Goal: Task Accomplishment & Management: Manage account settings

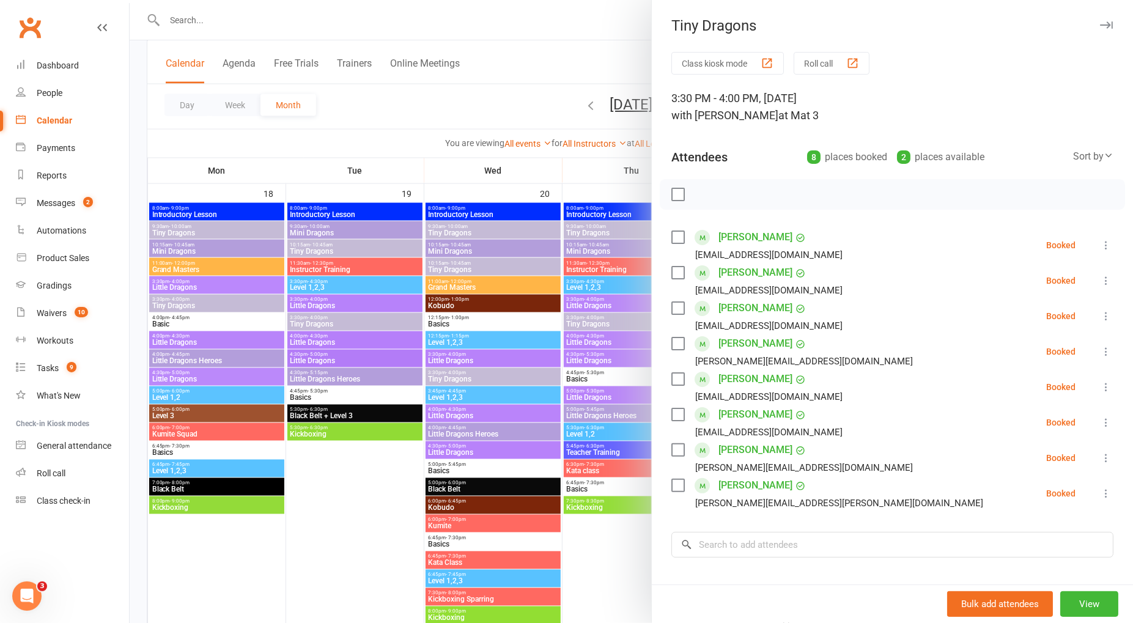
scroll to position [1, 0]
click at [409, 111] on div at bounding box center [632, 311] width 1004 height 623
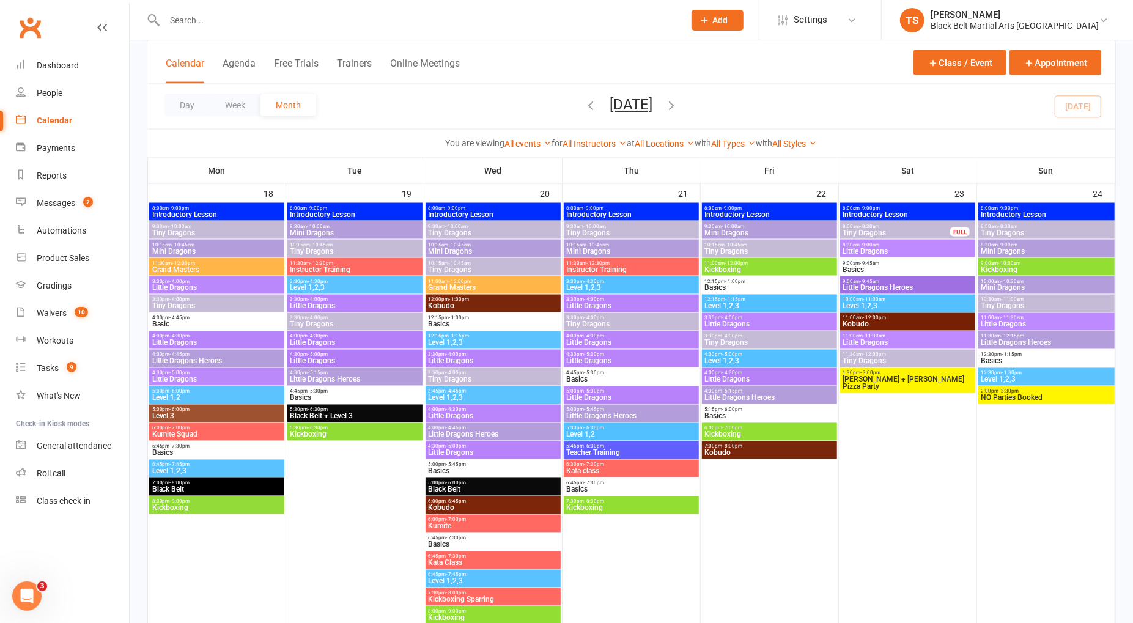
scroll to position [1413, 0]
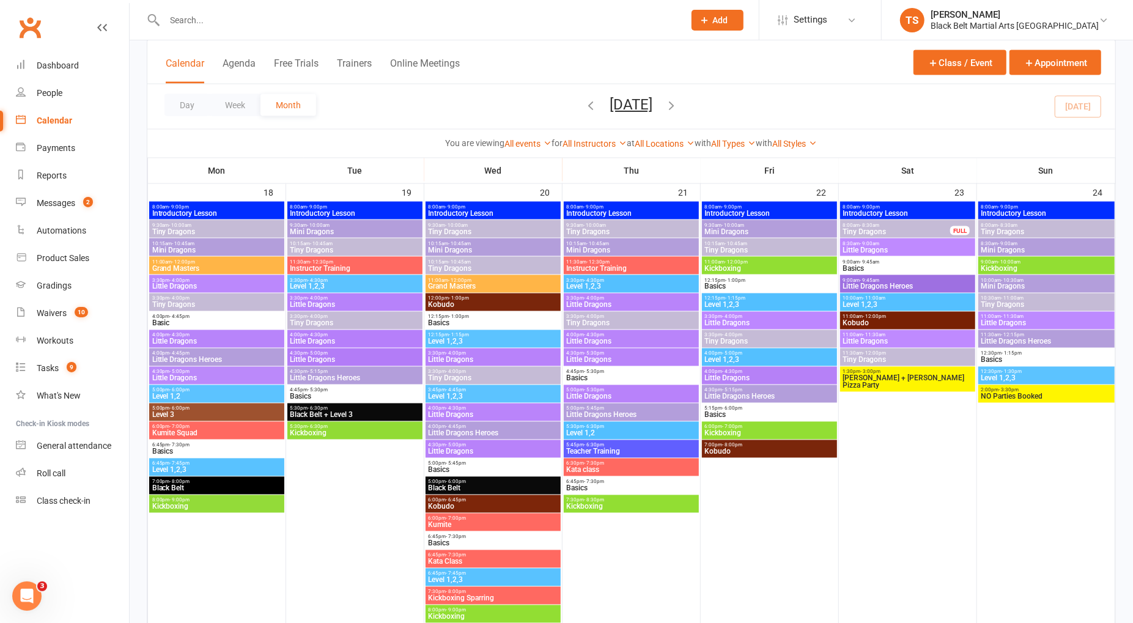
click at [319, 18] on input "text" at bounding box center [418, 20] width 515 height 17
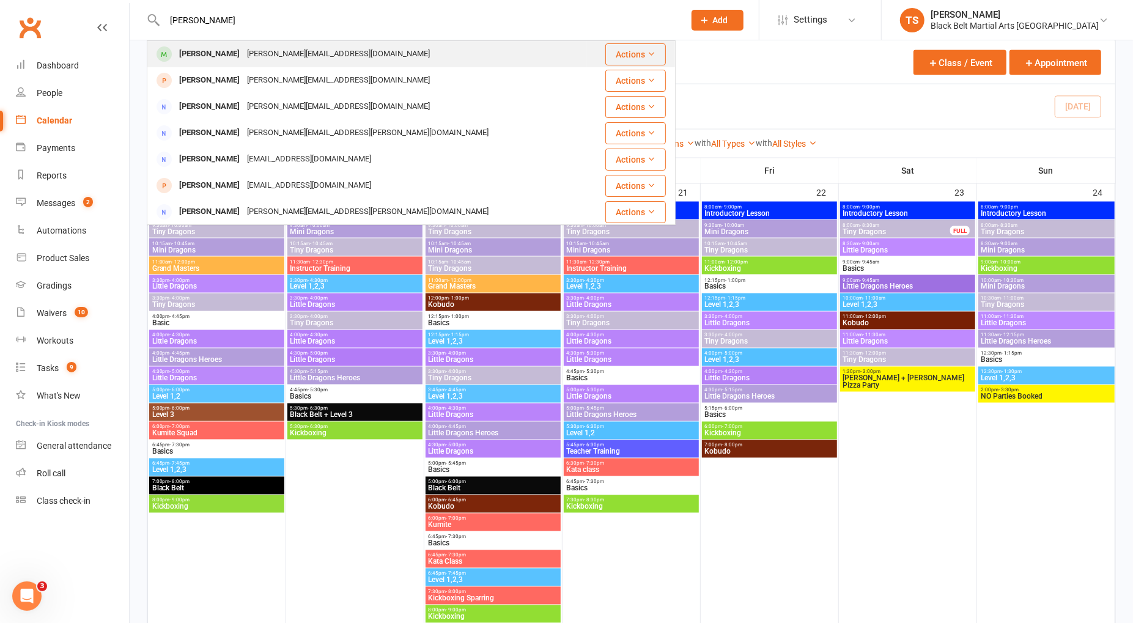
type input "natalie sharp"
click at [257, 52] on div "Natalie_sharp@optusnet.com.au" at bounding box center [338, 54] width 190 height 18
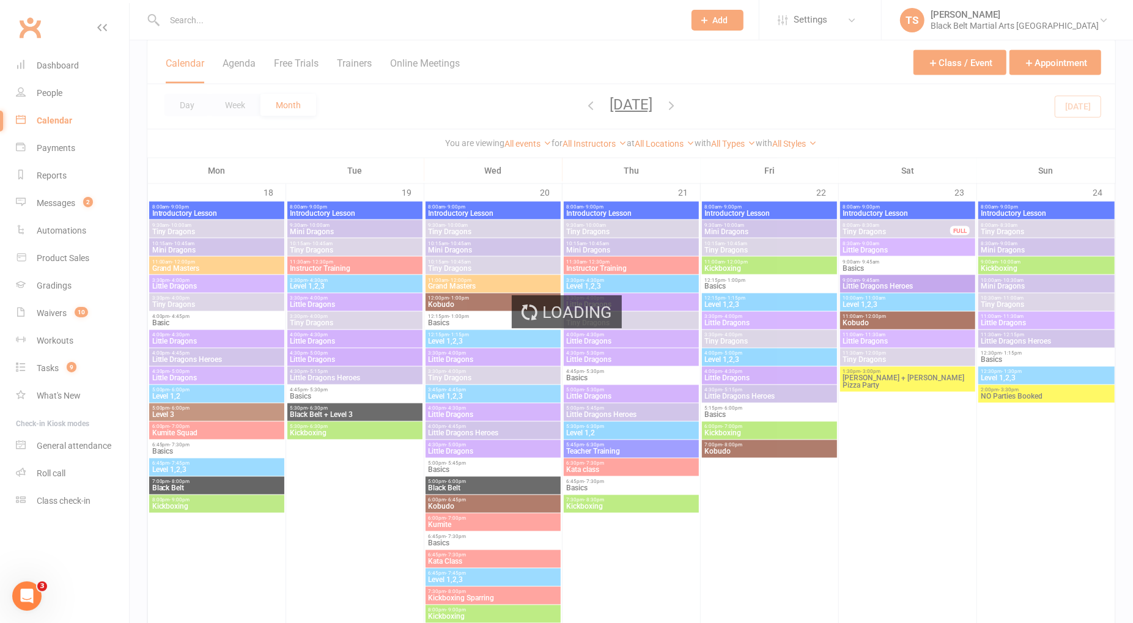
scroll to position [1416, 0]
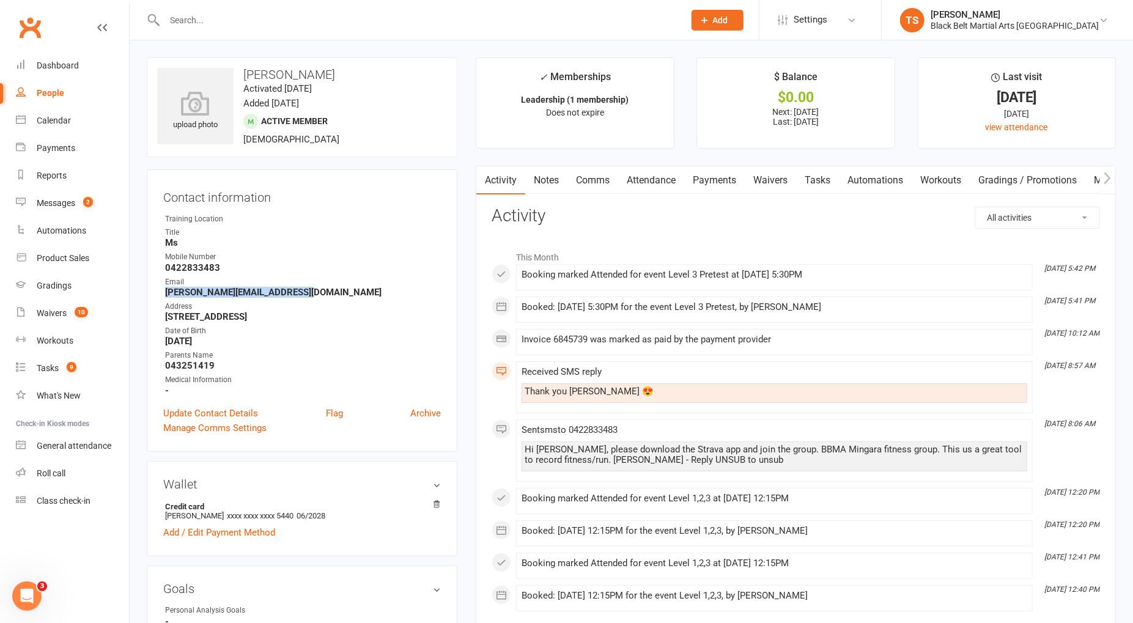
drag, startPoint x: 305, startPoint y: 291, endPoint x: 161, endPoint y: 292, distance: 143.1
click at [161, 292] on div "Contact information Owner Training Location Title Ms Mobile Number 0422833483 E…" at bounding box center [302, 310] width 311 height 283
copy strong "Natalie_sharp@optusnet.com.au"
click at [43, 311] on div "Waivers" at bounding box center [52, 313] width 30 height 10
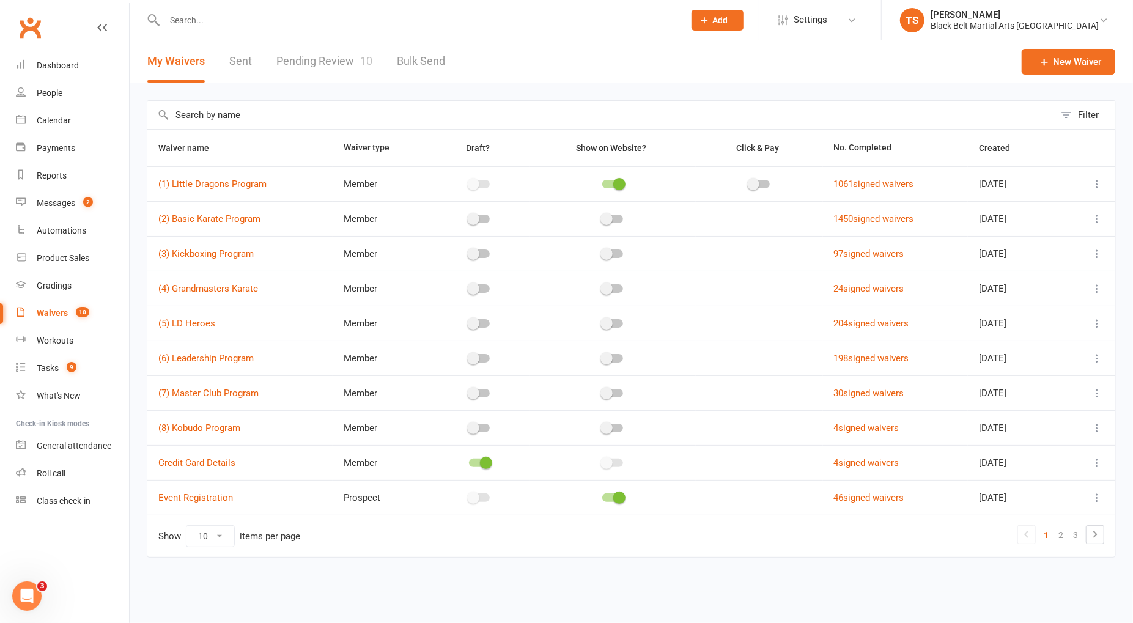
click at [292, 65] on link "Pending Review 10" at bounding box center [324, 61] width 96 height 42
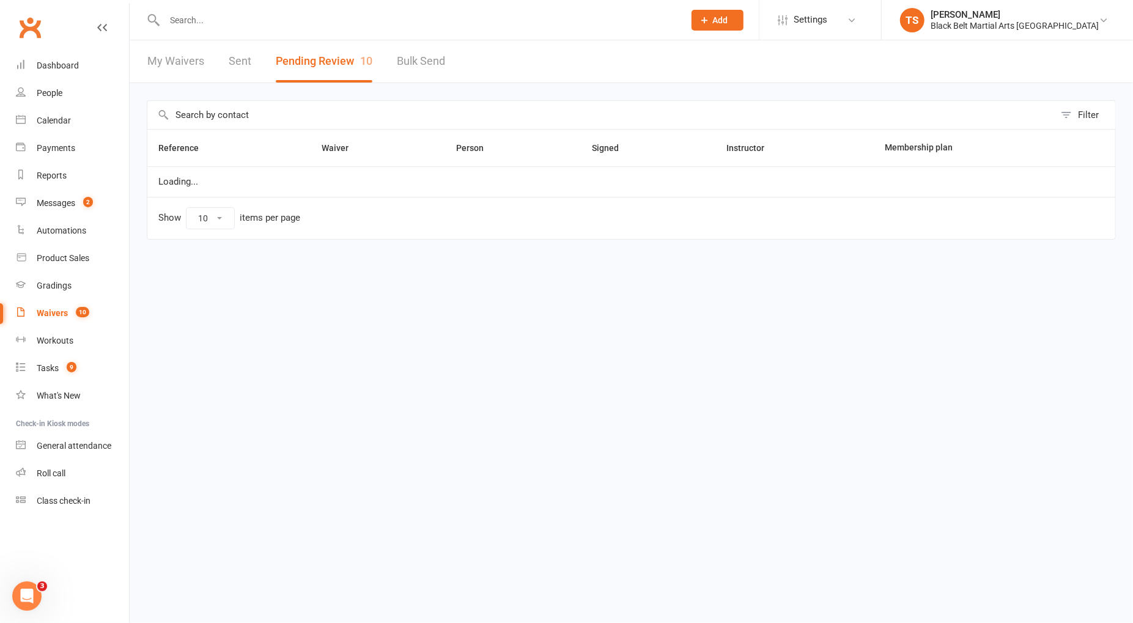
select select "50"
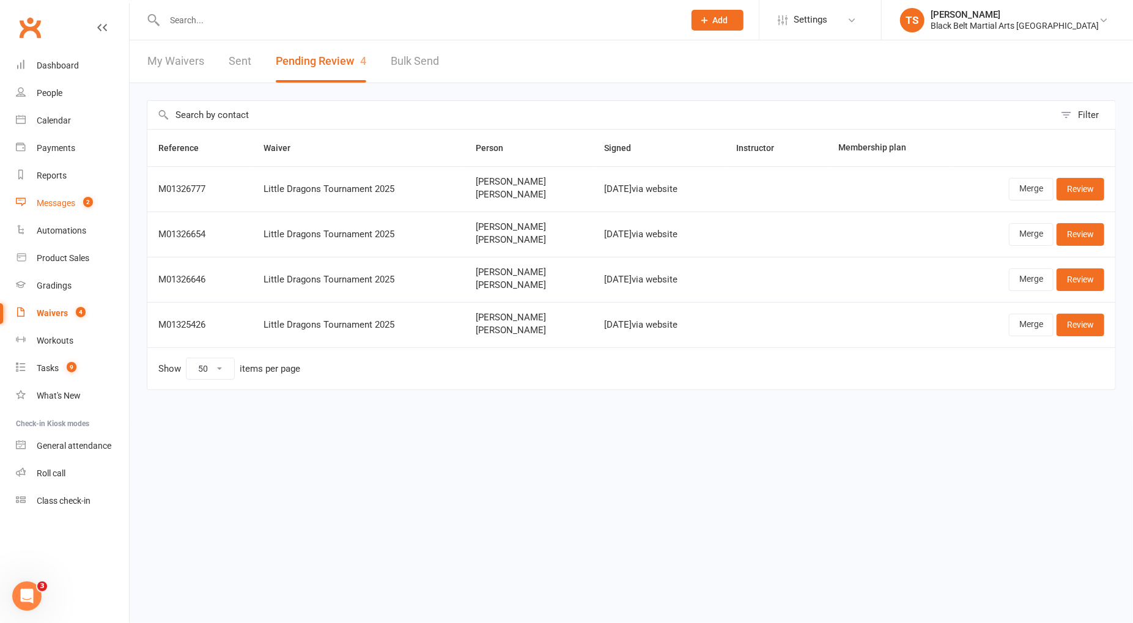
click at [57, 202] on div "Messages" at bounding box center [56, 203] width 39 height 10
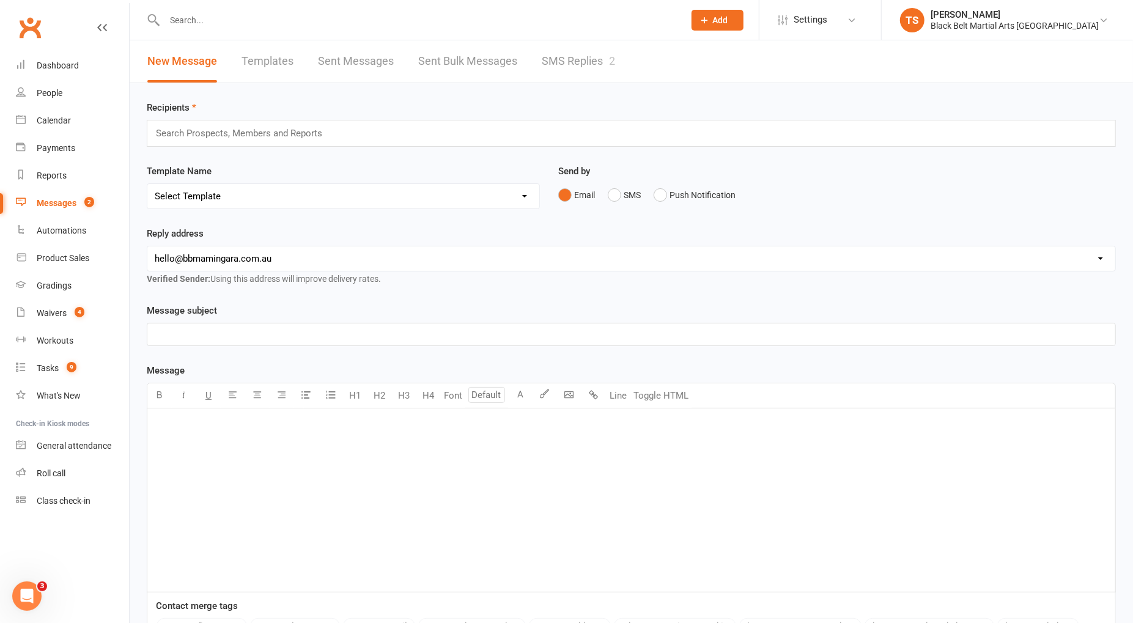
click at [569, 58] on link "SMS Replies 2" at bounding box center [578, 61] width 73 height 42
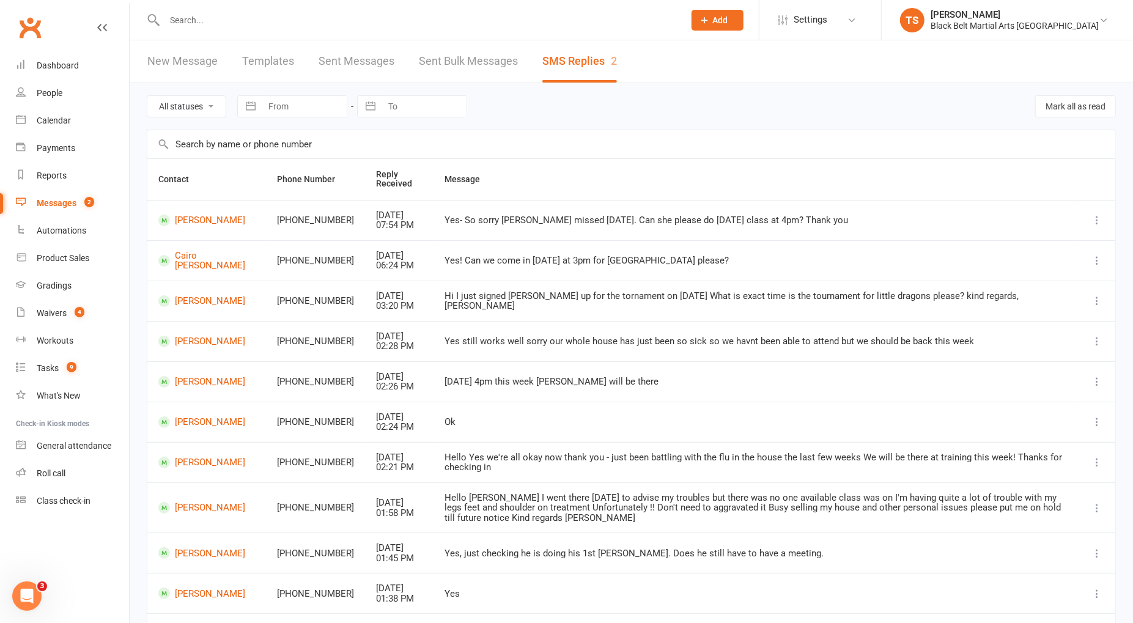
click at [57, 207] on div "Messages" at bounding box center [57, 203] width 40 height 10
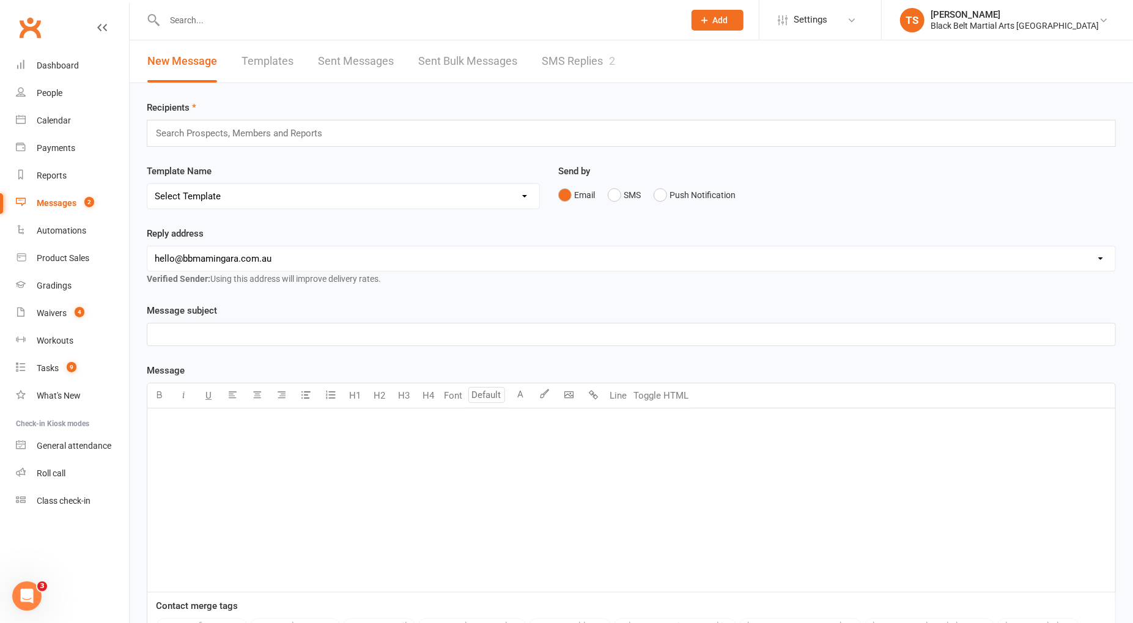
click at [569, 62] on link "SMS Replies 2" at bounding box center [578, 61] width 73 height 42
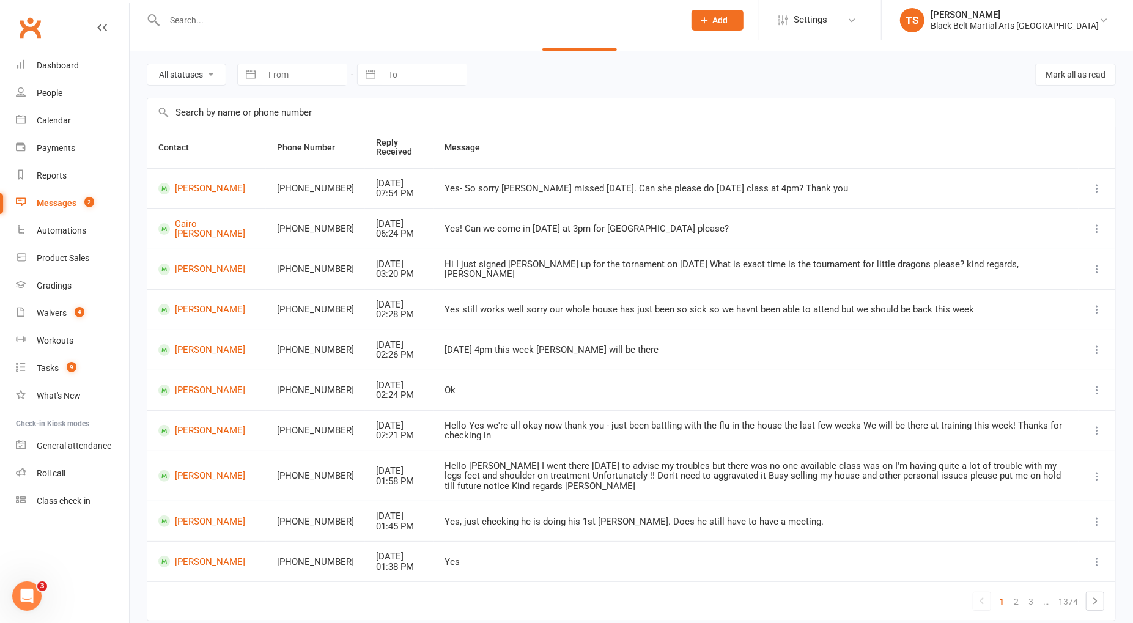
scroll to position [77, 0]
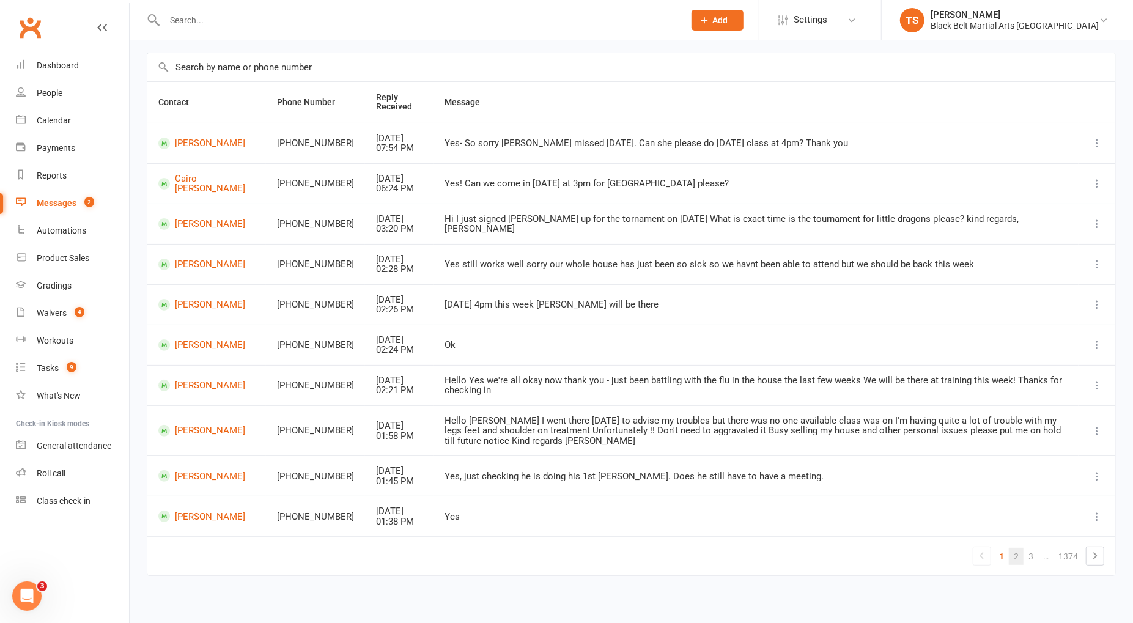
click at [1016, 555] on link "2" at bounding box center [1016, 556] width 15 height 17
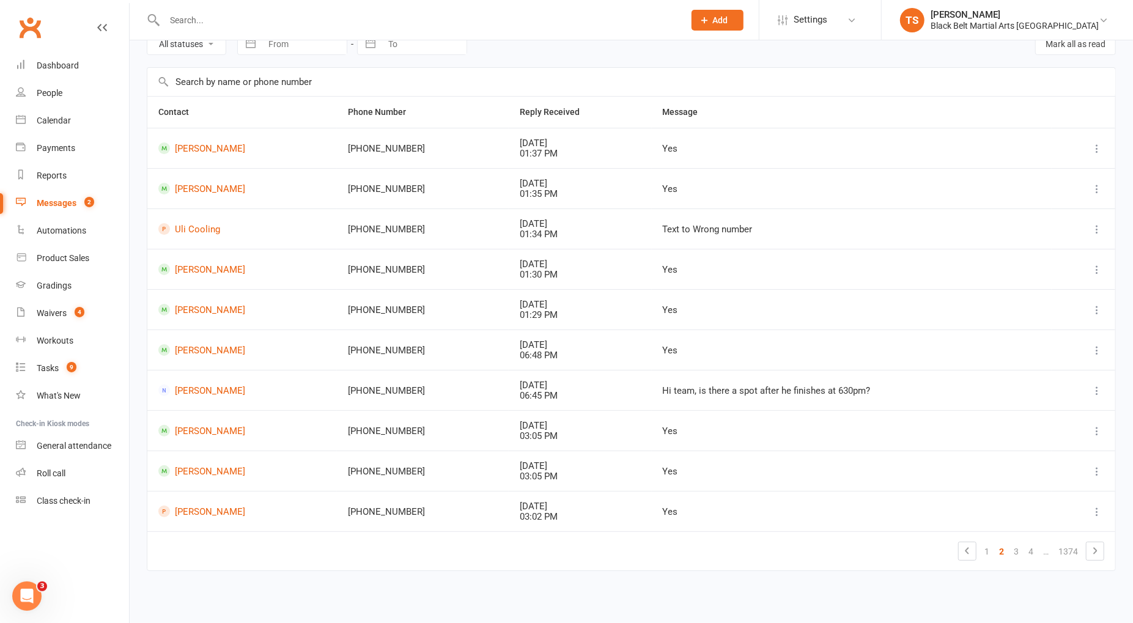
scroll to position [58, 0]
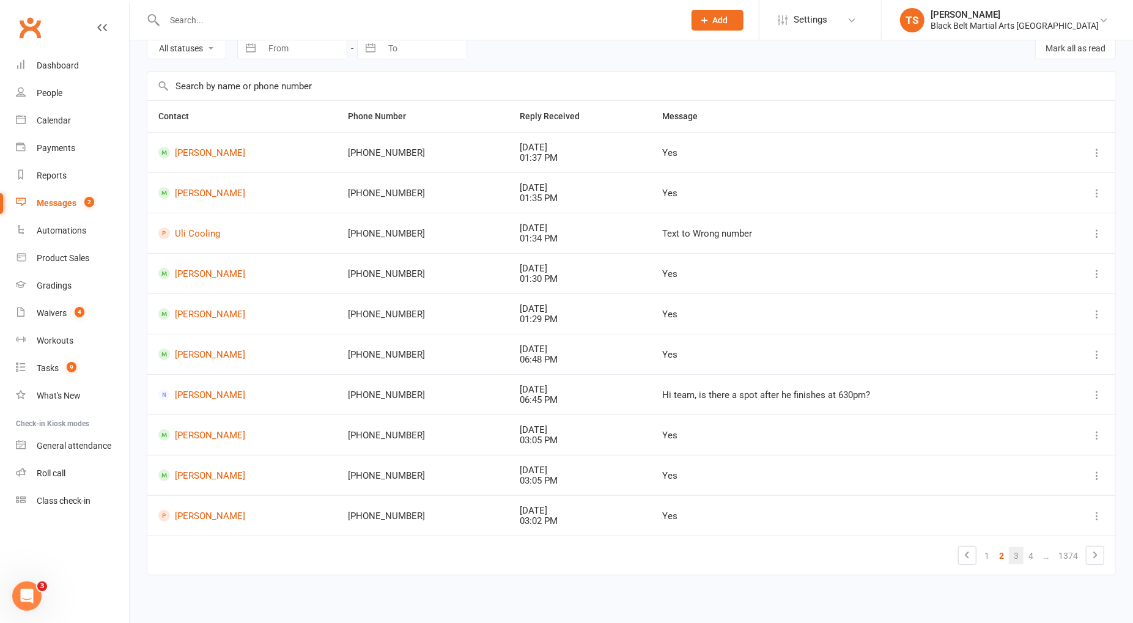
click at [1019, 557] on link "3" at bounding box center [1016, 555] width 15 height 17
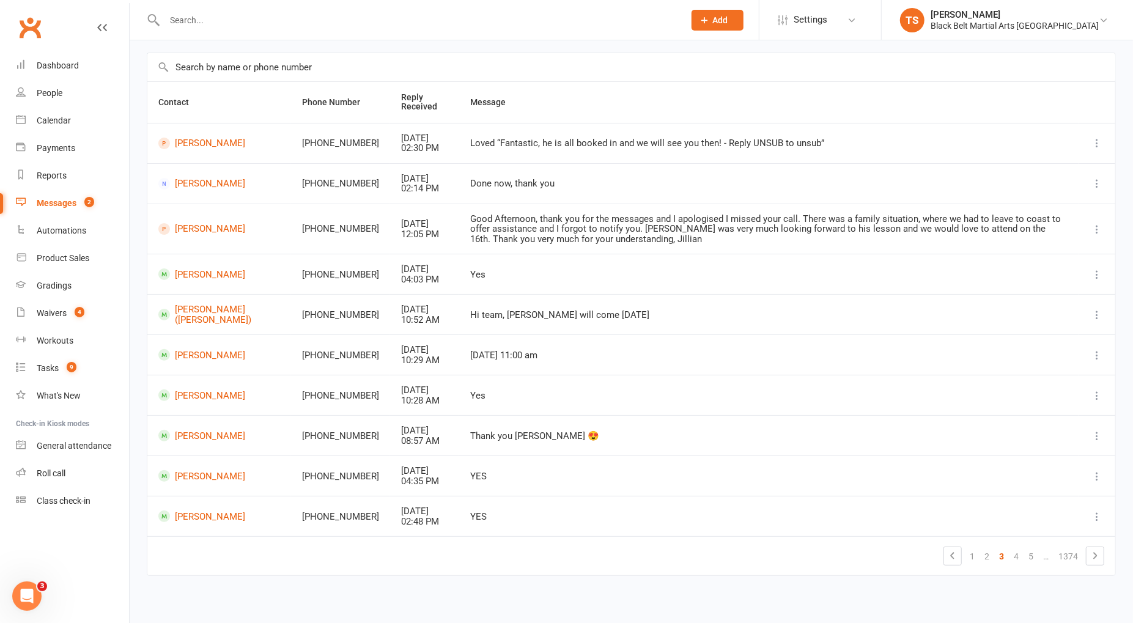
scroll to position [87, 0]
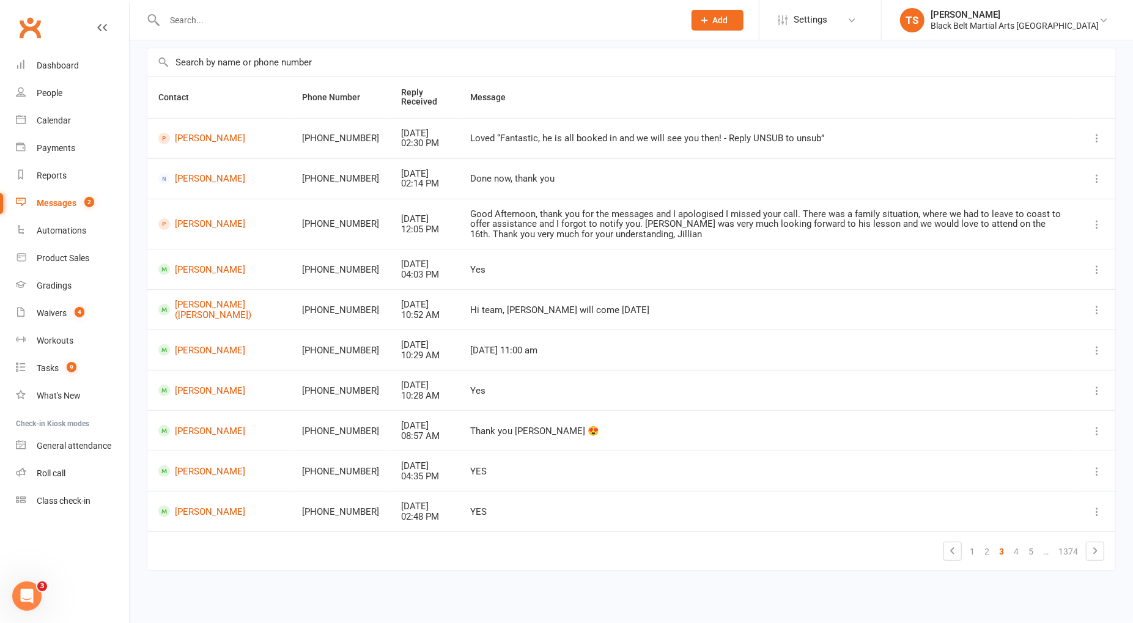
drag, startPoint x: 44, startPoint y: 202, endPoint x: 64, endPoint y: 61, distance: 142.6
click at [44, 202] on div "Messages" at bounding box center [57, 203] width 40 height 10
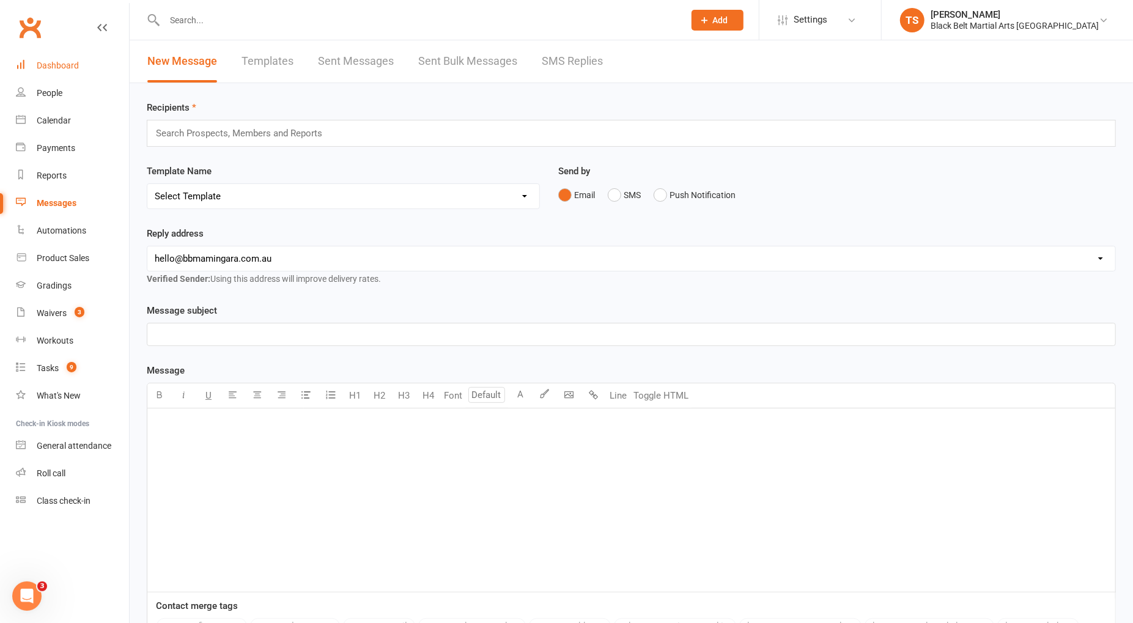
click at [59, 65] on div "Dashboard" at bounding box center [58, 66] width 42 height 10
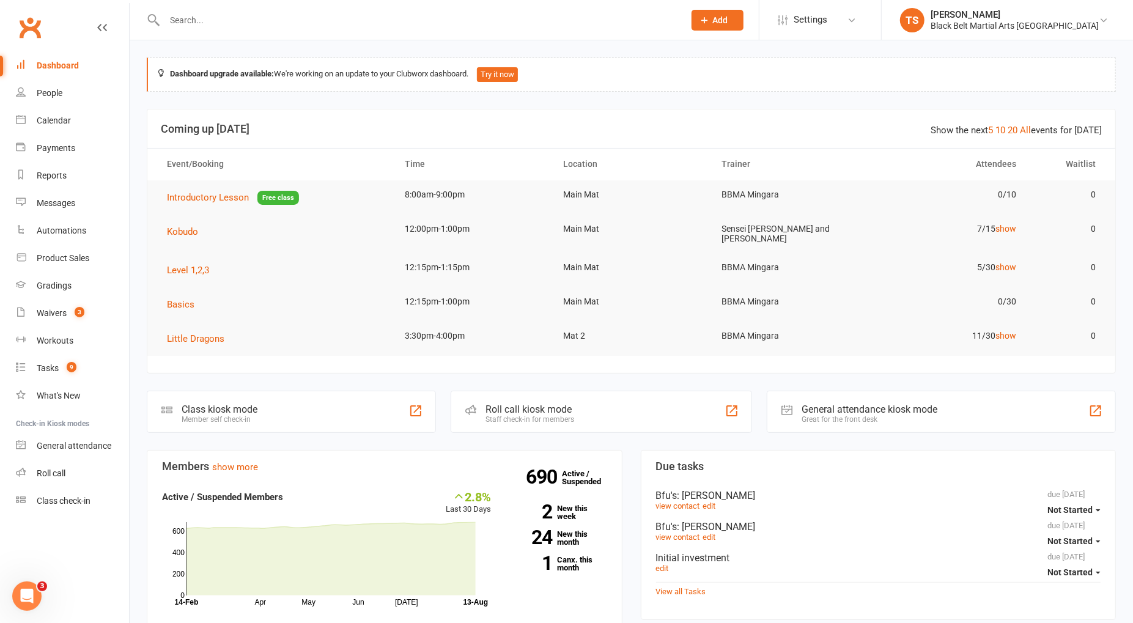
click at [241, 17] on input "text" at bounding box center [418, 20] width 515 height 17
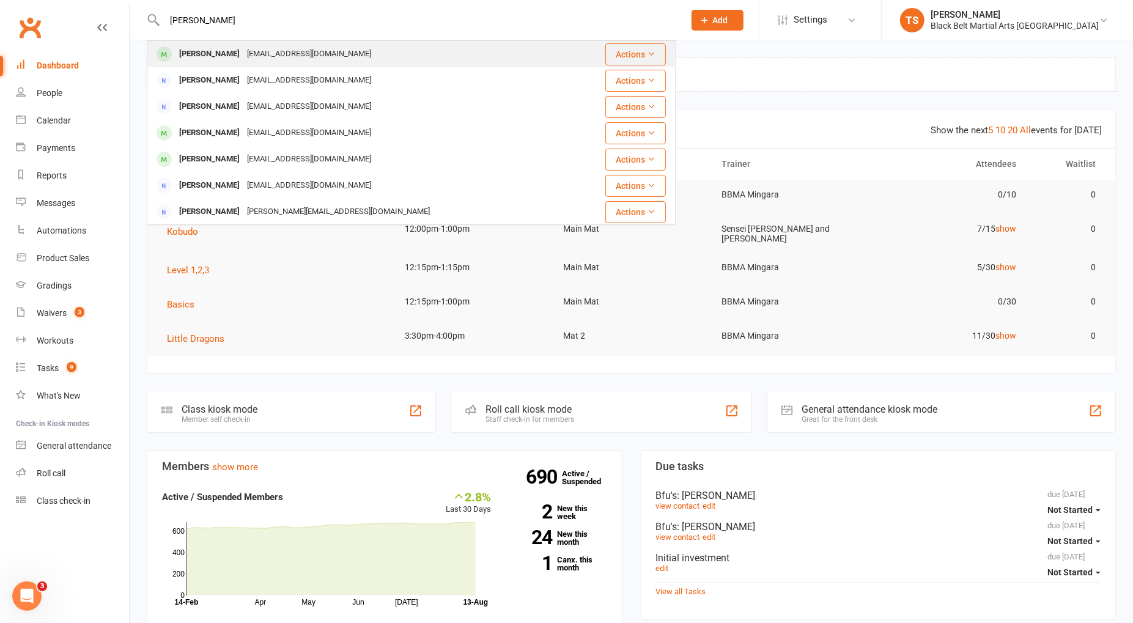
type input "[PERSON_NAME]"
click at [243, 55] on div "[EMAIL_ADDRESS][DOMAIN_NAME]" at bounding box center [308, 54] width 131 height 18
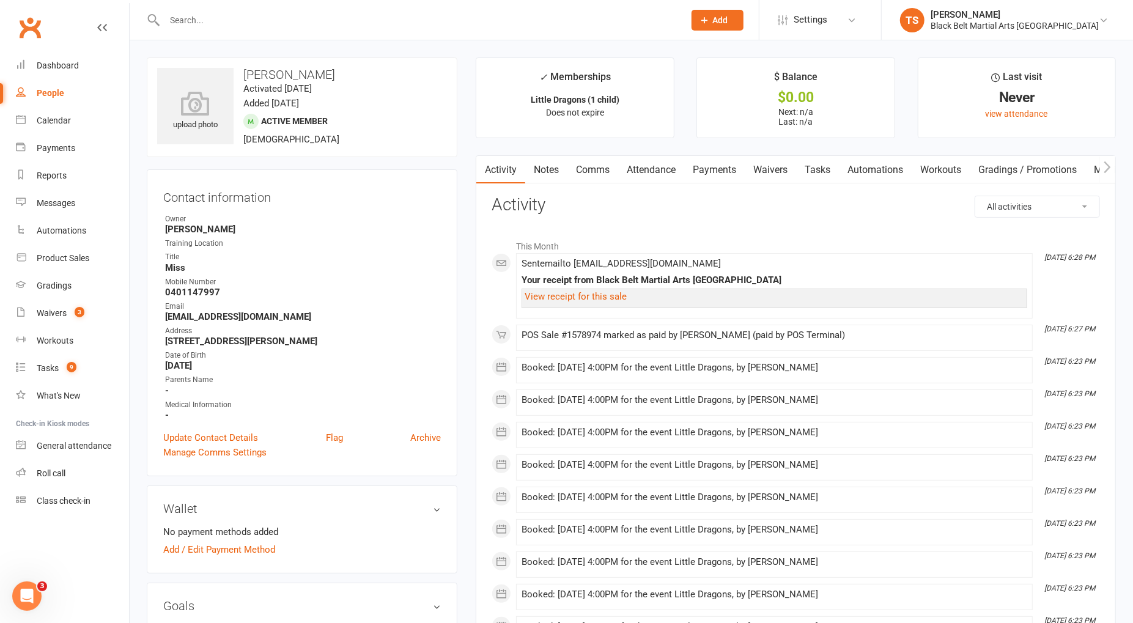
click at [596, 170] on link "Comms" at bounding box center [593, 170] width 51 height 28
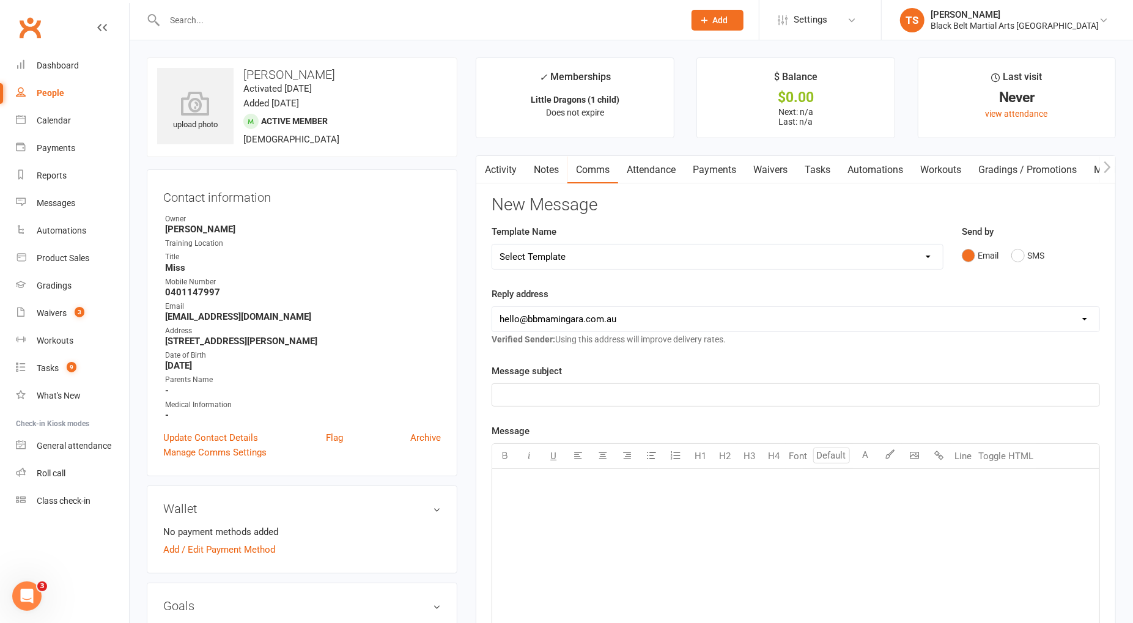
click at [931, 256] on select "Select Template [SMS] 14 Day Absentee AFU Lil Dragons [SMS] 14 day Absentee AFU…" at bounding box center [717, 257] width 450 height 24
select select "15"
click at [492, 245] on select "Select Template [SMS] 14 Day Absentee AFU Lil Dragons [SMS] 14 day Absentee AFU…" at bounding box center [717, 257] width 450 height 24
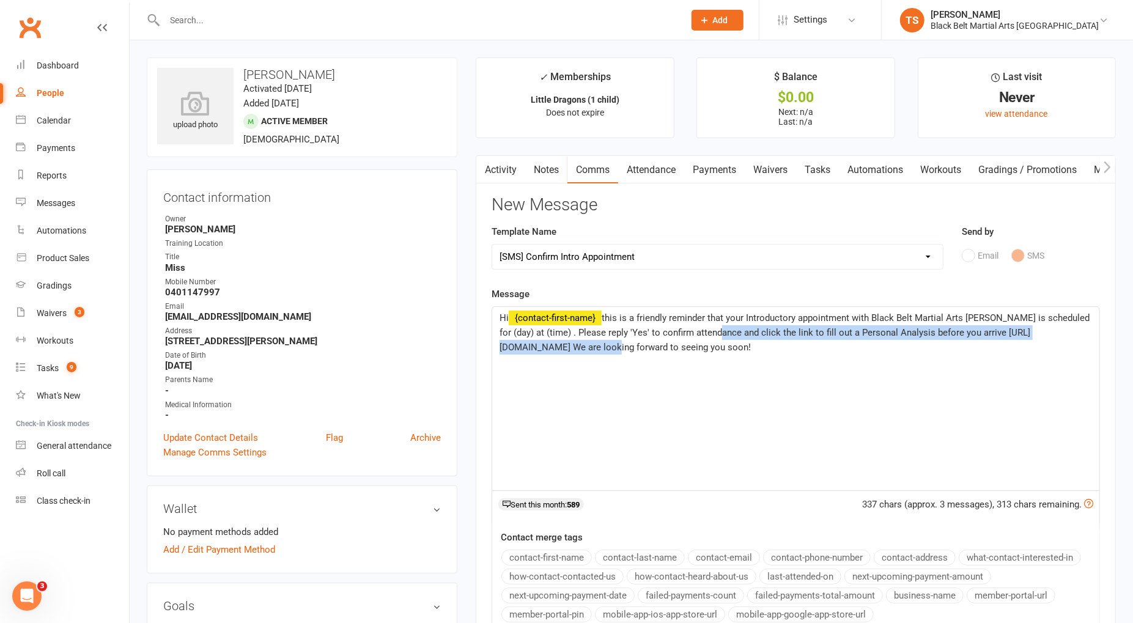
drag, startPoint x: 660, startPoint y: 347, endPoint x: 710, endPoint y: 334, distance: 51.2
click at [707, 334] on span "this is a friendly reminder that your Introductory appointment with Black Belt …" at bounding box center [796, 333] width 593 height 40
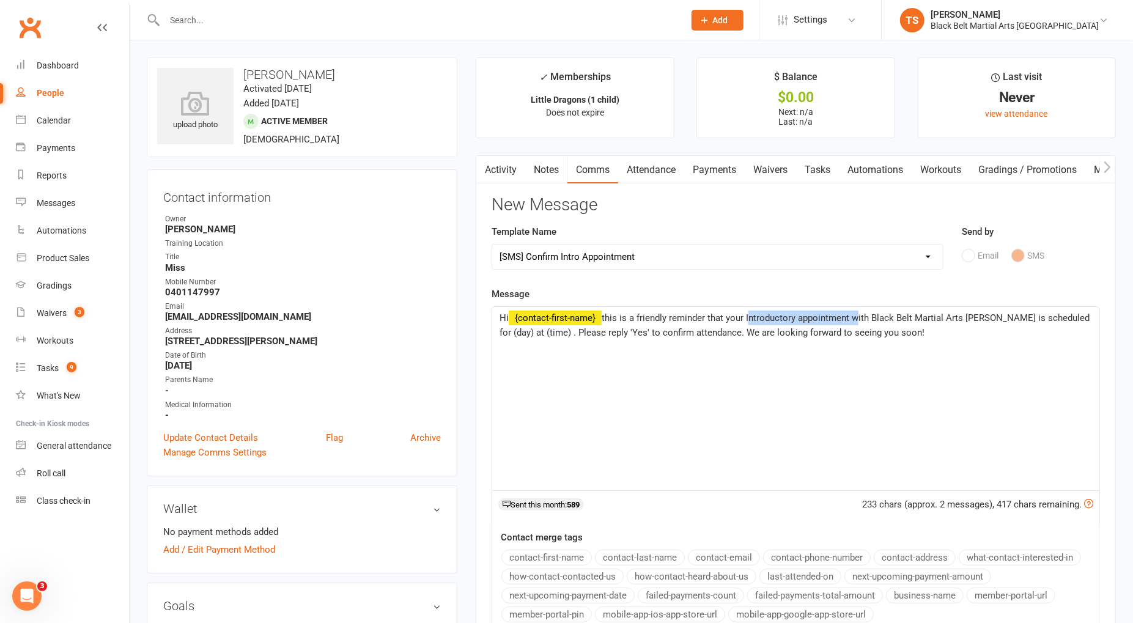
drag, startPoint x: 855, startPoint y: 315, endPoint x: 755, endPoint y: 315, distance: 100.3
click at [751, 317] on span "this is a friendly reminder that your Introductory appointment with Black Belt …" at bounding box center [796, 326] width 593 height 26
click at [1039, 318] on span "this is a friendly reminder that your First Lesson with Black Belt Martial Arts…" at bounding box center [791, 326] width 582 height 26
click at [591, 335] on span "this is a friendly reminder that your First Lesson with Black Belt Martial Arts…" at bounding box center [794, 326] width 589 height 26
click at [938, 336] on p "Hi ﻿ {contact-first-name} this is a friendly reminder that your First Lesson wi…" at bounding box center [796, 325] width 593 height 29
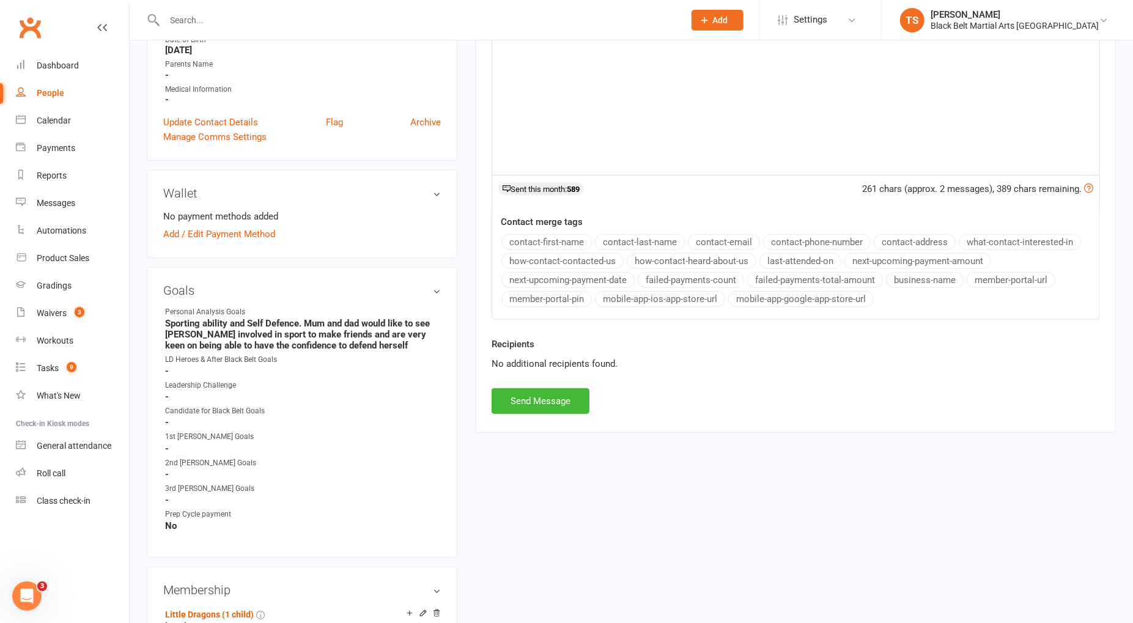
scroll to position [393, 0]
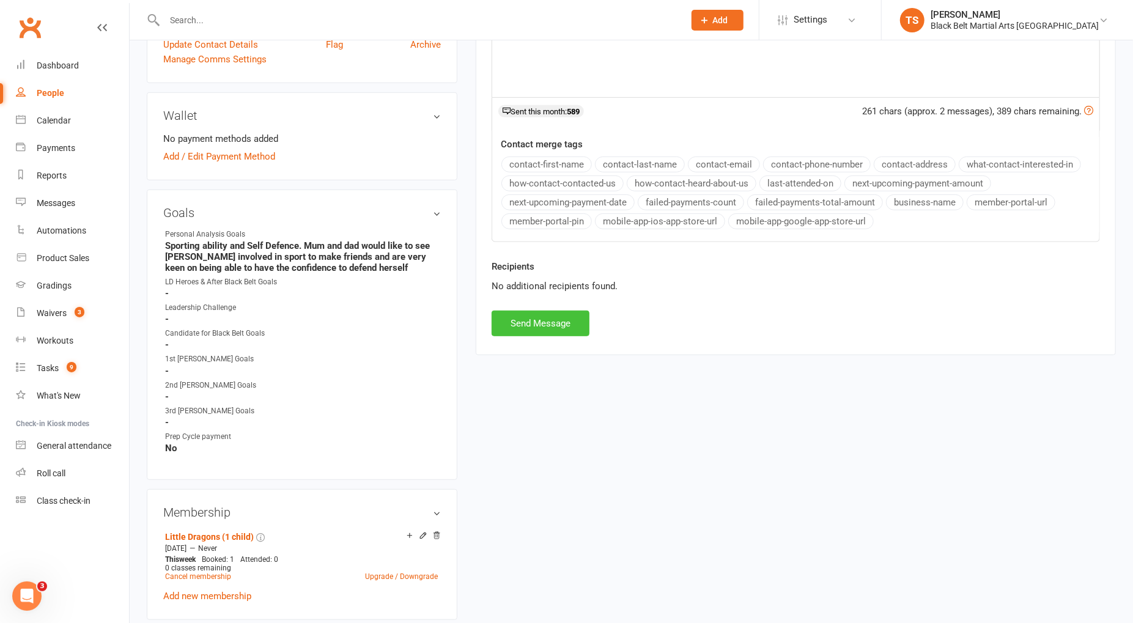
click at [567, 320] on button "Send Message" at bounding box center [541, 324] width 98 height 26
select select
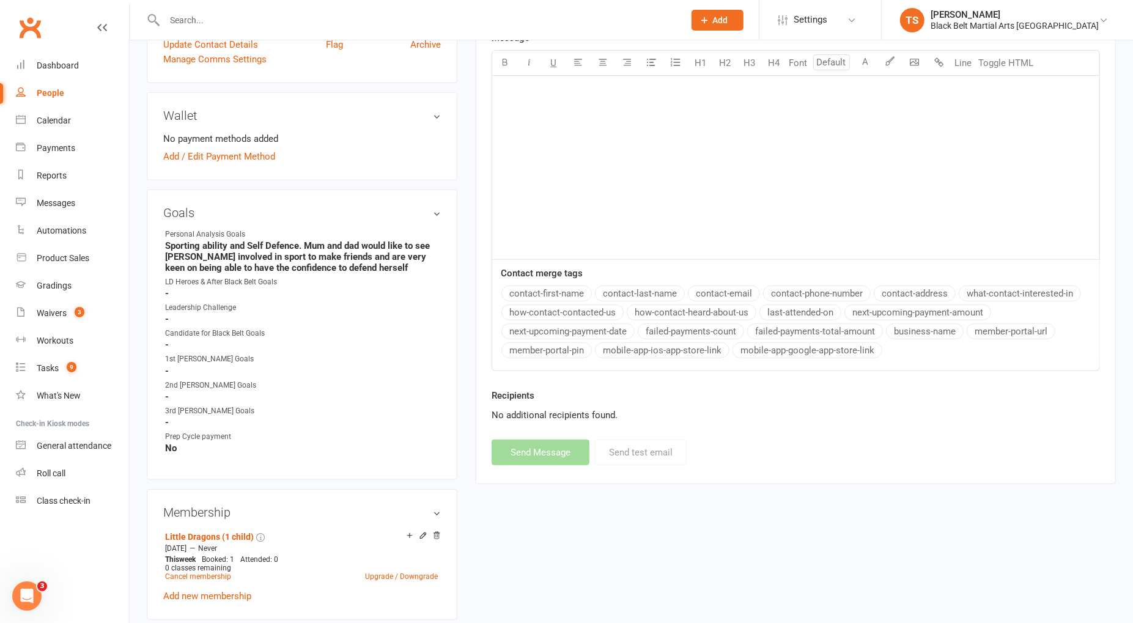
click at [206, 20] on input "text" at bounding box center [418, 20] width 515 height 17
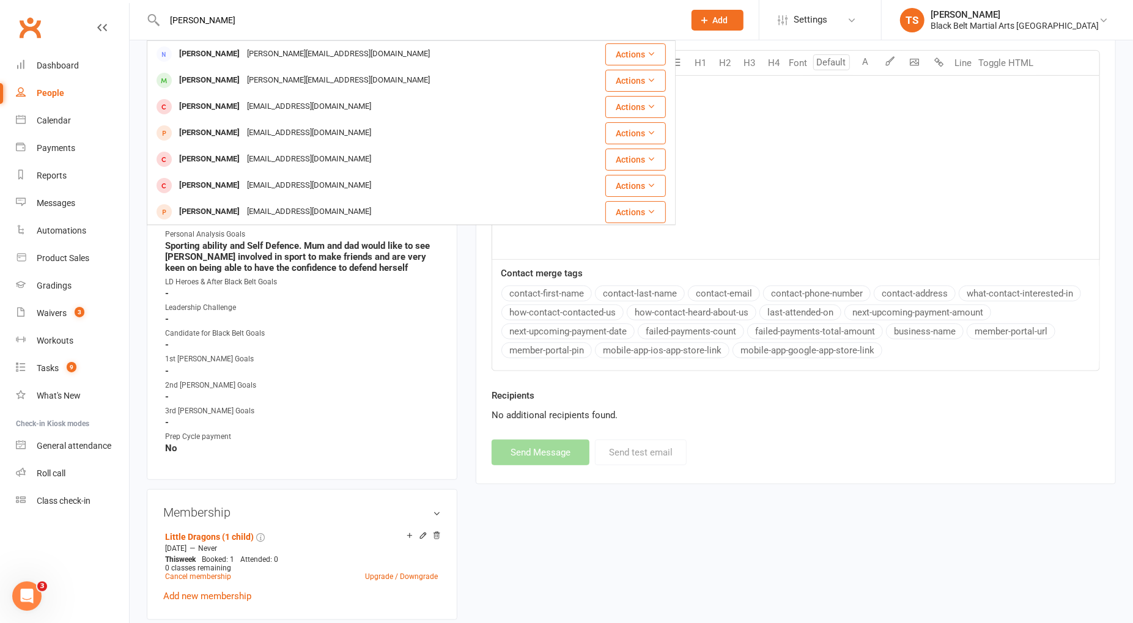
type input "toby"
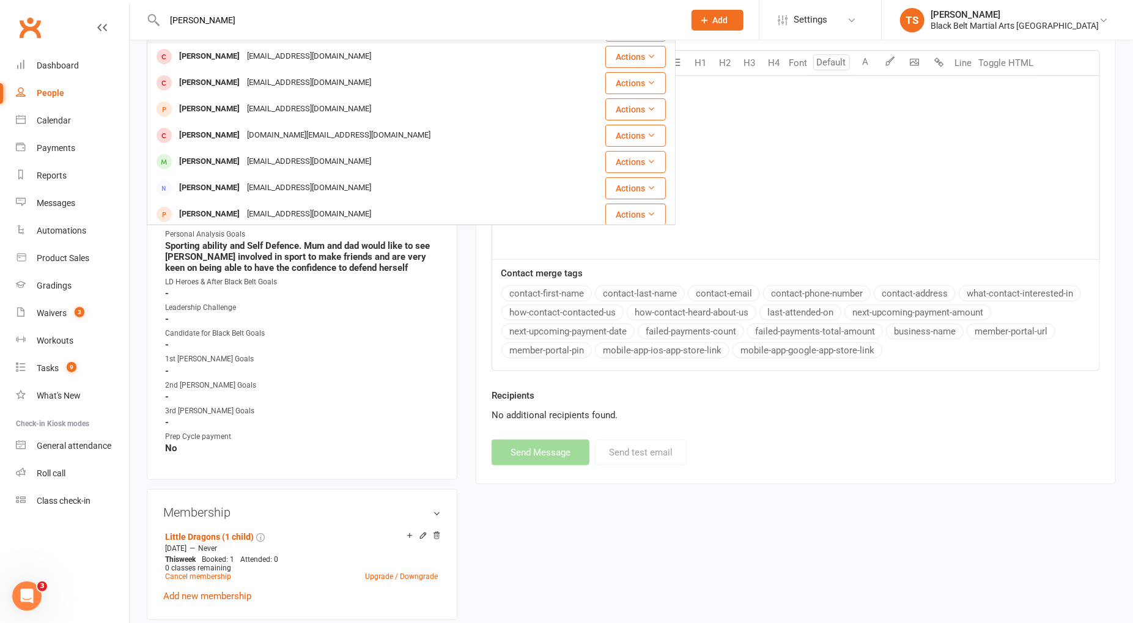
scroll to position [109, 0]
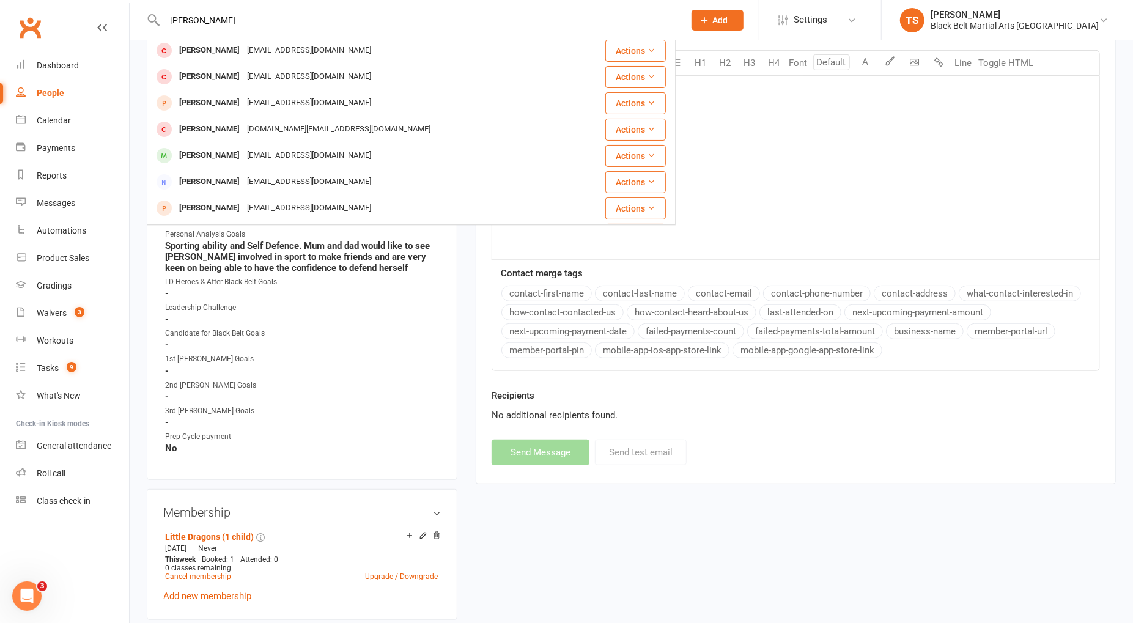
click at [226, 152] on div "Toby Hadianto" at bounding box center [210, 156] width 68 height 18
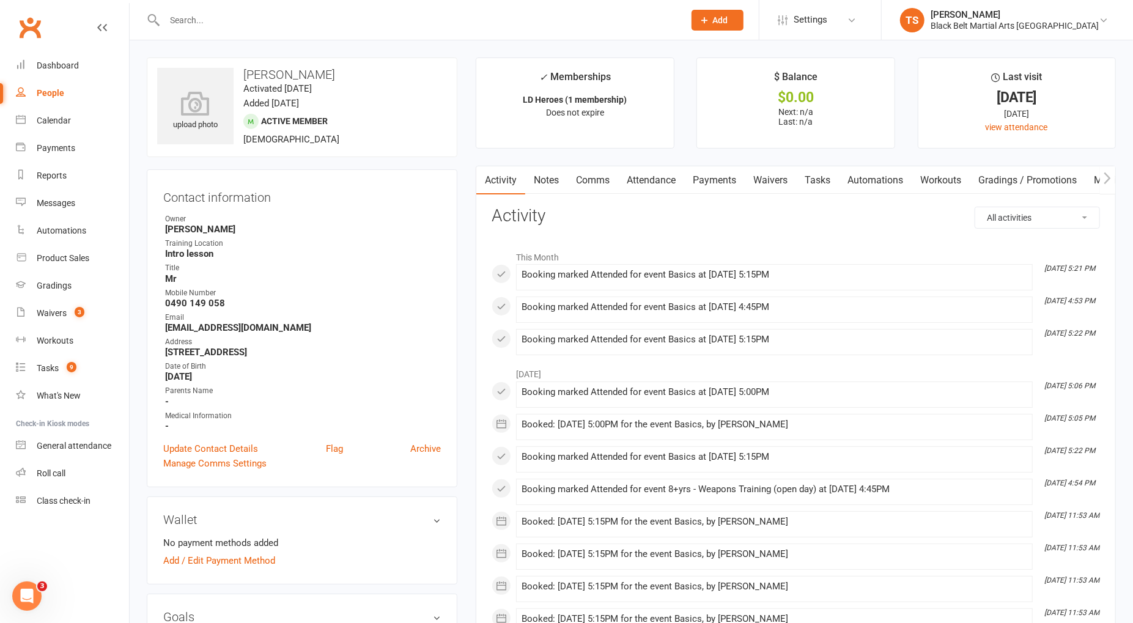
drag, startPoint x: 594, startPoint y: 182, endPoint x: 654, endPoint y: 203, distance: 63.6
click at [595, 182] on link "Comms" at bounding box center [593, 180] width 51 height 28
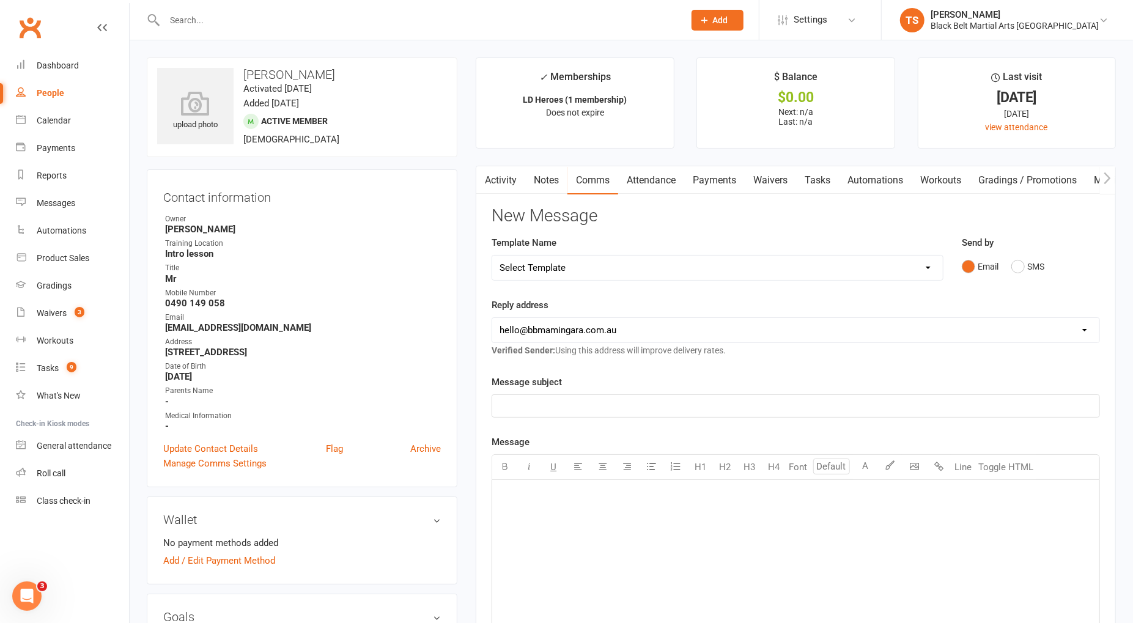
click at [927, 265] on select "Select Template [SMS] 14 Day Absentee AFU Lil Dragons [SMS] 14 day Absentee AFU…" at bounding box center [717, 268] width 450 height 24
select select "15"
click at [492, 256] on select "Select Template [SMS] 14 Day Absentee AFU Lil Dragons [SMS] 14 day Absentee AFU…" at bounding box center [717, 268] width 450 height 24
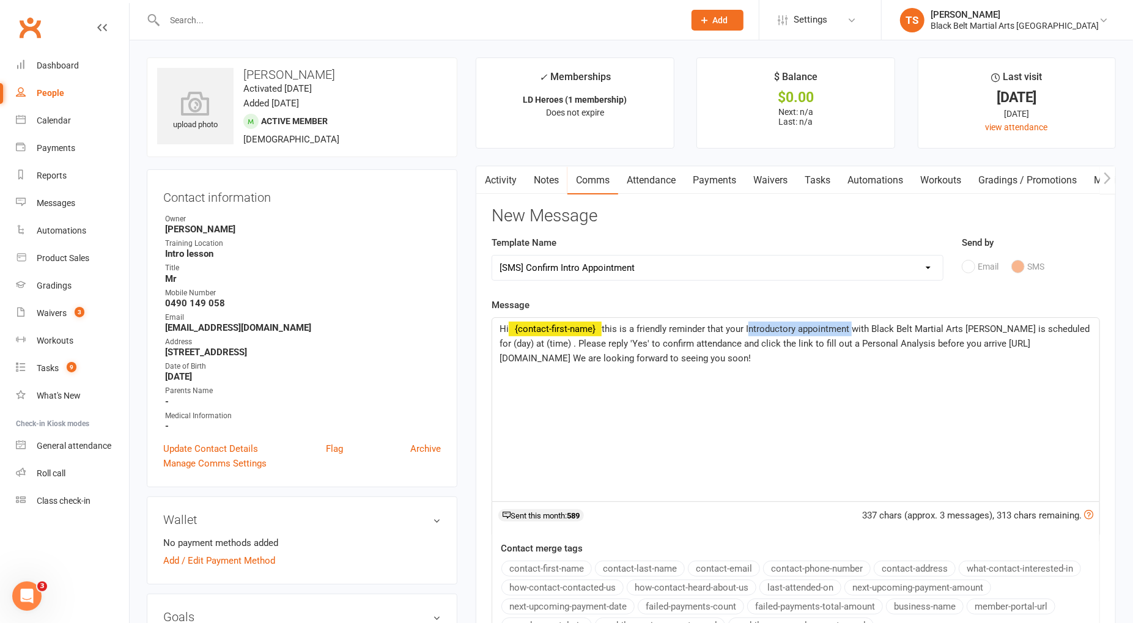
drag, startPoint x: 853, startPoint y: 328, endPoint x: 751, endPoint y: 327, distance: 102.1
click at [749, 330] on span "this is a friendly reminder that your Introductory appointment with Black Belt …" at bounding box center [796, 344] width 593 height 40
drag, startPoint x: 1096, startPoint y: 329, endPoint x: 1035, endPoint y: 327, distance: 60.6
click at [1033, 329] on div "Hi ﻿ {contact-first-name} this is a friendly reminder that your Leadership Chat…" at bounding box center [795, 409] width 607 height 183
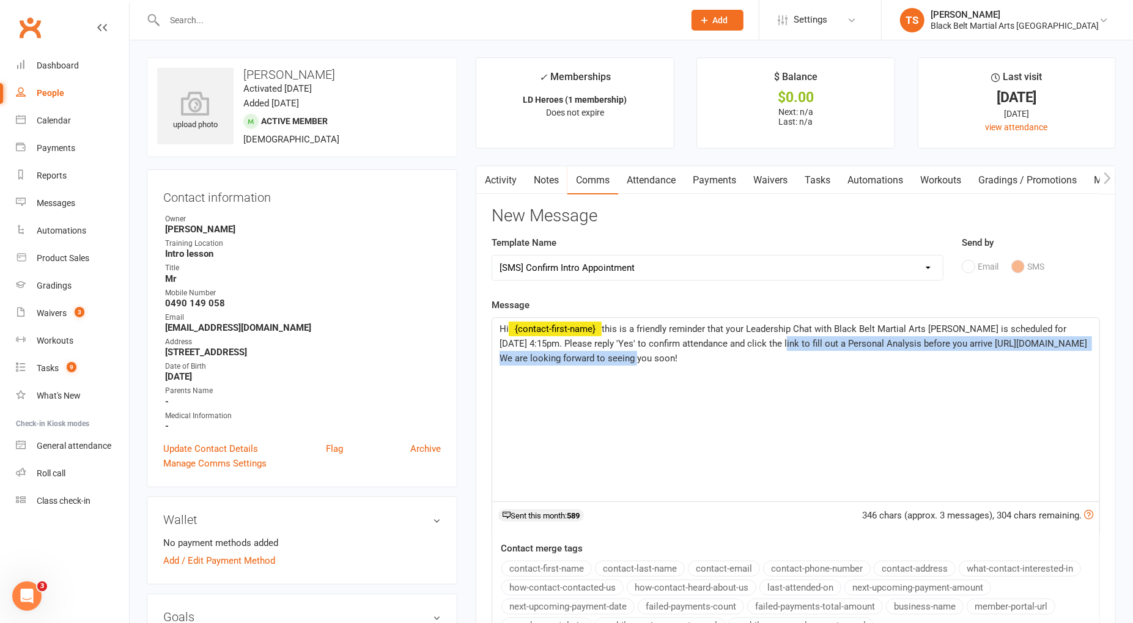
drag, startPoint x: 662, startPoint y: 354, endPoint x: 766, endPoint y: 343, distance: 104.5
click at [766, 343] on span "this is a friendly reminder that your Leadership Chat with Black Belt Martial A…" at bounding box center [795, 344] width 590 height 40
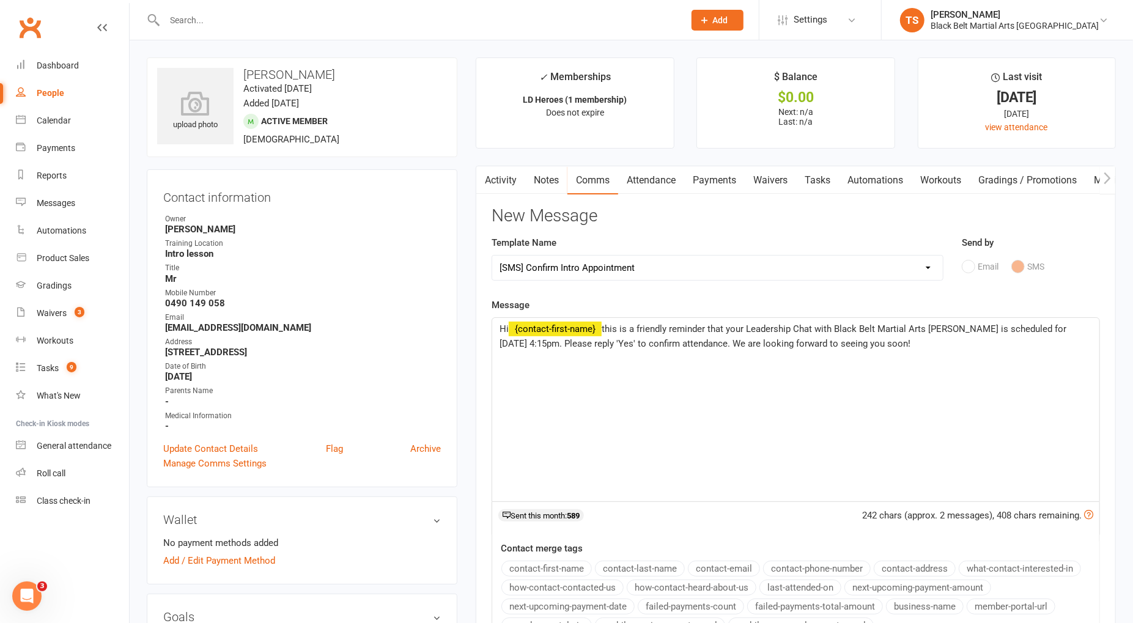
click at [972, 344] on p "Hi ﻿ {contact-first-name} this is a friendly reminder that your Leadership Chat…" at bounding box center [796, 336] width 593 height 29
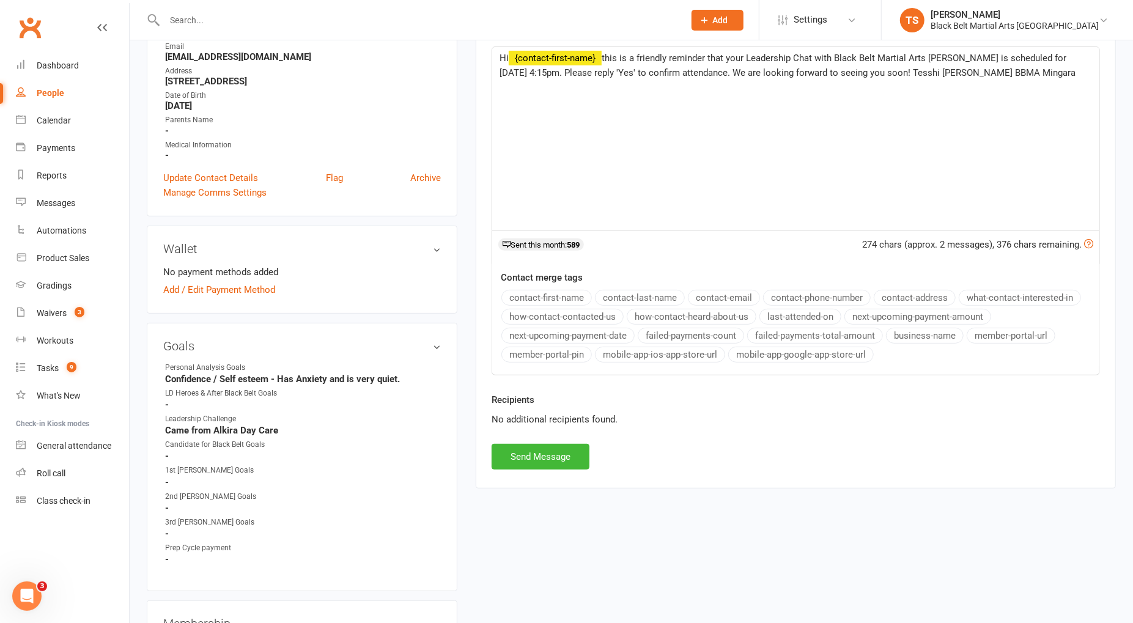
scroll to position [277, 0]
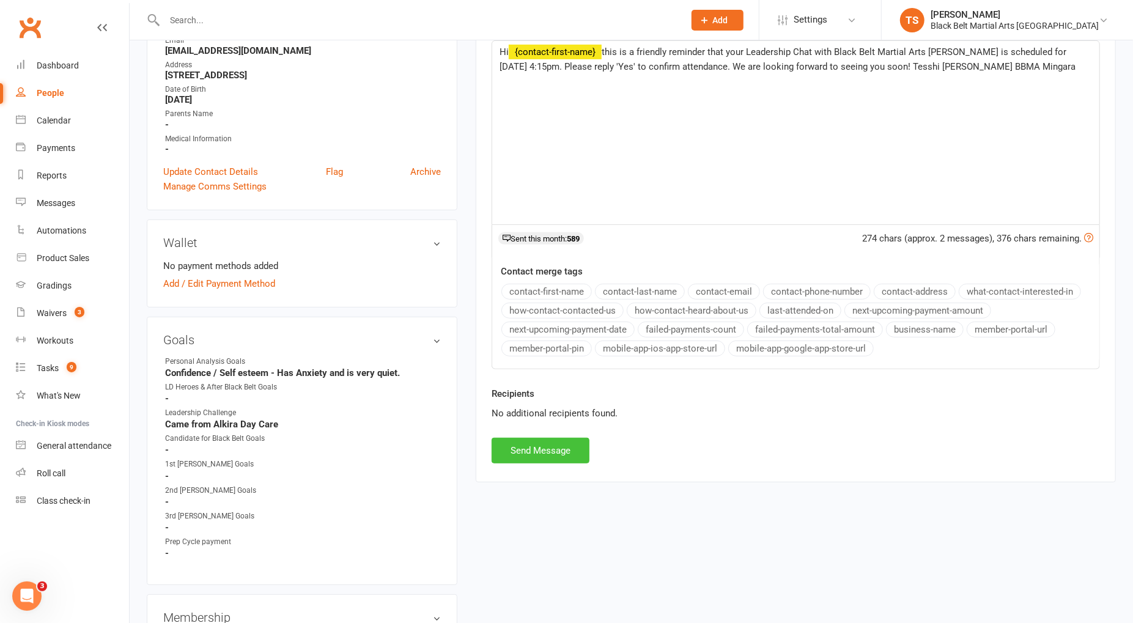
click at [563, 445] on button "Send Message" at bounding box center [541, 451] width 98 height 26
select select
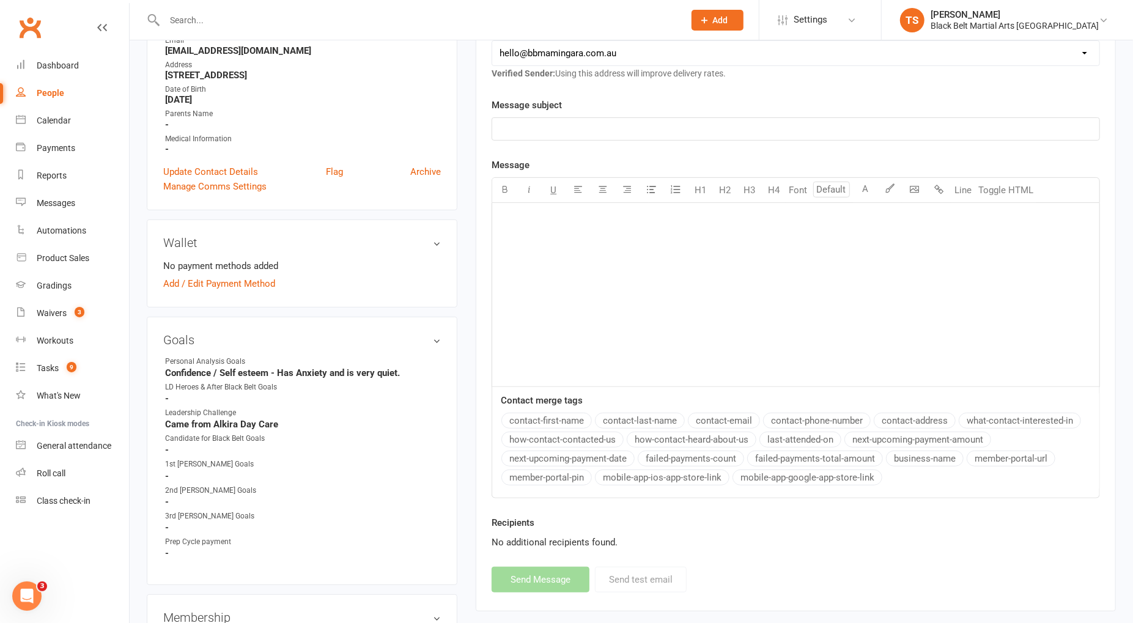
click at [192, 20] on input "text" at bounding box center [418, 20] width 515 height 17
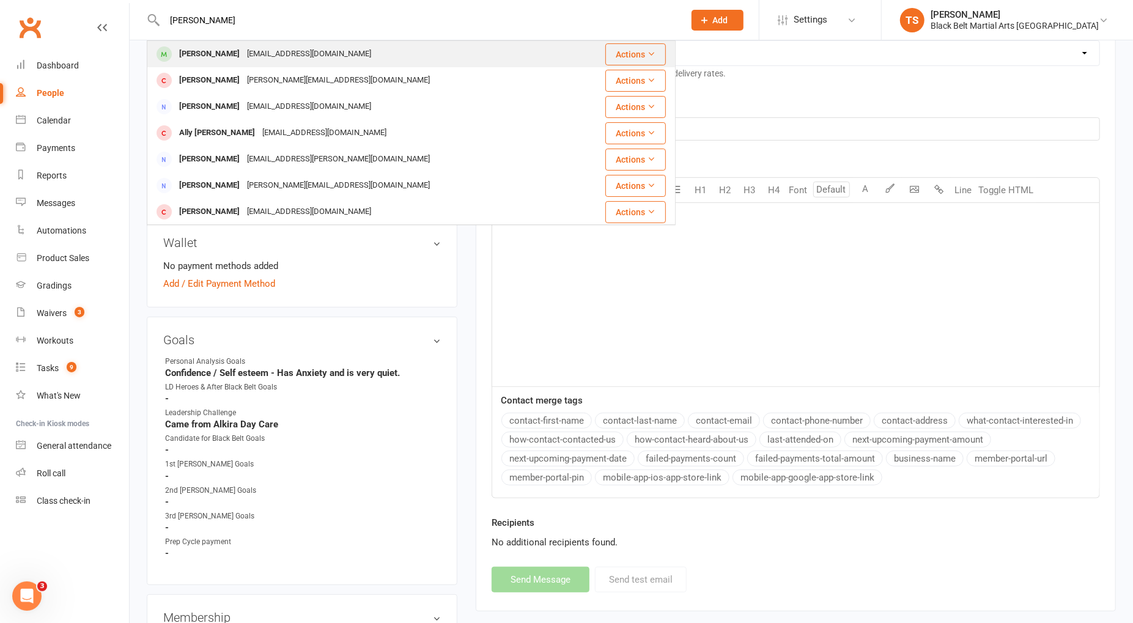
type input "aariv"
click at [194, 56] on div "Aariv Naidu" at bounding box center [210, 54] width 68 height 18
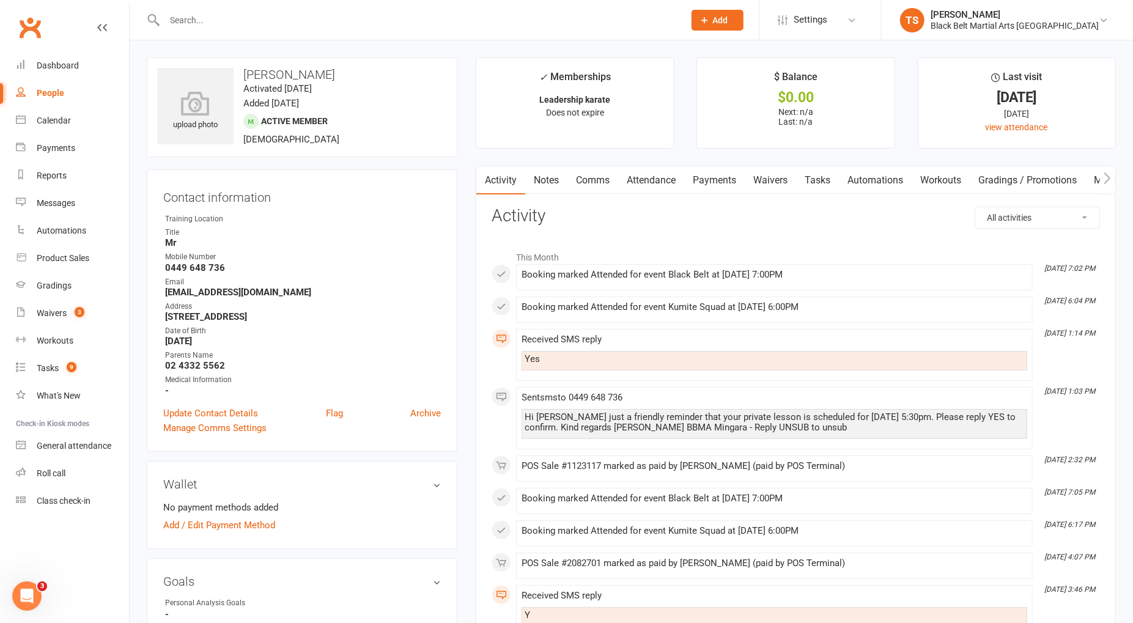
scroll to position [115, 0]
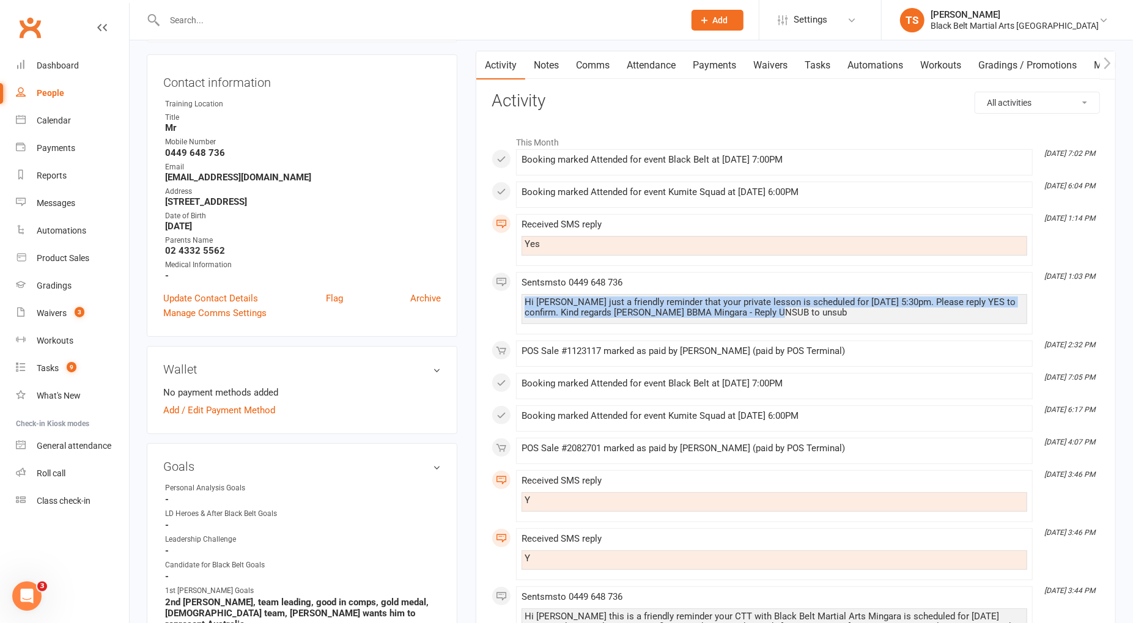
drag, startPoint x: 759, startPoint y: 311, endPoint x: 520, endPoint y: 298, distance: 238.8
click at [520, 298] on li "Aug 9, 1:03 PM Sent sms to 0449 648 736 Hi Aariv just a friendly reminder that …" at bounding box center [774, 303] width 517 height 62
copy div "Hi Aariv just a friendly reminder that your private lesson is scheduled for Mon…"
drag, startPoint x: 579, startPoint y: 64, endPoint x: 690, endPoint y: 80, distance: 112.4
click at [582, 64] on link "Comms" at bounding box center [593, 65] width 51 height 28
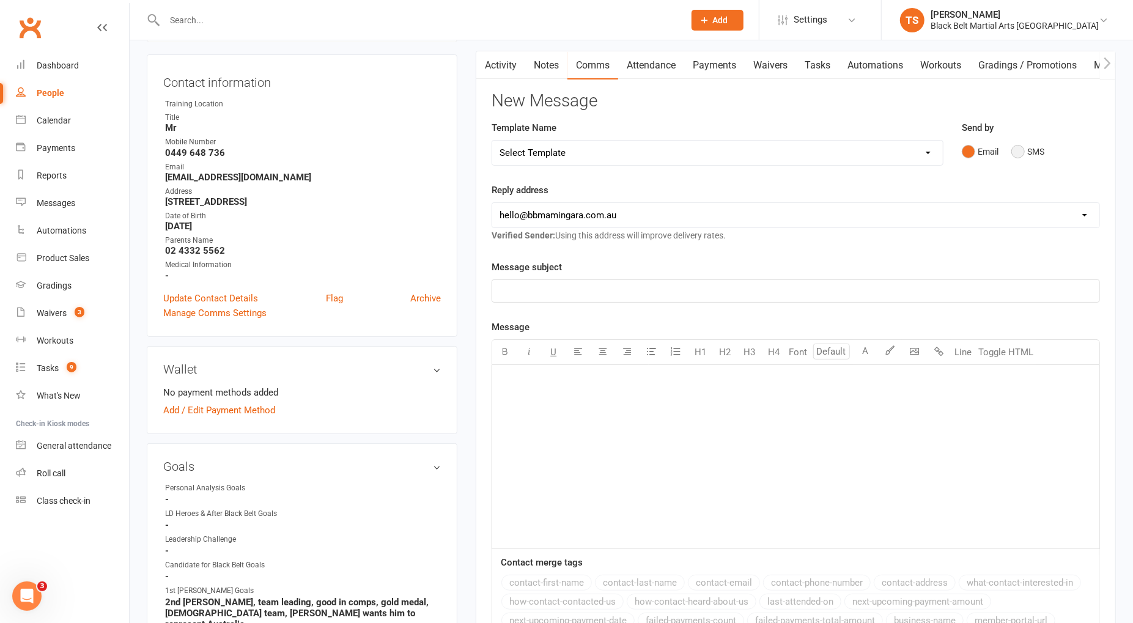
drag, startPoint x: 1019, startPoint y: 151, endPoint x: 942, endPoint y: 194, distance: 87.6
click at [1019, 151] on button "SMS" at bounding box center [1028, 151] width 33 height 23
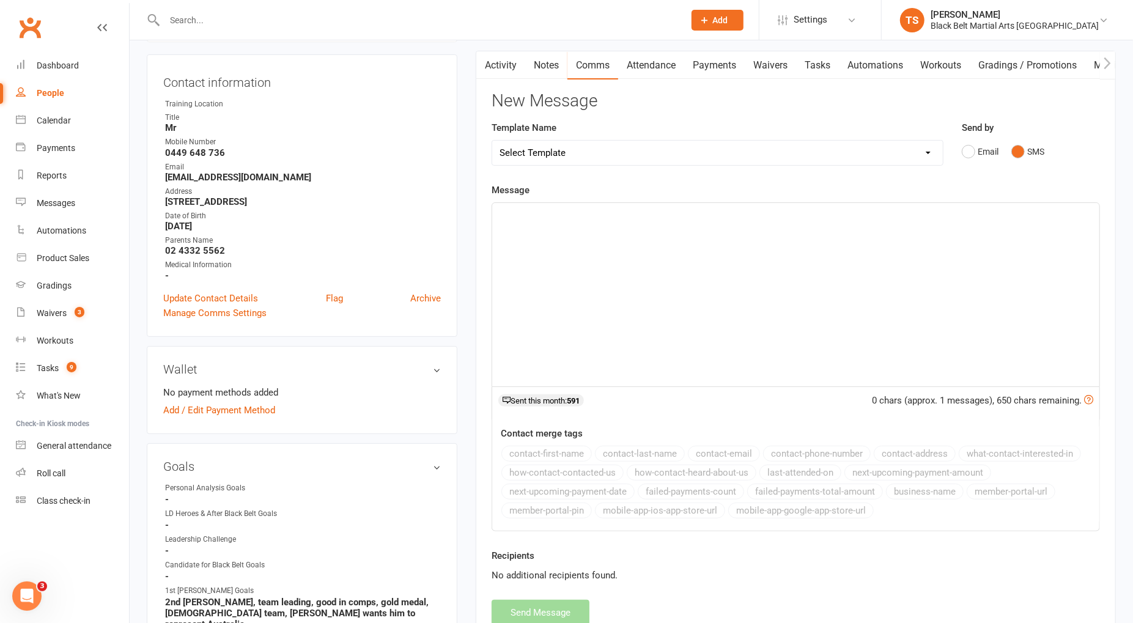
drag, startPoint x: 942, startPoint y: 194, endPoint x: 741, endPoint y: 245, distance: 207.5
click at [741, 245] on div "﻿" at bounding box center [795, 294] width 607 height 183
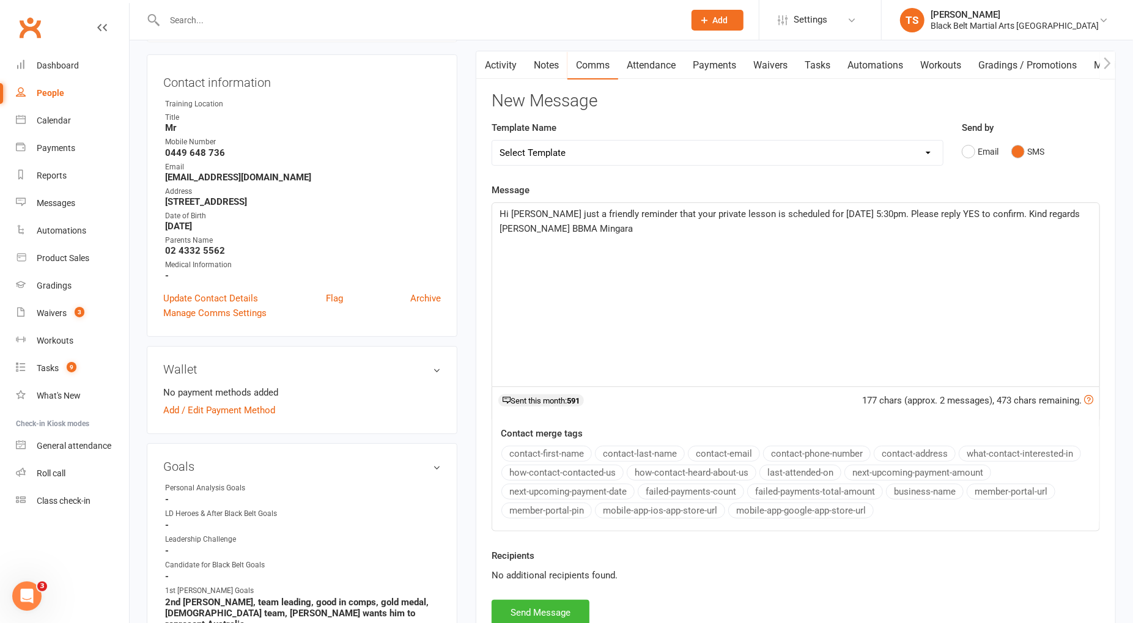
click at [813, 213] on span "Hi Aariv just a friendly reminder that your private lesson is scheduled for Mon…" at bounding box center [791, 222] width 583 height 26
click at [845, 213] on span "Hi Aariv just a friendly reminder that your private lesson is scheduled for Thu…" at bounding box center [791, 222] width 583 height 26
click at [925, 212] on span "Hi Aariv just a friendly reminder that your private lesson is scheduled for Thu…" at bounding box center [791, 222] width 583 height 26
click at [943, 213] on span "Hi Aariv just a friendly reminder that your private lesson is scheduled for Thu…" at bounding box center [791, 222] width 583 height 26
drag, startPoint x: 843, startPoint y: 229, endPoint x: 1006, endPoint y: 266, distance: 167.5
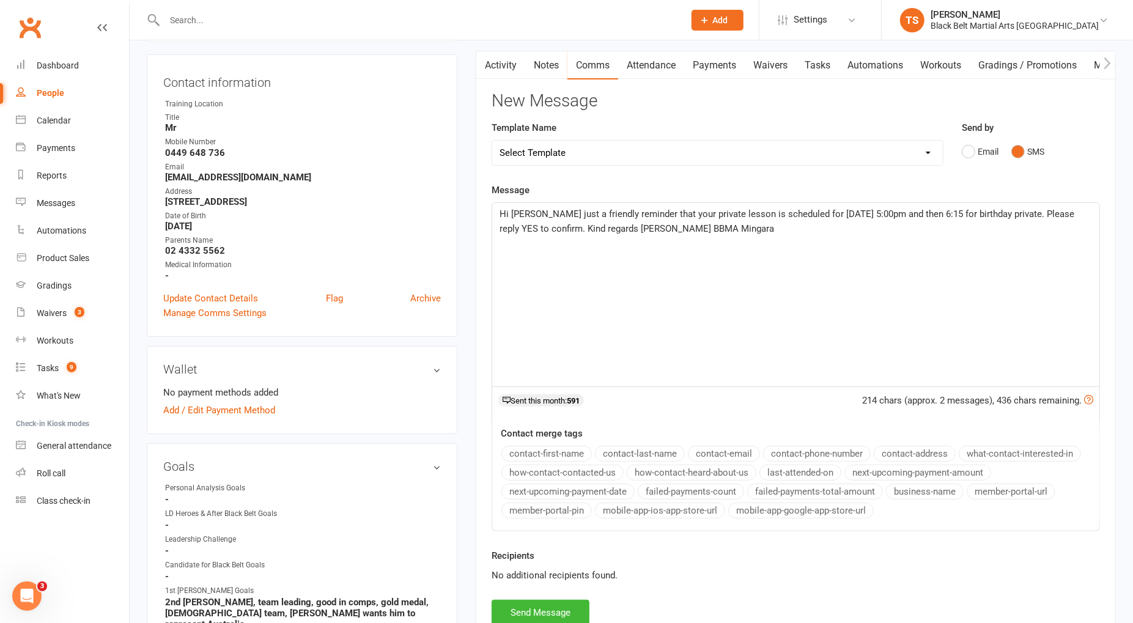
click at [844, 229] on p "Hi Aariv just a friendly reminder that your private lesson is scheduled for Thu…" at bounding box center [796, 221] width 593 height 29
drag, startPoint x: 808, startPoint y: 232, endPoint x: 484, endPoint y: 205, distance: 324.6
click at [483, 205] on div "Activity Notes Comms Attendance Payments Waivers Tasks Automations Workouts Gra…" at bounding box center [796, 347] width 640 height 593
copy span "Hi Aariv just a friendly reminder that your private lesson is scheduled for Thu…"
click at [875, 247] on div "Hi Aariv just a friendly reminder that your private lesson is scheduled for Thu…" at bounding box center [795, 294] width 607 height 183
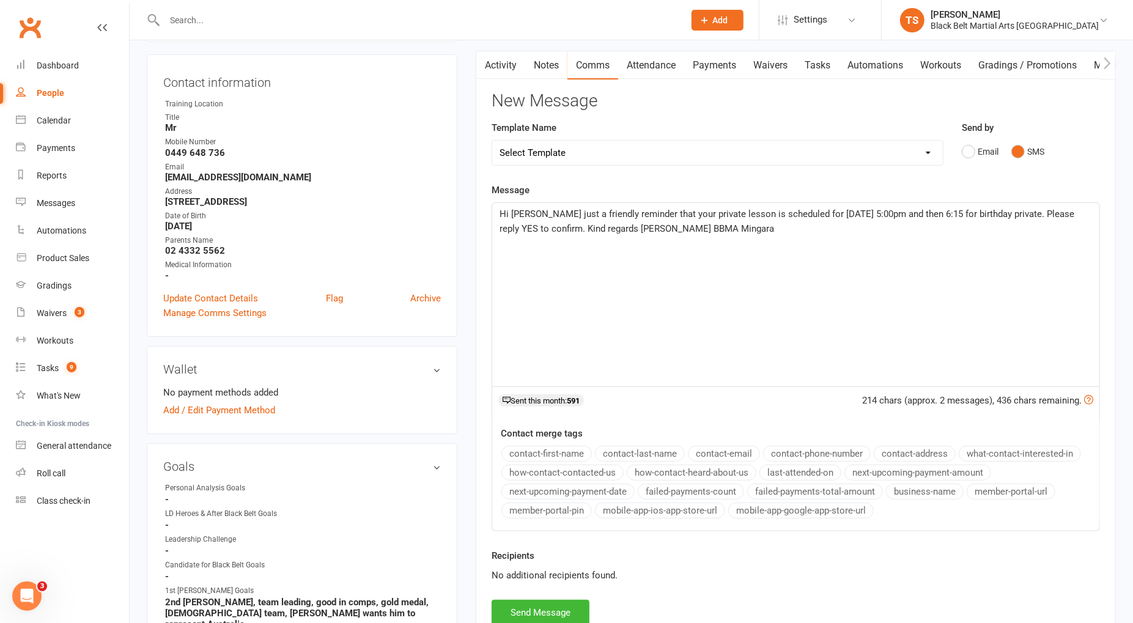
click at [1077, 212] on span "Hi Aariv just a friendly reminder that your private lesson is scheduled for Thu…" at bounding box center [788, 222] width 577 height 26
drag, startPoint x: 1087, startPoint y: 213, endPoint x: 950, endPoint y: 211, distance: 137.0
click at [945, 216] on p "Hi Aariv just a friendly reminder that your private lesson is scheduled for Thu…" at bounding box center [796, 221] width 593 height 29
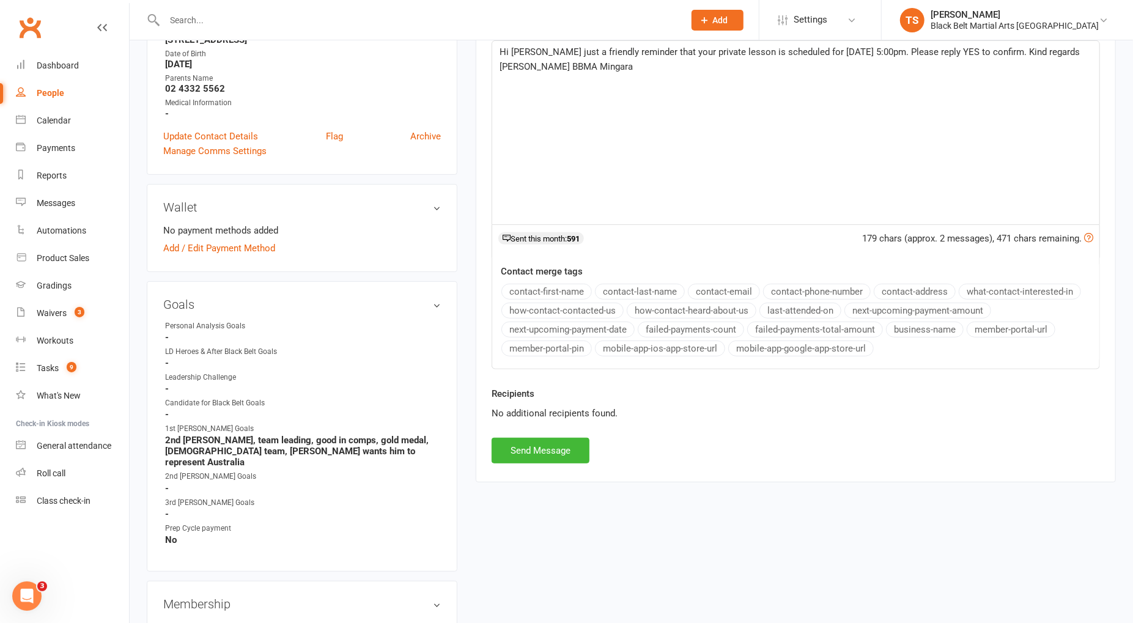
scroll to position [315, 0]
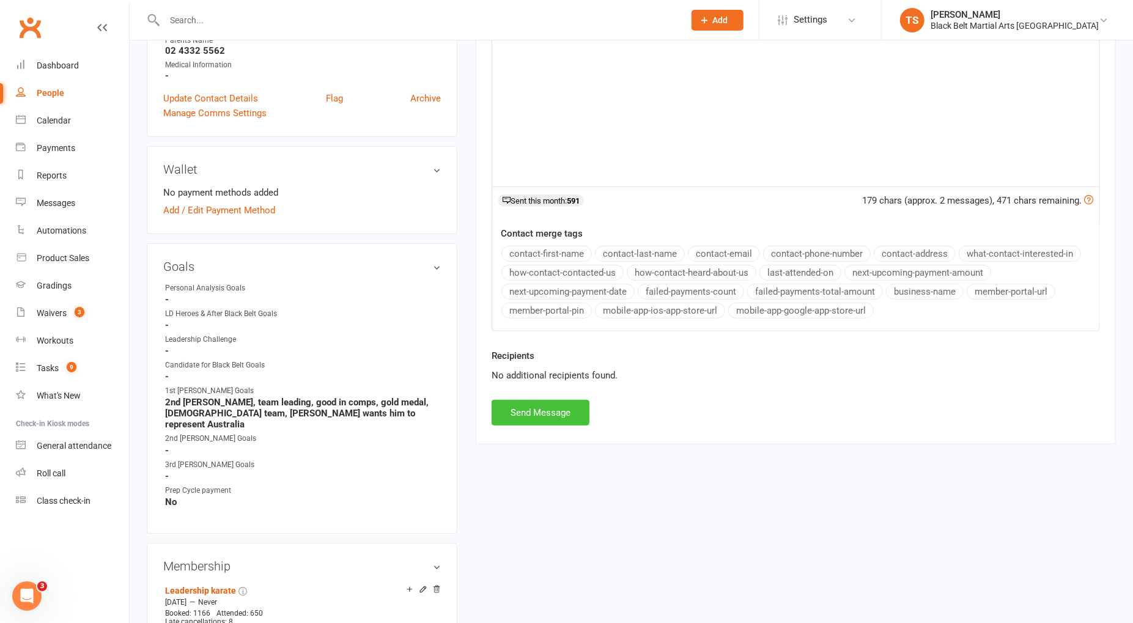
click at [546, 409] on button "Send Message" at bounding box center [541, 413] width 98 height 26
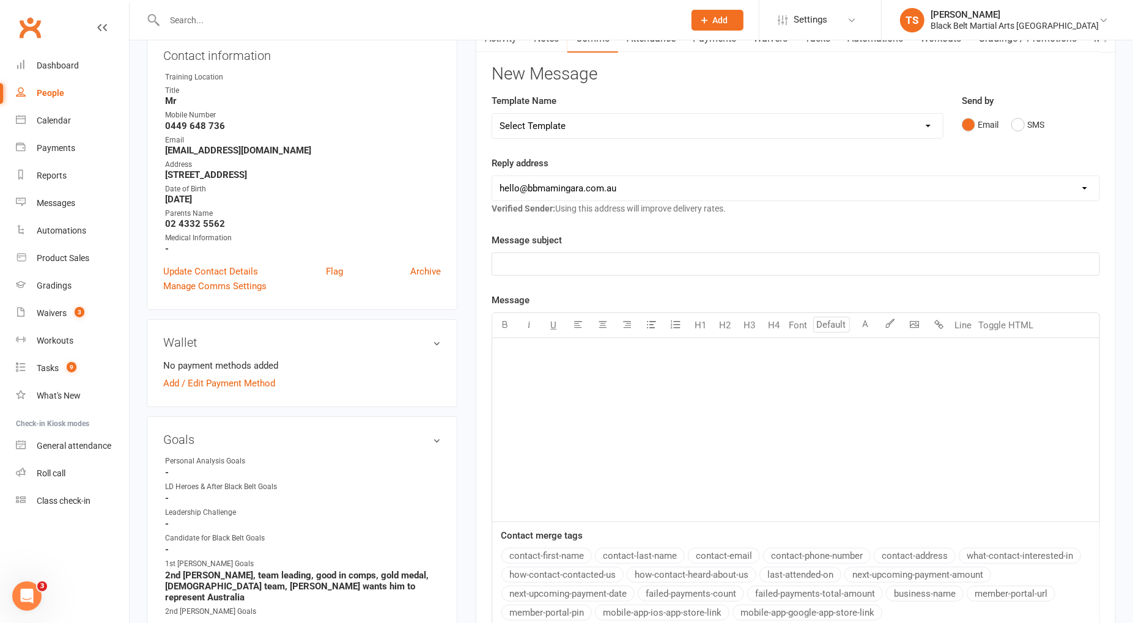
scroll to position [0, 0]
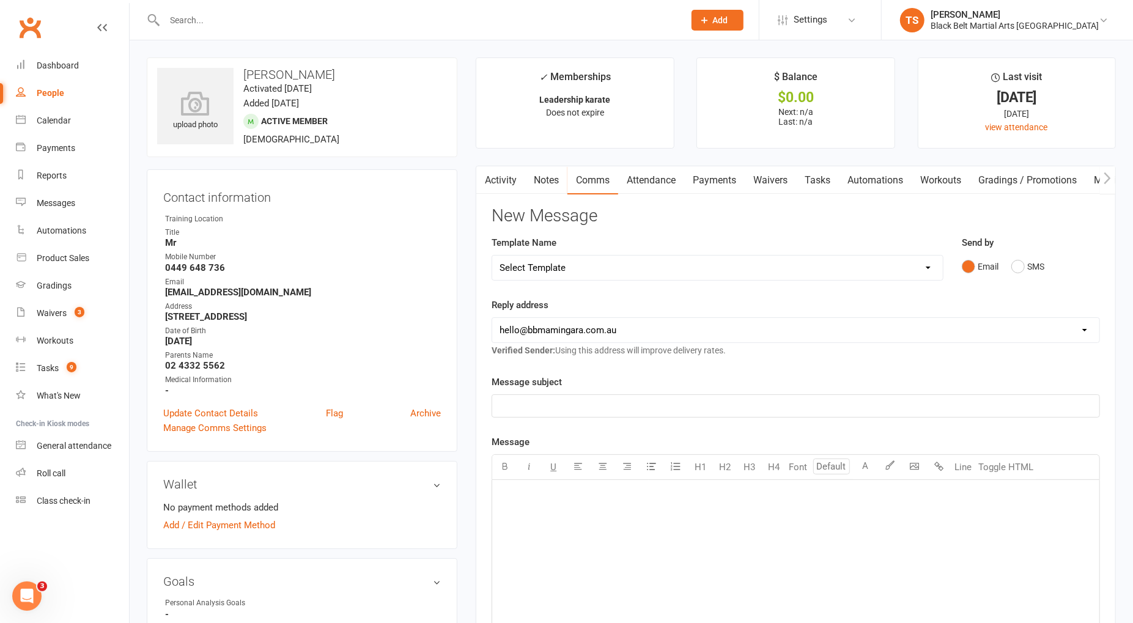
click at [270, 16] on input "text" at bounding box center [418, 20] width 515 height 17
click at [231, 19] on input "text" at bounding box center [418, 20] width 515 height 17
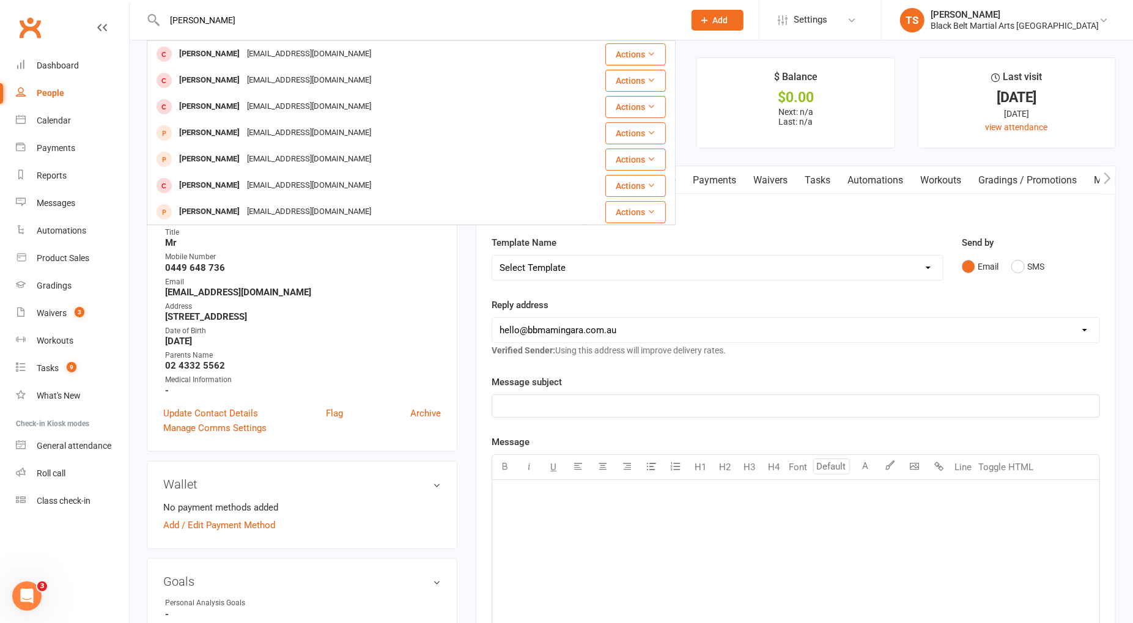
type input "riley bell"
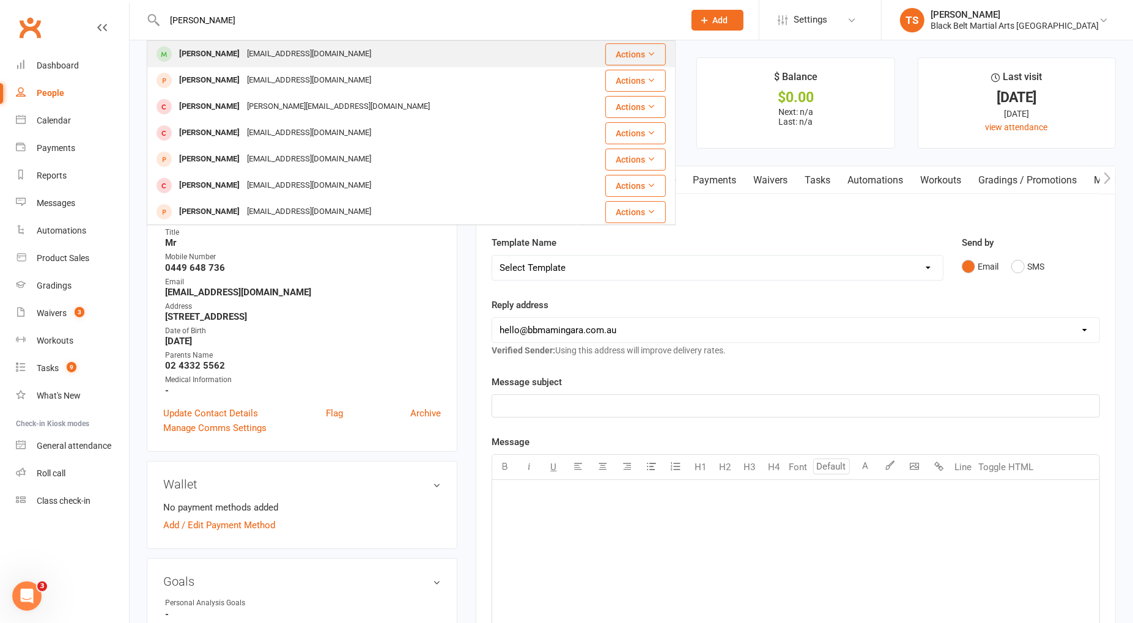
click at [225, 65] on div "Riley Bell tammiebell@live.com.au" at bounding box center [367, 54] width 438 height 25
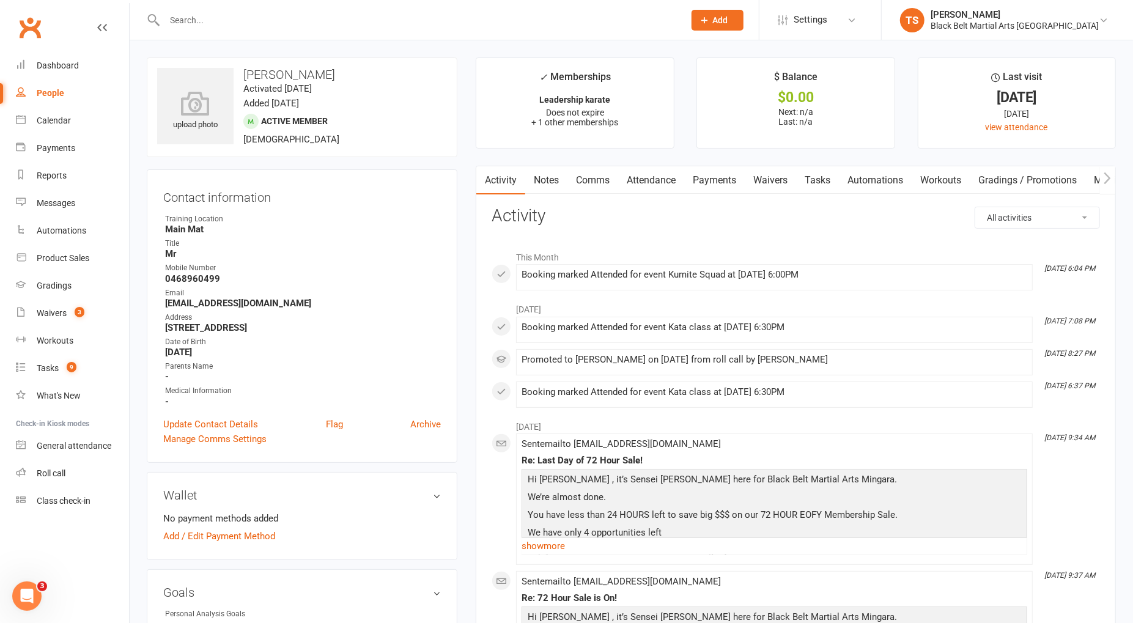
drag, startPoint x: 597, startPoint y: 181, endPoint x: 688, endPoint y: 196, distance: 92.3
click at [602, 182] on link "Comms" at bounding box center [593, 180] width 51 height 28
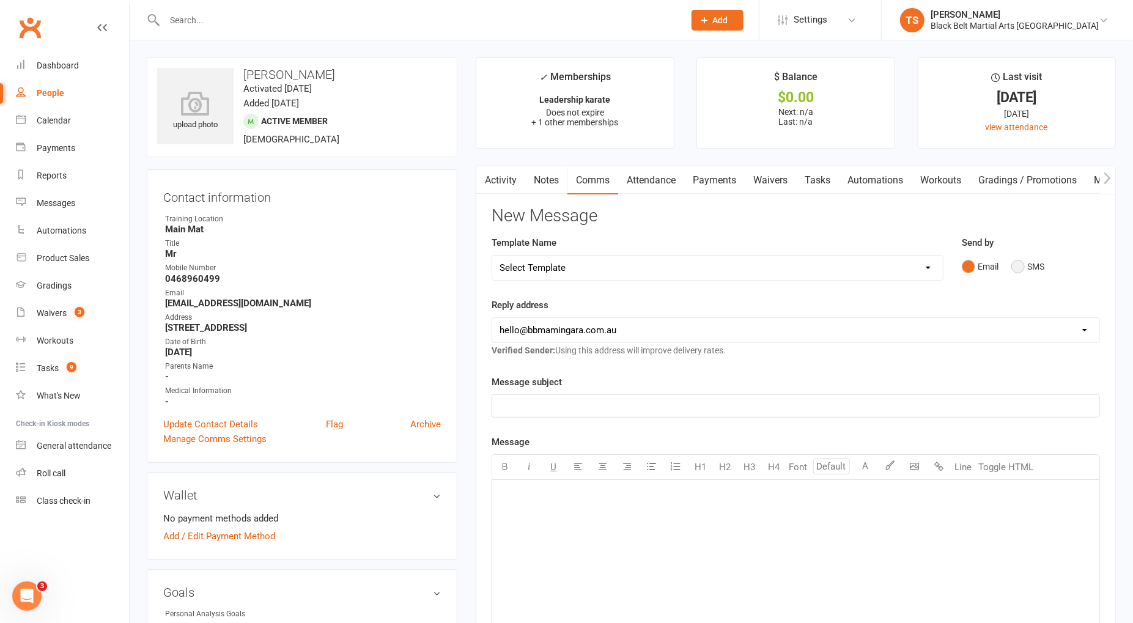
drag, startPoint x: 1019, startPoint y: 265, endPoint x: 1008, endPoint y: 274, distance: 13.9
click at [1019, 266] on button "SMS" at bounding box center [1028, 266] width 33 height 23
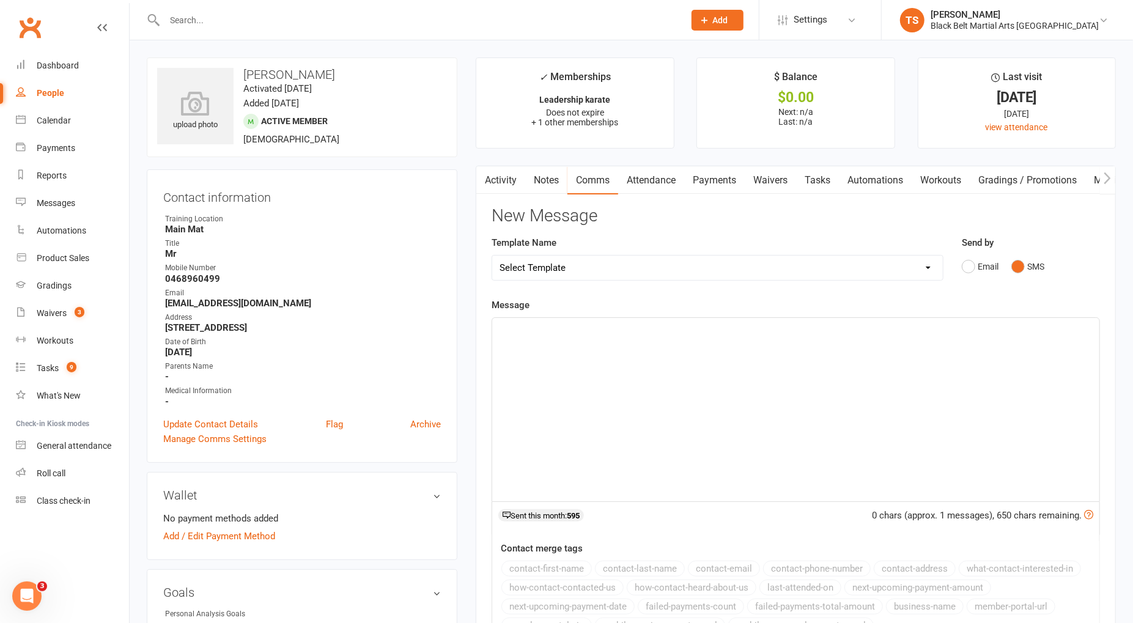
click at [829, 340] on div "﻿" at bounding box center [795, 409] width 607 height 183
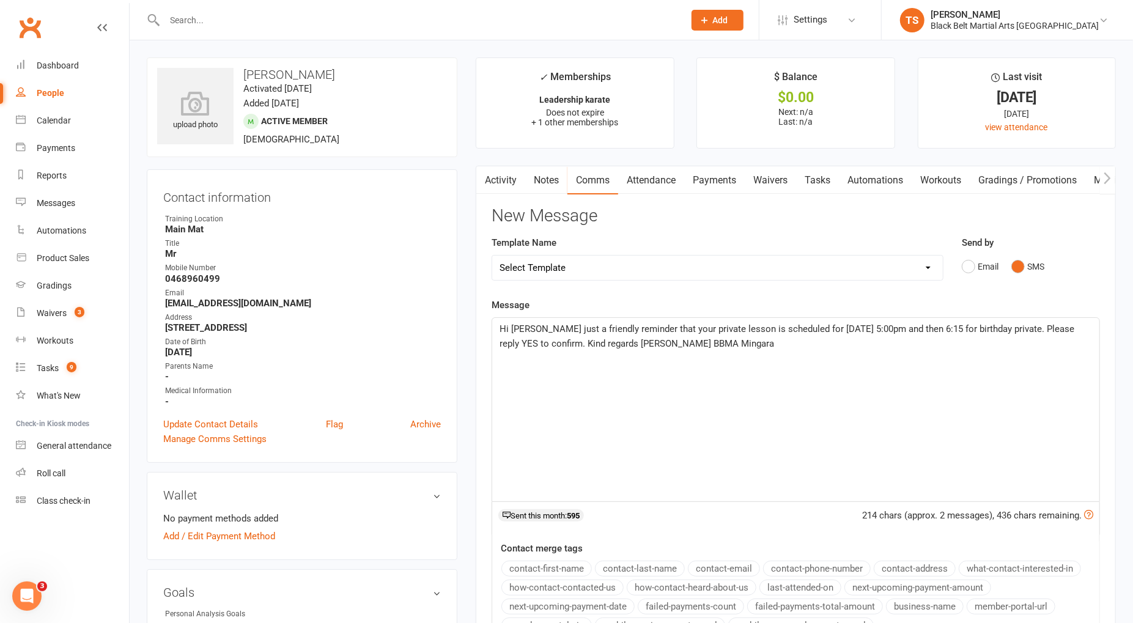
drag, startPoint x: 533, startPoint y: 329, endPoint x: 560, endPoint y: 360, distance: 40.7
click at [534, 331] on span "Hi Aariv just a friendly reminder that your private lesson is scheduled for Thu…" at bounding box center [788, 337] width 577 height 26
drag, startPoint x: 772, startPoint y: 329, endPoint x: 722, endPoint y: 329, distance: 49.5
click at [716, 332] on span "Hi Riley and Mason, just a friendly reminder that your private lesson is schedu…" at bounding box center [786, 337] width 572 height 26
click at [969, 328] on span "Hi Riley and Mason, just a friendly reminder that your appointment is scheduled…" at bounding box center [783, 337] width 566 height 26
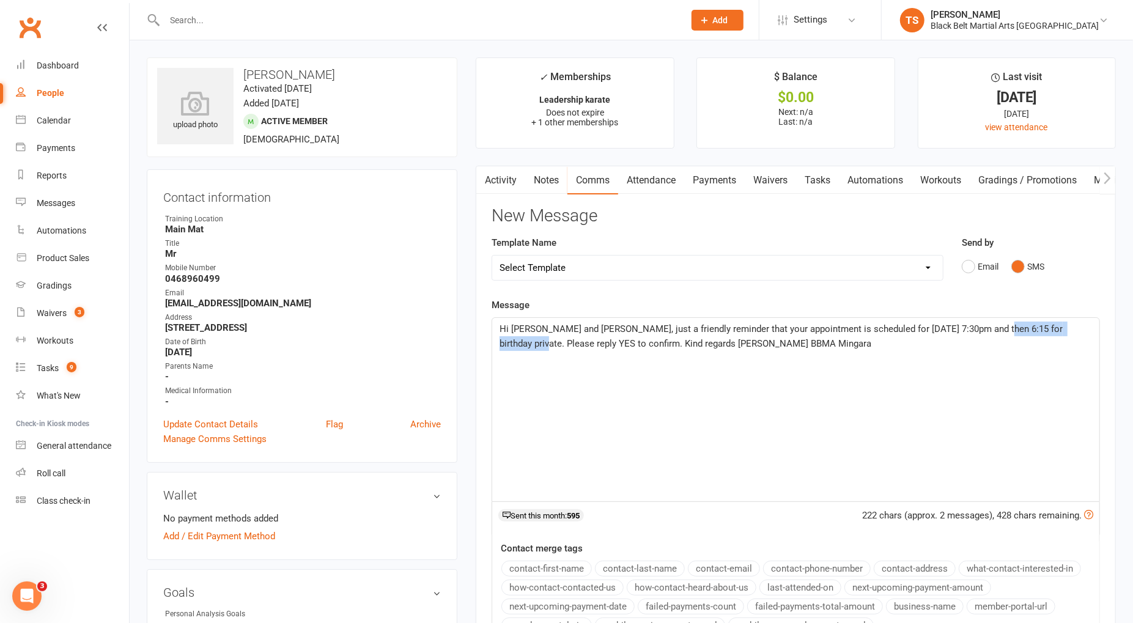
drag, startPoint x: 1093, startPoint y: 327, endPoint x: 989, endPoint y: 333, distance: 104.8
click at [988, 334] on p "Hi Riley and Mason, just a friendly reminder that your appointment is scheduled…" at bounding box center [796, 336] width 593 height 29
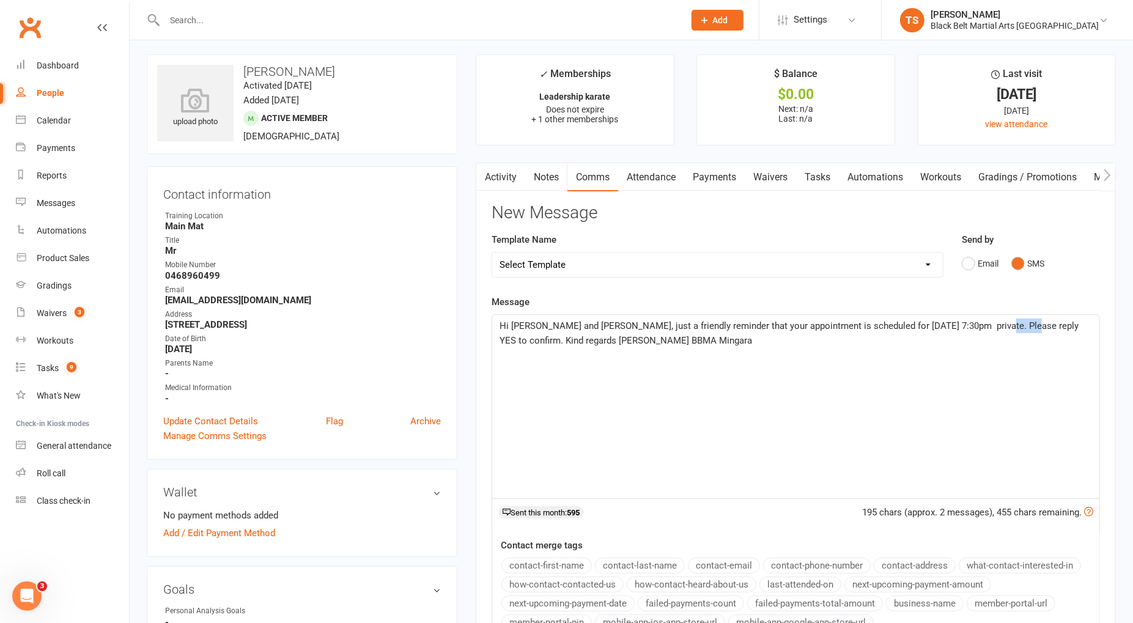
drag, startPoint x: 1019, startPoint y: 327, endPoint x: 993, endPoint y: 328, distance: 26.3
click at [993, 328] on span "Hi Riley and Mason, just a friendly reminder that your appointment is scheduled…" at bounding box center [791, 333] width 582 height 26
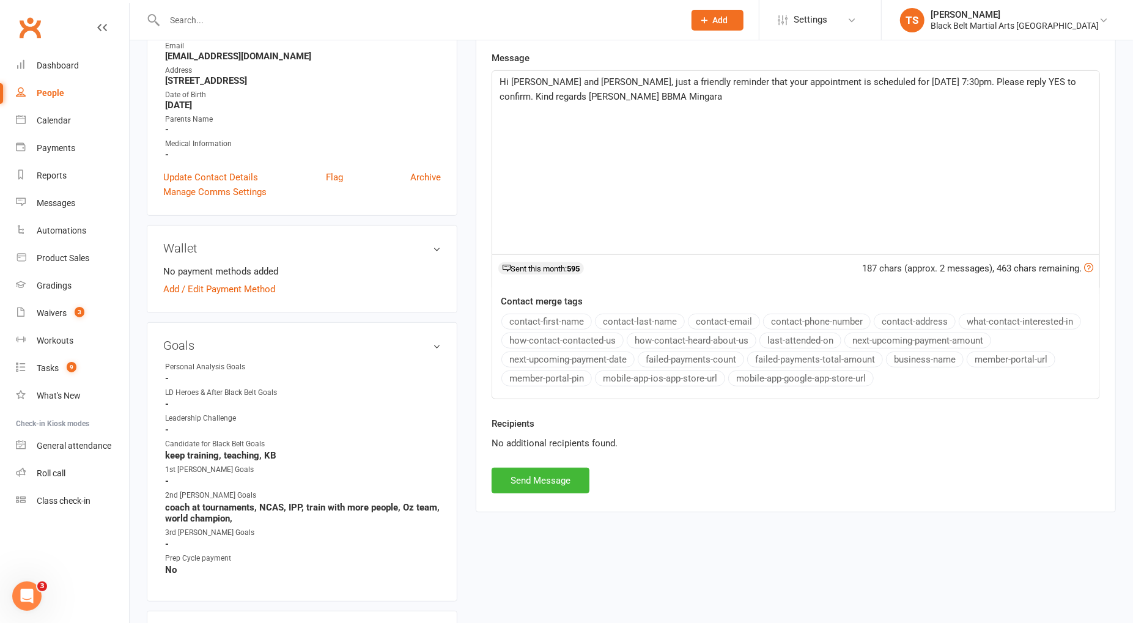
scroll to position [265, 0]
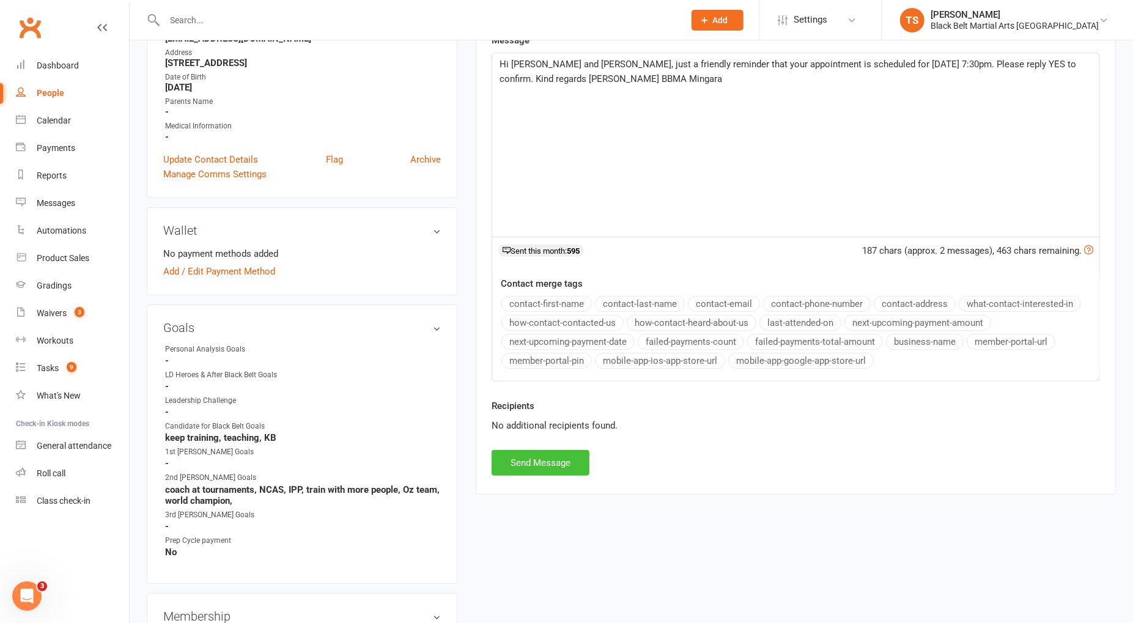
click at [529, 459] on button "Send Message" at bounding box center [541, 463] width 98 height 26
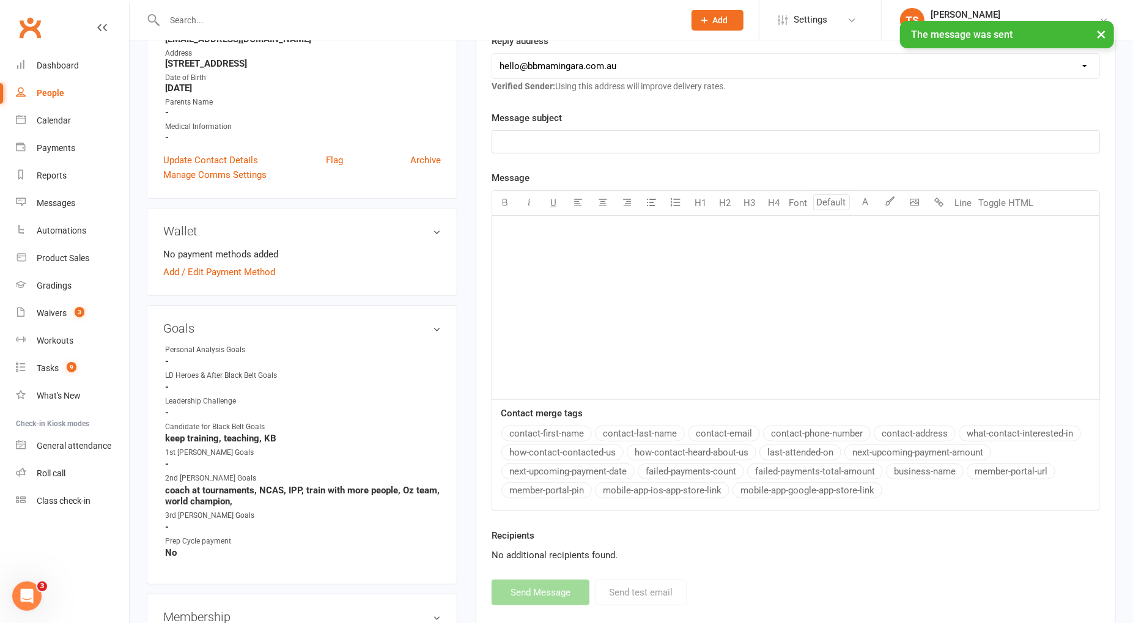
scroll to position [265, 0]
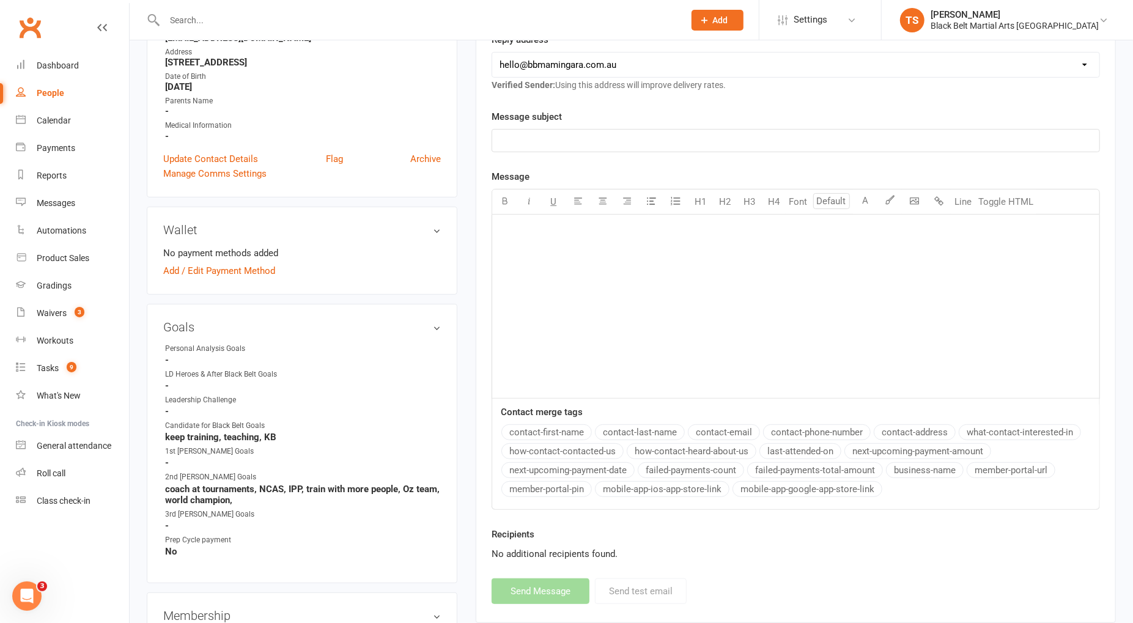
click at [202, 18] on input "text" at bounding box center [418, 20] width 515 height 17
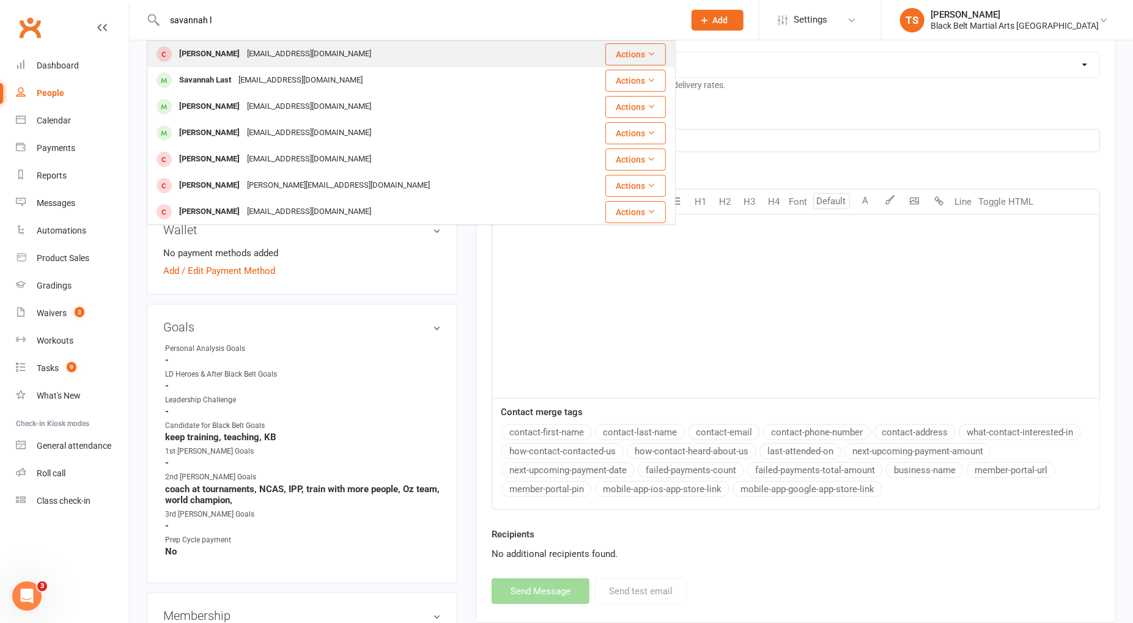
type input "savannah l"
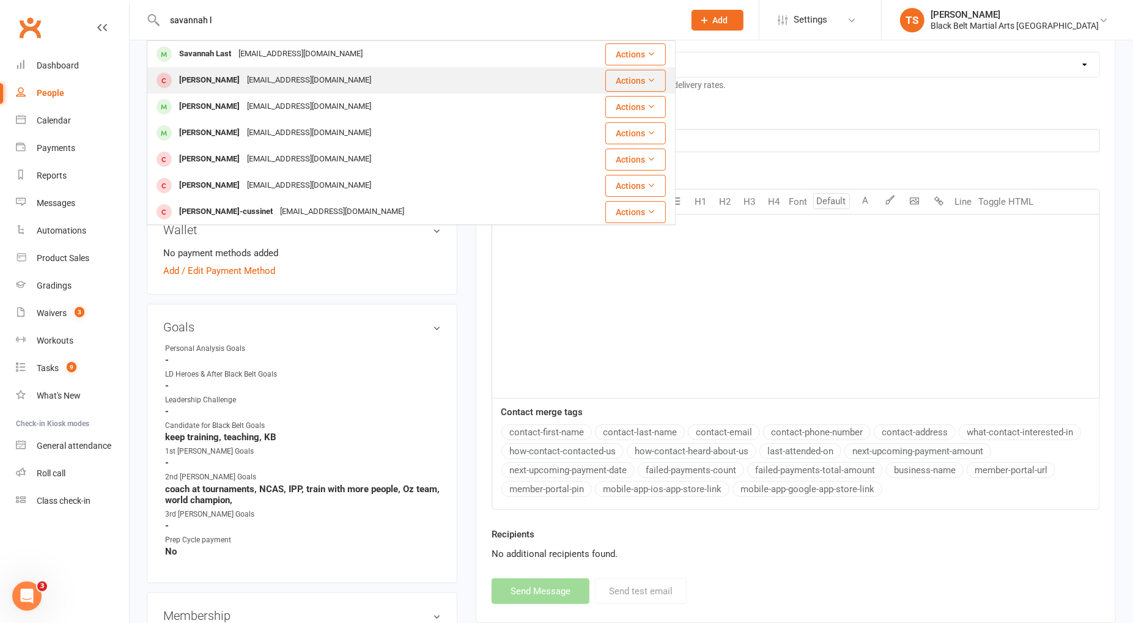
click at [207, 83] on div "Savannah Westley" at bounding box center [210, 81] width 68 height 18
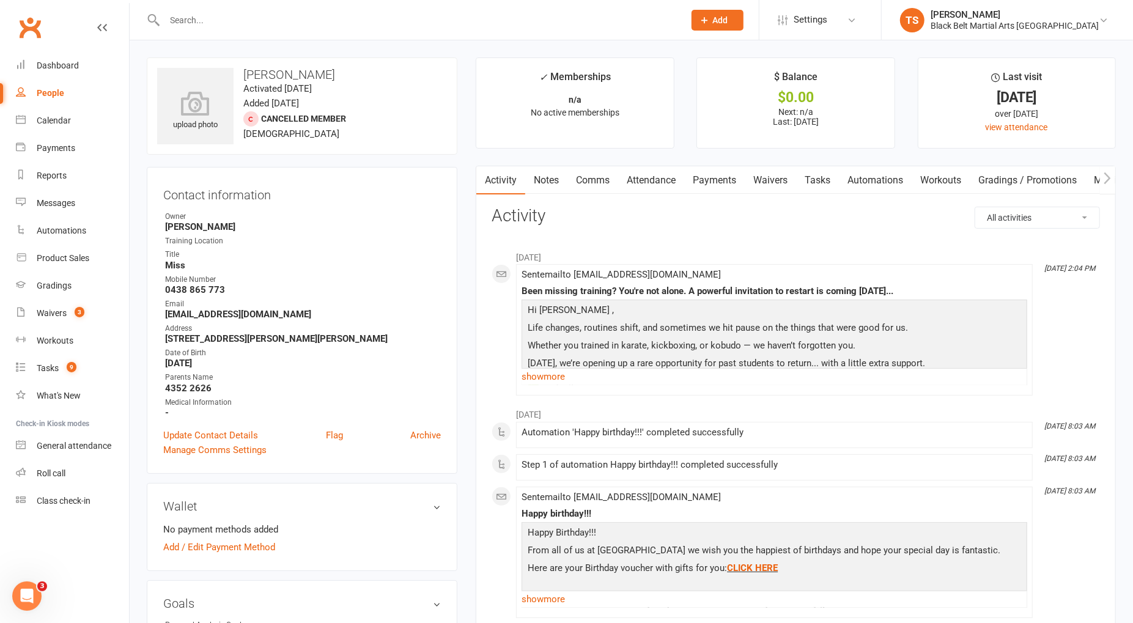
click at [207, 21] on input "text" at bounding box center [418, 20] width 515 height 17
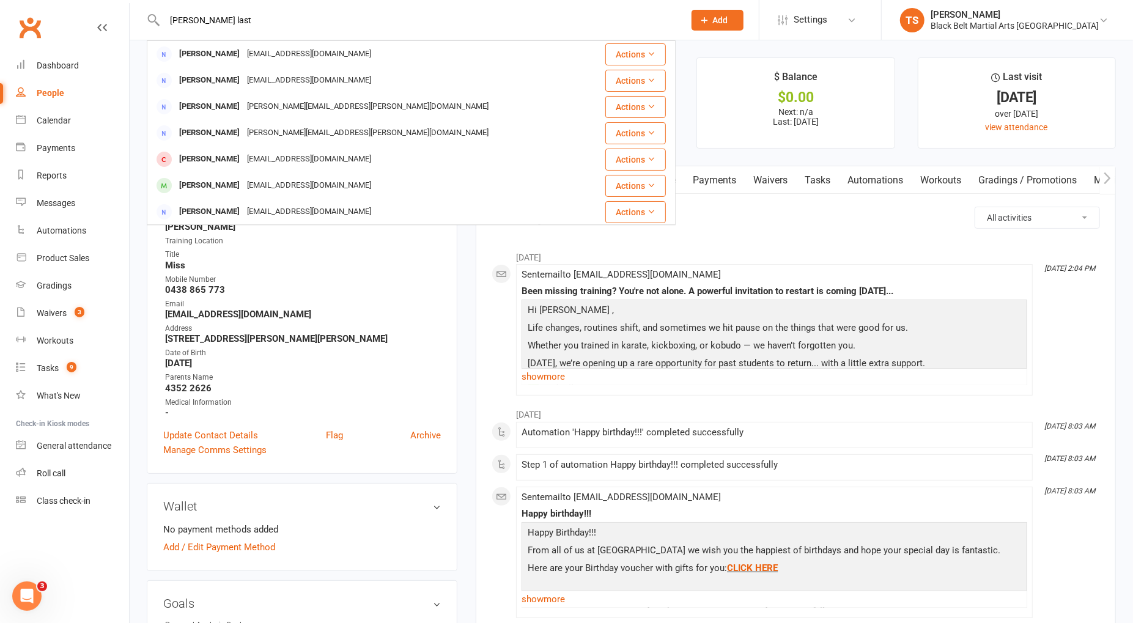
type input "sam last"
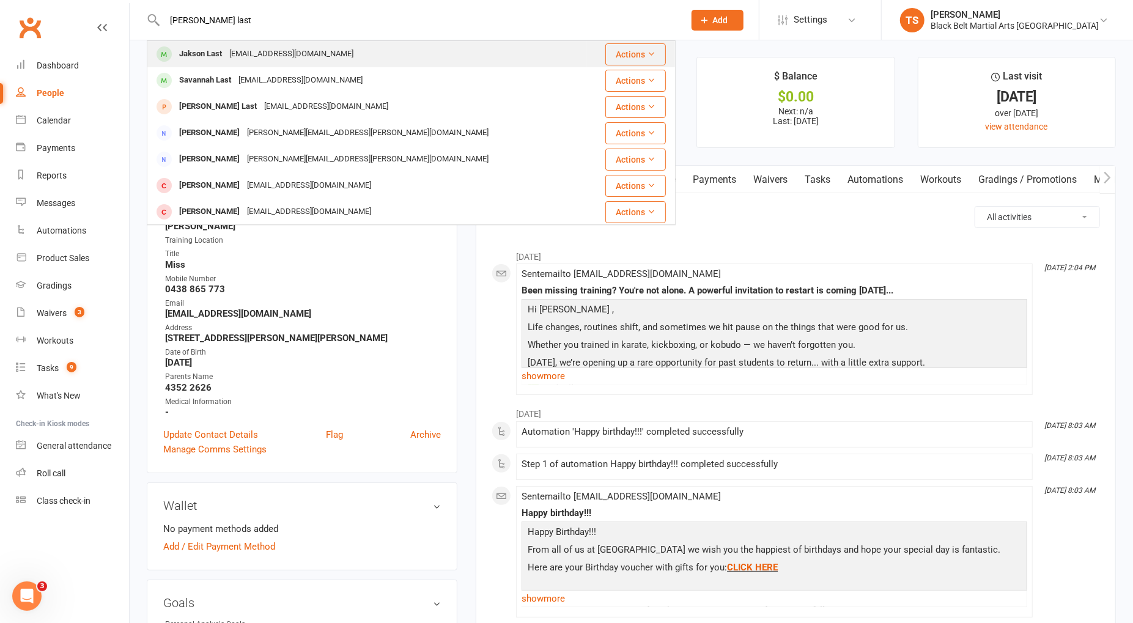
click at [208, 59] on div "Jakson Last" at bounding box center [201, 54] width 50 height 18
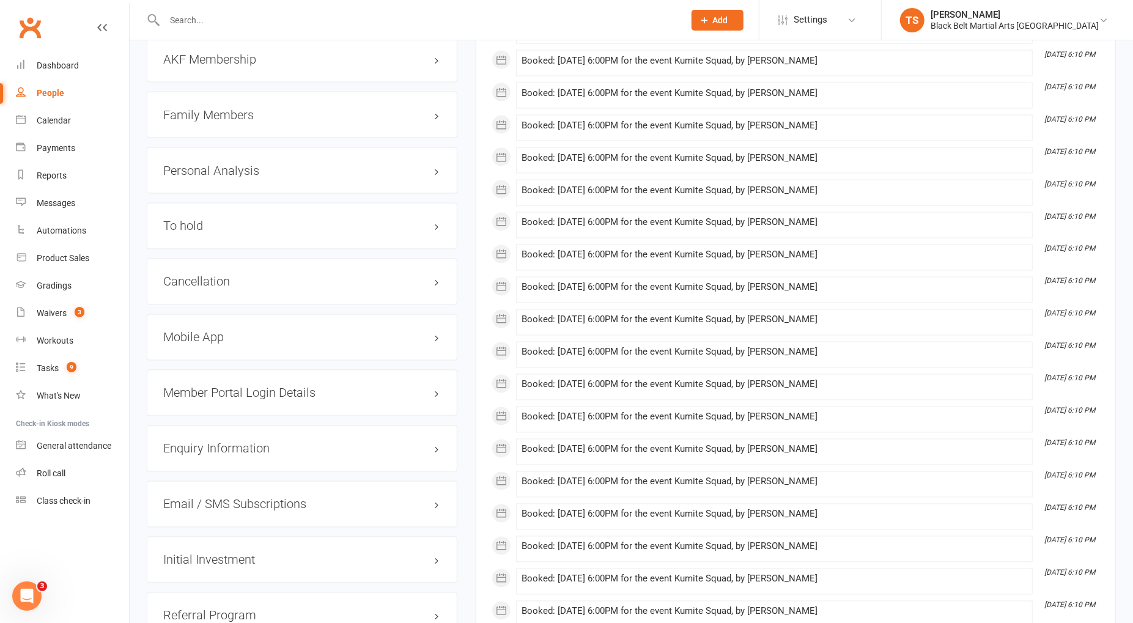
scroll to position [1465, 0]
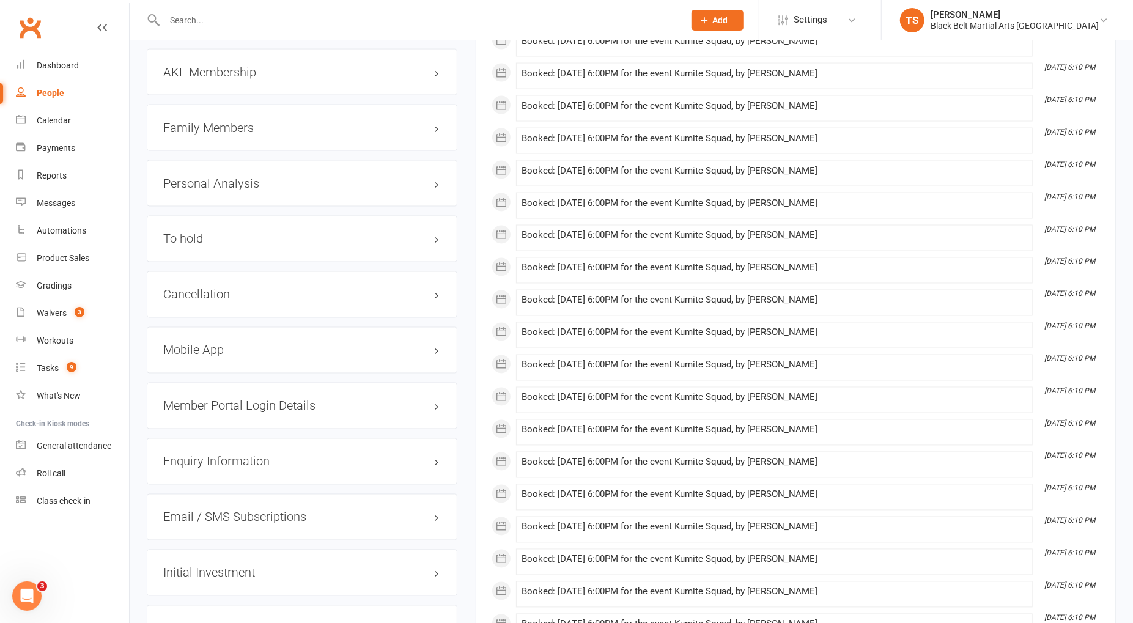
click at [199, 121] on h3 "Family Members" at bounding box center [302, 127] width 278 height 13
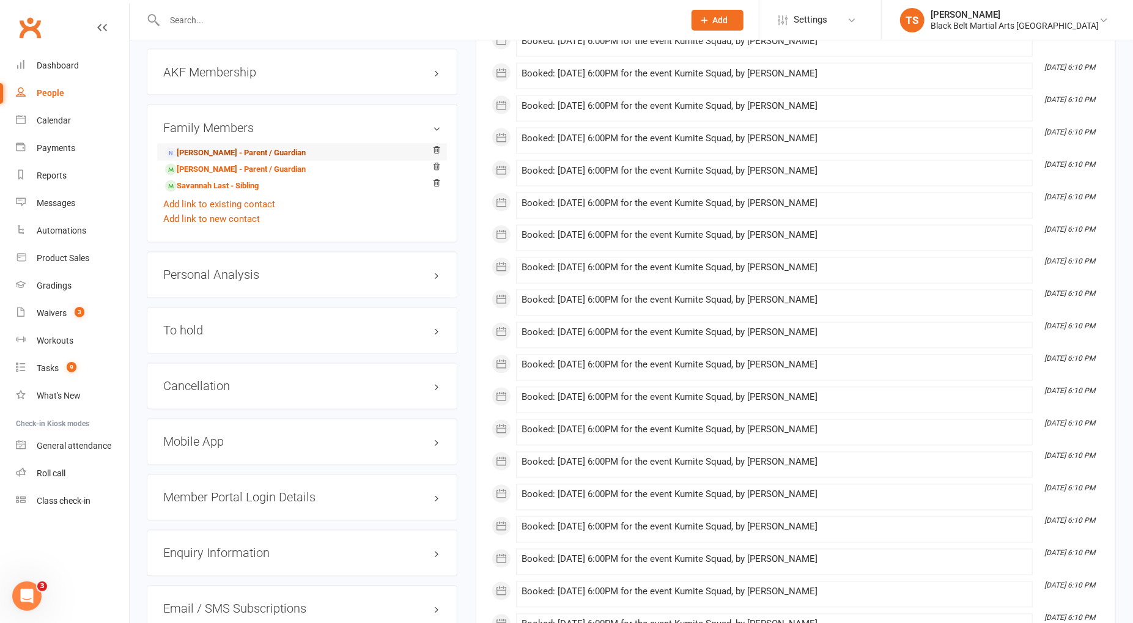
click at [219, 147] on link "Samantha Neave - Parent / Guardian" at bounding box center [235, 153] width 141 height 13
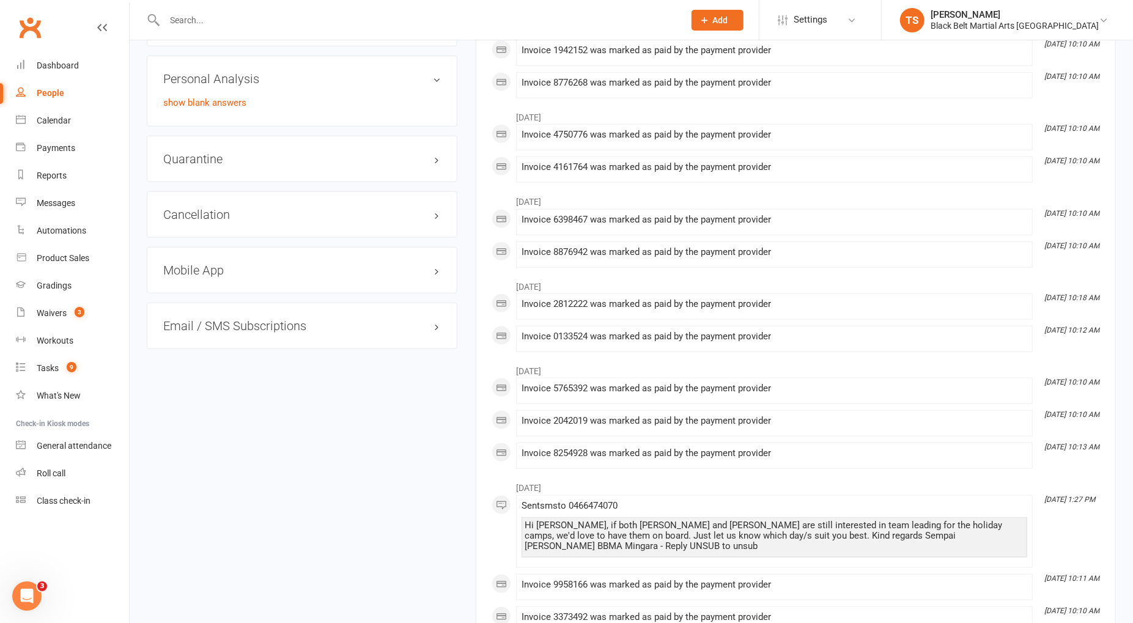
scroll to position [968, 0]
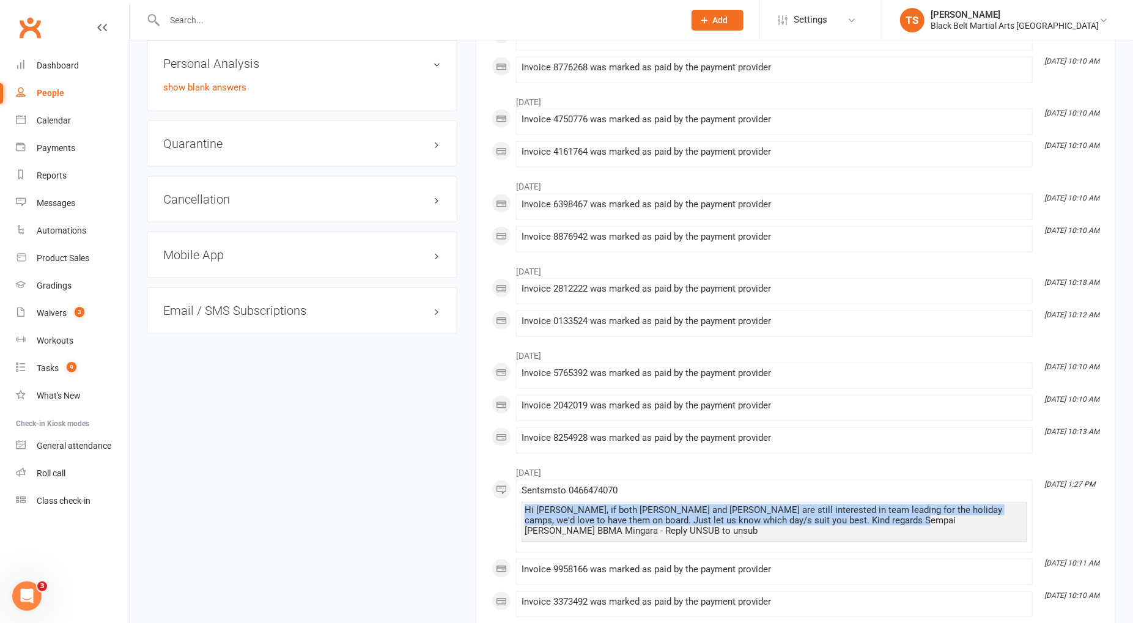
drag, startPoint x: 905, startPoint y: 495, endPoint x: 522, endPoint y: 480, distance: 382.5
click at [520, 481] on li "Sep 25, 1:27 PM Sent sms to 0466474070 Hi Sammie, if both Sav and Jakson are st…" at bounding box center [774, 516] width 517 height 73
copy div "Hi Sammie, if both Sav and Jakson are still interested in team leading for the …"
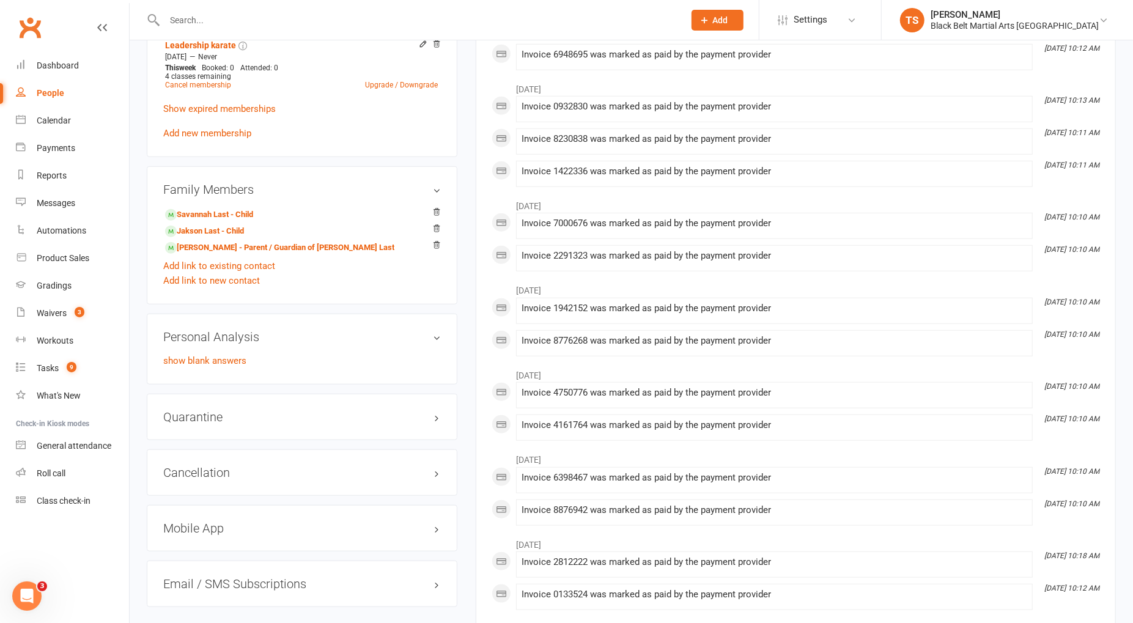
scroll to position [0, 0]
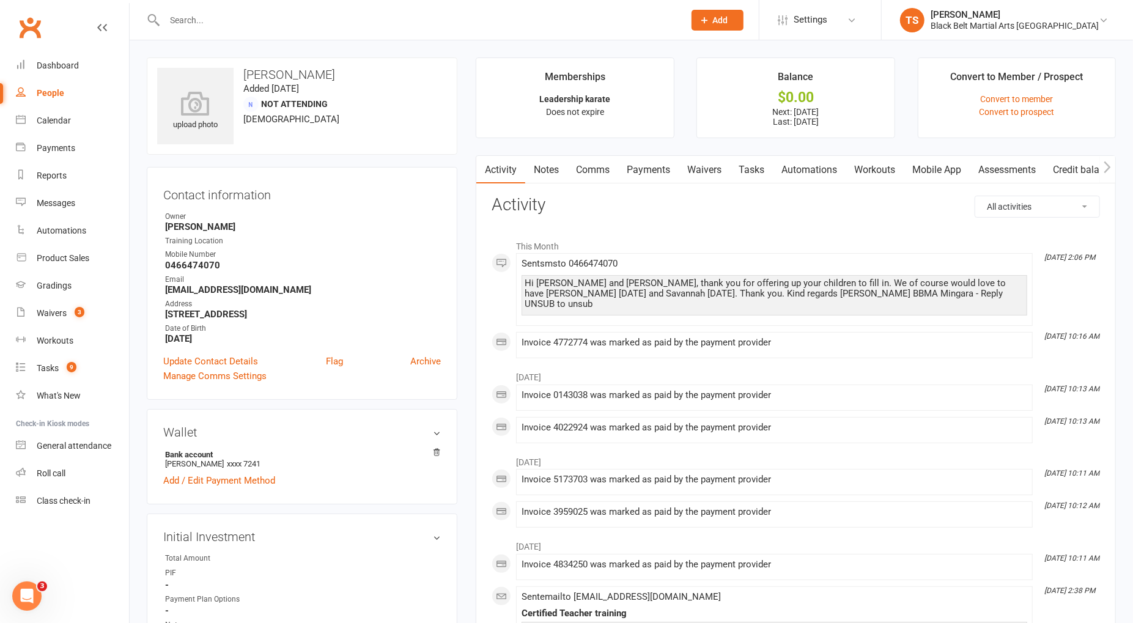
click at [591, 171] on link "Comms" at bounding box center [593, 170] width 51 height 28
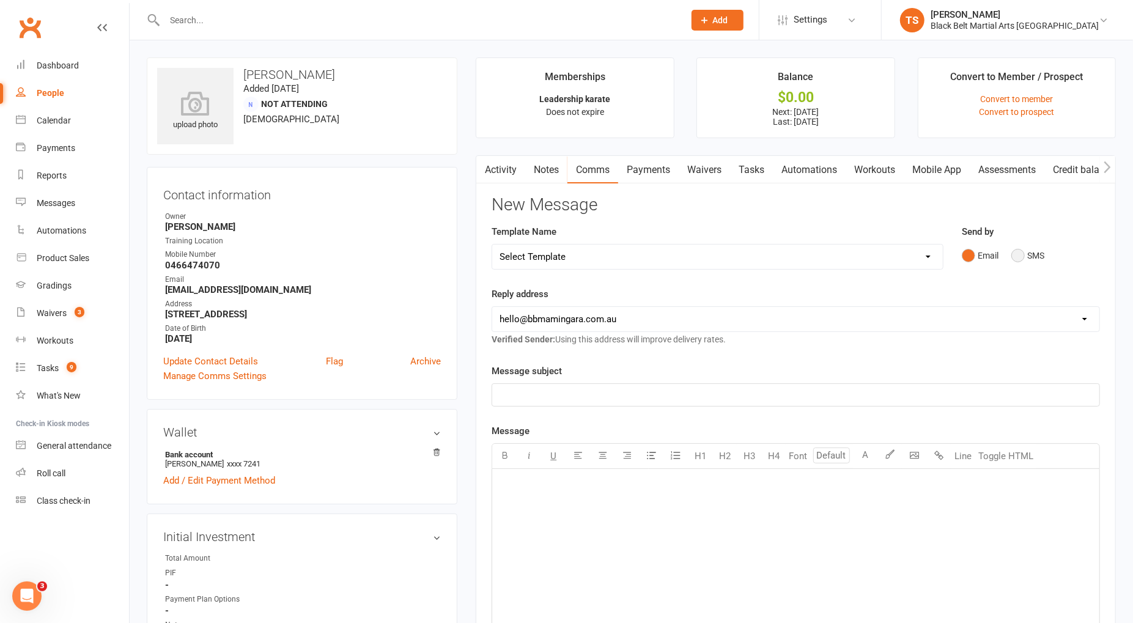
click at [1016, 256] on button "SMS" at bounding box center [1028, 255] width 33 height 23
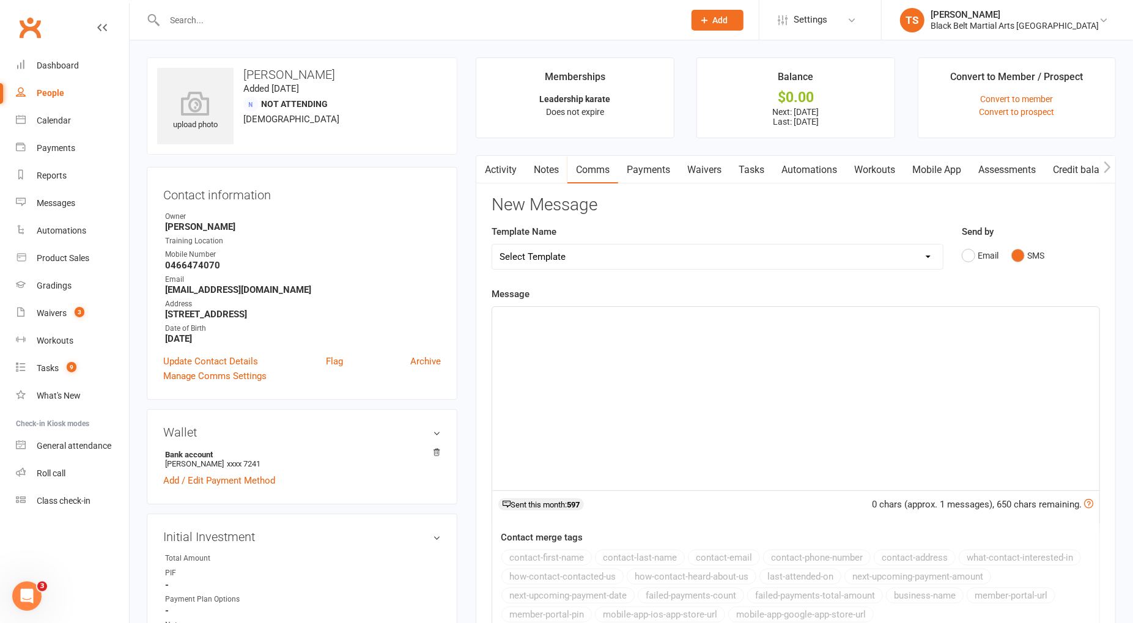
click at [667, 329] on div "﻿" at bounding box center [795, 398] width 607 height 183
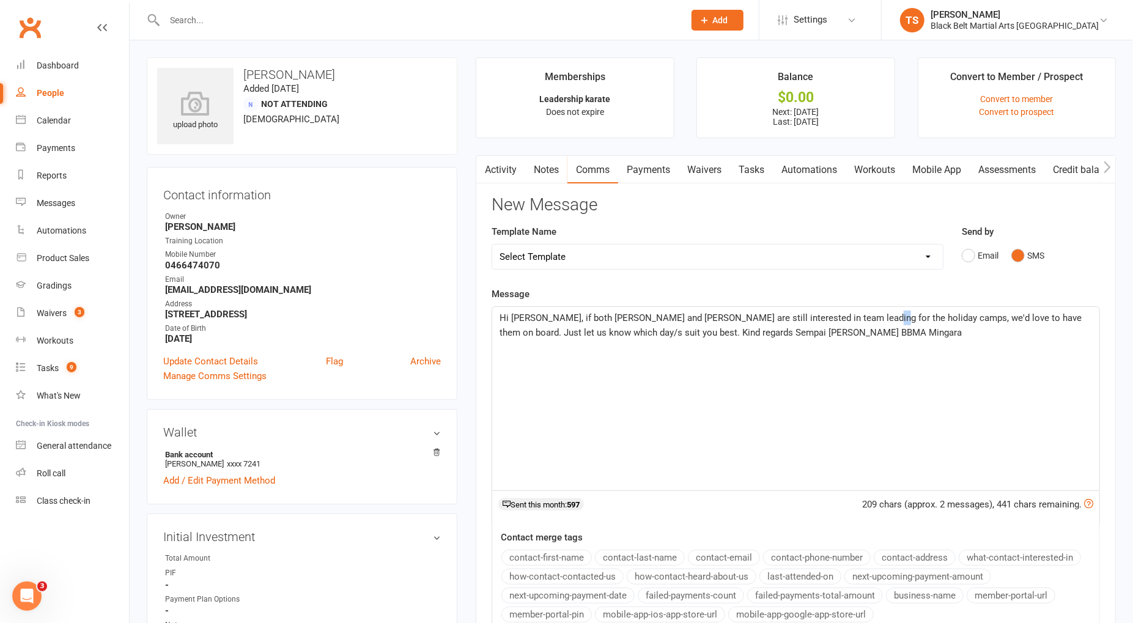
drag, startPoint x: 873, startPoint y: 319, endPoint x: 865, endPoint y: 319, distance: 8.0
click at [865, 319] on span "Hi Sammie, if both Sav and Jakson are still interested in team leading for the …" at bounding box center [792, 326] width 585 height 26
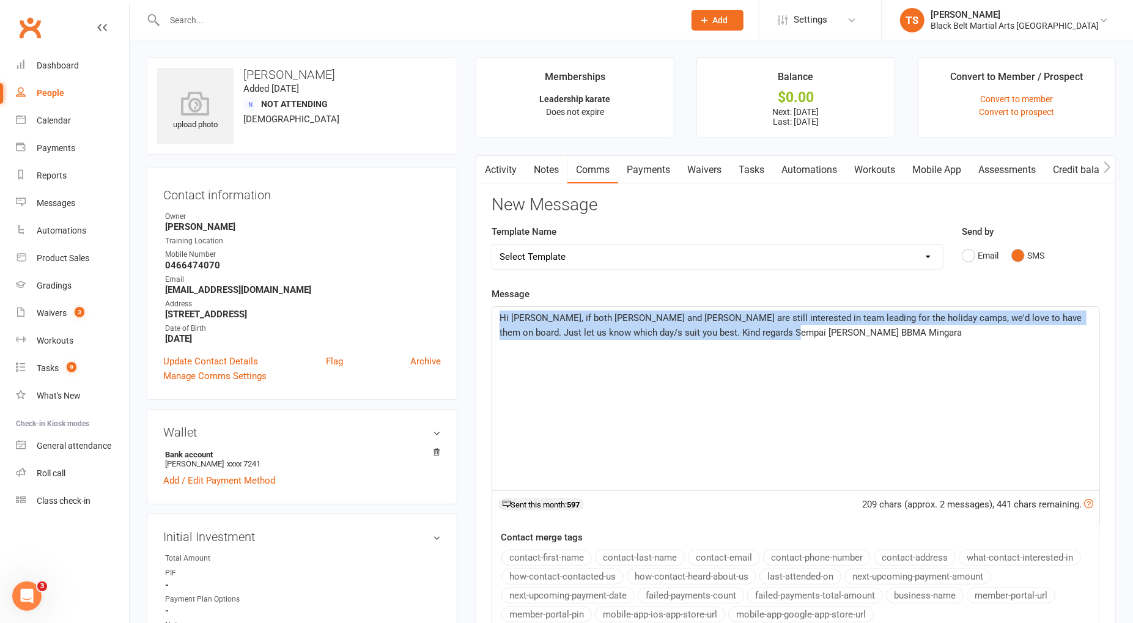
drag, startPoint x: 808, startPoint y: 332, endPoint x: 411, endPoint y: 305, distance: 398.4
copy span "Hi Sammie, if both Sav and Jakson are still interested in team leading for the …"
drag, startPoint x: 505, startPoint y: 174, endPoint x: 512, endPoint y: 172, distance: 7.4
click at [506, 173] on link "Activity" at bounding box center [500, 170] width 49 height 28
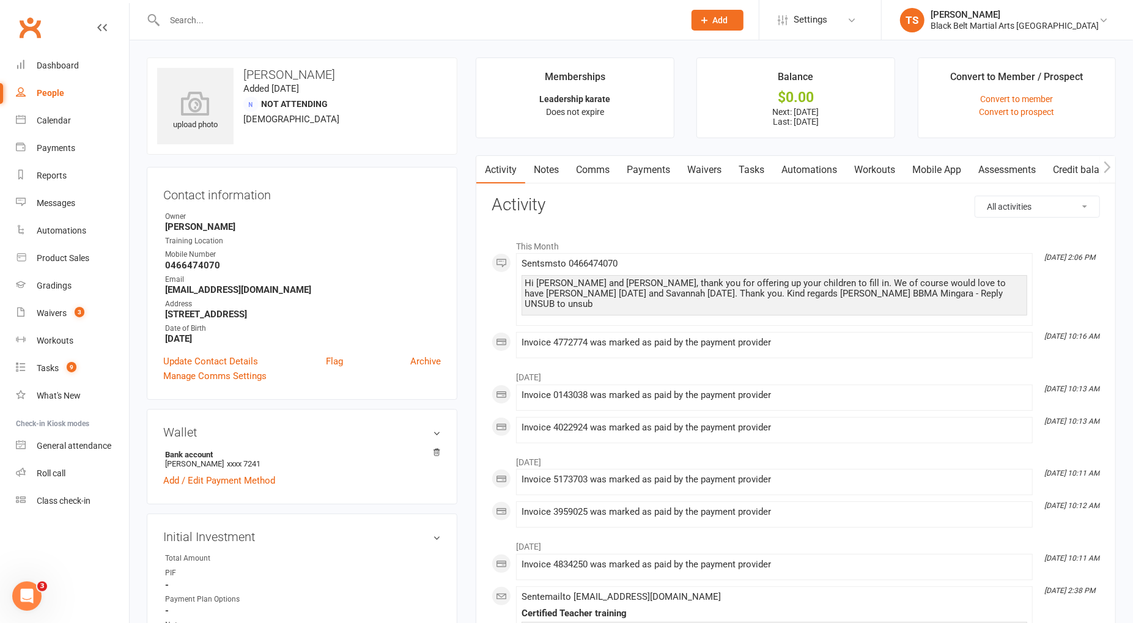
drag, startPoint x: 593, startPoint y: 171, endPoint x: 715, endPoint y: 187, distance: 122.8
click at [593, 171] on link "Comms" at bounding box center [593, 170] width 51 height 28
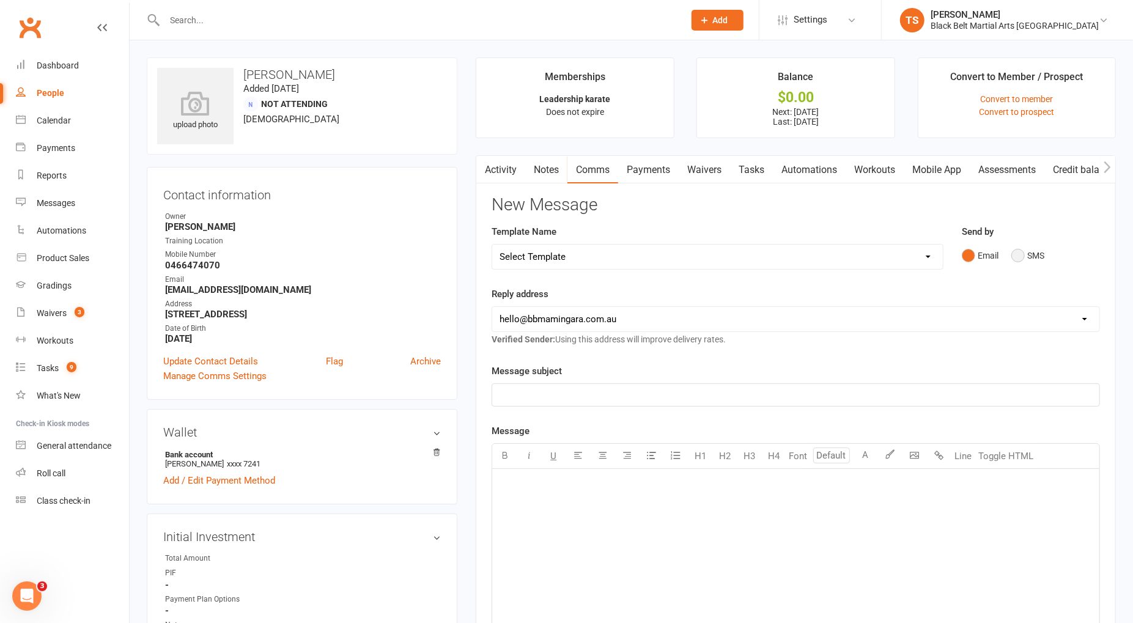
click at [1019, 257] on button "SMS" at bounding box center [1028, 255] width 33 height 23
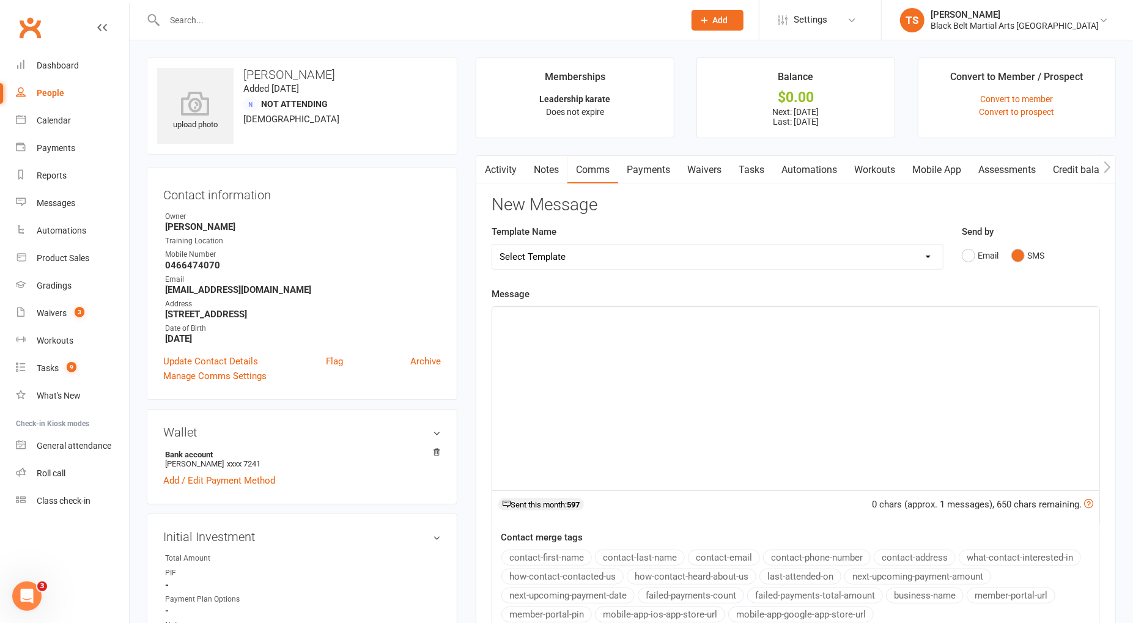
click at [601, 332] on div "﻿" at bounding box center [795, 398] width 607 height 183
click at [679, 258] on select "Select Template [SMS] 14 Day Absentee AFU Lil Dragons [SMS] 14 day Absentee AFU…" at bounding box center [717, 257] width 450 height 24
select select "15"
click at [492, 245] on select "Select Template [SMS] 14 Day Absentee AFU Lil Dragons [SMS] 14 day Absentee AFU…" at bounding box center [717, 257] width 450 height 24
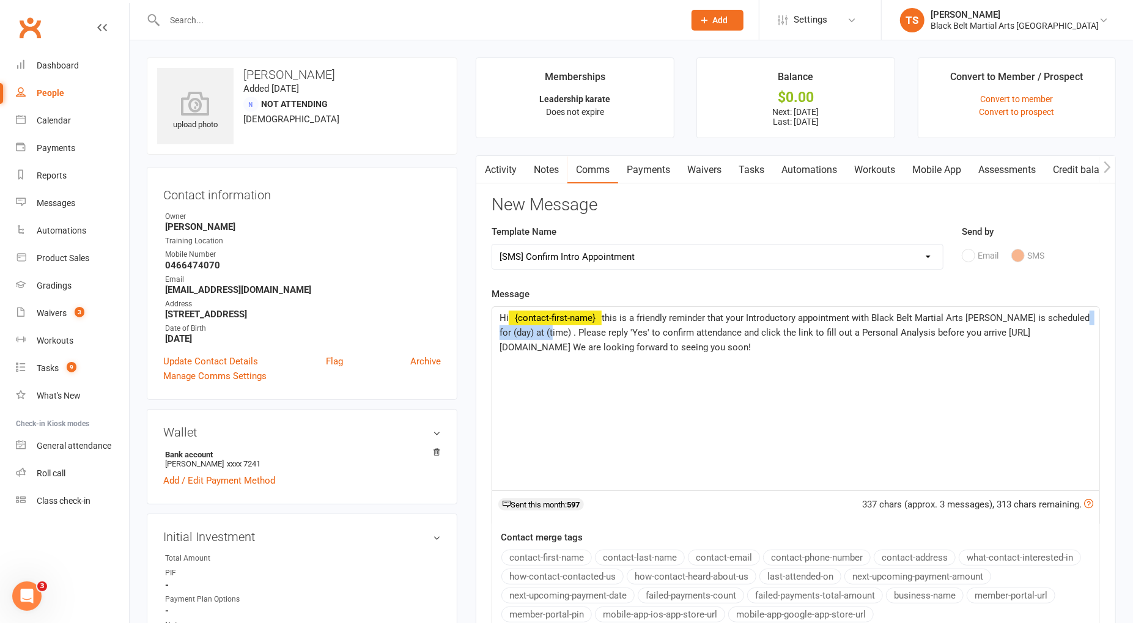
drag, startPoint x: 536, startPoint y: 335, endPoint x: 1079, endPoint y: 317, distance: 544.0
click at [1074, 319] on span "this is a friendly reminder that your Introductory appointment with Black Belt …" at bounding box center [796, 333] width 593 height 40
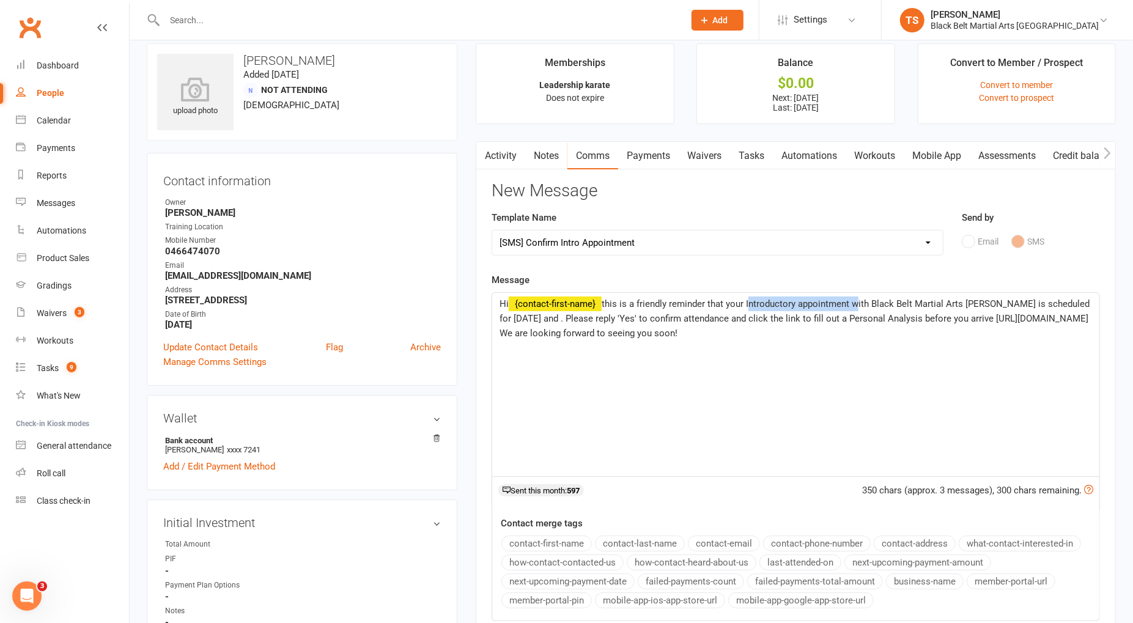
drag, startPoint x: 855, startPoint y: 305, endPoint x: 750, endPoint y: 304, distance: 104.6
click at [750, 304] on span "this is a friendly reminder that your Introductory appointment with Black Belt …" at bounding box center [796, 318] width 593 height 40
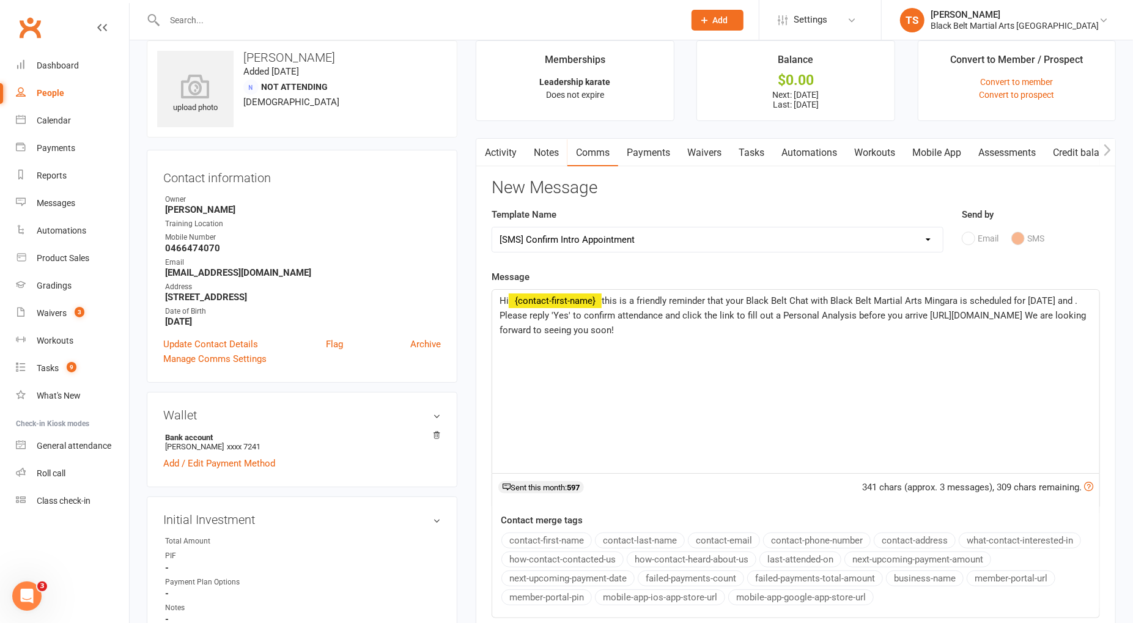
click at [570, 314] on span "this is a friendly reminder that your Black Belt Chat with Black Belt Martial A…" at bounding box center [794, 315] width 589 height 40
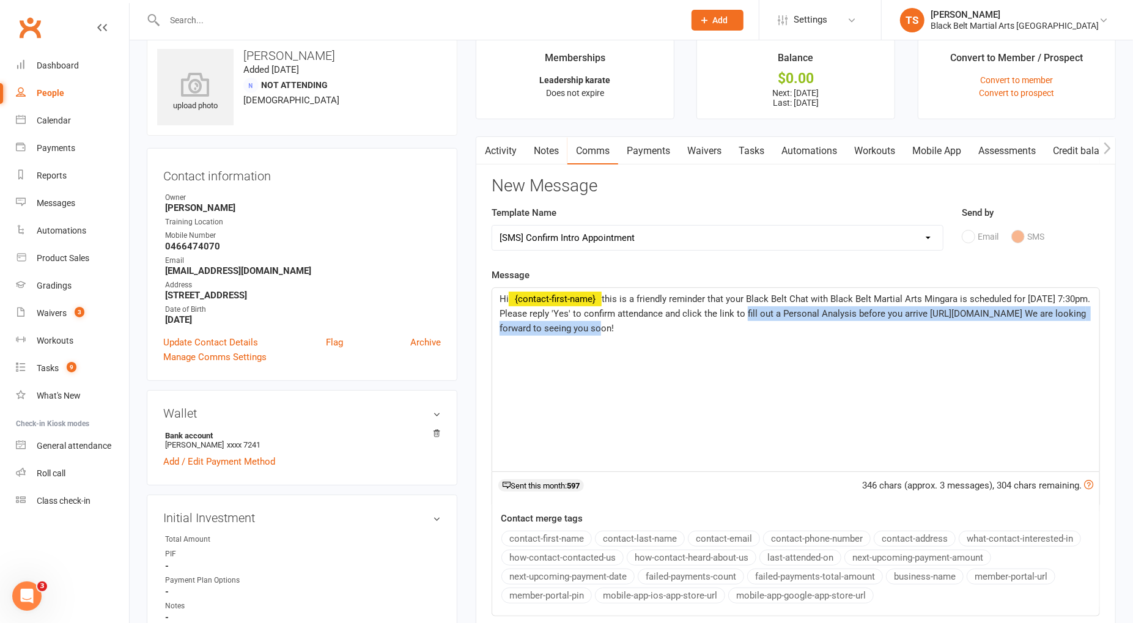
drag, startPoint x: 662, startPoint y: 329, endPoint x: 766, endPoint y: 314, distance: 104.5
click at [763, 314] on span "this is a friendly reminder that your Black Belt Chat with Black Belt Martial A…" at bounding box center [796, 314] width 593 height 40
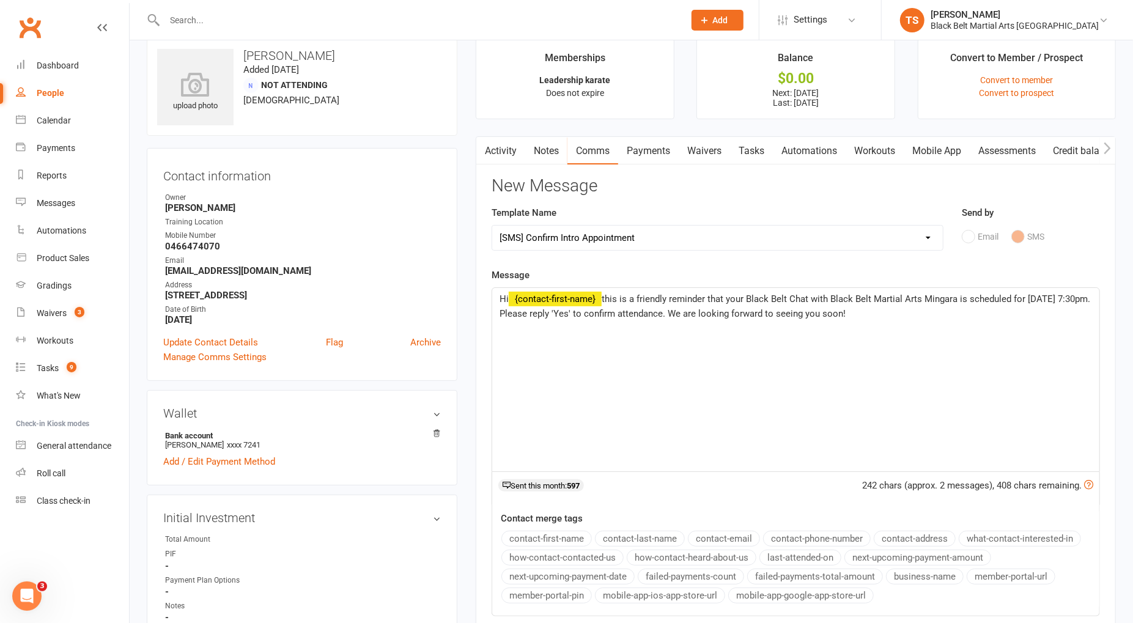
click at [958, 313] on p "Hi ﻿ {contact-first-name} this is a friendly reminder that your Black Belt Chat…" at bounding box center [796, 306] width 593 height 29
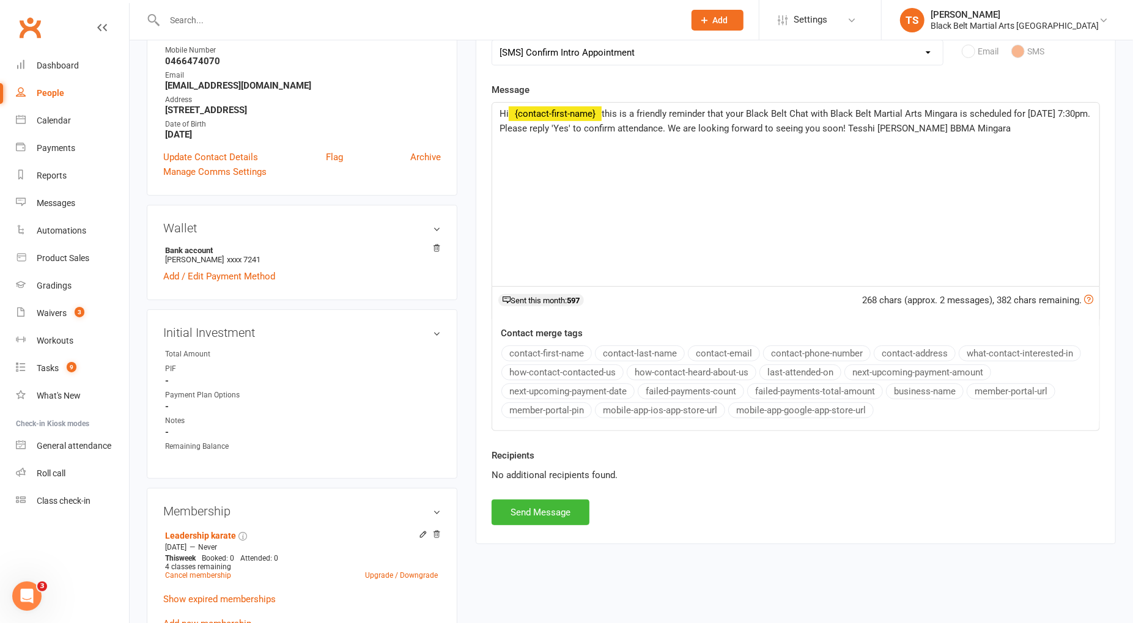
scroll to position [212, 0]
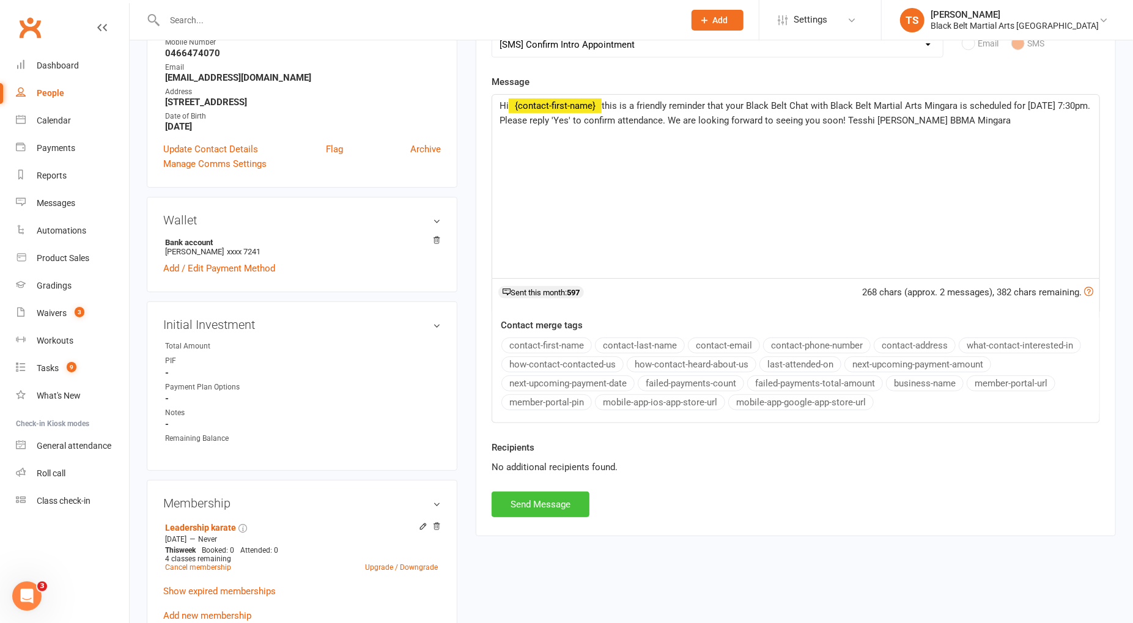
click at [527, 500] on button "Send Message" at bounding box center [541, 505] width 98 height 26
select select
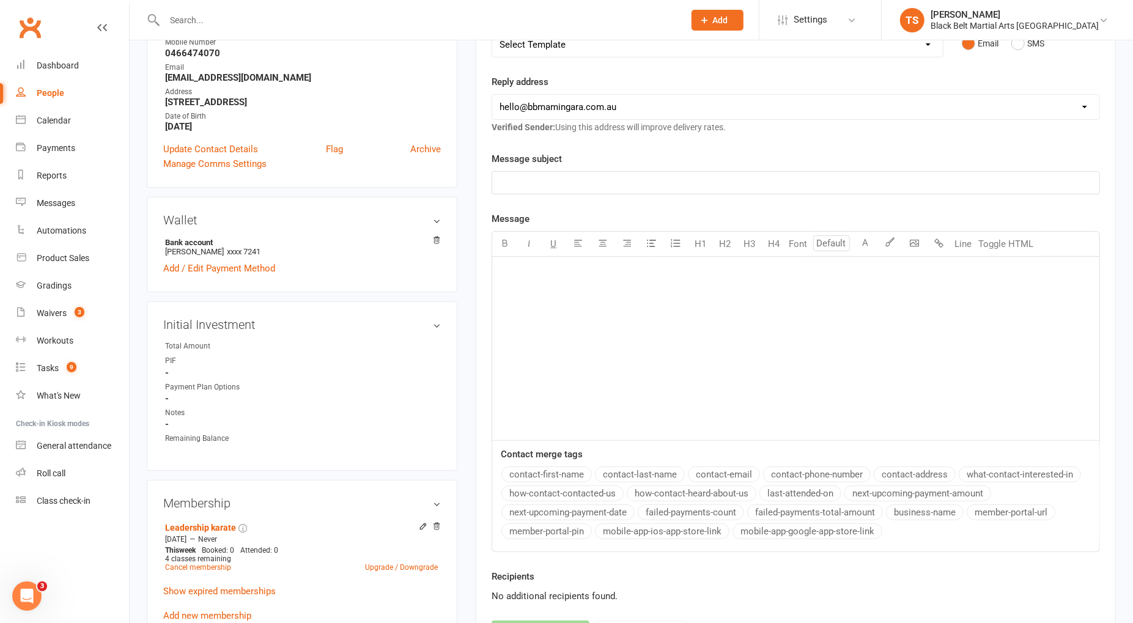
scroll to position [0, 0]
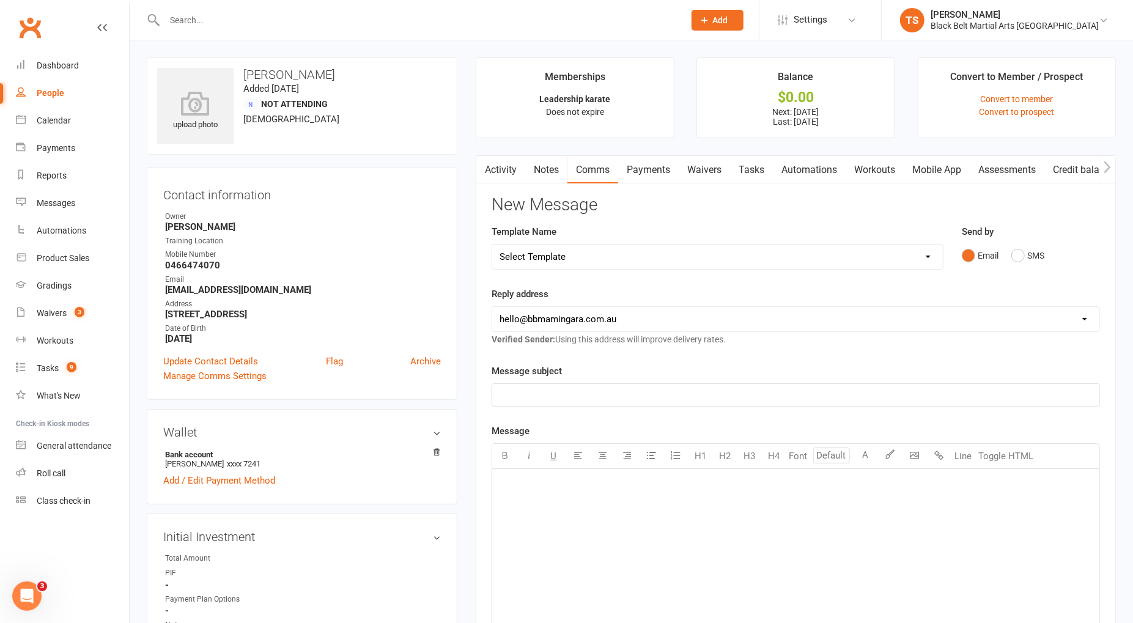
click at [190, 19] on input "text" at bounding box center [418, 20] width 515 height 17
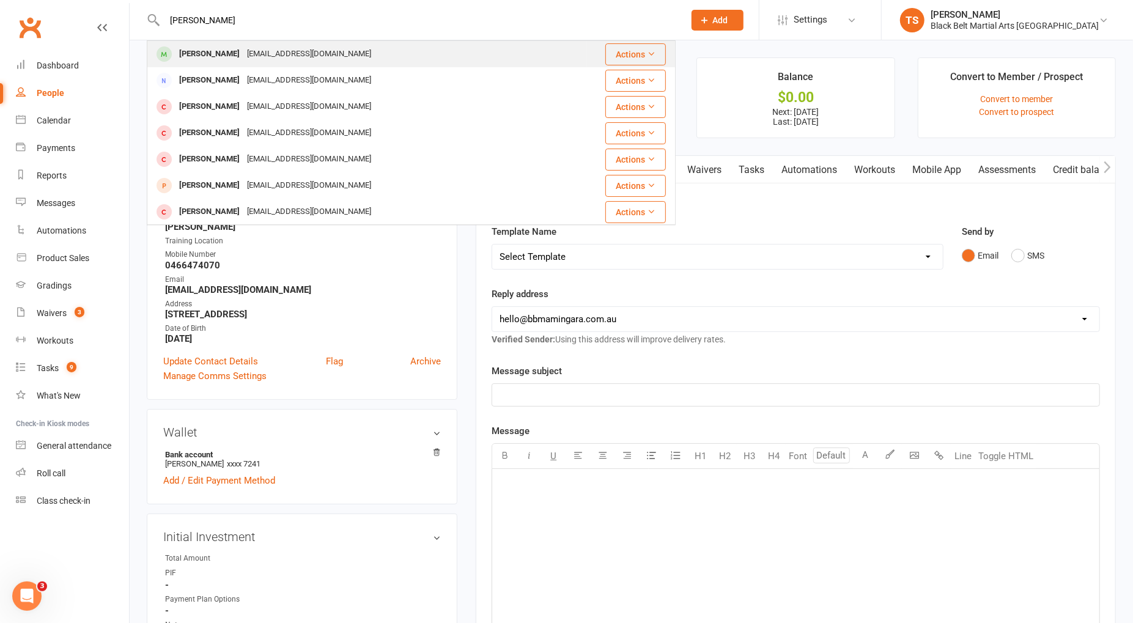
type input "harrison bligh"
click at [194, 55] on div "Harrison Bligh" at bounding box center [210, 54] width 68 height 18
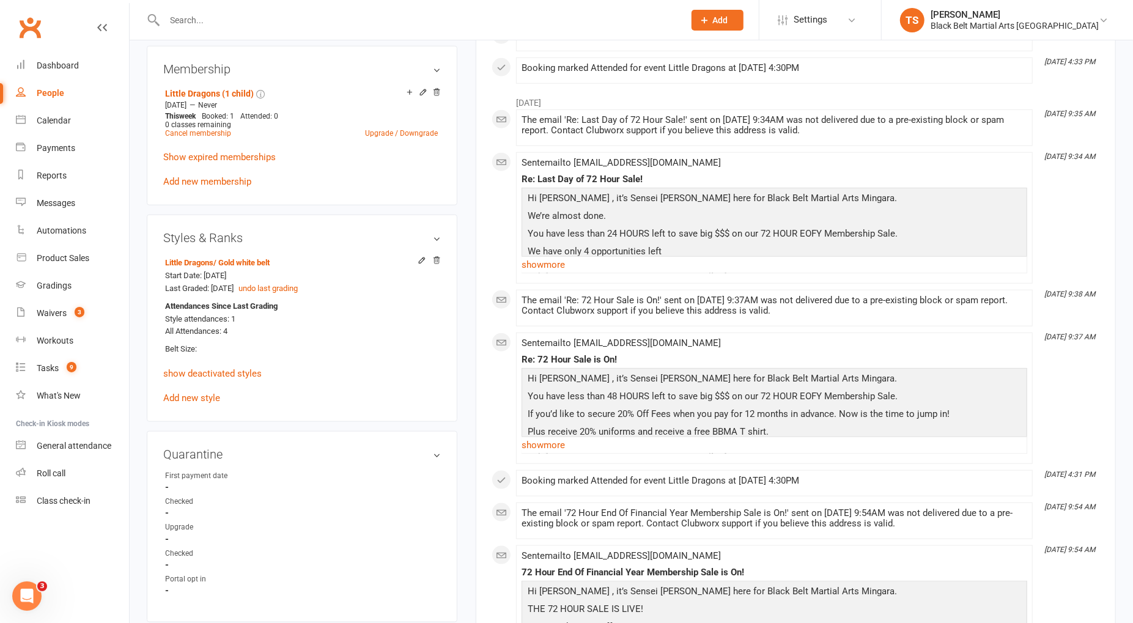
scroll to position [816, 0]
drag, startPoint x: 203, startPoint y: 393, endPoint x: 379, endPoint y: 358, distance: 179.1
click at [203, 393] on link "Add new style" at bounding box center [191, 396] width 57 height 11
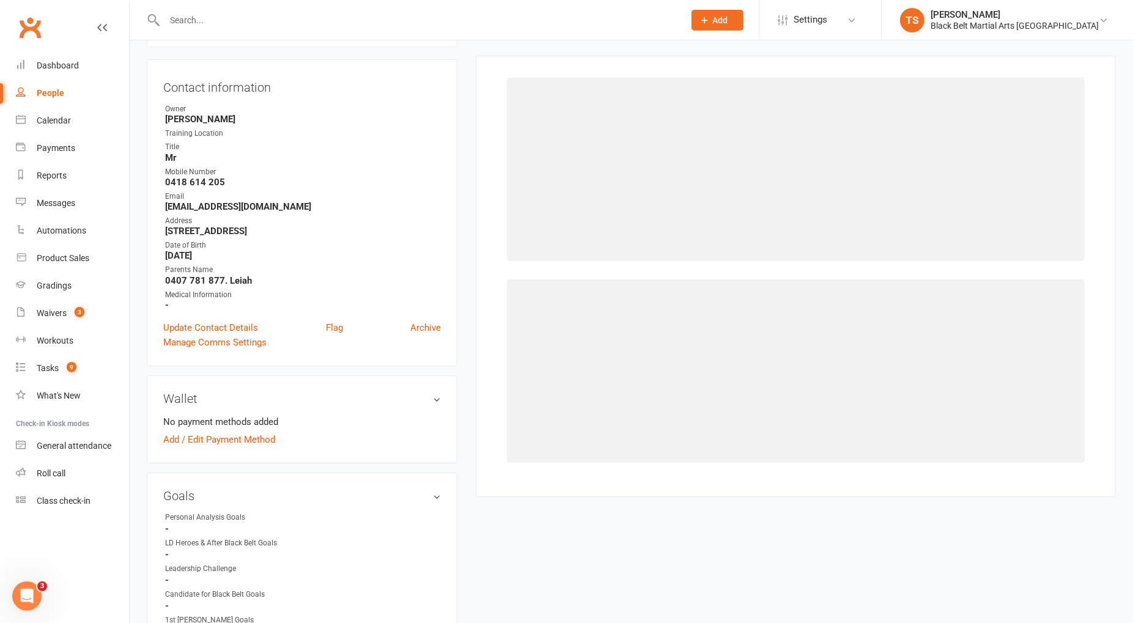
scroll to position [104, 0]
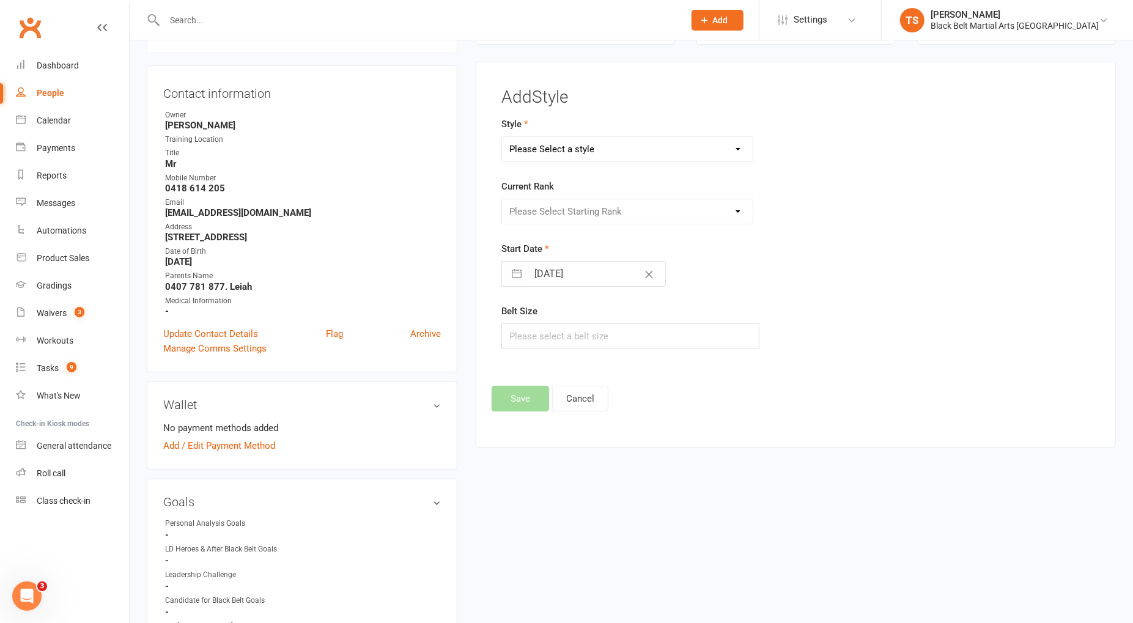
click at [544, 146] on select "Please Select a style Grandmasters Karate Kickboxing Kobudo Little Dragons Mini…" at bounding box center [627, 149] width 250 height 24
select select "767"
click at [502, 137] on select "Please Select a style Grandmasters Karate Kickboxing Kobudo Little Dragons Mini…" at bounding box center [627, 149] width 250 height 24
click at [563, 210] on select "Please Select Starting Rank White belt Green white belt Green belt Green advanc…" at bounding box center [627, 211] width 250 height 24
select select "6897"
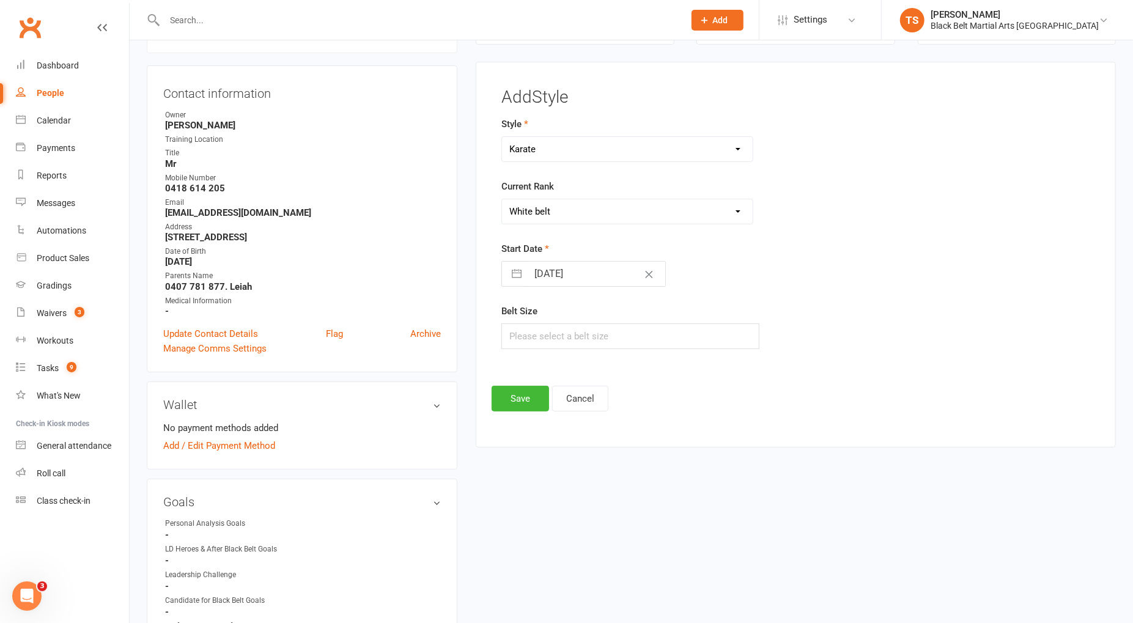
click at [502, 199] on select "Please Select Starting Rank White belt Green white belt Green belt Green advanc…" at bounding box center [627, 211] width 250 height 24
click at [531, 334] on input "text" at bounding box center [629, 337] width 257 height 26
type input "3"
click at [529, 401] on button "Save" at bounding box center [520, 398] width 57 height 26
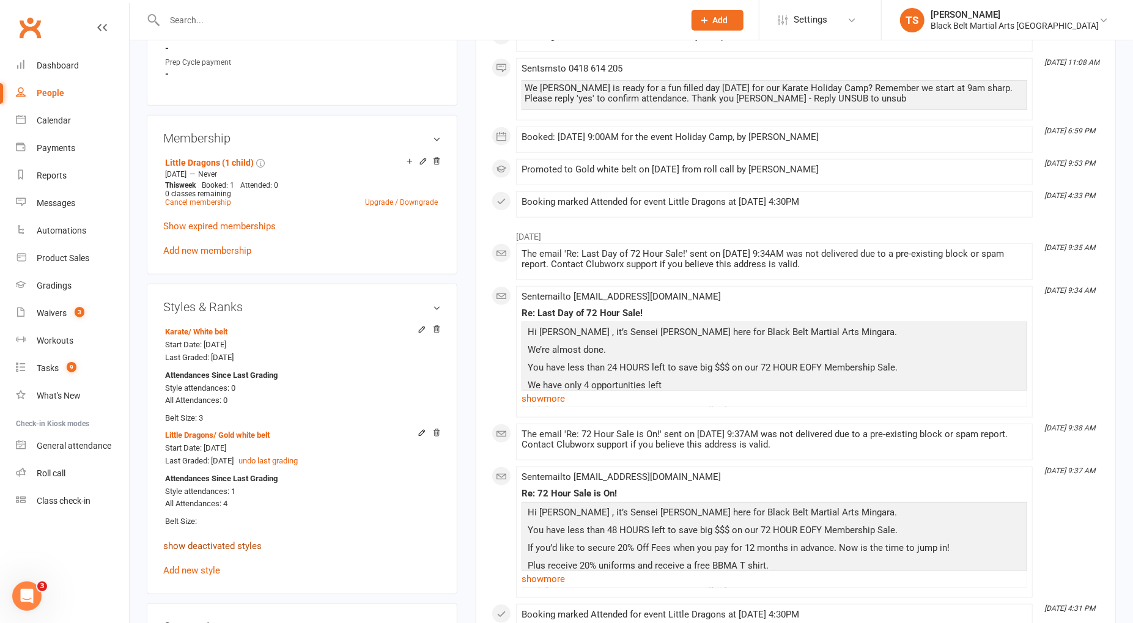
scroll to position [746, 0]
click at [228, 543] on link "show deactivated styles" at bounding box center [212, 545] width 98 height 11
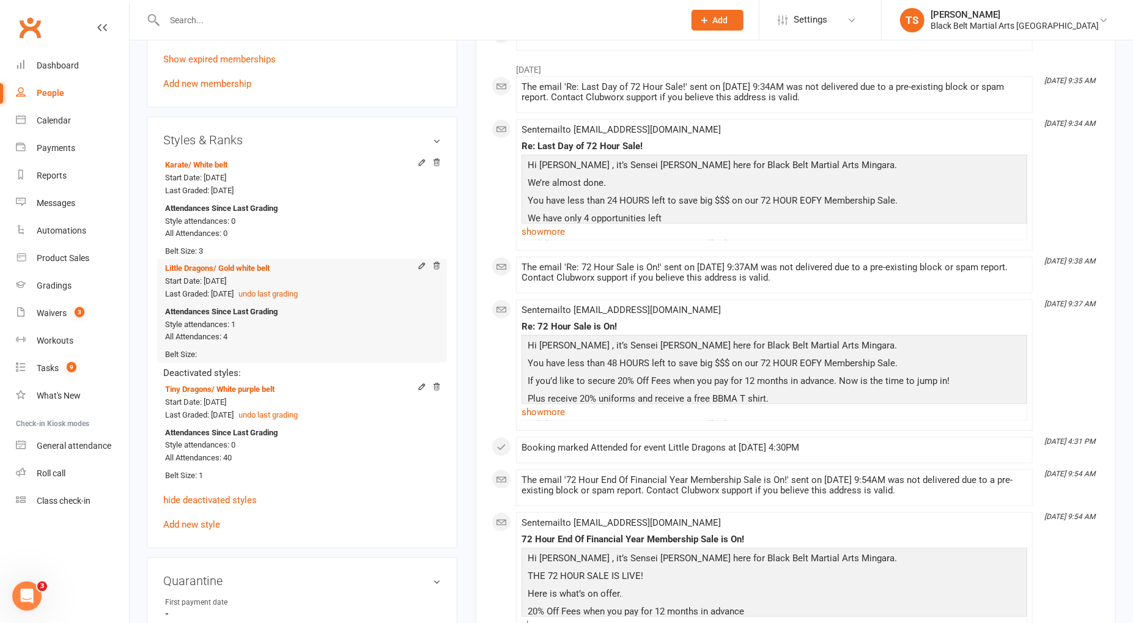
scroll to position [916, 0]
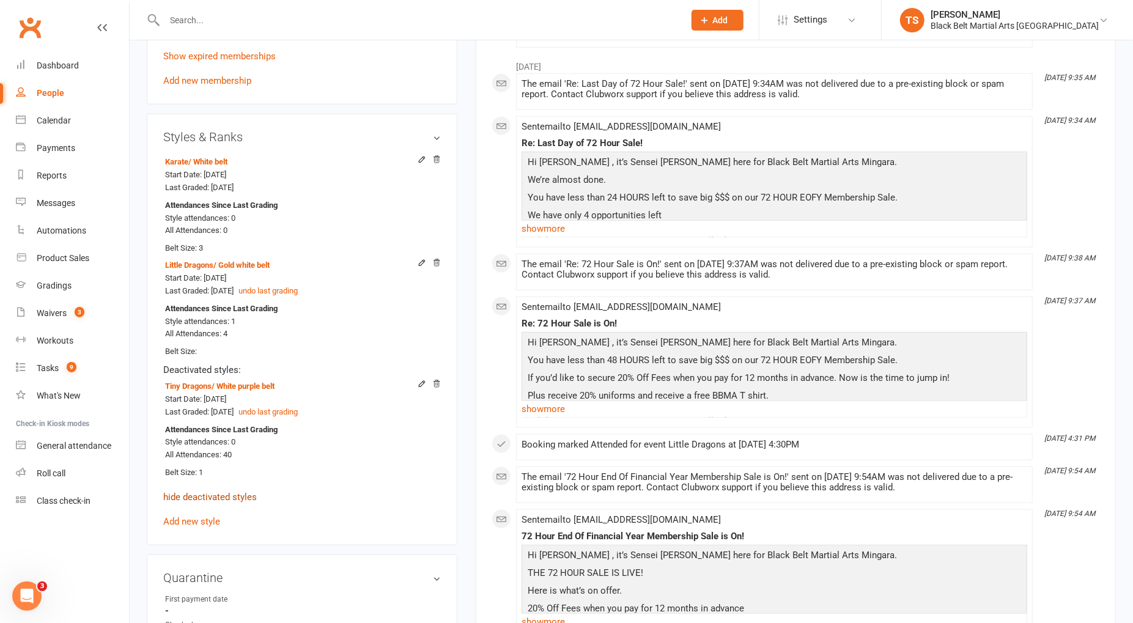
click at [218, 495] on link "hide deactivated styles" at bounding box center [210, 497] width 94 height 11
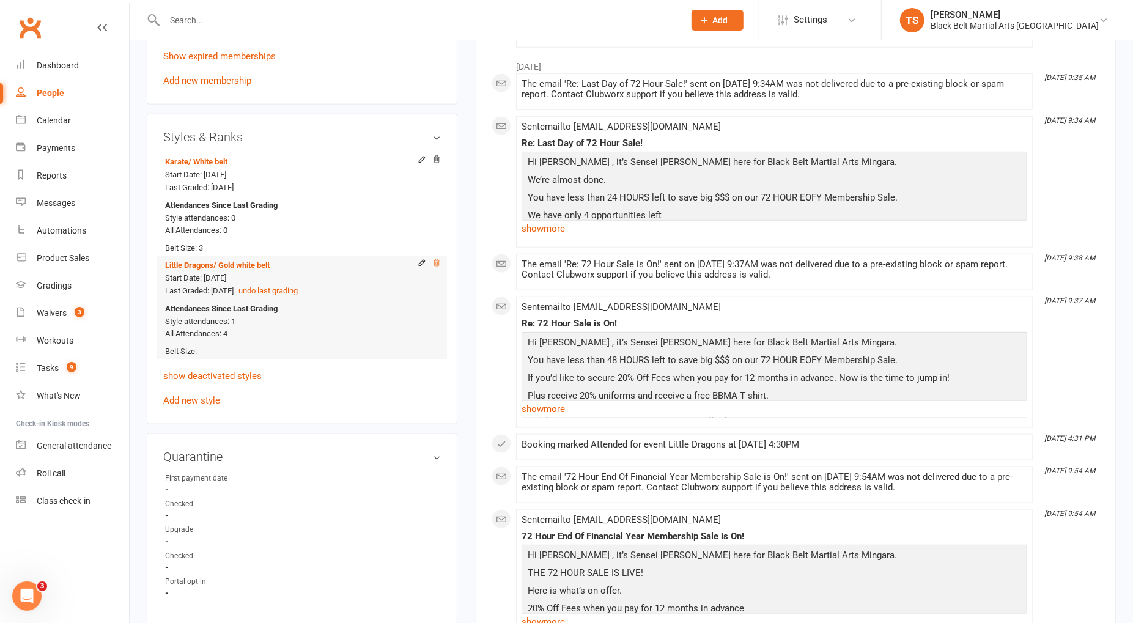
click at [436, 260] on icon at bounding box center [436, 263] width 9 height 9
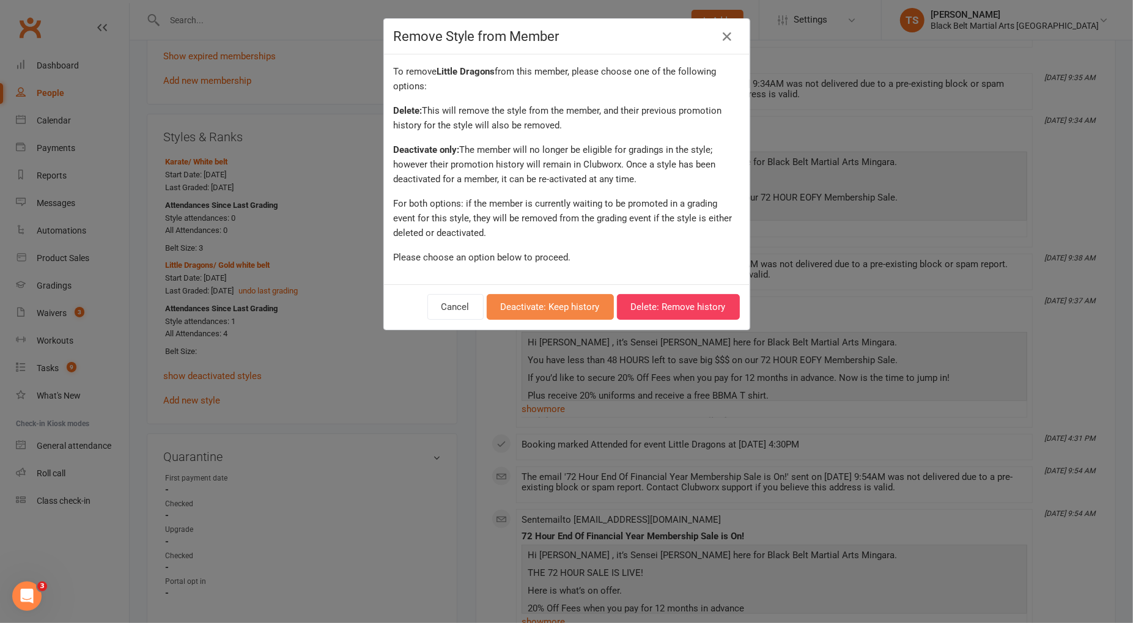
click at [539, 309] on button "Deactivate: Keep history" at bounding box center [550, 307] width 127 height 26
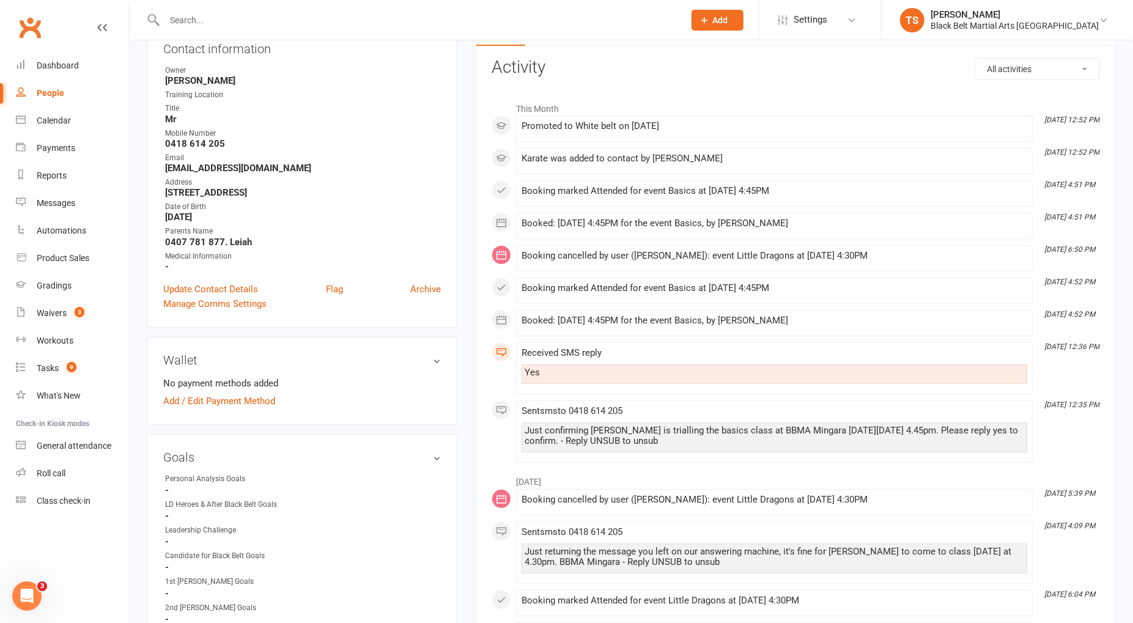
scroll to position [0, 0]
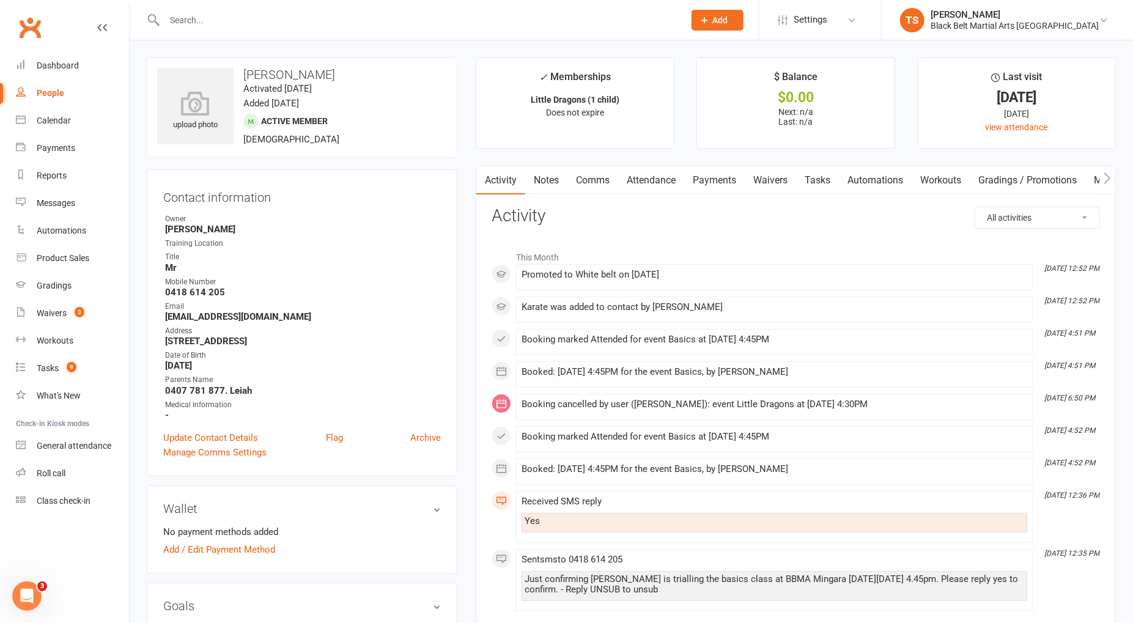
click at [653, 179] on link "Attendance" at bounding box center [651, 180] width 66 height 28
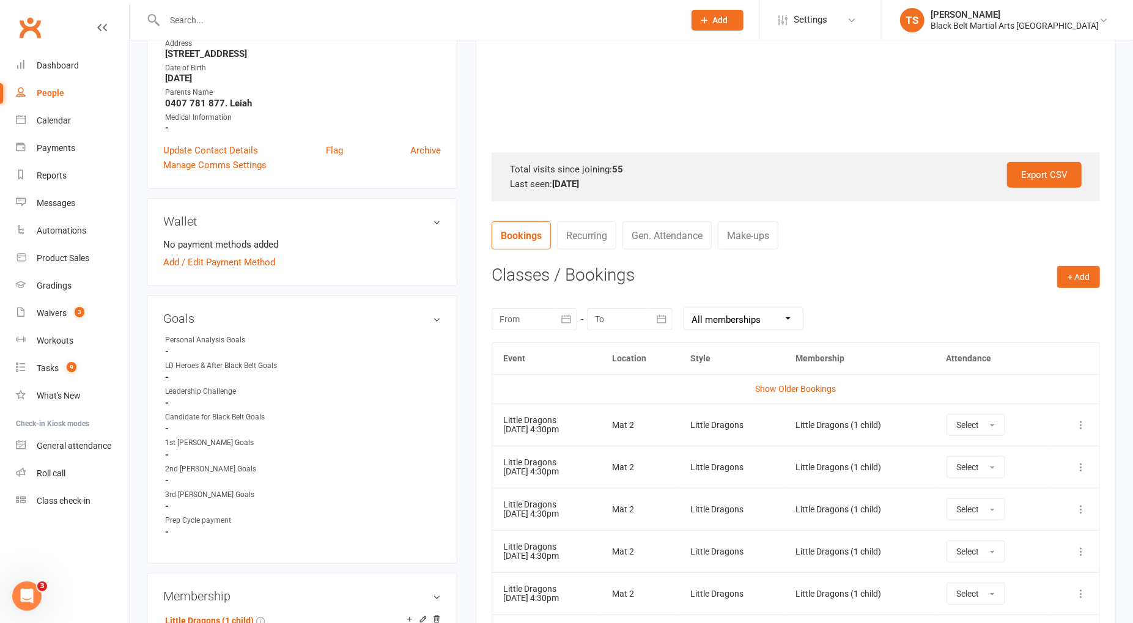
scroll to position [307, 0]
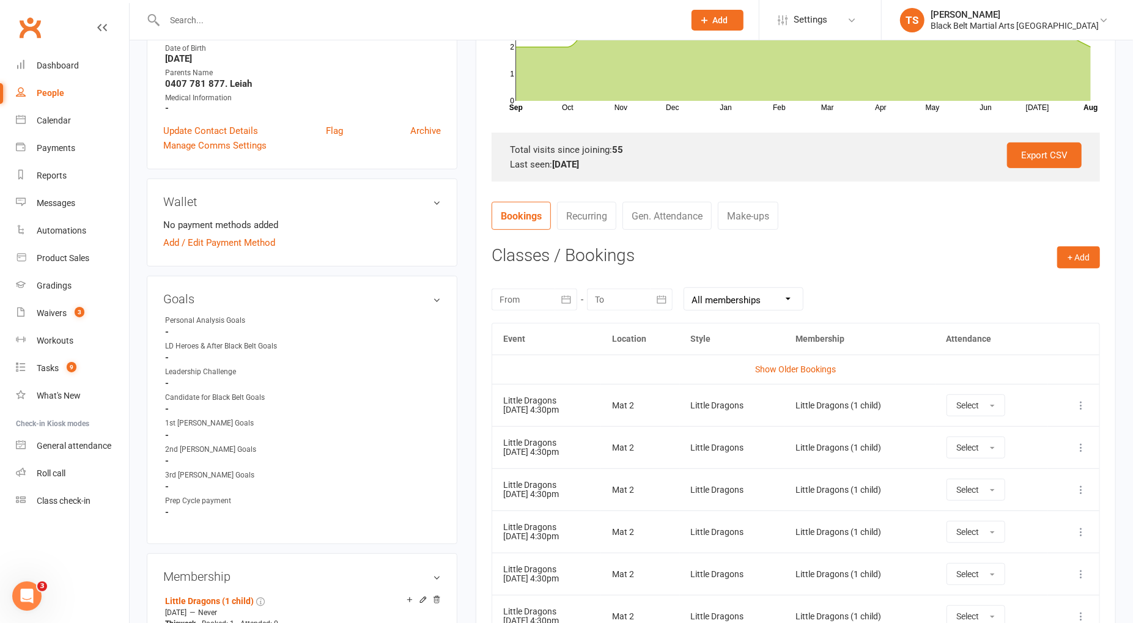
click at [1084, 402] on icon at bounding box center [1081, 405] width 12 height 12
click at [1024, 475] on link "Remove booking" at bounding box center [1027, 478] width 121 height 24
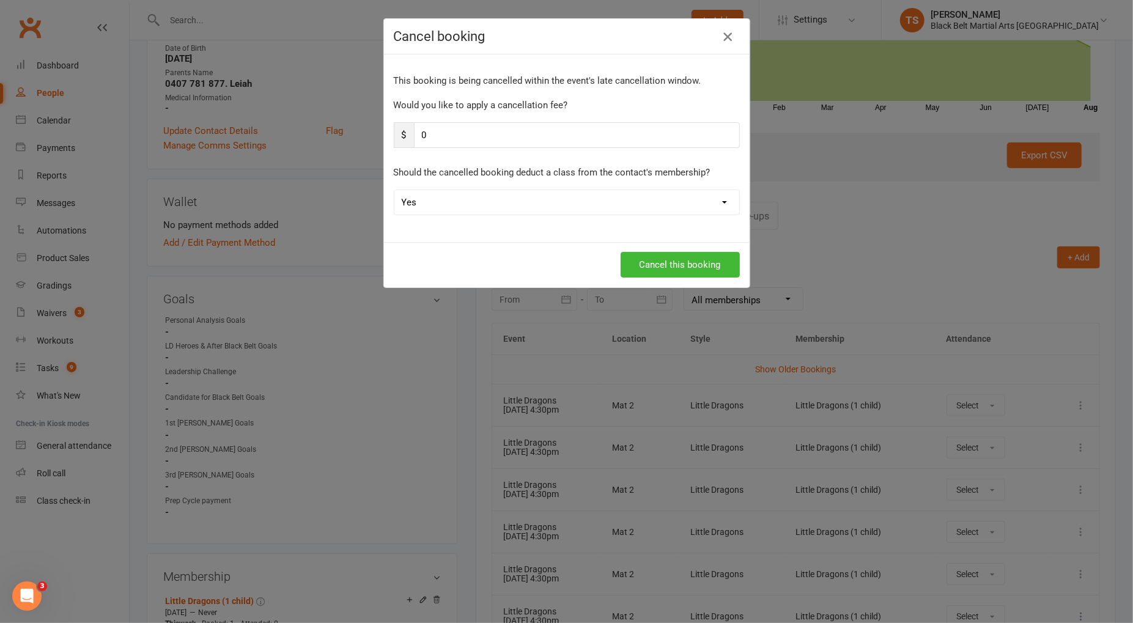
click at [731, 40] on icon "button" at bounding box center [727, 36] width 15 height 15
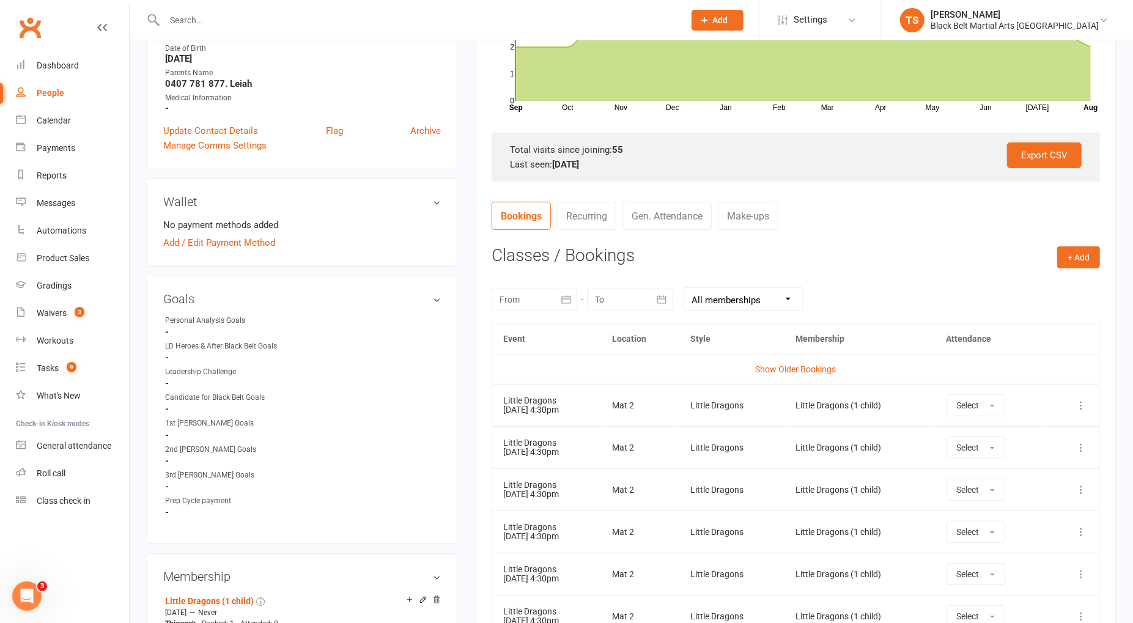
click at [1083, 405] on icon at bounding box center [1081, 405] width 12 height 12
click at [1046, 470] on link "Remove booking" at bounding box center [1027, 478] width 121 height 24
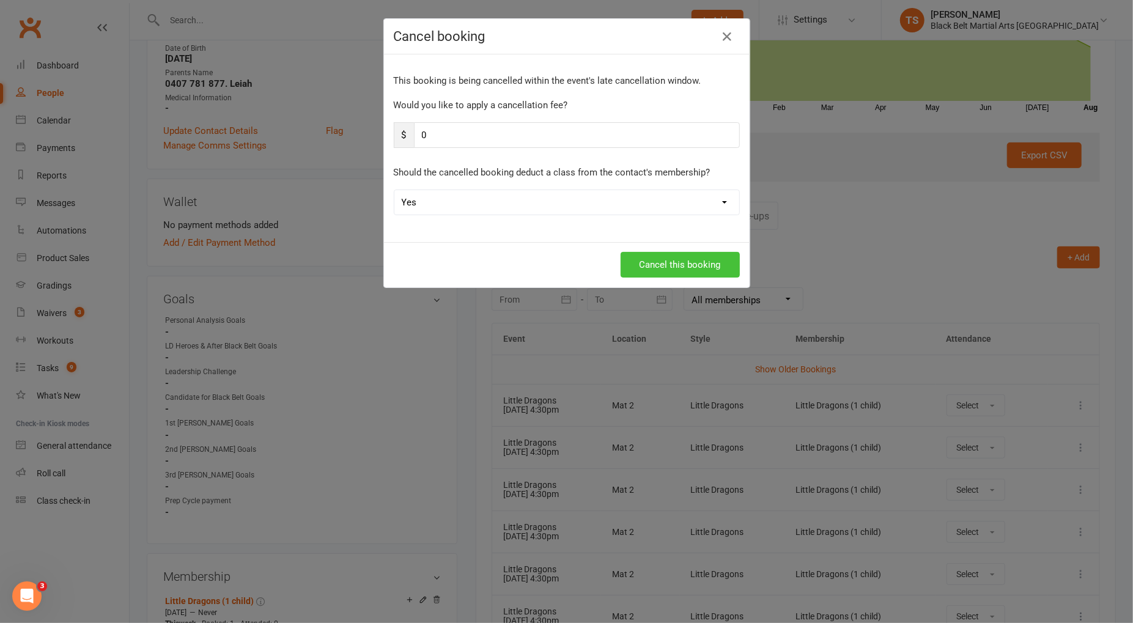
click at [714, 259] on button "Cancel this booking" at bounding box center [680, 265] width 119 height 26
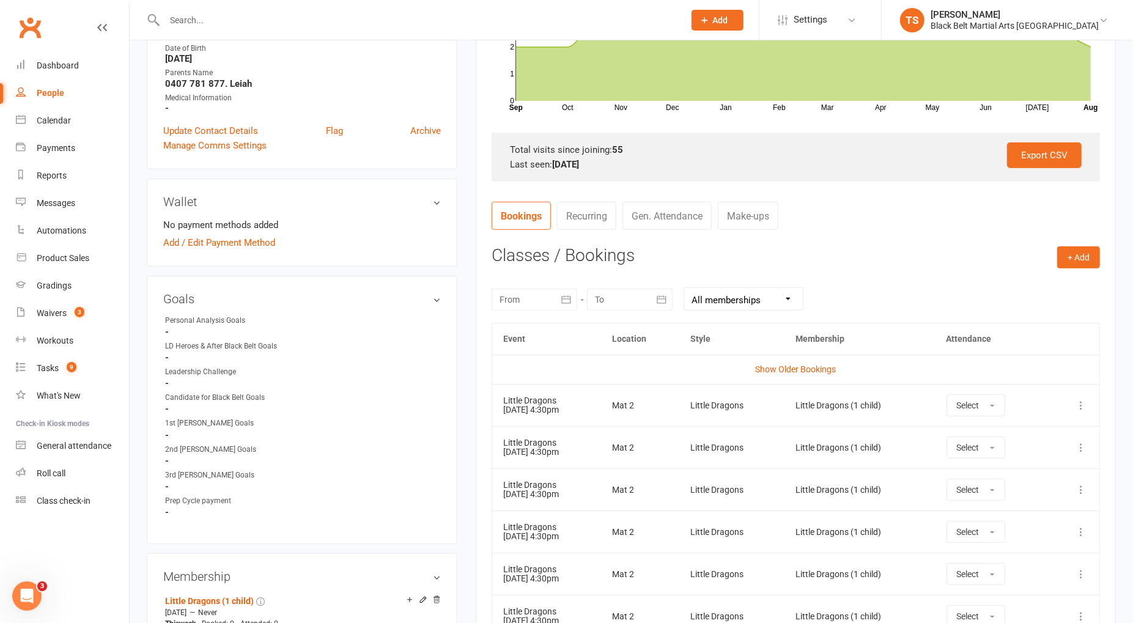
click at [1086, 402] on icon at bounding box center [1081, 405] width 12 height 12
click at [1031, 472] on link "Remove booking" at bounding box center [1027, 478] width 121 height 24
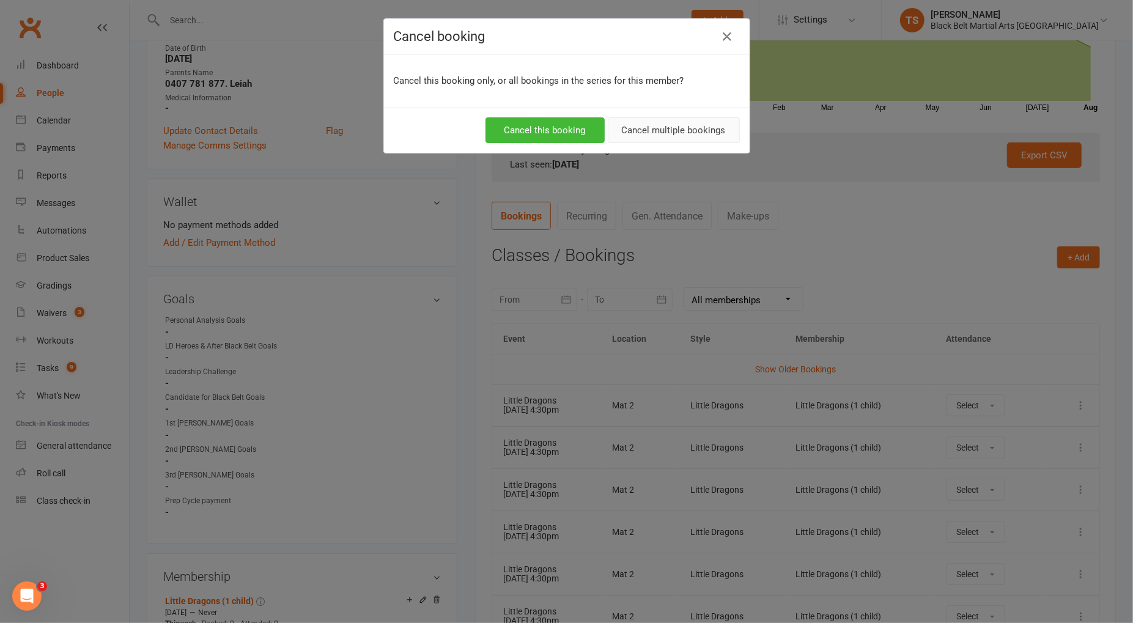
click at [676, 131] on button "Cancel multiple bookings" at bounding box center [674, 130] width 132 height 26
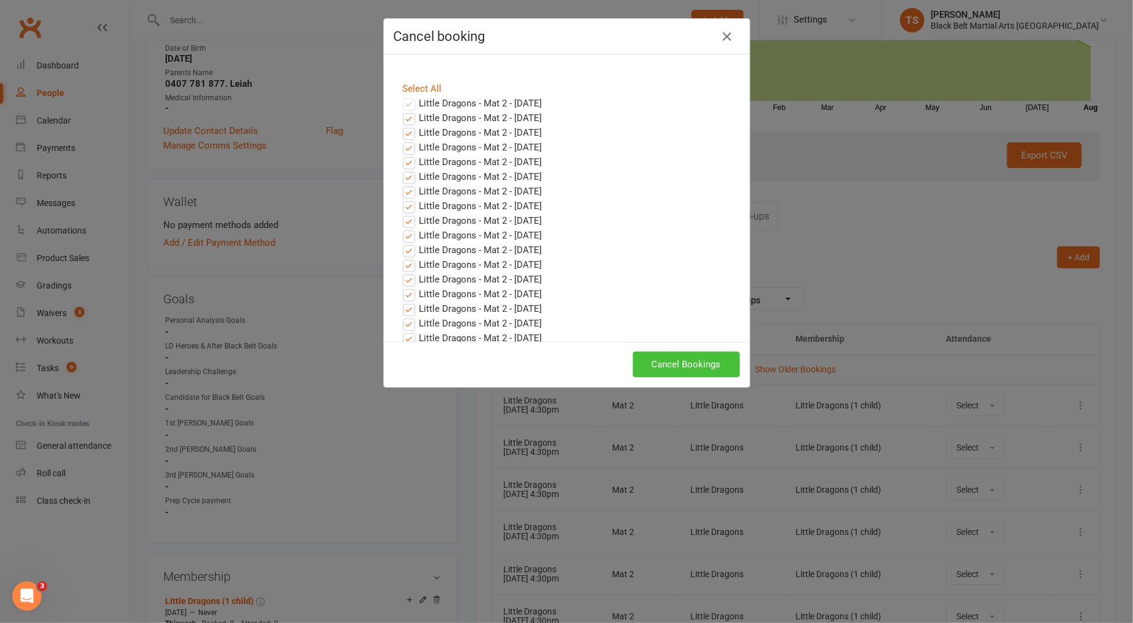
click at [701, 361] on button "Cancel Bookings" at bounding box center [686, 365] width 107 height 26
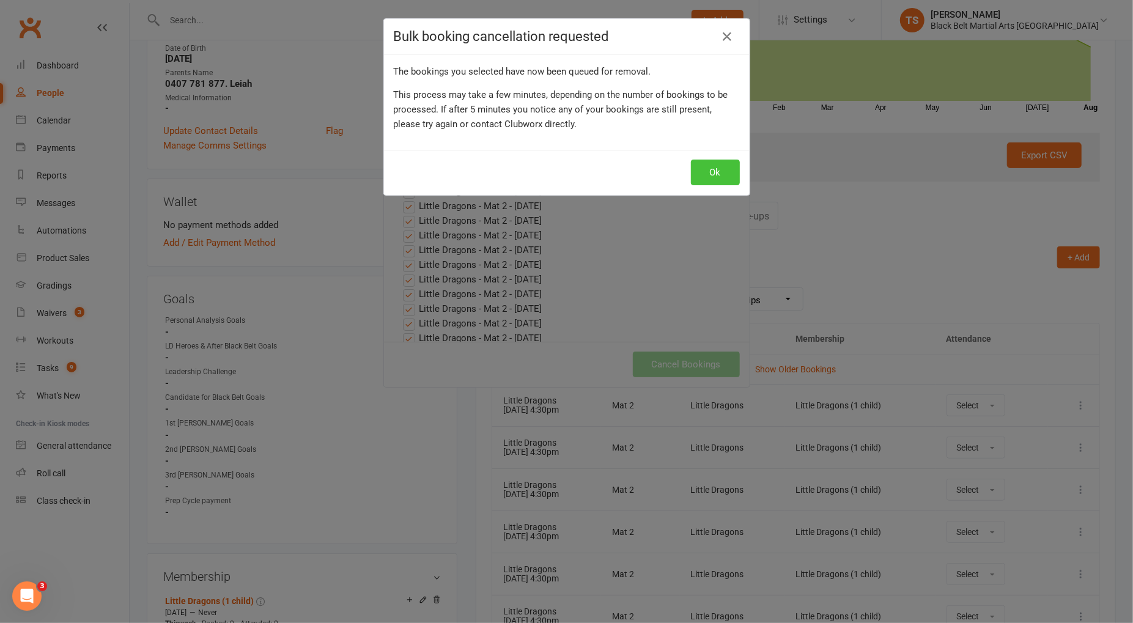
click at [714, 180] on button "Ok" at bounding box center [715, 173] width 49 height 26
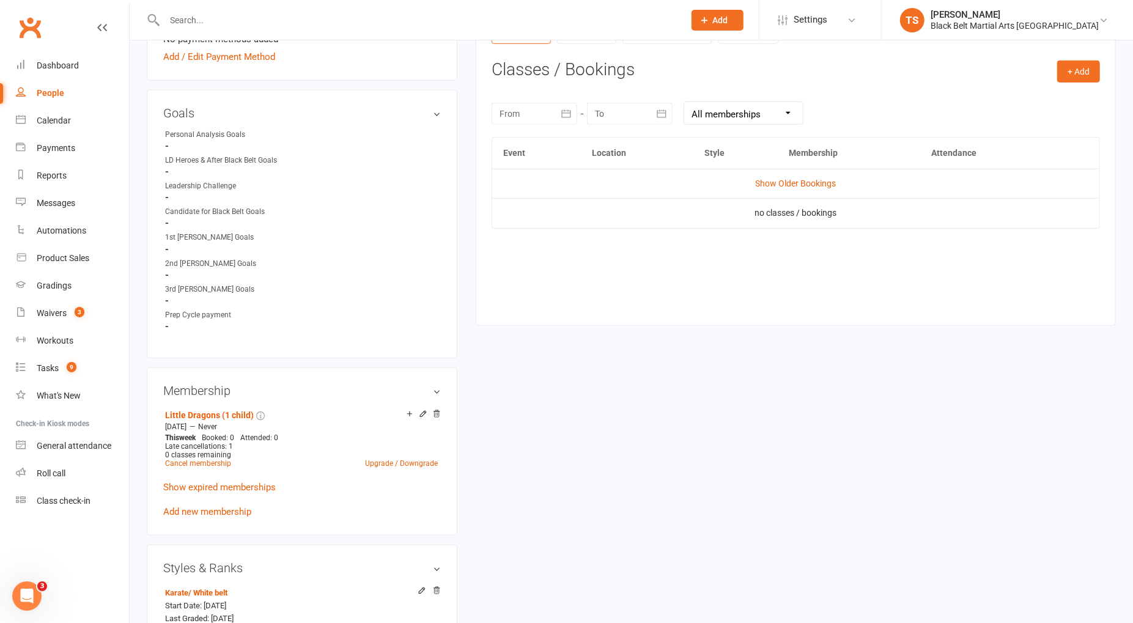
scroll to position [512, 0]
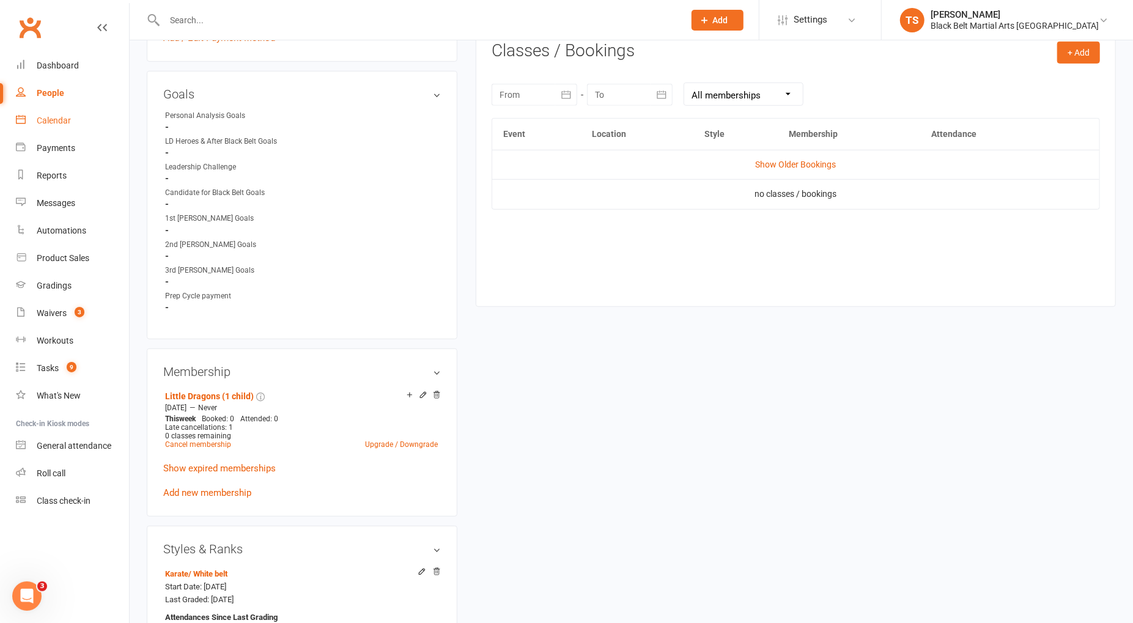
click at [69, 122] on div "Calendar" at bounding box center [54, 121] width 34 height 10
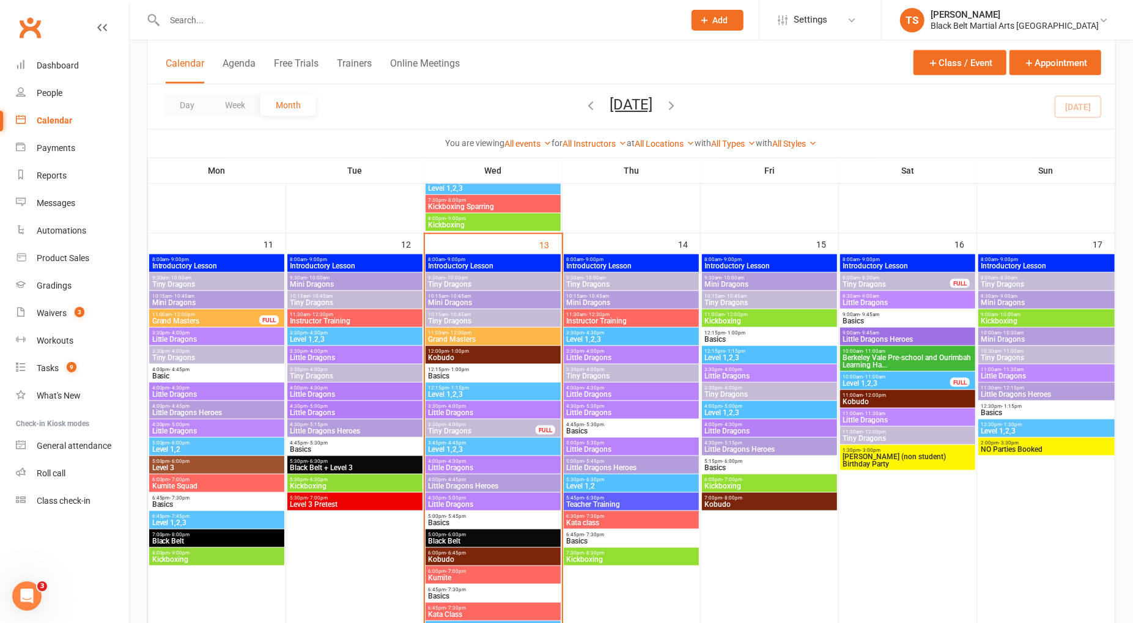
scroll to position [918, 0]
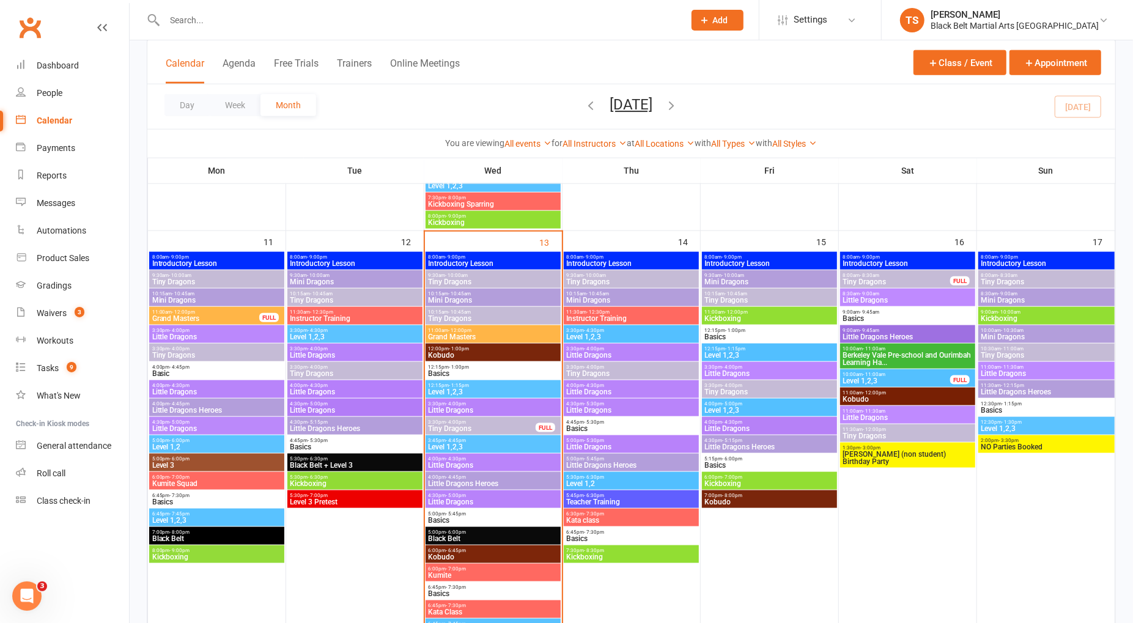
click at [304, 447] on span "Basics" at bounding box center [355, 446] width 130 height 7
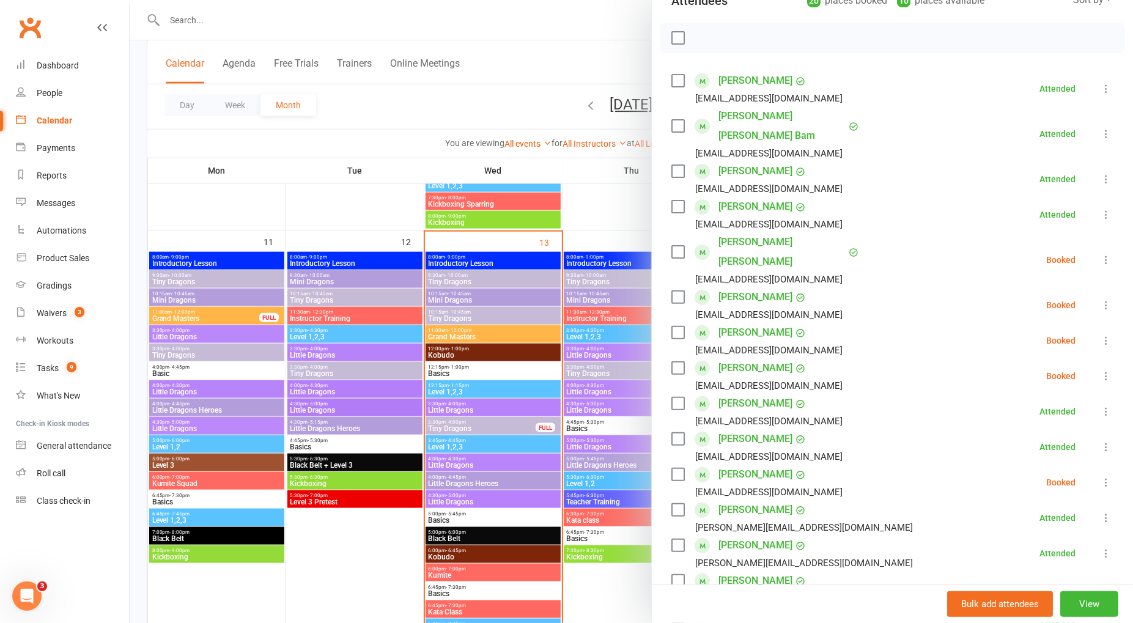
scroll to position [167, 0]
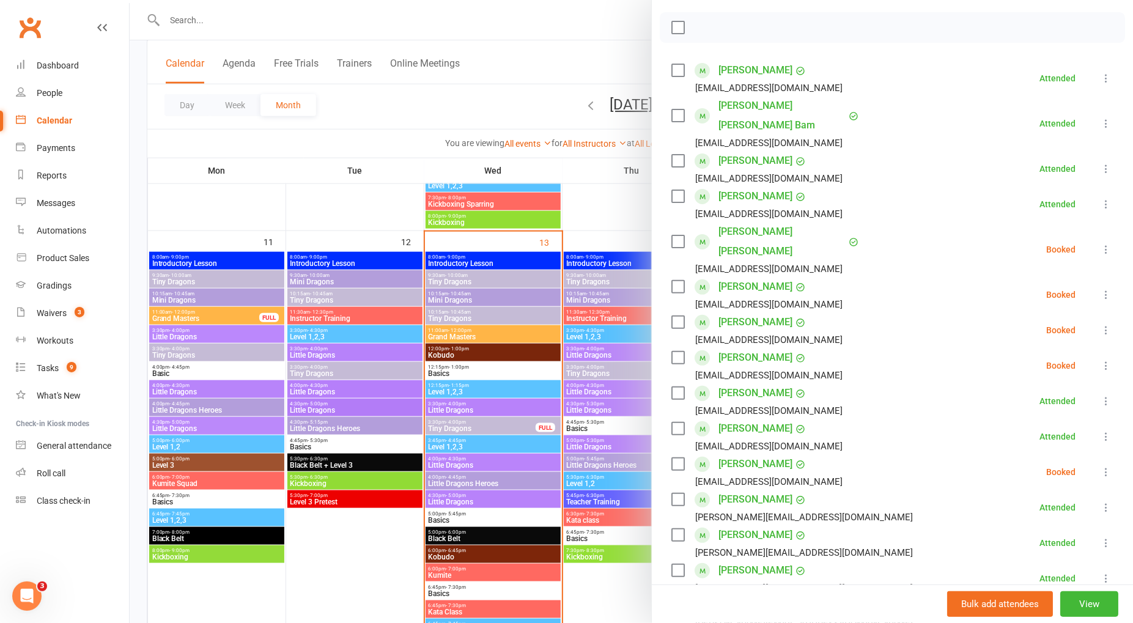
click at [363, 561] on div at bounding box center [632, 311] width 1004 height 623
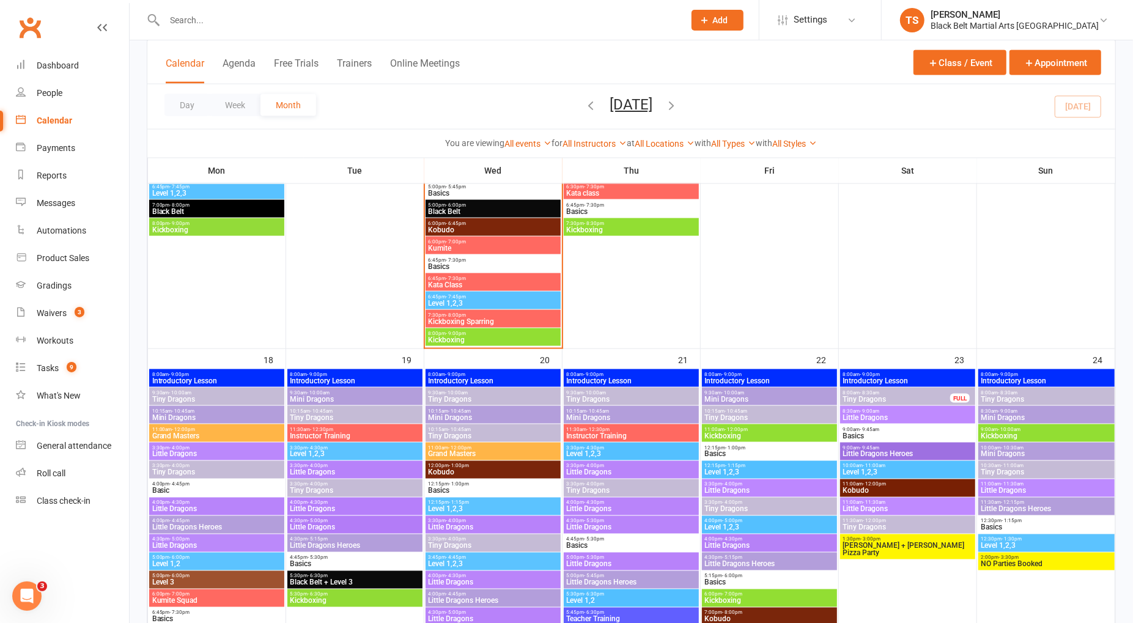
scroll to position [1249, 0]
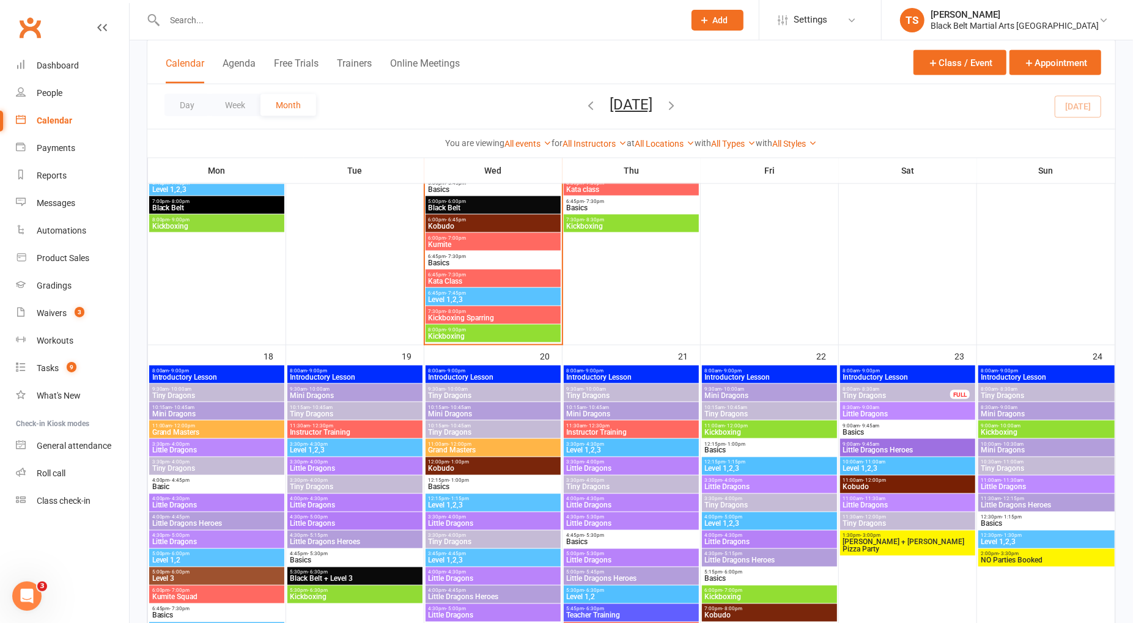
click at [360, 553] on span "4:45pm - 5:30pm" at bounding box center [355, 555] width 130 height 6
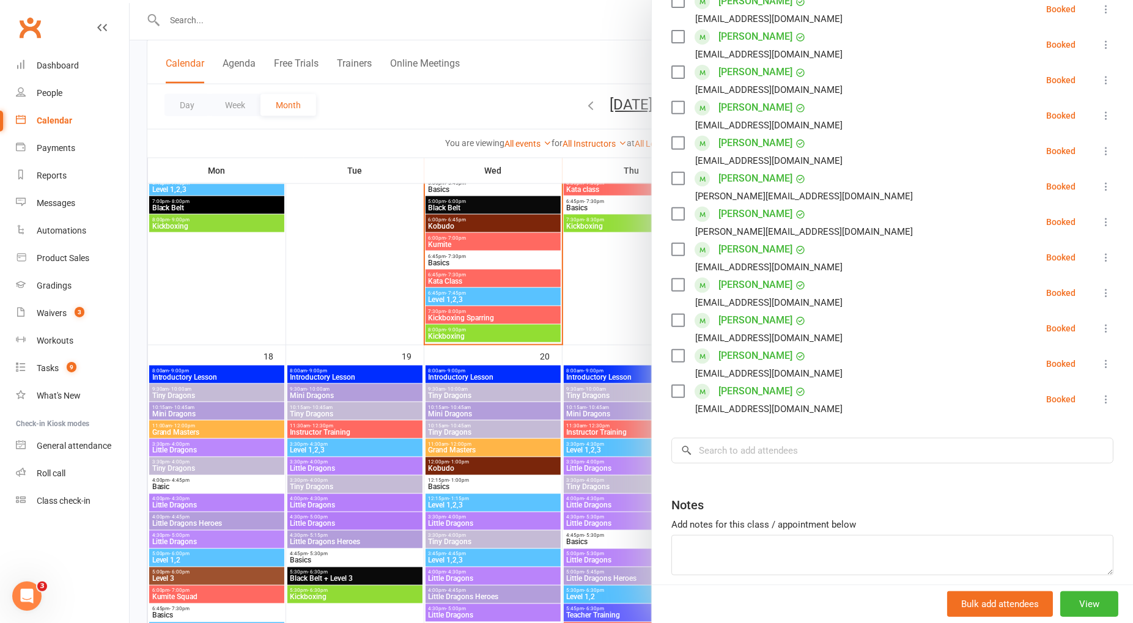
scroll to position [344, 0]
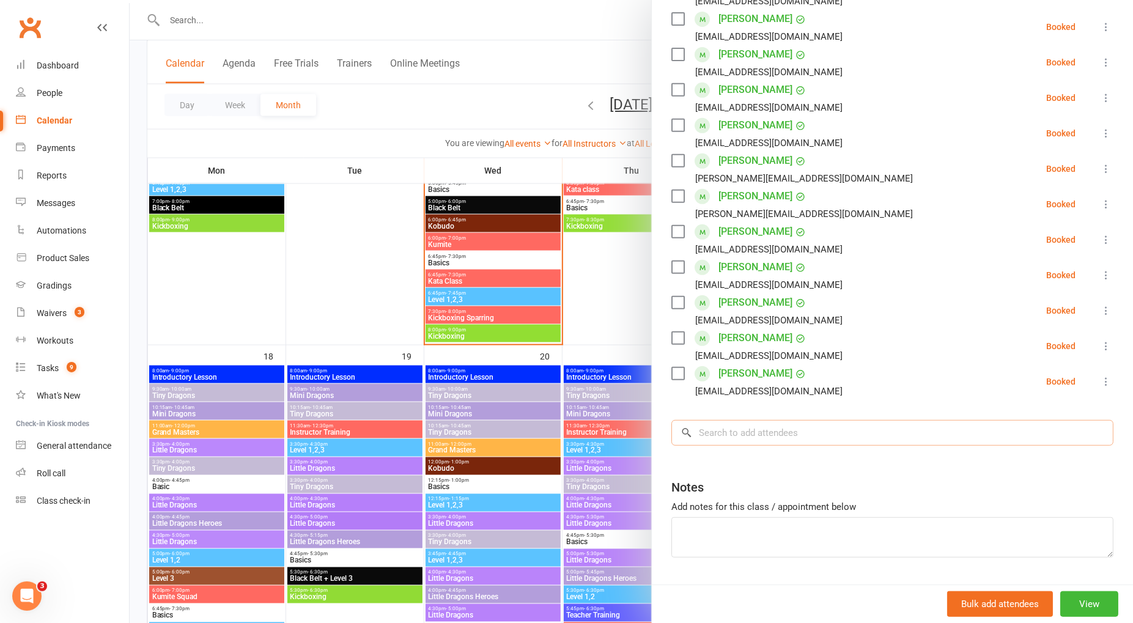
click at [807, 420] on input "search" at bounding box center [893, 433] width 442 height 26
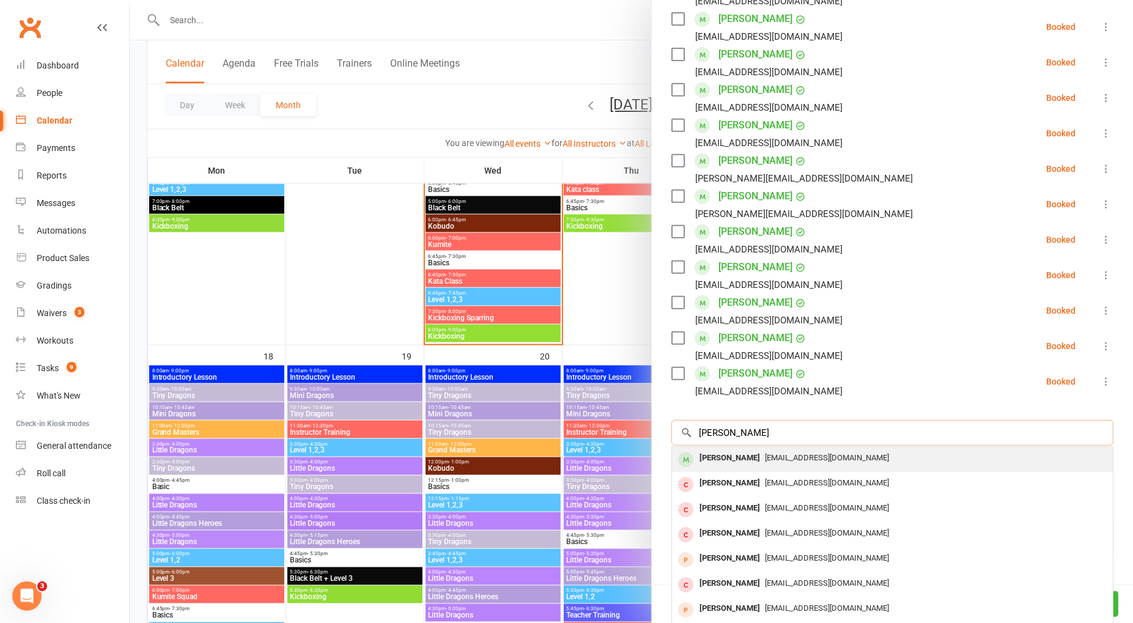
type input "harrison bligh"
click at [736, 450] on div "Harrison Bligh" at bounding box center [730, 459] width 70 height 18
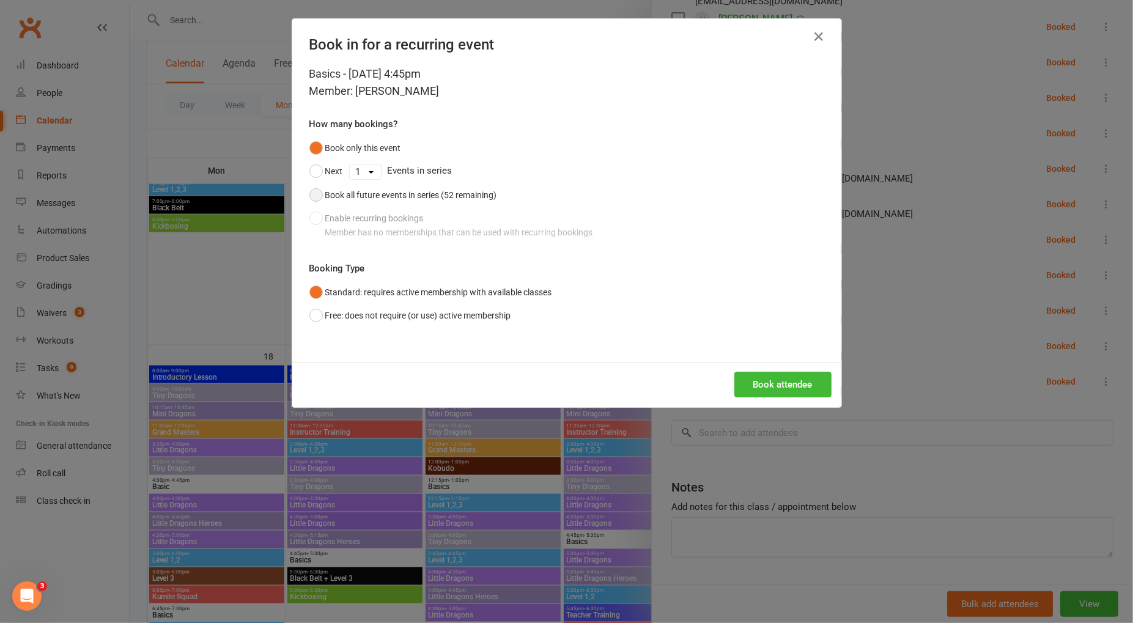
click at [316, 194] on button "Book all future events in series (52 remaining)" at bounding box center [403, 194] width 188 height 23
click at [789, 392] on button "Book attendee" at bounding box center [782, 385] width 97 height 26
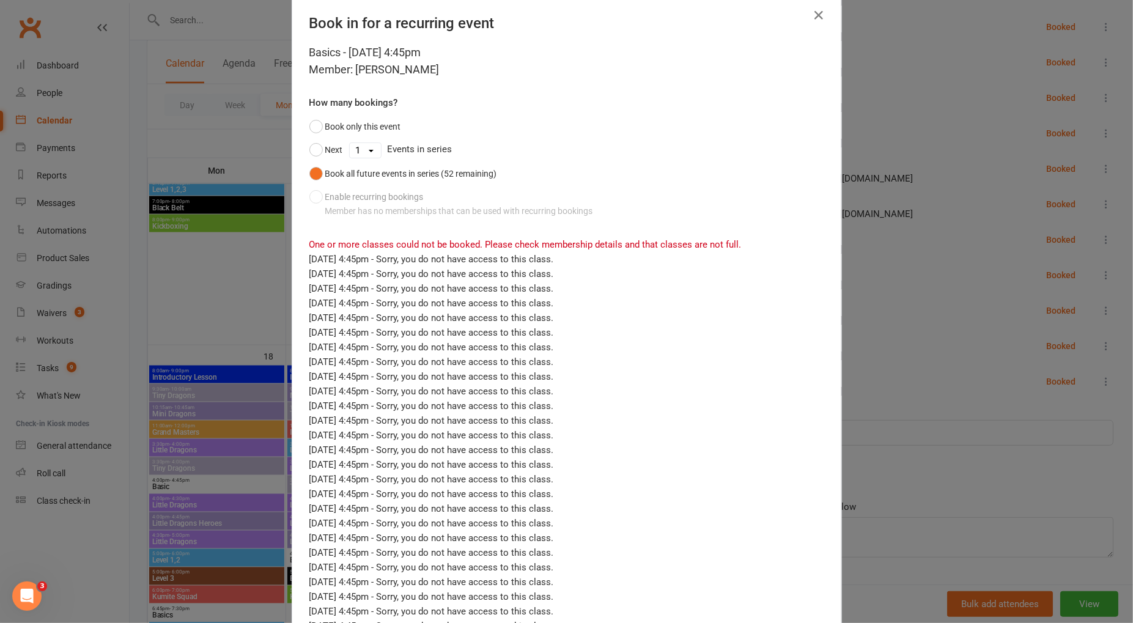
scroll to position [23, 0]
click at [821, 12] on icon "button" at bounding box center [819, 14] width 15 height 15
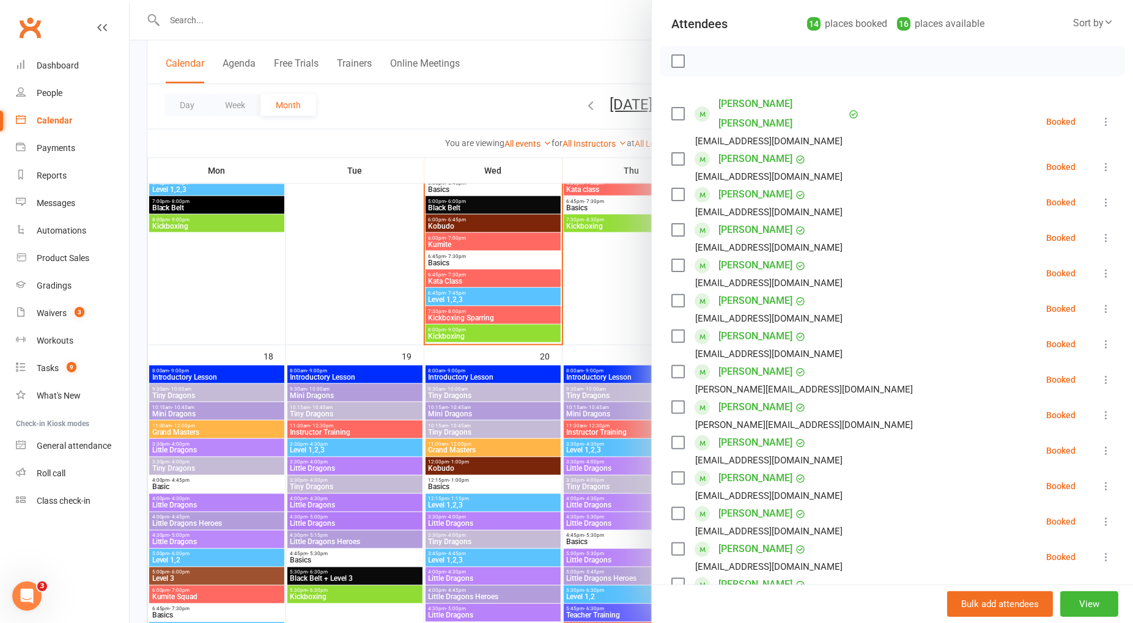
scroll to position [131, 0]
click at [368, 305] on div at bounding box center [632, 311] width 1004 height 623
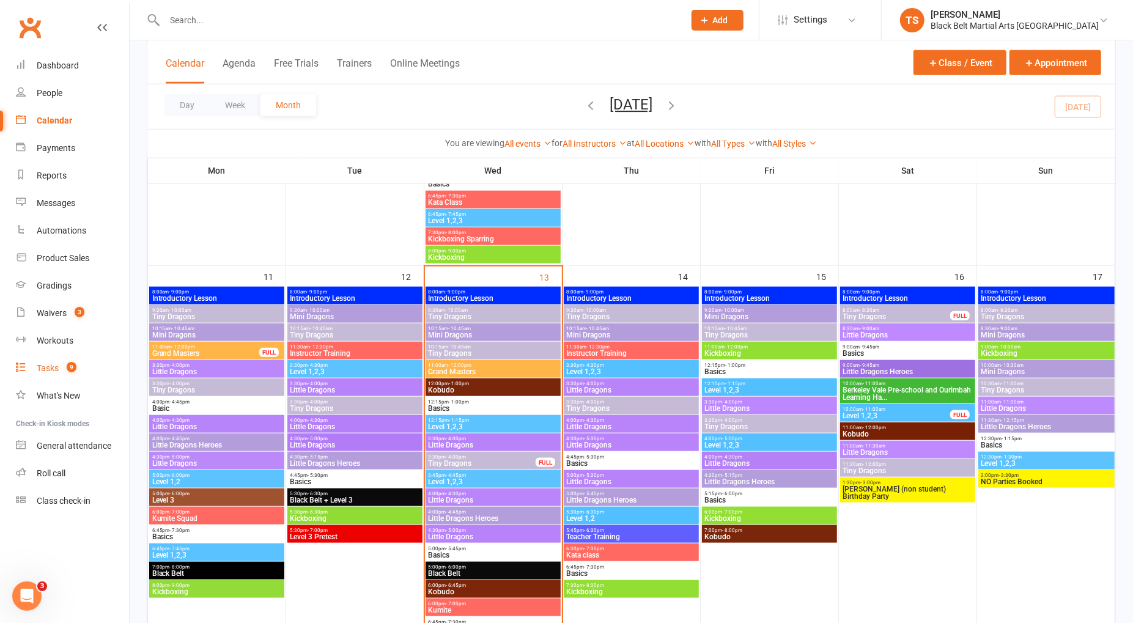
scroll to position [882, 0]
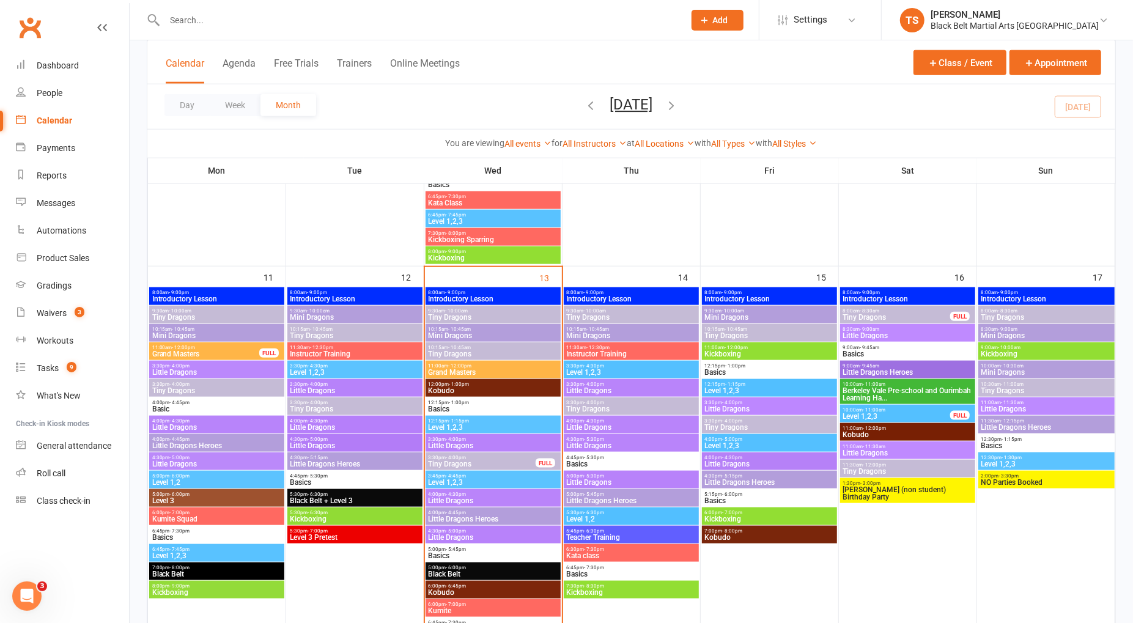
click at [283, 21] on input "text" at bounding box center [418, 20] width 515 height 17
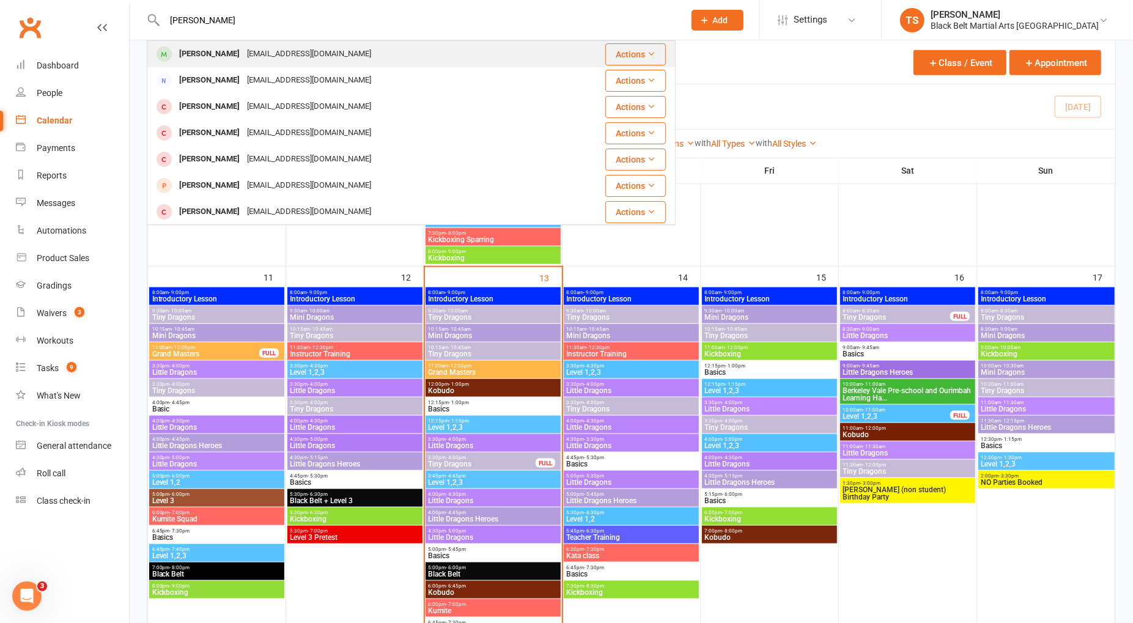
type input "harrison bligh"
click at [198, 60] on div "Harrison Bligh" at bounding box center [210, 54] width 68 height 18
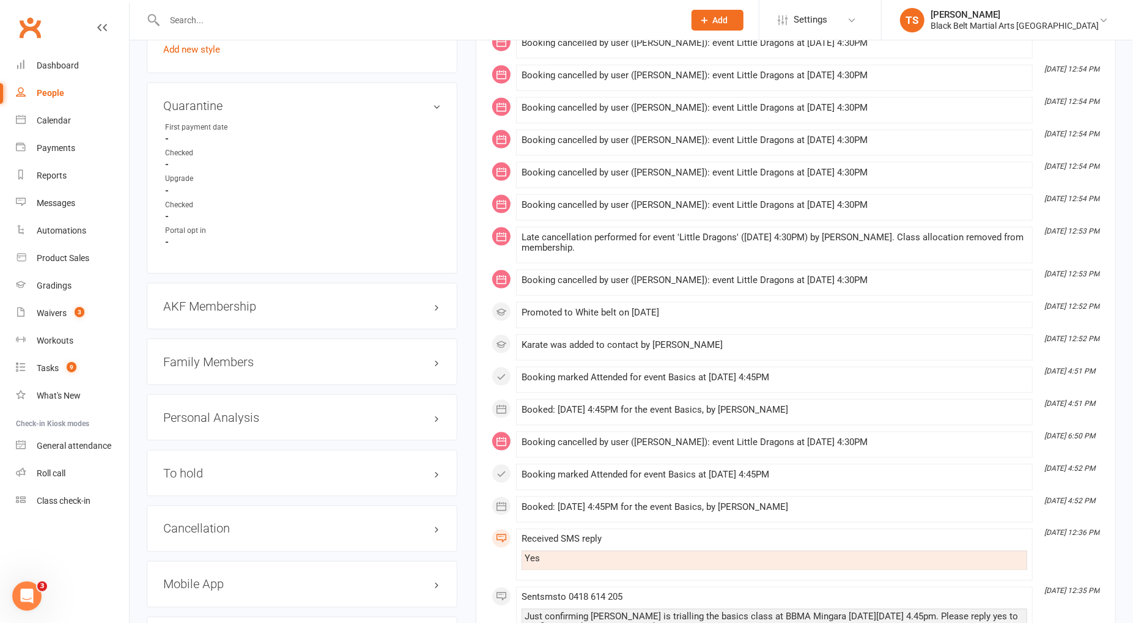
scroll to position [1176, 0]
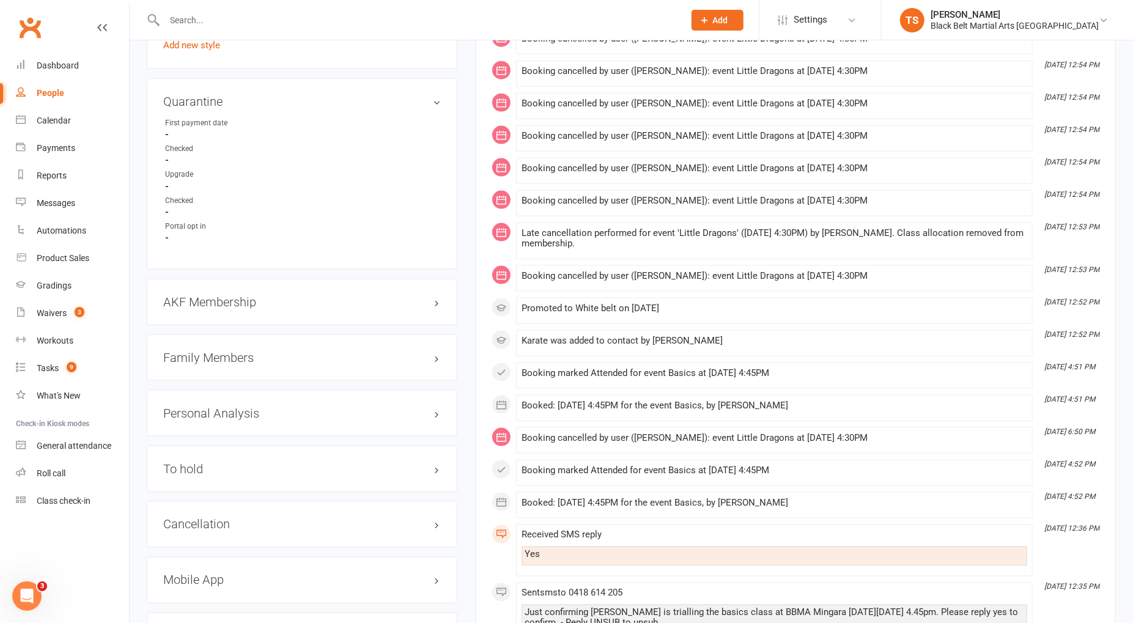
click at [216, 351] on h3 "Family Members" at bounding box center [302, 357] width 278 height 13
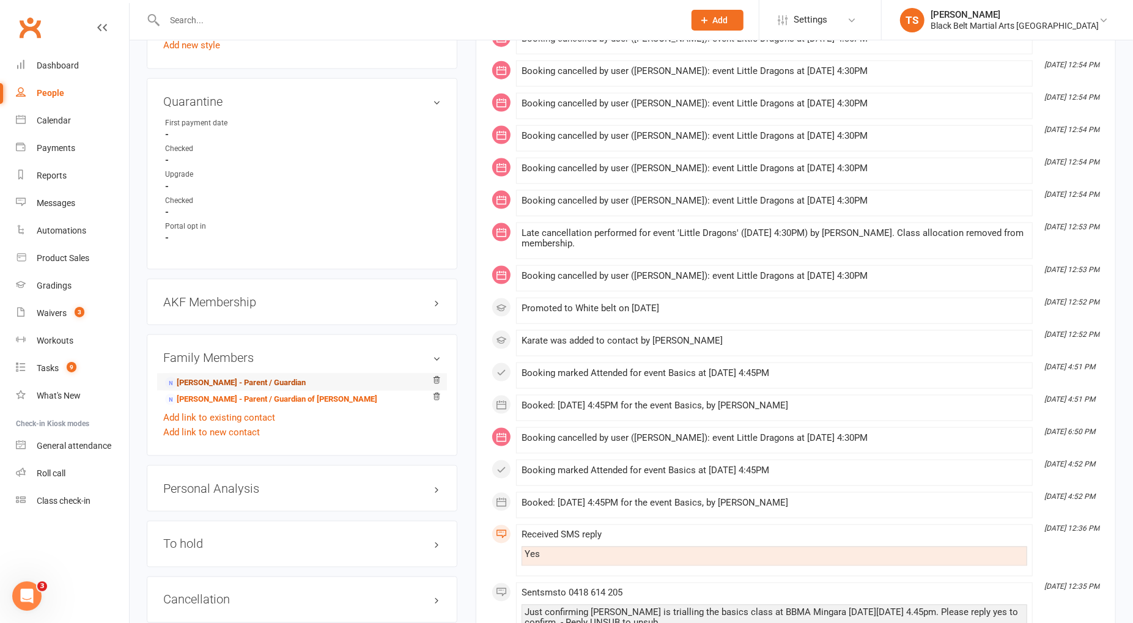
click at [221, 377] on link "Warren Bligh - Parent / Guardian" at bounding box center [235, 383] width 141 height 13
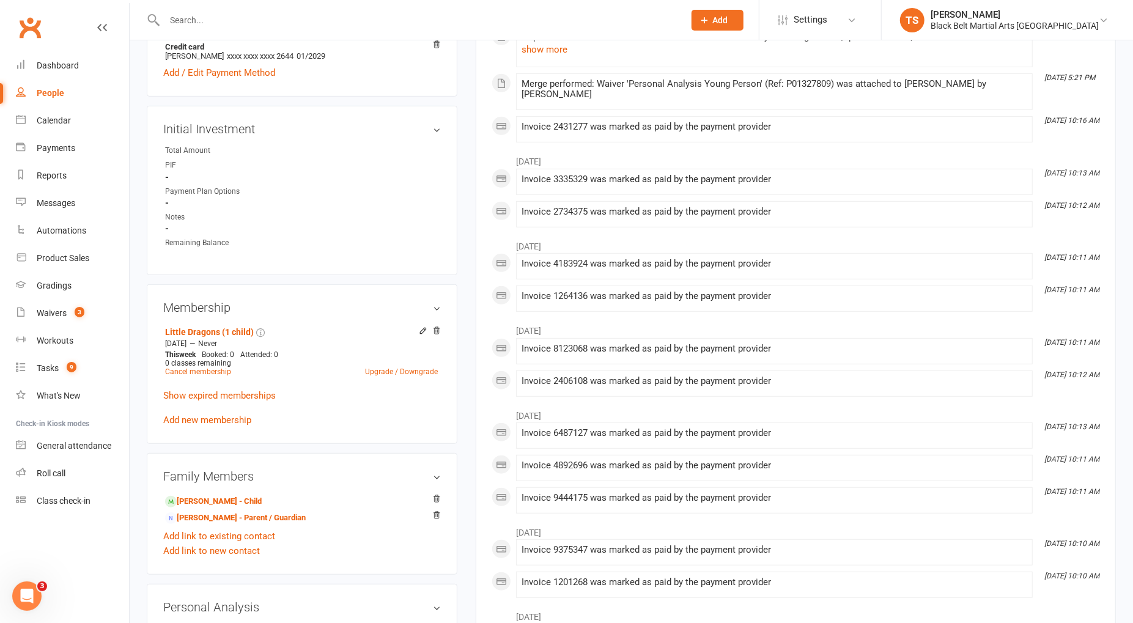
scroll to position [410, 0]
click at [384, 367] on link "Upgrade / Downgrade" at bounding box center [401, 370] width 73 height 9
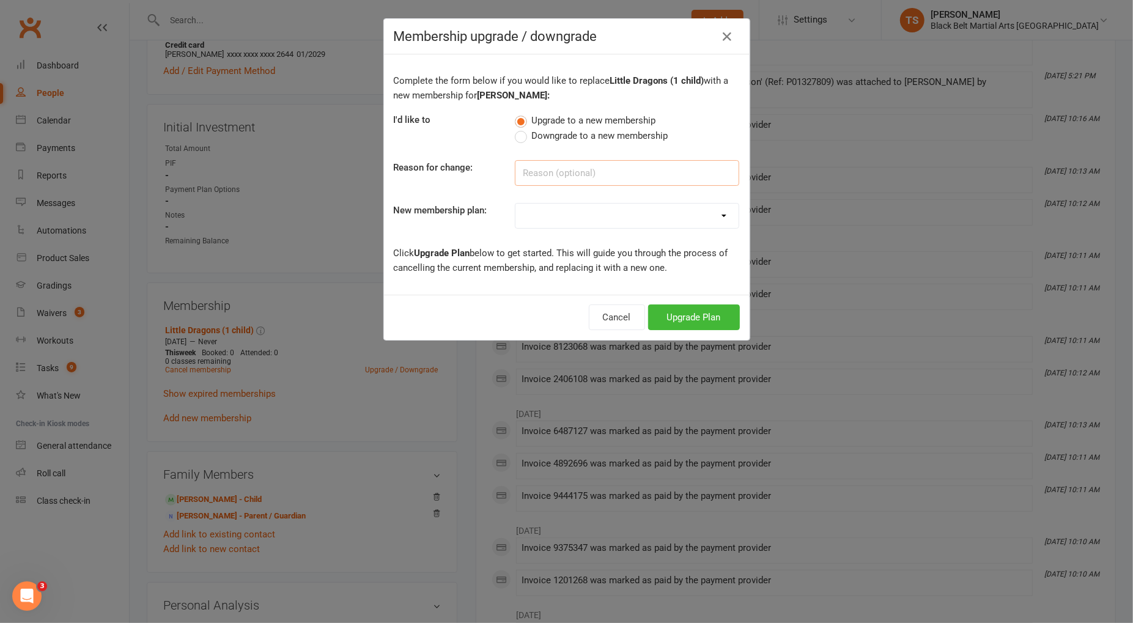
click at [569, 176] on input at bounding box center [627, 173] width 224 height 26
type input "New family member"
click at [728, 215] on select "Little Dragons (1 child) Little Dragons (2 children) Little Dragons (3 children…" at bounding box center [627, 216] width 223 height 24
select select "7"
click at [516, 204] on select "Little Dragons (1 child) Little Dragons (2 children) Little Dragons (3 children…" at bounding box center [627, 216] width 223 height 24
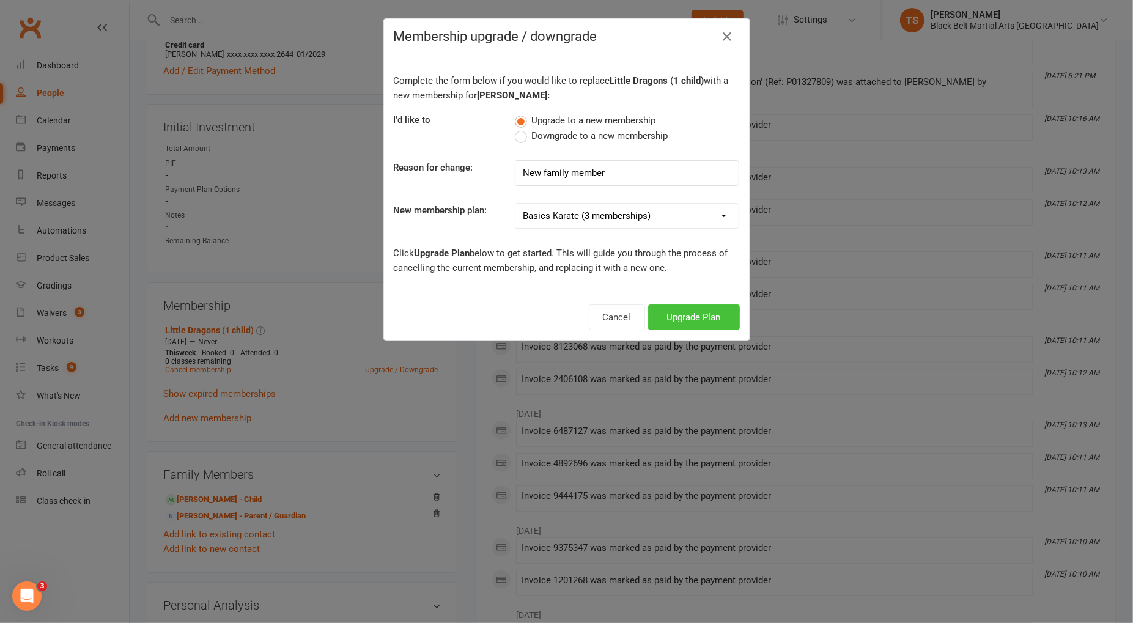
click at [691, 321] on button "Upgrade Plan" at bounding box center [694, 318] width 92 height 26
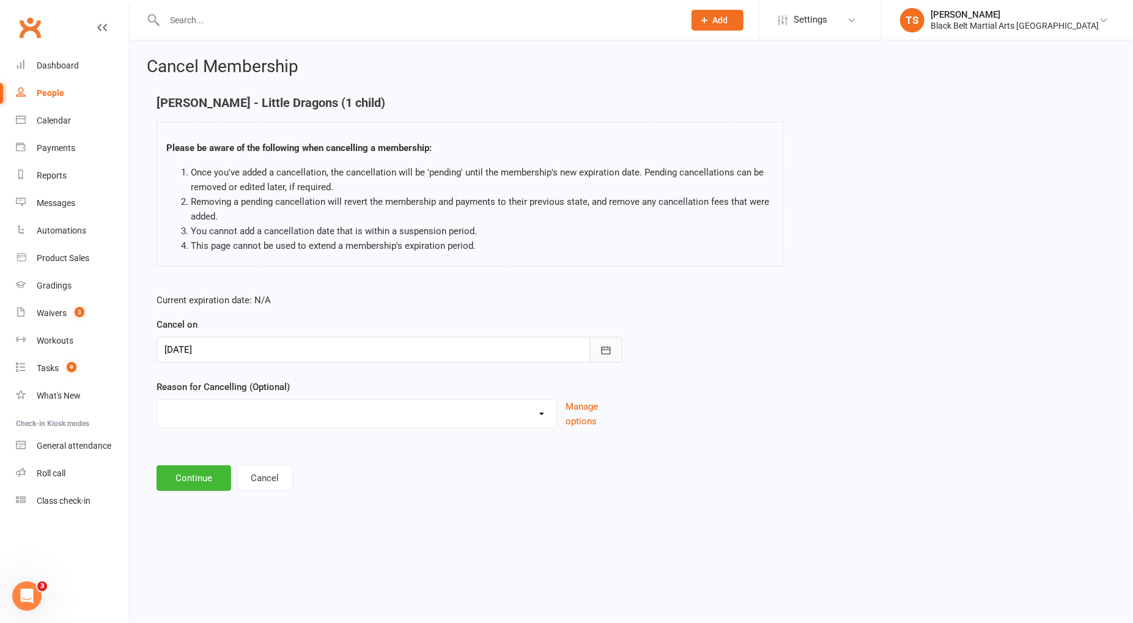
click at [605, 355] on button "button" at bounding box center [606, 350] width 33 height 26
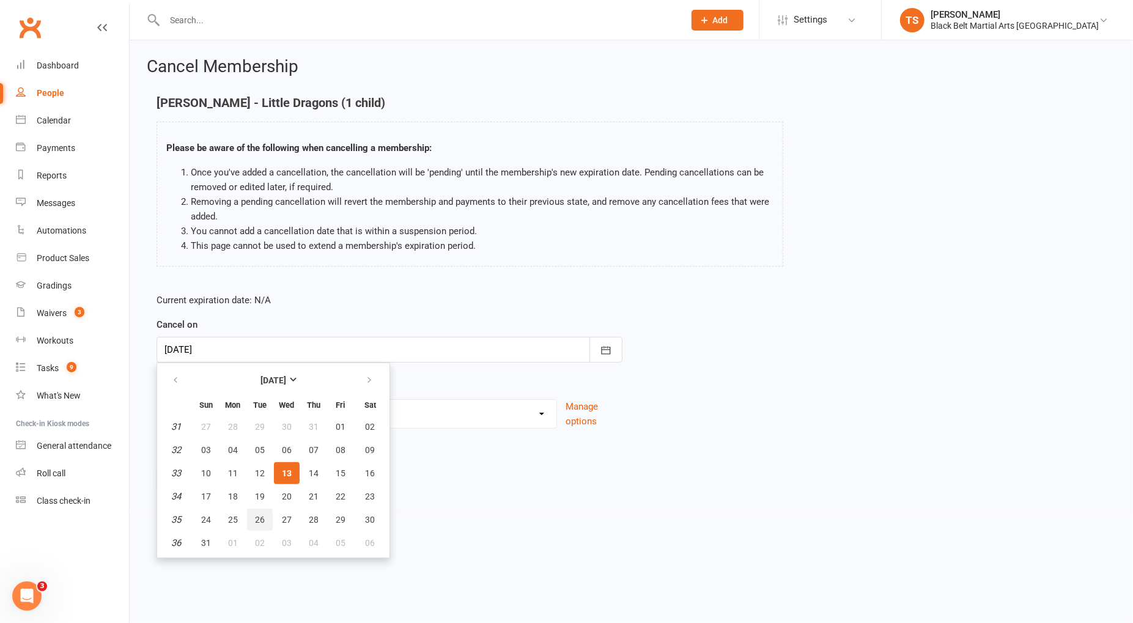
click at [259, 518] on span "26" at bounding box center [260, 520] width 10 height 10
type input "26 Aug 2025"
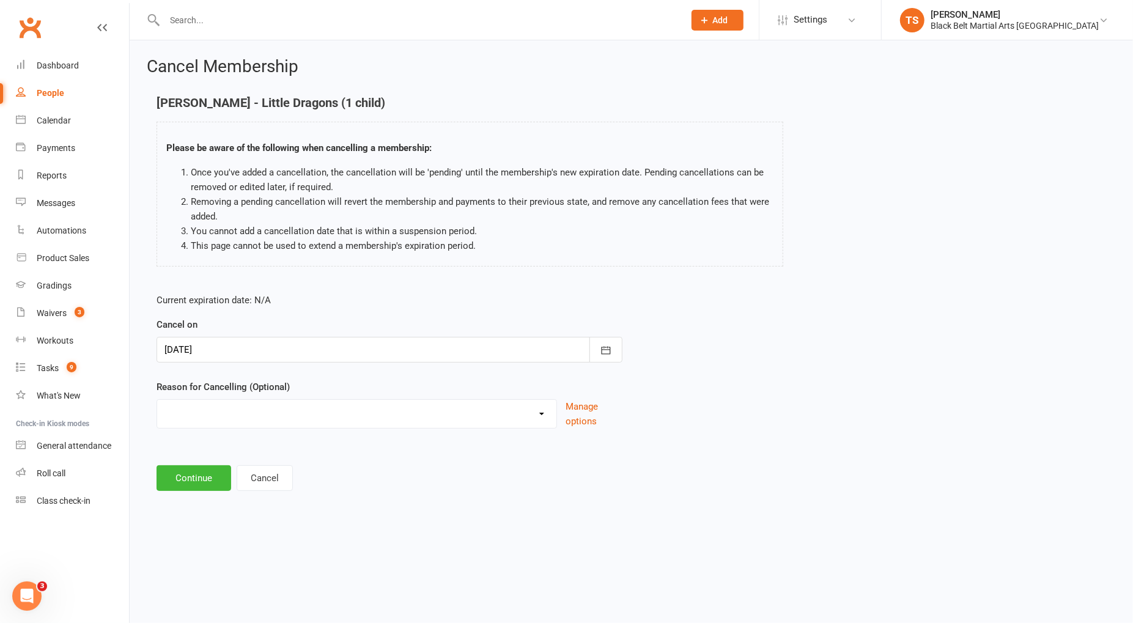
click at [542, 415] on select "Family Circumstances Family member joined Family Member Quit Financial Health /…" at bounding box center [356, 412] width 399 height 24
select select "1"
click at [157, 400] on select "Family Circumstances Family member joined Family Member Quit Financial Health /…" at bounding box center [356, 412] width 399 height 24
click at [188, 481] on button "Continue" at bounding box center [194, 478] width 75 height 26
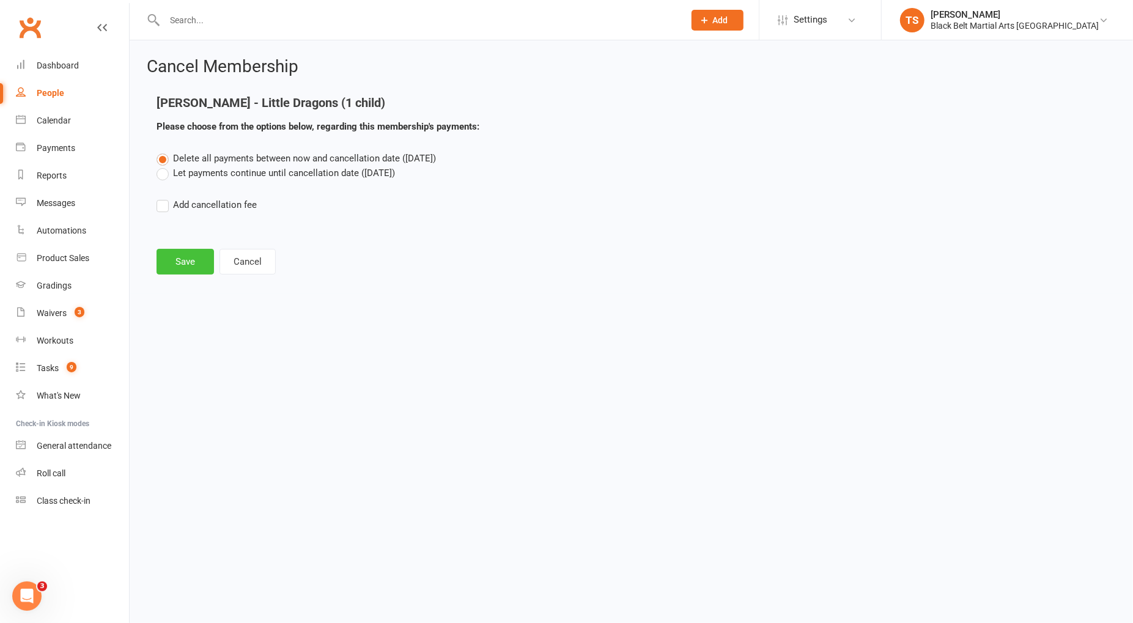
drag, startPoint x: 162, startPoint y: 174, endPoint x: 193, endPoint y: 253, distance: 84.6
click at [163, 174] on label "Let payments continue until cancellation date (Aug 26, 2025)" at bounding box center [276, 173] width 239 height 15
click at [163, 166] on input "Let payments continue until cancellation date (Aug 26, 2025)" at bounding box center [161, 166] width 8 height 0
click at [195, 269] on button "Save" at bounding box center [185, 262] width 57 height 26
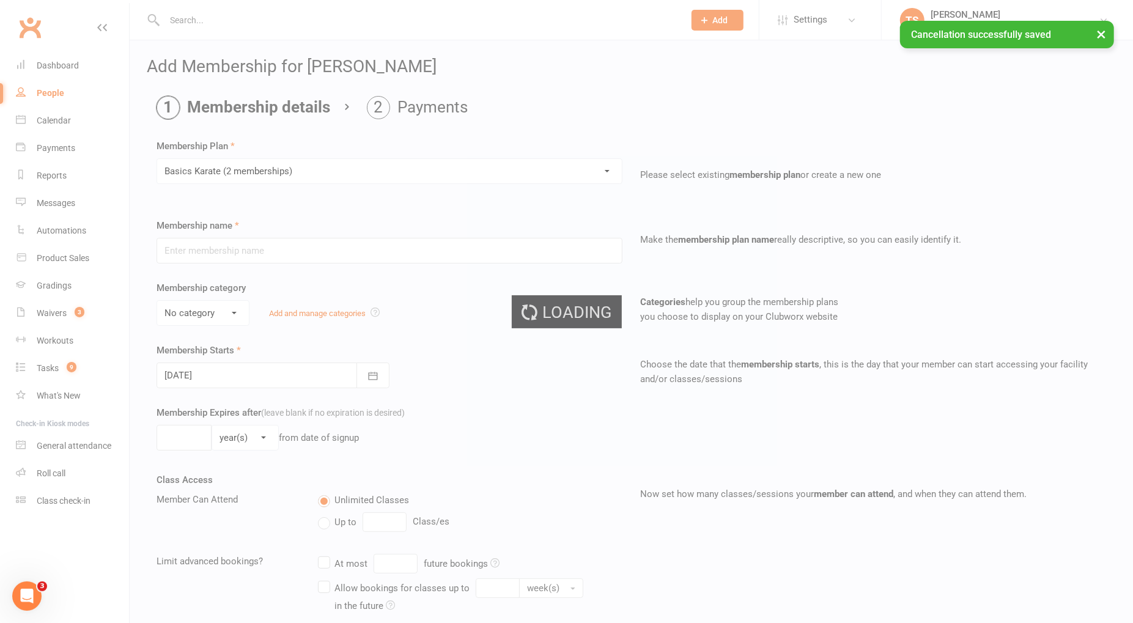
type input "Basics Karate (2 memberships)"
select select "0"
type input "999"
type input "3"
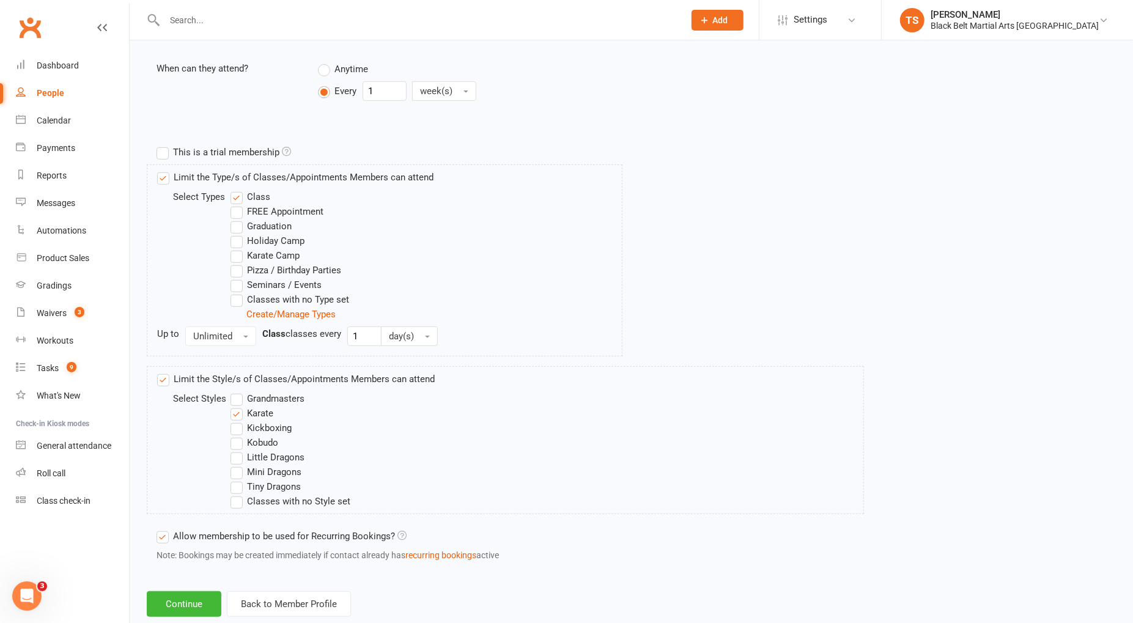
scroll to position [516, 0]
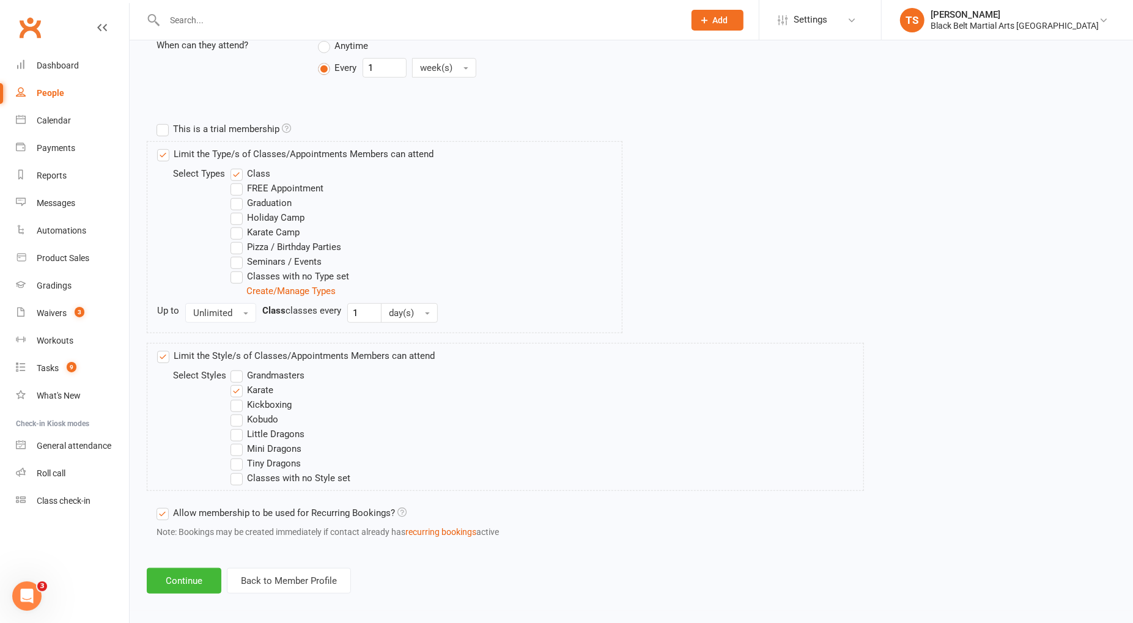
drag, startPoint x: 236, startPoint y: 371, endPoint x: 443, endPoint y: 431, distance: 215.8
click at [240, 371] on label "Grandmasters" at bounding box center [268, 375] width 74 height 15
click at [239, 368] on input "Grandmasters" at bounding box center [235, 368] width 8 height 0
click at [195, 568] on button "Continue" at bounding box center [184, 581] width 75 height 26
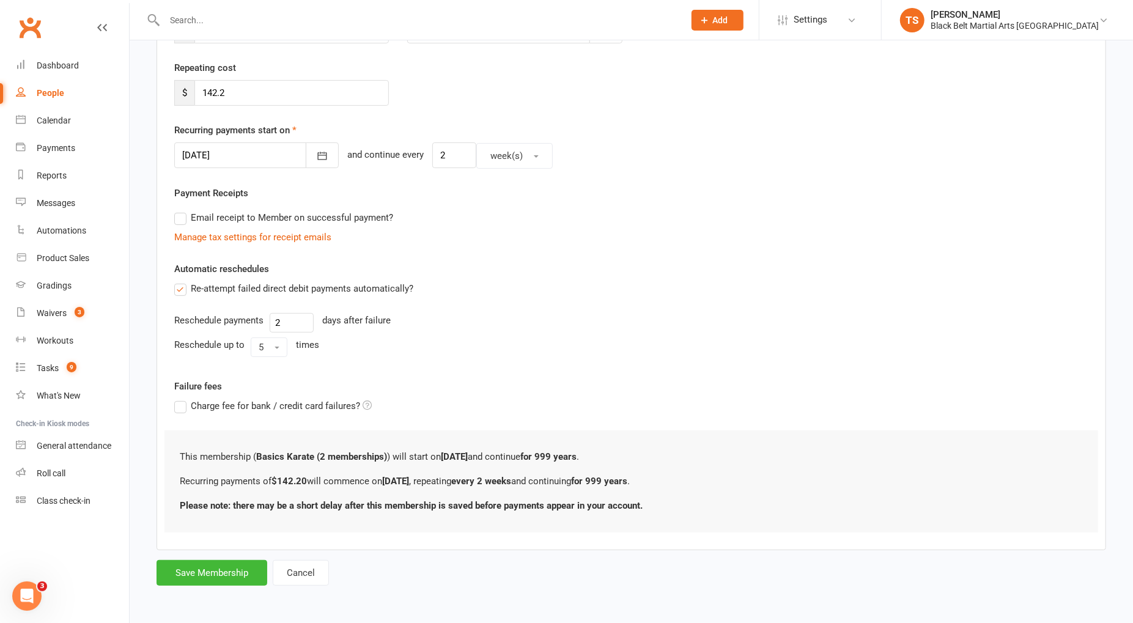
scroll to position [0, 0]
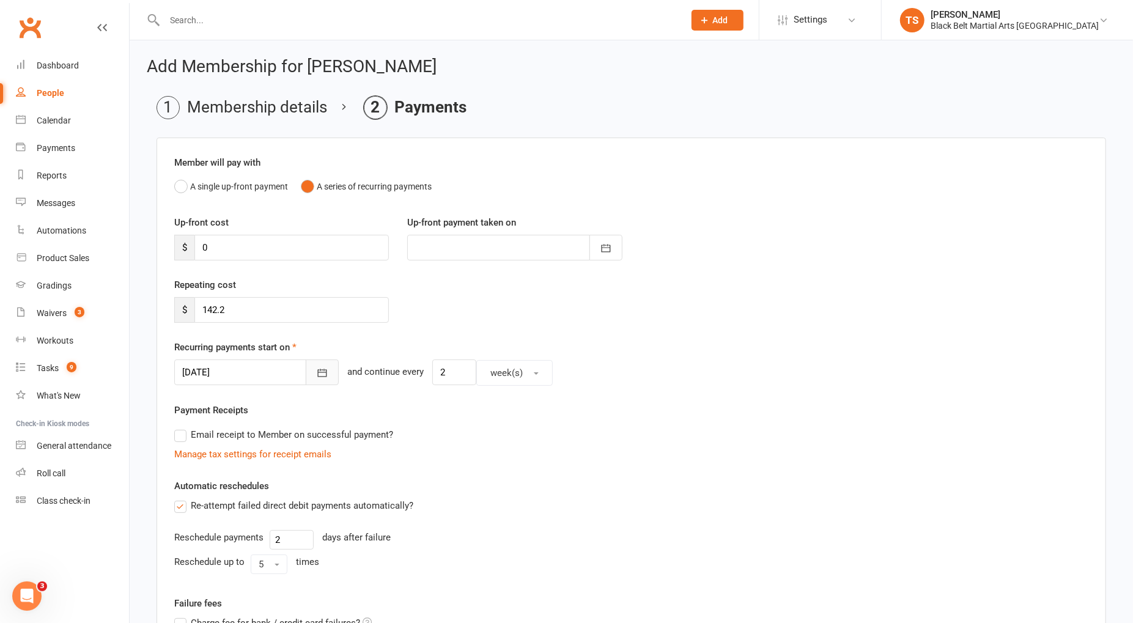
click at [318, 374] on icon "button" at bounding box center [322, 373] width 9 height 8
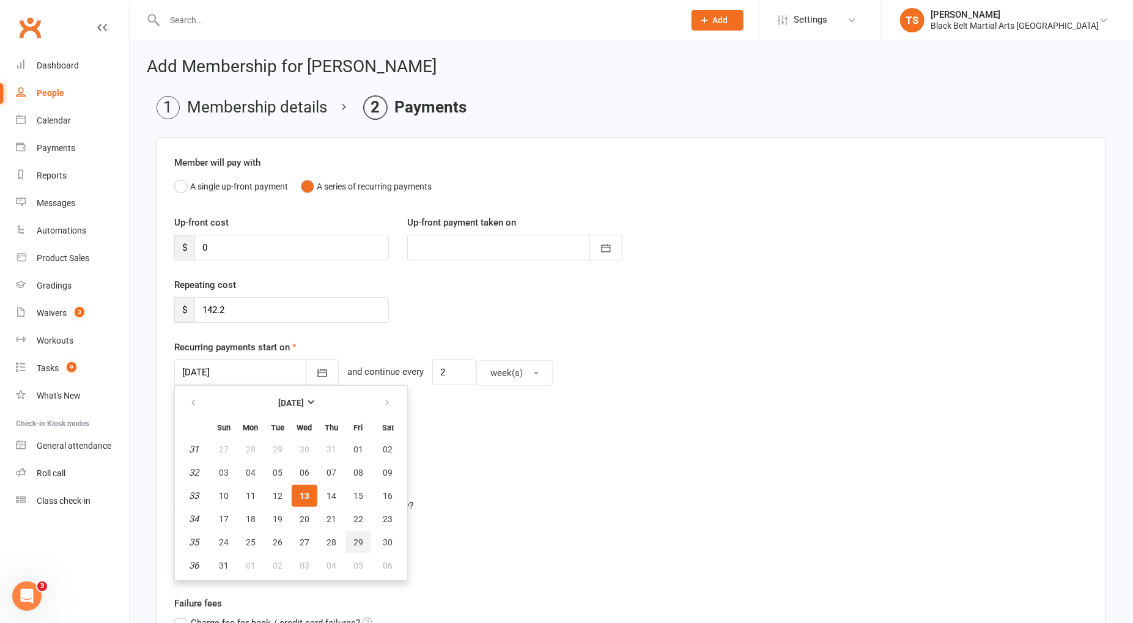
drag, startPoint x: 353, startPoint y: 540, endPoint x: 653, endPoint y: 527, distance: 300.6
click at [353, 540] on span "29" at bounding box center [358, 543] width 10 height 10
type input "29 Aug 2025"
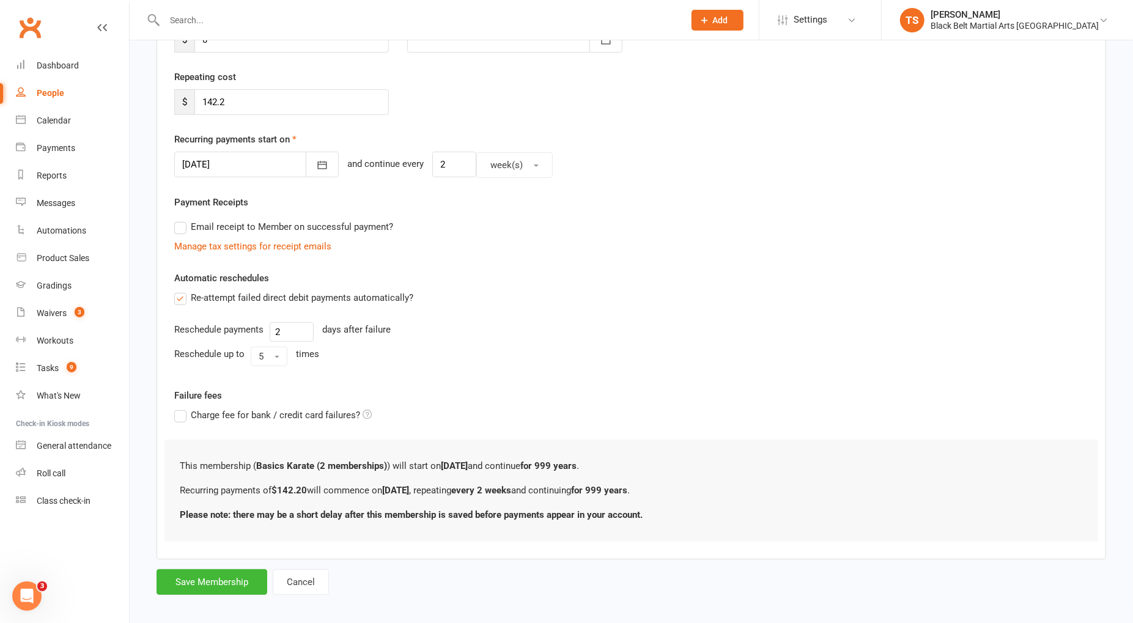
scroll to position [213, 0]
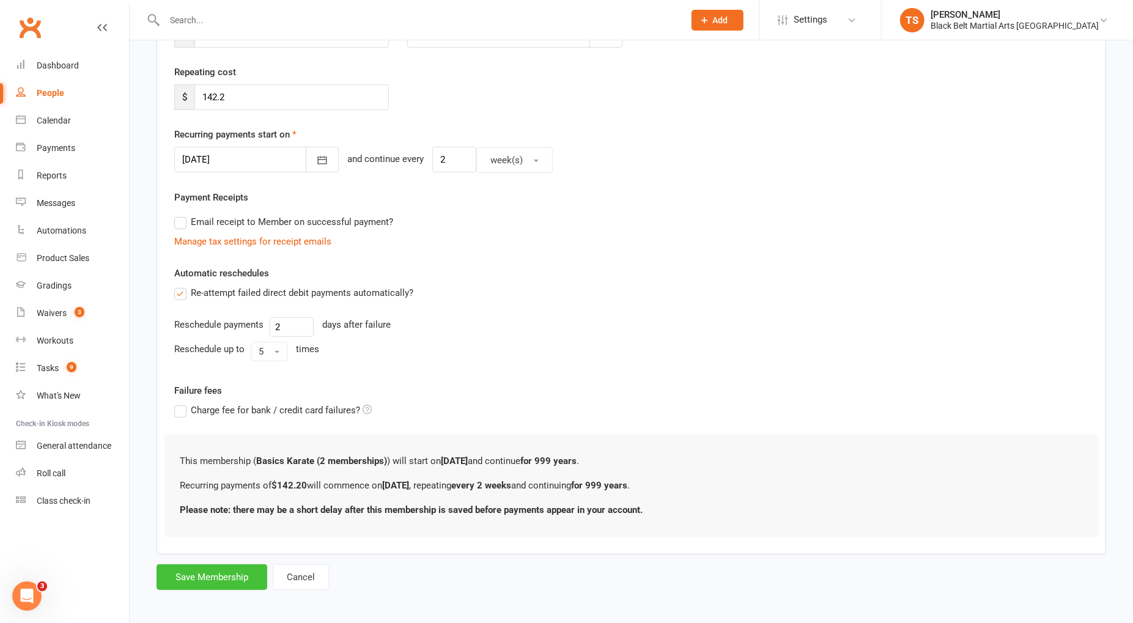
click at [229, 572] on button "Save Membership" at bounding box center [212, 577] width 111 height 26
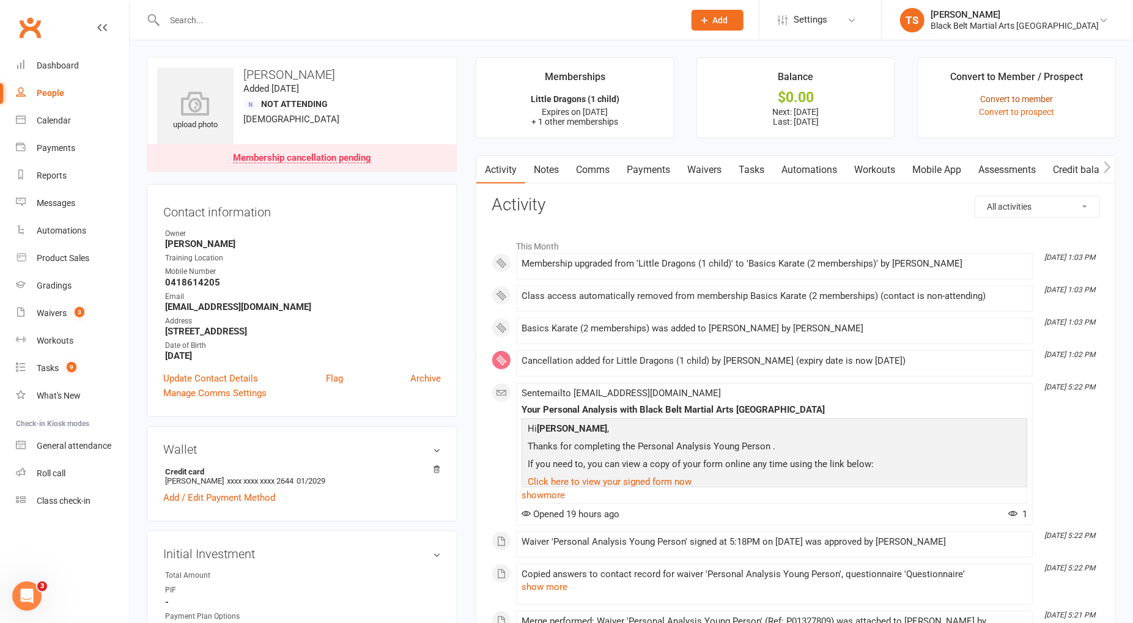
click at [994, 99] on link "Convert to member" at bounding box center [1016, 99] width 73 height 10
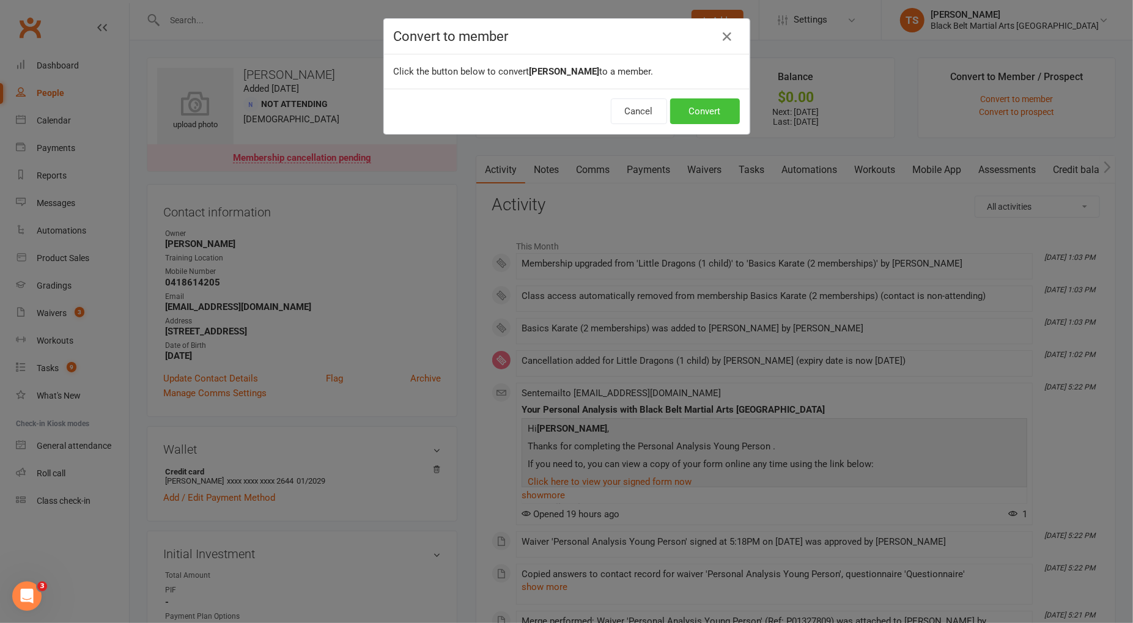
click at [701, 113] on button "Convert" at bounding box center [705, 111] width 70 height 26
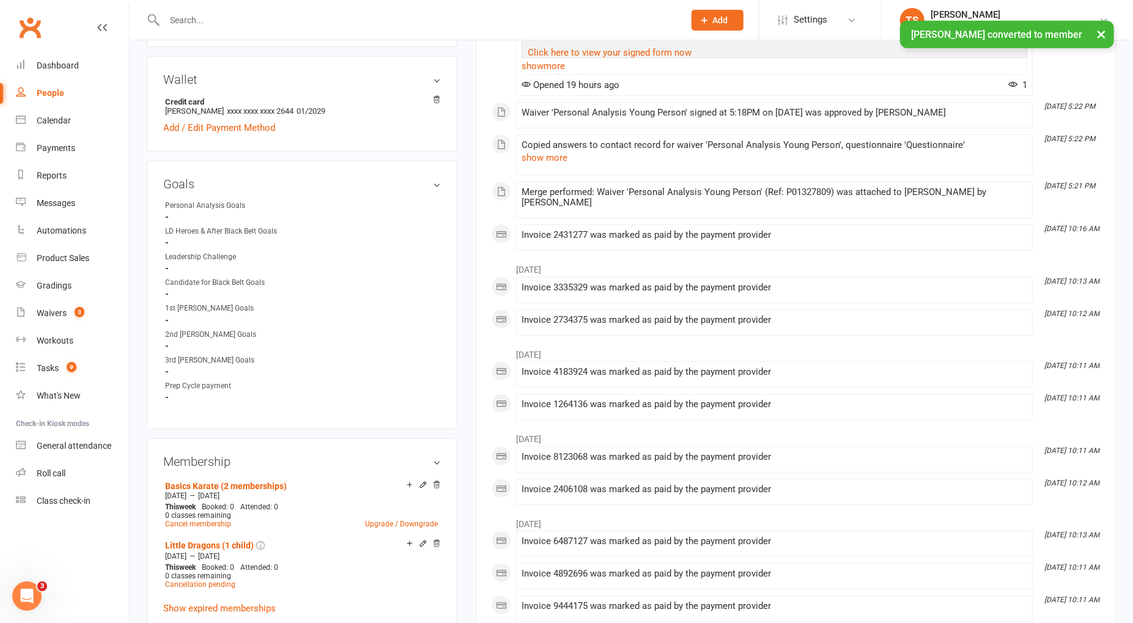
scroll to position [465, 0]
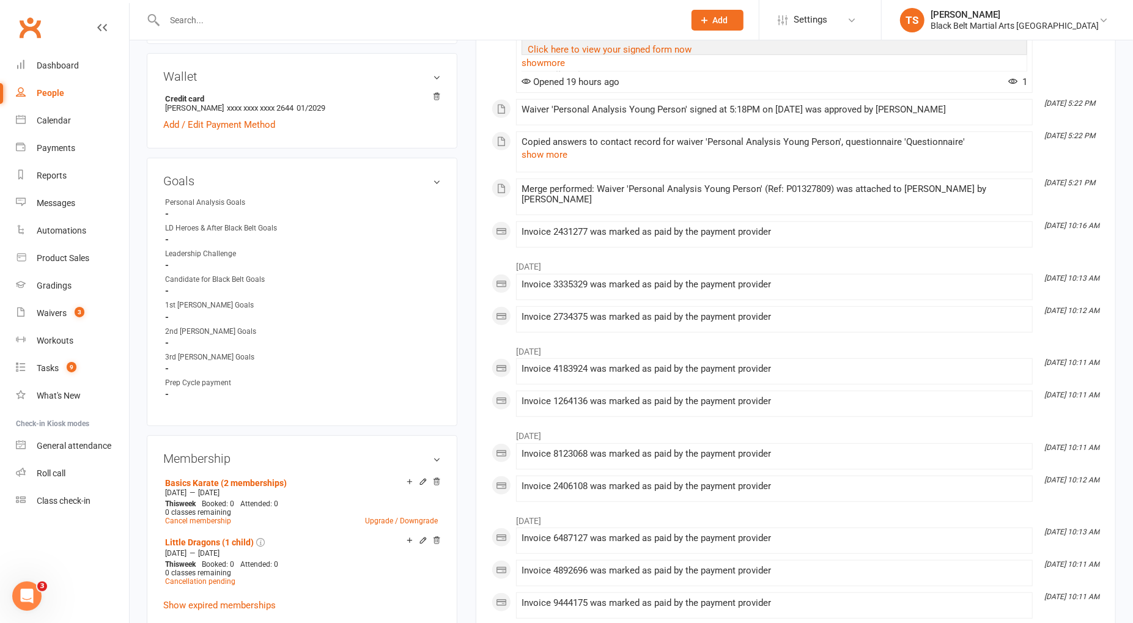
drag, startPoint x: 413, startPoint y: 176, endPoint x: 443, endPoint y: 163, distance: 32.8
click at [0, 0] on link "edit" at bounding box center [0, 0] width 0 height 0
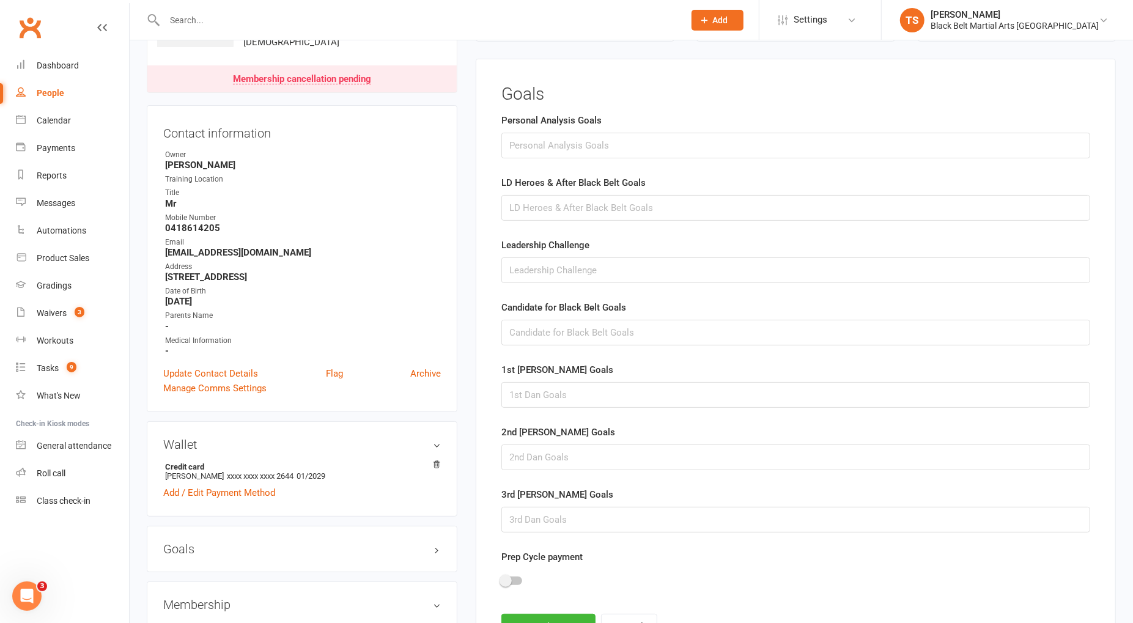
scroll to position [94, 0]
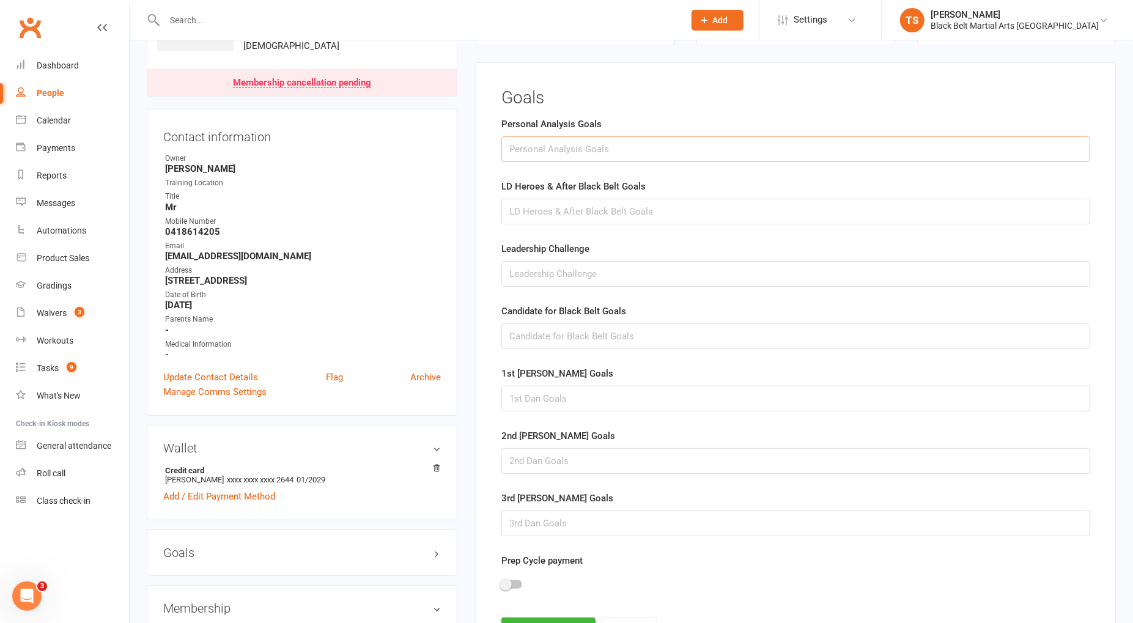
click at [553, 139] on input "text" at bounding box center [795, 149] width 589 height 26
drag, startPoint x: 602, startPoint y: 149, endPoint x: 475, endPoint y: 146, distance: 126.6
click at [475, 146] on main "✓ Memberships Little Dragons (1 child) Expires on 25th August, 2025 + 1 other m…" at bounding box center [796, 329] width 659 height 730
click at [623, 150] on input "Wanting to improve" at bounding box center [795, 149] width 589 height 26
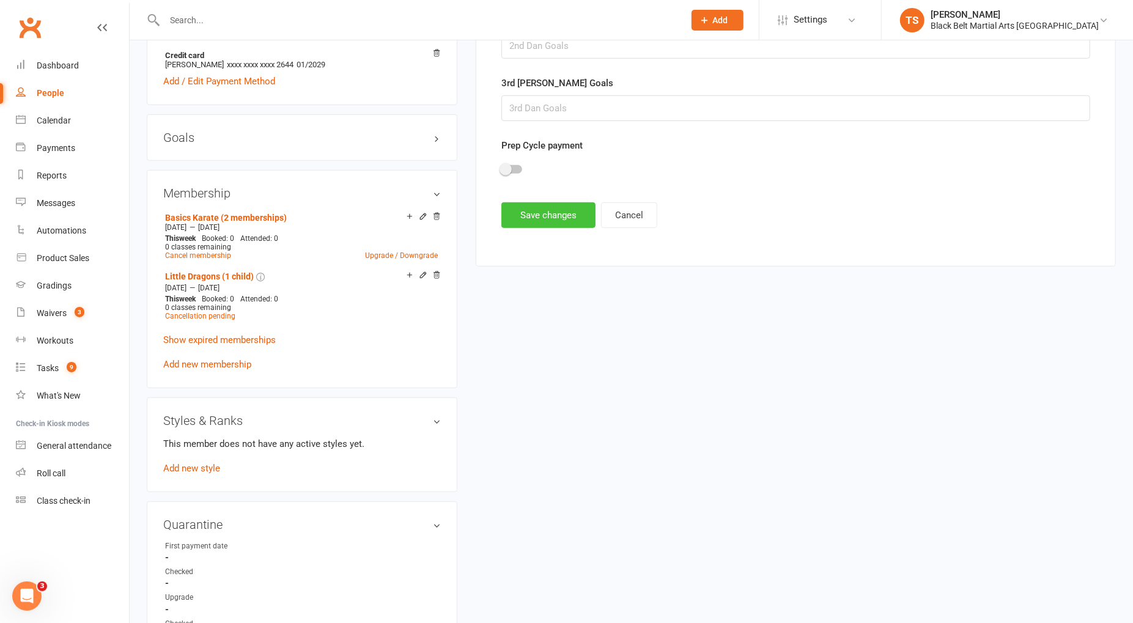
type input "Wanting to improve fitness and balance. Also wanting to train with his son Harr…"
drag, startPoint x: 559, startPoint y: 213, endPoint x: 513, endPoint y: 351, distance: 145.0
click at [559, 213] on button "Save changes" at bounding box center [548, 215] width 94 height 26
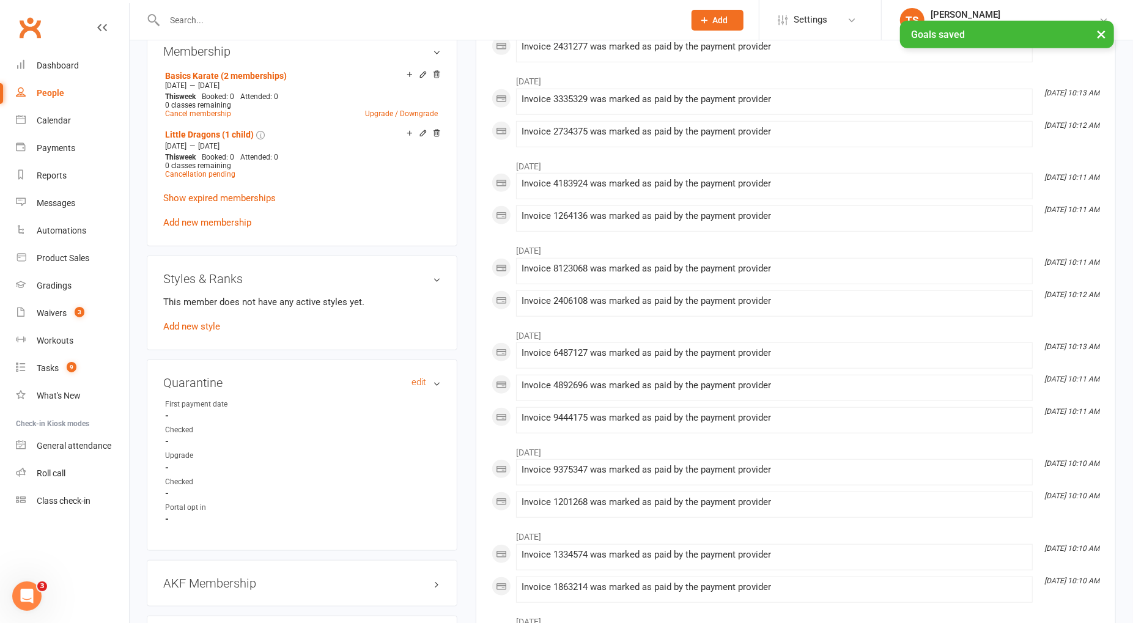
scroll to position [651, 0]
click at [198, 322] on link "Add new style" at bounding box center [191, 325] width 57 height 11
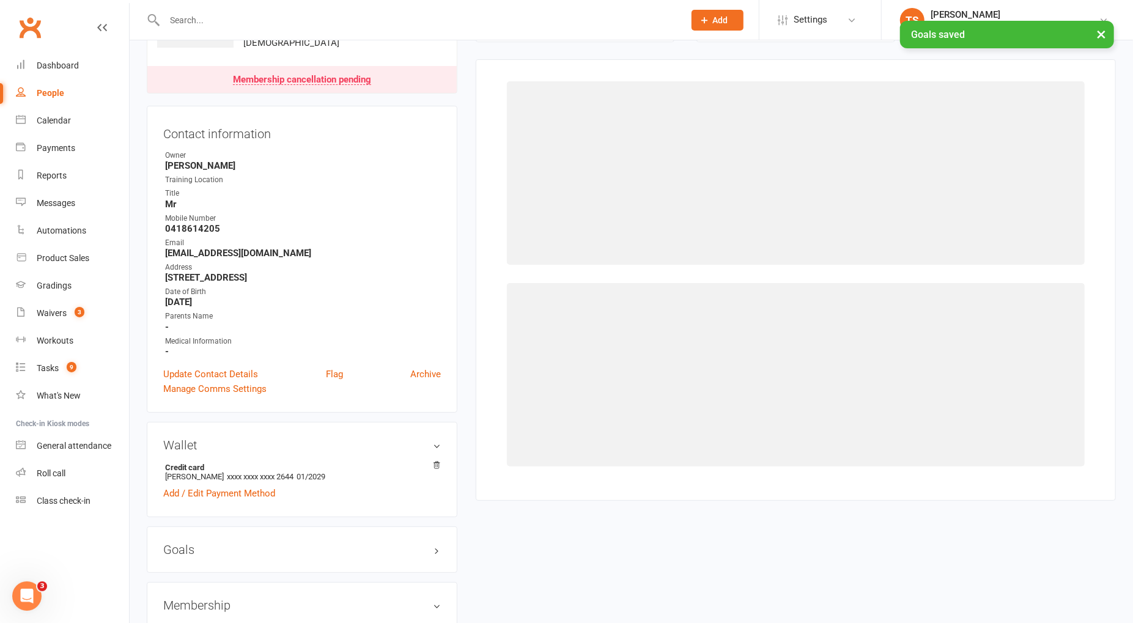
scroll to position [94, 0]
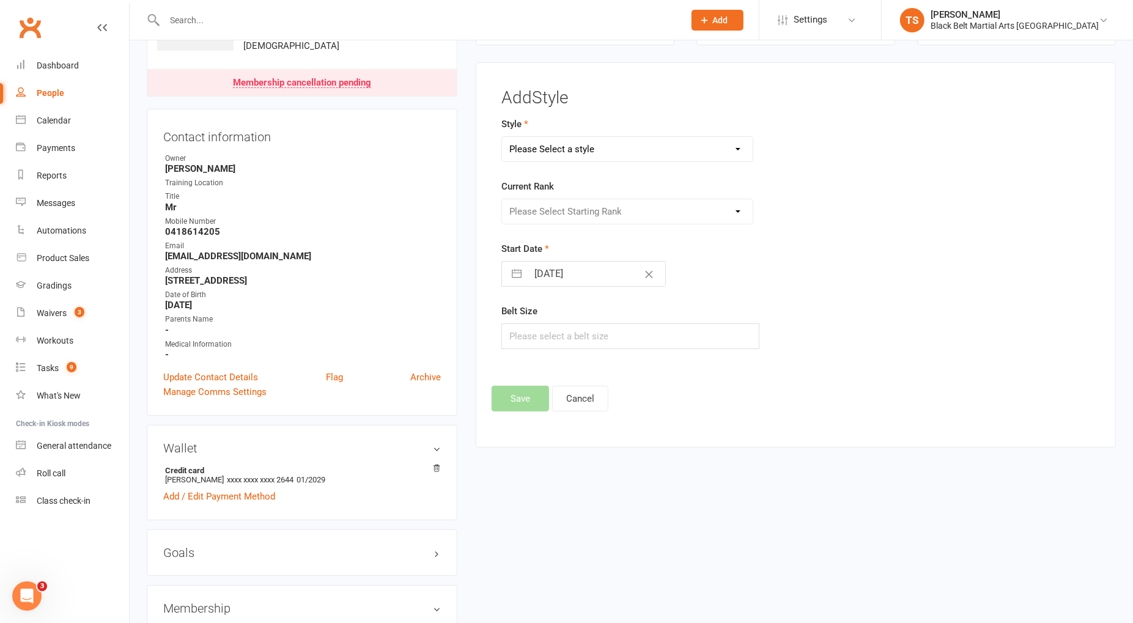
click at [584, 142] on select "Please Select a style Grandmasters Karate Kickboxing Kobudo Little Dragons Mini…" at bounding box center [627, 149] width 250 height 24
select select "767"
click at [502, 137] on select "Please Select a style Grandmasters Karate Kickboxing Kobudo Little Dragons Mini…" at bounding box center [627, 149] width 250 height 24
click at [580, 212] on select "Please Select Starting Rank White belt Green white belt Green belt Green advanc…" at bounding box center [627, 211] width 250 height 24
select select "6897"
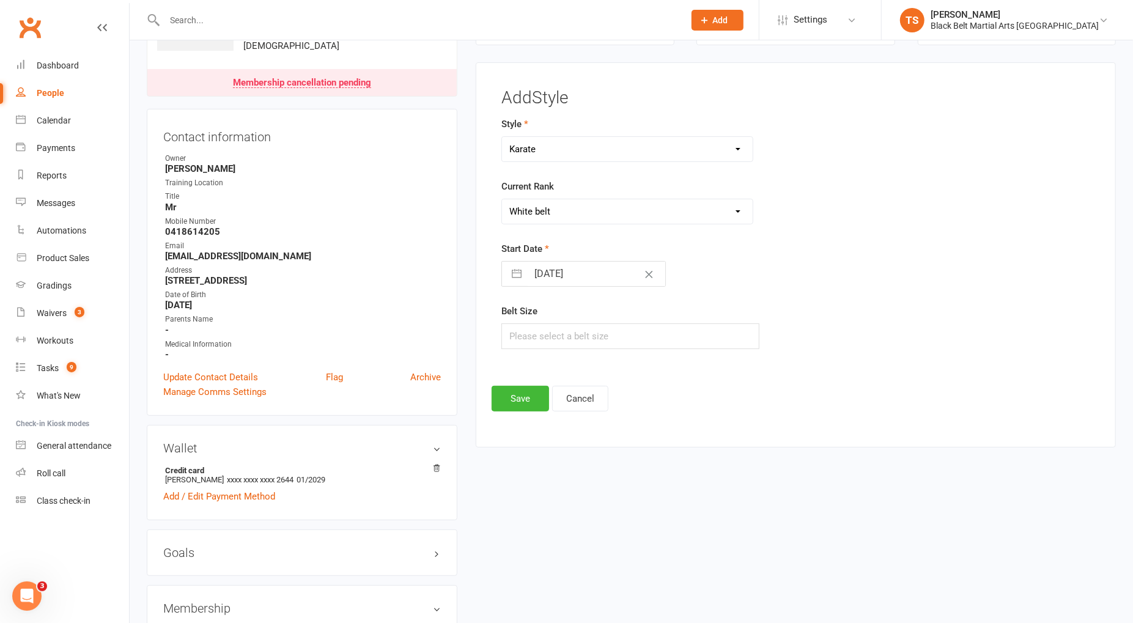
click at [502, 199] on select "Please Select Starting Rank White belt Green white belt Green belt Green advanc…" at bounding box center [627, 211] width 250 height 24
click at [535, 335] on input "text" at bounding box center [629, 337] width 257 height 26
type input "7"
drag, startPoint x: 512, startPoint y: 391, endPoint x: 504, endPoint y: 396, distance: 9.0
click at [512, 391] on button "Save" at bounding box center [520, 399] width 57 height 26
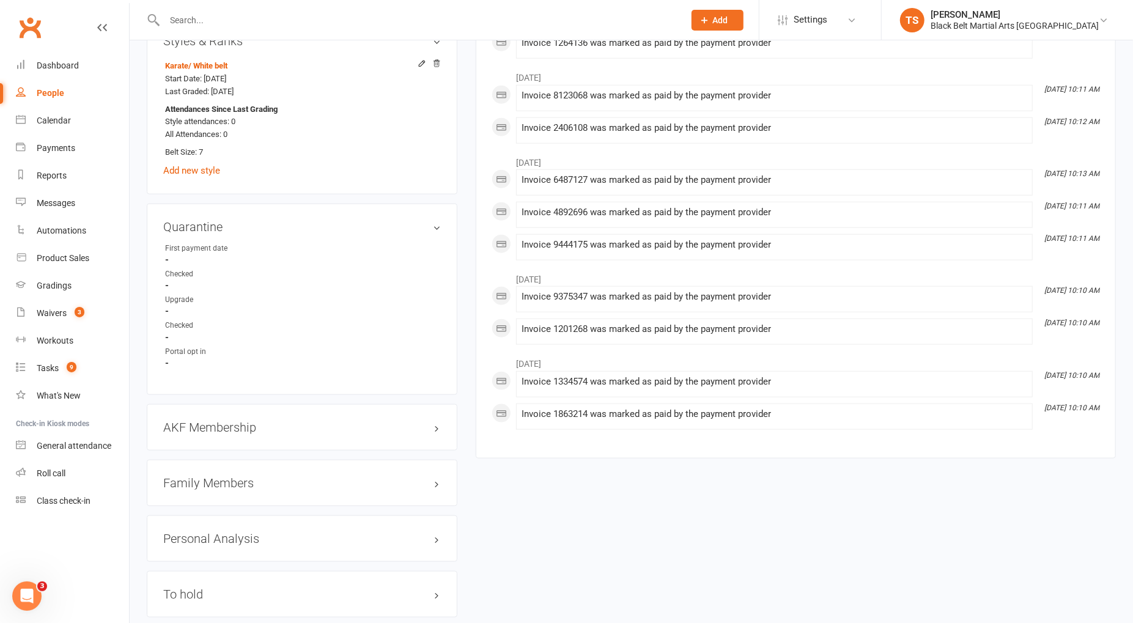
scroll to position [894, 0]
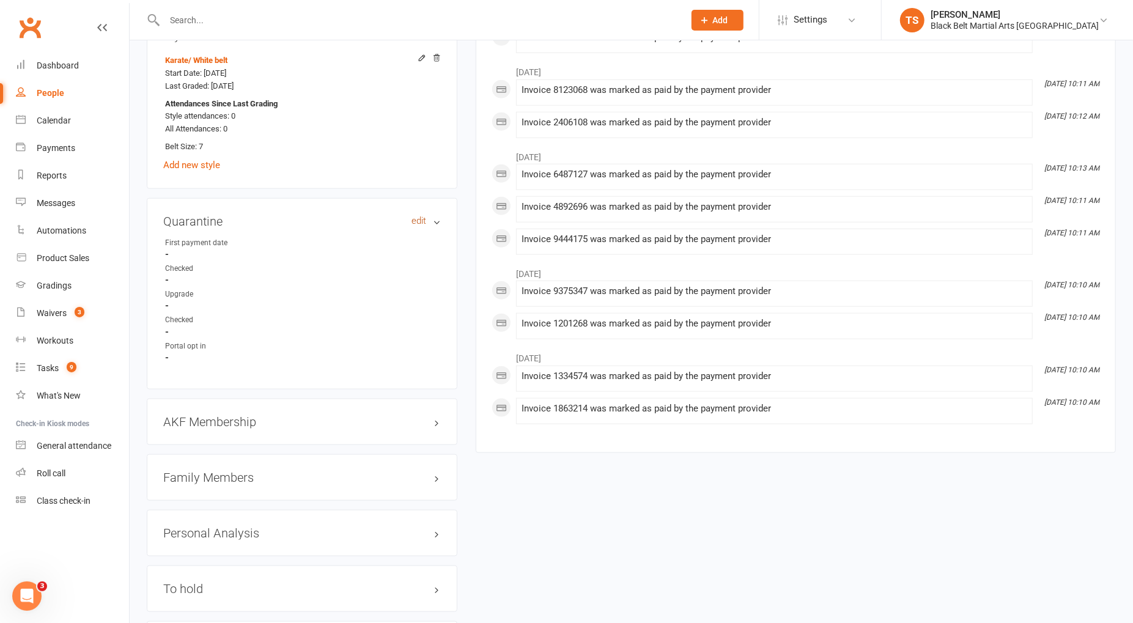
drag, startPoint x: 418, startPoint y: 217, endPoint x: 731, endPoint y: 142, distance: 322.5
click at [418, 217] on link "edit" at bounding box center [419, 221] width 15 height 10
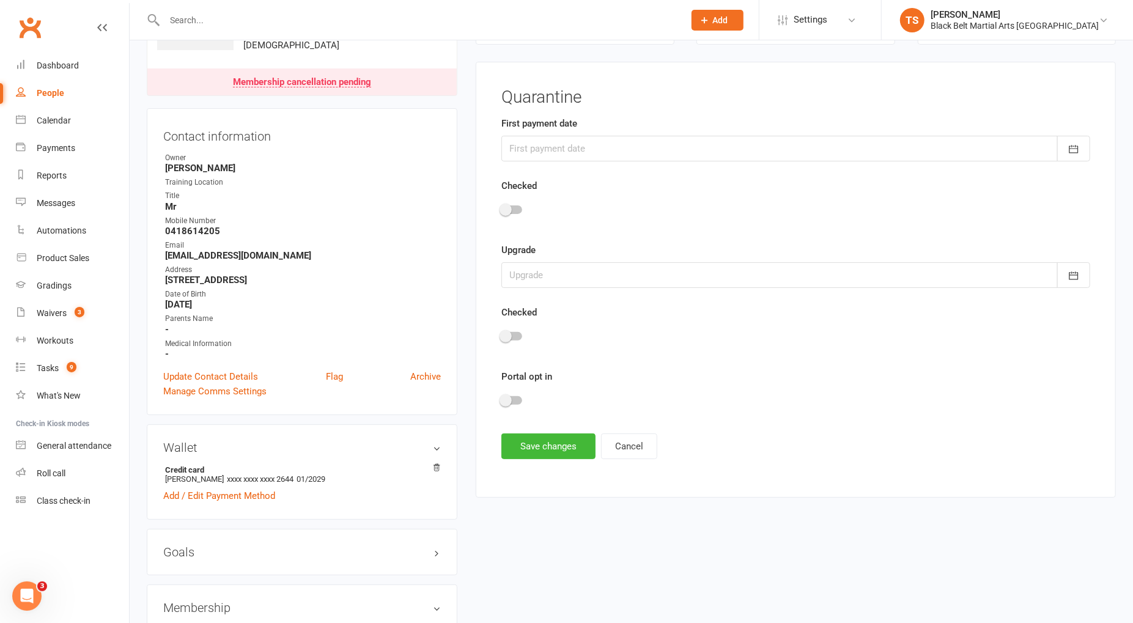
scroll to position [94, 0]
click at [537, 144] on div at bounding box center [795, 149] width 589 height 26
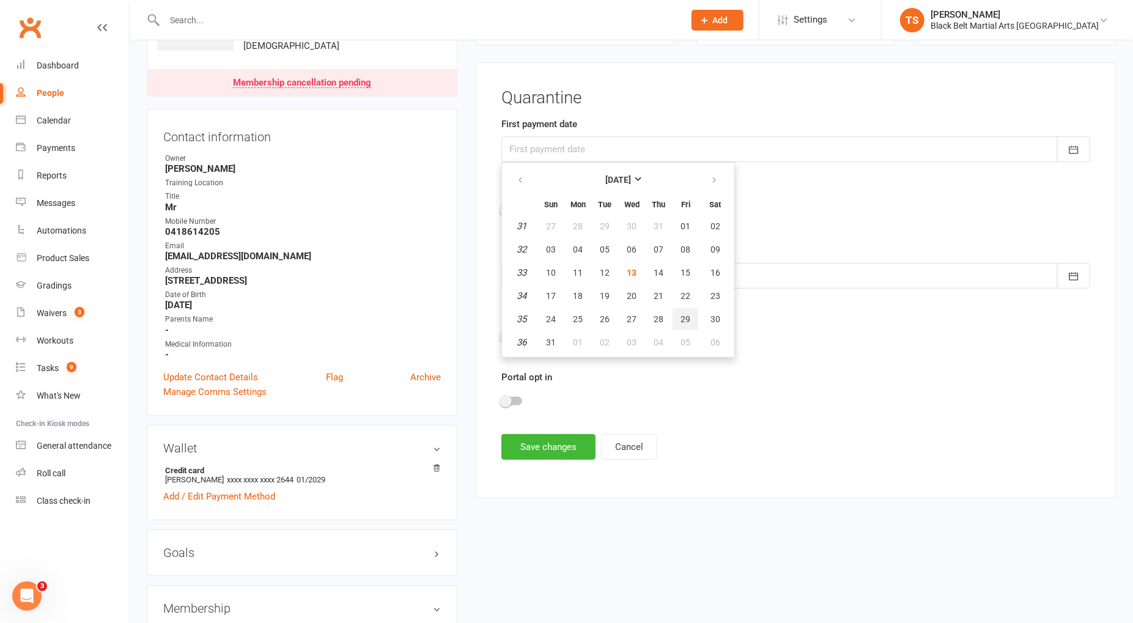
click at [681, 317] on span "29" at bounding box center [686, 319] width 10 height 10
type input "29 Aug 2025"
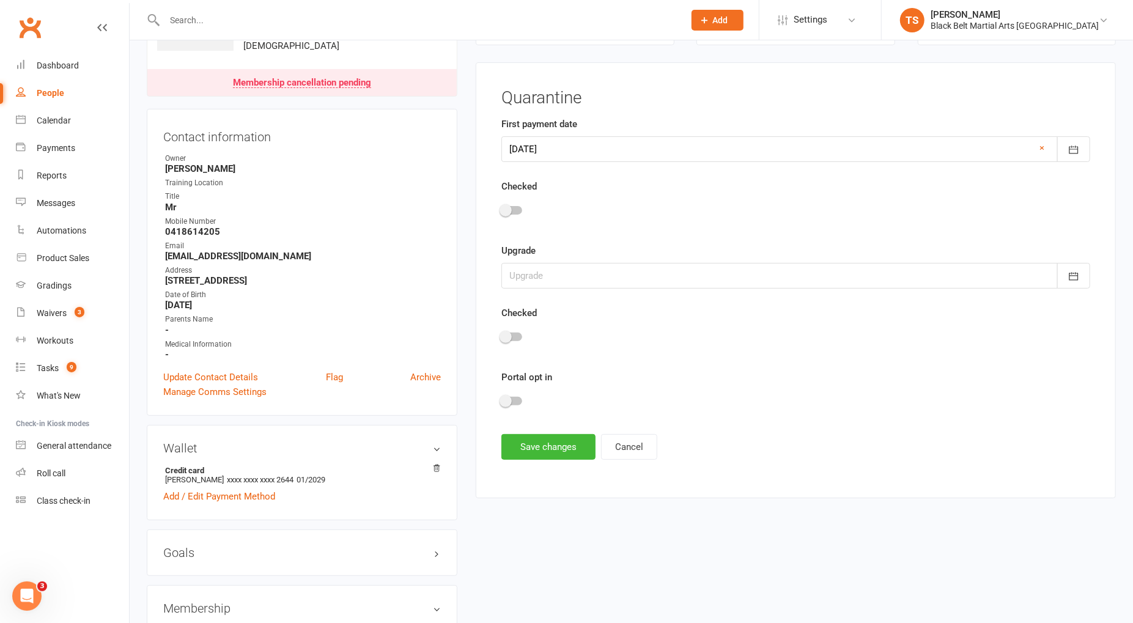
click at [515, 399] on div at bounding box center [511, 401] width 21 height 9
click at [501, 399] on input "checkbox" at bounding box center [501, 399] width 0 height 0
click at [560, 449] on button "Save changes" at bounding box center [548, 447] width 94 height 26
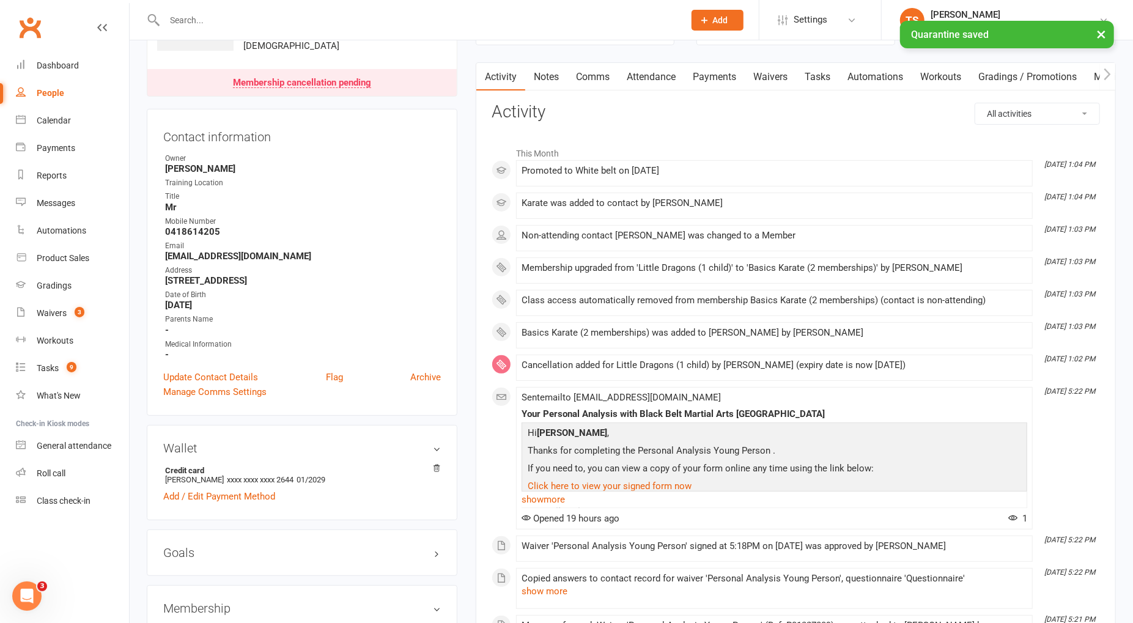
scroll to position [90, 0]
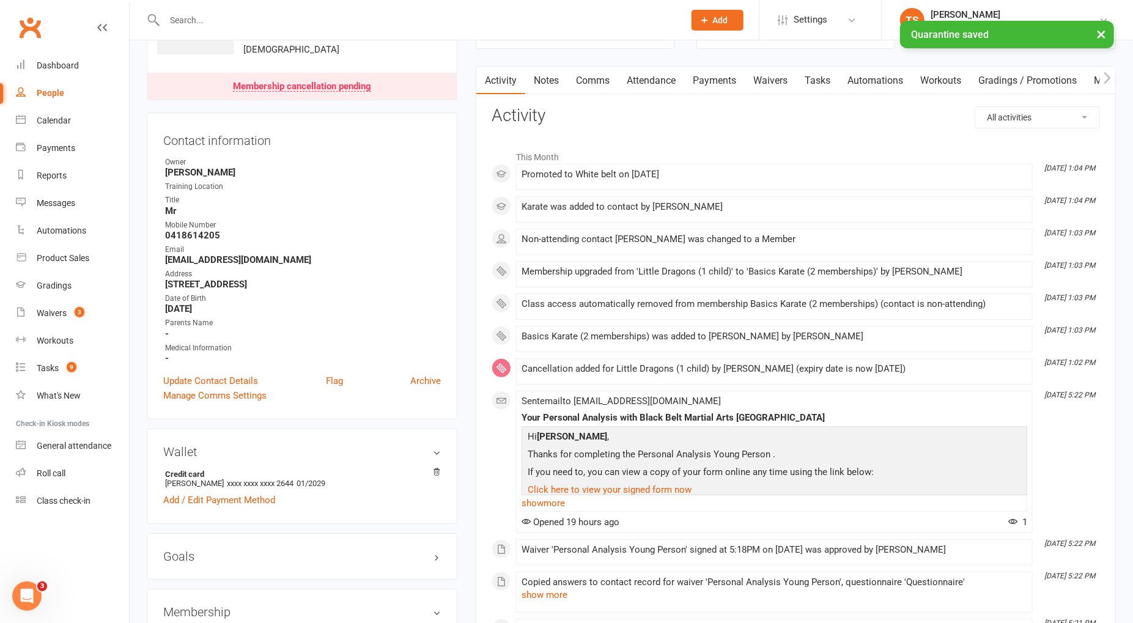
click at [1109, 78] on icon "button" at bounding box center [1107, 78] width 7 height 12
click at [1018, 80] on link "Mobile App" at bounding box center [1027, 81] width 66 height 28
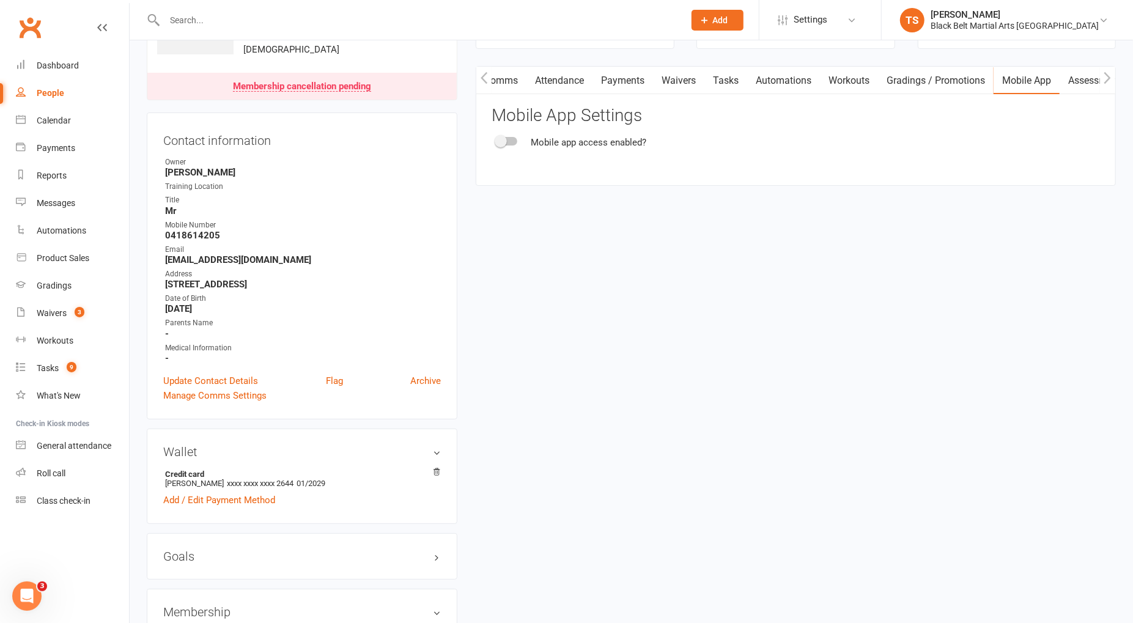
drag, startPoint x: 513, startPoint y: 137, endPoint x: 651, endPoint y: 211, distance: 156.8
click at [515, 138] on div at bounding box center [507, 141] width 21 height 9
click at [497, 139] on input "checkbox" at bounding box center [497, 139] width 0 height 0
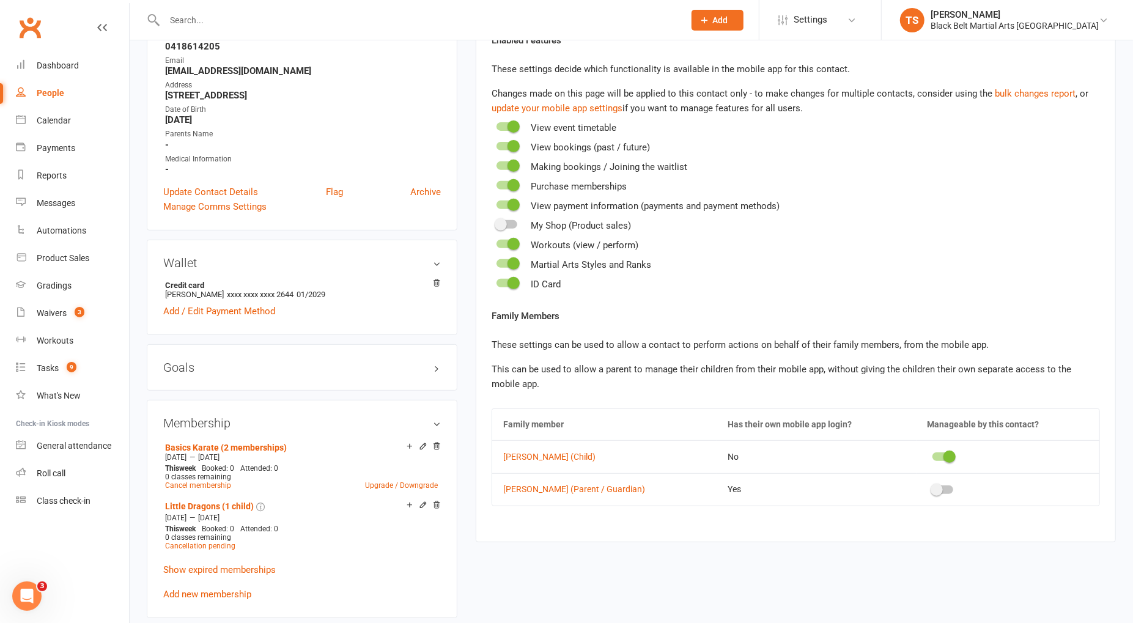
scroll to position [280, 0]
click at [937, 487] on div at bounding box center [943, 488] width 21 height 9
click at [933, 487] on input "checkbox" at bounding box center [933, 487] width 0 height 0
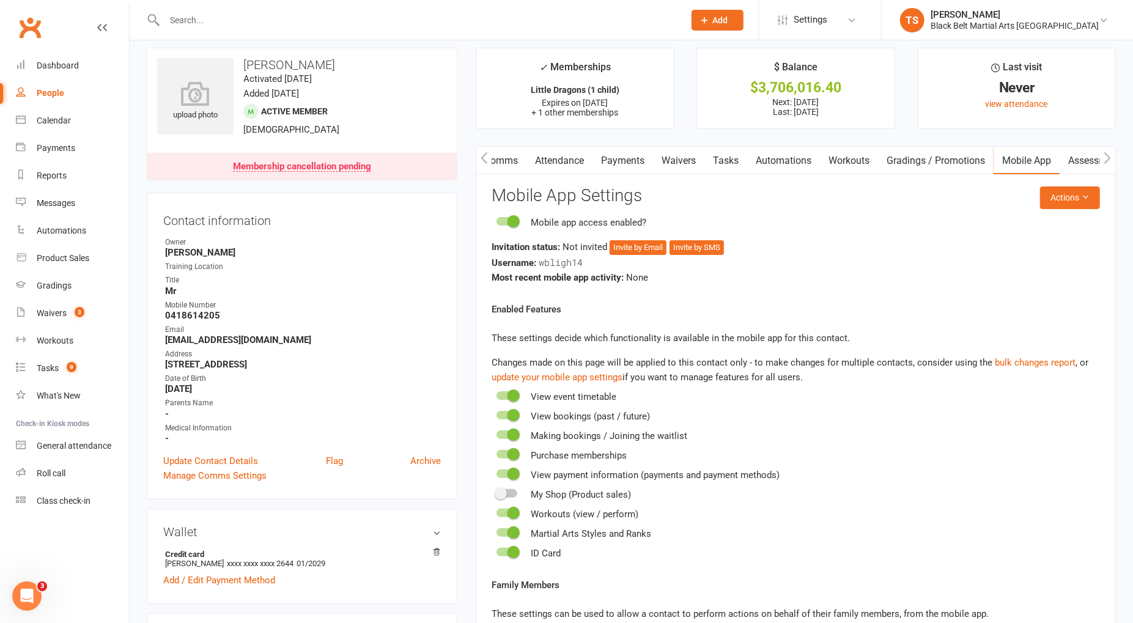
scroll to position [9, 0]
drag, startPoint x: 643, startPoint y: 250, endPoint x: 587, endPoint y: 300, distance: 75.0
click at [643, 250] on button "Invite by Email" at bounding box center [638, 248] width 57 height 15
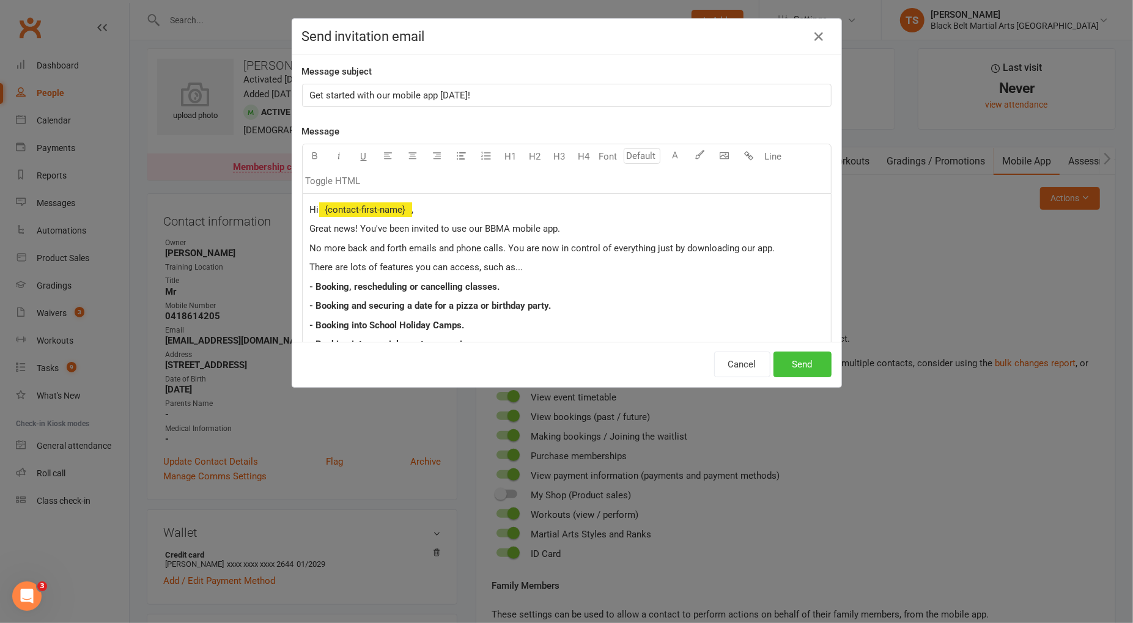
click at [804, 364] on button "Send" at bounding box center [803, 365] width 58 height 26
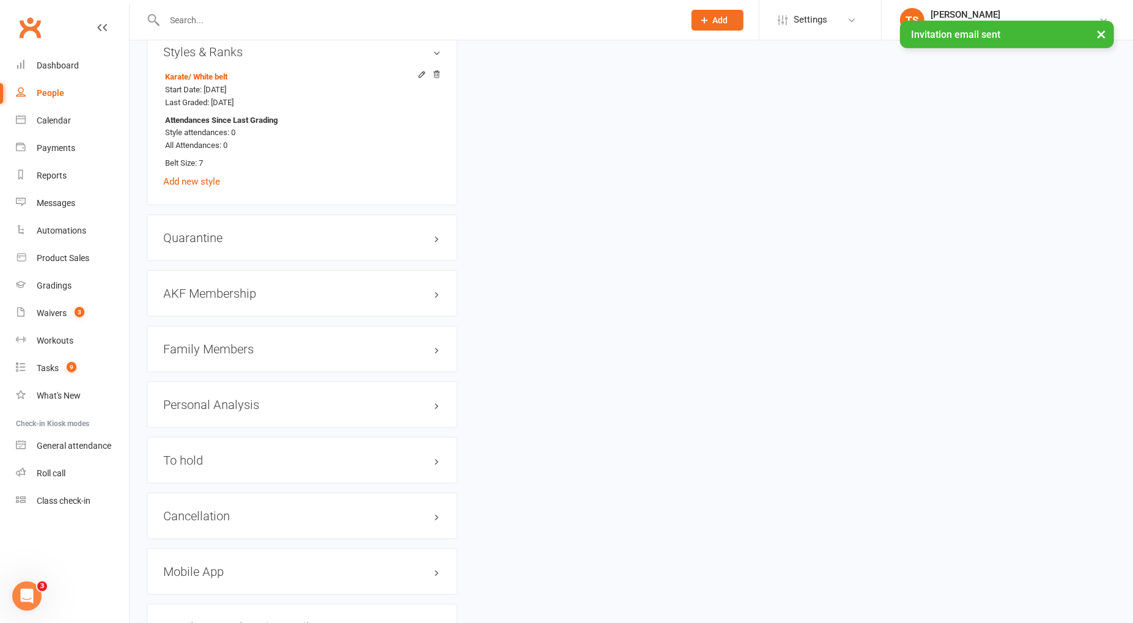
scroll to position [879, 0]
click at [218, 286] on h3 "AKF Membership edit" at bounding box center [302, 292] width 278 height 13
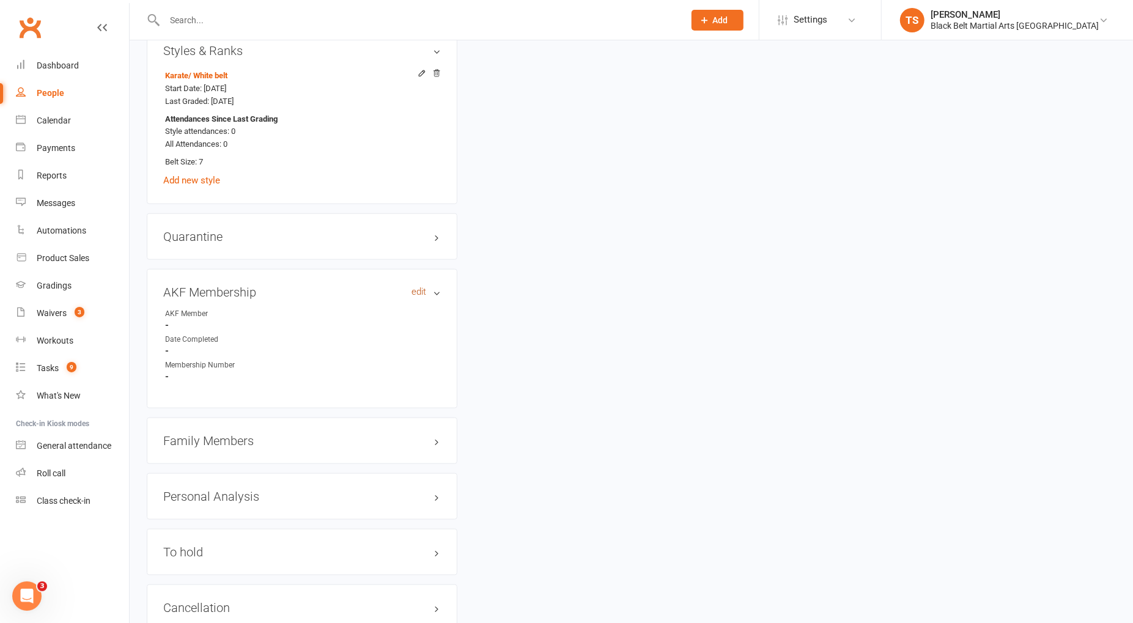
click at [424, 290] on link "edit" at bounding box center [419, 292] width 15 height 10
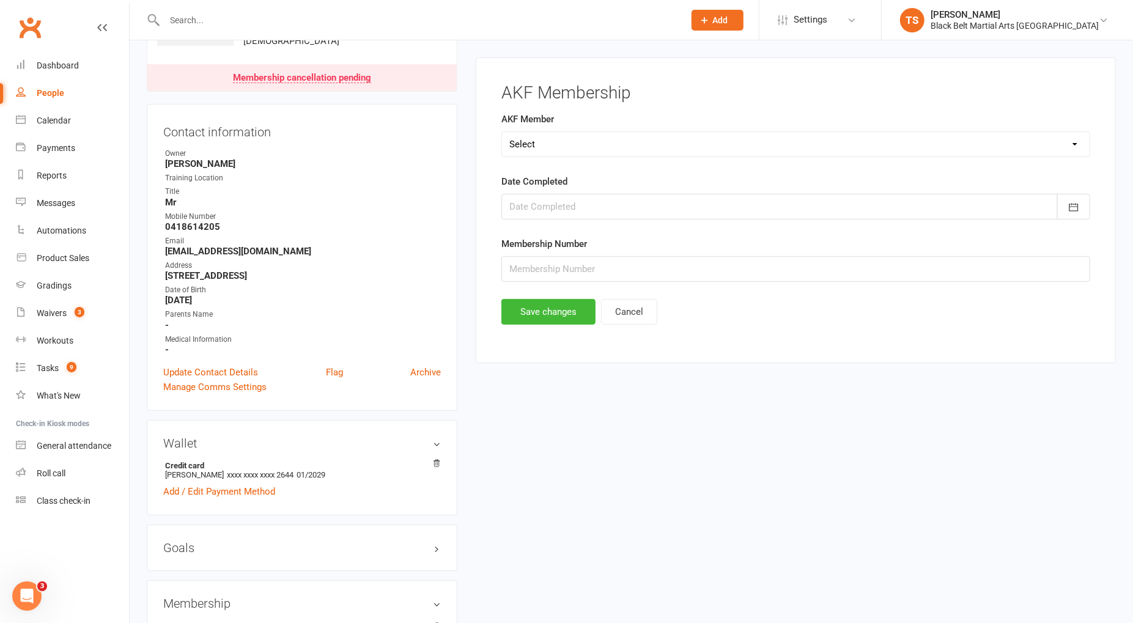
scroll to position [94, 0]
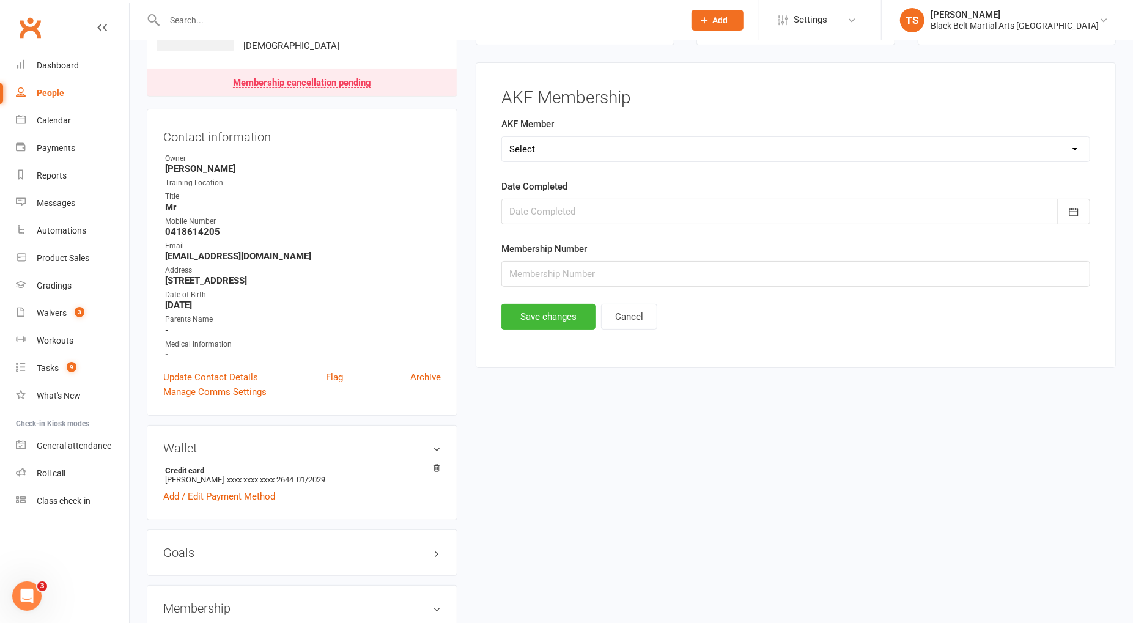
click at [549, 148] on select "Select Yes No Cancelled Transfered" at bounding box center [796, 149] width 588 height 24
select select "Yes"
click at [502, 137] on select "Select Yes No Cancelled Transfered" at bounding box center [796, 149] width 588 height 24
click at [550, 312] on button "Save changes" at bounding box center [548, 317] width 94 height 26
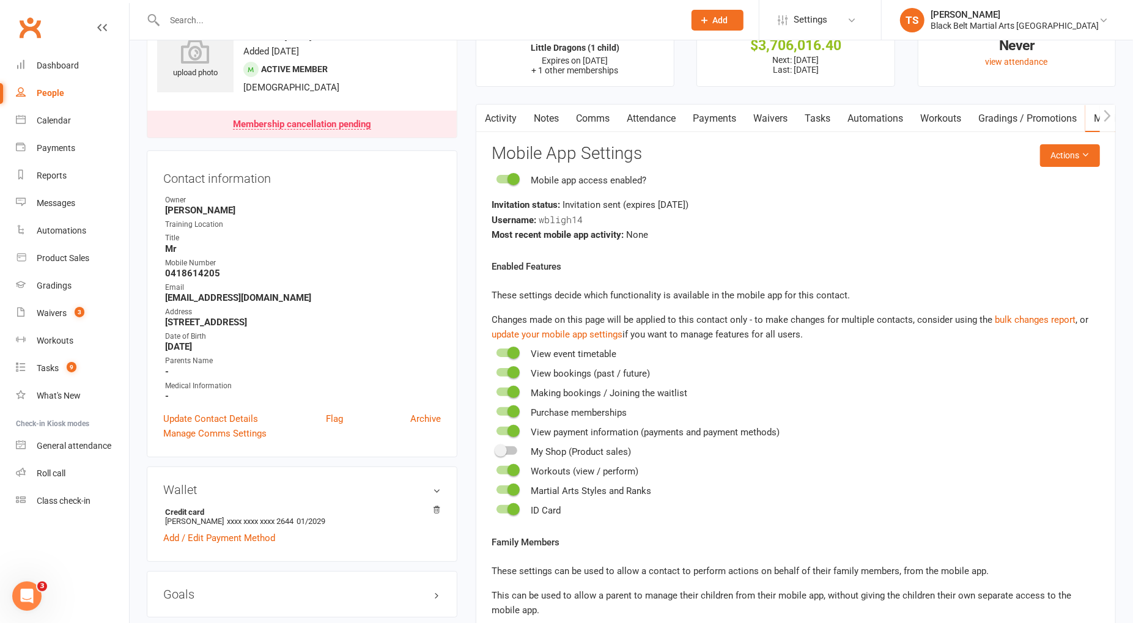
scroll to position [0, 0]
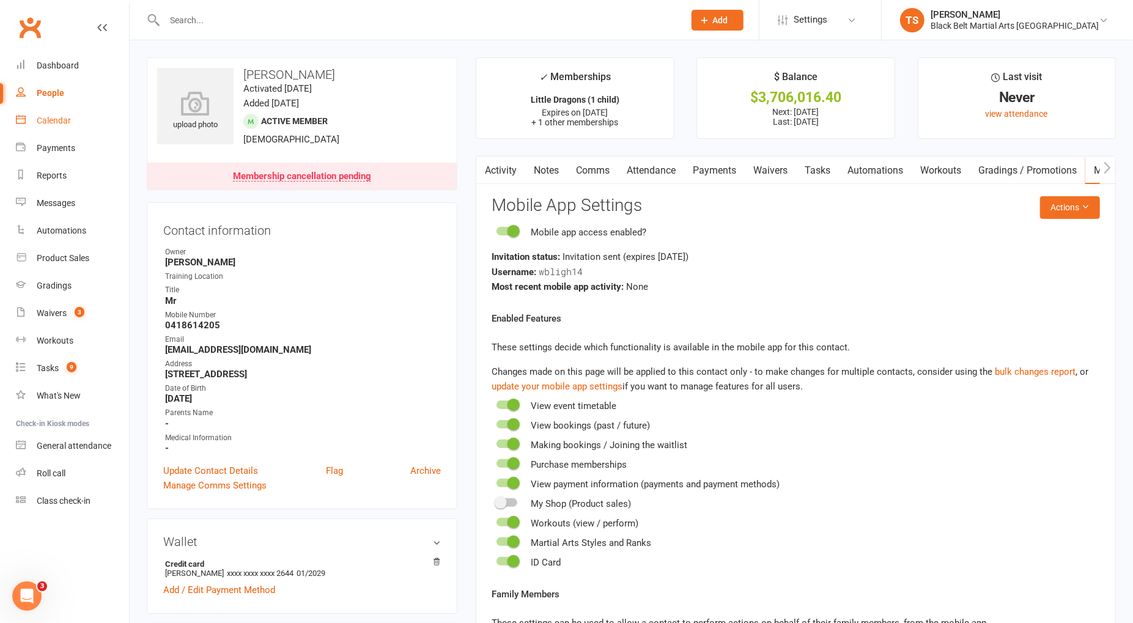
click at [57, 120] on div "Calendar" at bounding box center [54, 121] width 34 height 10
click at [727, 169] on link "Payments" at bounding box center [714, 171] width 61 height 28
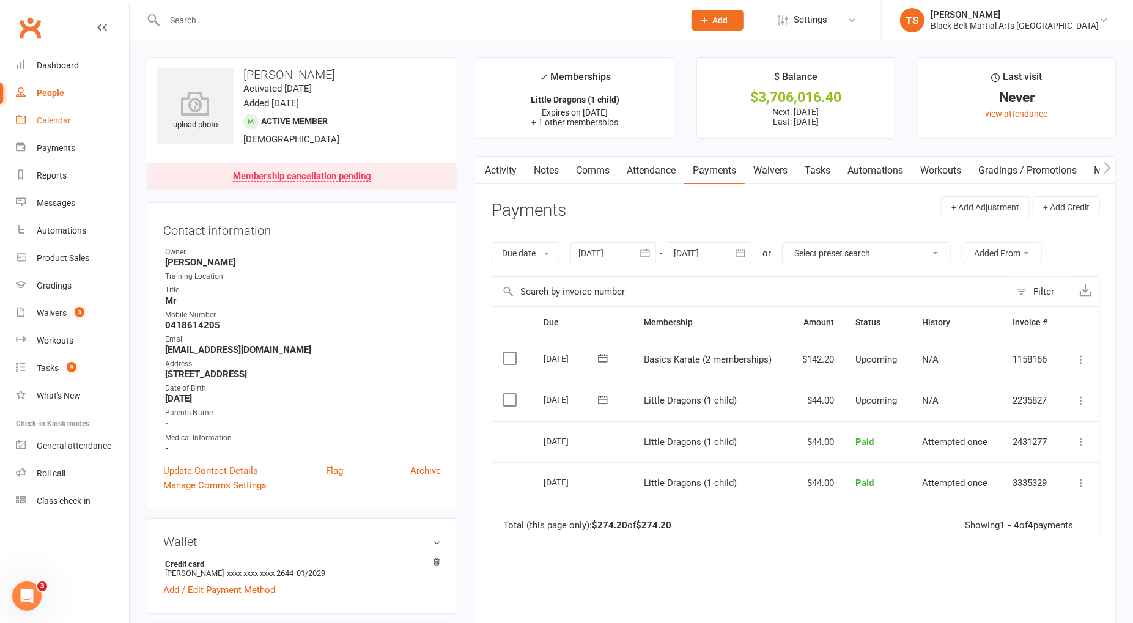
click at [57, 124] on div "Calendar" at bounding box center [54, 121] width 34 height 10
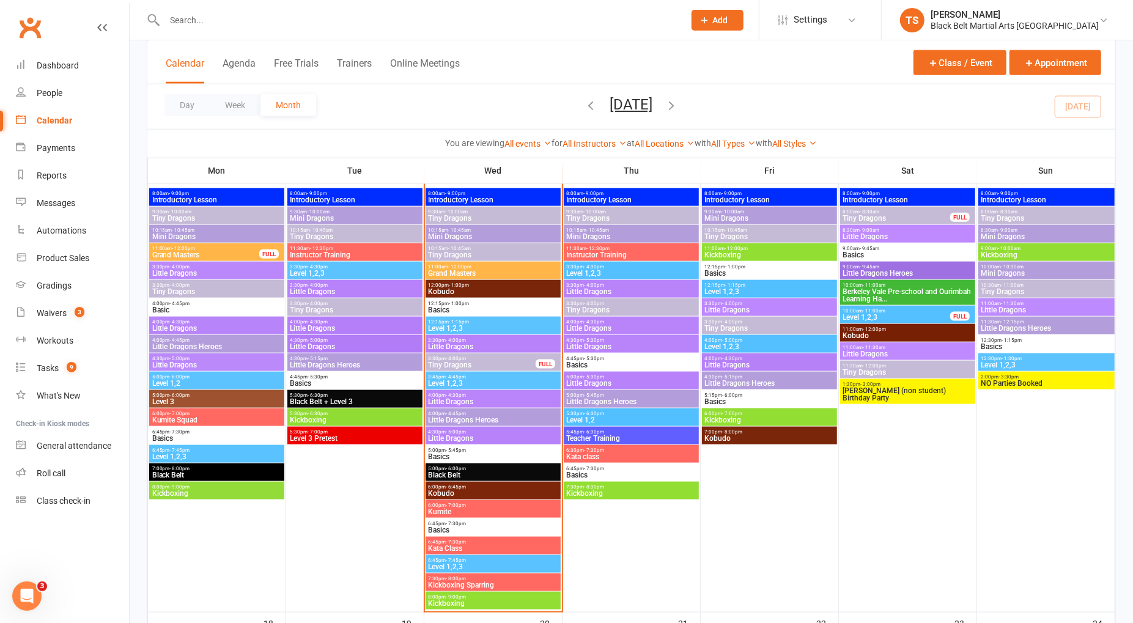
scroll to position [983, 0]
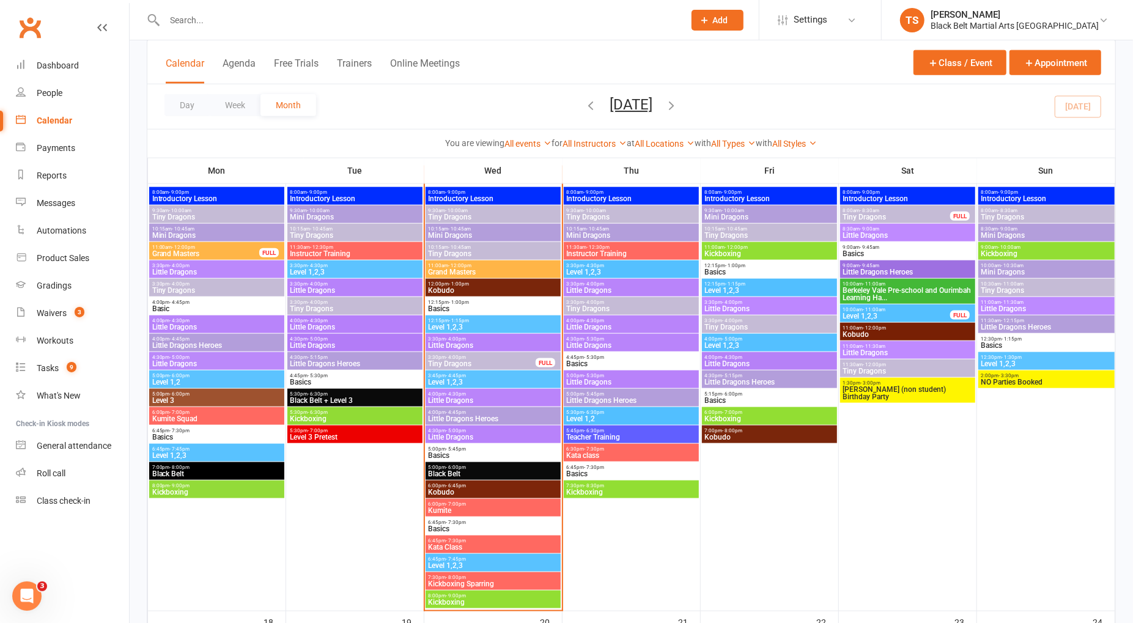
click at [615, 360] on span "Basics" at bounding box center [631, 363] width 130 height 7
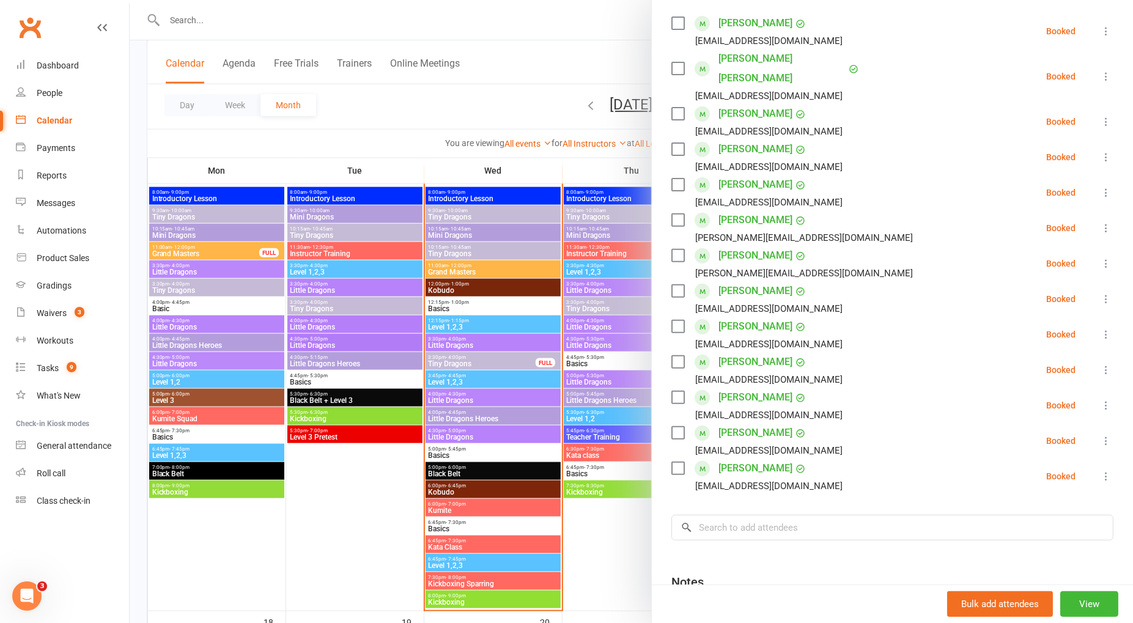
scroll to position [242, 0]
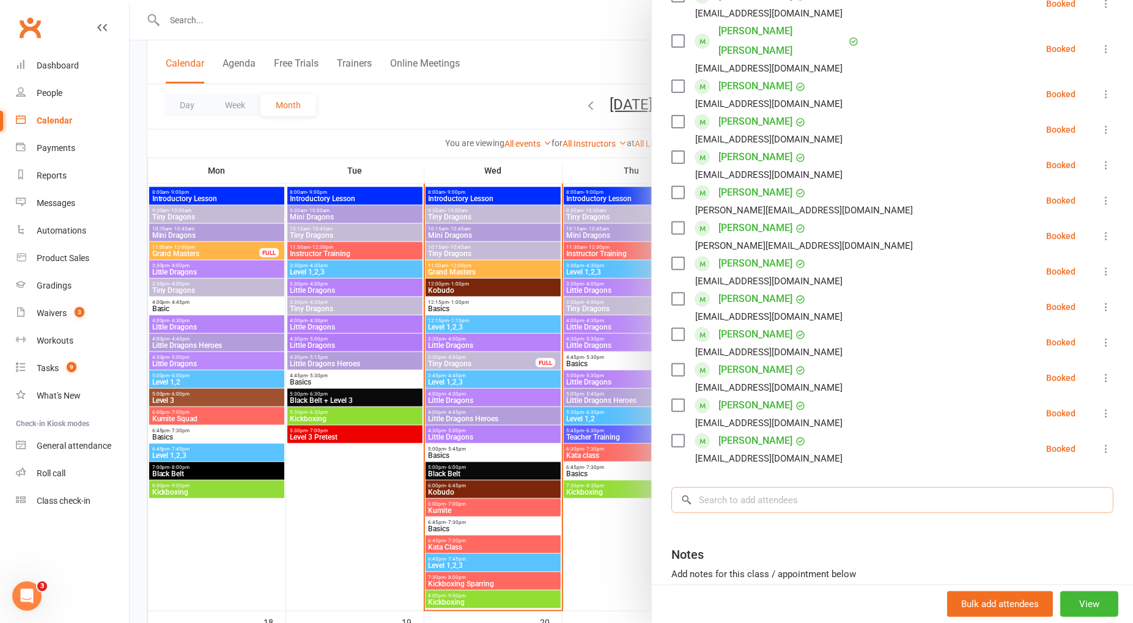
click at [868, 487] on input "search" at bounding box center [893, 500] width 442 height 26
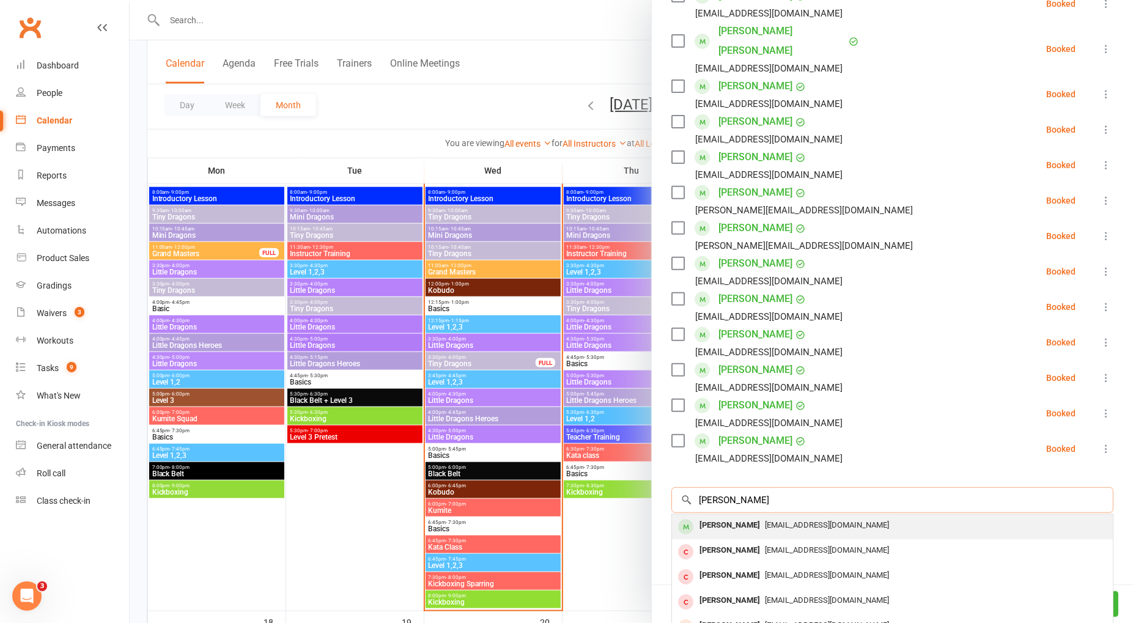
type input "harrison bligh"
click at [796, 520] on span "wlbligh@bigpond.com" at bounding box center [827, 524] width 124 height 9
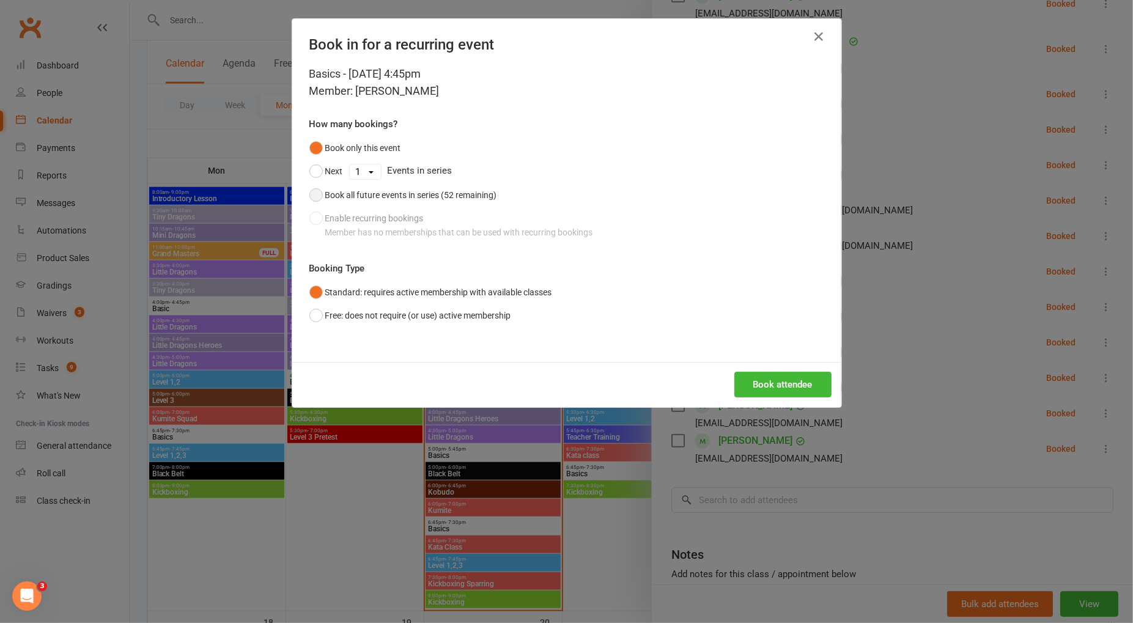
click at [320, 194] on button "Book all future events in series (52 remaining)" at bounding box center [403, 194] width 188 height 23
click at [781, 394] on button "Book attendee" at bounding box center [782, 385] width 97 height 26
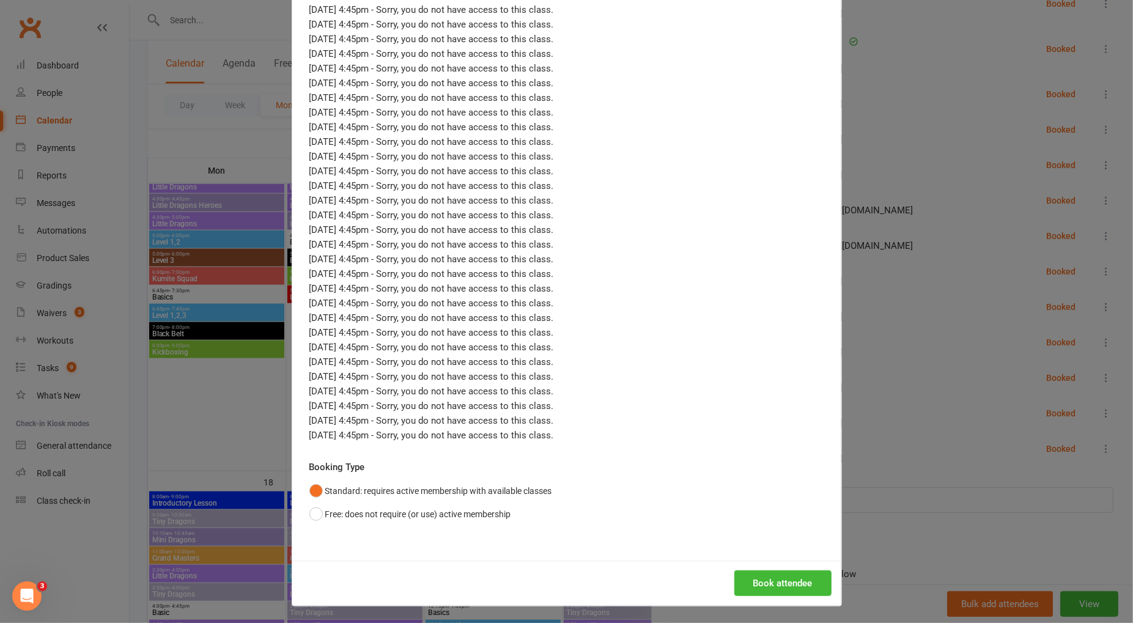
scroll to position [1311, 0]
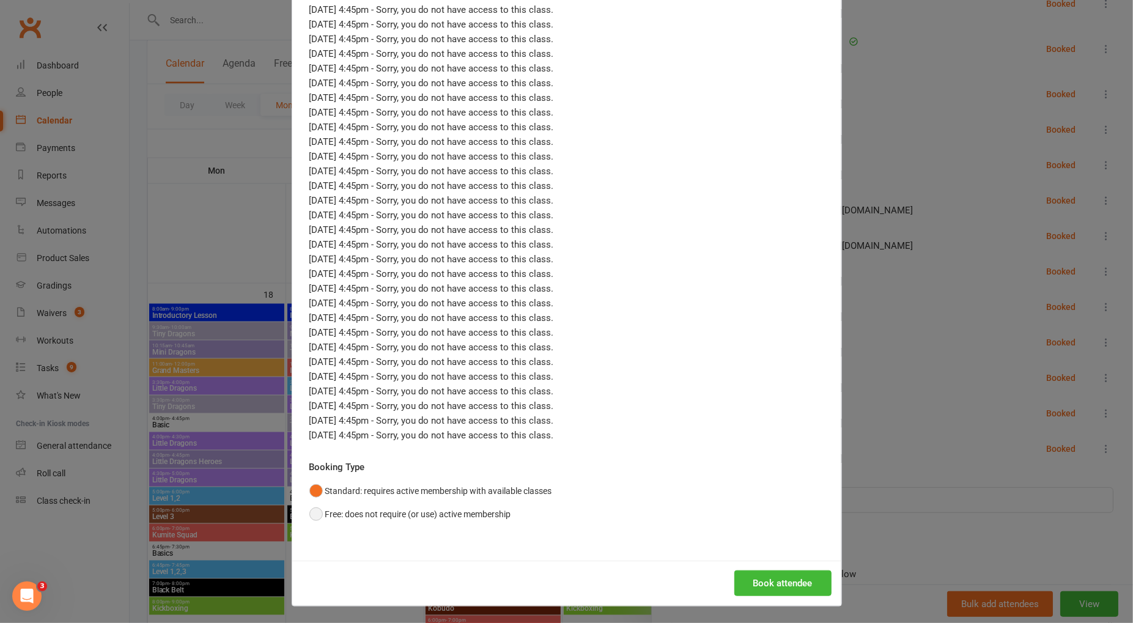
drag, startPoint x: 307, startPoint y: 517, endPoint x: 349, endPoint y: 519, distance: 41.6
click at [307, 517] on div "Basics - Aug 14, 2025 4:45pm Member: Harrison Bligh How many bookings? Book onl…" at bounding box center [566, 16] width 549 height 1089
drag, startPoint x: 313, startPoint y: 513, endPoint x: 439, endPoint y: 528, distance: 126.9
click at [313, 513] on button "Free: does not require (or use) active membership" at bounding box center [410, 514] width 202 height 23
click at [815, 583] on button "Book attendee" at bounding box center [782, 584] width 97 height 26
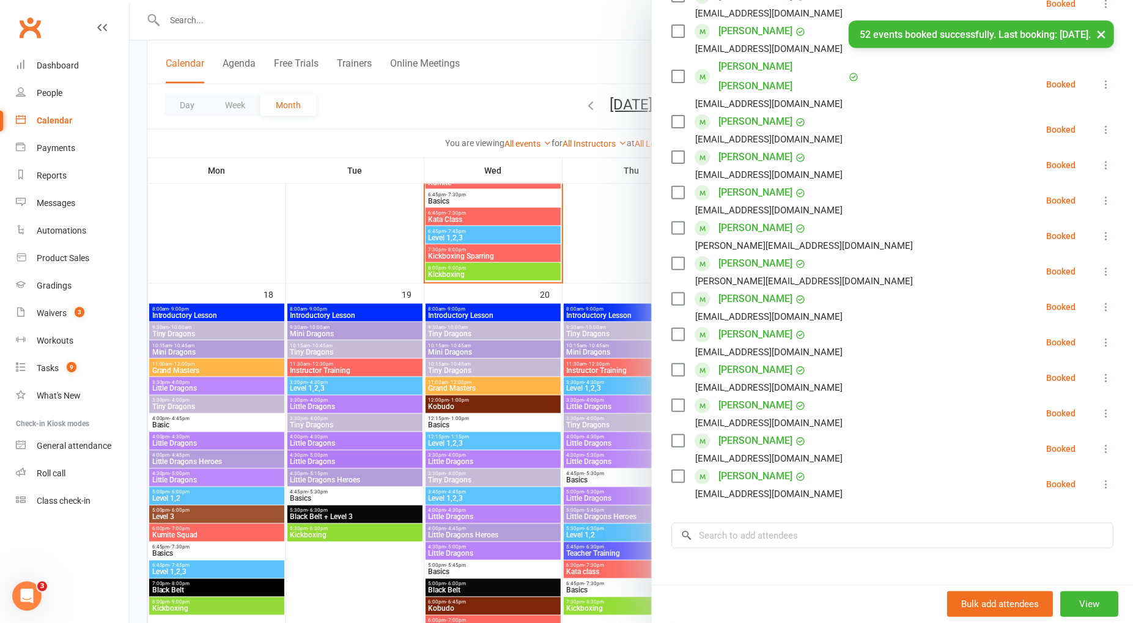
scroll to position [277, 0]
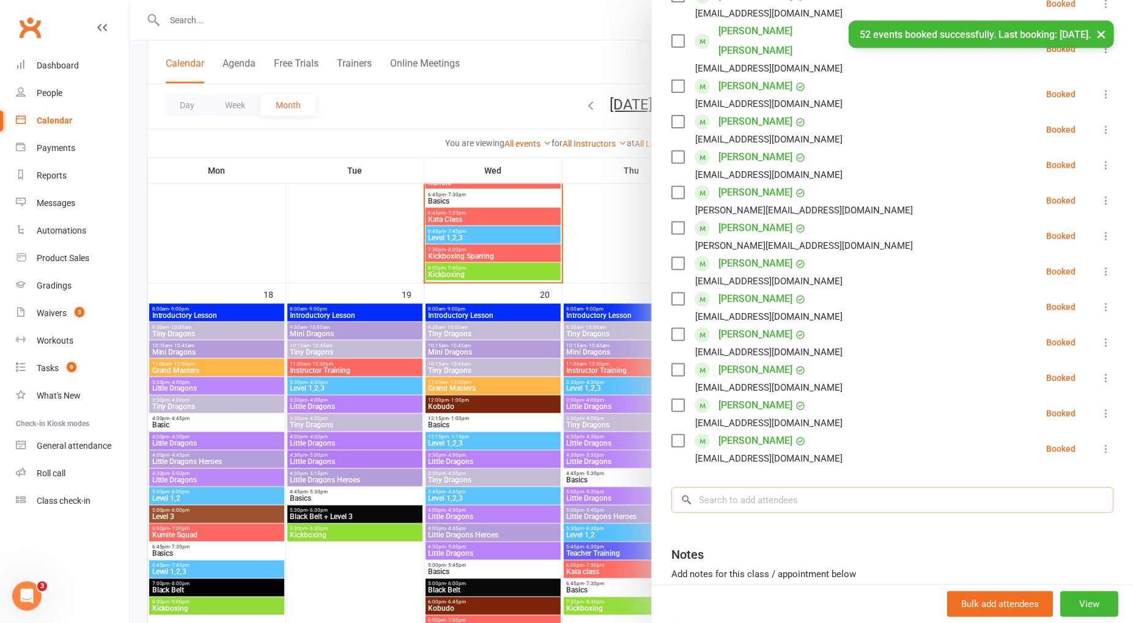
click at [762, 487] on input "search" at bounding box center [893, 500] width 442 height 26
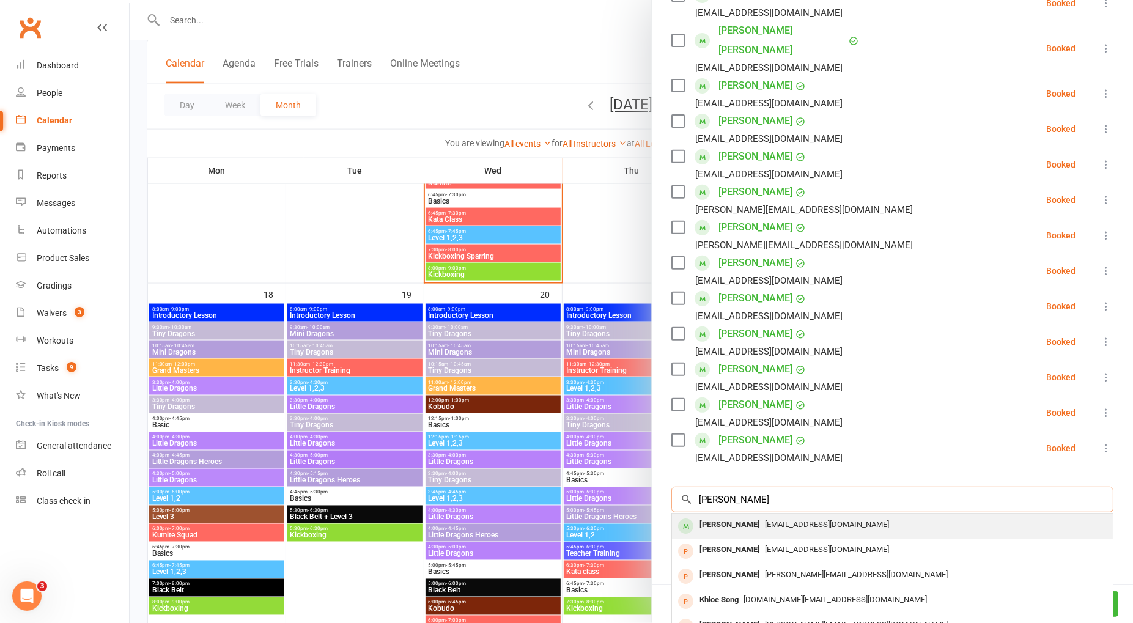
type input "Warren blig"
click at [804, 520] on span "Wbligh@outlook.com" at bounding box center [827, 524] width 124 height 9
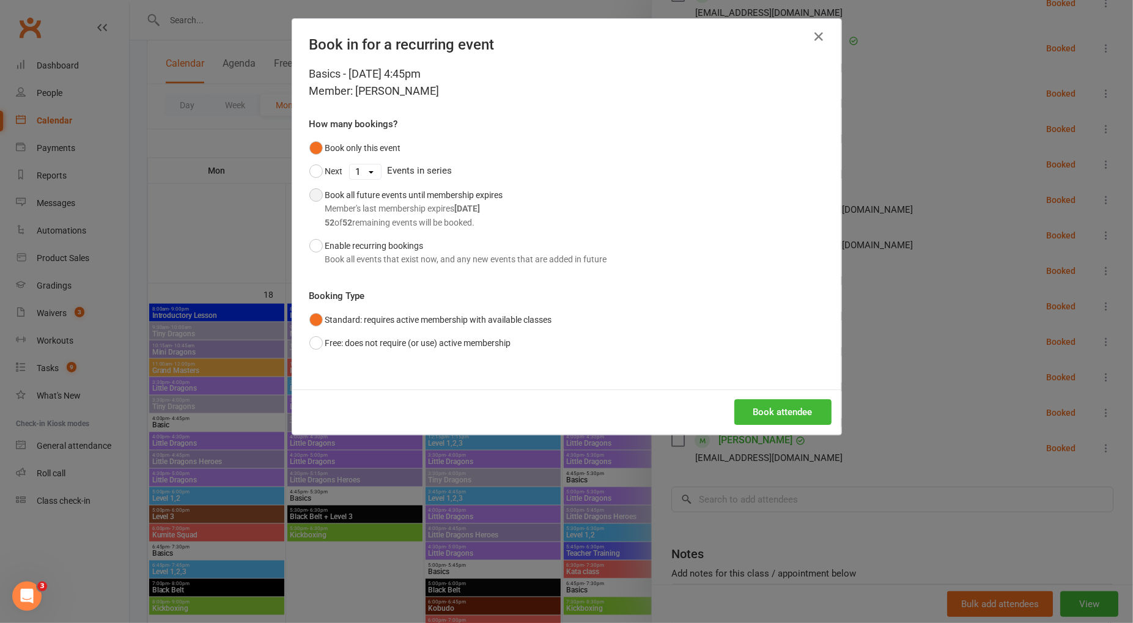
drag, startPoint x: 317, startPoint y: 194, endPoint x: 347, endPoint y: 213, distance: 35.5
click at [318, 194] on button "Book all future events until membership expires Member's last membership expire…" at bounding box center [406, 208] width 194 height 51
click at [758, 412] on button "Book attendee" at bounding box center [782, 412] width 97 height 26
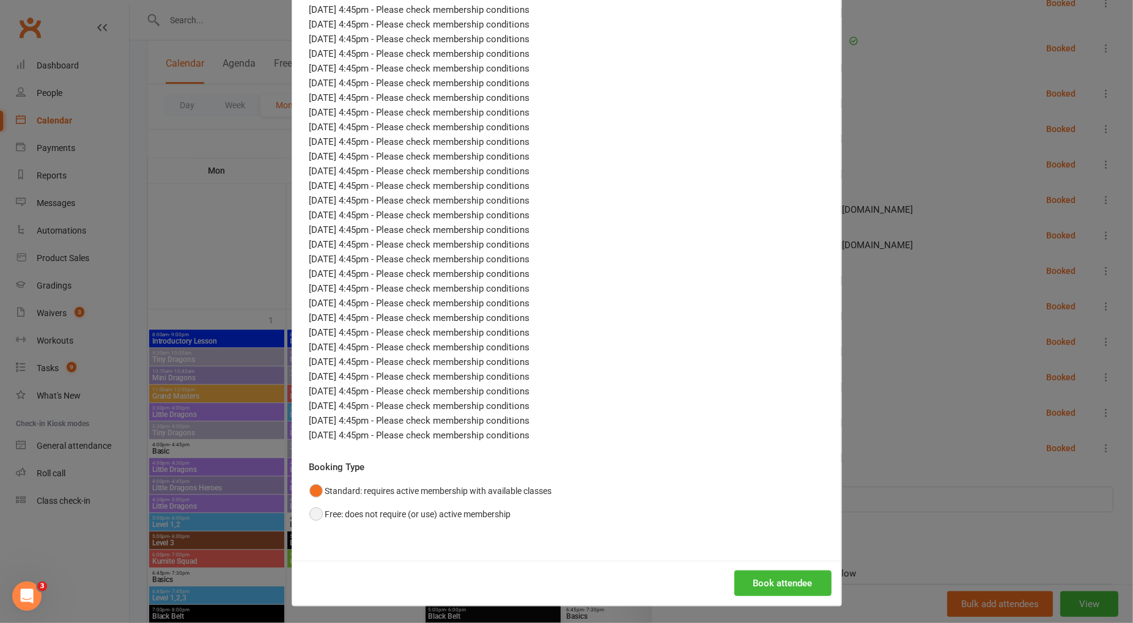
scroll to position [2197, 0]
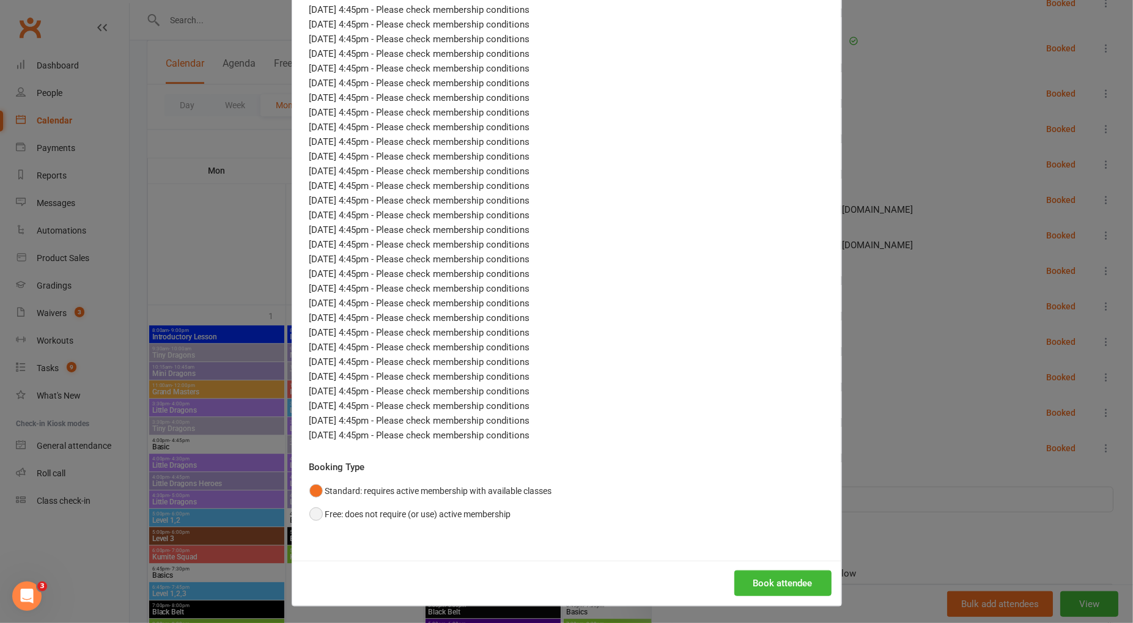
drag, startPoint x: 313, startPoint y: 511, endPoint x: 324, endPoint y: 511, distance: 11.0
click at [314, 511] on button "Free: does not require (or use) active membership" at bounding box center [410, 514] width 202 height 23
click at [804, 579] on button "Book attendee" at bounding box center [782, 584] width 97 height 26
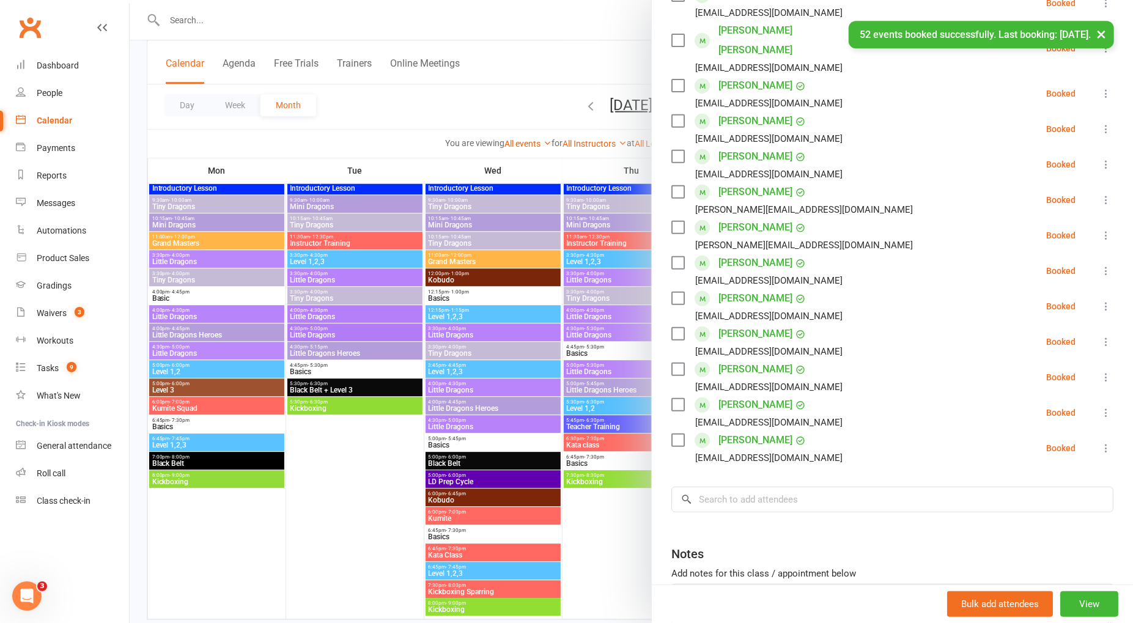
scroll to position [2374, 0]
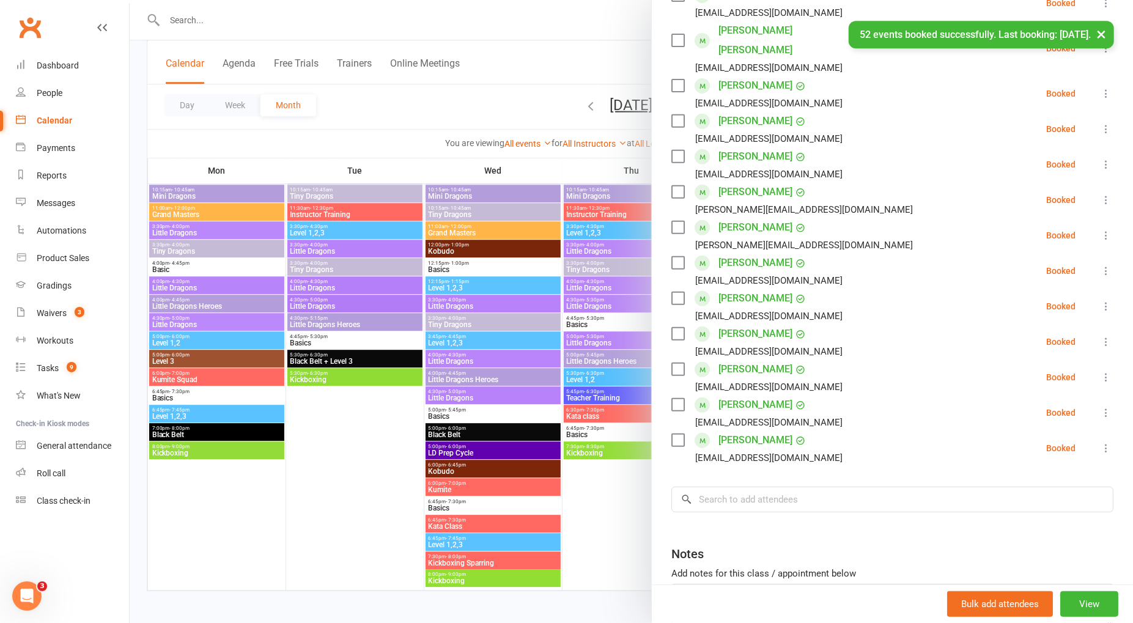
click at [357, 412] on div at bounding box center [632, 311] width 1004 height 623
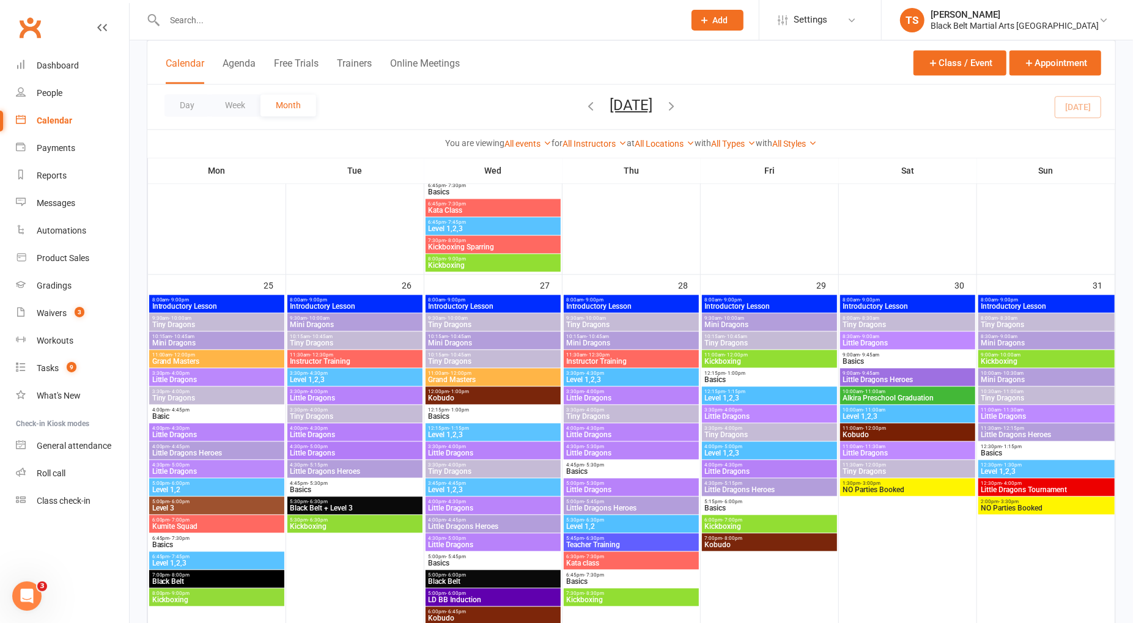
scroll to position [1736, 0]
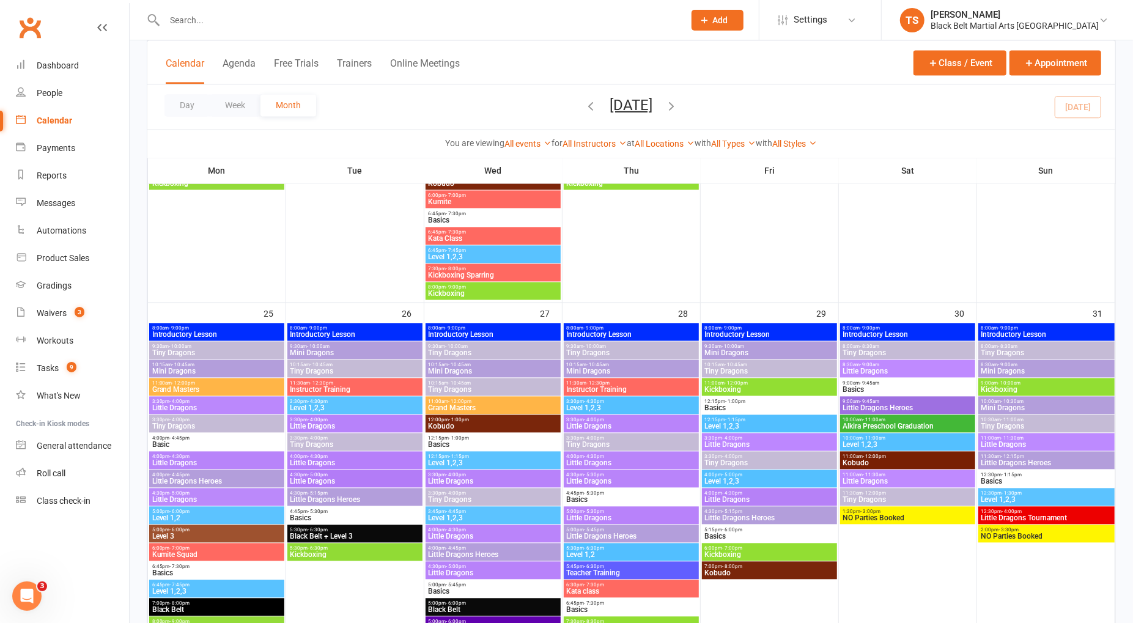
click at [210, 18] on input "text" at bounding box center [418, 20] width 515 height 17
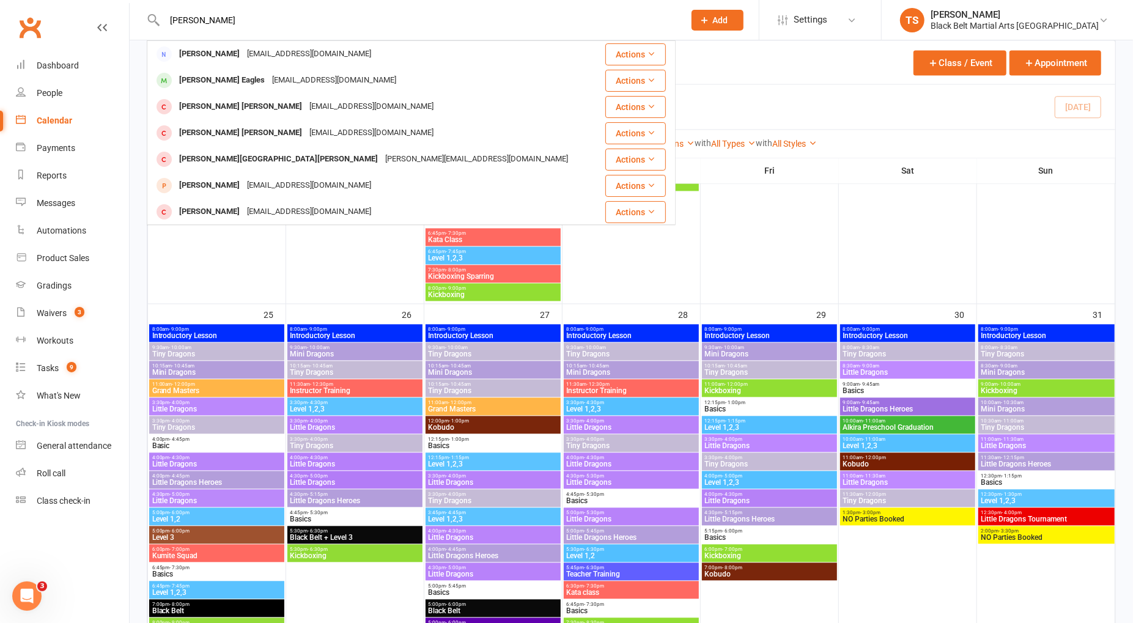
drag, startPoint x: 244, startPoint y: 19, endPoint x: 136, endPoint y: 20, distance: 107.6
click at [136, 20] on react-component "shianne cooper Shianne Cooper shiannecooper@gmail.com Actions Oliver Eagles shi…" at bounding box center [338, 20] width 676 height 40
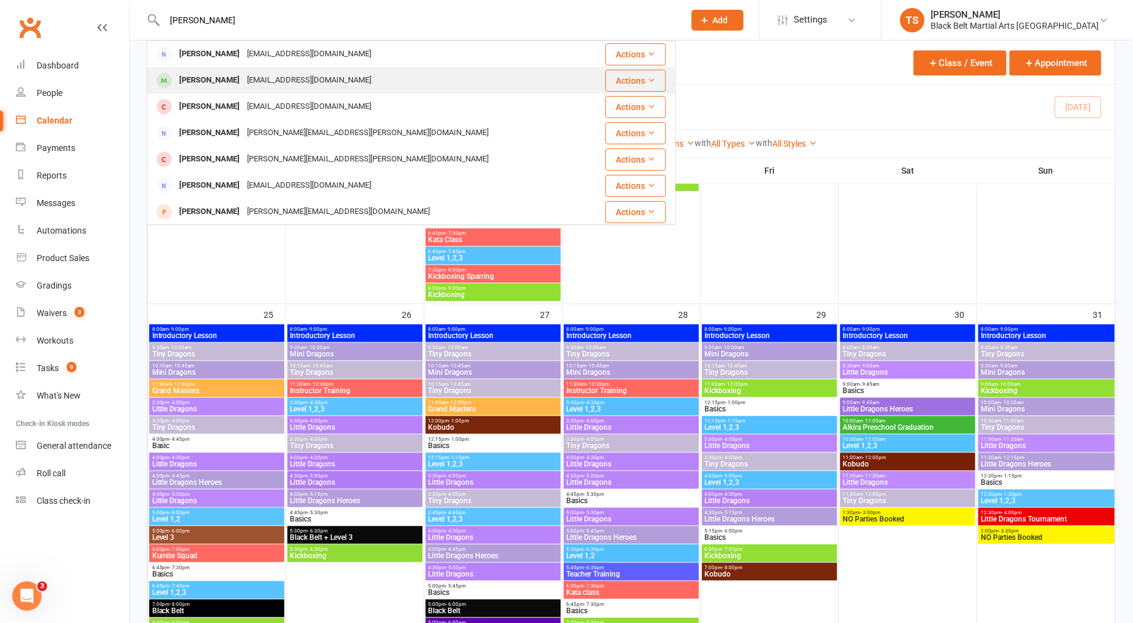
type input "daniel owens"
click at [196, 81] on div "Jacob Owens" at bounding box center [210, 81] width 68 height 18
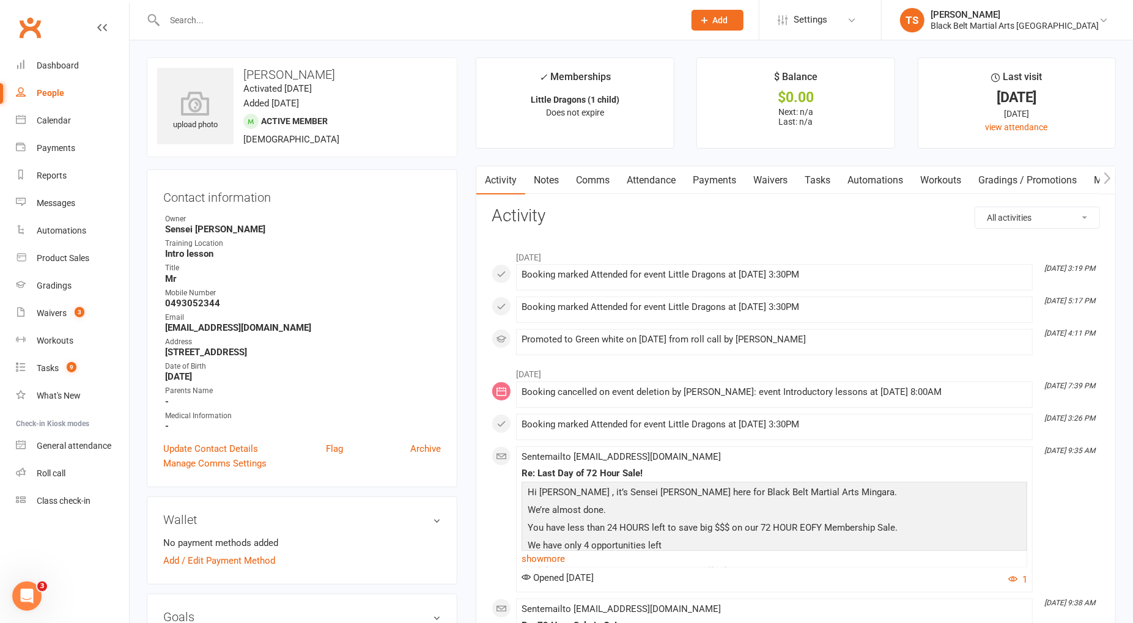
drag, startPoint x: 594, startPoint y: 180, endPoint x: 651, endPoint y: 179, distance: 56.3
click at [595, 180] on link "Comms" at bounding box center [593, 180] width 51 height 28
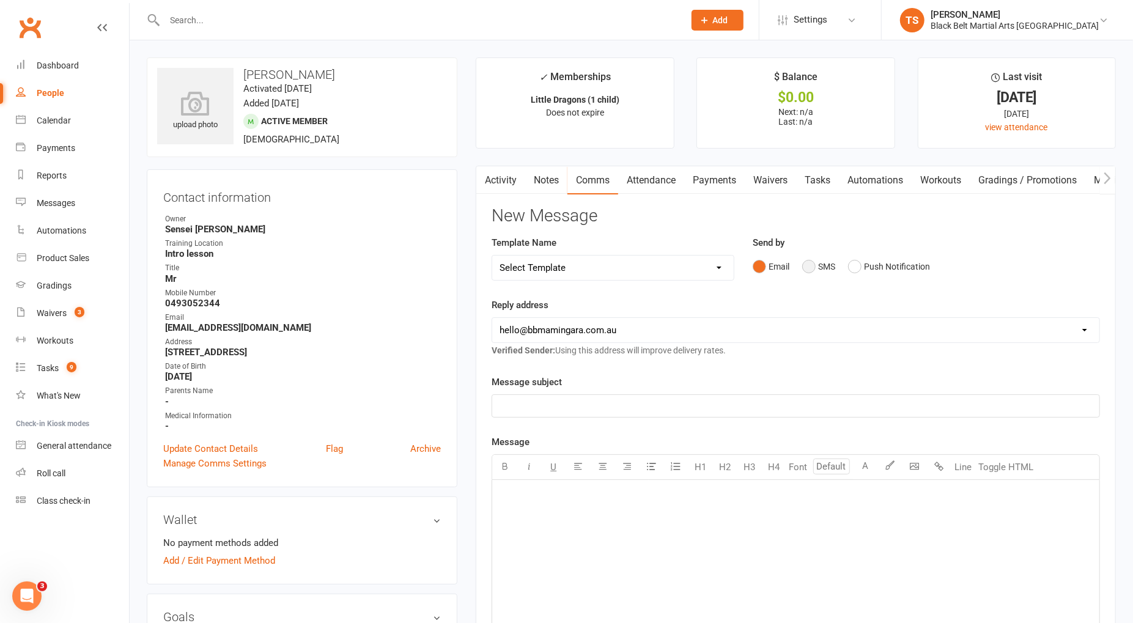
click at [812, 265] on button "SMS" at bounding box center [818, 266] width 33 height 23
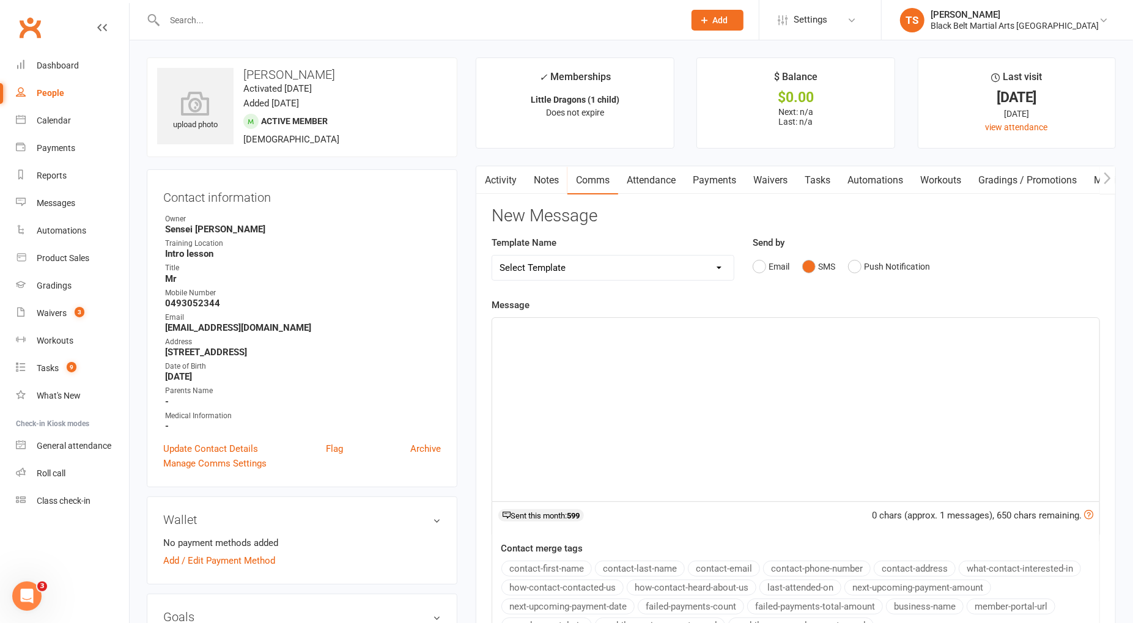
click at [747, 368] on div "﻿" at bounding box center [795, 409] width 607 height 183
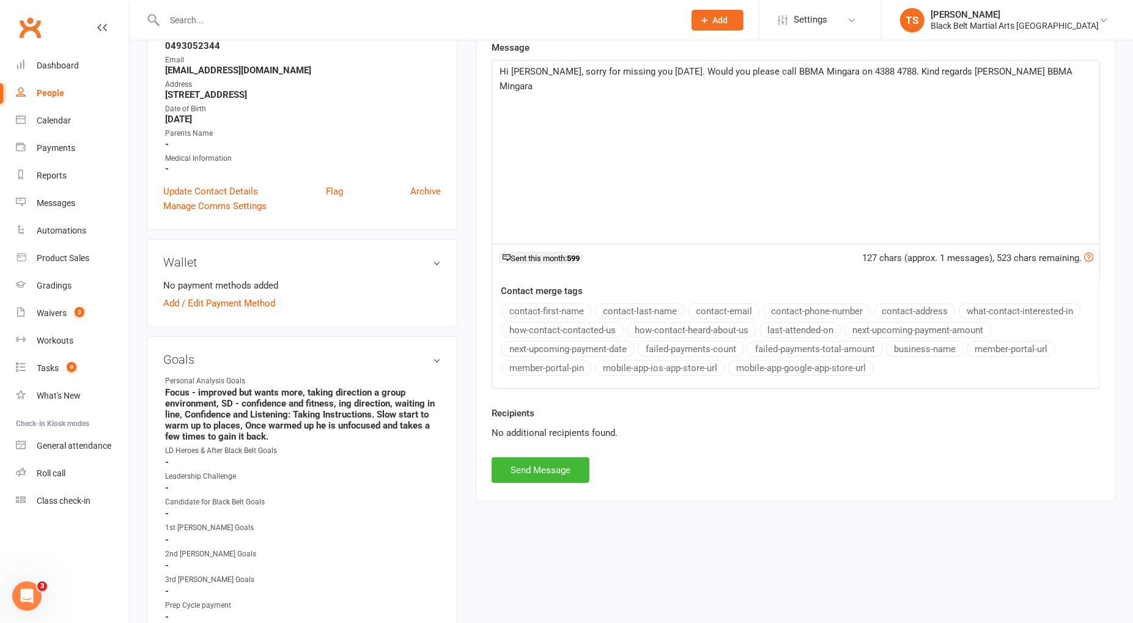
scroll to position [314, 0]
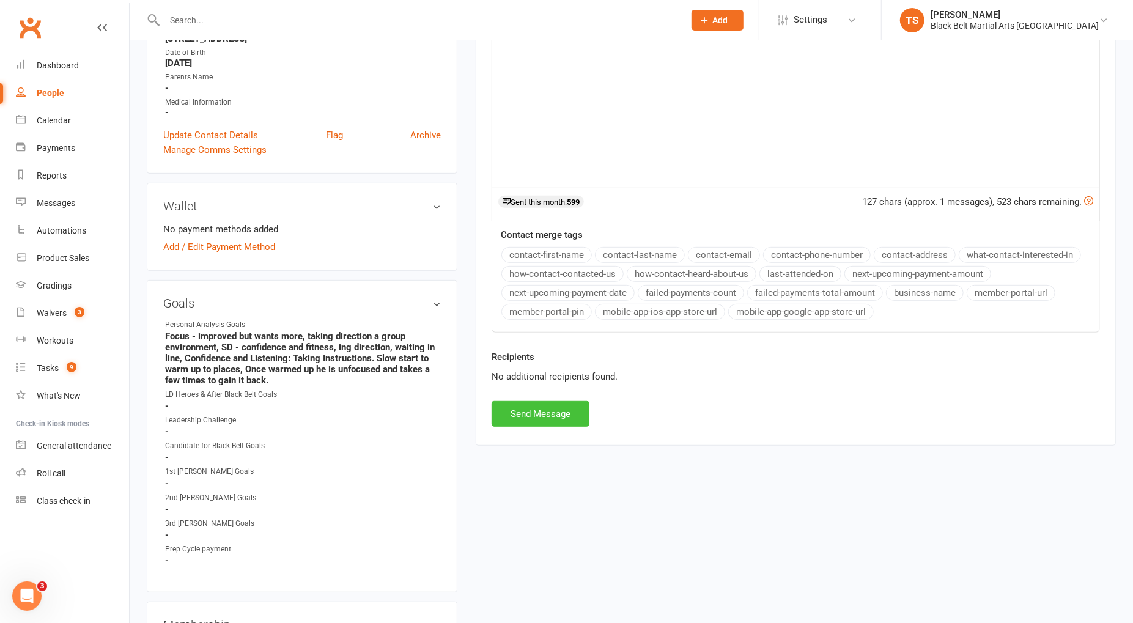
click at [565, 410] on button "Send Message" at bounding box center [541, 414] width 98 height 26
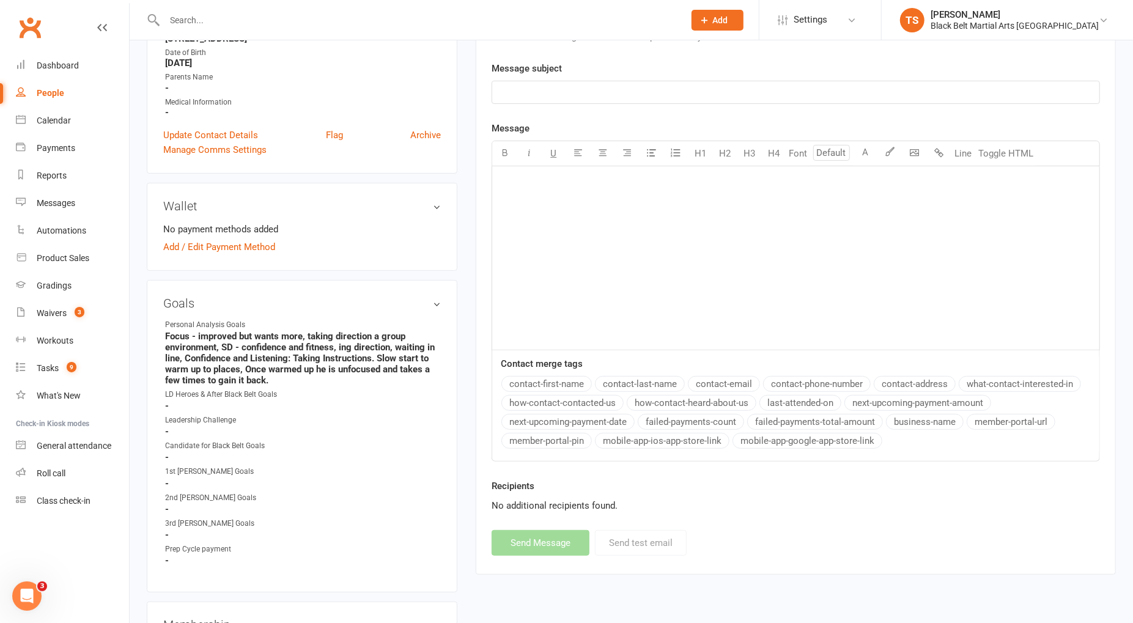
click at [236, 24] on input "text" at bounding box center [418, 20] width 515 height 17
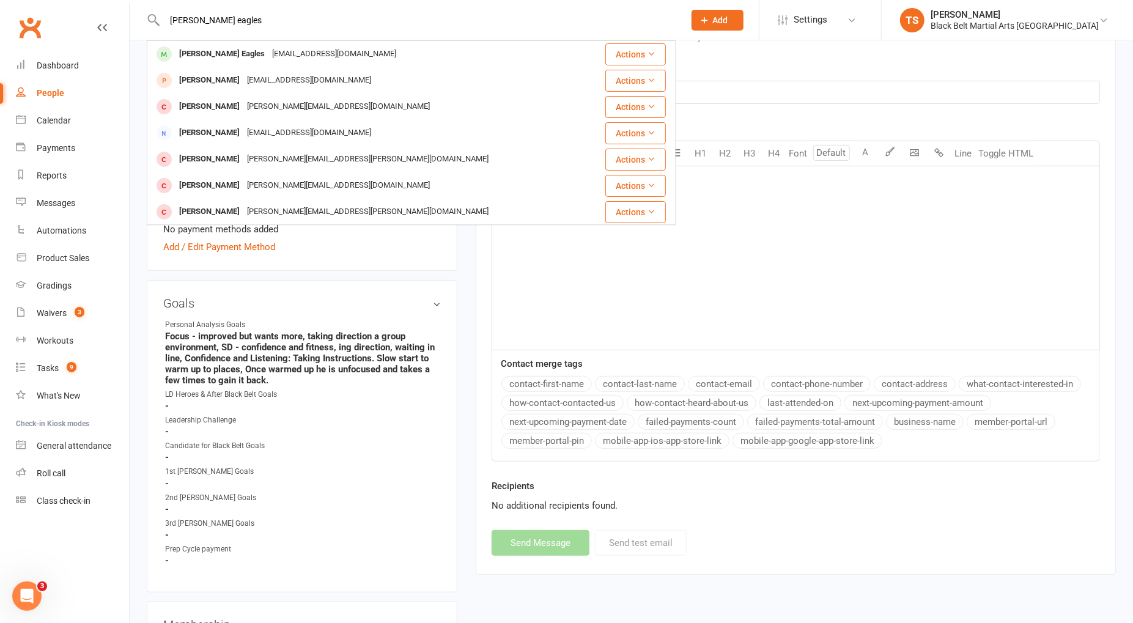
type input "oliver eagles"
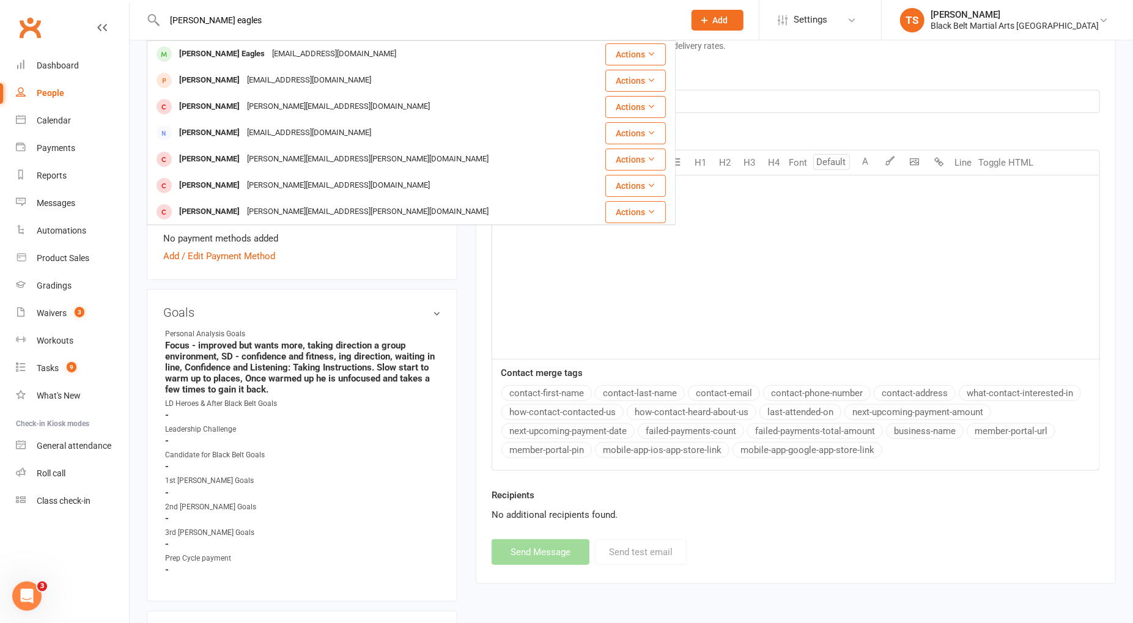
click at [268, 59] on div "[EMAIL_ADDRESS][DOMAIN_NAME]" at bounding box center [333, 54] width 131 height 18
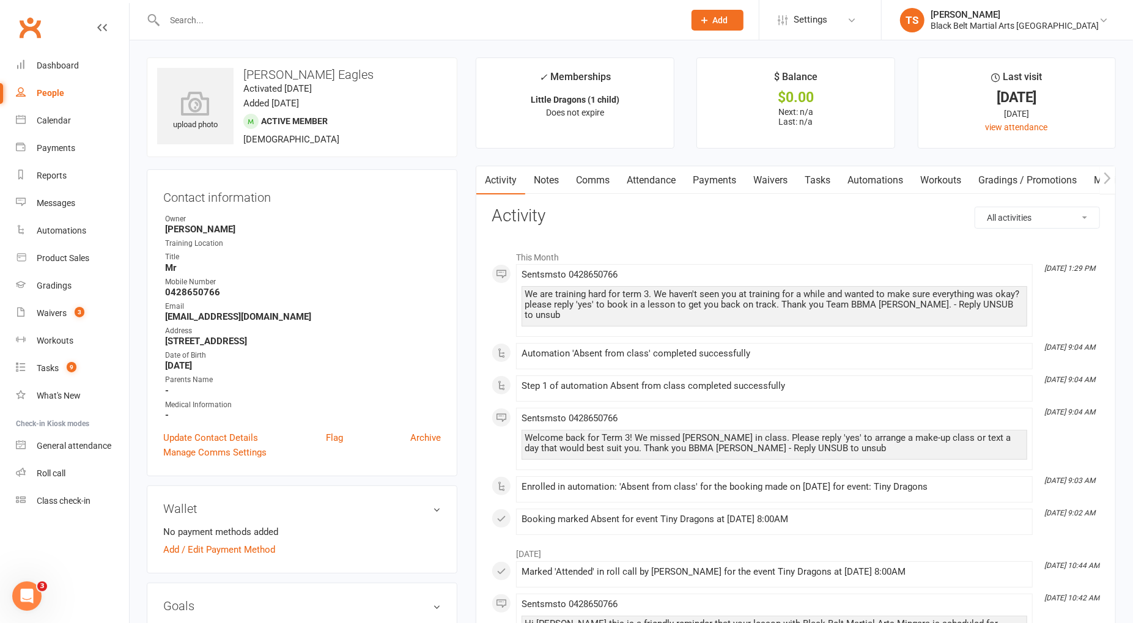
click at [654, 178] on link "Attendance" at bounding box center [651, 180] width 66 height 28
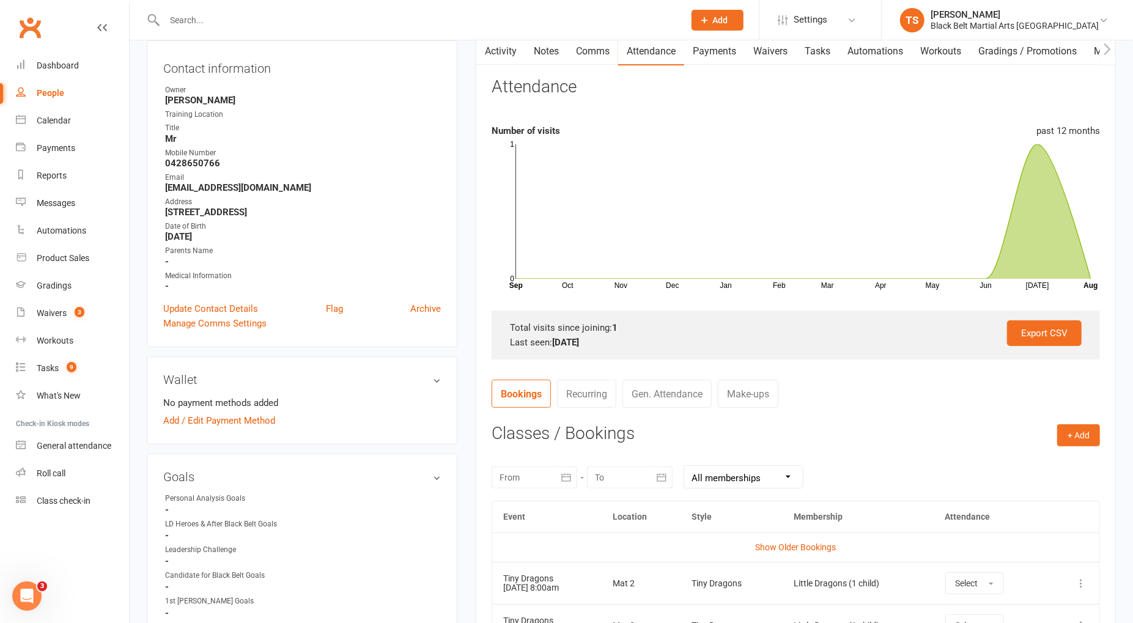
scroll to position [152, 0]
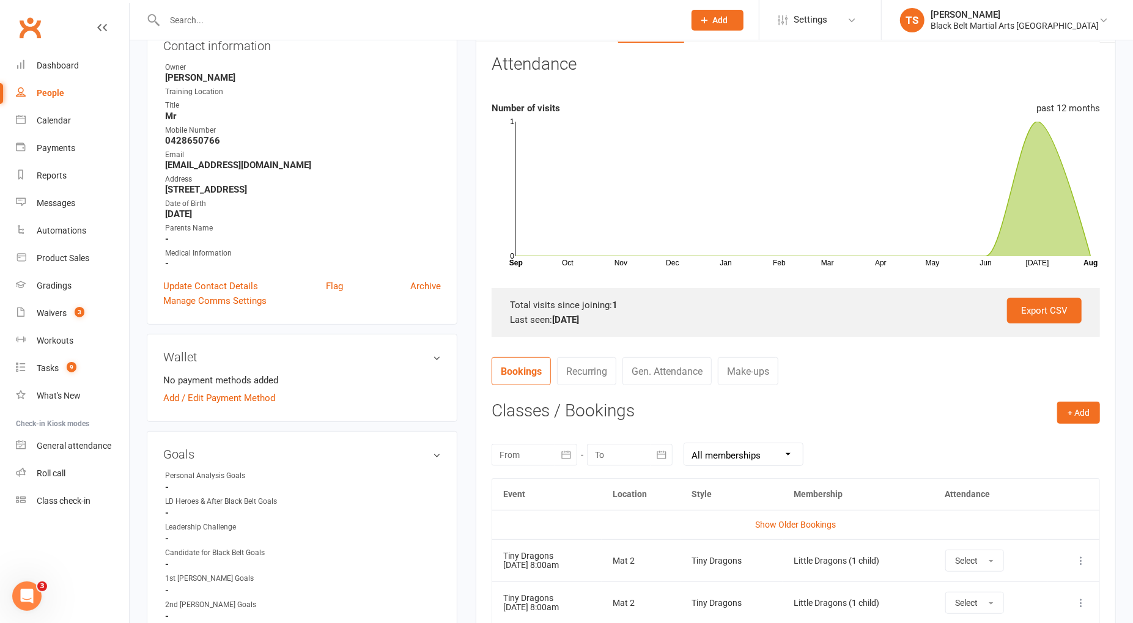
click at [728, 20] on span "Add" at bounding box center [720, 20] width 15 height 10
click at [734, 55] on link "Prospect" at bounding box center [704, 54] width 109 height 28
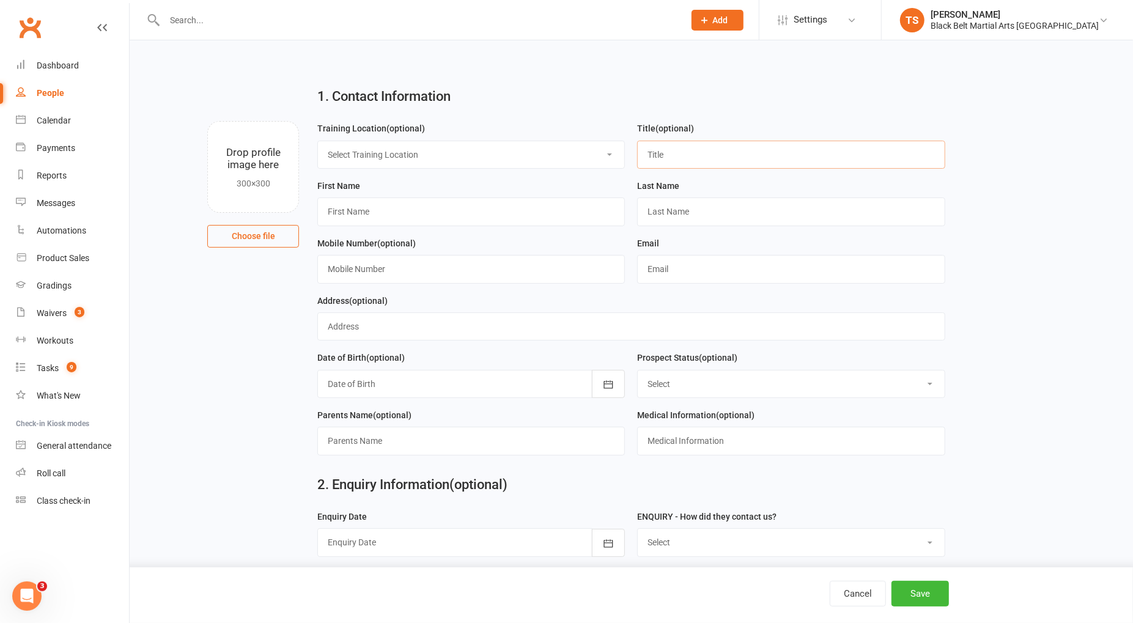
click at [667, 151] on input "text" at bounding box center [791, 155] width 308 height 28
type input "Mr"
click at [353, 210] on input "text" at bounding box center [471, 212] width 308 height 28
type input "Carter"
click at [657, 207] on input "text" at bounding box center [791, 212] width 308 height 28
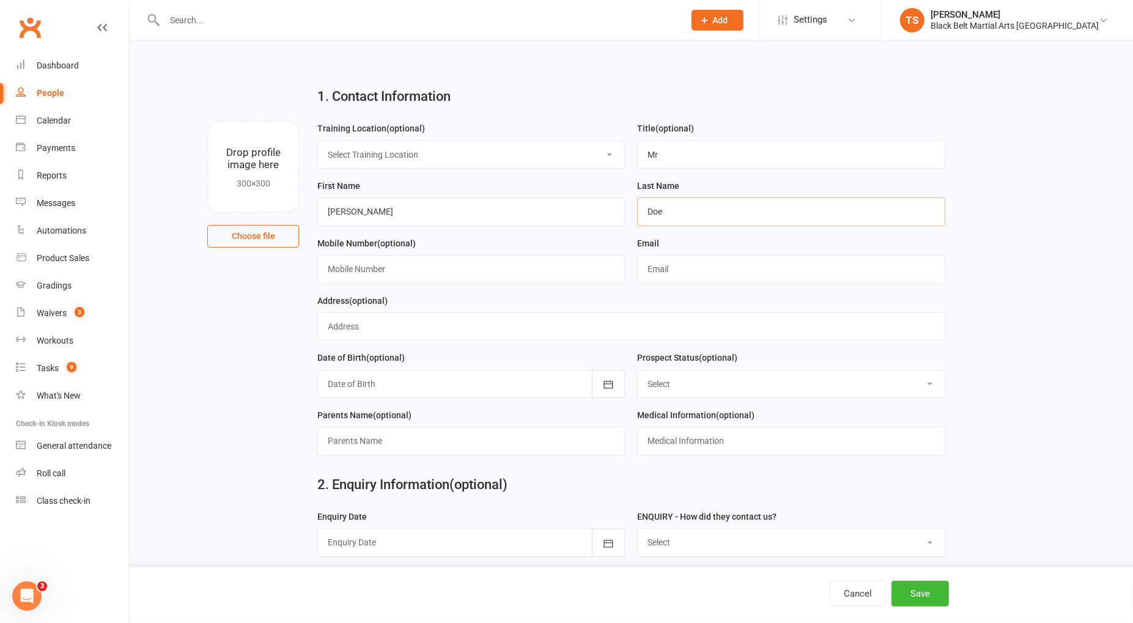
type input "Doe"
click at [385, 211] on input "Carter" at bounding box center [471, 212] width 308 height 28
type input "Carter (friend of Oliver Eagles)"
click at [336, 268] on input "text" at bounding box center [471, 269] width 308 height 28
type input "5555 555 555"
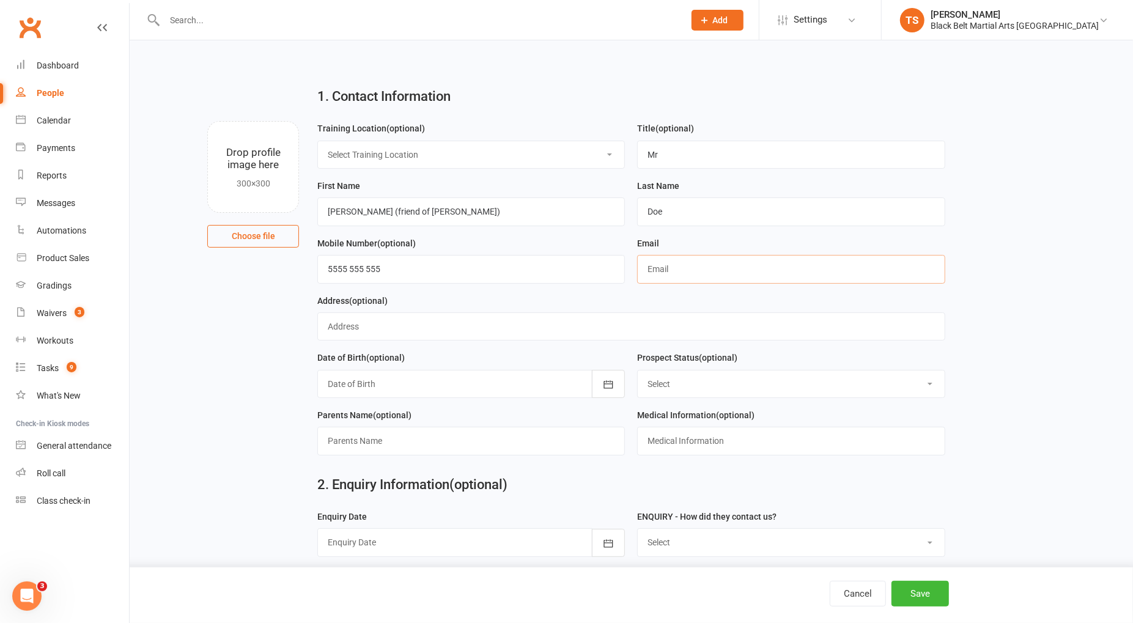
click at [734, 269] on input "text" at bounding box center [791, 269] width 308 height 28
type input "[EMAIL_ADDRESS][DOMAIN_NAME]"
click at [695, 380] on select "Select Enquiry (Booked) Enquiry (Not Booked) Pending (enrolment pack sent) DNS …" at bounding box center [791, 384] width 306 height 27
select select "Enquiry (Booked)"
click at [638, 371] on select "Select Enquiry (Booked) Enquiry (Not Booked) Pending (enrolment pack sent) DNS …" at bounding box center [791, 384] width 306 height 27
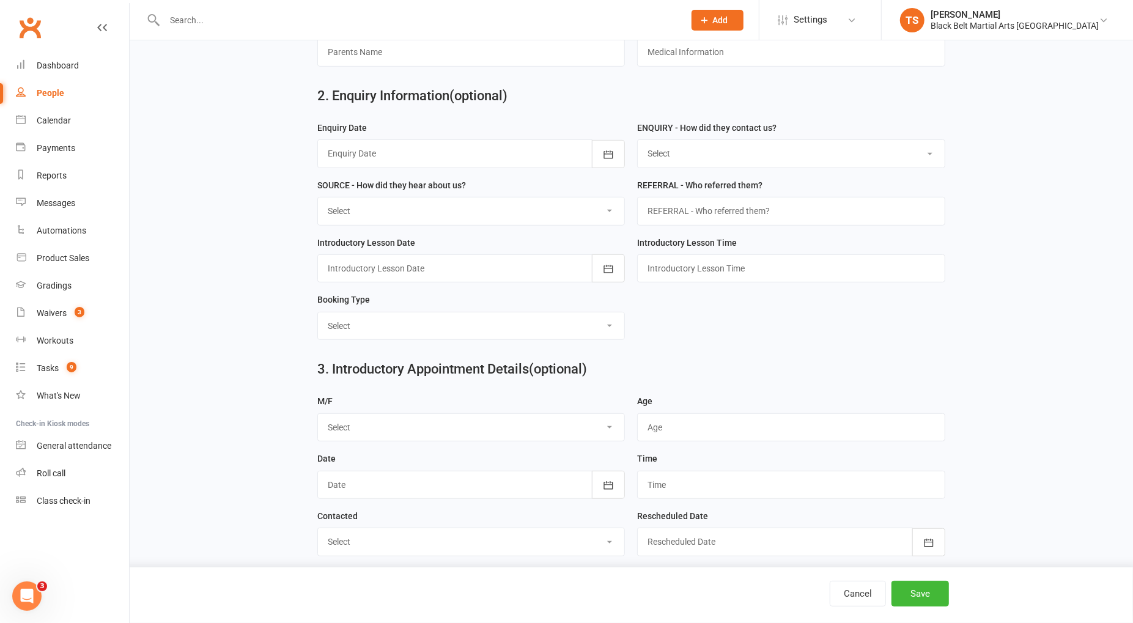
scroll to position [390, 0]
click at [613, 147] on icon "button" at bounding box center [608, 153] width 12 height 12
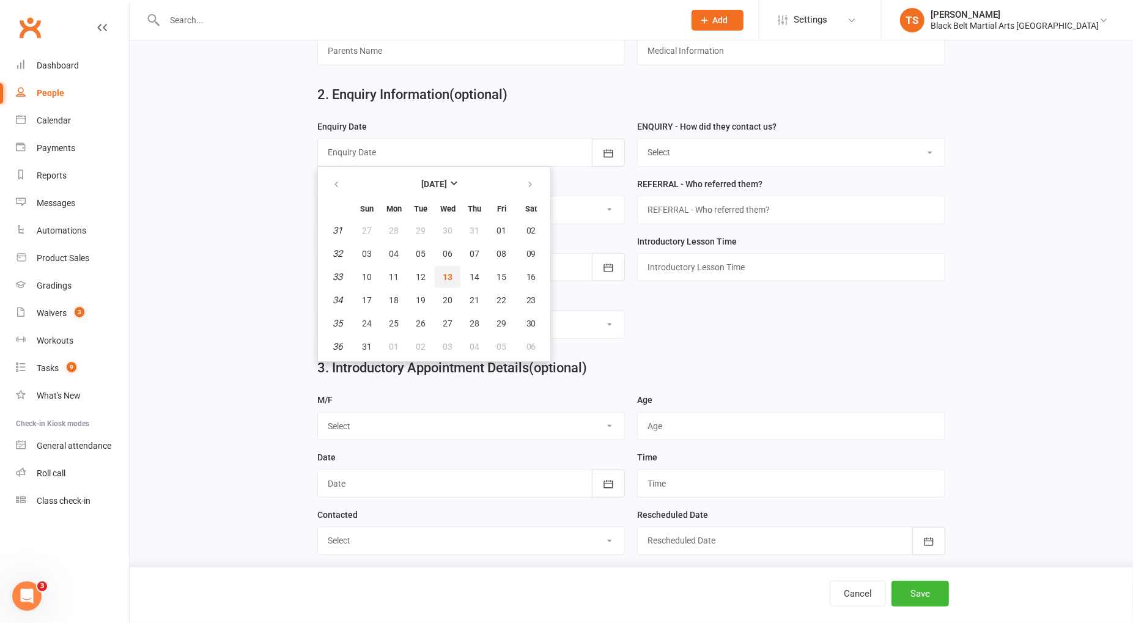
click at [445, 275] on span "13" at bounding box center [448, 277] width 10 height 10
type input "[DATE]"
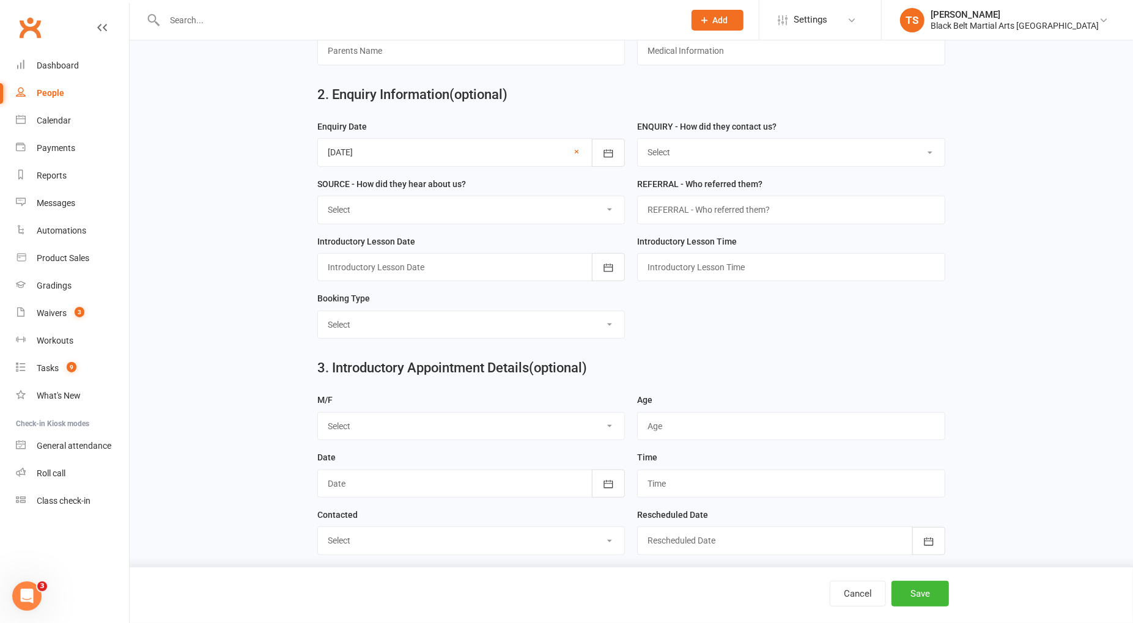
click at [667, 150] on select "Select (W) - Walk In (T) - Telephone (I) - Internet / Email (S) - Studio Initia…" at bounding box center [791, 152] width 306 height 27
select select "(S) - Studio Initiated"
click at [638, 139] on select "Select (W) - Walk In (T) - Telephone (I) - Internet / Email (S) - Studio Initia…" at bounding box center [791, 152] width 306 height 27
click at [528, 211] on select "Select A1 Direct mail A2 Print Media A3 Flyer A5 Radio A6 Sign A7 Televison A8 …" at bounding box center [471, 209] width 306 height 27
select select "I14 Buddy Week/Month"
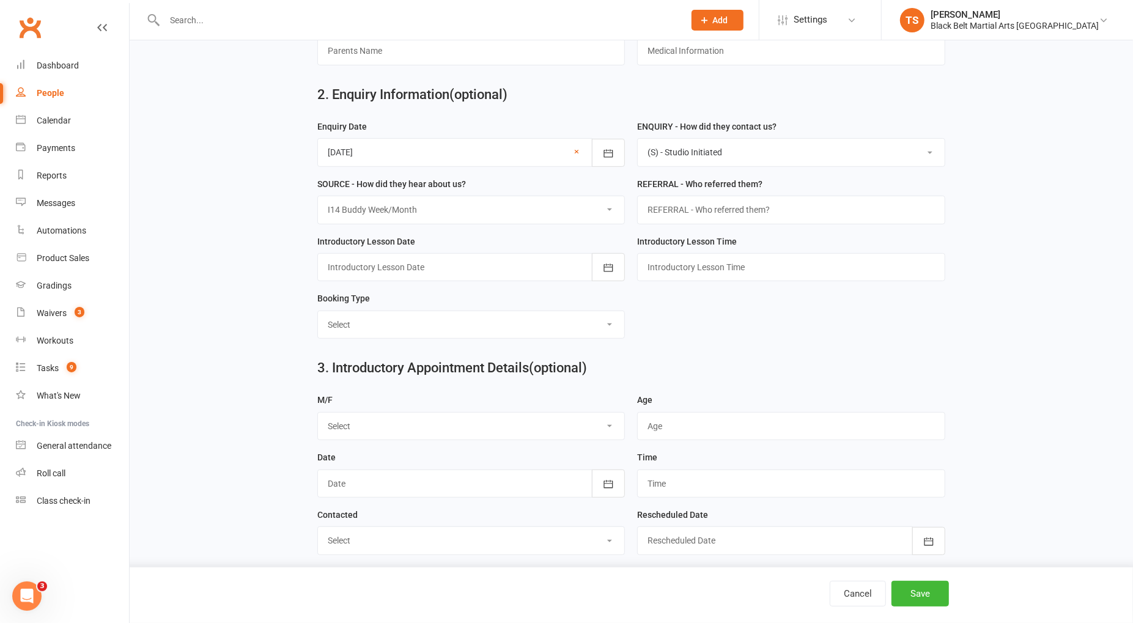
click at [318, 196] on select "Select A1 Direct mail A2 Print Media A3 Flyer A5 Radio A6 Sign A7 Televison A8 …" at bounding box center [471, 209] width 306 height 27
click at [682, 208] on input "text" at bounding box center [791, 210] width 308 height 28
type input "[PERSON_NAME] Eagles"
click at [477, 271] on div at bounding box center [471, 267] width 308 height 28
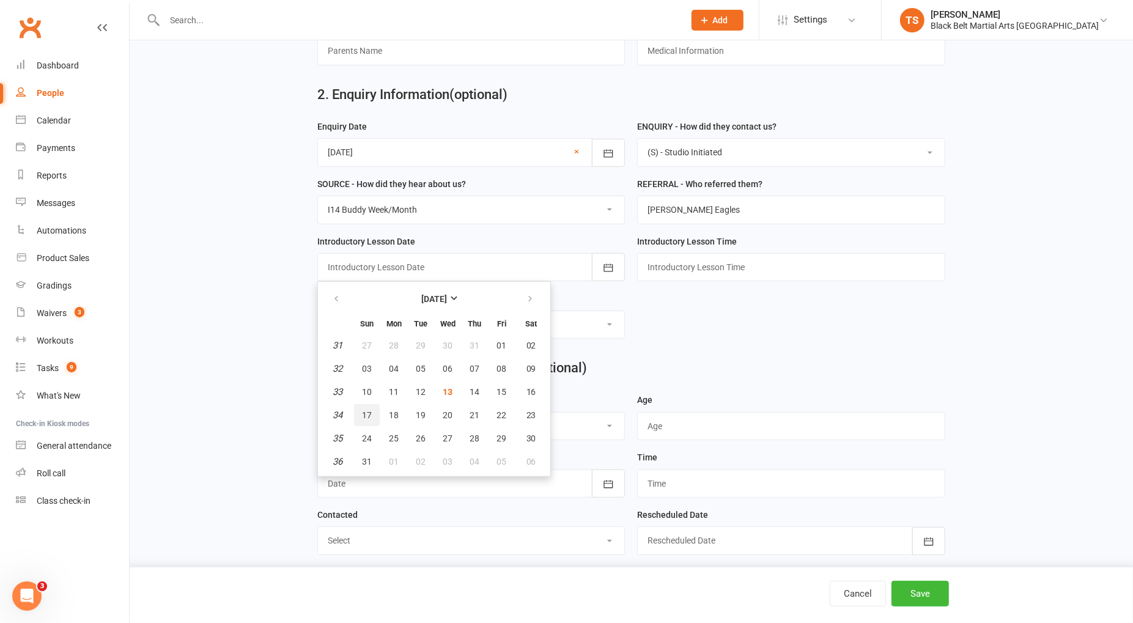
click at [366, 410] on span "17" at bounding box center [367, 415] width 10 height 10
type input "17 Aug 2025"
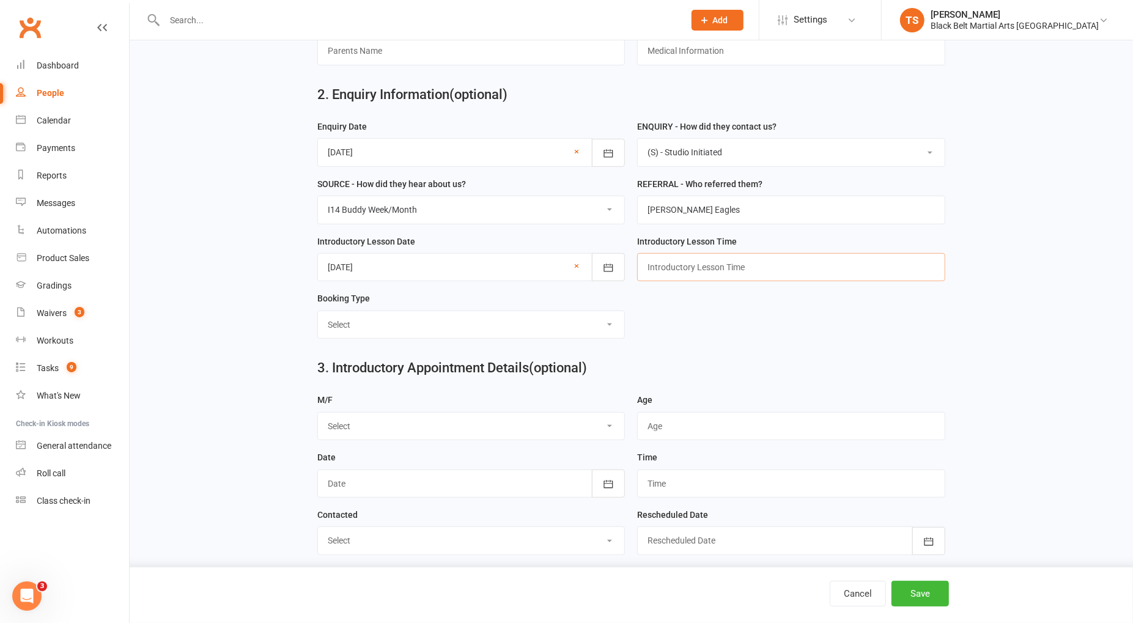
click at [668, 256] on input "text" at bounding box center [791, 267] width 308 height 28
type input "8am"
click at [615, 321] on select "Select Mini Dragons Intro Tiny Dragons Intro Little Dragons Intro Child Karate …" at bounding box center [471, 324] width 306 height 27
select select "Tiny Dragons Intro"
click at [318, 311] on select "Select Mini Dragons Intro Tiny Dragons Intro Little Dragons Intro Child Karate …" at bounding box center [471, 324] width 306 height 27
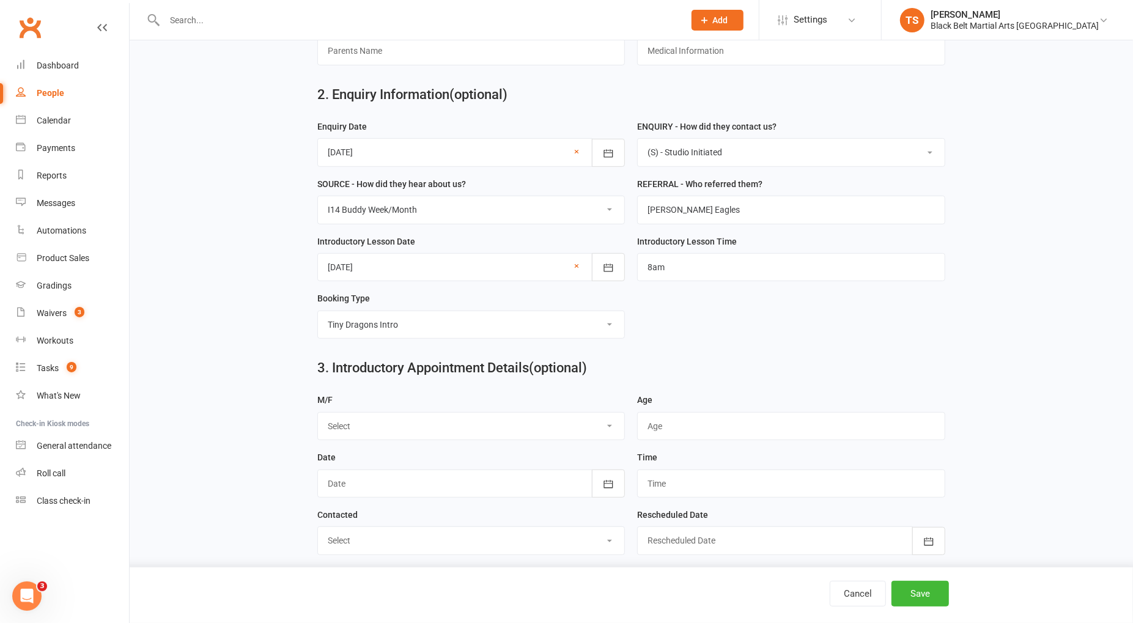
click at [355, 420] on select "Select M F" at bounding box center [471, 426] width 306 height 27
click at [318, 413] on select "Select M F" at bounding box center [471, 426] width 306 height 27
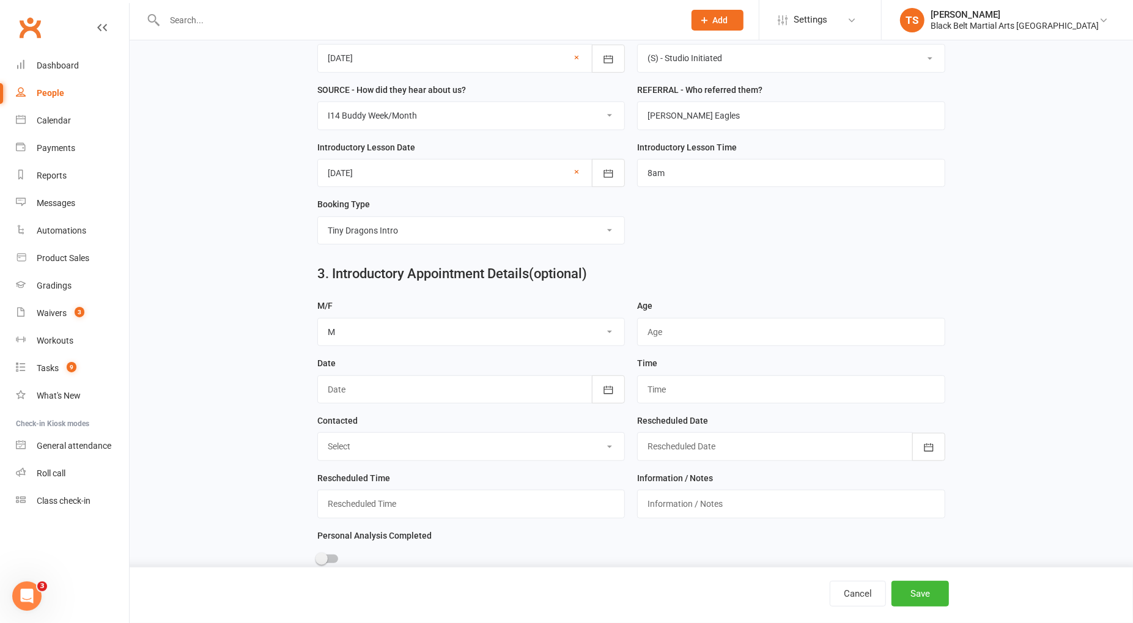
scroll to position [492, 0]
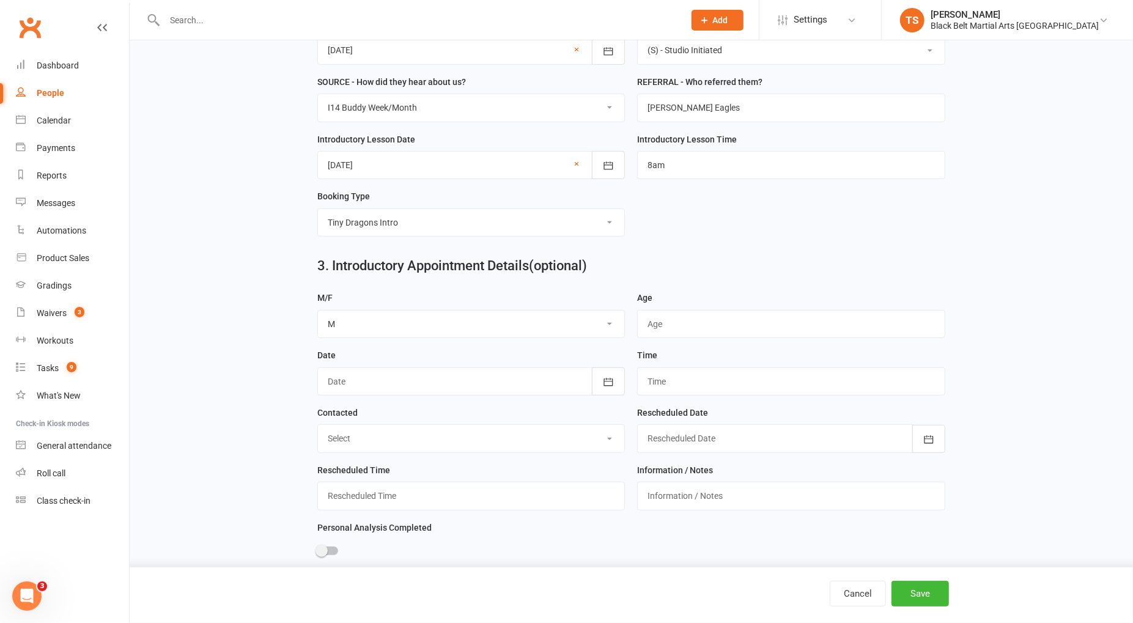
click at [612, 317] on select "Select M F" at bounding box center [471, 324] width 306 height 27
select select "F"
click at [318, 311] on select "Select M F" at bounding box center [471, 324] width 306 height 27
click at [709, 311] on input "string" at bounding box center [791, 324] width 308 height 28
type input "3-4"
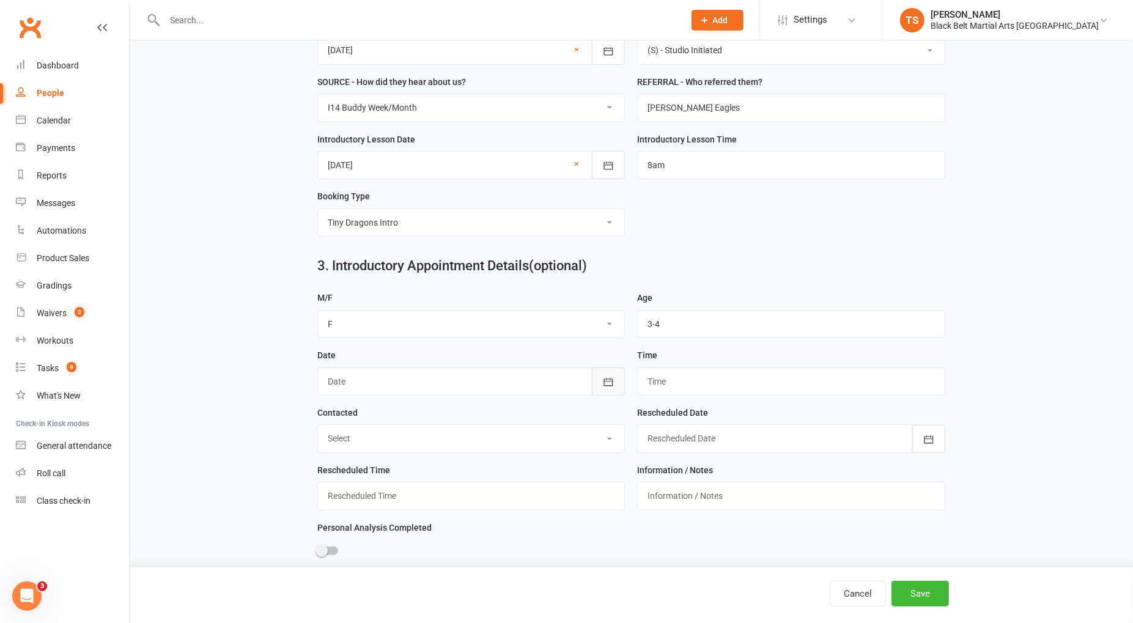
click at [608, 381] on icon "button" at bounding box center [608, 382] width 12 height 12
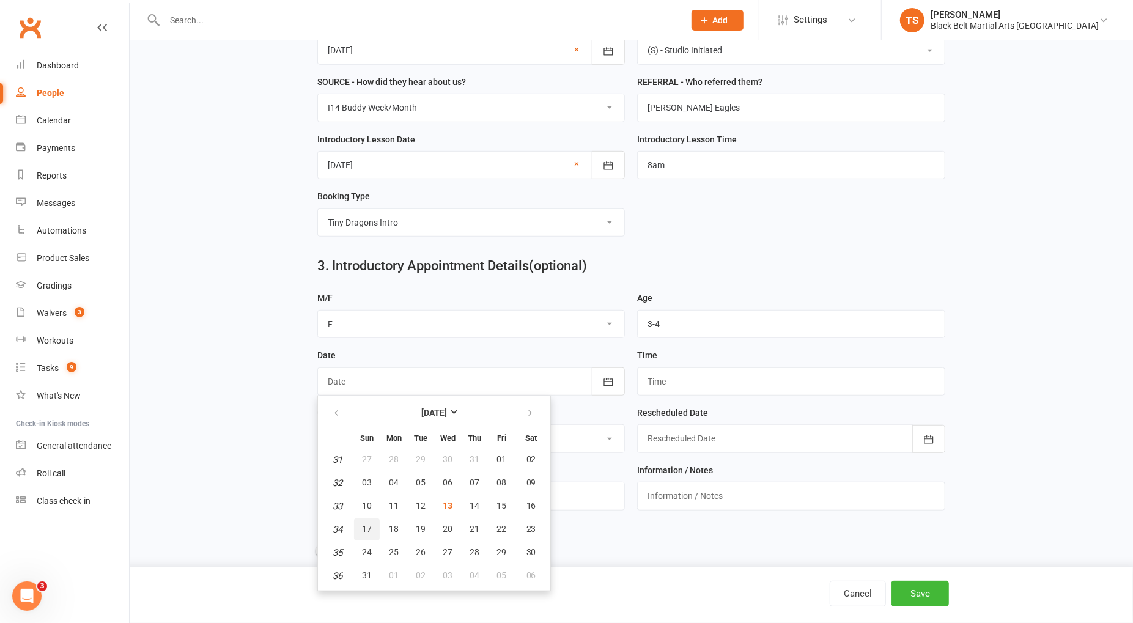
click at [365, 524] on span "17" at bounding box center [367, 529] width 10 height 10
type input "17 Aug 2025"
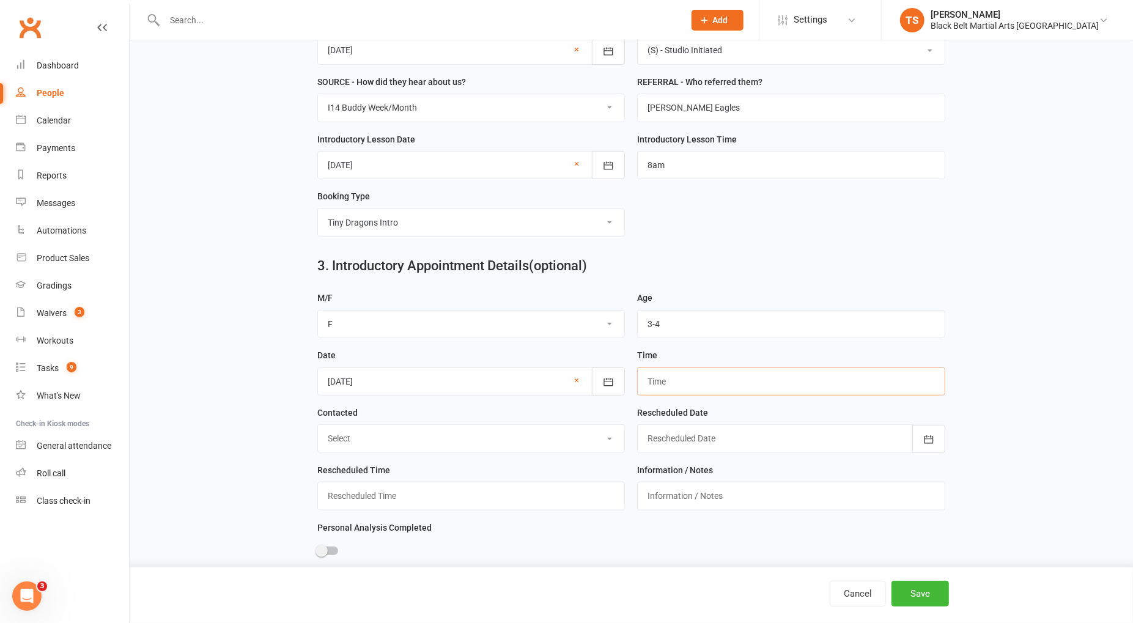
click at [679, 372] on input "text" at bounding box center [791, 382] width 308 height 28
type input "8am"
drag, startPoint x: 909, startPoint y: 593, endPoint x: 960, endPoint y: 533, distance: 78.5
click at [909, 593] on button "Save" at bounding box center [920, 594] width 57 height 26
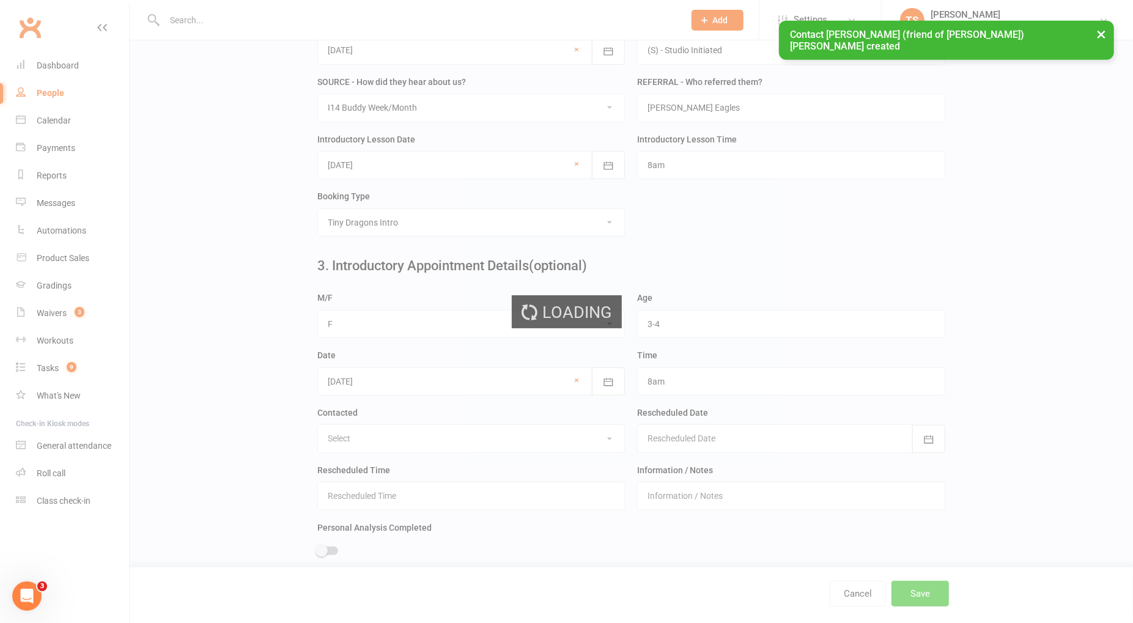
scroll to position [0, 0]
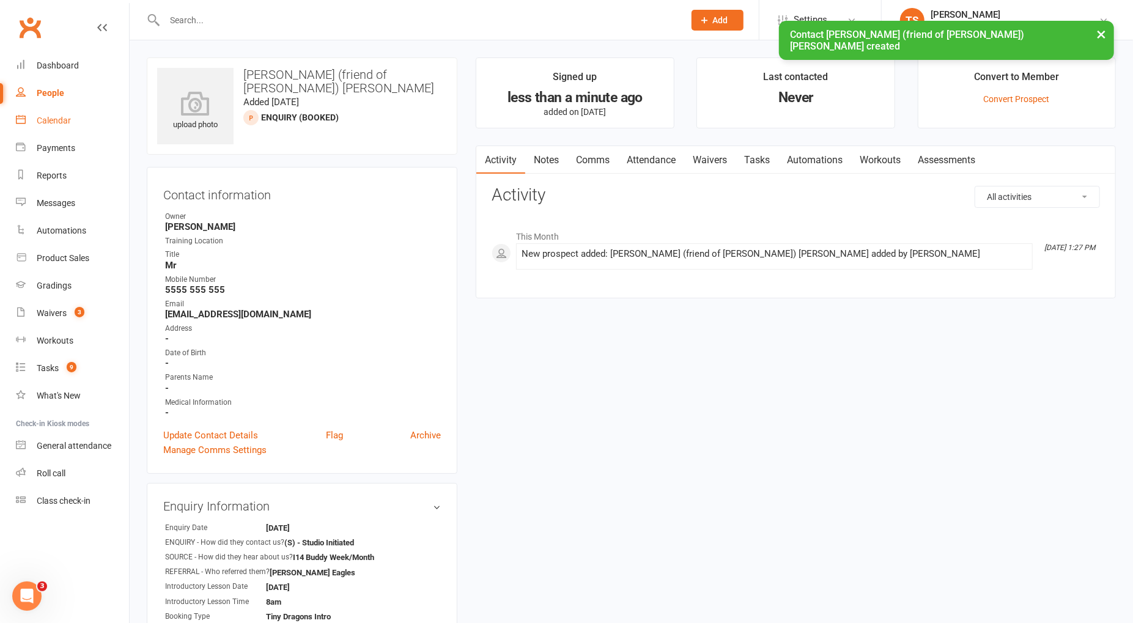
click at [63, 121] on div "Calendar" at bounding box center [54, 121] width 34 height 10
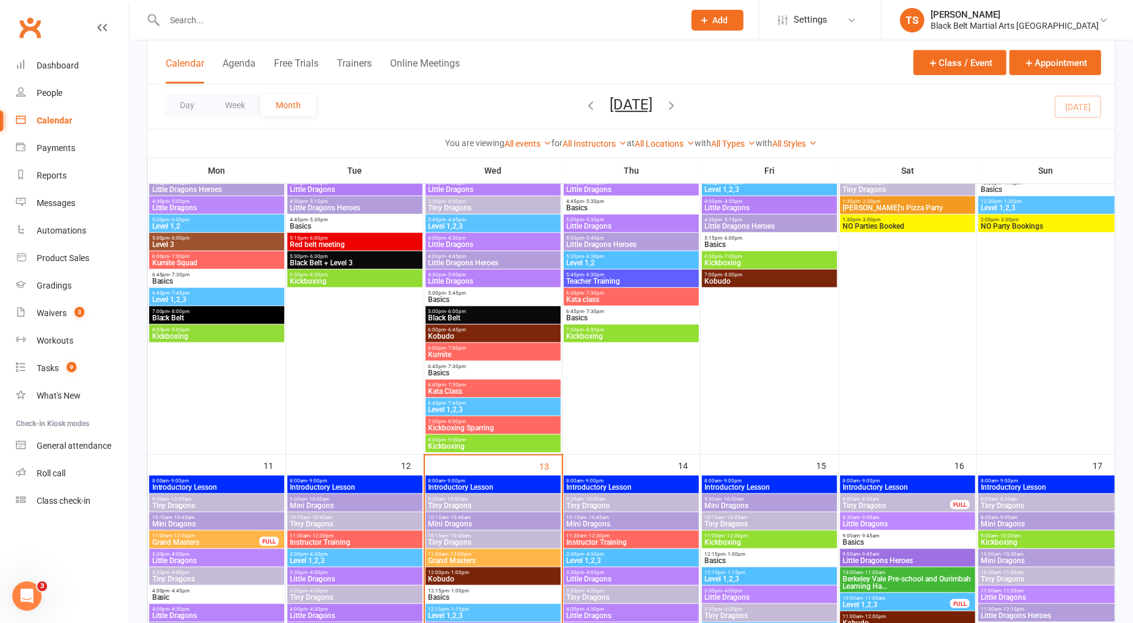
scroll to position [701, 0]
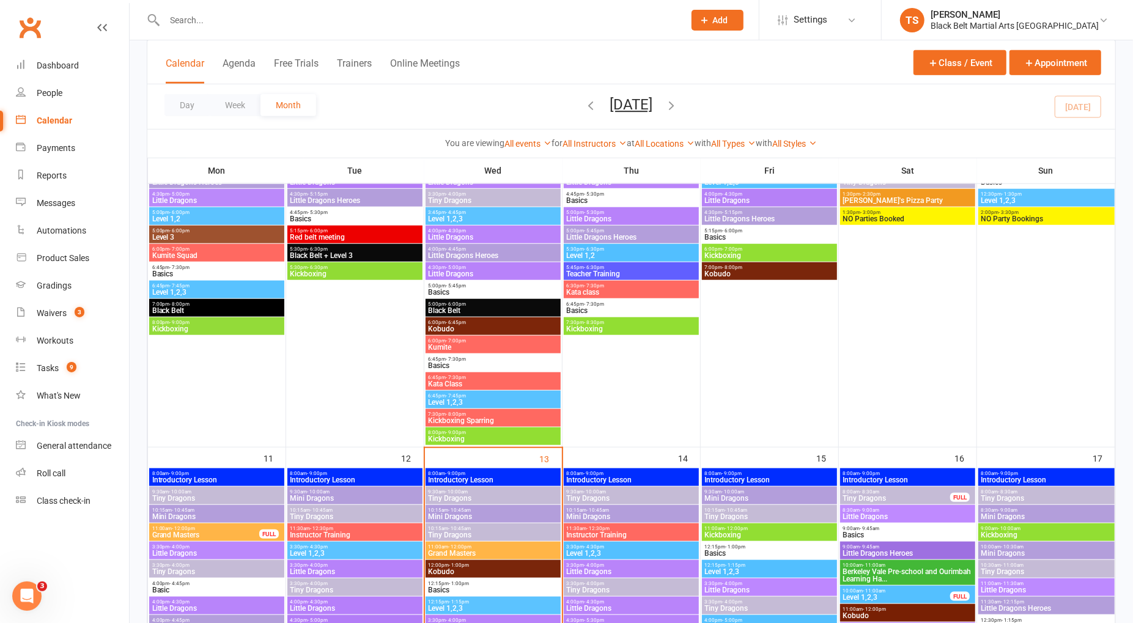
click at [1004, 499] on span "Tiny Dragons" at bounding box center [1046, 498] width 131 height 7
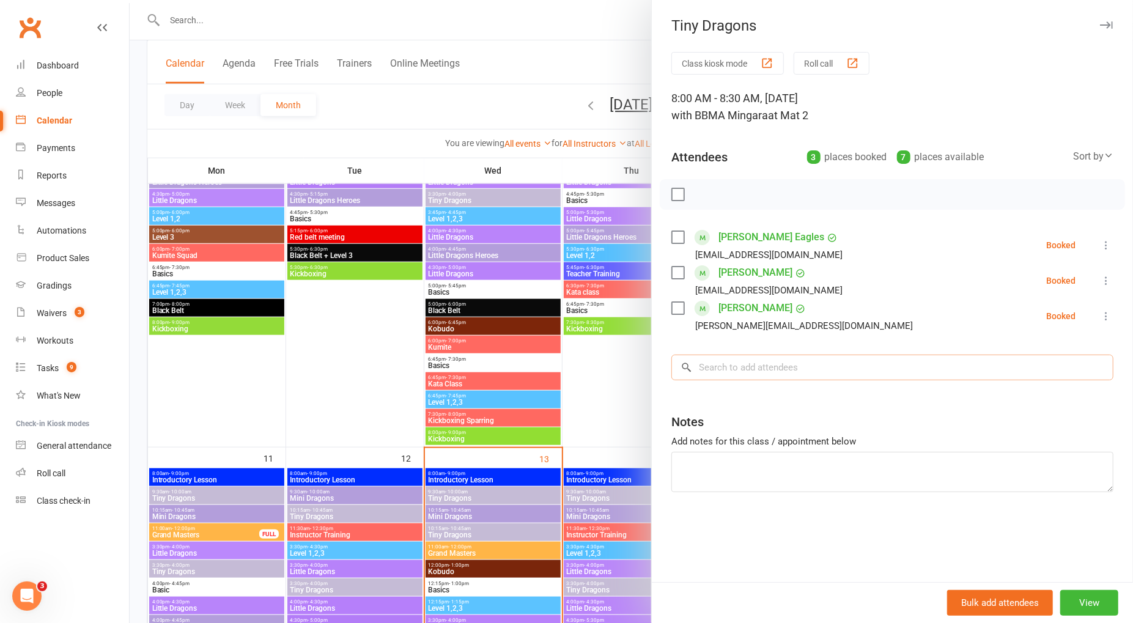
click at [756, 363] on input "search" at bounding box center [893, 368] width 442 height 26
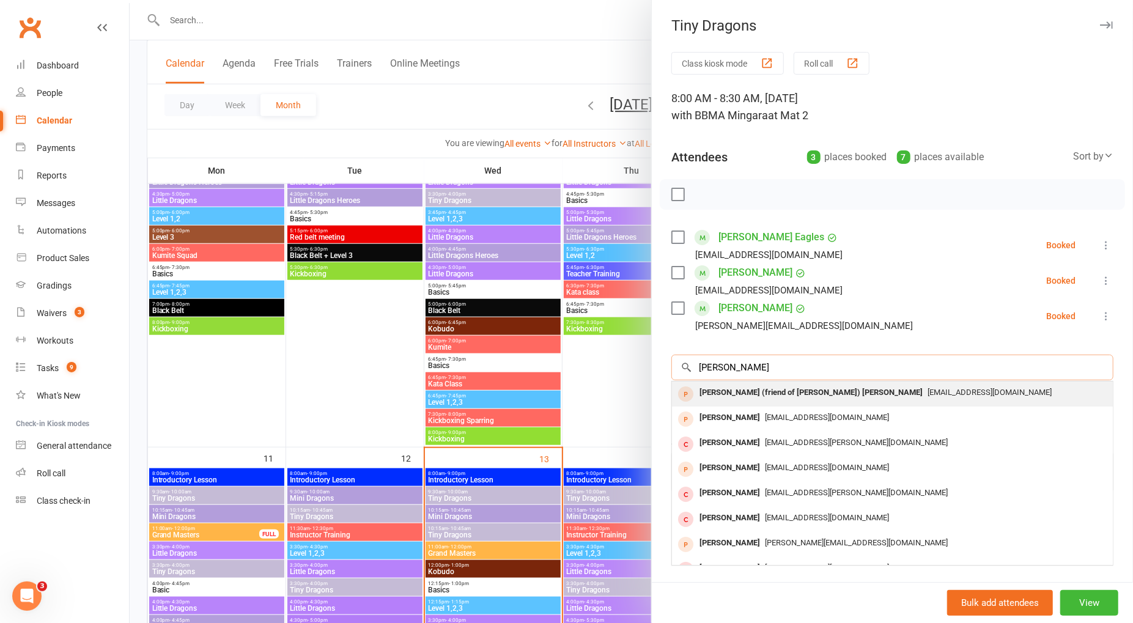
type input "carter doe"
click at [801, 397] on div "Carter (friend of Oliver Eagles) Doe" at bounding box center [811, 393] width 233 height 18
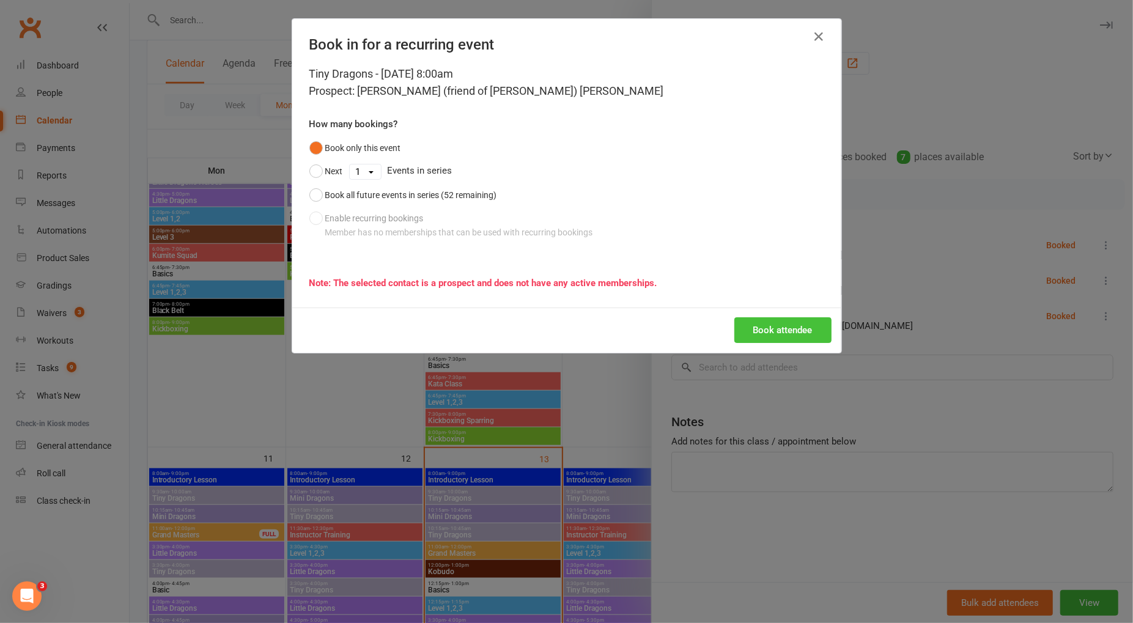
click at [782, 335] on button "Book attendee" at bounding box center [782, 330] width 97 height 26
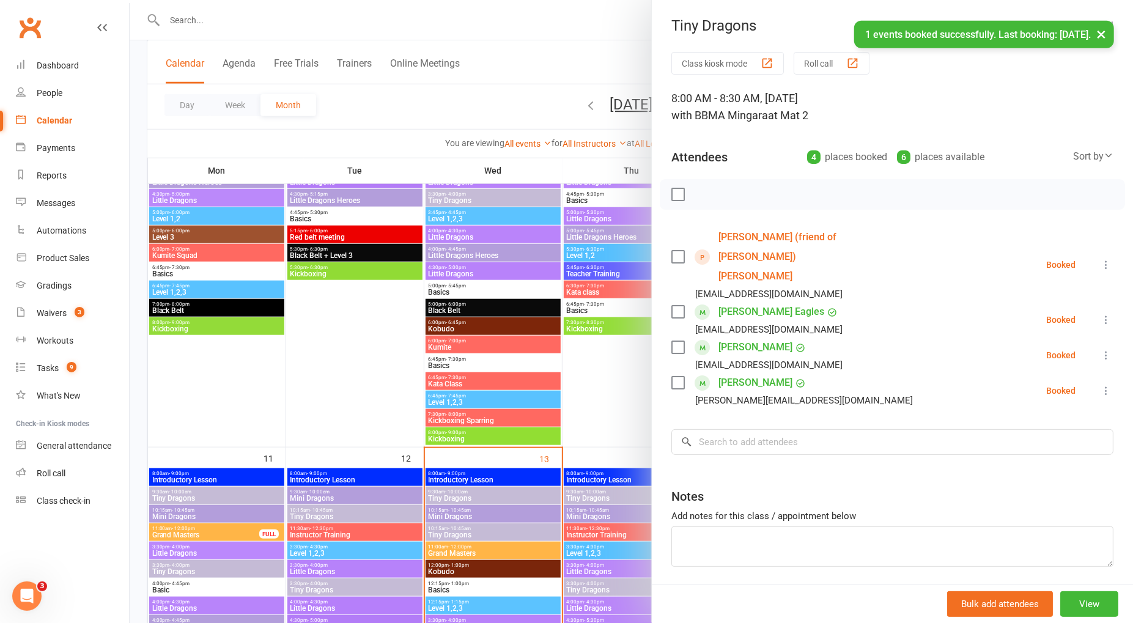
click at [533, 68] on div at bounding box center [632, 311] width 1004 height 623
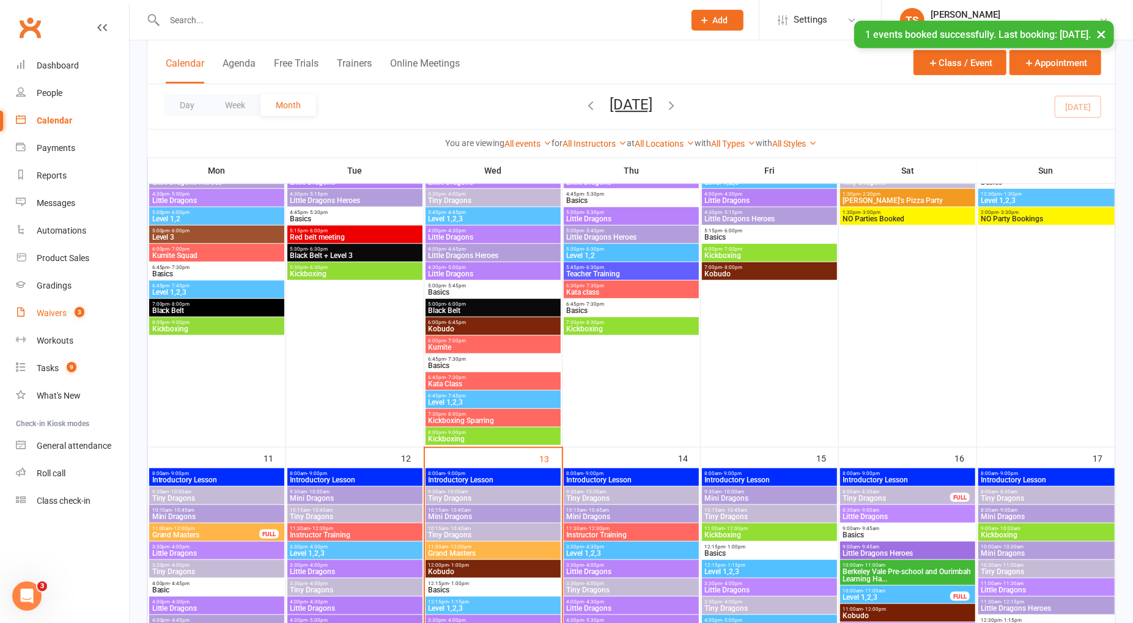
click at [60, 317] on div "Waivers" at bounding box center [52, 313] width 30 height 10
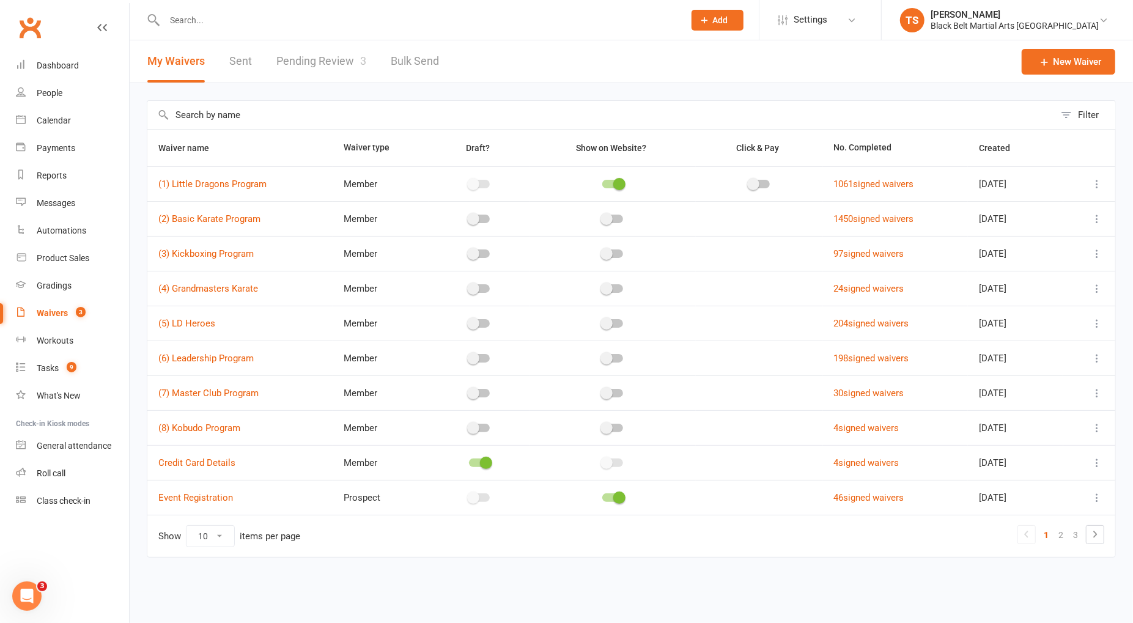
click at [320, 62] on link "Pending Review 3" at bounding box center [321, 61] width 90 height 42
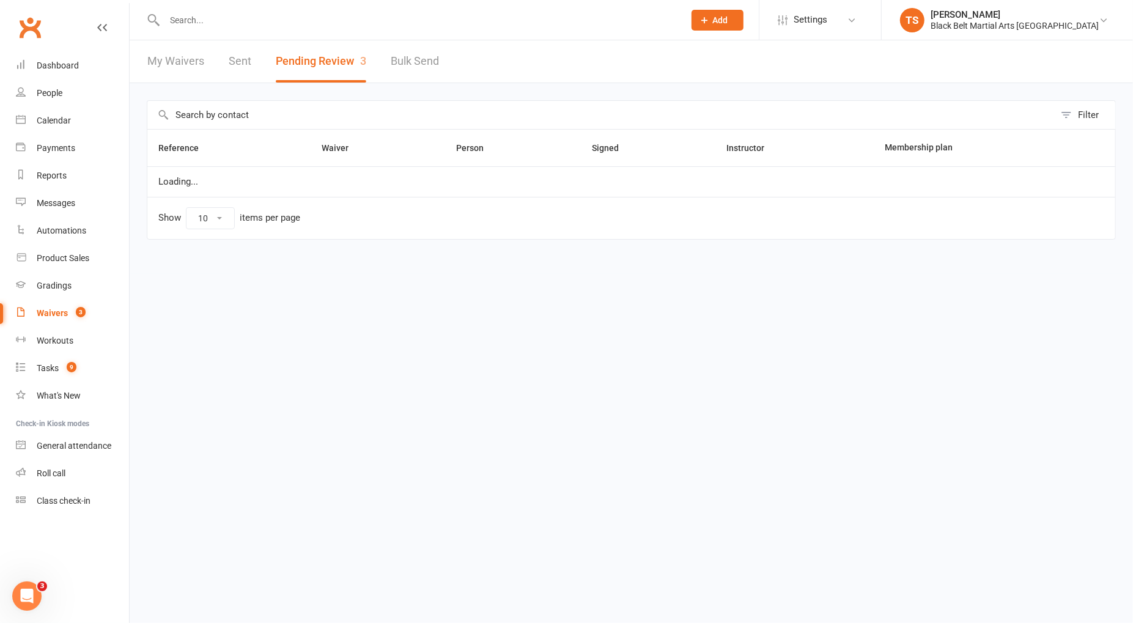
select select "50"
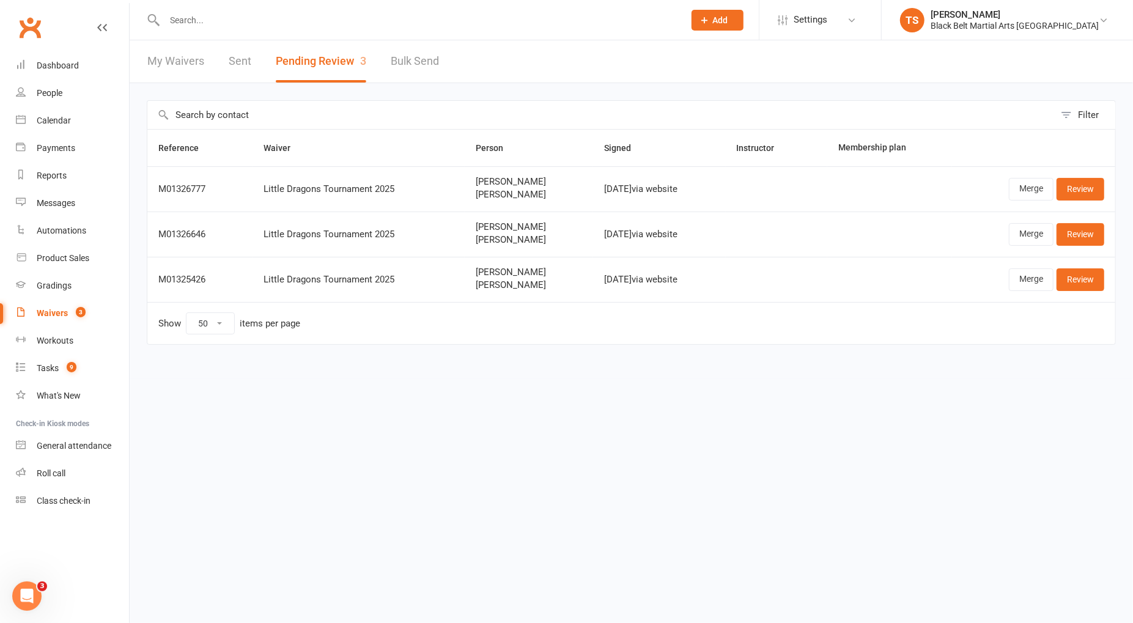
click at [210, 21] on input "text" at bounding box center [418, 20] width 515 height 17
type input "q"
click at [196, 18] on input "text" at bounding box center [418, 20] width 515 height 17
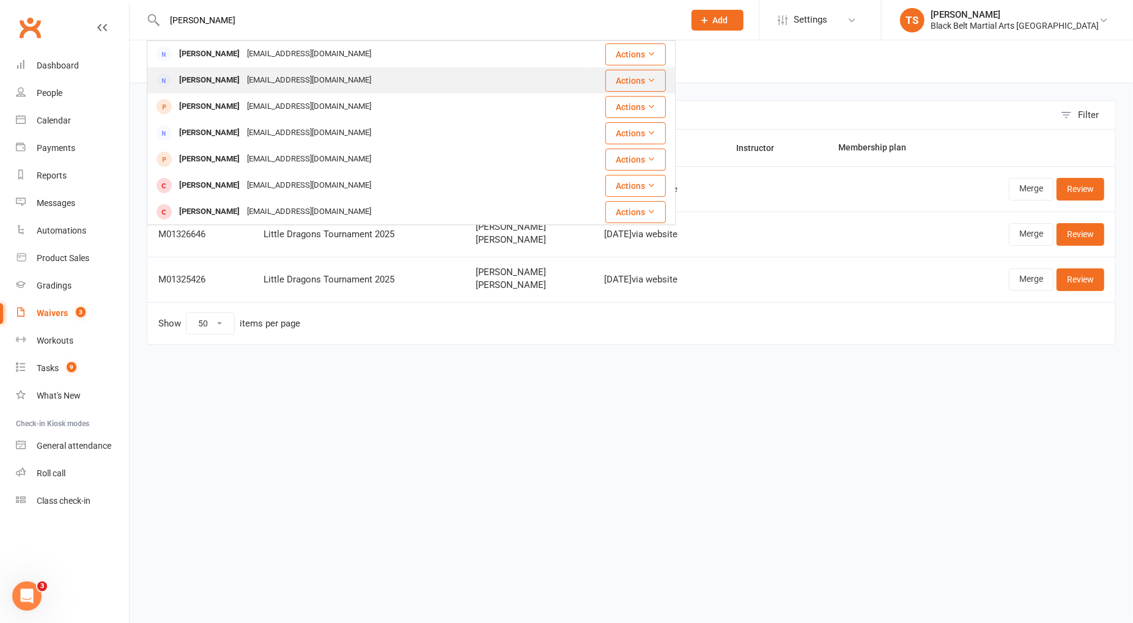
type input "chelsea"
click at [237, 81] on div "Chelsea Doorey" at bounding box center [210, 81] width 68 height 18
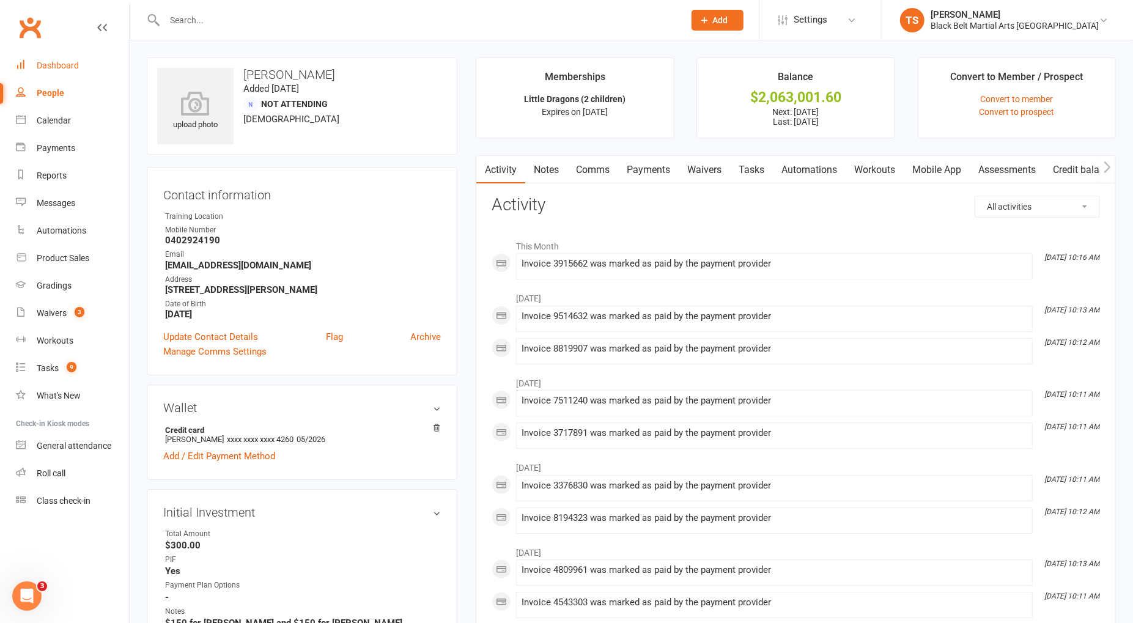
drag, startPoint x: 52, startPoint y: 69, endPoint x: 92, endPoint y: 102, distance: 51.7
click at [53, 69] on div "Dashboard" at bounding box center [58, 66] width 42 height 10
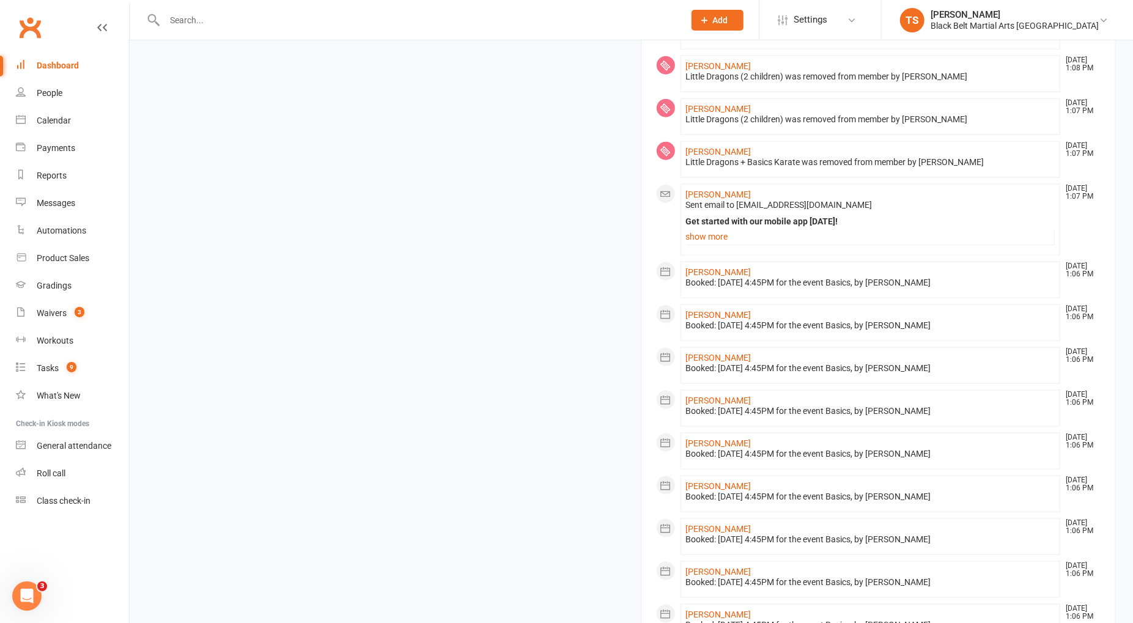
scroll to position [1048, 0]
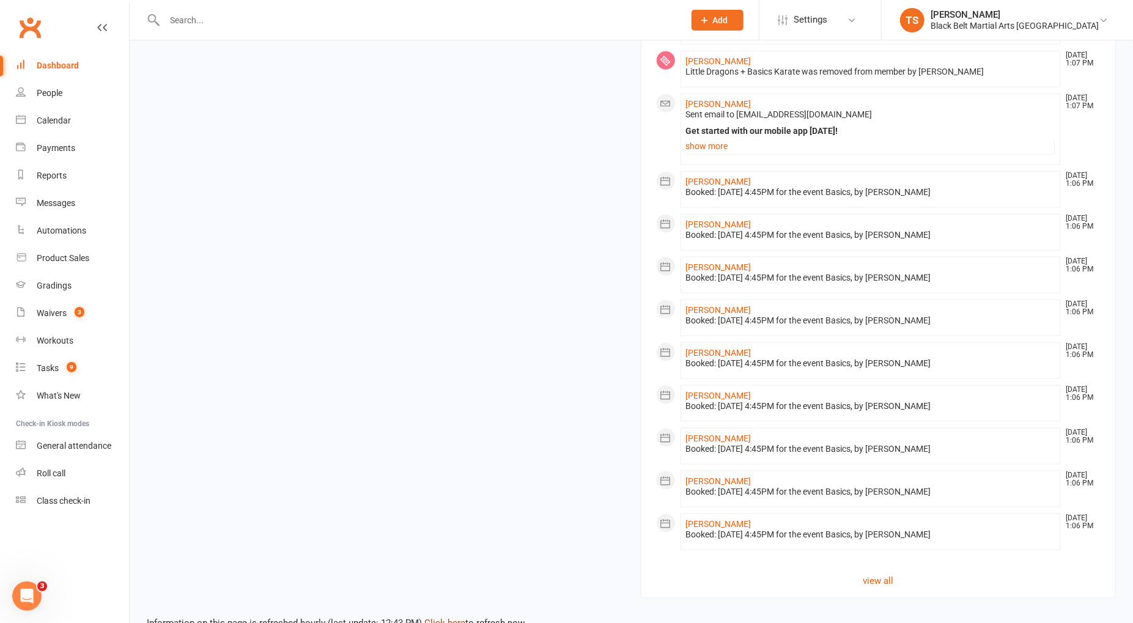
click at [445, 618] on link "Click here" at bounding box center [444, 623] width 41 height 11
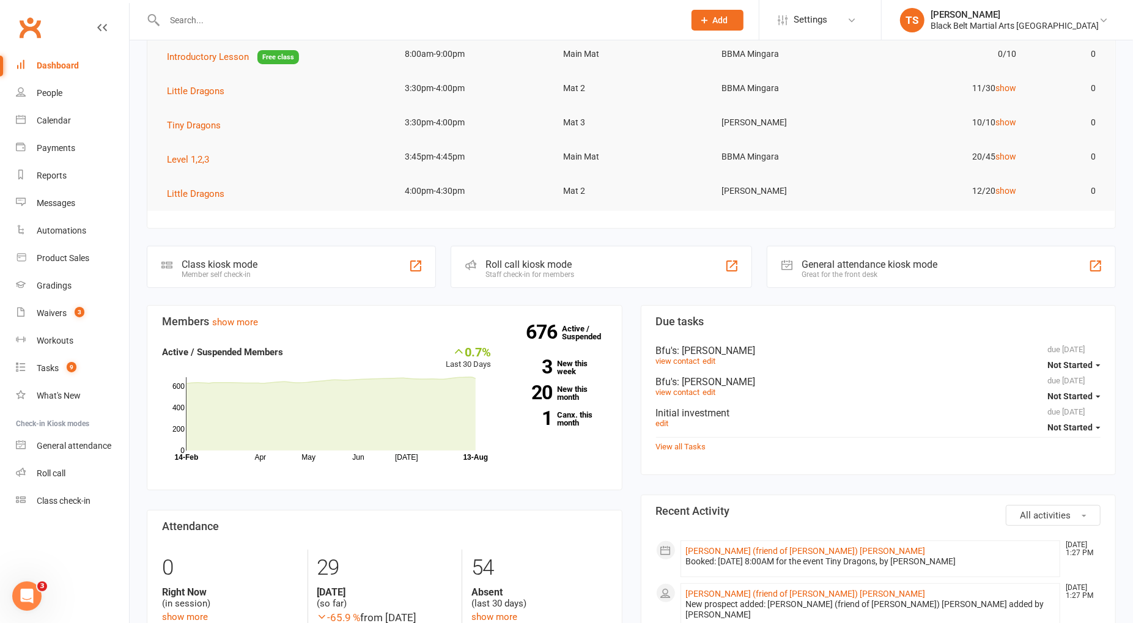
scroll to position [136, 0]
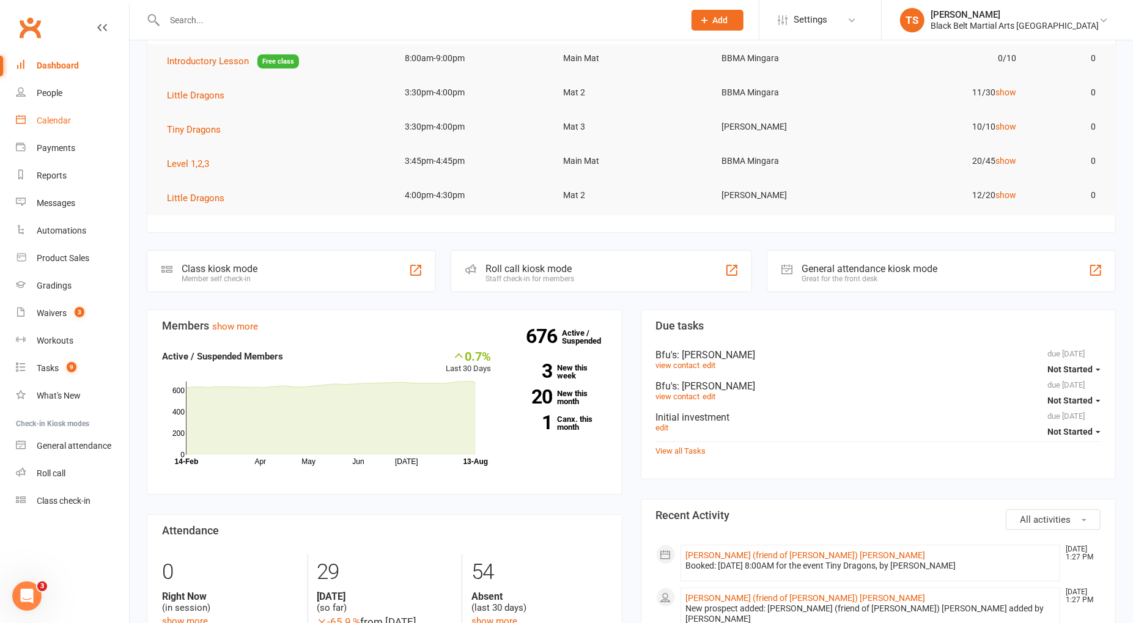
click at [61, 122] on div "Calendar" at bounding box center [54, 121] width 34 height 10
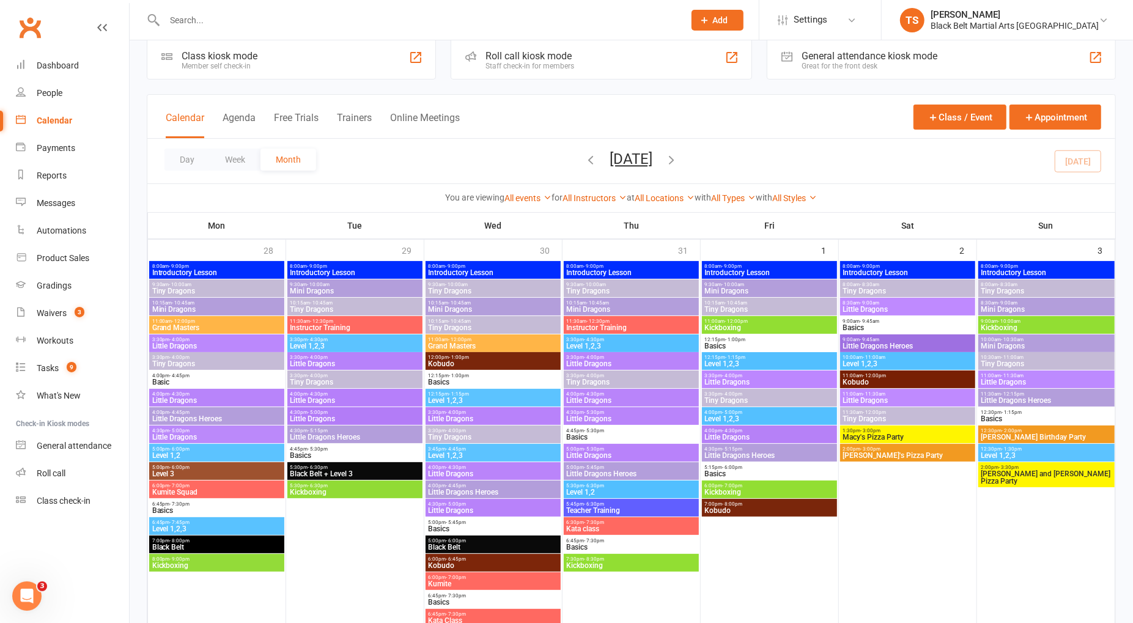
scroll to position [22, 0]
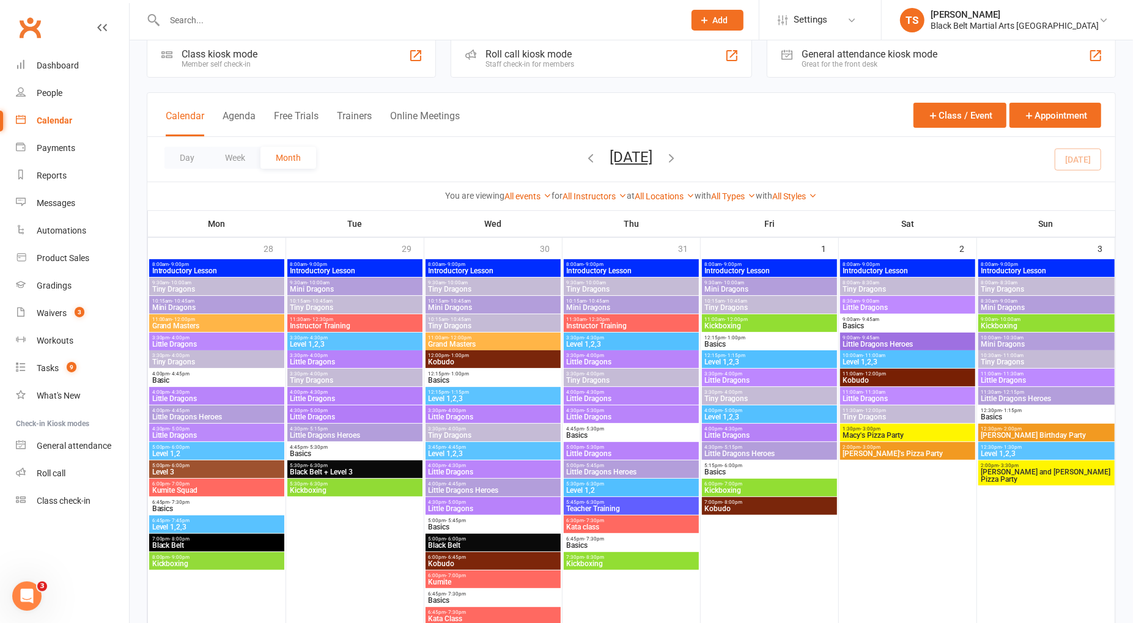
click at [331, 268] on span "Introductory Lesson" at bounding box center [355, 270] width 130 height 7
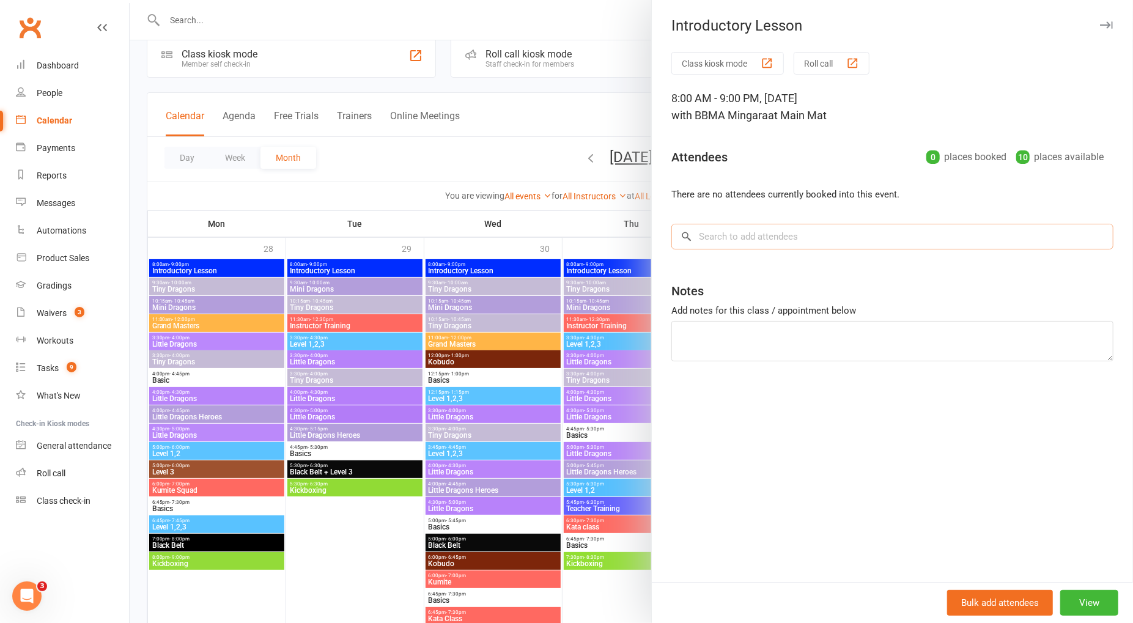
click at [724, 227] on input "search" at bounding box center [893, 237] width 442 height 26
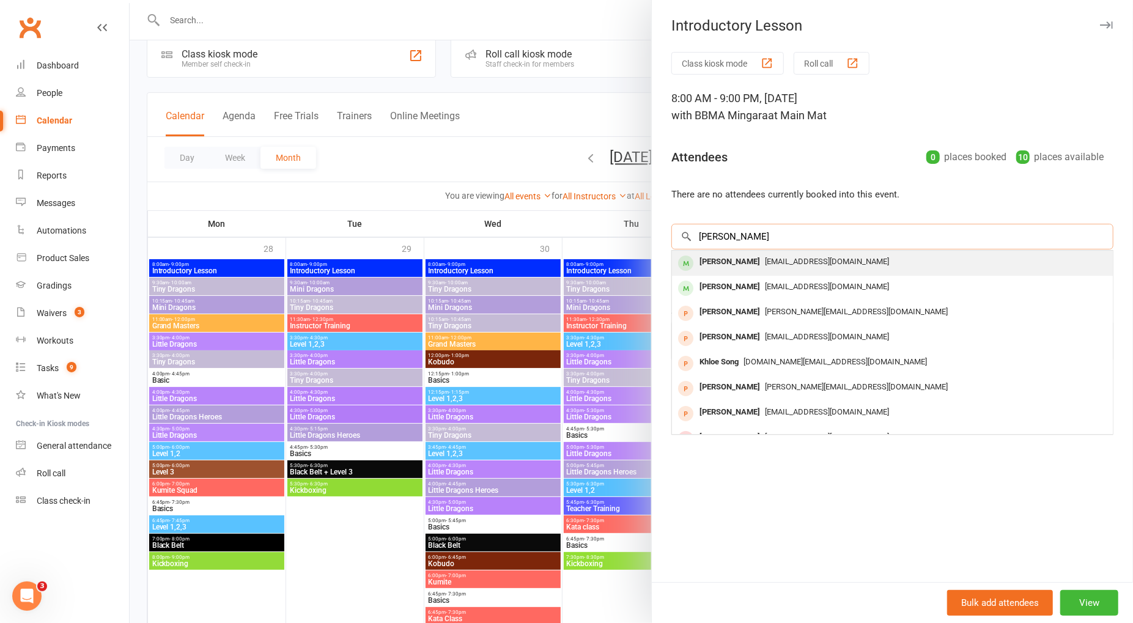
type input "warren bligh"
click at [746, 263] on div "Warren Bligh" at bounding box center [730, 262] width 70 height 18
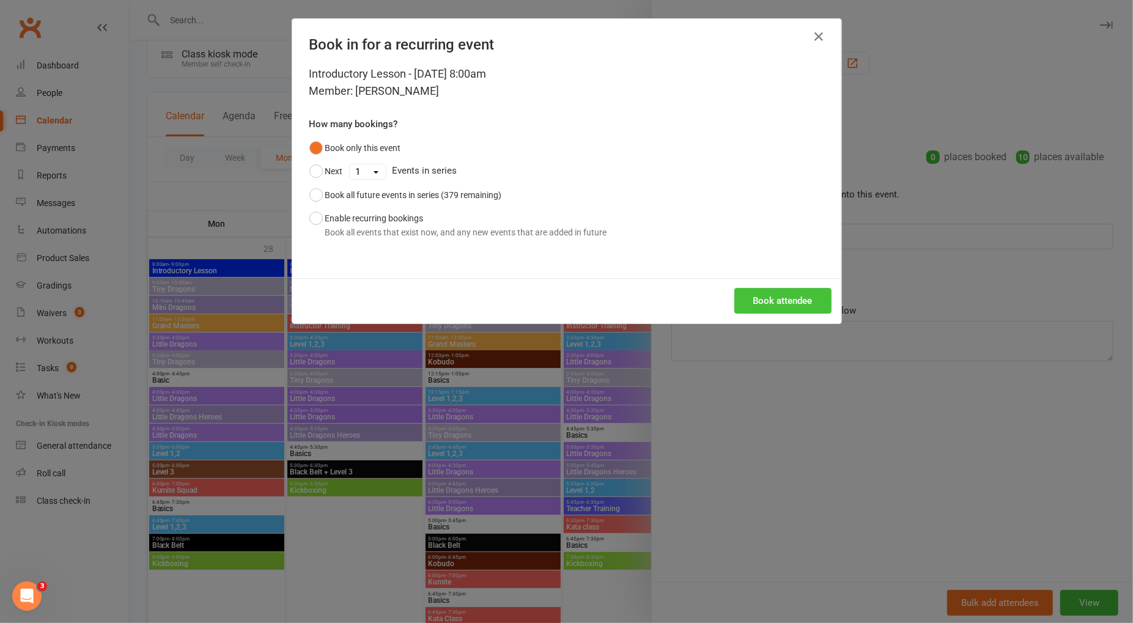
click at [772, 300] on button "Book attendee" at bounding box center [782, 301] width 97 height 26
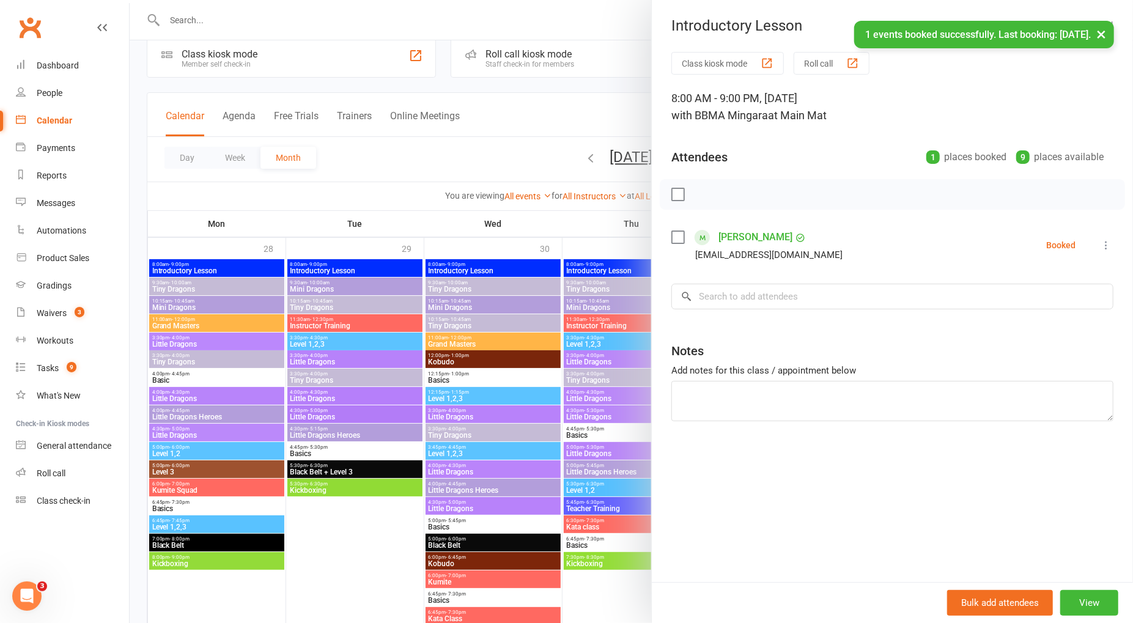
click at [681, 237] on label at bounding box center [678, 237] width 12 height 12
click at [708, 194] on icon "button" at bounding box center [704, 194] width 13 height 13
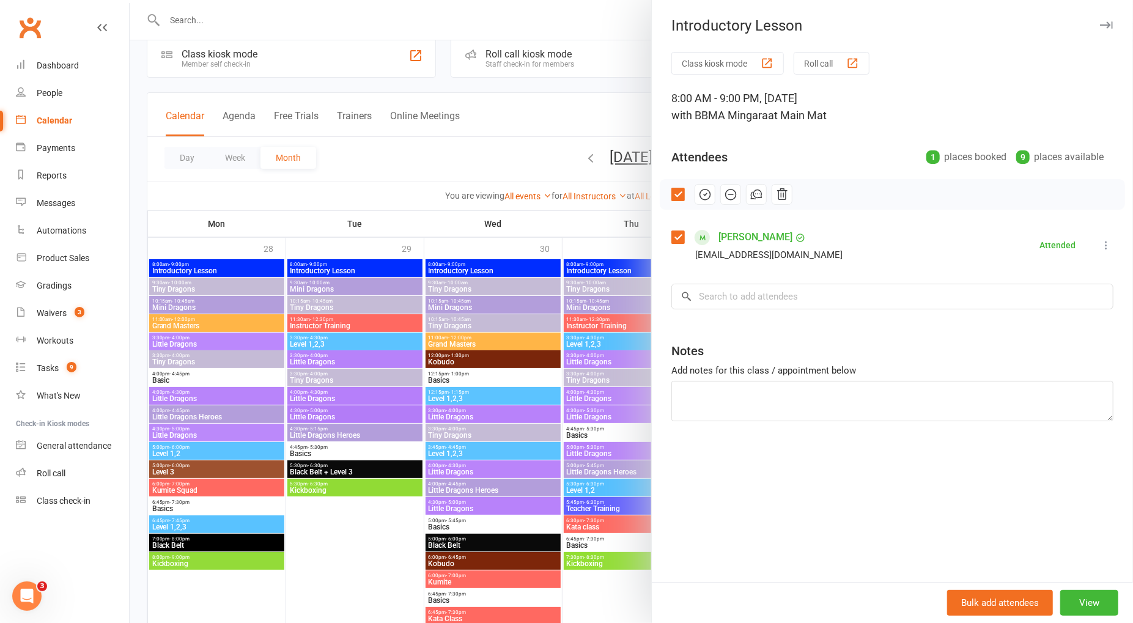
click at [489, 155] on div at bounding box center [632, 311] width 1004 height 623
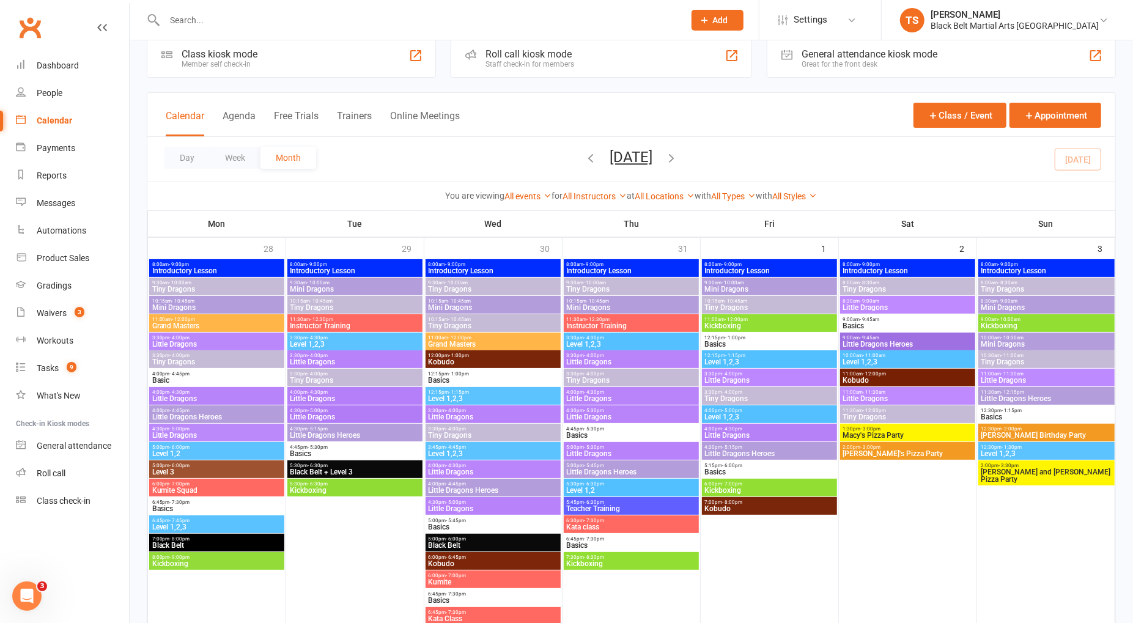
scroll to position [25, 0]
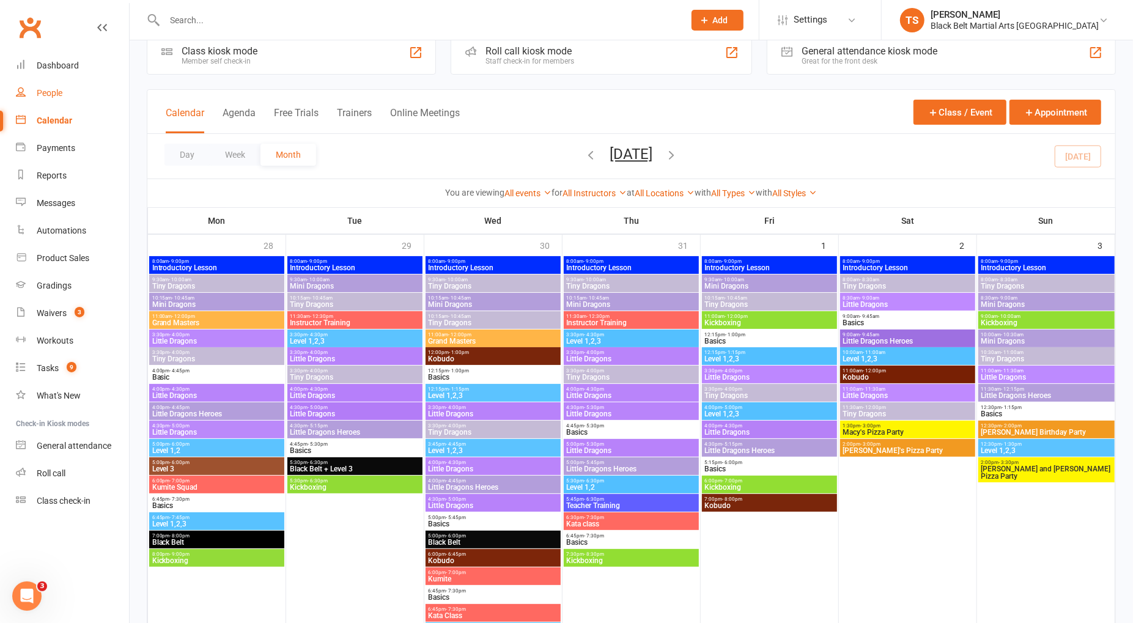
click at [47, 94] on div "People" at bounding box center [50, 93] width 26 height 10
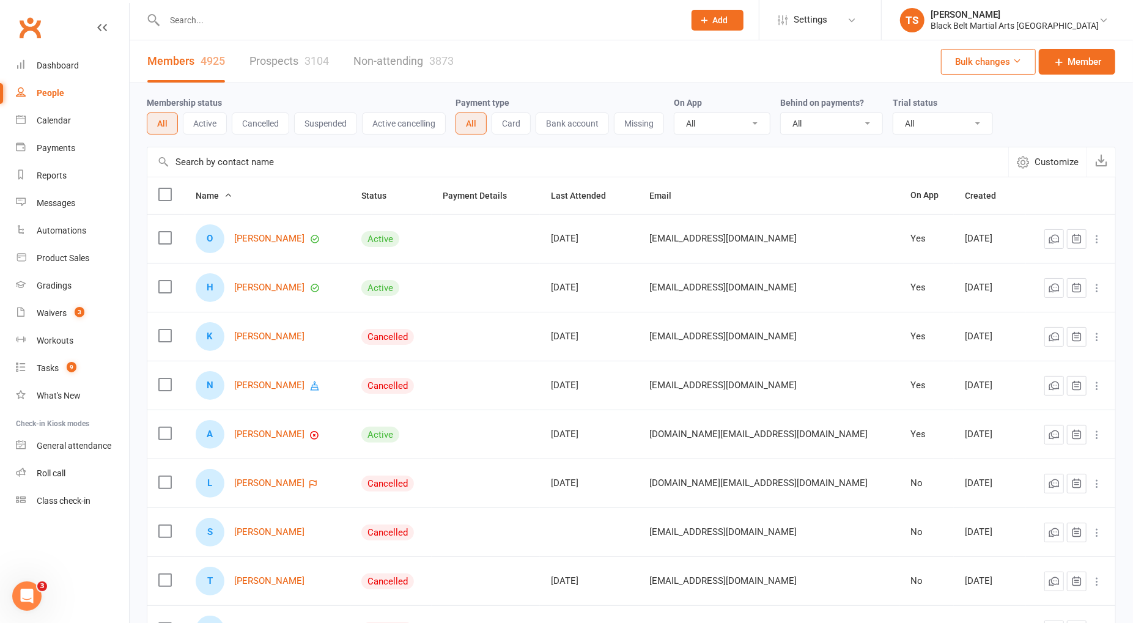
click at [277, 60] on link "Prospects 3104" at bounding box center [290, 61] width 80 height 42
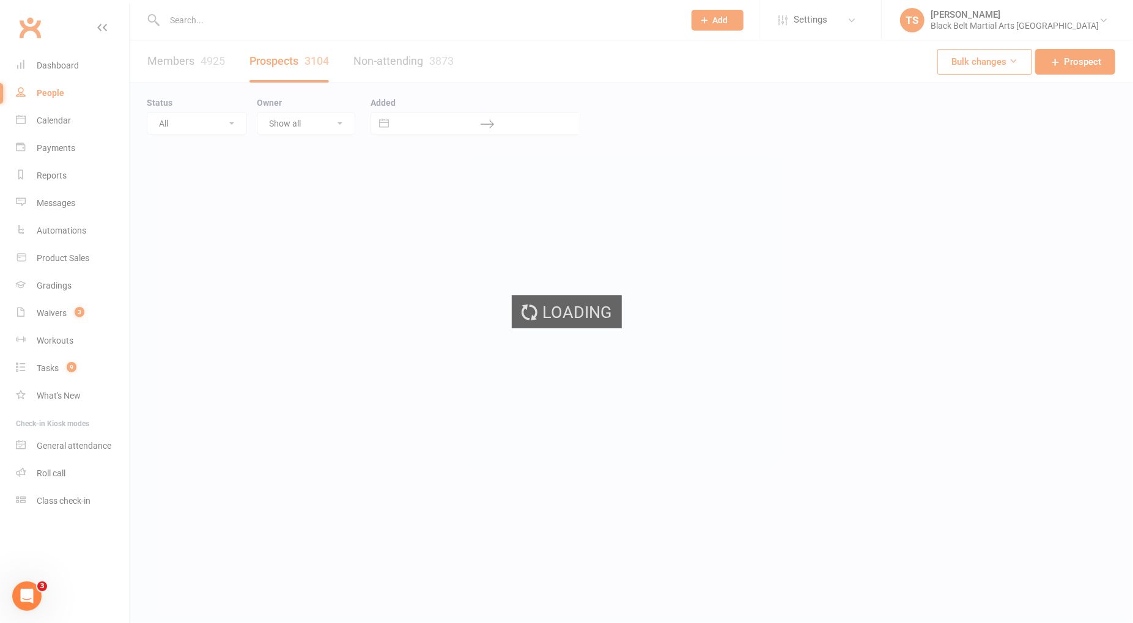
select select "100"
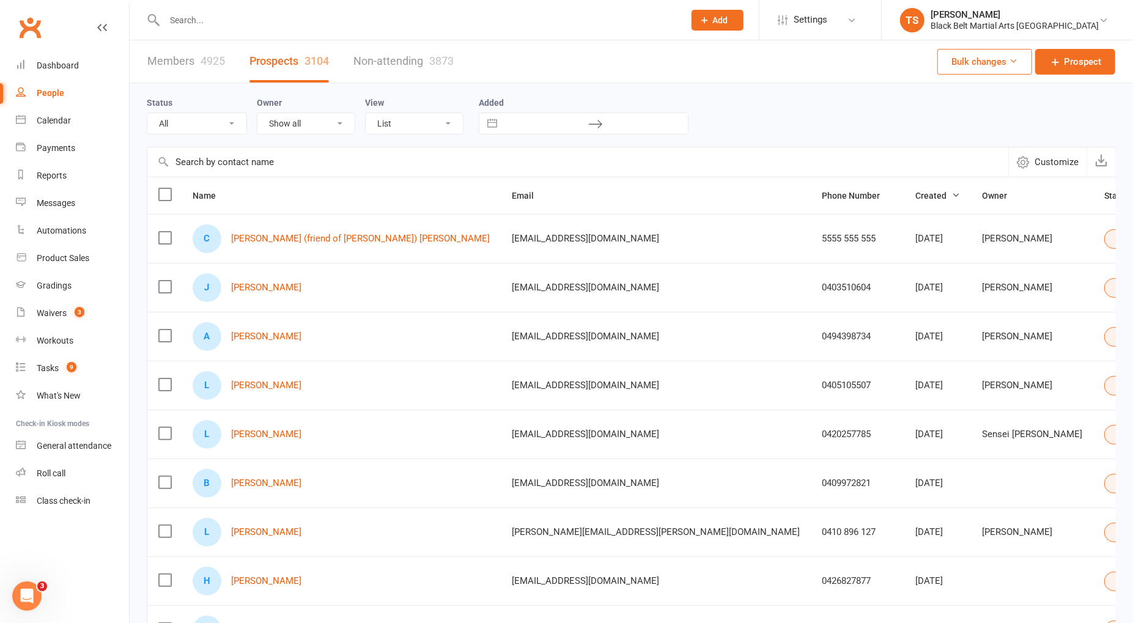
click at [229, 121] on select "All (No status set) (Invalid status) Enquiry (Booked) Enquiry (Not Booked) Pend…" at bounding box center [196, 123] width 99 height 21
click at [147, 113] on select "All (No status set) (Invalid status) Enquiry (Booked) Enquiry (Not Booked) Pend…" at bounding box center [196, 123] width 99 height 21
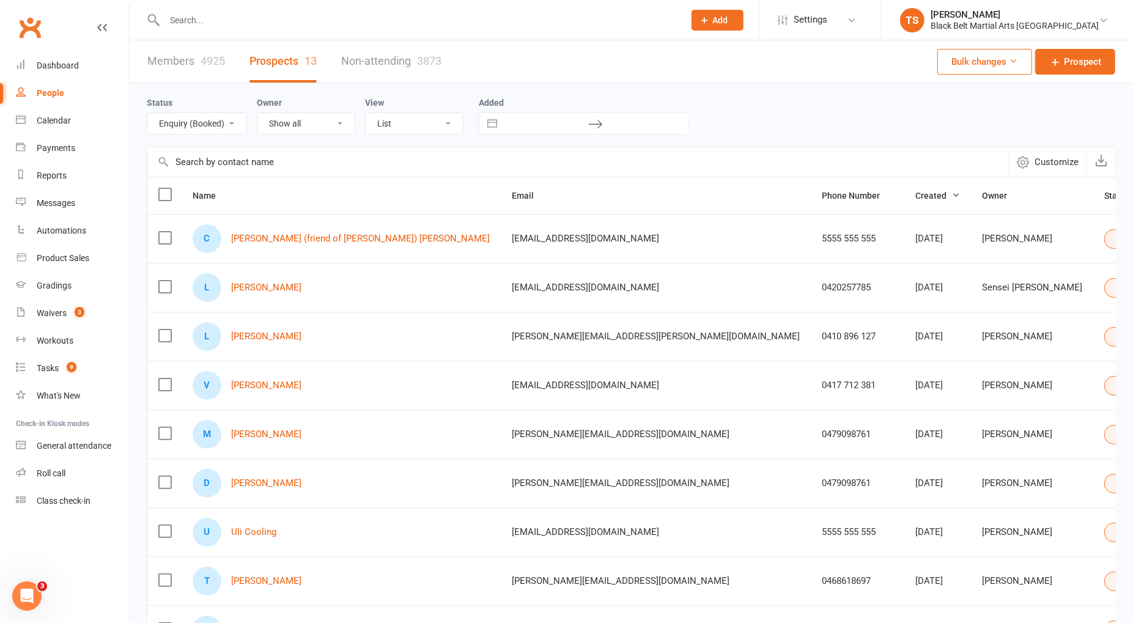
click at [231, 122] on select "All (No status set) (Invalid status) Enquiry (Booked) Enquiry (Not Booked) Pend…" at bounding box center [196, 123] width 99 height 21
select select "Pending (enrolment pack sent)"
click at [147, 113] on select "All (No status set) (Invalid status) Enquiry (Booked) Enquiry (Not Booked) Pend…" at bounding box center [196, 123] width 99 height 21
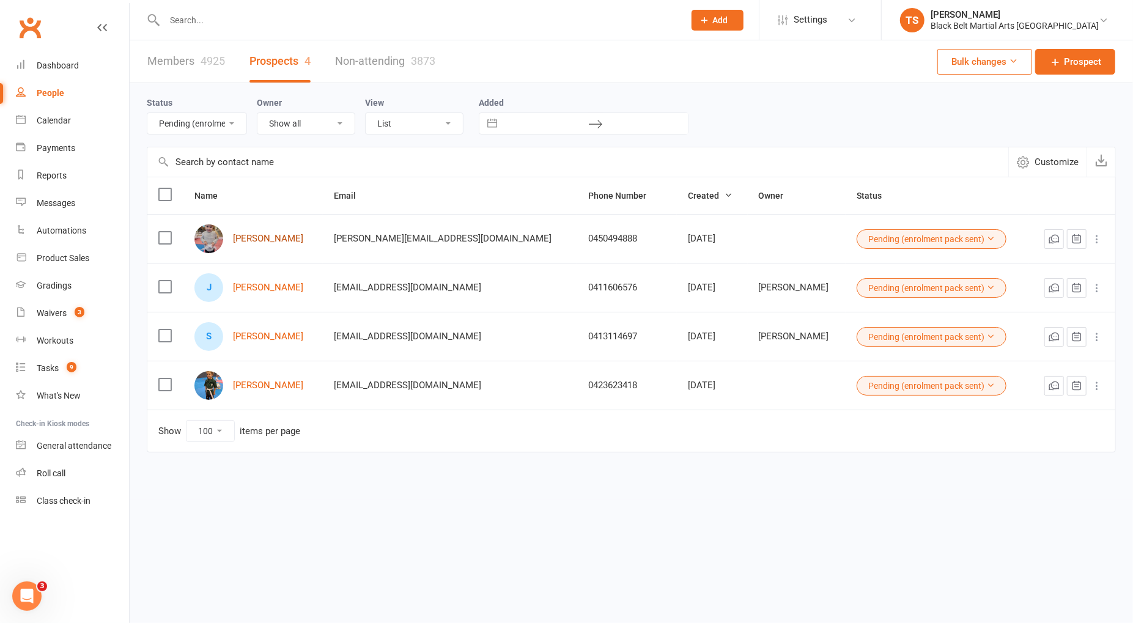
click at [254, 239] on link "Camilla Irvine" at bounding box center [268, 239] width 70 height 10
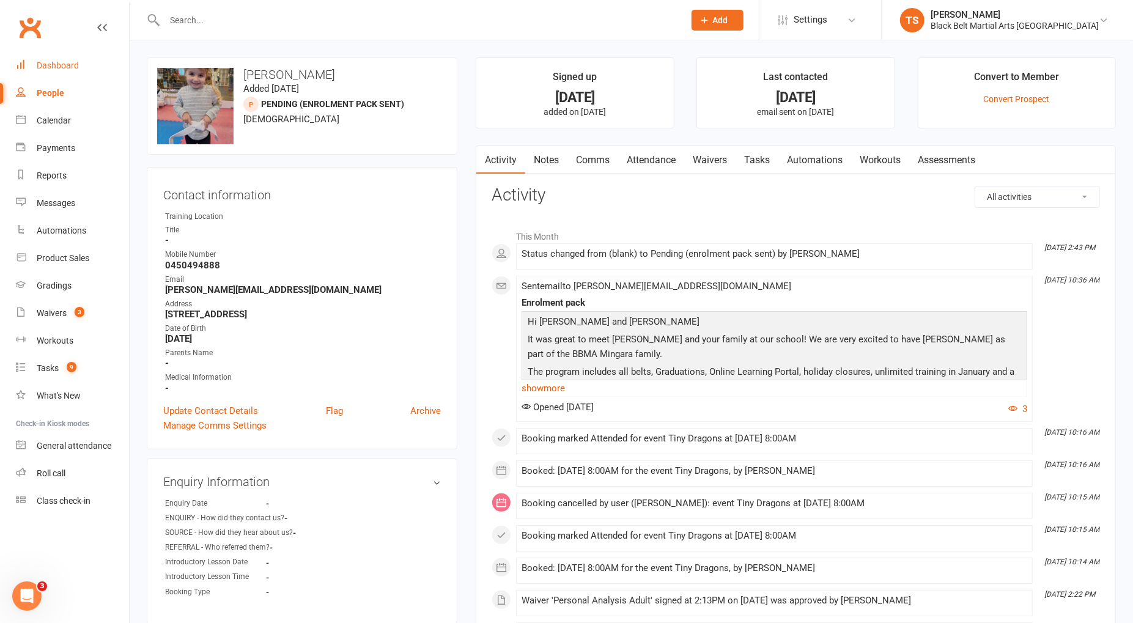
select select "100"
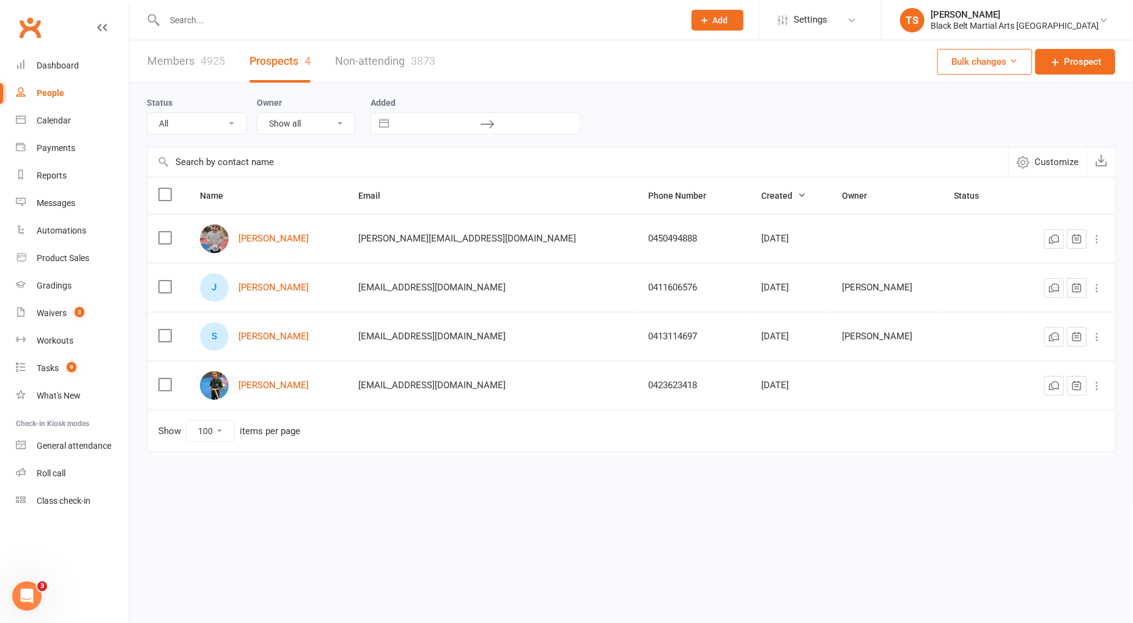
select select "Pending (enrolment pack sent)"
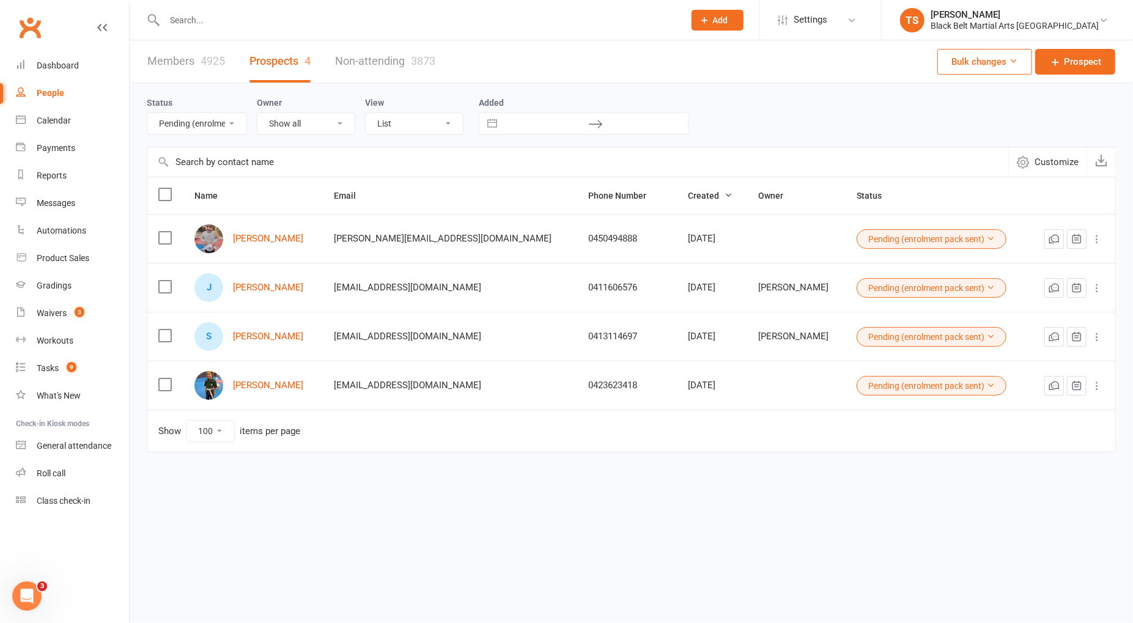
click at [215, 25] on input "text" at bounding box center [418, 20] width 515 height 17
type input "0"
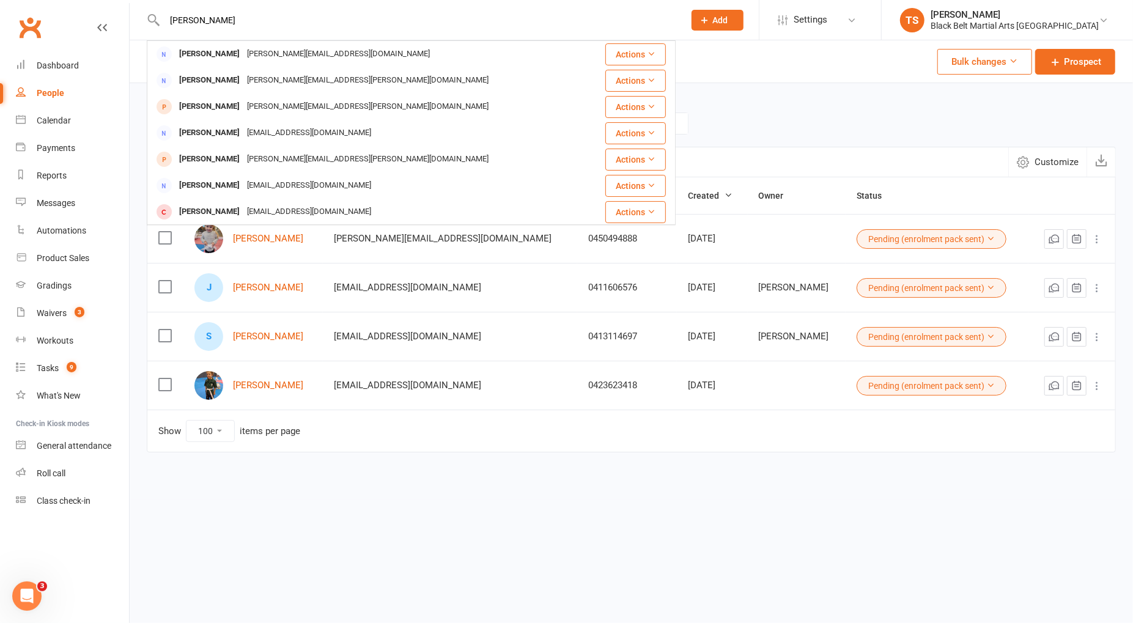
type input "lana v"
click at [243, 56] on div "Lana.varavva@outlook.com" at bounding box center [338, 54] width 190 height 18
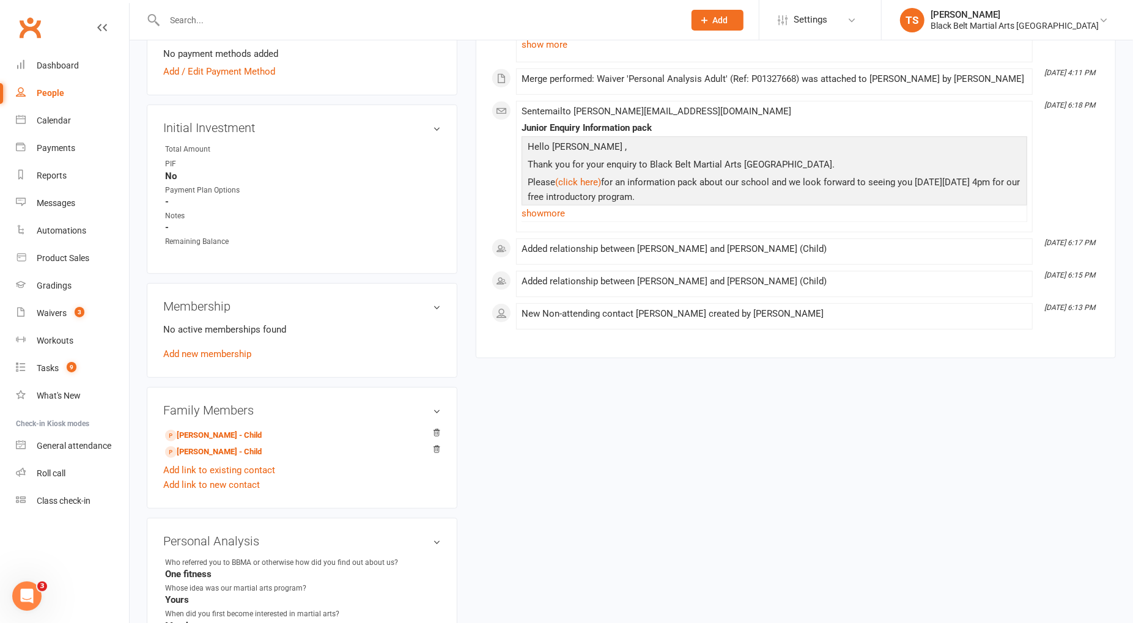
scroll to position [418, 0]
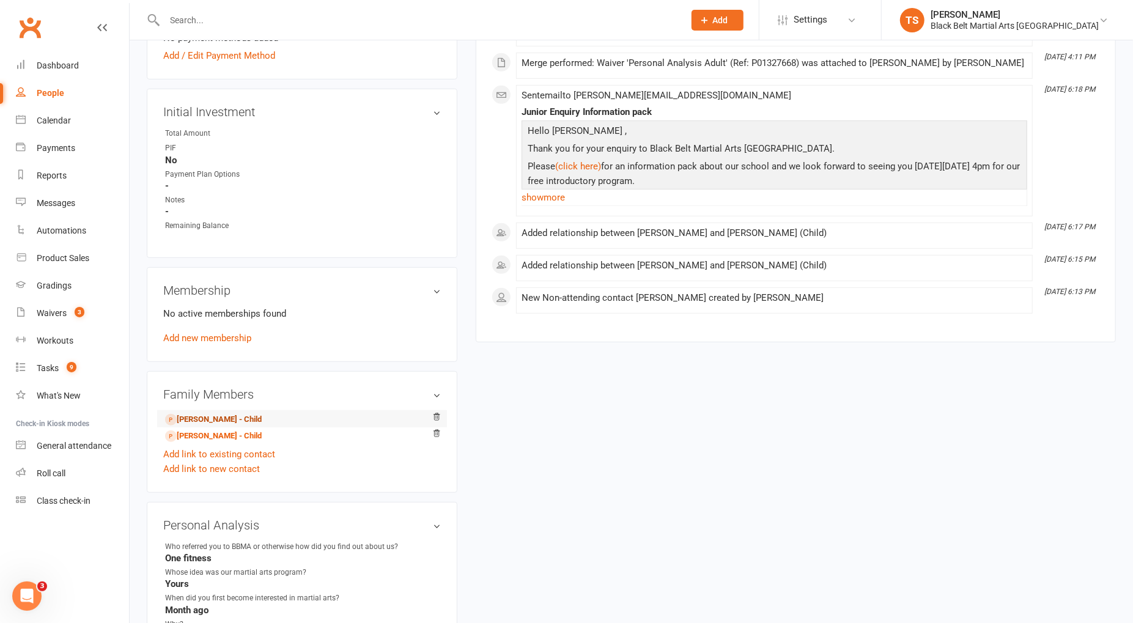
click at [247, 416] on link "Dominic Fisniku - Child" at bounding box center [213, 419] width 97 height 13
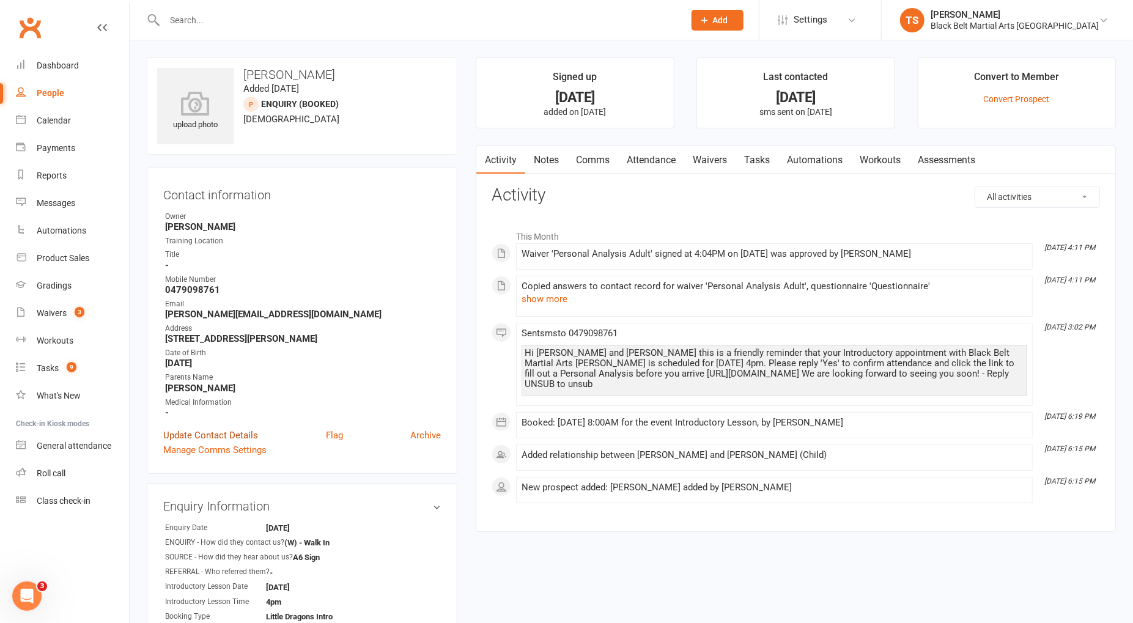
click at [212, 430] on link "Update Contact Details" at bounding box center [210, 435] width 95 height 15
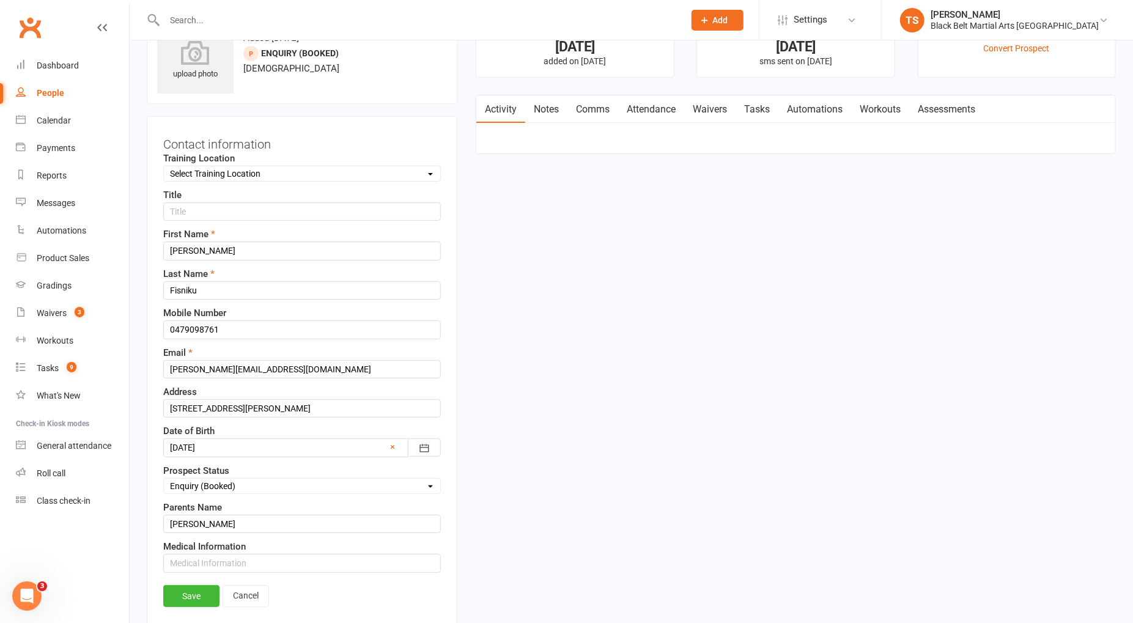
scroll to position [57, 0]
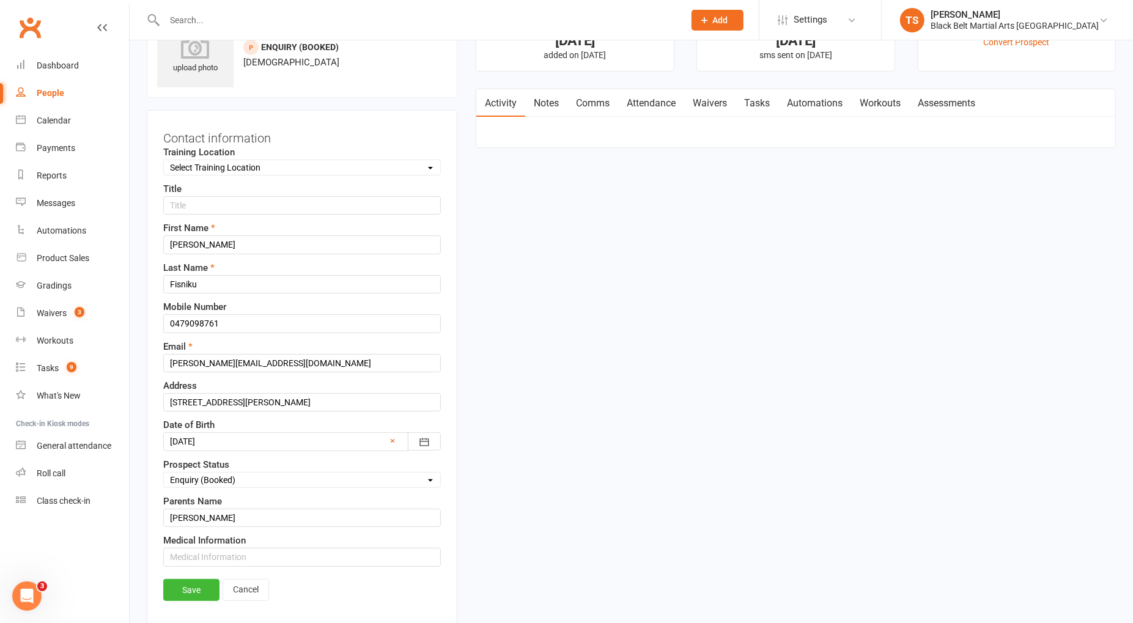
click at [195, 473] on select "Select Enquiry (Booked) Enquiry (Not Booked) Pending (enrolment pack sent) DNS …" at bounding box center [302, 479] width 276 height 13
select select "Pending (enrolment pack sent)"
click at [164, 473] on select "Select Enquiry (Booked) Enquiry (Not Booked) Pending (enrolment pack sent) DNS …" at bounding box center [302, 479] width 276 height 13
click at [187, 583] on link "Save" at bounding box center [191, 590] width 56 height 22
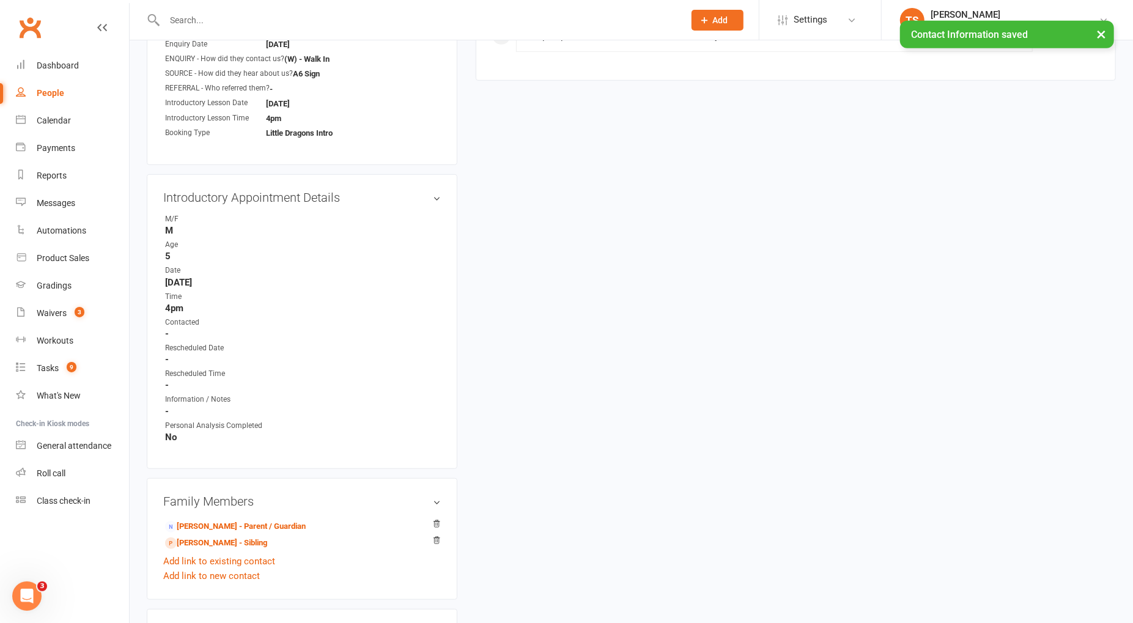
scroll to position [484, 0]
click at [209, 538] on link "Martin Fisniku - Sibling" at bounding box center [216, 542] width 102 height 13
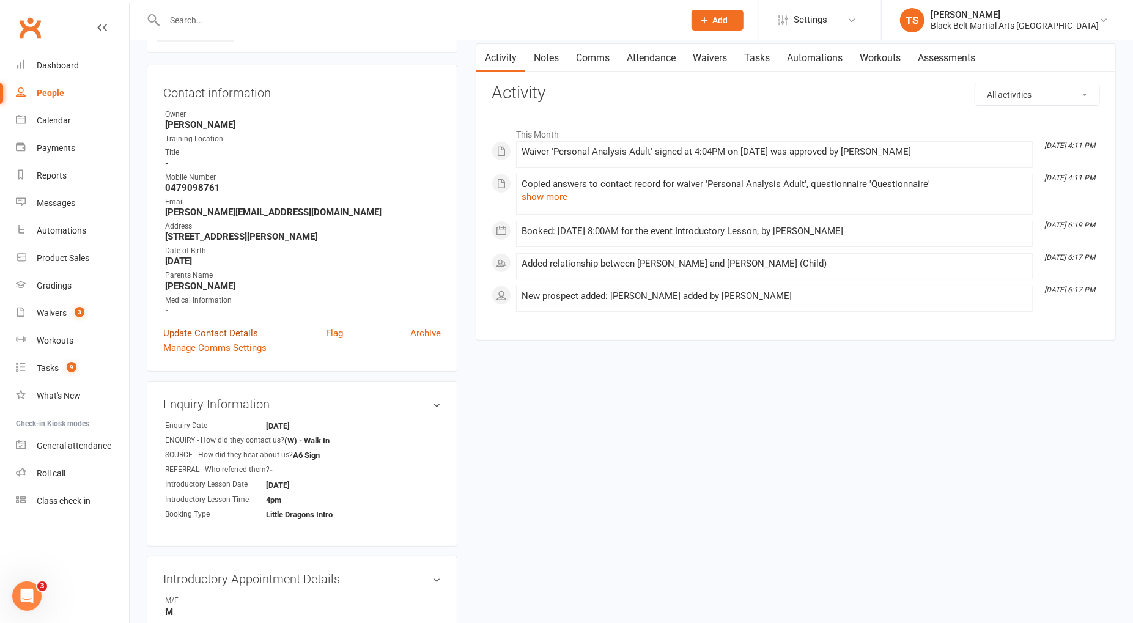
click at [190, 331] on link "Update Contact Details" at bounding box center [210, 333] width 95 height 15
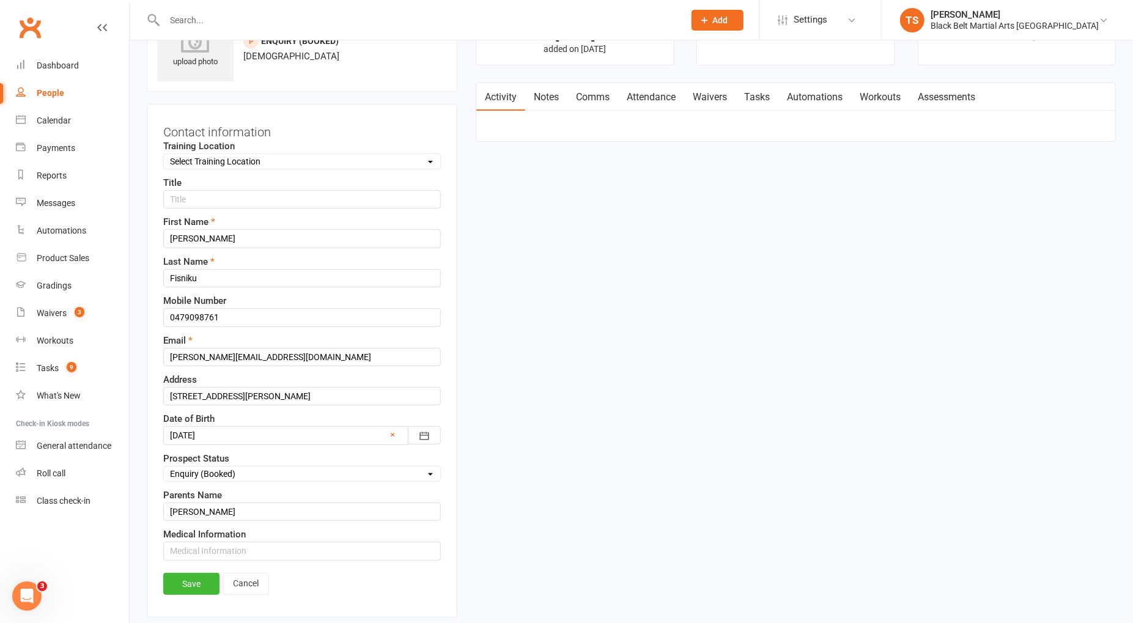
scroll to position [57, 0]
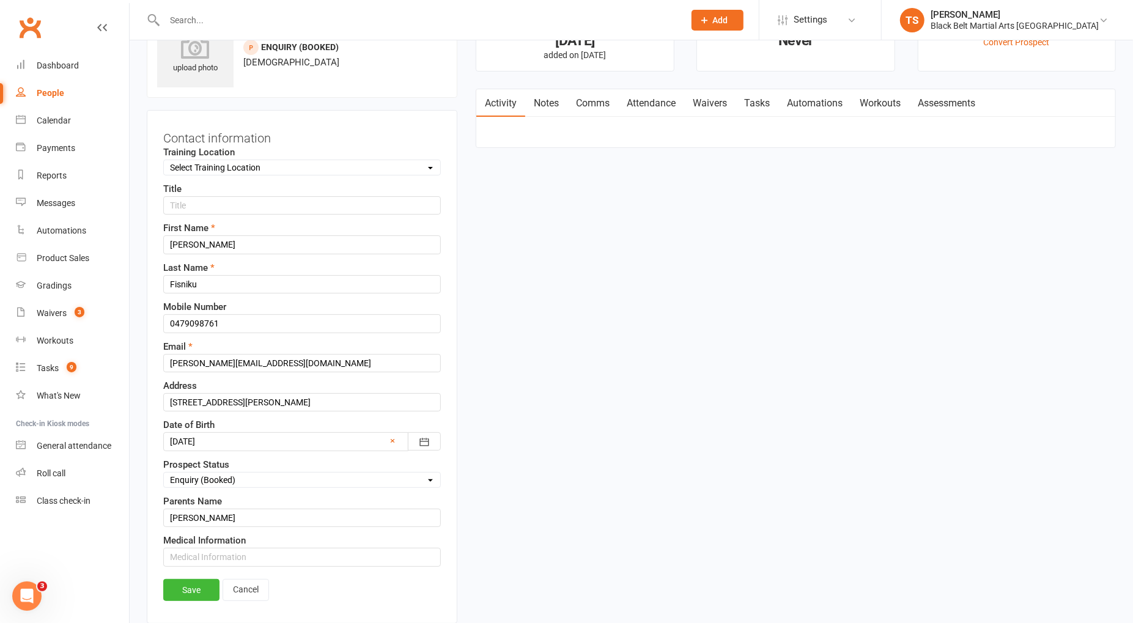
click at [204, 473] on select "Select Enquiry (Booked) Enquiry (Not Booked) Pending (enrolment pack sent) DNS …" at bounding box center [302, 479] width 276 height 13
select select "Pizza/birthday party"
click at [164, 473] on select "Select Enquiry (Booked) Enquiry (Not Booked) Pending (enrolment pack sent) DNS …" at bounding box center [302, 479] width 276 height 13
drag, startPoint x: 197, startPoint y: 580, endPoint x: 267, endPoint y: 558, distance: 73.1
click at [197, 580] on link "Save" at bounding box center [191, 590] width 56 height 22
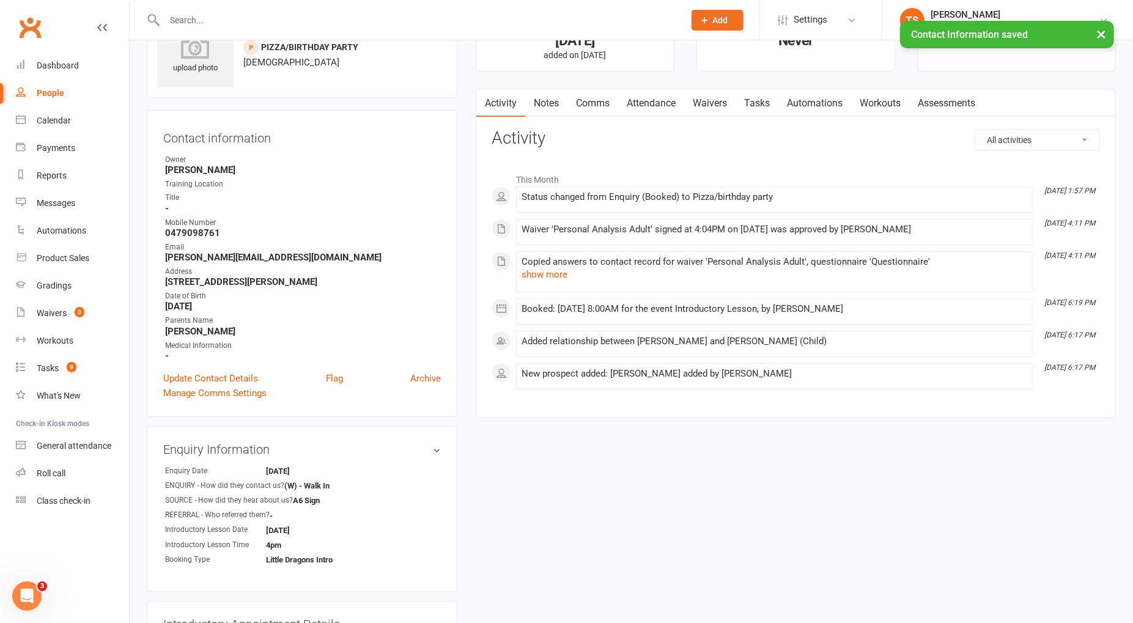
scroll to position [0, 0]
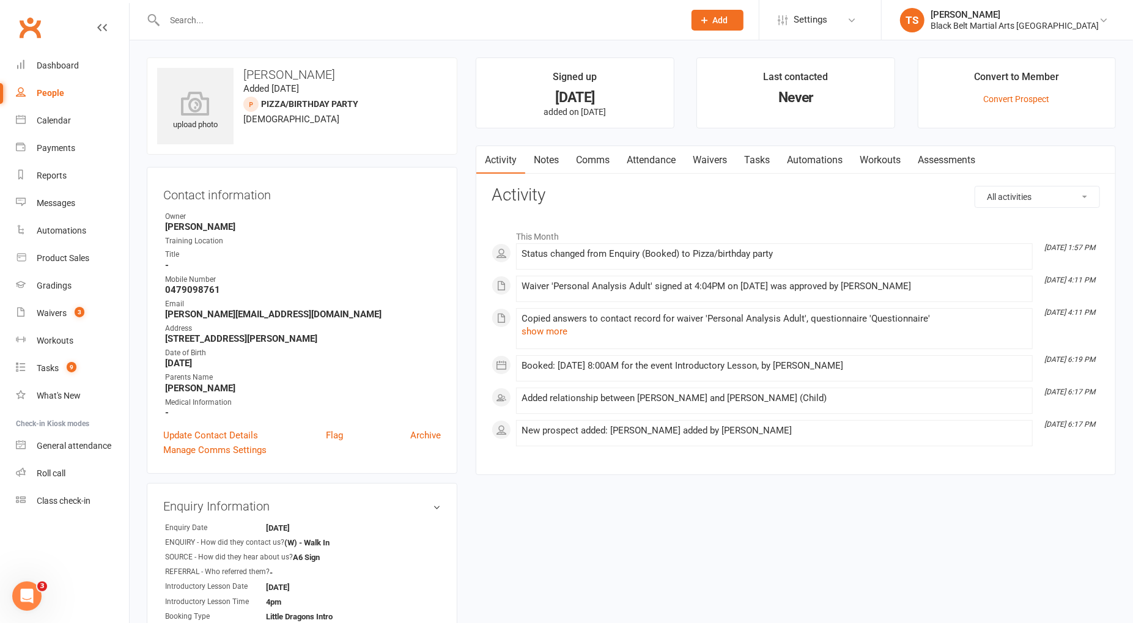
click at [41, 96] on div "People" at bounding box center [51, 93] width 28 height 10
select select "100"
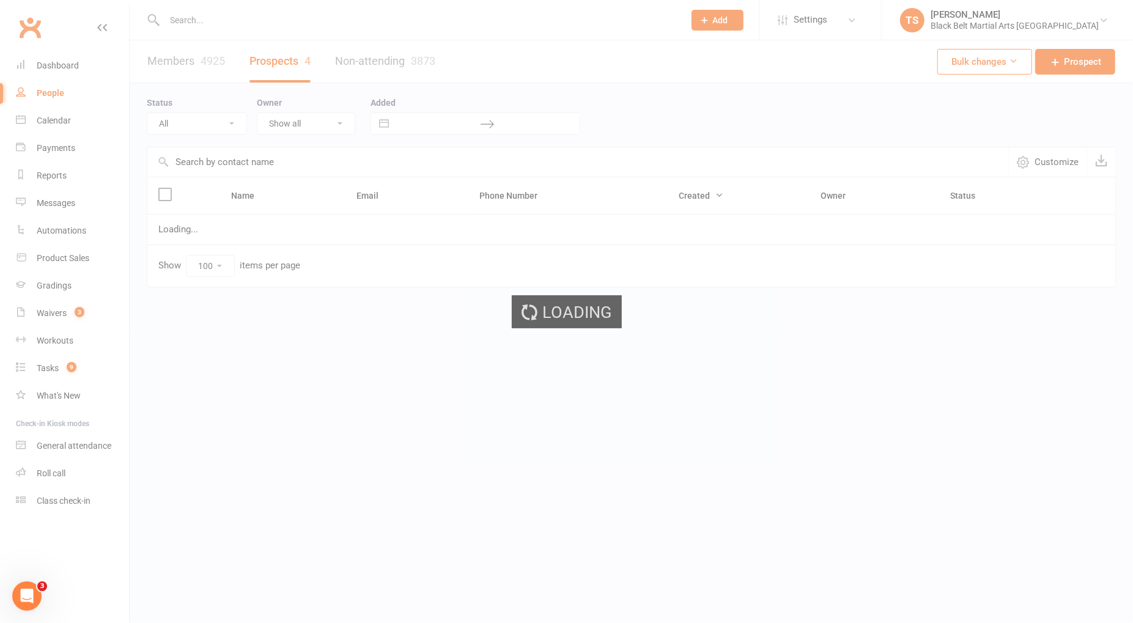
select select "Pending (enrolment pack sent)"
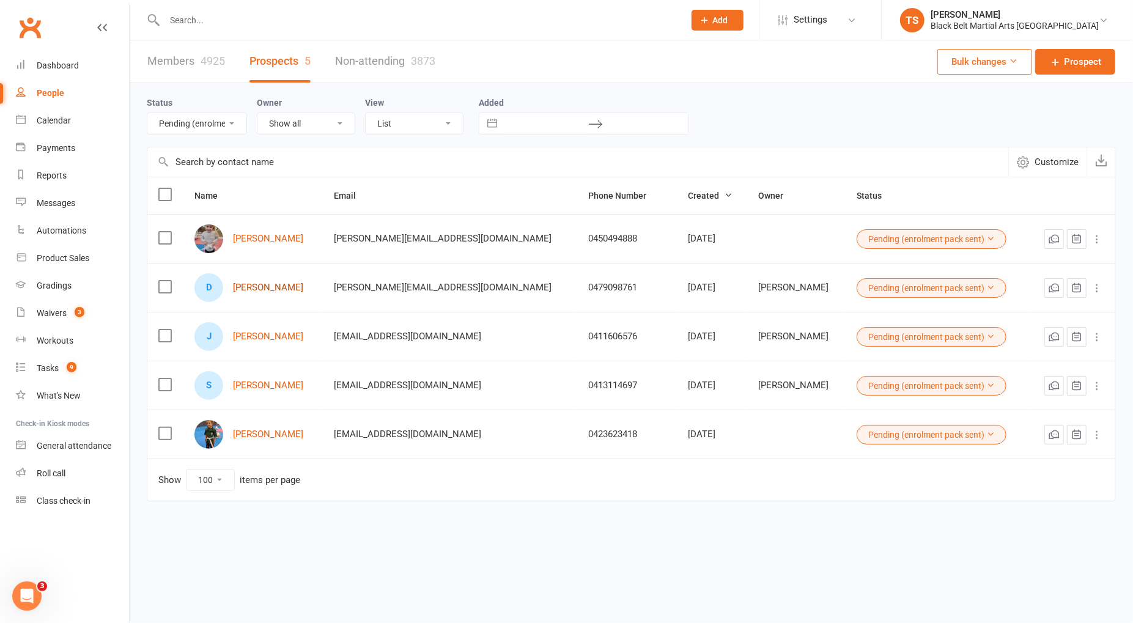
click at [275, 285] on link "Dominic Fisniku" at bounding box center [268, 288] width 70 height 10
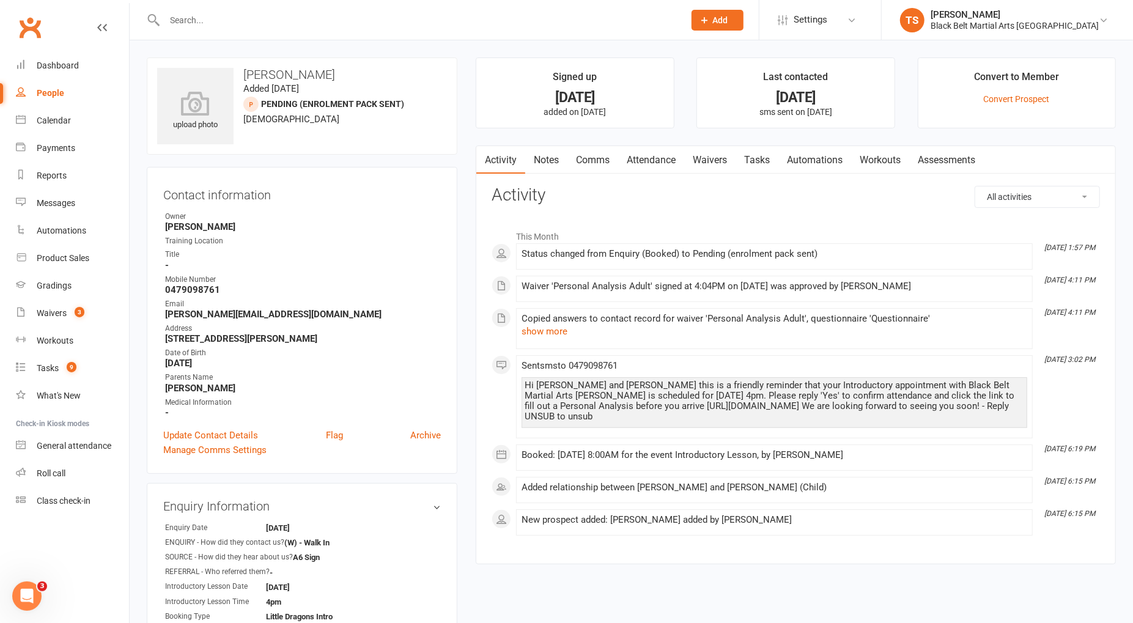
click at [286, 15] on input "text" at bounding box center [418, 20] width 515 height 17
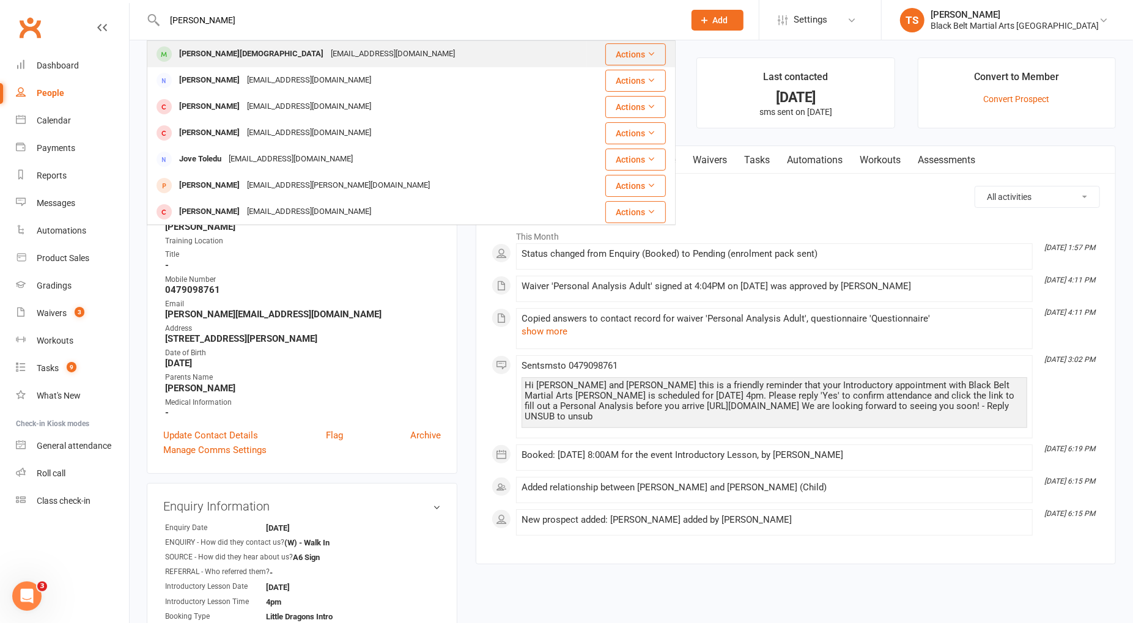
type input "Jovi"
click at [229, 46] on div "Jovi Christian" at bounding box center [252, 54] width 152 height 18
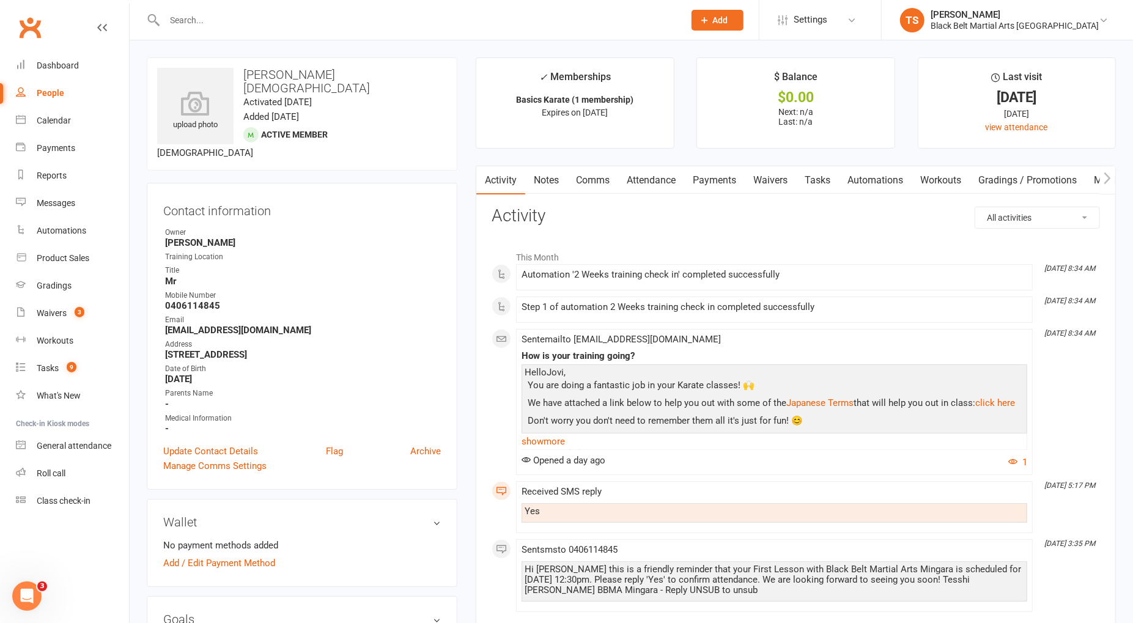
click at [347, 20] on input "text" at bounding box center [418, 20] width 515 height 17
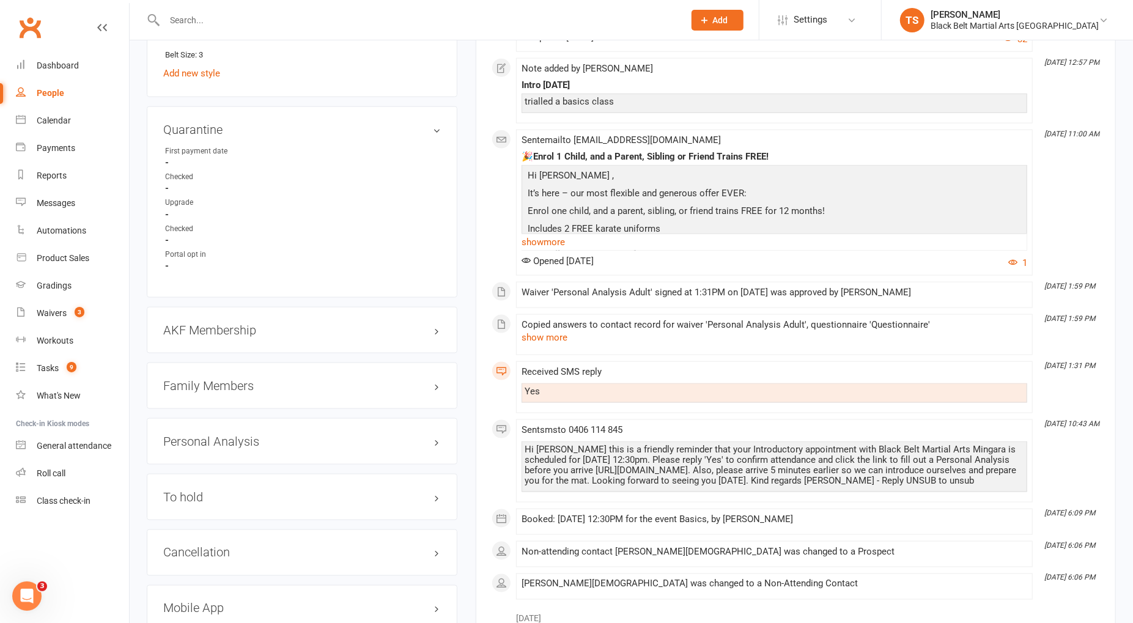
scroll to position [1145, 0]
click at [207, 379] on h3 "Family Members" at bounding box center [302, 385] width 278 height 13
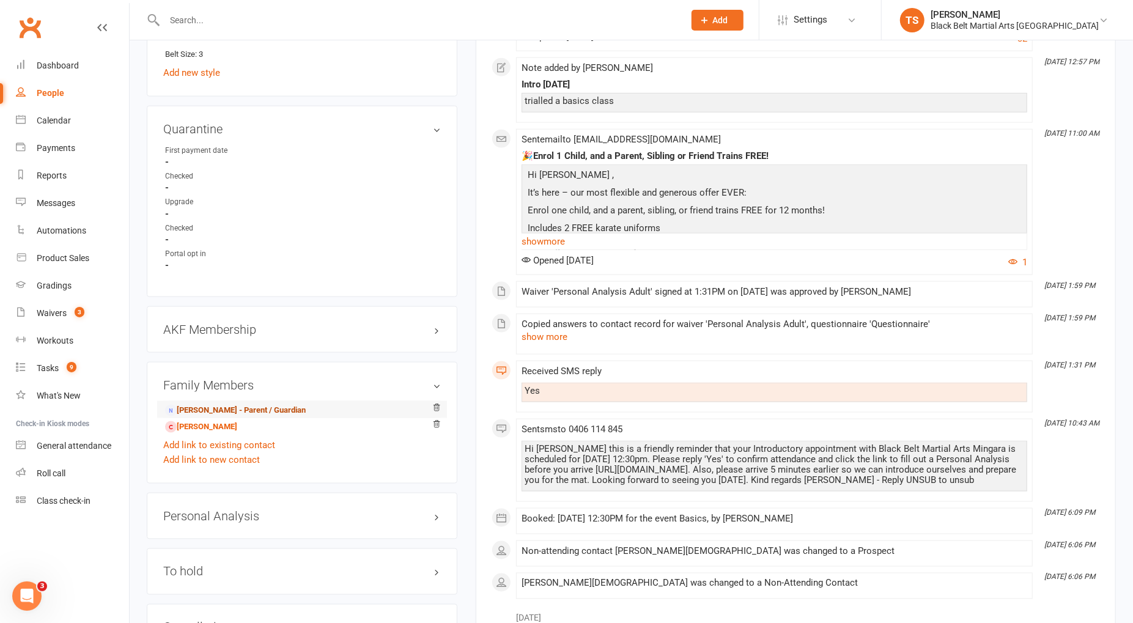
click at [212, 404] on link "Anthony Christian - Parent / Guardian" at bounding box center [235, 410] width 141 height 13
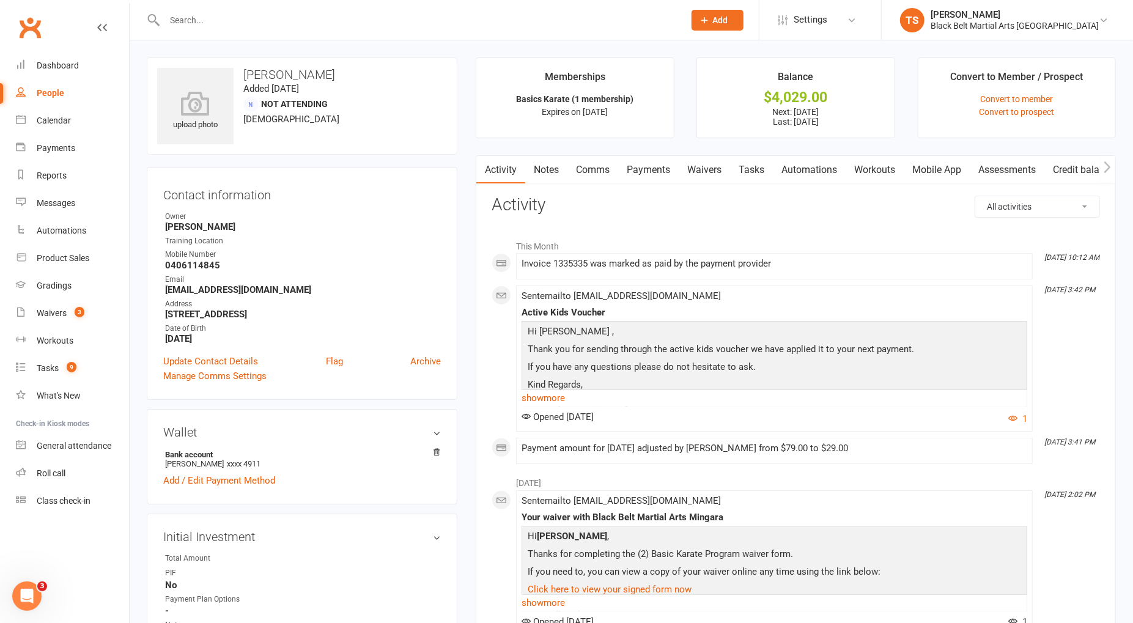
click at [645, 177] on link "Payments" at bounding box center [648, 170] width 61 height 28
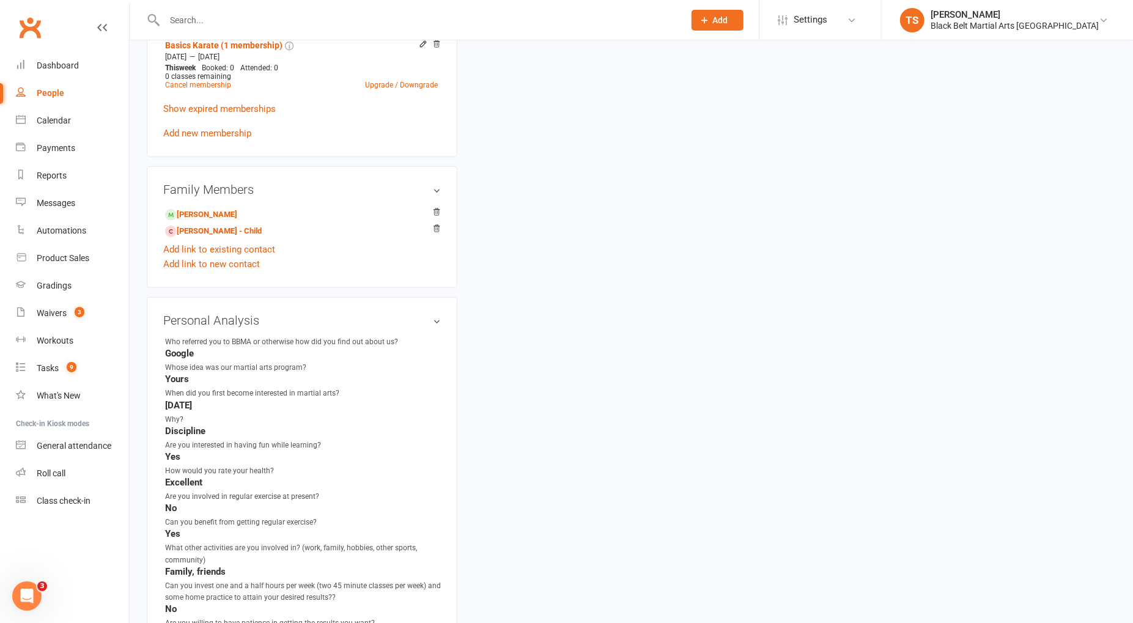
scroll to position [694, 0]
click at [204, 226] on link "Nevaeh Christian - Child" at bounding box center [213, 232] width 97 height 13
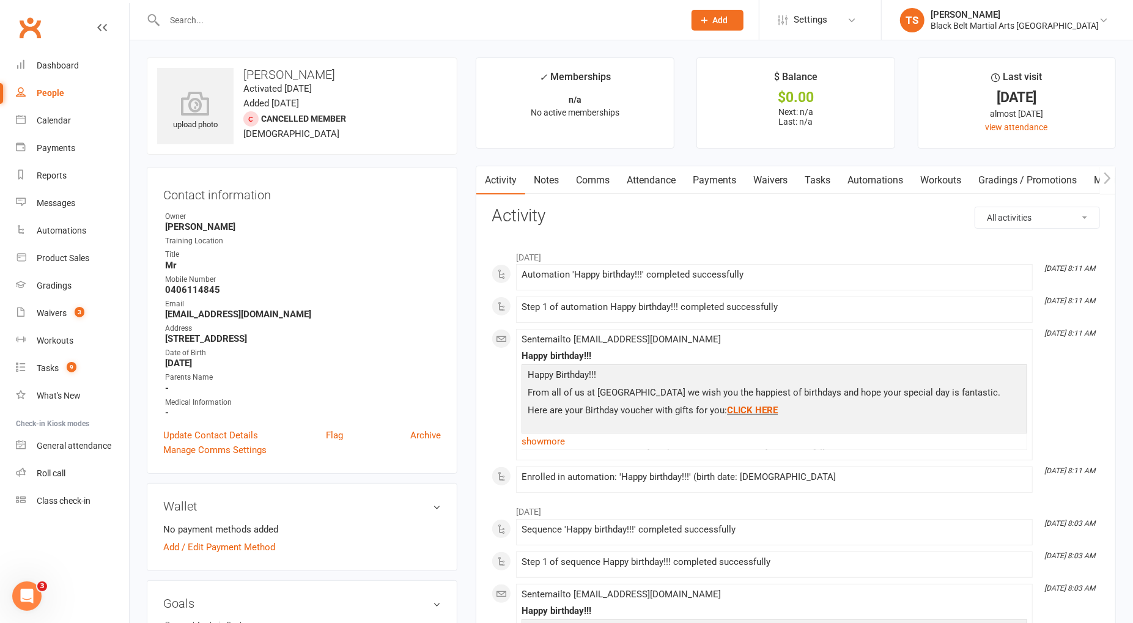
click at [384, 21] on input "text" at bounding box center [418, 20] width 515 height 17
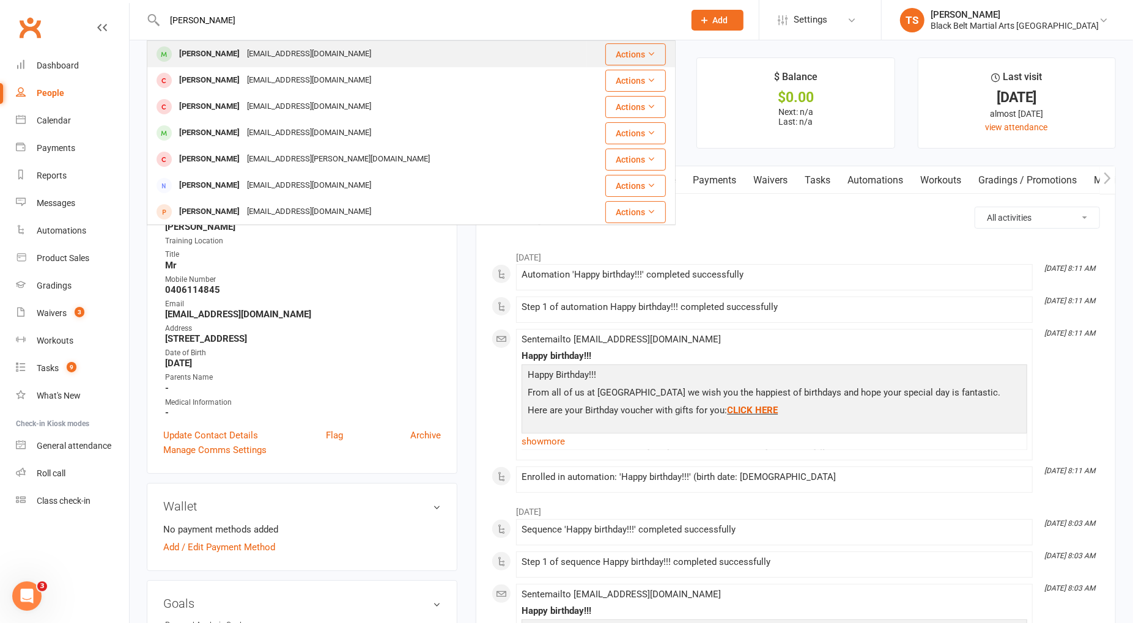
type input "Jacob Owens"
click at [357, 50] on div "Jacob Owens danielgarethowens@gmail.com" at bounding box center [367, 54] width 438 height 25
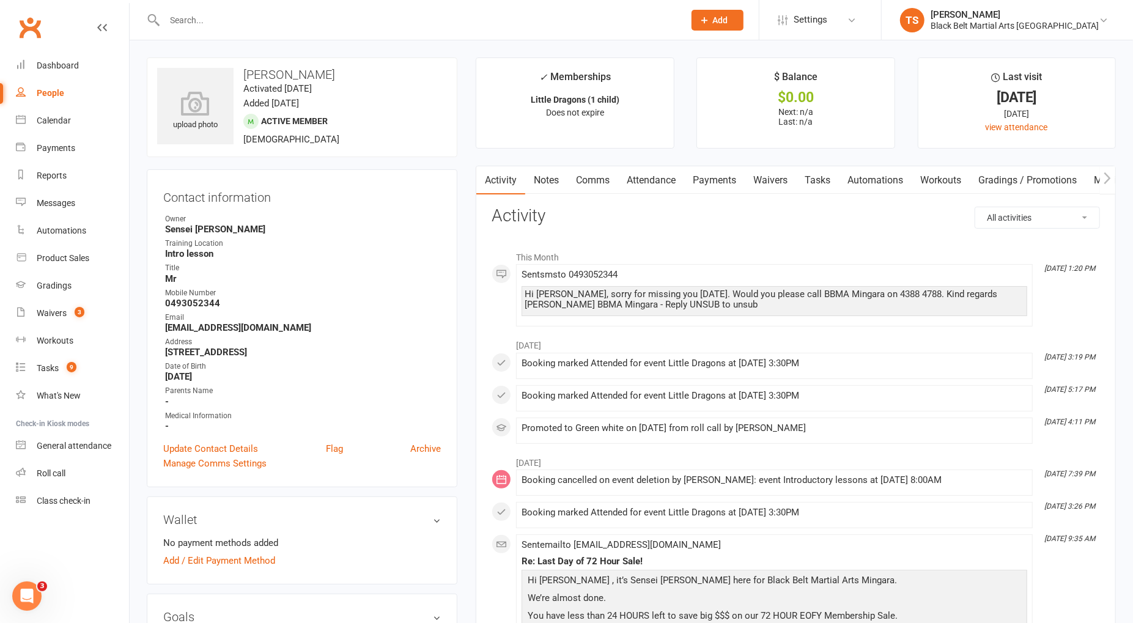
click at [716, 183] on link "Payments" at bounding box center [714, 180] width 61 height 28
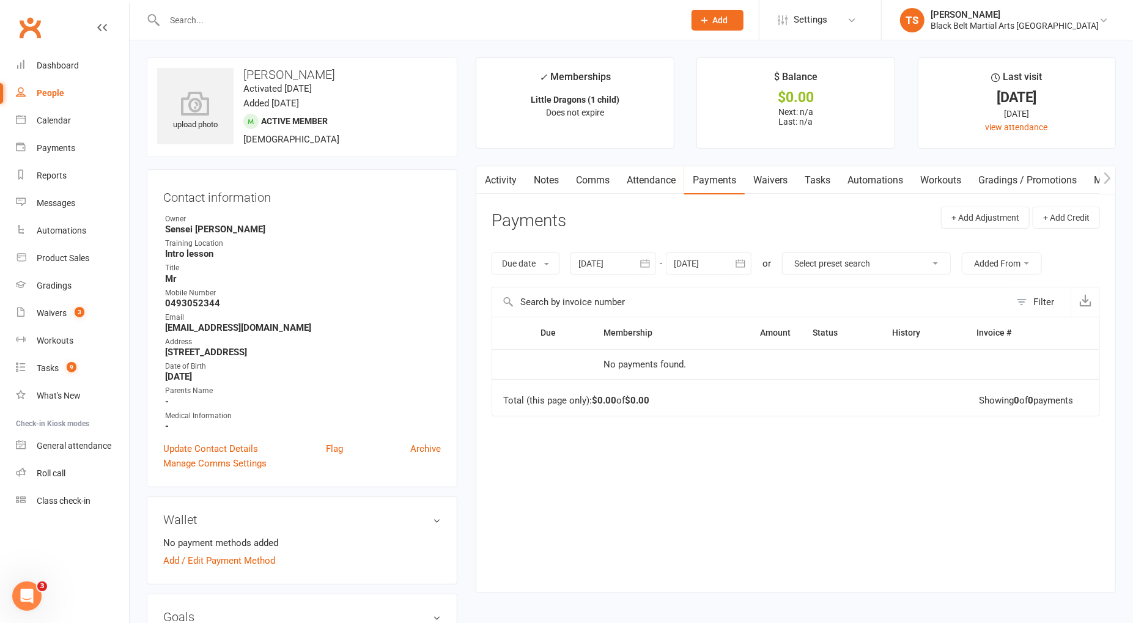
click at [653, 185] on link "Attendance" at bounding box center [651, 180] width 66 height 28
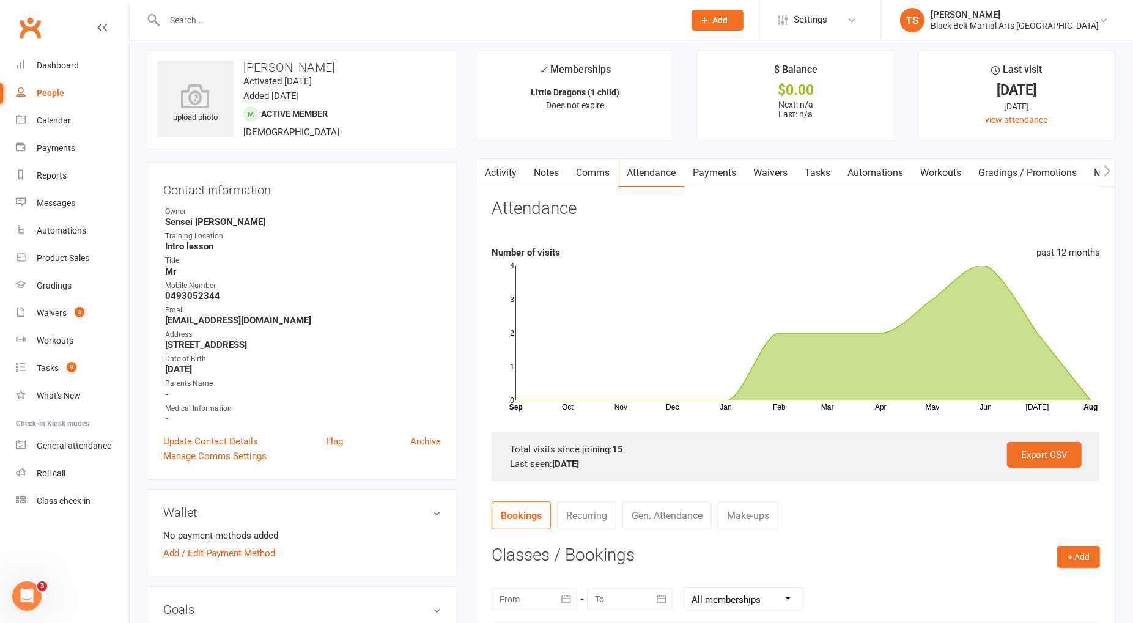
scroll to position [15, 0]
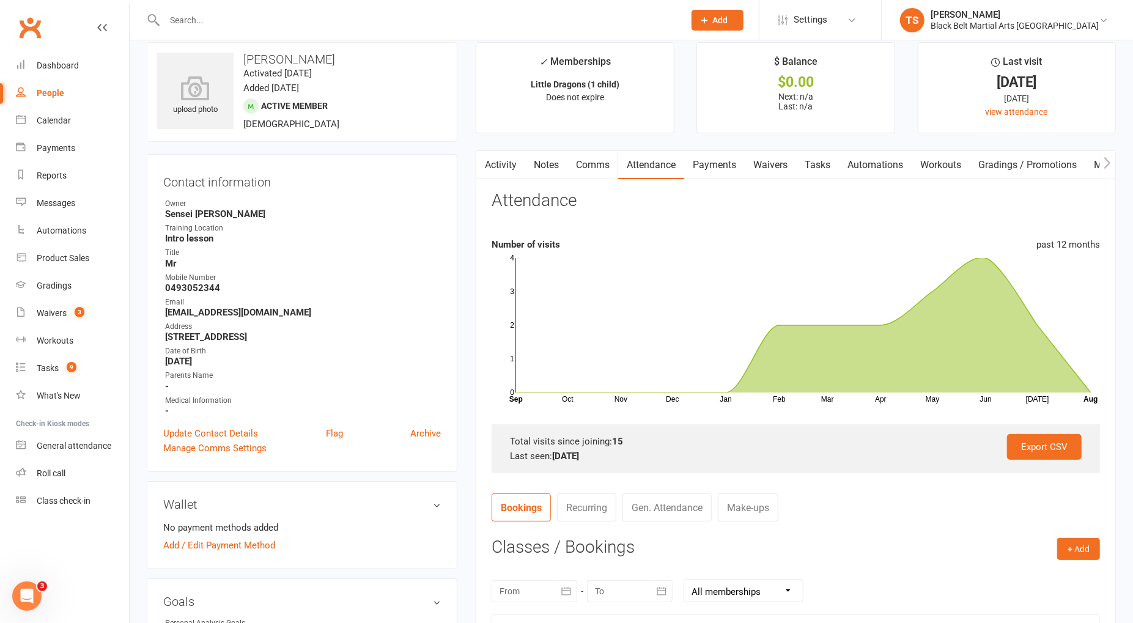
click at [228, 22] on input "text" at bounding box center [418, 20] width 515 height 17
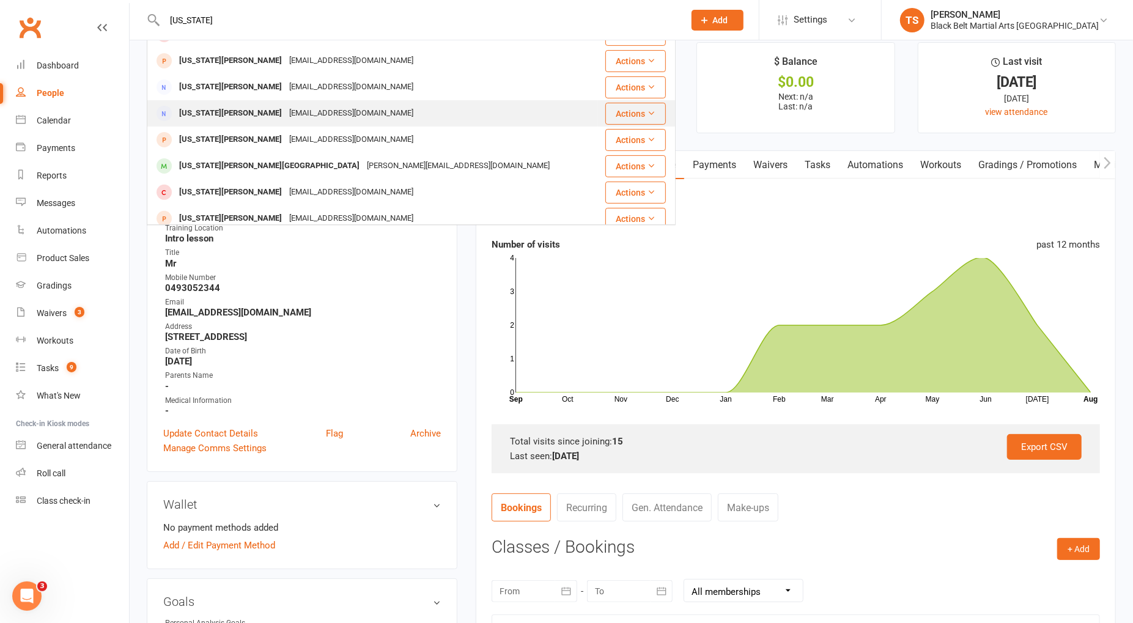
scroll to position [281, 0]
type input "Georgia"
click at [286, 122] on div "georgiamitchell81@hotmail.com" at bounding box center [351, 115] width 131 height 18
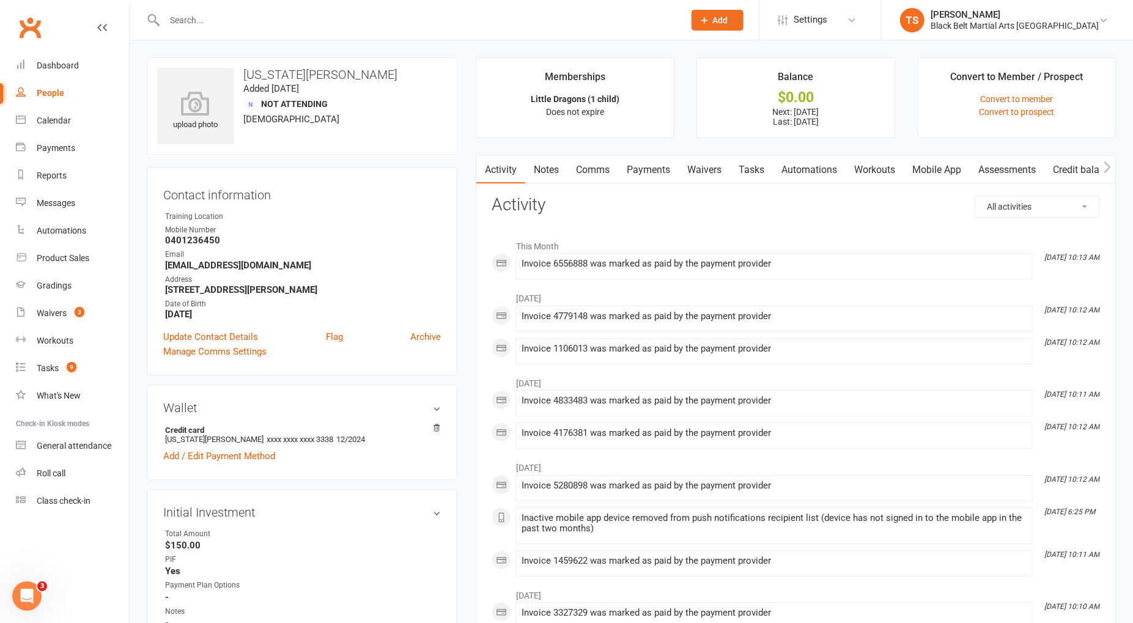
click at [659, 176] on link "Payments" at bounding box center [648, 170] width 61 height 28
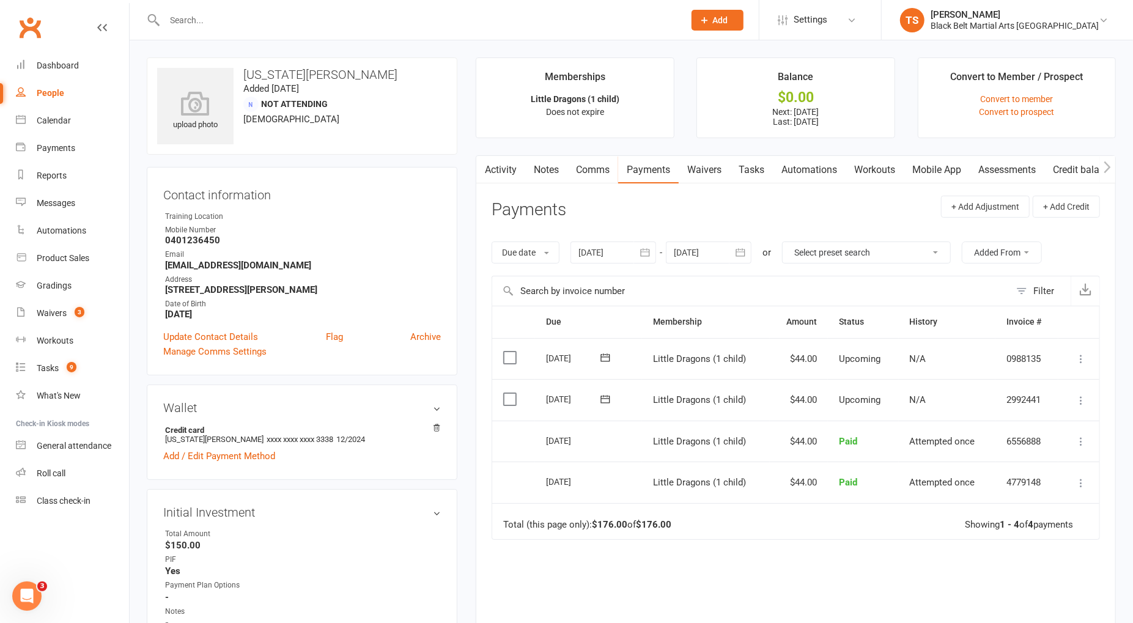
click at [713, 256] on div at bounding box center [709, 253] width 86 height 22
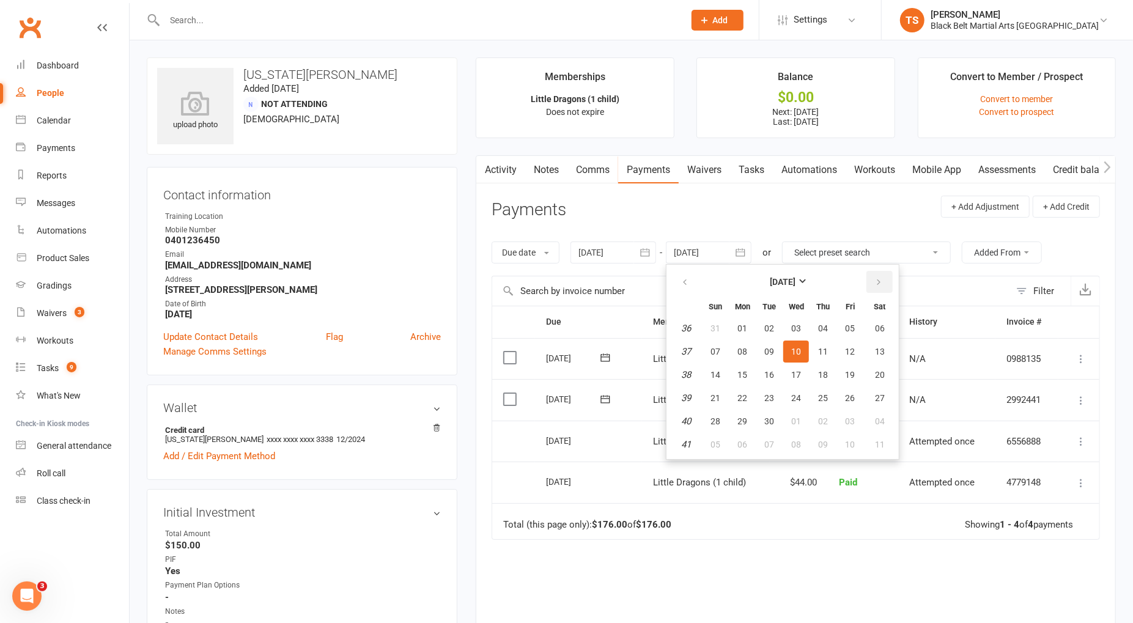
click at [875, 278] on icon "button" at bounding box center [879, 283] width 9 height 10
click at [829, 420] on button "30" at bounding box center [823, 421] width 26 height 22
type input "30 Oct 2025"
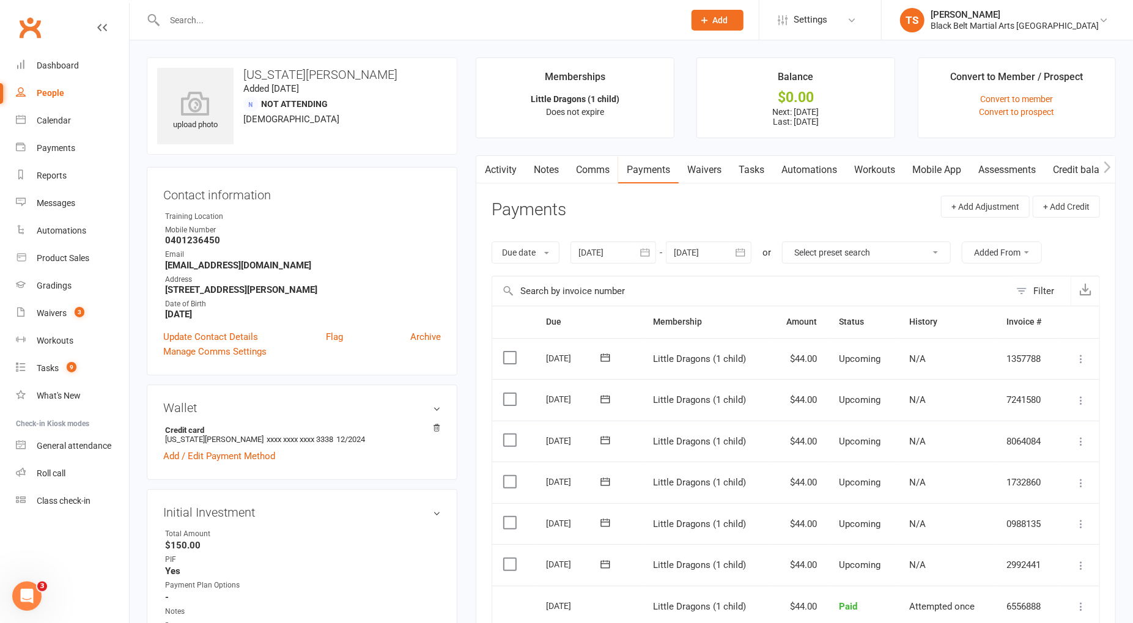
click at [196, 20] on input "text" at bounding box center [418, 20] width 515 height 17
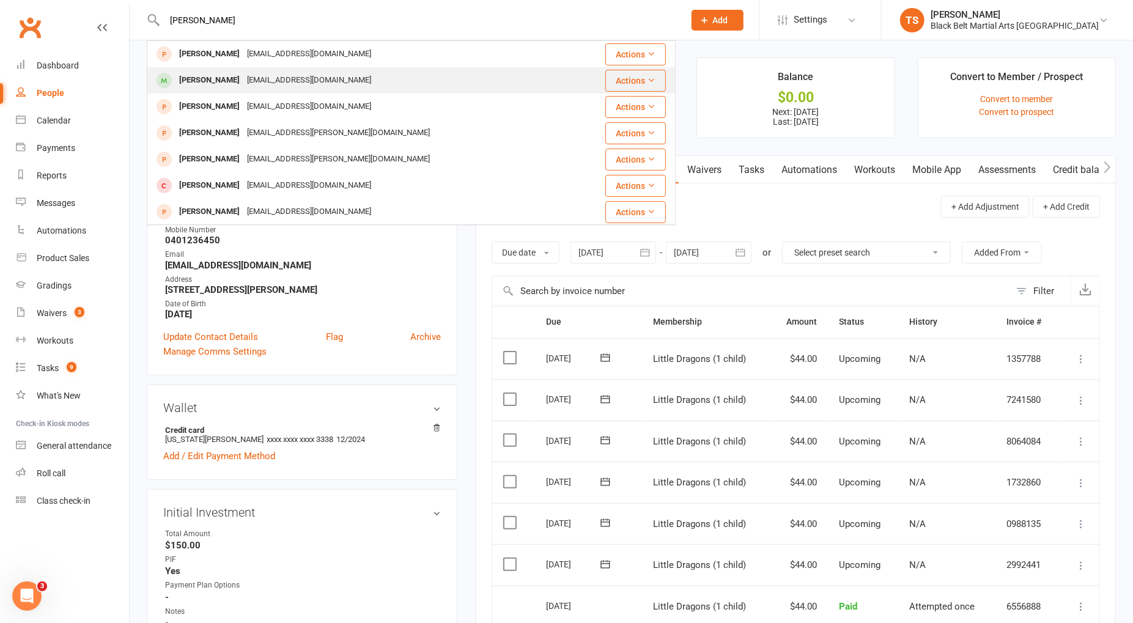
type input "Evelyn McA"
click at [293, 81] on div "[EMAIL_ADDRESS][DOMAIN_NAME]" at bounding box center [308, 81] width 131 height 18
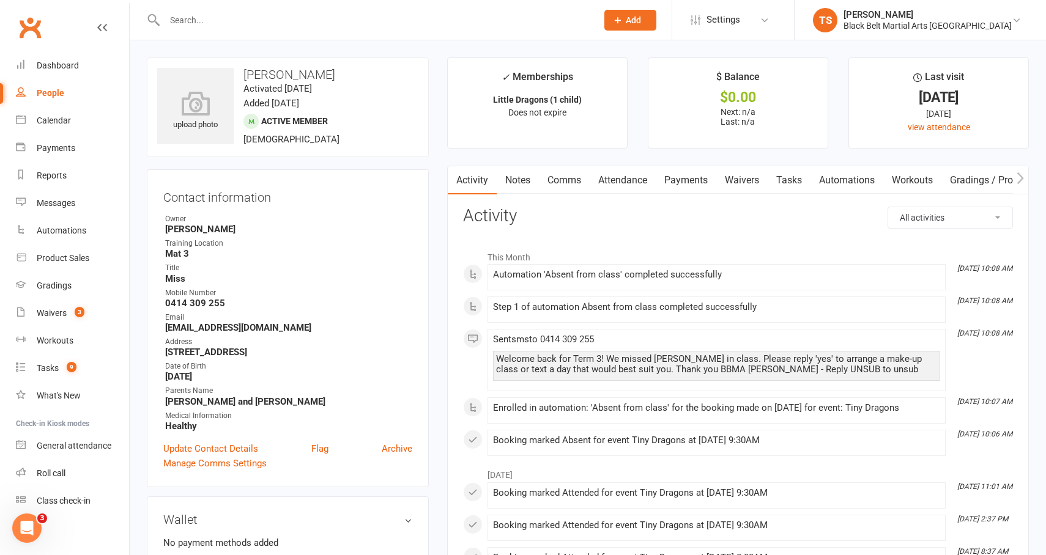
click at [206, 15] on input "text" at bounding box center [374, 20] width 427 height 17
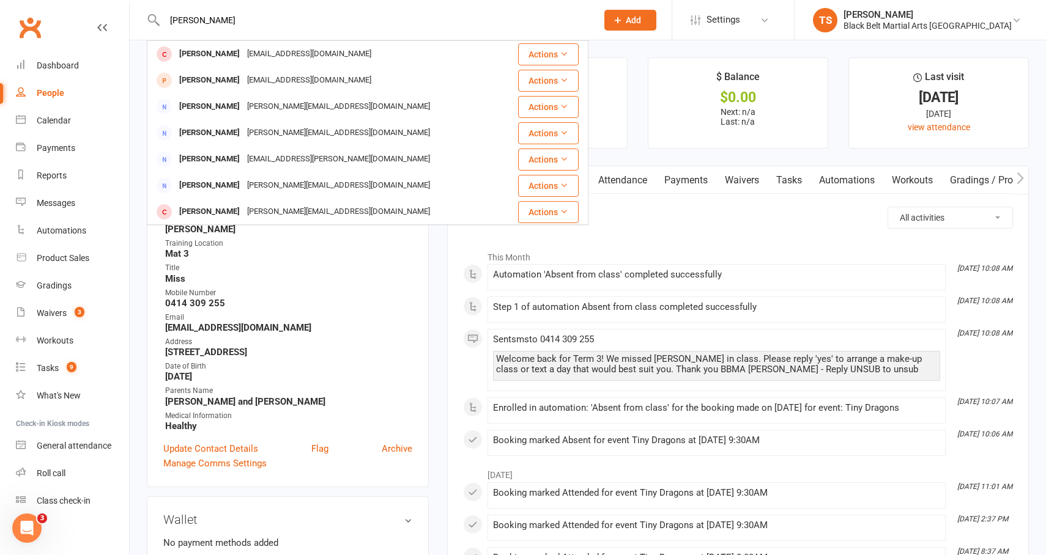
drag, startPoint x: 222, startPoint y: 21, endPoint x: 160, endPoint y: 15, distance: 62.1
click at [160, 15] on div "Izzy MArtin Paul Martin Hayleyj60@yahoo.ie Actions Todd Martin noemail@email.co…" at bounding box center [368, 20] width 442 height 40
type input "M"
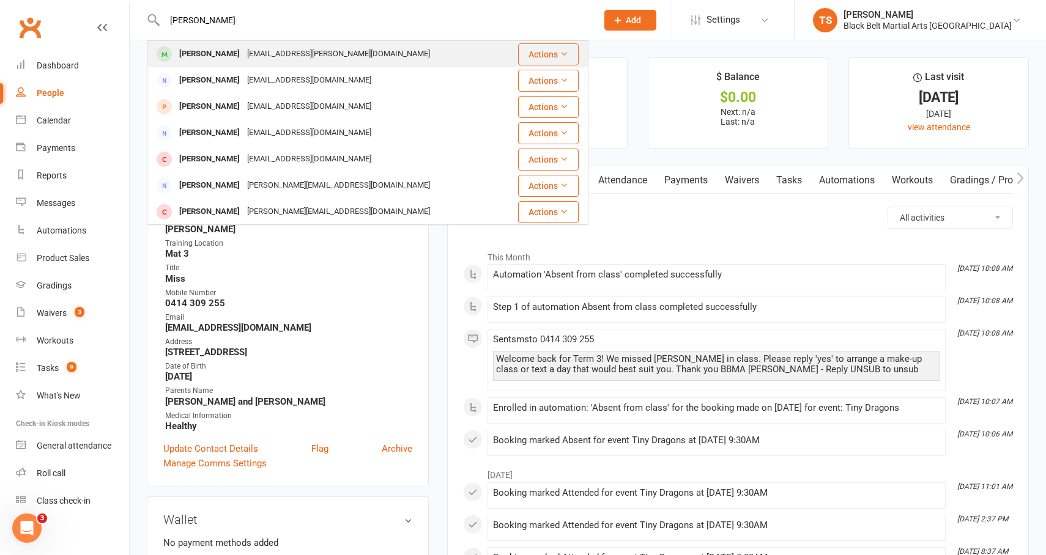
type input "Isabelle MArtin"
click at [229, 52] on div "Isabelle Martin" at bounding box center [210, 54] width 68 height 18
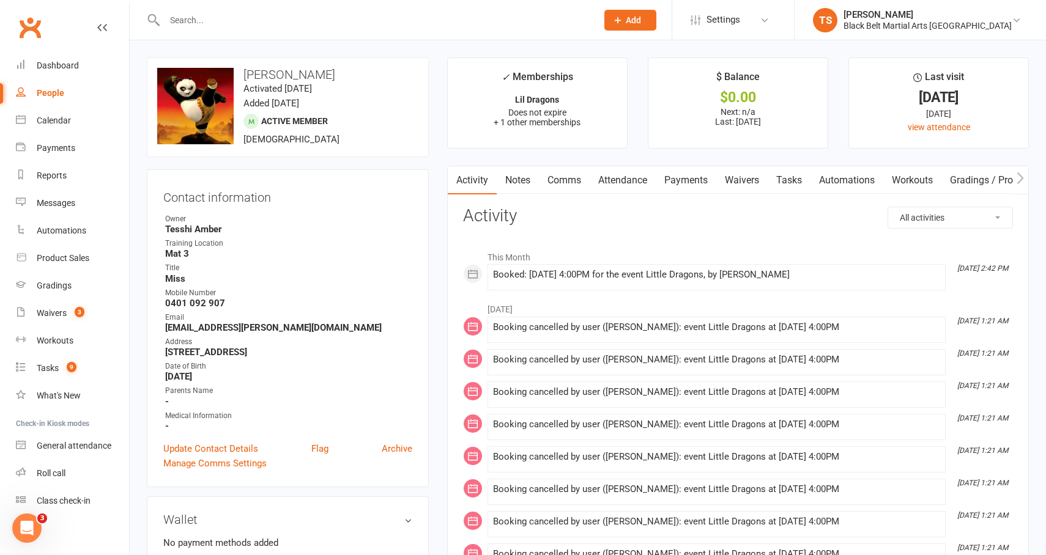
click at [698, 180] on link "Payments" at bounding box center [686, 180] width 61 height 28
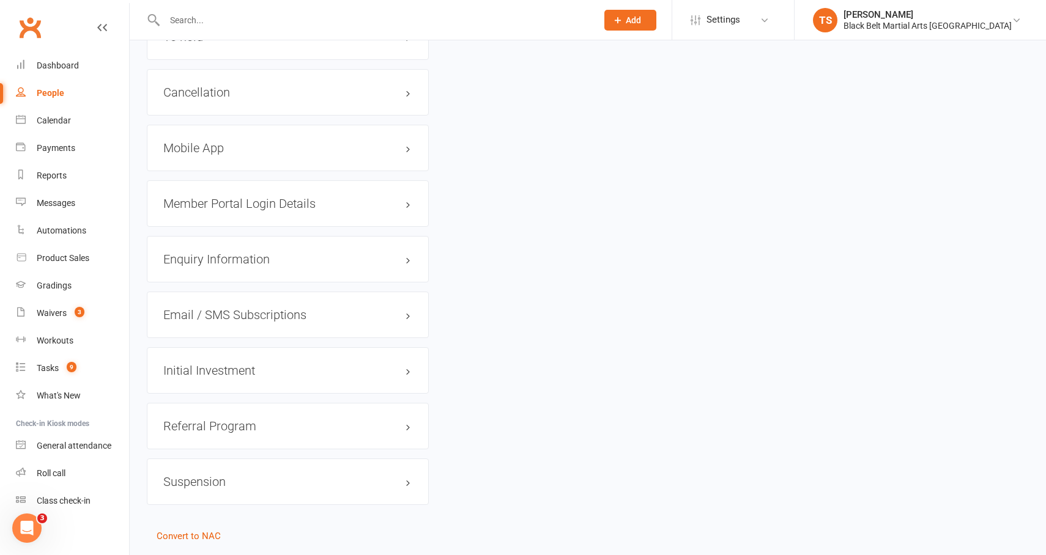
scroll to position [1646, 0]
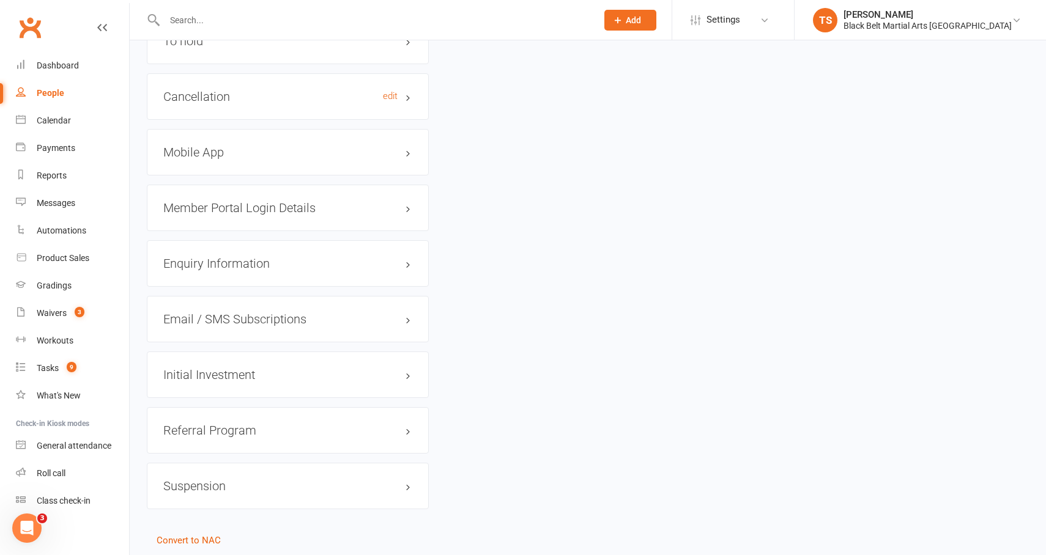
click at [201, 90] on h3 "Cancellation edit" at bounding box center [287, 96] width 249 height 13
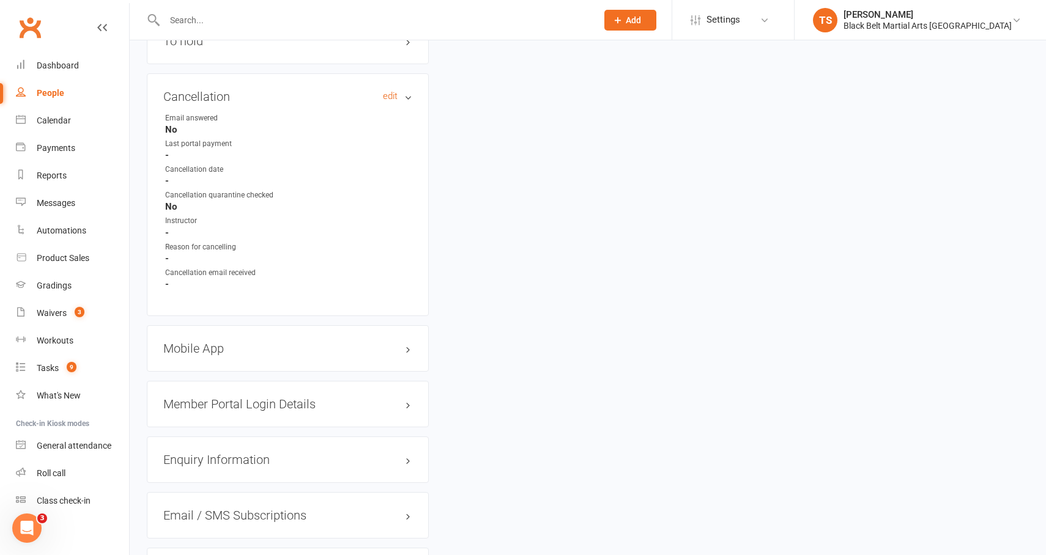
click at [201, 90] on h3 "Cancellation edit" at bounding box center [287, 96] width 249 height 13
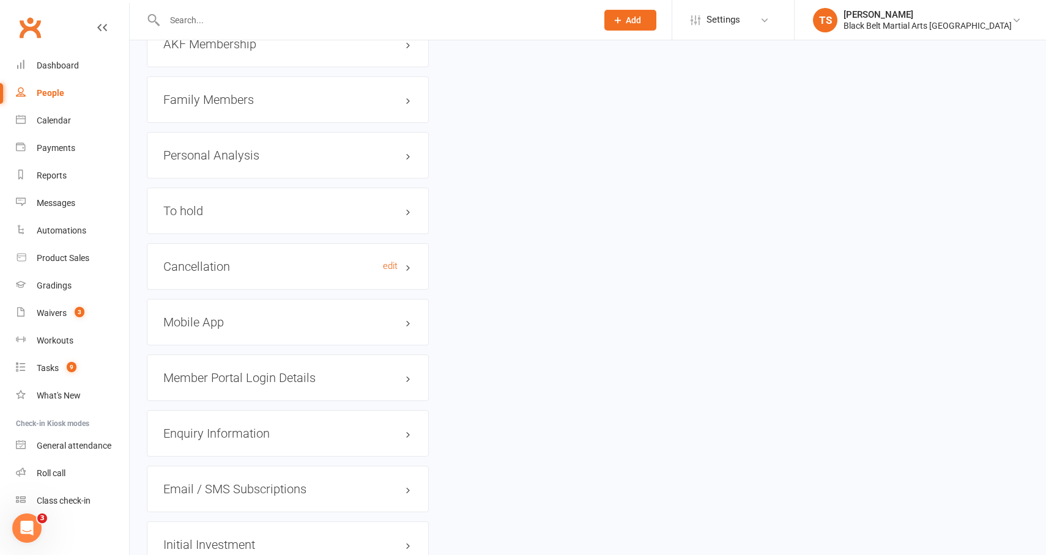
scroll to position [1454, 0]
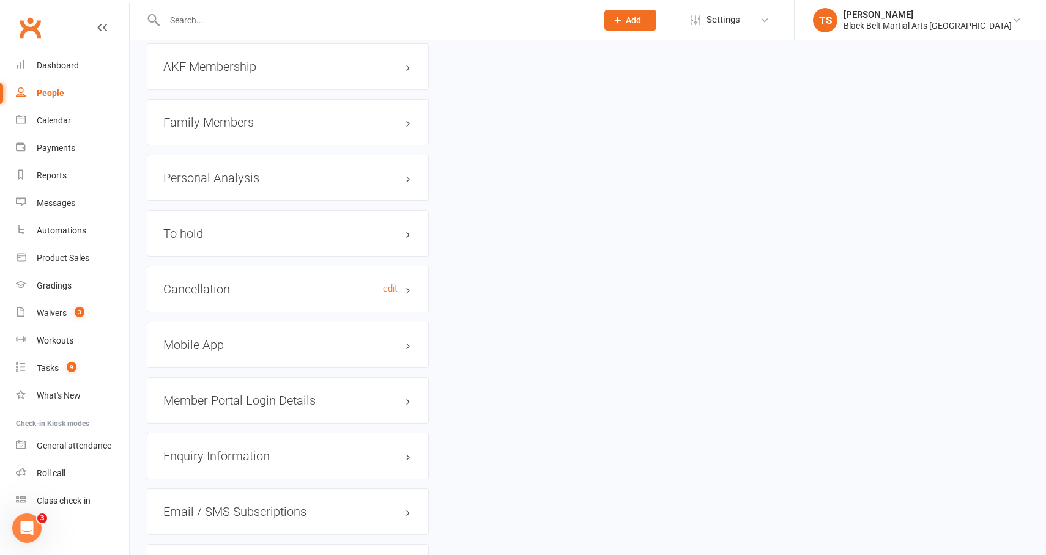
click at [227, 283] on h3 "Cancellation edit" at bounding box center [287, 289] width 249 height 13
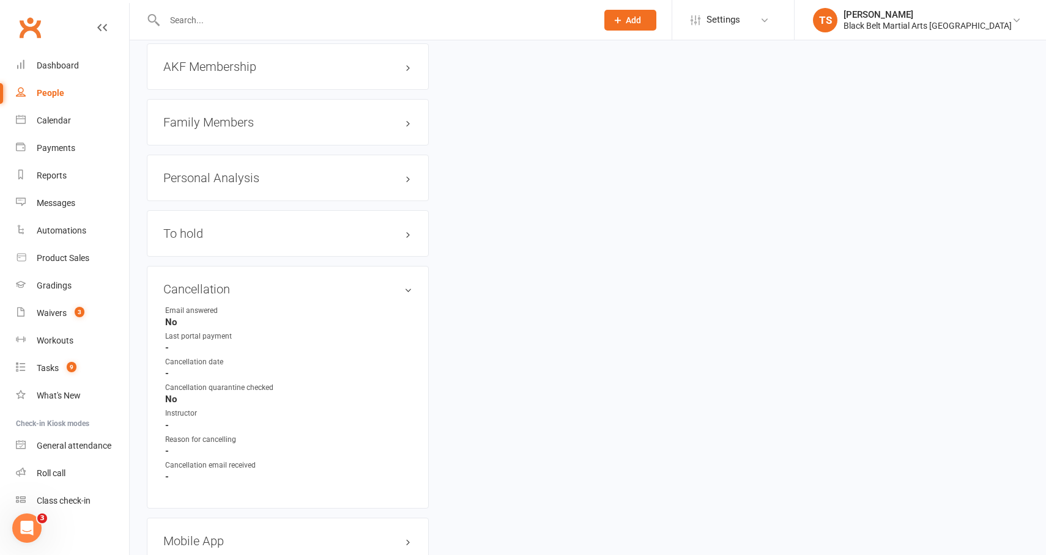
scroll to position [1434, 0]
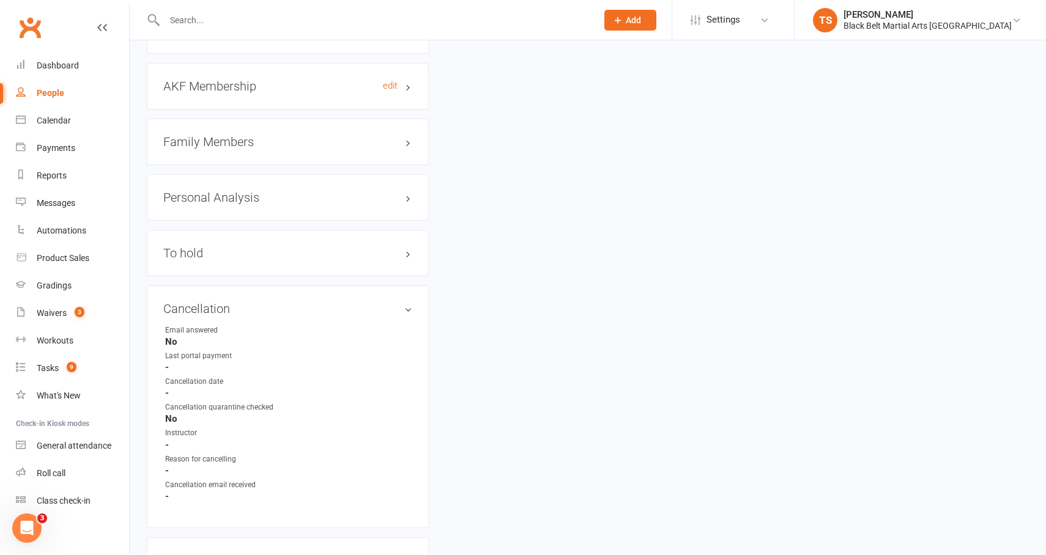
click at [220, 80] on h3 "AKF Membership edit" at bounding box center [287, 86] width 249 height 13
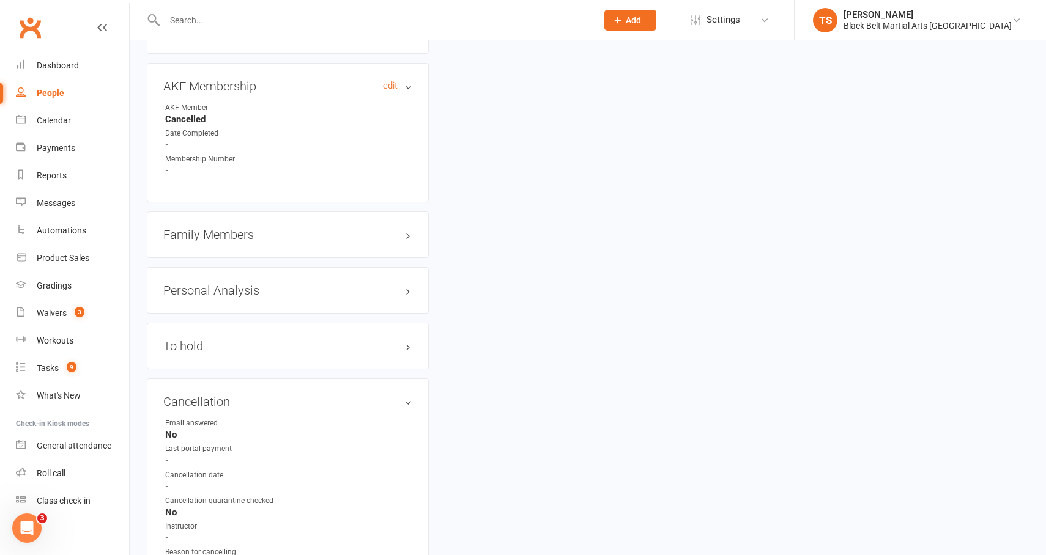
click at [220, 80] on h3 "AKF Membership edit" at bounding box center [287, 86] width 249 height 13
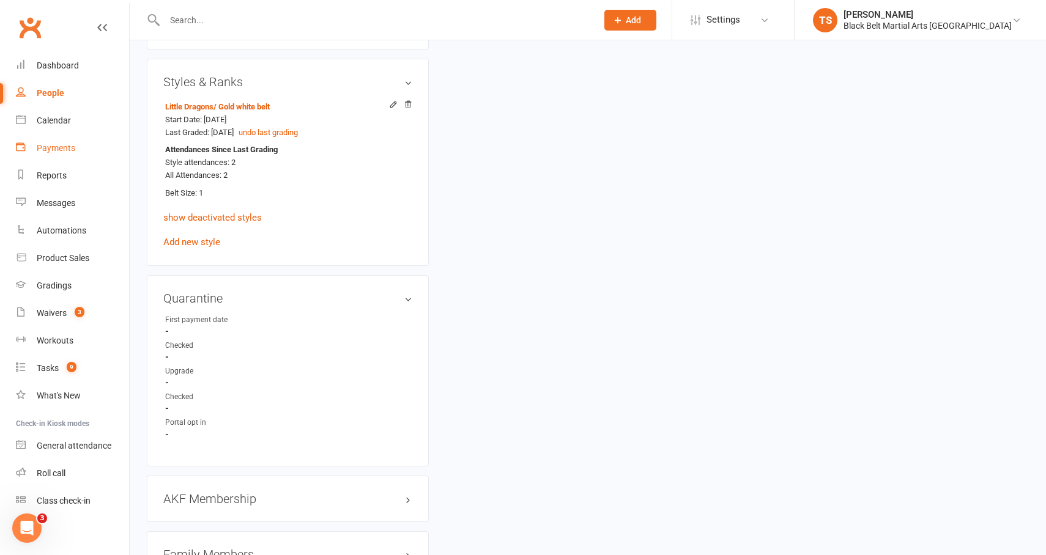
scroll to position [818, 0]
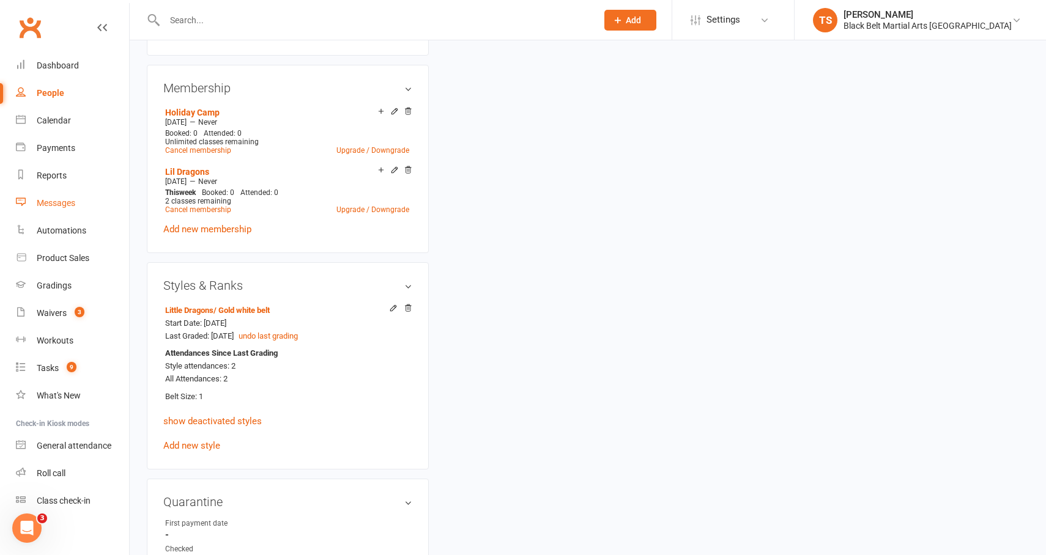
click at [55, 202] on div "Messages" at bounding box center [56, 203] width 39 height 10
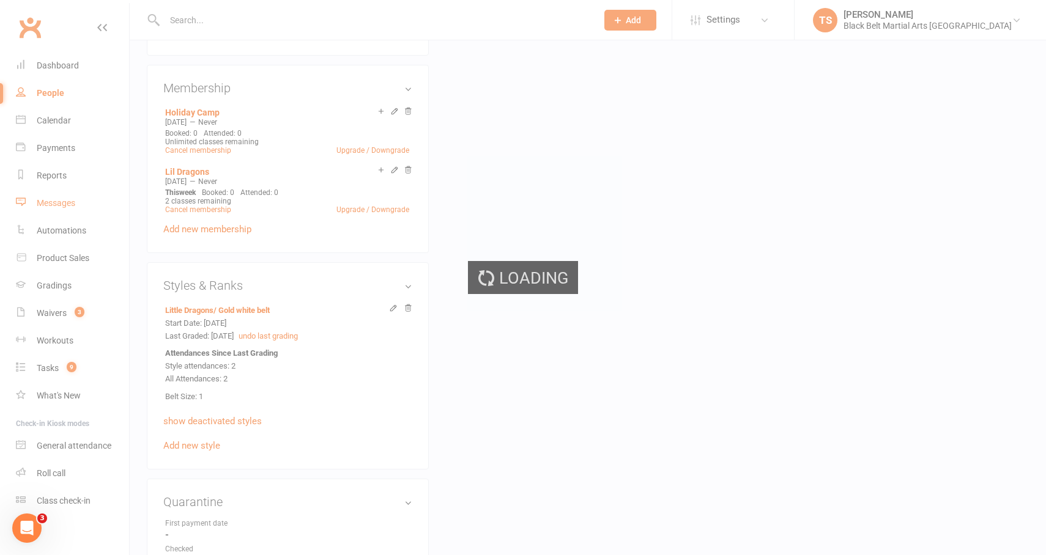
scroll to position [816, 0]
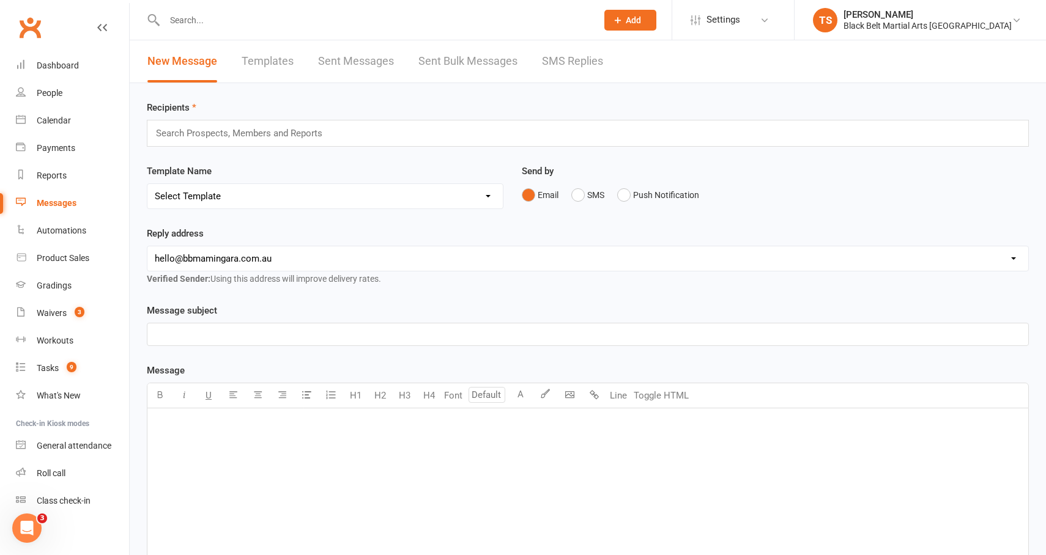
click at [281, 58] on link "Templates" at bounding box center [268, 61] width 52 height 42
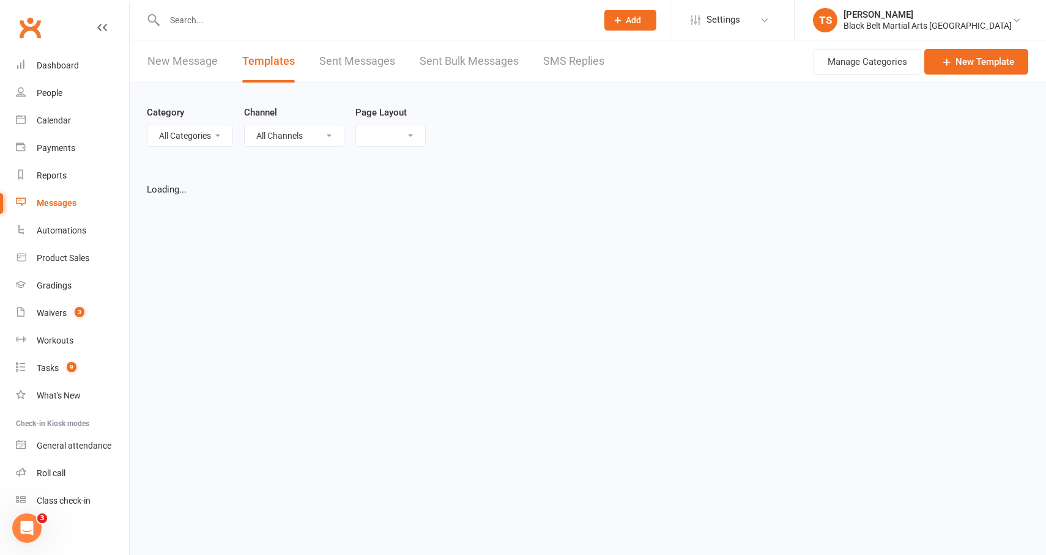
select select "grid"
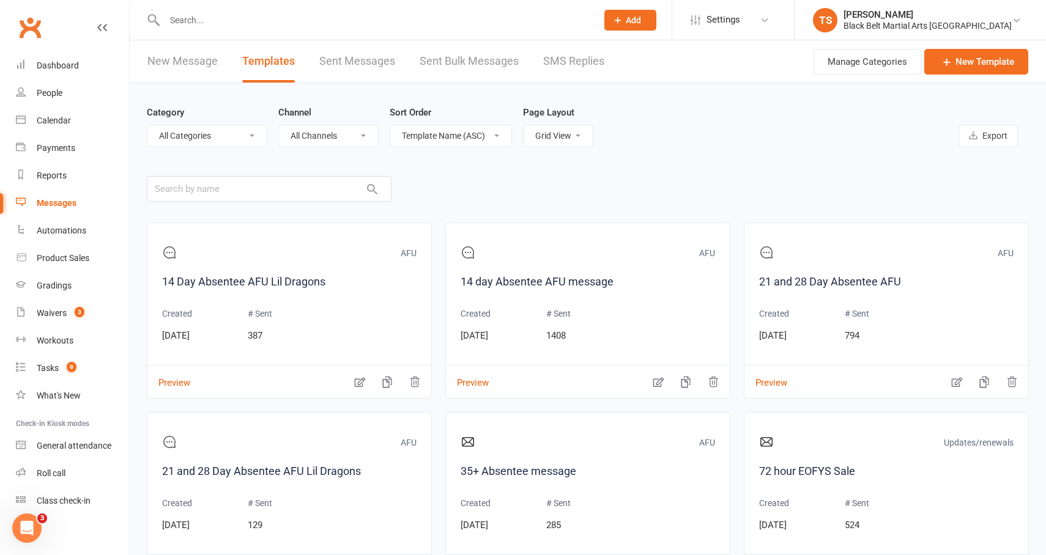
click at [229, 138] on select "All Categories (No category) AFU Black Belt Confirmation Message CTT Events Gen…" at bounding box center [206, 135] width 119 height 21
click at [225, 138] on select "All Categories (No category) AFU Black Belt Confirmation Message CTT Events Gen…" at bounding box center [206, 135] width 119 height 21
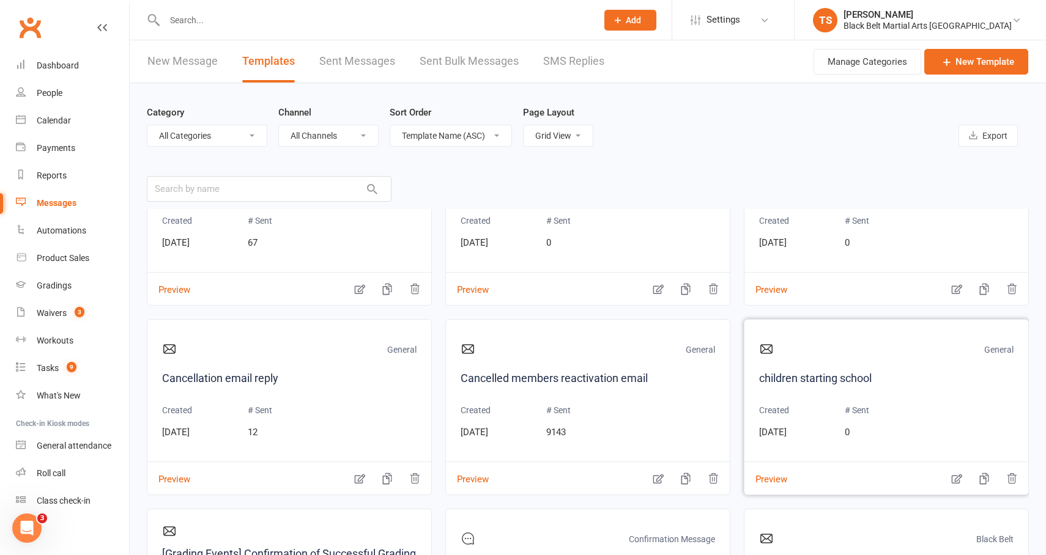
scroll to position [1254, 0]
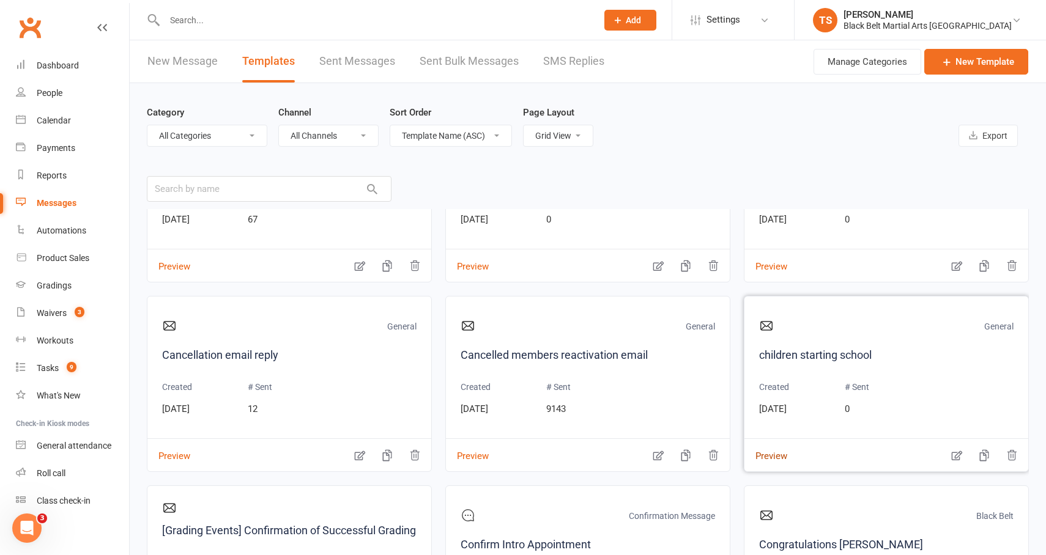
click at [767, 451] on button "Preview" at bounding box center [765, 448] width 43 height 13
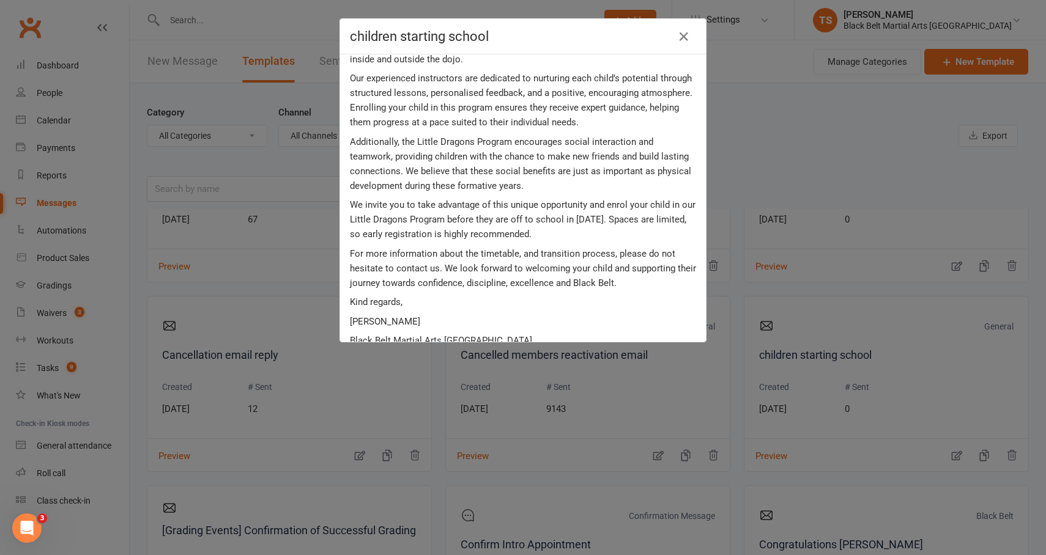
scroll to position [0, 0]
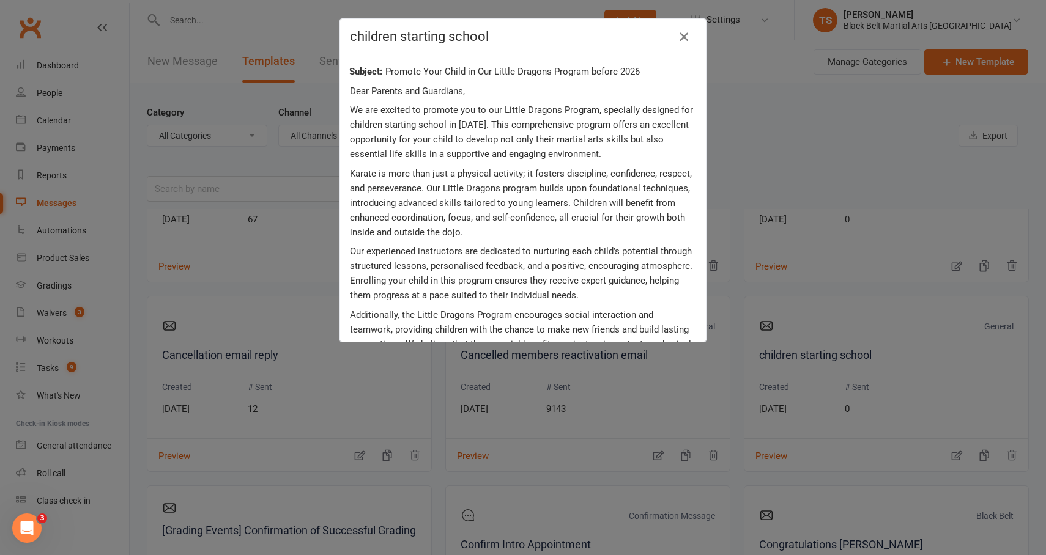
click at [681, 34] on icon "button" at bounding box center [683, 36] width 15 height 15
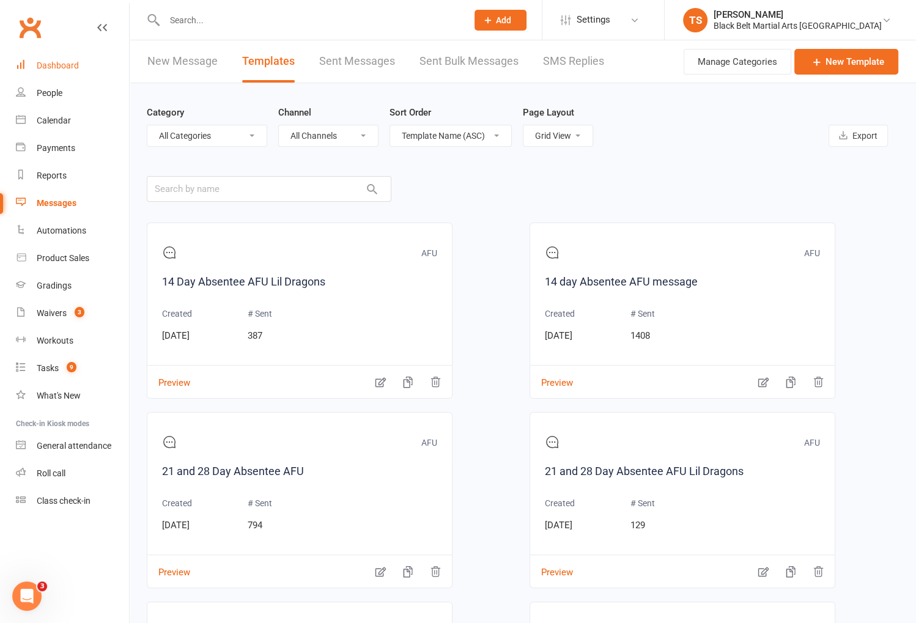
click at [80, 70] on link "Dashboard" at bounding box center [72, 66] width 113 height 28
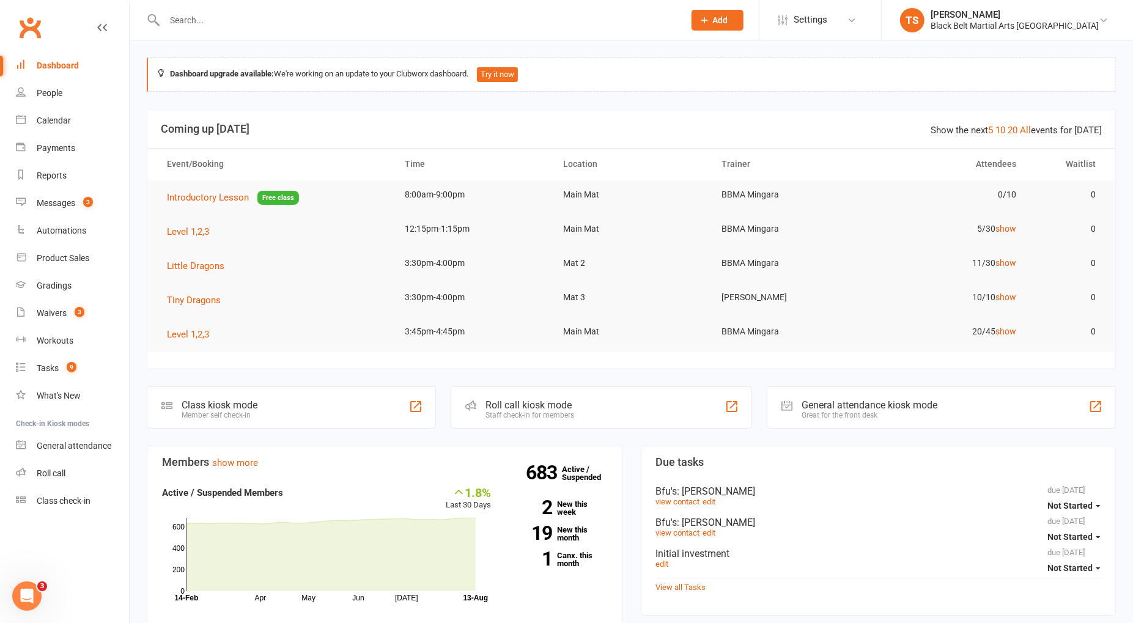
click at [286, 27] on input "text" at bounding box center [418, 20] width 515 height 17
type input "[PERSON_NAME]"
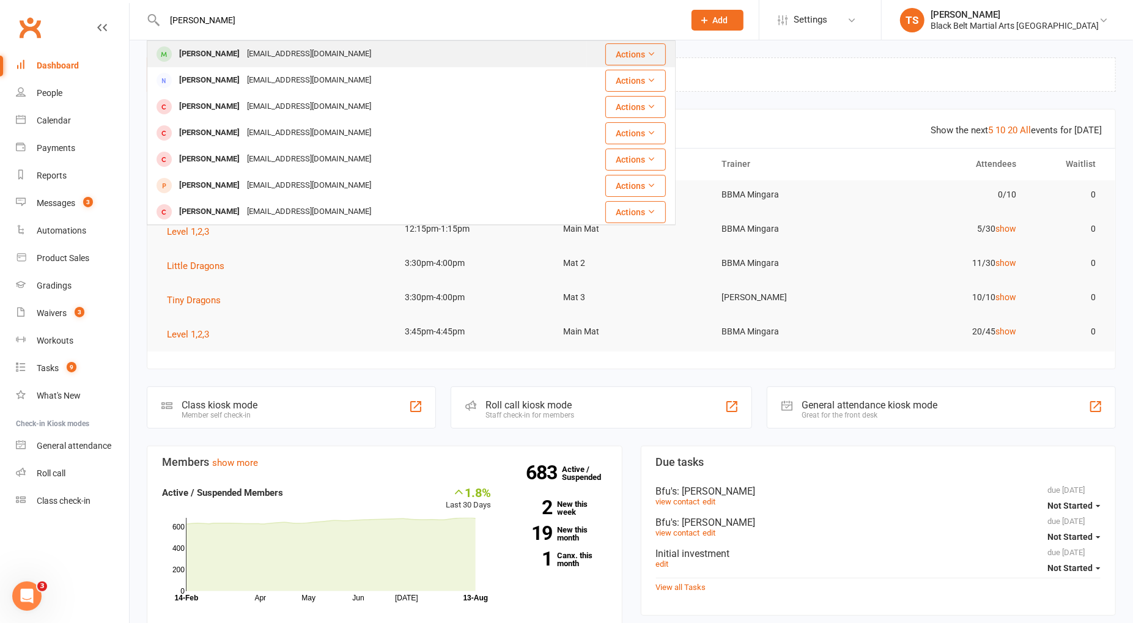
click at [269, 51] on div "[EMAIL_ADDRESS][DOMAIN_NAME]" at bounding box center [308, 54] width 131 height 18
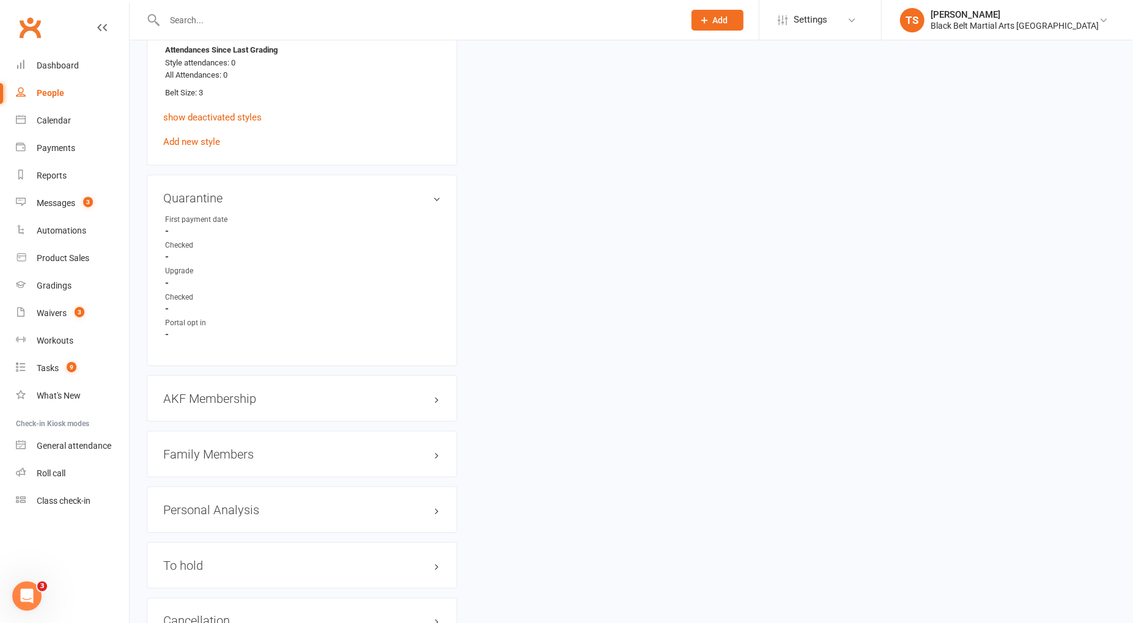
scroll to position [1084, 0]
click at [224, 443] on h3 "Family Members" at bounding box center [302, 449] width 278 height 13
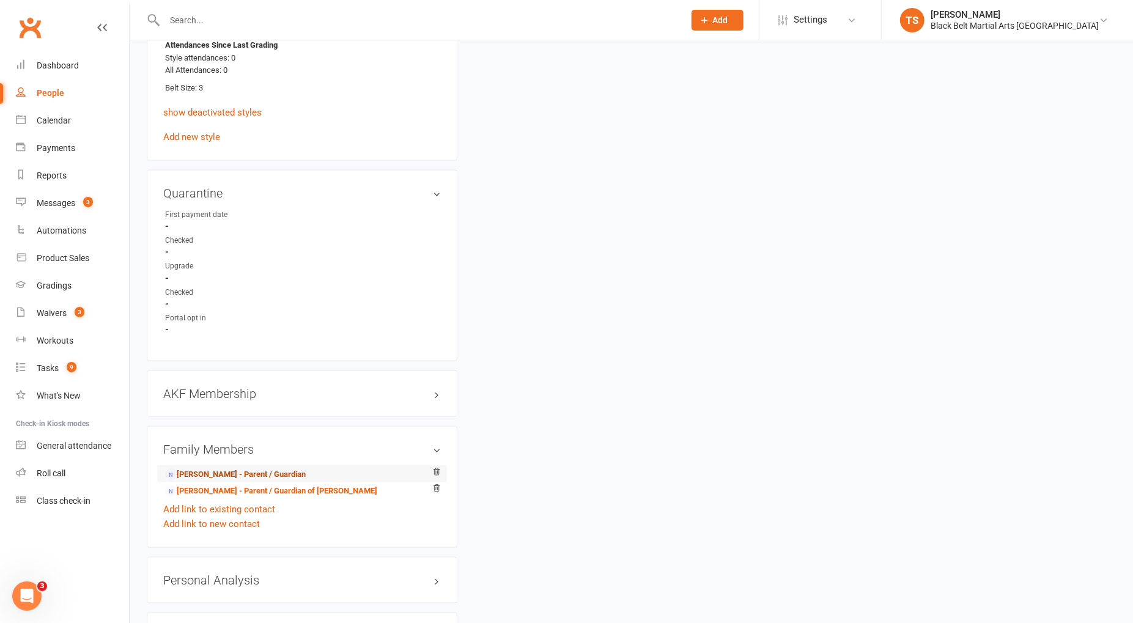
click at [230, 468] on link "[PERSON_NAME] - Parent / Guardian" at bounding box center [235, 474] width 141 height 13
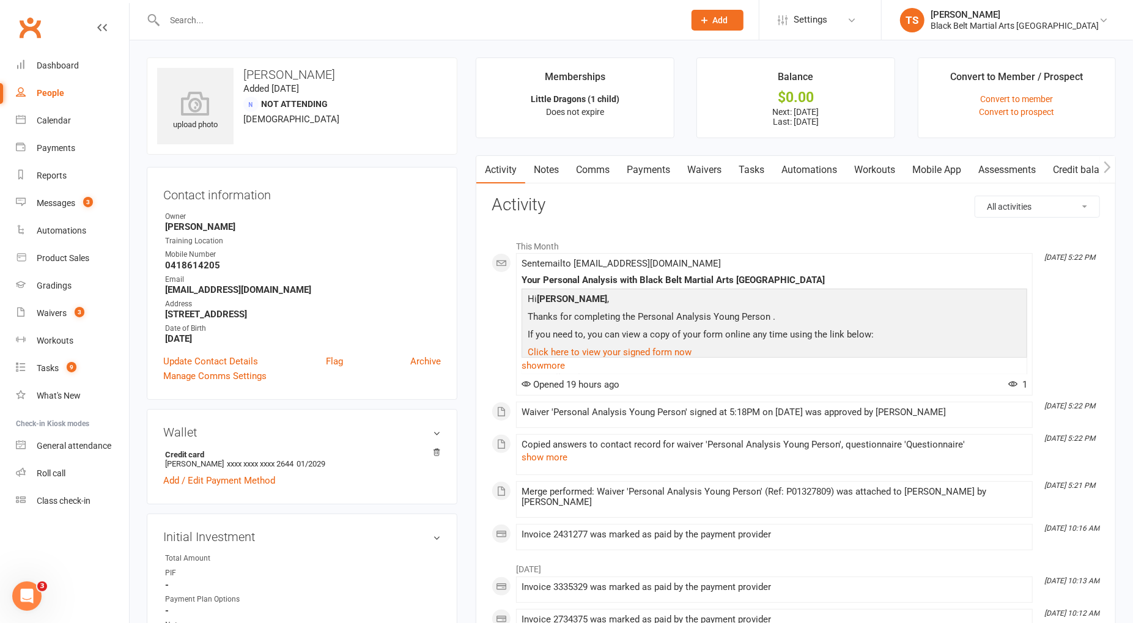
click at [657, 171] on link "Payments" at bounding box center [648, 170] width 61 height 28
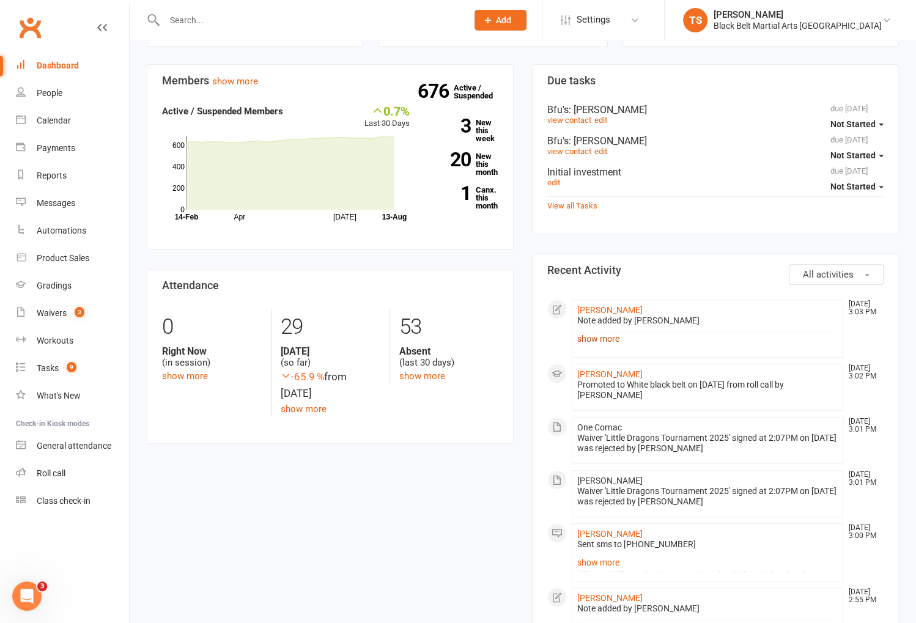
click at [599, 335] on link "show more" at bounding box center [707, 338] width 261 height 17
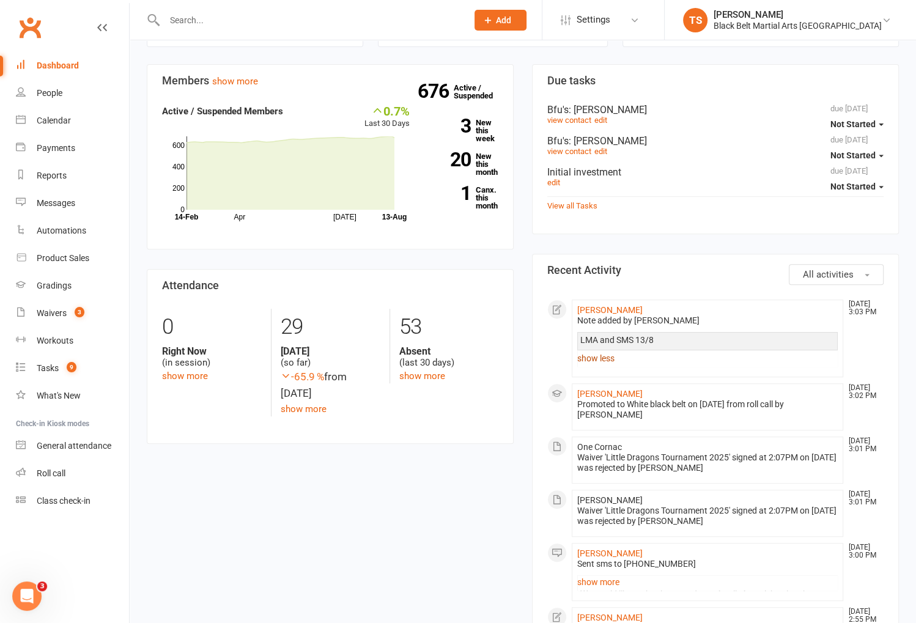
click at [597, 356] on link "show less" at bounding box center [707, 358] width 261 height 17
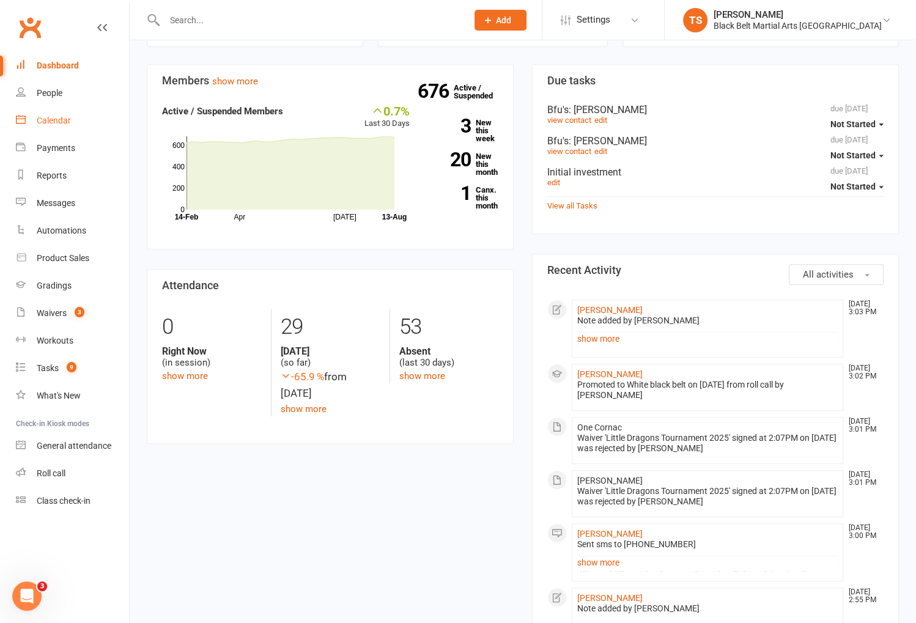
click at [56, 125] on div "Calendar" at bounding box center [54, 121] width 34 height 10
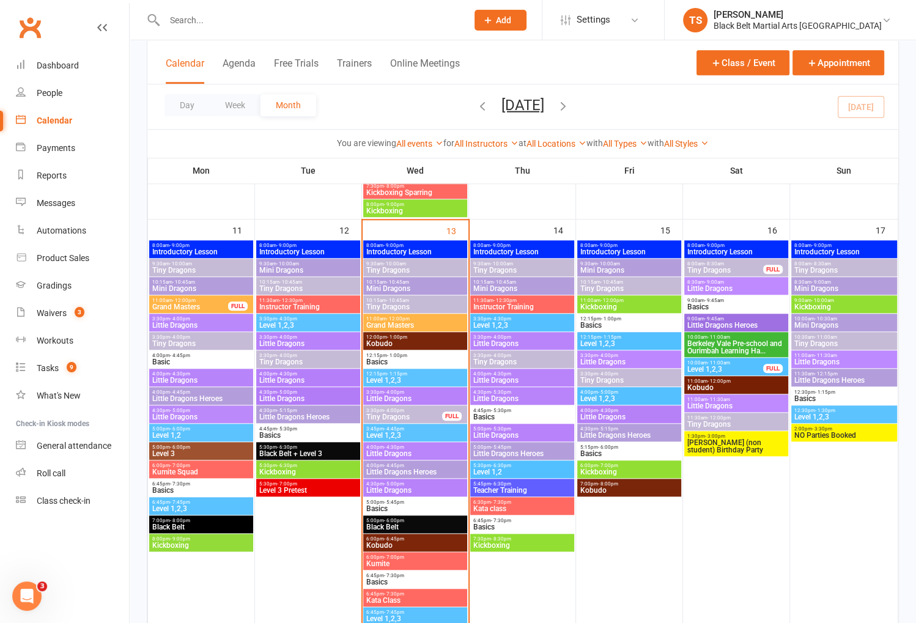
scroll to position [942, 0]
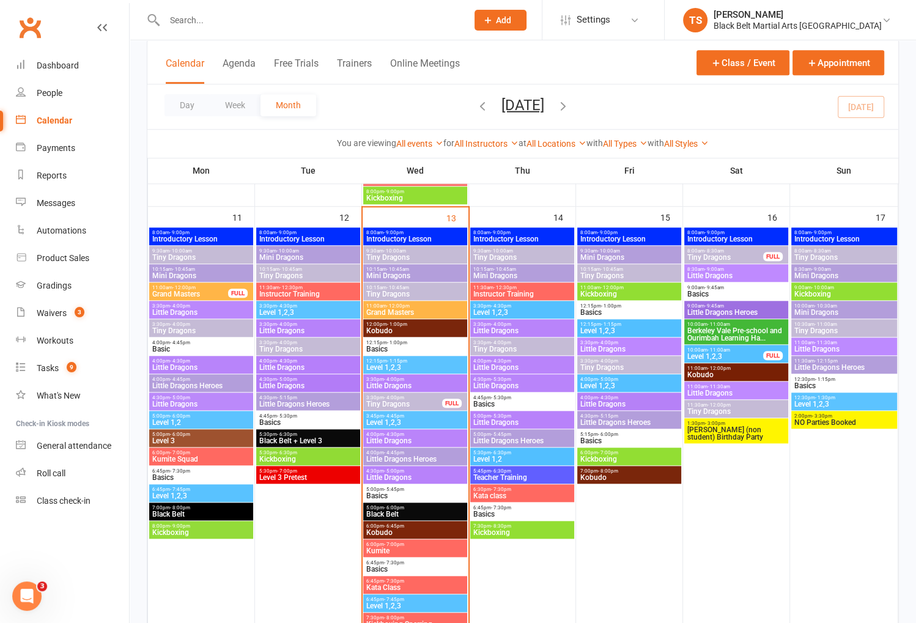
click at [379, 473] on div "4:30pm - 5:00pm Little Dragons" at bounding box center [415, 475] width 104 height 18
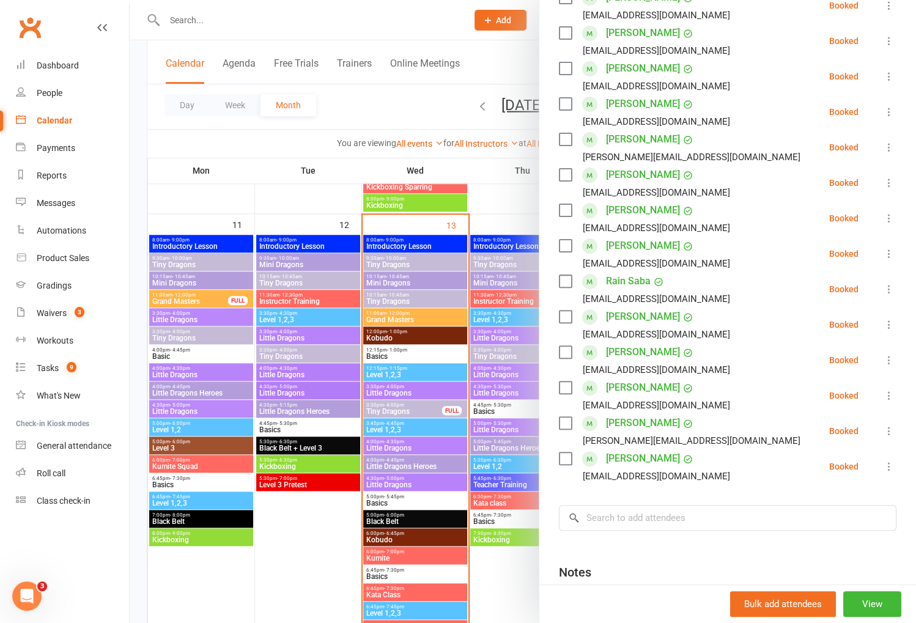
scroll to position [240, 0]
click at [673, 520] on input "search" at bounding box center [728, 518] width 338 height 26
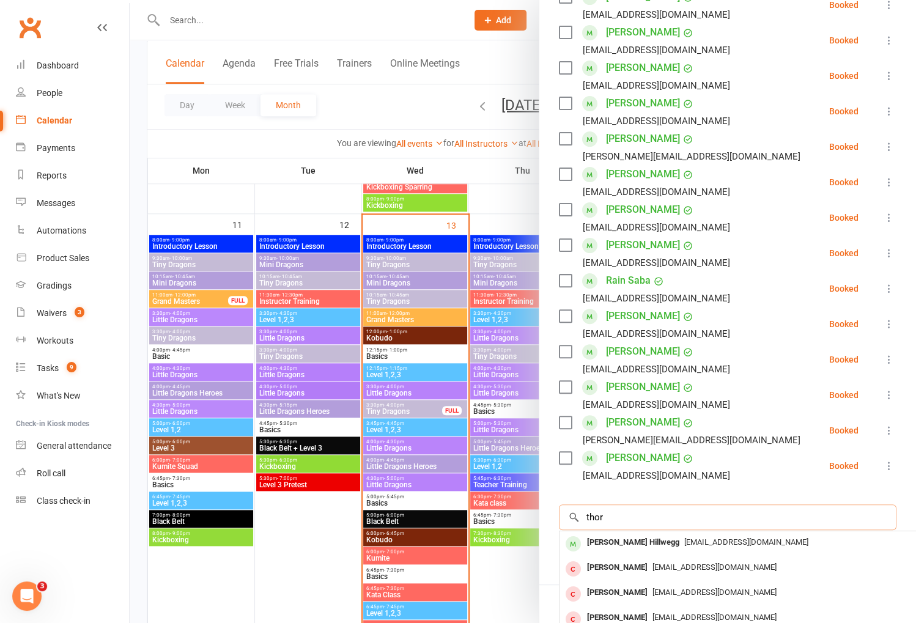
scroll to position [240, 9]
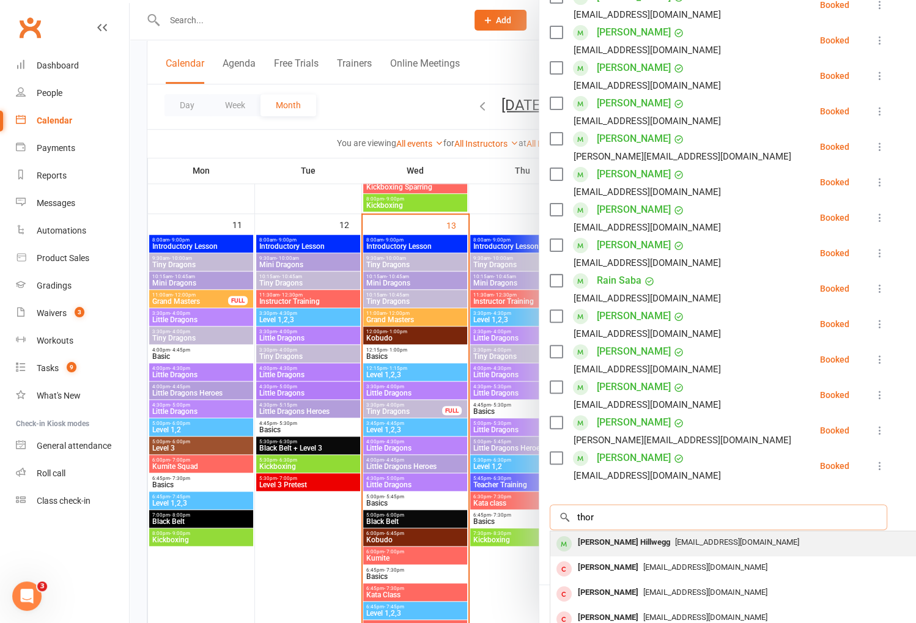
type input "thor"
click at [656, 539] on div "Thor Milanovic Hillwegg" at bounding box center [624, 543] width 102 height 18
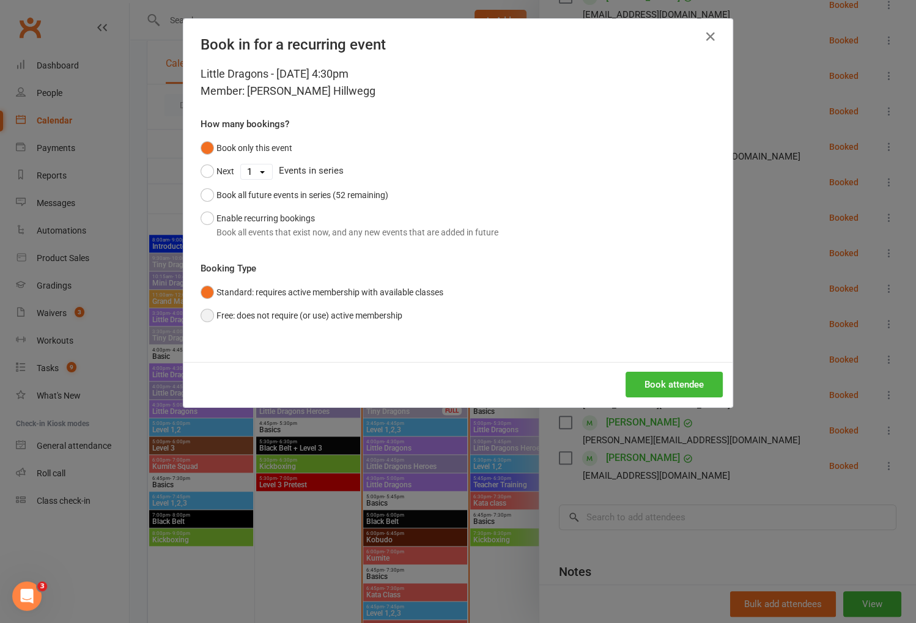
click at [207, 316] on button "Free: does not require (or use) active membership" at bounding box center [302, 315] width 202 height 23
click at [660, 387] on button "Book attendee" at bounding box center [674, 385] width 97 height 26
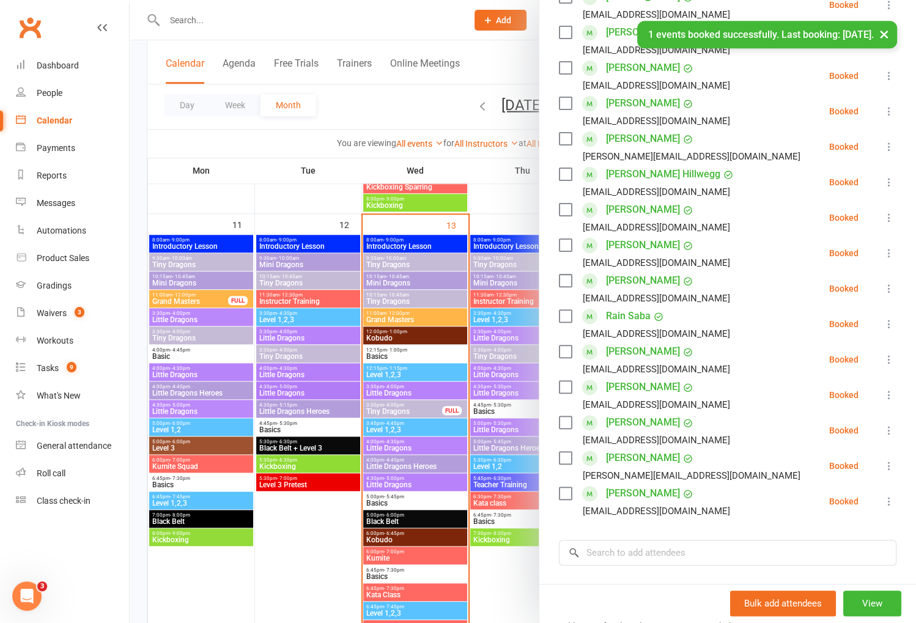
click at [374, 105] on div at bounding box center [523, 311] width 786 height 623
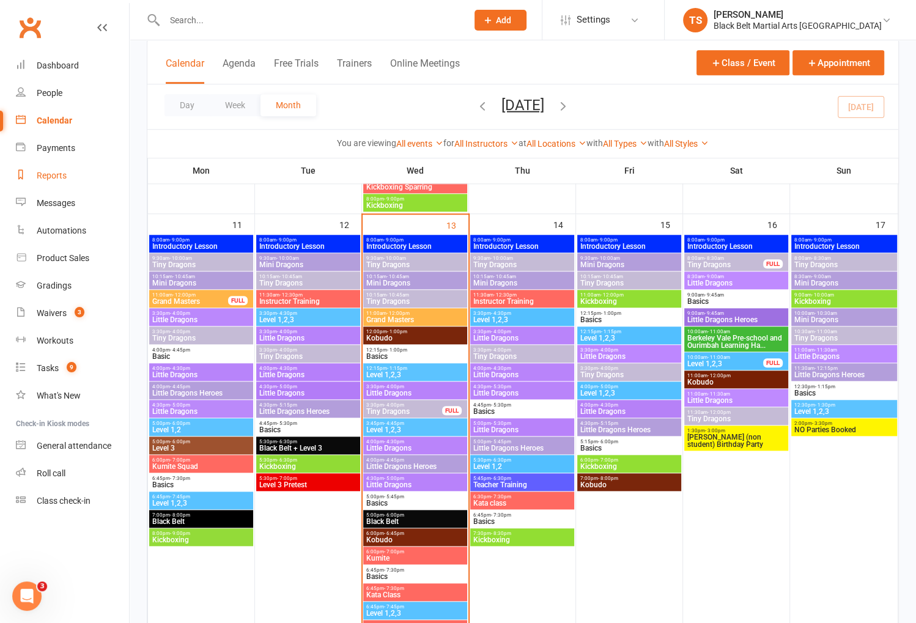
click at [65, 173] on div "Reports" at bounding box center [52, 176] width 30 height 10
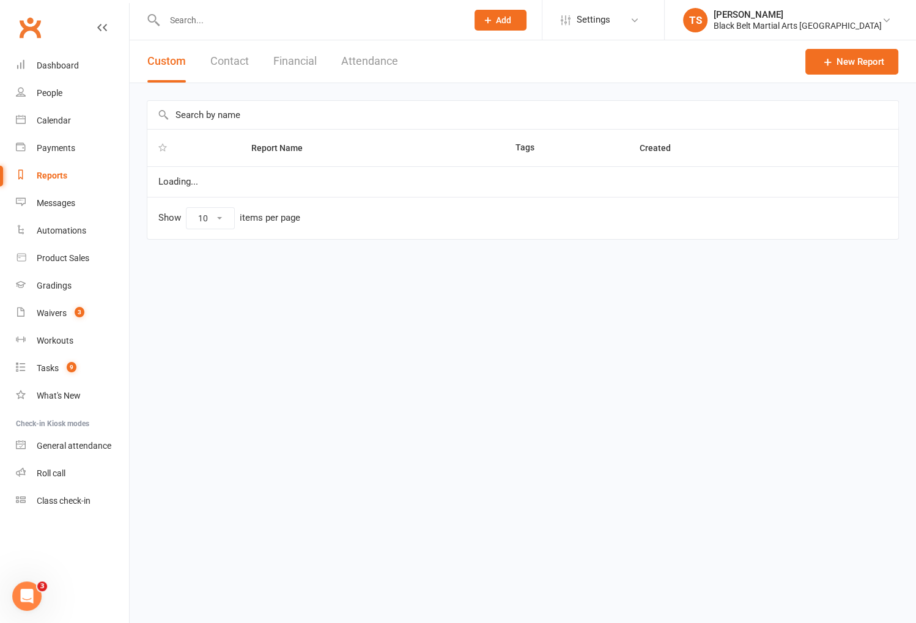
select select "100"
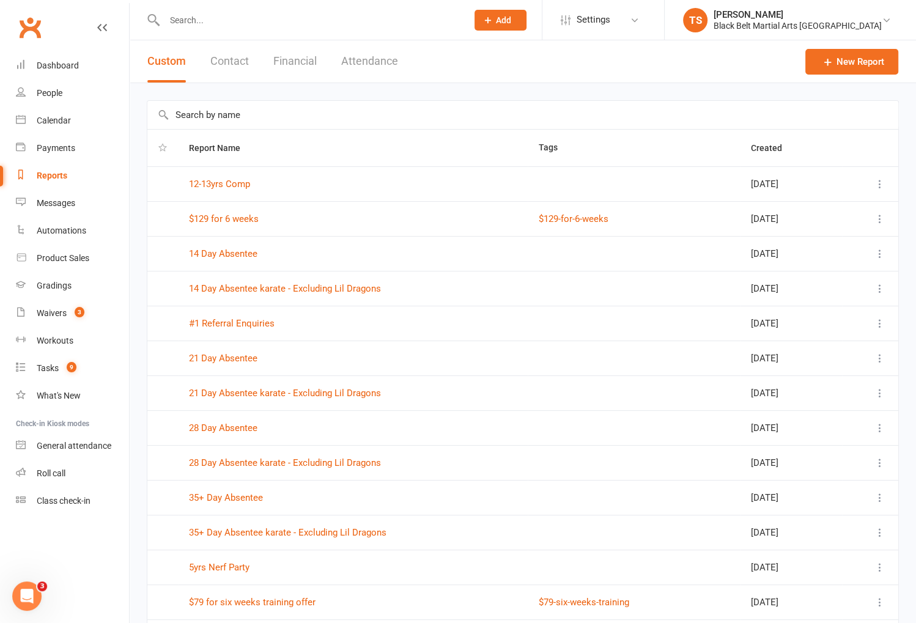
click at [240, 116] on input "text" at bounding box center [522, 115] width 751 height 28
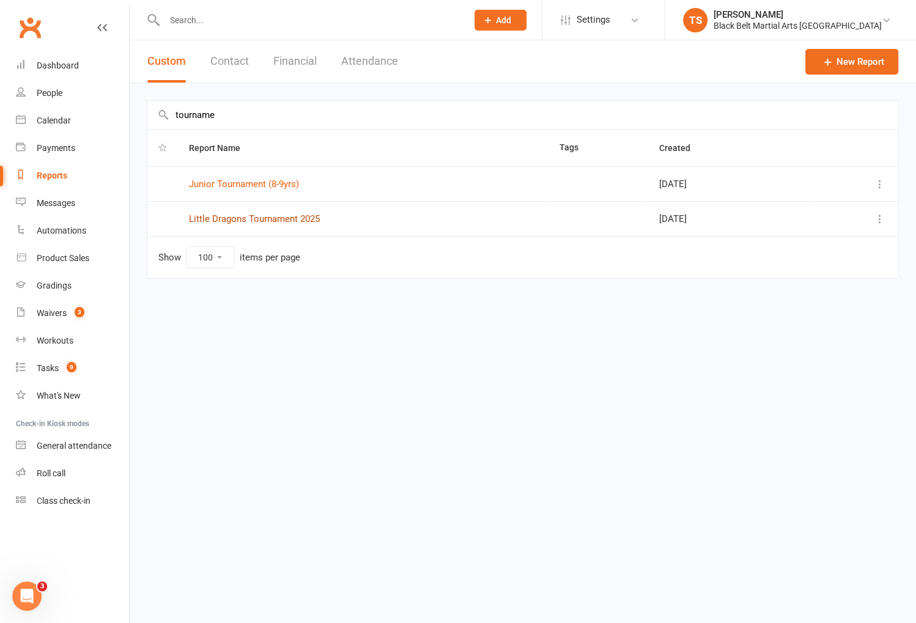
type input "tourname"
click at [299, 215] on link "Little Dragons Tournament 2025" at bounding box center [254, 218] width 131 height 11
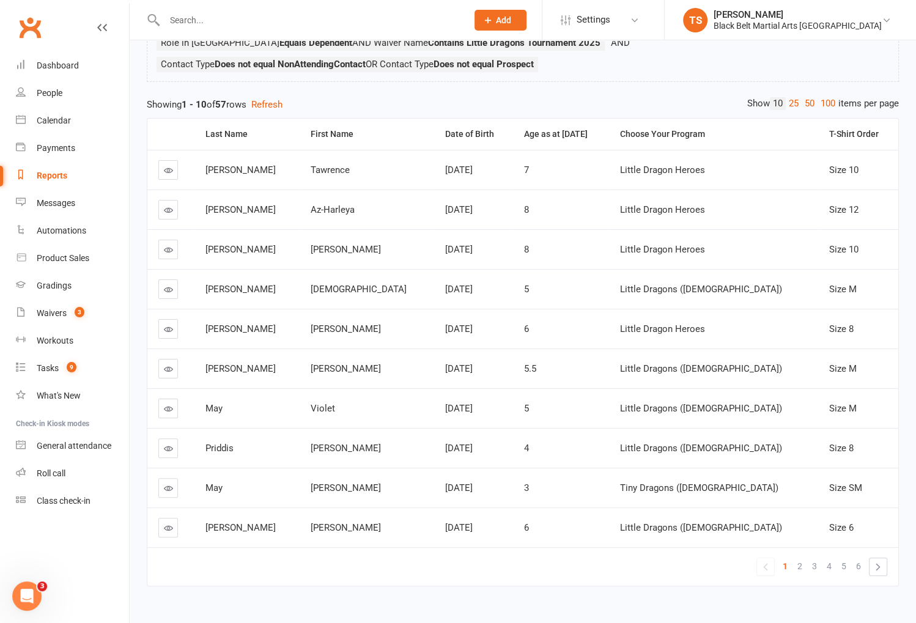
scroll to position [123, 0]
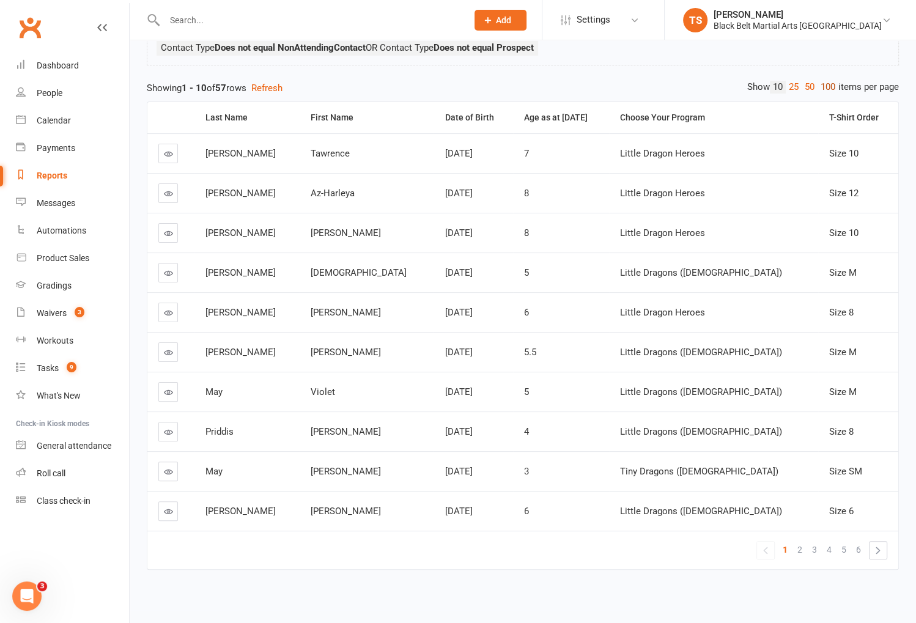
click at [831, 89] on link "100" at bounding box center [828, 87] width 21 height 13
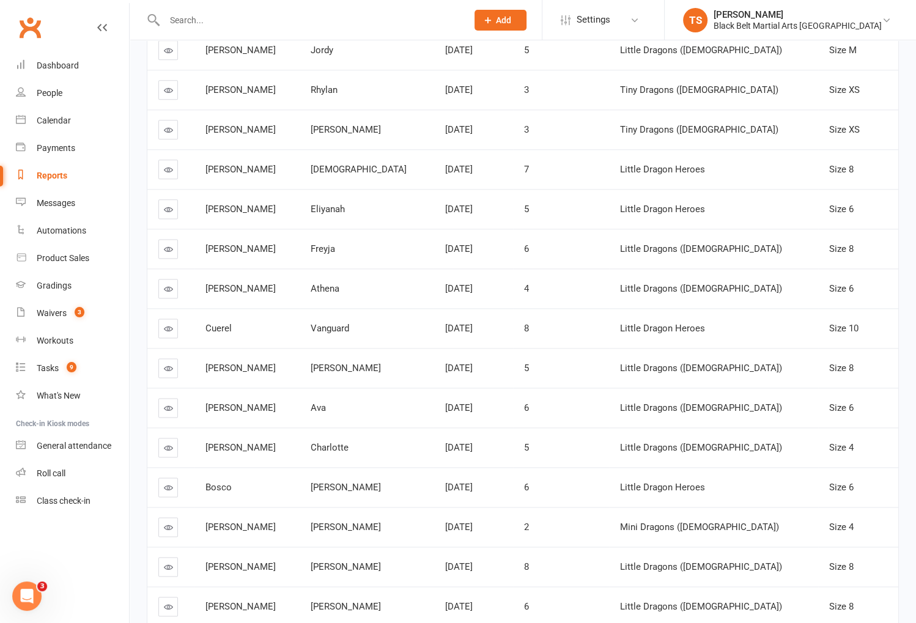
scroll to position [1341, 0]
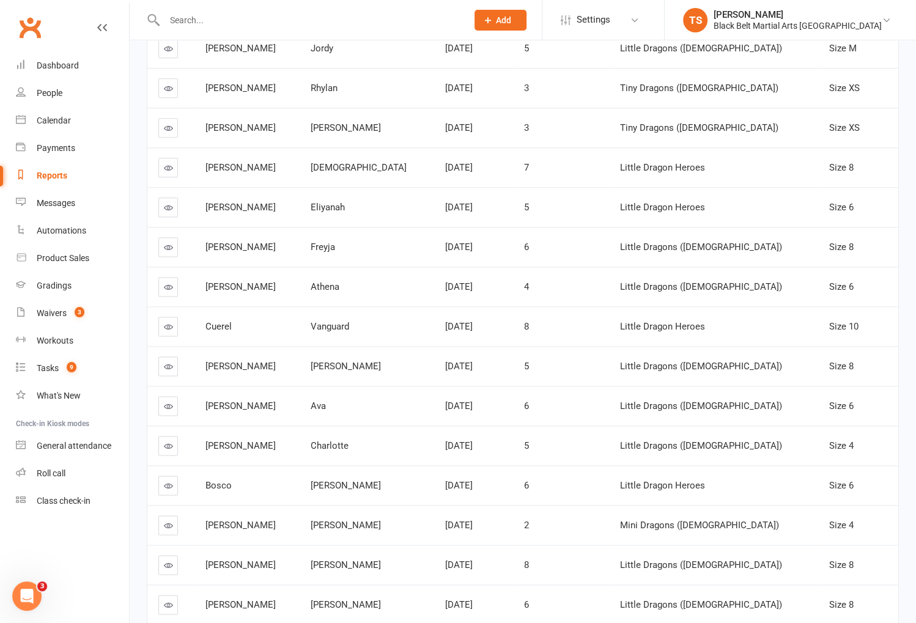
click at [360, 23] on input "text" at bounding box center [310, 20] width 298 height 17
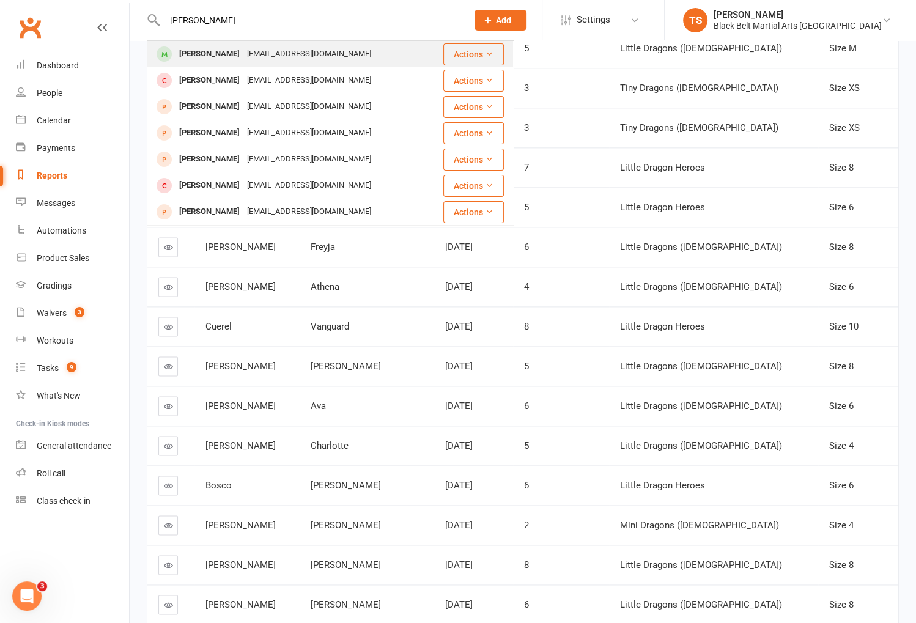
type input "elijah bos"
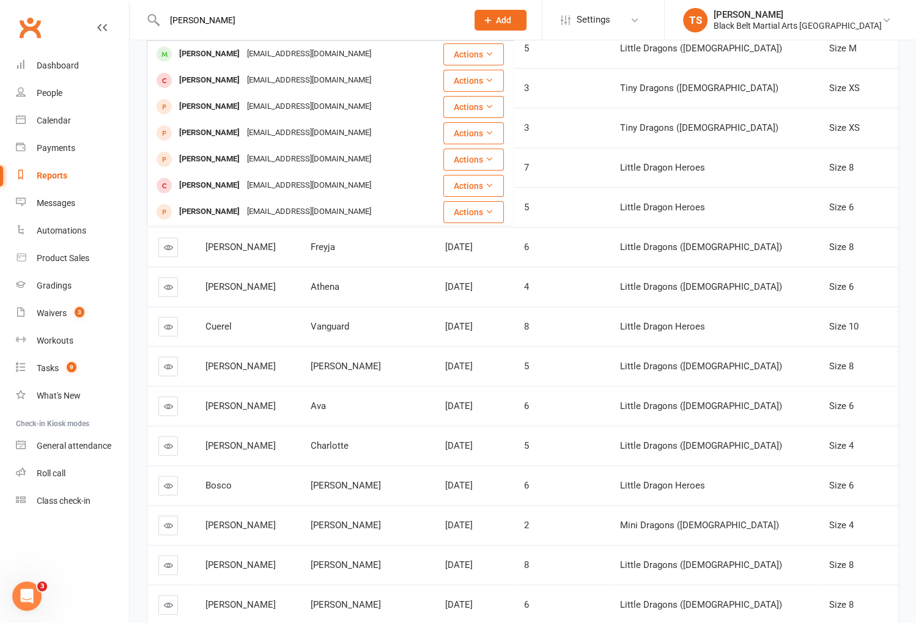
click at [289, 51] on div "[EMAIL_ADDRESS][DOMAIN_NAME]" at bounding box center [308, 54] width 131 height 18
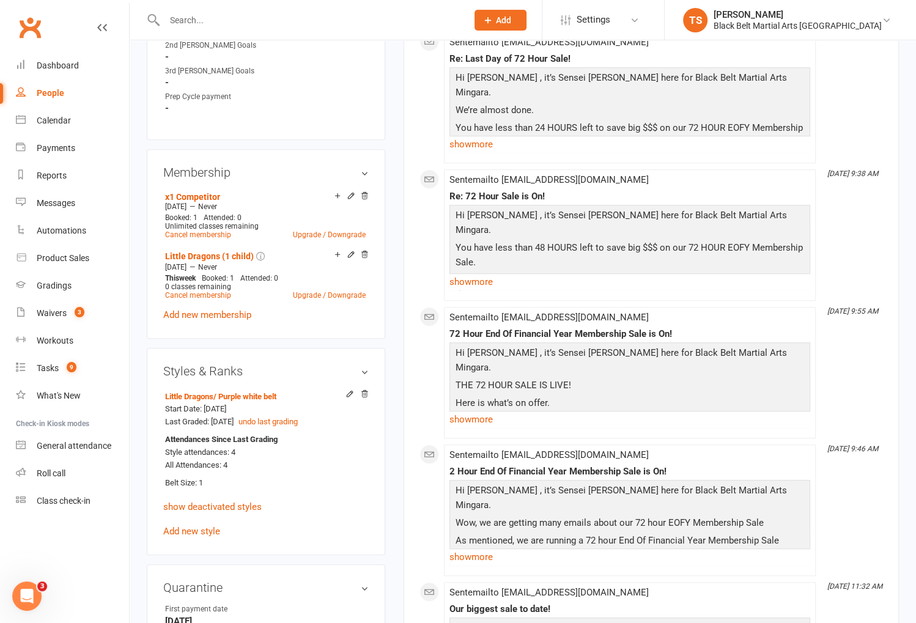
scroll to position [744, 0]
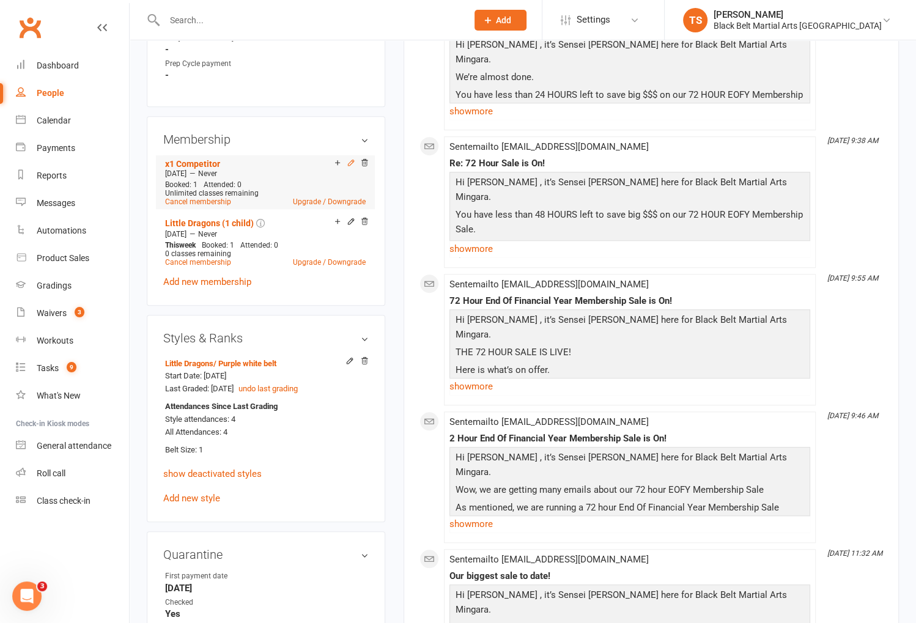
click at [353, 160] on icon at bounding box center [351, 162] width 9 height 9
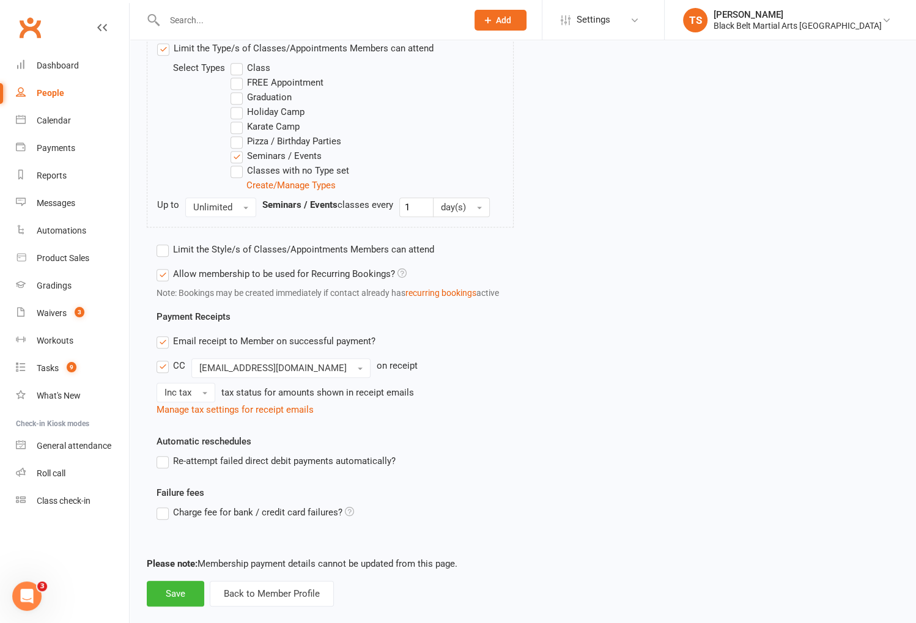
scroll to position [497, 0]
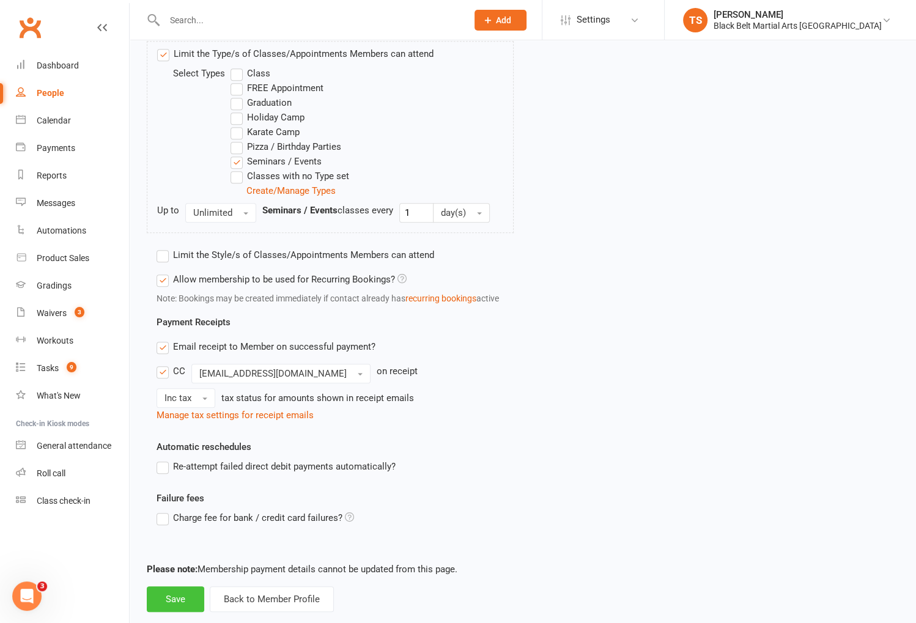
click at [179, 594] on button "Save" at bounding box center [175, 599] width 57 height 26
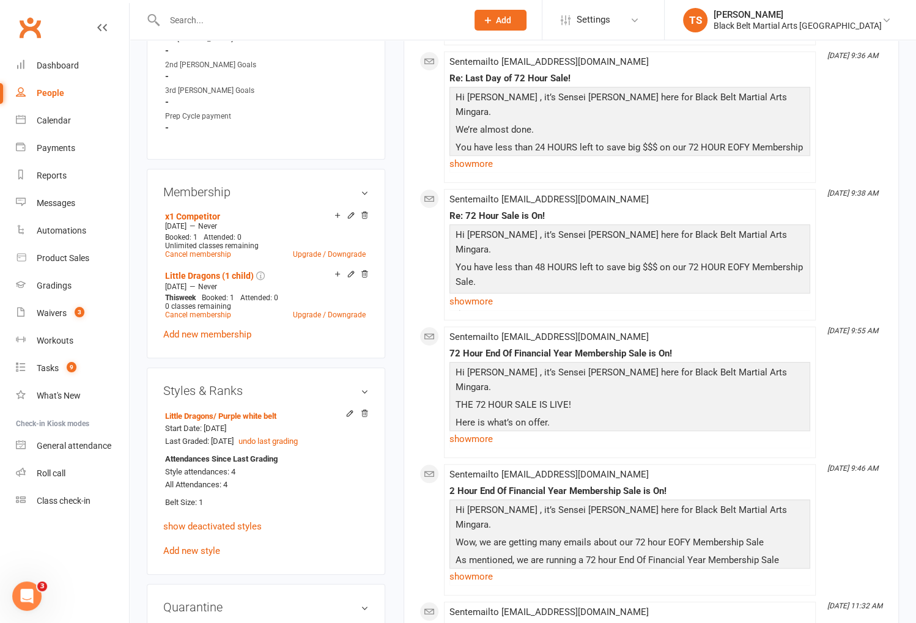
scroll to position [708, 0]
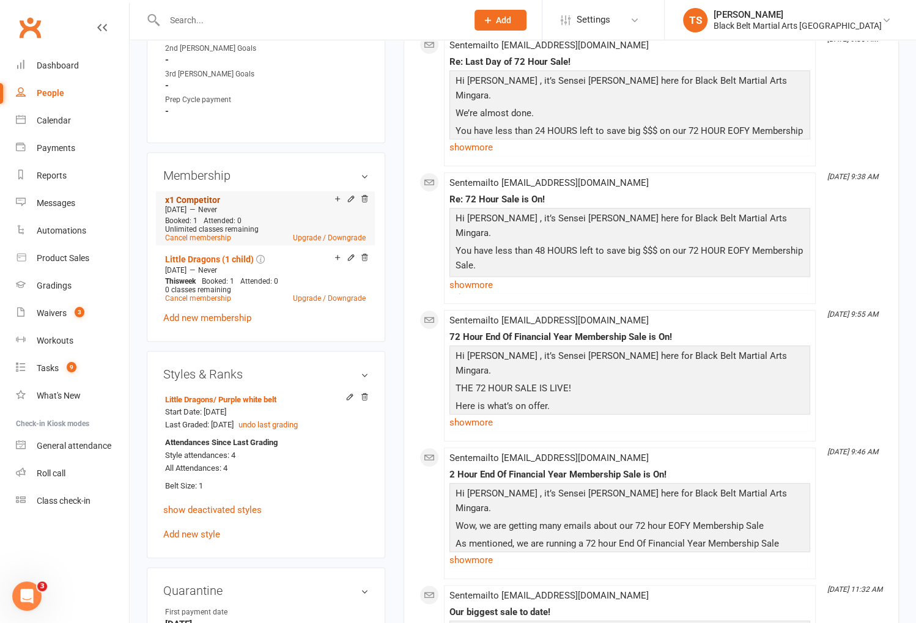
click at [184, 197] on link "x1 Competitor" at bounding box center [192, 200] width 55 height 10
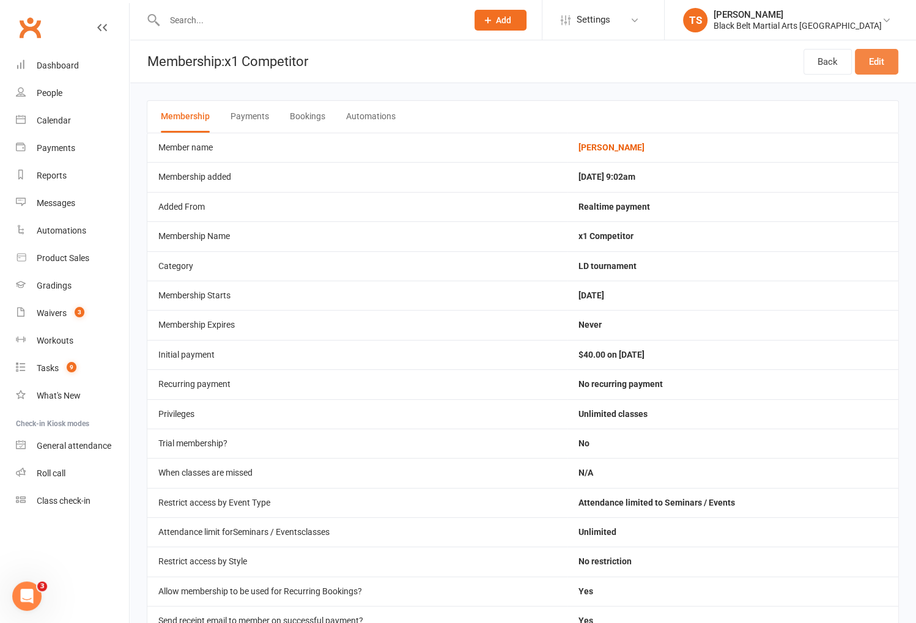
click at [884, 60] on link "Edit" at bounding box center [876, 62] width 43 height 26
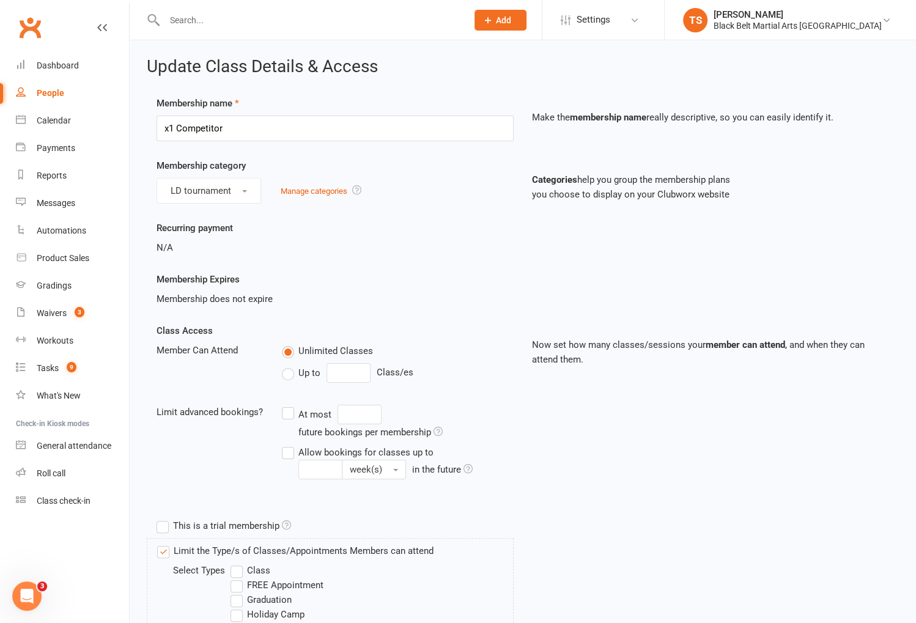
scroll to position [517, 0]
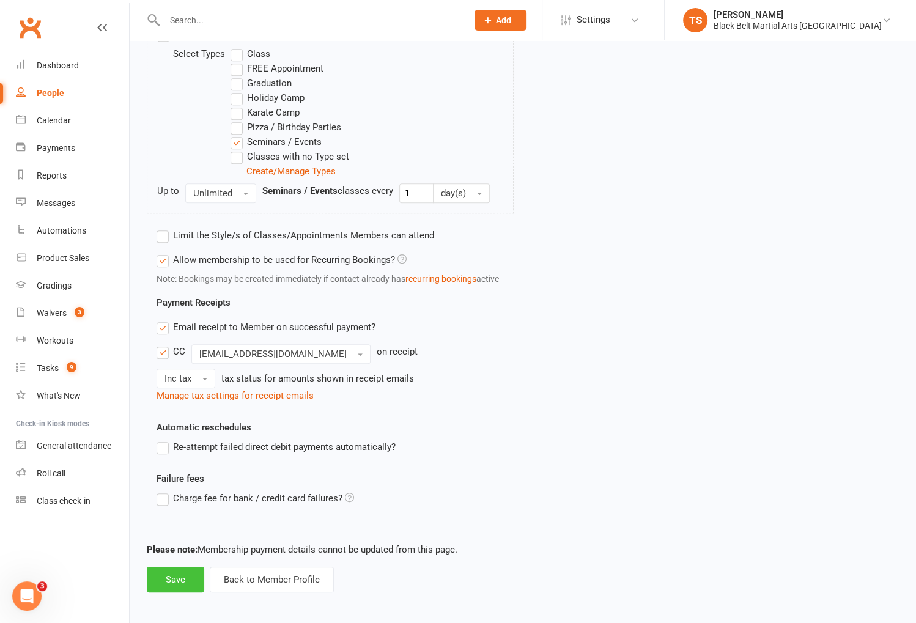
click at [183, 575] on button "Save" at bounding box center [175, 580] width 57 height 26
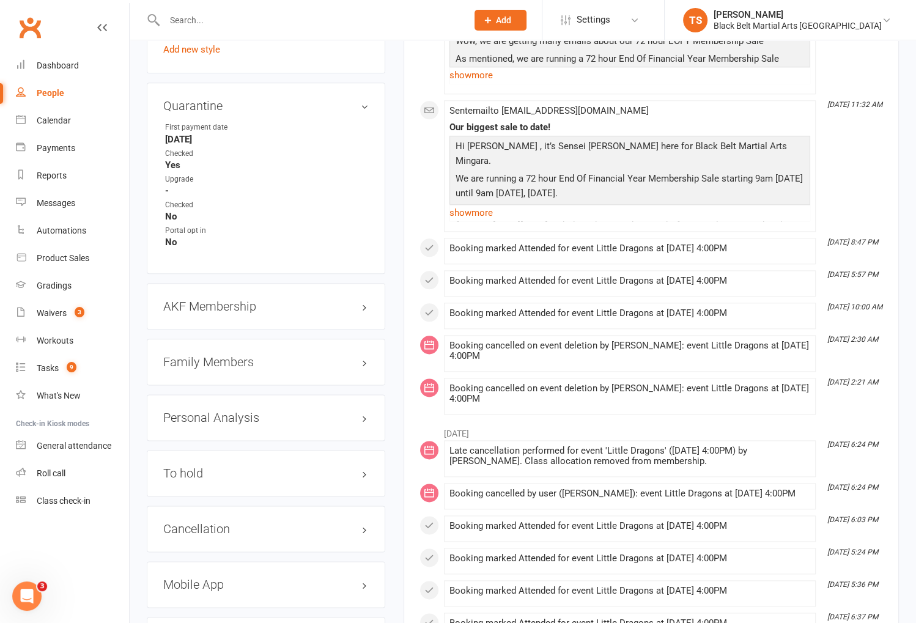
scroll to position [1191, 0]
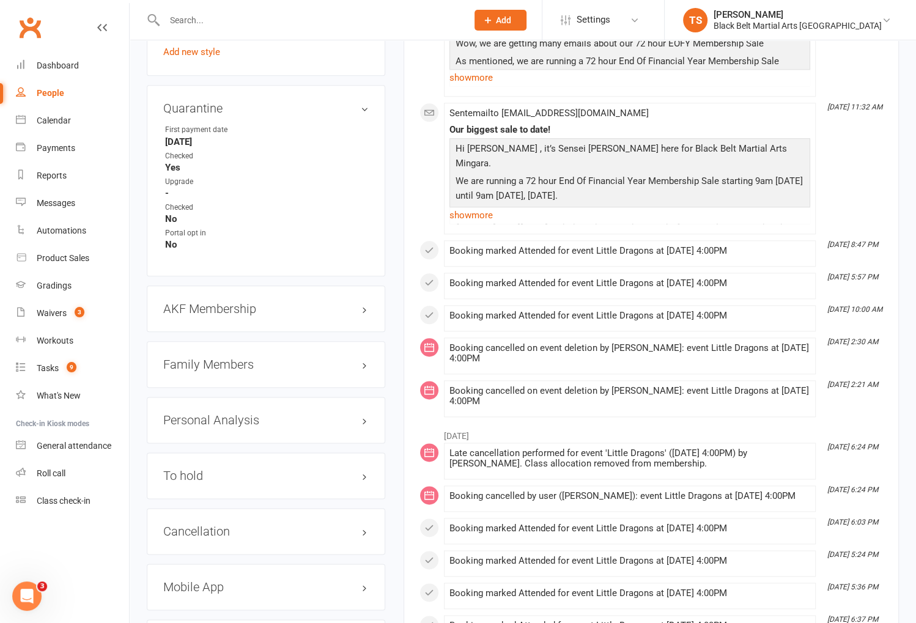
click at [376, 366] on div "Family Members" at bounding box center [266, 364] width 239 height 46
click at [364, 359] on h3 "Family Members" at bounding box center [265, 364] width 205 height 13
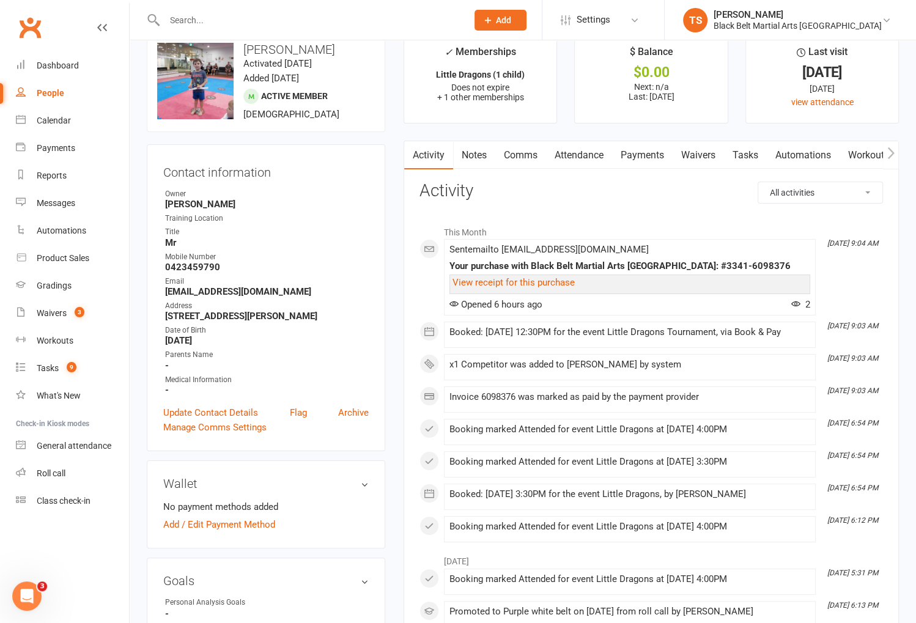
scroll to position [0, 0]
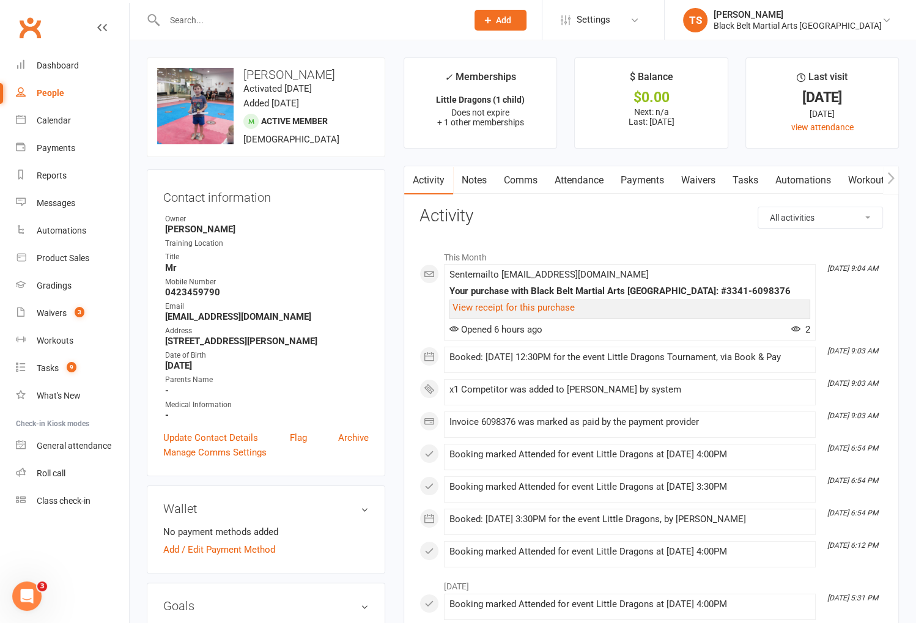
click at [697, 177] on link "Waivers" at bounding box center [698, 180] width 51 height 28
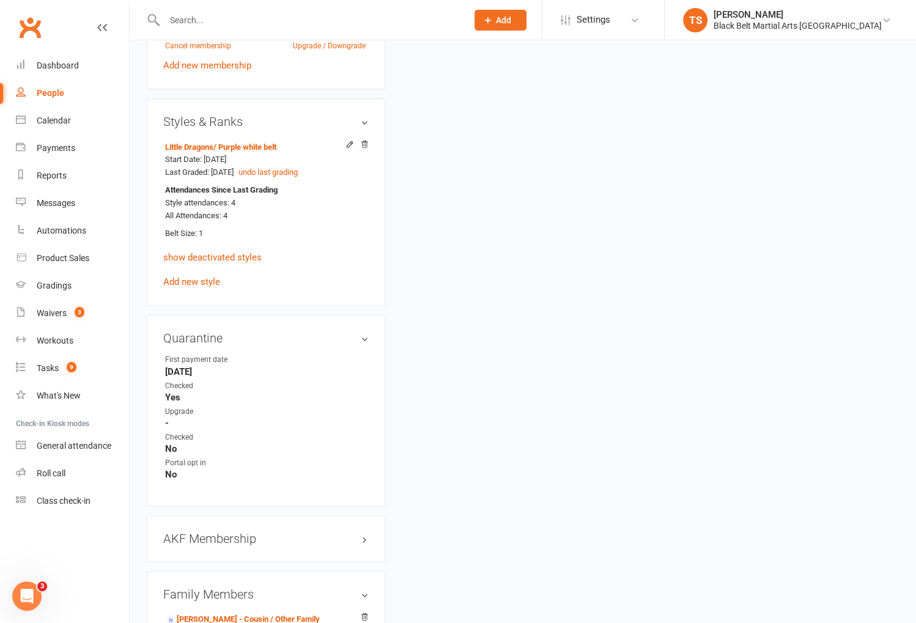
scroll to position [1006, 0]
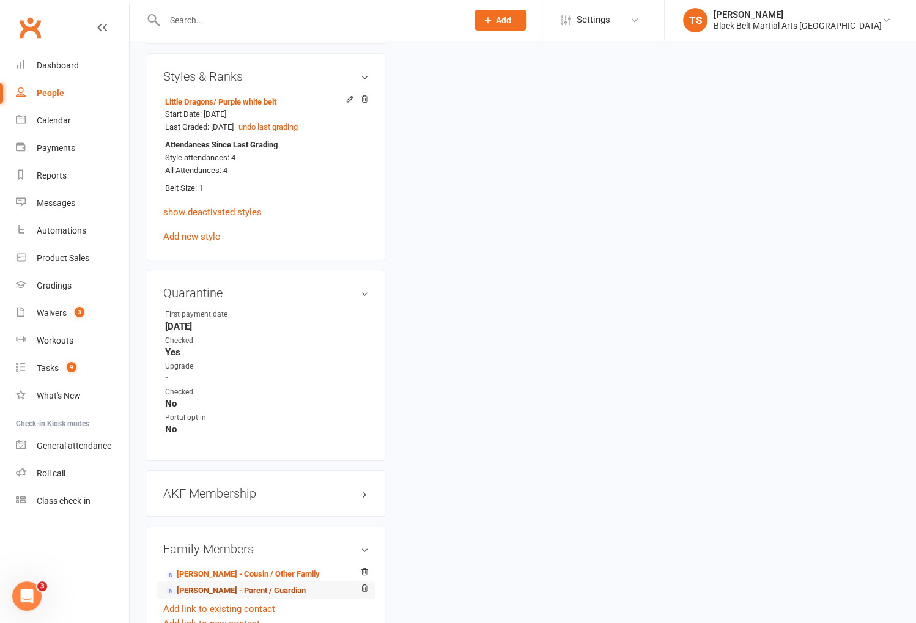
click at [243, 586] on link "Monique Bosco - Parent / Guardian" at bounding box center [235, 591] width 141 height 13
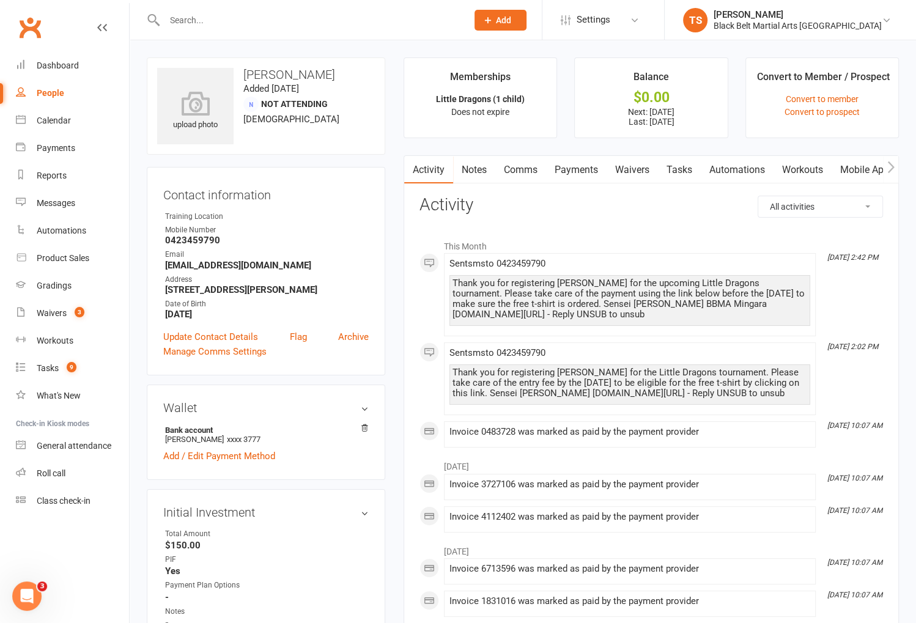
click at [59, 318] on link "Waivers 5" at bounding box center [72, 314] width 113 height 28
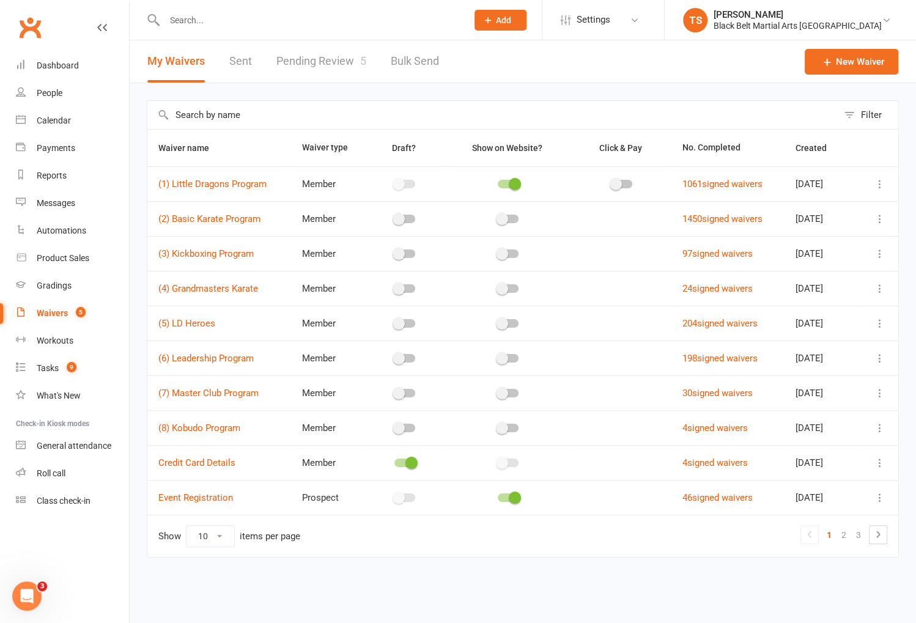
click at [330, 62] on link "Pending Review 5" at bounding box center [321, 61] width 90 height 42
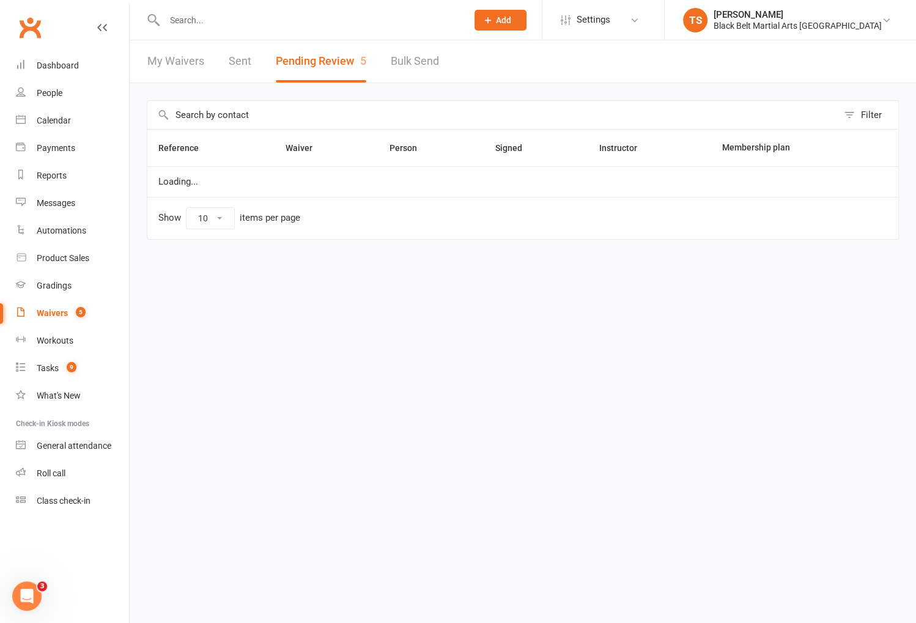
select select "50"
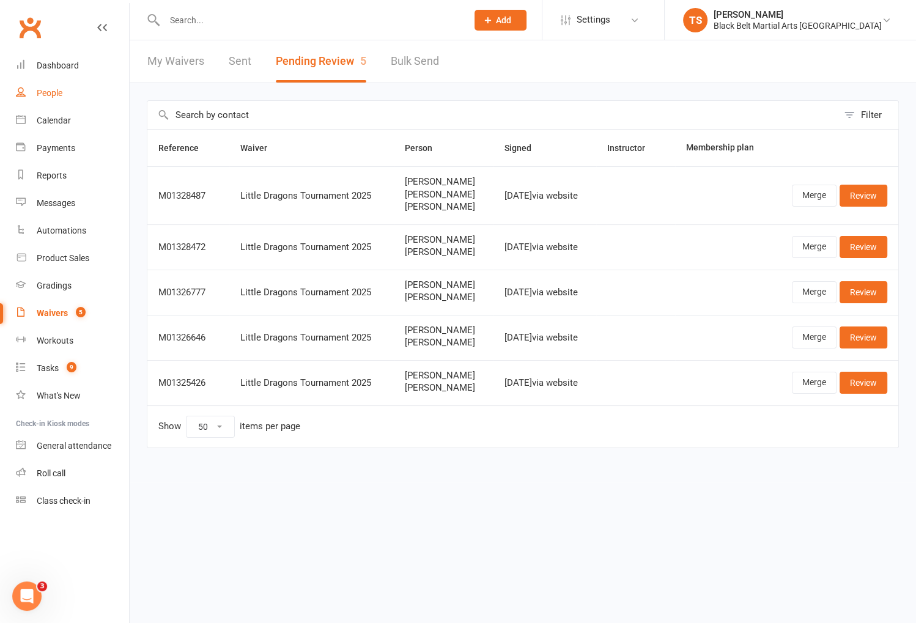
drag, startPoint x: 45, startPoint y: 90, endPoint x: 60, endPoint y: 96, distance: 16.5
click at [45, 91] on div "People" at bounding box center [50, 93] width 26 height 10
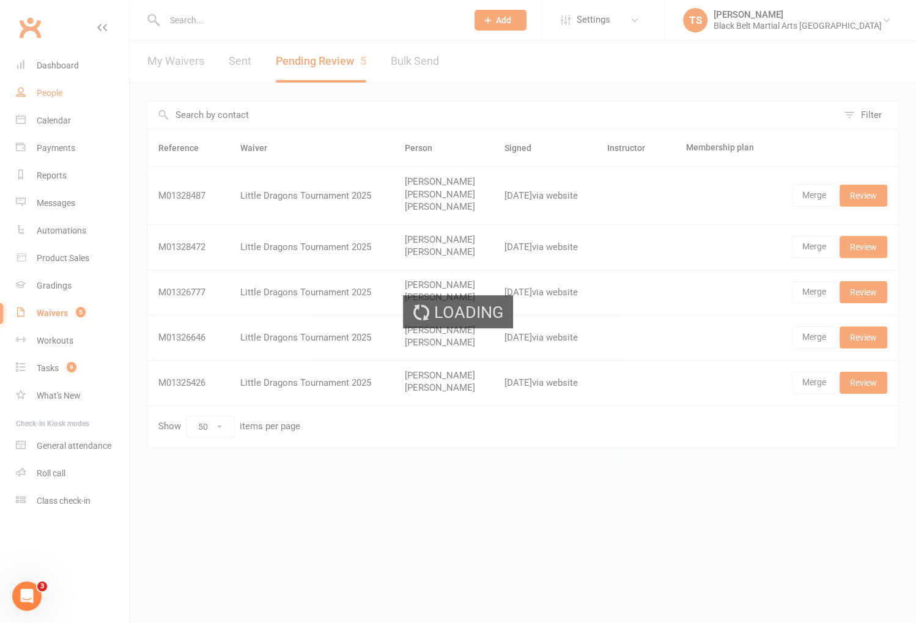
select select "100"
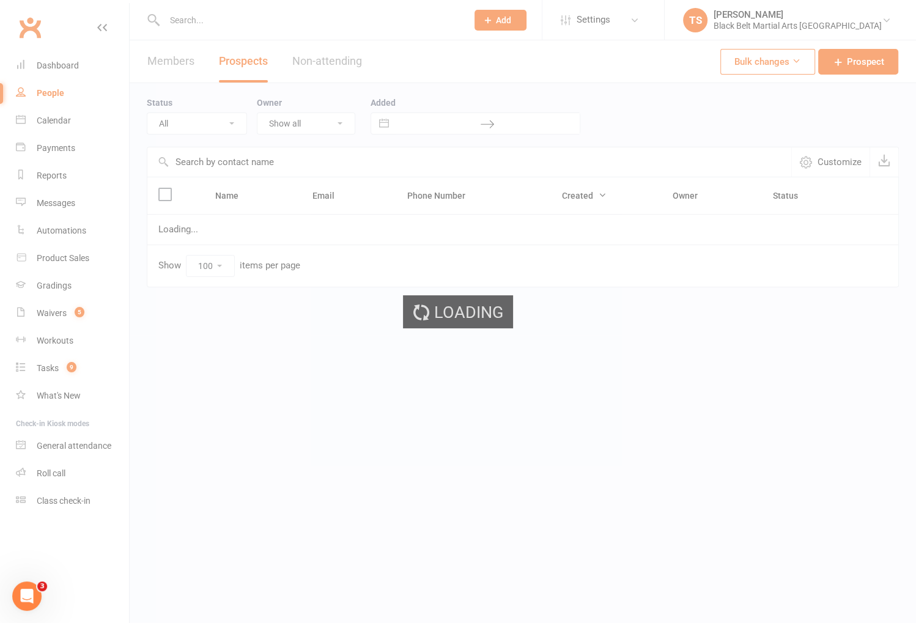
select select "Pending (enrolment pack sent)"
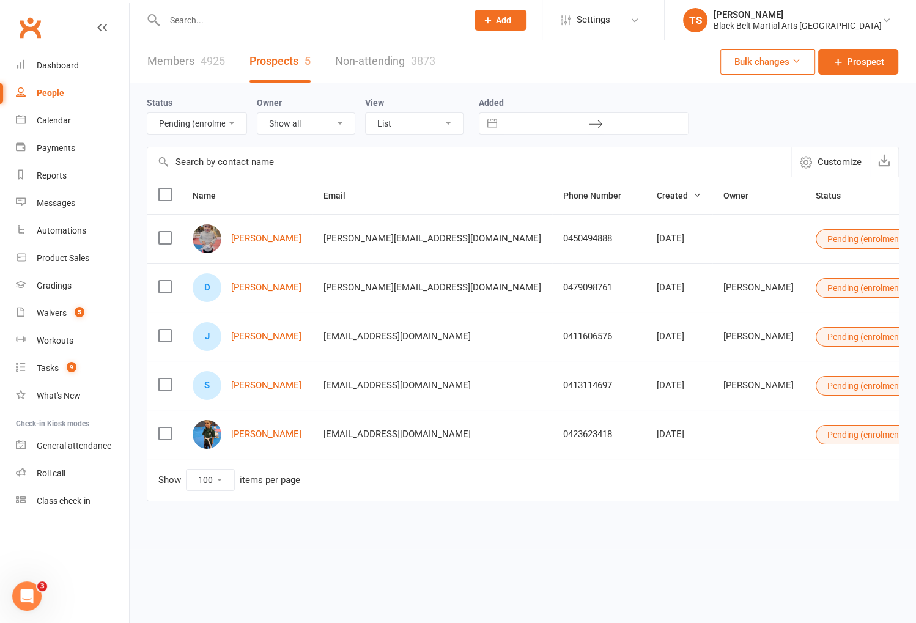
click at [188, 23] on input "text" at bounding box center [310, 20] width 298 height 17
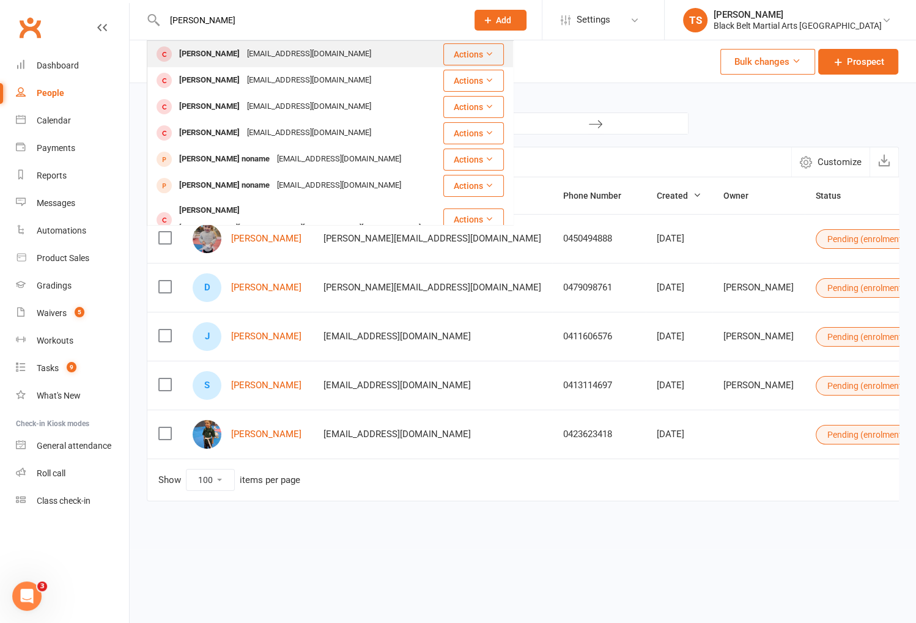
type input "[PERSON_NAME]"
click at [191, 61] on div "[PERSON_NAME]" at bounding box center [210, 54] width 68 height 18
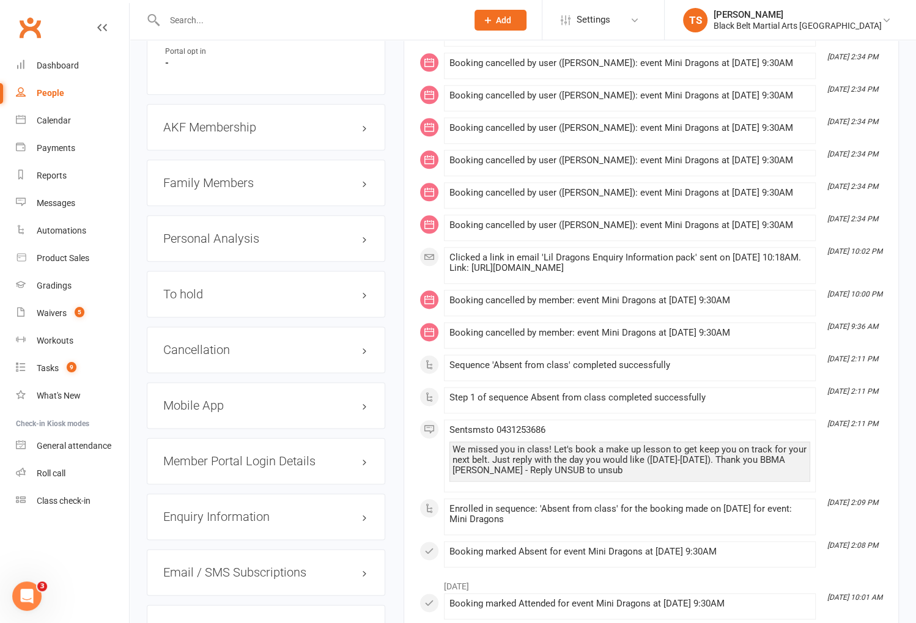
scroll to position [1141, 0]
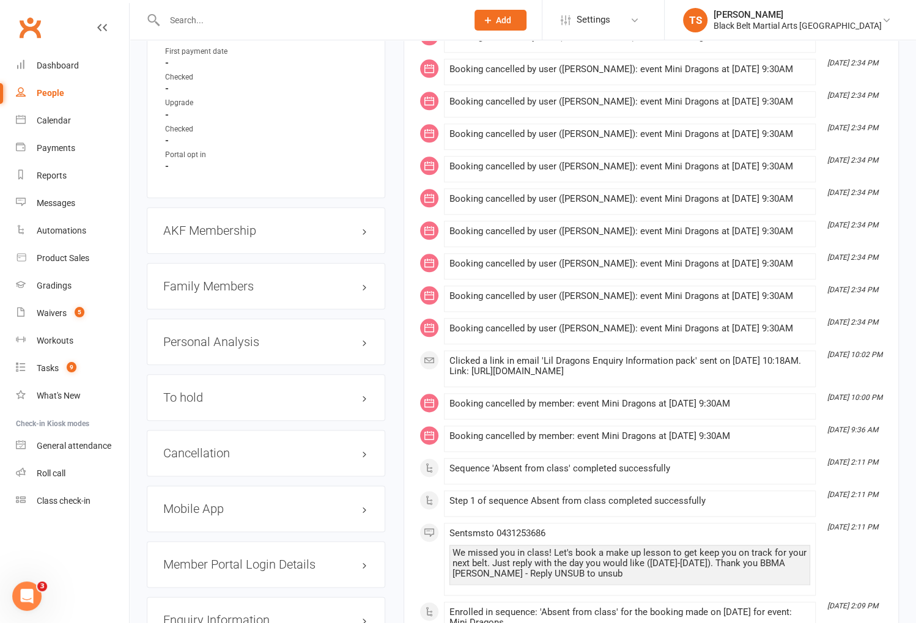
click at [203, 279] on h3 "Family Members" at bounding box center [265, 285] width 205 height 13
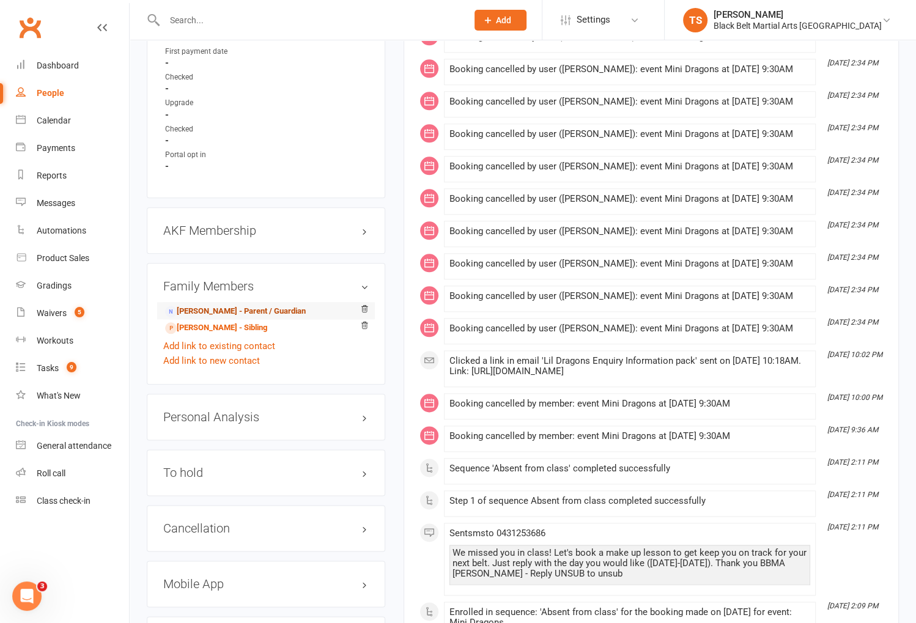
click at [206, 307] on link "[PERSON_NAME] - Parent / Guardian" at bounding box center [235, 311] width 141 height 13
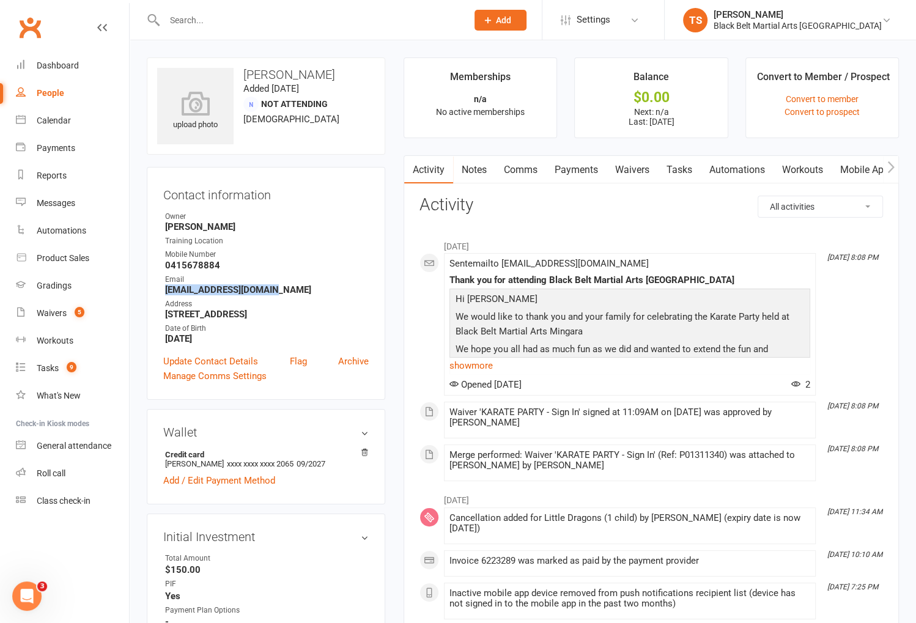
drag, startPoint x: 270, startPoint y: 287, endPoint x: 159, endPoint y: 291, distance: 110.8
click at [157, 292] on div "Contact information Owner Sensei [PERSON_NAME] Training Location Mobile Number …" at bounding box center [266, 283] width 239 height 233
copy strong "atbirchall@hotmail.com"
click at [424, 168] on link "Activity" at bounding box center [428, 170] width 49 height 28
click at [468, 168] on link "Notes" at bounding box center [474, 170] width 42 height 28
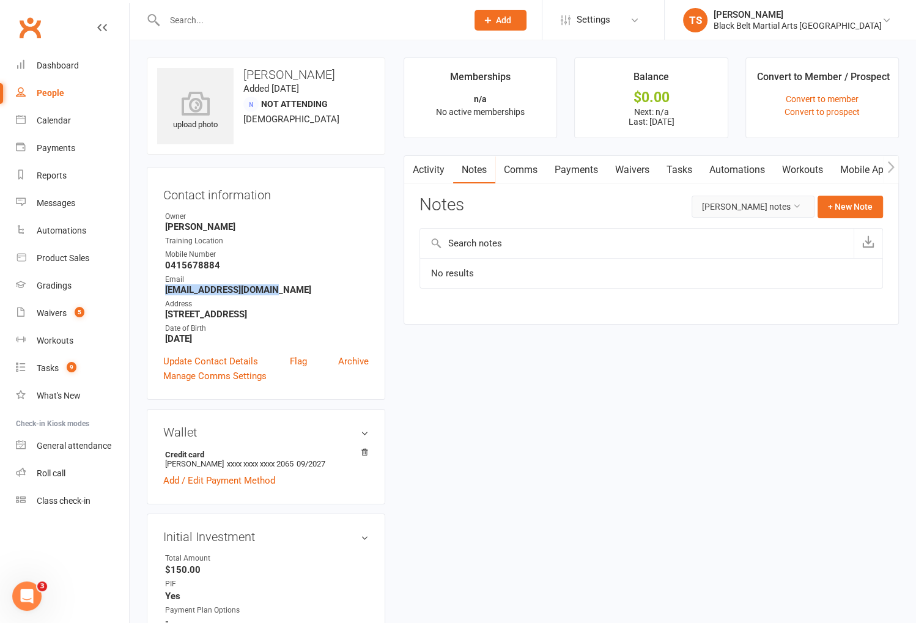
click at [748, 207] on button "Alan Birchall's notes" at bounding box center [753, 207] width 123 height 22
drag, startPoint x: 755, startPoint y: 256, endPoint x: 762, endPoint y: 252, distance: 7.7
click at [757, 254] on link "All family notes" at bounding box center [754, 258] width 121 height 24
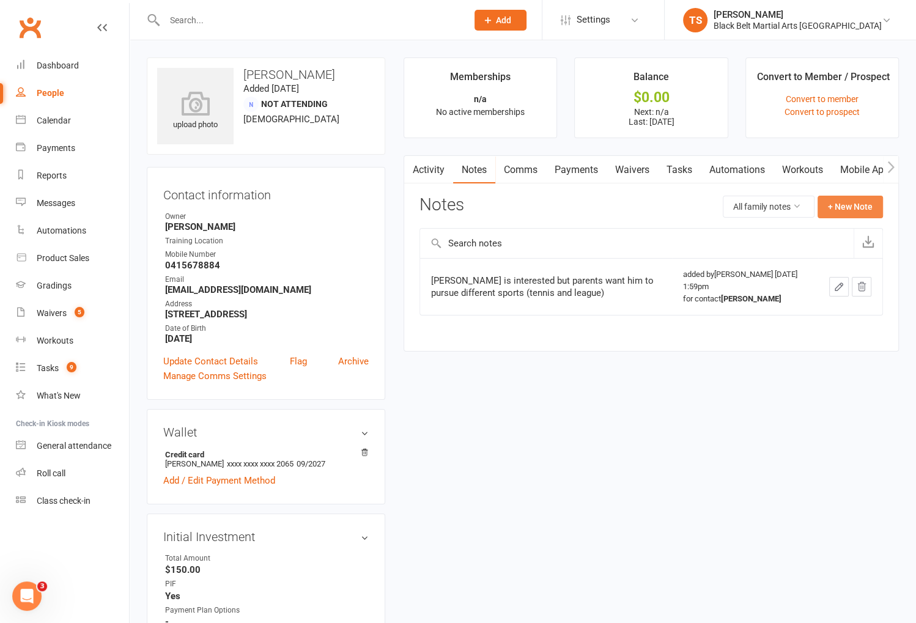
click at [850, 207] on button "+ New Note" at bounding box center [850, 207] width 65 height 22
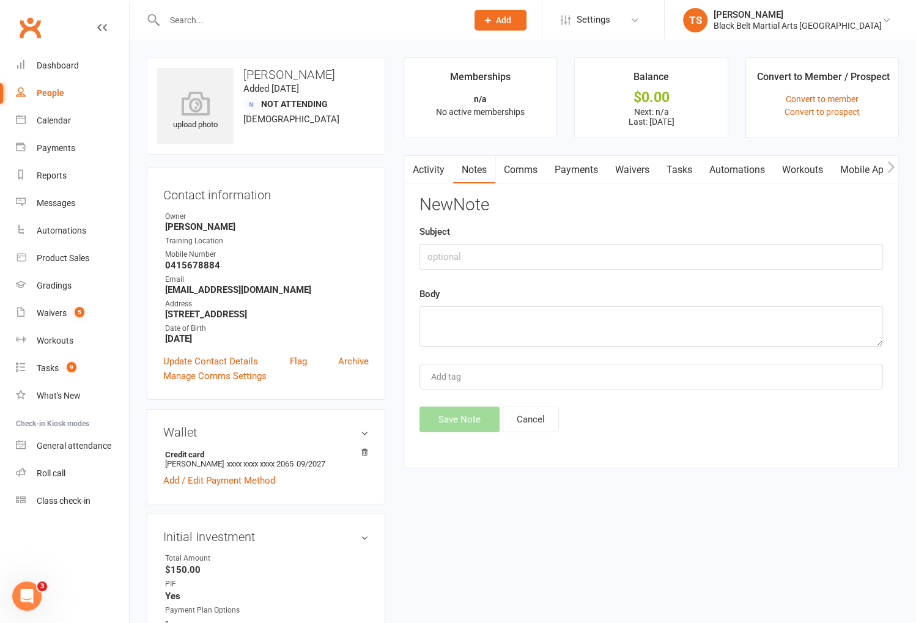
click at [581, 304] on div "Body" at bounding box center [652, 317] width 464 height 60
click at [586, 318] on textarea at bounding box center [652, 326] width 464 height 40
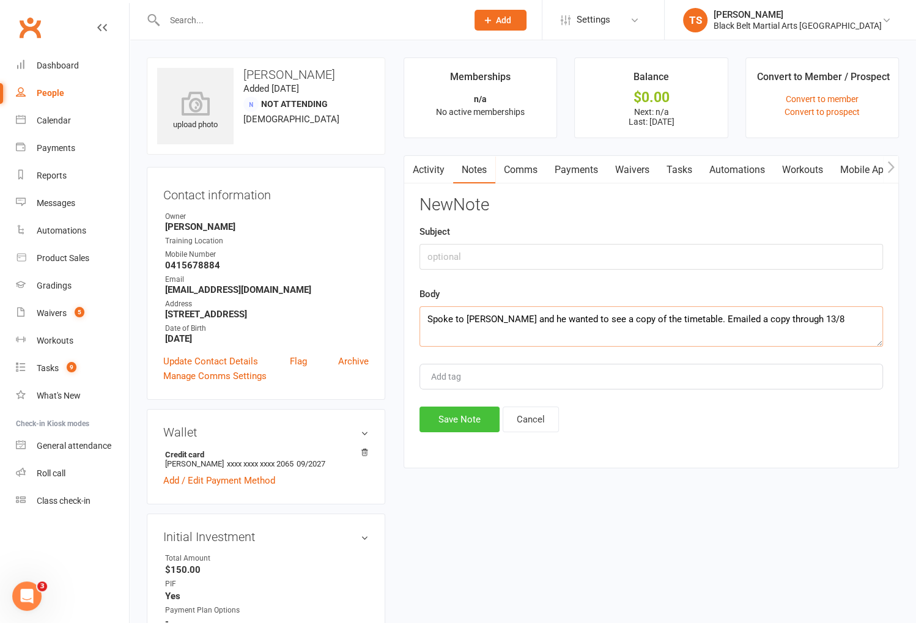
type textarea "Spoke to Alan and he wanted to see a copy of the timetable. Emailed a copy thro…"
click at [475, 423] on button "Save Note" at bounding box center [460, 420] width 80 height 26
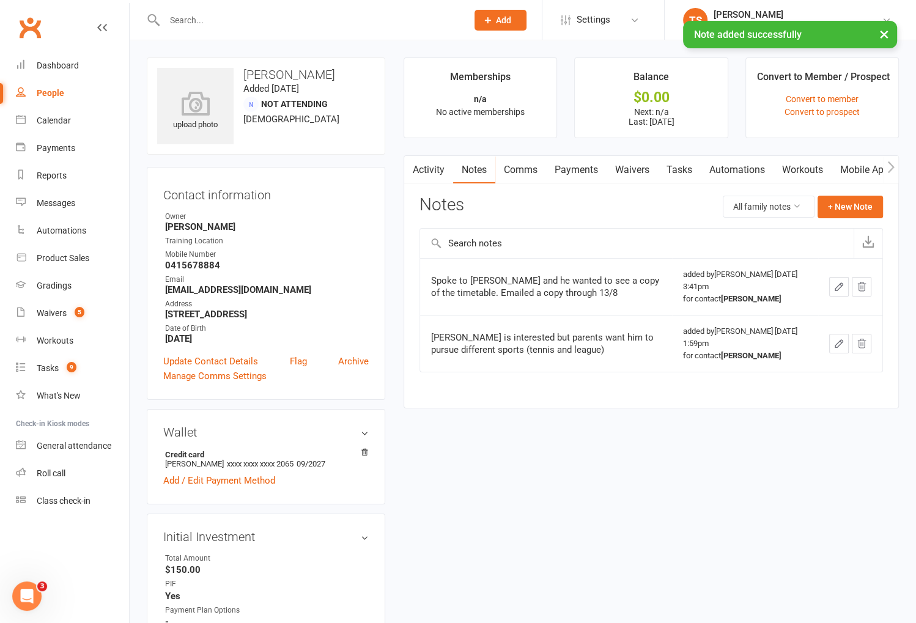
drag, startPoint x: 47, startPoint y: 92, endPoint x: 236, endPoint y: 223, distance: 229.9
click at [47, 92] on div "People" at bounding box center [51, 93] width 28 height 10
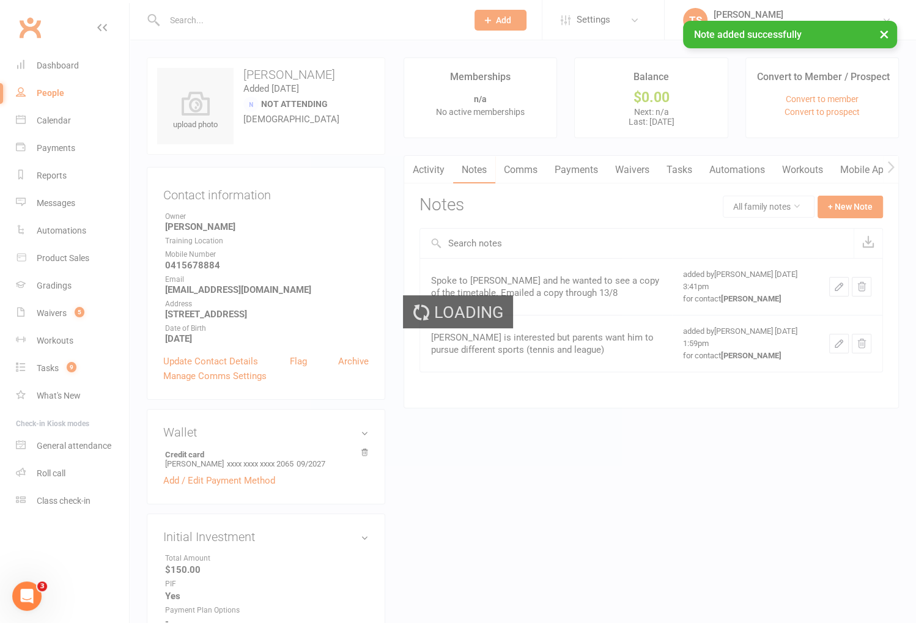
select select "100"
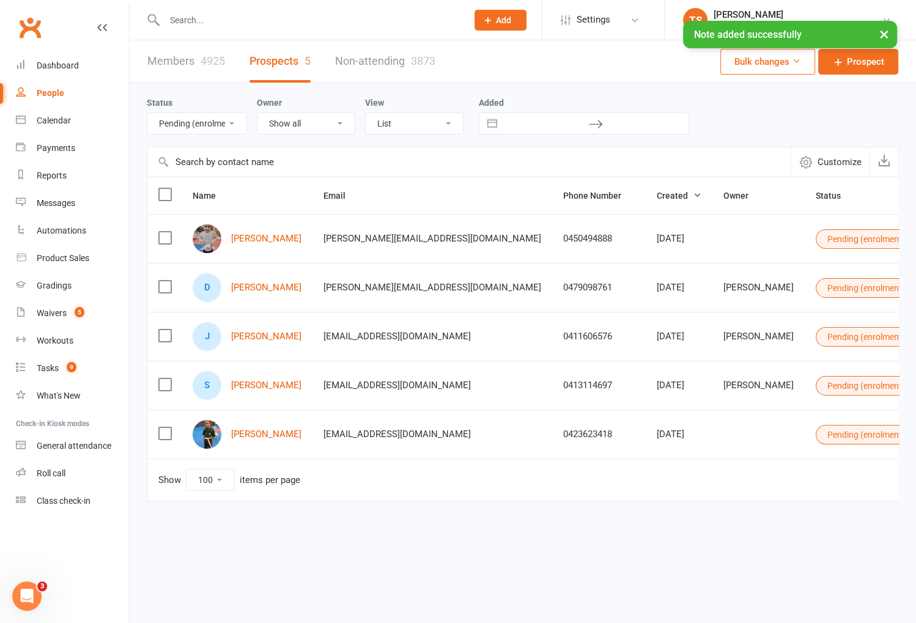
click at [193, 123] on select "All (No status set) (Invalid status) Enquiry (Booked) Enquiry (Not Booked) Pend…" at bounding box center [196, 123] width 99 height 21
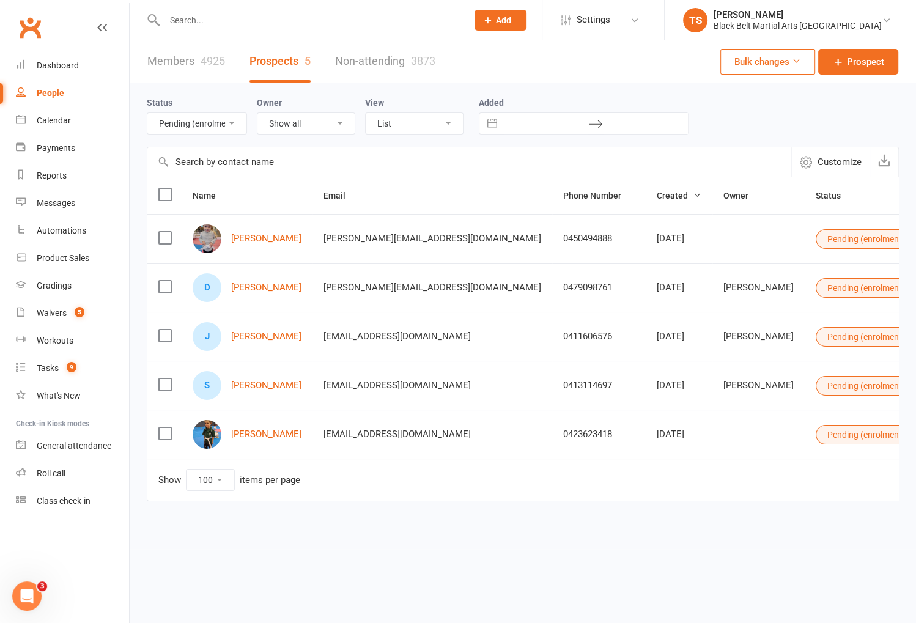
select select "Pizza/birthday party"
click at [147, 113] on select "All (No status set) (Invalid status) Enquiry (Booked) Enquiry (Not Booked) Pend…" at bounding box center [196, 123] width 99 height 21
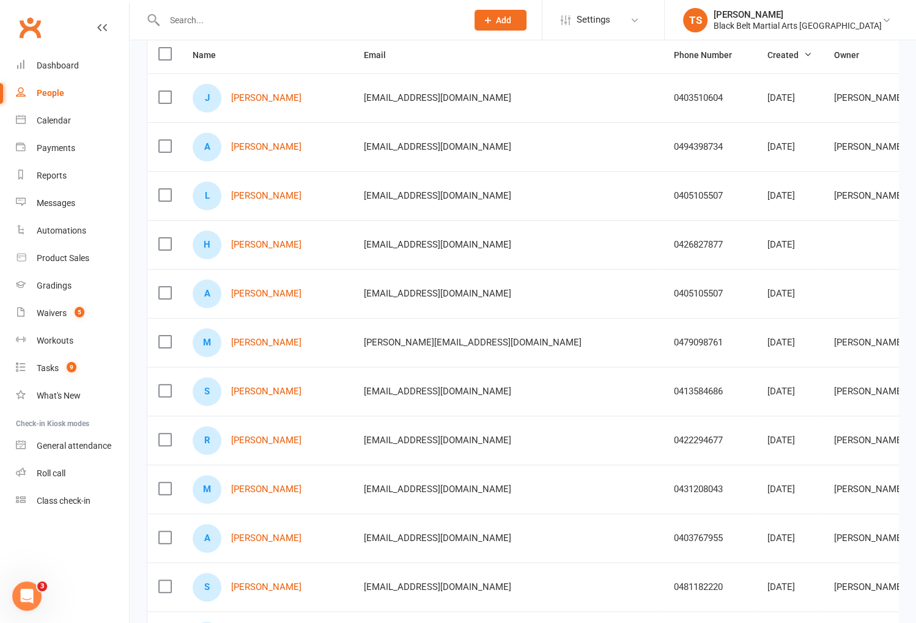
scroll to position [142, 0]
click at [294, 388] on link "Solomon Gardner" at bounding box center [266, 390] width 70 height 10
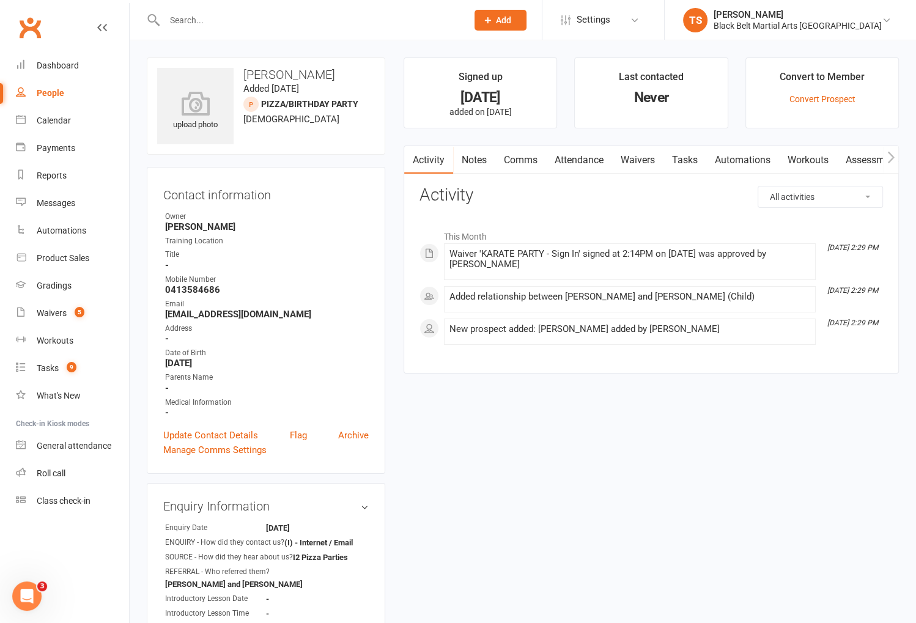
click at [46, 94] on div "People" at bounding box center [51, 93] width 28 height 10
select select "100"
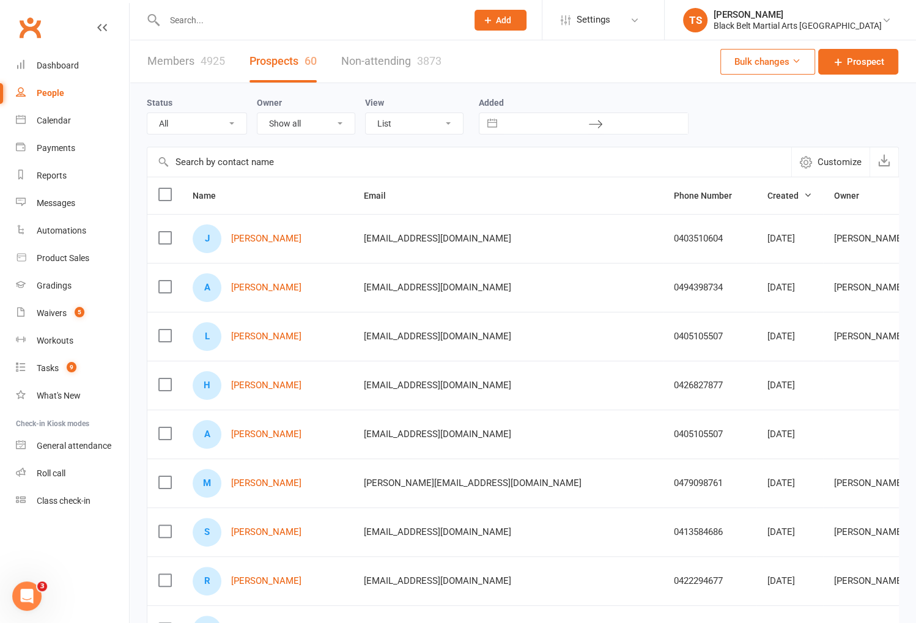
select select "Pizza/birthday party"
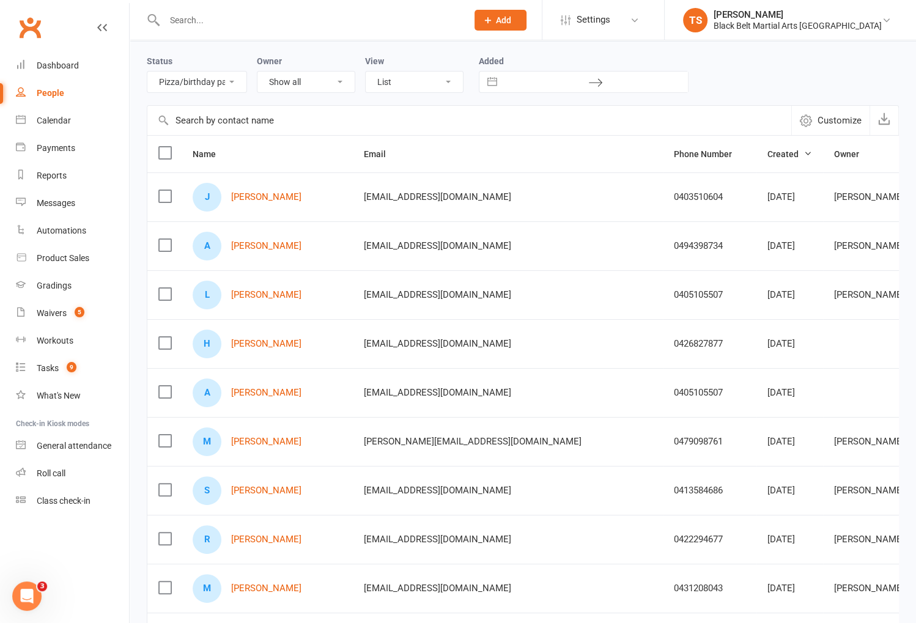
scroll to position [47, 0]
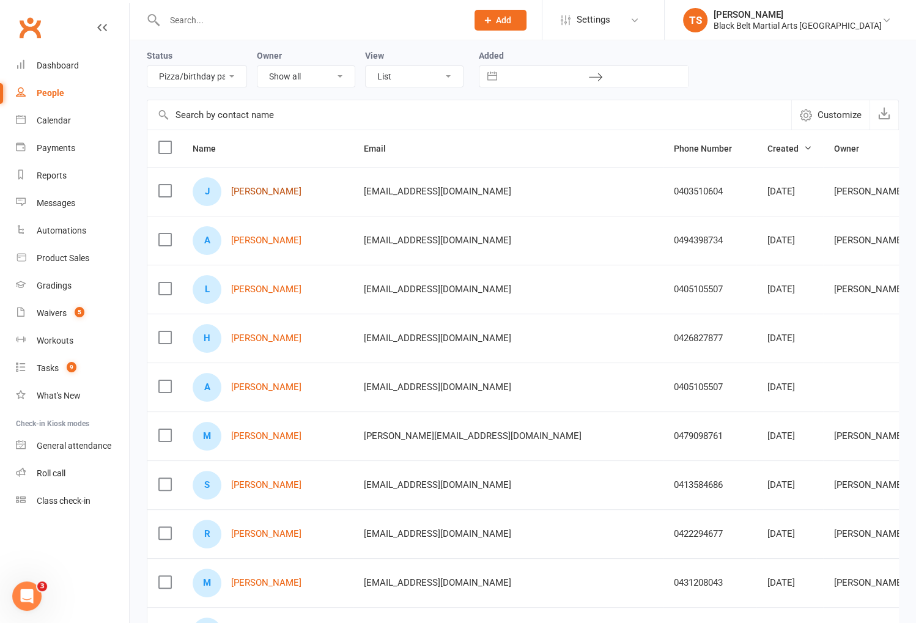
click at [256, 187] on link "Joanne Agostino" at bounding box center [266, 192] width 70 height 10
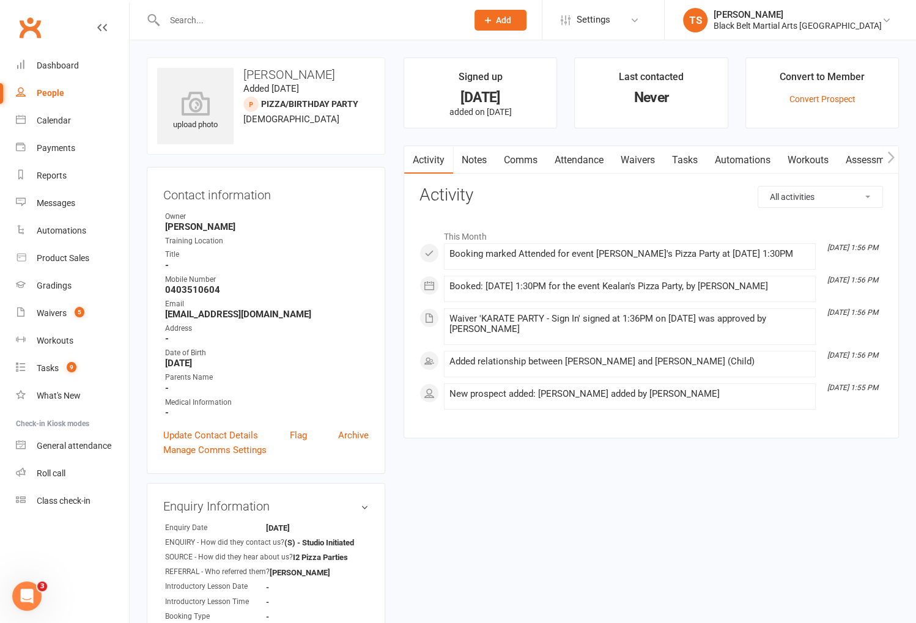
drag, startPoint x: 215, startPoint y: 20, endPoint x: 223, endPoint y: 21, distance: 7.4
click at [223, 21] on input "text" at bounding box center [310, 20] width 298 height 17
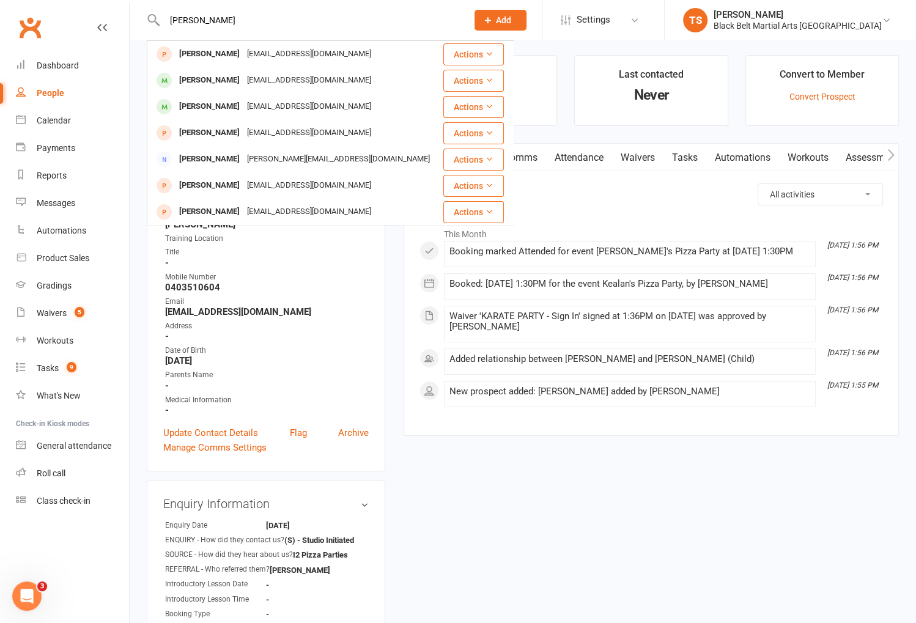
type input "harvey besley"
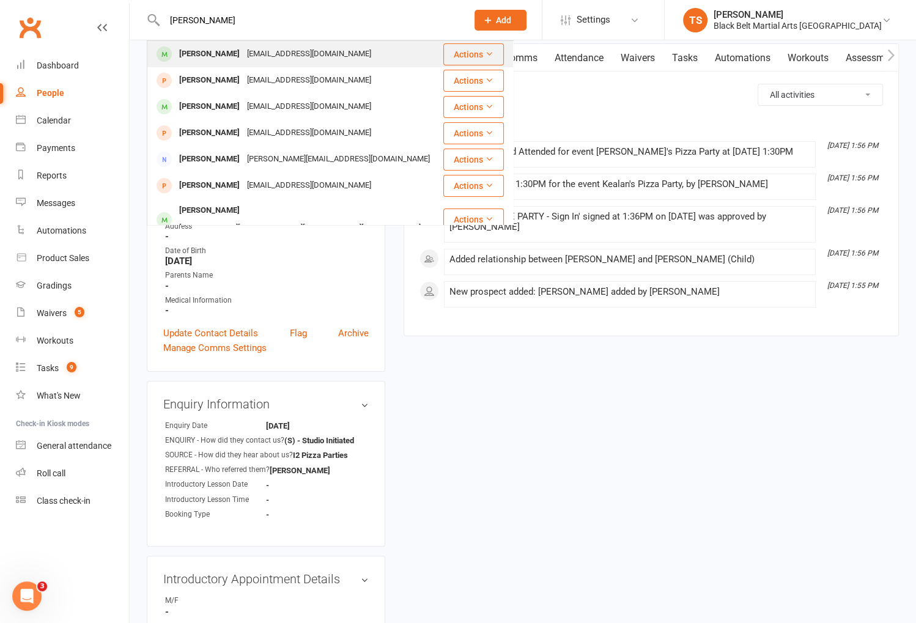
scroll to position [104, 0]
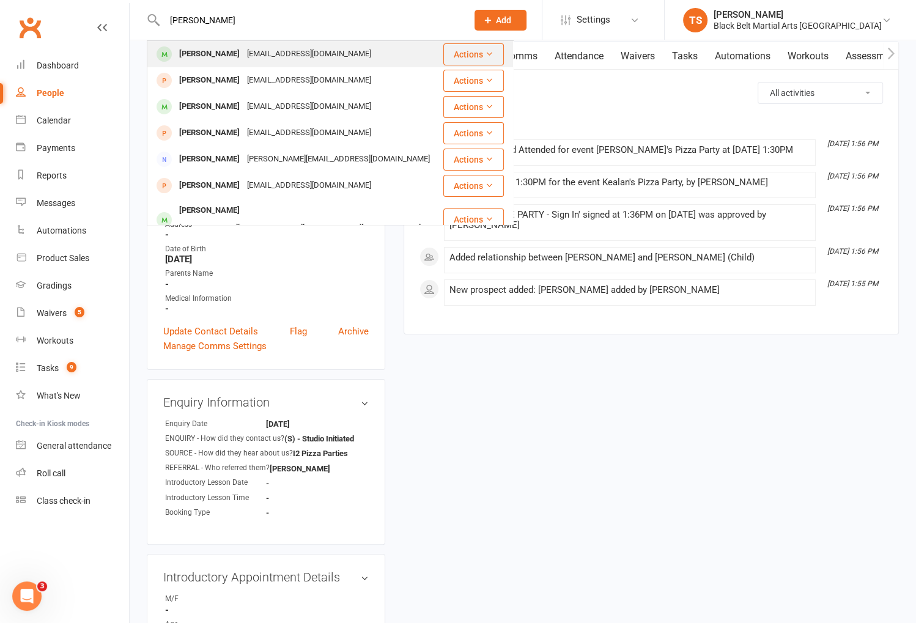
click at [215, 58] on div "Harvey Besley" at bounding box center [210, 54] width 68 height 18
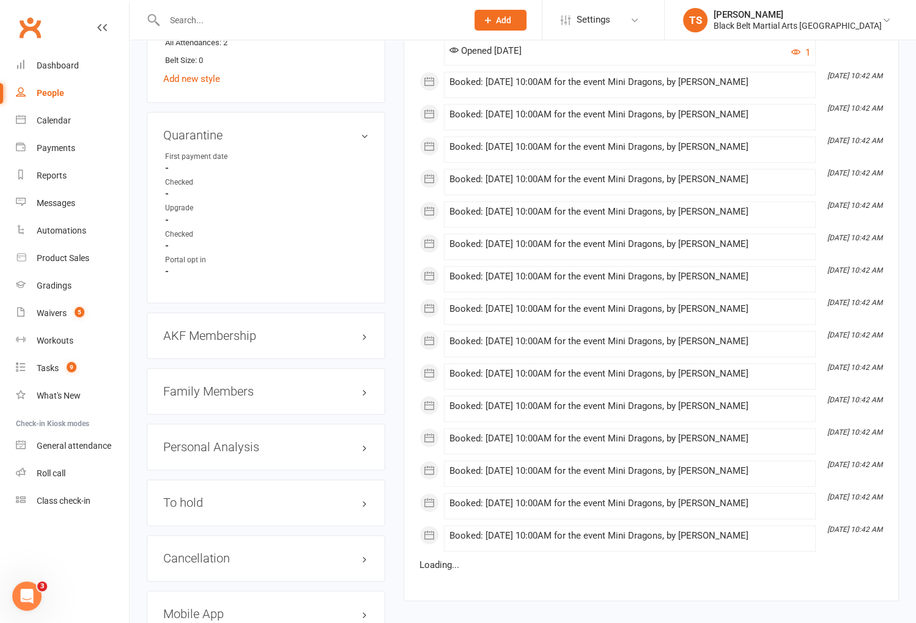
scroll to position [1110, 0]
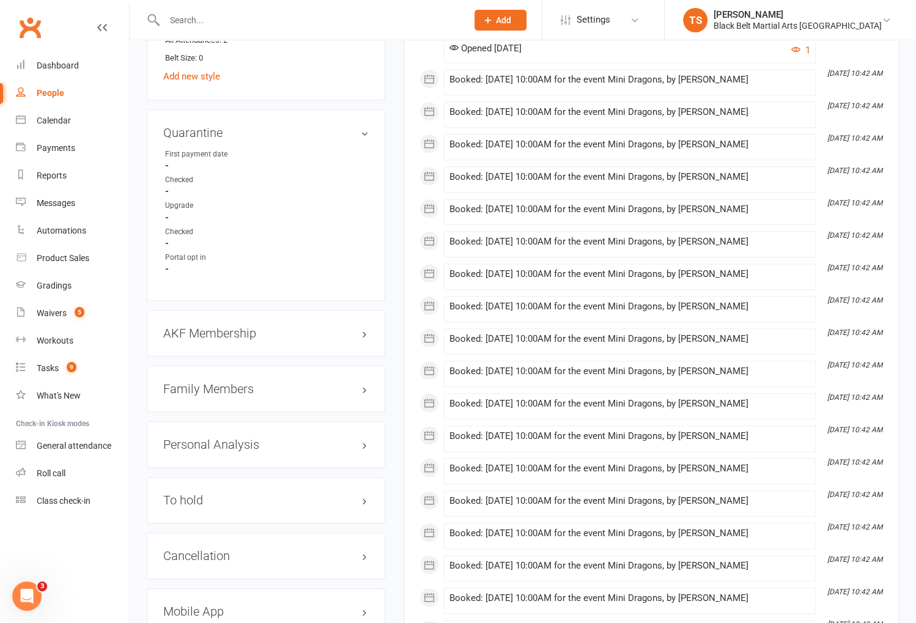
click at [197, 382] on h3 "Family Members" at bounding box center [265, 388] width 205 height 13
click at [201, 408] on link "Alexandra Besley - Parent / Guardian" at bounding box center [235, 414] width 141 height 13
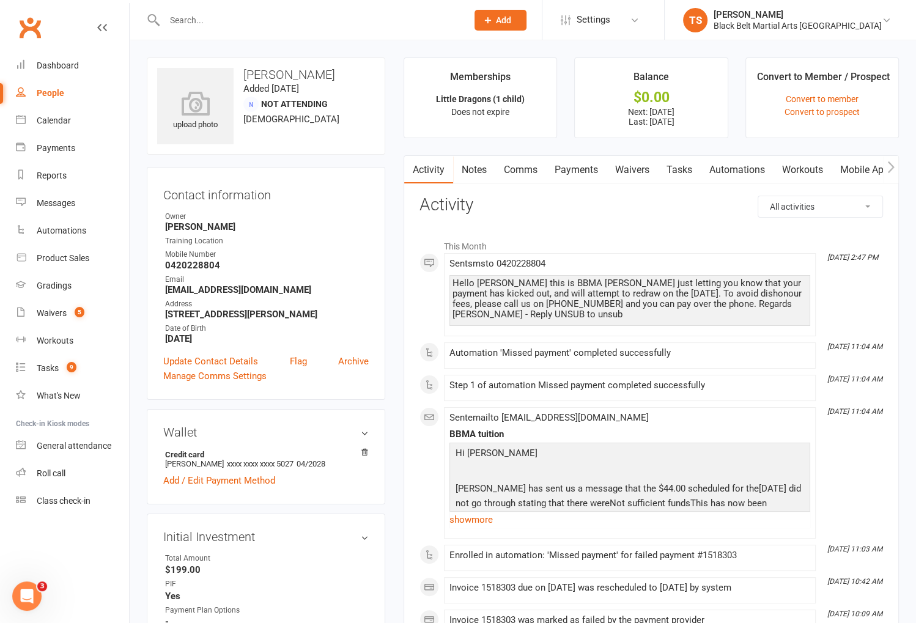
click at [575, 168] on link "Payments" at bounding box center [576, 170] width 61 height 28
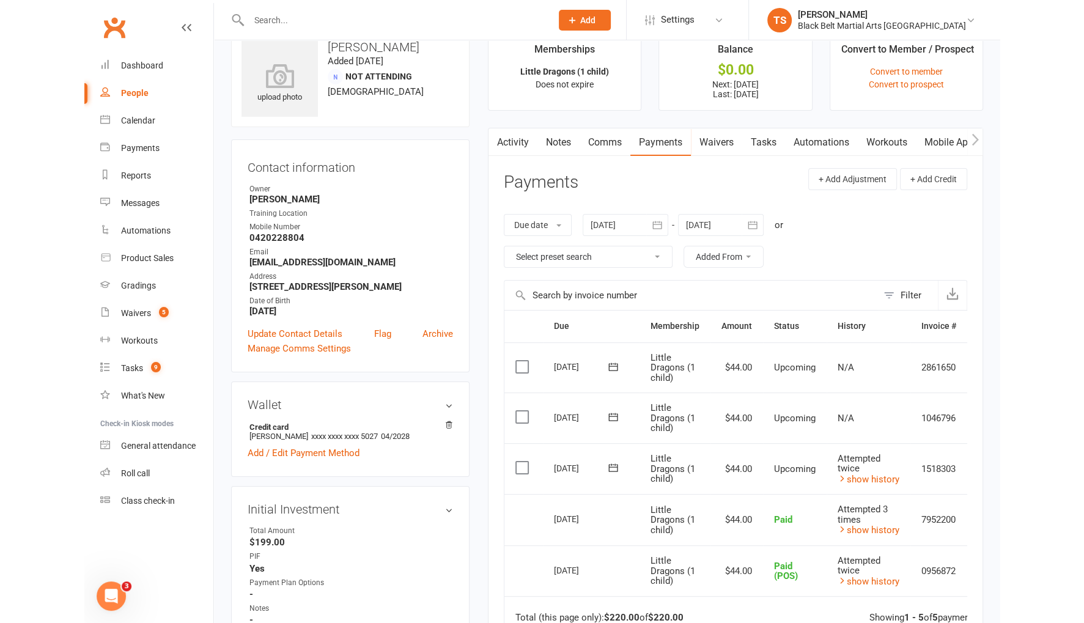
scroll to position [31, 0]
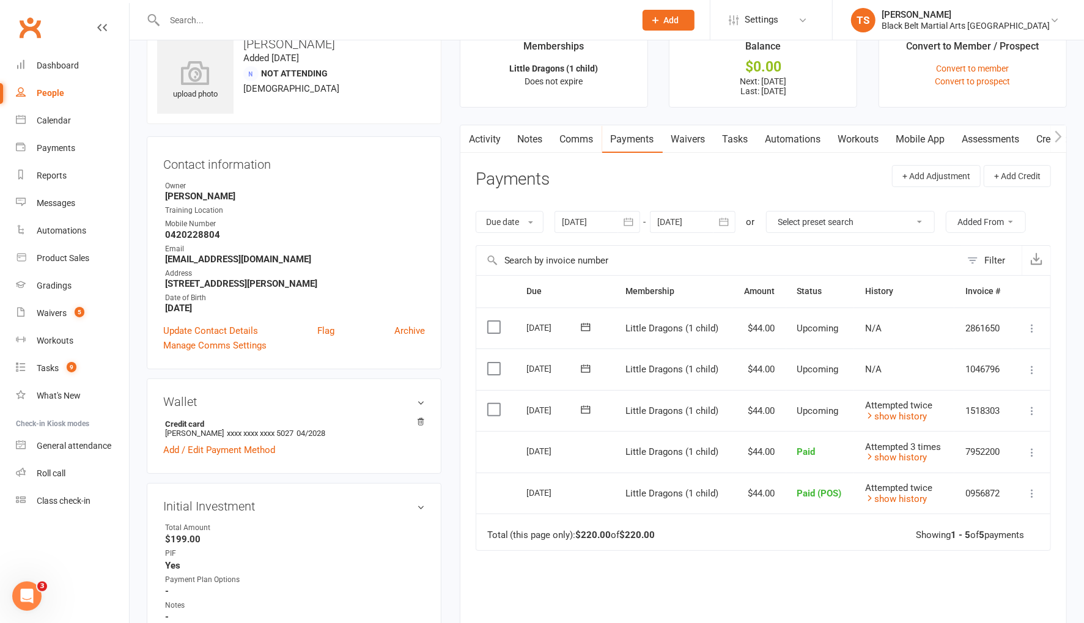
click at [916, 408] on icon at bounding box center [1032, 411] width 12 height 12
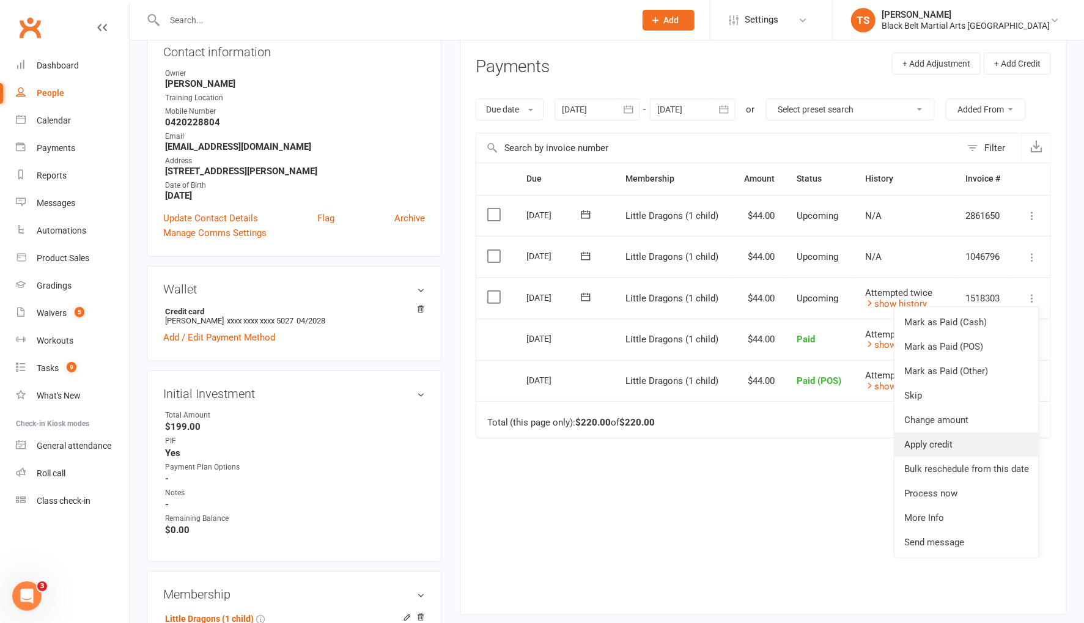
scroll to position [146, 0]
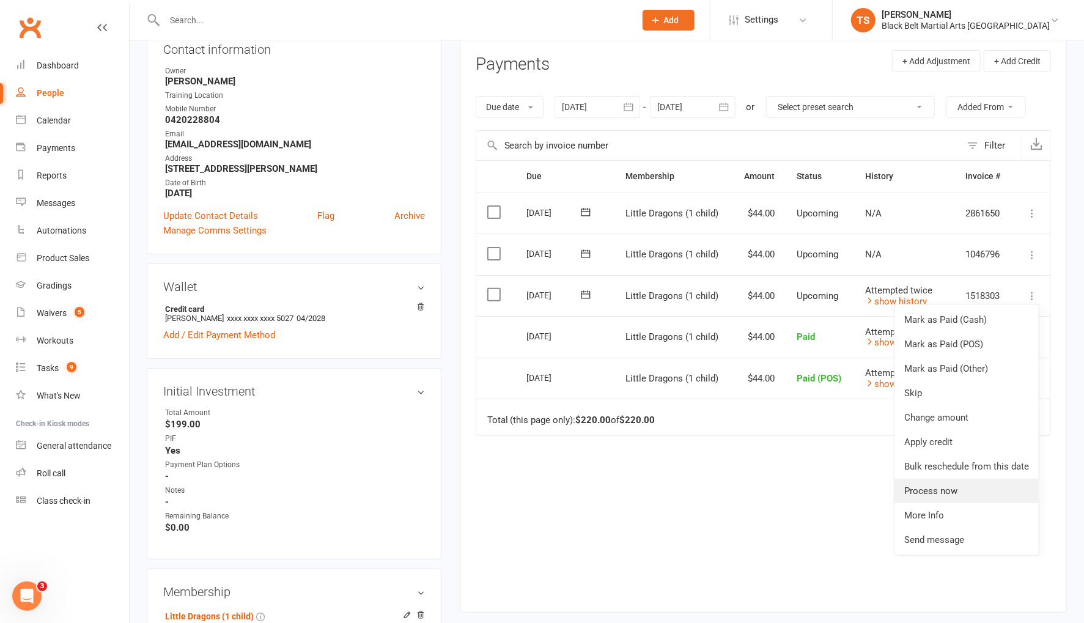
click at [916, 494] on link "Process now" at bounding box center [967, 491] width 144 height 24
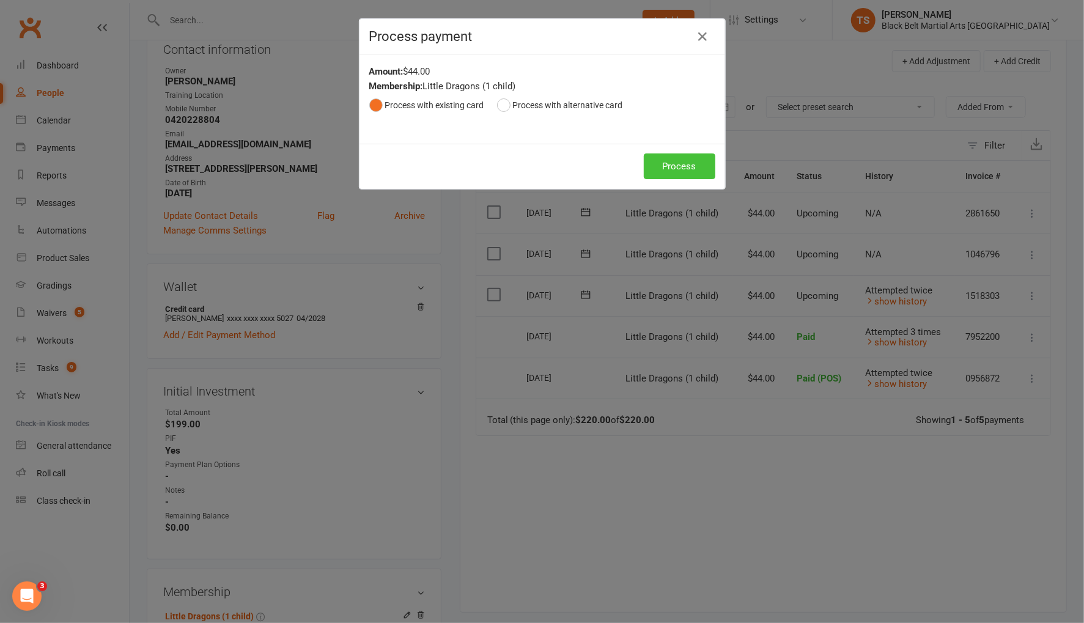
click at [672, 163] on button "Process" at bounding box center [680, 167] width 72 height 26
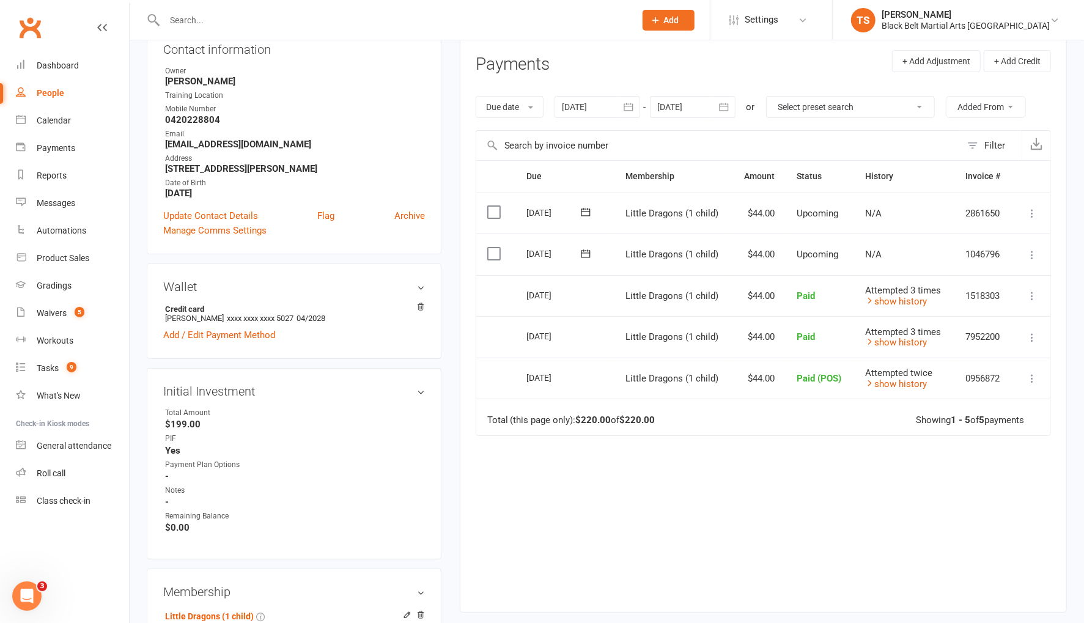
scroll to position [0, 0]
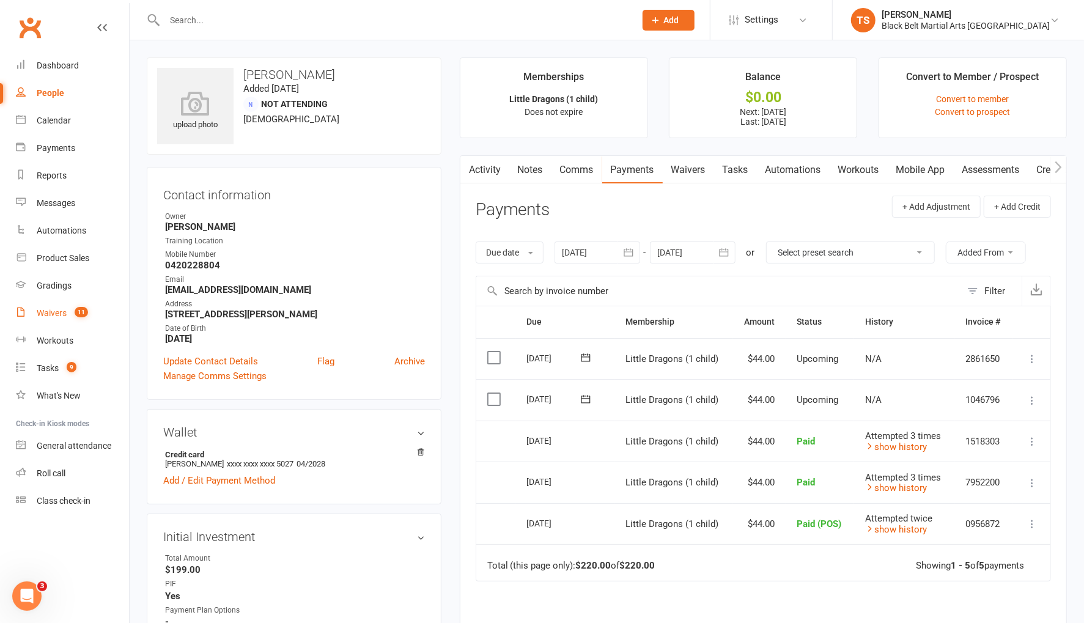
drag, startPoint x: 55, startPoint y: 314, endPoint x: 311, endPoint y: 344, distance: 258.0
click at [56, 314] on div "Waivers" at bounding box center [52, 313] width 30 height 10
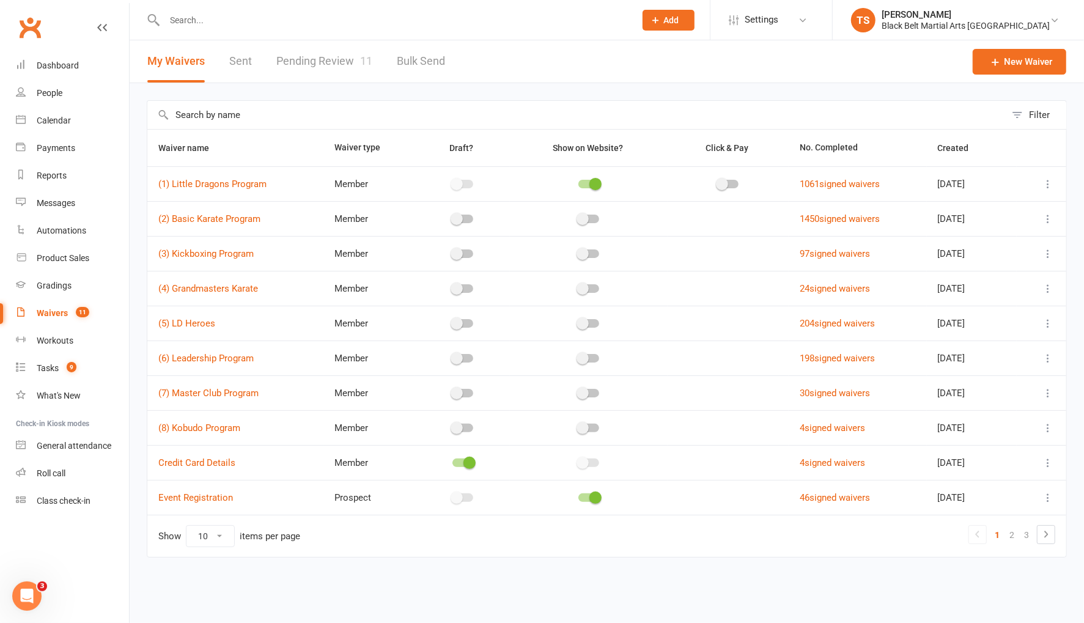
click at [336, 59] on link "Pending Review 11" at bounding box center [324, 61] width 96 height 42
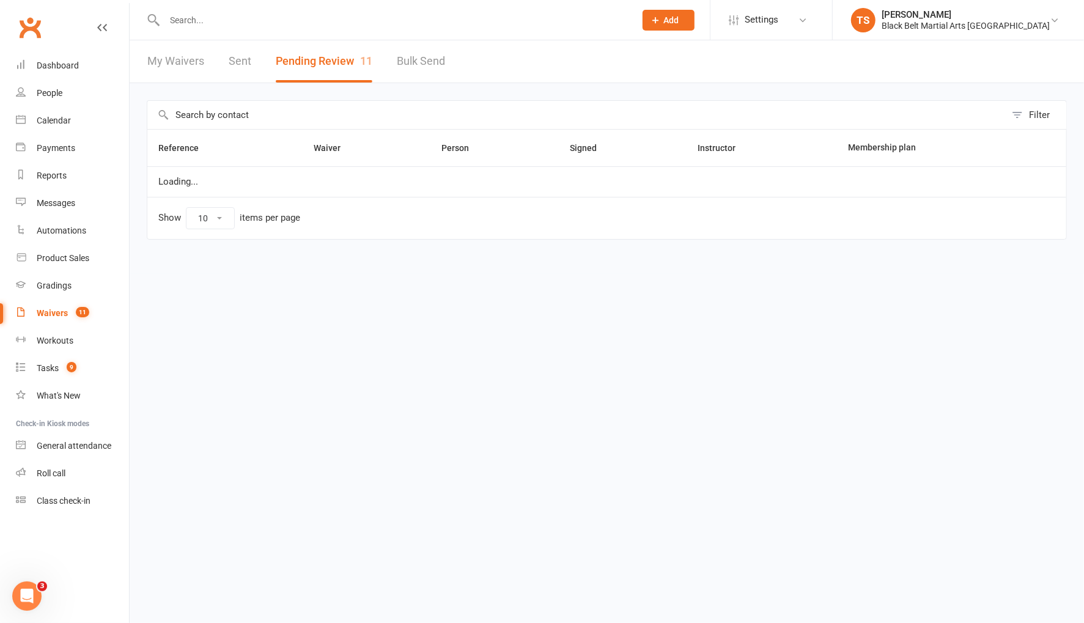
select select "50"
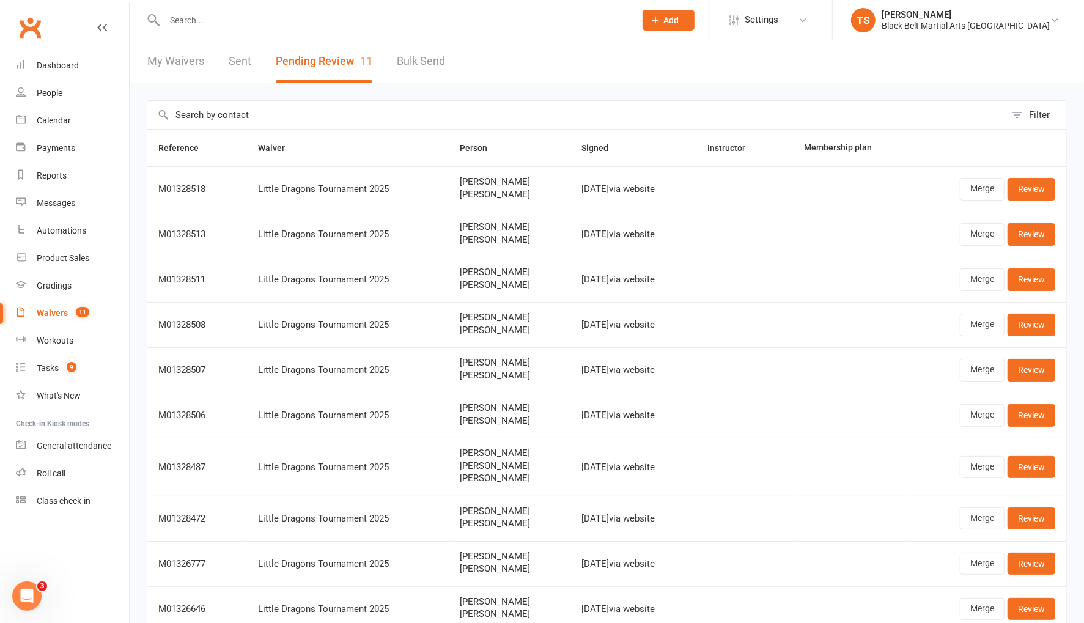
scroll to position [7, 0]
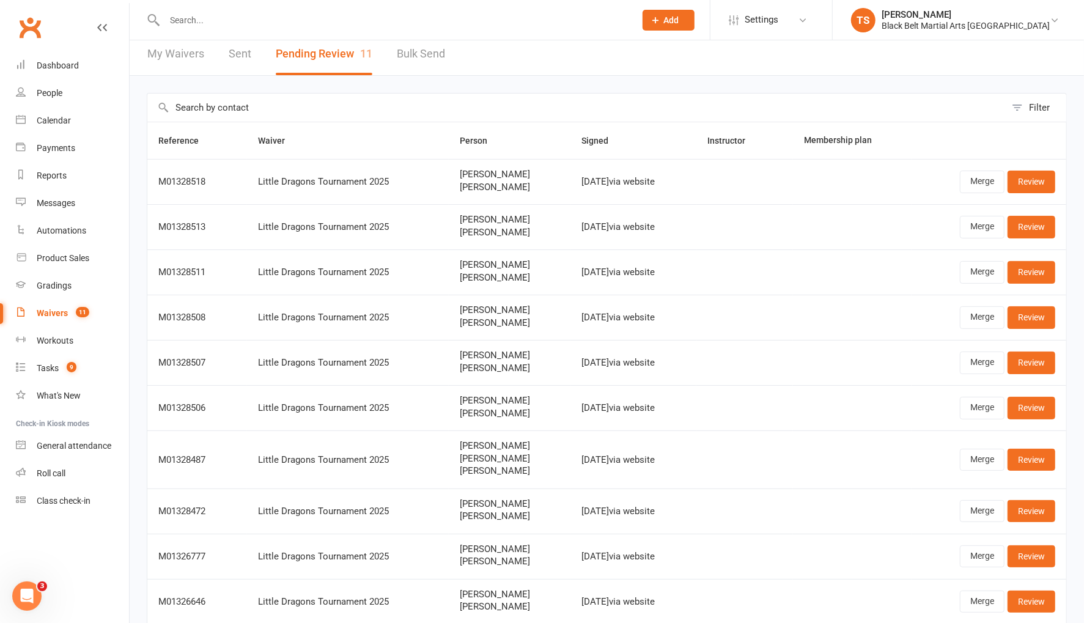
click at [221, 21] on input "text" at bounding box center [394, 20] width 466 height 17
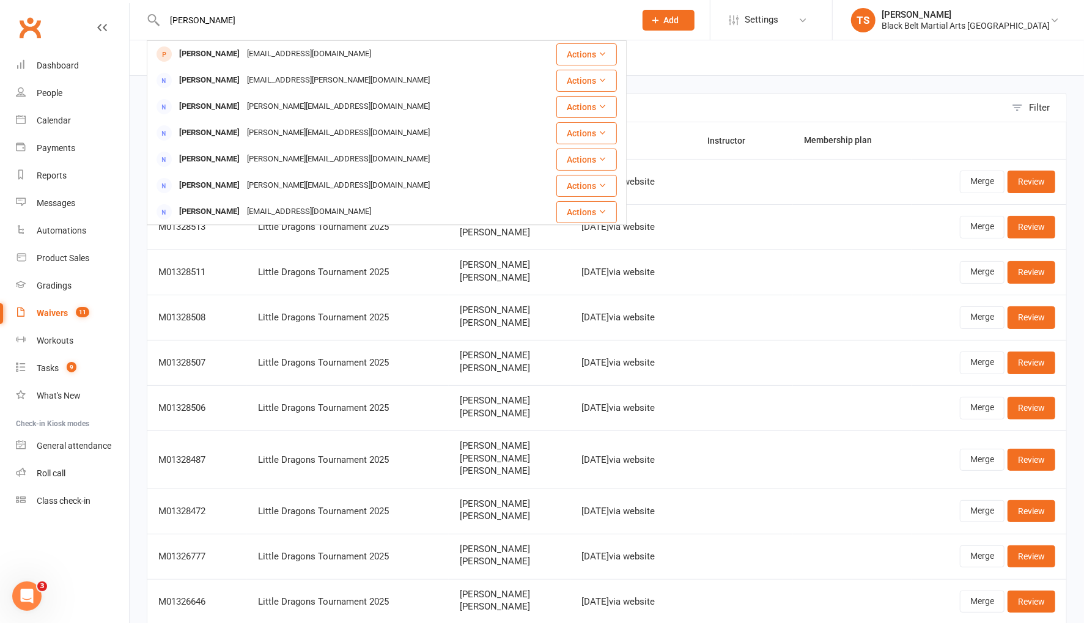
drag, startPoint x: 194, startPoint y: 18, endPoint x: 126, endPoint y: 12, distance: 68.1
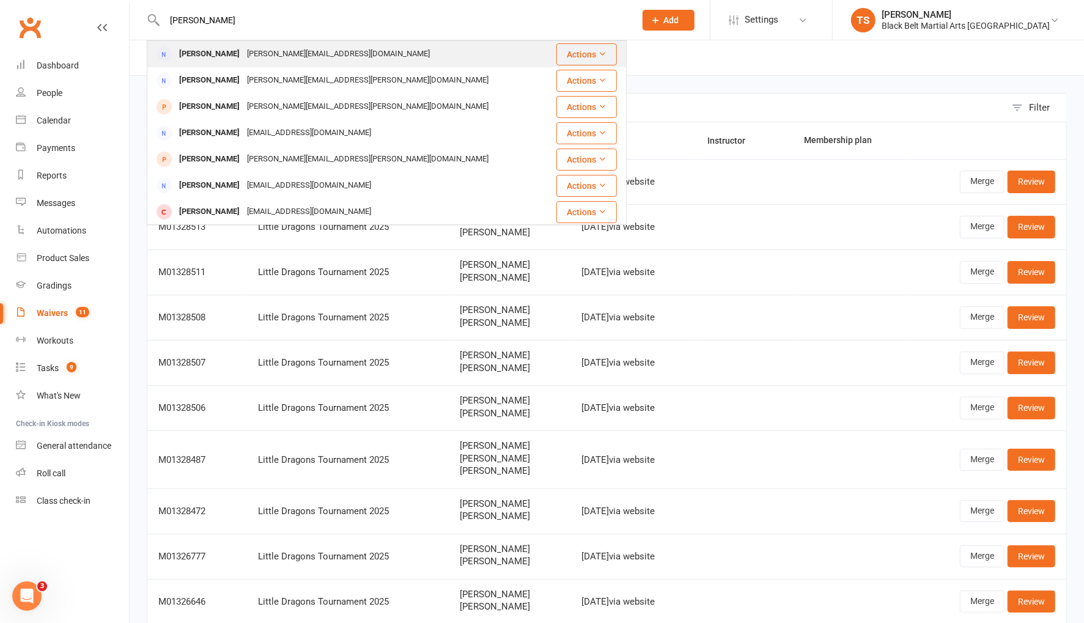
type input "[PERSON_NAME]"
click at [199, 52] on div "[PERSON_NAME]" at bounding box center [210, 54] width 68 height 18
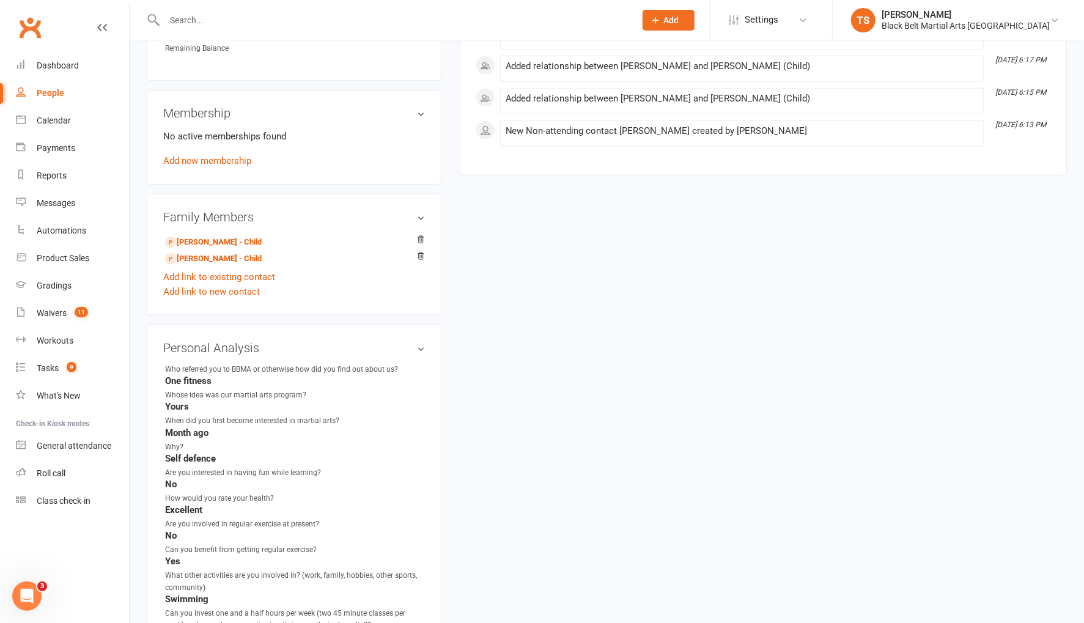
scroll to position [596, 0]
click at [209, 253] on link "[PERSON_NAME] - Child" at bounding box center [213, 257] width 97 height 13
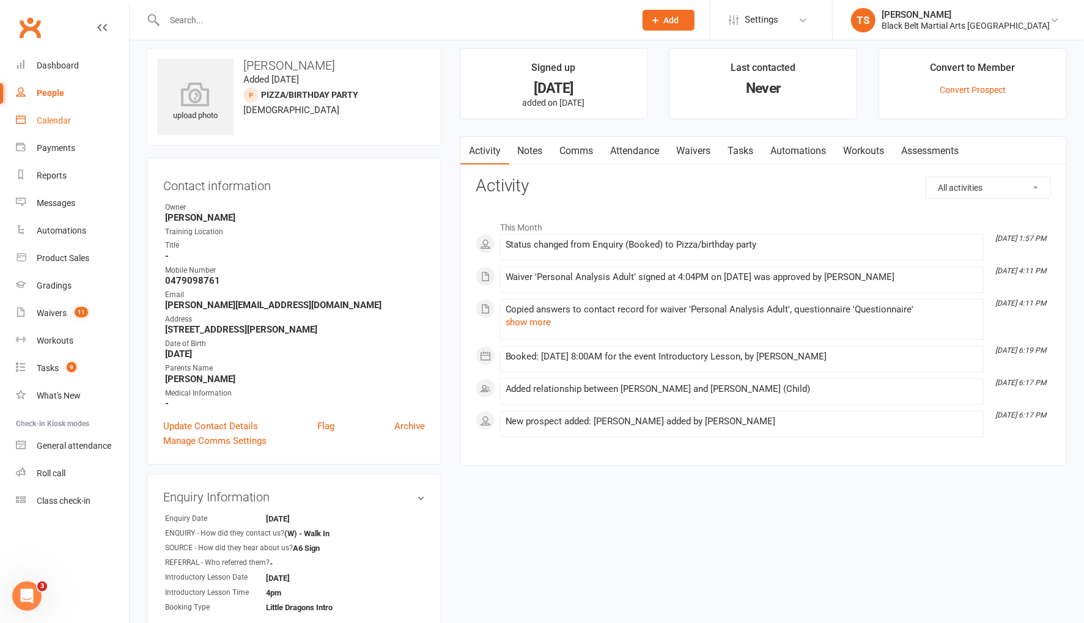
scroll to position [9, 0]
click at [62, 124] on div "Calendar" at bounding box center [54, 121] width 34 height 10
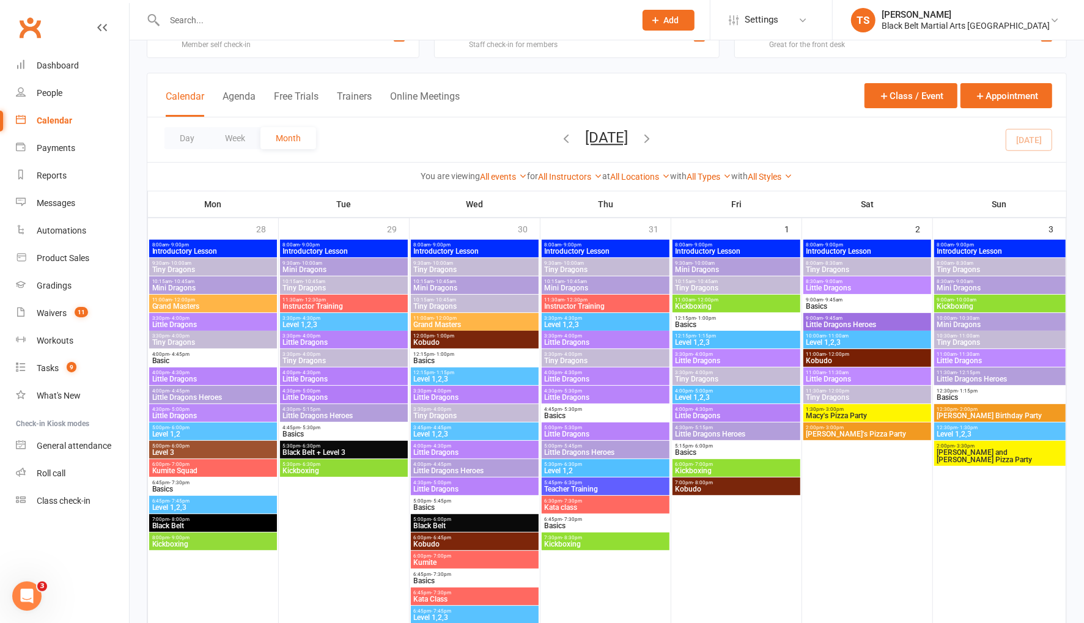
scroll to position [184, 0]
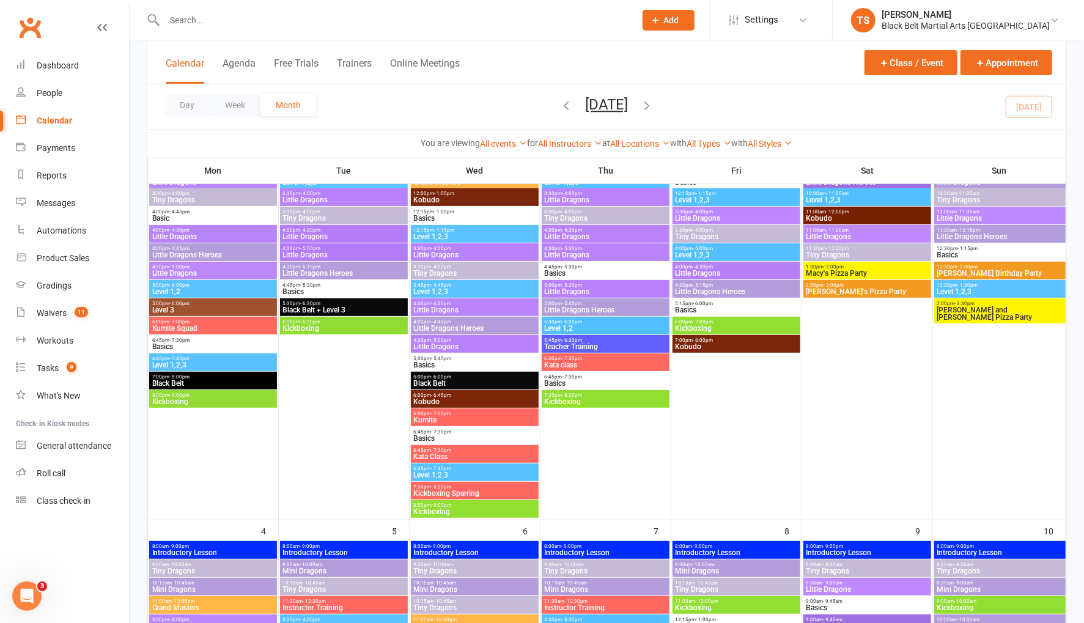
click at [455, 363] on span "Basics" at bounding box center [474, 364] width 123 height 7
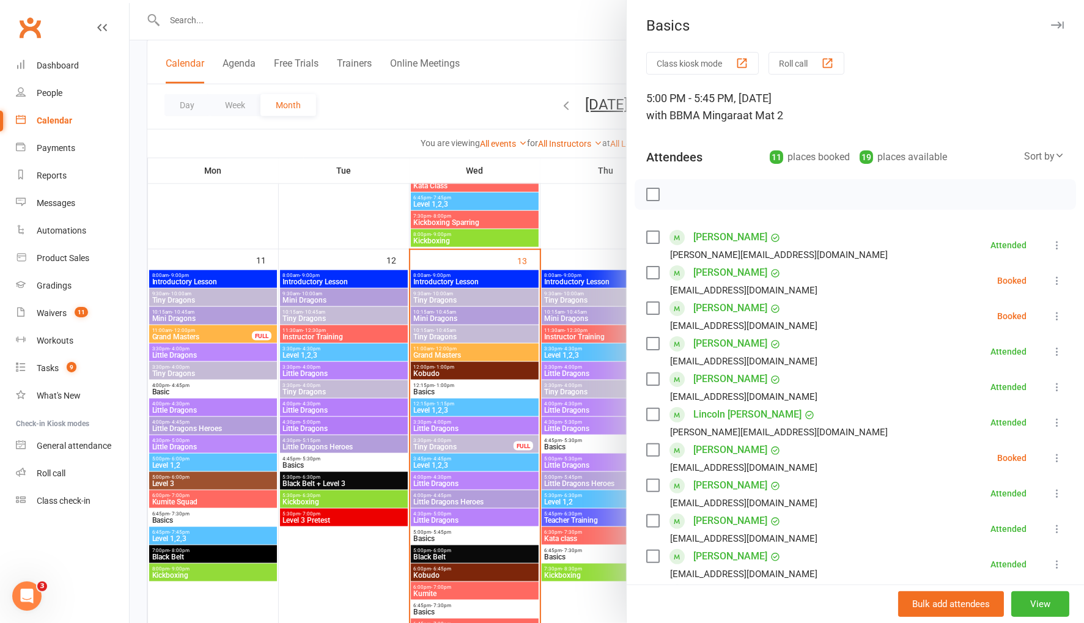
scroll to position [901, 0]
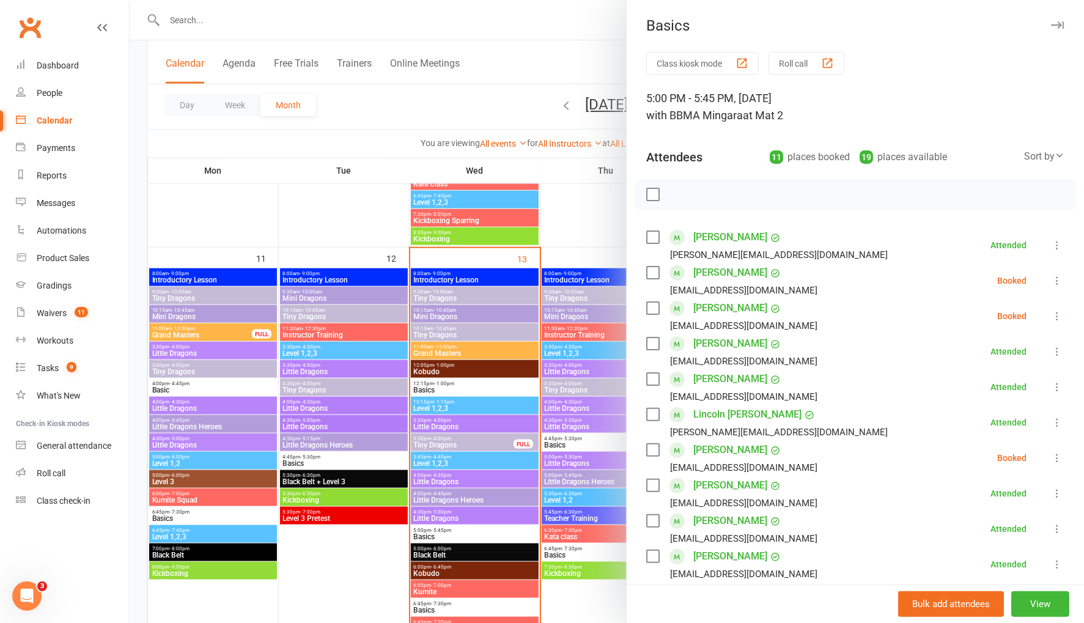
click at [443, 530] on div at bounding box center [607, 311] width 955 height 623
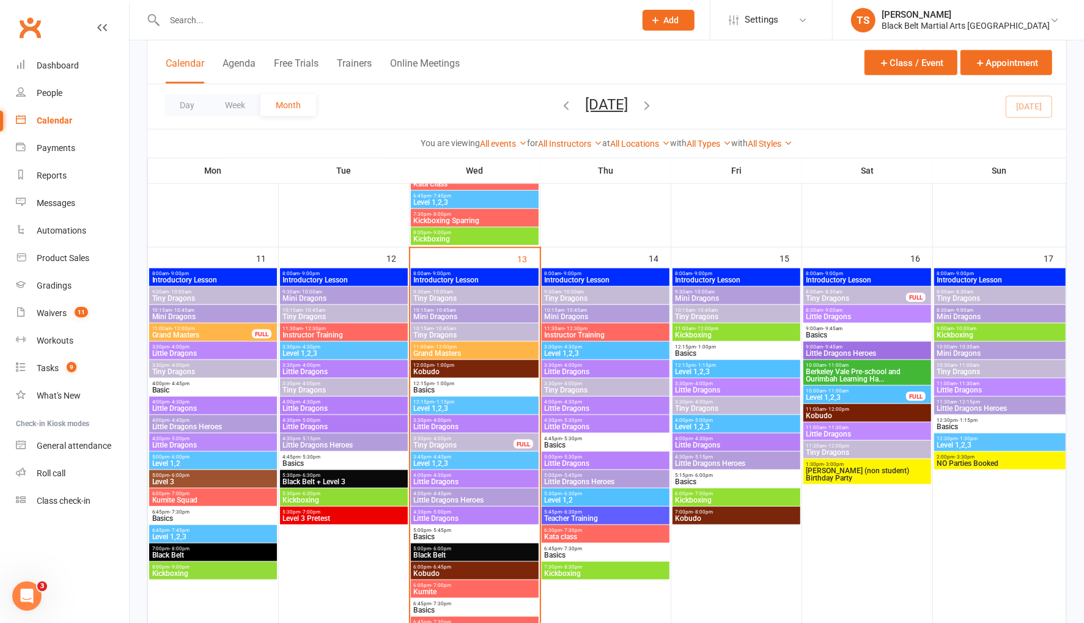
click at [441, 534] on span "Basics" at bounding box center [474, 536] width 123 height 7
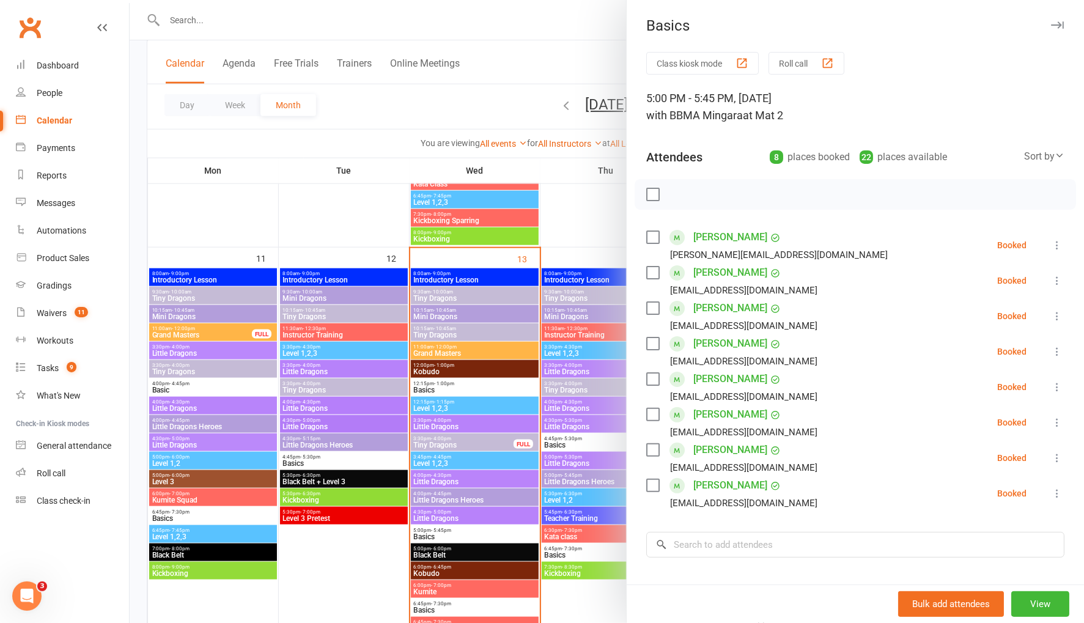
click at [703, 557] on div "Class kiosk mode Roll call 5:00 PM - 5:45 PM, Wednesday, August, 13, 2025 with …" at bounding box center [855, 391] width 457 height 679
click at [698, 549] on input "search" at bounding box center [855, 545] width 418 height 26
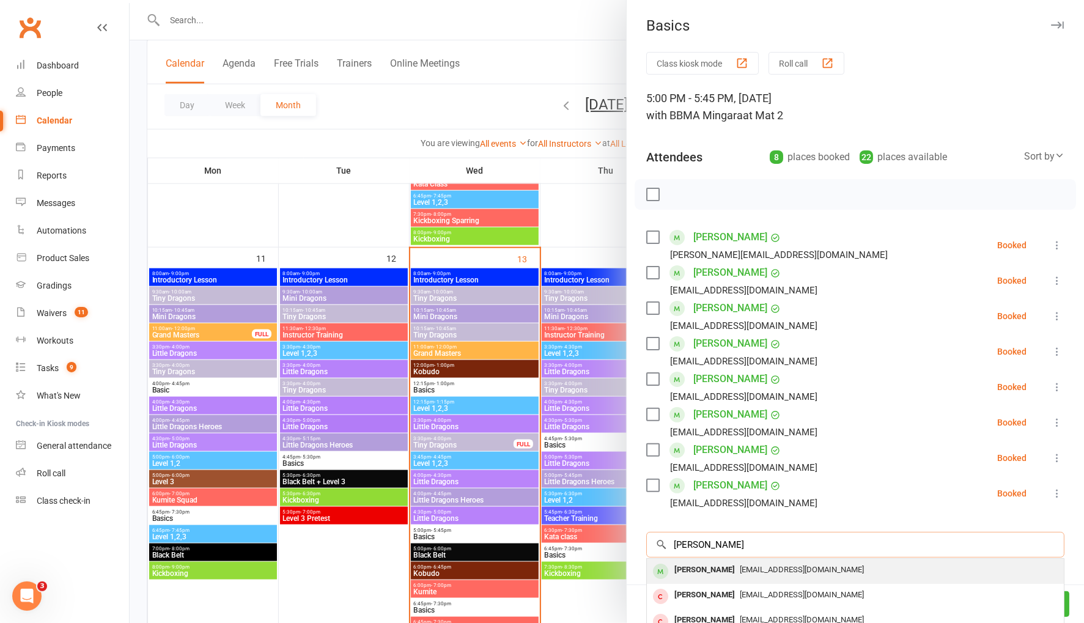
type input "percy palmer"
click at [705, 574] on div "Percy Palmer" at bounding box center [705, 570] width 70 height 18
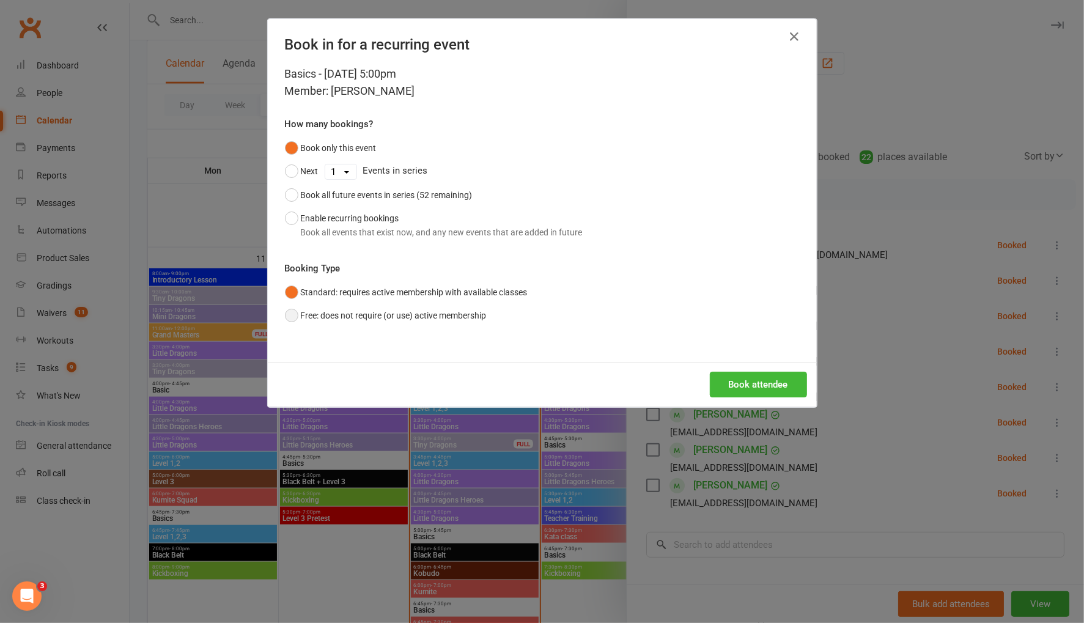
drag, startPoint x: 292, startPoint y: 316, endPoint x: 745, endPoint y: 355, distance: 454.3
click at [294, 316] on button "Free: does not require (or use) active membership" at bounding box center [386, 315] width 202 height 23
click at [759, 381] on button "Book attendee" at bounding box center [758, 385] width 97 height 26
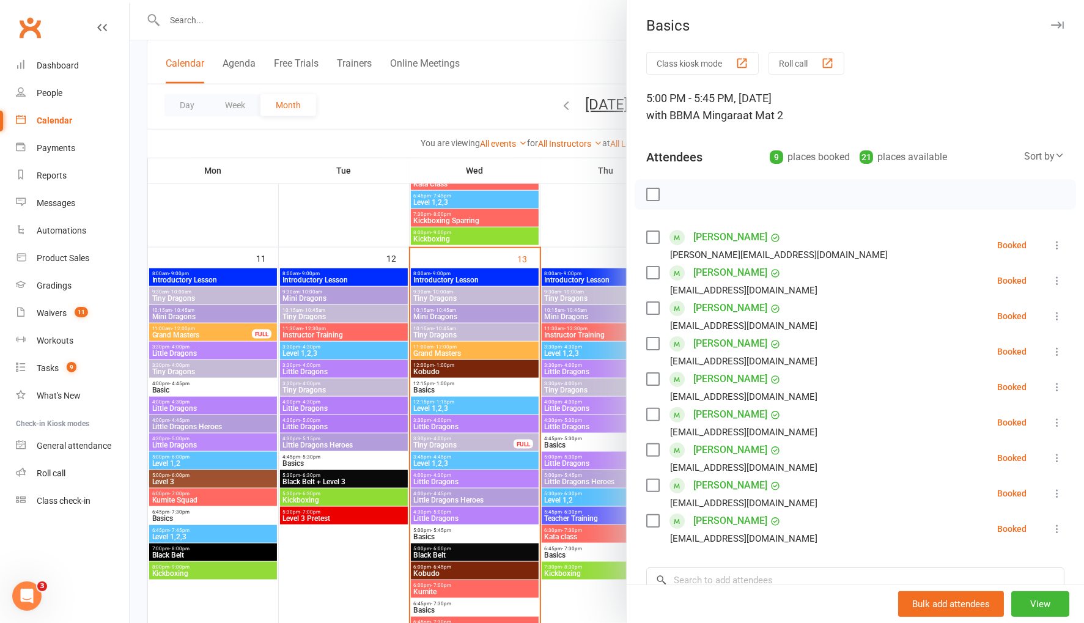
drag, startPoint x: 250, startPoint y: 26, endPoint x: 200, endPoint y: 22, distance: 50.3
click at [250, 26] on div at bounding box center [607, 311] width 955 height 623
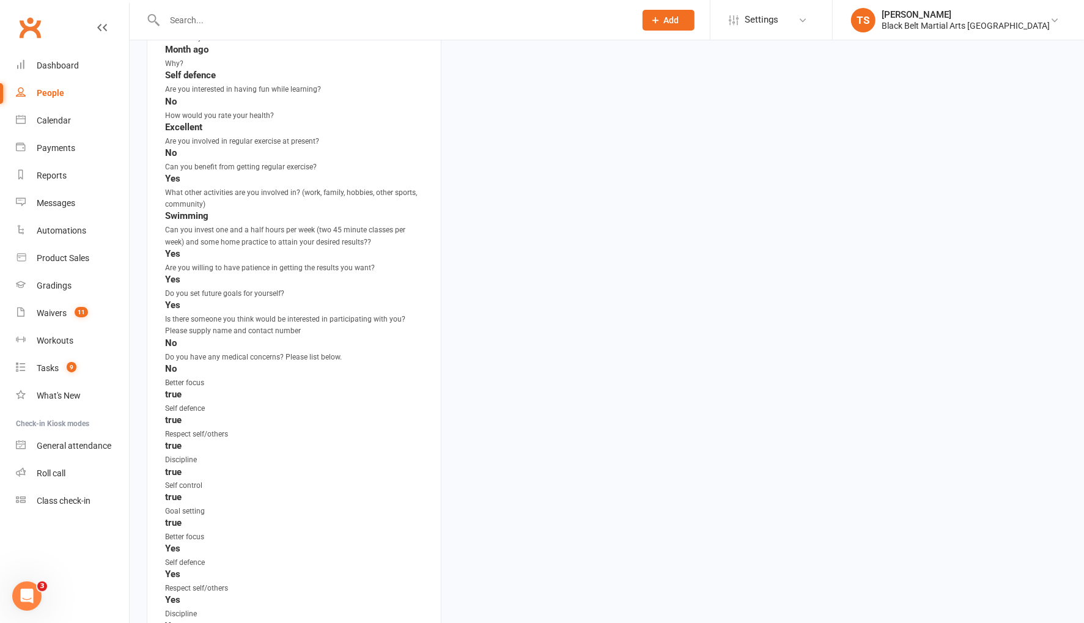
scroll to position [1441, 0]
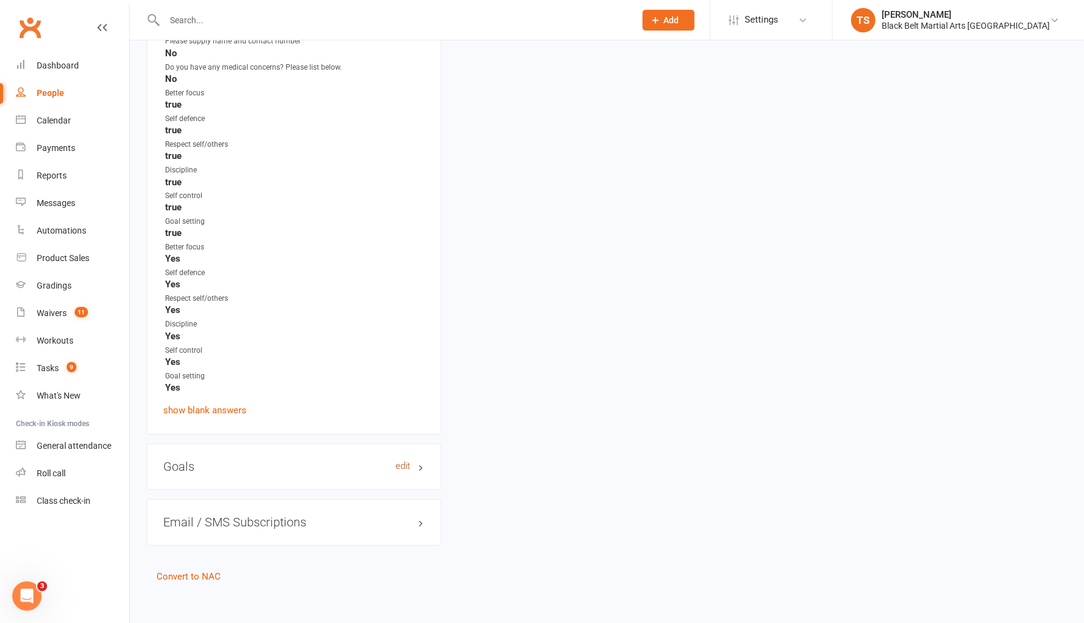
click at [399, 462] on link "edit" at bounding box center [403, 467] width 15 height 10
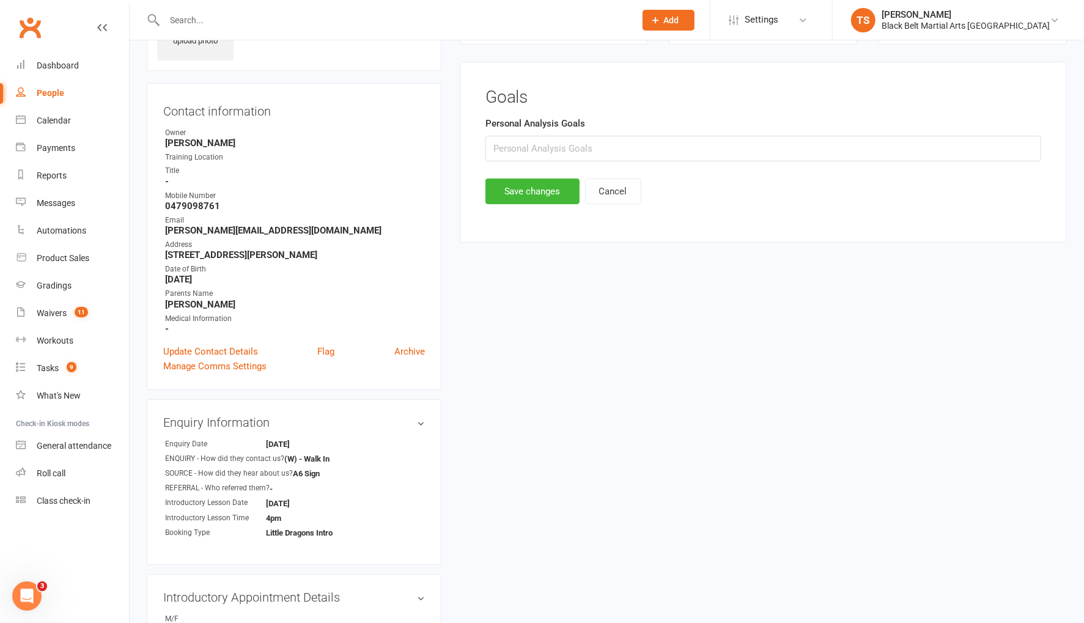
scroll to position [83, 0]
click at [573, 144] on input "text" at bounding box center [764, 149] width 556 height 26
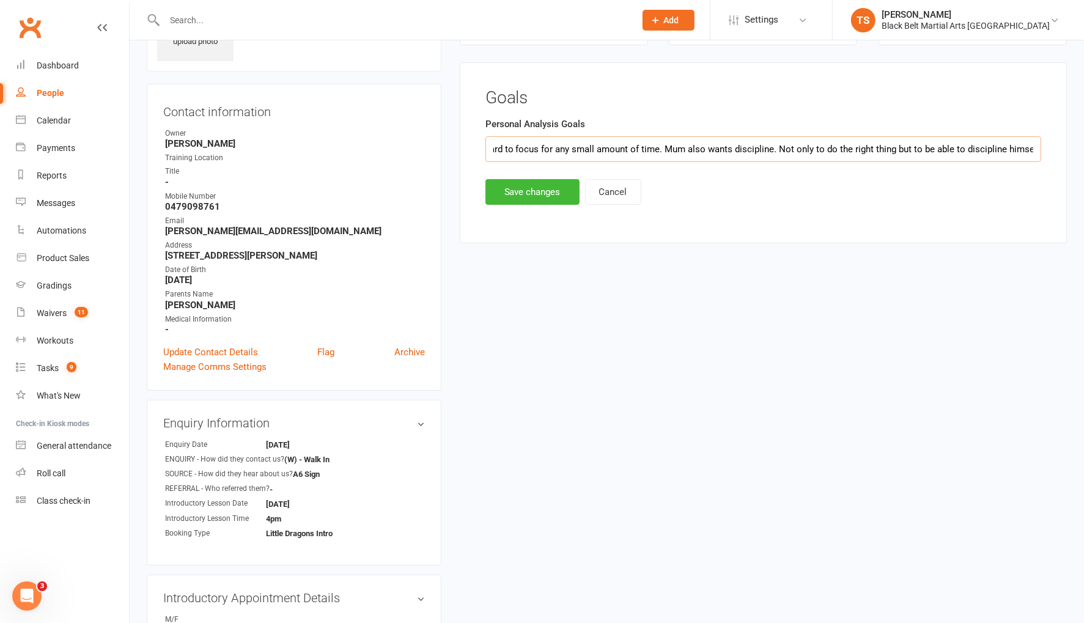
scroll to position [0, 171]
type input "Better focus. Martin finds it hard to focus for any small amount of time. Mum a…"
drag, startPoint x: 519, startPoint y: 190, endPoint x: 508, endPoint y: 216, distance: 28.3
click at [519, 190] on button "Save changes" at bounding box center [533, 192] width 94 height 26
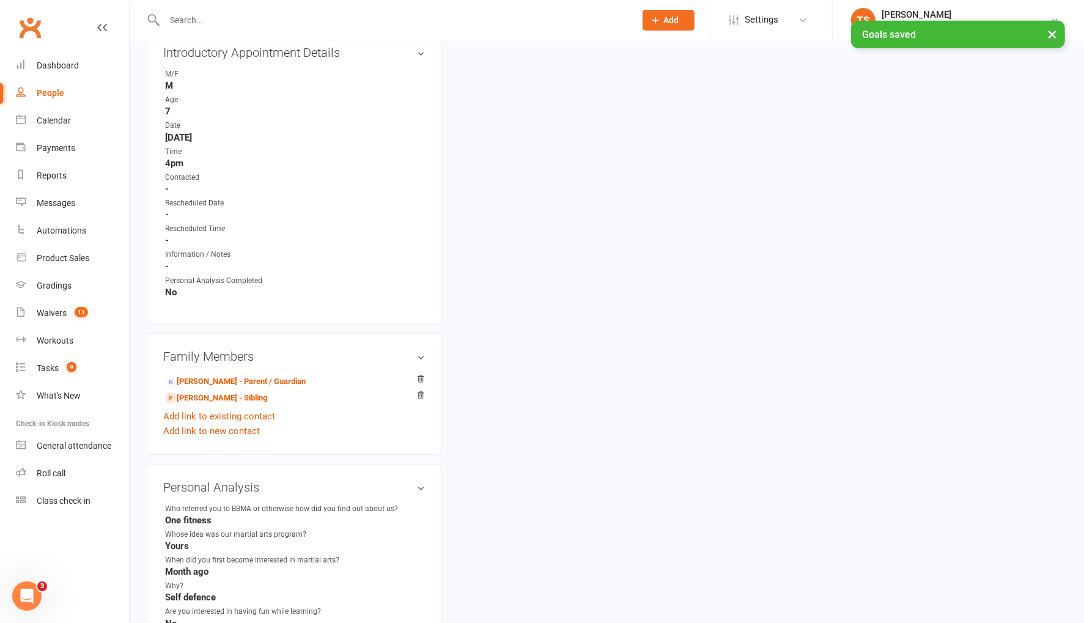
scroll to position [664, 0]
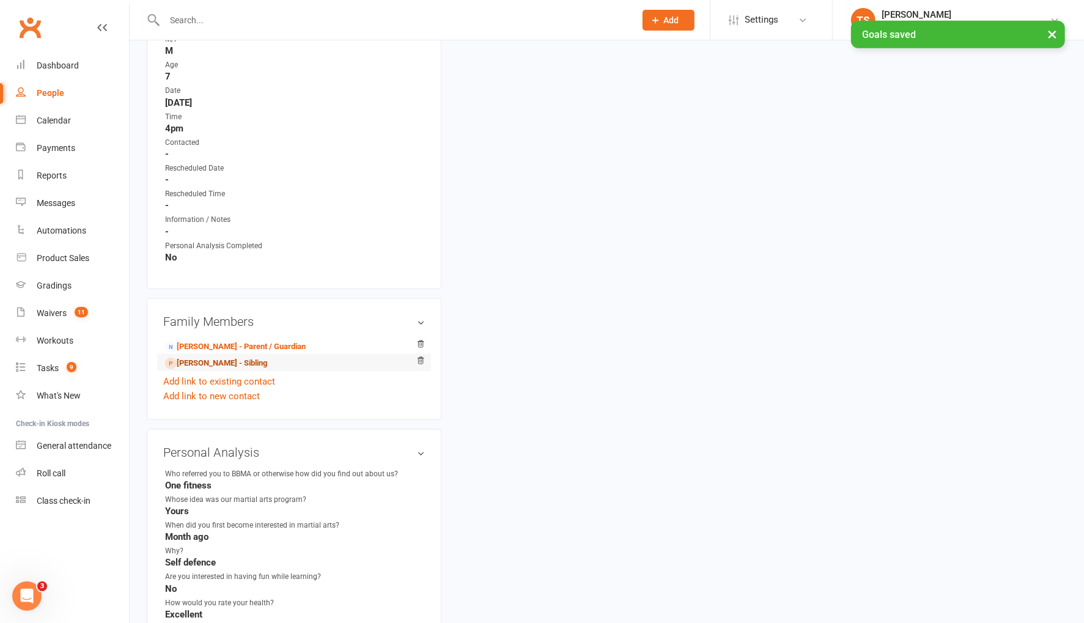
click at [224, 360] on link "Dominic Fisniku - Sibling" at bounding box center [216, 363] width 102 height 13
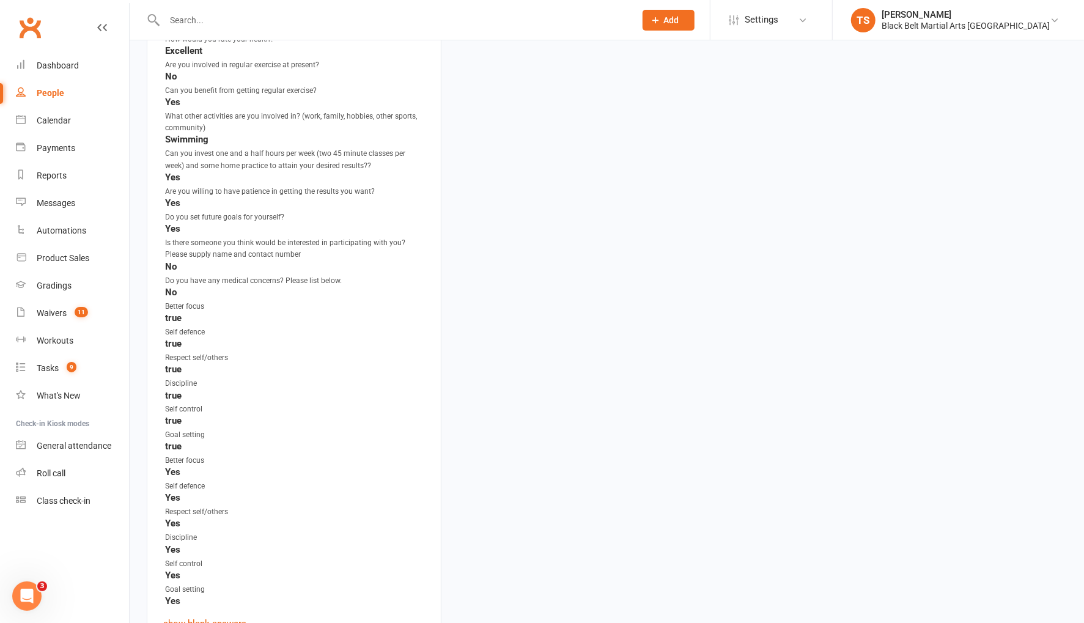
scroll to position [1441, 0]
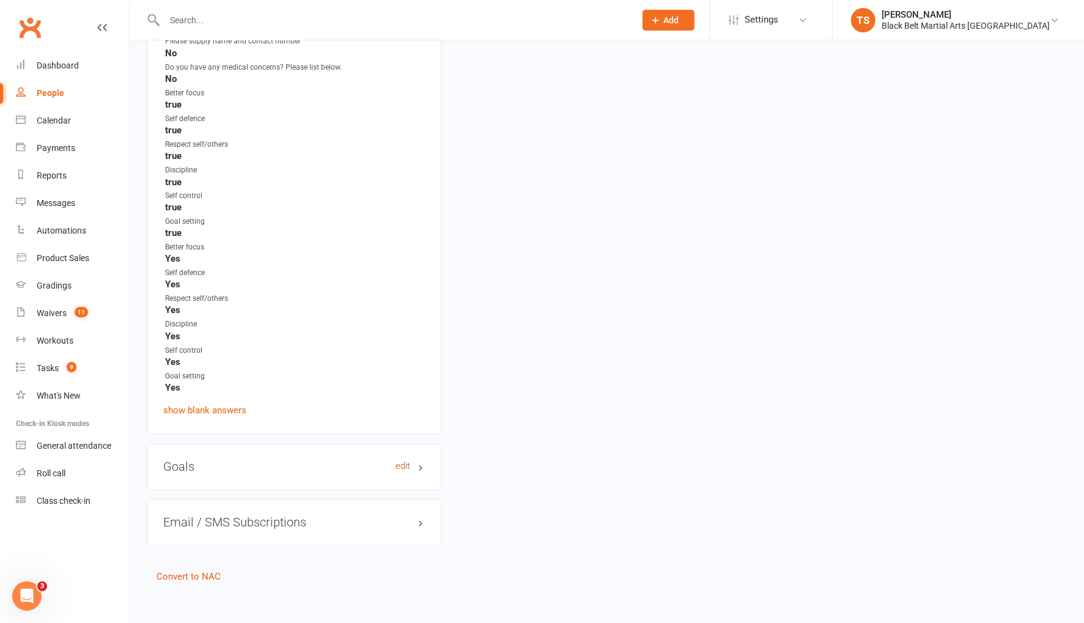
click at [405, 462] on link "edit" at bounding box center [403, 467] width 15 height 10
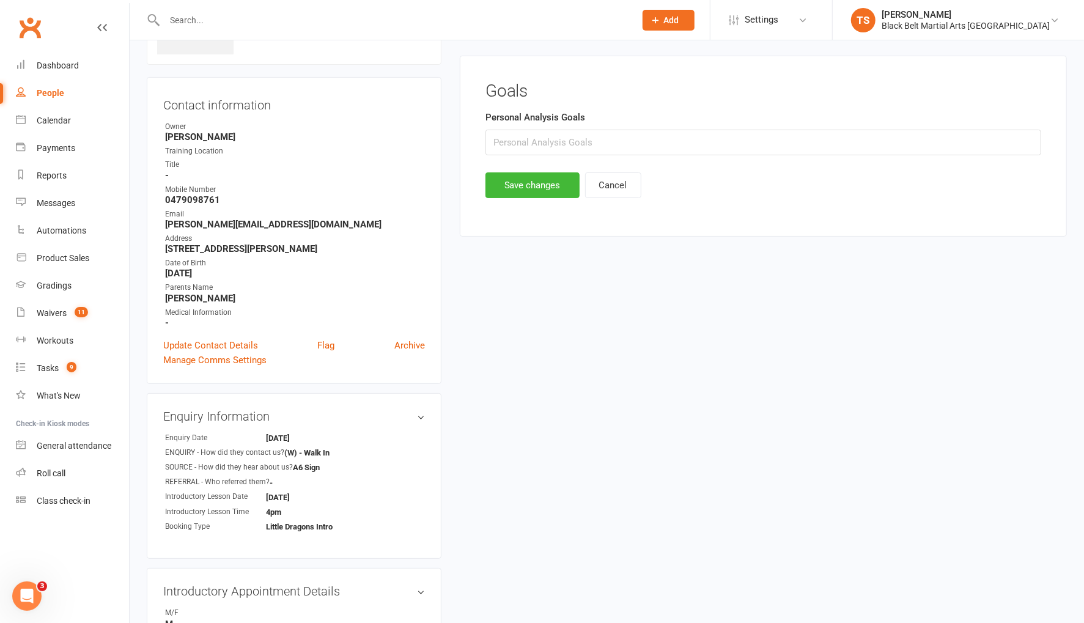
scroll to position [83, 0]
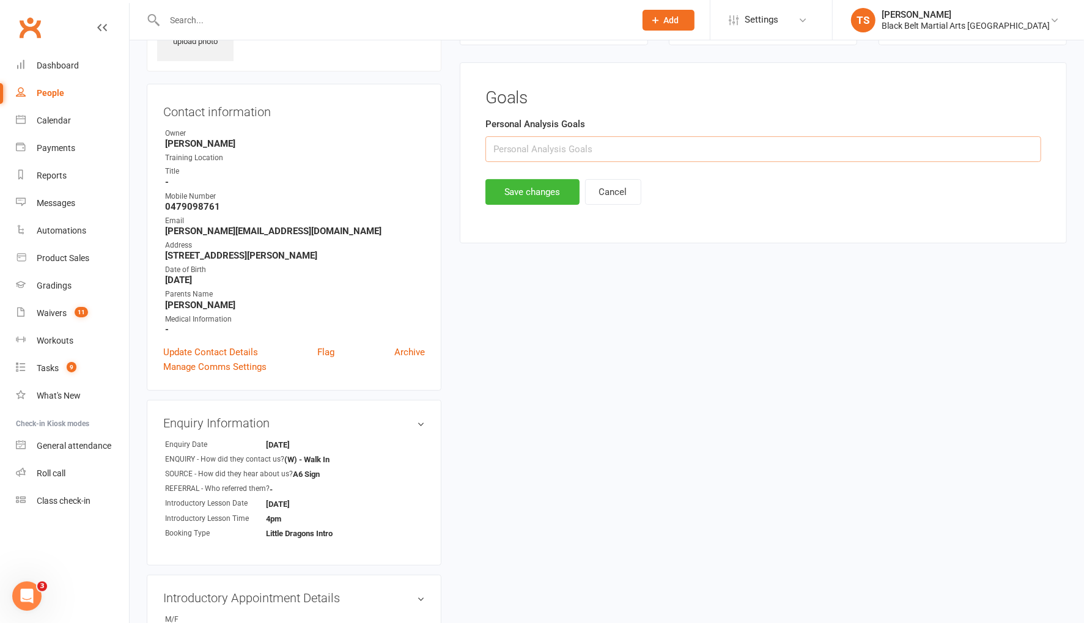
click at [519, 145] on input "text" at bounding box center [764, 149] width 556 height 26
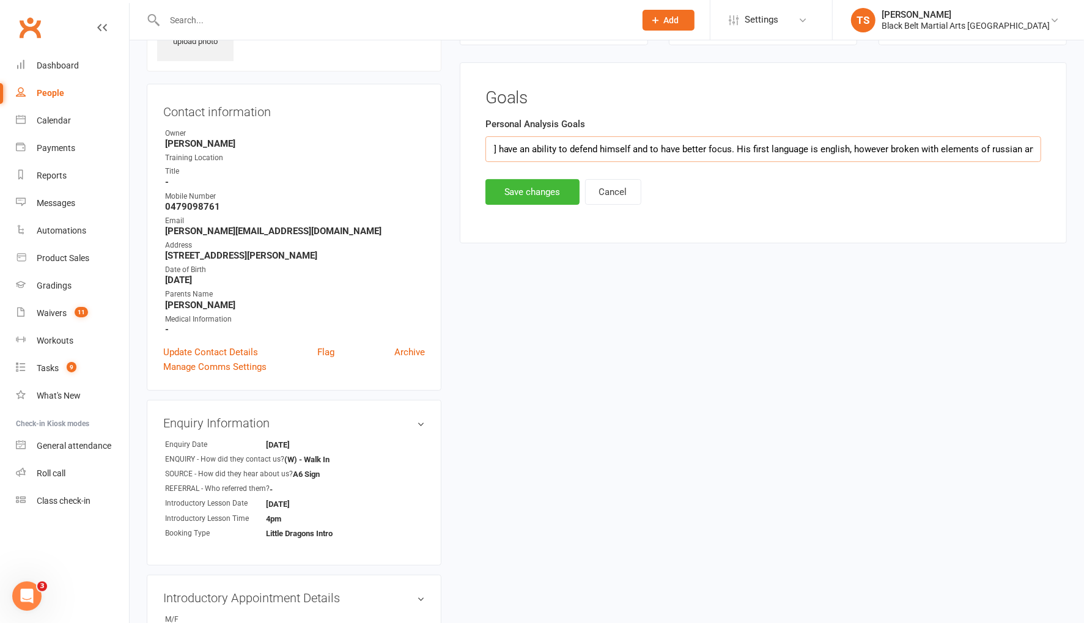
scroll to position [81, 0]
drag, startPoint x: 1040, startPoint y: 151, endPoint x: 703, endPoint y: 154, distance: 337.0
click at [699, 155] on input "Mum would like to see Dominic have an ability to defend himself and to have bet…" at bounding box center [764, 151] width 556 height 26
type input "Mum would like to see Dominic have an ability to defend himself and to have bet…"
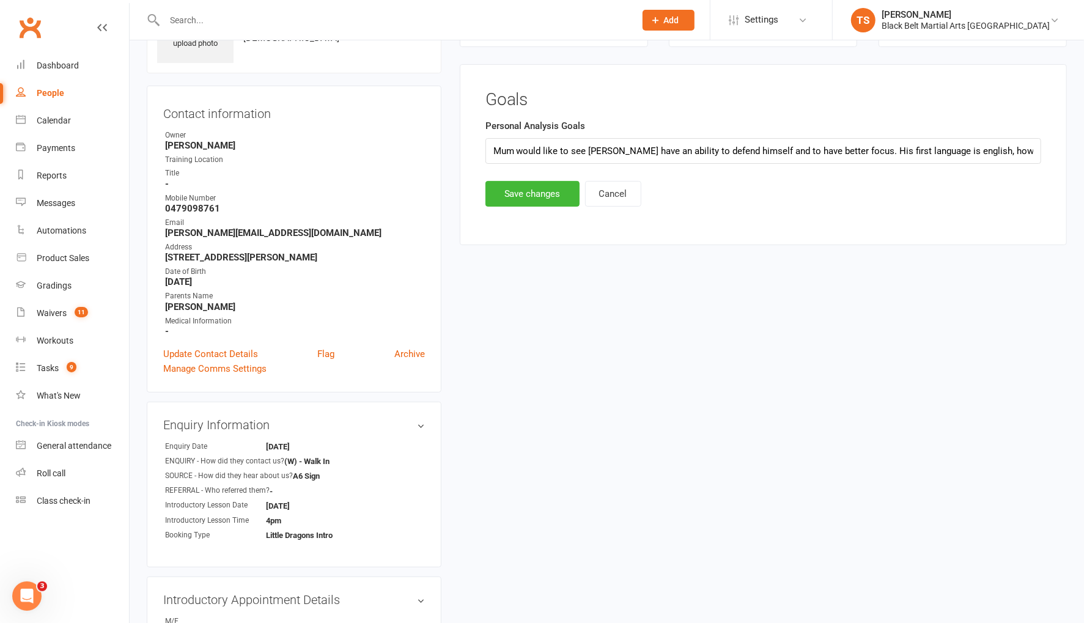
click at [549, 190] on button "Save changes" at bounding box center [533, 194] width 94 height 26
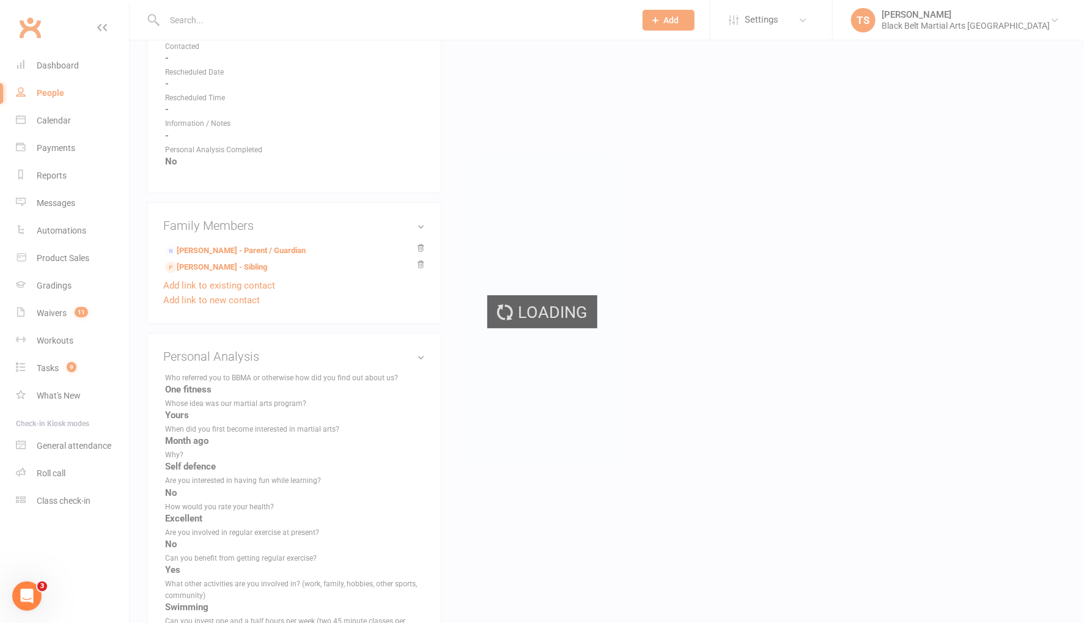
scroll to position [762, 0]
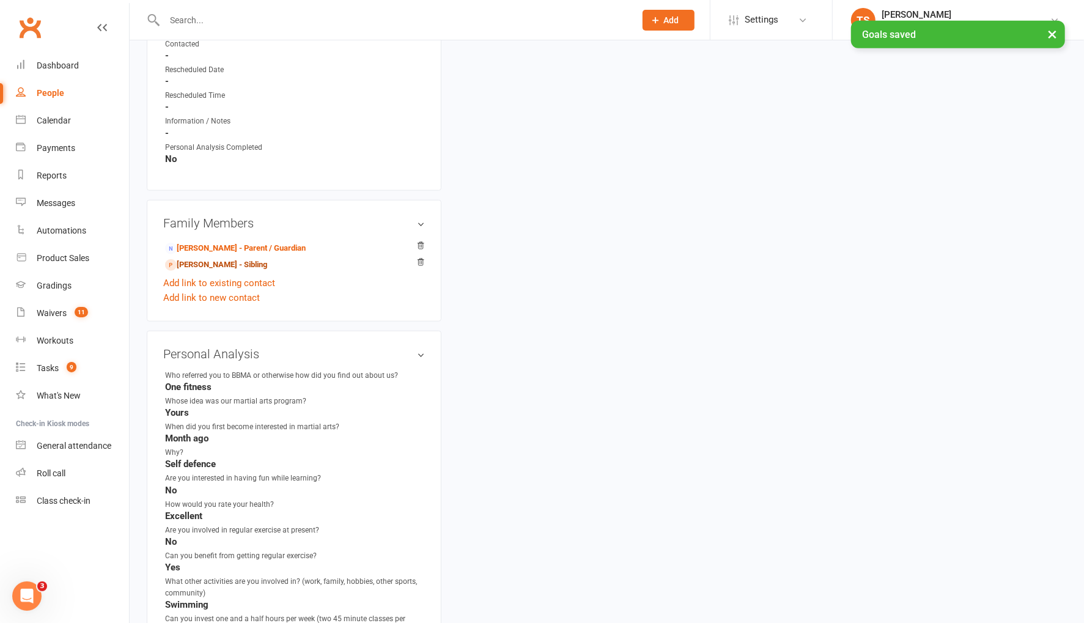
drag, startPoint x: 214, startPoint y: 257, endPoint x: 242, endPoint y: 261, distance: 28.3
click at [214, 259] on link "Martin Fisniku - Sibling" at bounding box center [216, 265] width 102 height 13
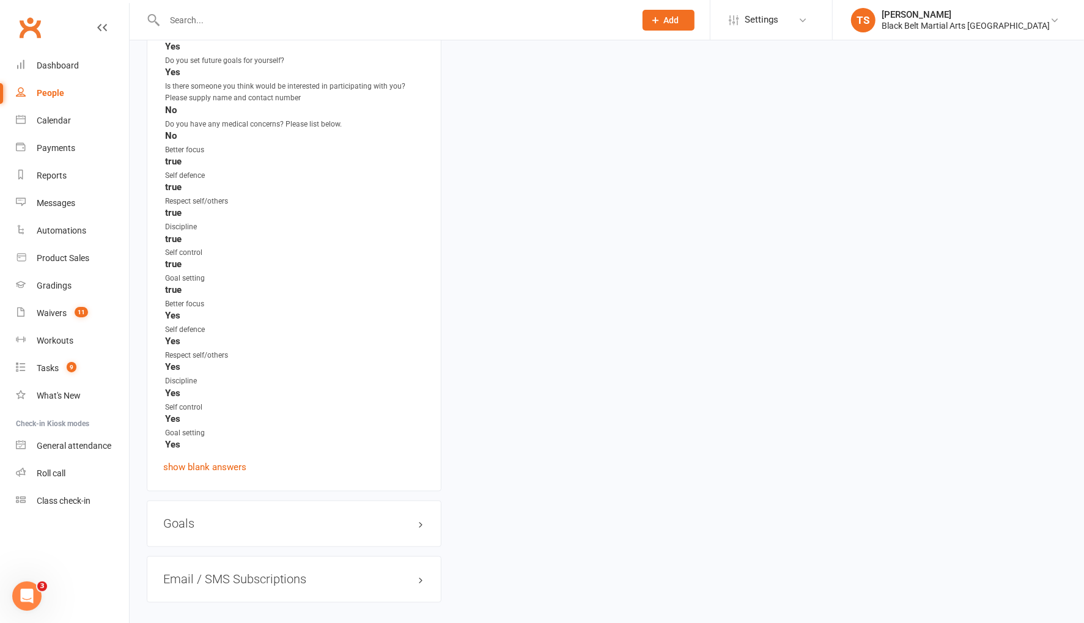
scroll to position [1441, 0]
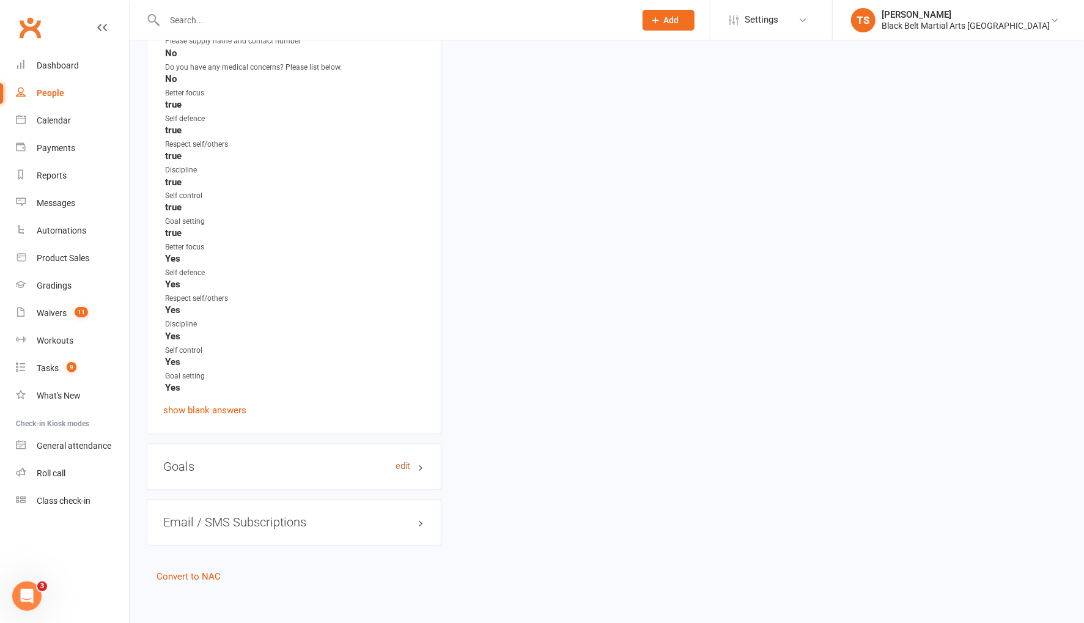
click at [407, 462] on link "edit" at bounding box center [403, 467] width 15 height 10
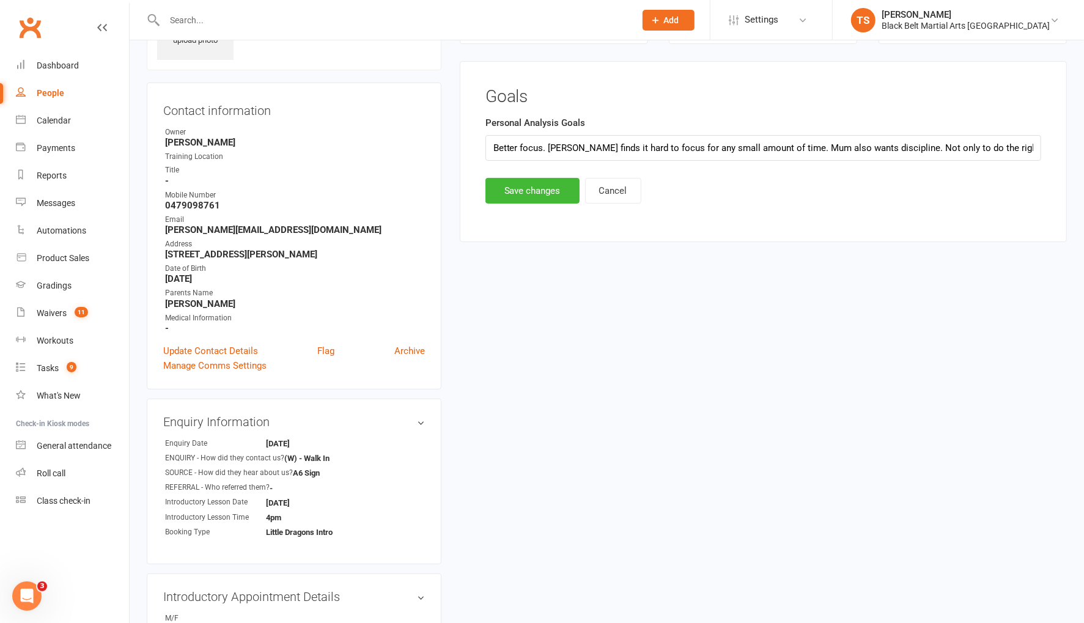
scroll to position [83, 0]
click at [543, 194] on button "Save changes" at bounding box center [533, 192] width 94 height 26
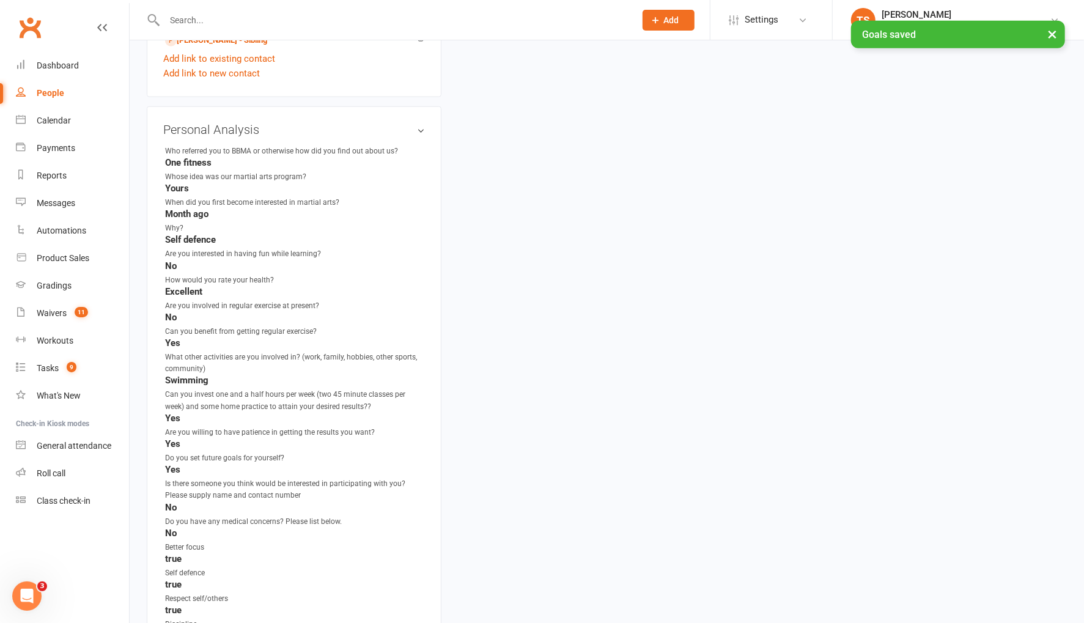
scroll to position [1504, 0]
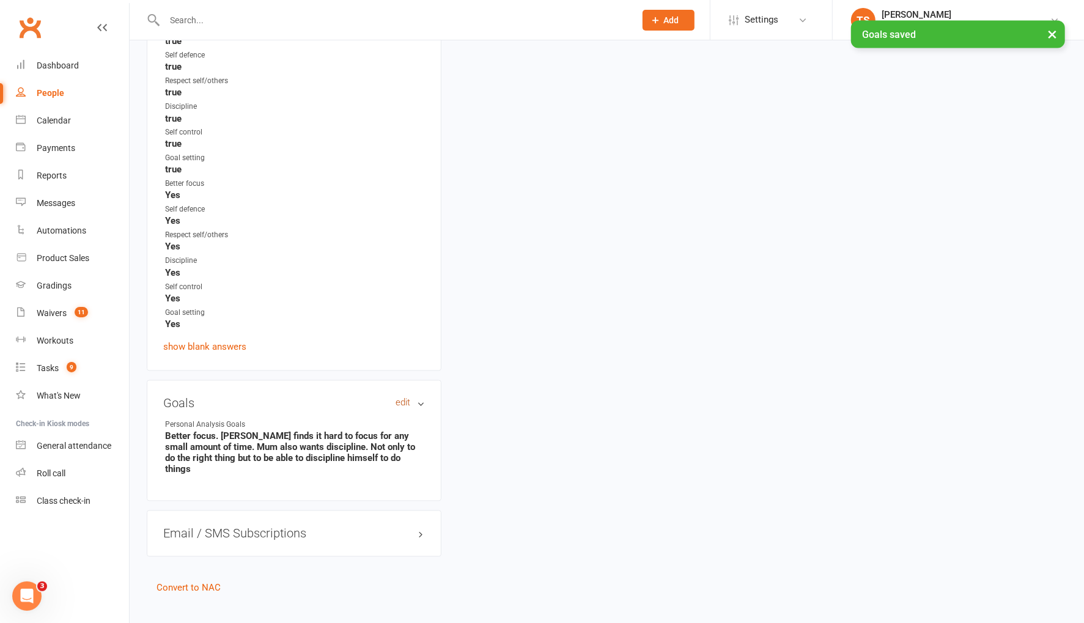
click at [402, 398] on link "edit" at bounding box center [403, 403] width 15 height 10
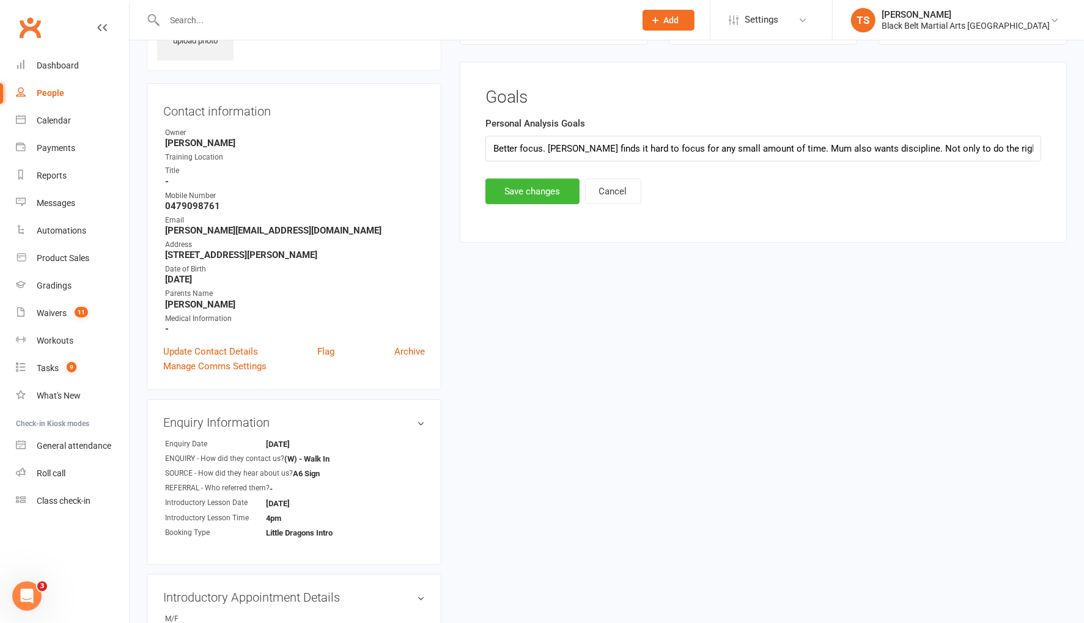
scroll to position [83, 0]
click at [1035, 148] on input "Better focus. Martin finds it hard to focus for any small amount of time. Mum a…" at bounding box center [764, 149] width 556 height 26
click at [492, 147] on input "Better focus. Martin finds it hard to focus for any small amount of time. Mum a…" at bounding box center [764, 149] width 556 height 26
click at [549, 148] on input "Better focus. Martin finds it hard to focus for any small amount of time. Mum a…" at bounding box center [764, 149] width 556 height 26
paste input "His first language is english, however broken with elements of russian and alba…"
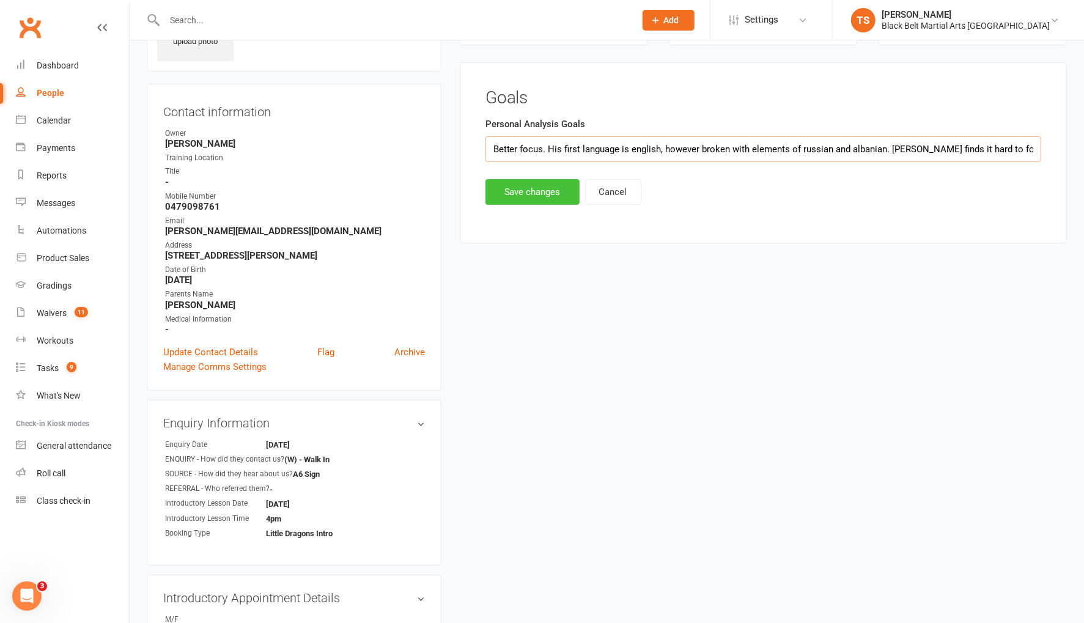
type input "Better focus. His first language is english, however broken with elements of ru…"
click at [535, 188] on button "Save changes" at bounding box center [533, 192] width 94 height 26
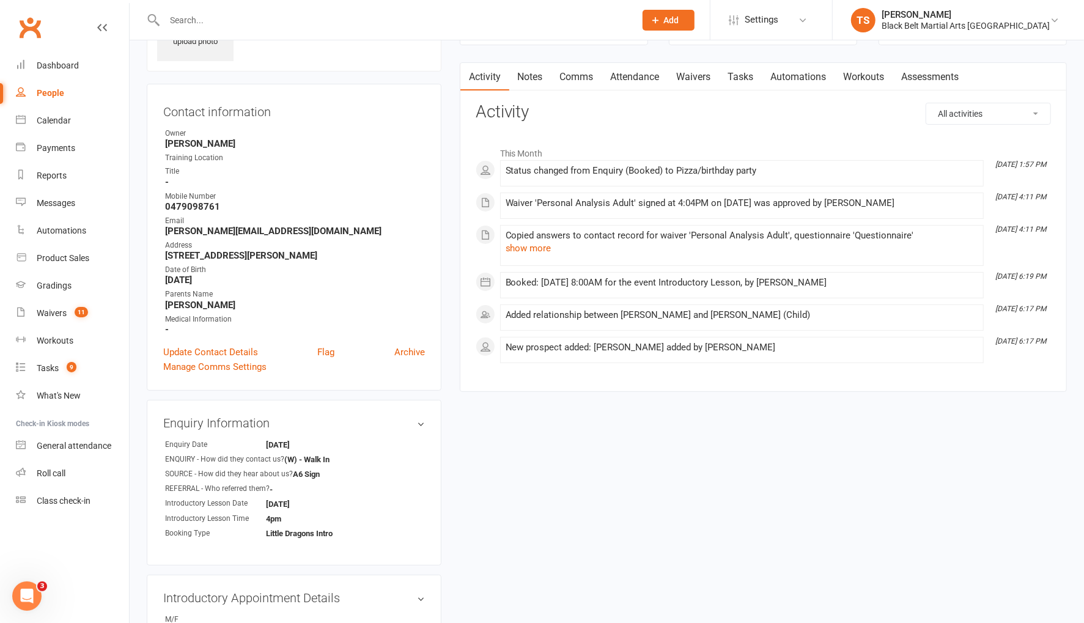
scroll to position [84, 0]
drag, startPoint x: 188, startPoint y: 17, endPoint x: 367, endPoint y: 65, distance: 185.0
click at [188, 17] on input "text" at bounding box center [394, 20] width 466 height 17
type input "e"
click at [48, 122] on div "Calendar" at bounding box center [54, 121] width 34 height 10
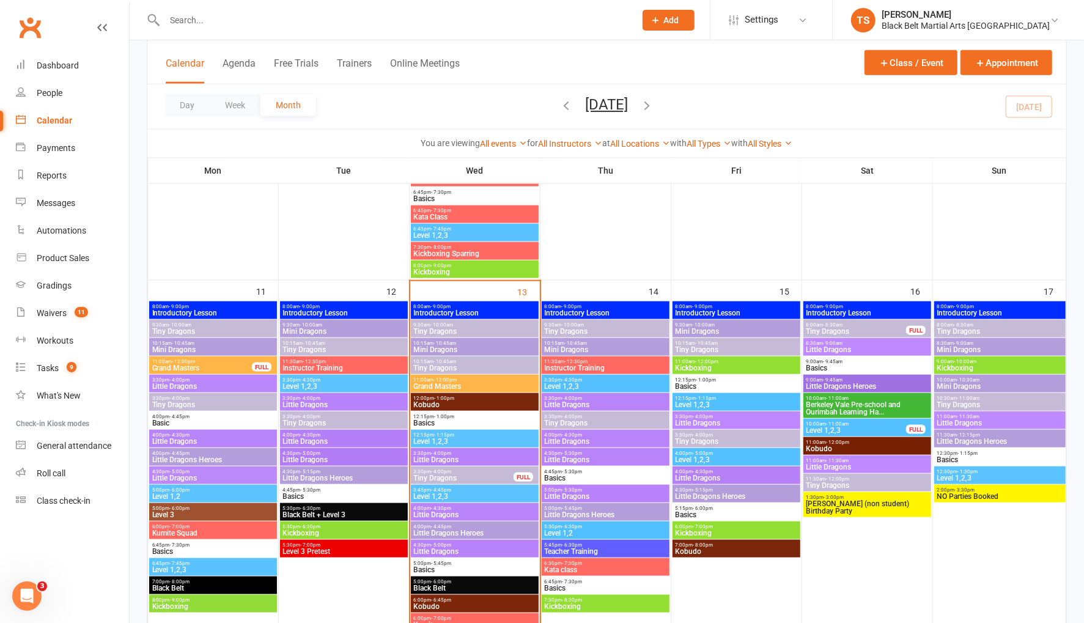
scroll to position [873, 0]
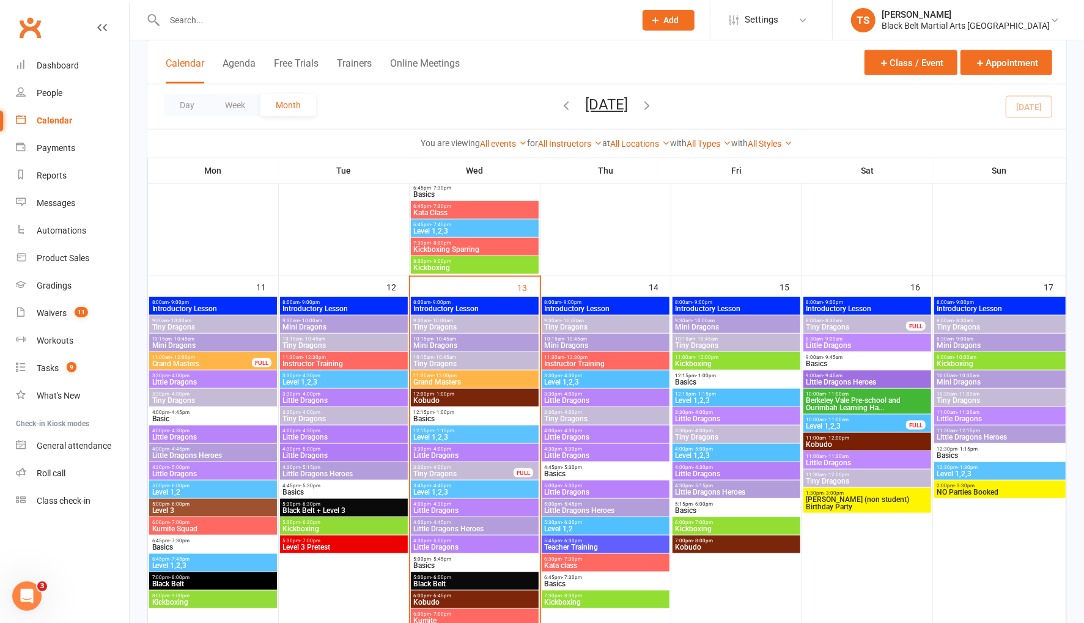
click at [430, 456] on span "Little Dragons" at bounding box center [474, 455] width 123 height 7
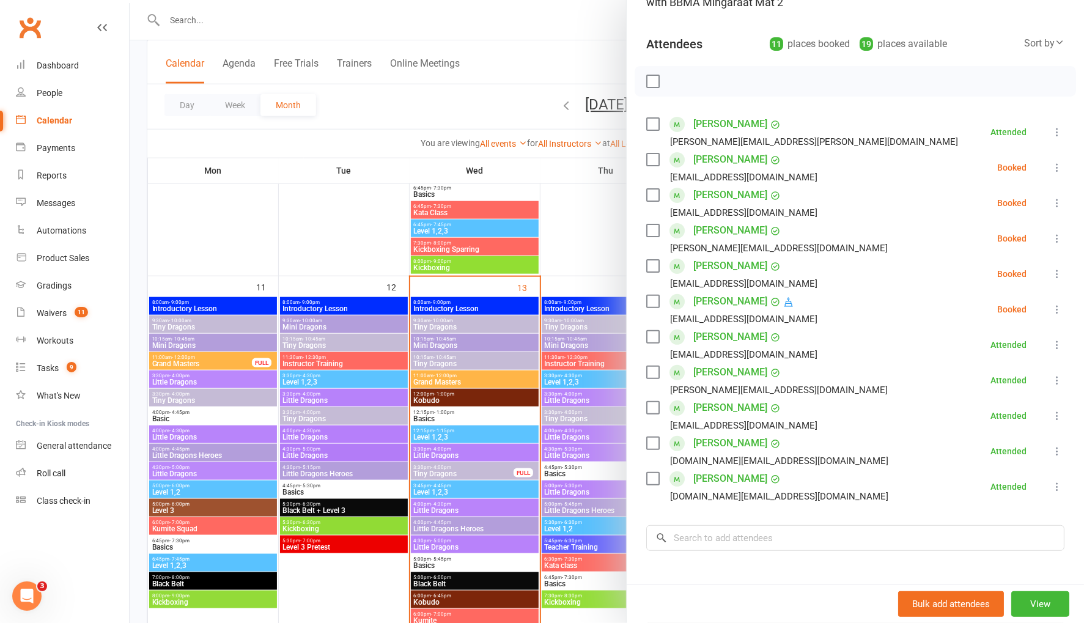
scroll to position [114, 0]
click at [718, 439] on link "Evelyn Taylor" at bounding box center [731, 442] width 74 height 20
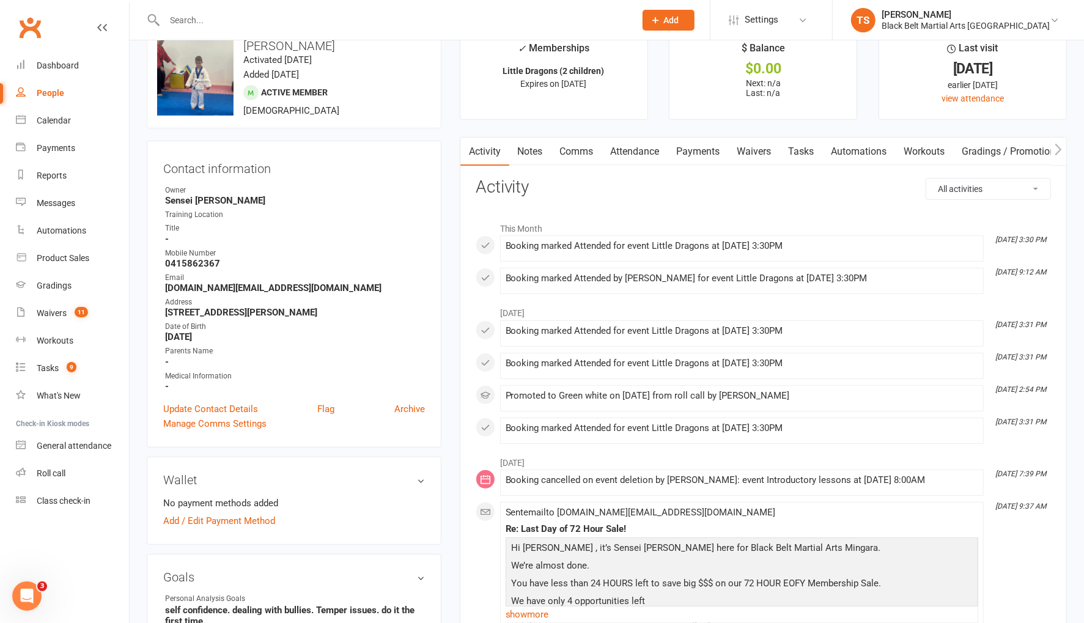
scroll to position [29, 0]
drag, startPoint x: 59, startPoint y: 311, endPoint x: 153, endPoint y: 346, distance: 99.9
click at [59, 311] on div "Waivers" at bounding box center [52, 313] width 30 height 10
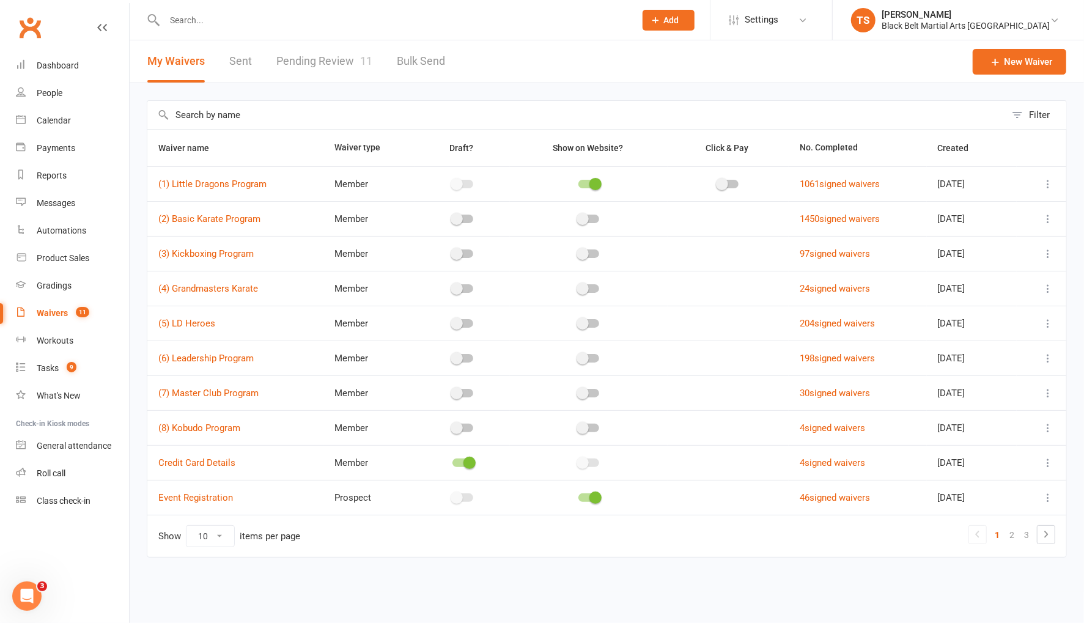
click at [330, 60] on link "Pending Review 11" at bounding box center [324, 61] width 96 height 42
select select "50"
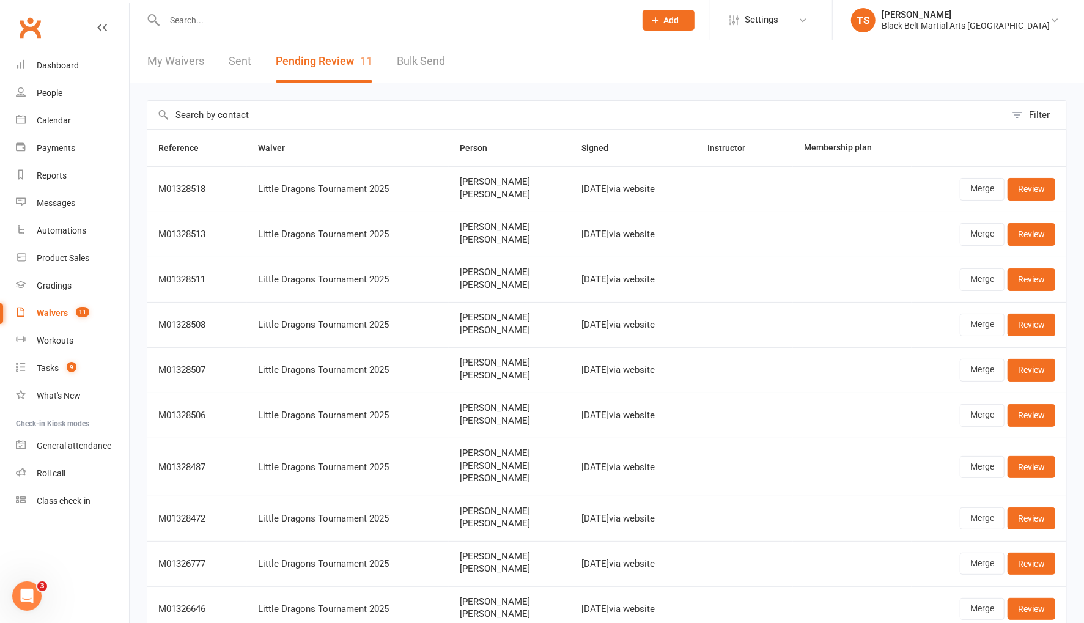
click at [210, 15] on input "text" at bounding box center [394, 20] width 466 height 17
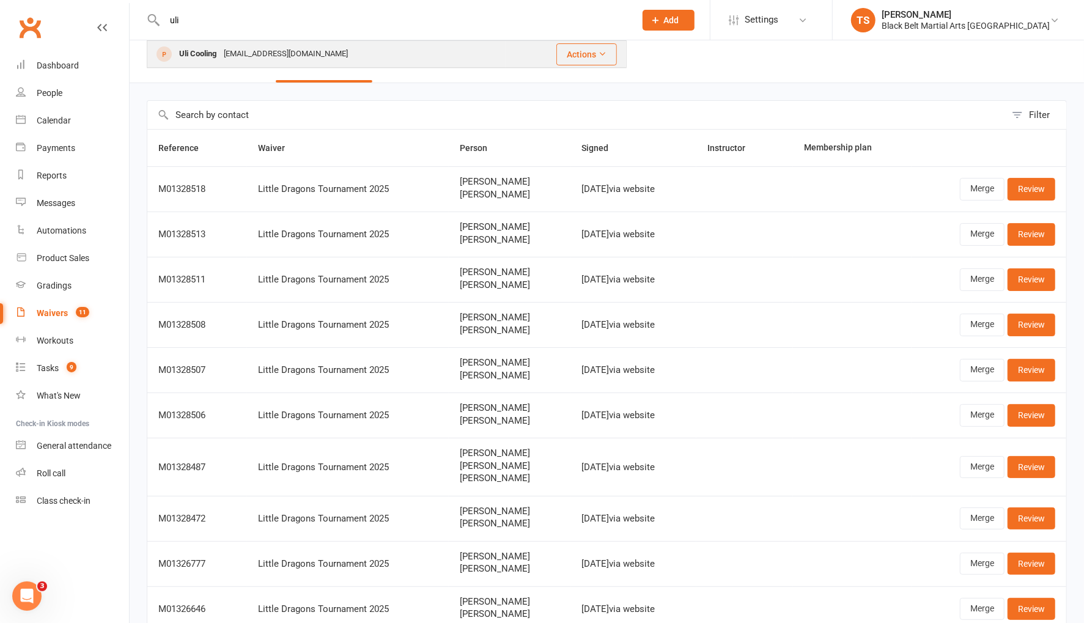
type input "uli"
click at [214, 57] on div "Uli Cooling" at bounding box center [198, 54] width 45 height 18
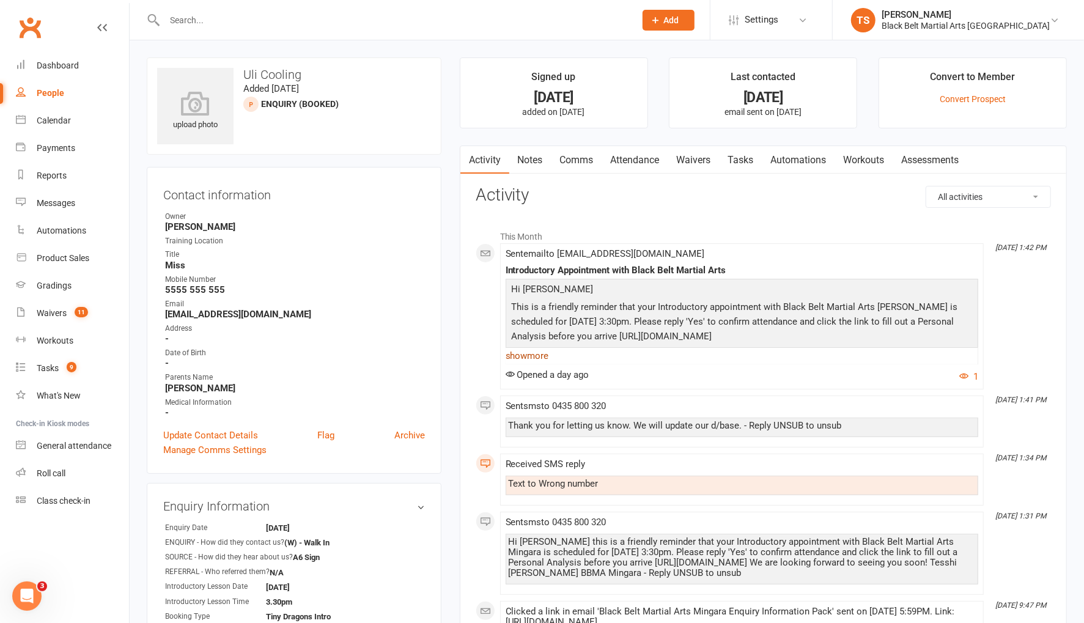
click at [535, 358] on link "show more" at bounding box center [742, 355] width 473 height 17
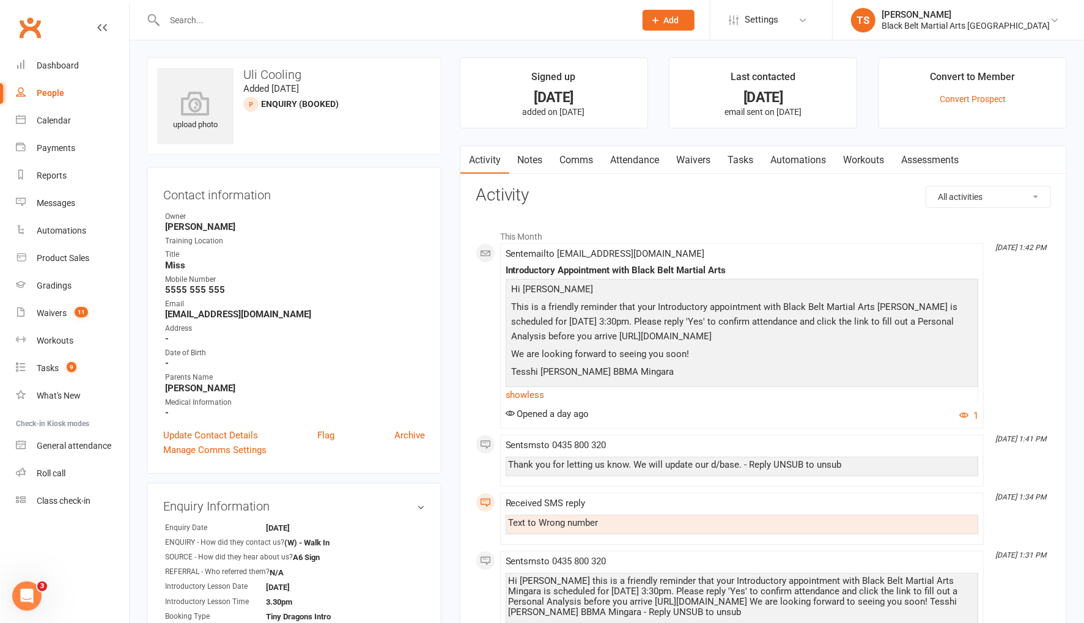
drag, startPoint x: 591, startPoint y: 159, endPoint x: 598, endPoint y: 167, distance: 10.0
click at [591, 159] on link "Comms" at bounding box center [577, 160] width 51 height 28
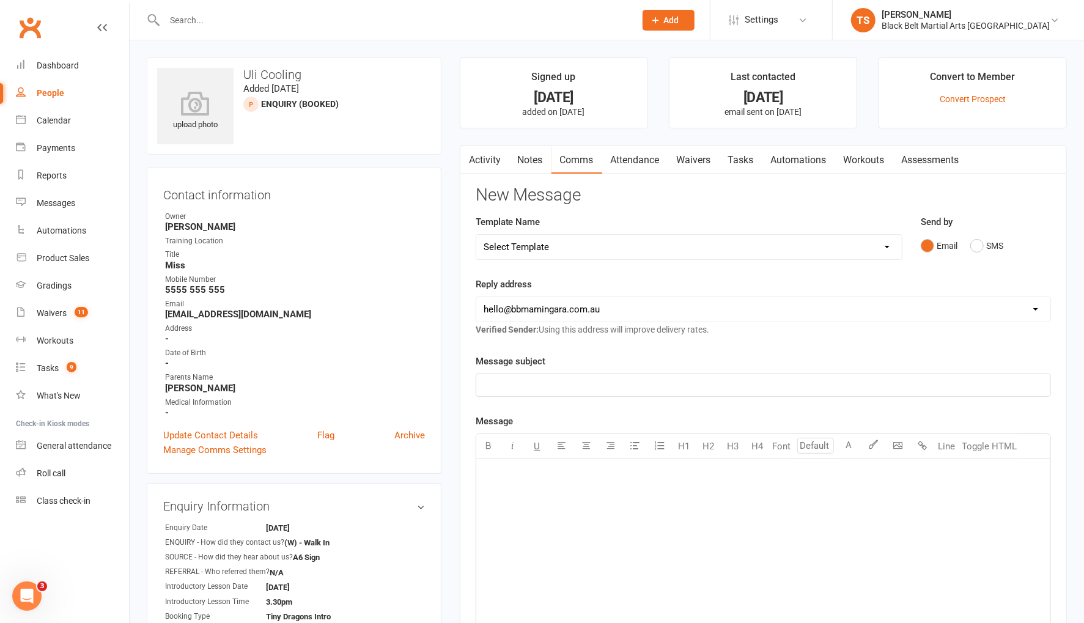
click at [539, 242] on select "Select Template [SMS] 14 Day Absentee AFU Lil Dragons [SMS] 14 day Absentee AFU…" at bounding box center [689, 247] width 426 height 24
select select "8"
click at [476, 235] on select "Select Template [SMS] 14 Day Absentee AFU Lil Dragons [SMS] 14 day Absentee AFU…" at bounding box center [689, 247] width 426 height 24
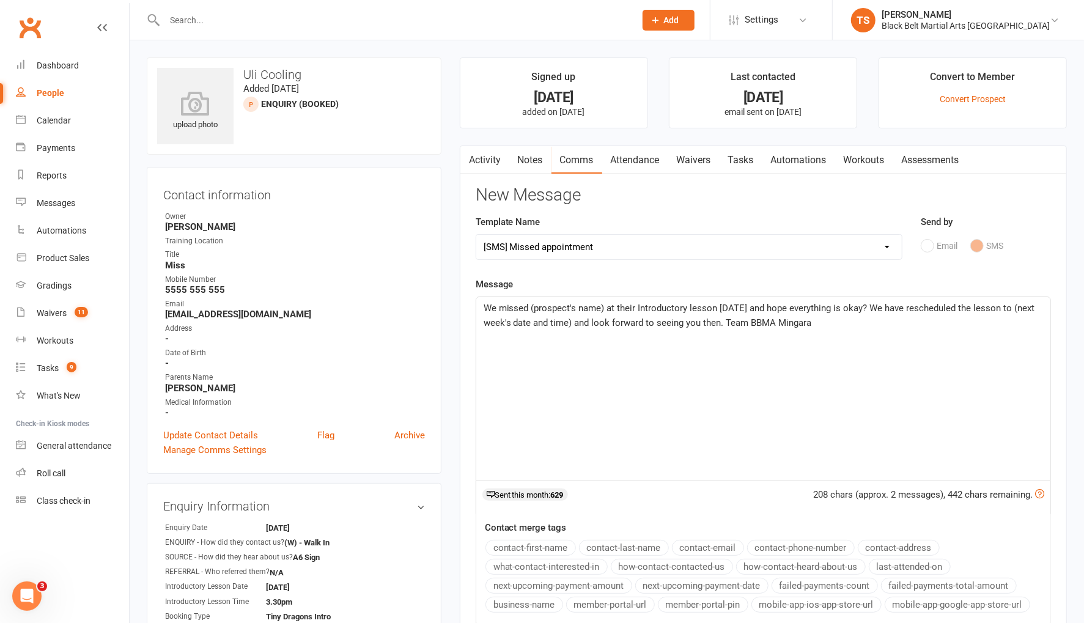
click at [484, 309] on span "We missed (prospect's name) at their Introductory lesson today and hope everyth…" at bounding box center [761, 316] width 554 height 26
click at [646, 308] on span "Hi Kelsey, We missed (prospect's name) at their Introductory lesson today and h…" at bounding box center [764, 316] width 561 height 26
click at [551, 544] on button "contact-first-name" at bounding box center [531, 548] width 91 height 16
drag, startPoint x: 635, startPoint y: 324, endPoint x: 527, endPoint y: 327, distance: 107.7
click at [522, 327] on p "Hi Kelsey, We missed ﻿ {contact-first-name} at their Introductory lesson today …" at bounding box center [764, 315] width 560 height 29
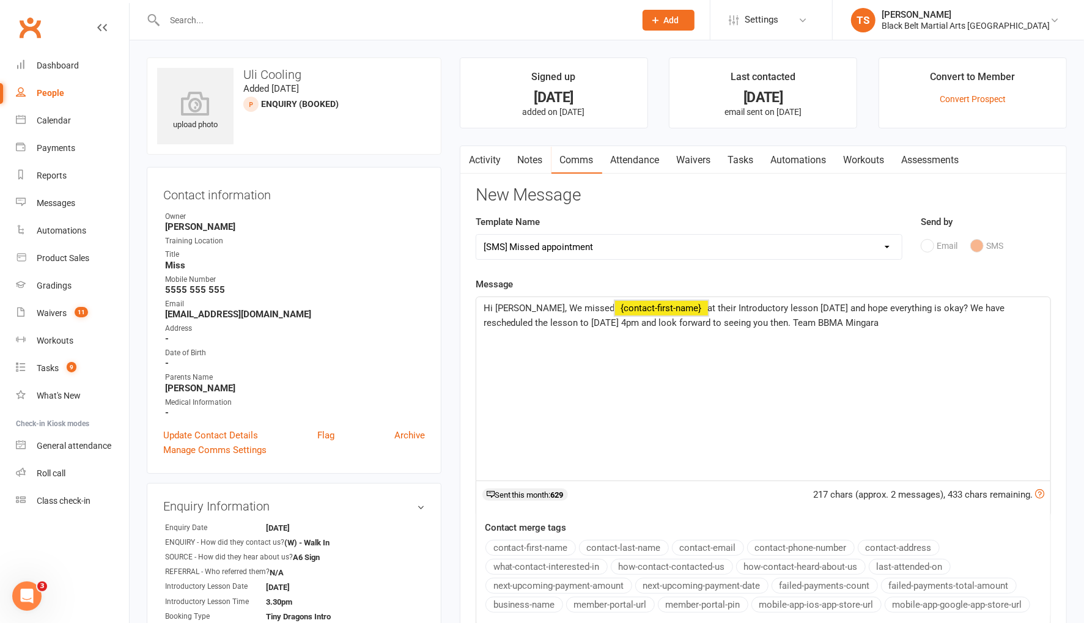
drag, startPoint x: 911, startPoint y: 319, endPoint x: 390, endPoint y: 273, distance: 523.6
copy p "Hi Kelsey, We missed ﻿ {contact-first-name} at their Introductory lesson today …"
drag, startPoint x: 487, startPoint y: 155, endPoint x: 566, endPoint y: 178, distance: 82.2
click at [487, 155] on link "Activity" at bounding box center [485, 160] width 49 height 28
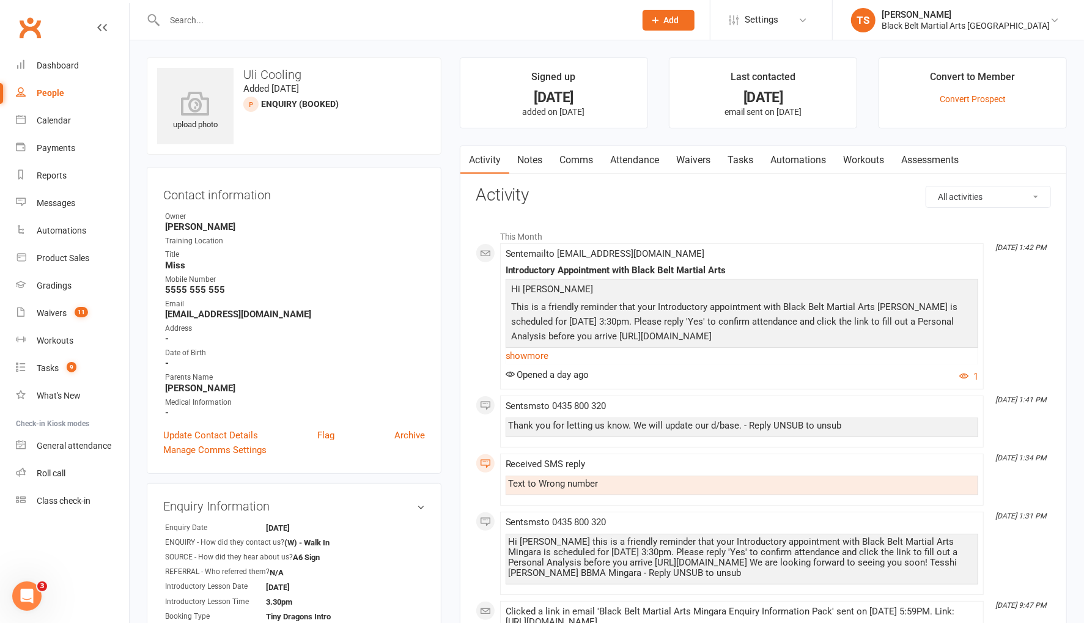
drag, startPoint x: 579, startPoint y: 158, endPoint x: 632, endPoint y: 171, distance: 54.7
click at [579, 158] on link "Comms" at bounding box center [577, 160] width 51 height 28
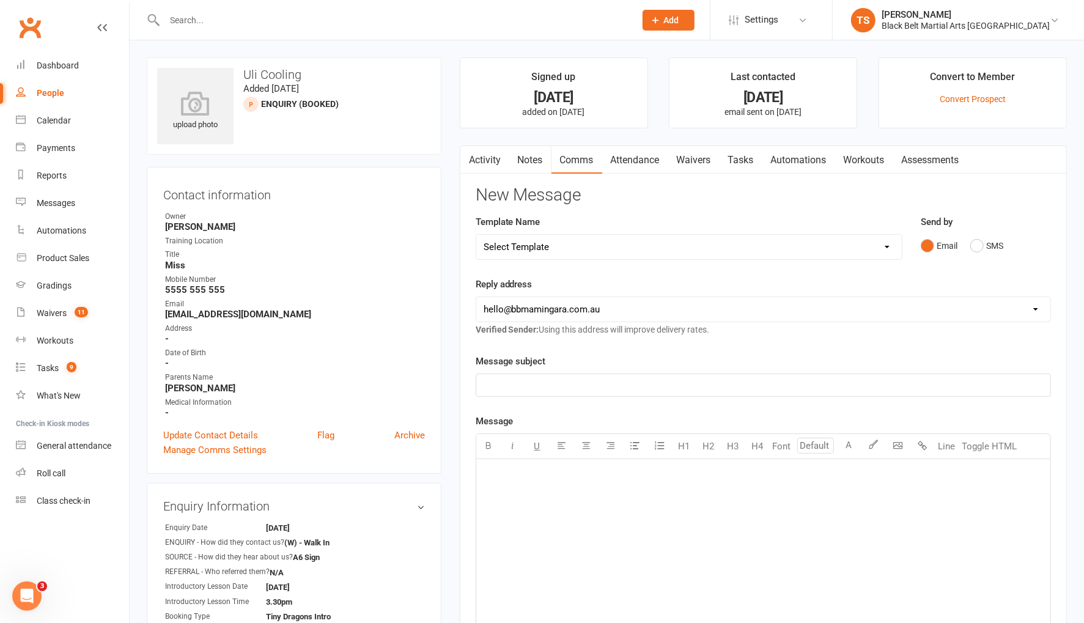
click at [616, 483] on div "﻿" at bounding box center [763, 550] width 574 height 183
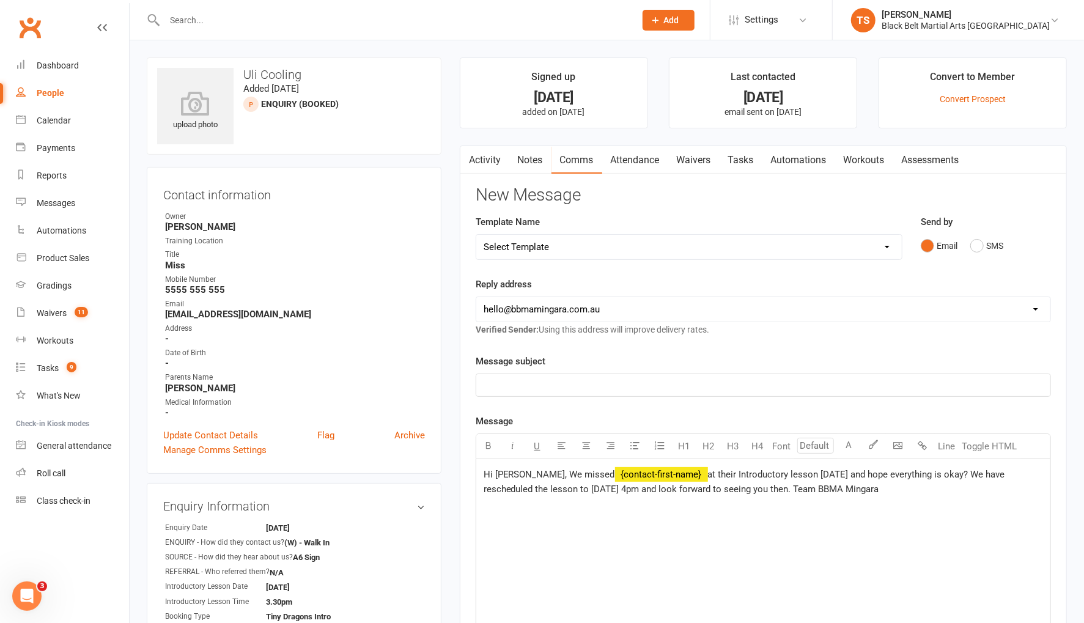
click at [539, 388] on p "﻿" at bounding box center [764, 385] width 560 height 15
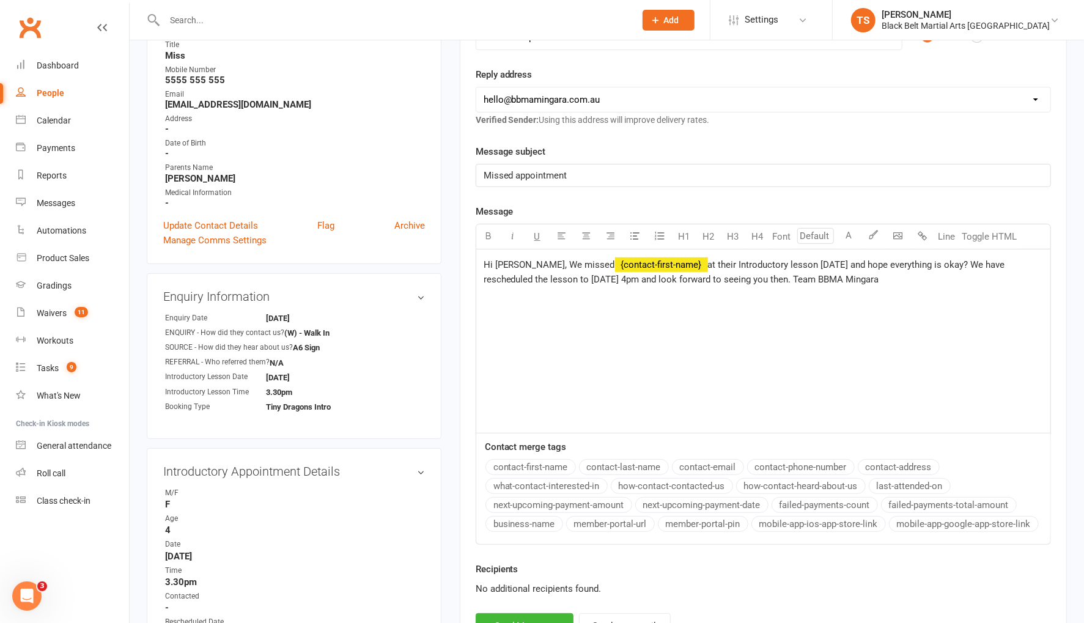
scroll to position [234, 0]
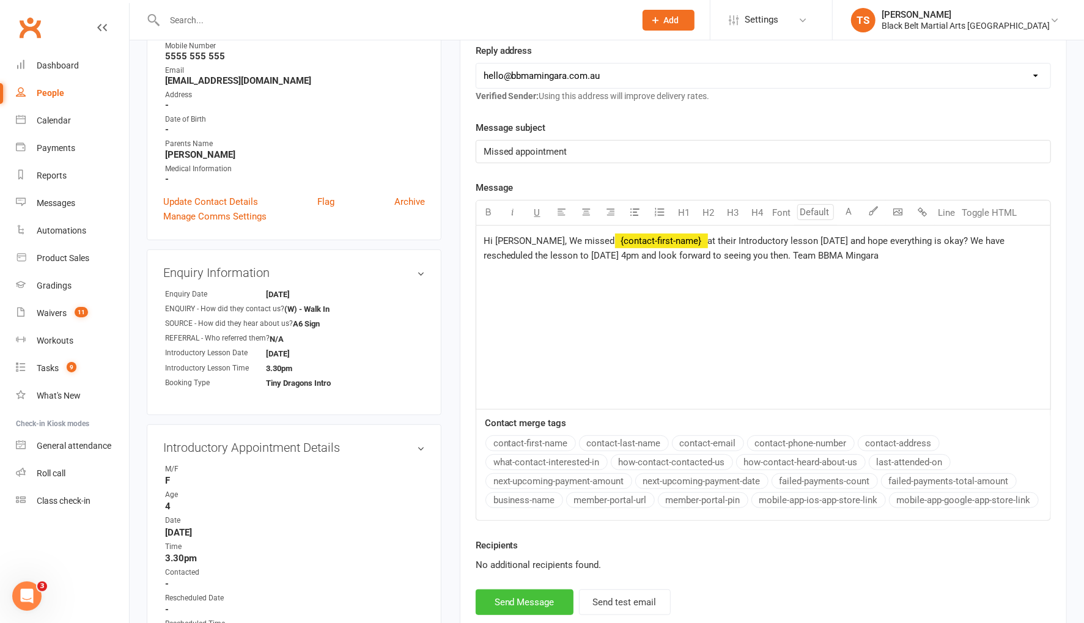
click at [547, 600] on button "Send Message" at bounding box center [525, 603] width 98 height 26
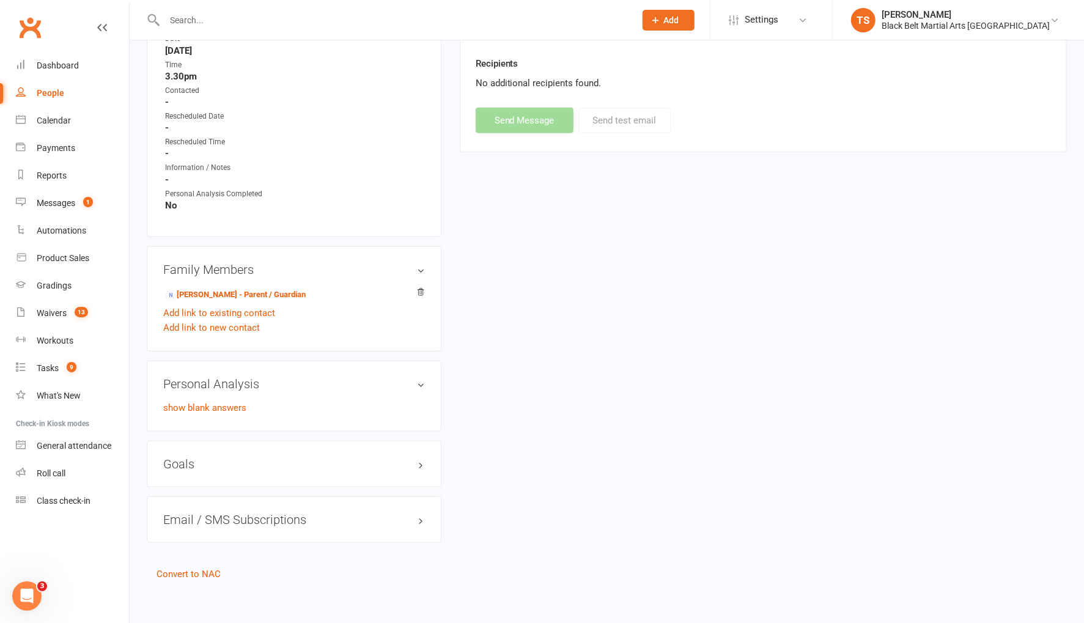
scroll to position [716, 0]
click at [62, 62] on div "Dashboard" at bounding box center [58, 66] width 42 height 10
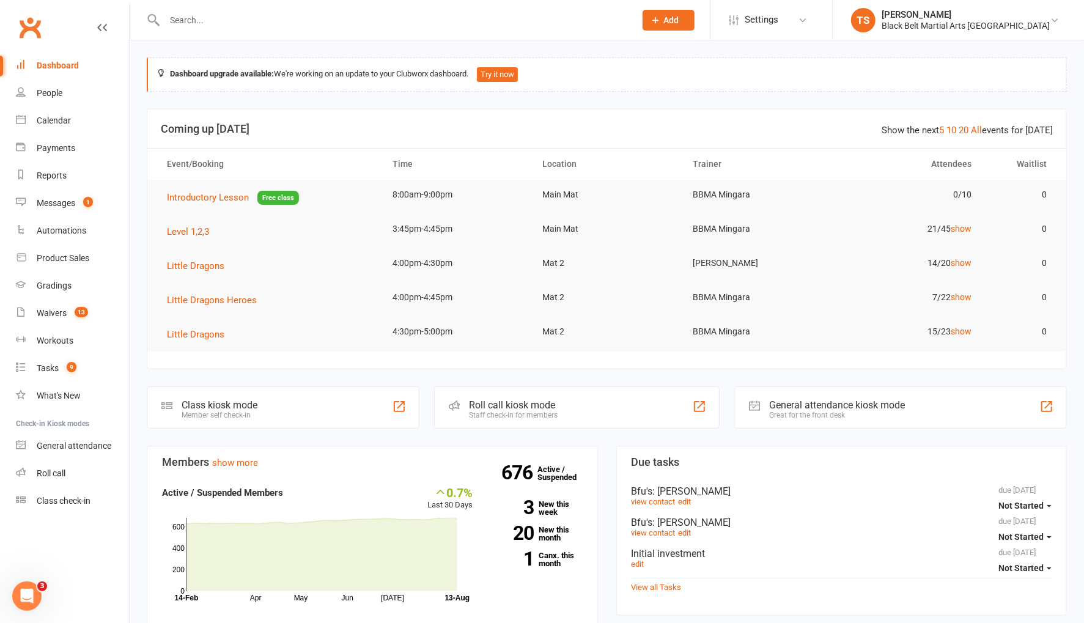
scroll to position [1123, 0]
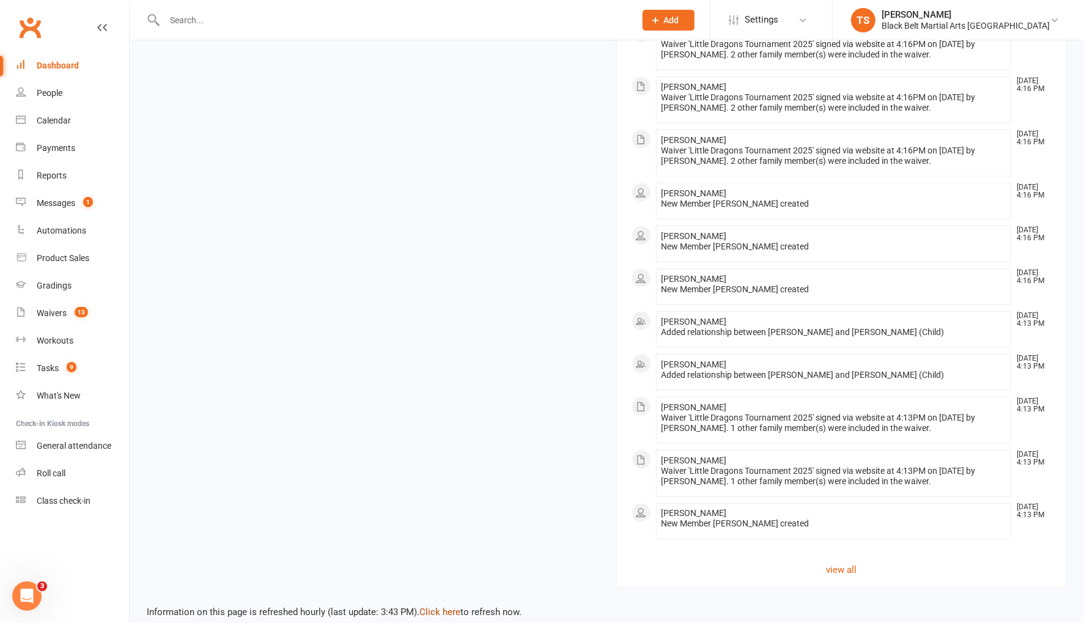
drag, startPoint x: 431, startPoint y: 594, endPoint x: 429, endPoint y: 539, distance: 55.7
click at [431, 607] on link "Click here" at bounding box center [440, 612] width 41 height 11
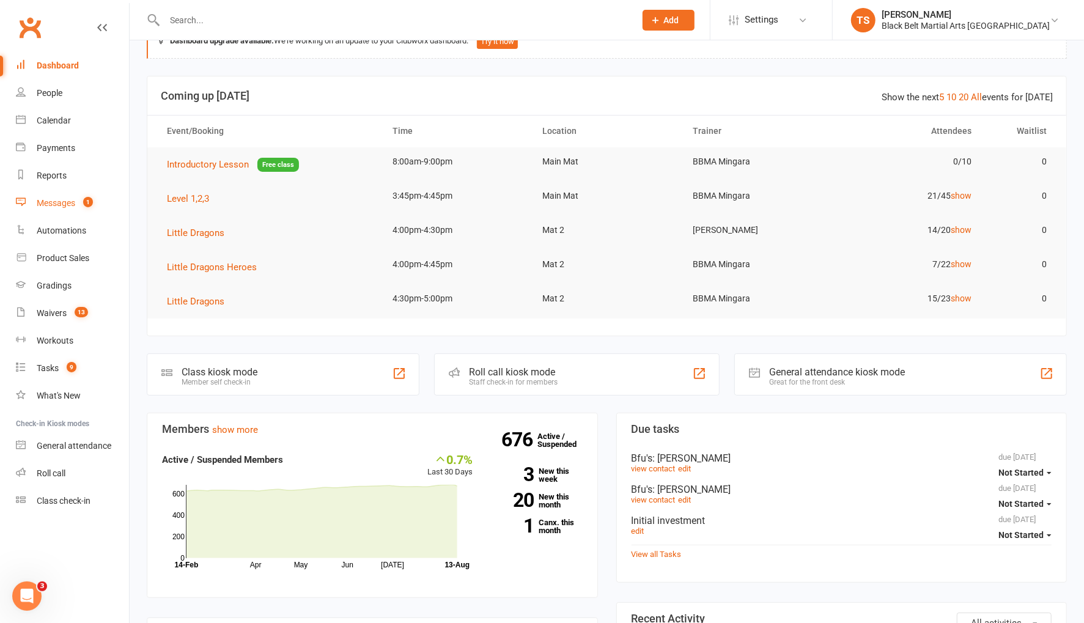
click at [68, 207] on div "Messages" at bounding box center [56, 203] width 39 height 10
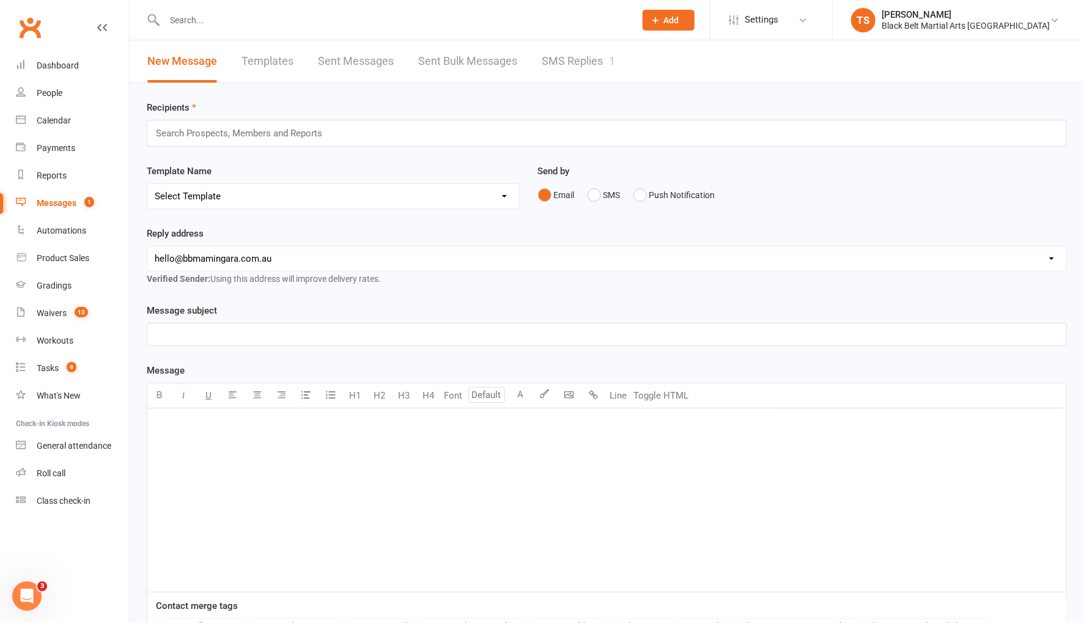
click at [572, 63] on link "SMS Replies 1" at bounding box center [578, 61] width 73 height 42
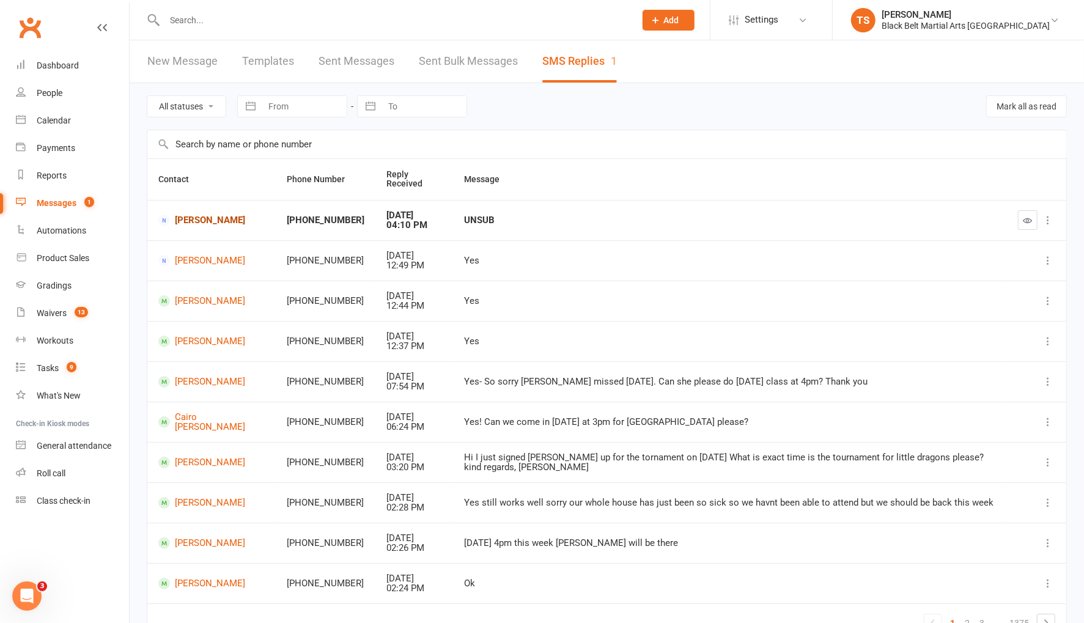
click at [210, 220] on link "[PERSON_NAME]" at bounding box center [211, 221] width 106 height 12
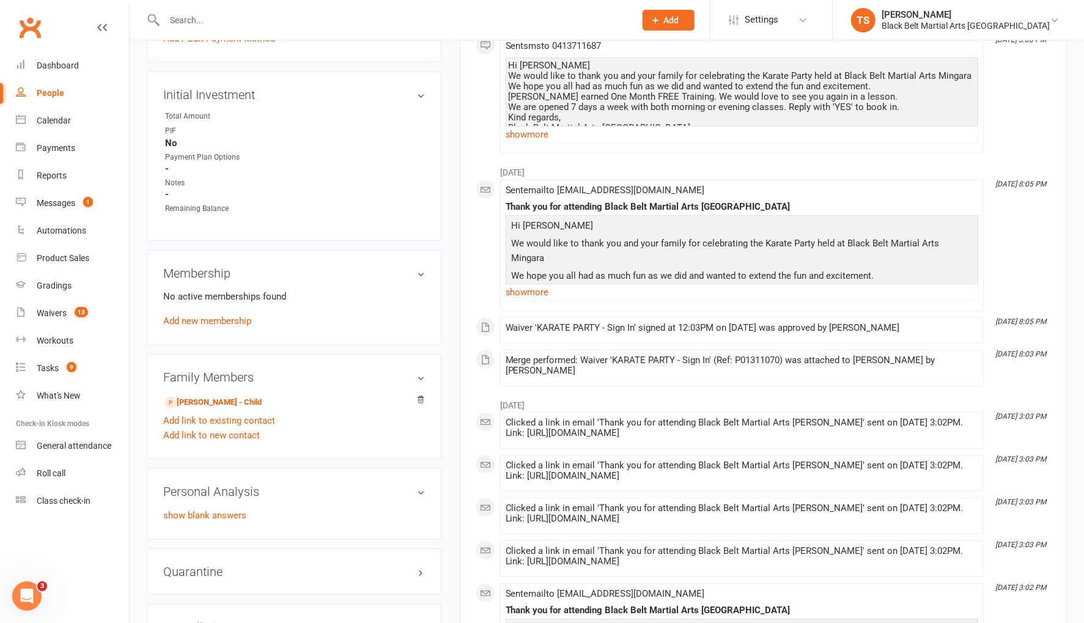
scroll to position [422, 0]
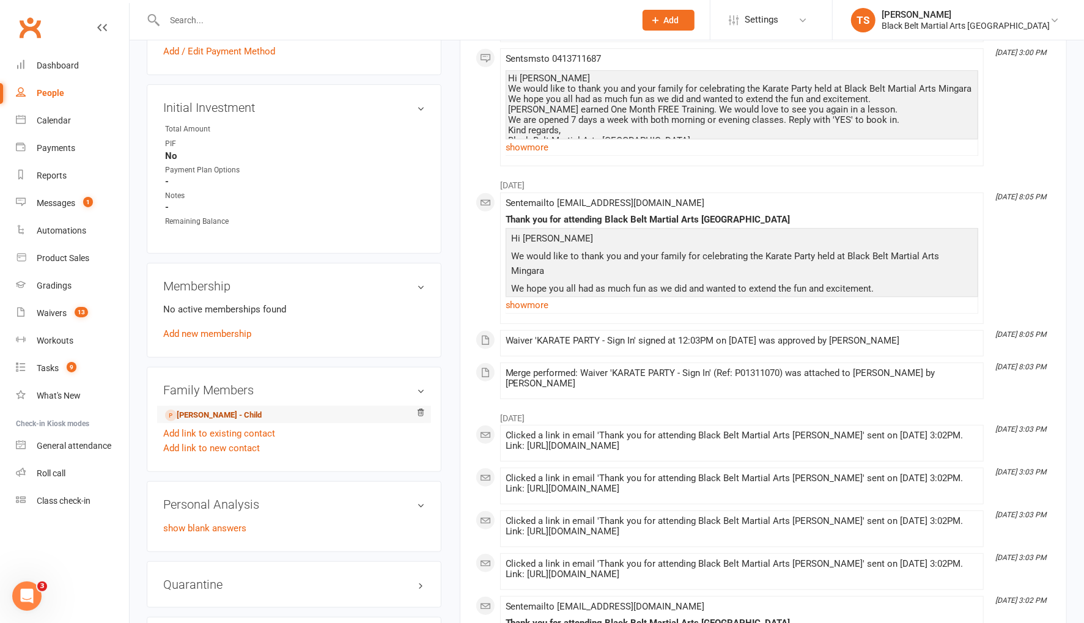
click at [193, 409] on link "Izaac Chisholm - Child" at bounding box center [213, 415] width 97 height 13
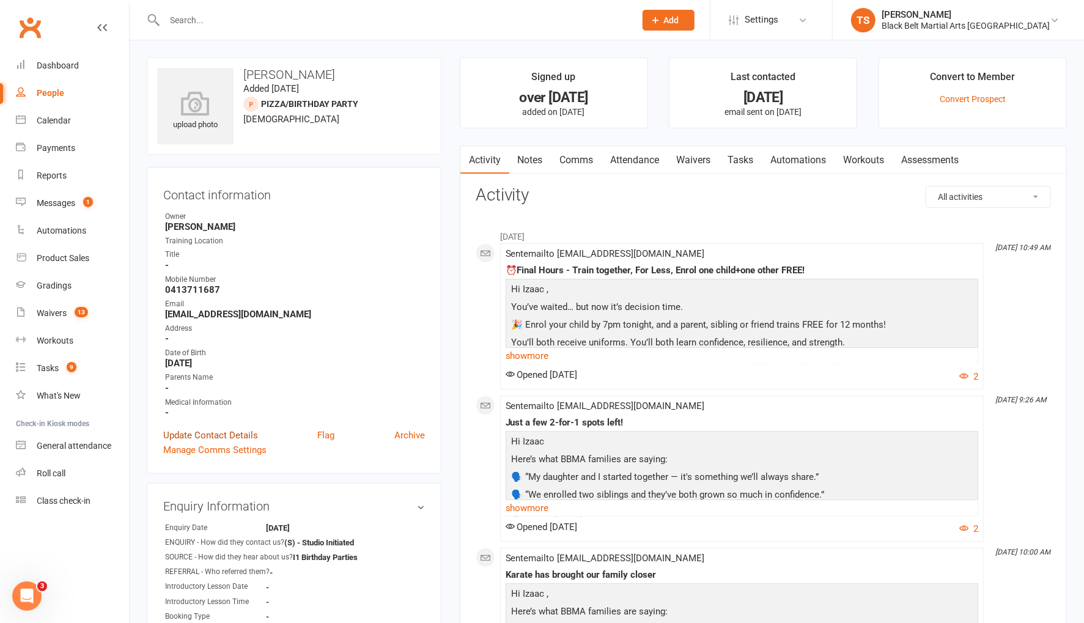
click at [207, 435] on link "Update Contact Details" at bounding box center [210, 435] width 95 height 15
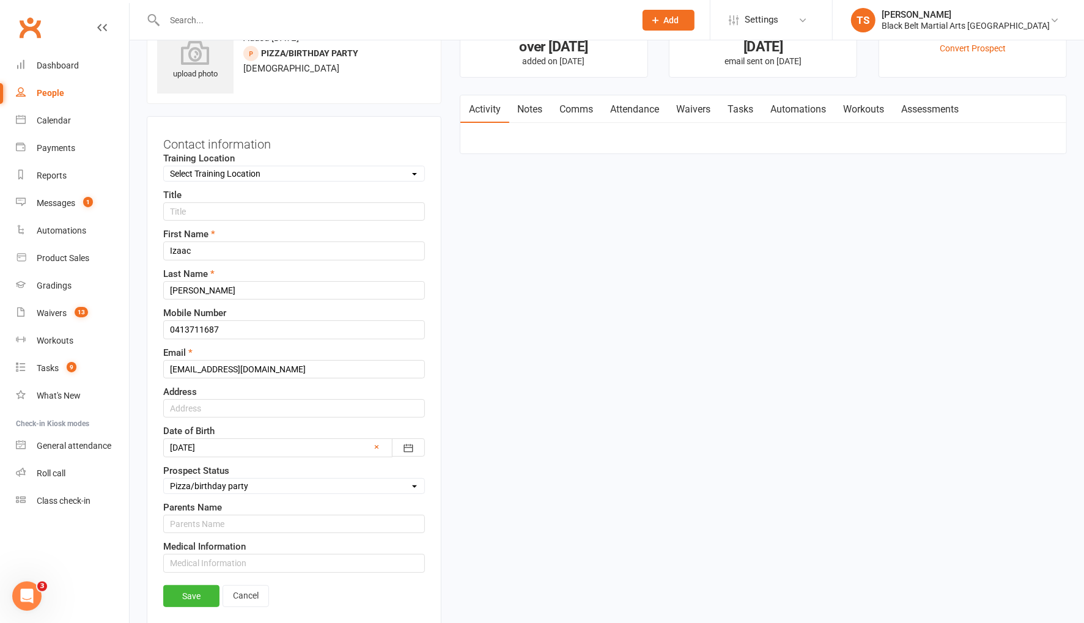
scroll to position [57, 0]
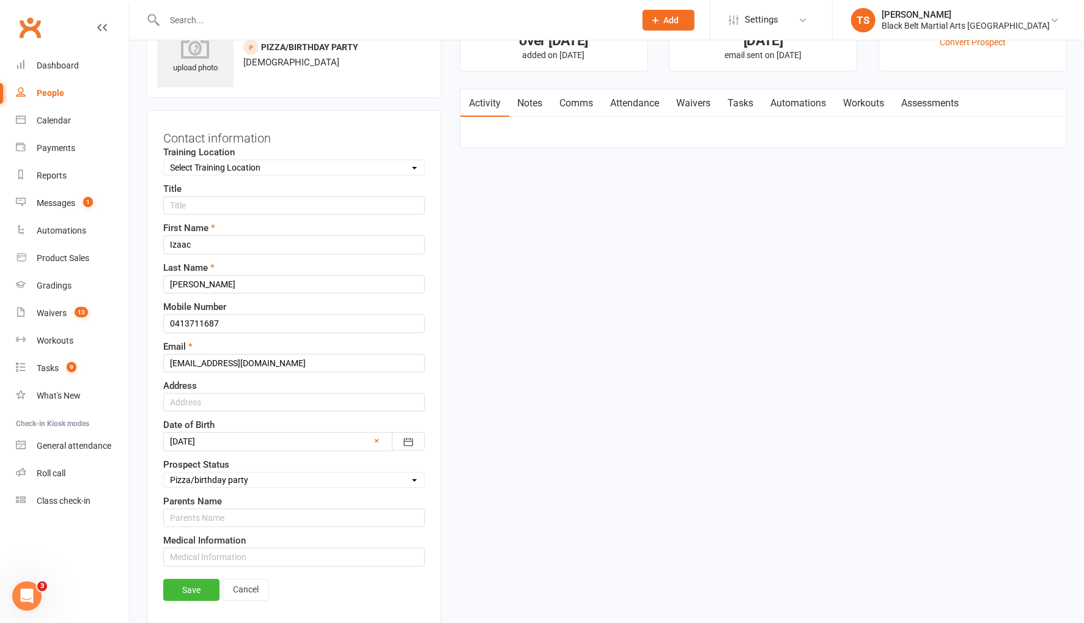
click at [210, 474] on select "Select Enquiry (Booked) Enquiry (Not Booked) Pending (enrolment pack sent) DNS …" at bounding box center [294, 479] width 261 height 13
select select "Dead Lead (No Details / Not Interested)"
click at [164, 473] on select "Select Enquiry (Booked) Enquiry (Not Booked) Pending (enrolment pack sent) DNS …" at bounding box center [294, 479] width 261 height 13
click at [204, 581] on link "Save" at bounding box center [191, 590] width 56 height 22
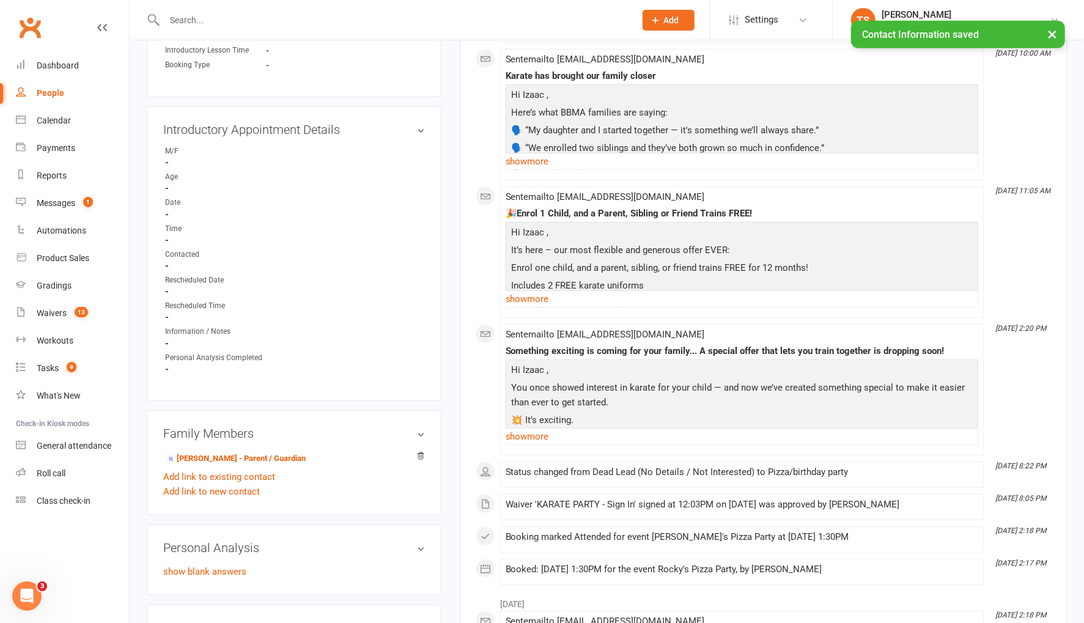
scroll to position [0, 0]
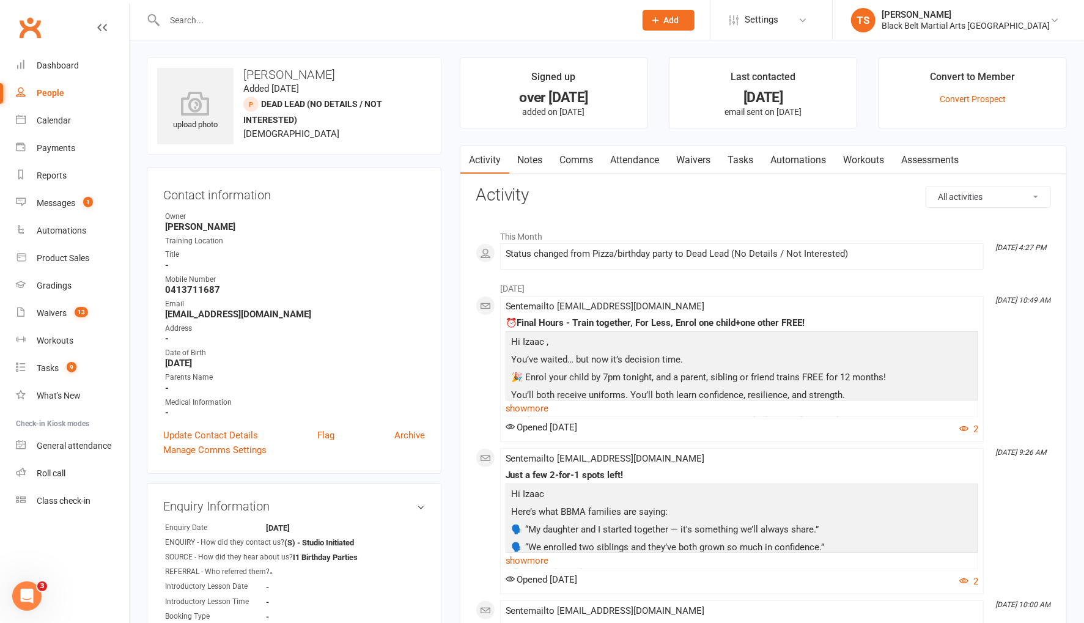
click at [261, 21] on input "text" at bounding box center [394, 20] width 466 height 17
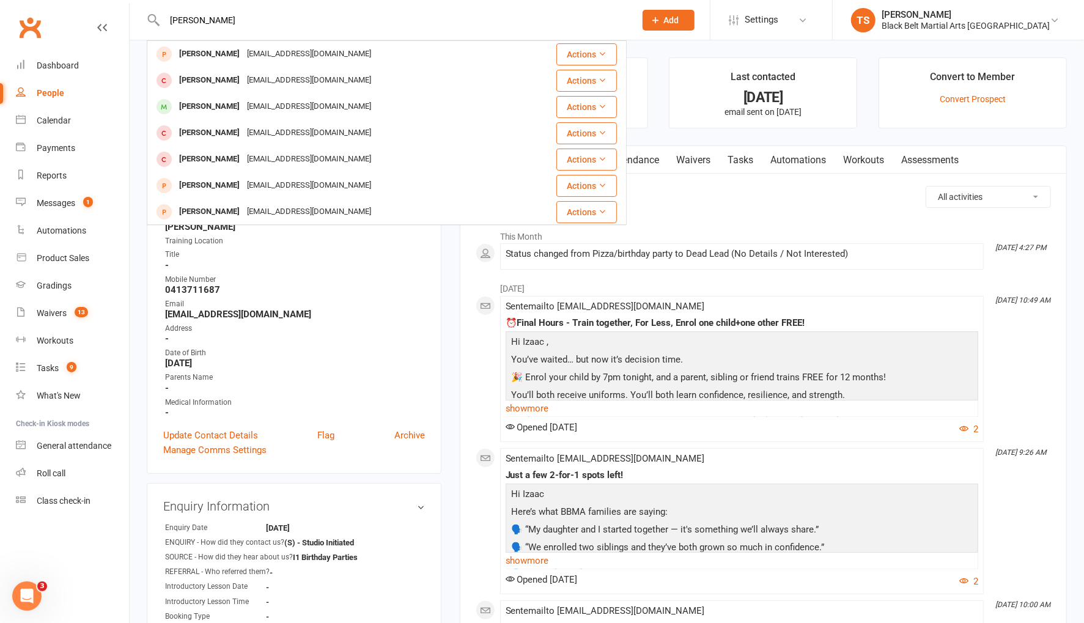
type input "billy biryne"
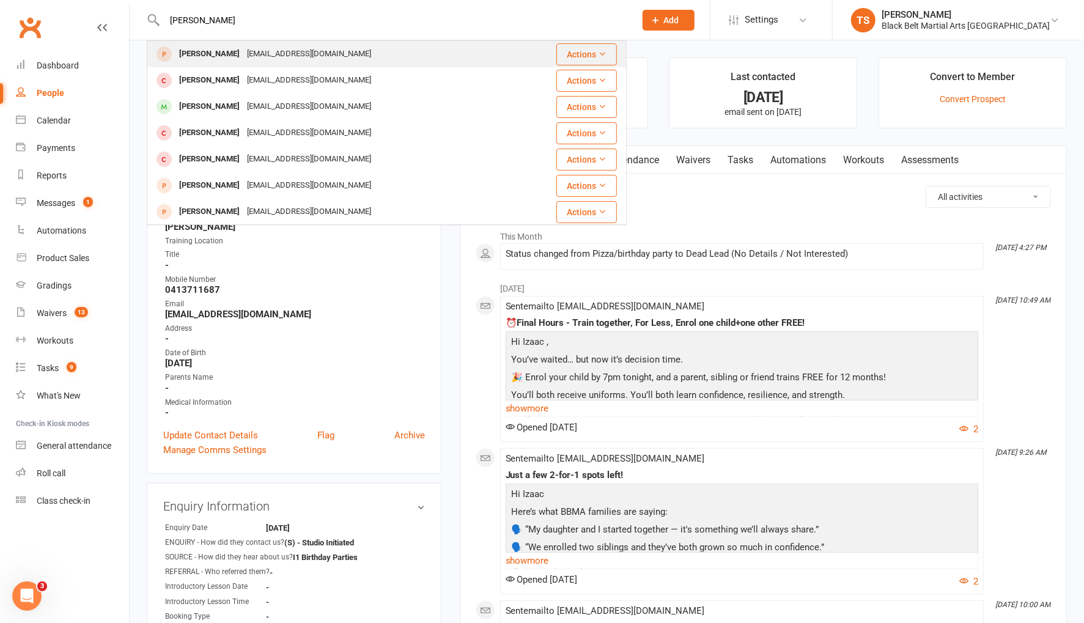
scroll to position [3, 0]
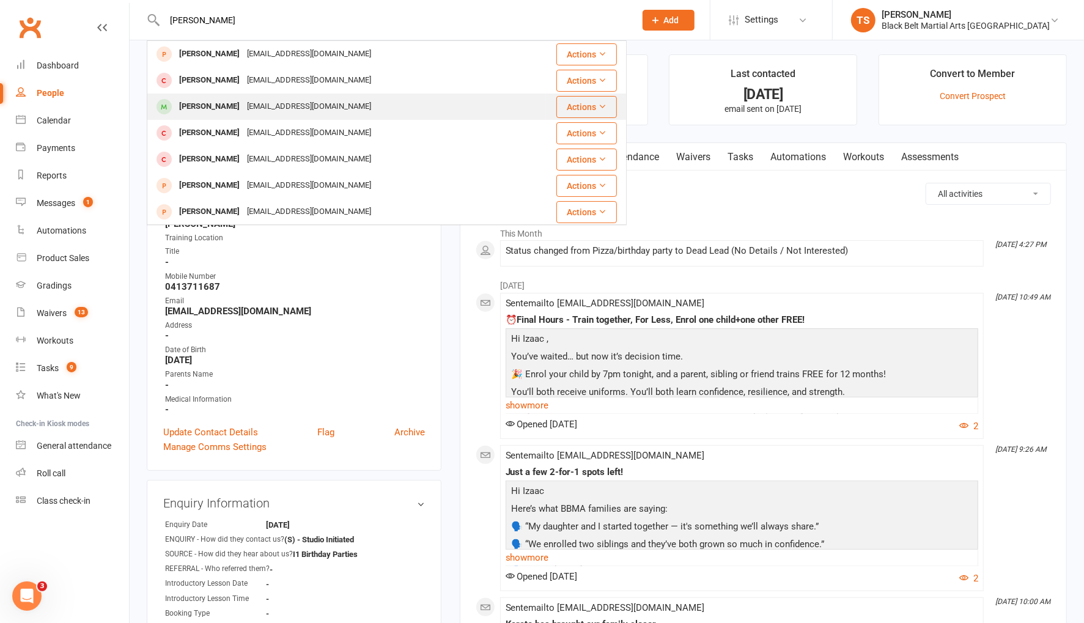
click at [243, 108] on div "[EMAIL_ADDRESS][DOMAIN_NAME]" at bounding box center [308, 107] width 131 height 18
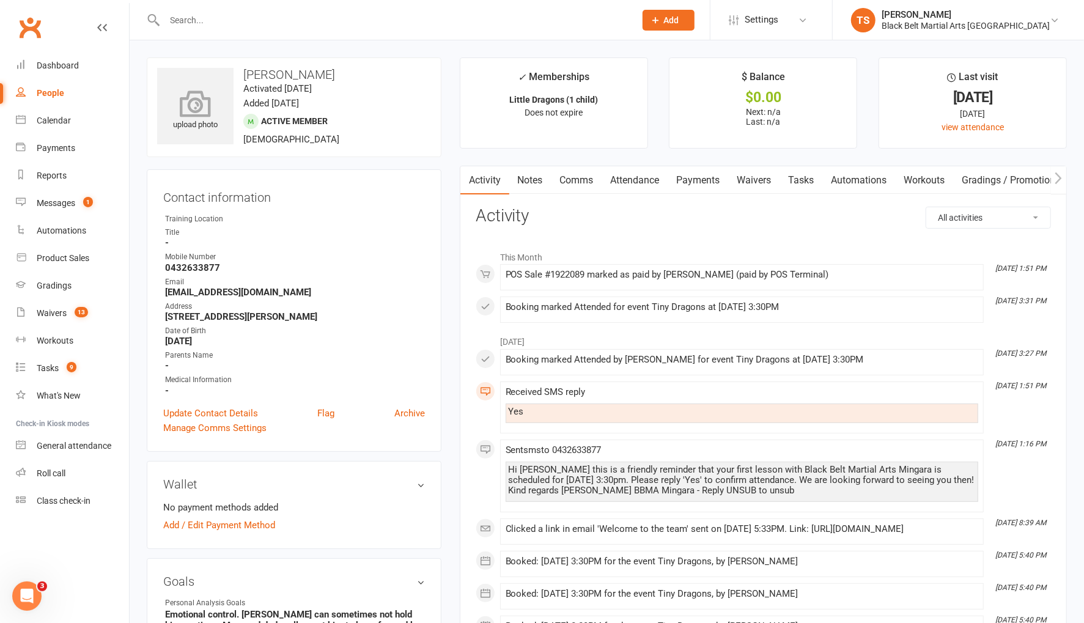
scroll to position [10, 0]
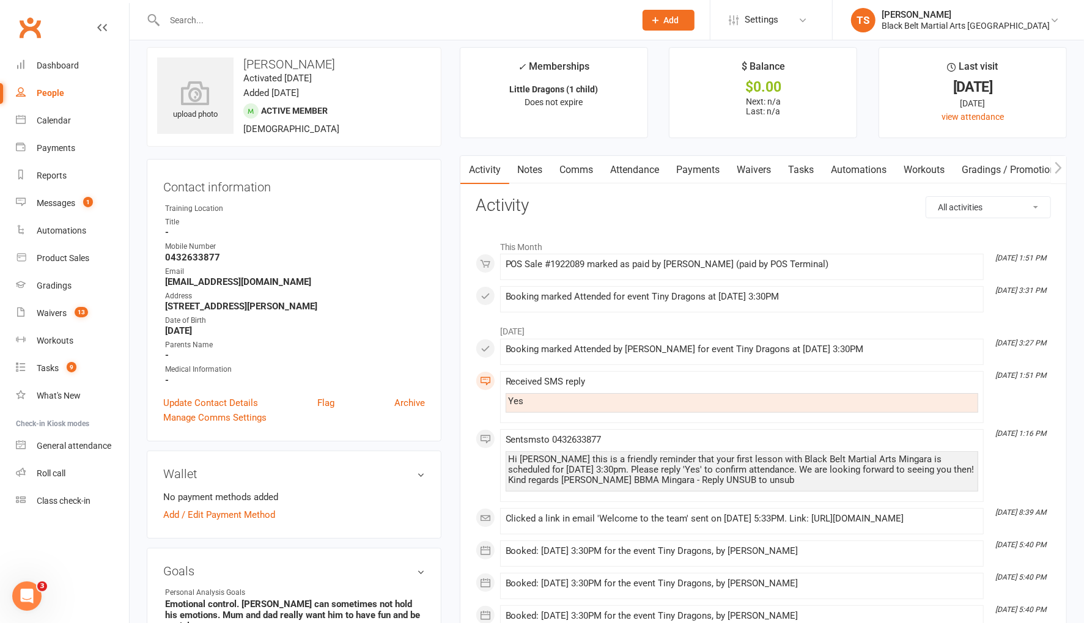
click at [222, 22] on input "text" at bounding box center [394, 20] width 466 height 17
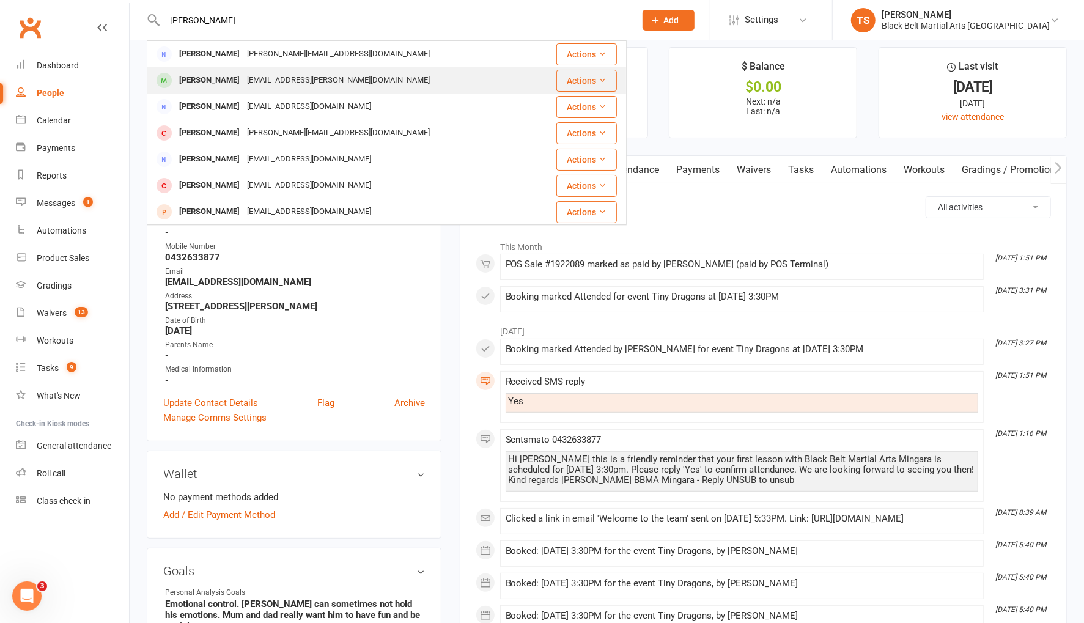
type input "isabell martin"
click at [225, 81] on div "[PERSON_NAME]" at bounding box center [210, 81] width 68 height 18
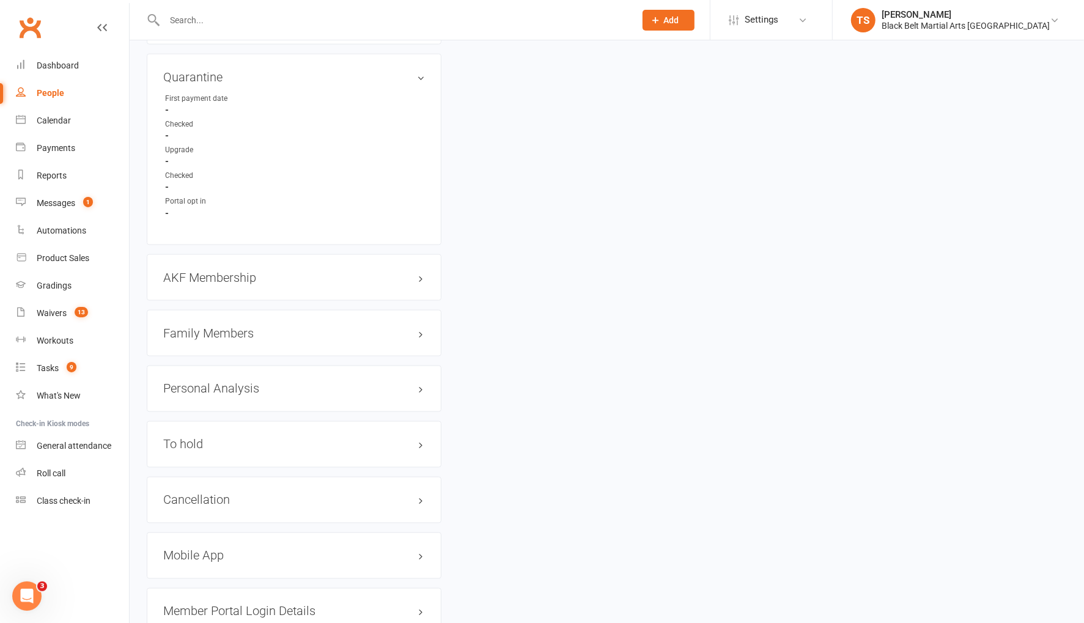
scroll to position [1255, 0]
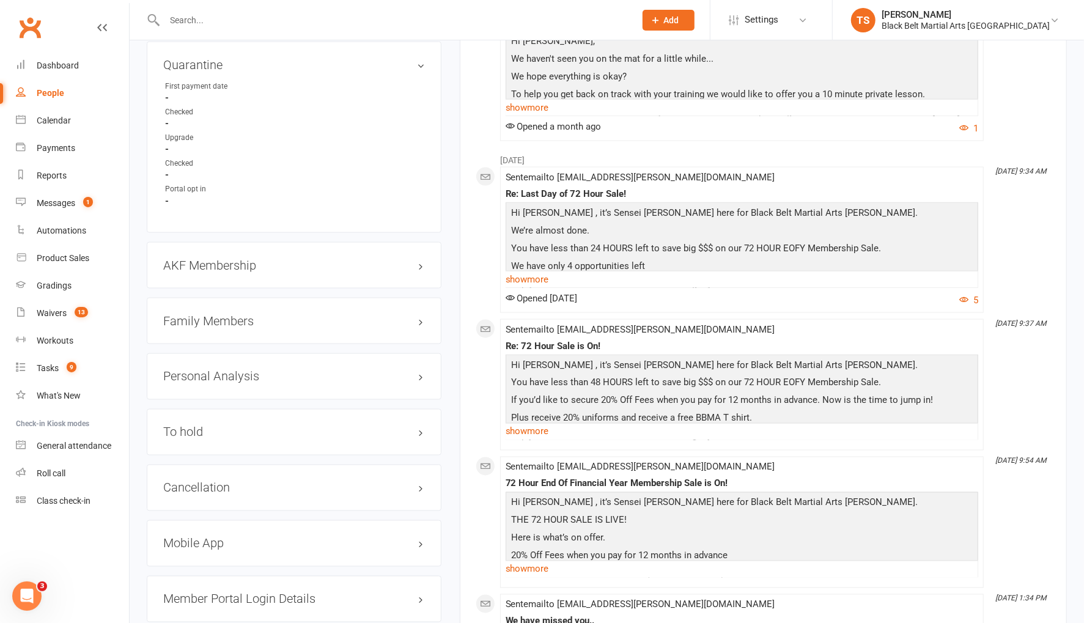
click at [212, 314] on h3 "Family Members" at bounding box center [294, 320] width 262 height 13
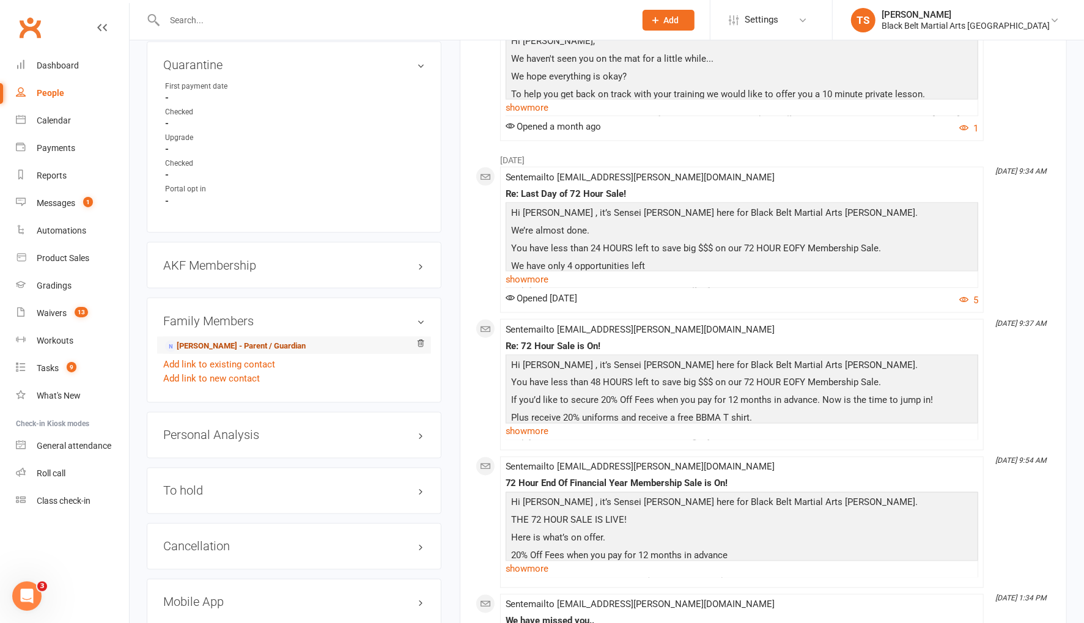
click at [215, 340] on link "[PERSON_NAME] - Parent / Guardian" at bounding box center [235, 346] width 141 height 13
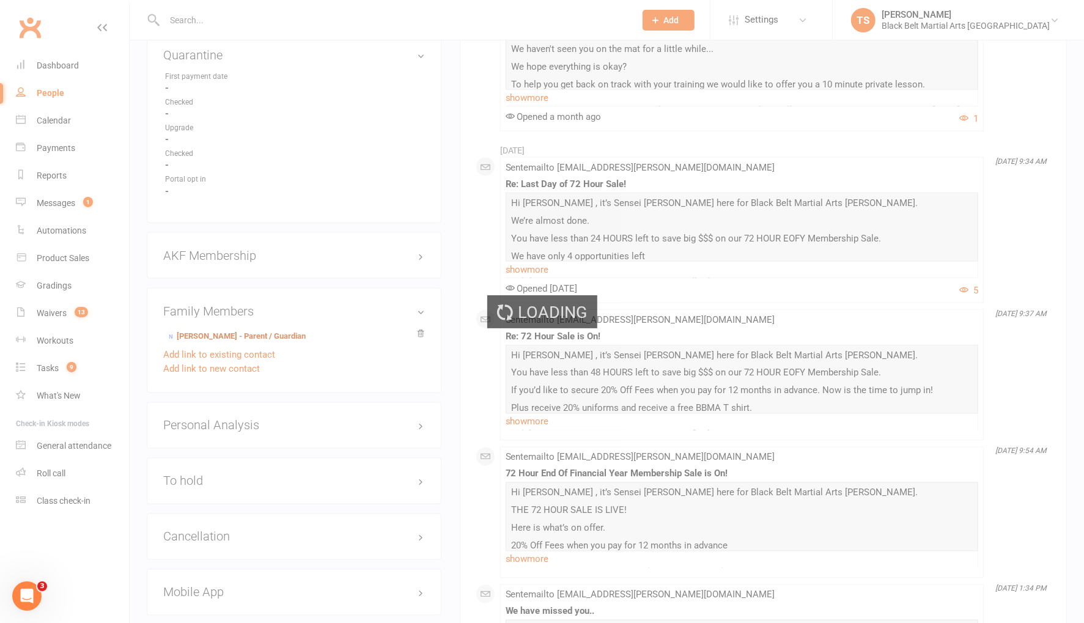
scroll to position [1266, 0]
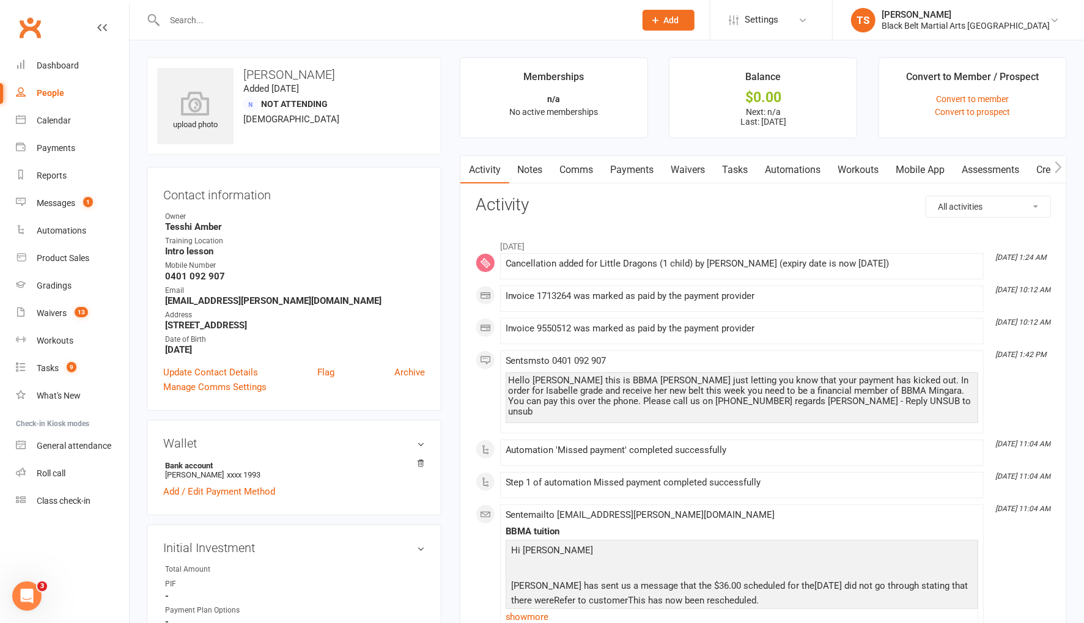
click at [638, 171] on link "Payments" at bounding box center [632, 170] width 61 height 28
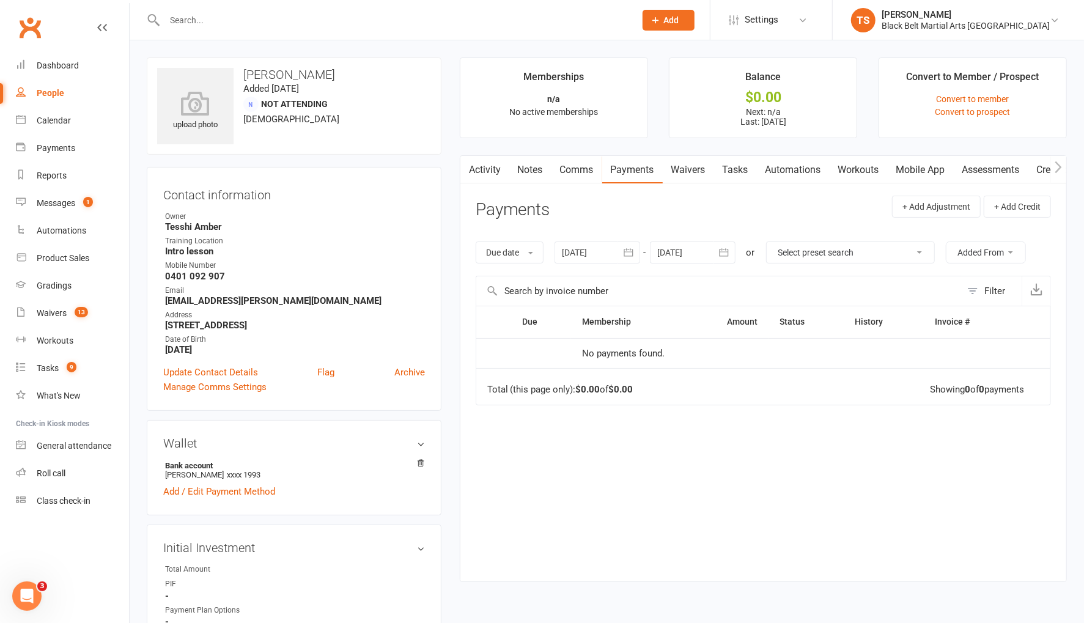
click at [631, 253] on icon "button" at bounding box center [629, 252] width 12 height 12
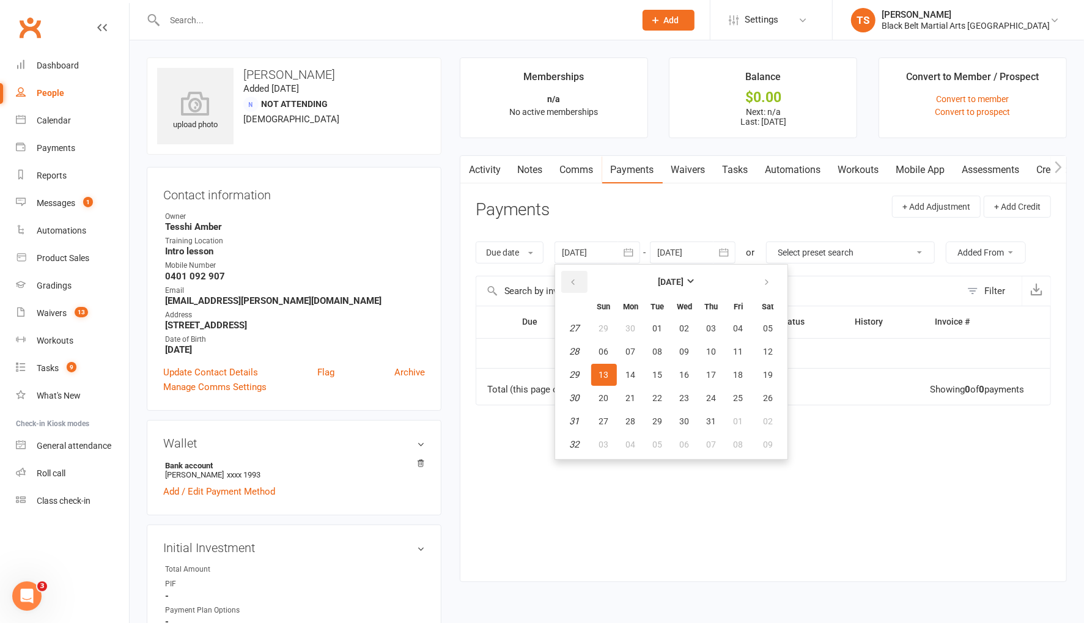
click at [580, 288] on button "button" at bounding box center [574, 282] width 26 height 22
click at [606, 347] on span "04" at bounding box center [604, 352] width 10 height 10
type input "04 May 2025"
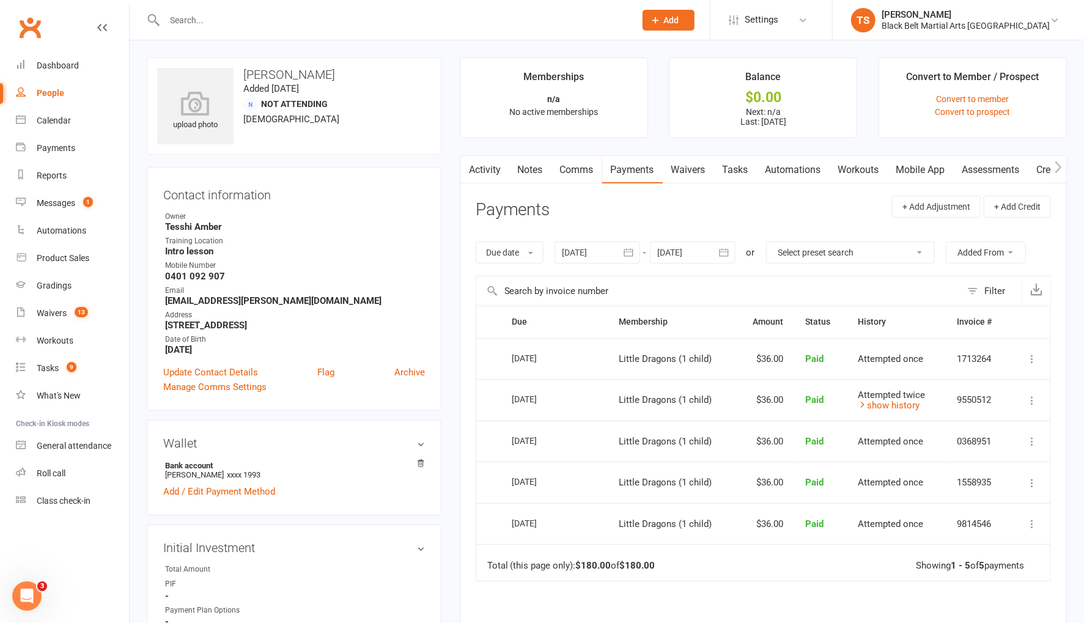
click at [198, 16] on input "text" at bounding box center [394, 20] width 466 height 17
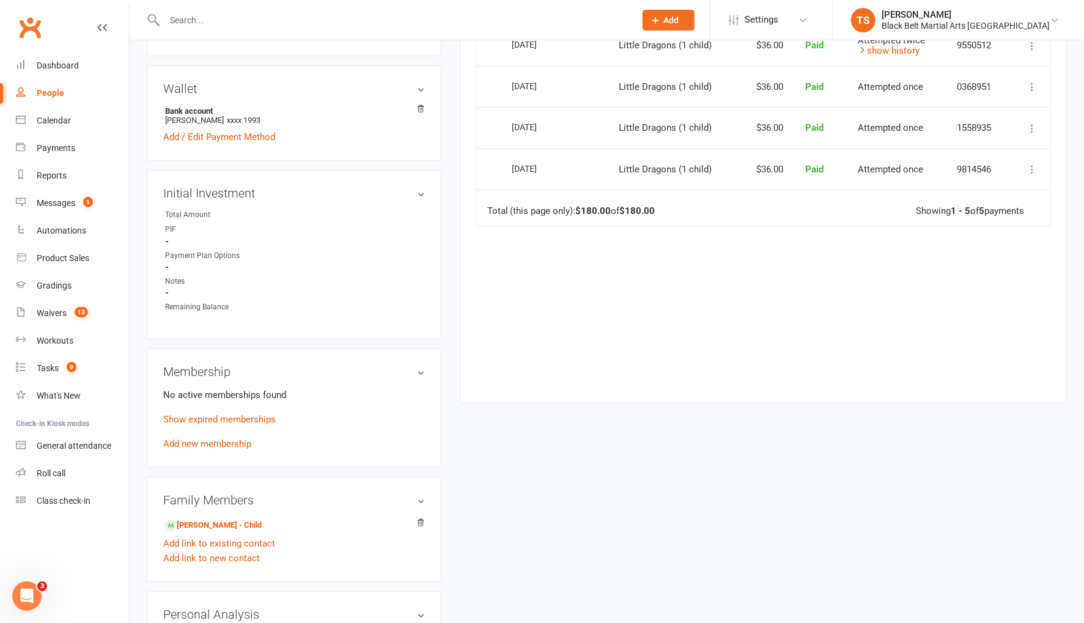
scroll to position [371, 0]
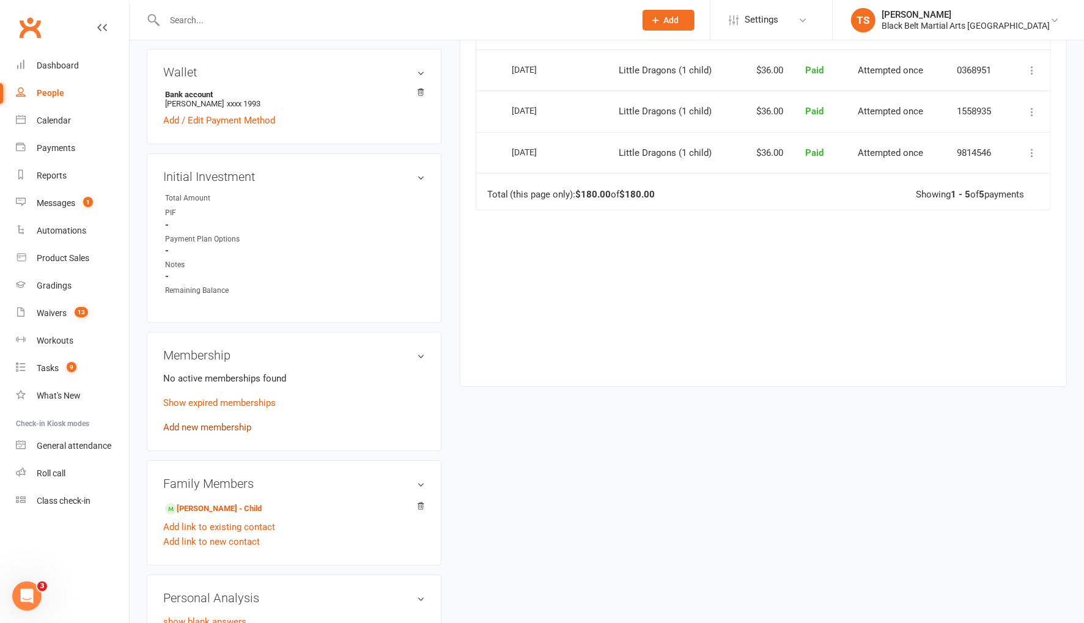
click at [179, 424] on link "Add new membership" at bounding box center [207, 427] width 88 height 11
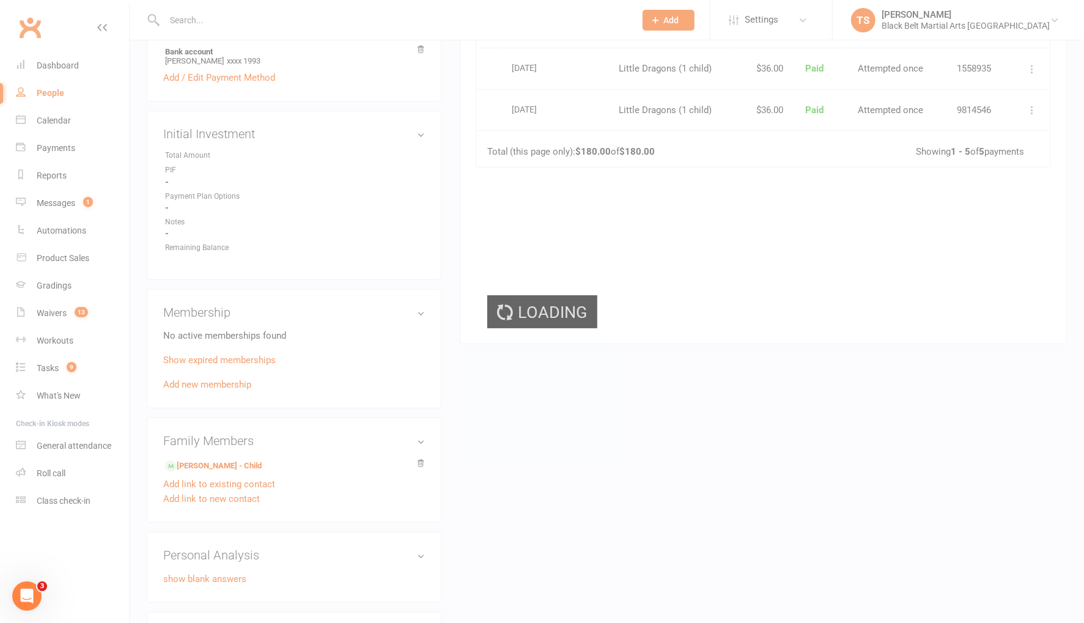
scroll to position [412, 0]
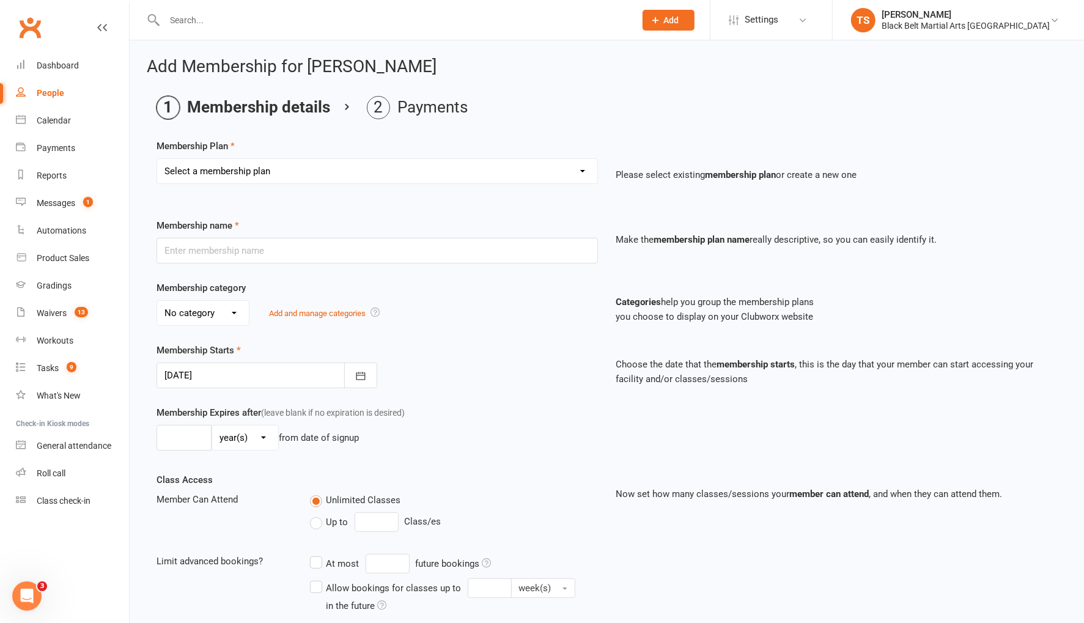
click at [216, 174] on select "Select a membership plan Create new Membership Plan Little Dragons (1 child) Li…" at bounding box center [377, 171] width 440 height 24
select select "1"
click at [157, 159] on select "Select a membership plan Create new Membership Plan Little Dragons (1 child) Li…" at bounding box center [377, 171] width 440 height 24
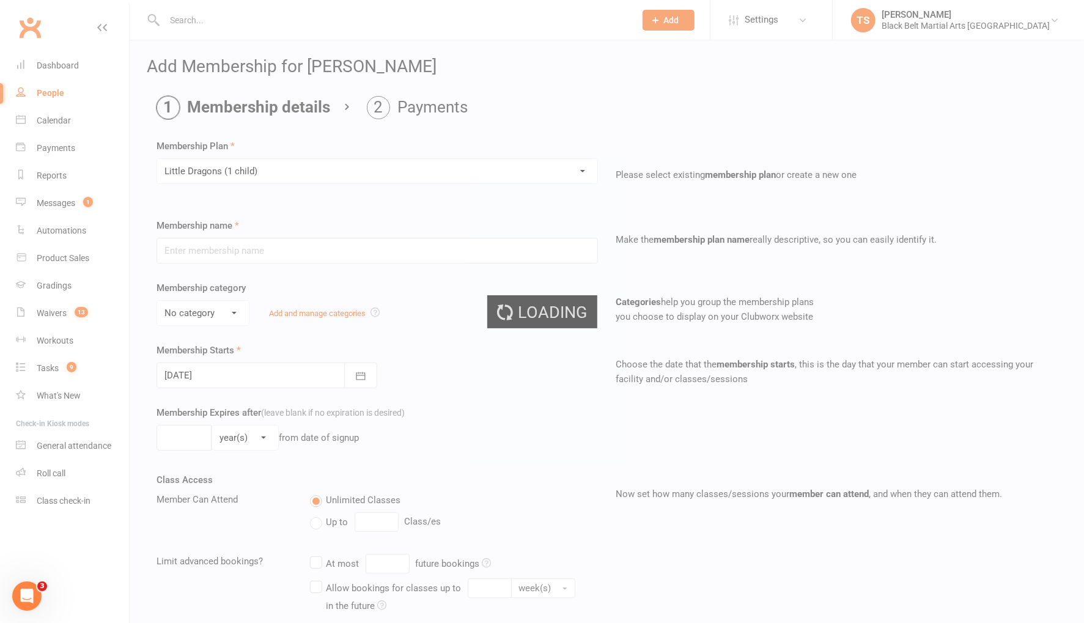
type input "Little Dragons (1 child)"
select select "0"
type input "1"
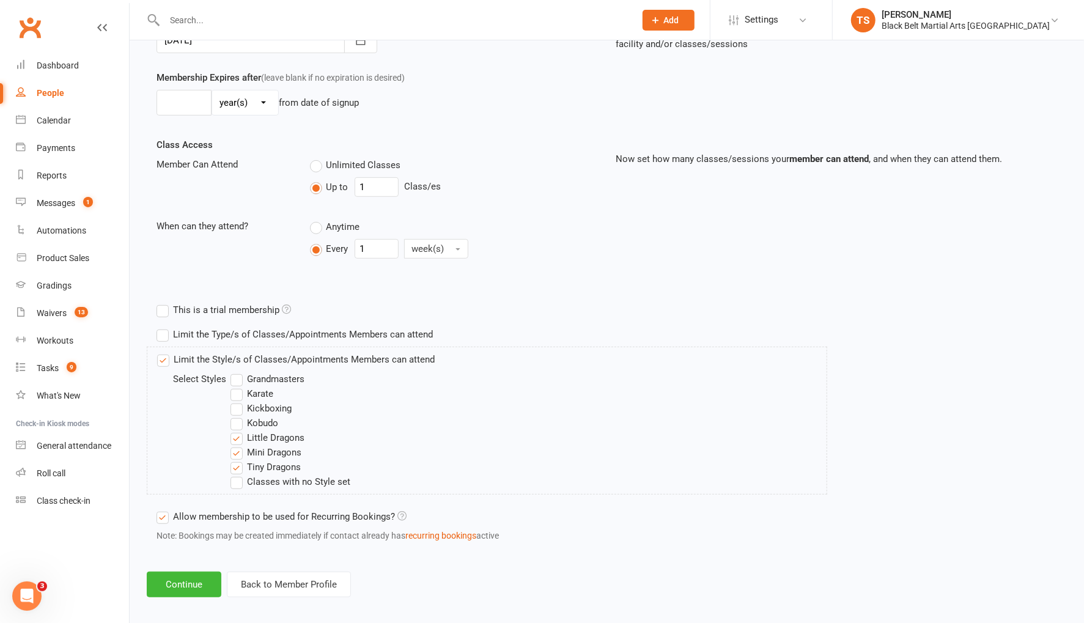
scroll to position [339, 0]
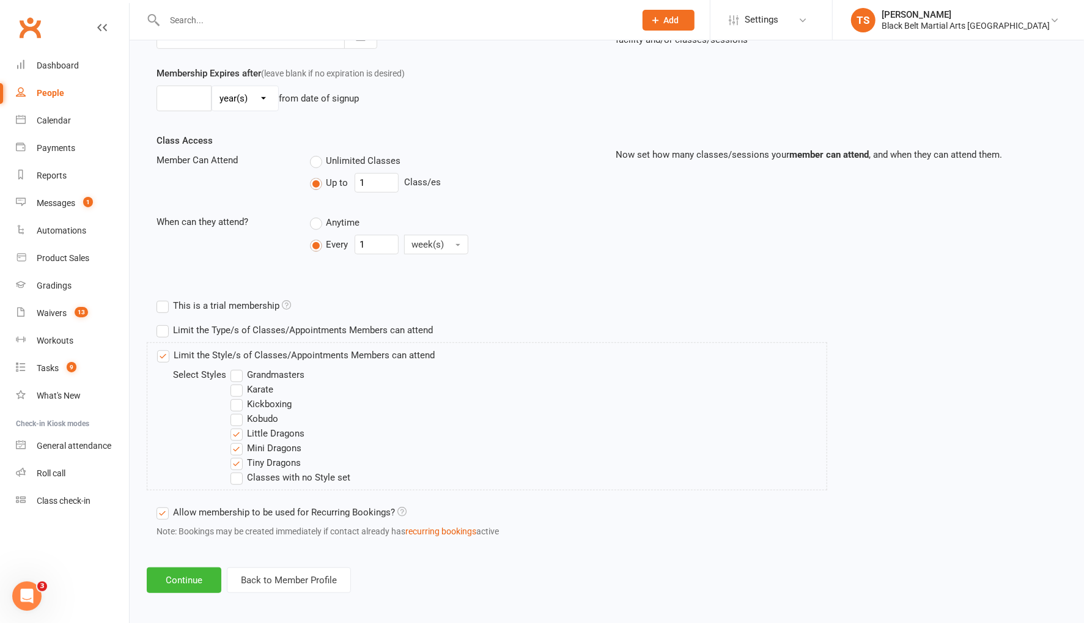
click at [234, 444] on label "Mini Dragons" at bounding box center [266, 448] width 71 height 15
click at [234, 441] on input "Mini Dragons" at bounding box center [235, 441] width 8 height 0
drag, startPoint x: 234, startPoint y: 459, endPoint x: 516, endPoint y: 557, distance: 297.9
click at [235, 459] on label "Tiny Dragons" at bounding box center [266, 463] width 70 height 15
click at [235, 456] on input "Tiny Dragons" at bounding box center [235, 456] width 8 height 0
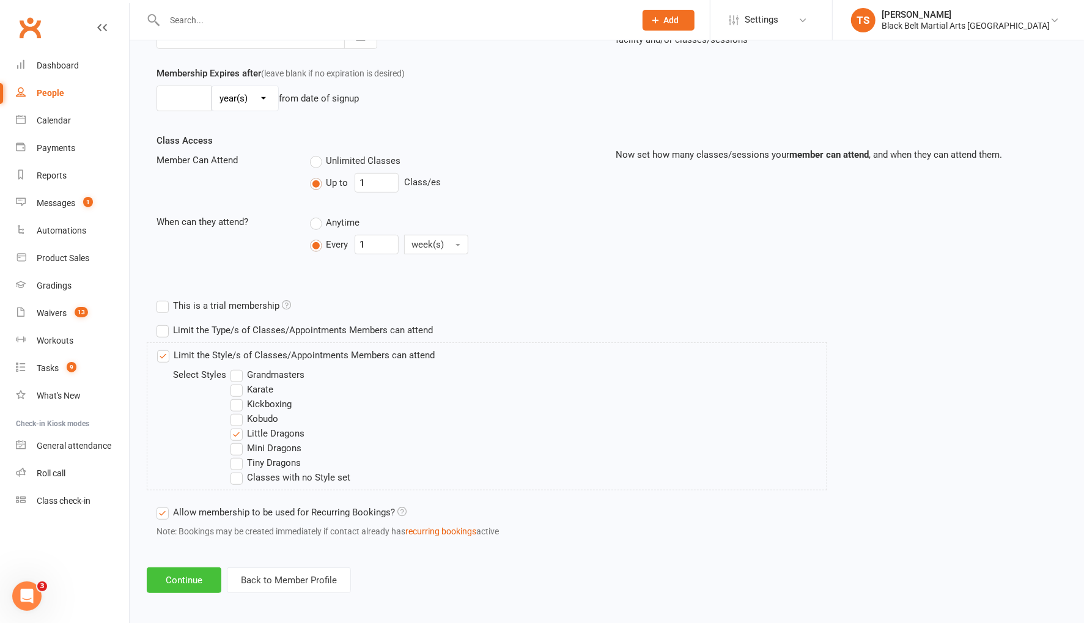
click at [162, 579] on button "Continue" at bounding box center [184, 581] width 75 height 26
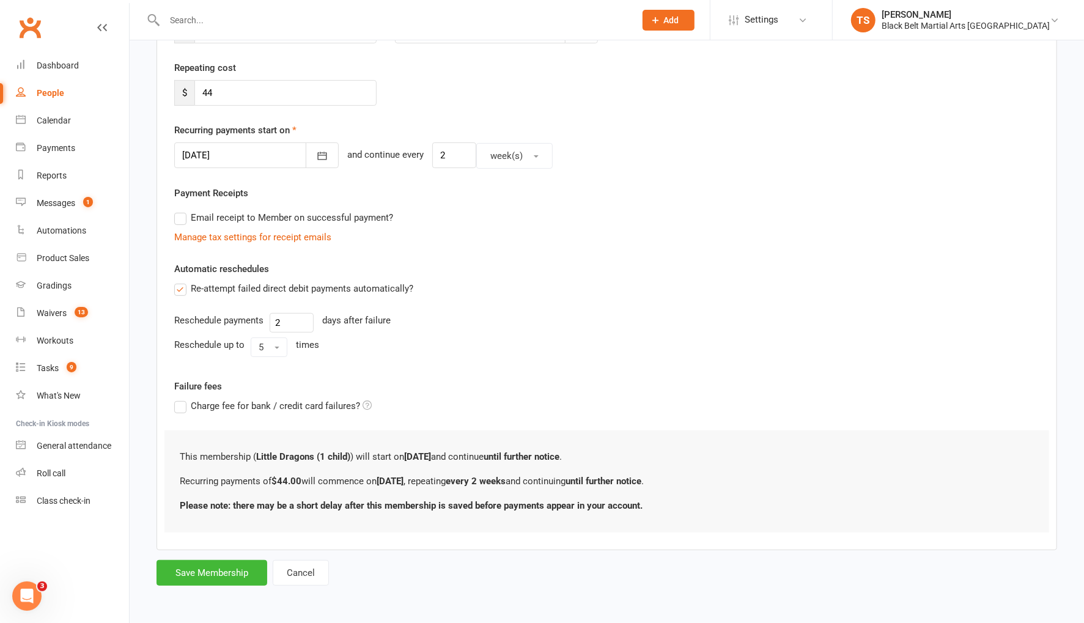
scroll to position [0, 0]
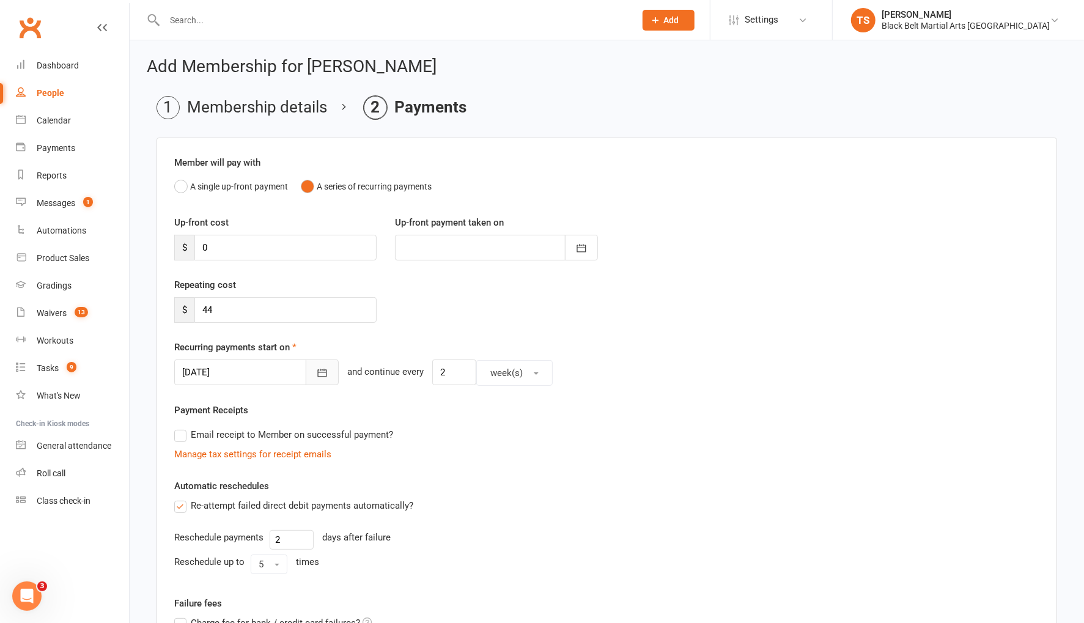
click at [318, 374] on icon "button" at bounding box center [322, 373] width 9 height 8
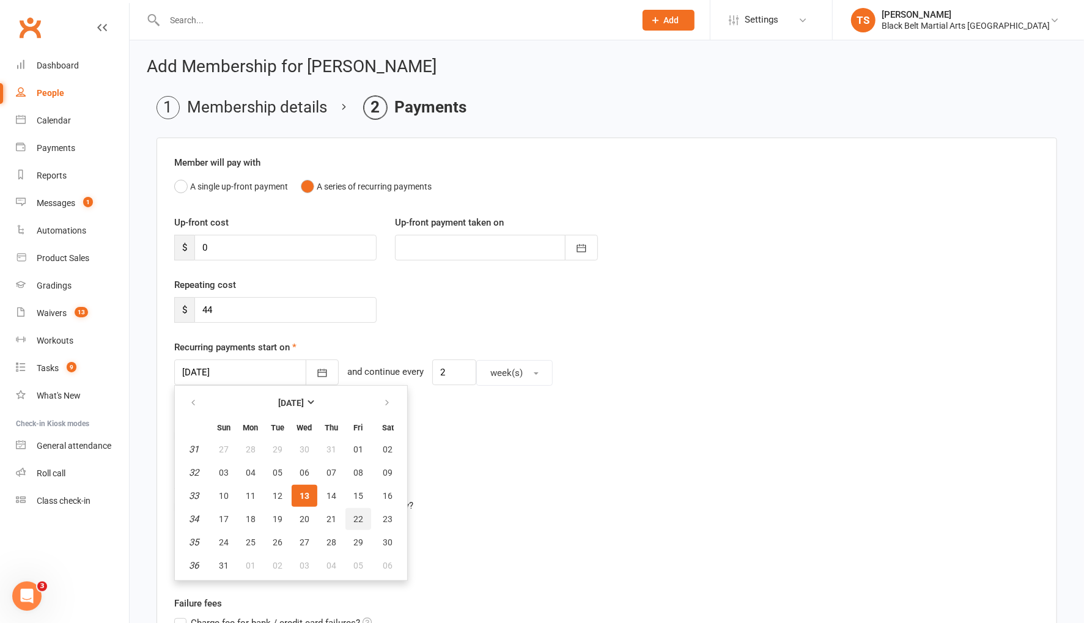
click at [353, 515] on span "22" at bounding box center [358, 519] width 10 height 10
type input "22 Aug 2025"
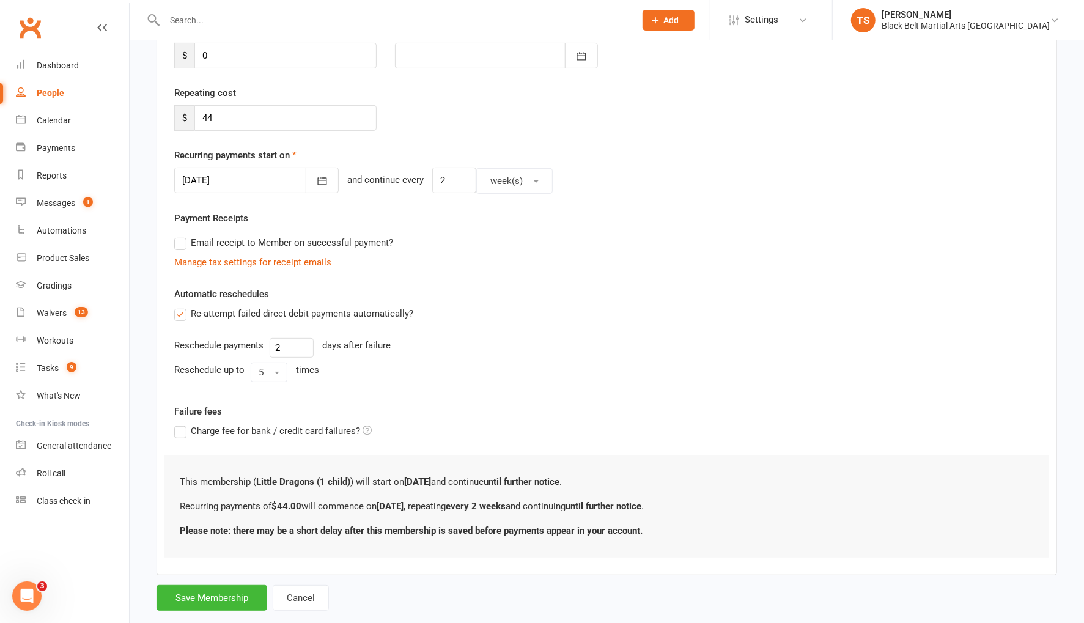
scroll to position [213, 0]
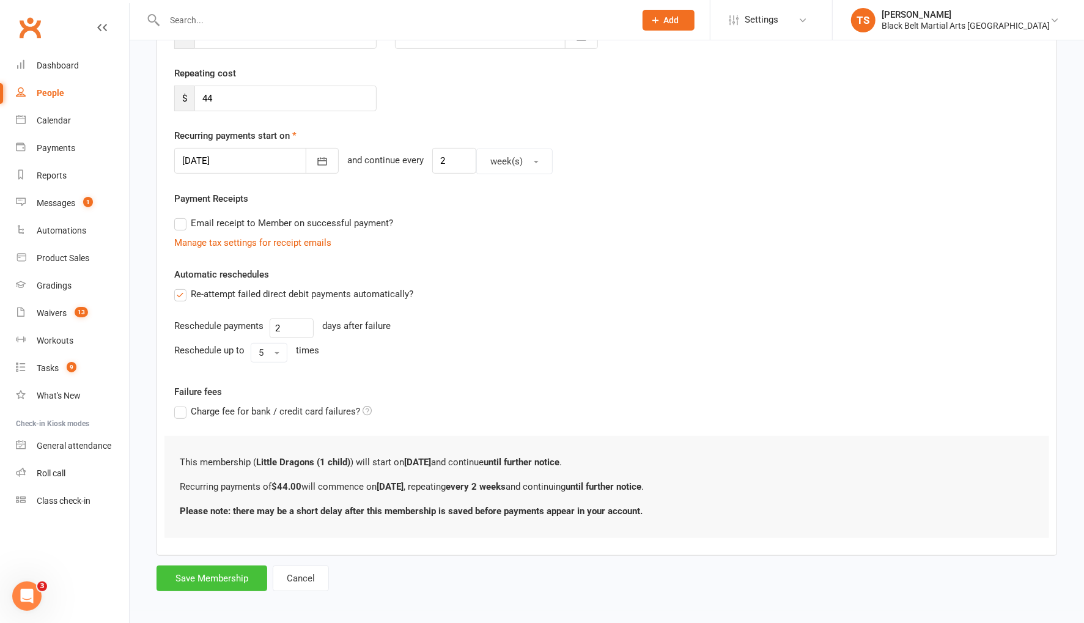
click at [219, 577] on button "Save Membership" at bounding box center [212, 579] width 111 height 26
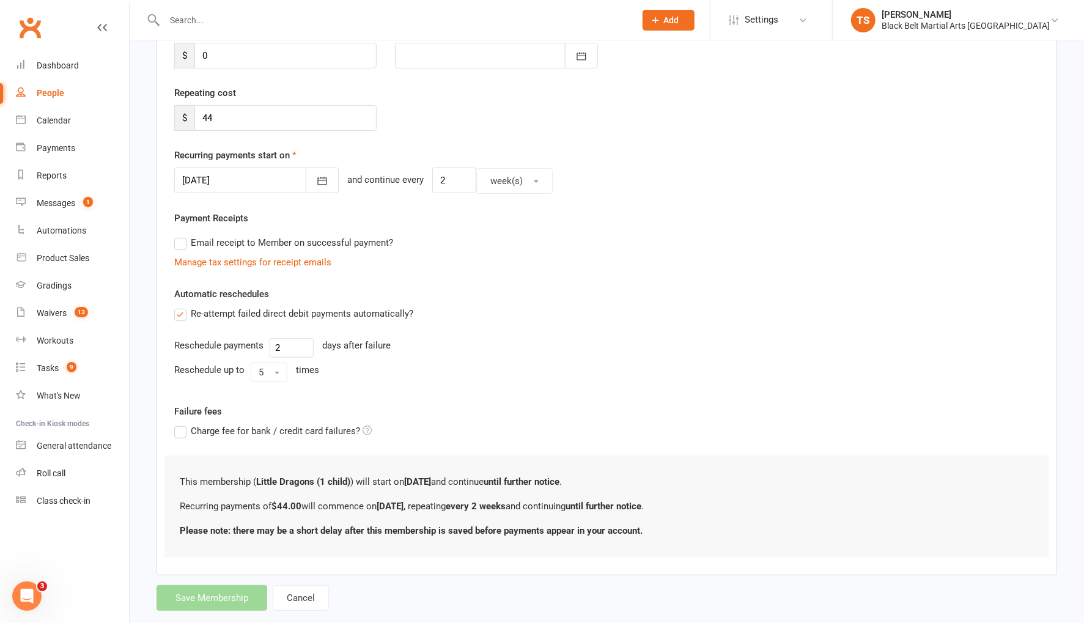
scroll to position [187, 0]
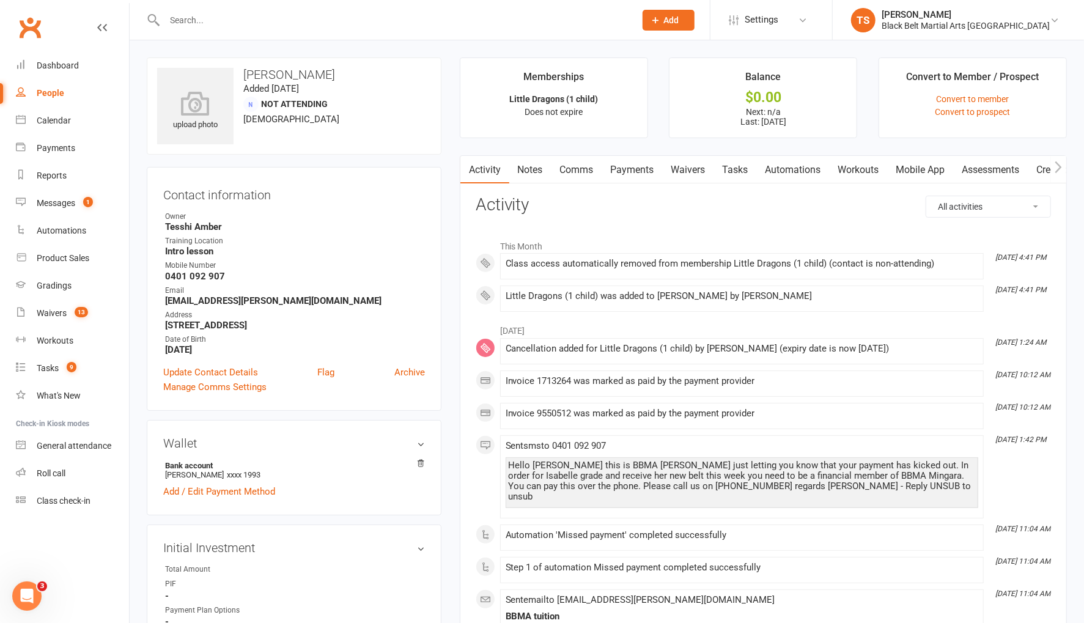
drag, startPoint x: 631, startPoint y: 168, endPoint x: 825, endPoint y: 295, distance: 232.7
click at [631, 168] on link "Payments" at bounding box center [632, 170] width 61 height 28
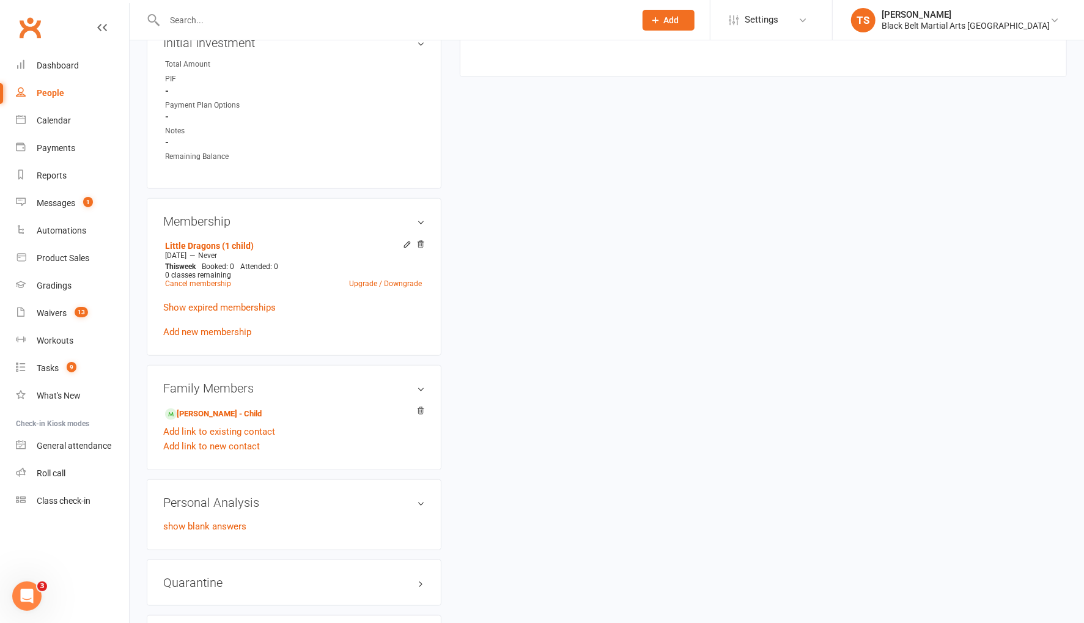
scroll to position [508, 0]
click at [224, 410] on link "[PERSON_NAME] - Child" at bounding box center [213, 411] width 97 height 13
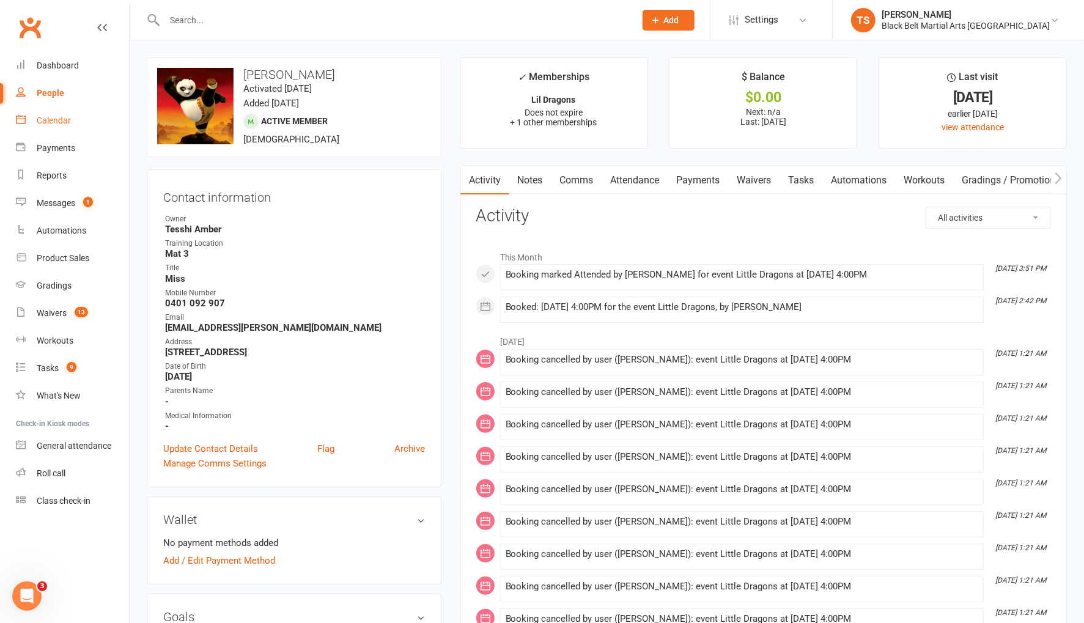
click at [56, 120] on div "Calendar" at bounding box center [54, 121] width 34 height 10
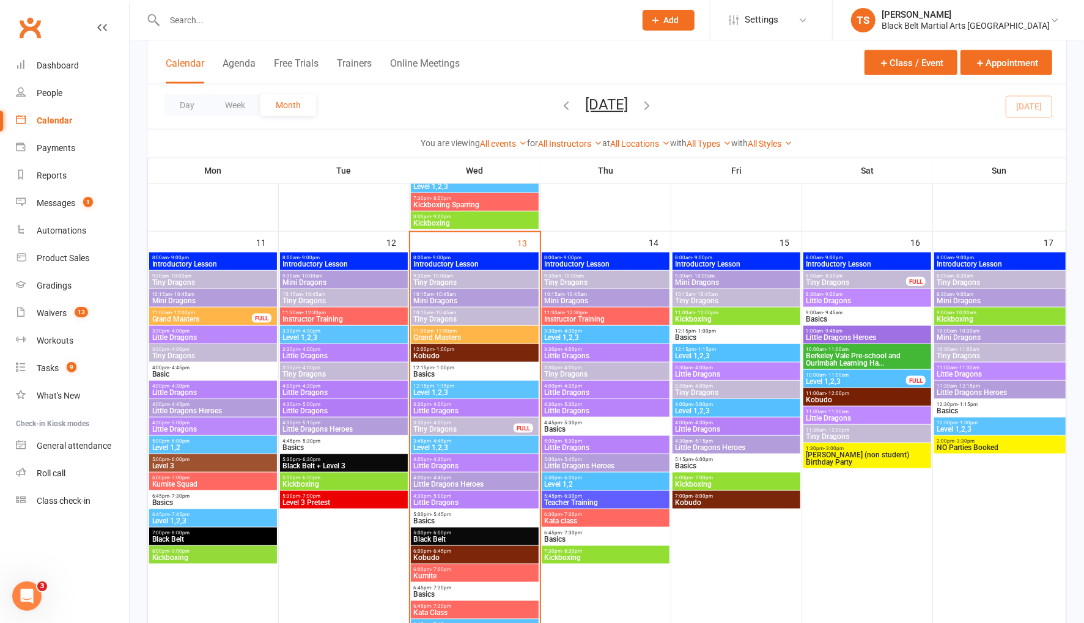
scroll to position [926, 0]
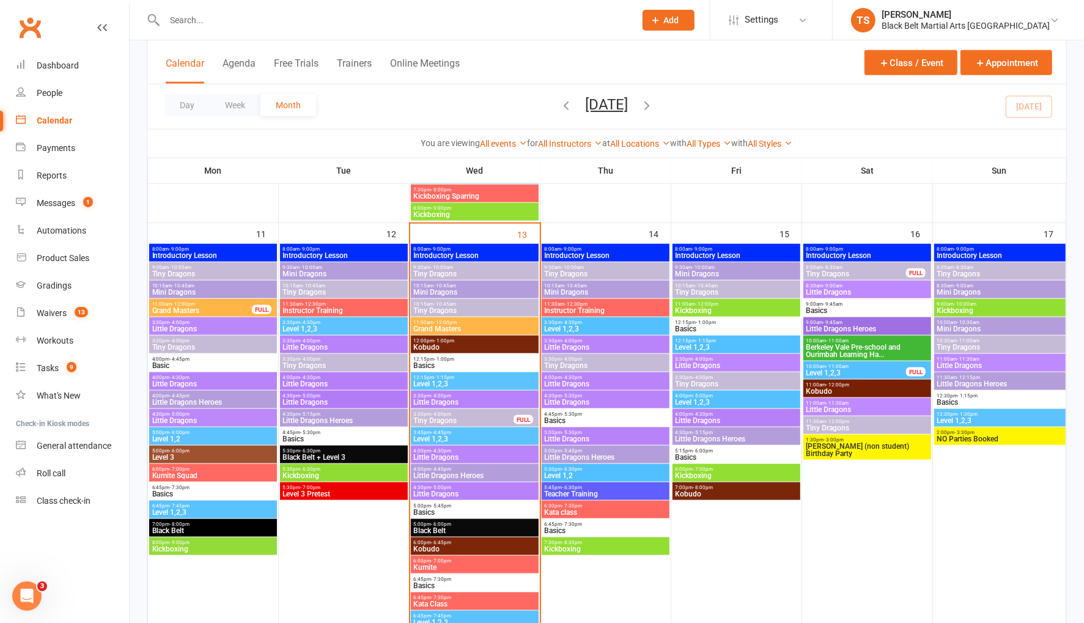
click at [424, 454] on span "Little Dragons" at bounding box center [474, 457] width 123 height 7
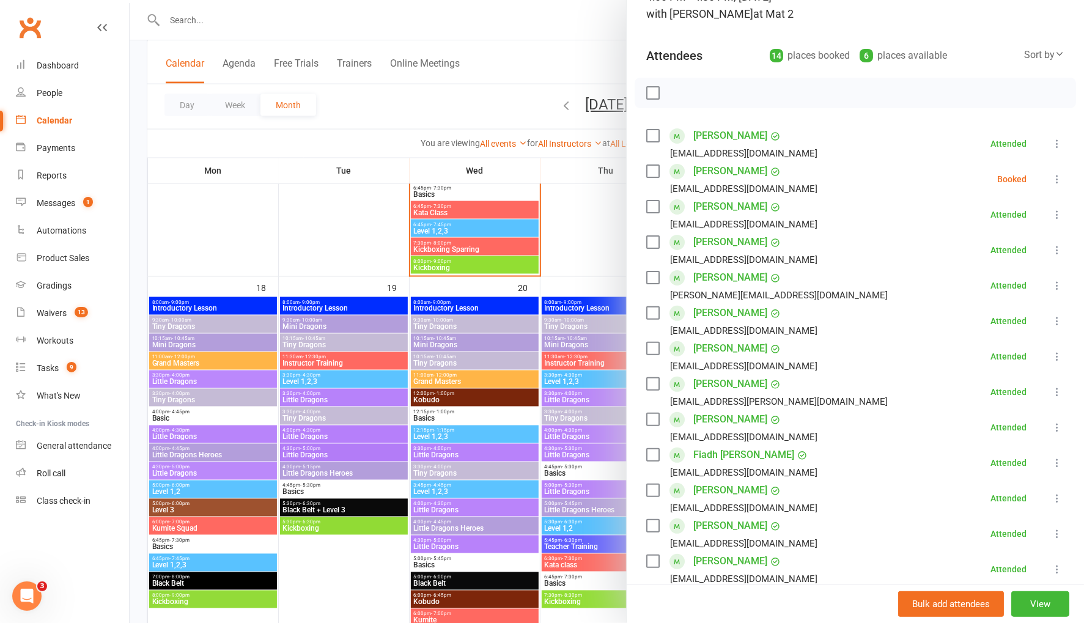
scroll to position [1320, 0]
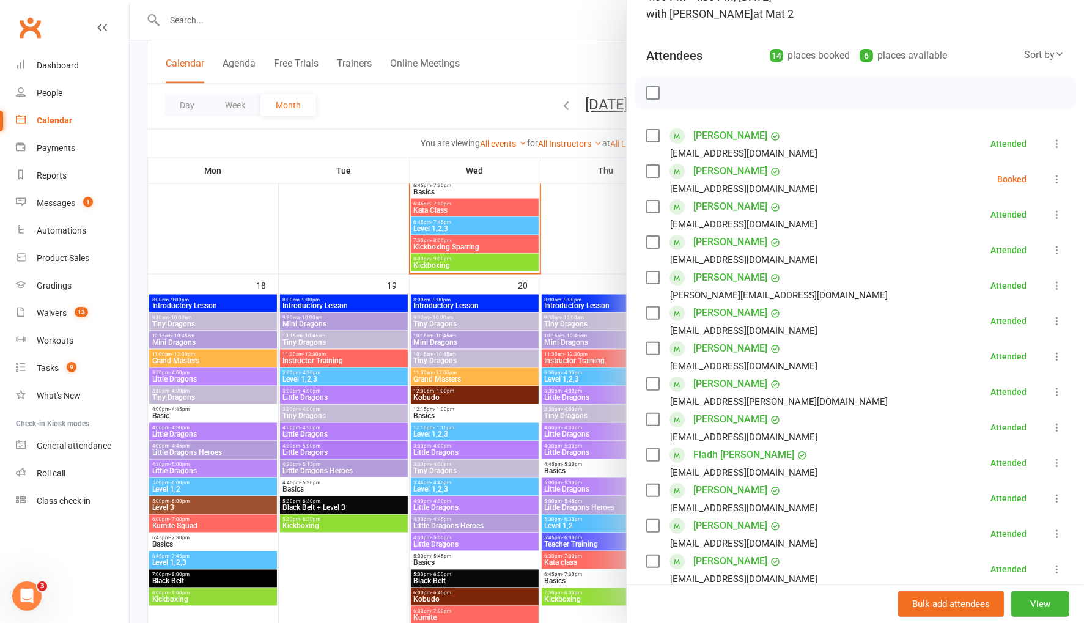
click at [432, 503] on div at bounding box center [607, 311] width 955 height 623
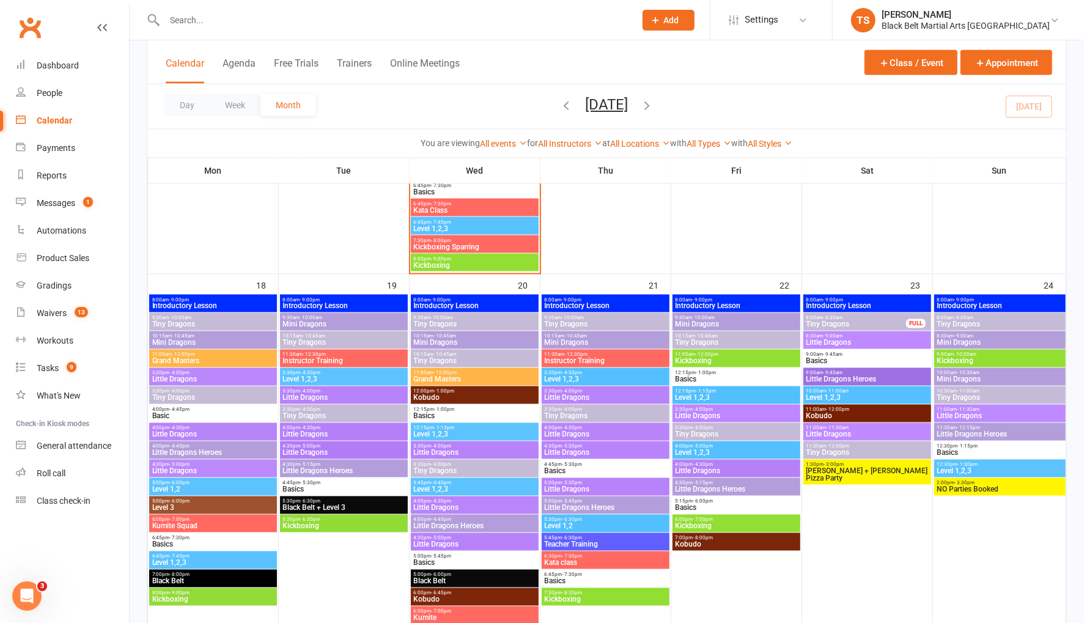
click at [468, 505] on span "Little Dragons" at bounding box center [474, 508] width 123 height 7
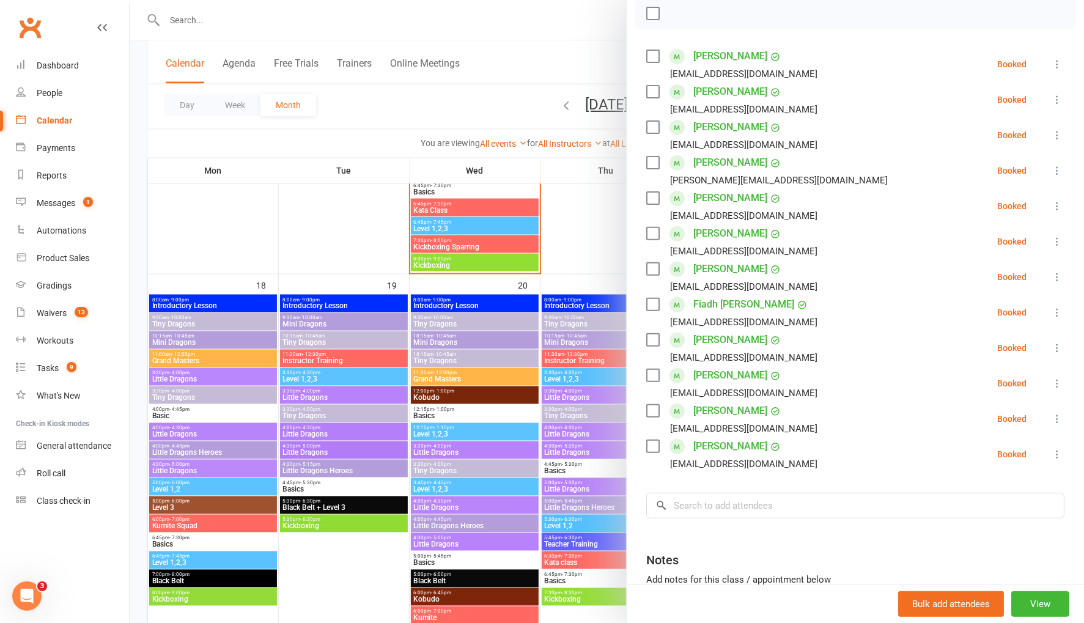
scroll to position [197, 0]
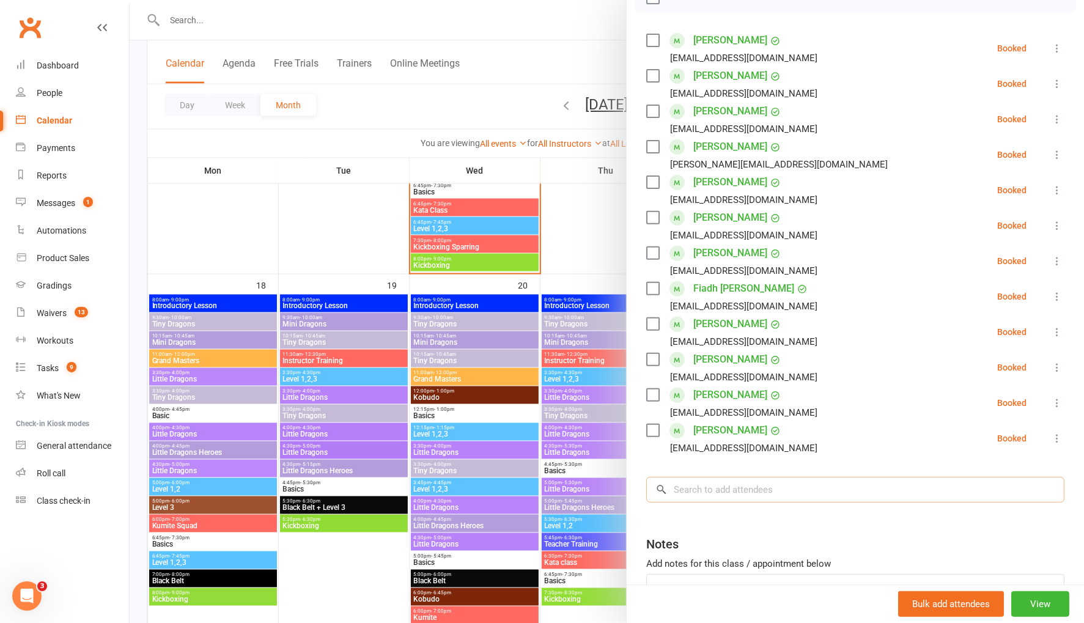
click at [697, 486] on input "search" at bounding box center [855, 490] width 418 height 26
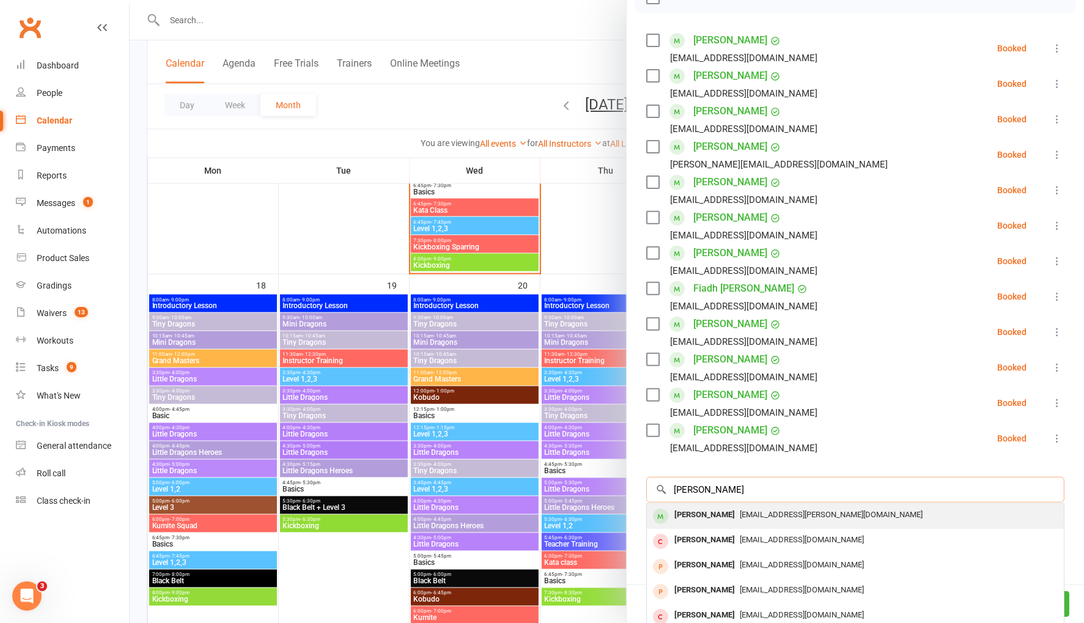
type input "[PERSON_NAME]"
click at [704, 517] on div "[PERSON_NAME]" at bounding box center [705, 515] width 70 height 18
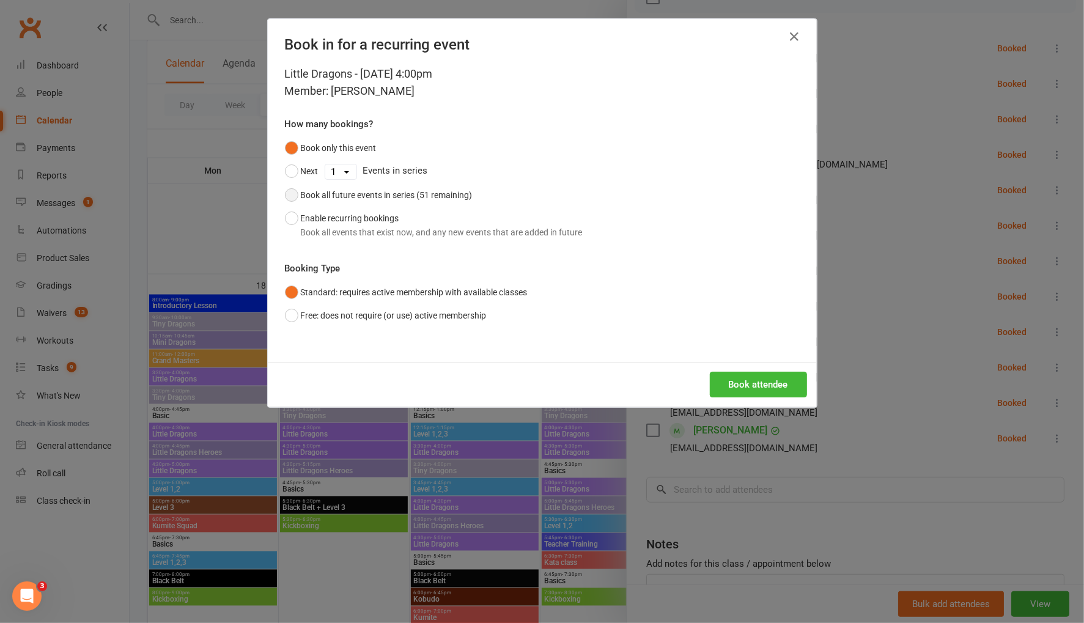
click at [286, 194] on button "Book all future events in series (51 remaining)" at bounding box center [379, 194] width 188 height 23
click at [746, 385] on button "Book attendee" at bounding box center [758, 385] width 97 height 26
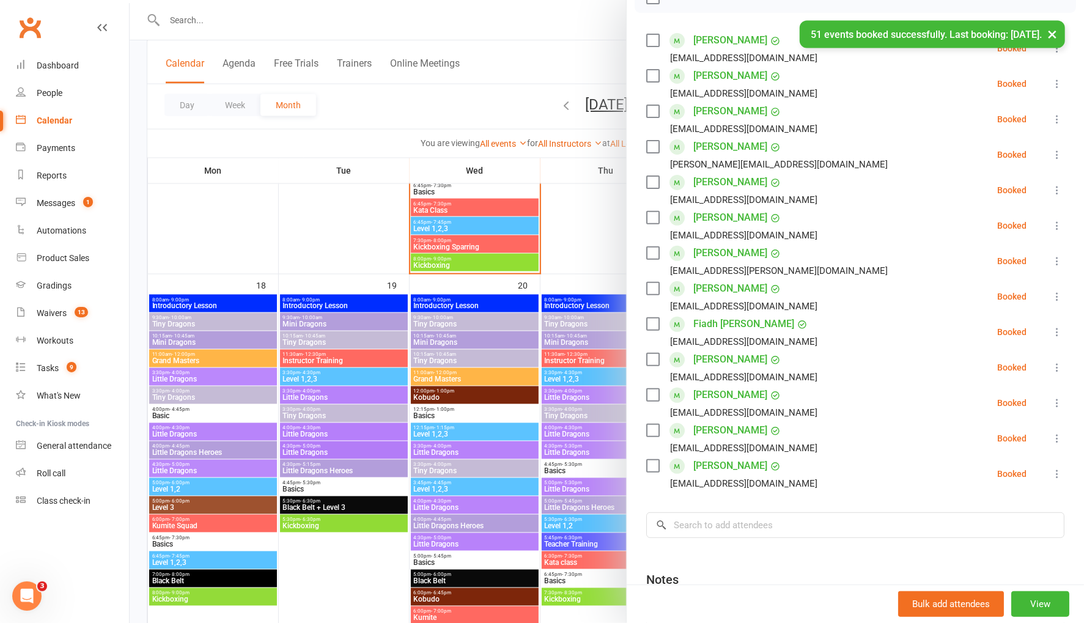
click at [715, 256] on link "[PERSON_NAME]" at bounding box center [731, 253] width 74 height 20
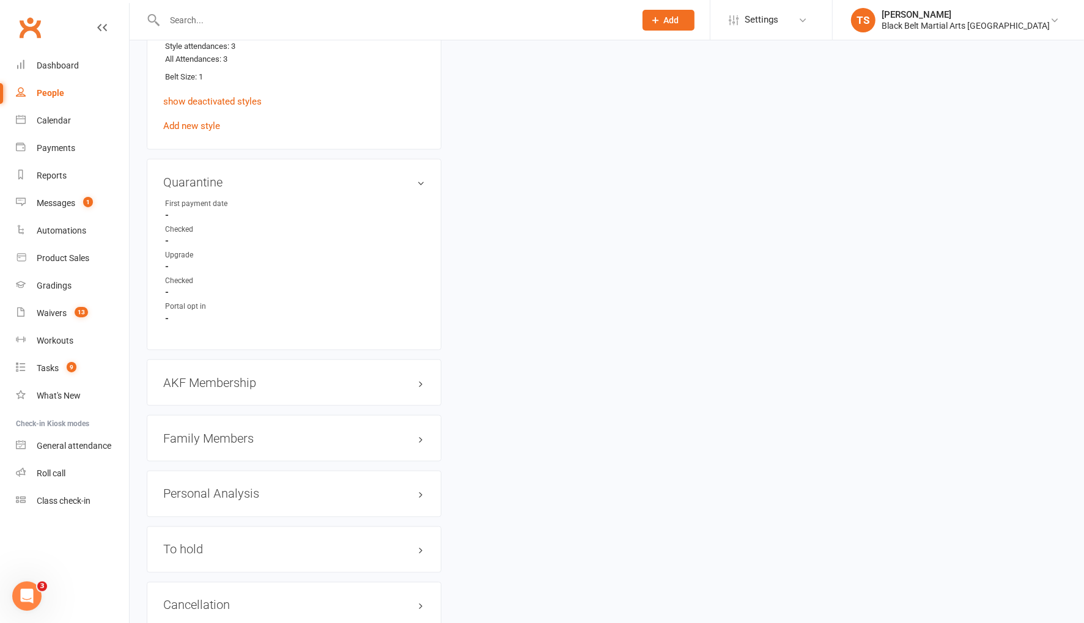
scroll to position [1161, 0]
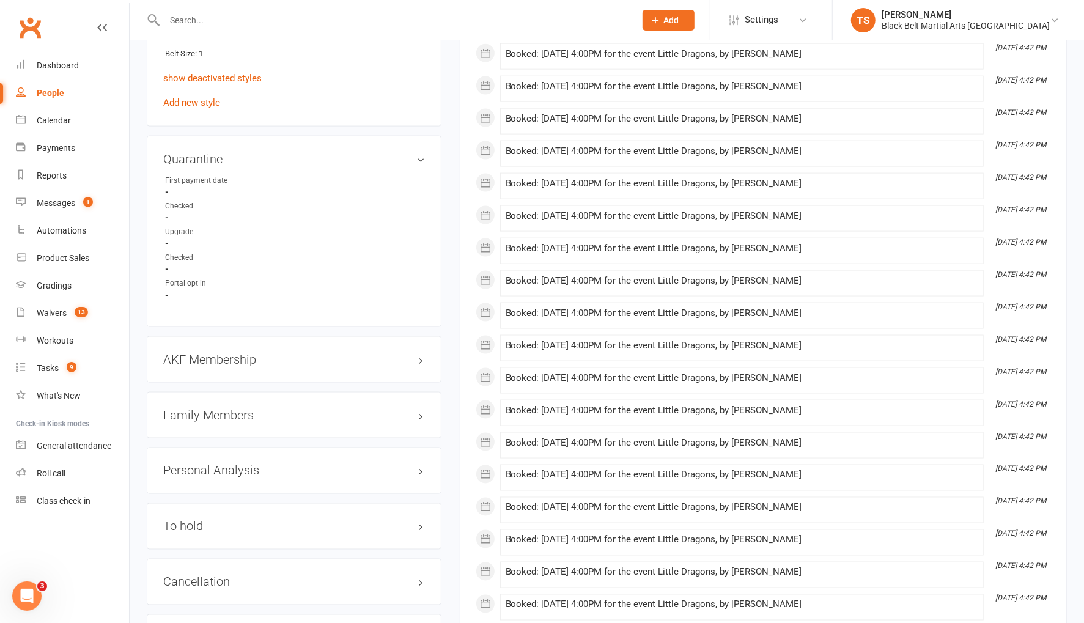
drag, startPoint x: 398, startPoint y: 351, endPoint x: 468, endPoint y: 241, distance: 131.0
click at [0, 0] on link "edit" at bounding box center [0, 0] width 0 height 0
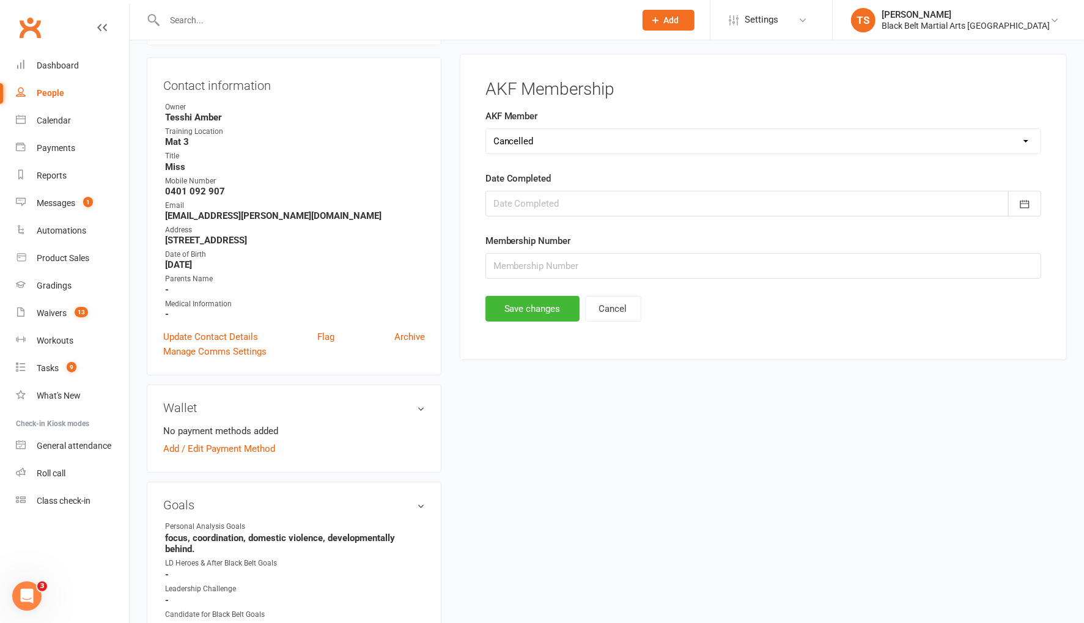
scroll to position [104, 0]
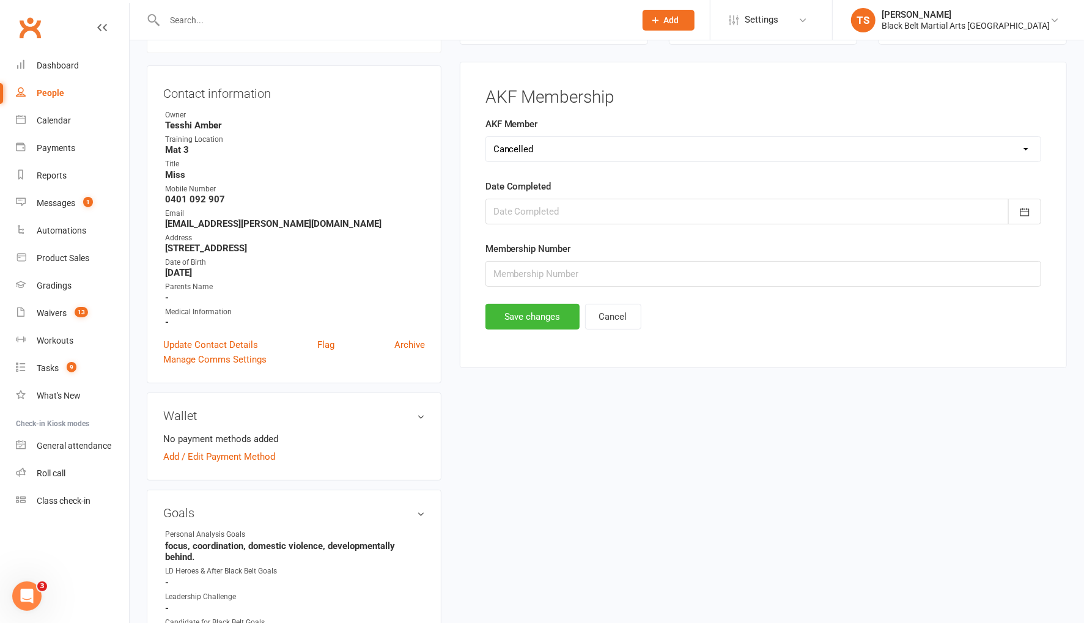
click at [517, 148] on select "Select Yes No Cancelled Transfered" at bounding box center [763, 149] width 555 height 24
select select "Yes"
click at [486, 137] on select "Select Yes No Cancelled Transfered" at bounding box center [763, 149] width 555 height 24
click at [547, 313] on button "Save changes" at bounding box center [533, 317] width 94 height 26
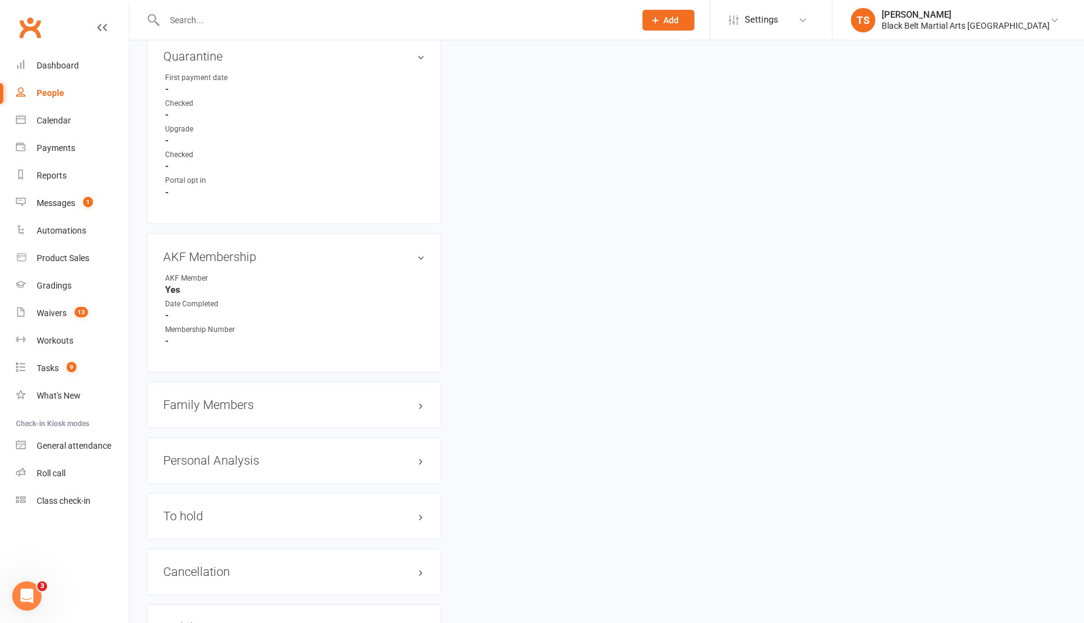
scroll to position [1283, 0]
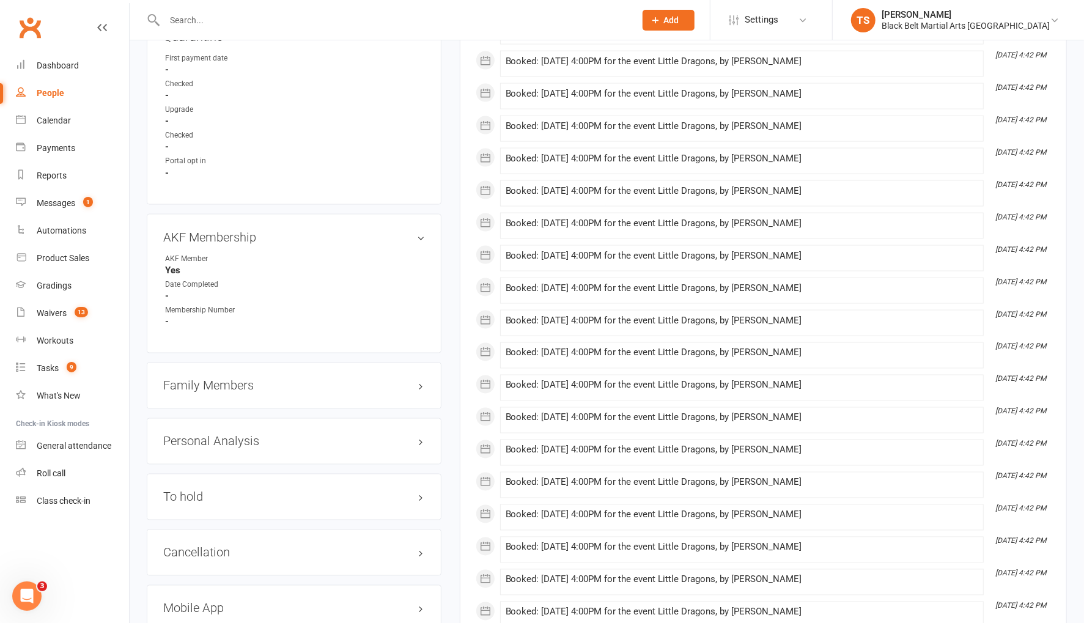
click at [194, 379] on h3 "Family Members" at bounding box center [294, 385] width 262 height 13
click at [204, 405] on link "[PERSON_NAME] - Parent / Guardian" at bounding box center [235, 411] width 141 height 13
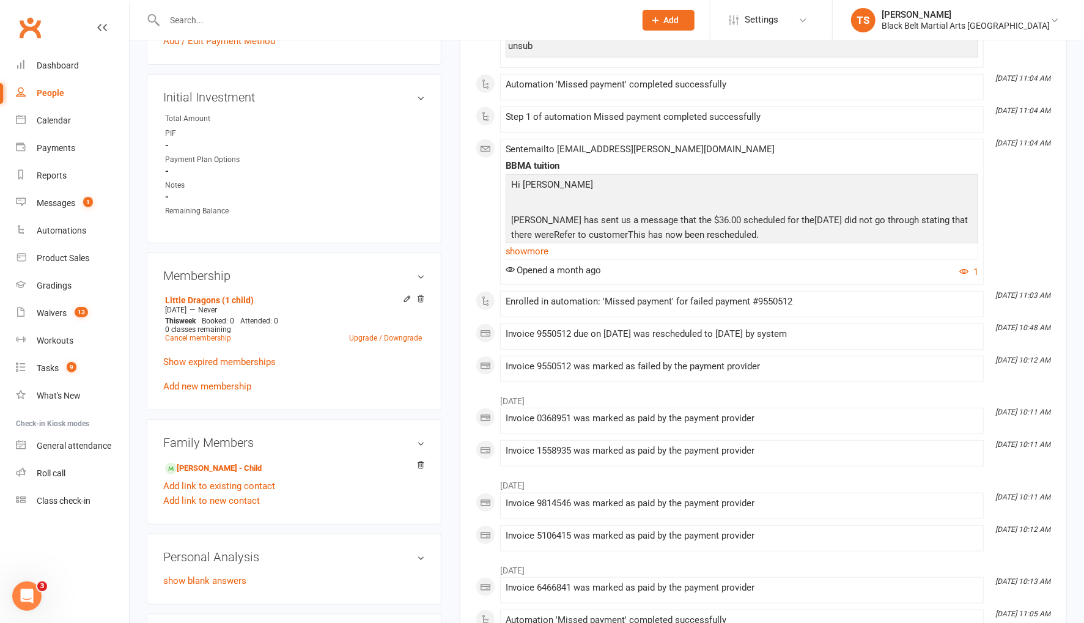
scroll to position [467, 0]
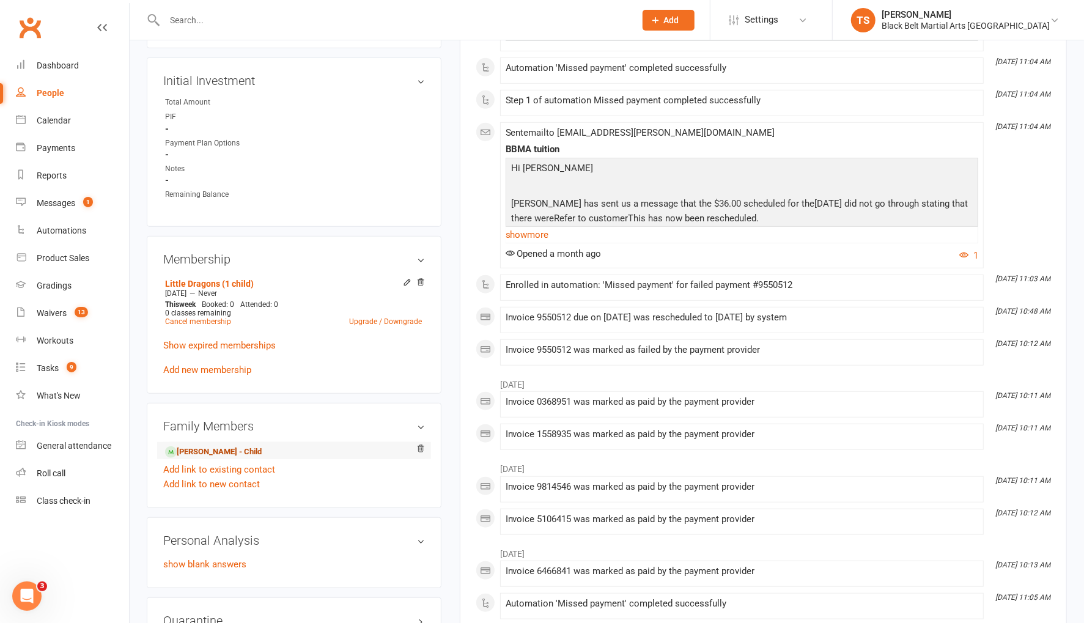
click at [205, 448] on link "[PERSON_NAME] - Child" at bounding box center [213, 452] width 97 height 13
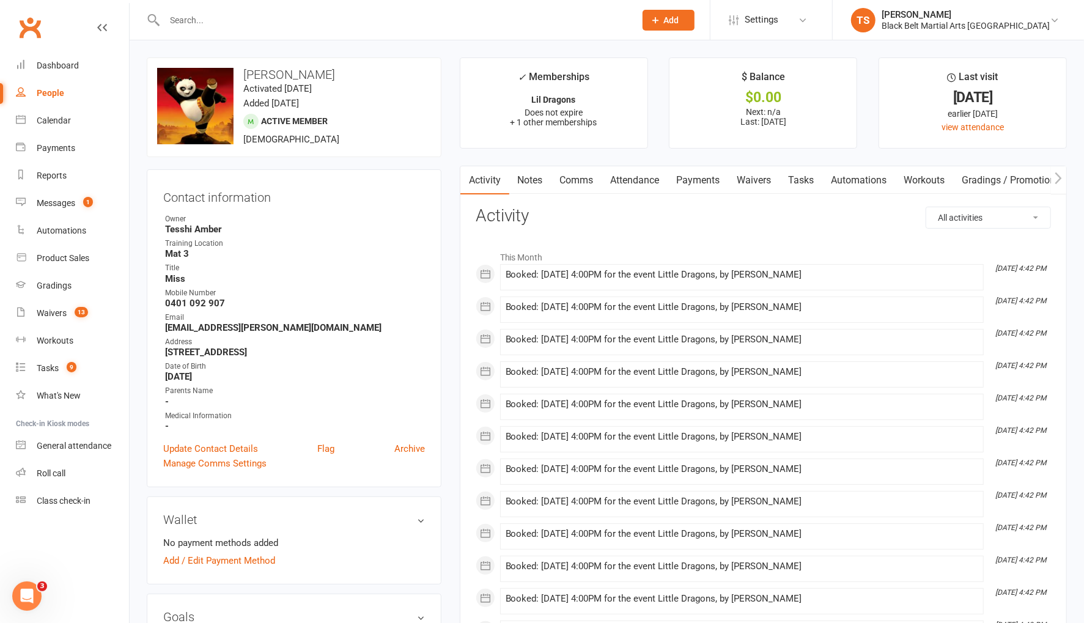
click at [692, 179] on link "Payments" at bounding box center [698, 180] width 61 height 28
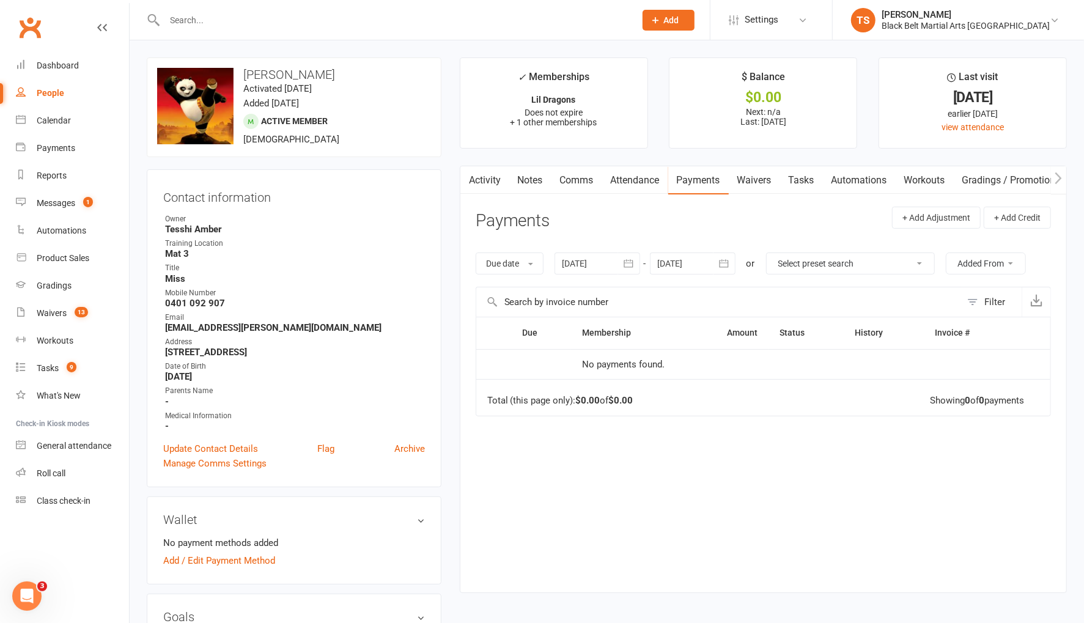
click at [635, 264] on icon "button" at bounding box center [629, 263] width 12 height 12
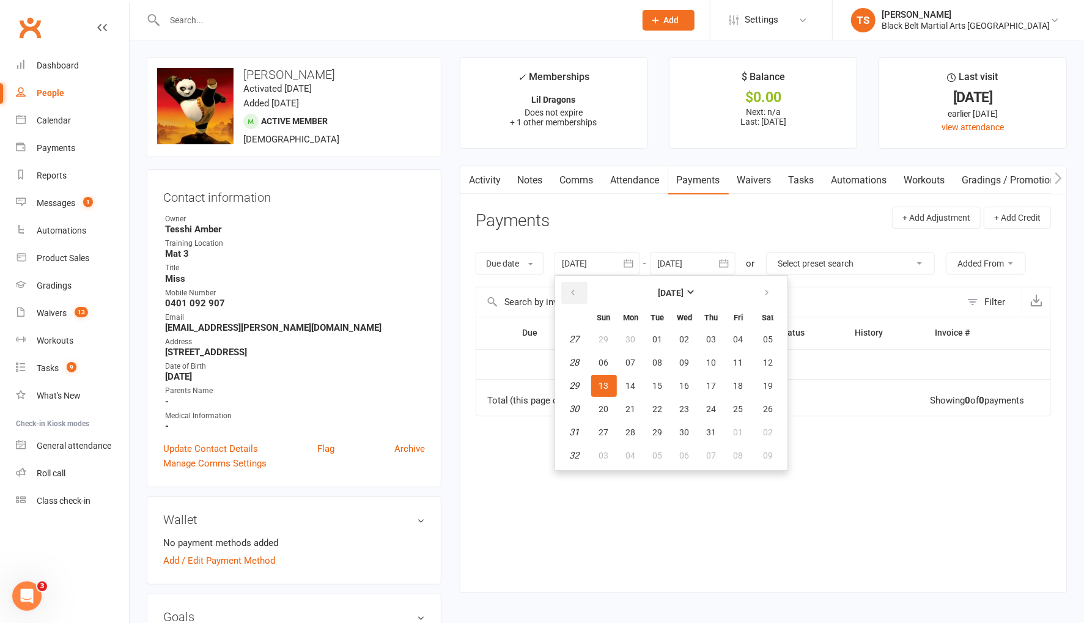
click at [577, 292] on icon "button" at bounding box center [573, 293] width 9 height 10
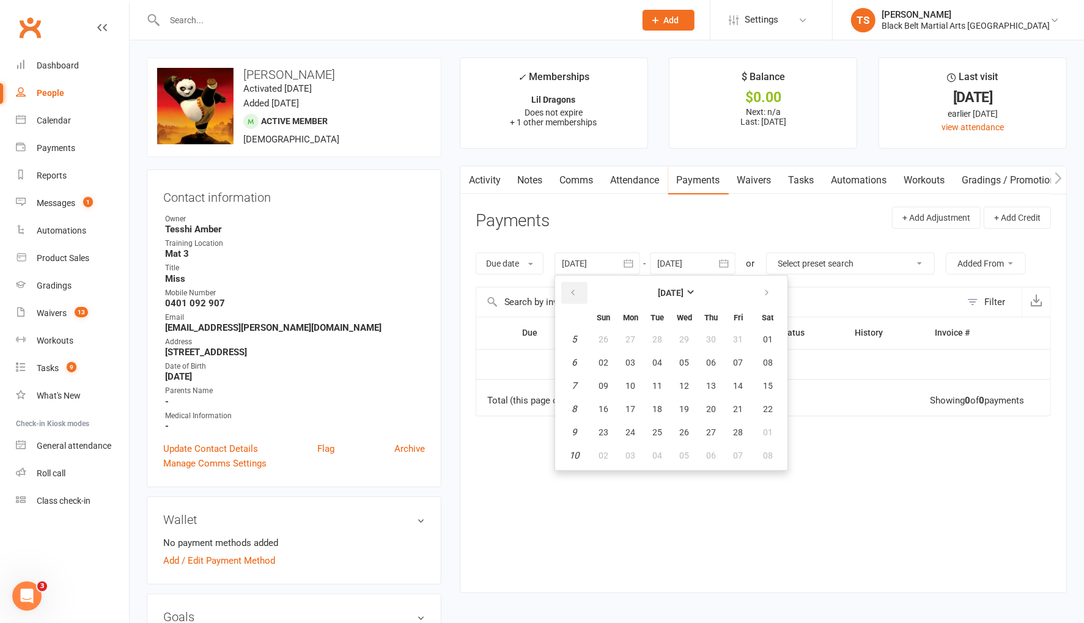
click at [577, 292] on icon "button" at bounding box center [573, 293] width 9 height 10
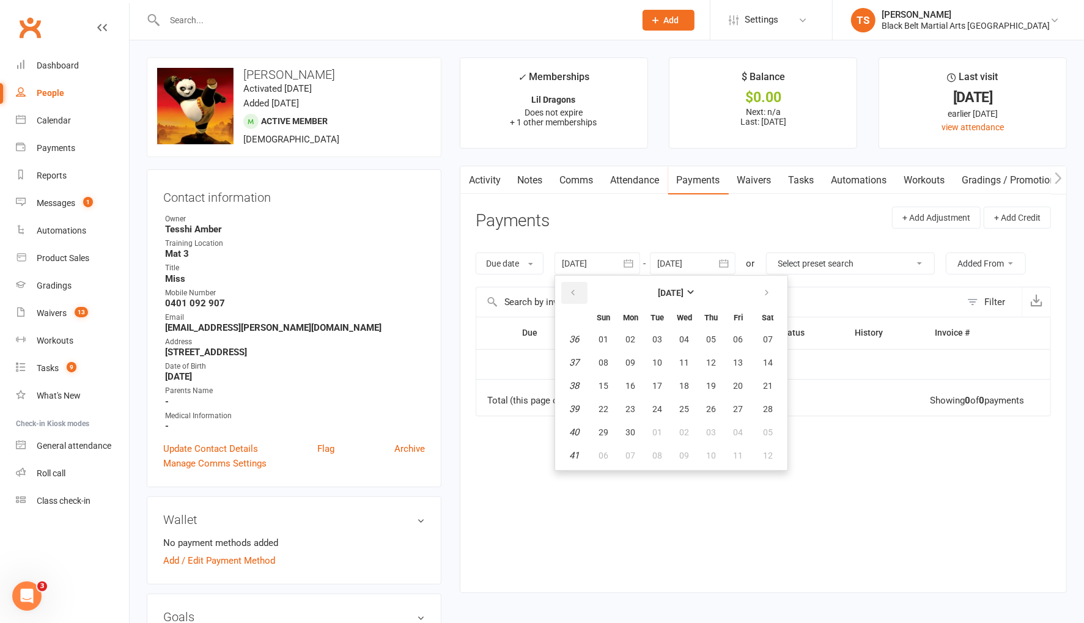
click at [577, 292] on icon "button" at bounding box center [573, 293] width 9 height 10
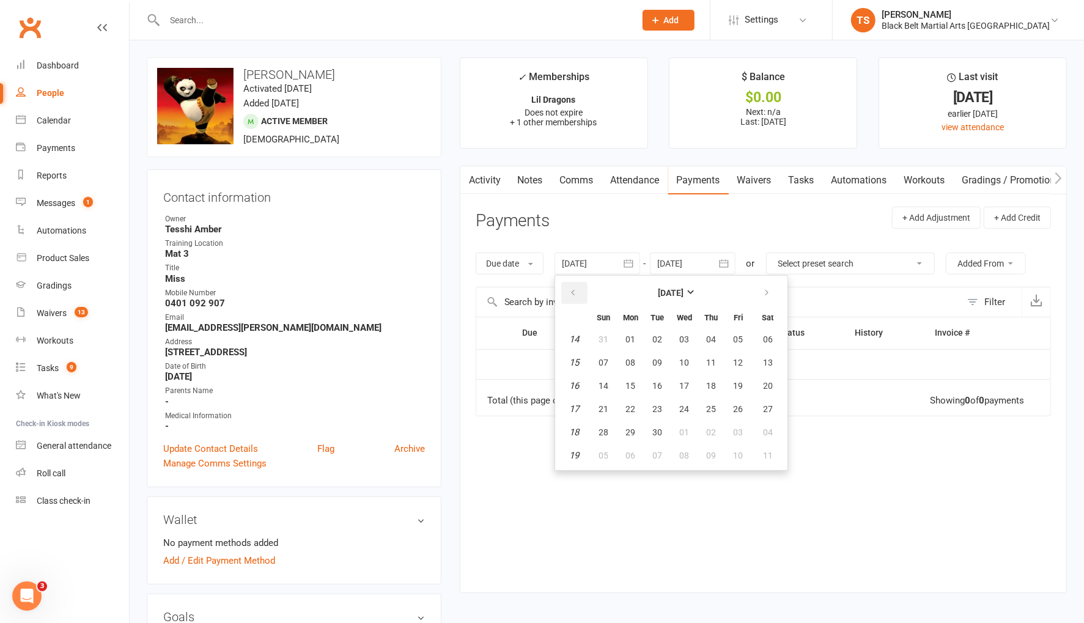
click at [577, 292] on icon "button" at bounding box center [573, 293] width 9 height 10
click at [578, 292] on icon "button" at bounding box center [573, 293] width 9 height 10
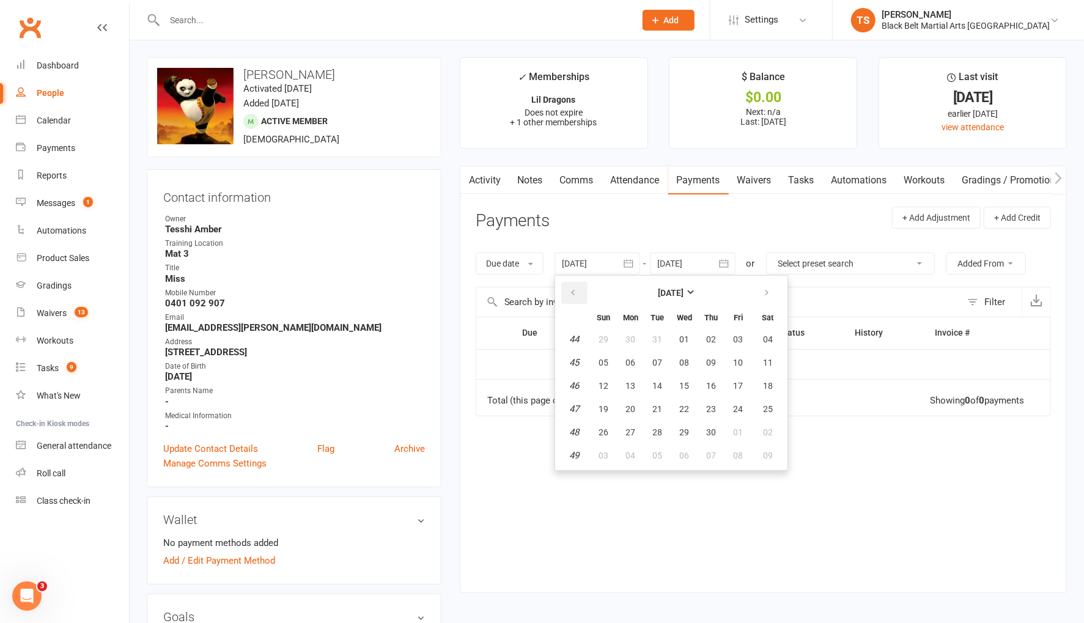
click at [578, 292] on icon "button" at bounding box center [573, 293] width 9 height 10
drag, startPoint x: 578, startPoint y: 292, endPoint x: 594, endPoint y: 320, distance: 32.6
click at [578, 292] on icon "button" at bounding box center [573, 293] width 9 height 10
drag, startPoint x: 604, startPoint y: 344, endPoint x: 611, endPoint y: 347, distance: 7.7
click at [604, 344] on button "27" at bounding box center [604, 339] width 26 height 22
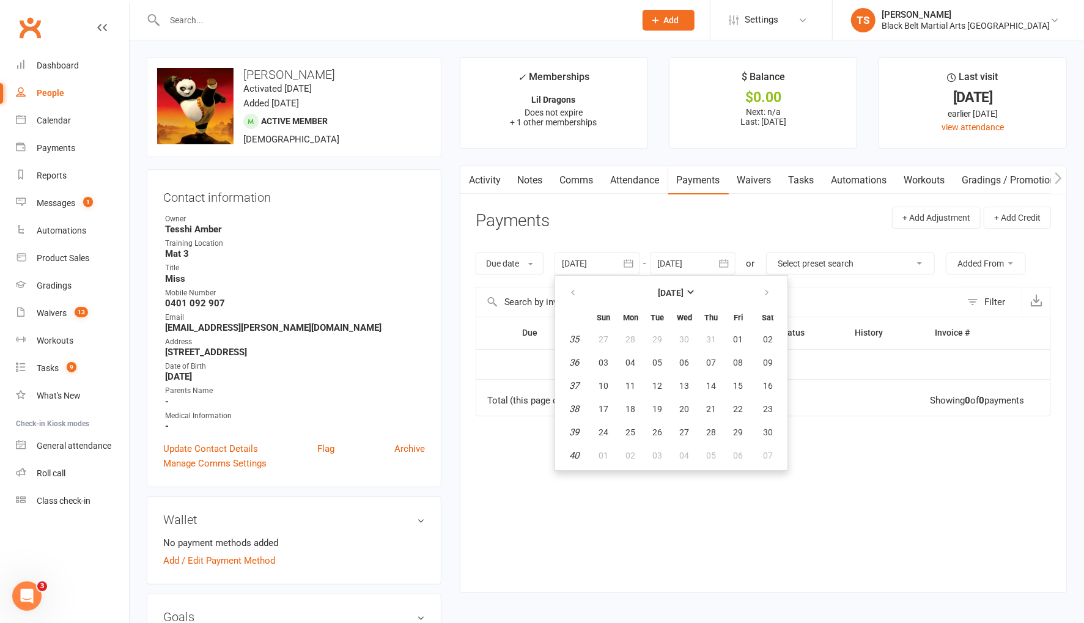
type input "27 Aug 2023"
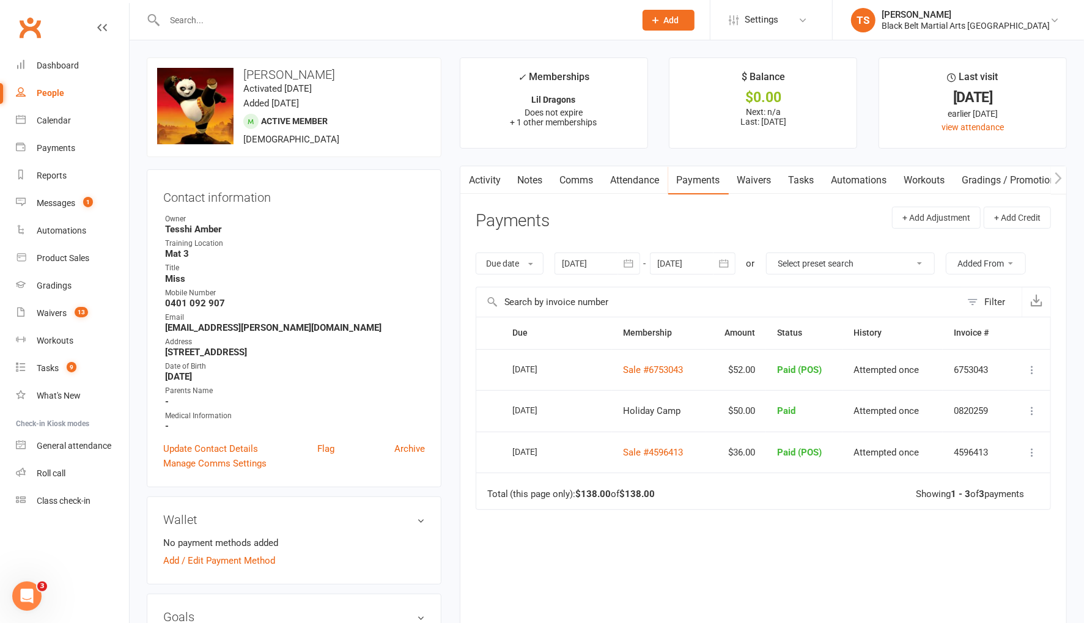
click at [275, 26] on input "text" at bounding box center [394, 20] width 466 height 17
click at [62, 204] on div "Messages" at bounding box center [56, 203] width 39 height 10
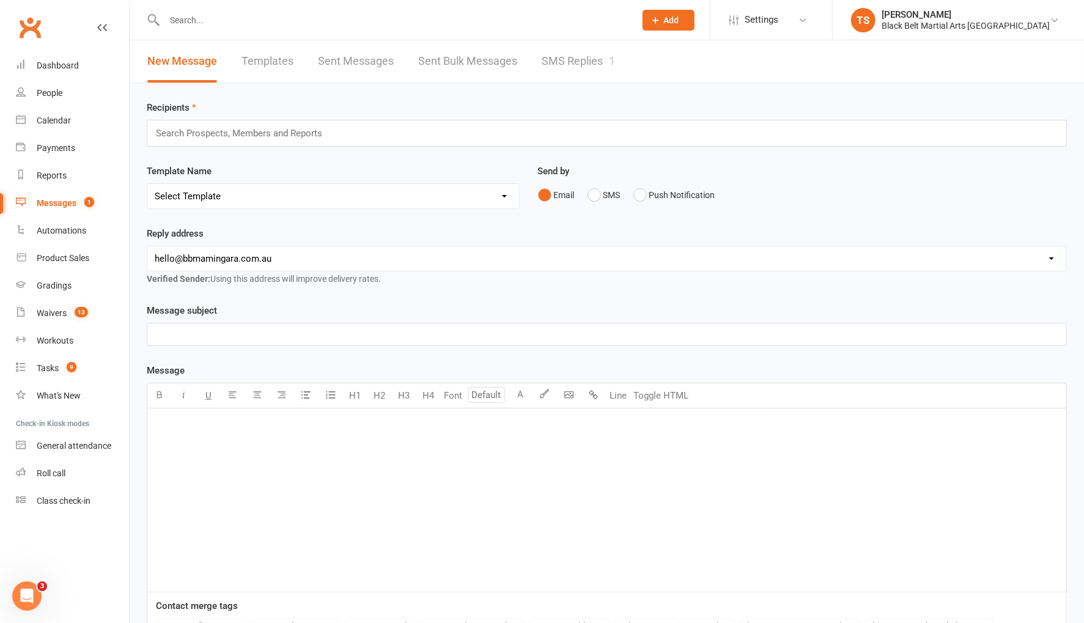
click at [570, 62] on link "SMS Replies 1" at bounding box center [578, 61] width 73 height 42
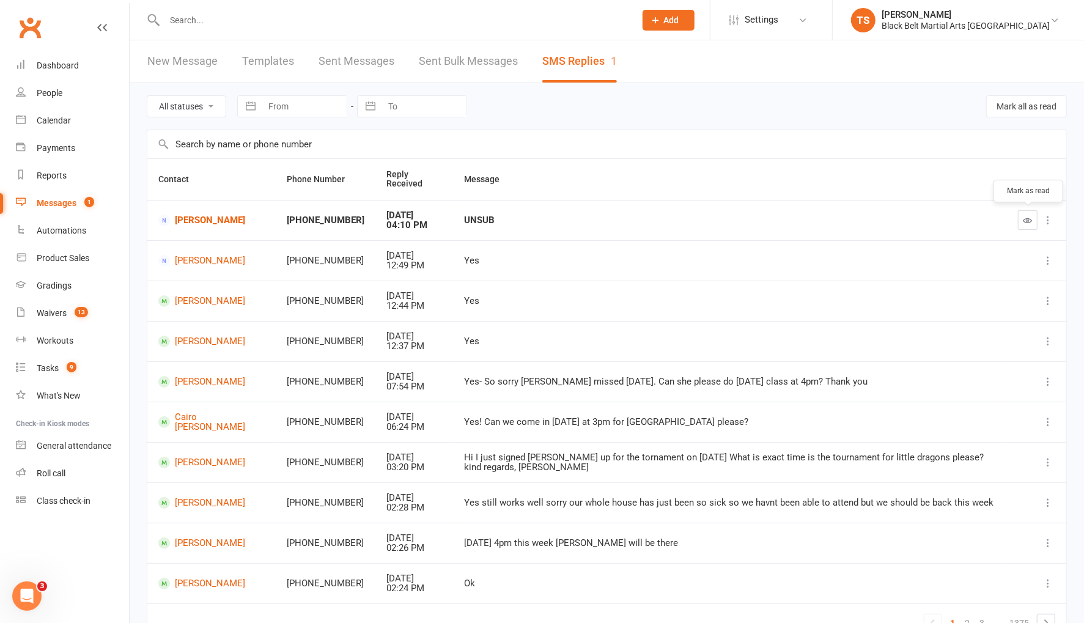
click at [1027, 220] on icon "button" at bounding box center [1028, 220] width 9 height 9
click at [205, 20] on input "text" at bounding box center [394, 20] width 466 height 17
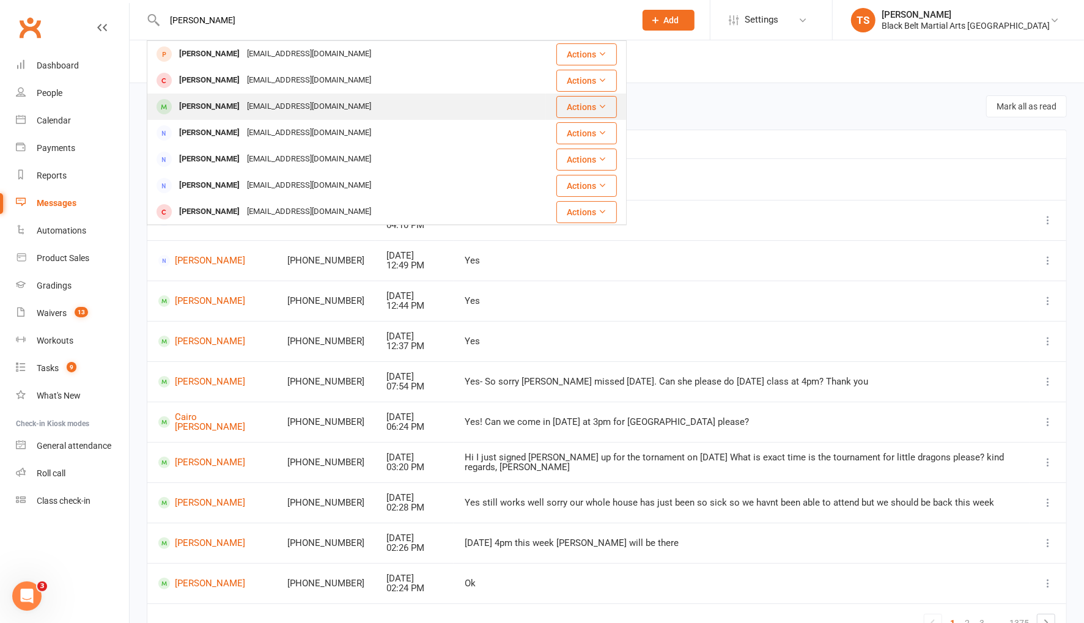
type input "billy byrne"
click at [243, 112] on div "tianabcdavis@outlook.com" at bounding box center [308, 107] width 131 height 18
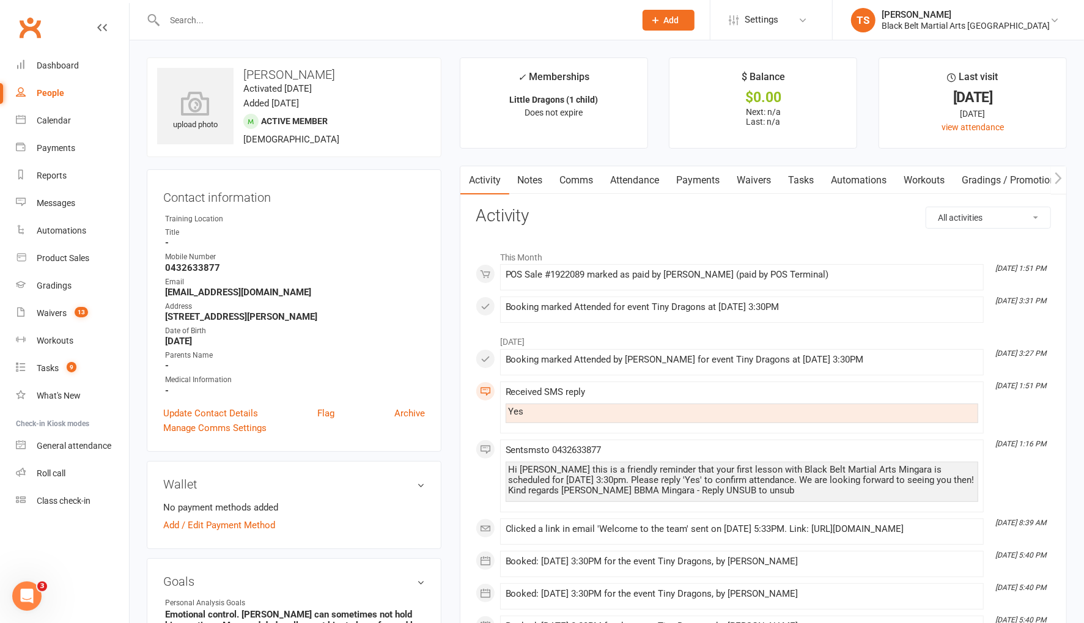
click at [204, 21] on input "text" at bounding box center [394, 20] width 466 height 17
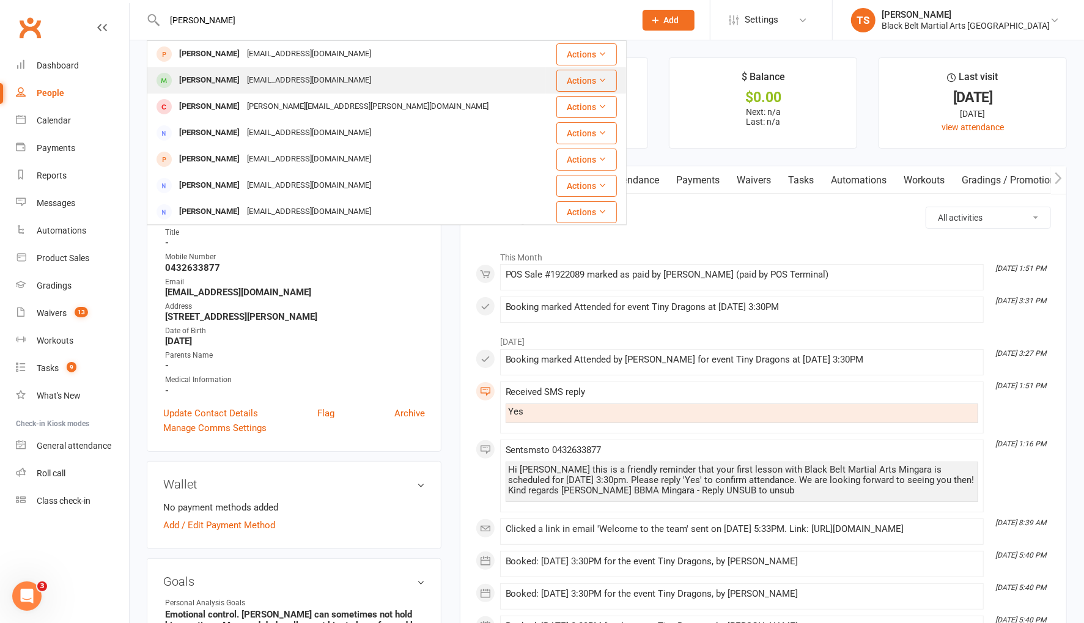
type input "birdie gu"
click at [222, 80] on div "Birdie Guilbert" at bounding box center [210, 81] width 68 height 18
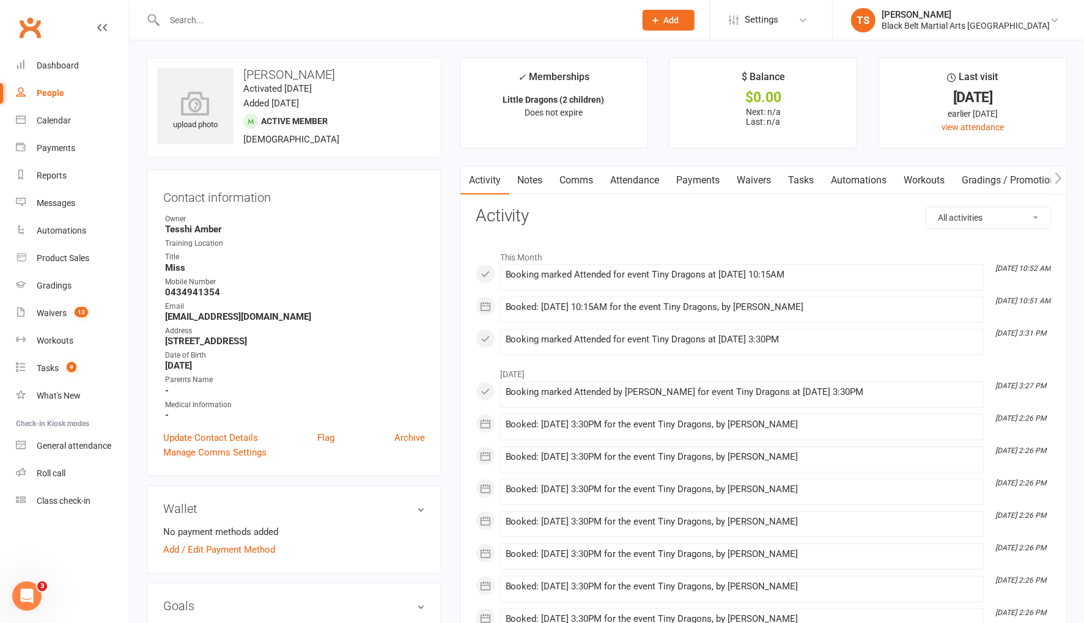
click at [185, 22] on input "text" at bounding box center [394, 20] width 466 height 17
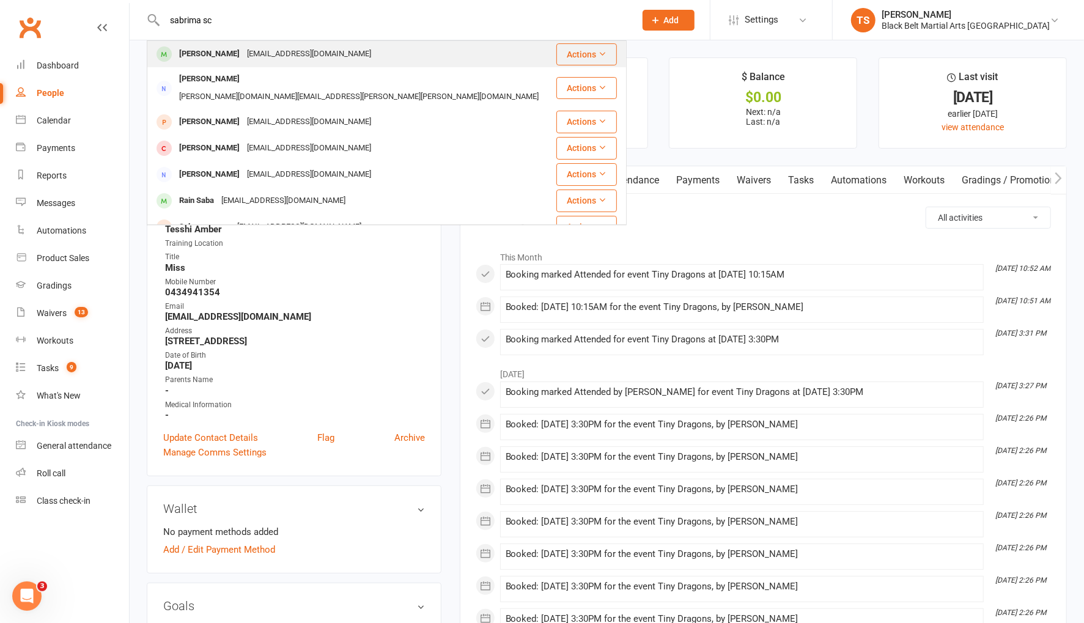
type input "sabrima sc"
click at [202, 61] on div "Sabrina Scott" at bounding box center [210, 54] width 68 height 18
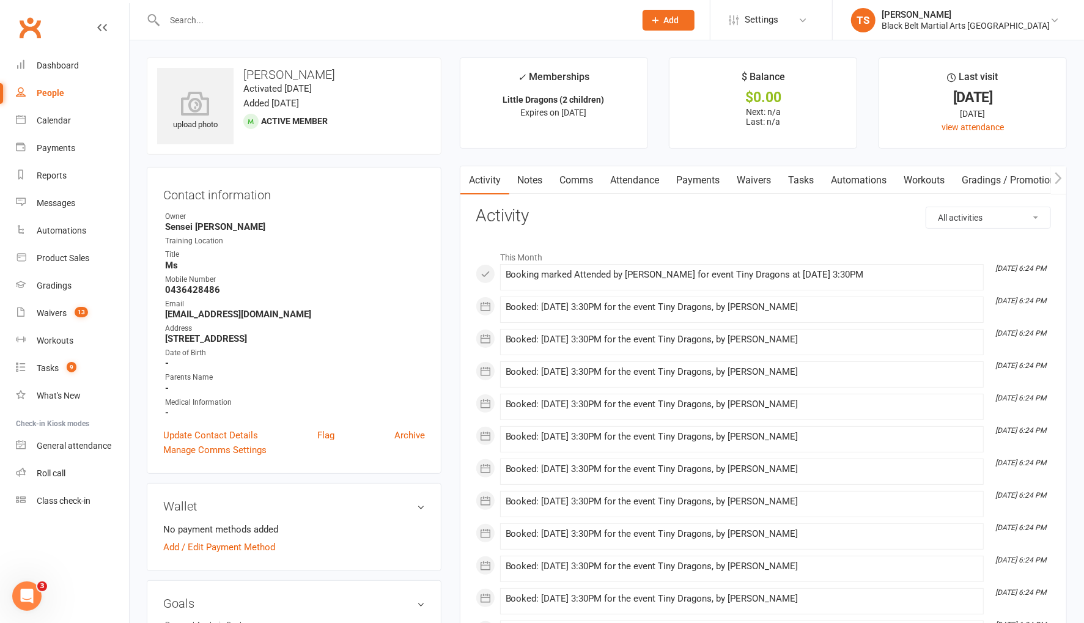
click at [275, 23] on input "text" at bounding box center [394, 20] width 466 height 17
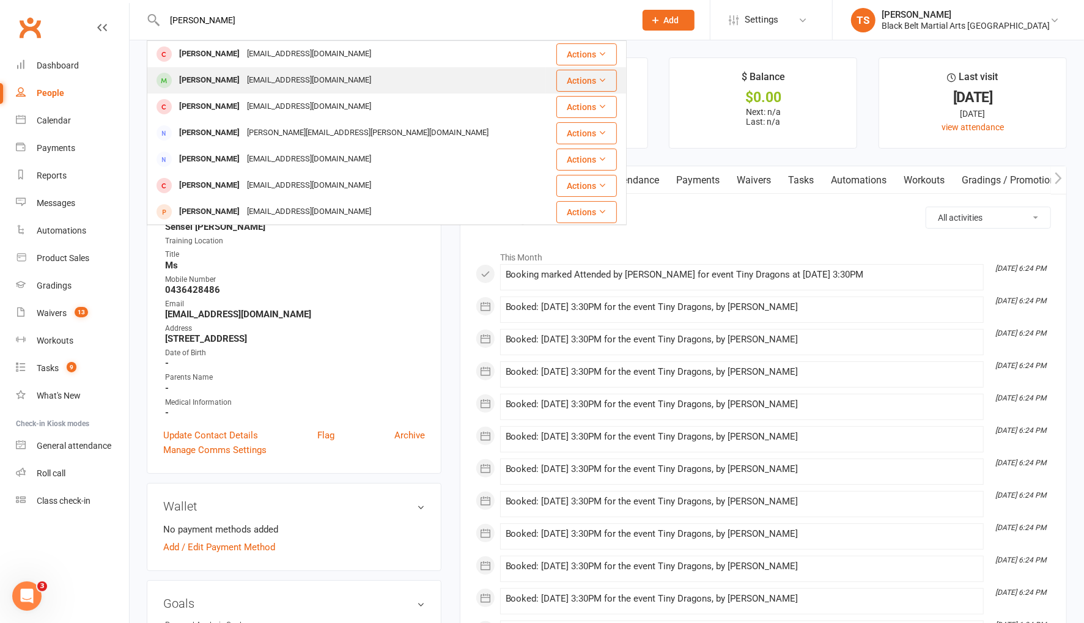
type input "sophia fri"
click at [245, 83] on div "ekass@live.com" at bounding box center [308, 81] width 131 height 18
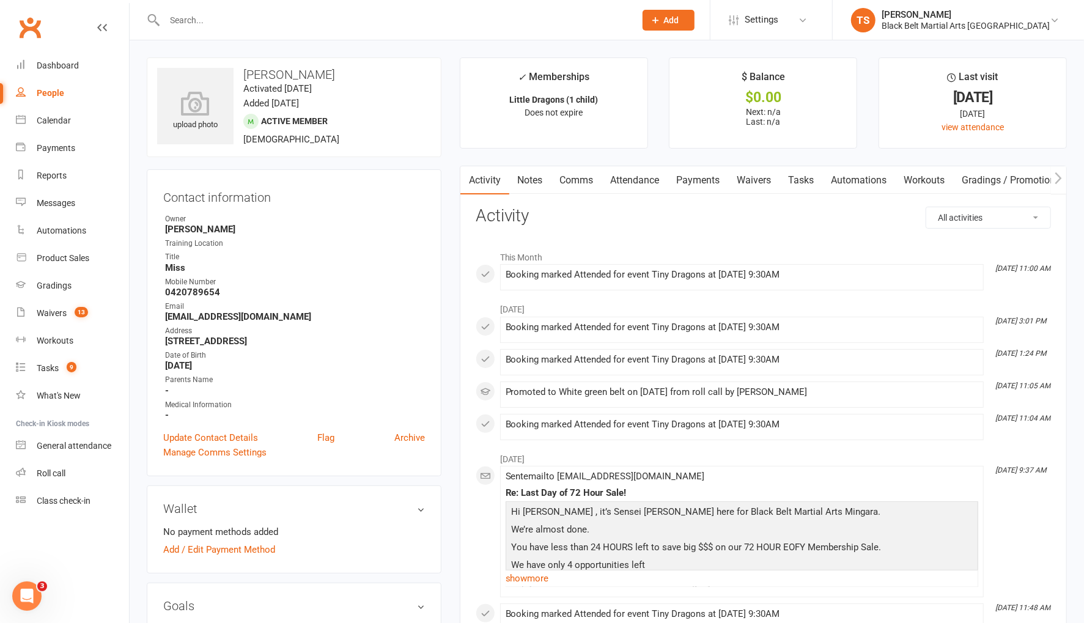
click at [229, 17] on input "text" at bounding box center [394, 20] width 466 height 17
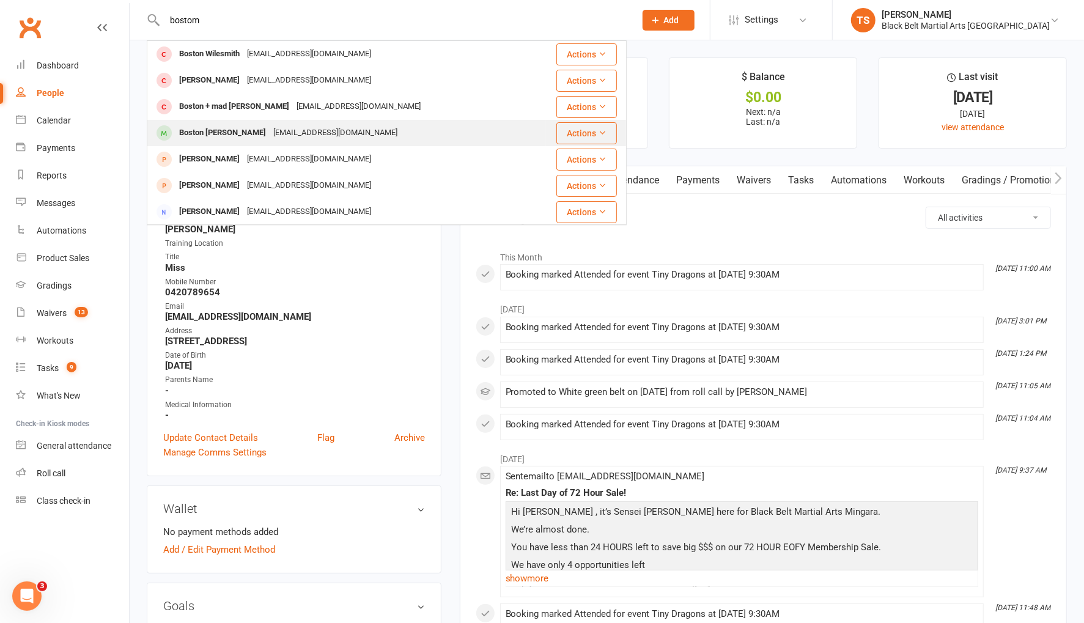
type input "bostom"
click at [246, 131] on div "Boston Lawler-Salmon" at bounding box center [223, 133] width 94 height 18
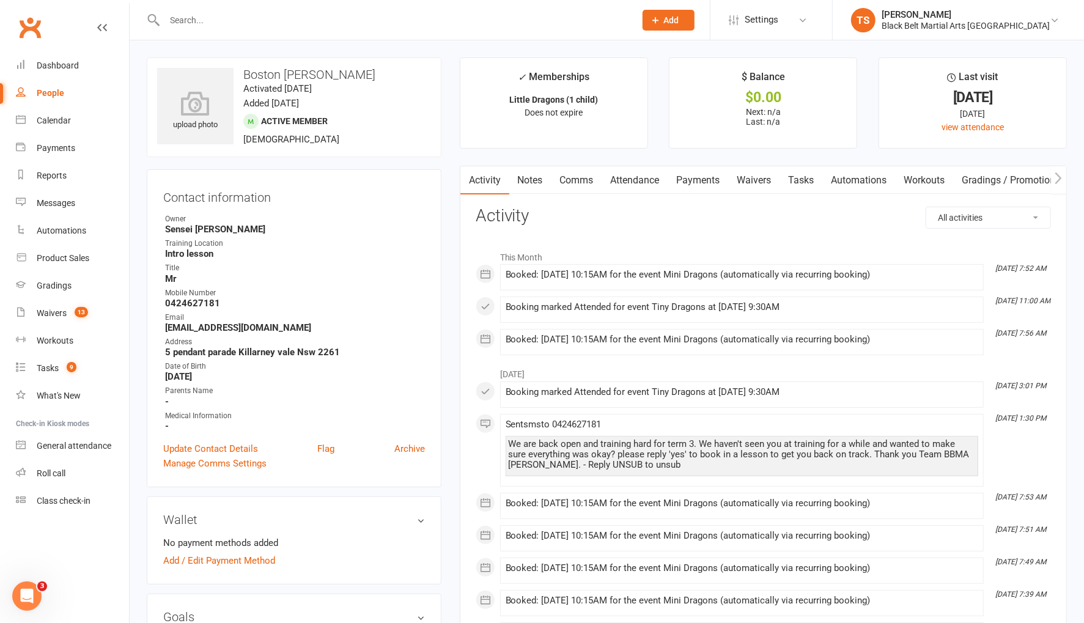
click at [235, 12] on input "text" at bounding box center [394, 20] width 466 height 17
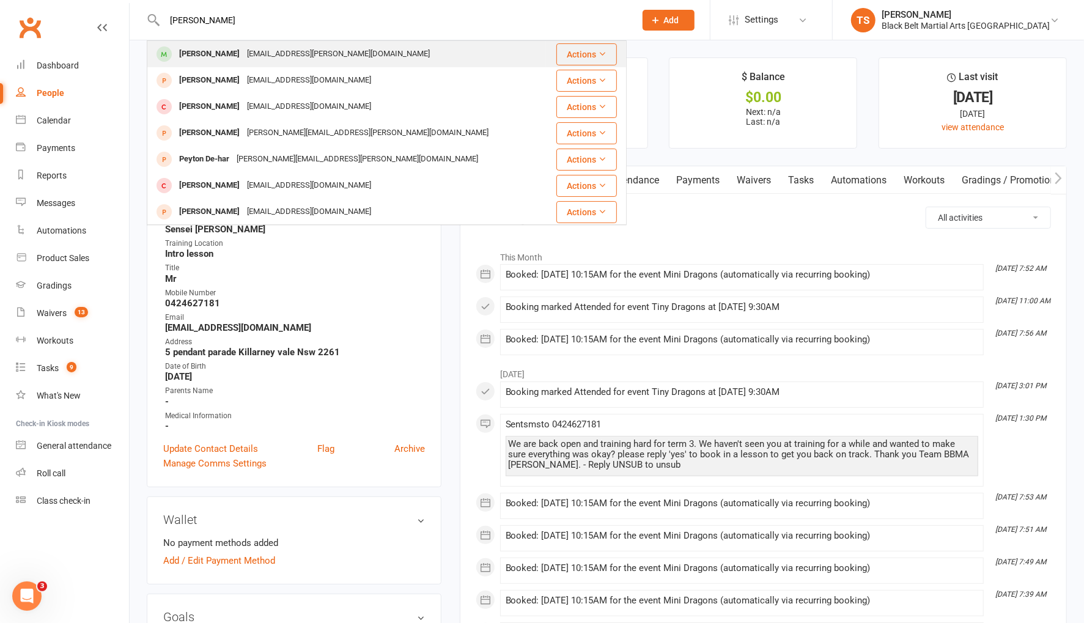
type input "peyton weeks"
click at [228, 55] on div "Peyton Weekes" at bounding box center [210, 54] width 68 height 18
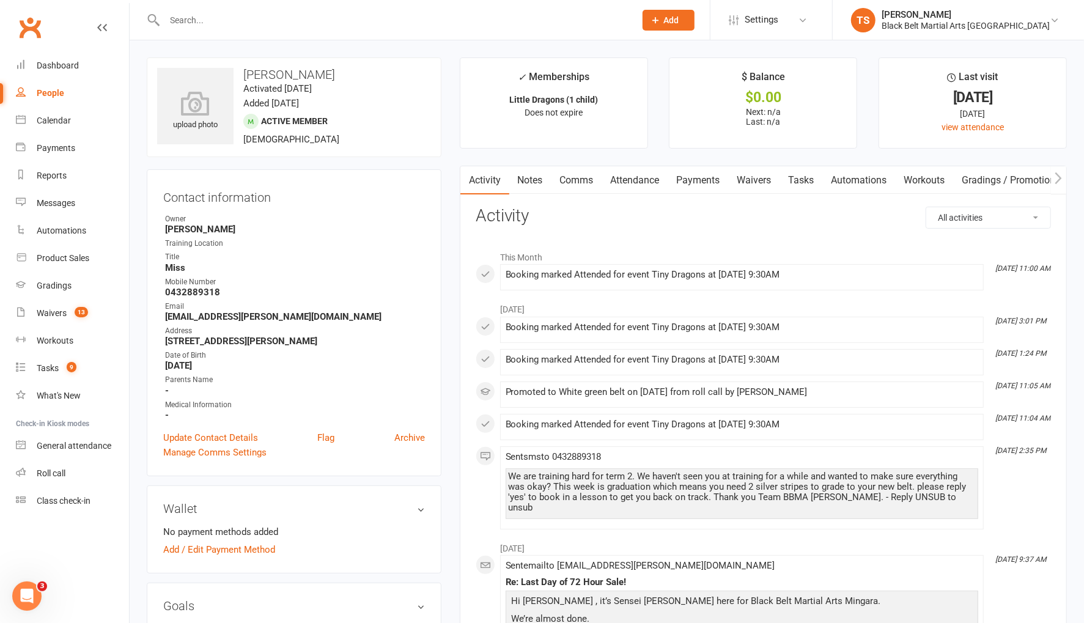
click at [235, 17] on input "text" at bounding box center [394, 20] width 466 height 17
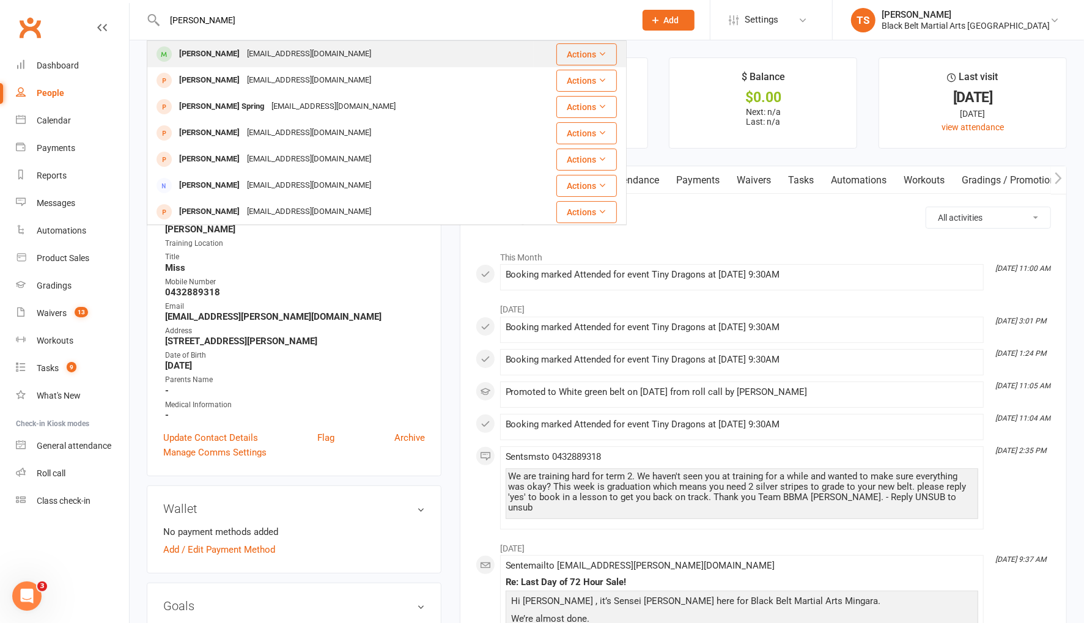
type input "madelyn flen"
click at [226, 57] on div "Madelyn Fletcher" at bounding box center [210, 54] width 68 height 18
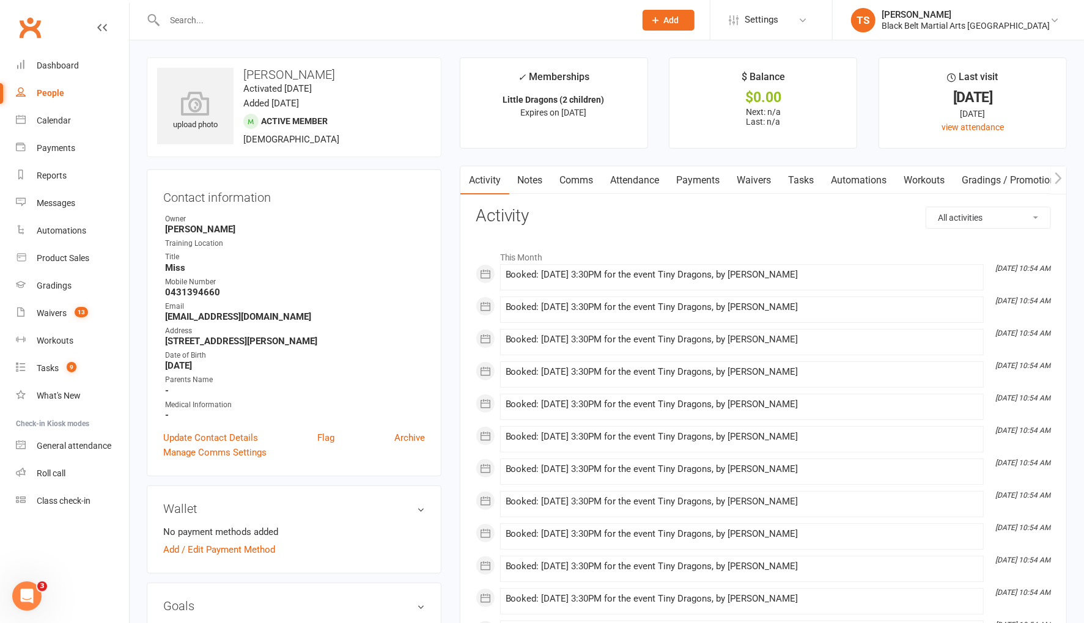
click at [198, 17] on input "text" at bounding box center [394, 20] width 466 height 17
type input "oscar forward"
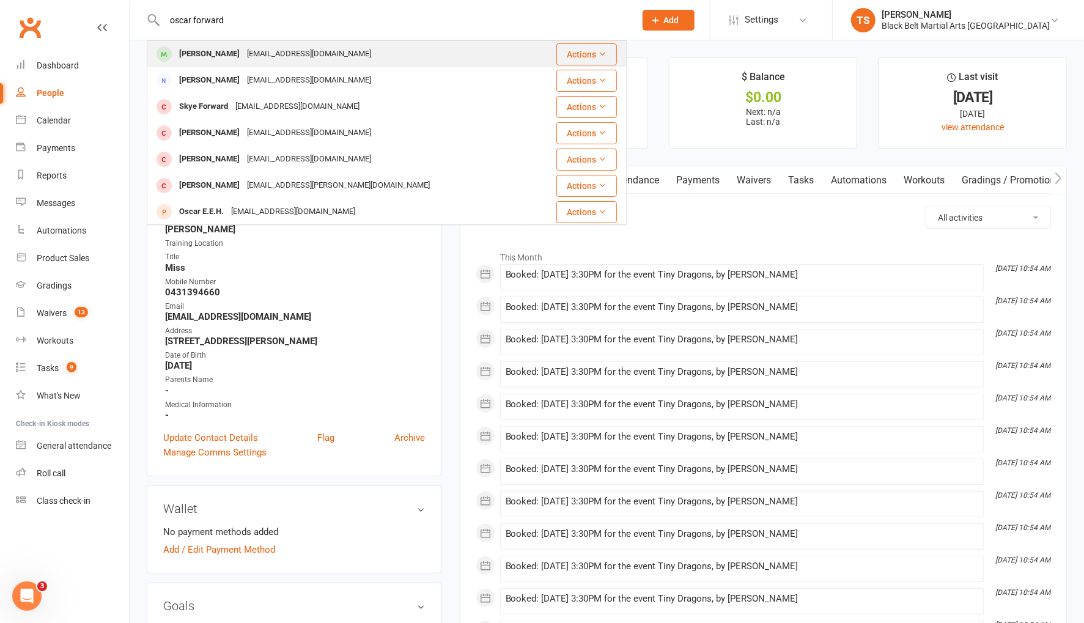
click at [205, 58] on div "Oscar Forwood" at bounding box center [210, 54] width 68 height 18
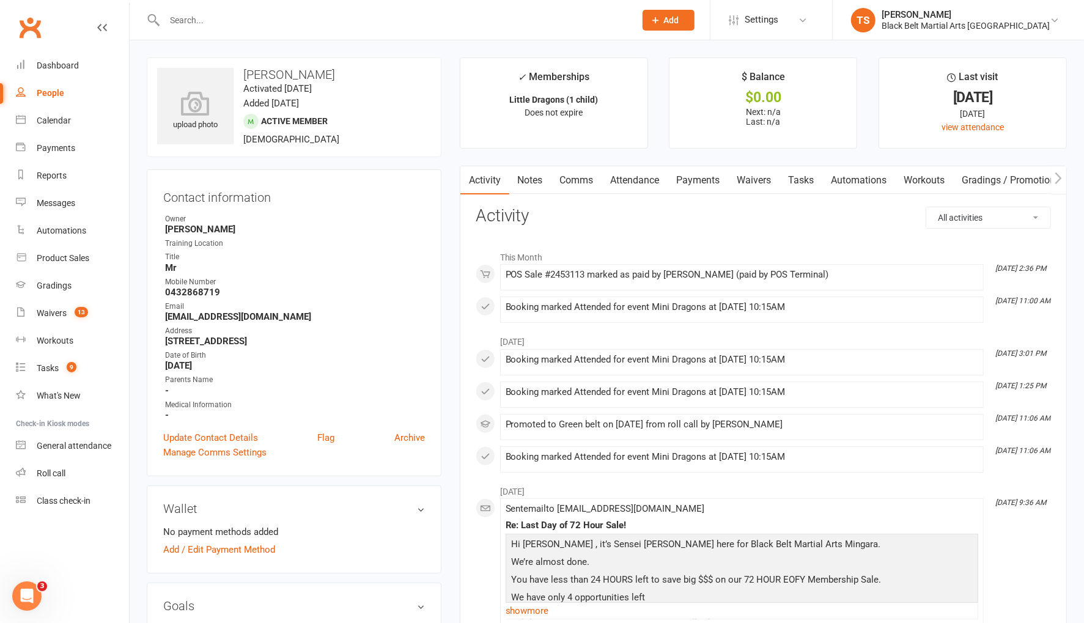
click at [218, 18] on input "text" at bounding box center [394, 20] width 466 height 17
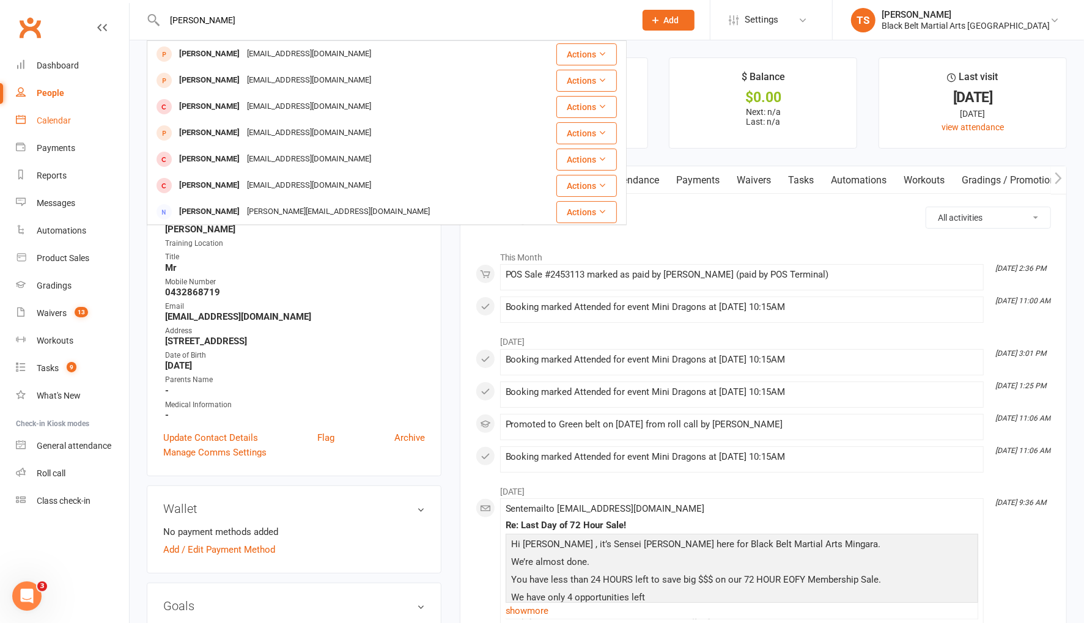
type input "riley dunn"
click at [56, 125] on div "Calendar" at bounding box center [54, 121] width 34 height 10
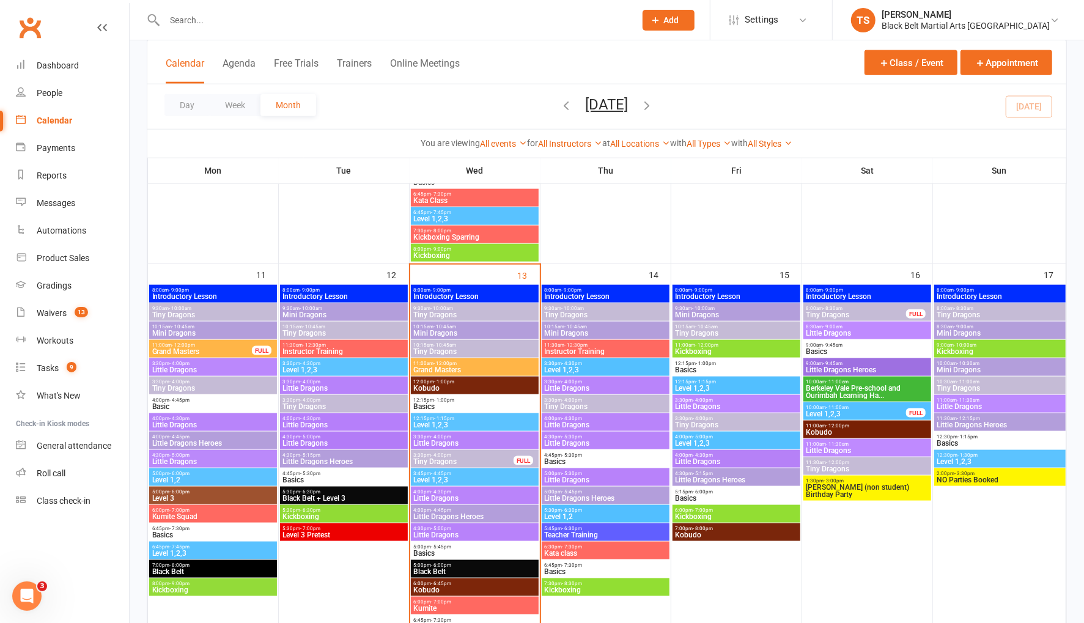
scroll to position [925, 0]
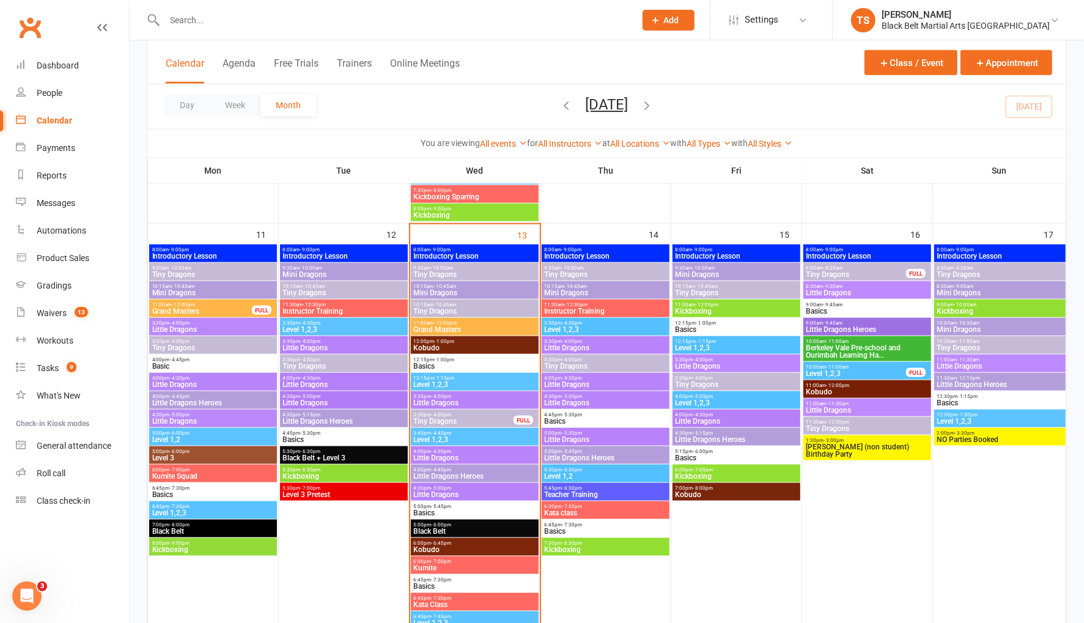
click at [569, 287] on span "- 10:45am" at bounding box center [576, 287] width 23 height 6
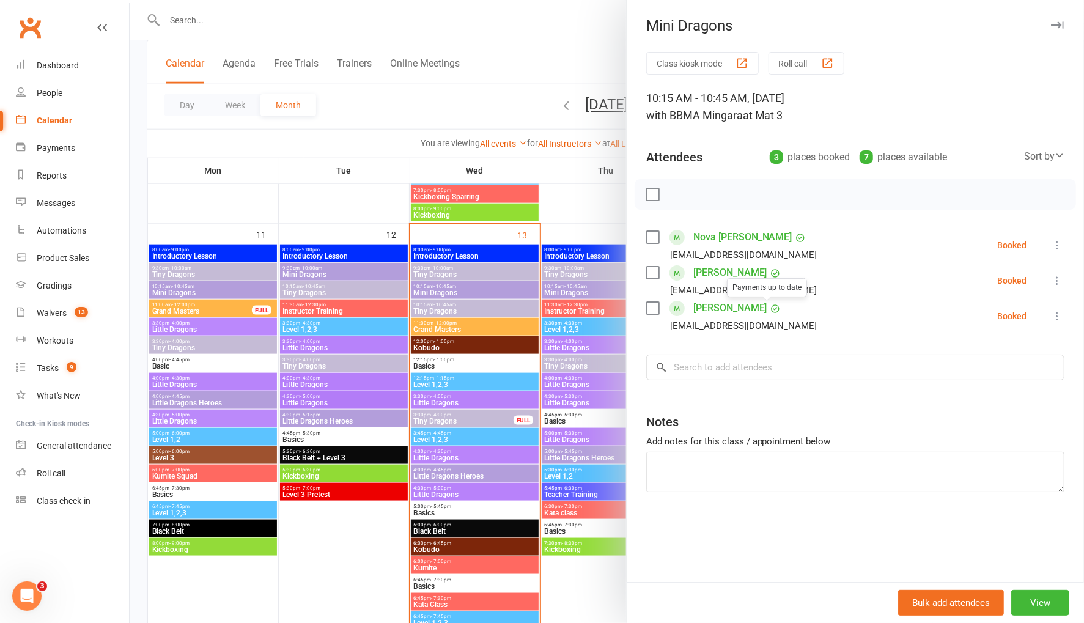
click at [714, 275] on link "Riley Deane" at bounding box center [731, 273] width 74 height 20
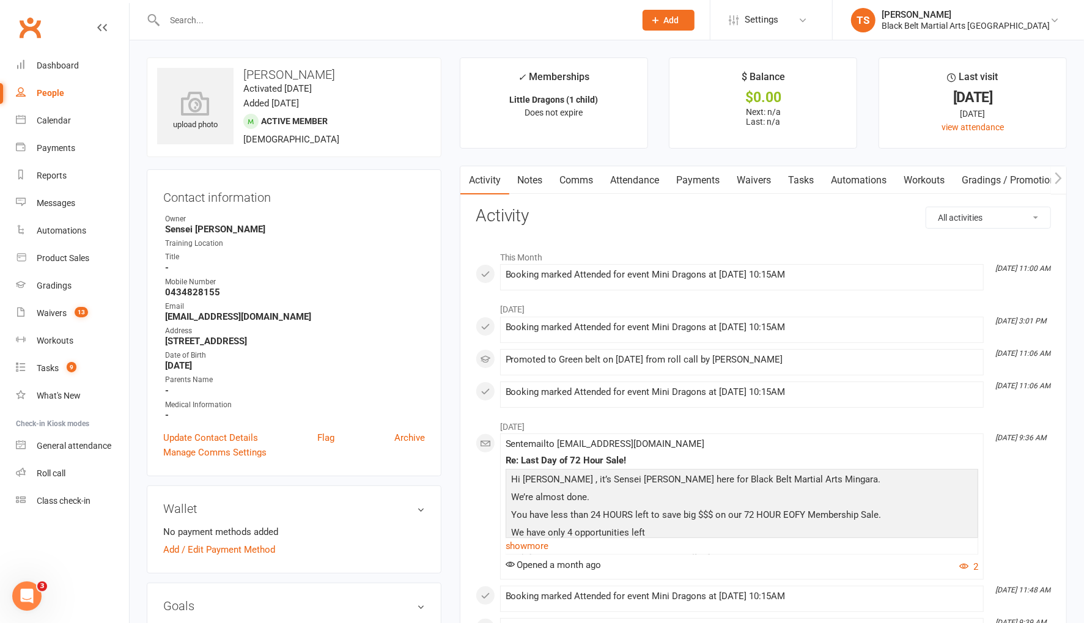
click at [220, 17] on input "text" at bounding box center [394, 20] width 466 height 17
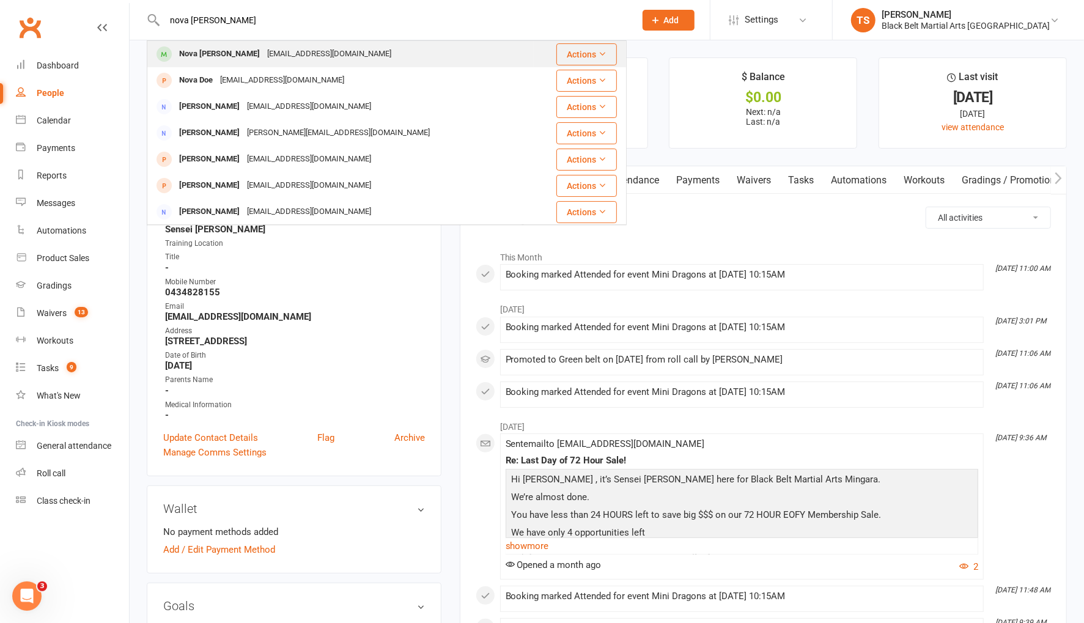
type input "nova barton"
click at [264, 51] on div "helmontedesigns@outlook.com" at bounding box center [329, 54] width 131 height 18
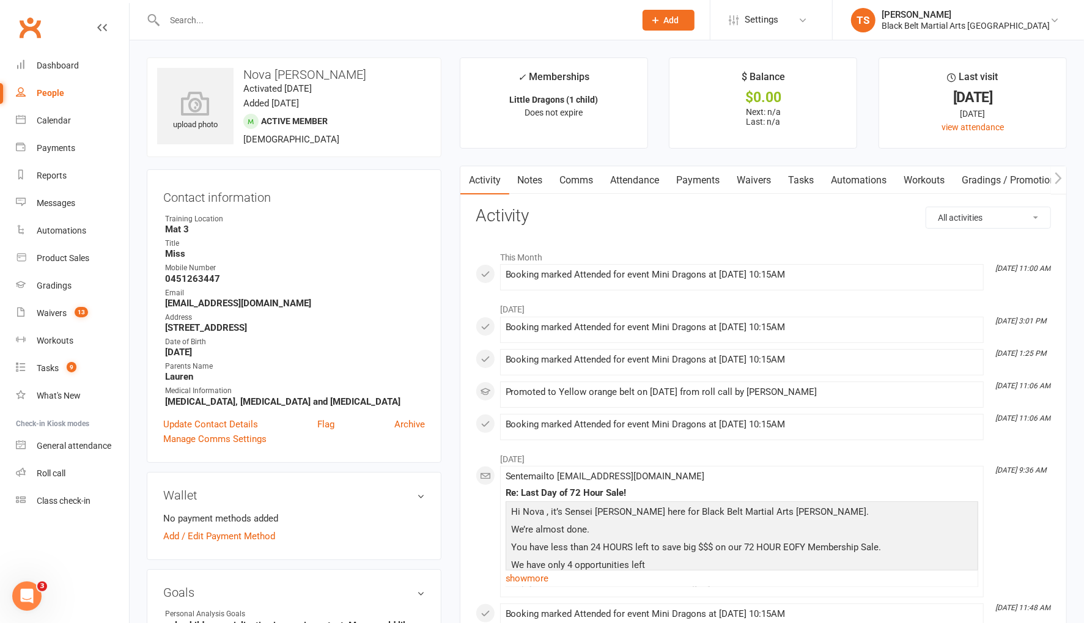
click at [228, 22] on input "text" at bounding box center [394, 20] width 466 height 17
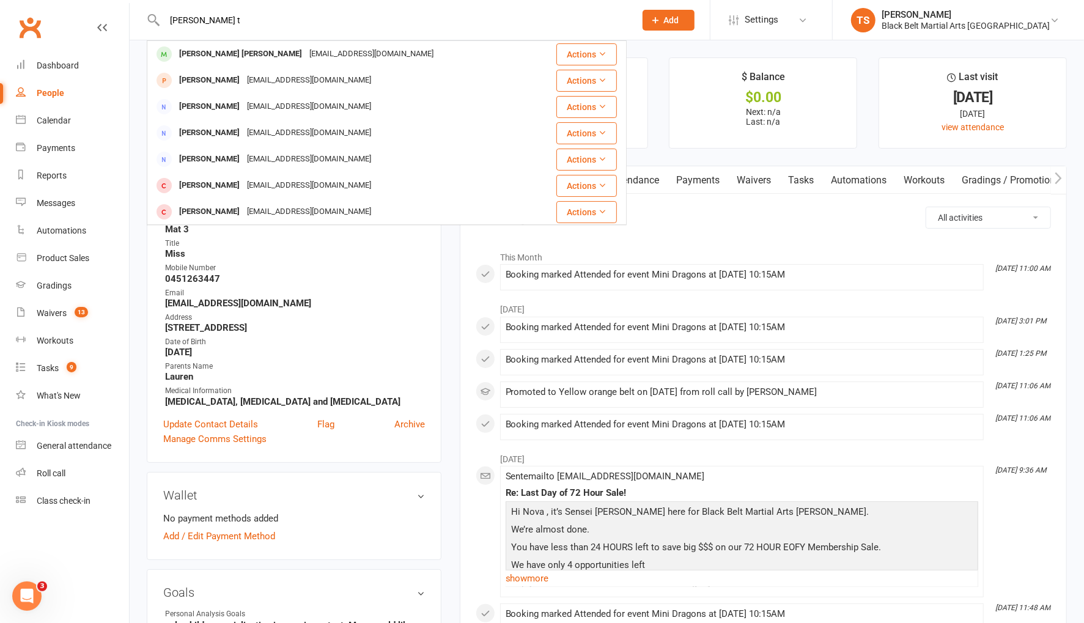
type input "bowie t"
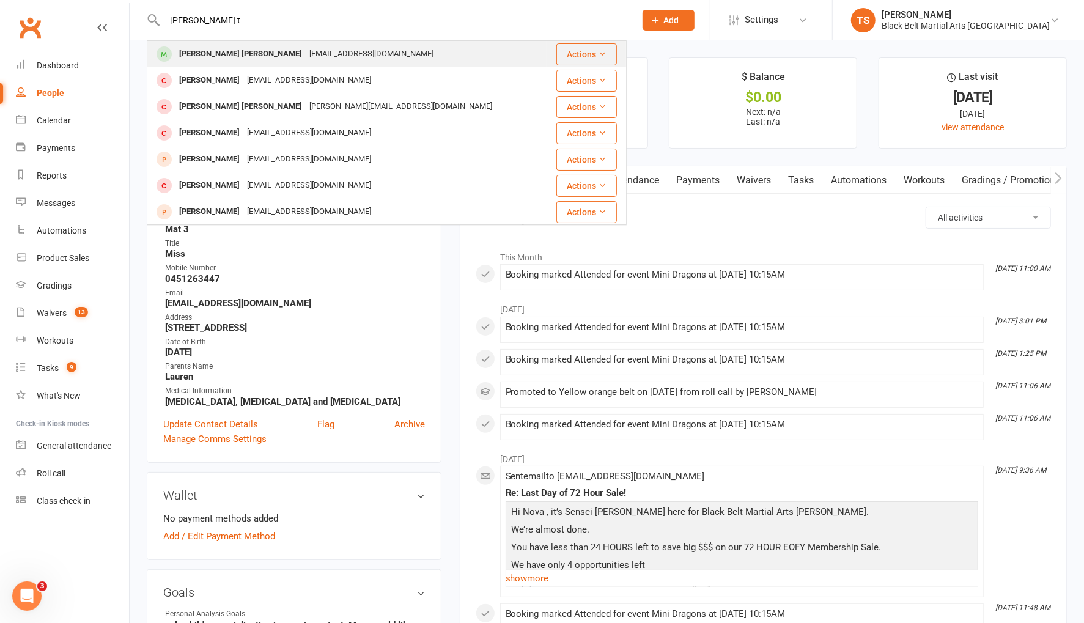
click at [220, 54] on div "Bowie Thompson" at bounding box center [241, 54] width 130 height 18
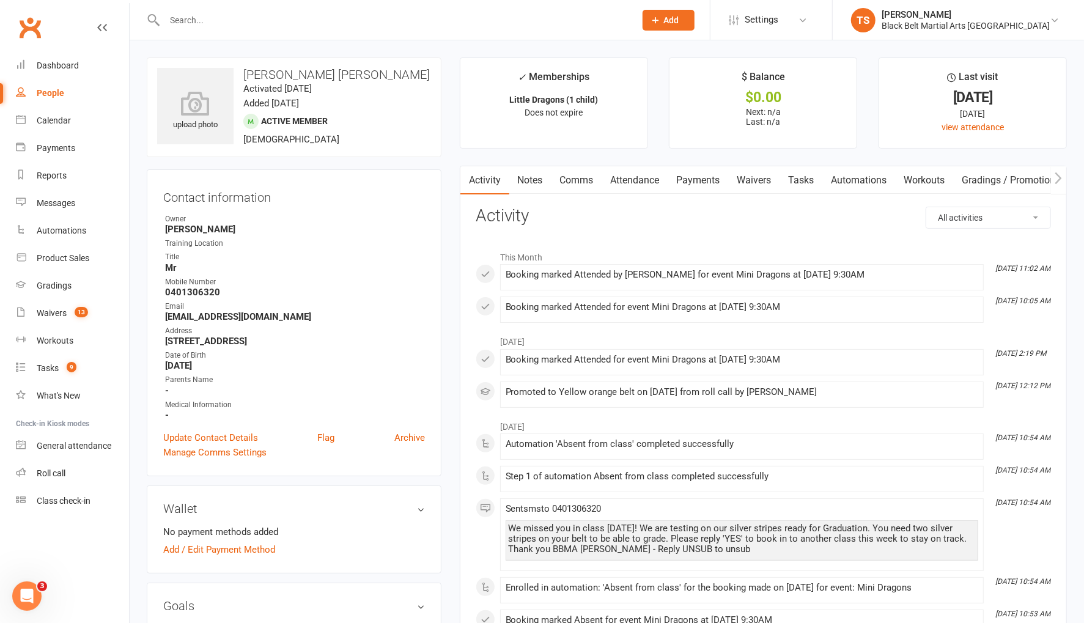
click at [191, 20] on input "text" at bounding box center [394, 20] width 466 height 17
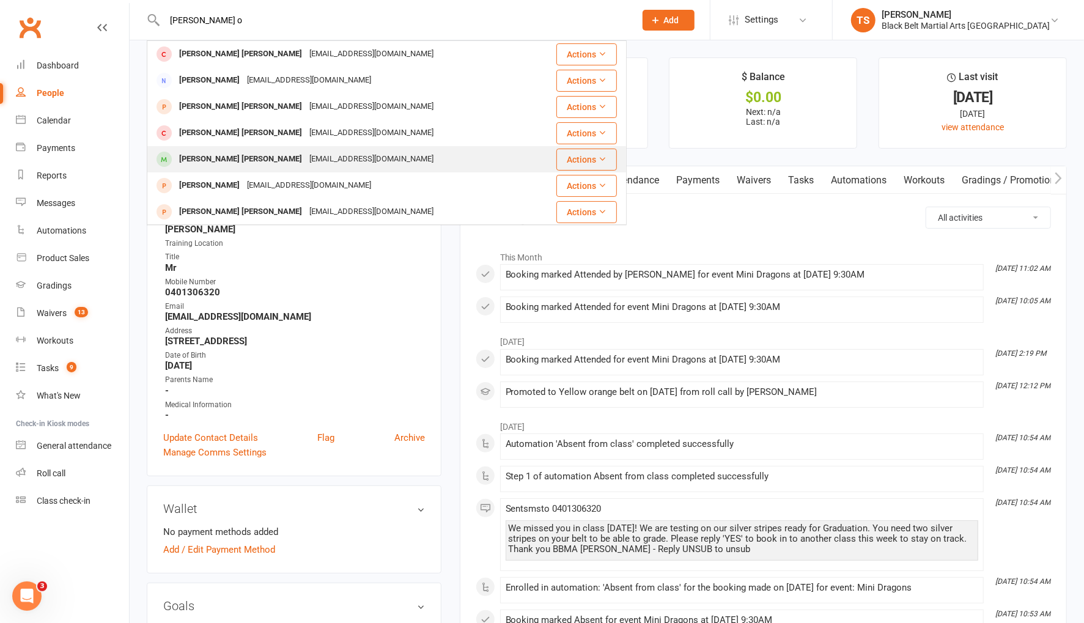
type input "cohen o"
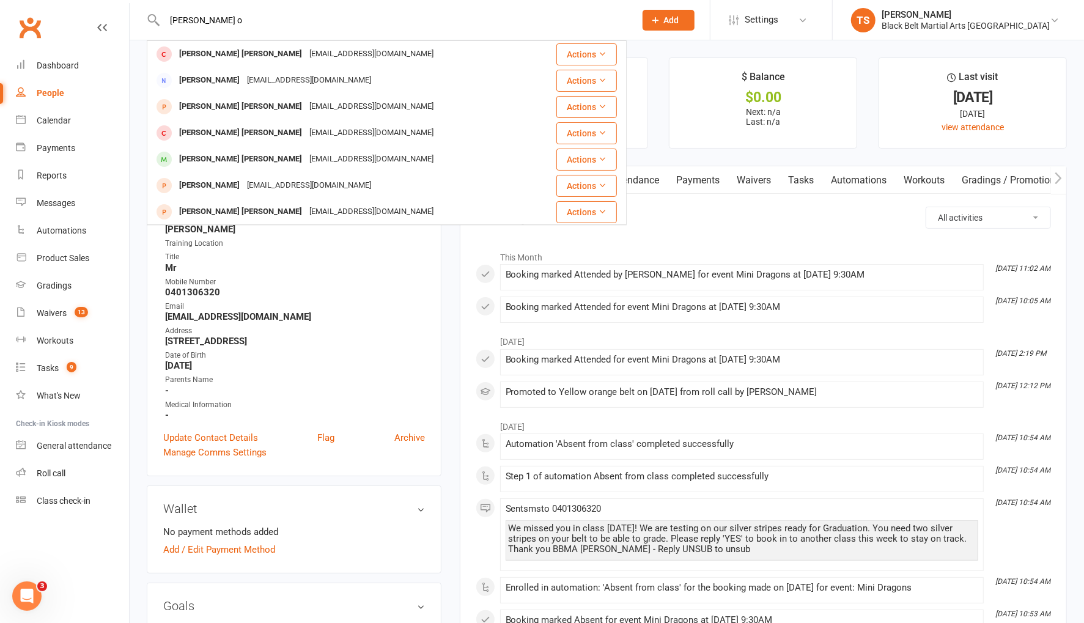
click at [306, 157] on div "lisakaroline054@gmail.com" at bounding box center [371, 159] width 131 height 18
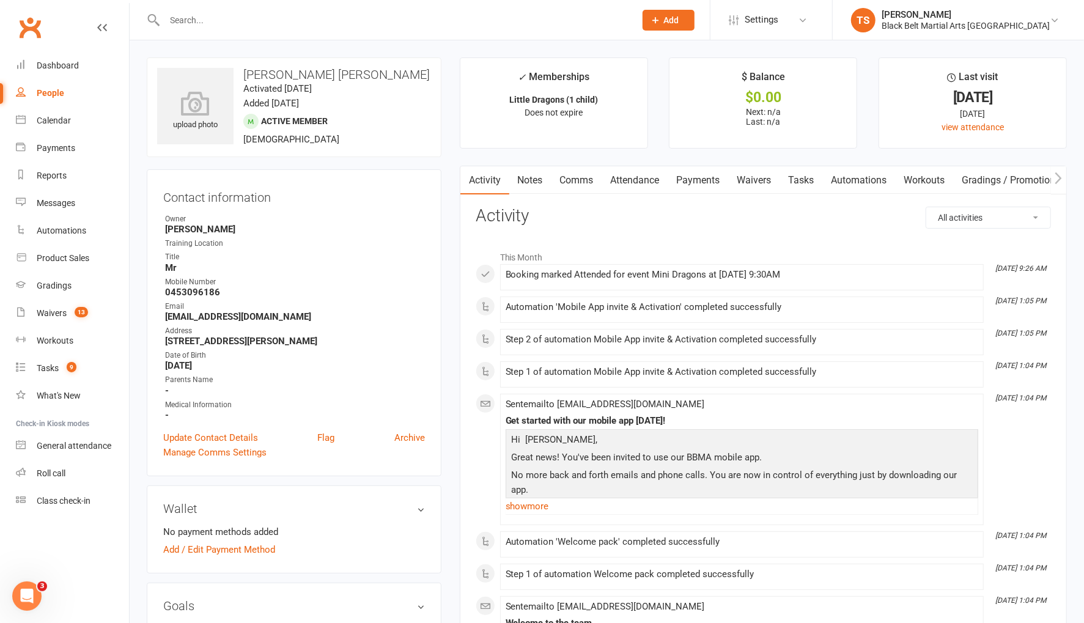
click at [219, 19] on input "text" at bounding box center [394, 20] width 466 height 17
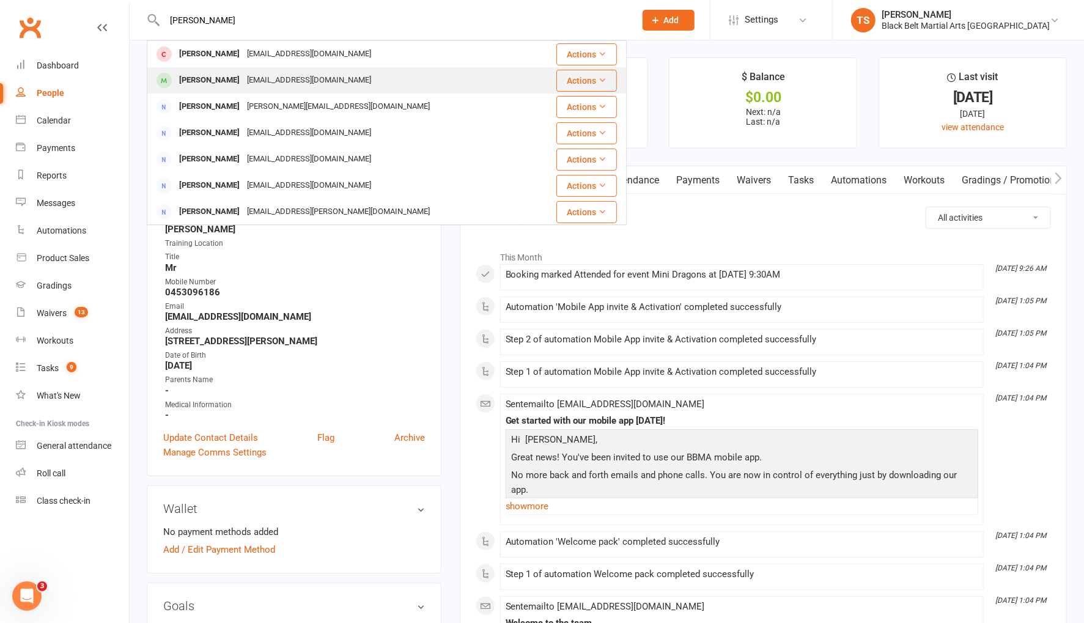
type input "henry roberts"
click at [225, 85] on div "Henry Roberts" at bounding box center [210, 81] width 68 height 18
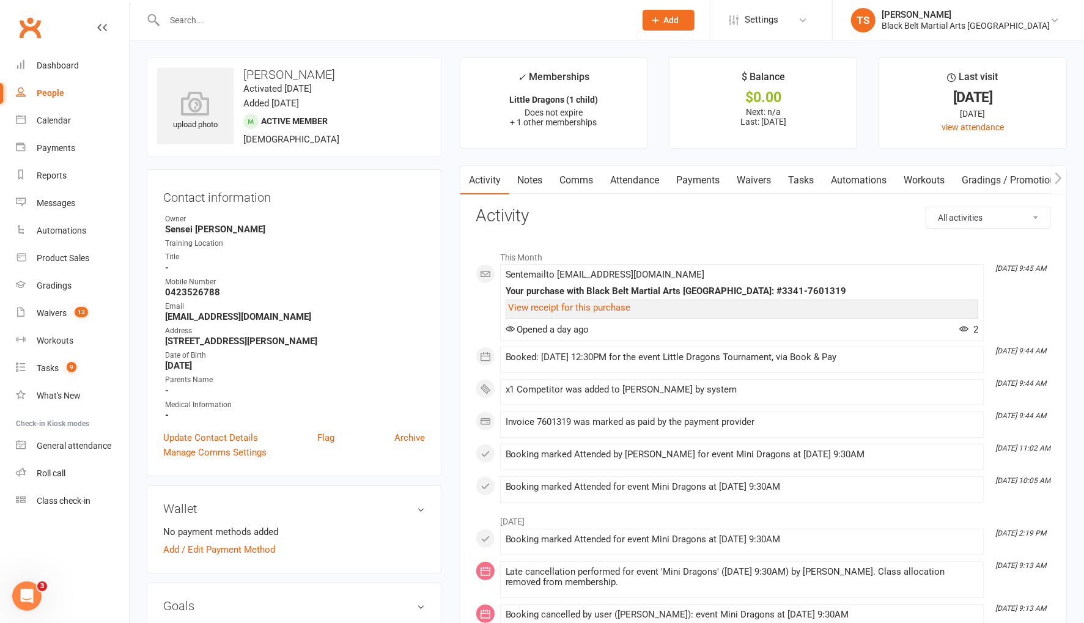
scroll to position [1, 0]
click at [177, 16] on input "text" at bounding box center [394, 20] width 466 height 17
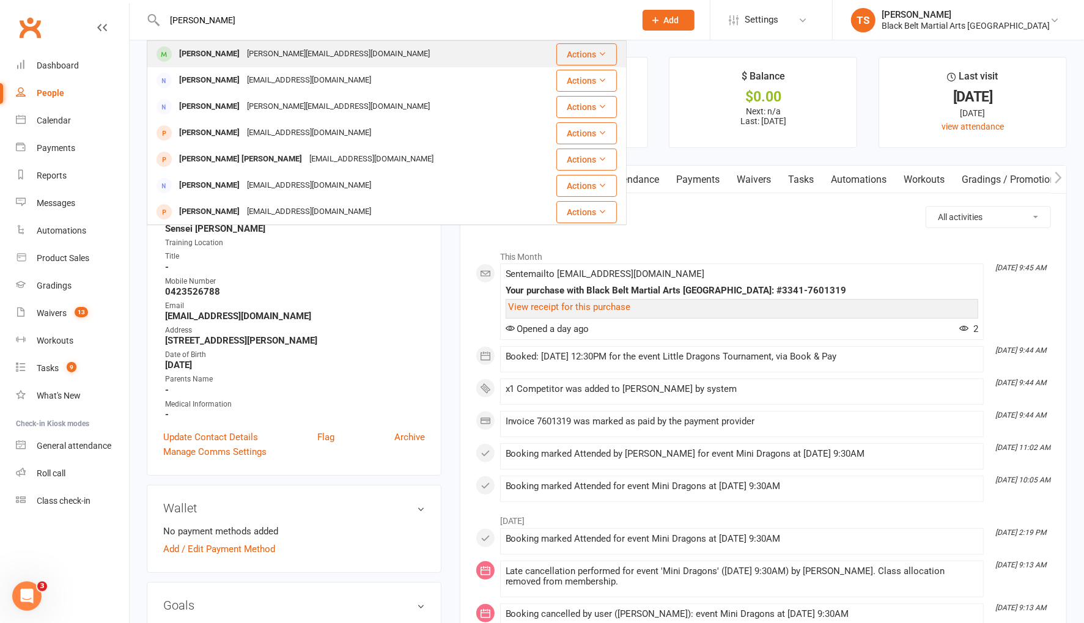
type input "harry northover"
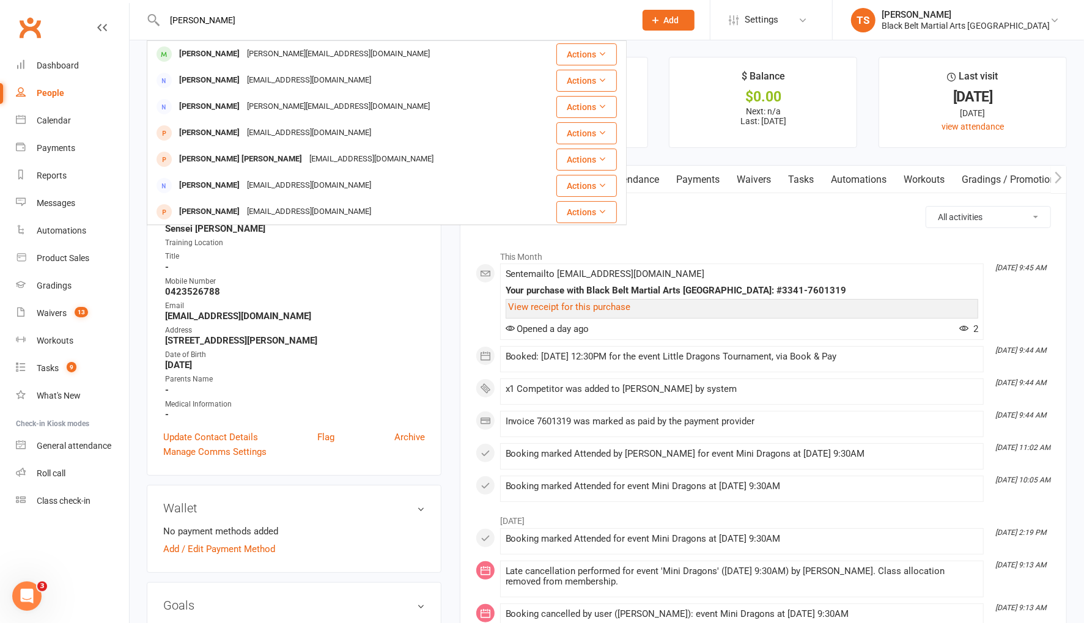
click at [211, 60] on div "Harry Northover" at bounding box center [210, 54] width 68 height 18
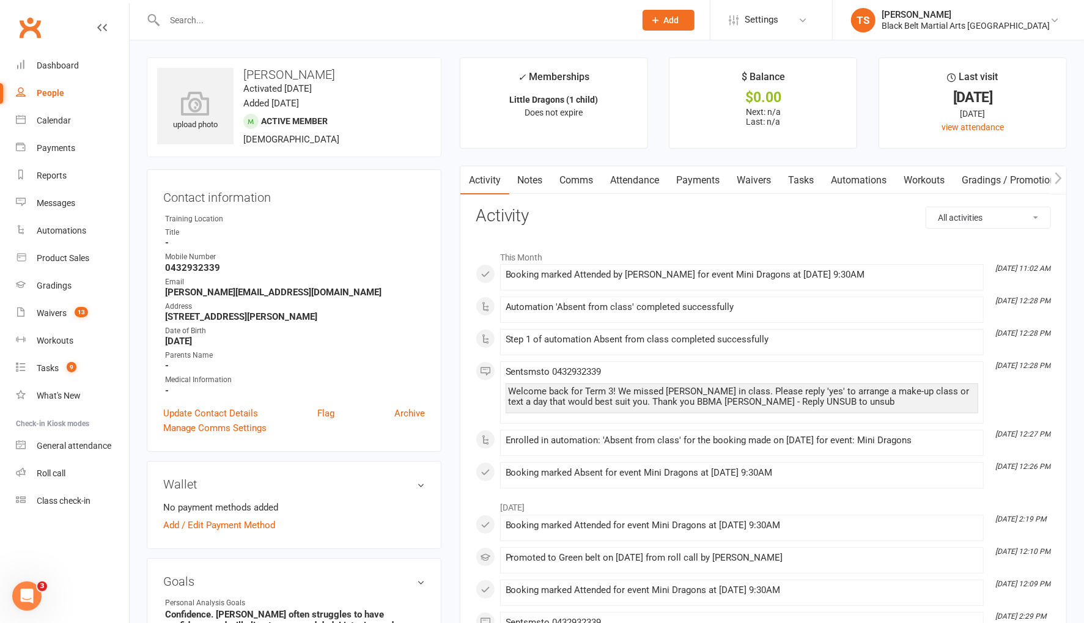
click at [239, 29] on div at bounding box center [387, 20] width 480 height 40
click at [234, 22] on input "text" at bounding box center [394, 20] width 466 height 17
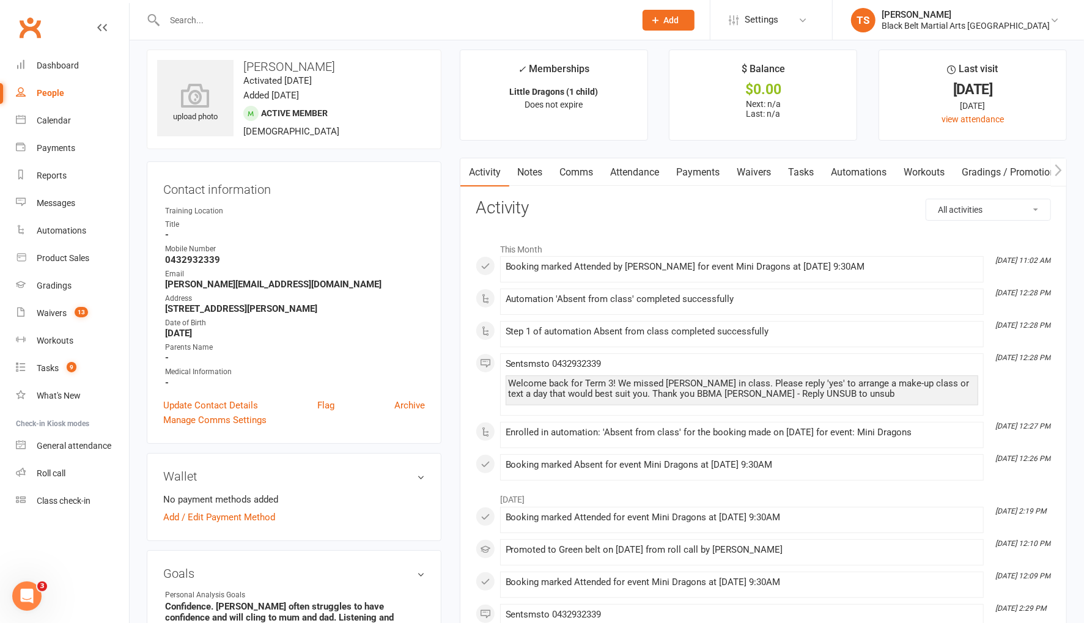
scroll to position [9, 0]
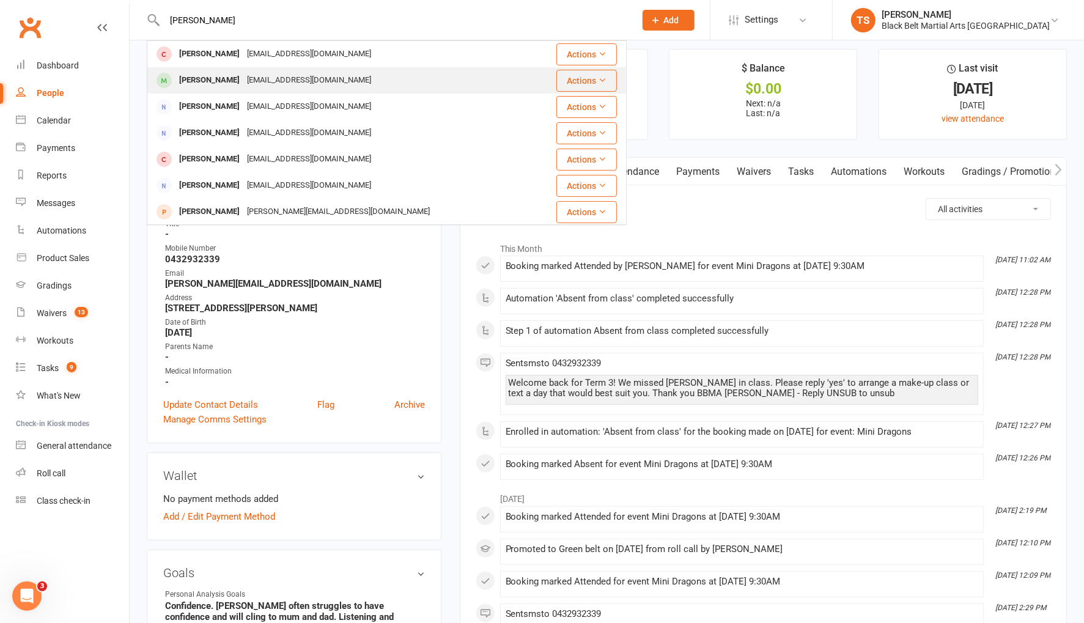
type input "connor brown"
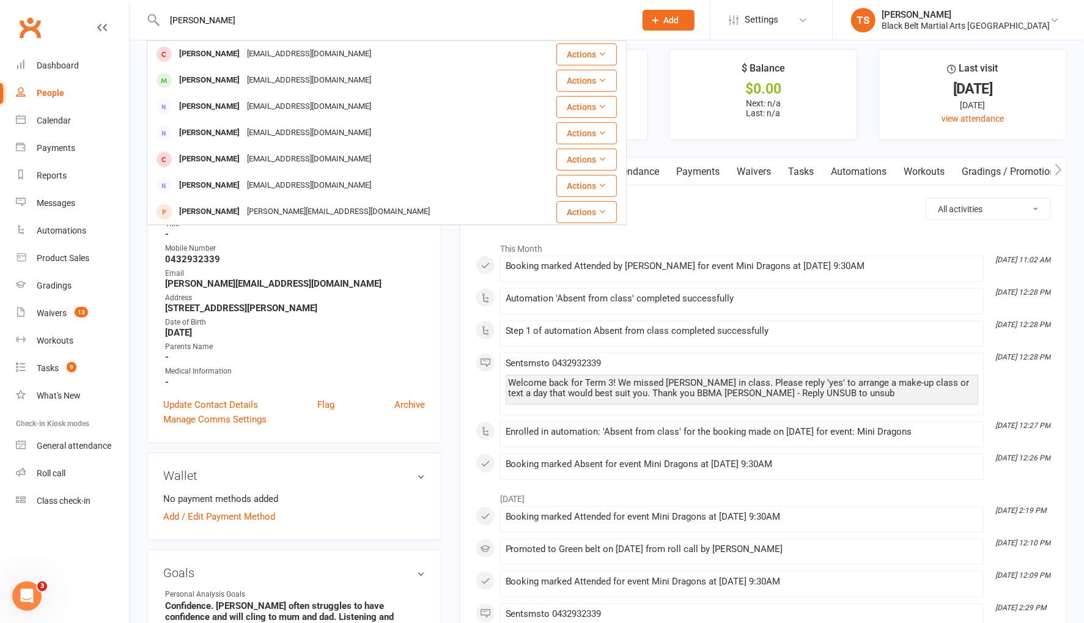
click at [226, 81] on div "Connor Brown" at bounding box center [210, 81] width 68 height 18
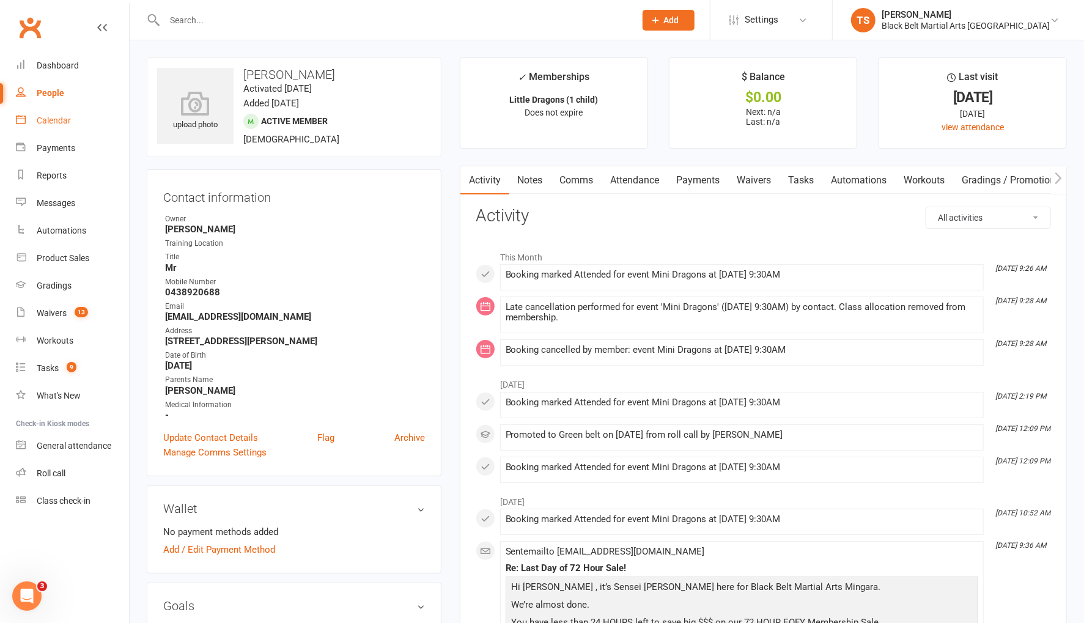
click at [57, 121] on div "Calendar" at bounding box center [54, 121] width 34 height 10
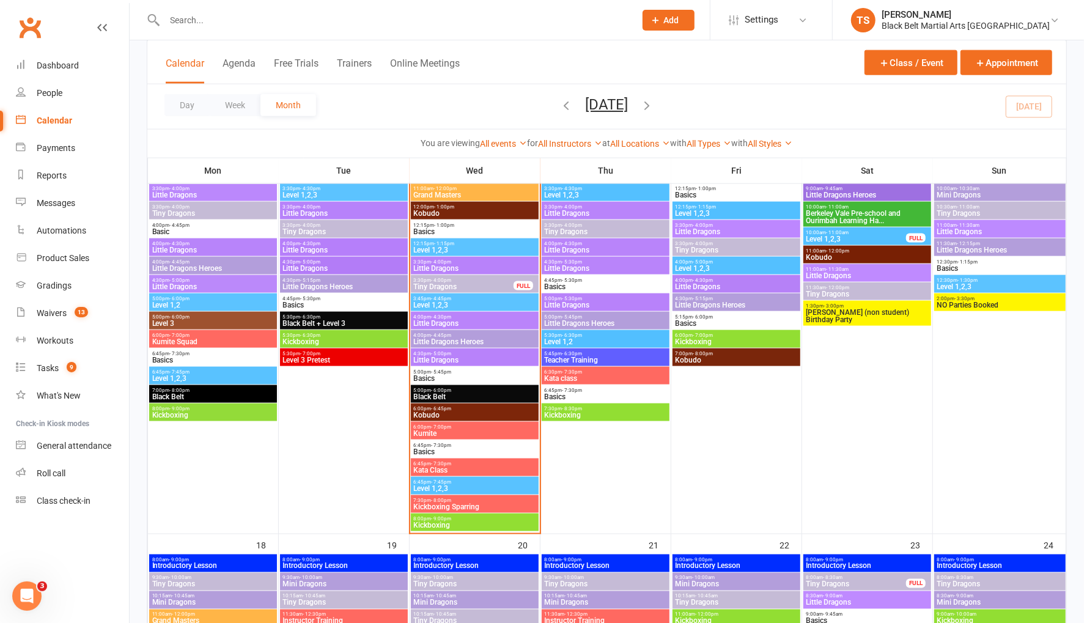
scroll to position [1064, 0]
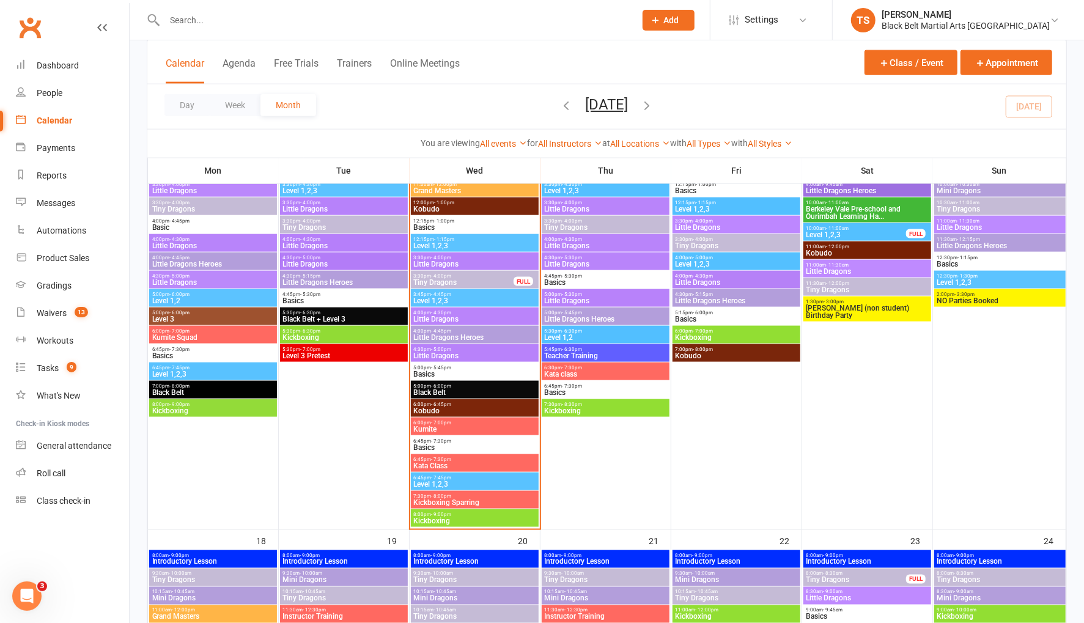
click at [432, 353] on span "Little Dragons" at bounding box center [474, 355] width 123 height 7
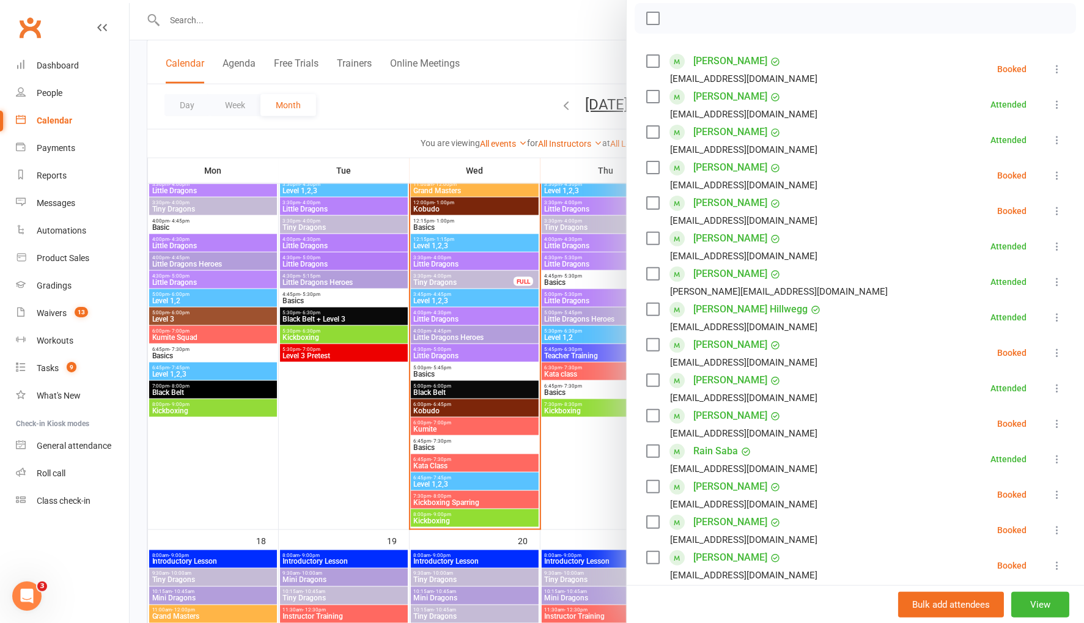
scroll to position [157, 0]
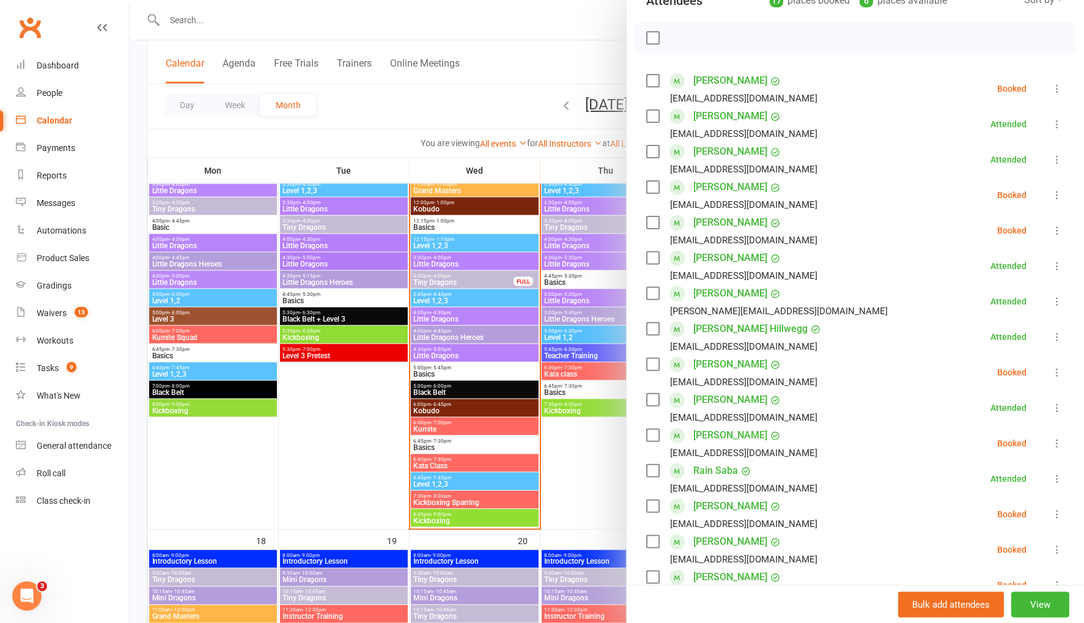
click at [726, 116] on link "[PERSON_NAME]" at bounding box center [731, 116] width 74 height 20
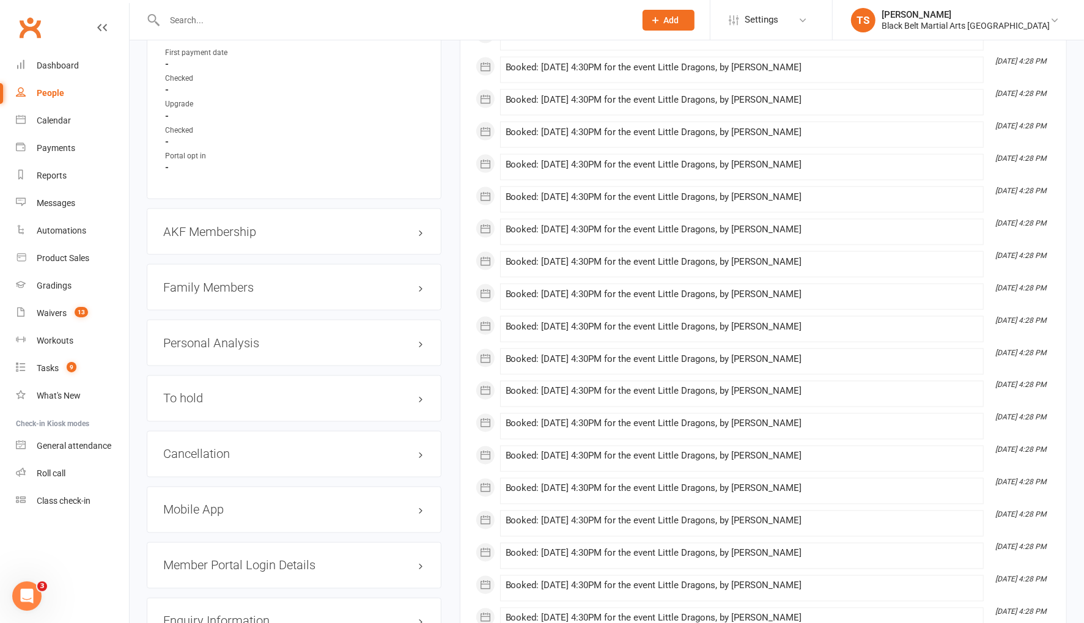
scroll to position [1254, 0]
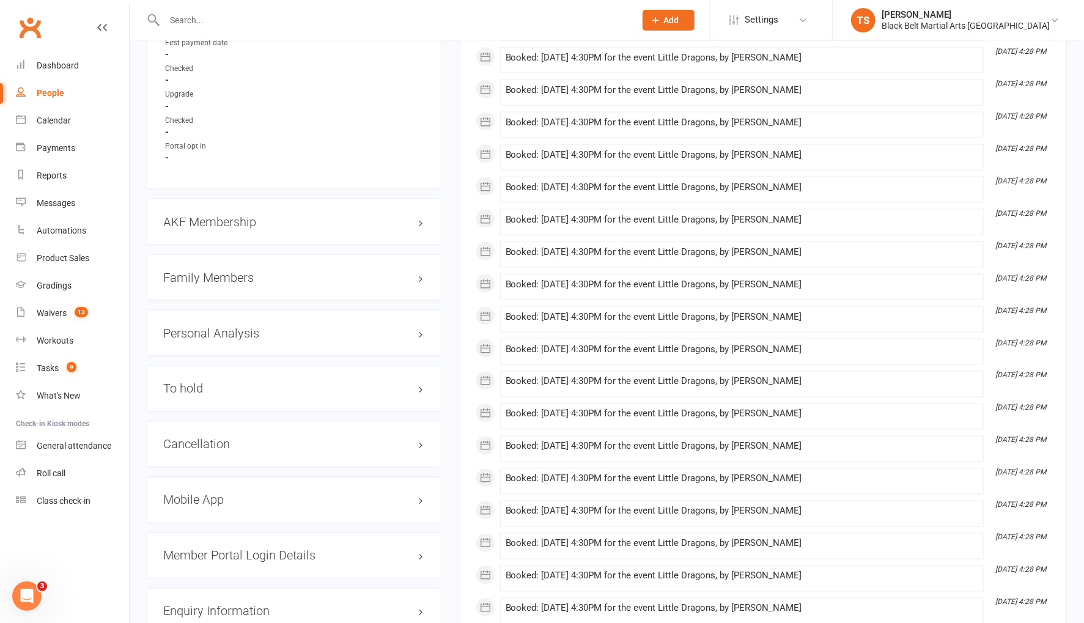
click at [223, 271] on h3 "Family Members" at bounding box center [294, 277] width 262 height 13
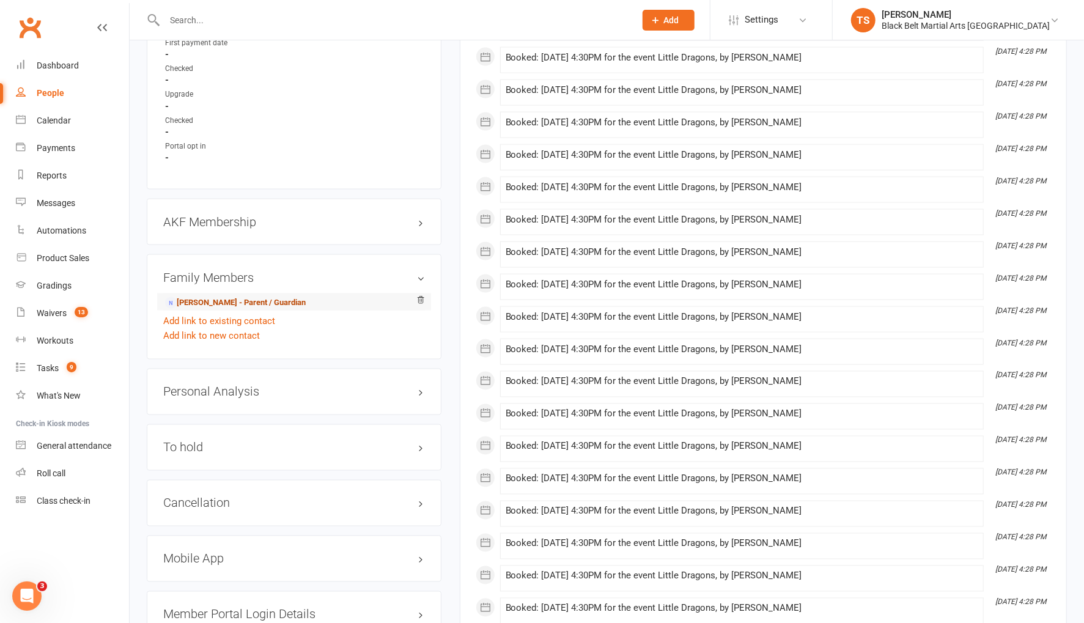
click at [223, 297] on link "Elen Helma Monis - Parent / Guardian" at bounding box center [235, 303] width 141 height 13
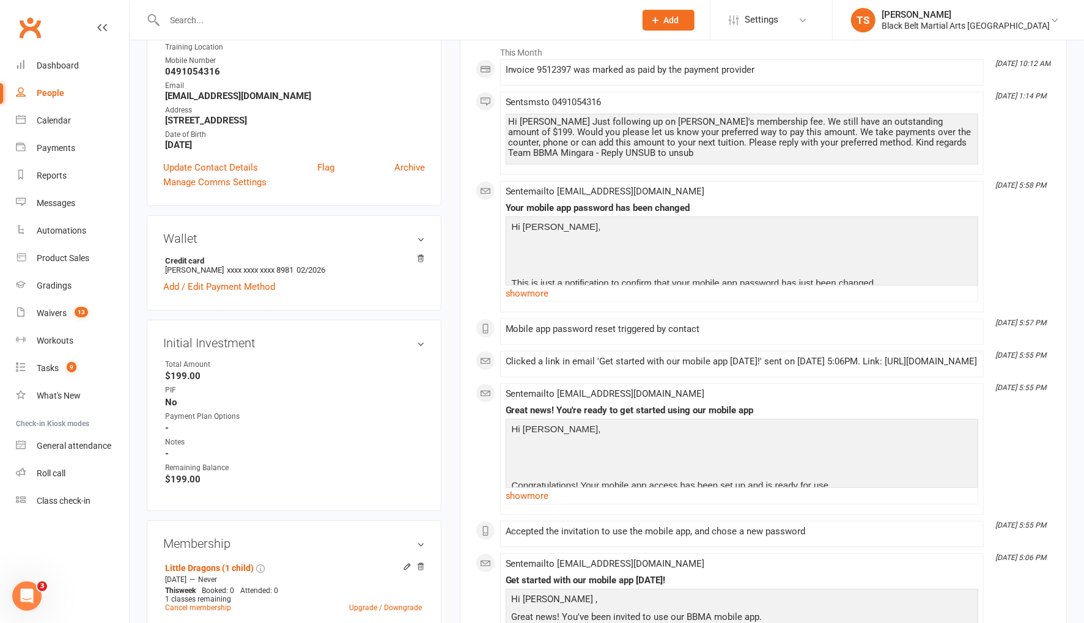
scroll to position [198, 0]
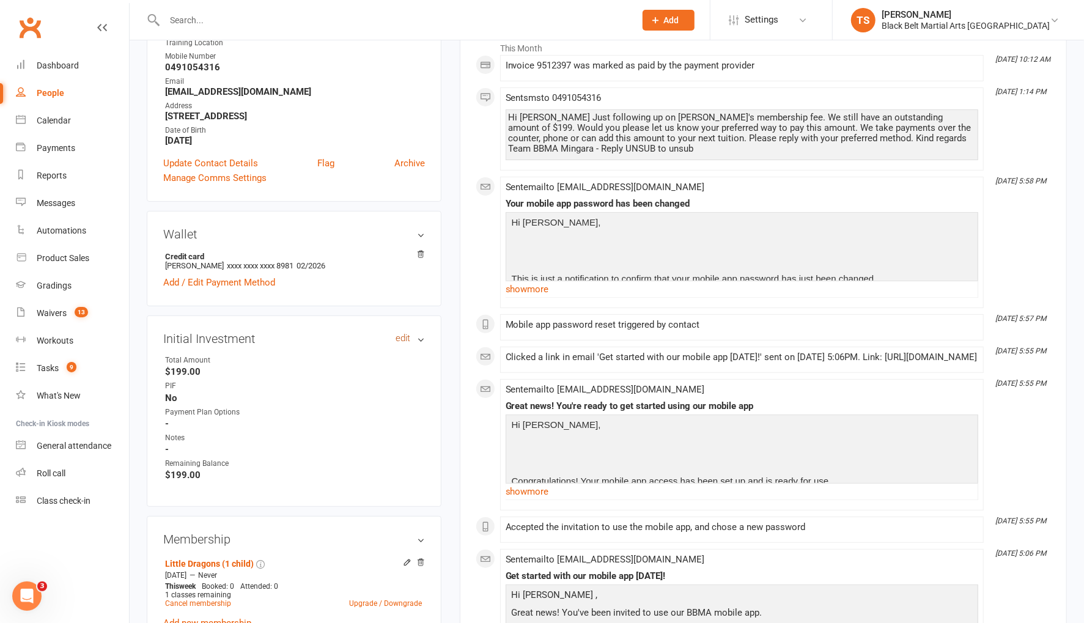
click at [404, 338] on link "edit" at bounding box center [403, 338] width 15 height 10
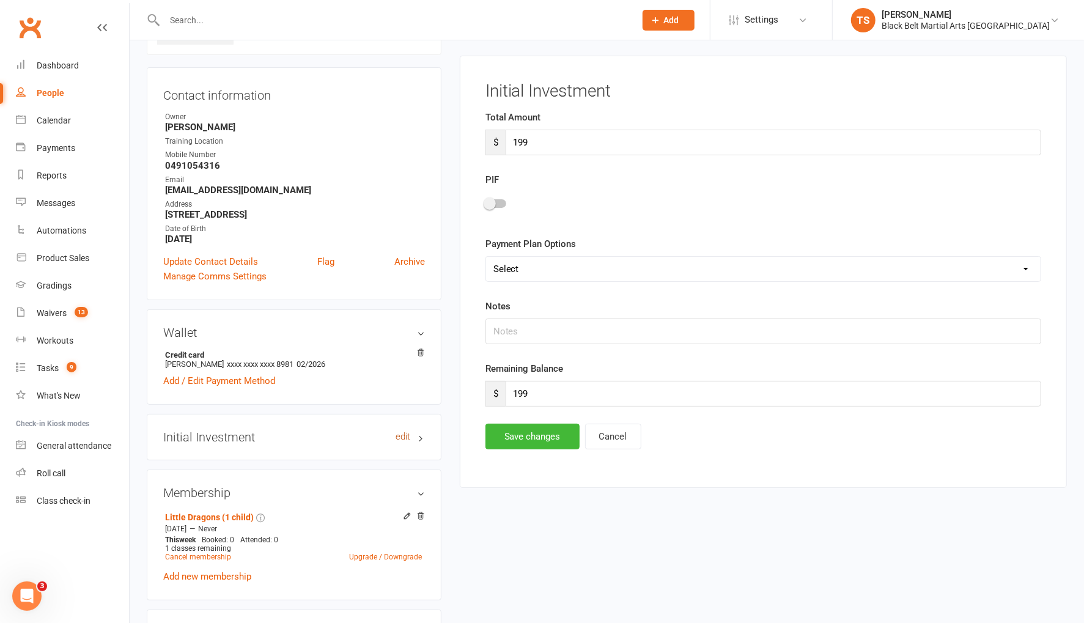
scroll to position [93, 0]
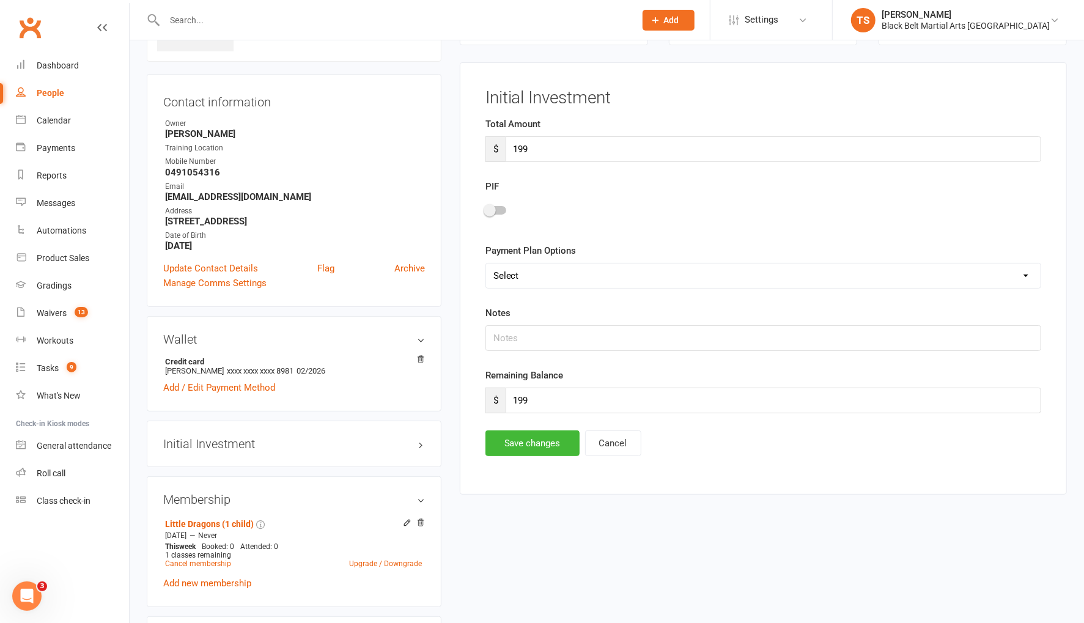
drag, startPoint x: 500, startPoint y: 205, endPoint x: 571, endPoint y: 278, distance: 101.2
click at [500, 206] on div at bounding box center [496, 210] width 21 height 9
click at [486, 209] on input "checkbox" at bounding box center [486, 209] width 0 height 0
click at [546, 401] on input "199" at bounding box center [774, 401] width 536 height 26
type input "1"
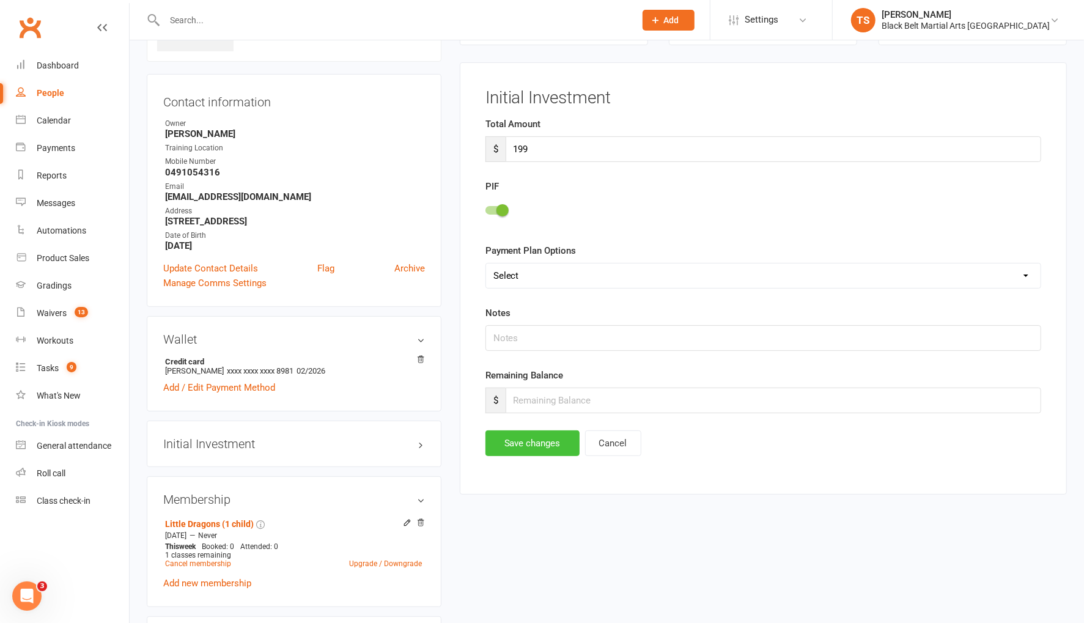
click at [538, 438] on button "Save changes" at bounding box center [533, 444] width 94 height 26
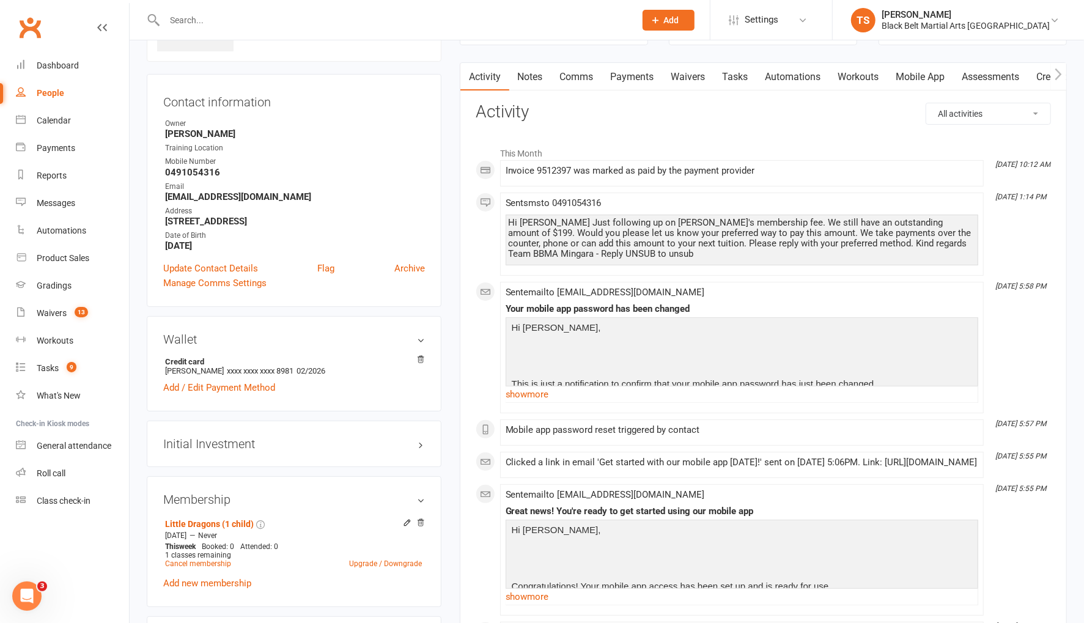
scroll to position [0, 0]
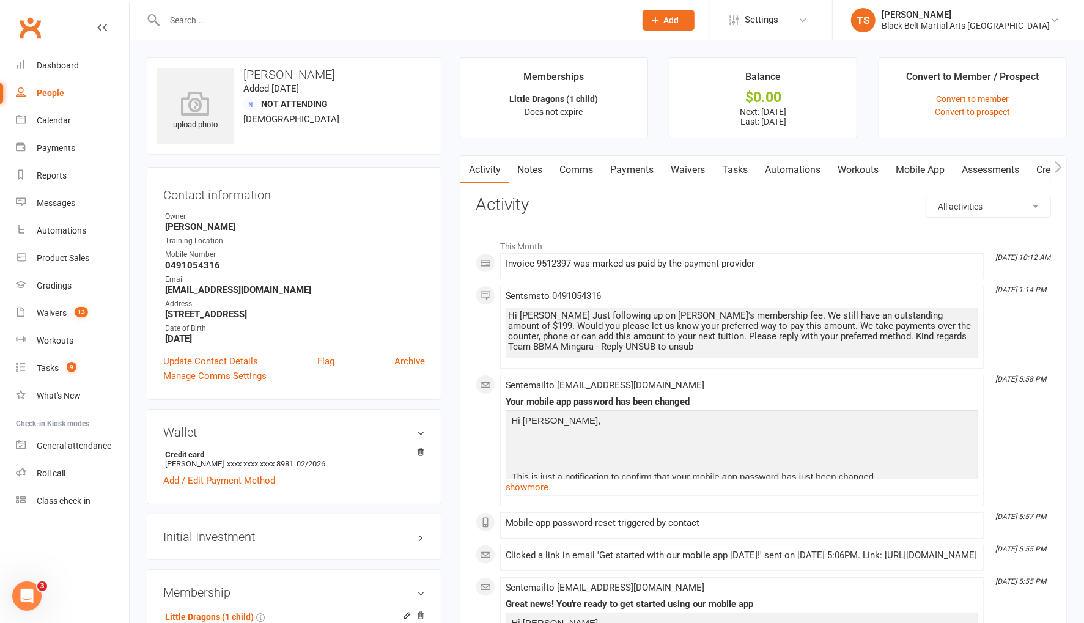
click at [207, 17] on input "text" at bounding box center [394, 20] width 466 height 17
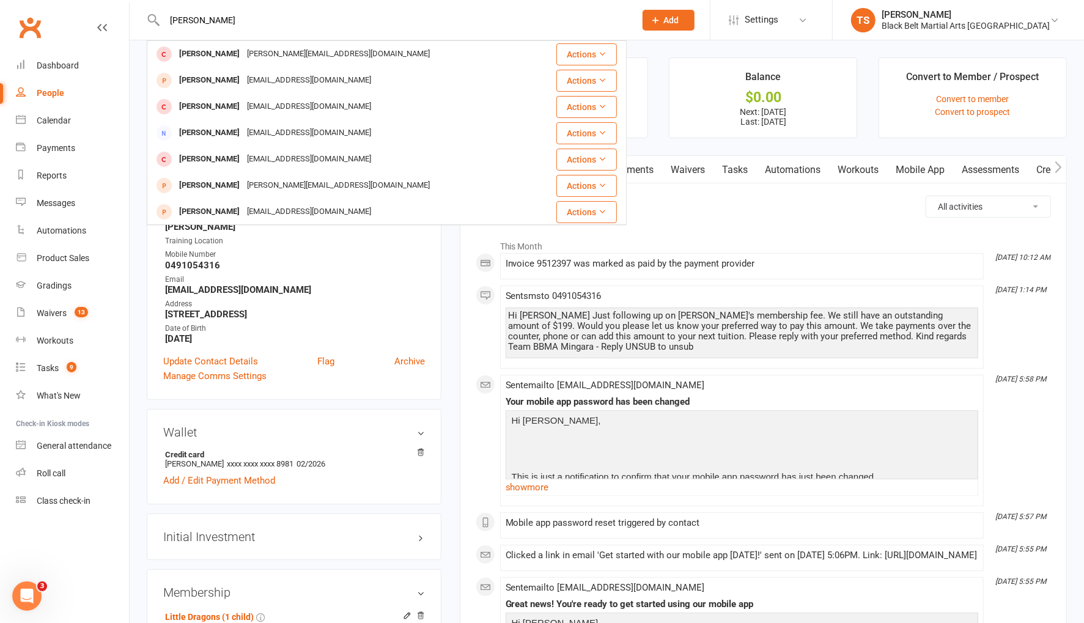
type input "jonahan malone"
click at [218, 54] on div "Jonathan Malone" at bounding box center [210, 54] width 68 height 18
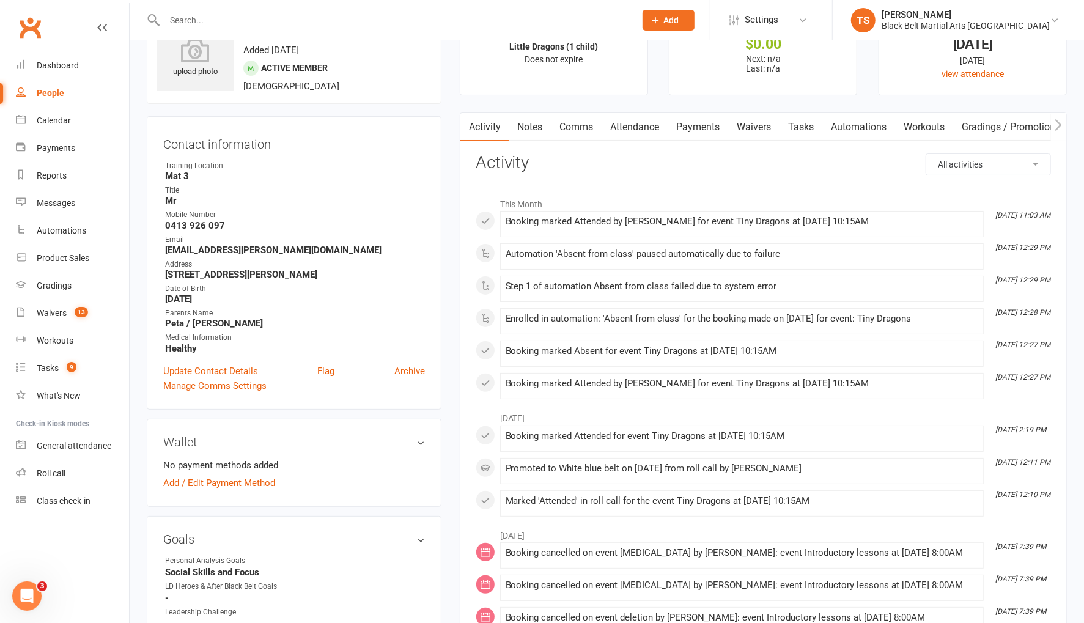
scroll to position [61, 0]
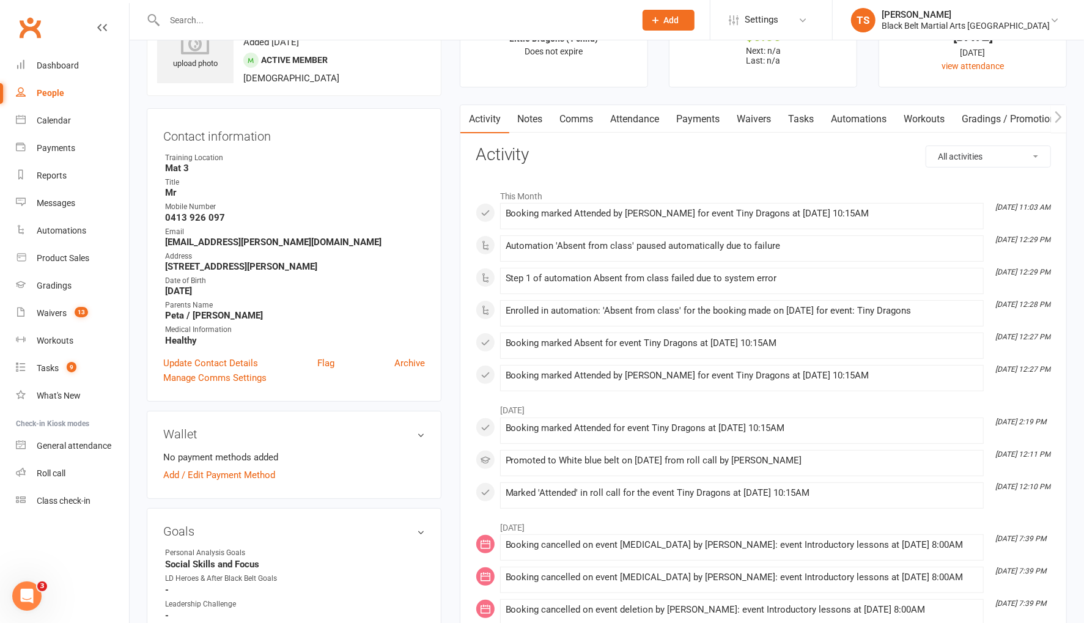
click at [256, 18] on input "text" at bounding box center [394, 20] width 466 height 17
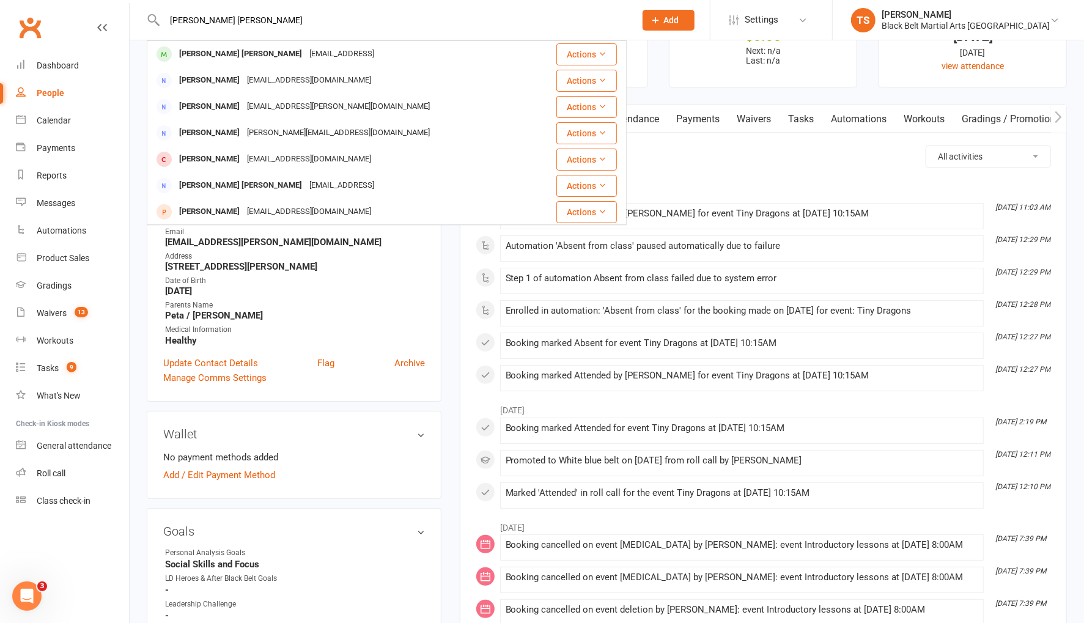
type input "jensen roberts"
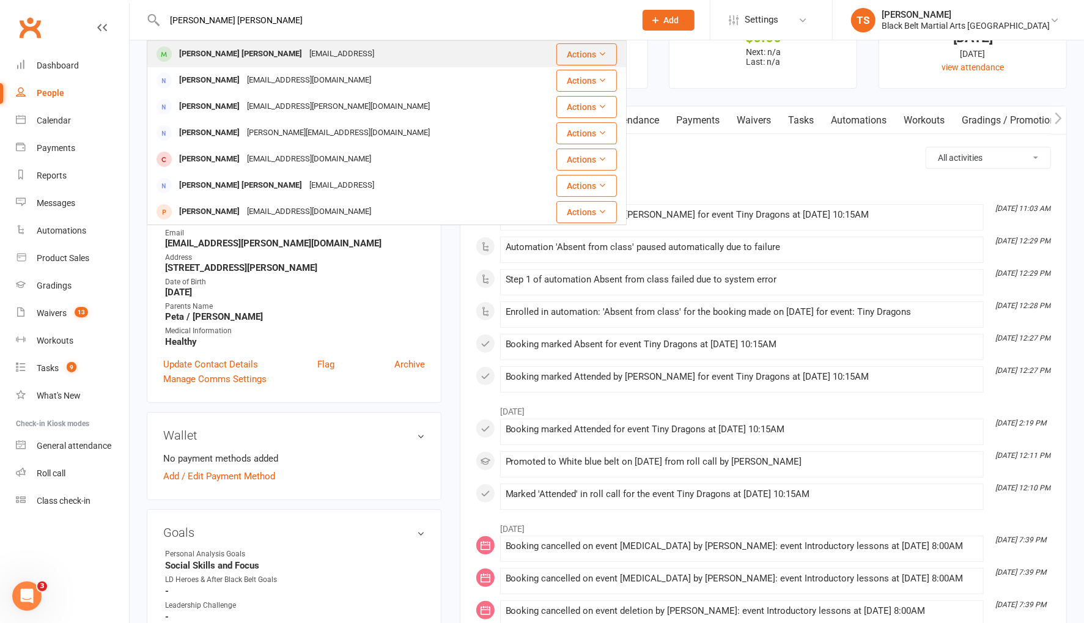
click at [306, 56] on div "Jacksonroberts2722@gmail.con" at bounding box center [342, 54] width 72 height 18
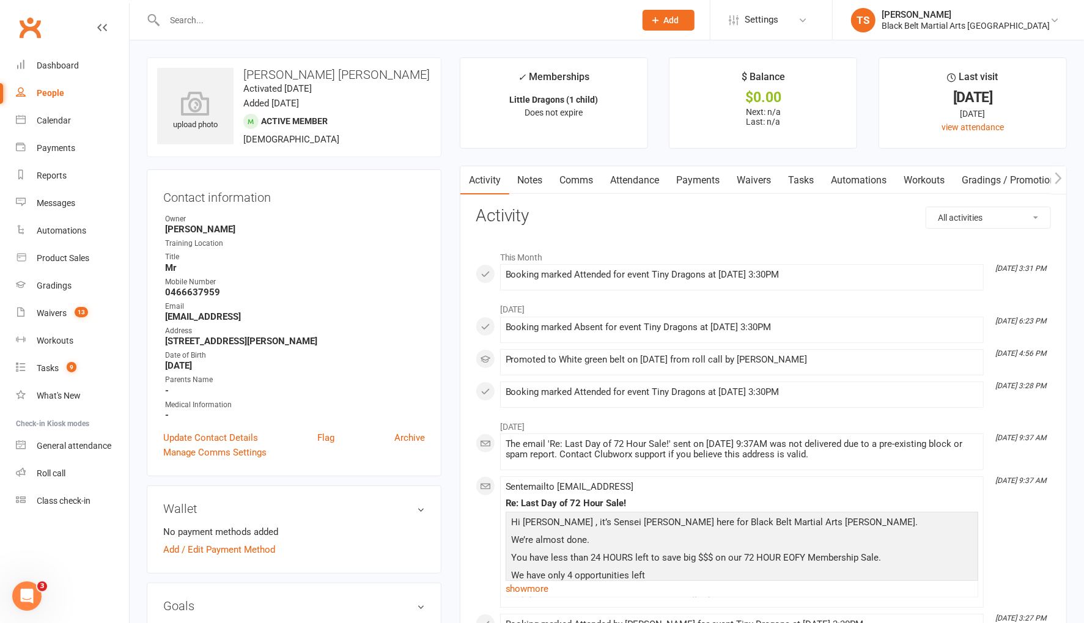
click at [216, 23] on input "text" at bounding box center [394, 20] width 466 height 17
click at [213, 18] on input "text" at bounding box center [394, 20] width 466 height 17
type input "reid croc"
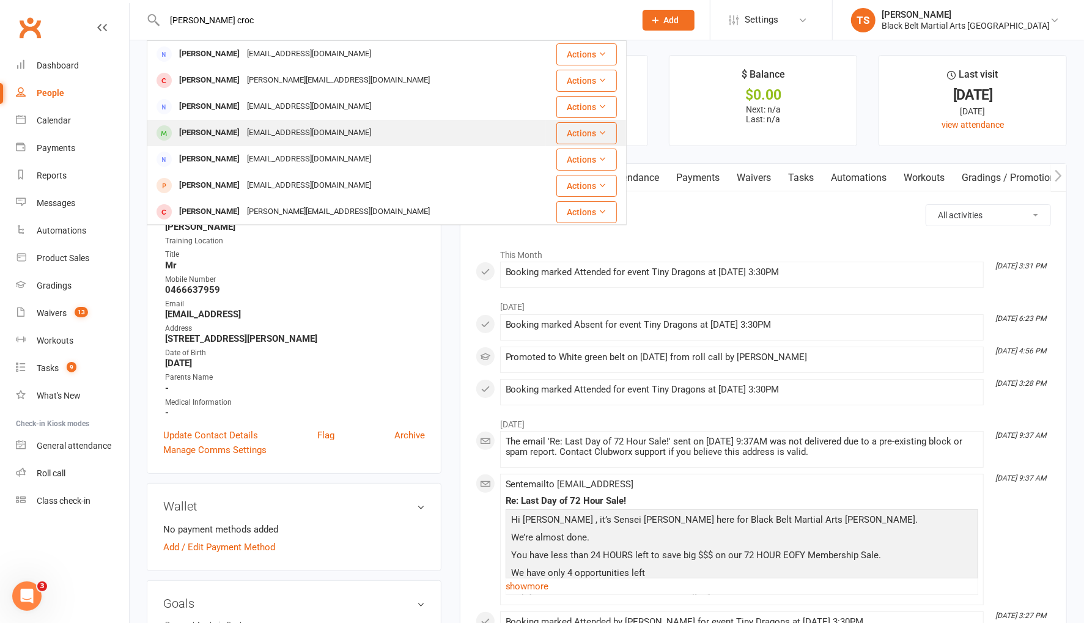
click at [251, 135] on div "laurarobinson17@gmail.com" at bounding box center [308, 133] width 131 height 18
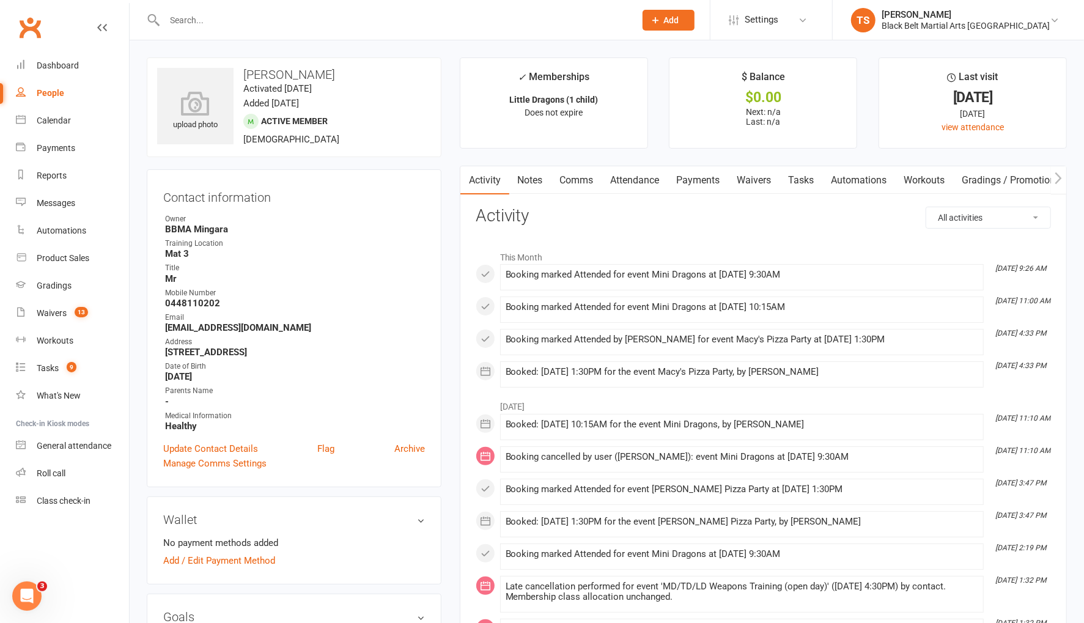
click at [275, 20] on input "text" at bounding box center [394, 20] width 466 height 17
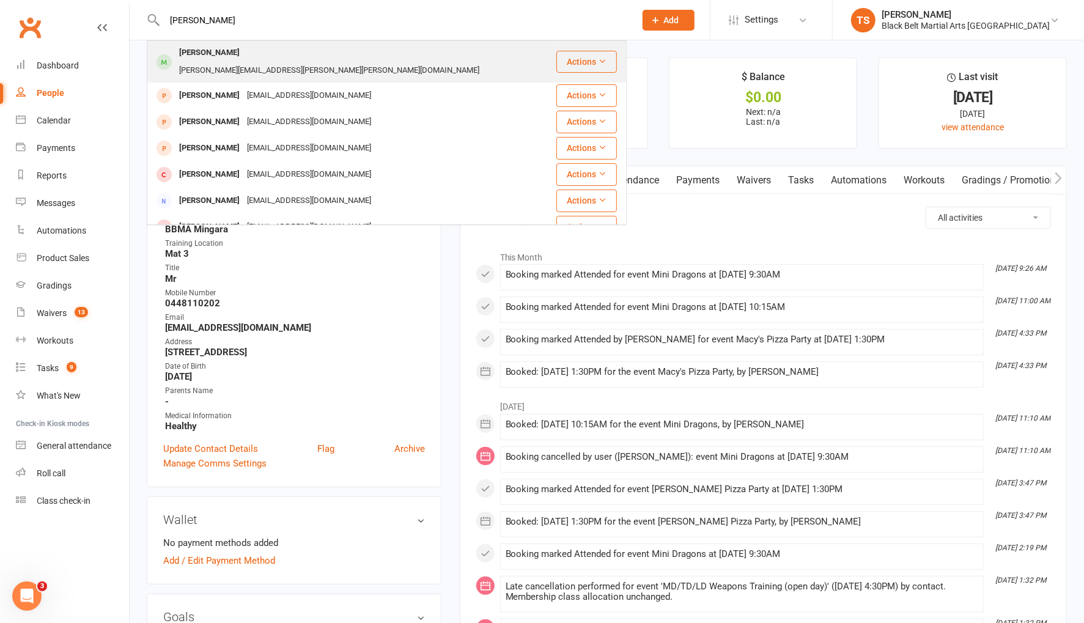
type input "finlay dav"
click at [268, 62] on div "adrienne.leigh.campbell@gmail.com" at bounding box center [330, 71] width 308 height 18
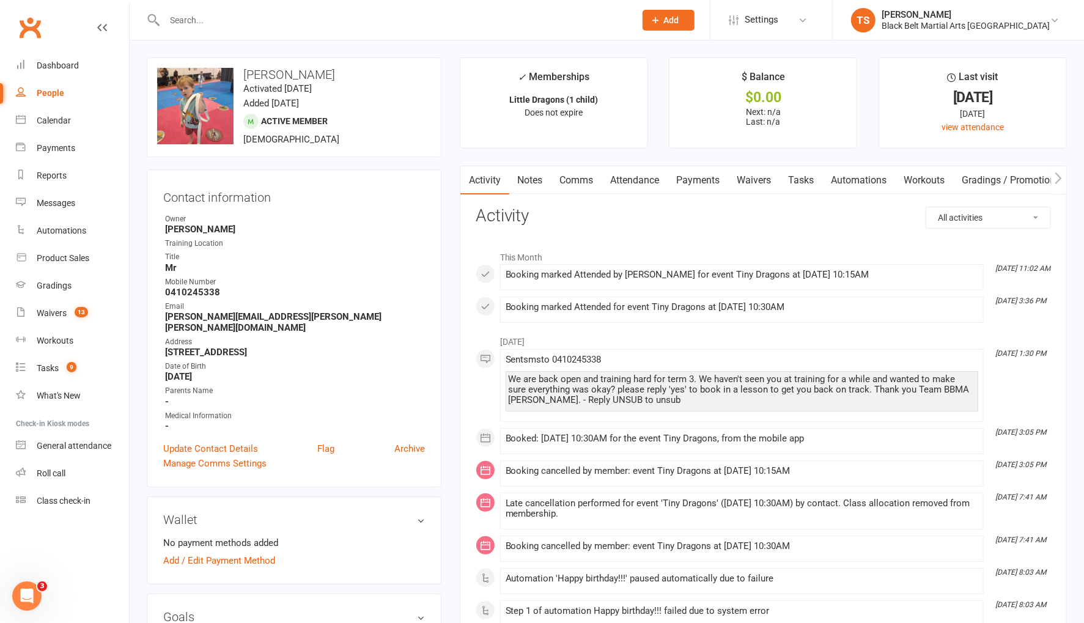
click at [284, 13] on input "text" at bounding box center [394, 20] width 466 height 17
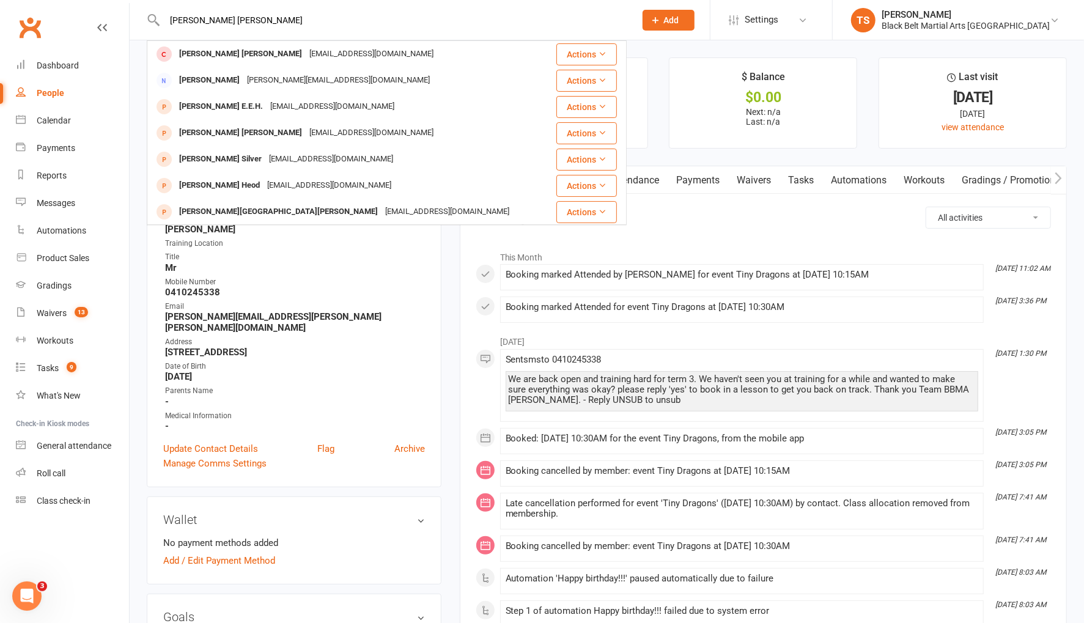
type input "hudson briggs"
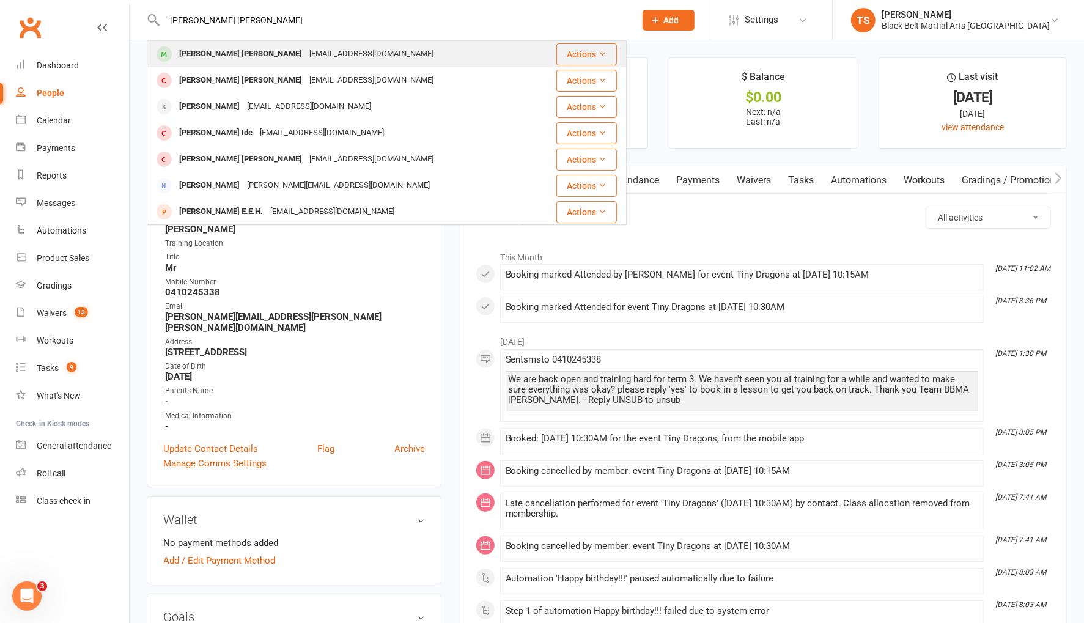
click at [306, 53] on div "liambriggs11@gmail.com" at bounding box center [371, 54] width 131 height 18
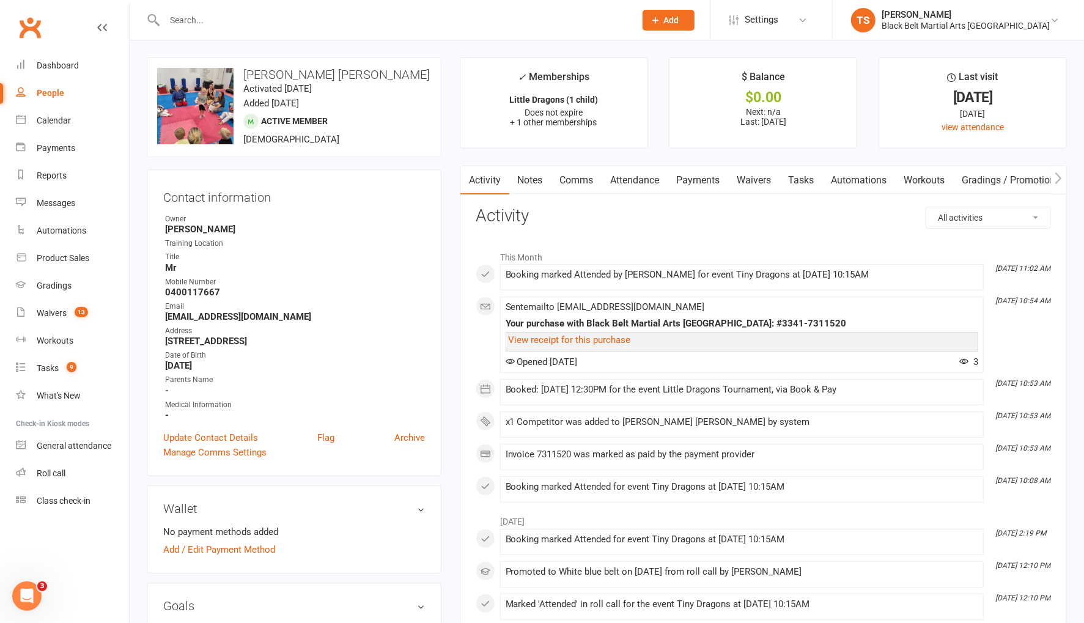
click at [254, 17] on input "text" at bounding box center [394, 20] width 466 height 17
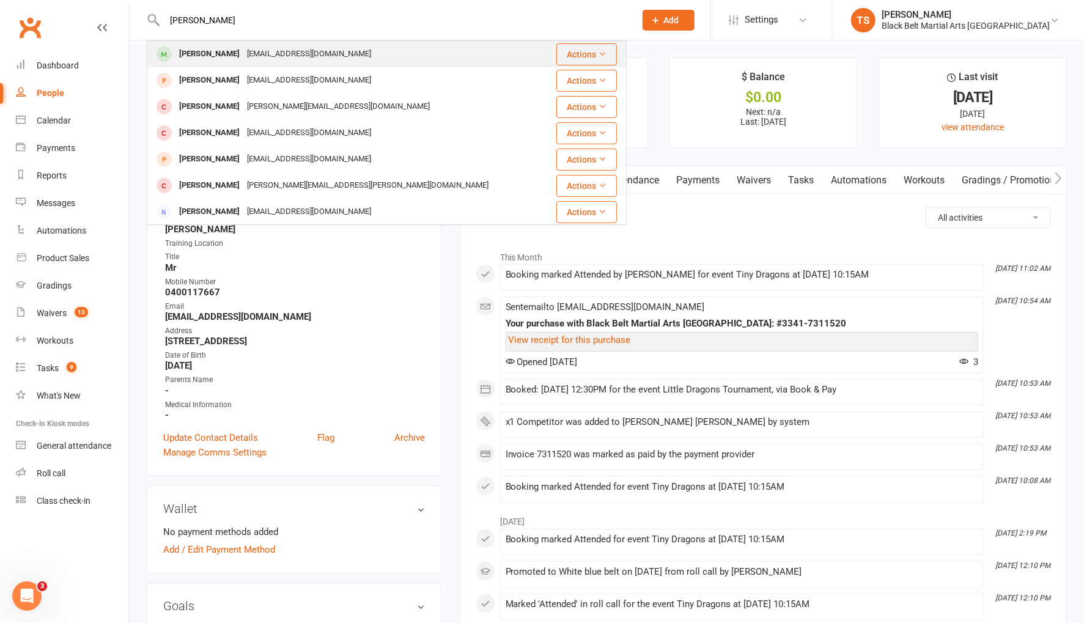
type input "oliver innes"
click at [253, 59] on div "Kristieinnes@outlook.com" at bounding box center [308, 54] width 131 height 18
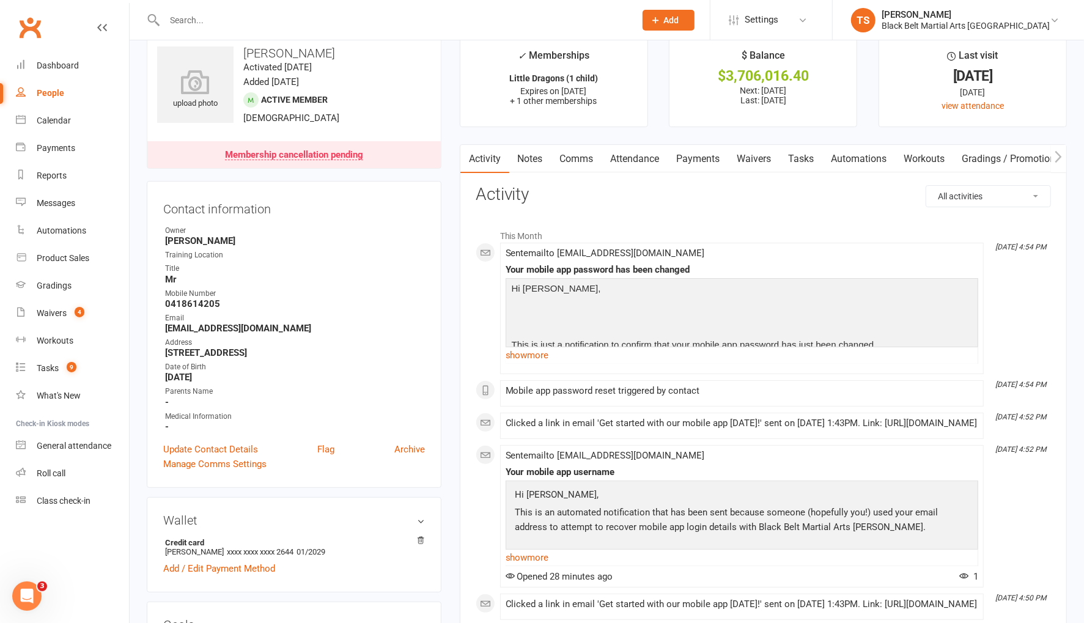
scroll to position [22, 0]
click at [62, 205] on div "Messages" at bounding box center [56, 203] width 39 height 10
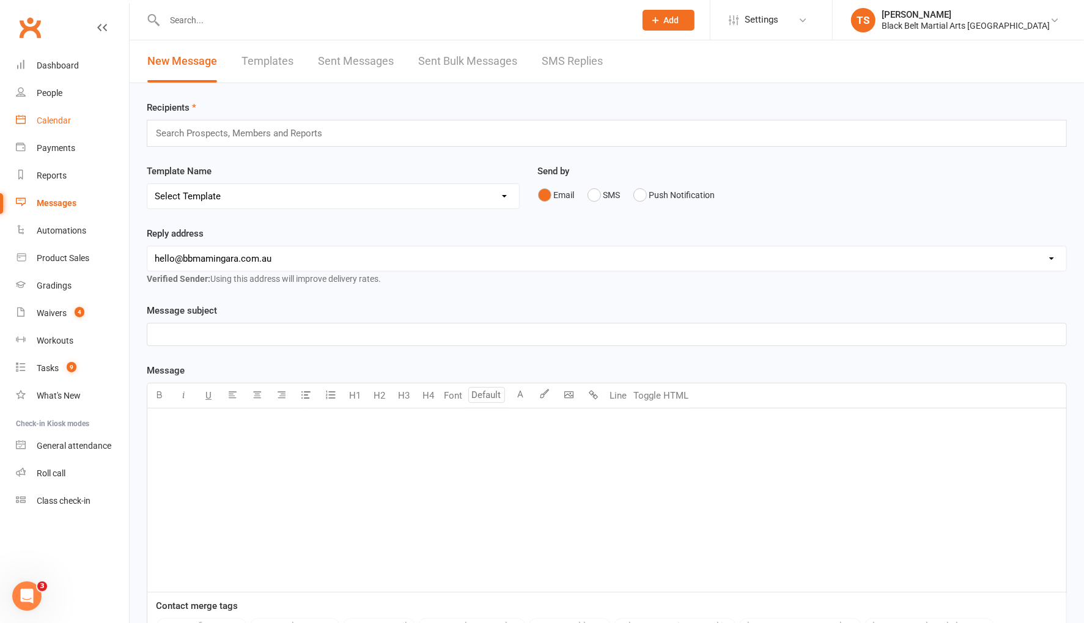
click at [47, 124] on div "Calendar" at bounding box center [54, 121] width 34 height 10
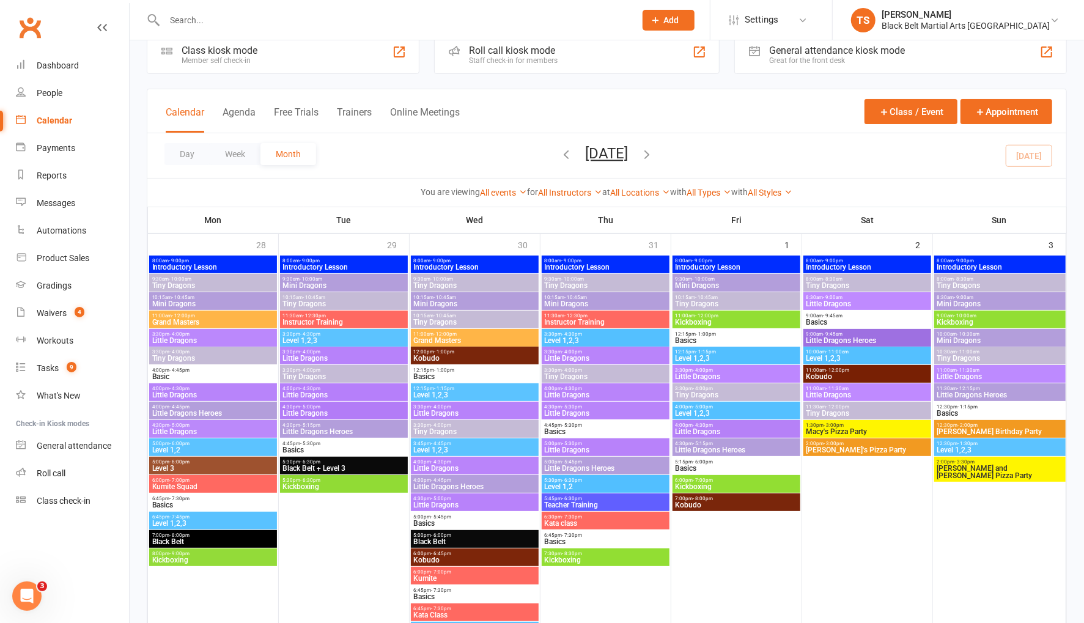
scroll to position [27, 0]
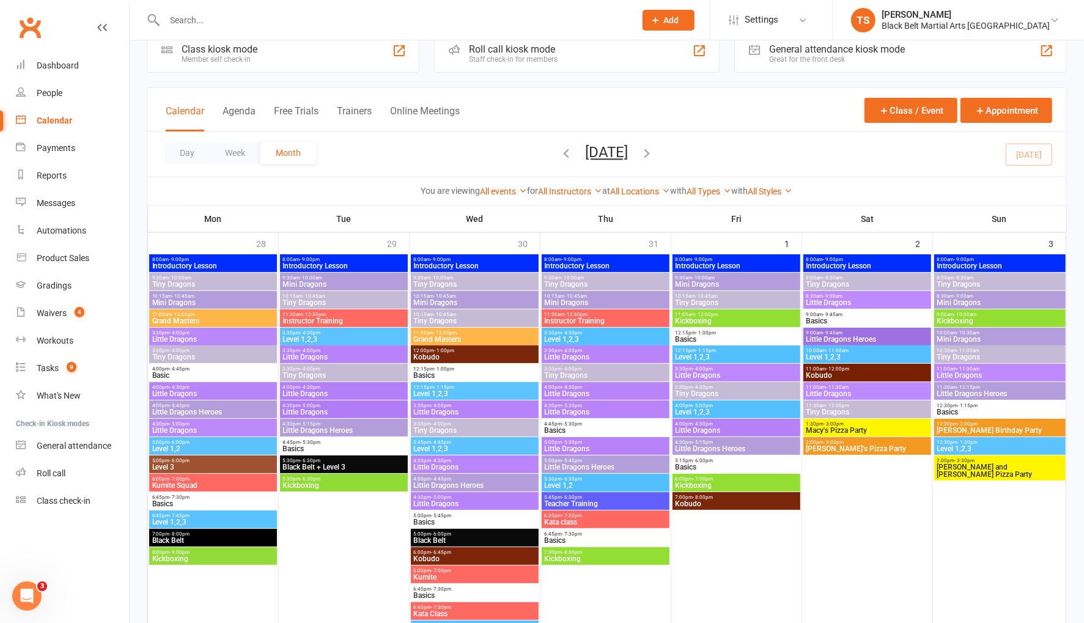
click at [690, 282] on span "Mini Dragons" at bounding box center [736, 284] width 123 height 7
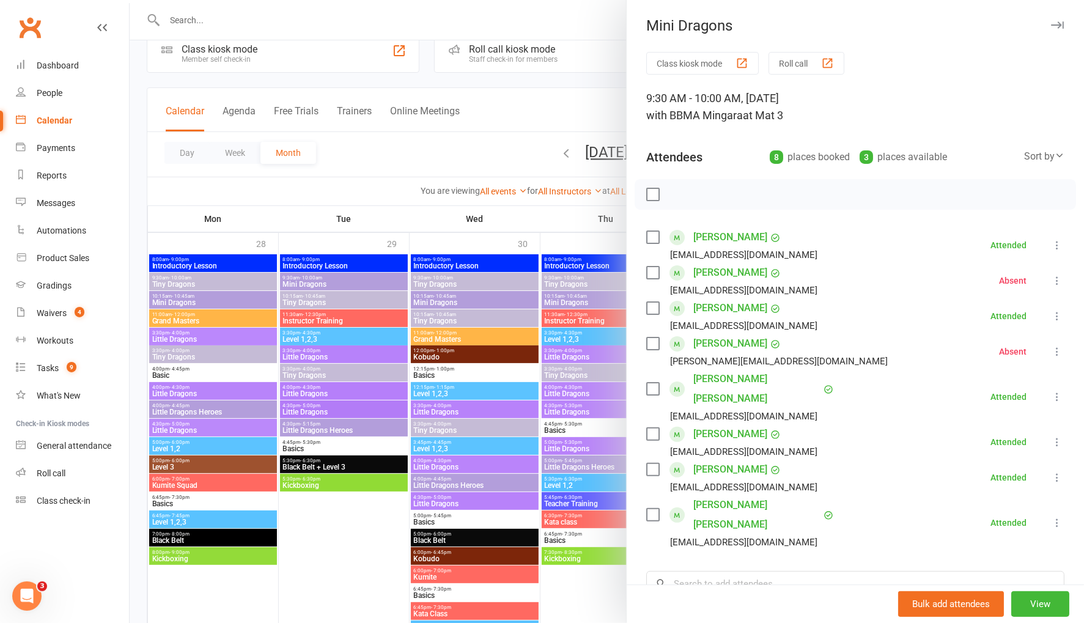
drag, startPoint x: 566, startPoint y: 221, endPoint x: 580, endPoint y: 230, distance: 16.3
click at [566, 221] on div at bounding box center [607, 311] width 955 height 623
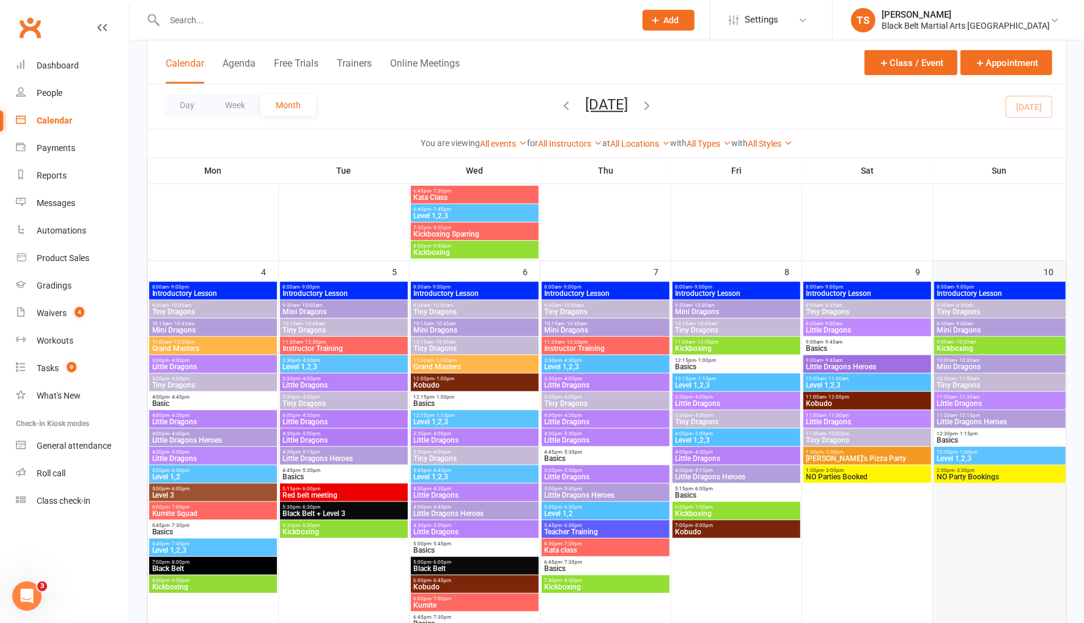
scroll to position [443, 0]
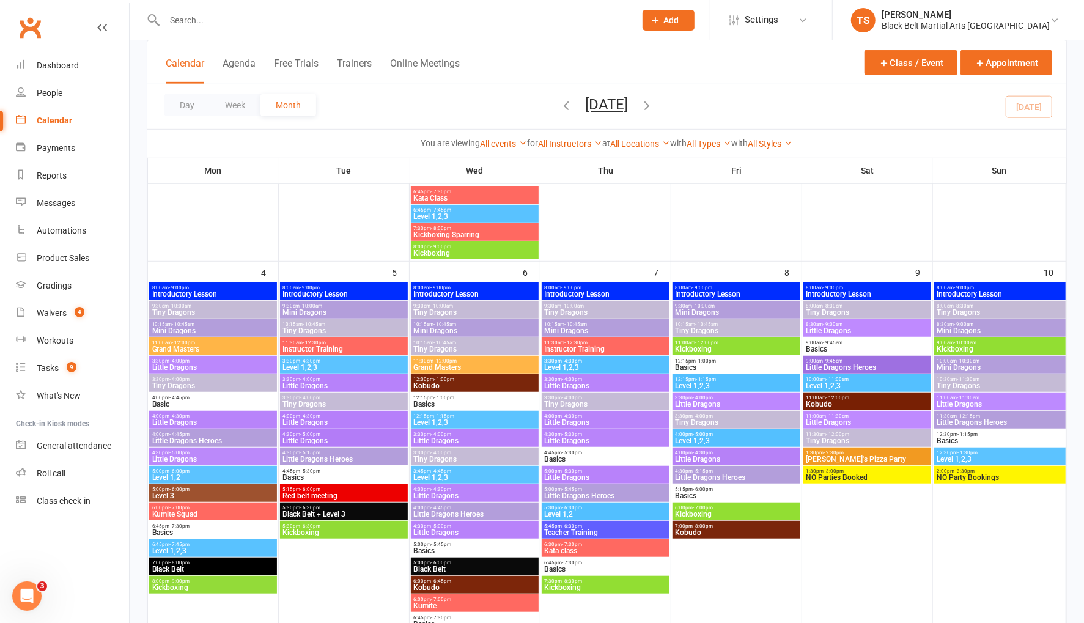
click at [215, 20] on input "text" at bounding box center [394, 20] width 466 height 17
type input "[PERSON_NAME]"
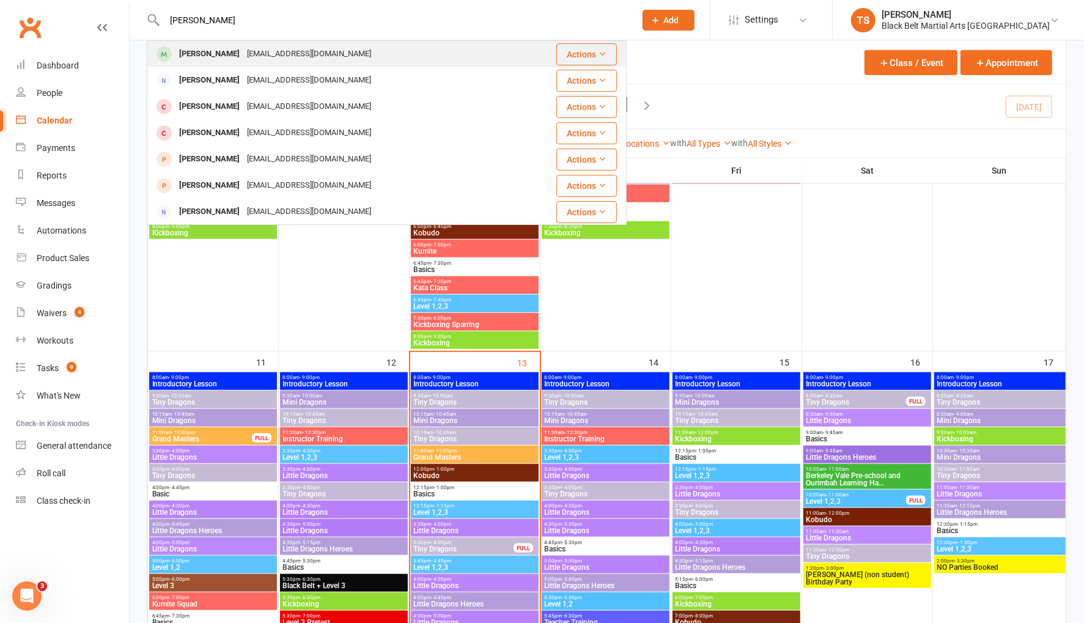
click at [193, 56] on div "[PERSON_NAME]" at bounding box center [210, 54] width 68 height 18
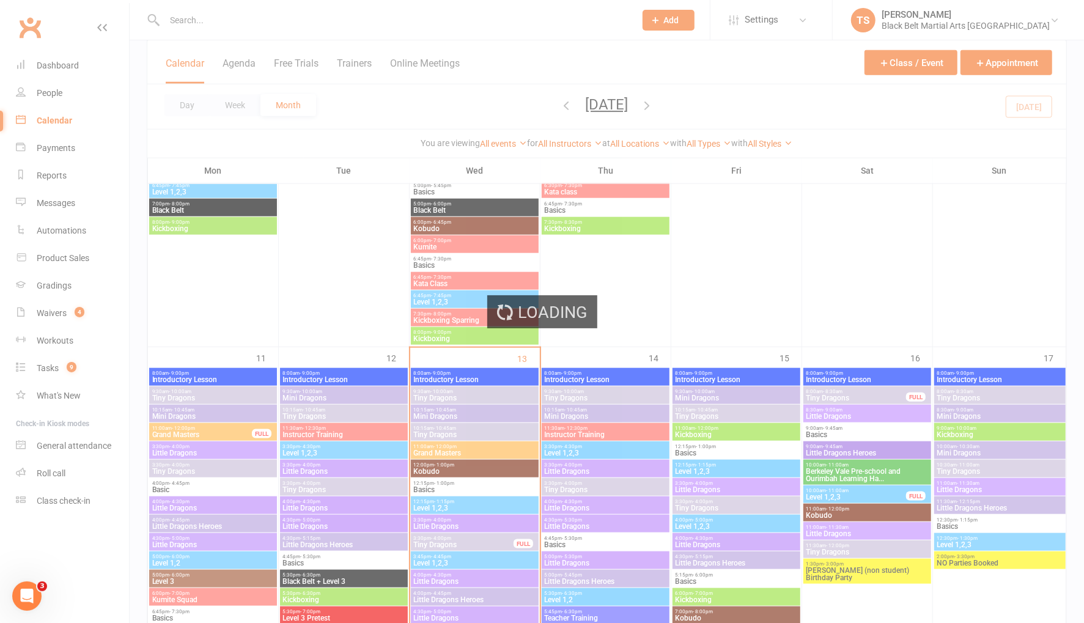
scroll to position [804, 0]
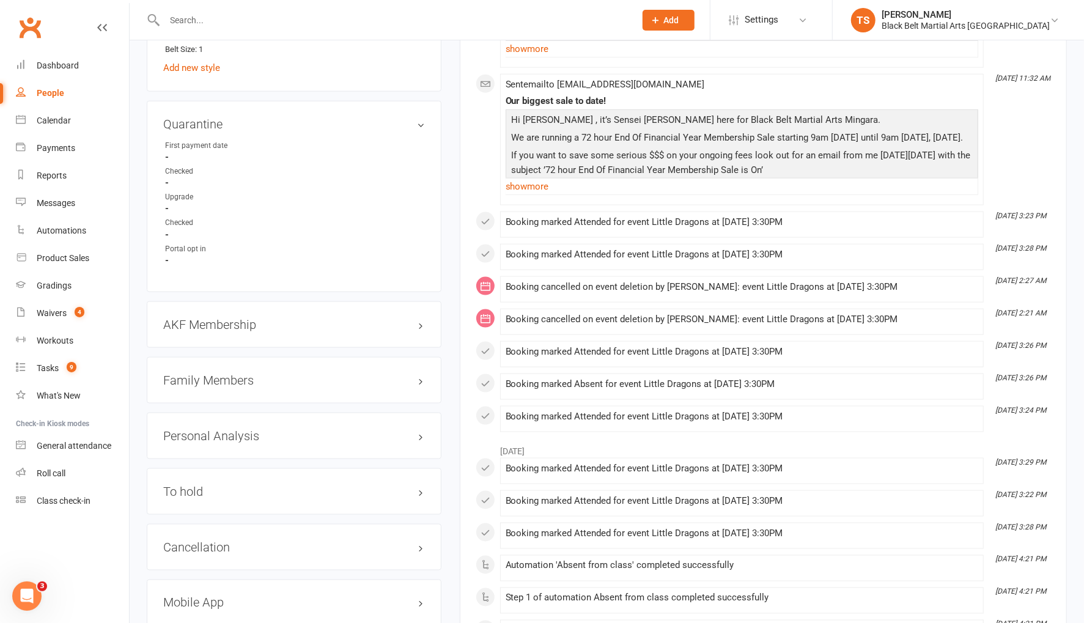
scroll to position [1108, 0]
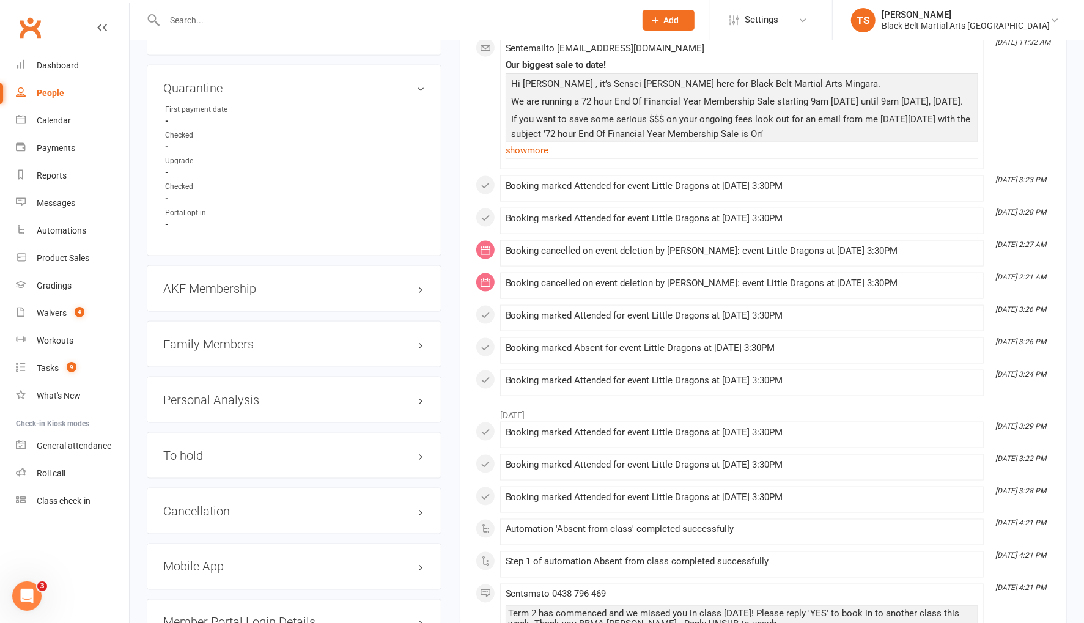
drag, startPoint x: 185, startPoint y: 339, endPoint x: 220, endPoint y: 335, distance: 35.2
click at [184, 339] on h3 "Family Members" at bounding box center [294, 344] width 262 height 13
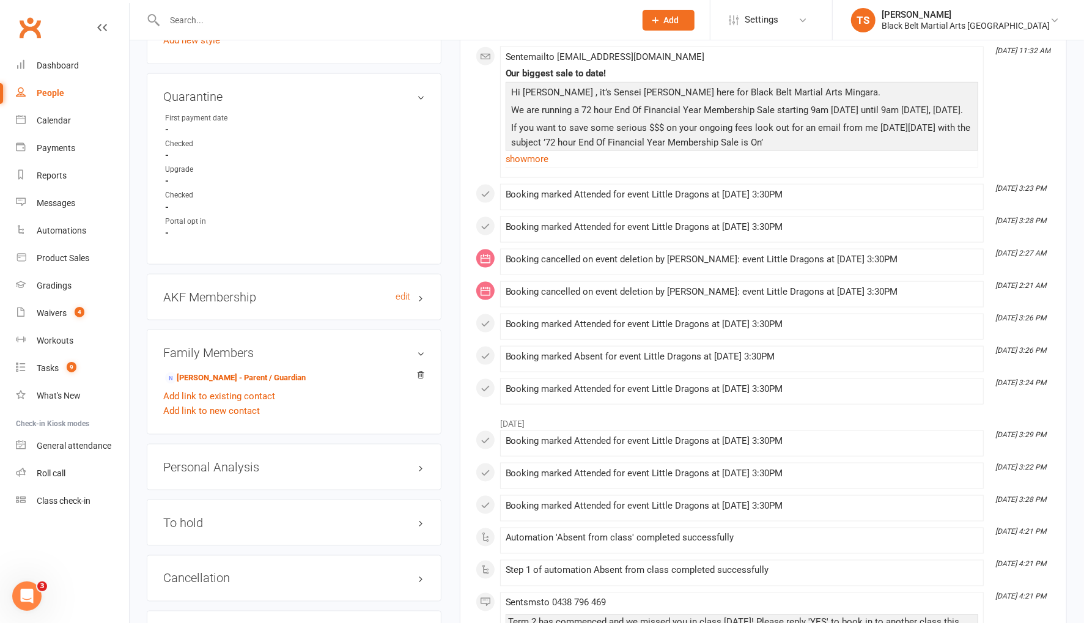
scroll to position [1097, 0]
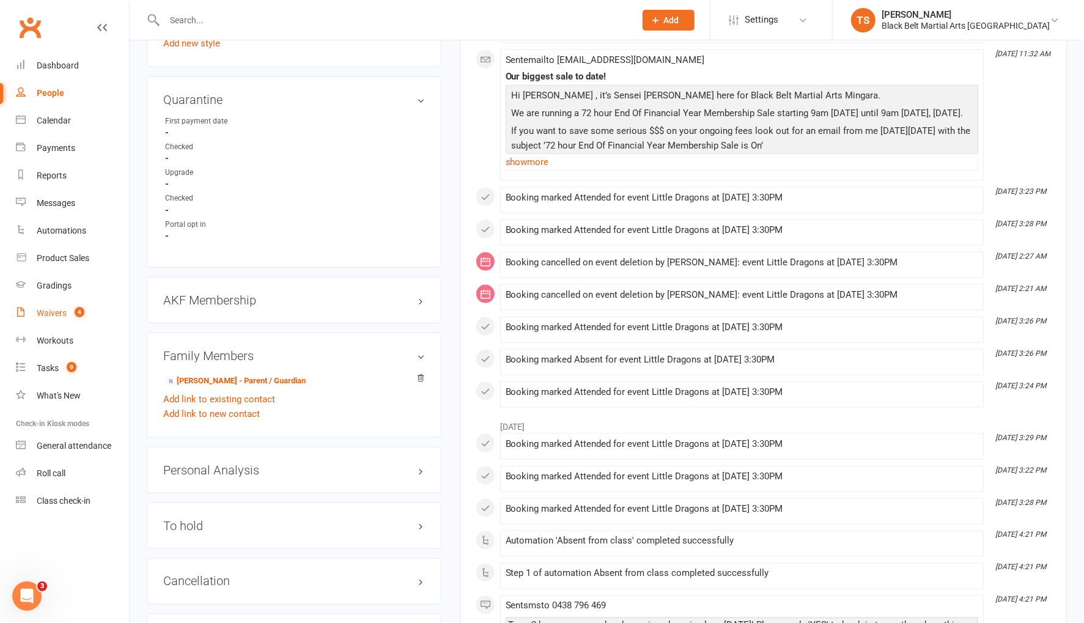
drag, startPoint x: 45, startPoint y: 315, endPoint x: 580, endPoint y: 339, distance: 536.3
click at [45, 315] on div "Waivers" at bounding box center [52, 313] width 30 height 10
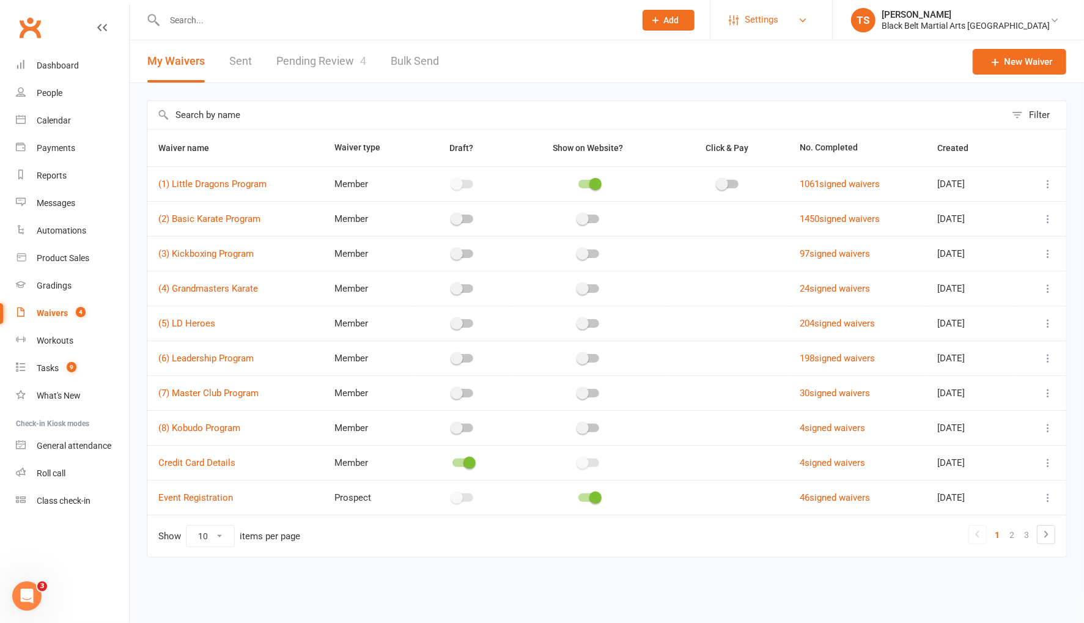
click at [779, 20] on span "Settings" at bounding box center [762, 20] width 34 height 28
click at [812, 58] on link "Membership Plans" at bounding box center [772, 54] width 122 height 28
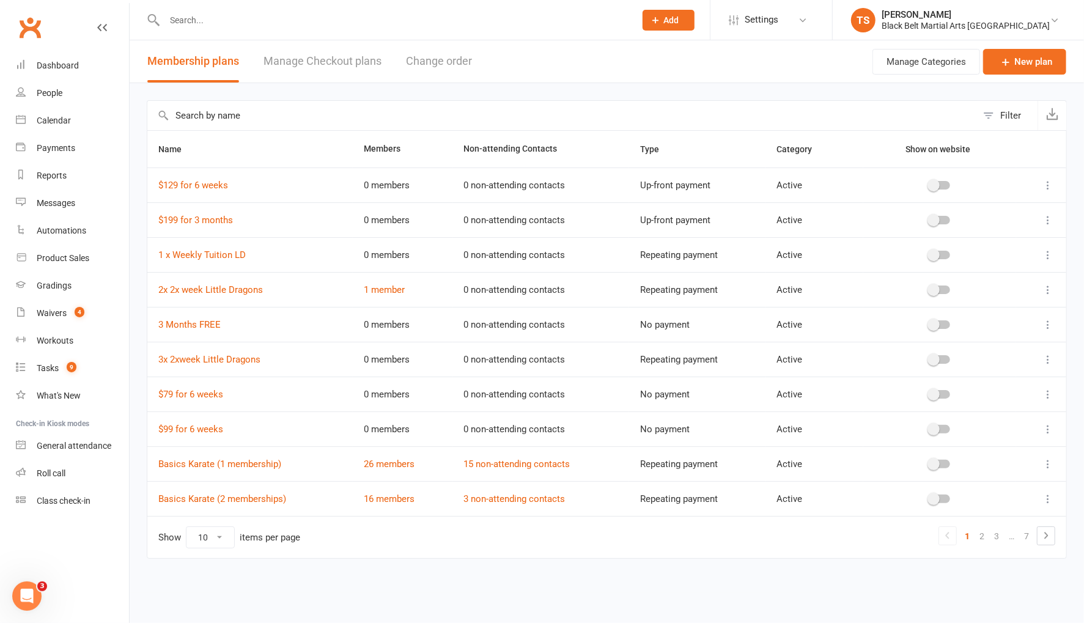
click at [342, 62] on link "Manage Checkout plans" at bounding box center [323, 61] width 118 height 42
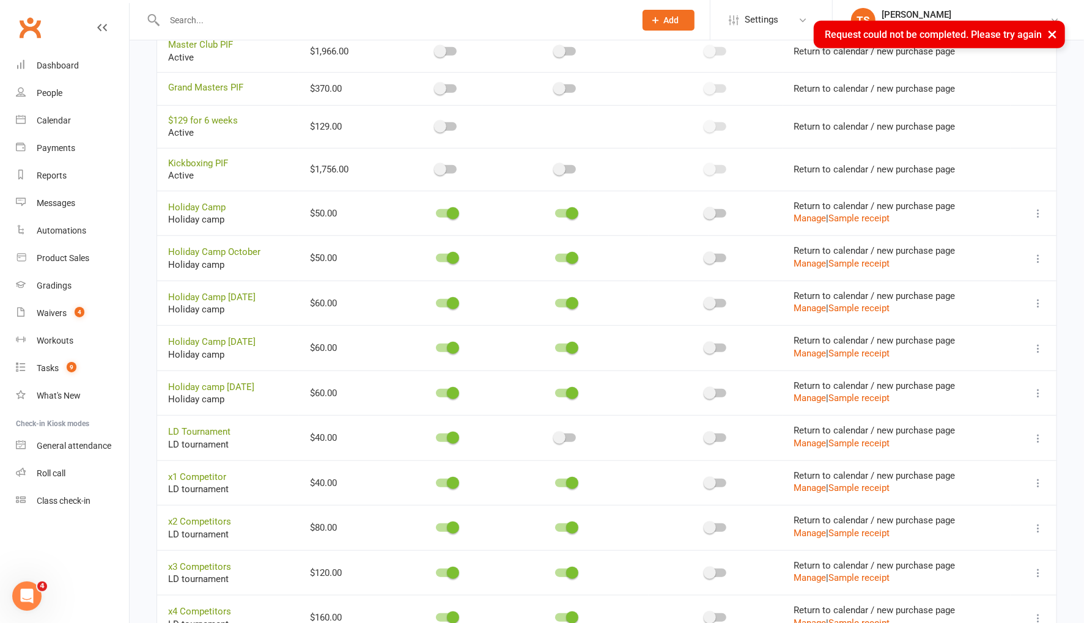
scroll to position [650, 0]
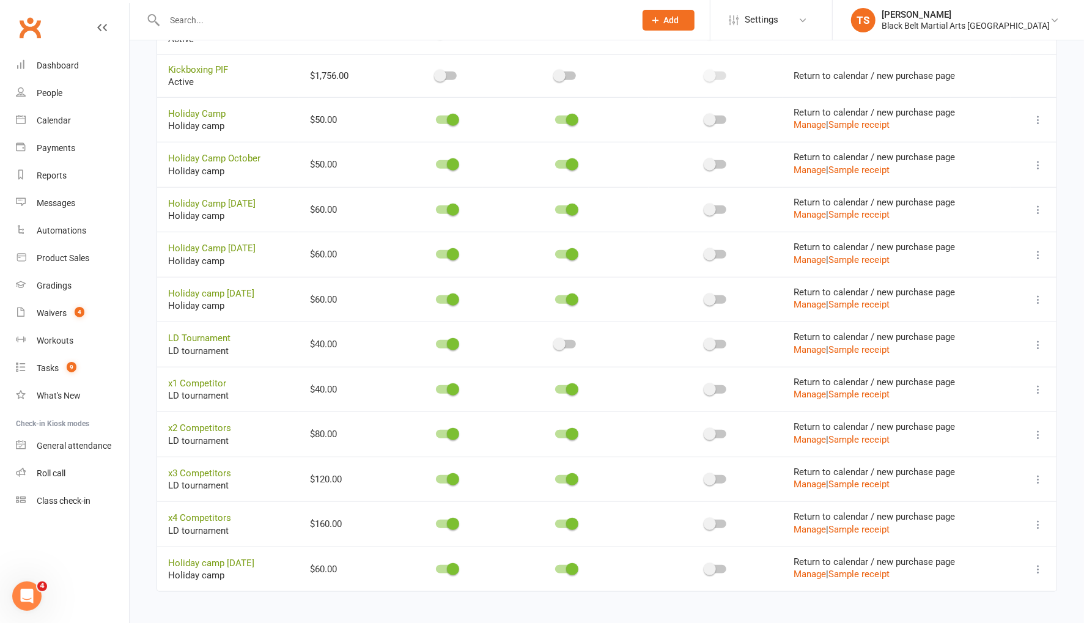
click at [1035, 385] on icon at bounding box center [1038, 389] width 12 height 12
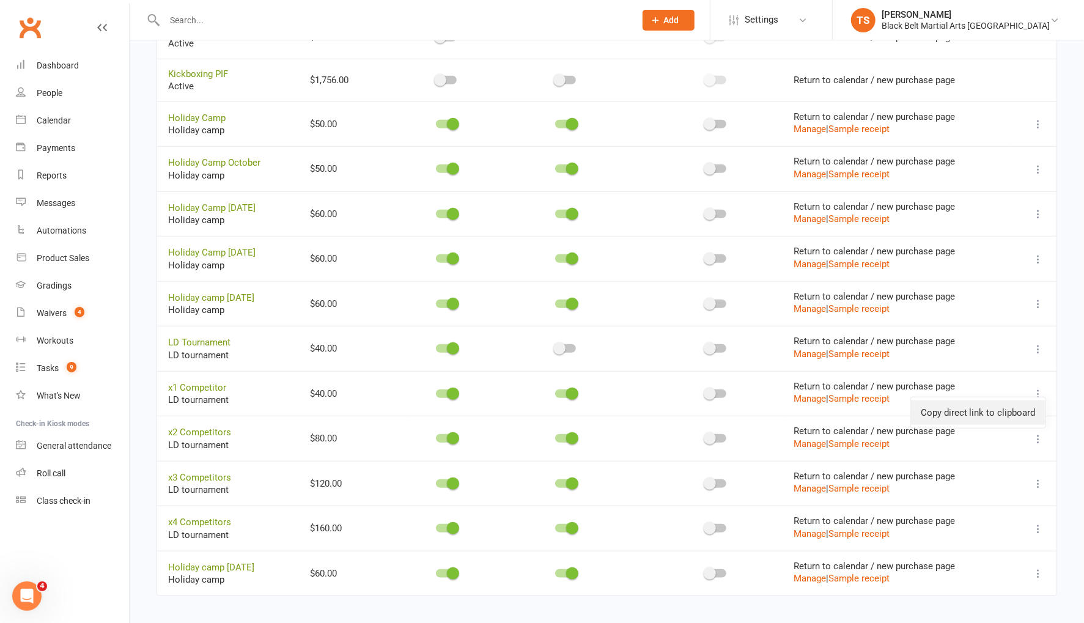
click at [994, 416] on link "Copy direct link to clipboard" at bounding box center [978, 413] width 135 height 24
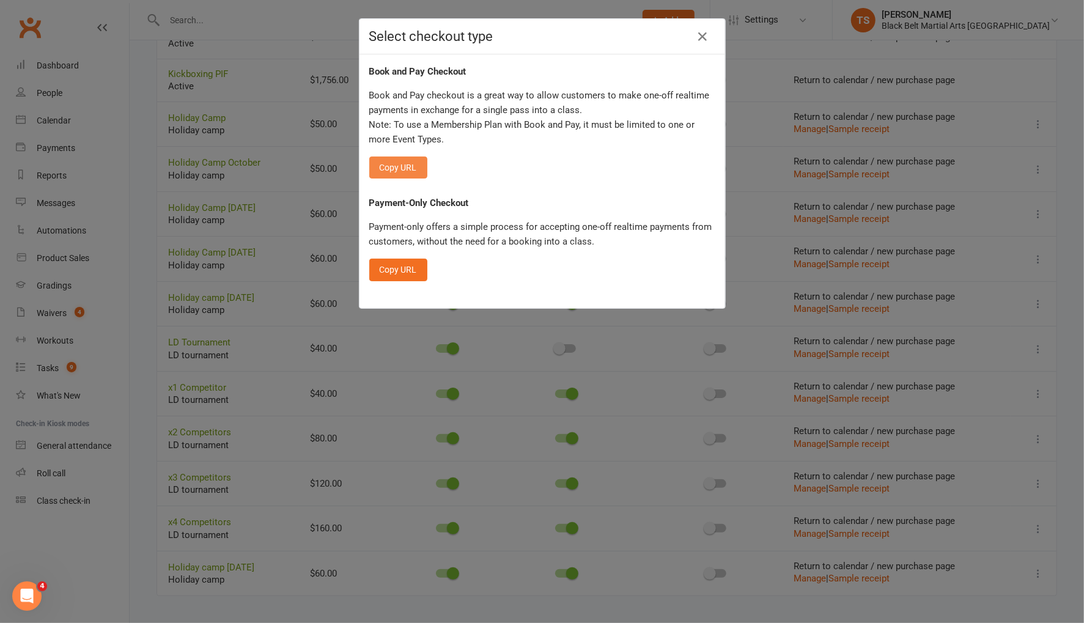
click at [386, 168] on button "Copy URL" at bounding box center [398, 168] width 58 height 22
drag, startPoint x: 704, startPoint y: 37, endPoint x: 609, endPoint y: 146, distance: 144.8
click at [704, 37] on icon "button" at bounding box center [703, 36] width 15 height 15
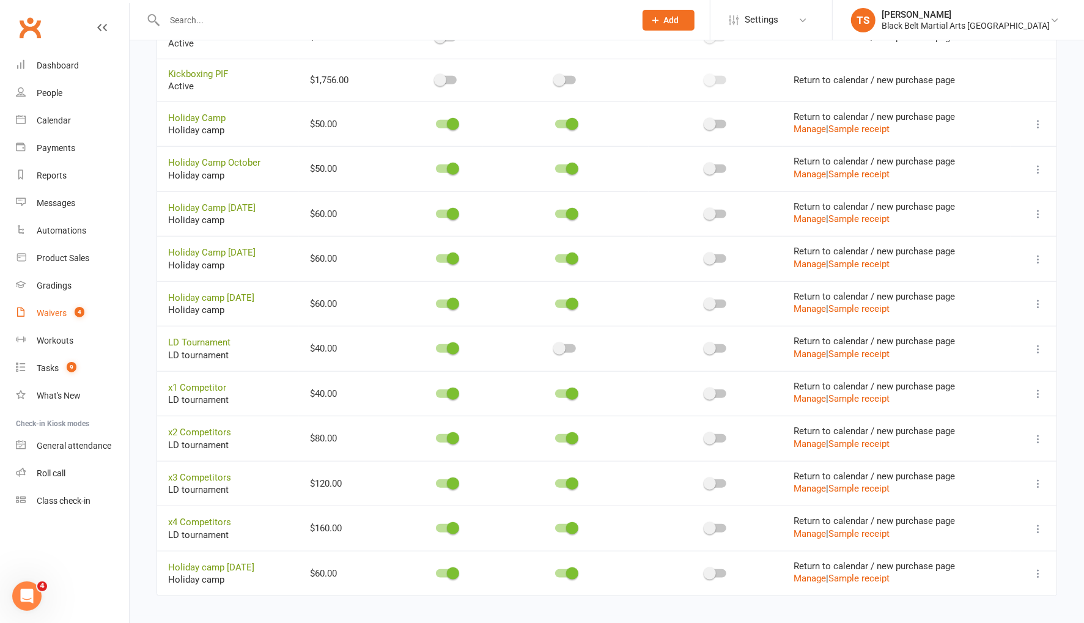
drag, startPoint x: 56, startPoint y: 313, endPoint x: 299, endPoint y: 308, distance: 243.5
click at [56, 313] on div "Waivers" at bounding box center [52, 313] width 30 height 10
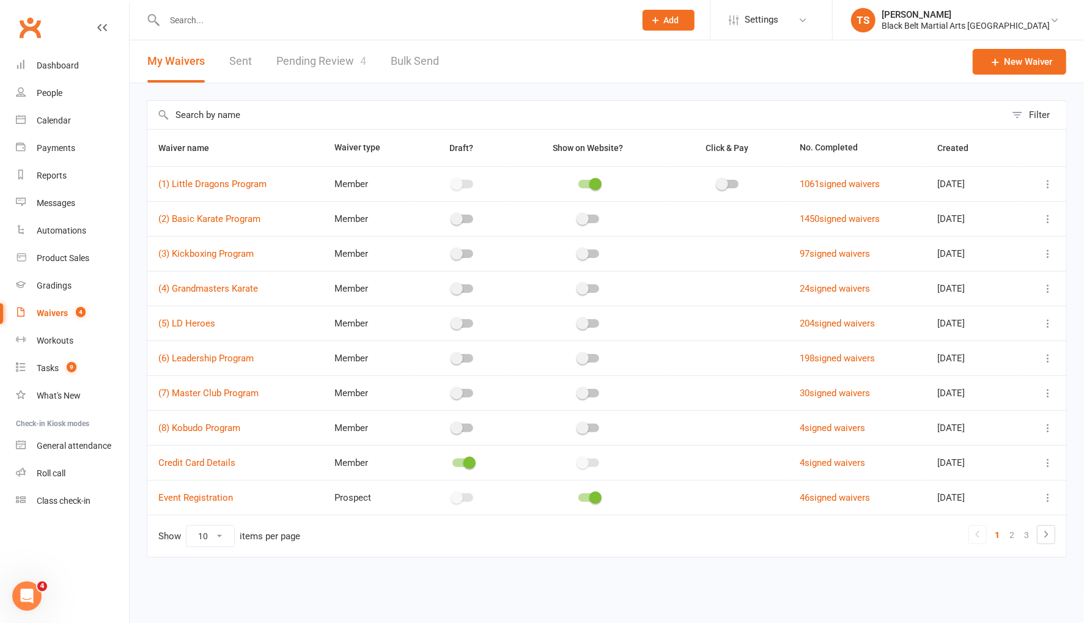
click at [236, 115] on input "text" at bounding box center [576, 115] width 859 height 28
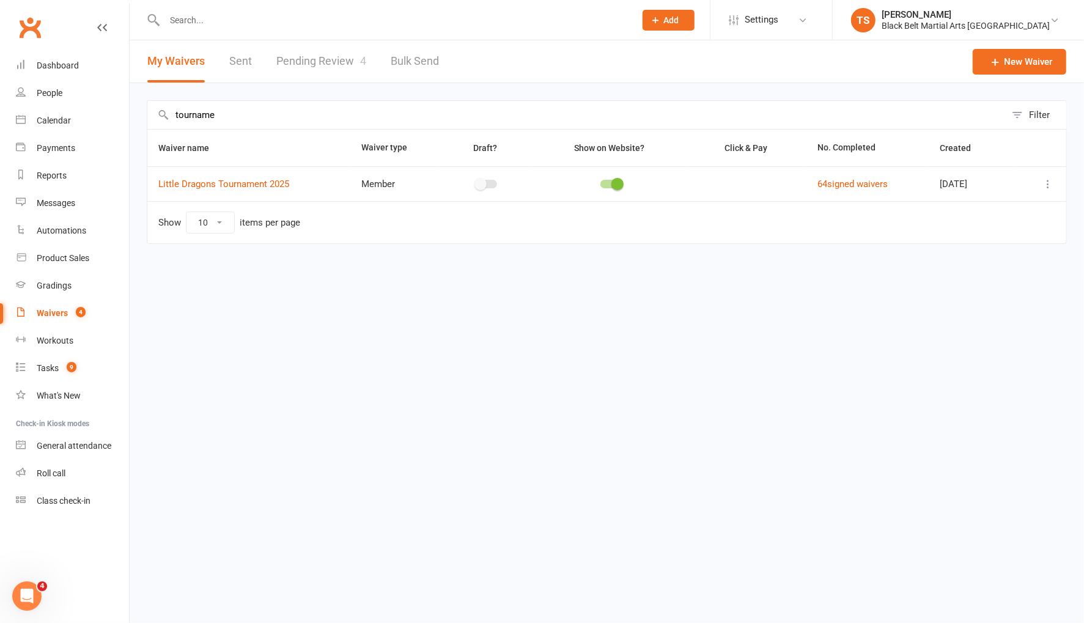
type input "tourname"
click at [1047, 183] on icon at bounding box center [1048, 184] width 12 height 12
click at [1016, 258] on link "Copy external link to clipboard" at bounding box center [984, 256] width 144 height 24
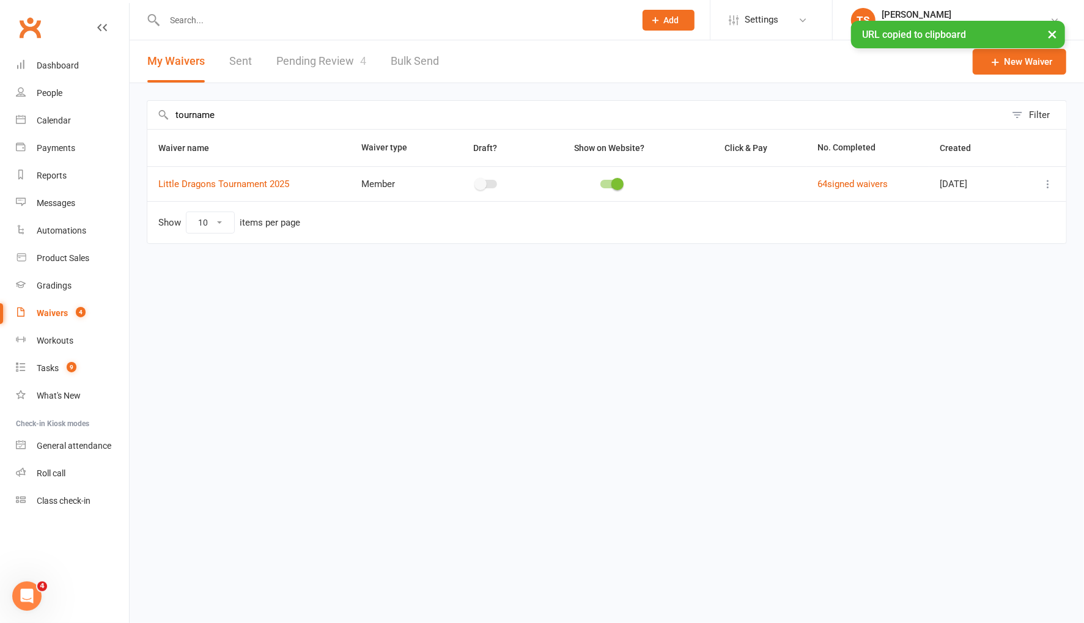
click at [190, 17] on input "text" at bounding box center [394, 20] width 466 height 17
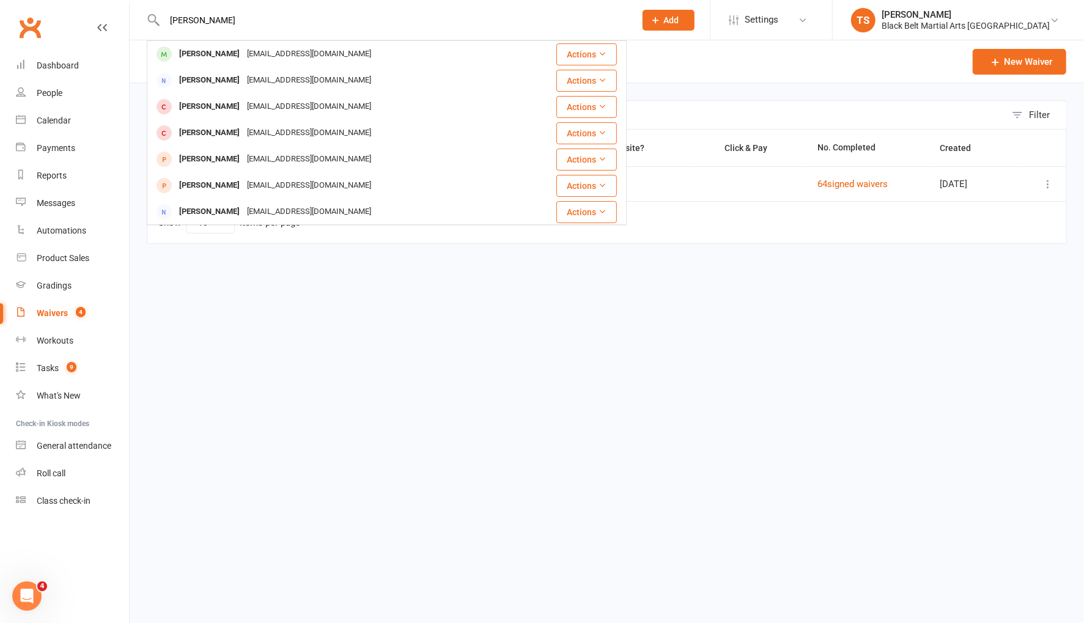
type input "[PERSON_NAME]"
click at [199, 58] on div "[PERSON_NAME]" at bounding box center [210, 54] width 68 height 18
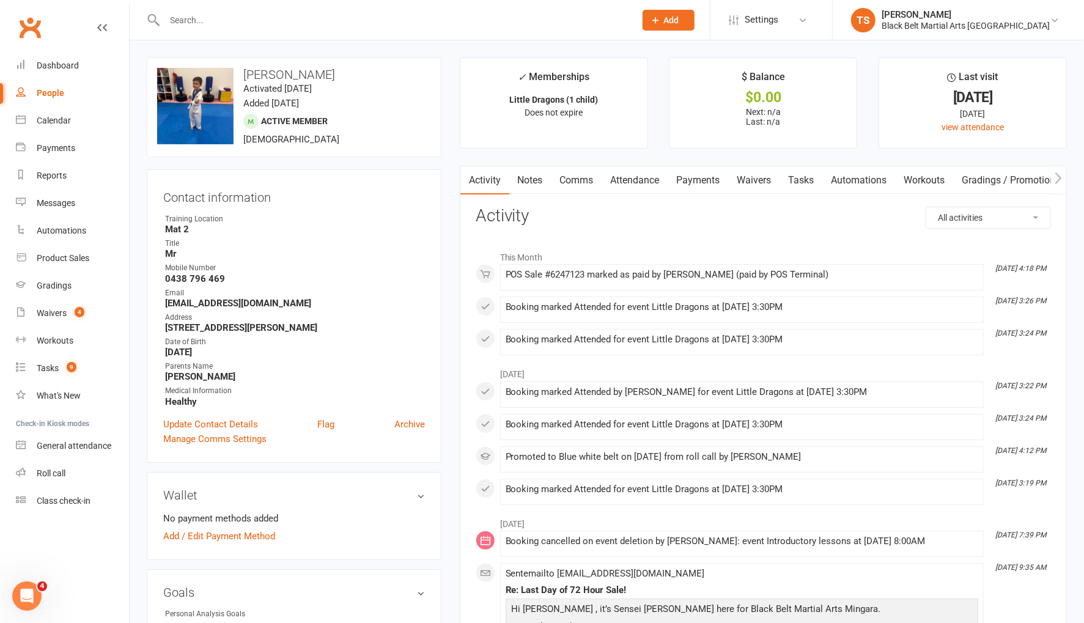
click at [575, 180] on link "Comms" at bounding box center [577, 180] width 51 height 28
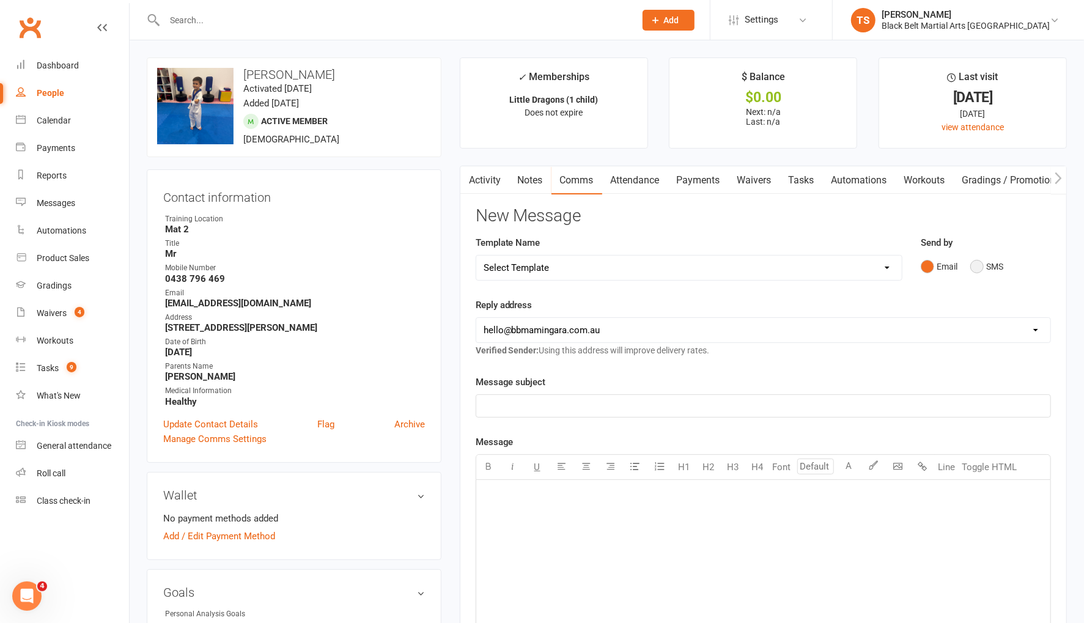
click at [980, 262] on button "SMS" at bounding box center [987, 266] width 33 height 23
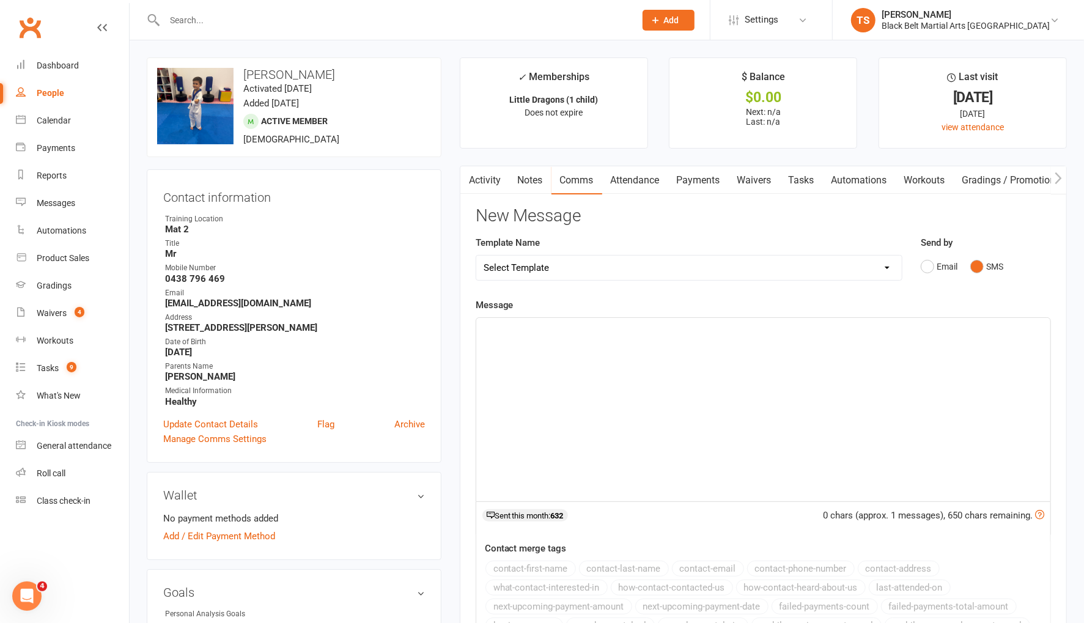
click at [857, 325] on p "﻿" at bounding box center [764, 329] width 560 height 15
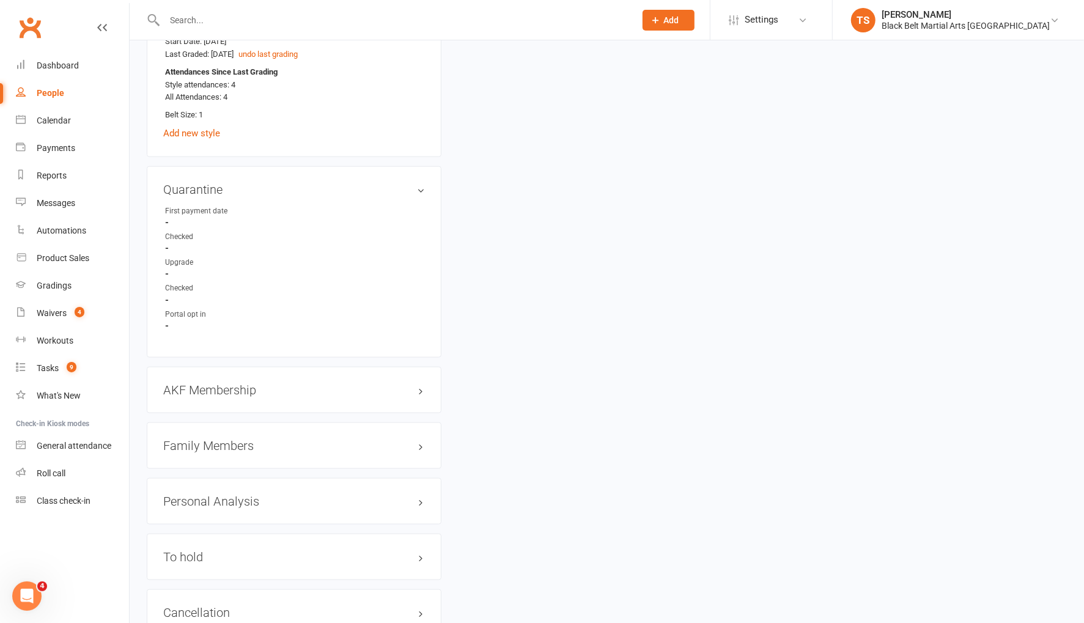
scroll to position [1059, 0]
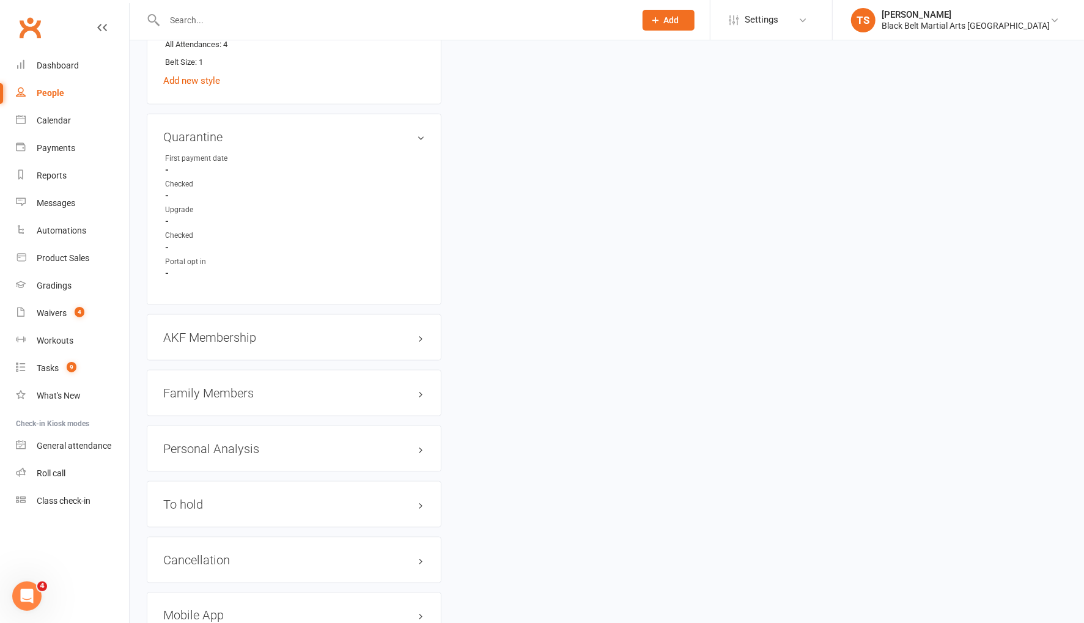
drag, startPoint x: 183, startPoint y: 390, endPoint x: 223, endPoint y: 396, distance: 40.9
click at [183, 390] on h3 "Family Members" at bounding box center [294, 393] width 262 height 13
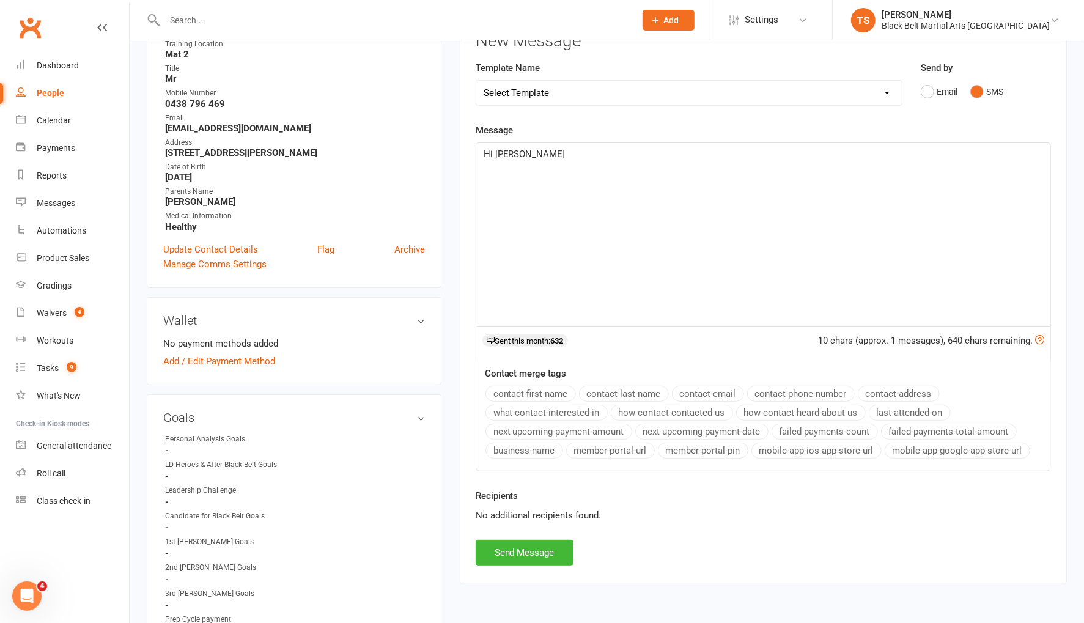
scroll to position [0, 0]
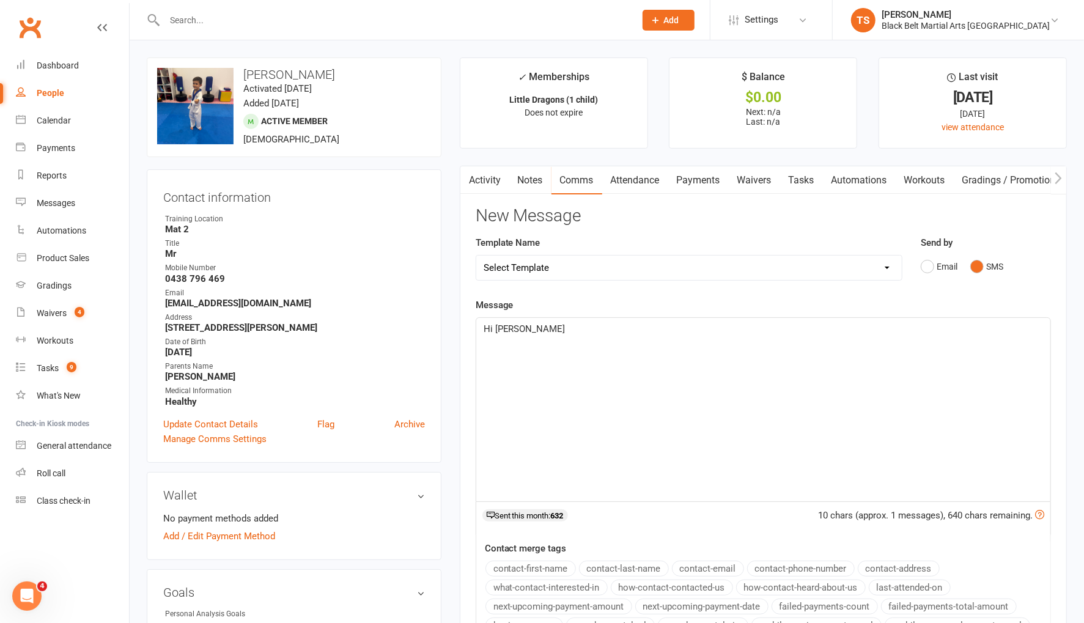
click at [545, 327] on p "Hi [PERSON_NAME]" at bounding box center [764, 329] width 560 height 15
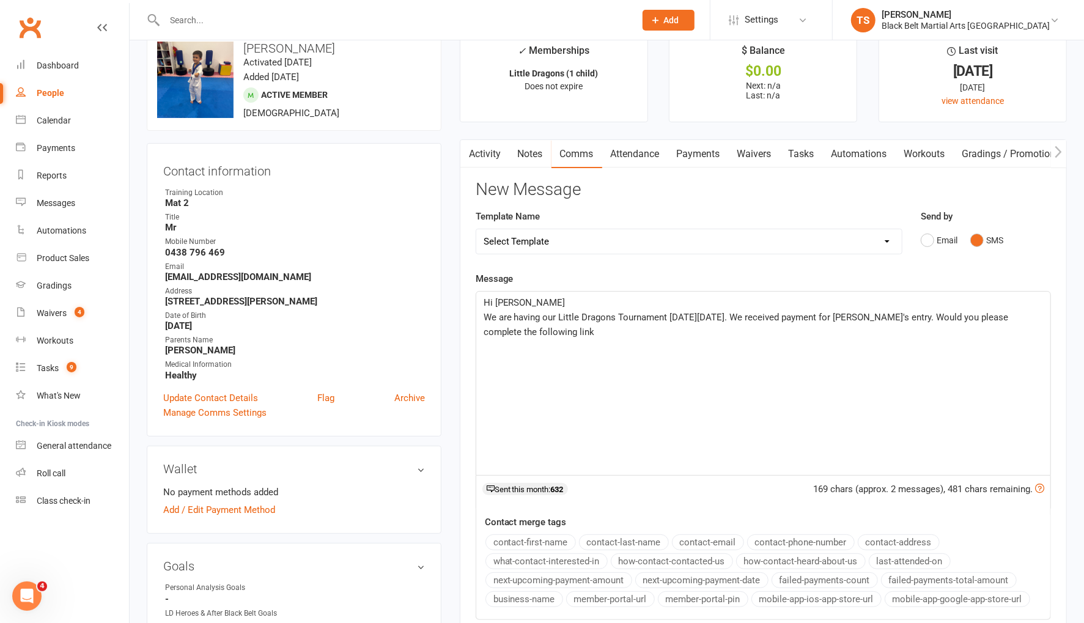
scroll to position [27, 0]
click at [936, 317] on span "We are having our Little Dragons Tournament [DATE][DATE]. We received payment f…" at bounding box center [748, 324] width 528 height 26
click at [821, 329] on p "We are having our Little Dragons Tournament [DATE][DATE]. We received payment f…" at bounding box center [764, 323] width 560 height 29
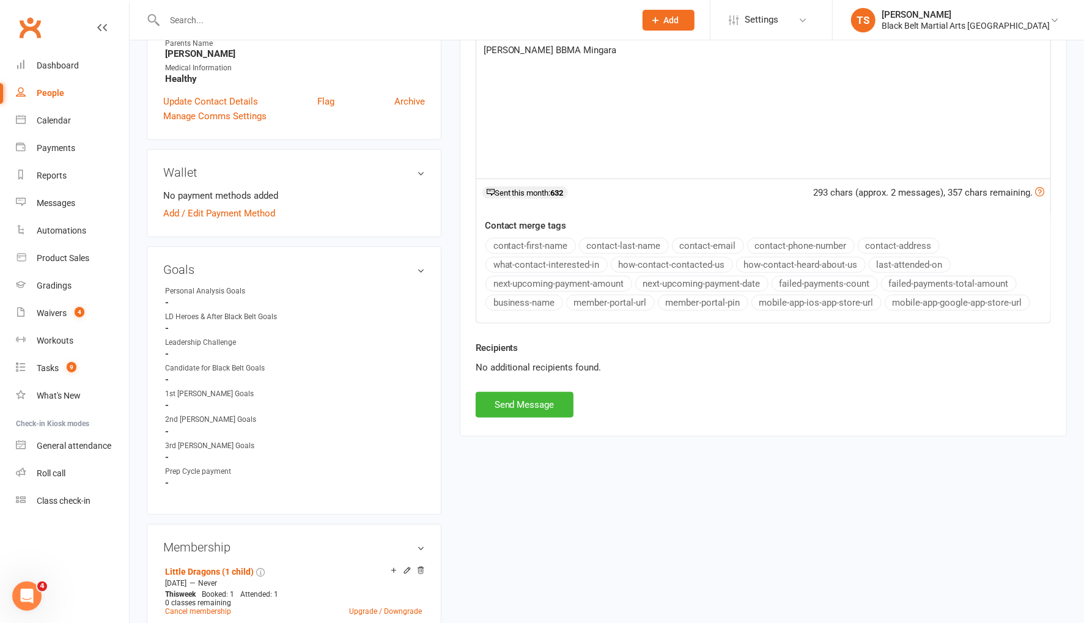
scroll to position [391, 0]
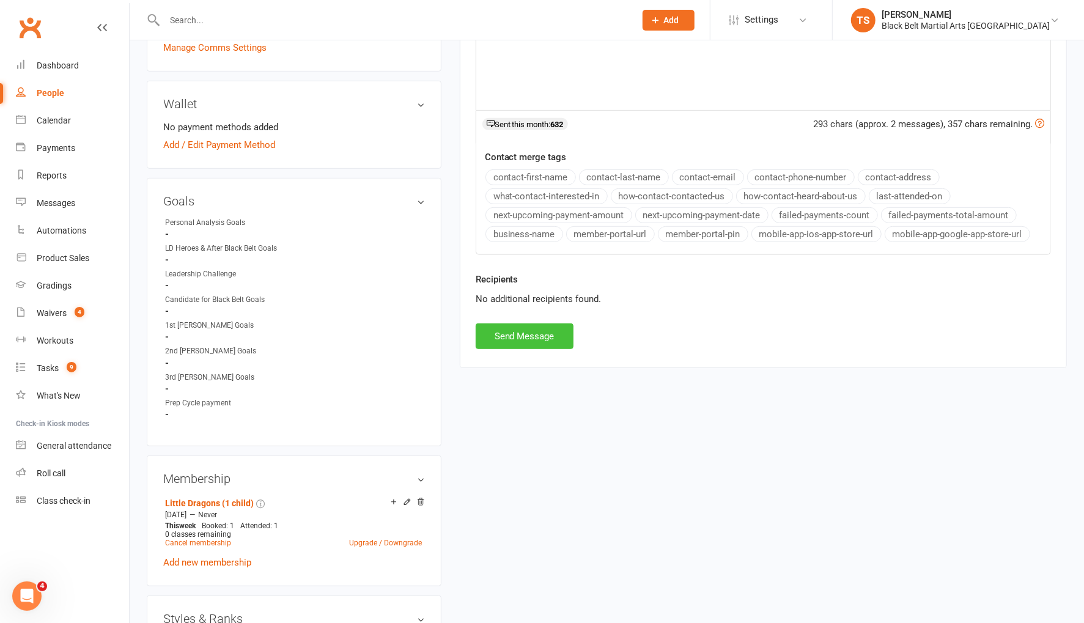
click at [548, 325] on button "Send Message" at bounding box center [525, 337] width 98 height 26
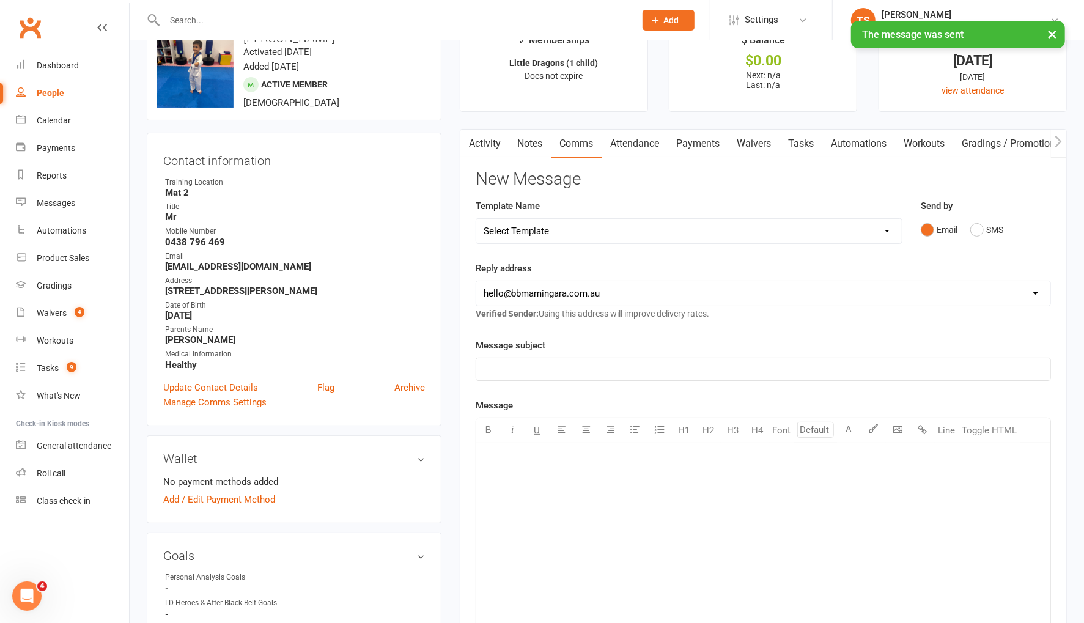
scroll to position [0, 0]
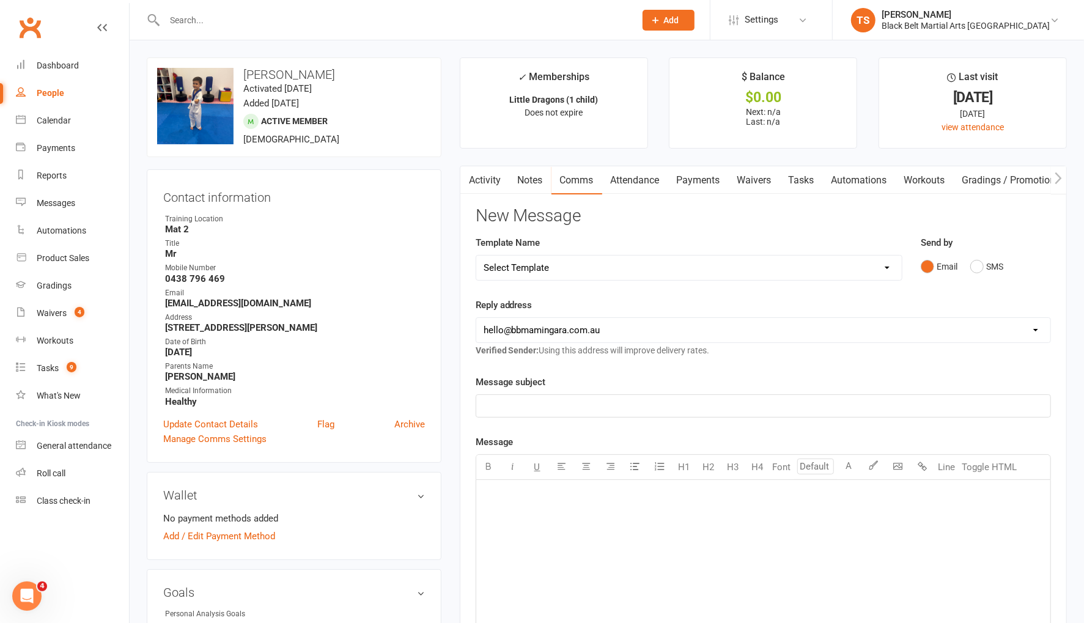
click at [202, 20] on input "text" at bounding box center [394, 20] width 466 height 17
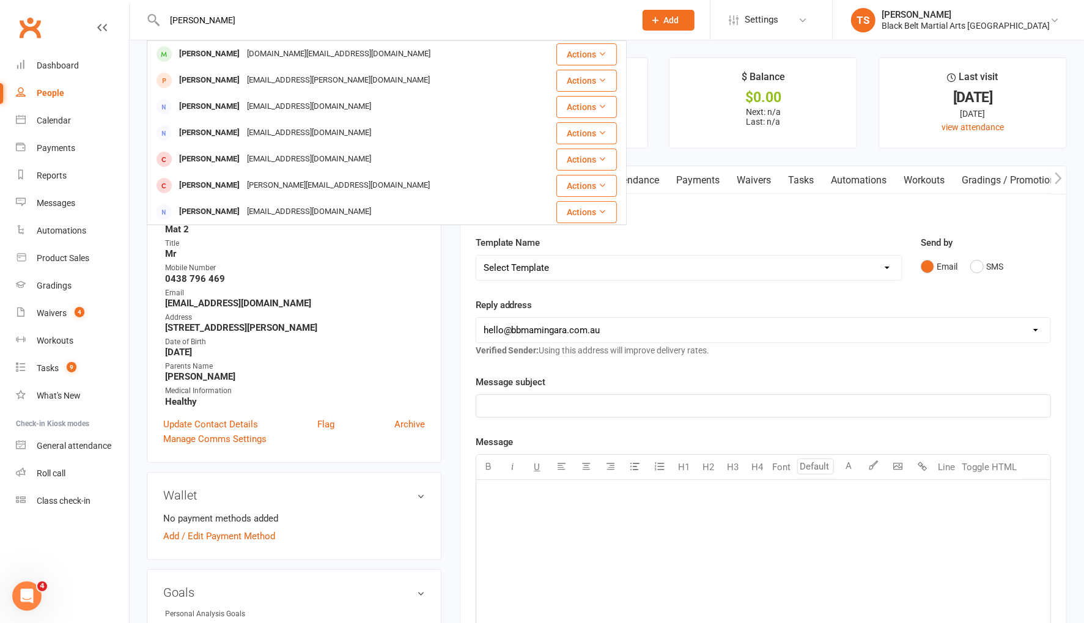
type input "[PERSON_NAME]"
click at [451, 338] on main "✓ Memberships Little Dragons (1 child) Does not expire $ Balance $0.00 Next: n/…" at bounding box center [764, 478] width 626 height 843
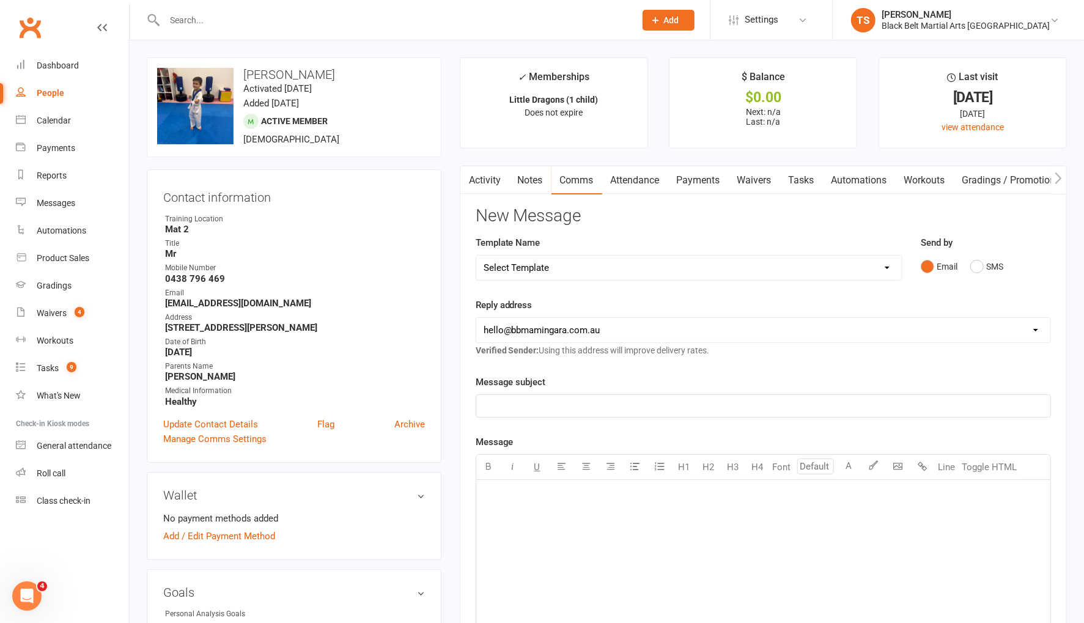
click at [481, 180] on link "Activity" at bounding box center [485, 180] width 49 height 28
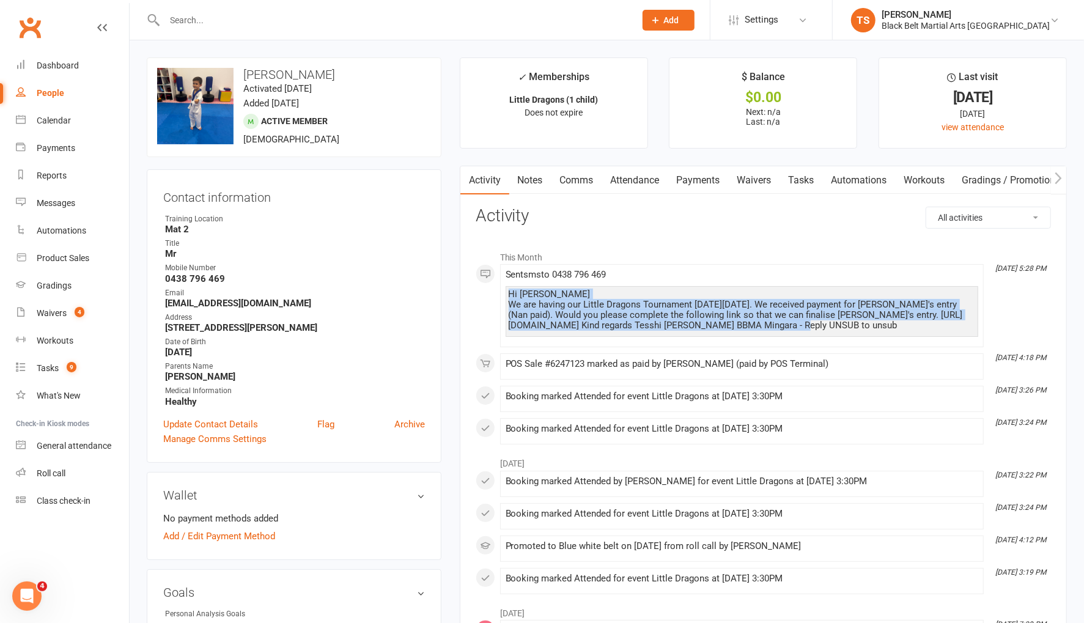
drag, startPoint x: 839, startPoint y: 325, endPoint x: 486, endPoint y: 294, distance: 354.9
click at [486, 294] on div "This Month [DATE] 5:28 PM Sent sms to [PHONE_NUMBER] Hi [PERSON_NAME] We are ha…" at bounding box center [763, 345] width 575 height 200
copy div "Hi [PERSON_NAME] We are having our Little Dragons Tournament [DATE][DATE]. We r…"
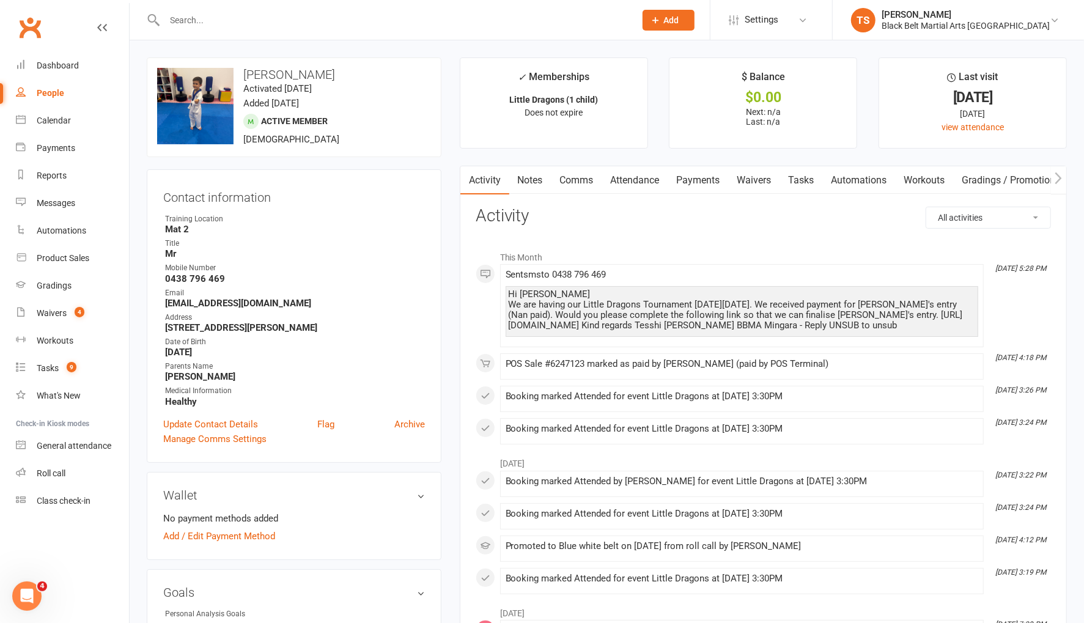
click at [227, 26] on input "text" at bounding box center [394, 20] width 466 height 17
type input "n"
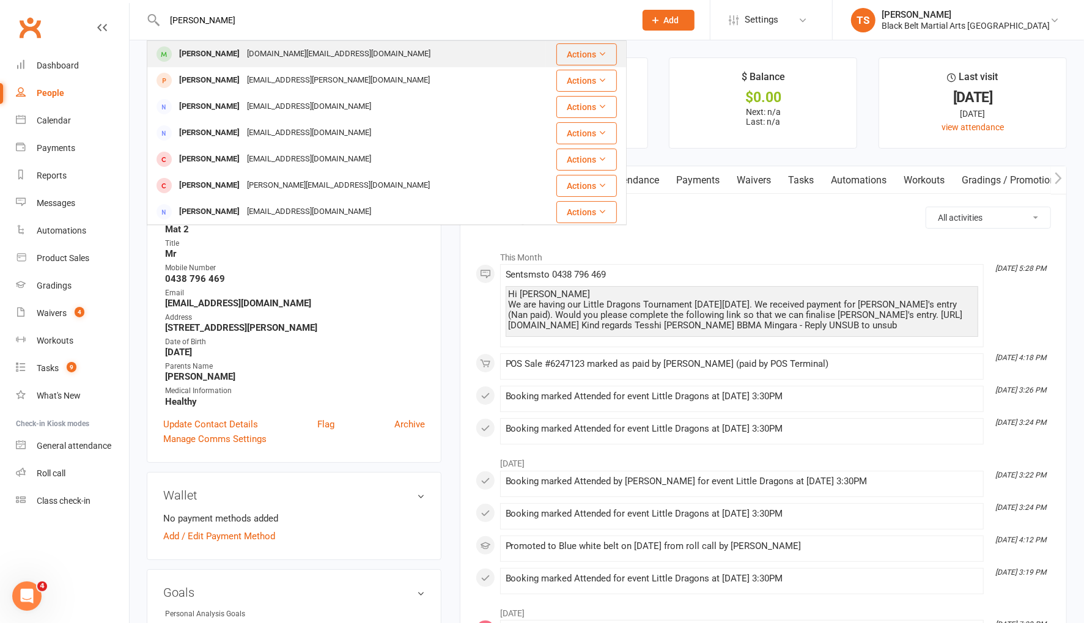
type input "[PERSON_NAME]"
click at [228, 58] on div "[PERSON_NAME]" at bounding box center [210, 54] width 68 height 18
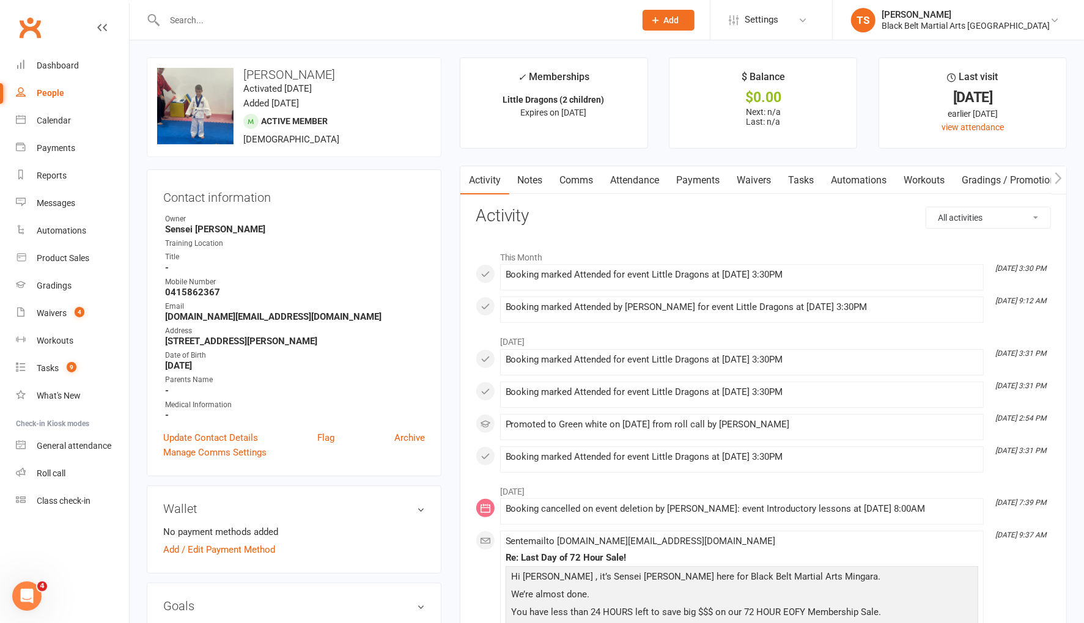
click at [577, 180] on link "Comms" at bounding box center [577, 180] width 51 height 28
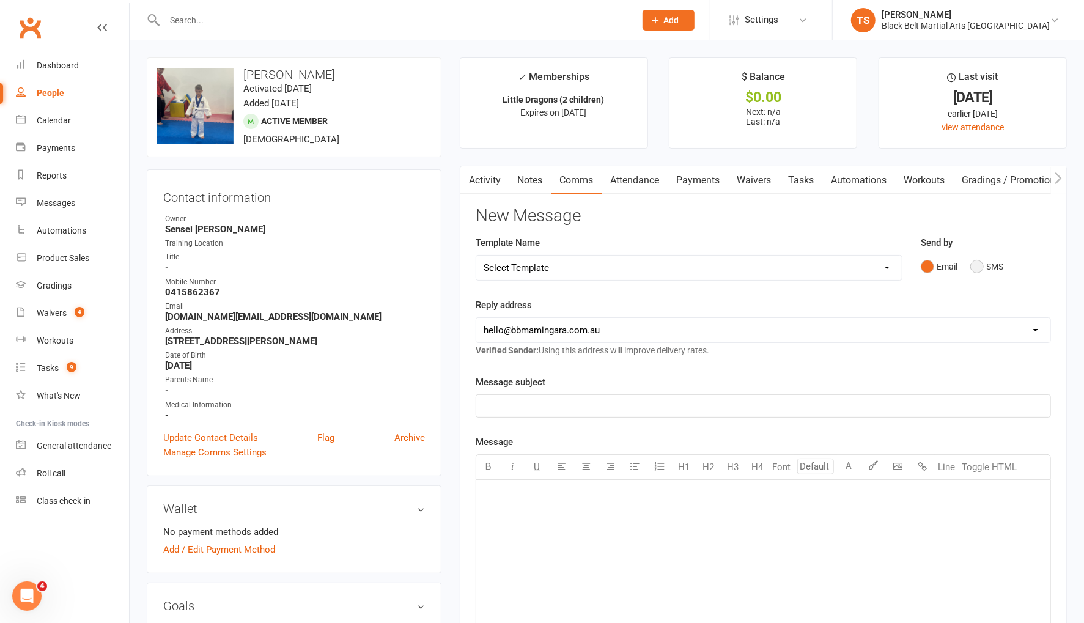
click at [976, 270] on button "SMS" at bounding box center [987, 266] width 33 height 23
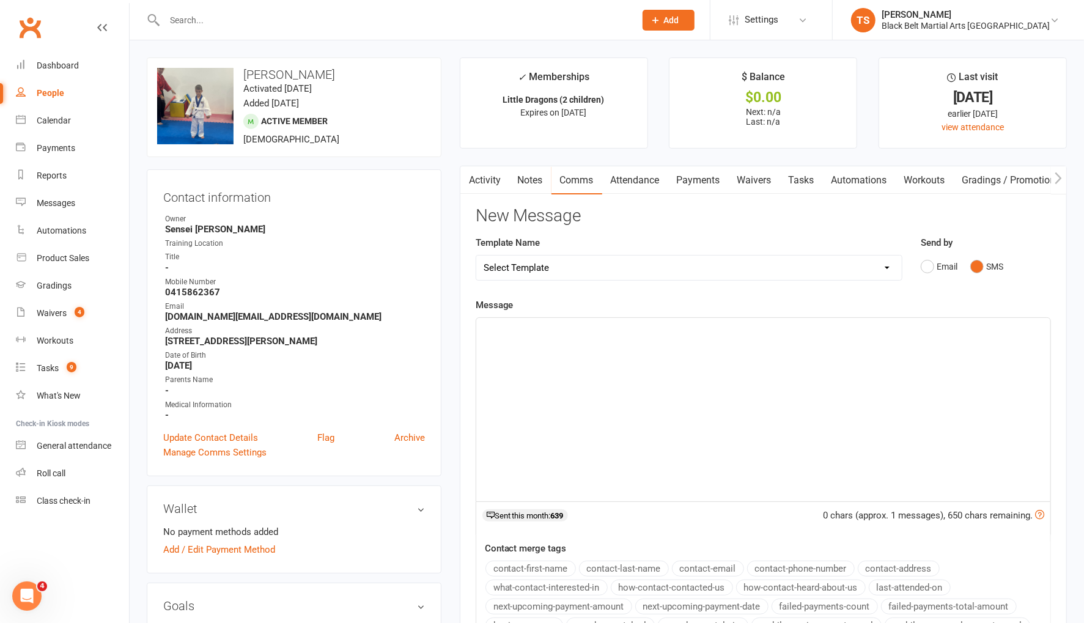
click at [669, 385] on div "﻿" at bounding box center [763, 409] width 574 height 183
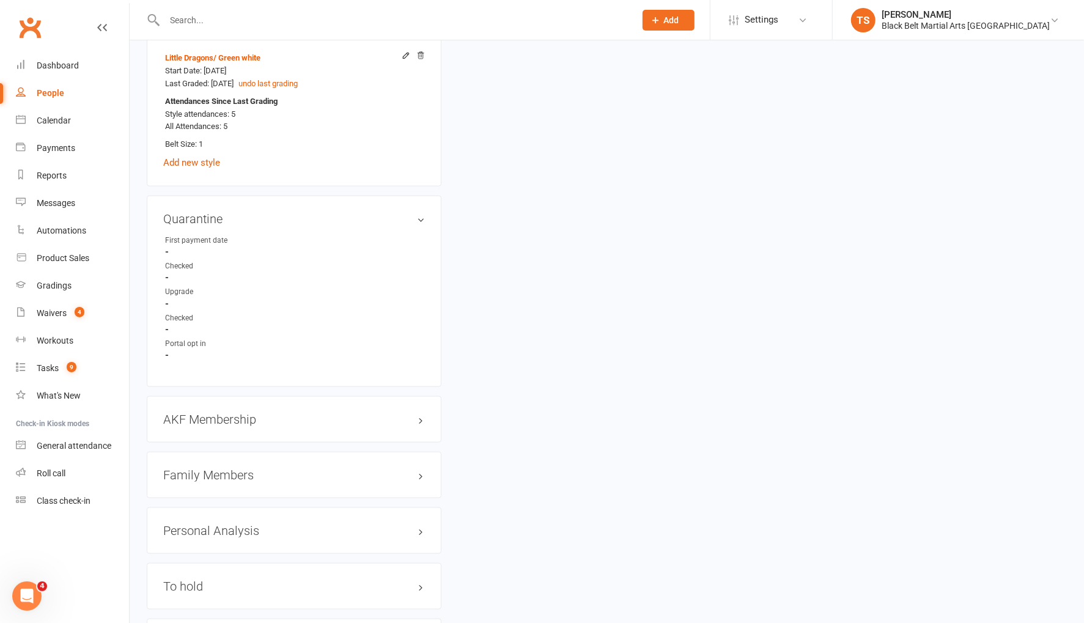
scroll to position [1052, 0]
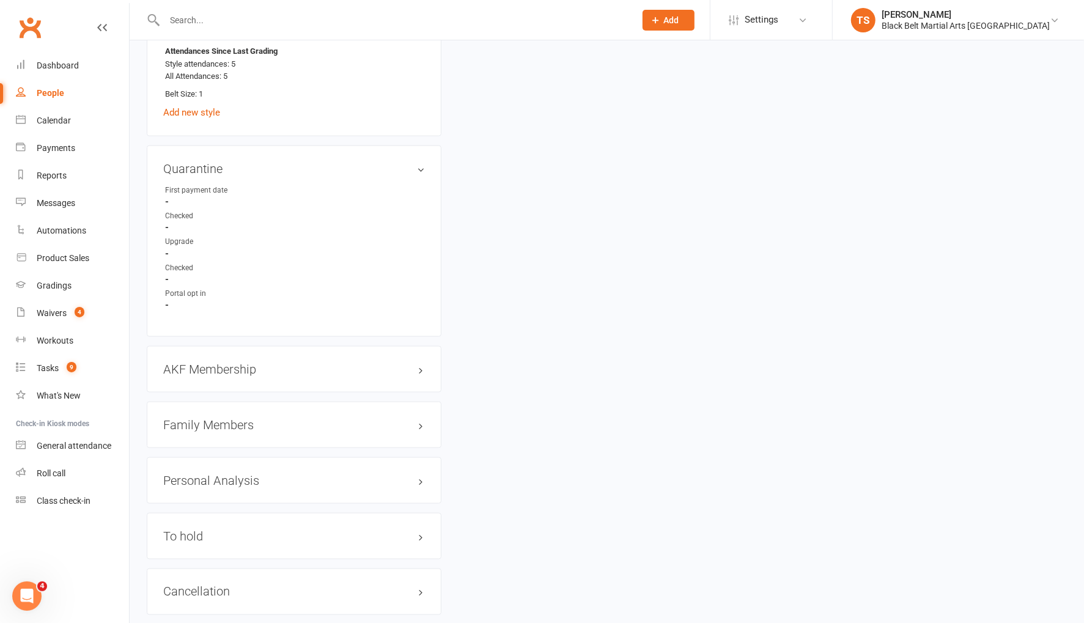
click at [227, 418] on h3 "Family Members" at bounding box center [294, 424] width 262 height 13
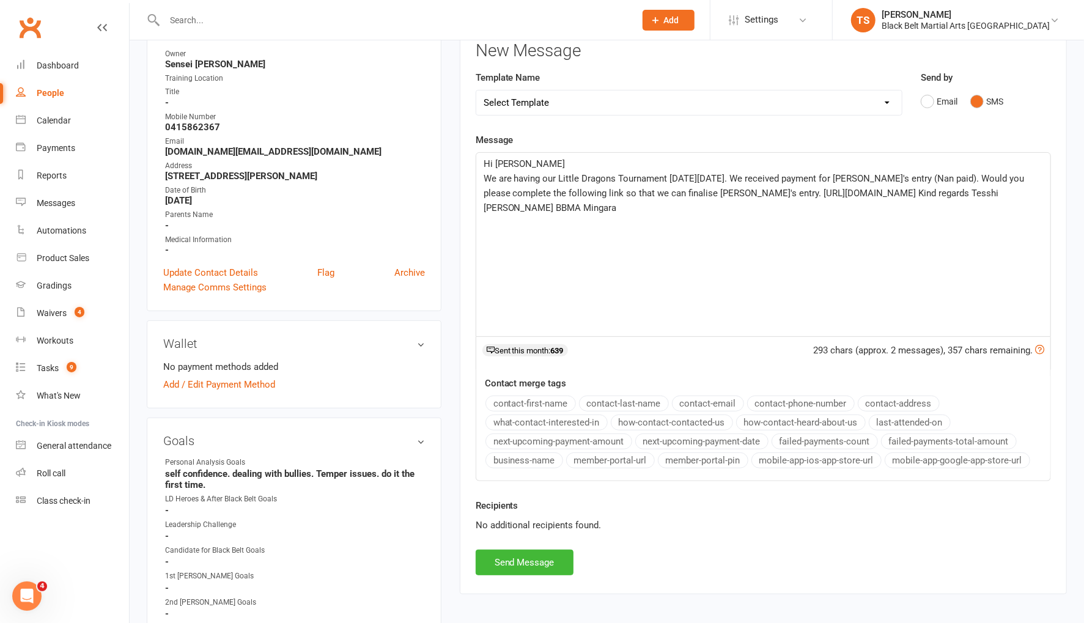
scroll to position [0, 0]
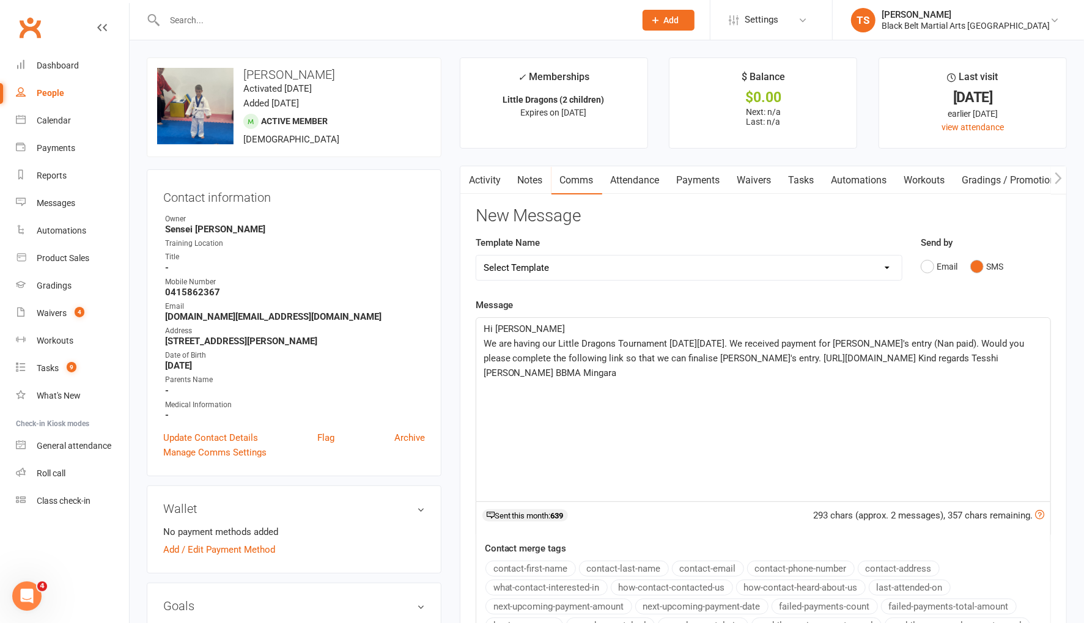
click at [533, 327] on p "Hi [PERSON_NAME]" at bounding box center [764, 329] width 560 height 15
click at [909, 343] on span "We are having our Little Dragons Tournament [DATE][DATE]. We received payment f…" at bounding box center [756, 358] width 544 height 40
click at [939, 345] on span "We are having our Little Dragons Tournament [DATE][DATE]. We received payment f…" at bounding box center [757, 358] width 547 height 40
click at [1004, 343] on span "We are having our Little Dragons Tournament [DATE][DATE]. We received payment f…" at bounding box center [765, 358] width 562 height 40
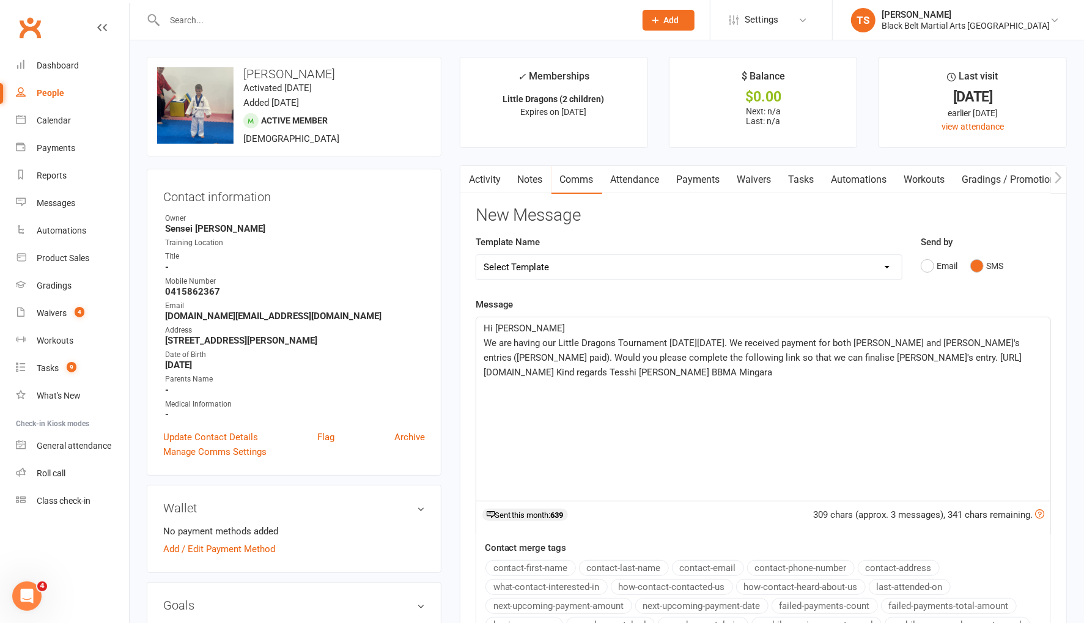
drag, startPoint x: 816, startPoint y: 356, endPoint x: 819, endPoint y: 364, distance: 8.5
click at [816, 357] on span "We are having our Little Dragons Tournament on Sunday, 31 August 2025. We recei…" at bounding box center [753, 358] width 539 height 40
click at [836, 358] on span "We are having our Little Dragons Tournament on Sunday, 31 August 2025. We recei…" at bounding box center [753, 358] width 539 height 40
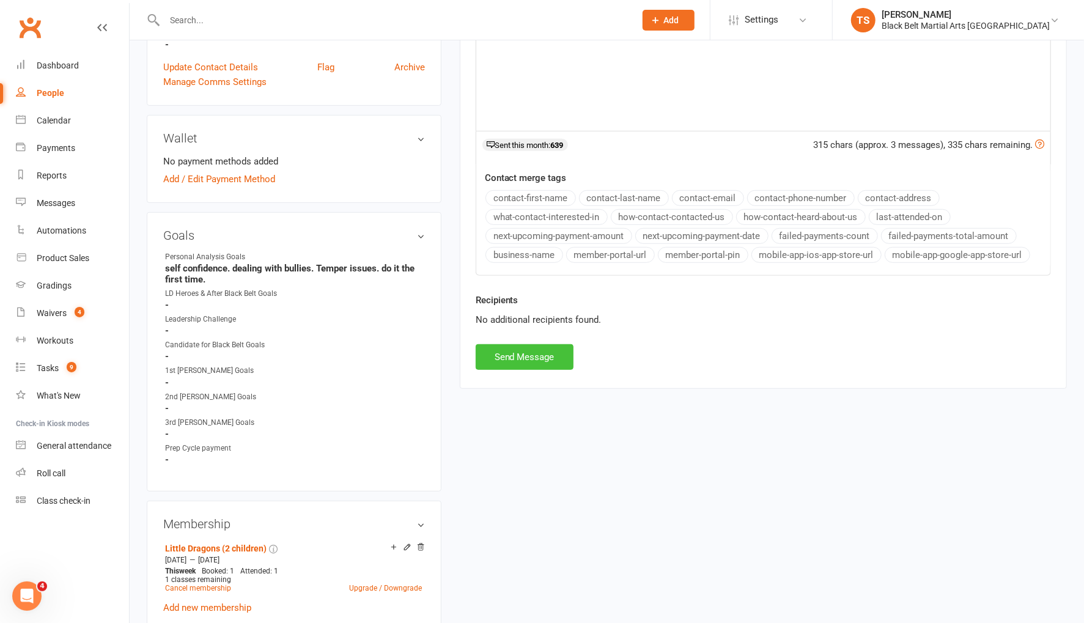
scroll to position [368, 0]
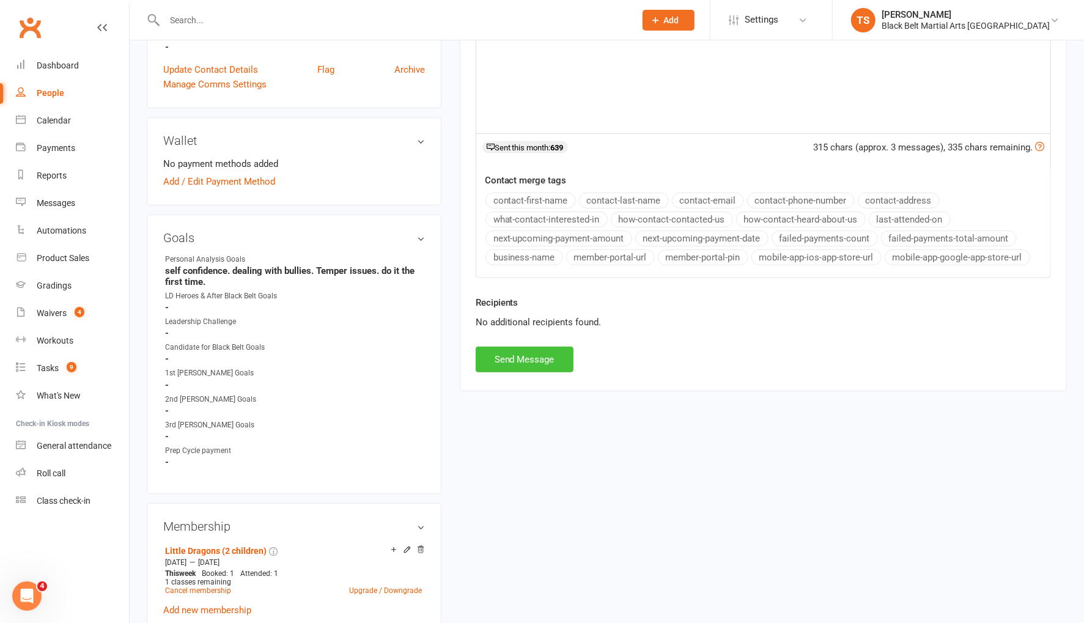
click at [520, 355] on button "Send Message" at bounding box center [525, 360] width 98 height 26
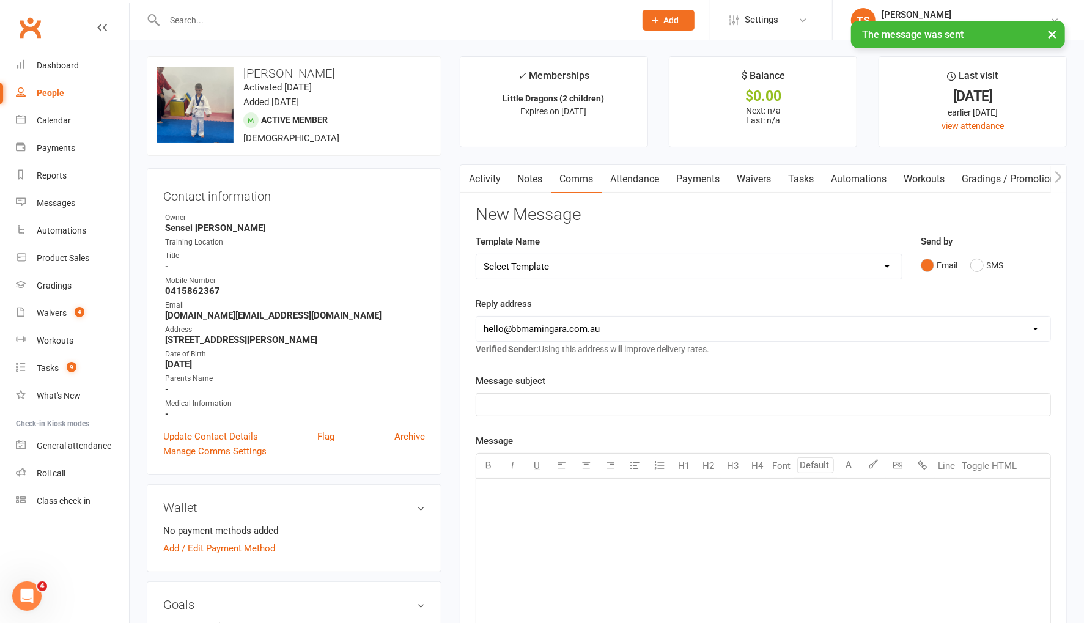
scroll to position [0, 0]
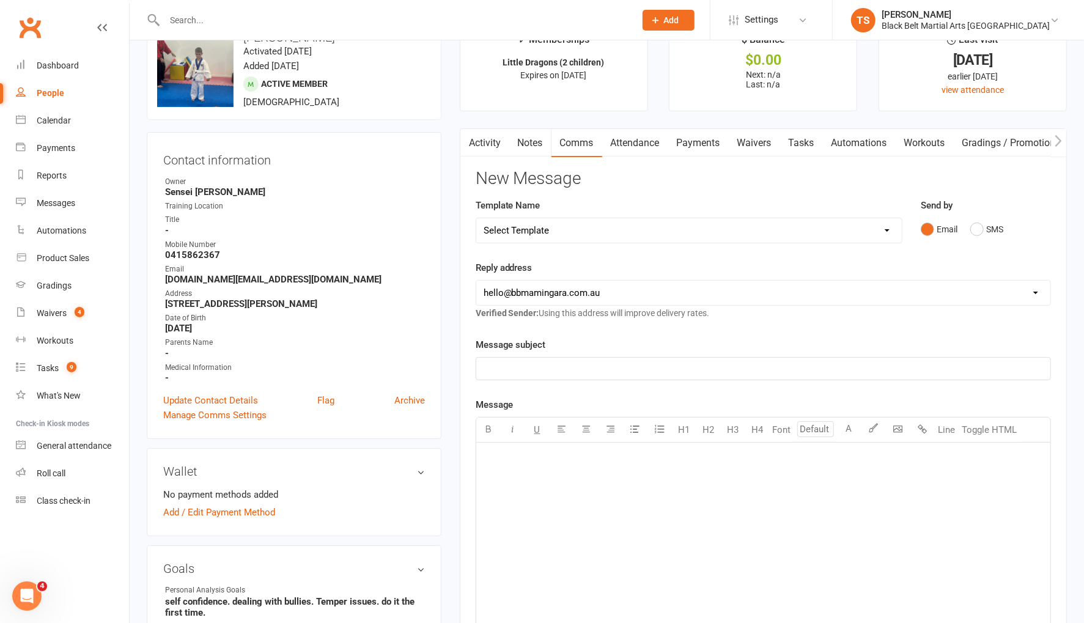
scroll to position [39, 0]
click at [55, 123] on div "Calendar" at bounding box center [54, 121] width 34 height 10
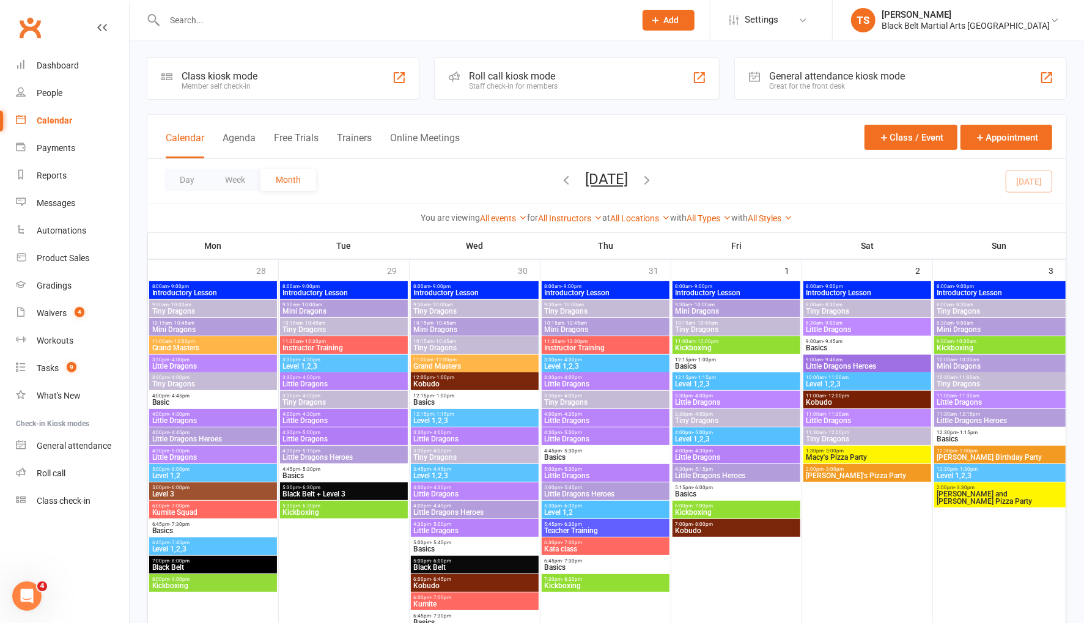
click at [710, 308] on span "Mini Dragons" at bounding box center [736, 311] width 123 height 7
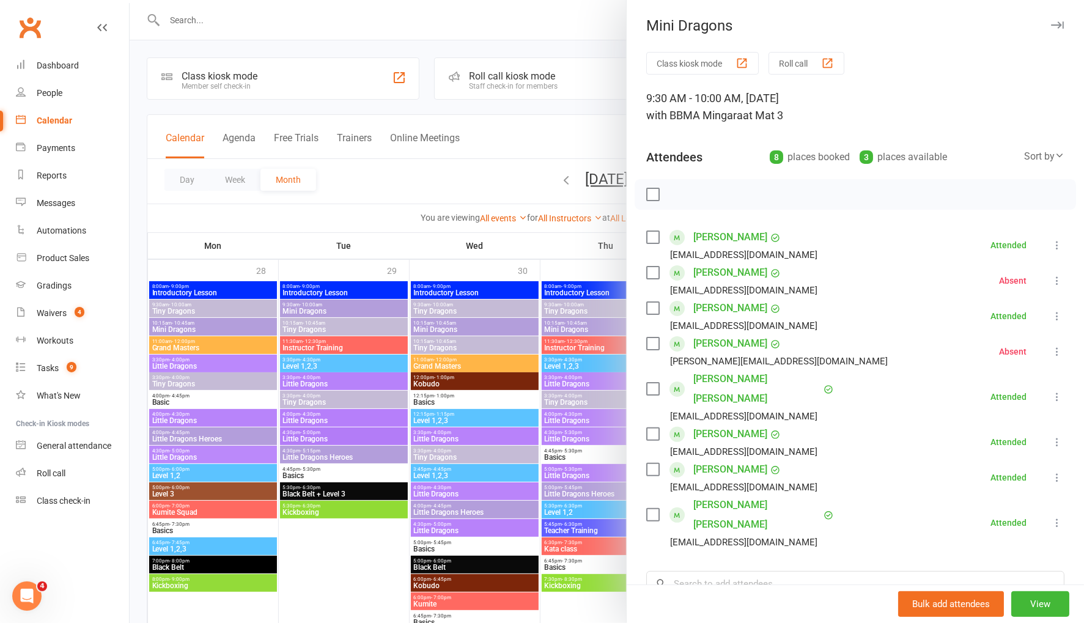
click at [568, 242] on div at bounding box center [607, 311] width 955 height 623
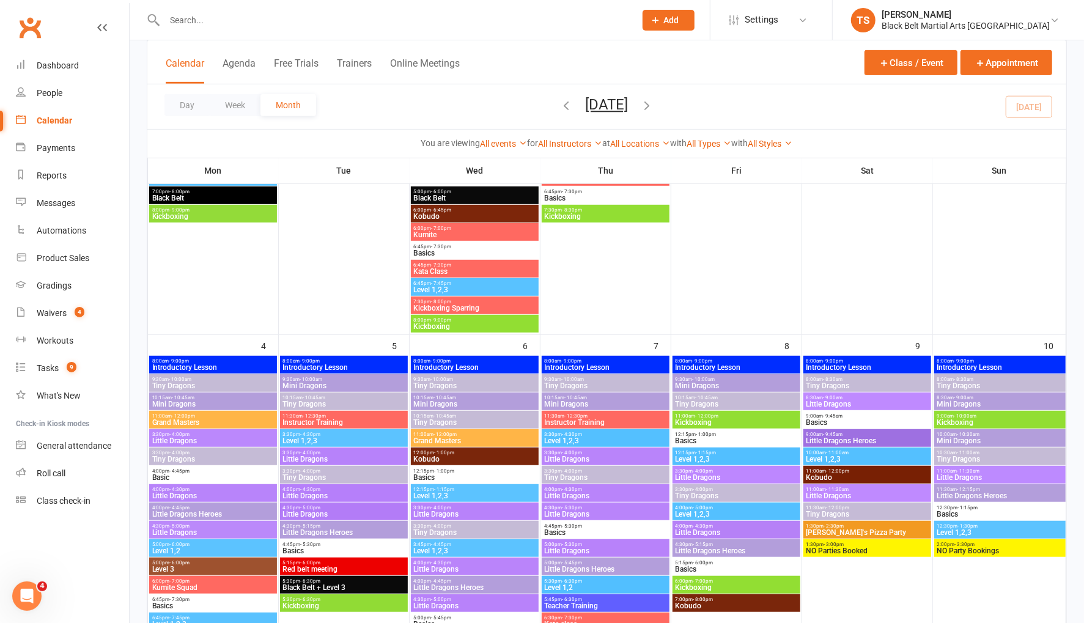
scroll to position [379, 0]
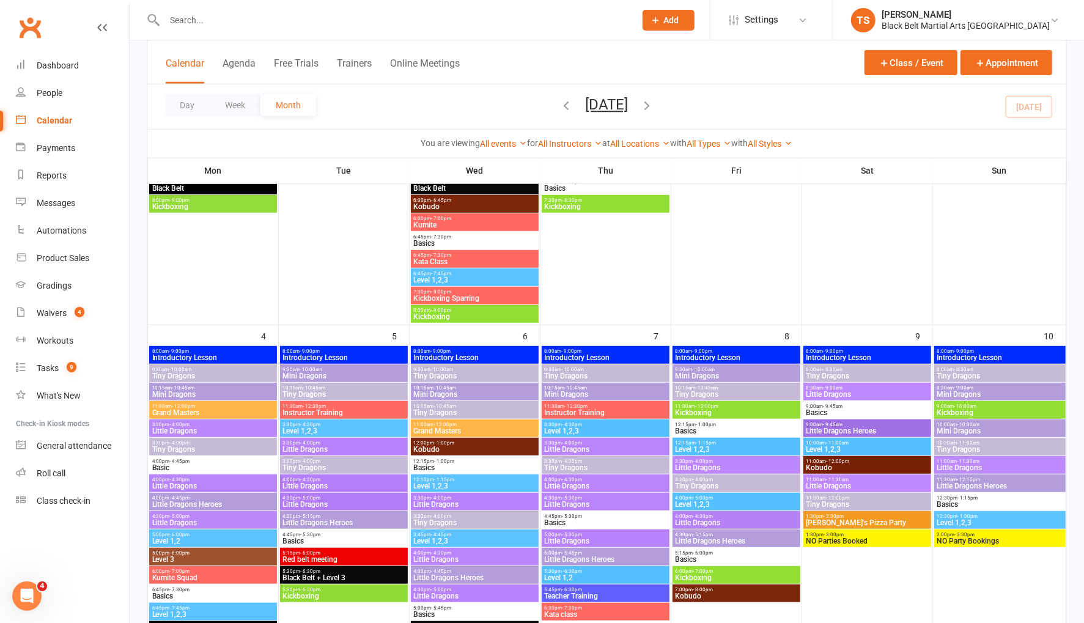
click at [697, 374] on span "Mini Dragons" at bounding box center [736, 375] width 123 height 7
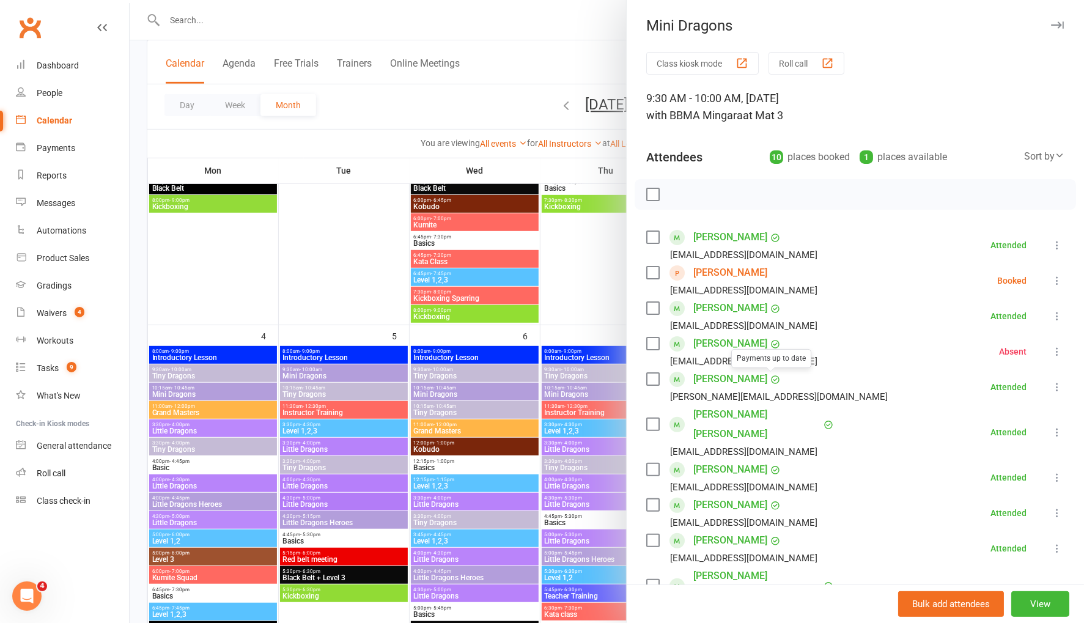
click at [571, 308] on div at bounding box center [607, 311] width 955 height 623
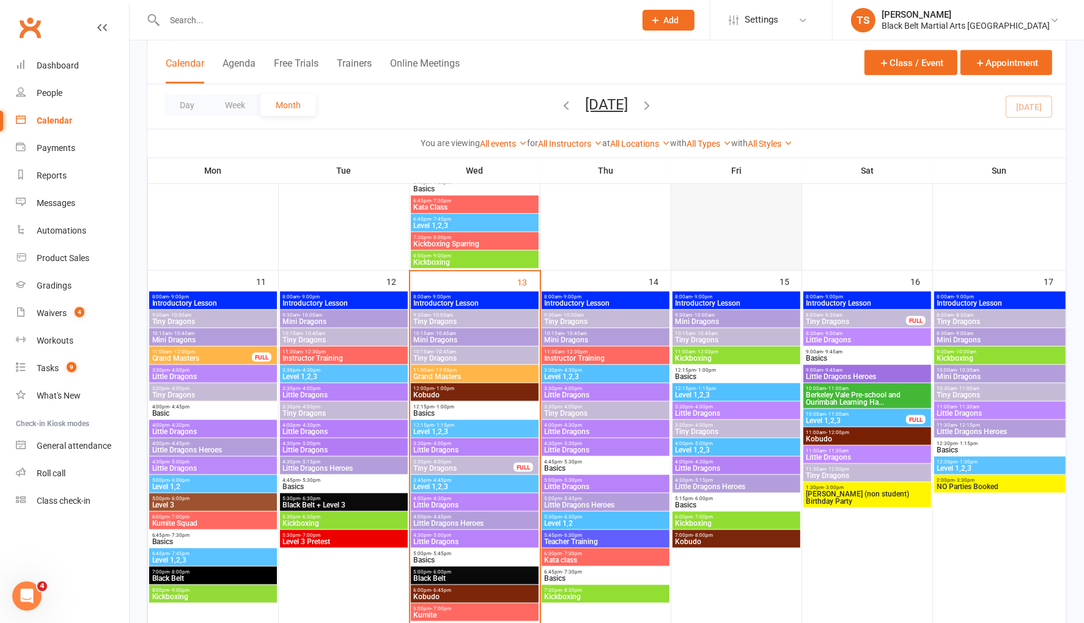
scroll to position [879, 0]
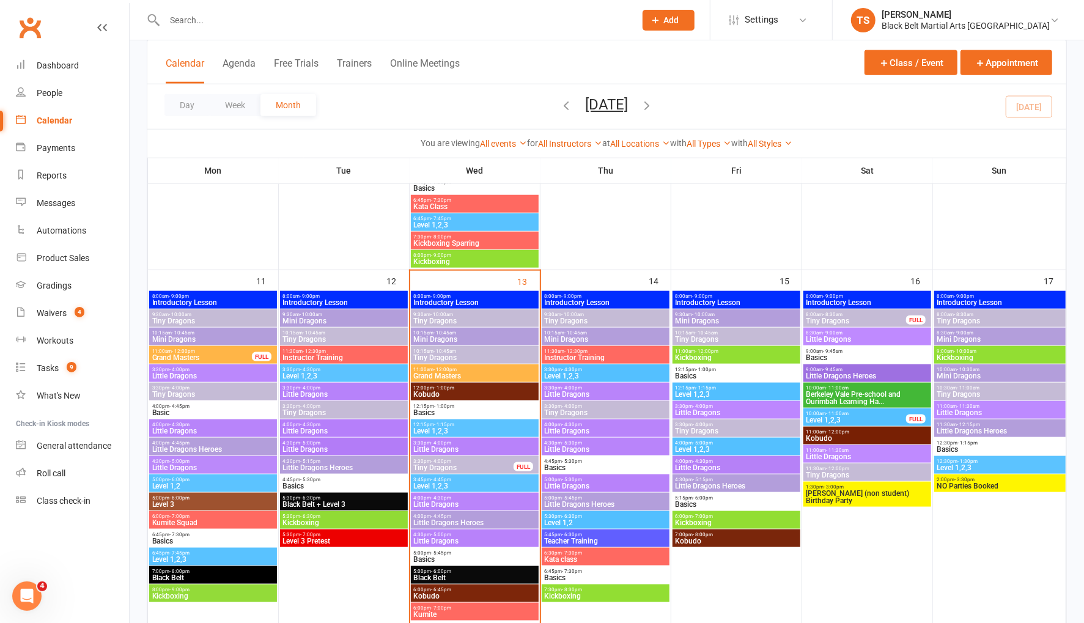
click at [704, 336] on span "Tiny Dragons" at bounding box center [736, 339] width 123 height 7
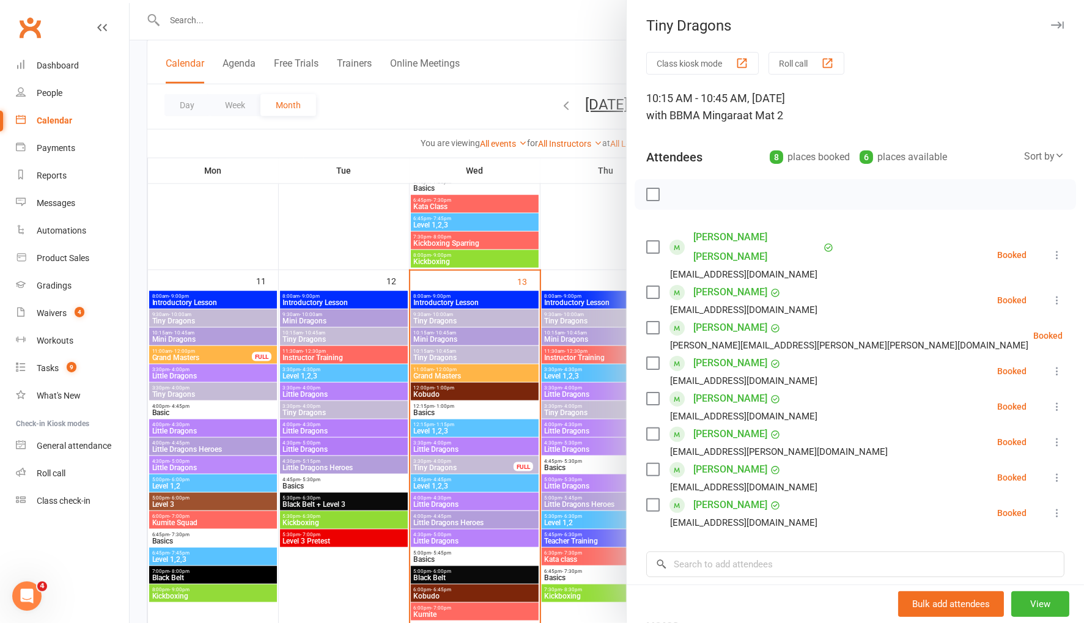
scroll to position [22, 0]
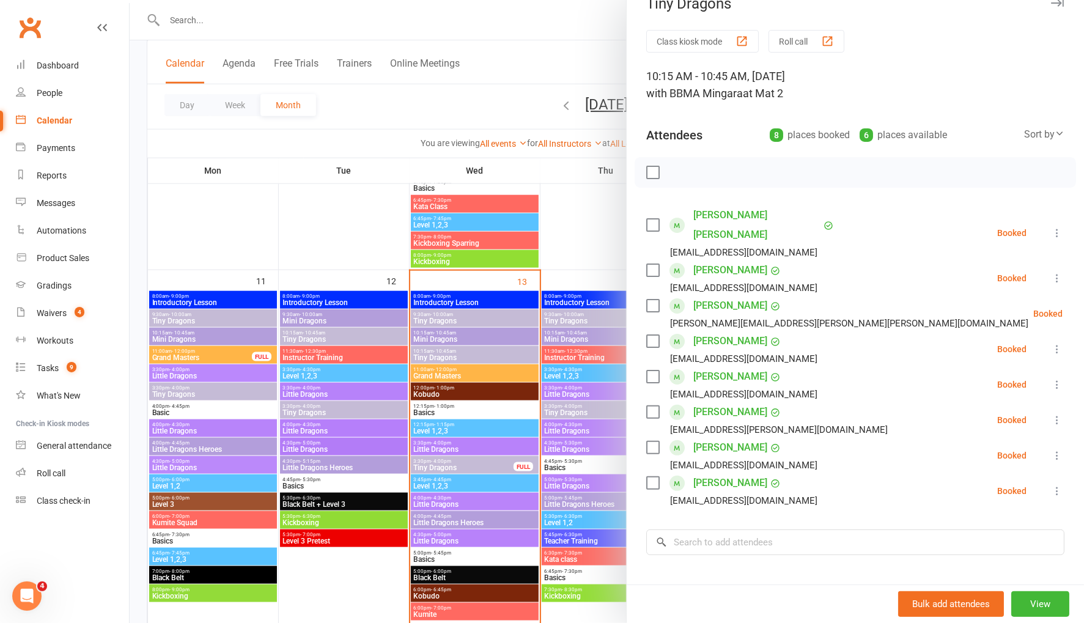
click at [572, 245] on div at bounding box center [607, 311] width 955 height 623
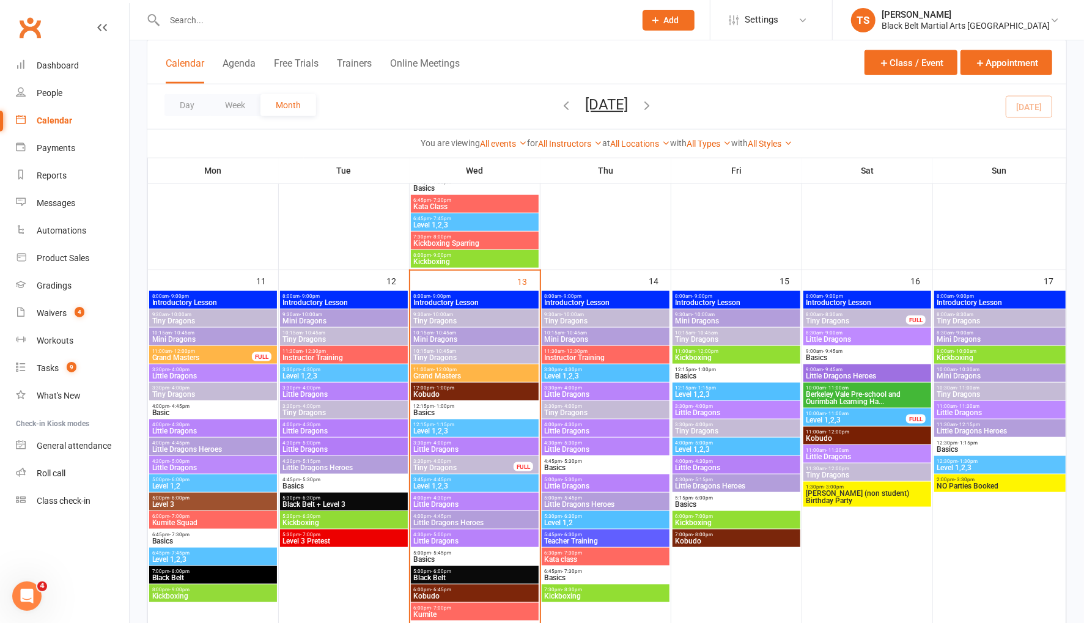
click at [714, 317] on span "Mini Dragons" at bounding box center [736, 320] width 123 height 7
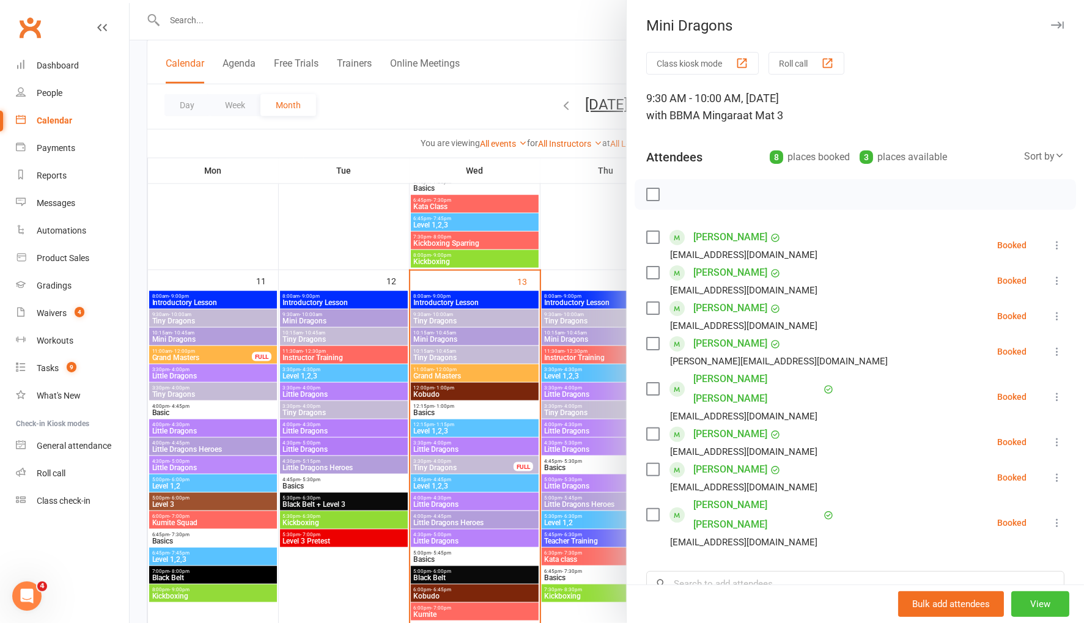
click at [1043, 610] on button "View" at bounding box center [1041, 604] width 58 height 26
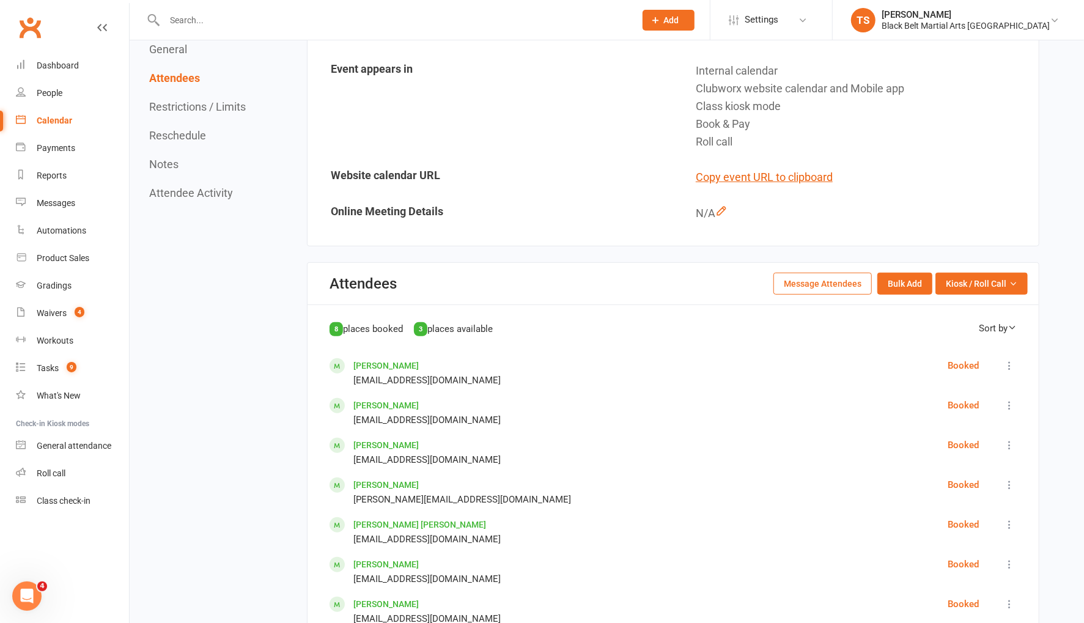
scroll to position [363, 0]
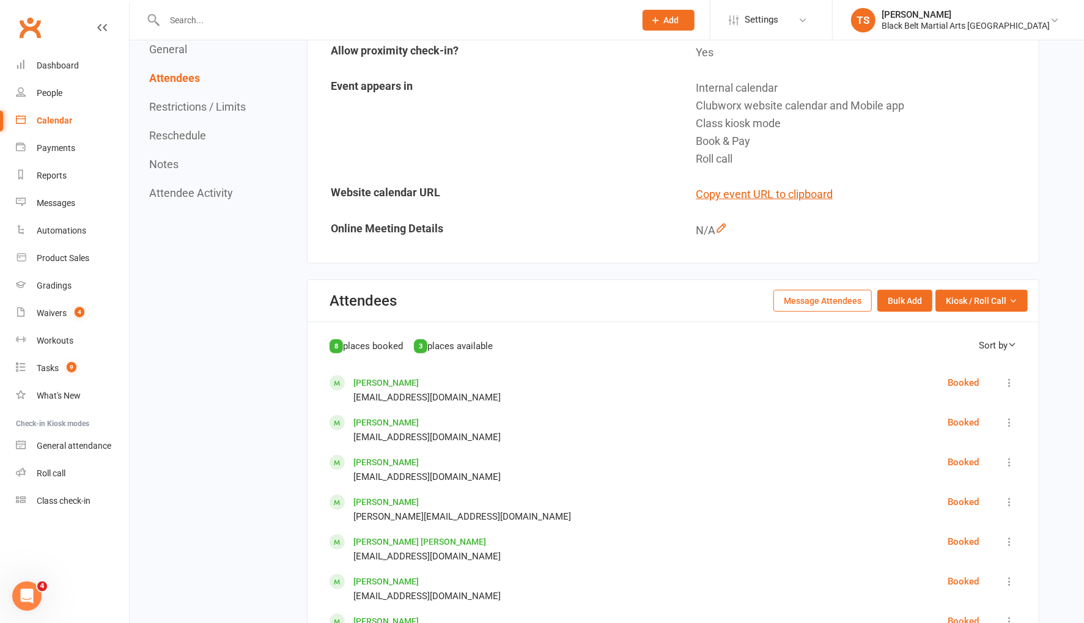
click at [823, 292] on button "Message Attendees" at bounding box center [823, 301] width 98 height 22
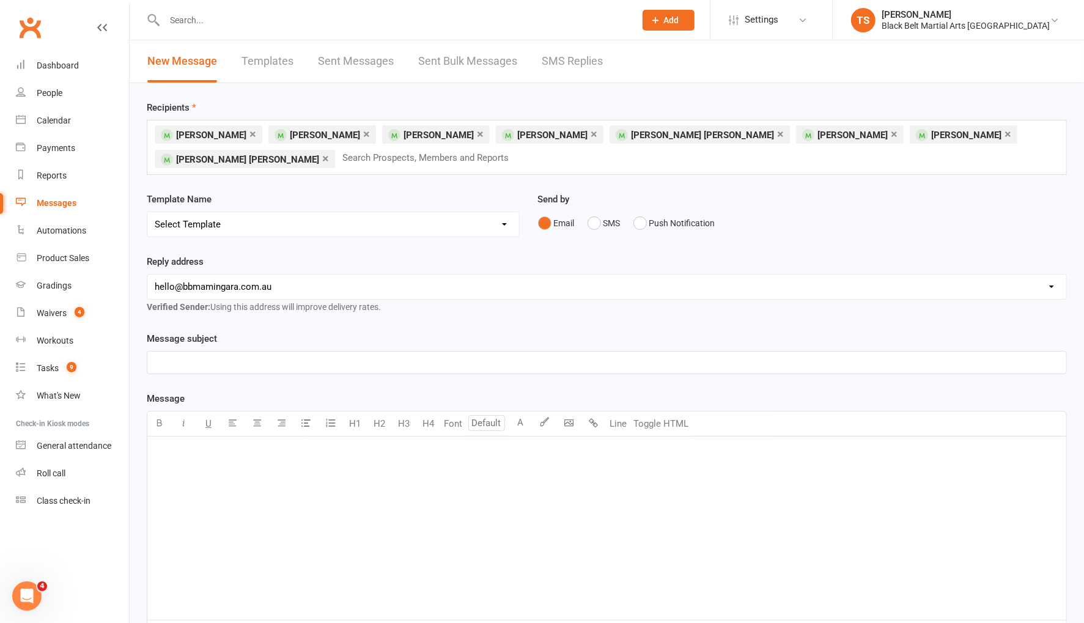
click at [218, 361] on p "﻿" at bounding box center [607, 362] width 905 height 15
click at [434, 467] on div "﻿" at bounding box center [606, 528] width 919 height 183
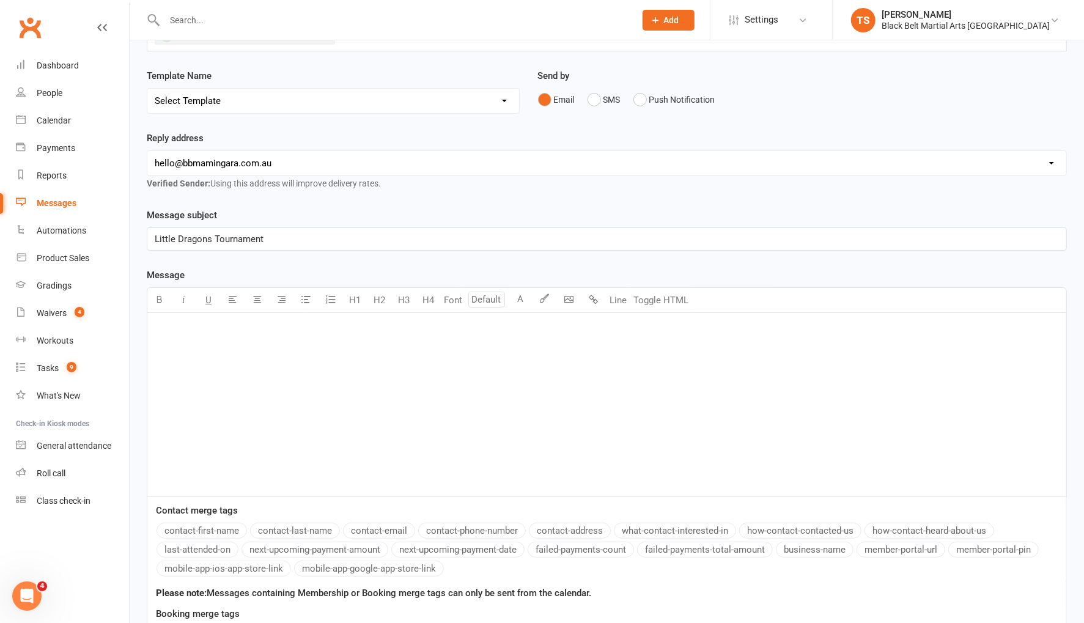
scroll to position [124, 0]
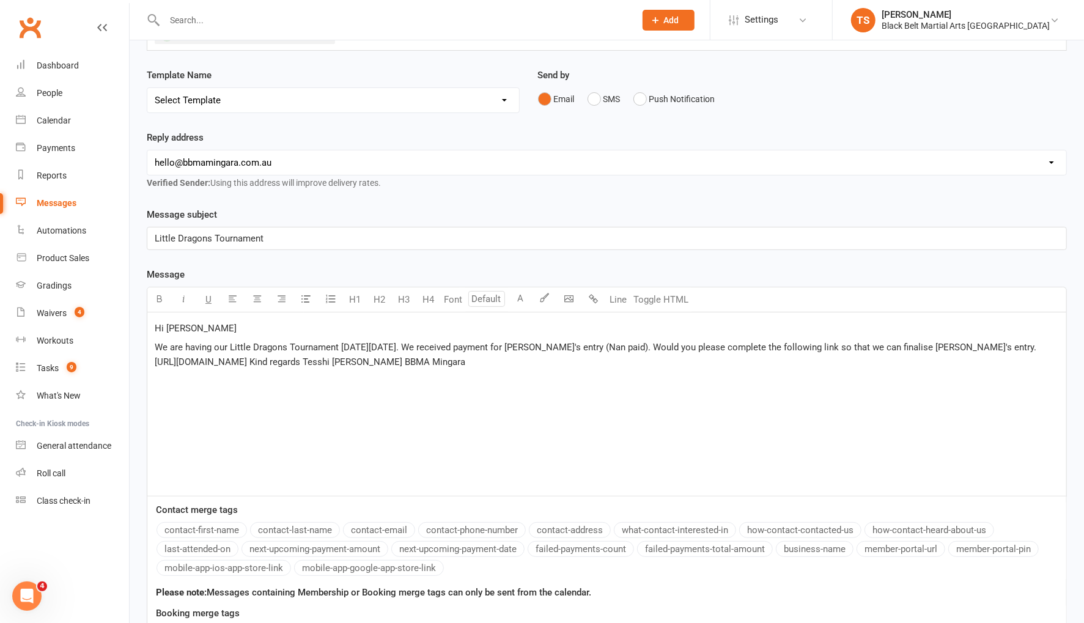
click at [207, 321] on p "Hi [PERSON_NAME]" at bounding box center [607, 328] width 905 height 15
click at [228, 522] on button "contact-first-name" at bounding box center [202, 530] width 91 height 16
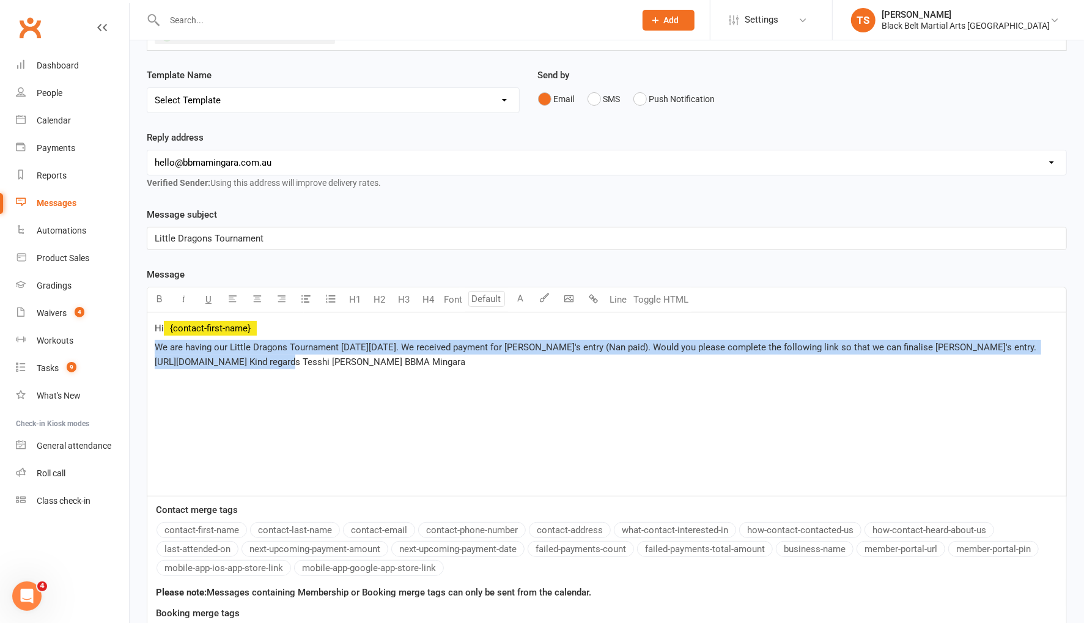
drag, startPoint x: 314, startPoint y: 356, endPoint x: 185, endPoint y: 357, distance: 128.4
click at [150, 339] on div "Hi ﻿ {contact-first-name} We are having our Little Dragons Tournament on Sunday…" at bounding box center [606, 404] width 919 height 183
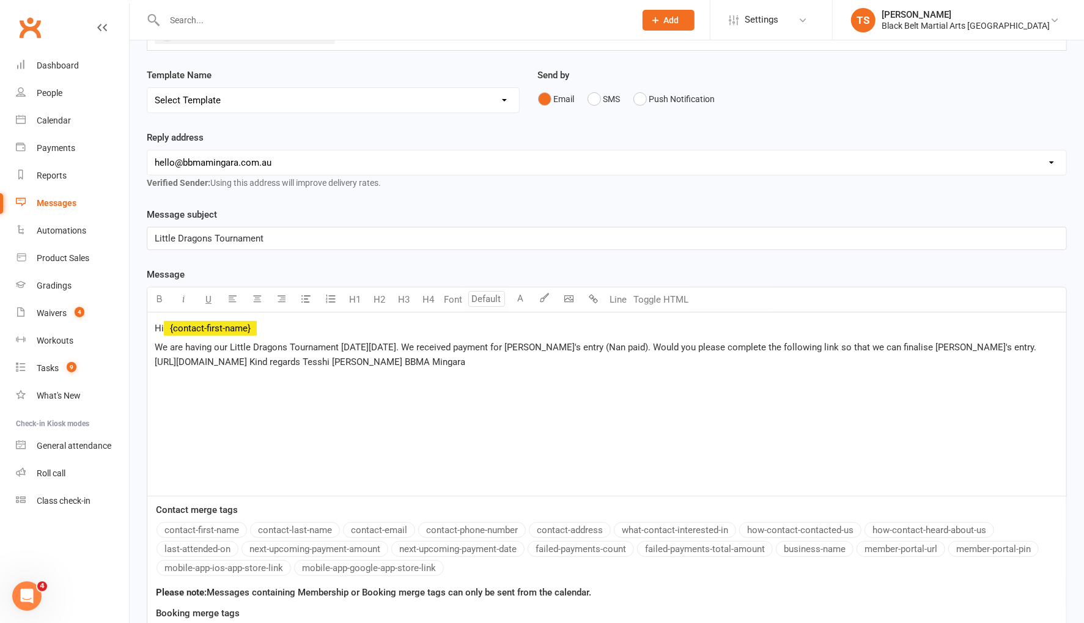
click at [265, 401] on div "Hi ﻿ {contact-first-name} We are having our Little Dragons Tournament on Sunday…" at bounding box center [606, 404] width 919 height 183
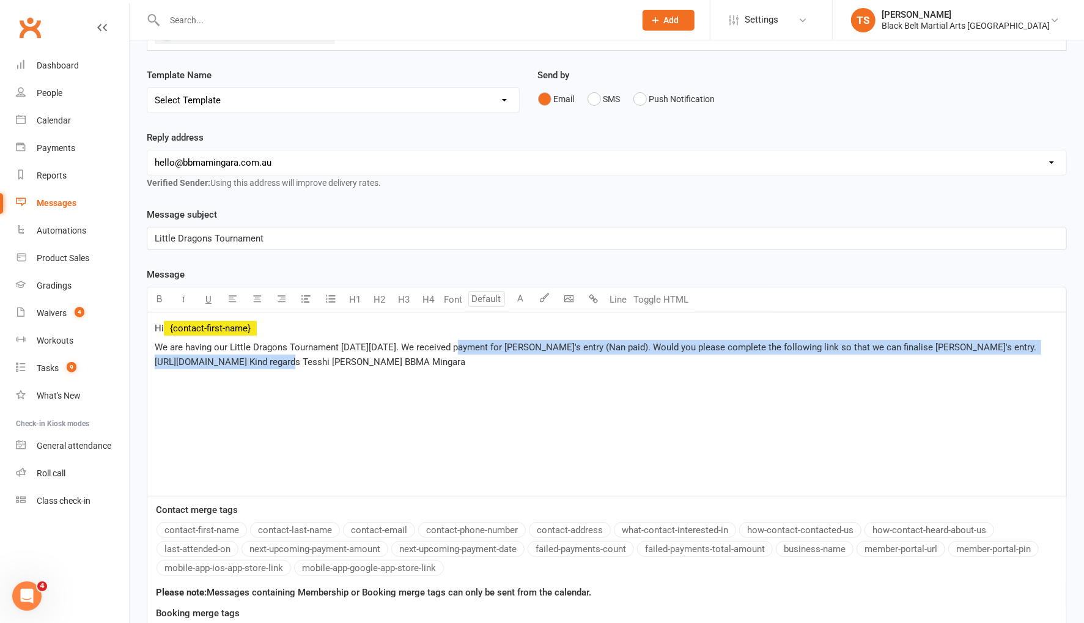
drag, startPoint x: 313, startPoint y: 358, endPoint x: 461, endPoint y: 342, distance: 149.5
click at [456, 346] on p "We are having our Little Dragons Tournament on Sunday, 31 August 2025. We recei…" at bounding box center [607, 354] width 905 height 29
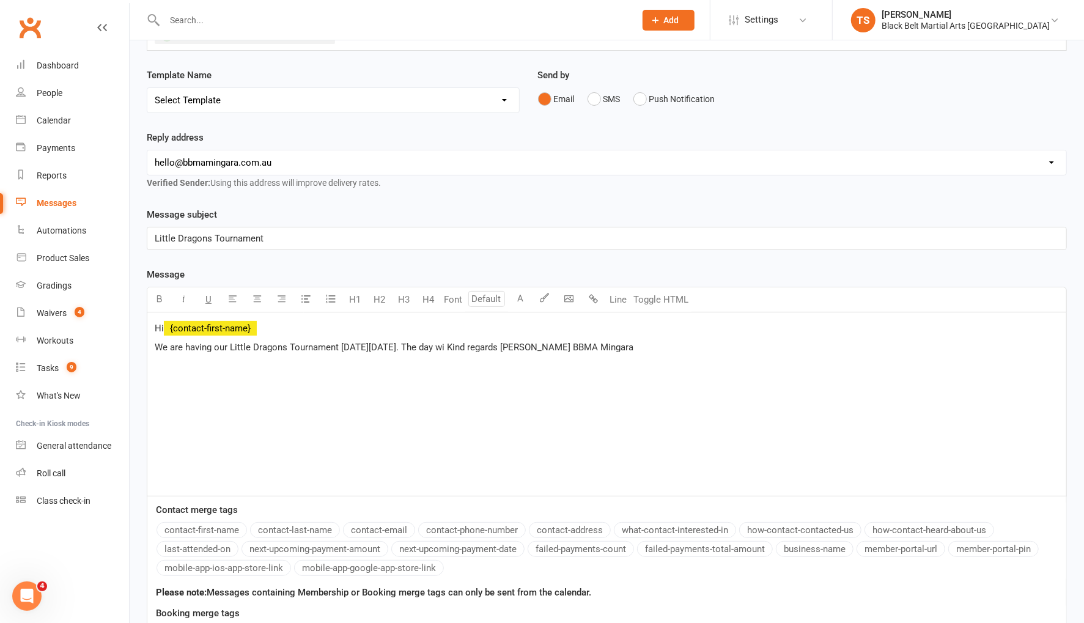
scroll to position [113, 0]
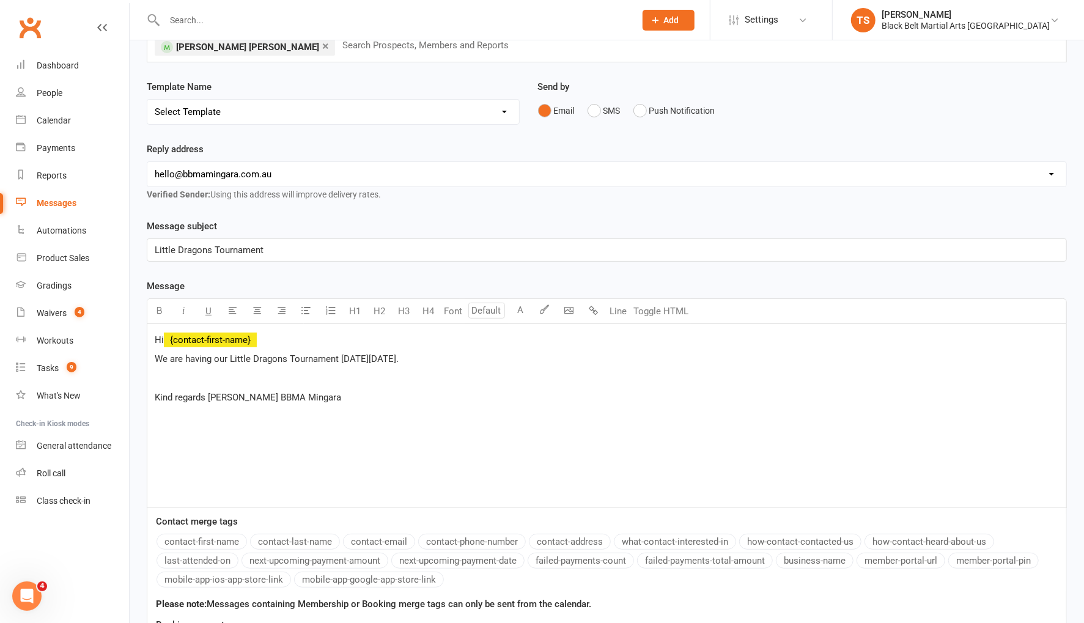
click at [157, 392] on span "Kind regards Tesshi Tanya BBMA Mingara" at bounding box center [248, 397] width 187 height 11
click at [492, 352] on p "We are having our Little Dragons Tournament on Sunday, 31 August 2025." at bounding box center [607, 359] width 905 height 15
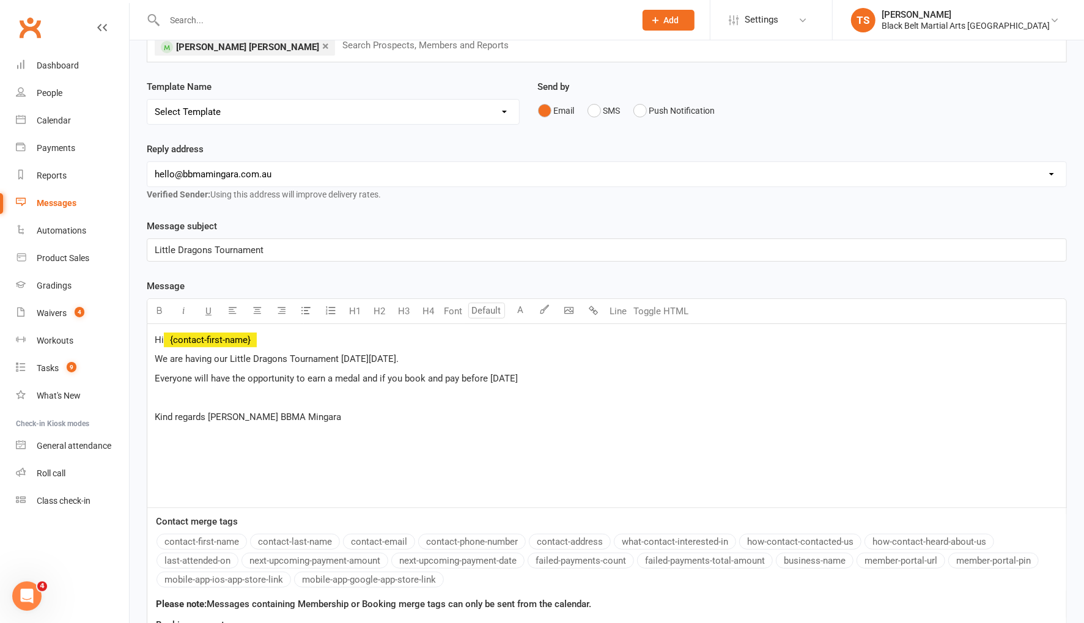
click at [490, 373] on span "Everyone will have the opportunity to earn a medal and if you book and pay befo…" at bounding box center [336, 378] width 363 height 11
click at [597, 371] on p "Everyone will have the opportunity to earn a medal and if you book and pay befo…" at bounding box center [607, 378] width 905 height 15
click at [178, 390] on p "﻿" at bounding box center [607, 397] width 905 height 15
drag, startPoint x: 155, startPoint y: 354, endPoint x: 288, endPoint y: 385, distance: 136.9
click at [158, 355] on span "We are having our Little Dragons Tournament on Sunday, 31 August 2025." at bounding box center [277, 358] width 244 height 11
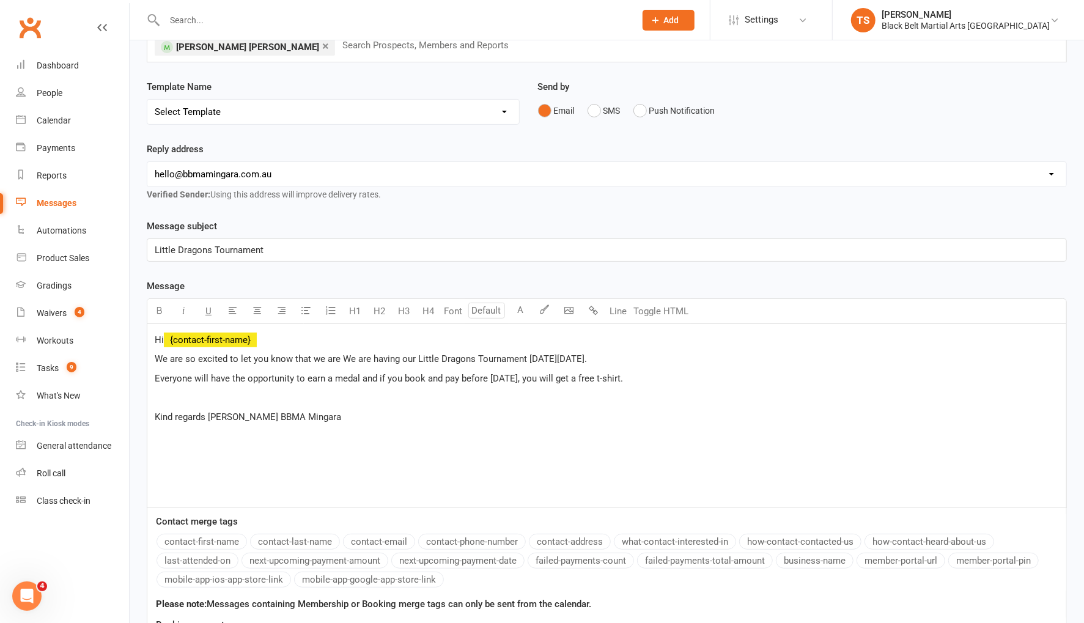
scroll to position [127, 0]
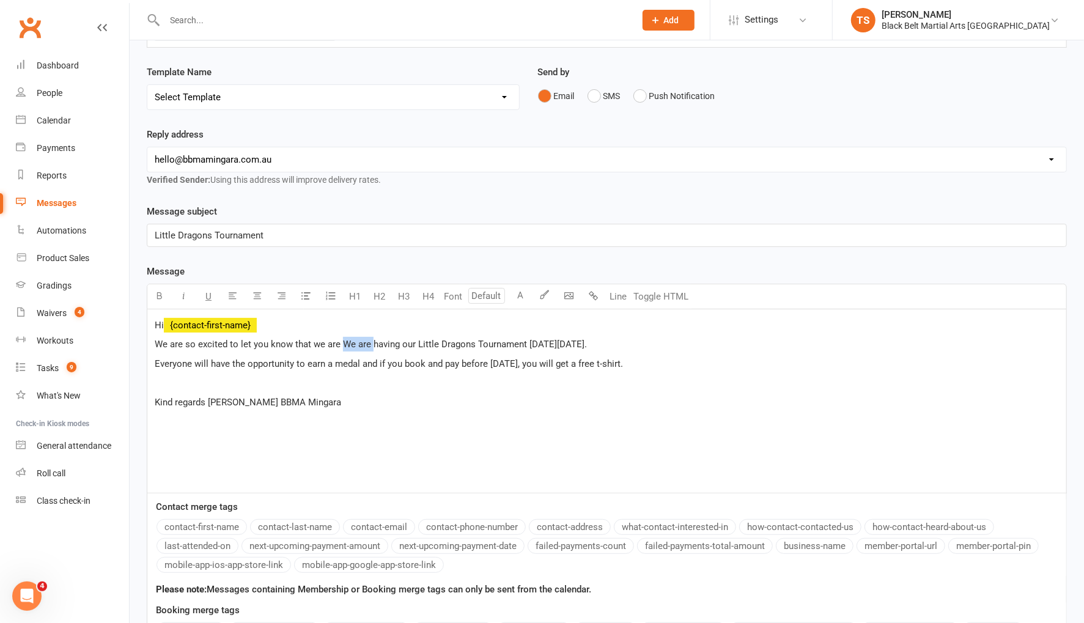
drag, startPoint x: 369, startPoint y: 338, endPoint x: 342, endPoint y: 339, distance: 26.9
click at [342, 339] on span "We are so excited to let you know that we are We are having our Little Dragons …" at bounding box center [371, 344] width 432 height 11
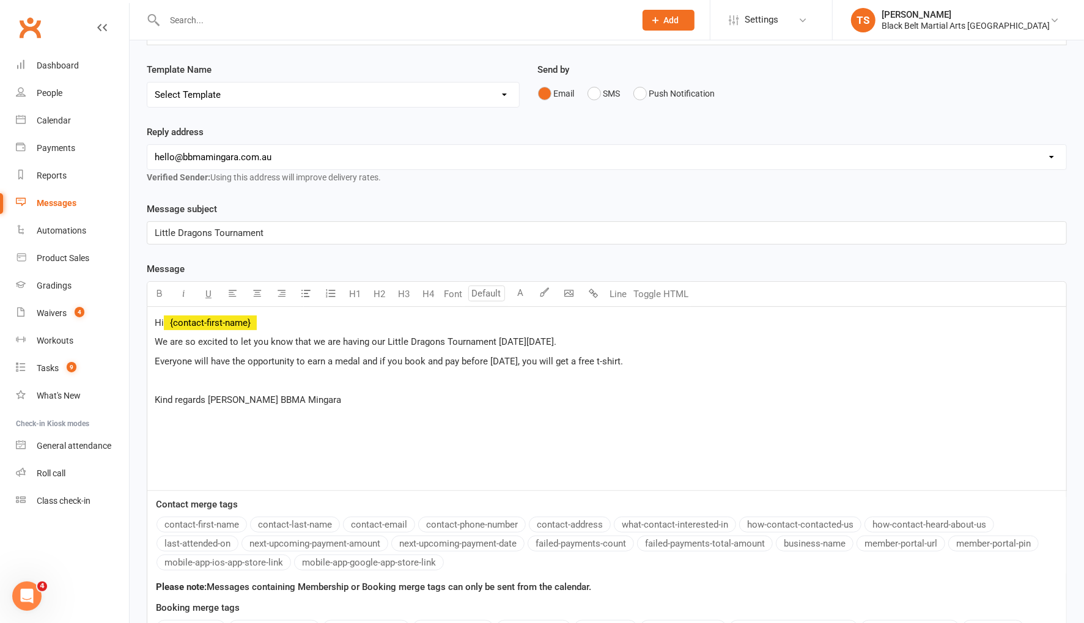
drag, startPoint x: 629, startPoint y: 334, endPoint x: 737, endPoint y: 373, distance: 114.5
click at [629, 335] on p "We are so excited to let you know that we are having our Little Dragons Tournam…" at bounding box center [607, 342] width 905 height 15
drag, startPoint x: 403, startPoint y: 357, endPoint x: 362, endPoint y: 360, distance: 41.0
click at [362, 360] on p "Everyone will have the opportunity to earn a medal and if you book and pay befo…" at bounding box center [607, 361] width 905 height 15
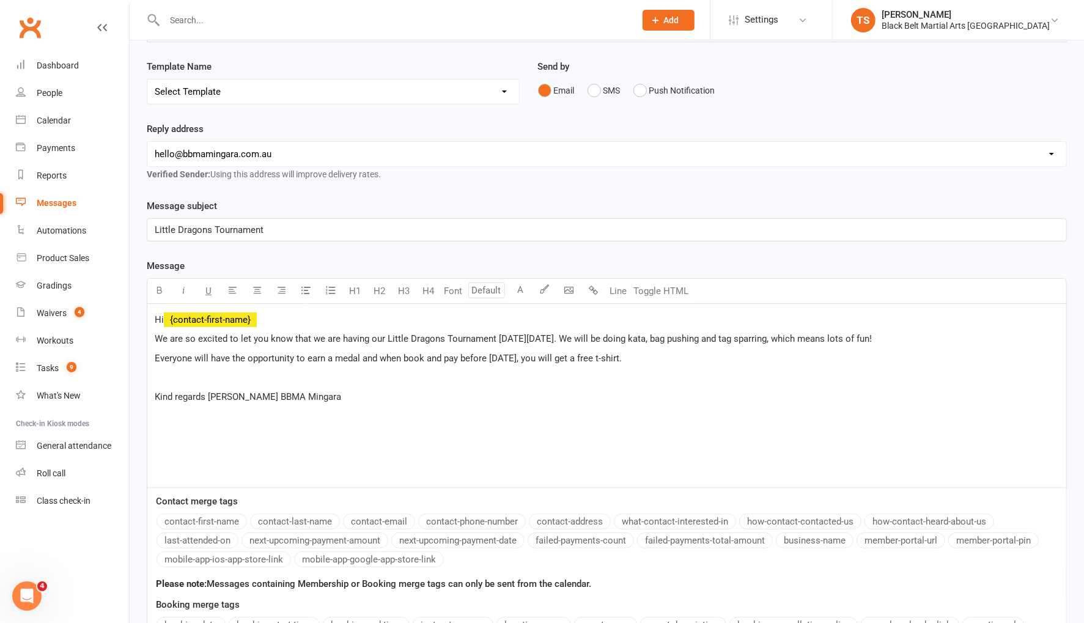
scroll to position [136, 0]
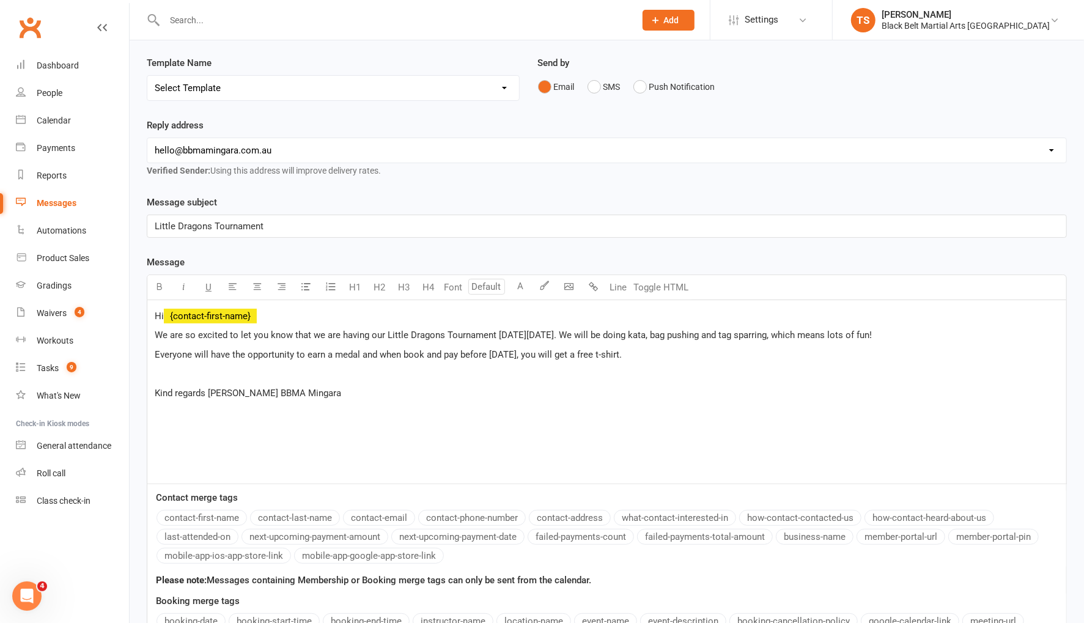
click at [423, 349] on span "Everyone will have the opportunity to earn a medal and when book and pay before…" at bounding box center [388, 354] width 467 height 11
click at [468, 350] on span "Everyone will have the opportunity to earn a medal and when booked and pay befo…" at bounding box center [393, 354] width 477 height 11
drag, startPoint x: 183, startPoint y: 366, endPoint x: 270, endPoint y: 372, distance: 87.7
click at [183, 366] on p "﻿" at bounding box center [607, 373] width 905 height 15
drag, startPoint x: 210, startPoint y: 388, endPoint x: 234, endPoint y: 406, distance: 29.7
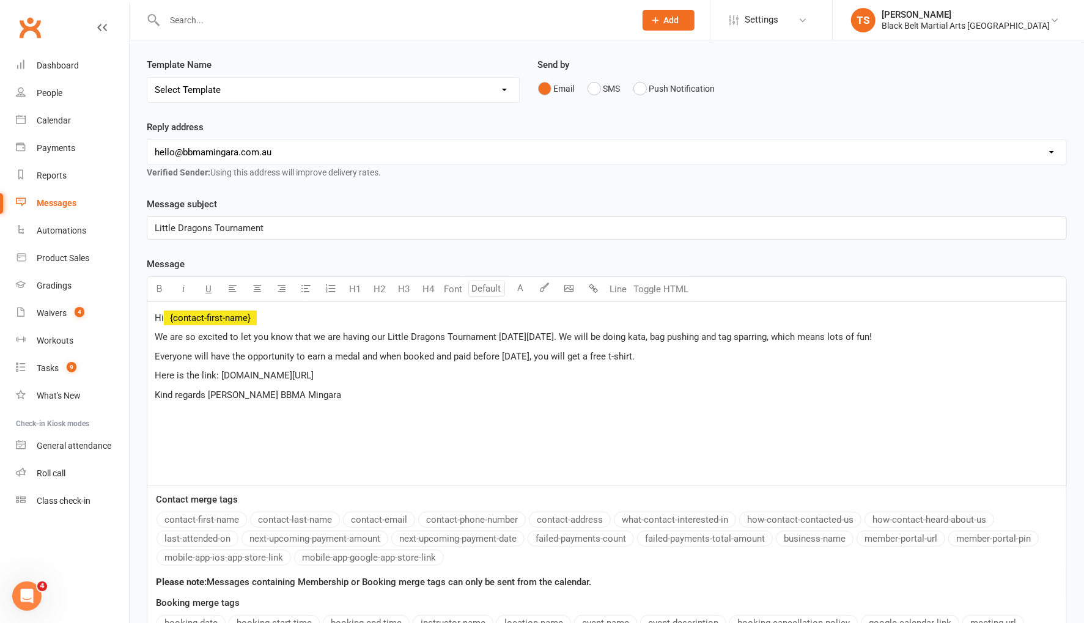
click at [212, 390] on span "Kind regards Tesshi Tanya BBMA Mingara" at bounding box center [248, 395] width 187 height 11
drag, startPoint x: 210, startPoint y: 391, endPoint x: 224, endPoint y: 401, distance: 17.1
click at [211, 391] on span "Kind regards Tesshi Tanya BBMA Mingara" at bounding box center [248, 396] width 187 height 11
drag, startPoint x: 208, startPoint y: 390, endPoint x: 237, endPoint y: 402, distance: 31.2
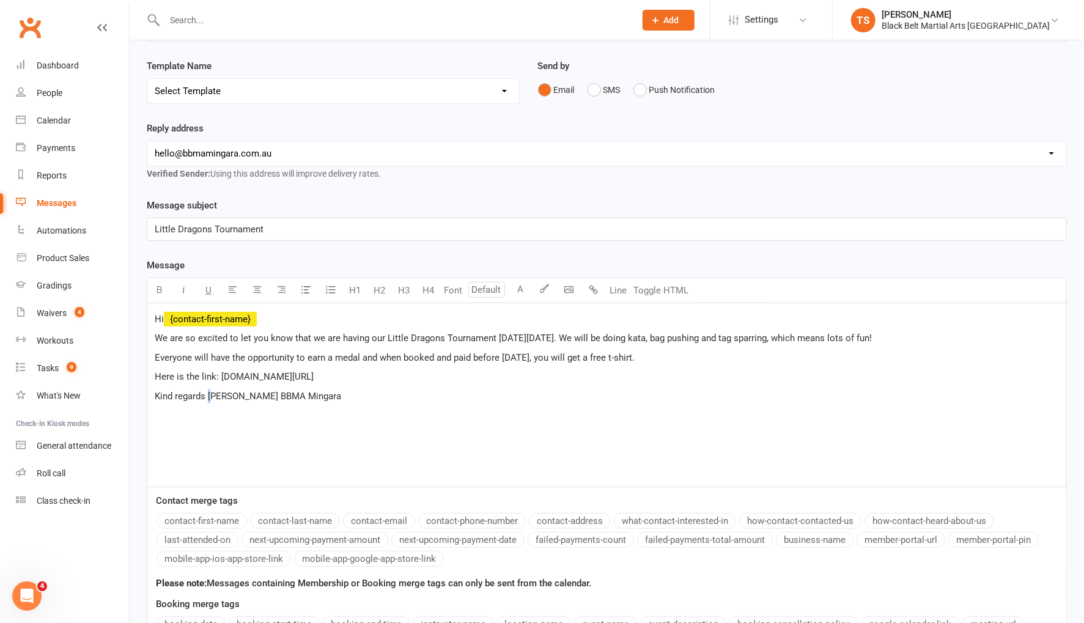
click at [208, 391] on span "Kind regards Tesshi Tanya BBMA Mingara" at bounding box center [248, 396] width 187 height 11
click at [211, 410] on span "Tesshi Tanya BBMA Mingara" at bounding box center [236, 415] width 163 height 11
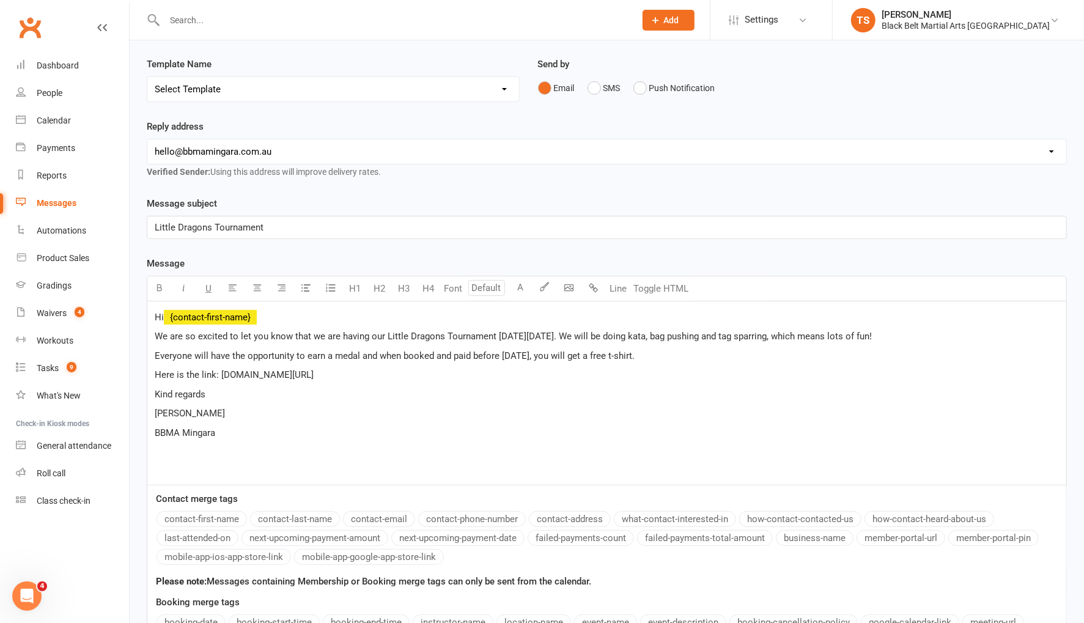
scroll to position [135, 0]
click at [612, 331] on span "We are so excited to let you know that we are having our Little Dragons Tournam…" at bounding box center [513, 336] width 717 height 11
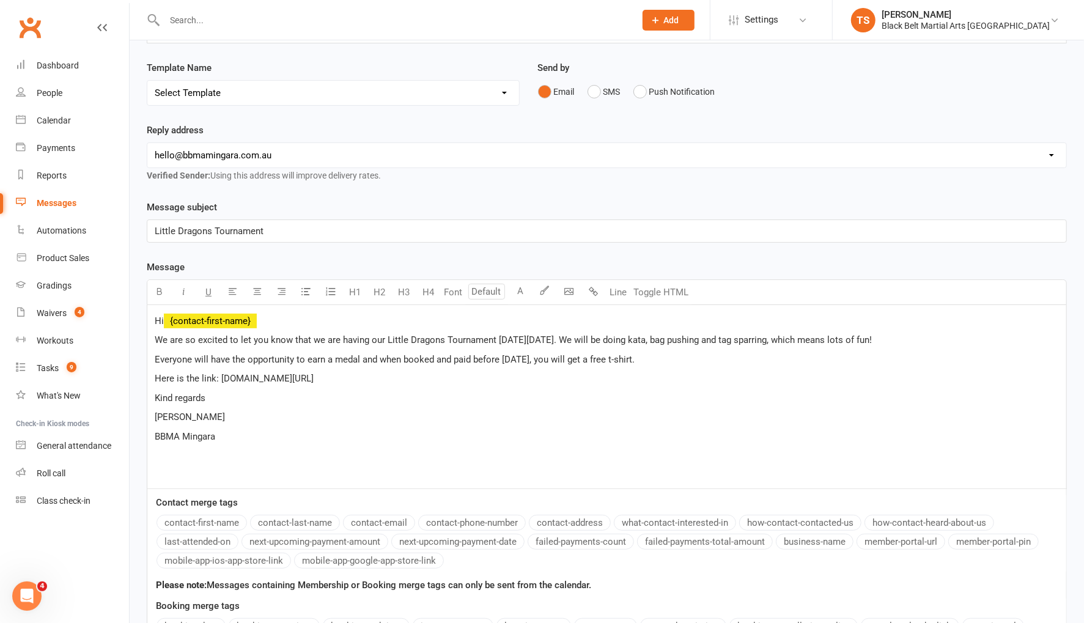
click at [155, 335] on span "We are so excited to let you know that we are having our Little Dragons Tournam…" at bounding box center [513, 340] width 717 height 11
click at [308, 335] on span "I'm writing to let you know that we We are so excited to let you know that we a…" at bounding box center [585, 340] width 860 height 11
drag, startPoint x: 510, startPoint y: 334, endPoint x: 364, endPoint y: 337, distance: 146.2
click at [360, 338] on span "I'm writing to let you know that we are so excited to let you know that we are …" at bounding box center [577, 340] width 845 height 11
click at [627, 336] on span "I'm writing to let you know that we are so excited toto host a Little Dragons T…" at bounding box center [522, 340] width 734 height 11
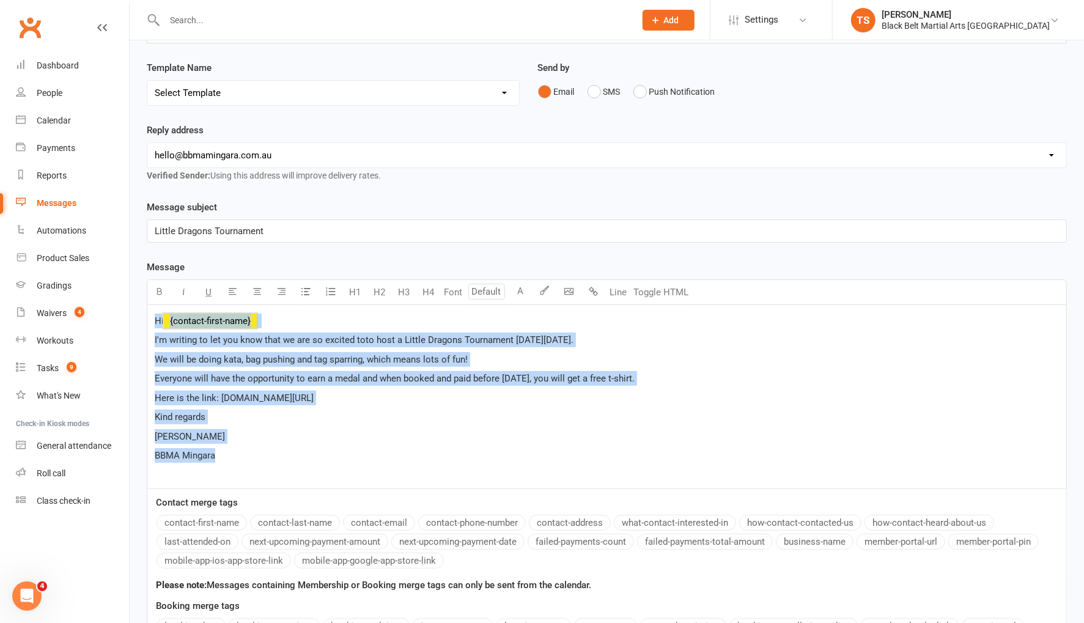
drag, startPoint x: 226, startPoint y: 454, endPoint x: 150, endPoint y: 310, distance: 162.5
click at [150, 310] on div "Hi ﻿ {contact-first-name} I'm writing to let you know that we are so excited to…" at bounding box center [606, 396] width 919 height 183
copy div "Hi ﻿ {contact-first-name} I'm writing to let you know that we are so excited to…"
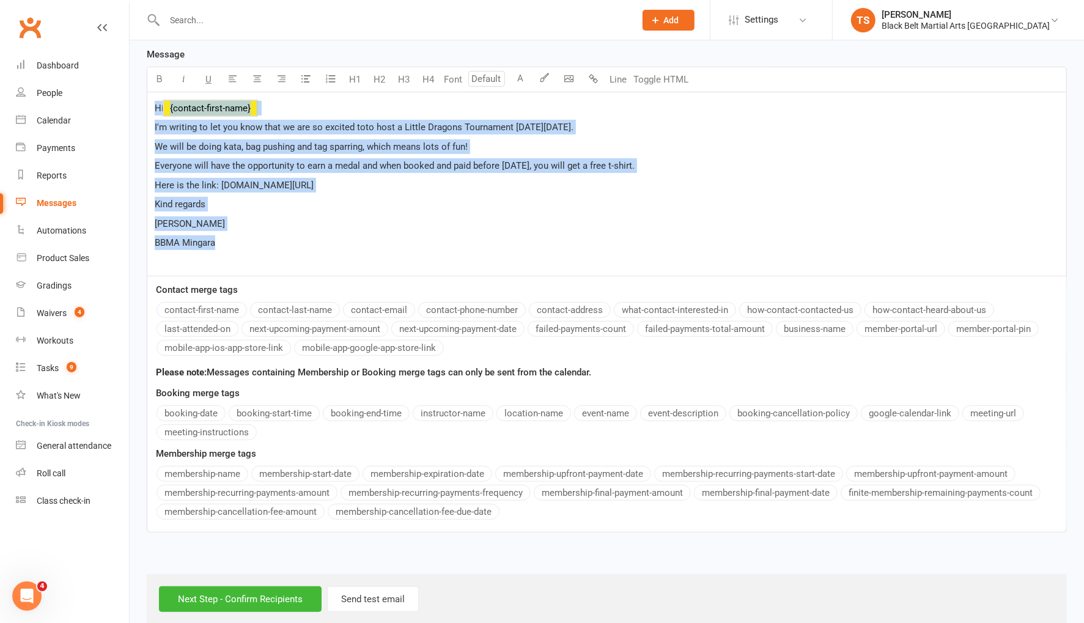
scroll to position [350, 0]
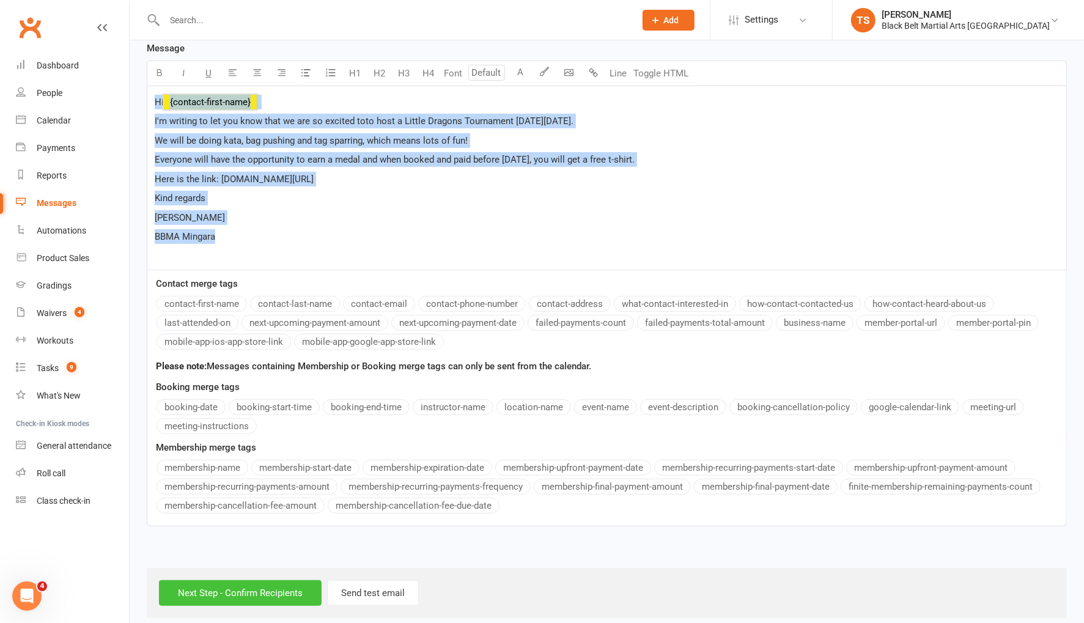
click at [243, 580] on input "Next Step - Confirm Recipients" at bounding box center [240, 593] width 163 height 26
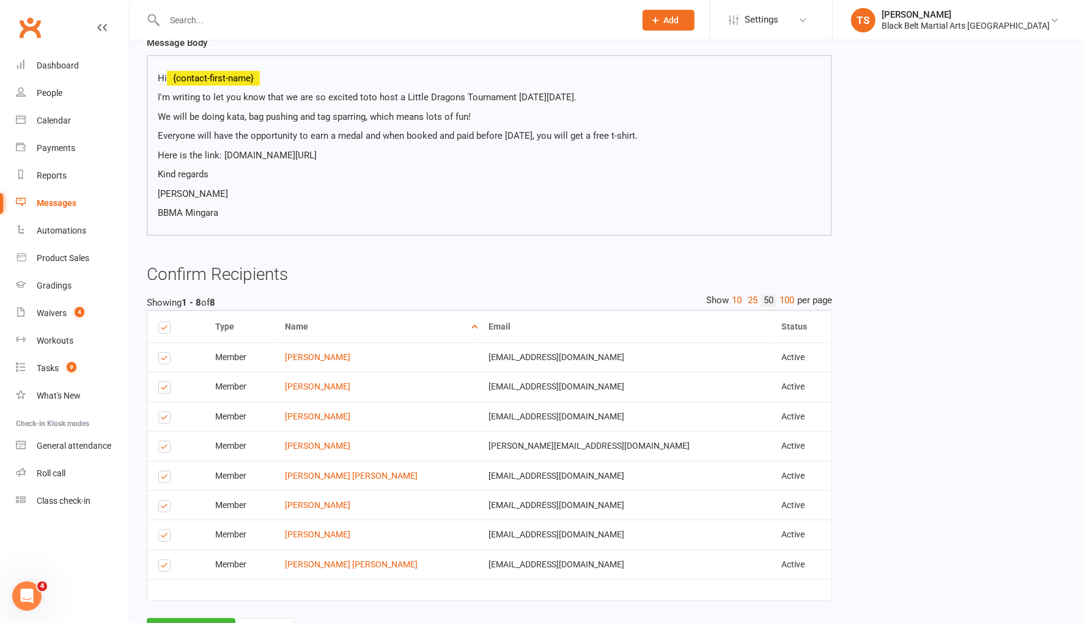
scroll to position [209, 0]
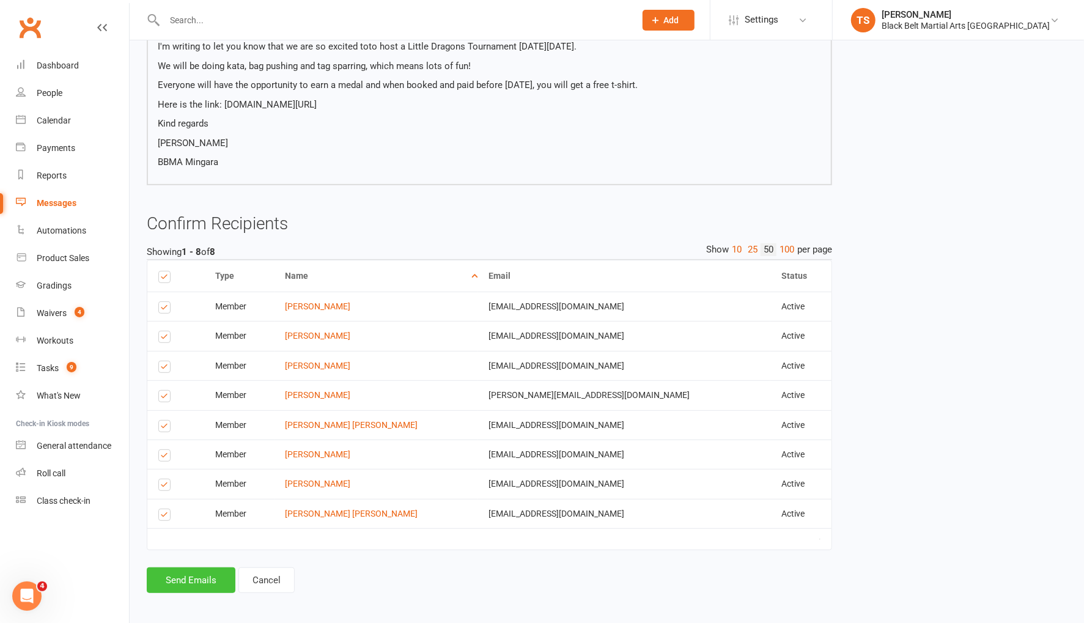
click at [183, 572] on button "Send Emails" at bounding box center [191, 581] width 89 height 26
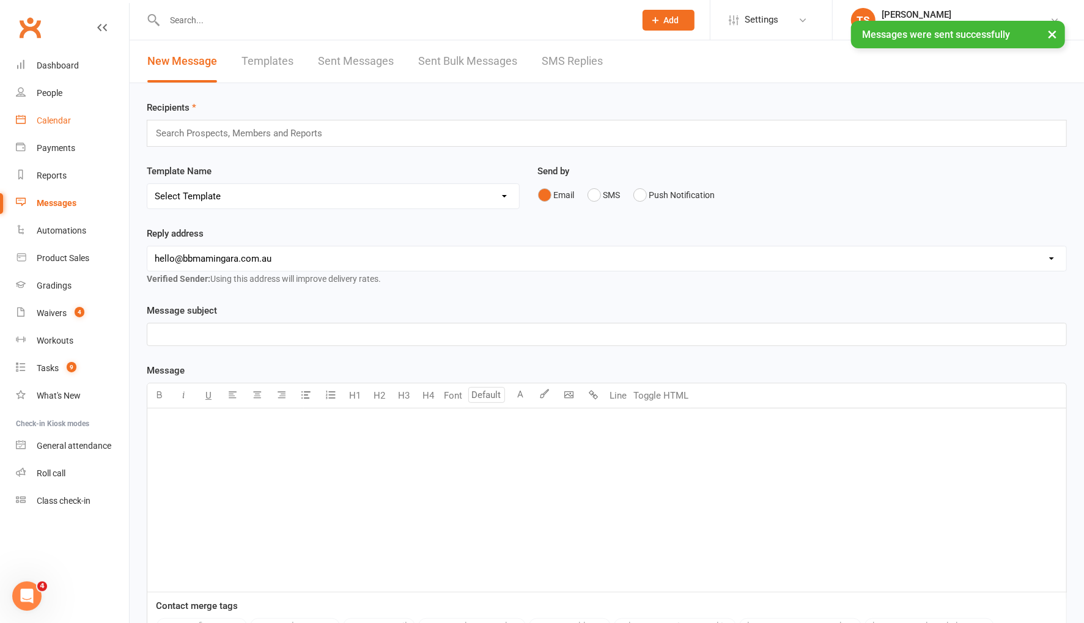
click at [49, 124] on div "Calendar" at bounding box center [54, 121] width 34 height 10
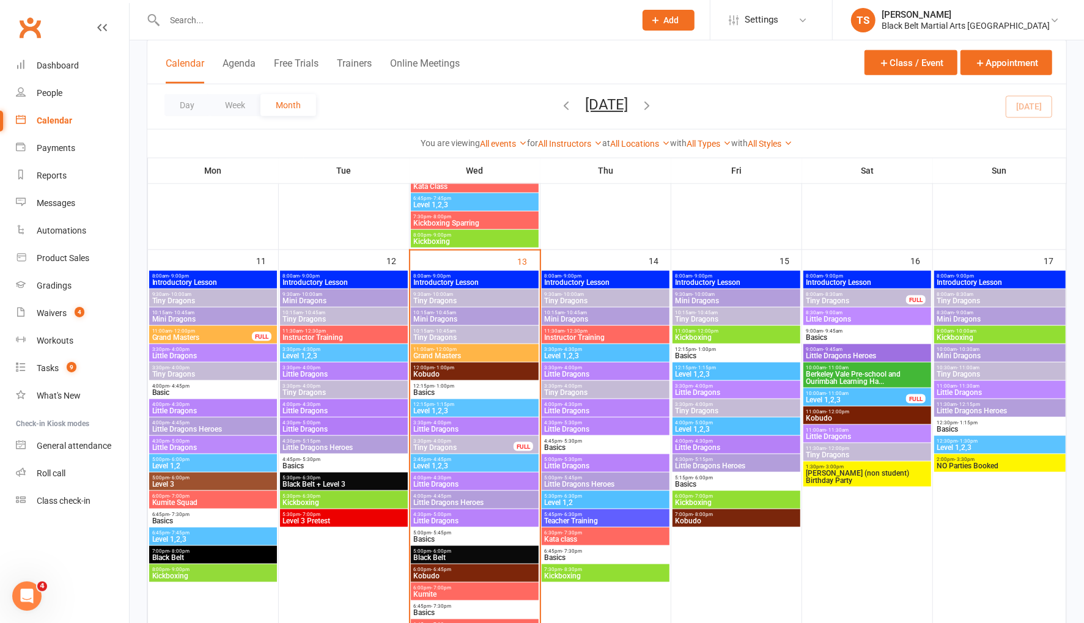
scroll to position [925, 0]
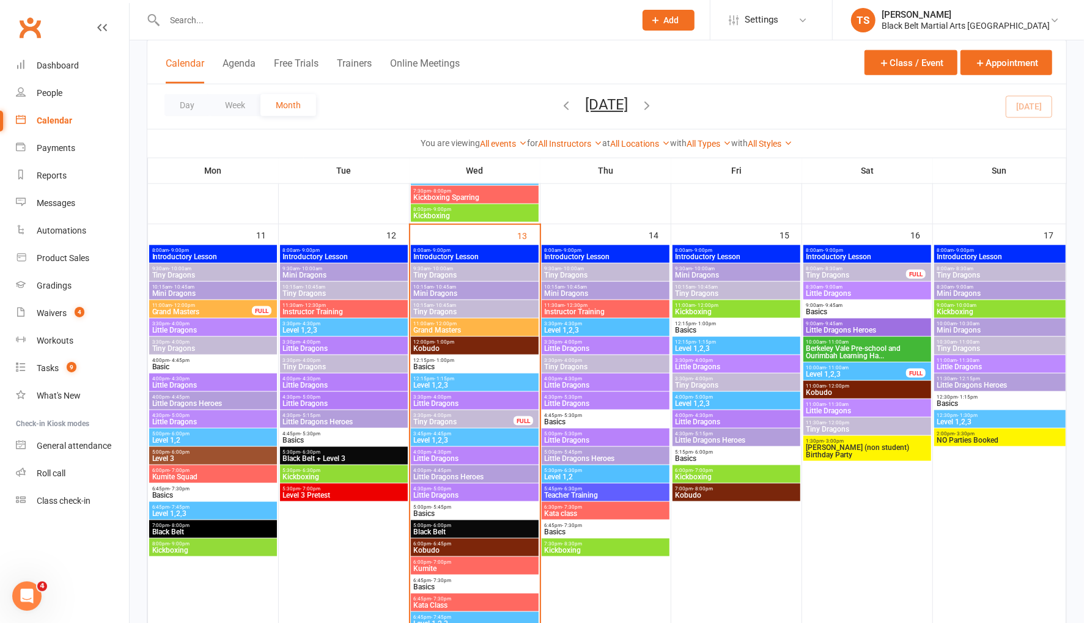
click at [703, 290] on span "Tiny Dragons" at bounding box center [736, 293] width 123 height 7
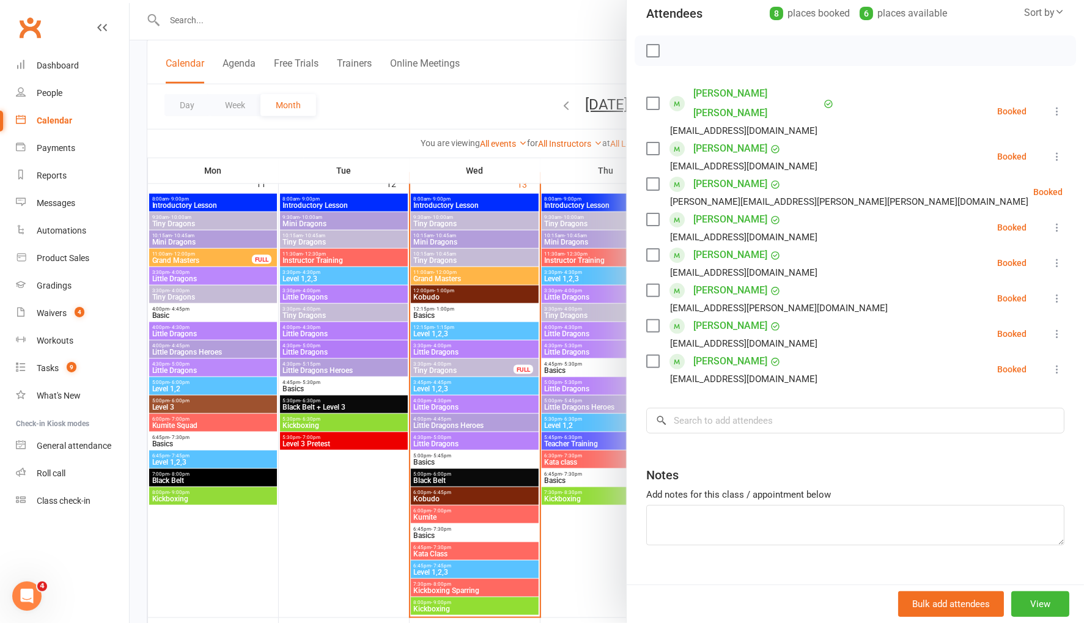
scroll to position [964, 0]
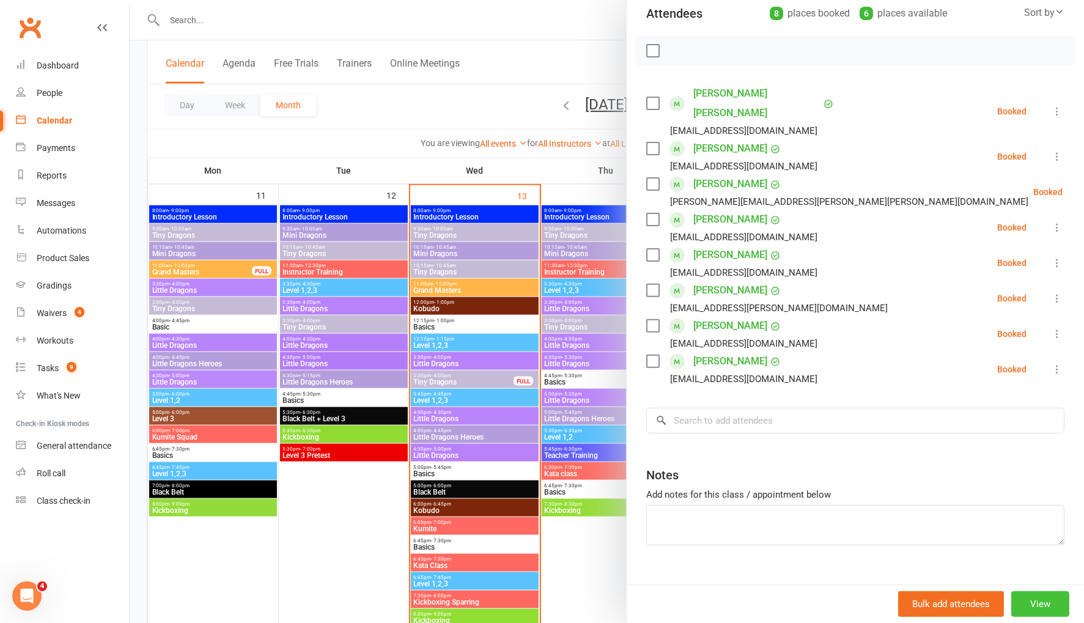
click at [1035, 599] on button "View" at bounding box center [1041, 604] width 58 height 26
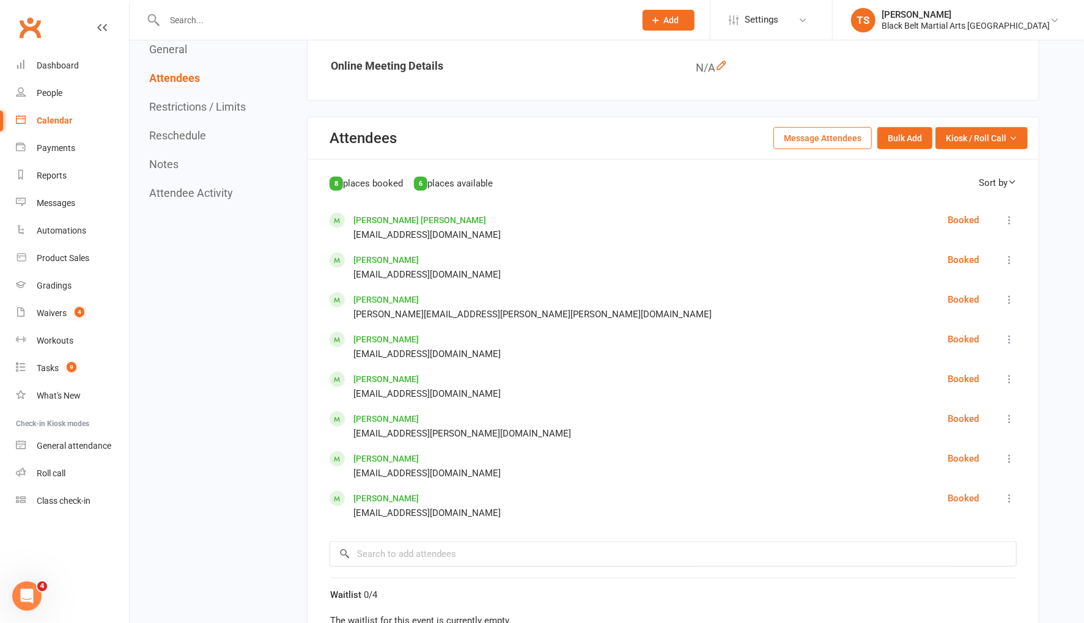
scroll to position [553, 0]
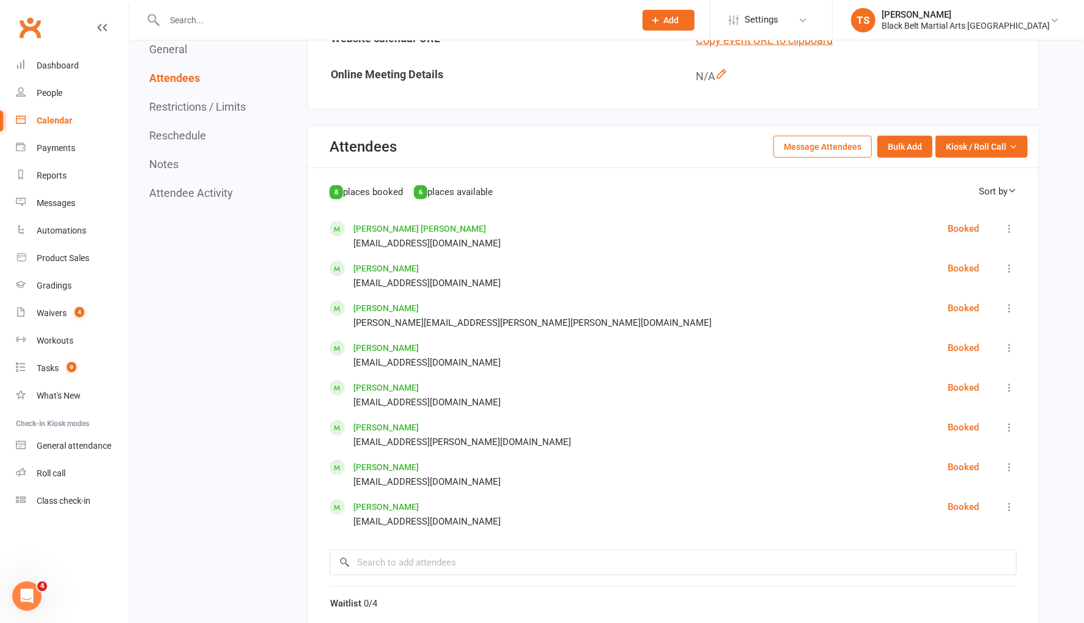
click at [815, 148] on button "Message Attendees" at bounding box center [823, 147] width 98 height 22
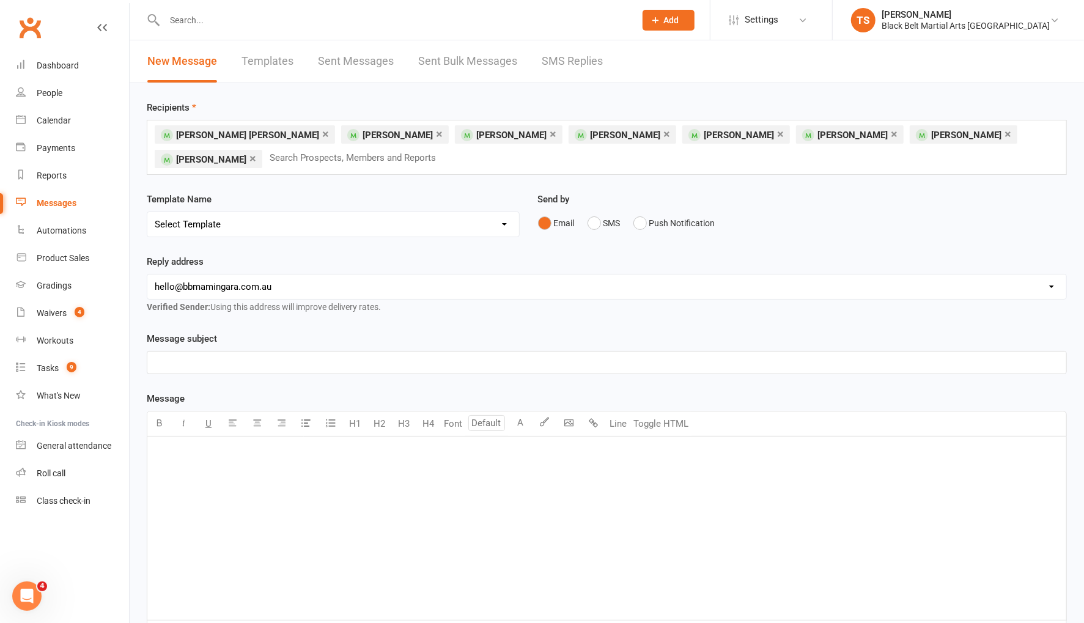
click at [239, 133] on li "× Hudson Briggs" at bounding box center [245, 134] width 180 height 18
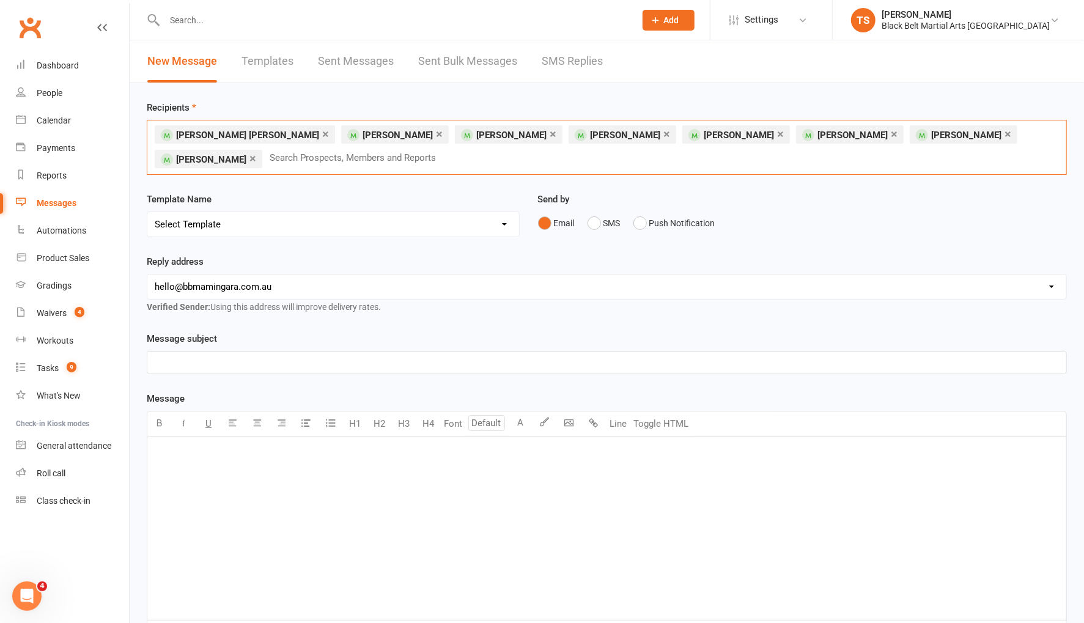
click at [322, 135] on link "×" at bounding box center [325, 134] width 7 height 20
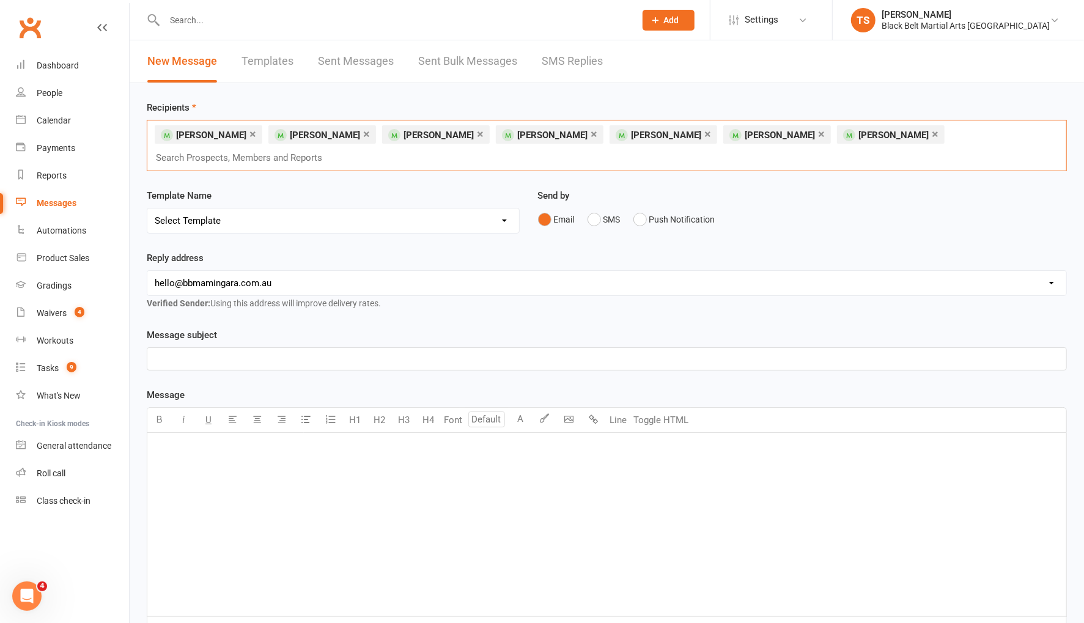
click at [818, 133] on link "×" at bounding box center [821, 134] width 7 height 20
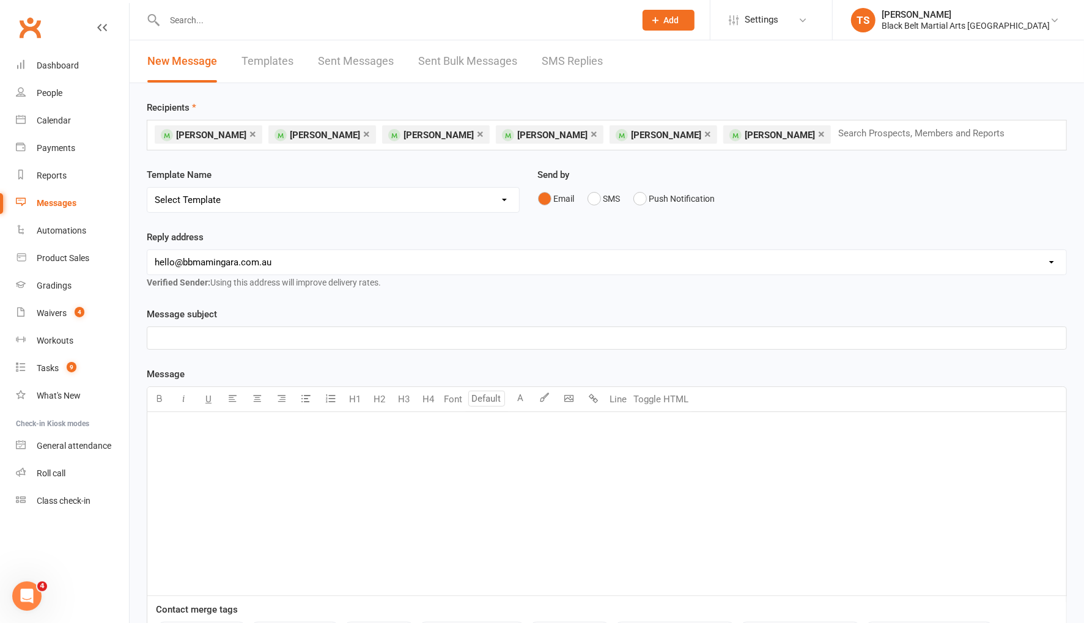
click at [199, 335] on p "﻿" at bounding box center [607, 338] width 905 height 15
click at [596, 199] on button "SMS" at bounding box center [604, 198] width 33 height 23
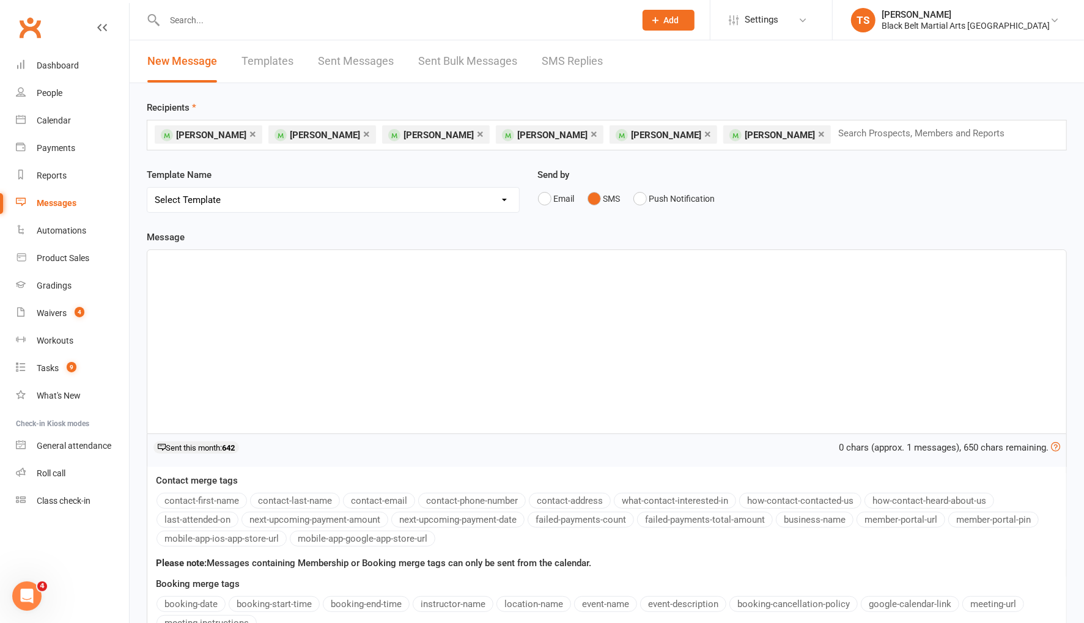
click at [353, 295] on div "﻿" at bounding box center [606, 341] width 919 height 183
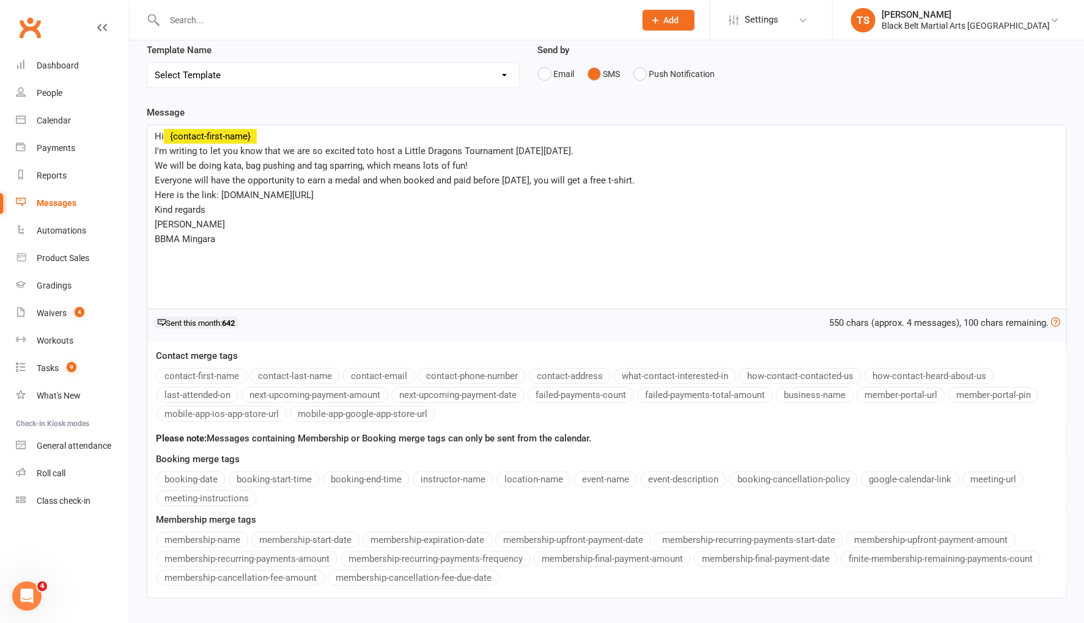
scroll to position [202, 0]
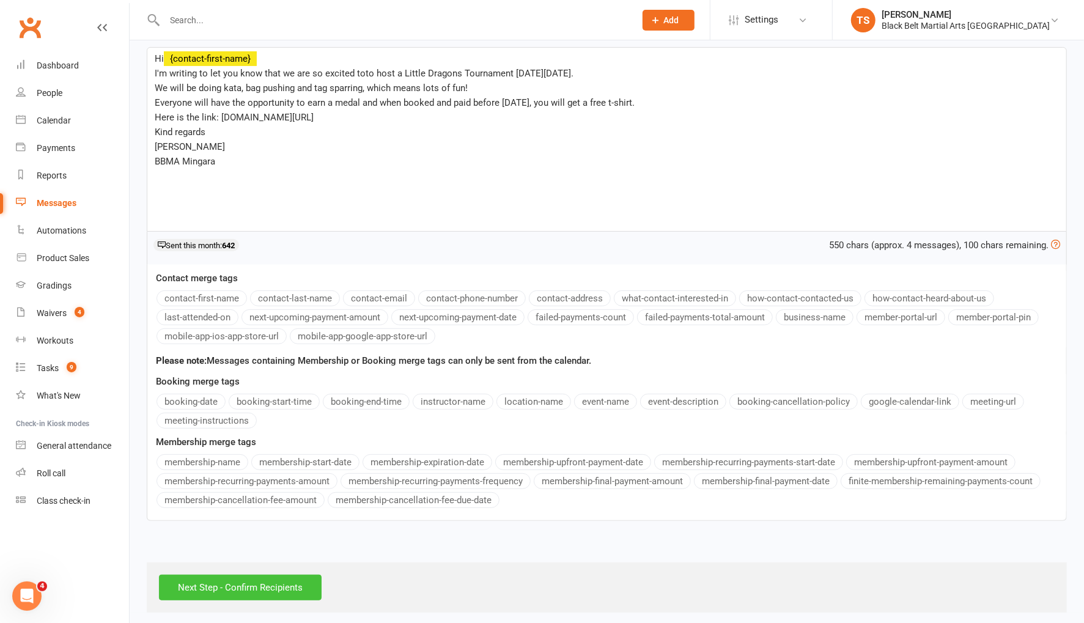
drag, startPoint x: 289, startPoint y: 582, endPoint x: 442, endPoint y: 546, distance: 157.1
click at [289, 582] on input "Next Step - Confirm Recipients" at bounding box center [240, 588] width 163 height 26
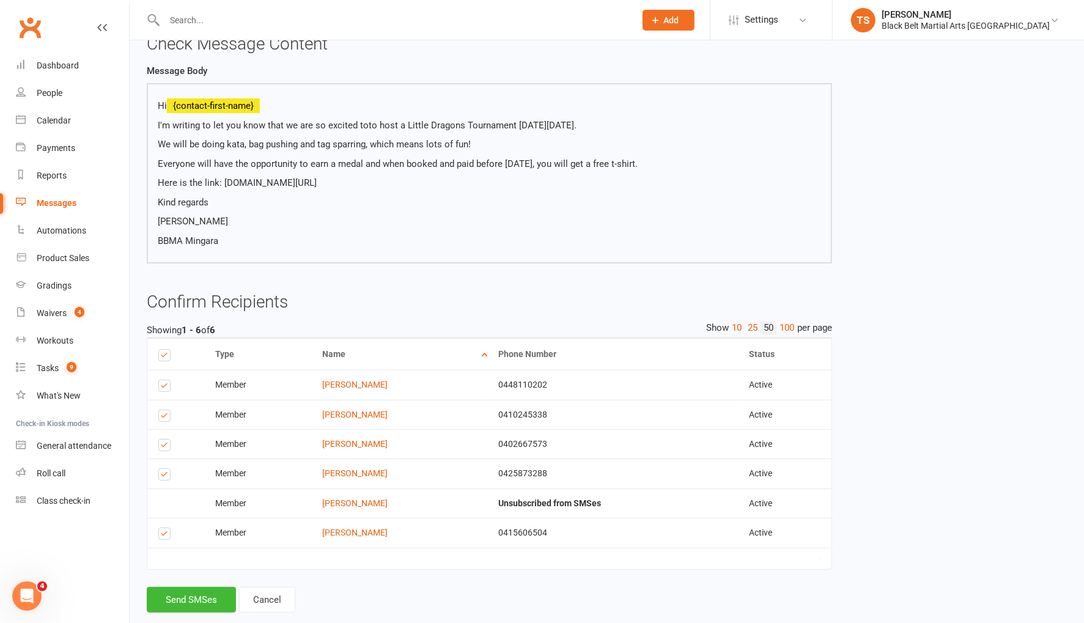
scroll to position [95, 0]
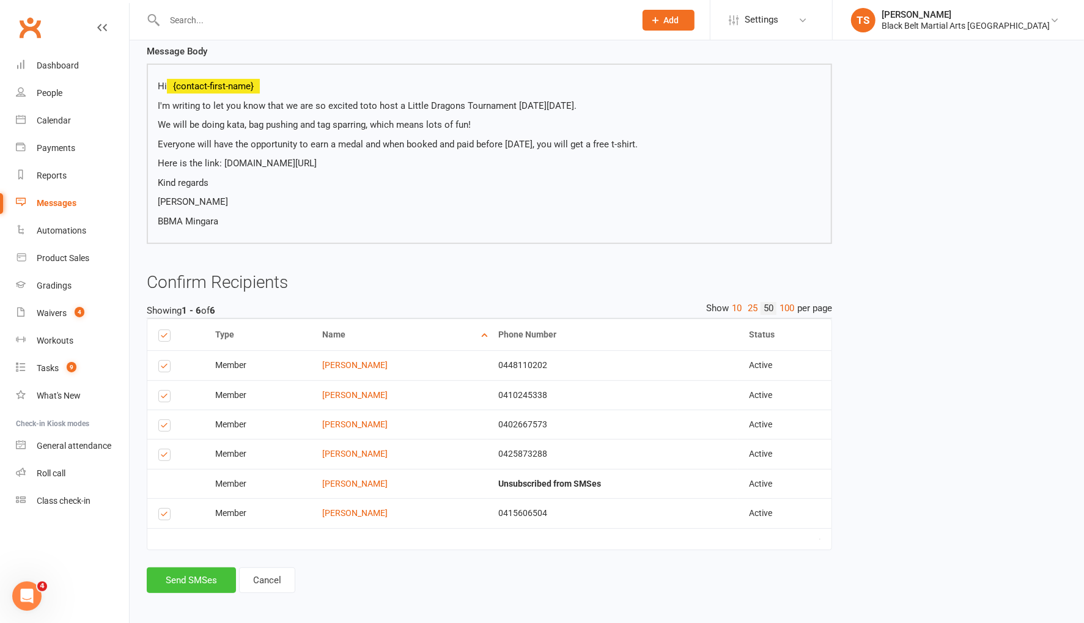
click at [197, 575] on button "Send SMSes" at bounding box center [191, 581] width 89 height 26
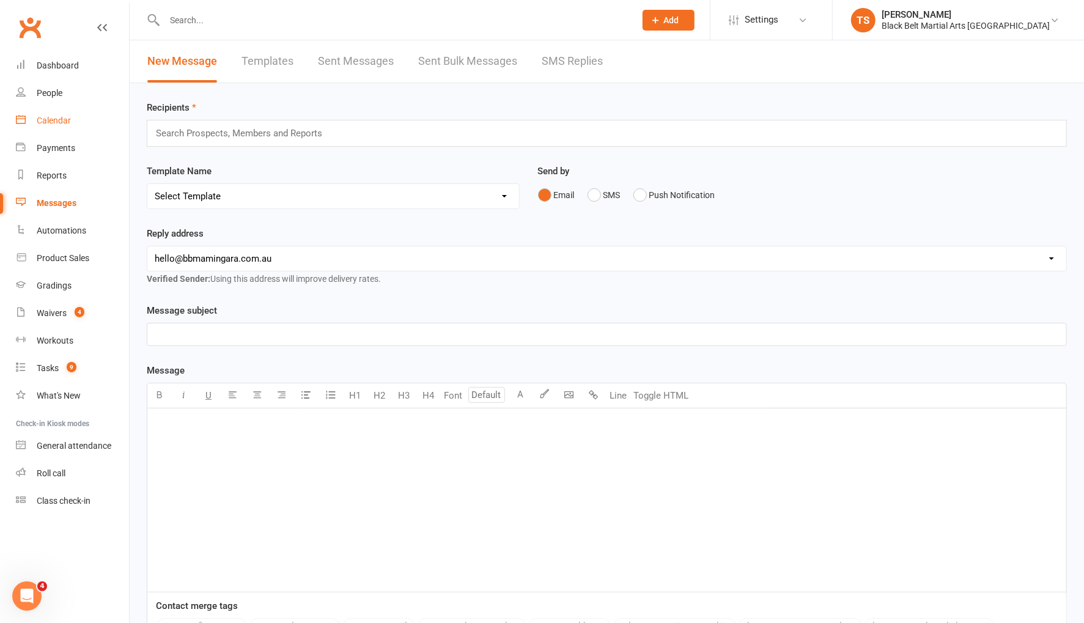
click at [58, 116] on div "Calendar" at bounding box center [54, 121] width 34 height 10
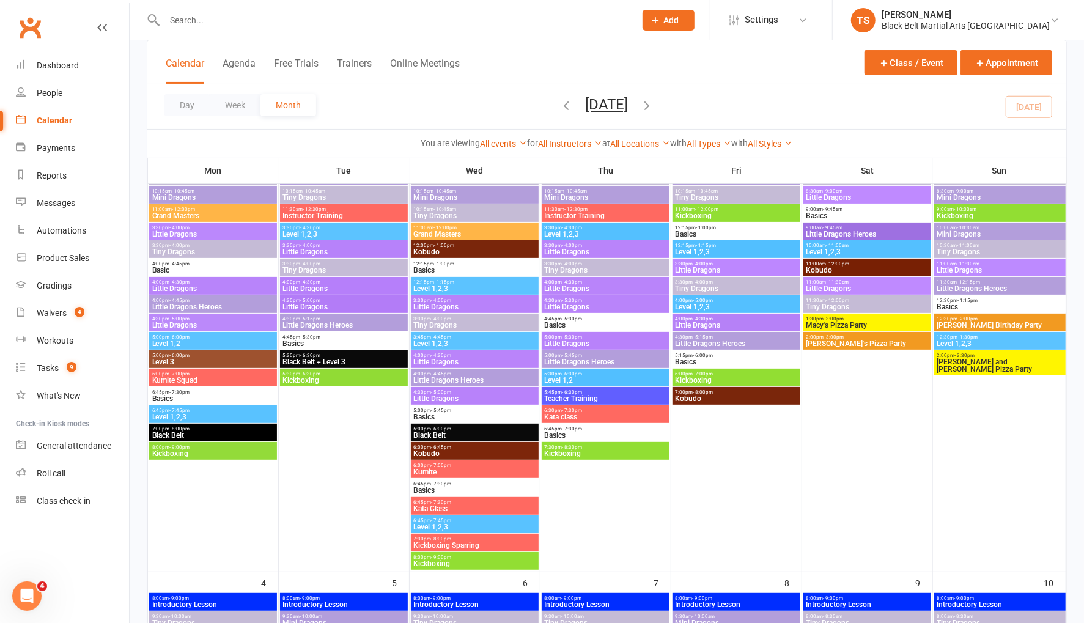
scroll to position [136, 0]
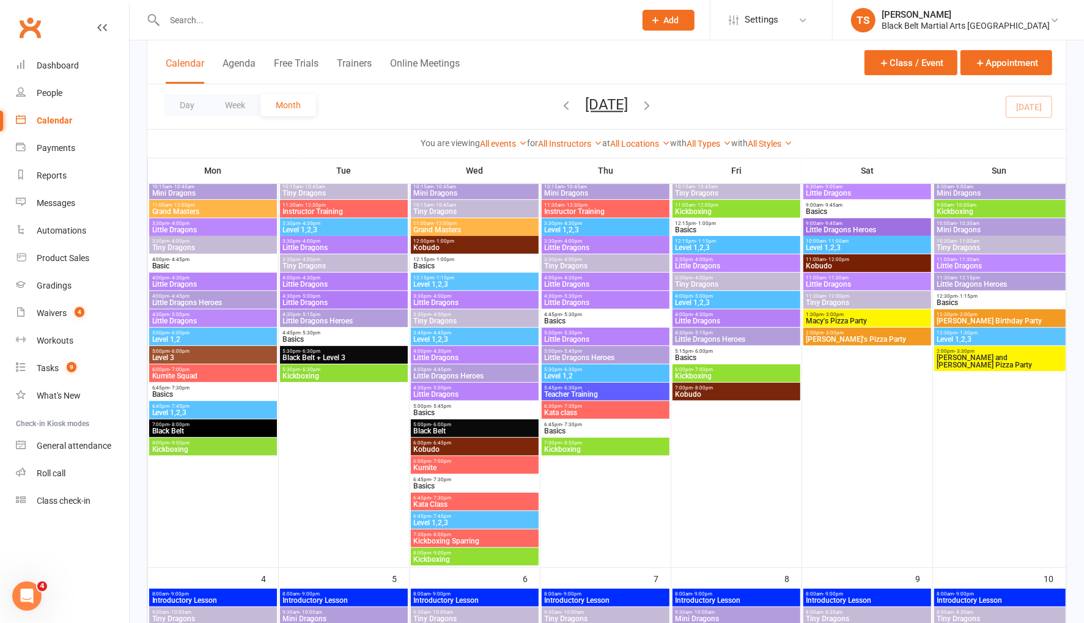
click at [699, 262] on span "Little Dragons" at bounding box center [736, 265] width 123 height 7
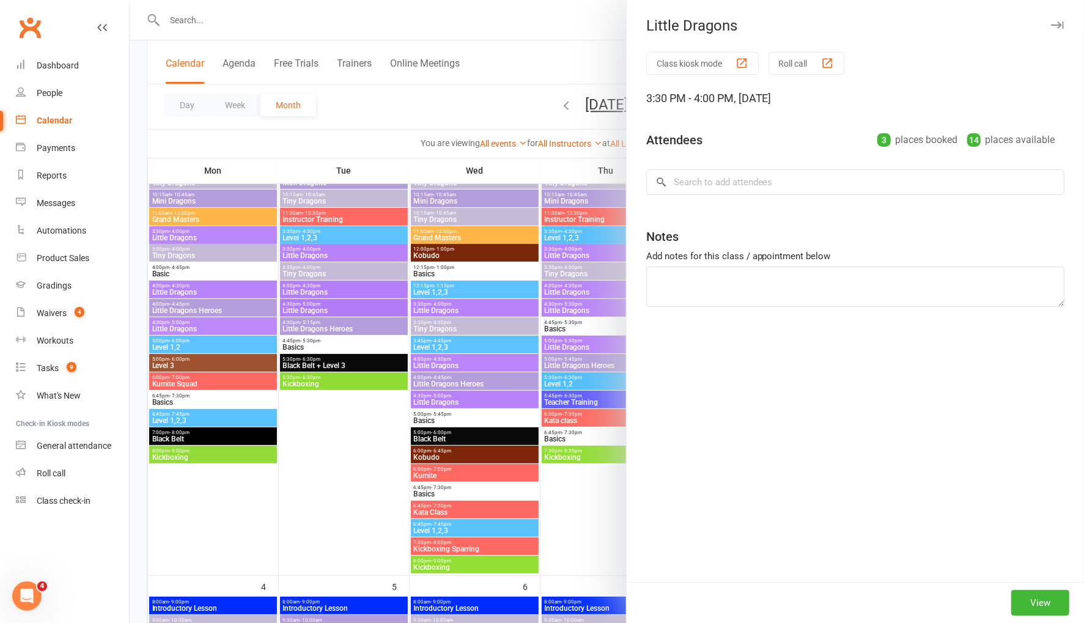
scroll to position [127, 0]
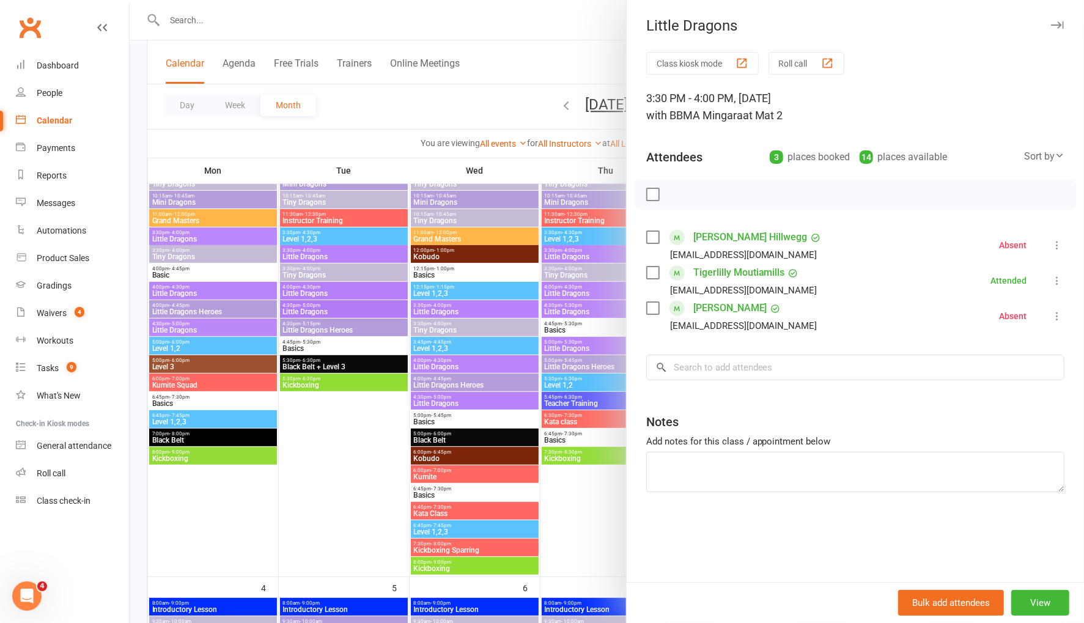
drag, startPoint x: 522, startPoint y: 105, endPoint x: 656, endPoint y: 231, distance: 184.7
click at [522, 105] on div at bounding box center [607, 311] width 955 height 623
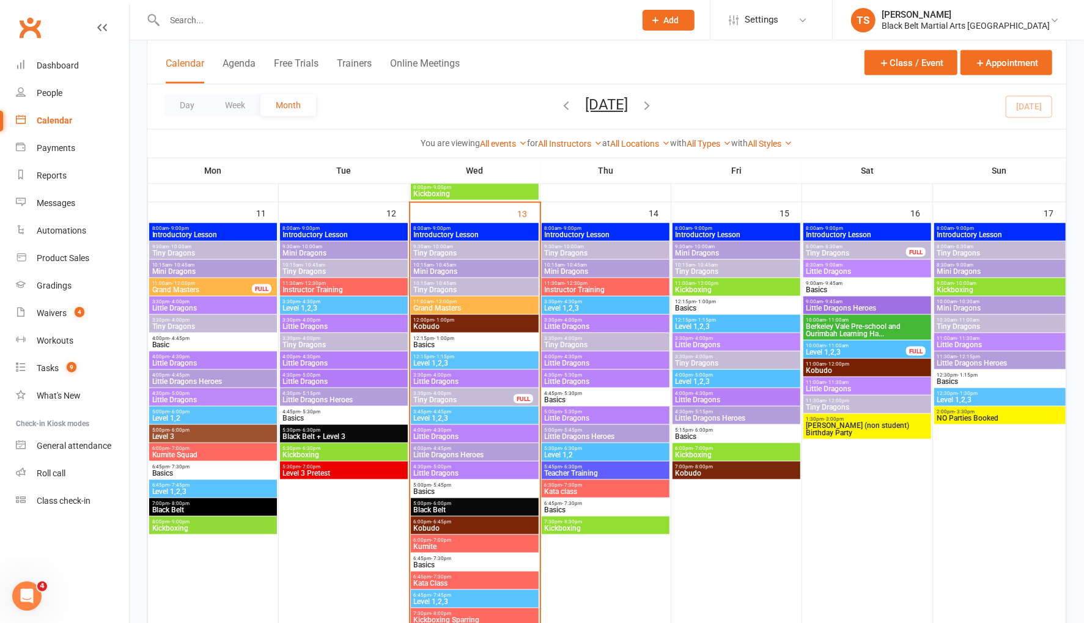
scroll to position [948, 0]
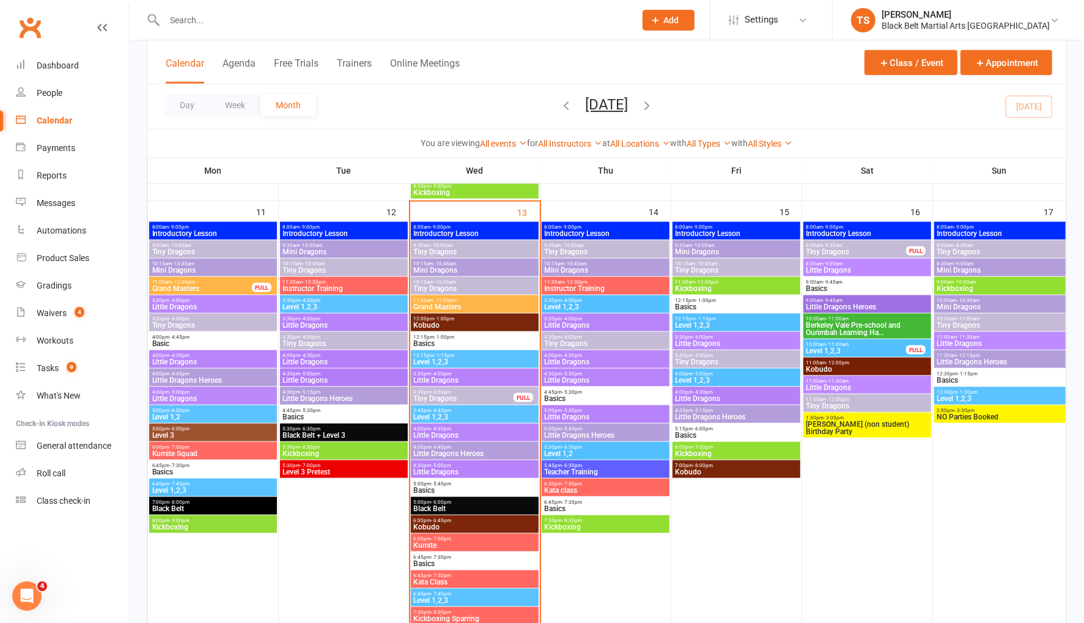
click at [708, 342] on span "Little Dragons" at bounding box center [736, 343] width 123 height 7
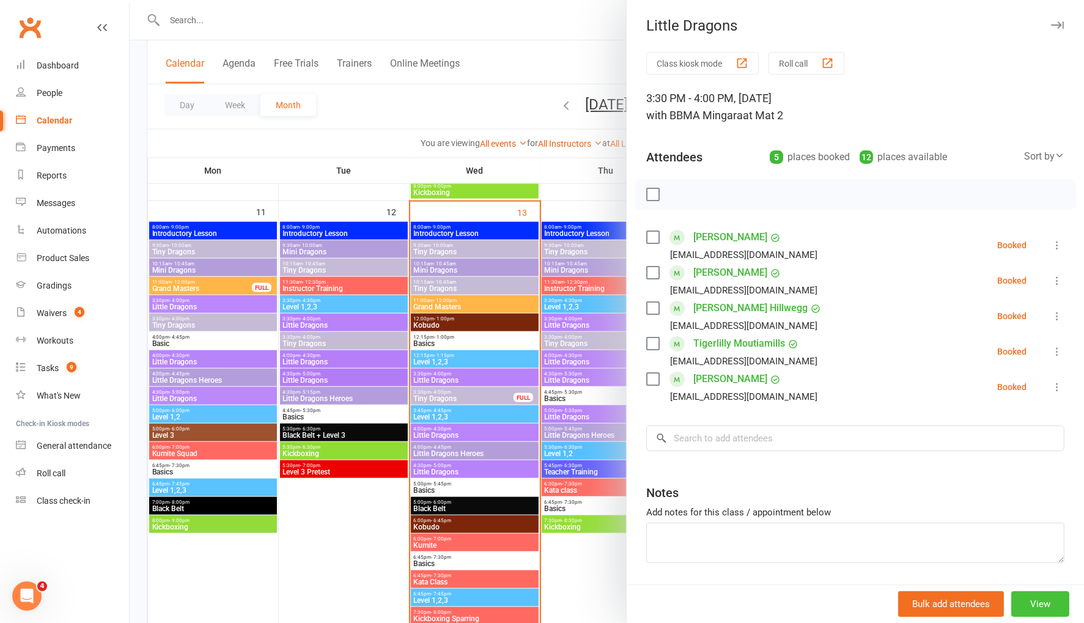
click at [1053, 604] on button "View" at bounding box center [1041, 604] width 58 height 26
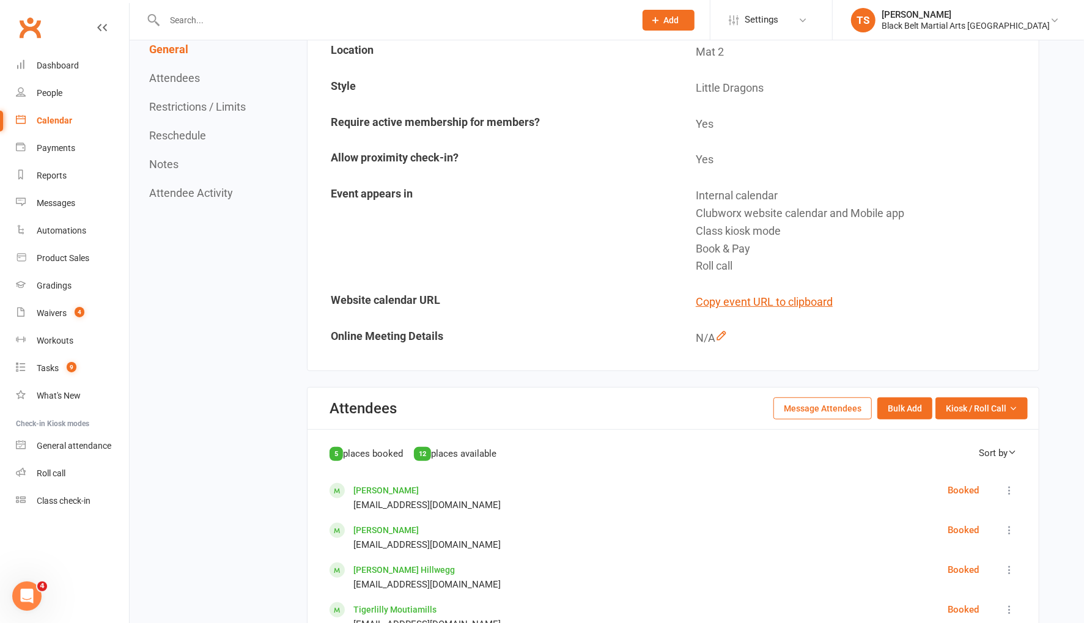
scroll to position [306, 0]
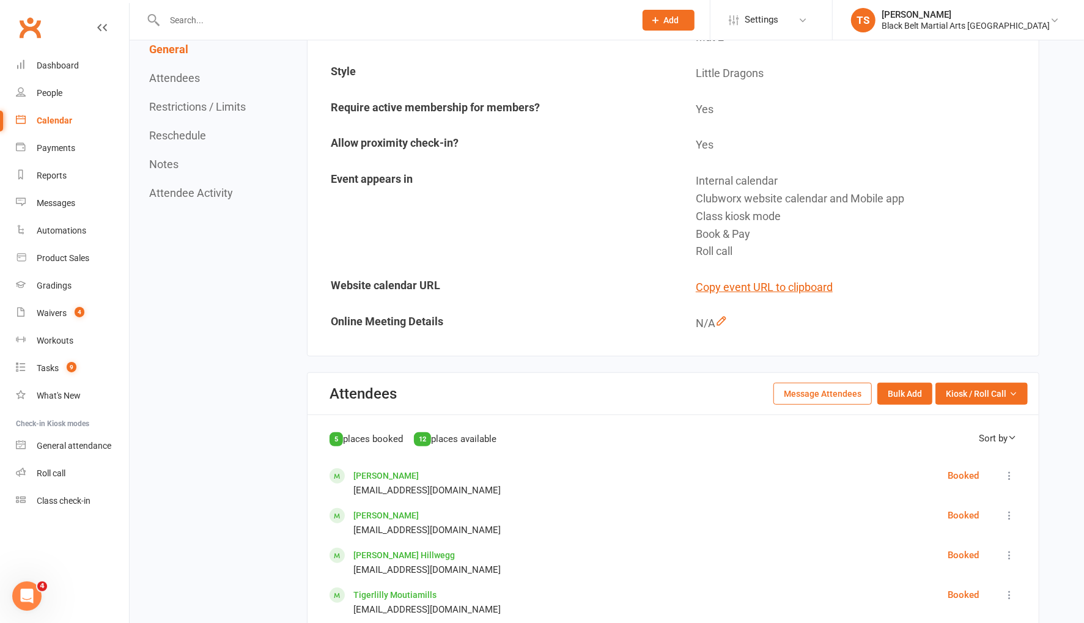
click at [824, 388] on button "Message Attendees" at bounding box center [823, 394] width 98 height 22
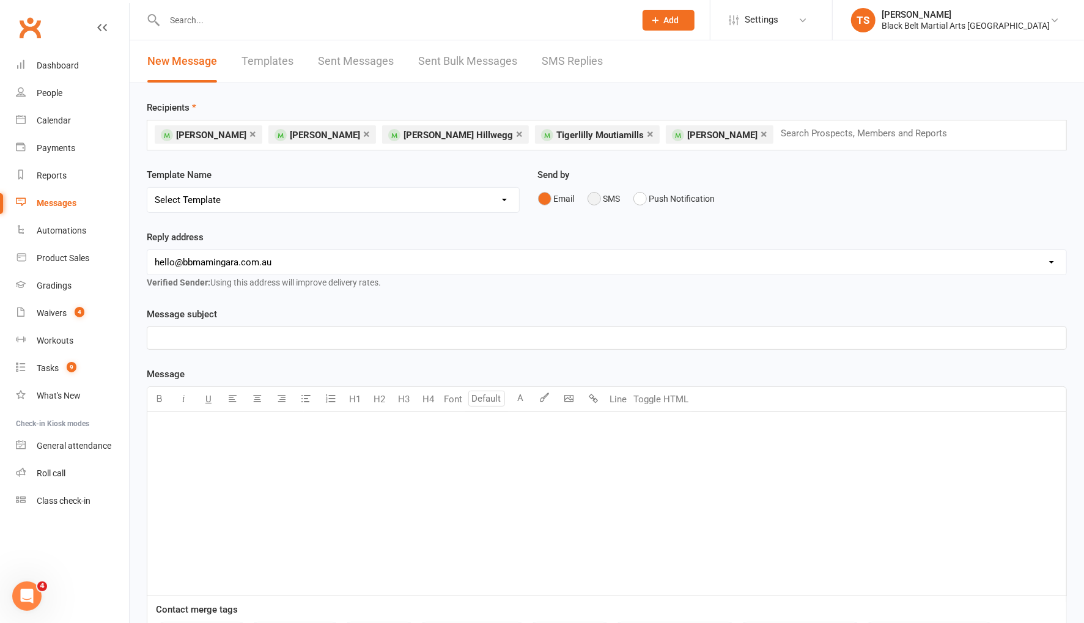
click at [594, 197] on button "SMS" at bounding box center [604, 198] width 33 height 23
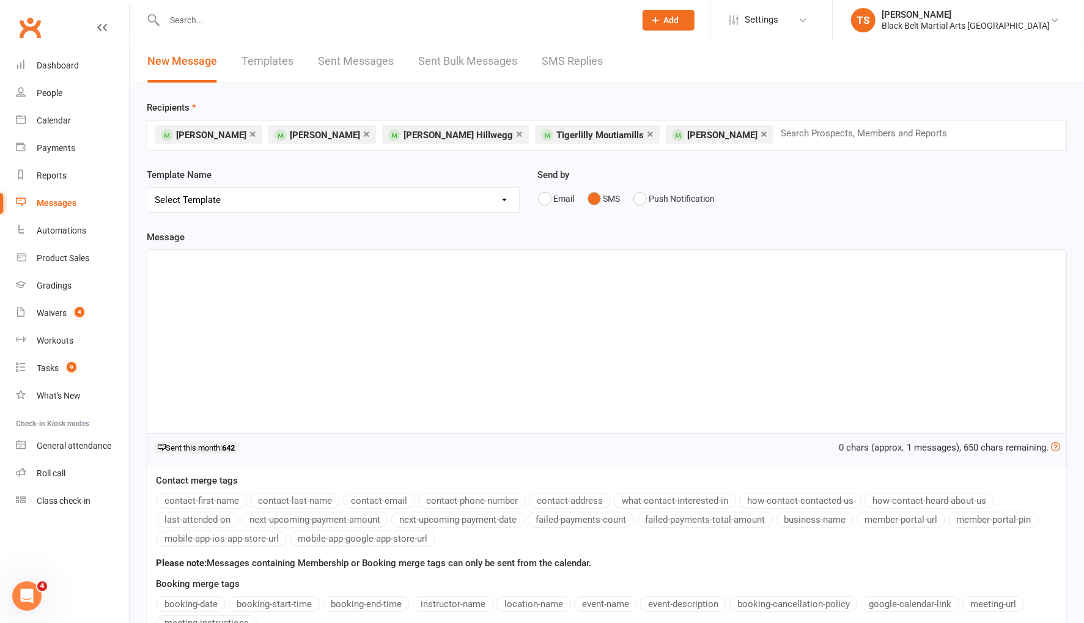
click at [317, 282] on div "﻿" at bounding box center [606, 341] width 919 height 183
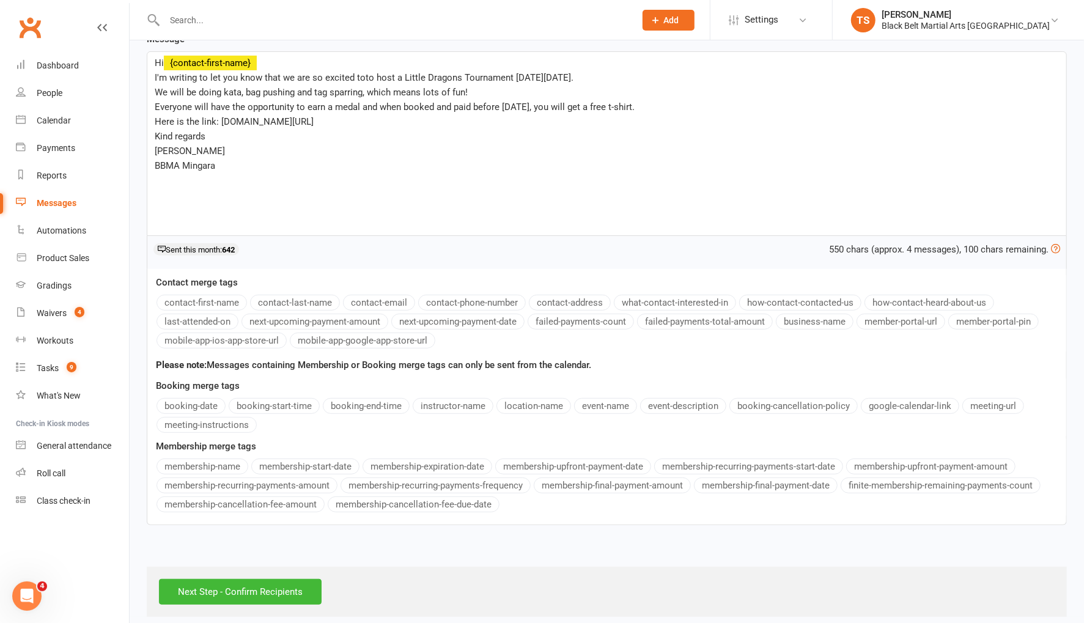
scroll to position [202, 0]
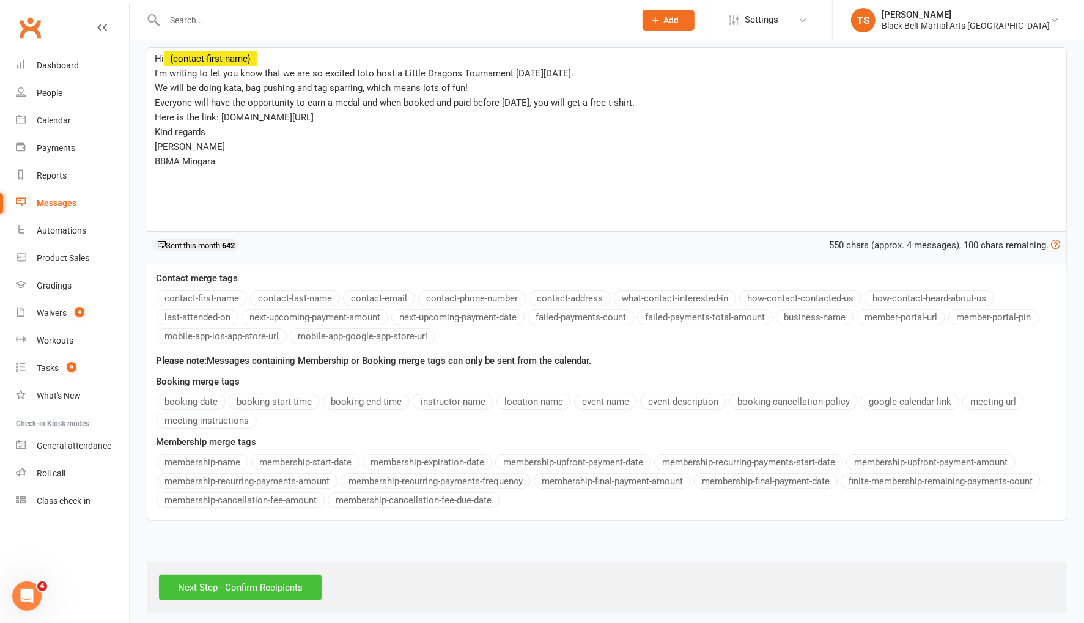
click at [287, 588] on input "Next Step - Confirm Recipients" at bounding box center [240, 588] width 163 height 26
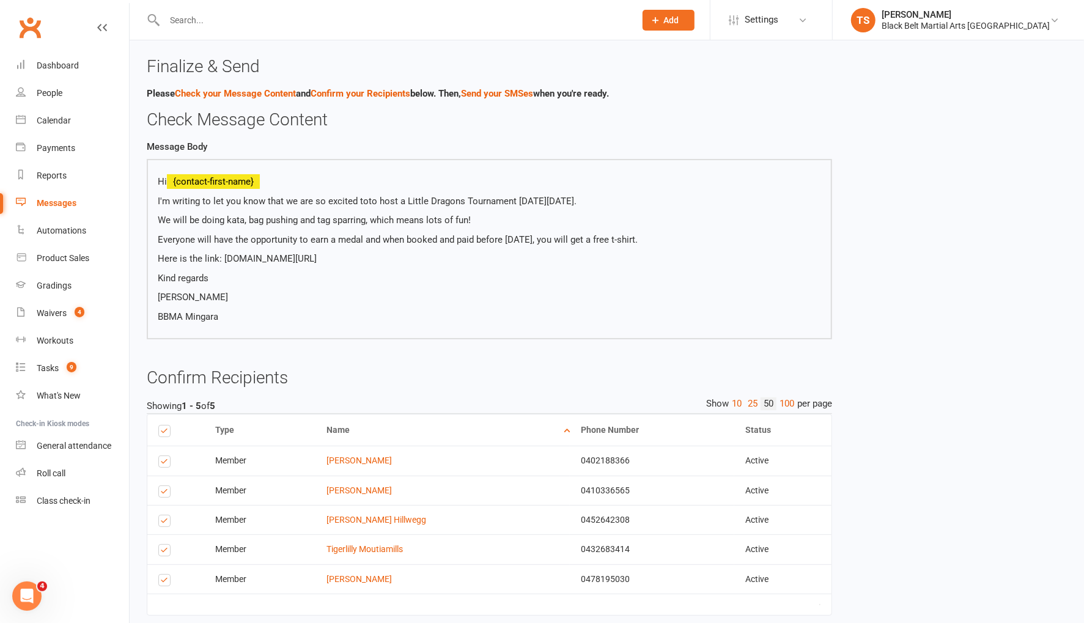
scroll to position [66, 0]
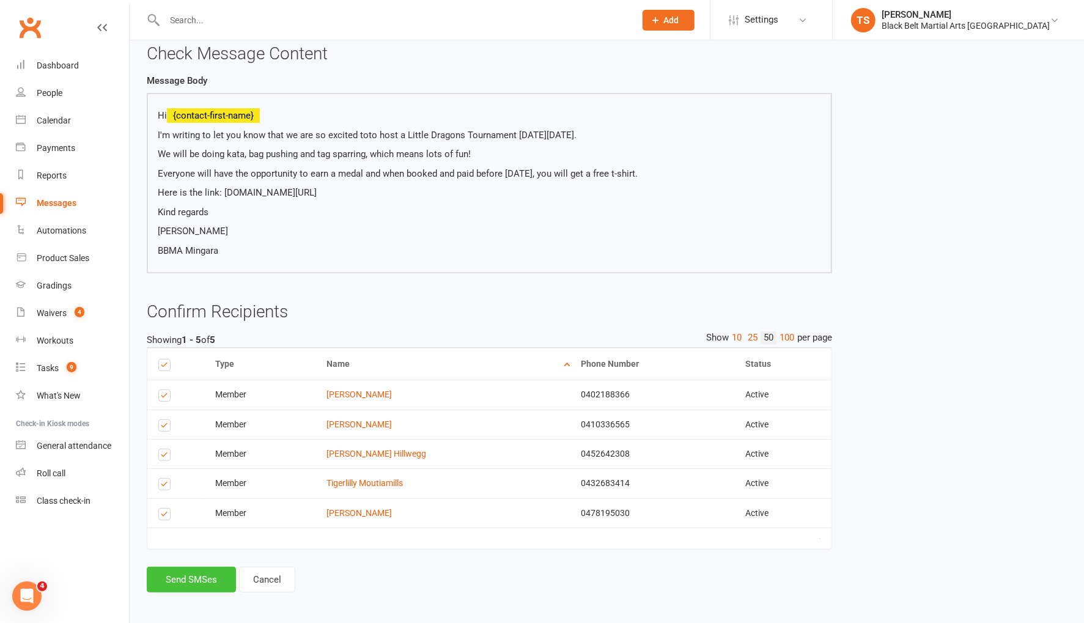
click at [217, 572] on button "Send SMSes" at bounding box center [191, 580] width 89 height 26
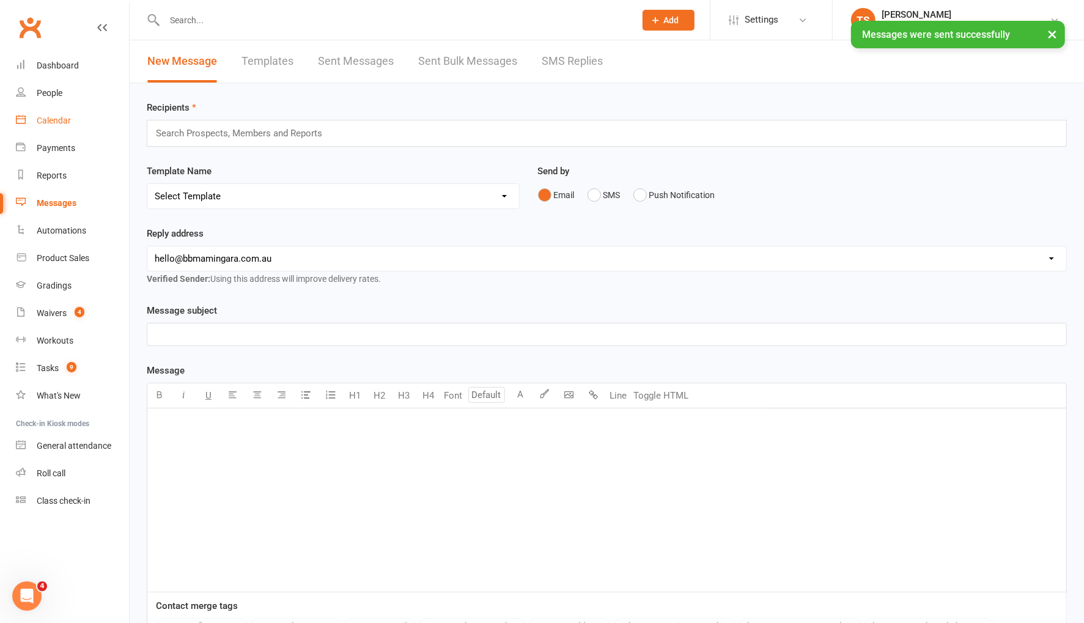
click at [56, 124] on div "Calendar" at bounding box center [54, 121] width 34 height 10
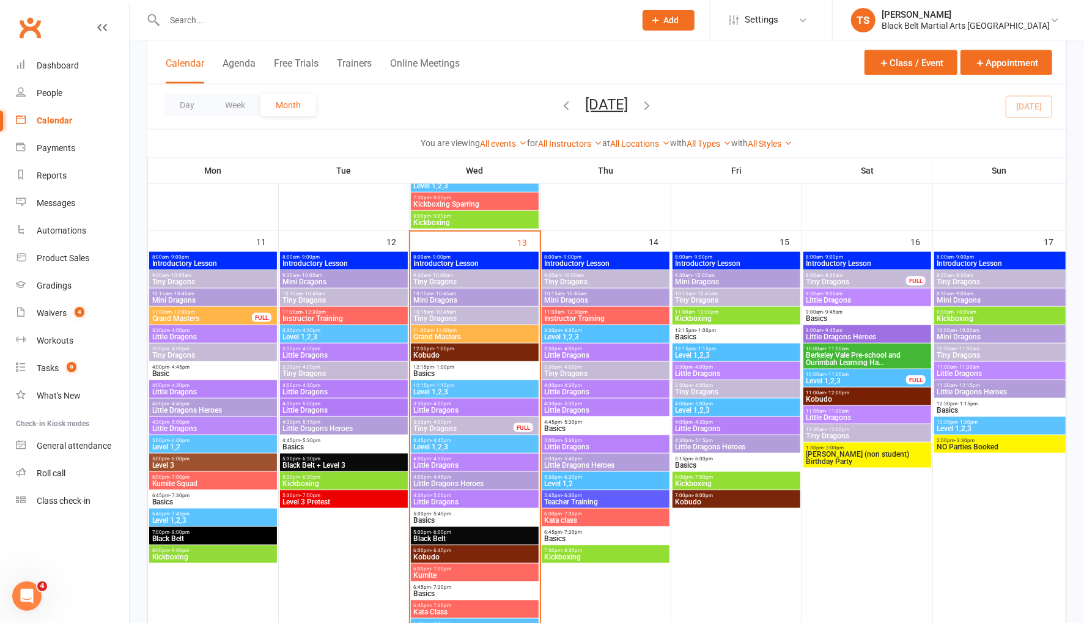
scroll to position [973, 0]
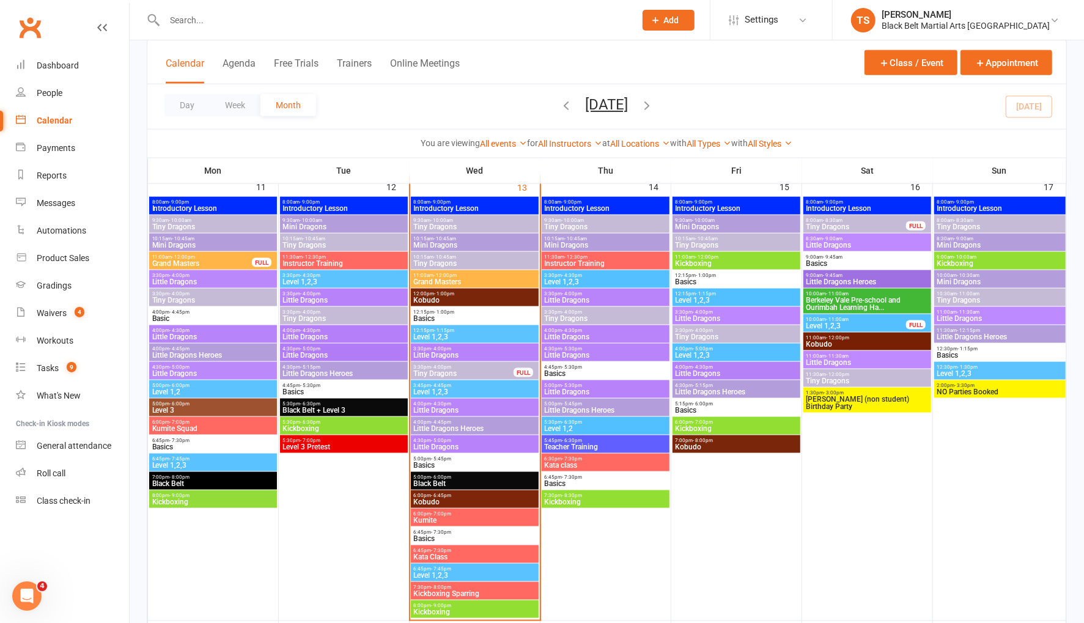
click at [690, 333] on span "Tiny Dragons" at bounding box center [736, 336] width 123 height 7
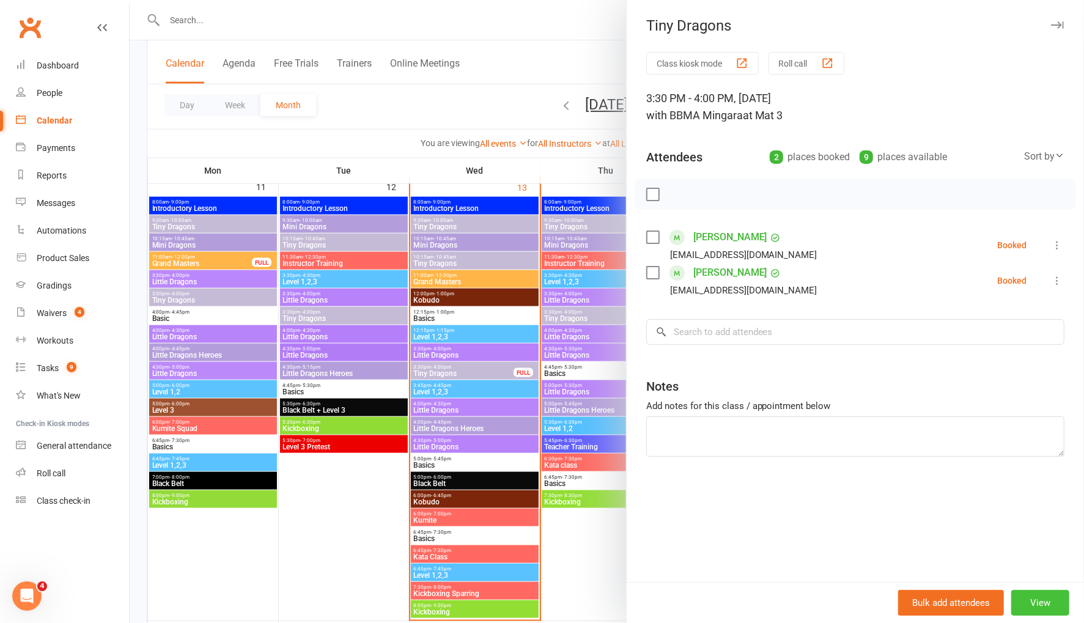
click at [1046, 604] on button "View" at bounding box center [1041, 603] width 58 height 26
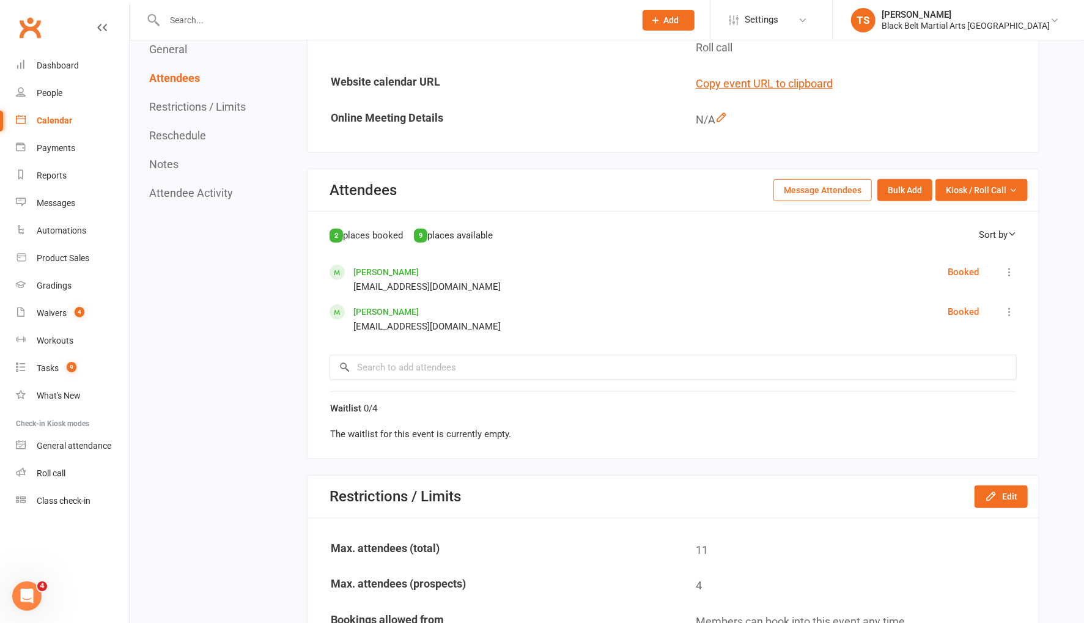
scroll to position [510, 0]
drag, startPoint x: 826, startPoint y: 180, endPoint x: 823, endPoint y: 220, distance: 39.9
click at [826, 180] on button "Message Attendees" at bounding box center [823, 190] width 98 height 22
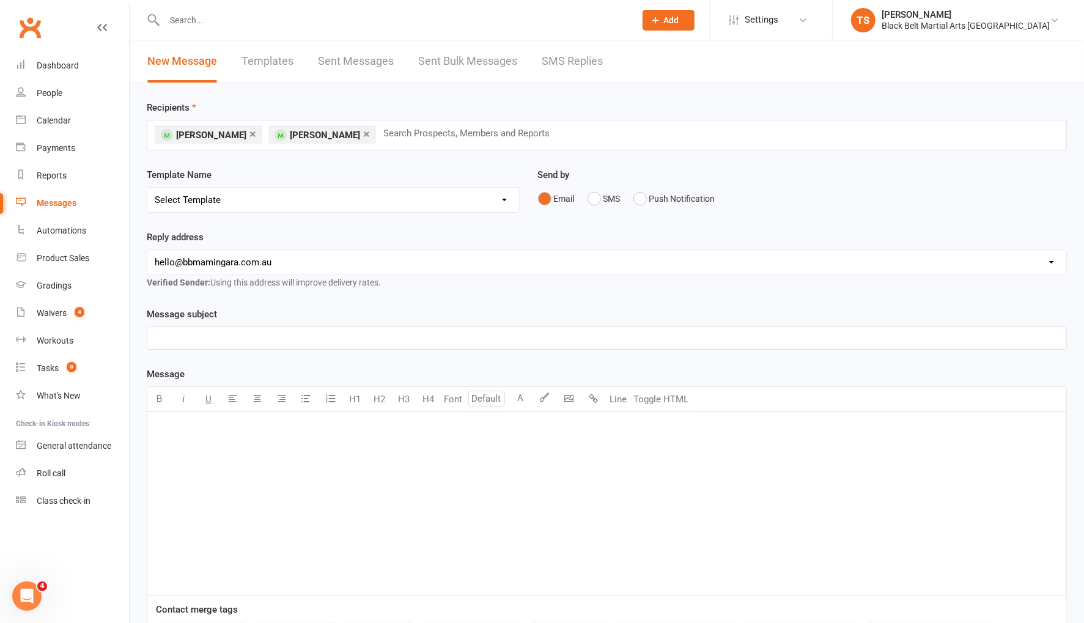
click at [250, 133] on link "×" at bounding box center [253, 134] width 7 height 20
click at [595, 196] on button "SMS" at bounding box center [604, 198] width 33 height 23
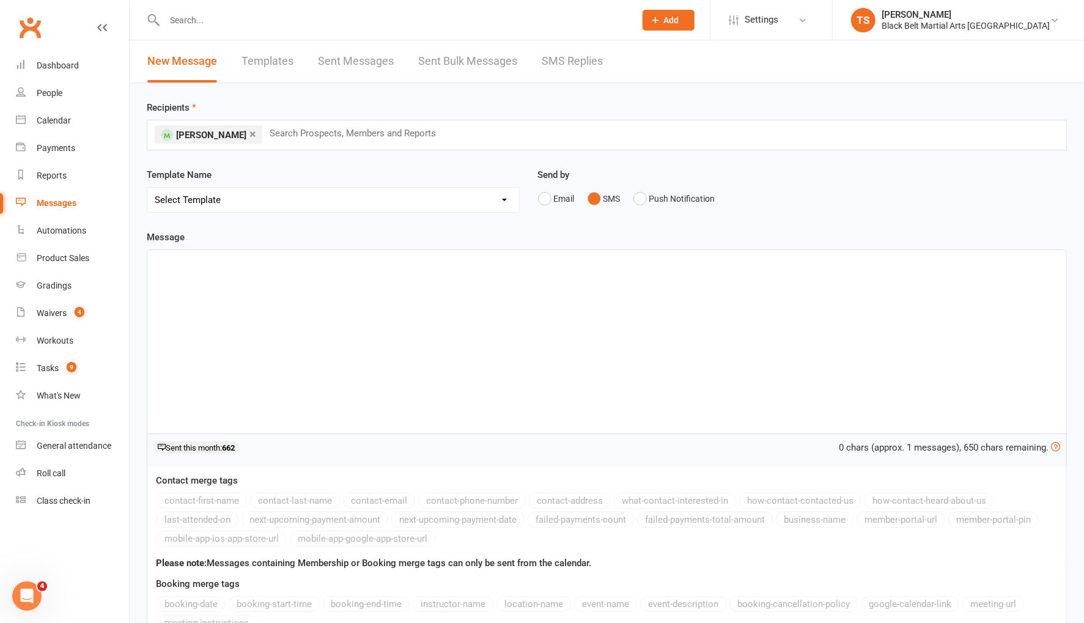
click at [455, 322] on div "﻿" at bounding box center [606, 341] width 919 height 183
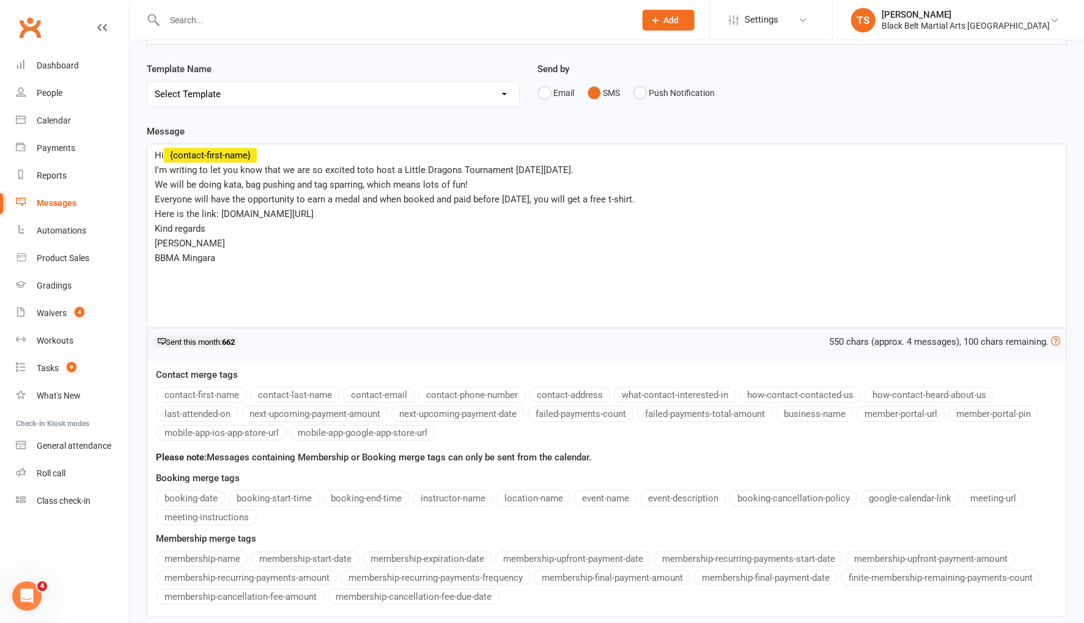
scroll to position [202, 0]
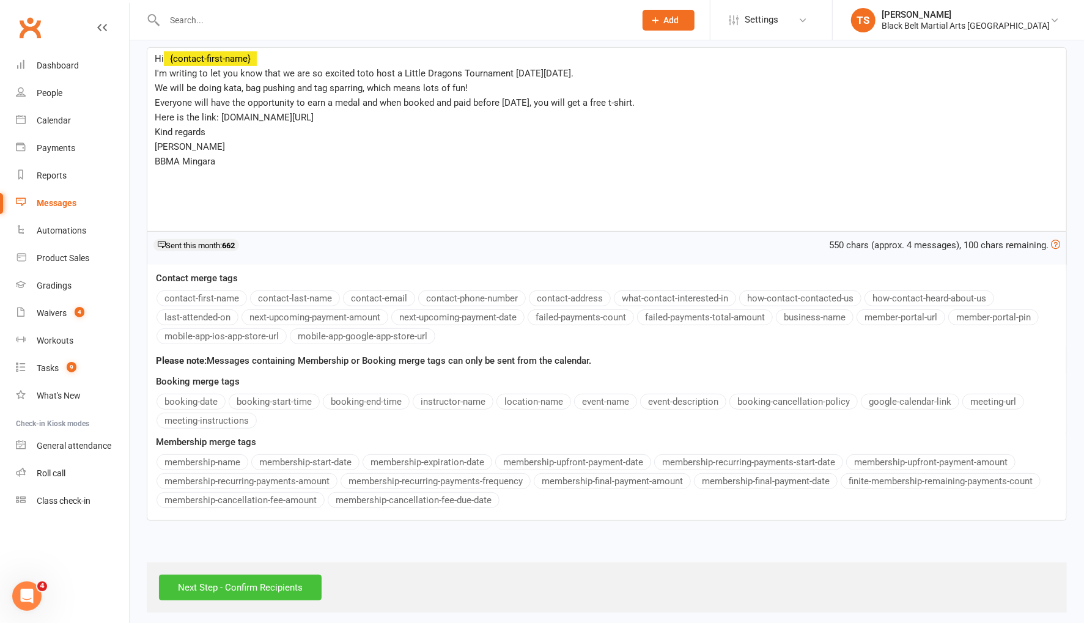
drag, startPoint x: 256, startPoint y: 577, endPoint x: 310, endPoint y: 568, distance: 54.5
click at [256, 576] on input "Next Step - Confirm Recipients" at bounding box center [240, 588] width 163 height 26
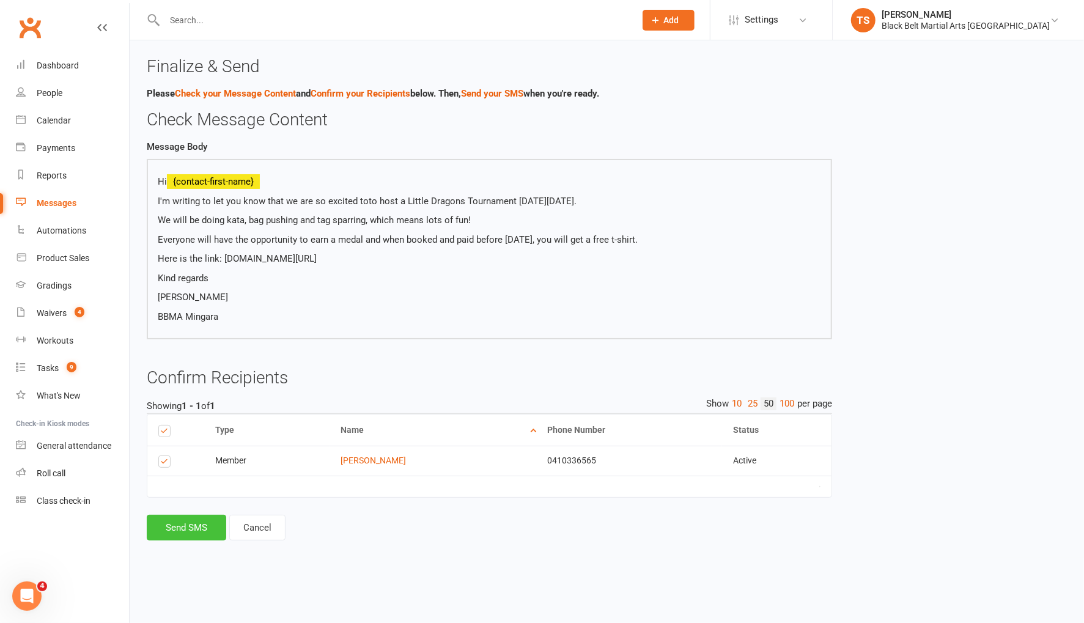
click at [199, 531] on button "Send SMS" at bounding box center [187, 528] width 80 height 26
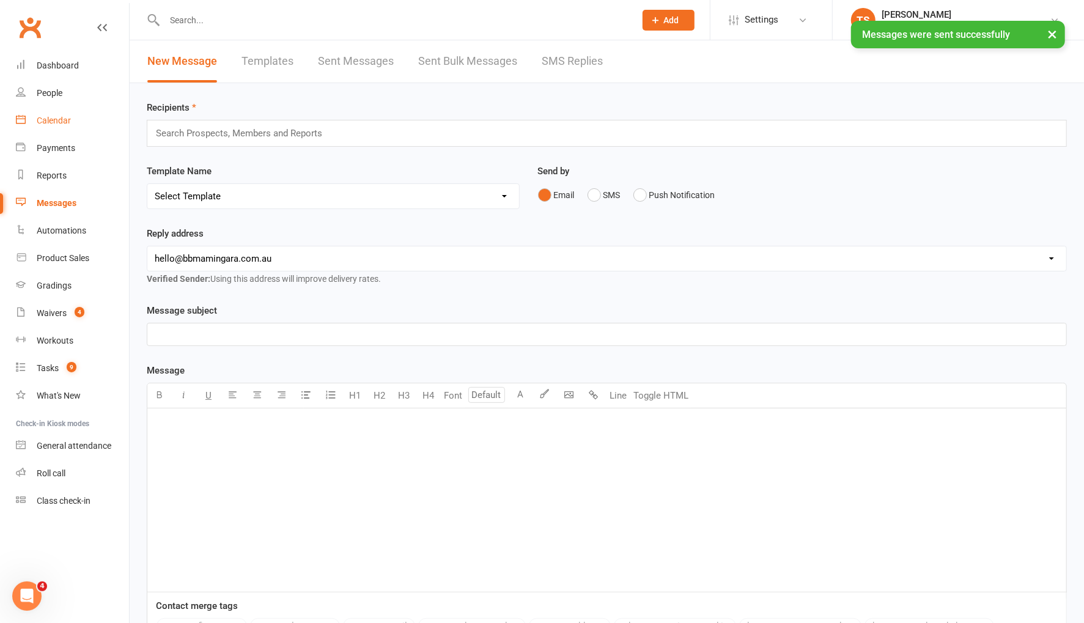
click at [48, 119] on div "Calendar" at bounding box center [54, 121] width 34 height 10
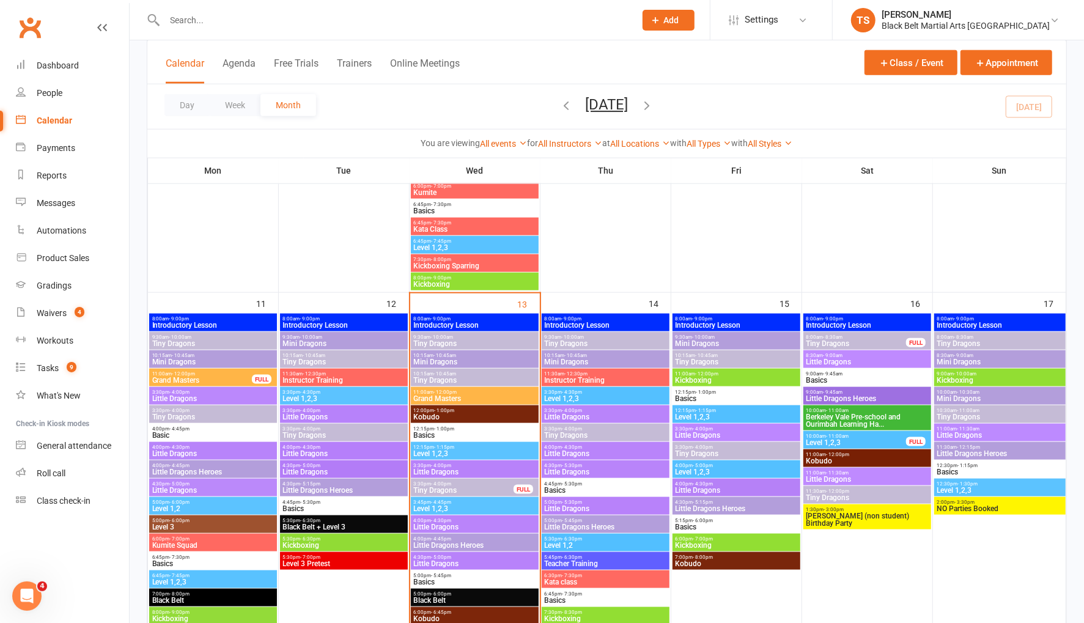
scroll to position [857, 0]
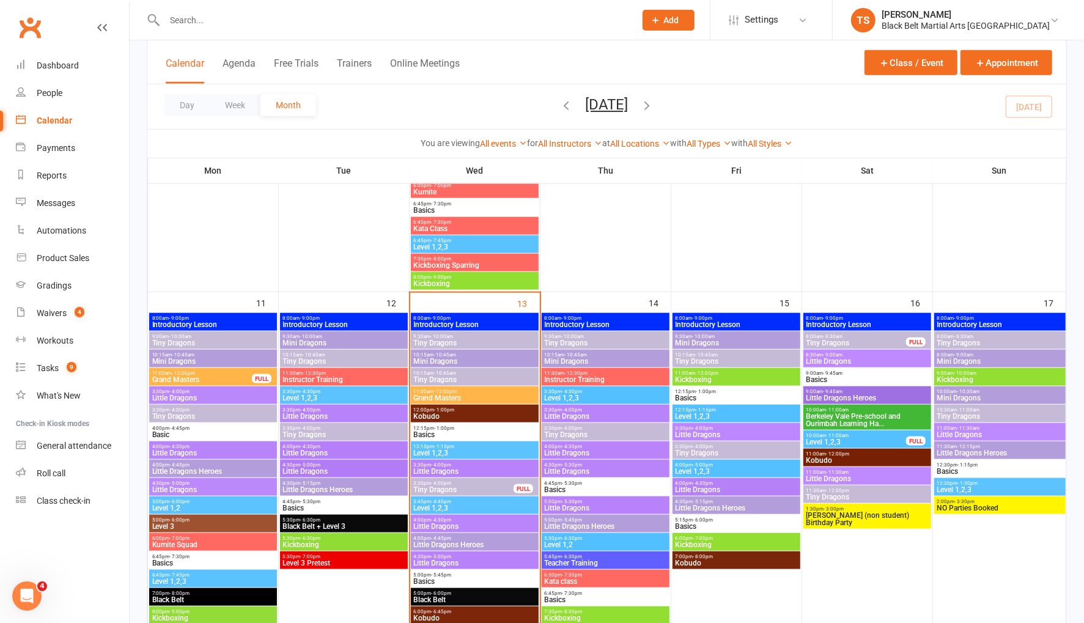
click at [698, 489] on span "Little Dragons" at bounding box center [736, 489] width 123 height 7
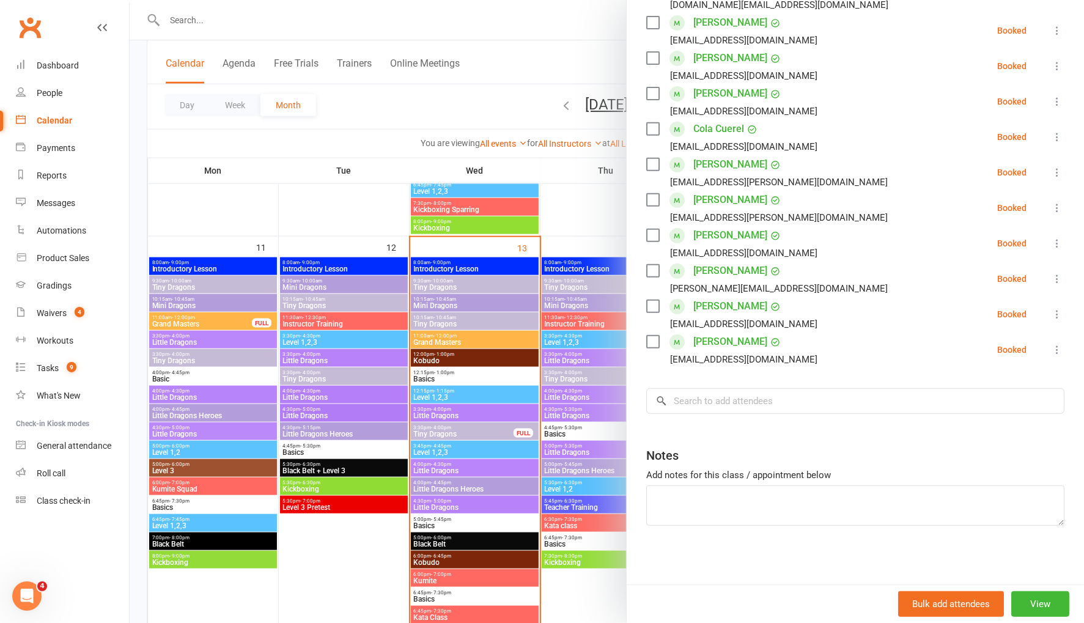
scroll to position [956, 0]
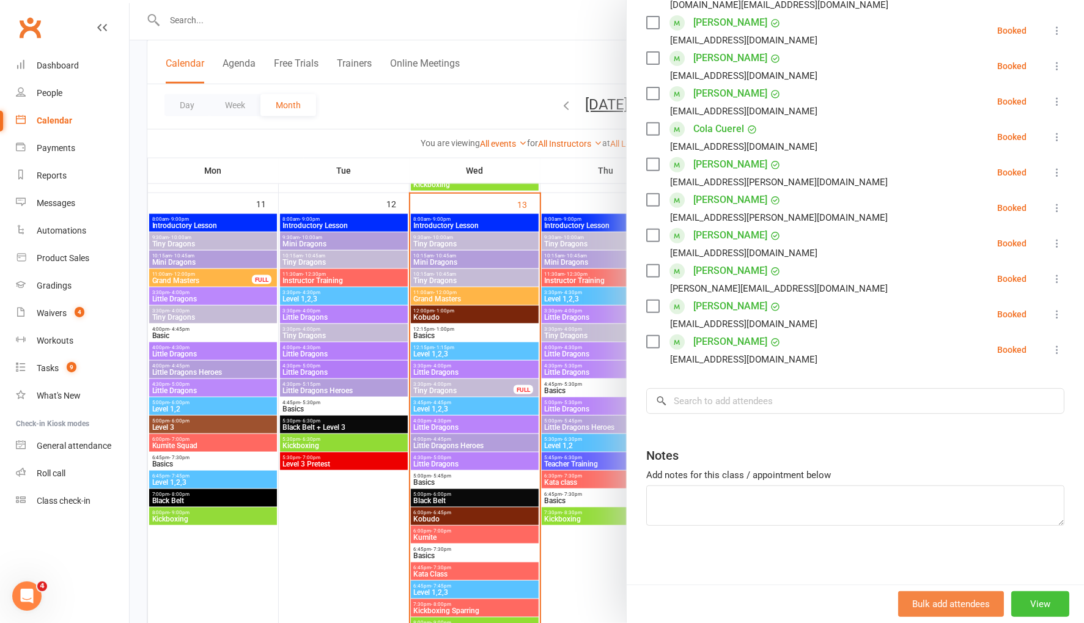
drag, startPoint x: 1035, startPoint y: 607, endPoint x: 1005, endPoint y: 599, distance: 30.4
click at [1035, 607] on button "View" at bounding box center [1041, 604] width 58 height 26
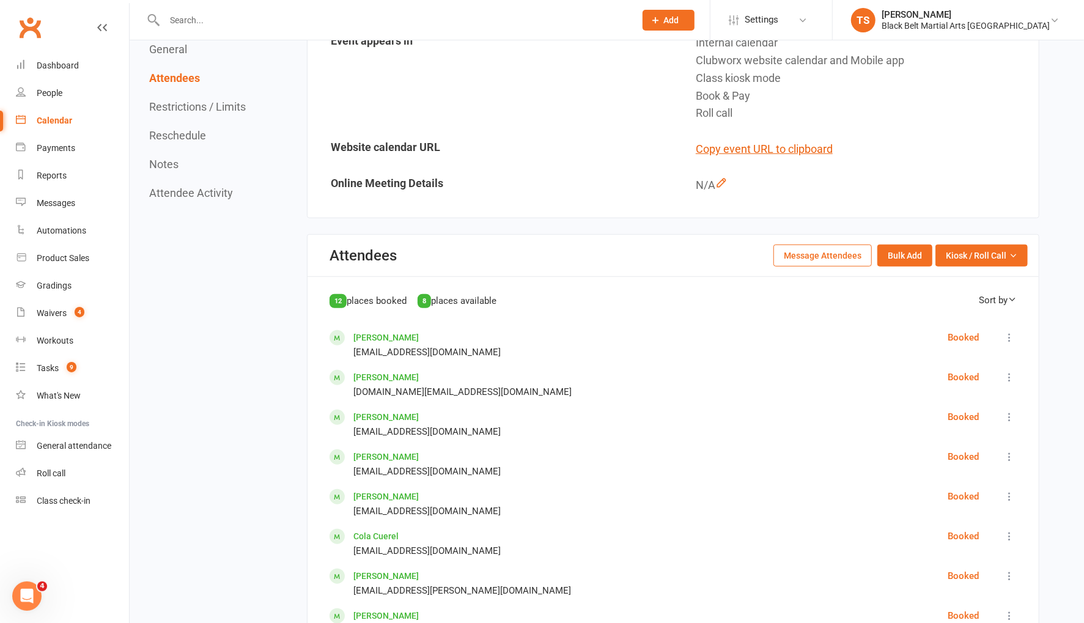
scroll to position [445, 0]
click at [827, 250] on button "Message Attendees" at bounding box center [823, 254] width 98 height 22
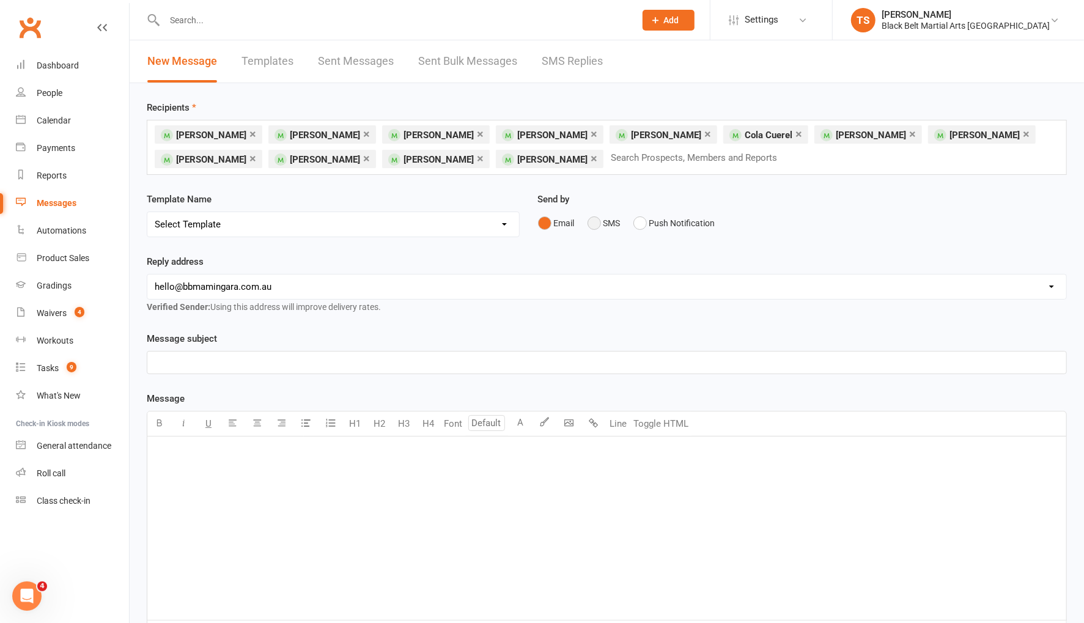
click at [593, 226] on button "SMS" at bounding box center [604, 223] width 33 height 23
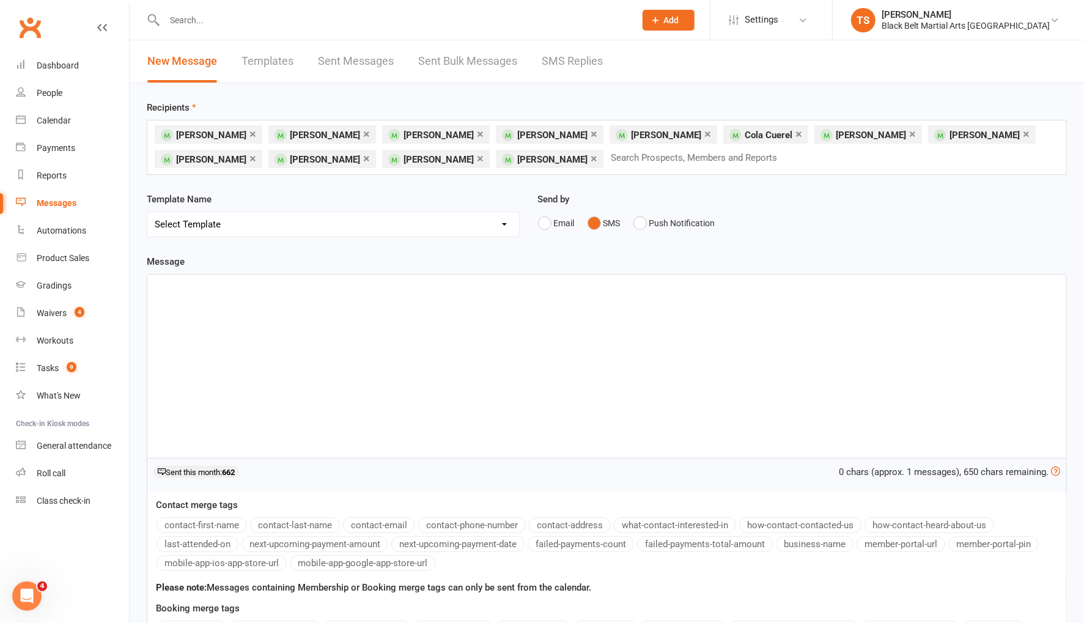
click at [341, 339] on div "﻿" at bounding box center [606, 366] width 919 height 183
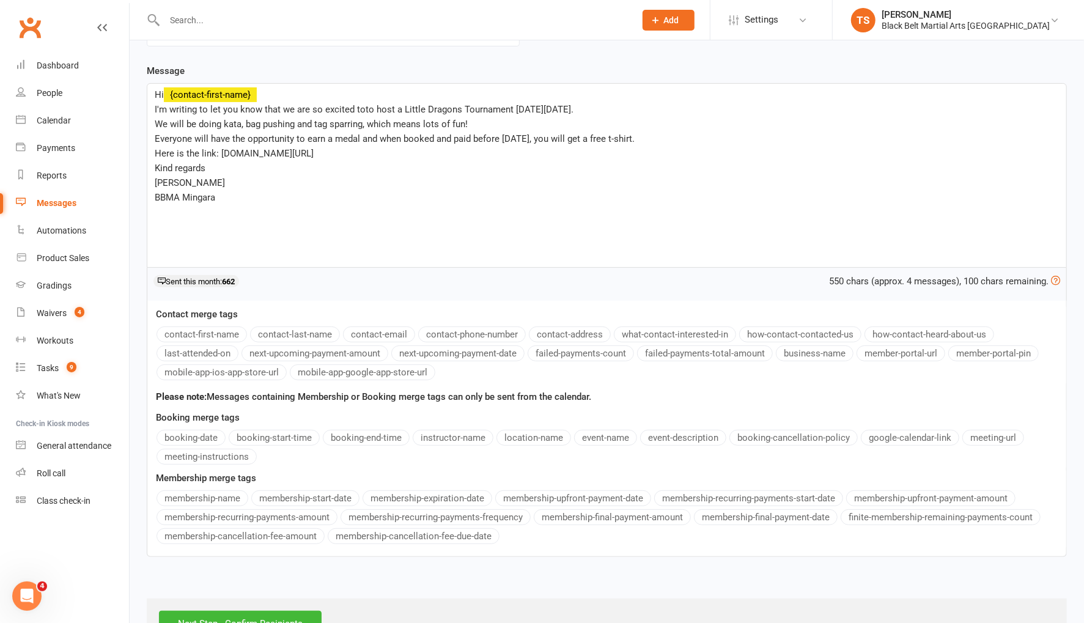
scroll to position [227, 0]
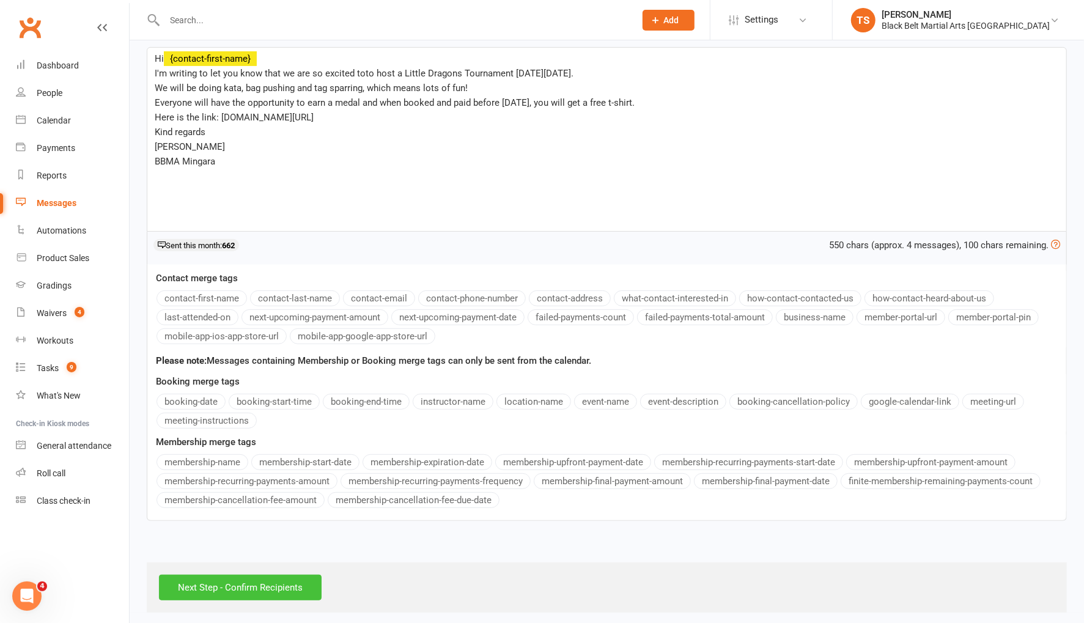
drag, startPoint x: 292, startPoint y: 577, endPoint x: 348, endPoint y: 503, distance: 93.0
click at [292, 577] on input "Next Step - Confirm Recipients" at bounding box center [240, 588] width 163 height 26
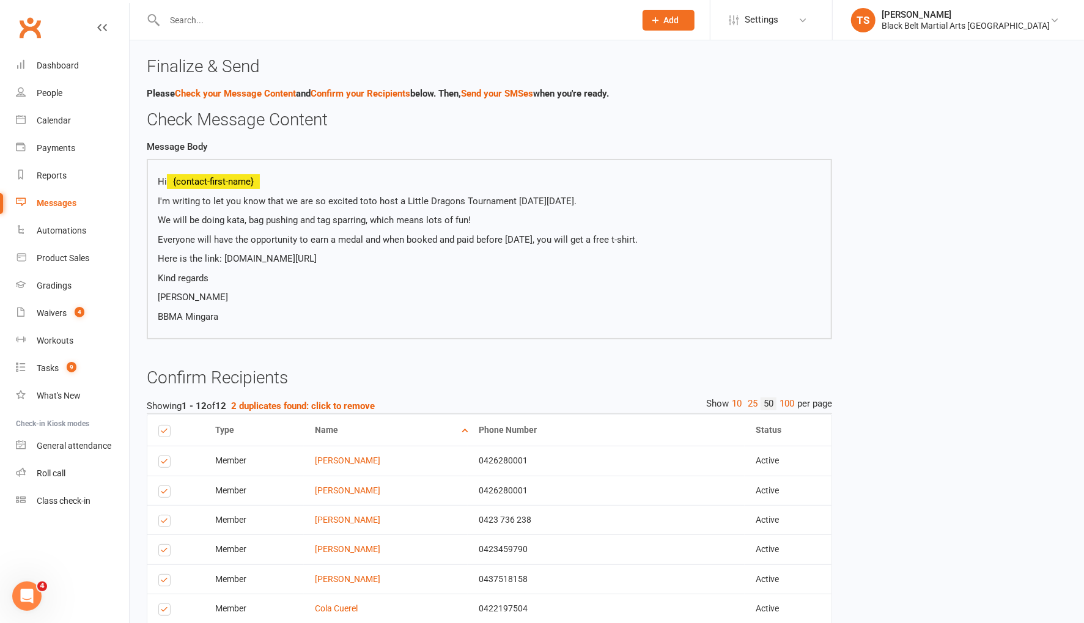
scroll to position [272, 0]
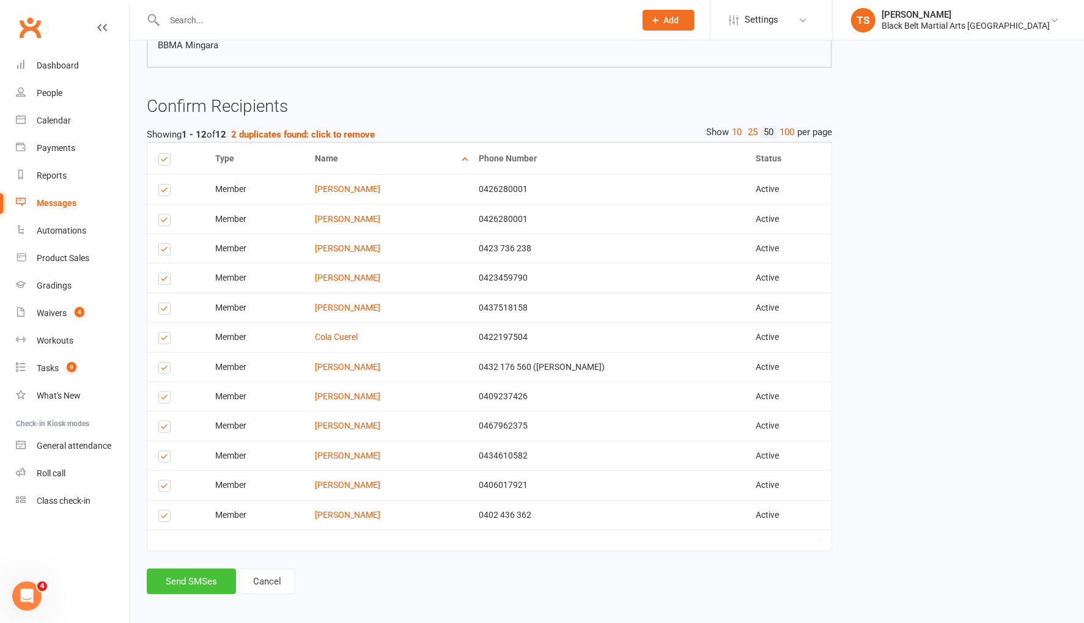
click at [214, 574] on button "Send SMSes" at bounding box center [191, 582] width 89 height 26
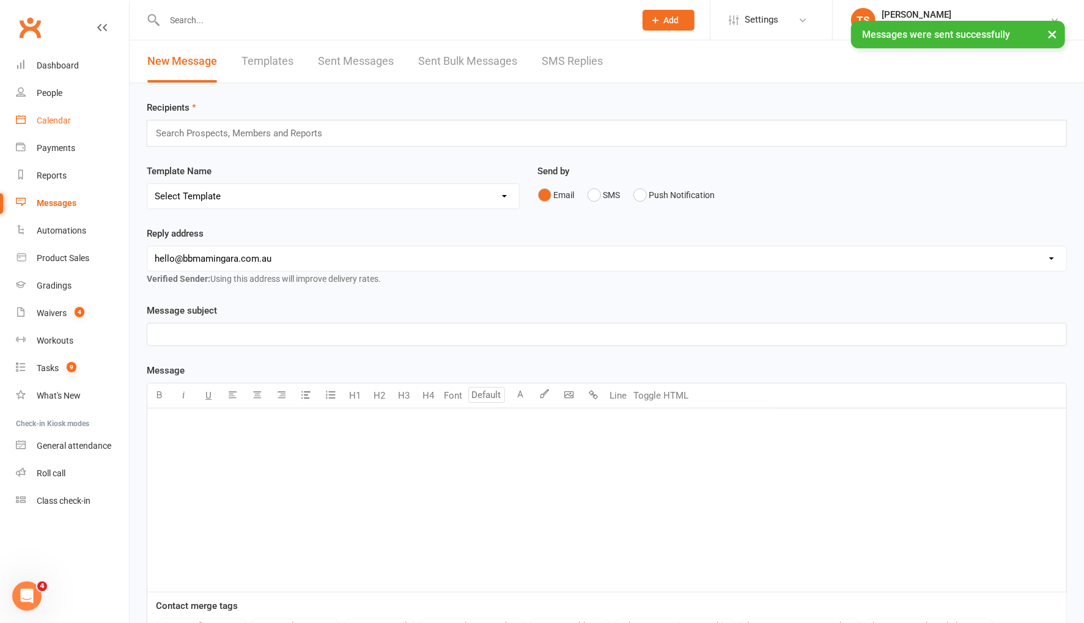
click at [56, 123] on div "Calendar" at bounding box center [54, 121] width 34 height 10
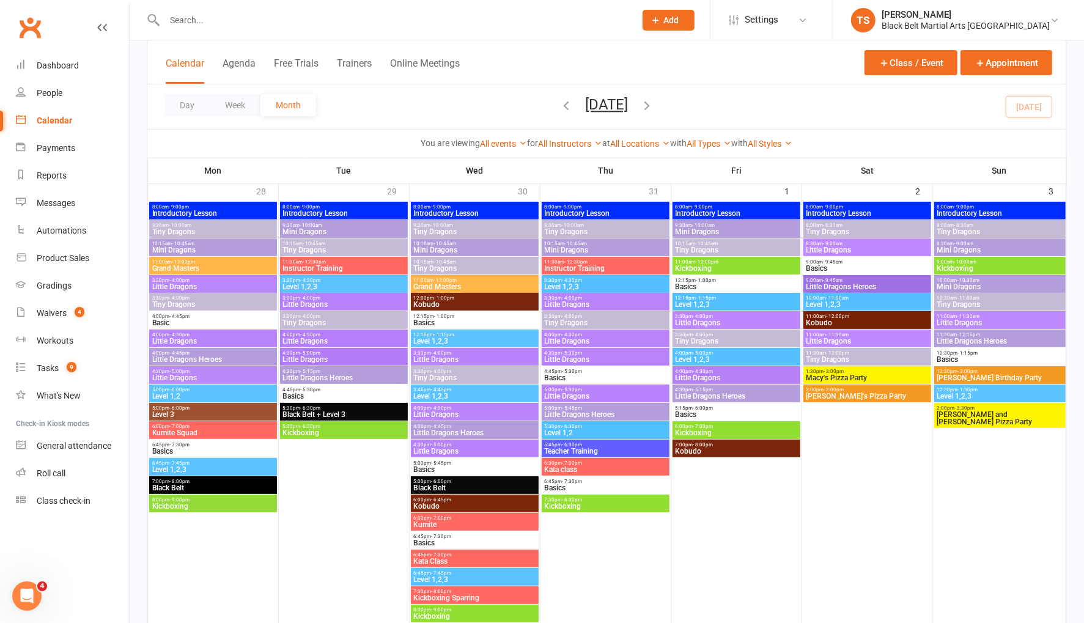
scroll to position [80, 0]
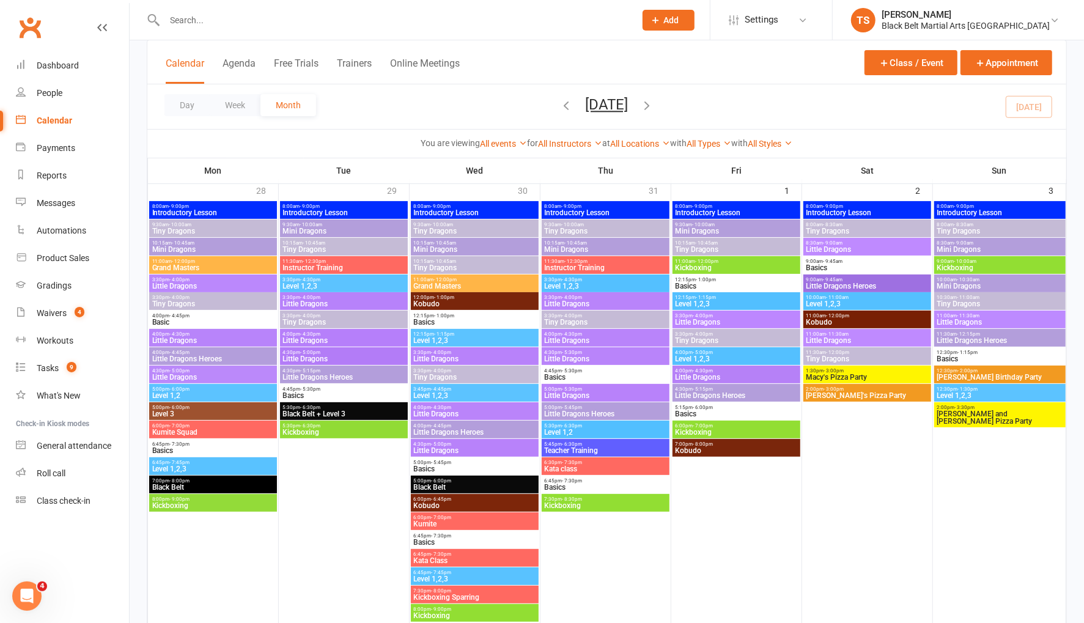
click at [716, 398] on span "Little Dragons Heroes" at bounding box center [736, 395] width 123 height 7
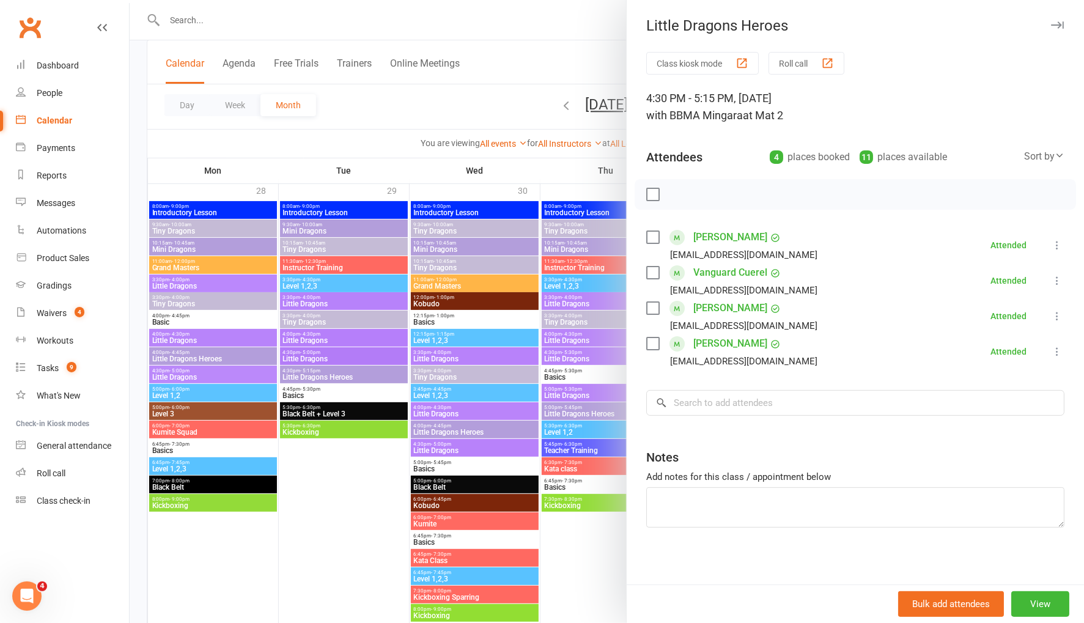
drag, startPoint x: 481, startPoint y: 105, endPoint x: 594, endPoint y: 210, distance: 154.9
click at [481, 105] on div at bounding box center [607, 311] width 955 height 623
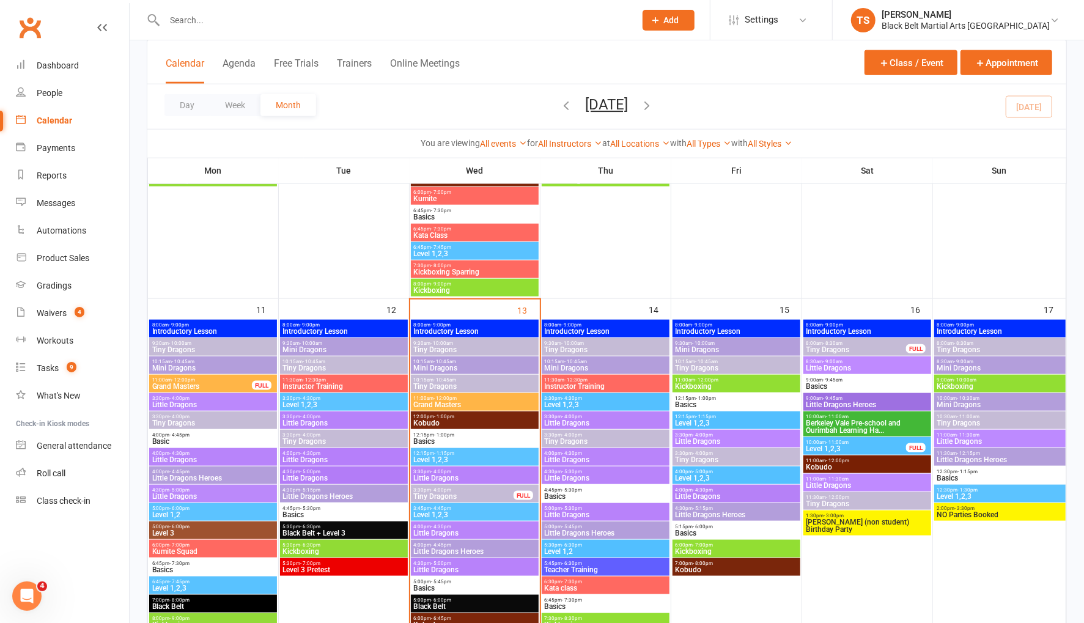
scroll to position [853, 0]
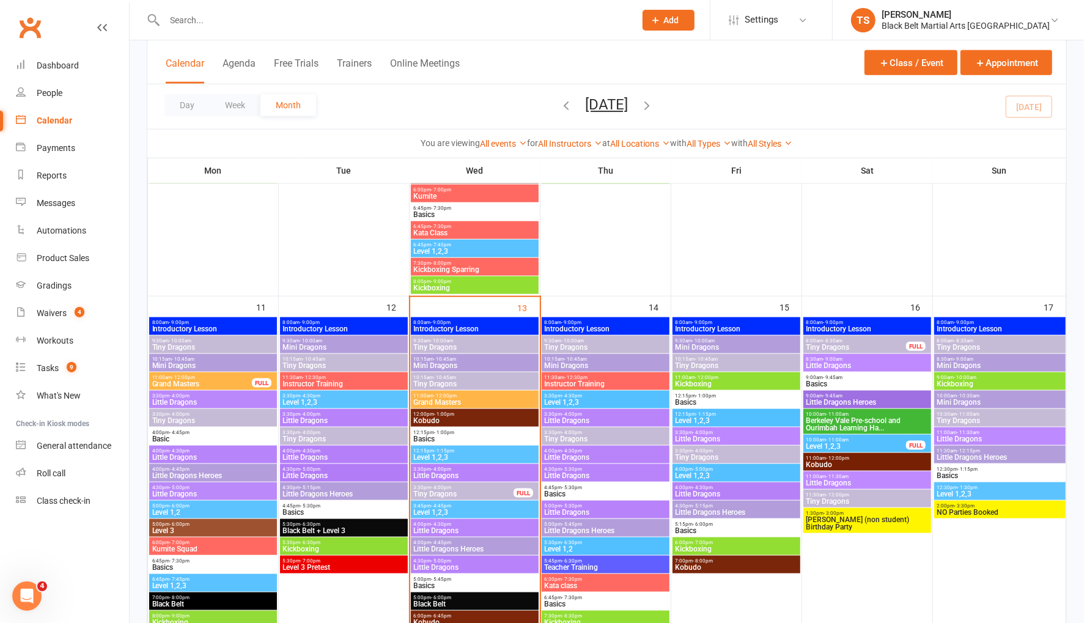
click at [734, 506] on span "4:30pm - 5:15pm" at bounding box center [736, 506] width 123 height 6
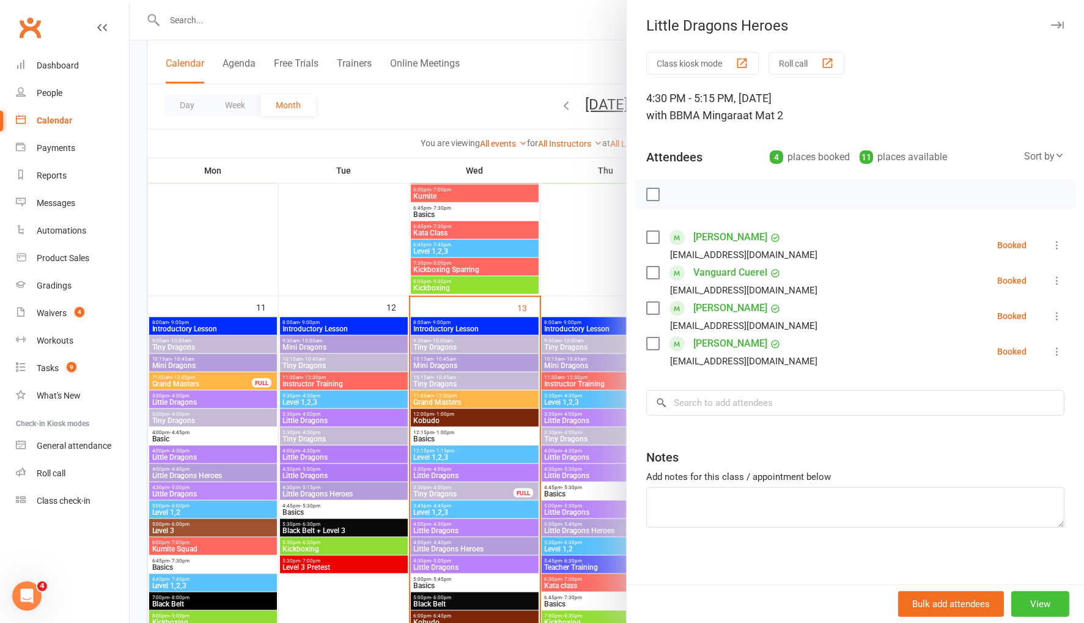
drag, startPoint x: 1046, startPoint y: 603, endPoint x: 1029, endPoint y: 566, distance: 40.8
click at [1046, 603] on button "View" at bounding box center [1041, 604] width 58 height 26
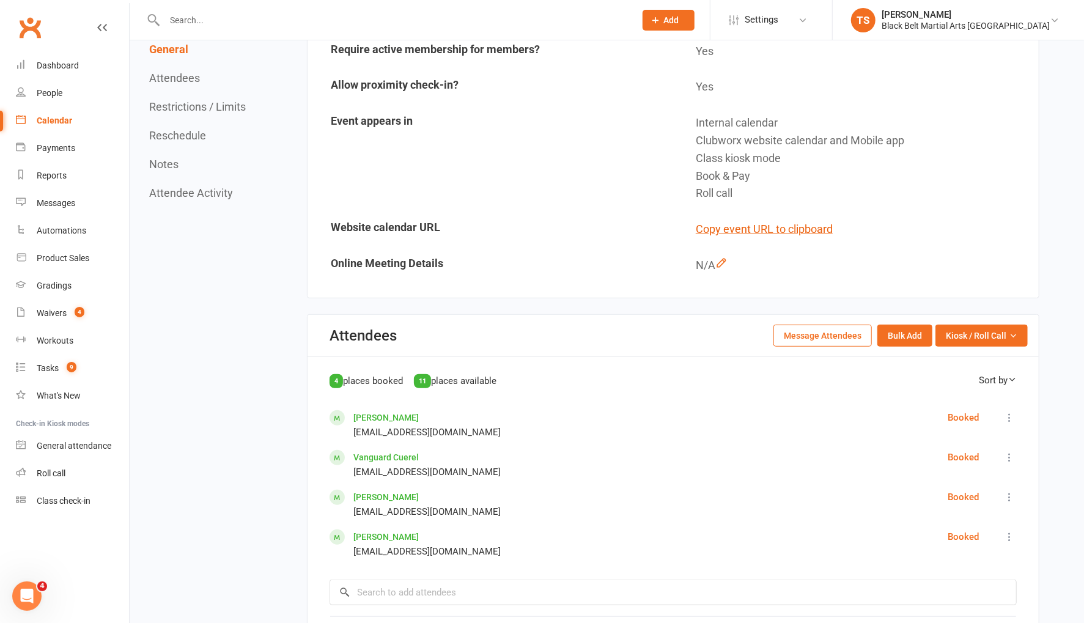
scroll to position [396, 0]
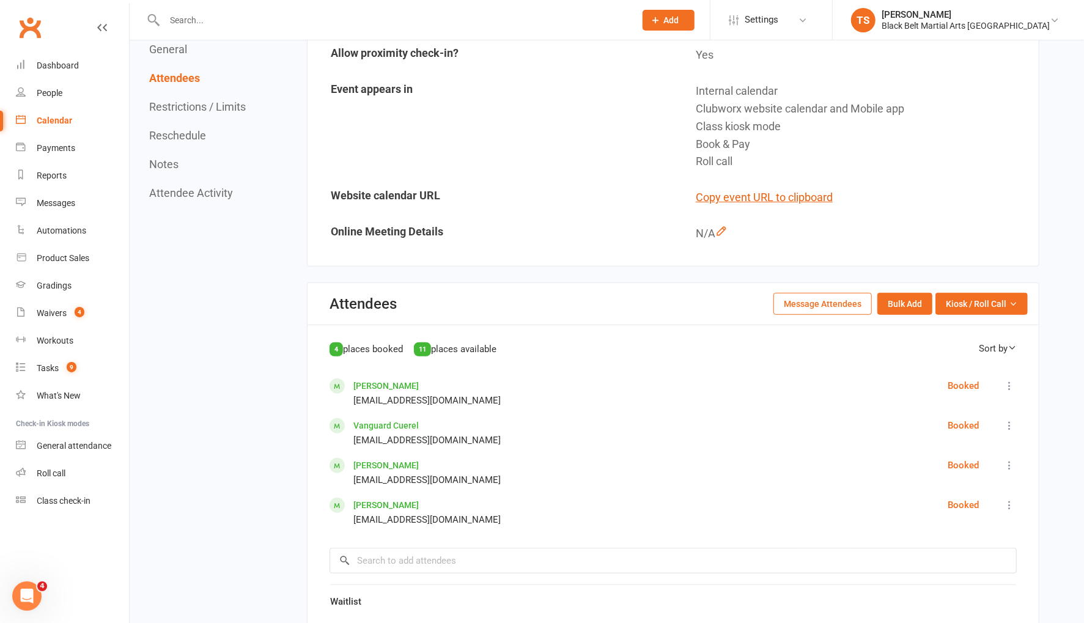
click at [837, 297] on button "Message Attendees" at bounding box center [823, 304] width 98 height 22
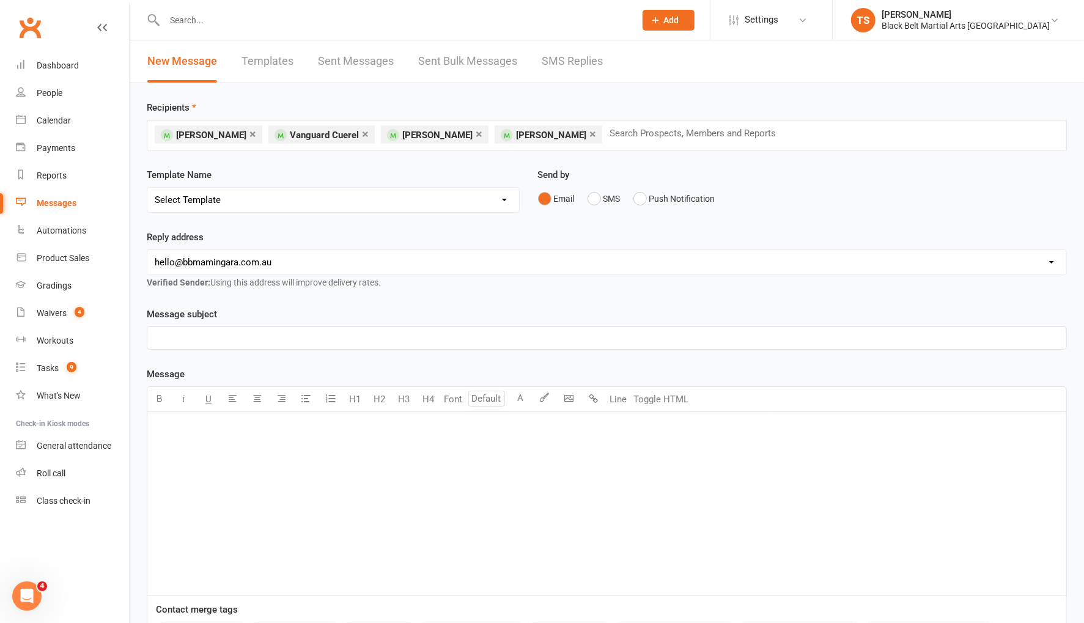
click at [367, 134] on link "×" at bounding box center [365, 134] width 7 height 20
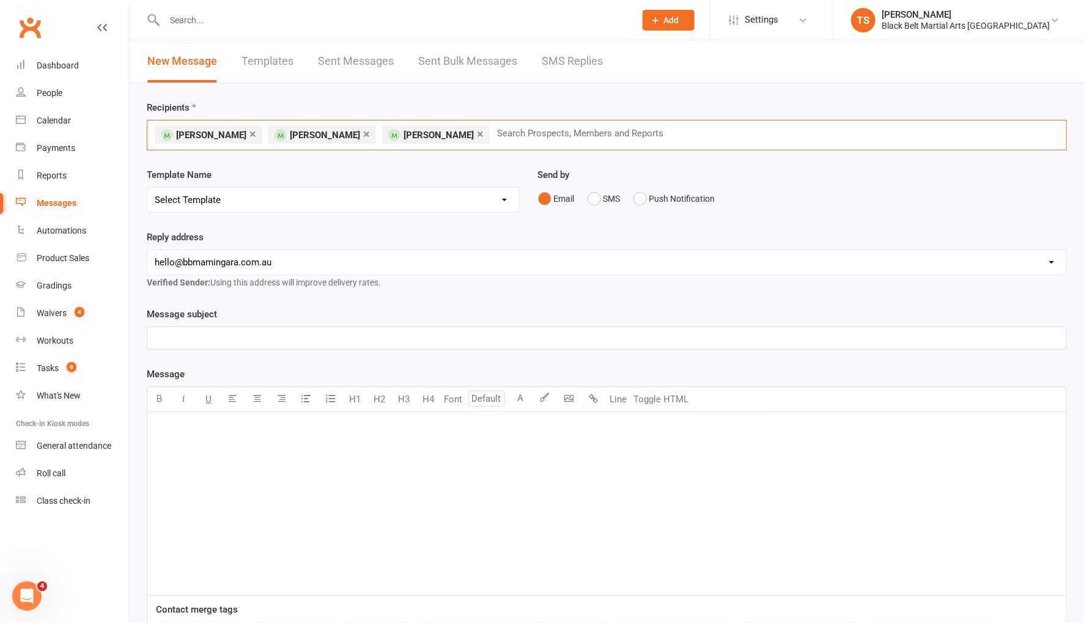
click at [255, 133] on link "×" at bounding box center [253, 134] width 7 height 20
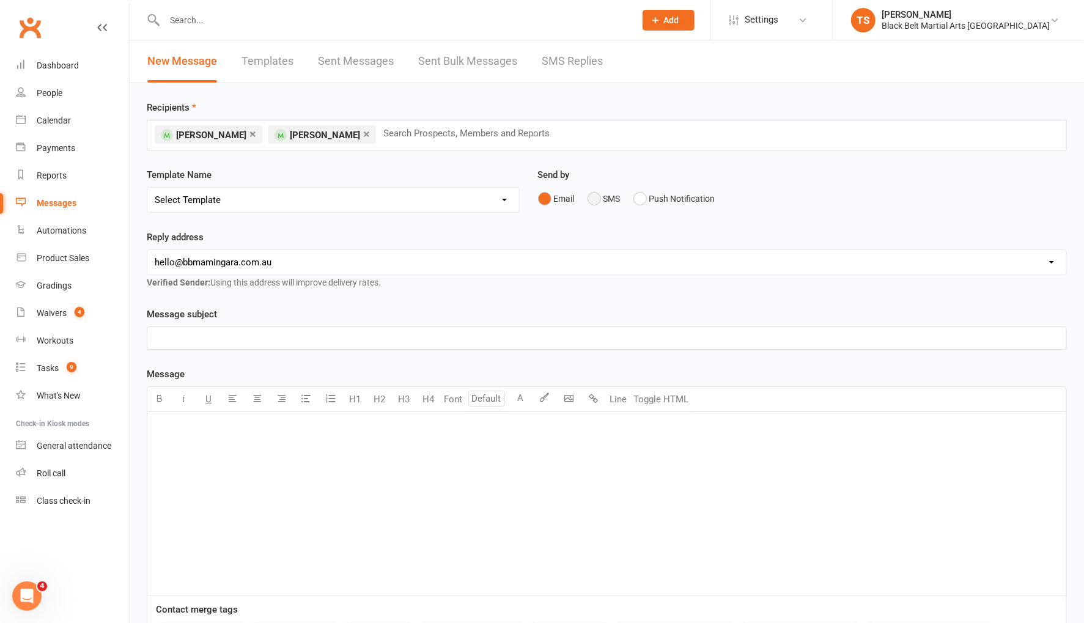
click at [597, 204] on button "SMS" at bounding box center [604, 198] width 33 height 23
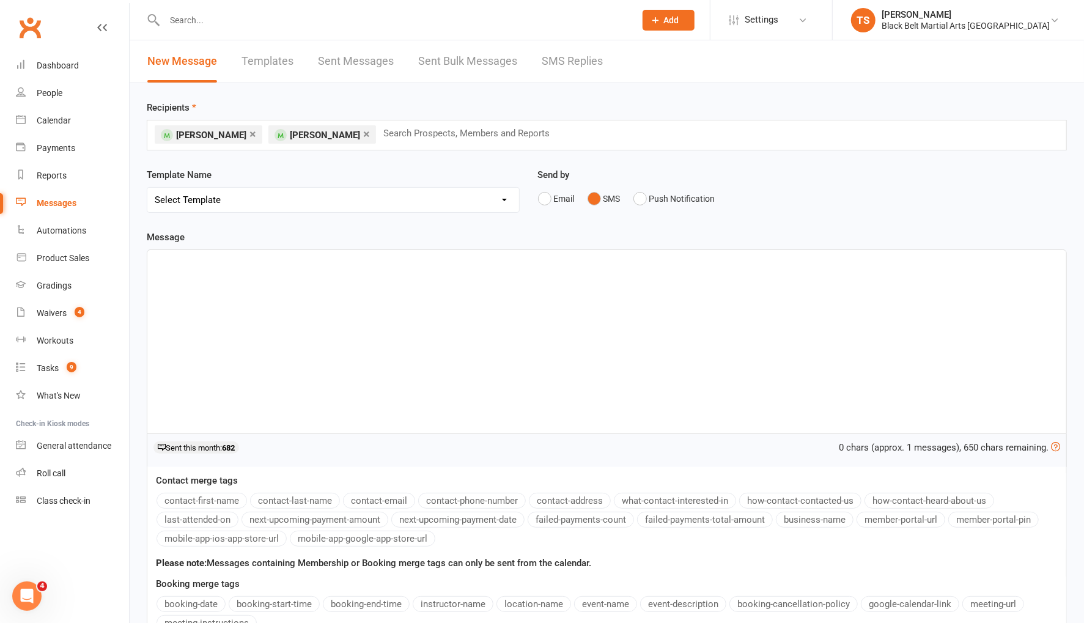
click at [533, 274] on div "﻿" at bounding box center [606, 341] width 919 height 183
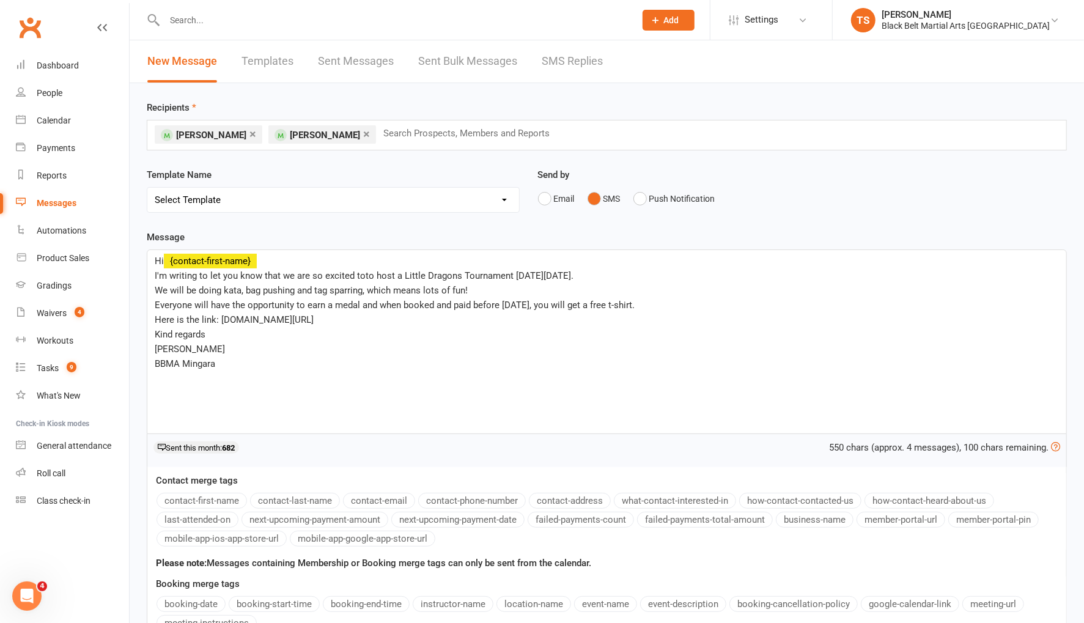
scroll to position [202, 0]
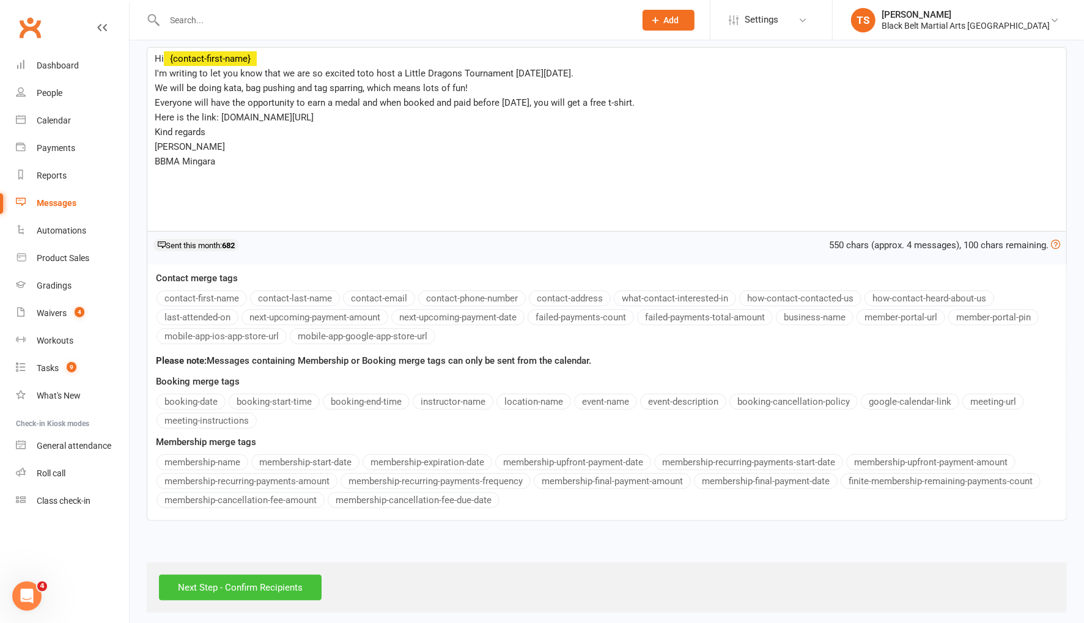
click at [221, 585] on input "Next Step - Confirm Recipients" at bounding box center [240, 588] width 163 height 26
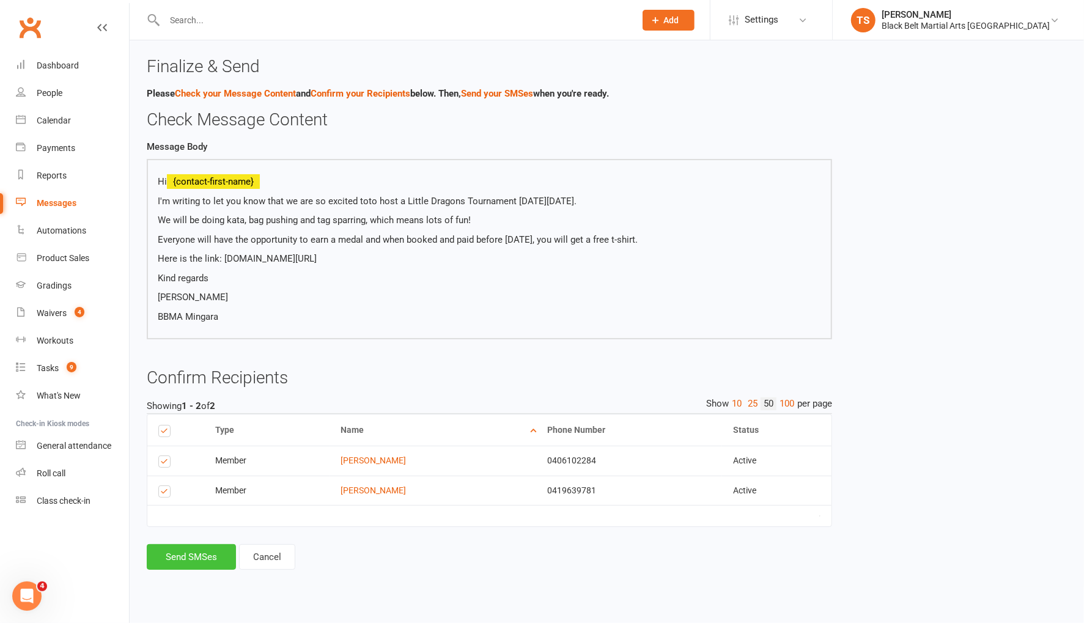
drag, startPoint x: 198, startPoint y: 552, endPoint x: 430, endPoint y: 515, distance: 234.8
click at [200, 552] on button "Send SMSes" at bounding box center [191, 557] width 89 height 26
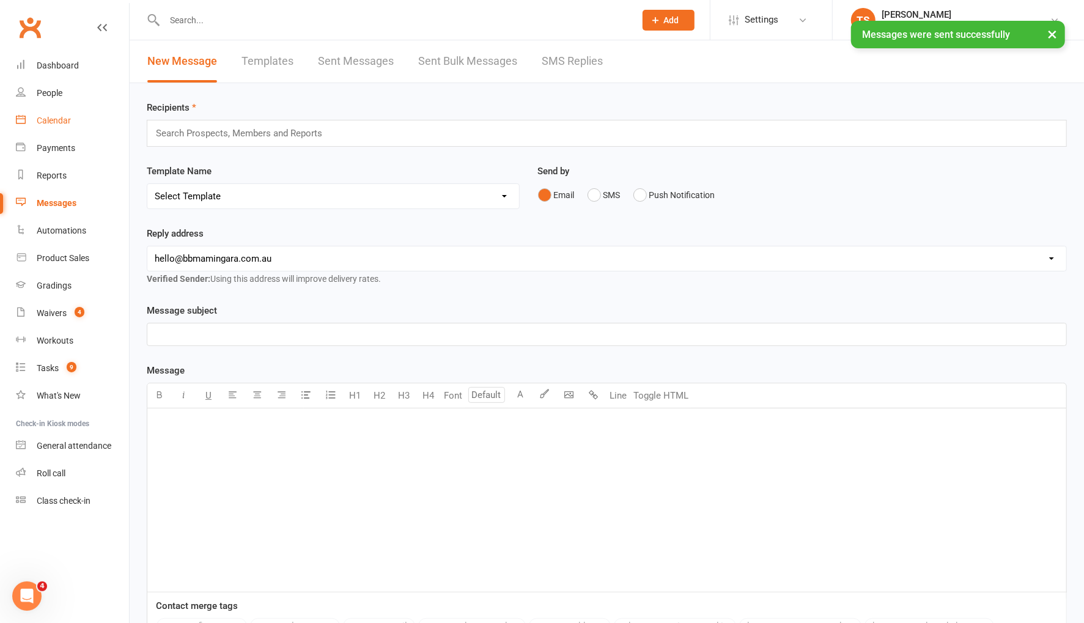
click at [58, 124] on div "Calendar" at bounding box center [54, 121] width 34 height 10
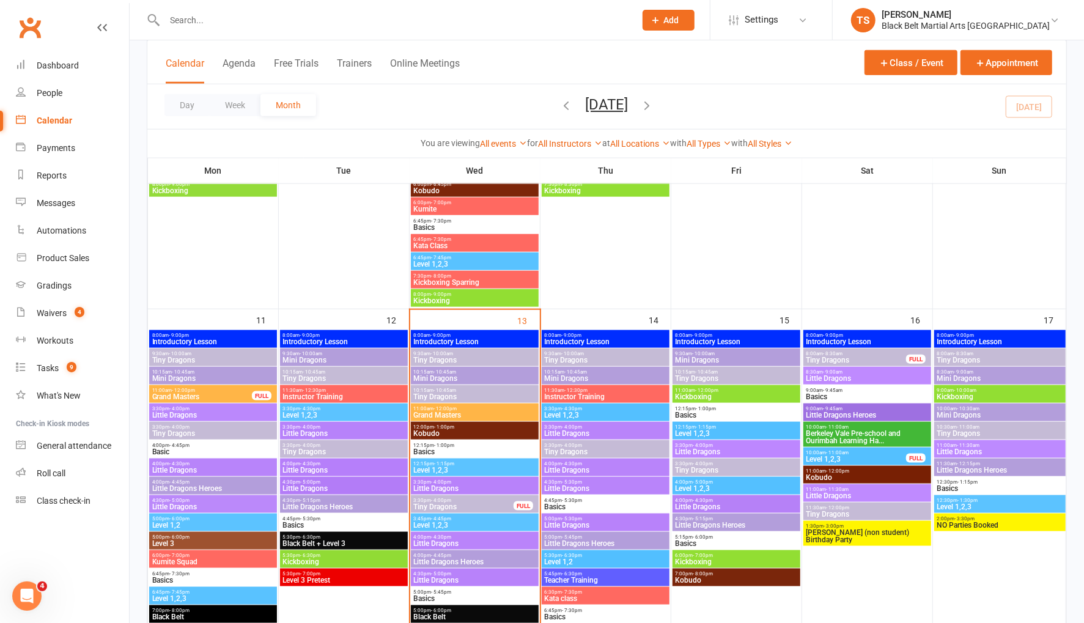
scroll to position [860, 0]
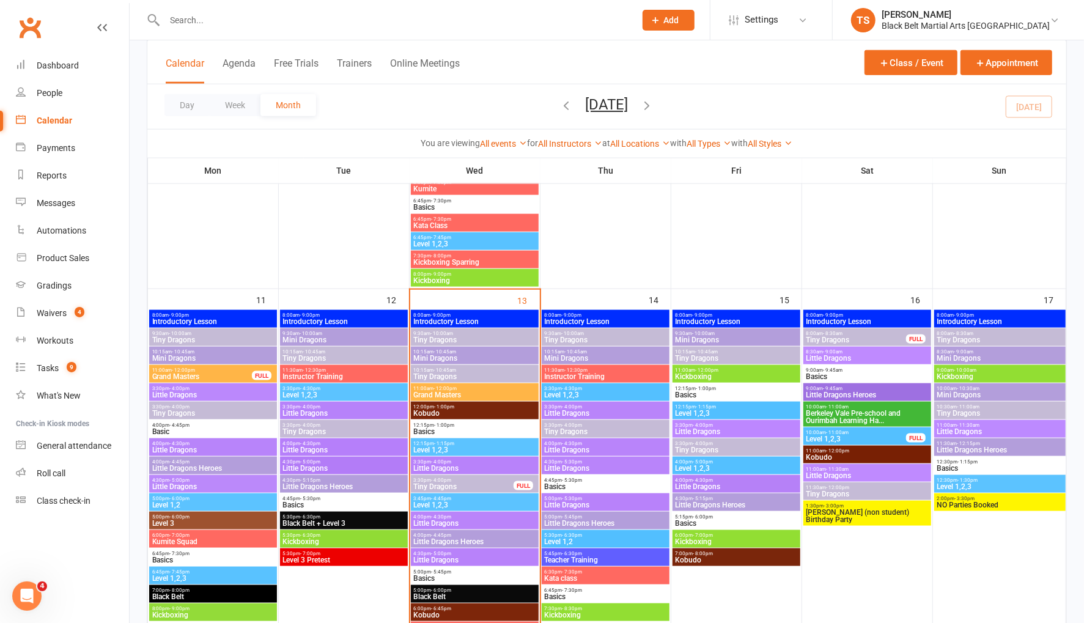
click at [850, 337] on span "Tiny Dragons" at bounding box center [856, 339] width 101 height 7
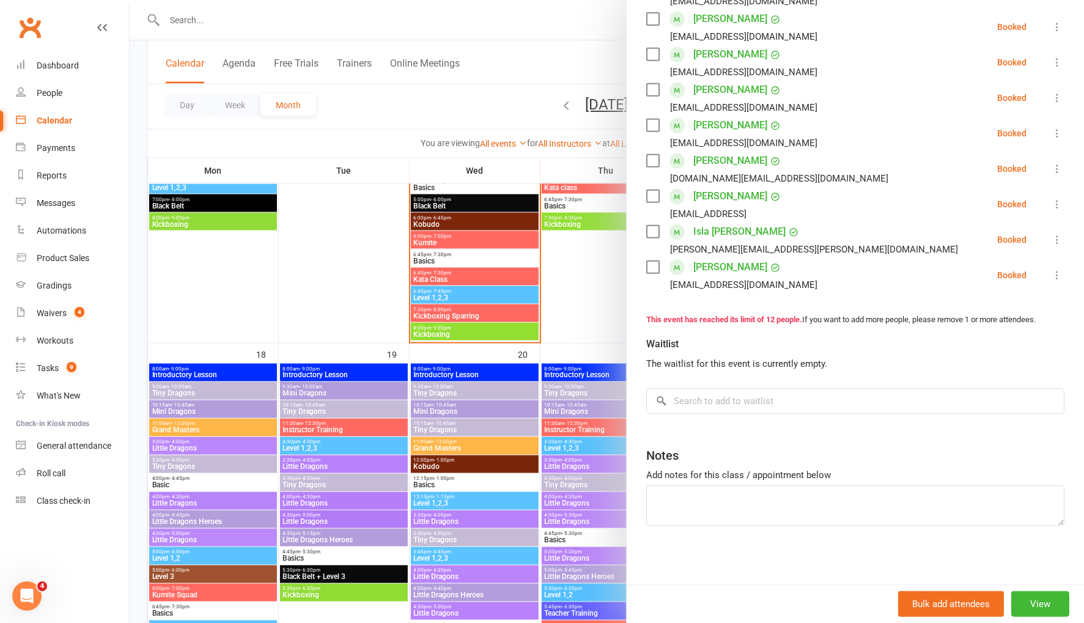
scroll to position [1266, 0]
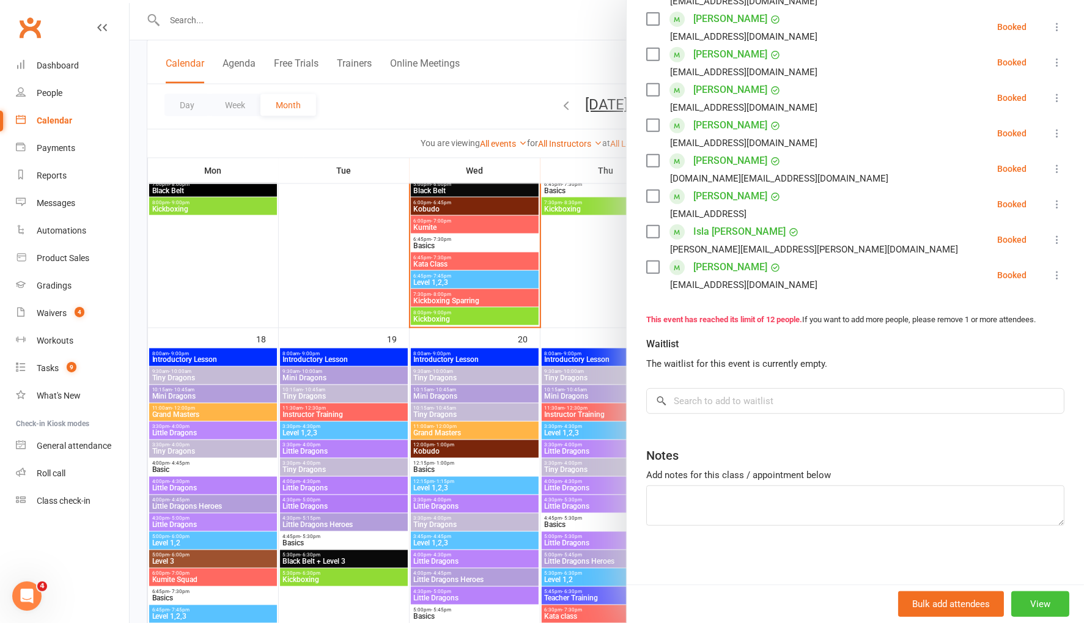
drag, startPoint x: 1035, startPoint y: 602, endPoint x: 845, endPoint y: 395, distance: 281.4
click at [1035, 602] on button "View" at bounding box center [1041, 604] width 58 height 26
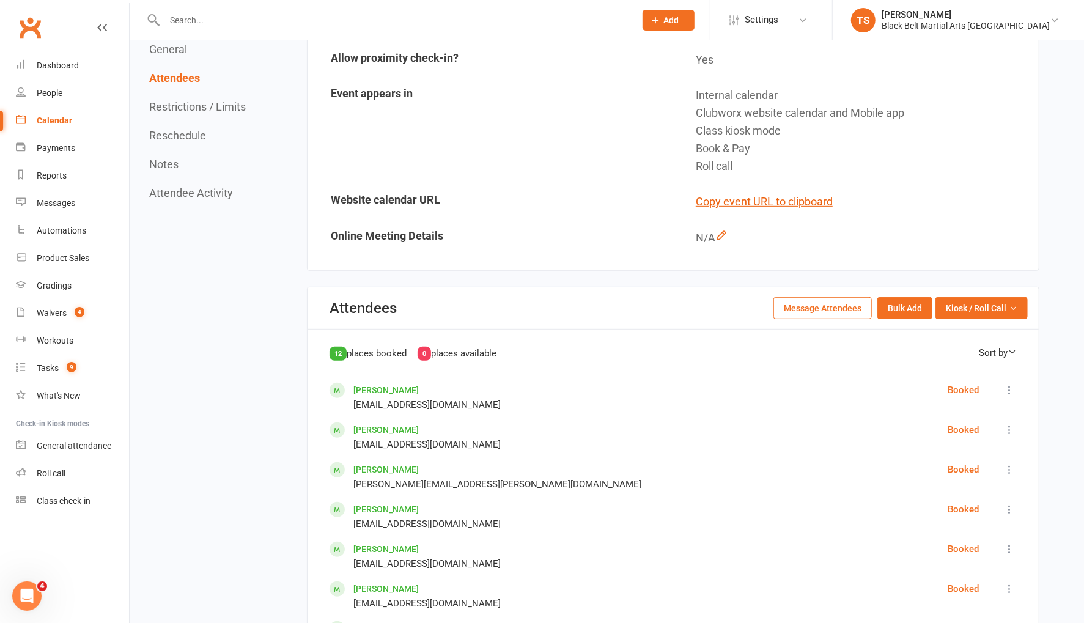
scroll to position [369, 0]
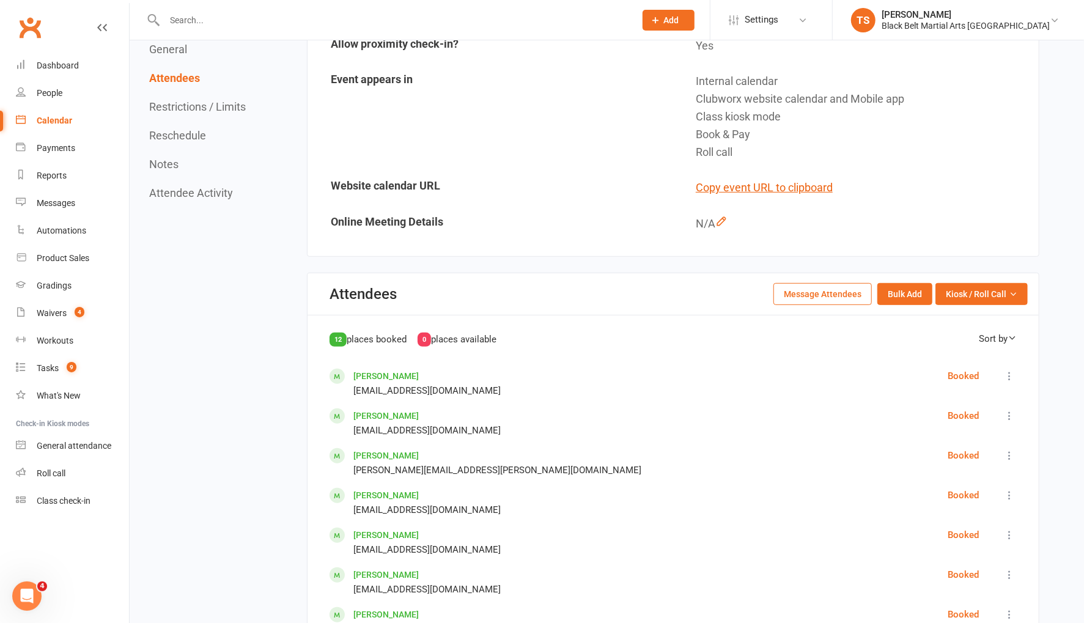
click at [840, 291] on button "Message Attendees" at bounding box center [823, 294] width 98 height 22
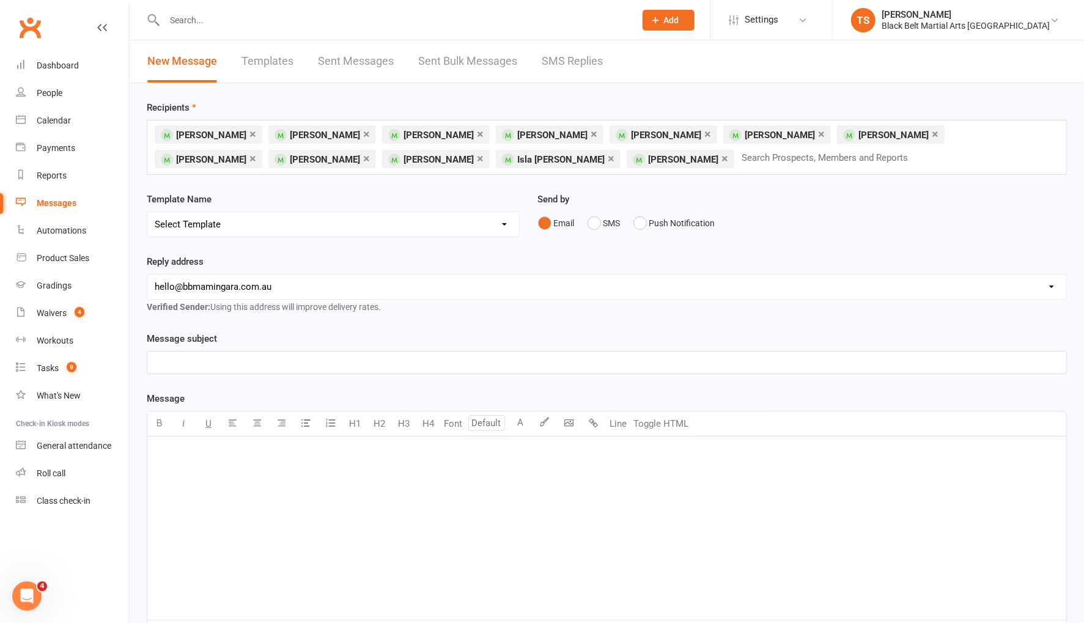
click at [705, 135] on link "×" at bounding box center [708, 134] width 7 height 20
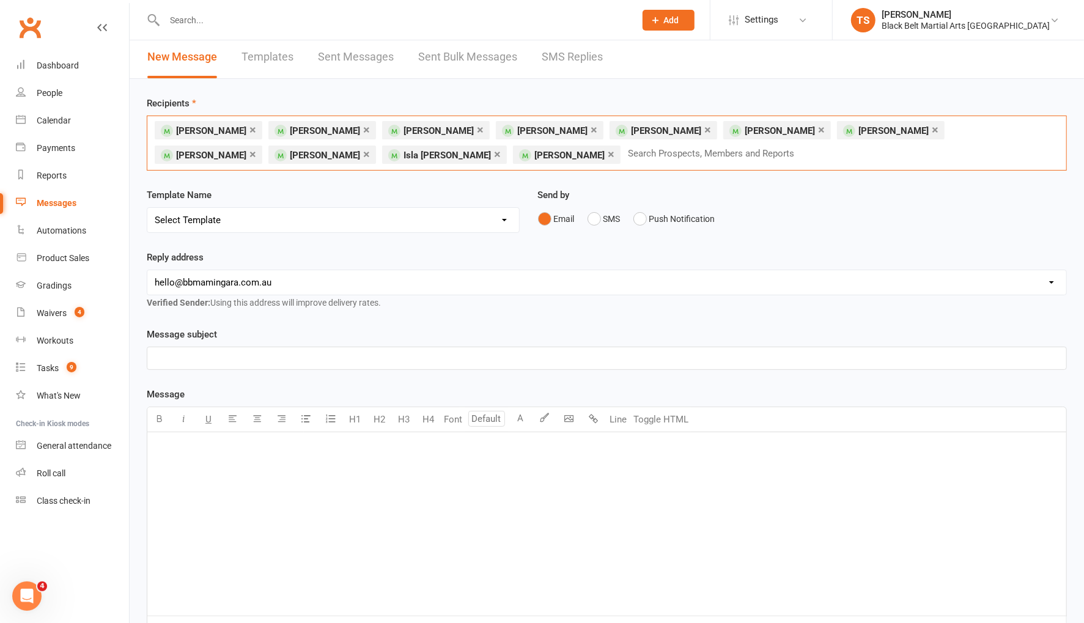
scroll to position [2, 0]
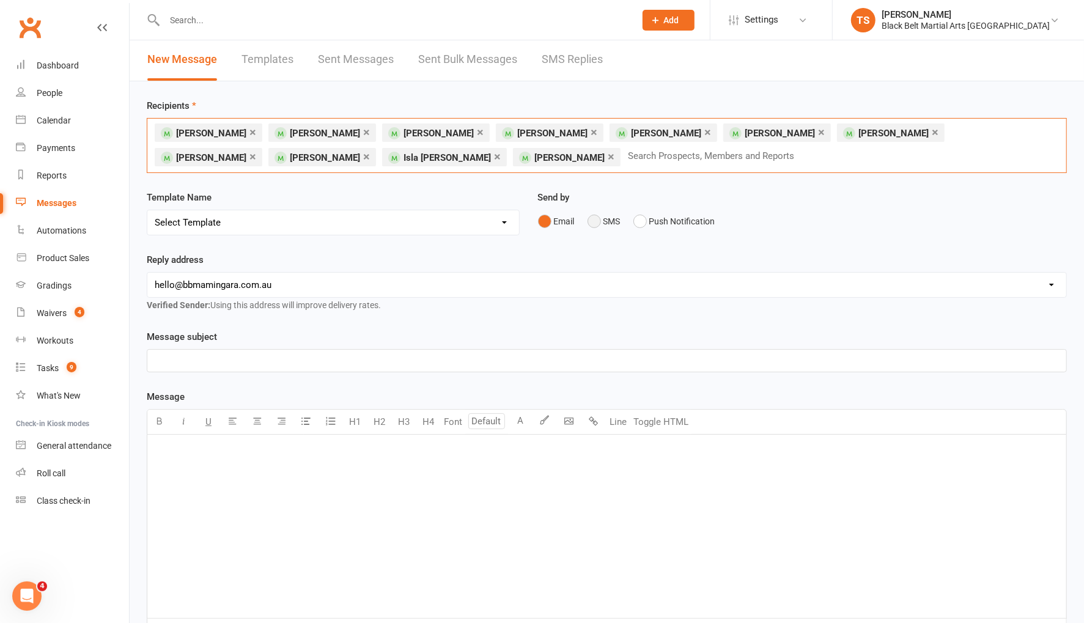
drag, startPoint x: 591, startPoint y: 218, endPoint x: 586, endPoint y: 224, distance: 8.0
click at [591, 218] on button "SMS" at bounding box center [604, 221] width 33 height 23
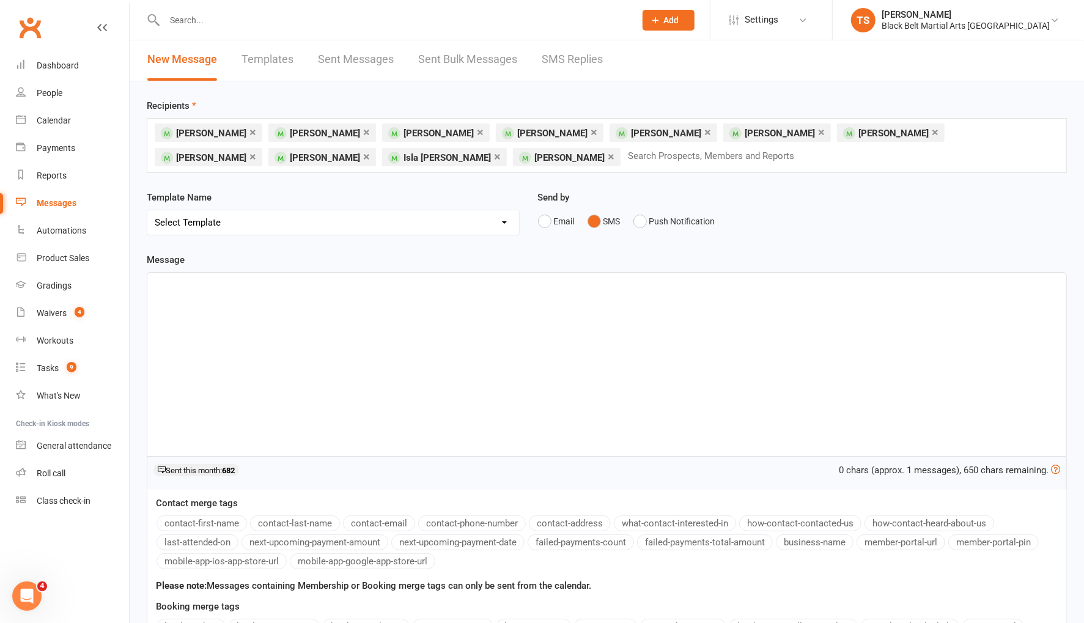
click at [410, 311] on div "﻿" at bounding box center [606, 364] width 919 height 183
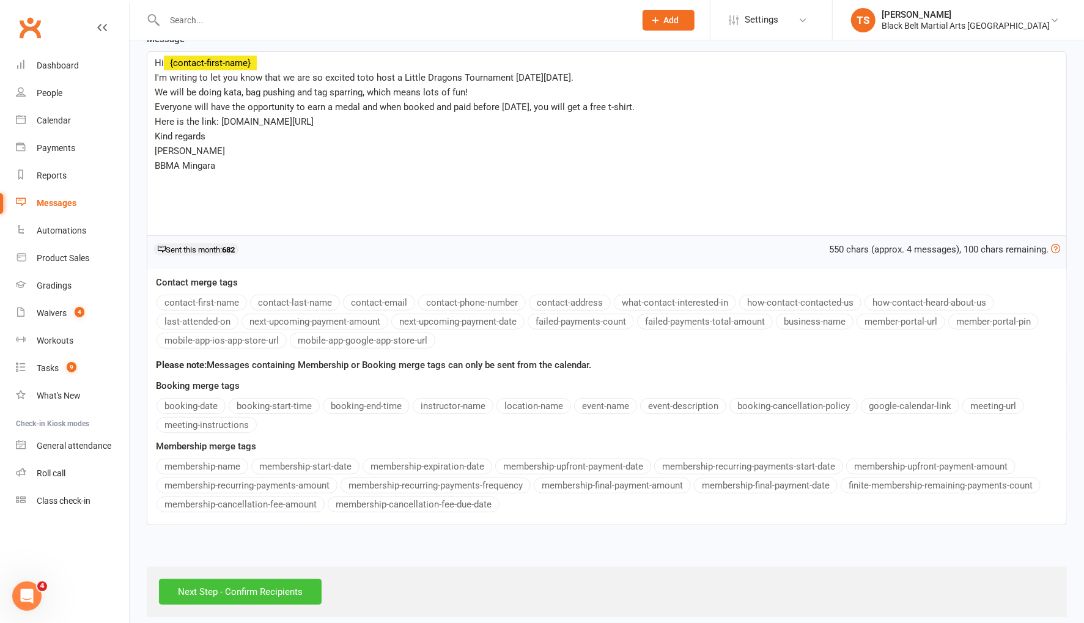
scroll to position [219, 0]
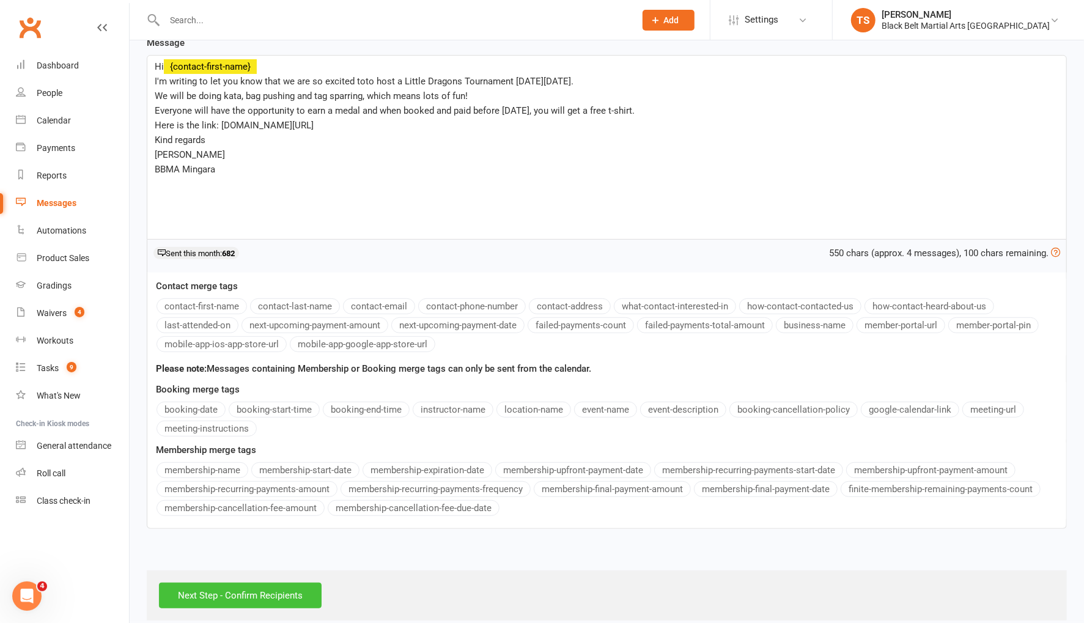
click at [254, 583] on input "Next Step - Confirm Recipients" at bounding box center [240, 596] width 163 height 26
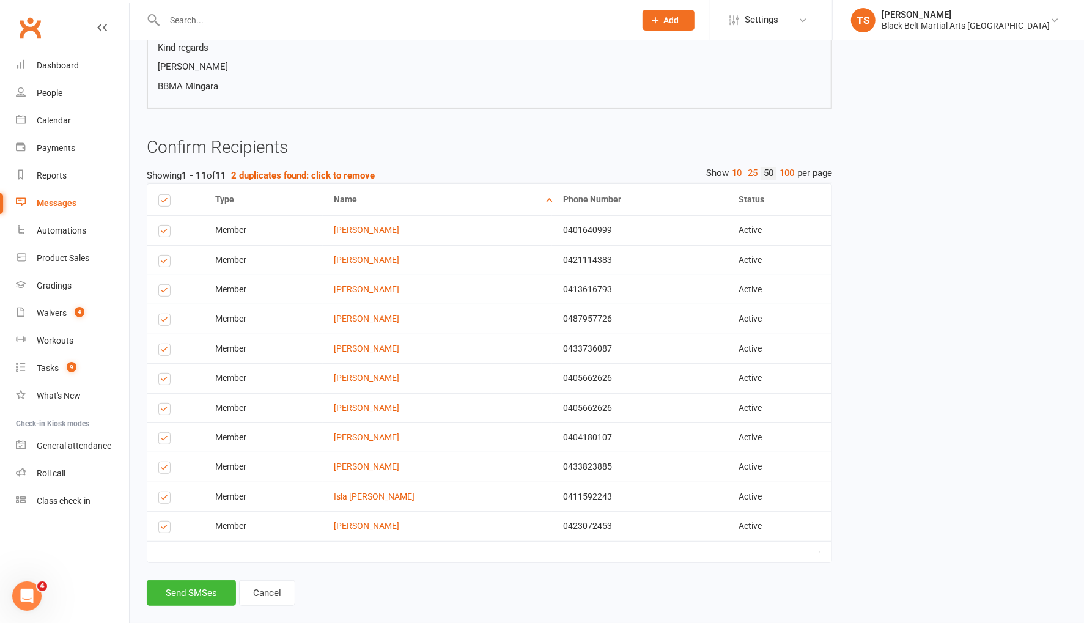
scroll to position [242, 0]
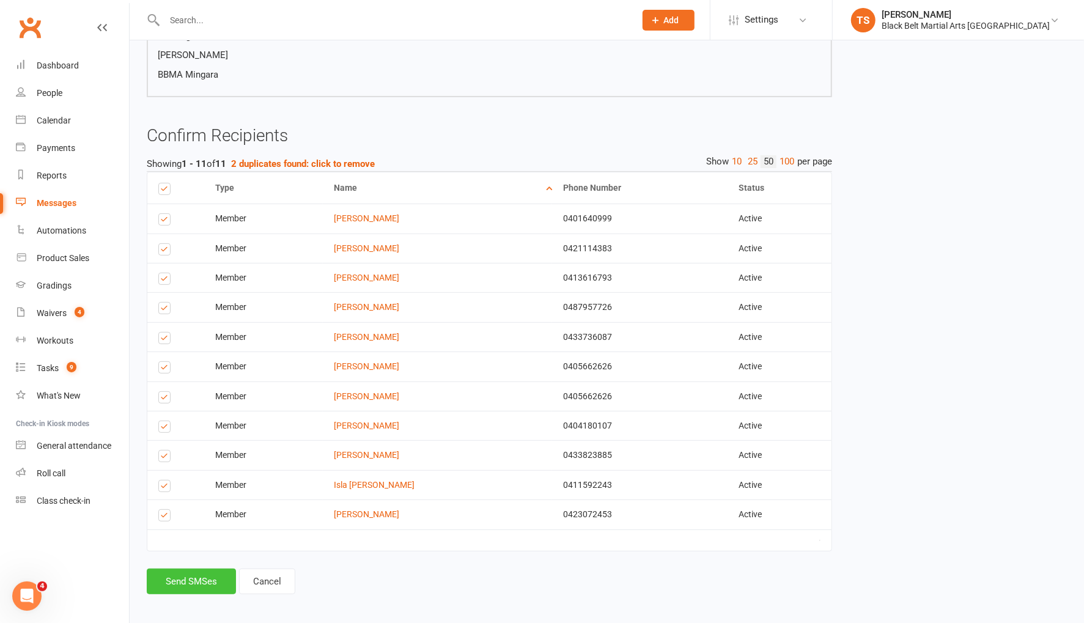
click at [213, 580] on button "Send SMSes" at bounding box center [191, 582] width 89 height 26
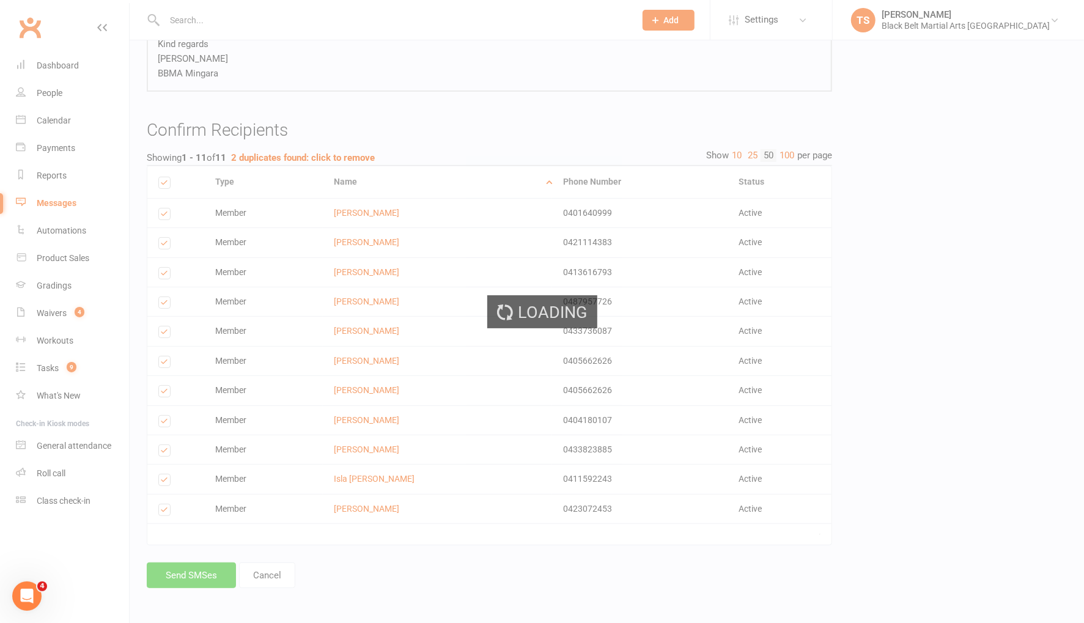
scroll to position [201, 0]
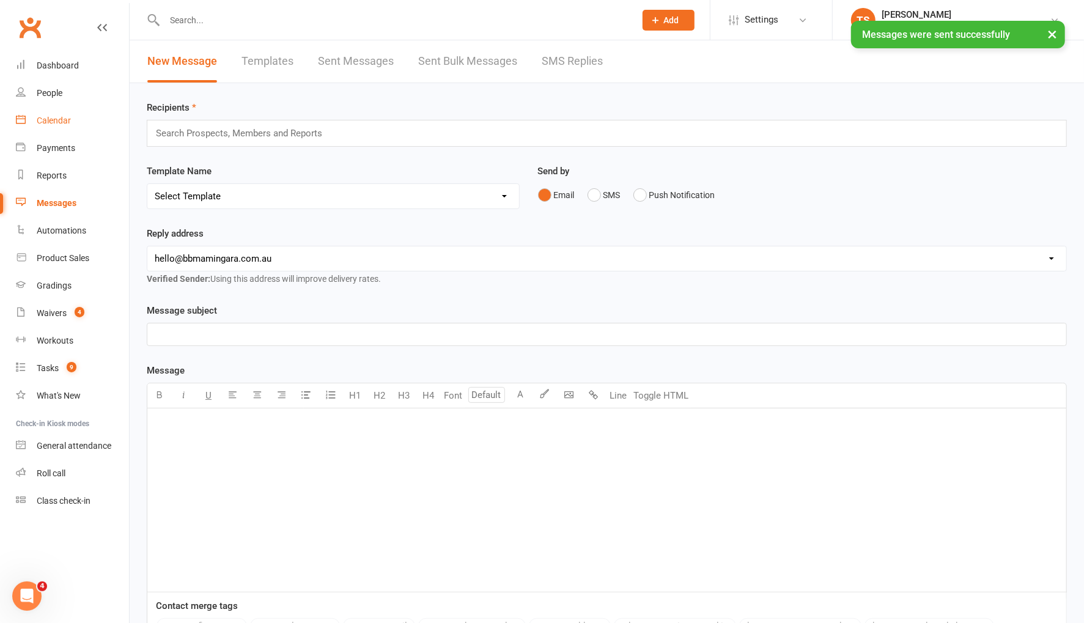
click at [52, 123] on div "Calendar" at bounding box center [54, 121] width 34 height 10
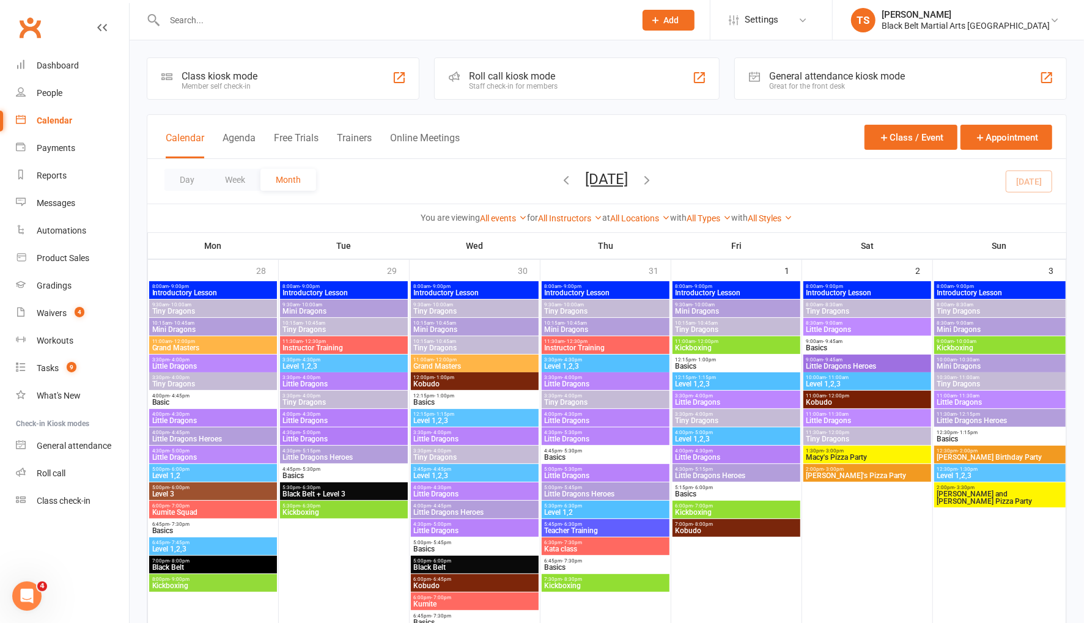
click at [820, 330] on span "Little Dragons" at bounding box center [867, 329] width 123 height 7
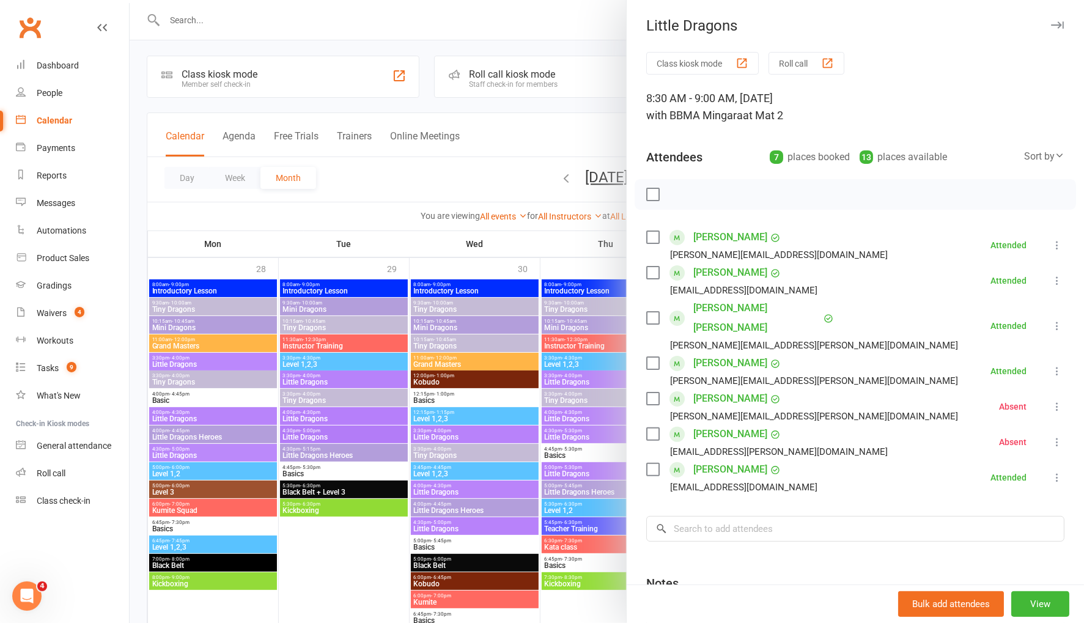
scroll to position [1, 0]
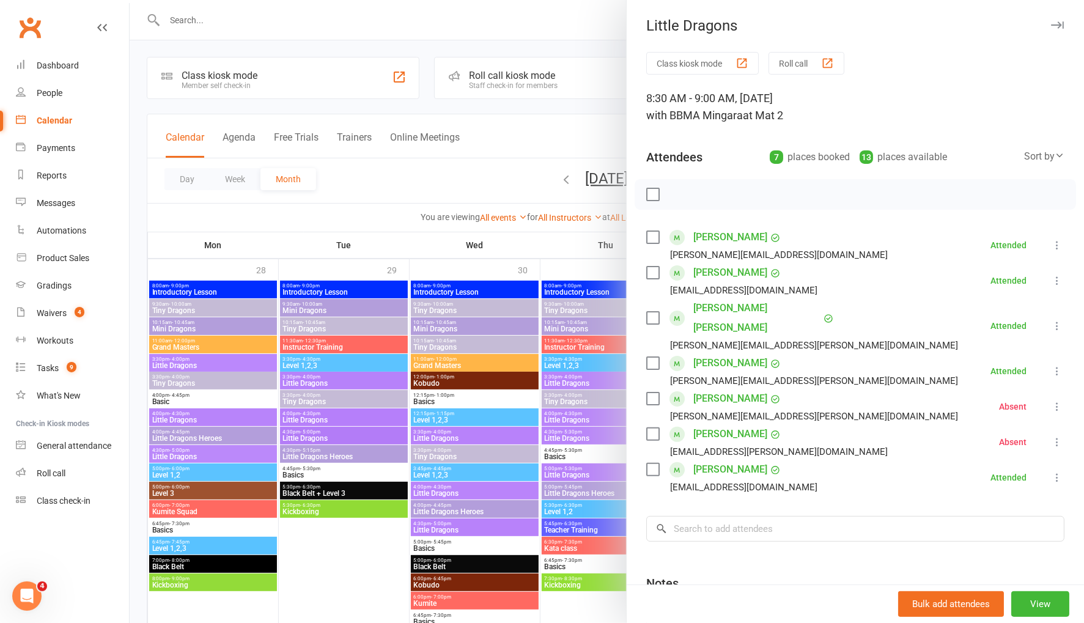
click at [472, 171] on div at bounding box center [607, 311] width 955 height 623
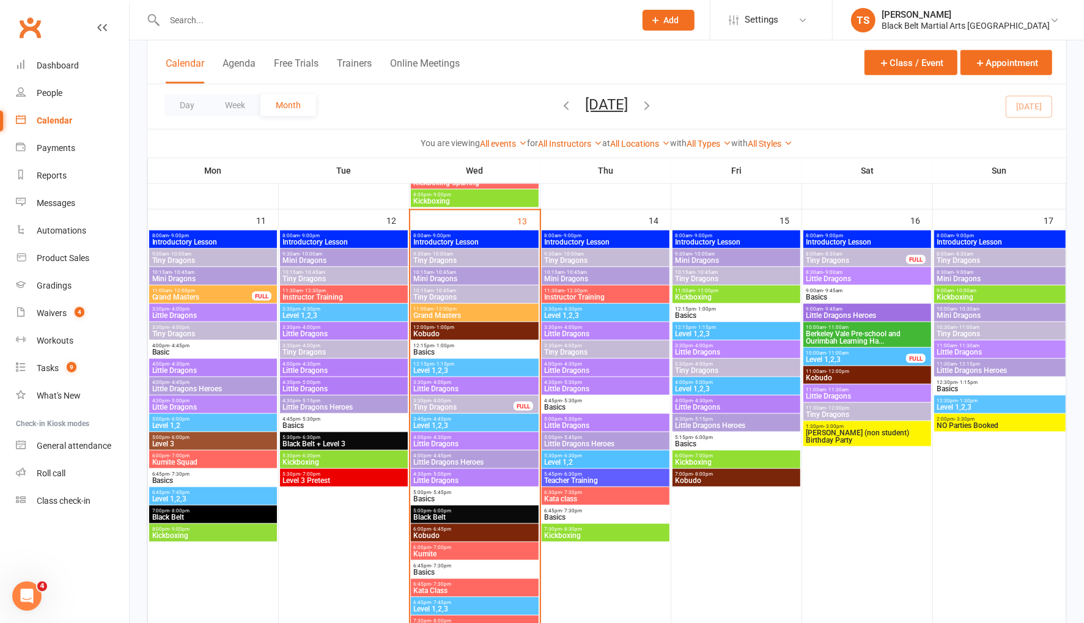
scroll to position [805, 0]
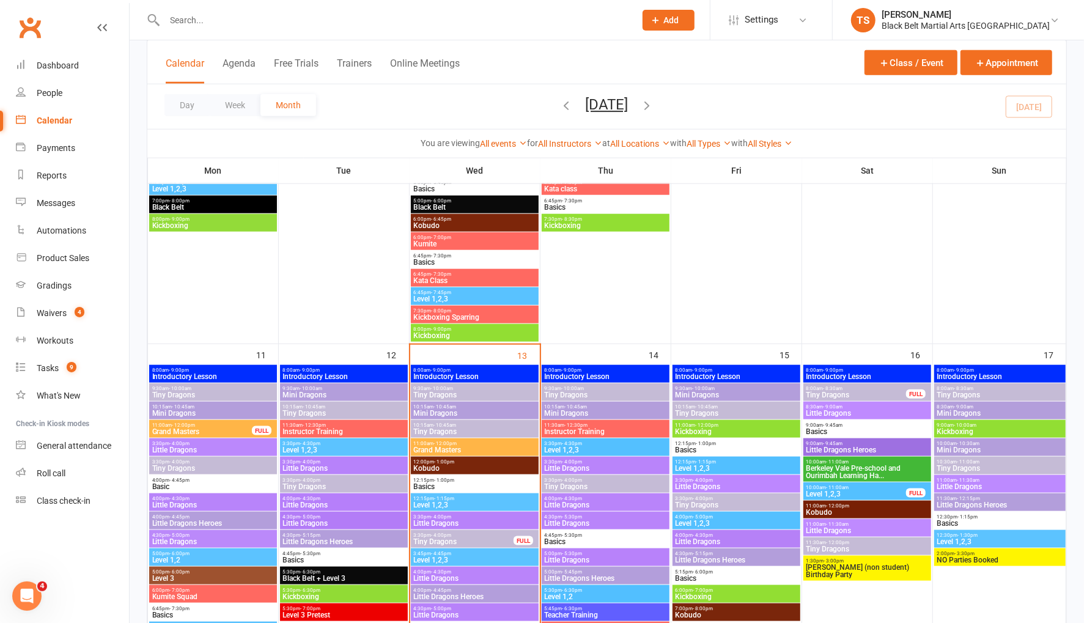
click at [848, 408] on span "8:30am - 9:00am" at bounding box center [867, 407] width 123 height 6
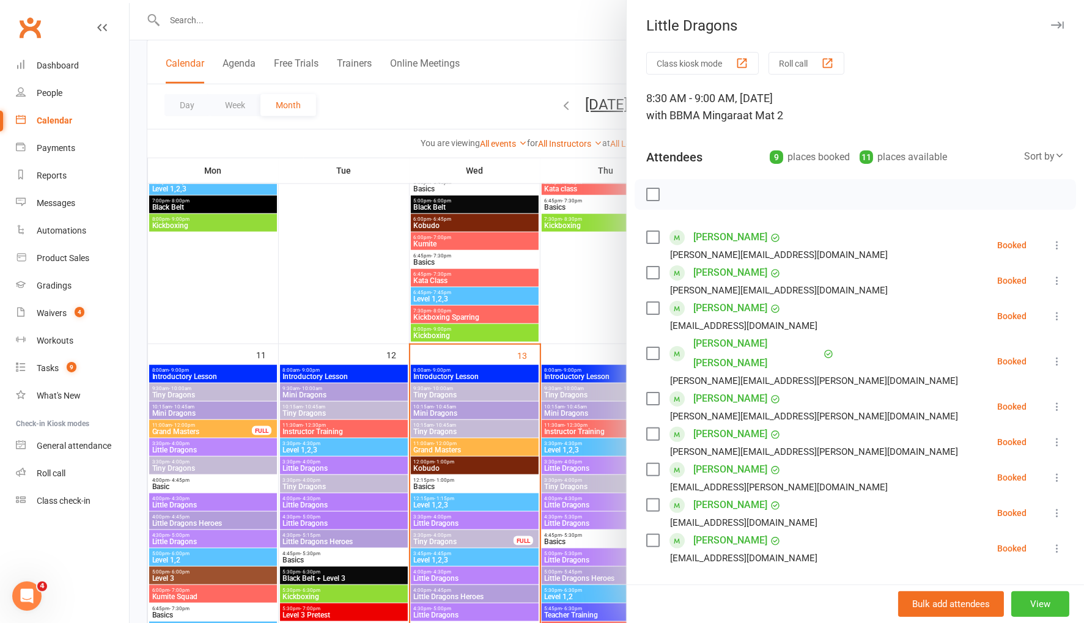
click at [1045, 602] on button "View" at bounding box center [1041, 604] width 58 height 26
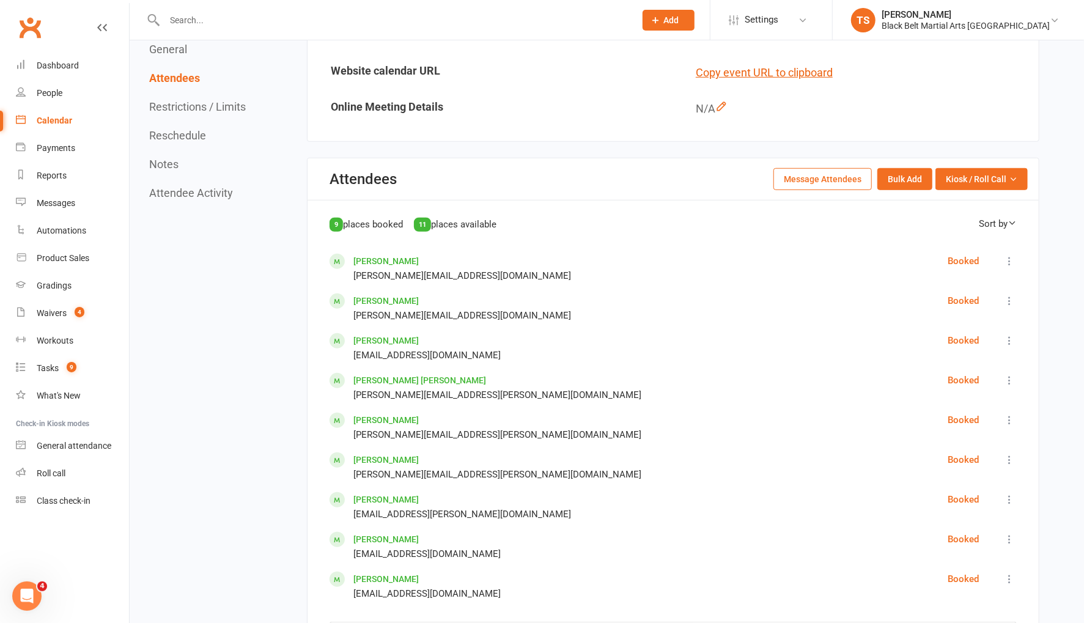
scroll to position [521, 0]
click at [840, 172] on button "Message Attendees" at bounding box center [823, 179] width 98 height 22
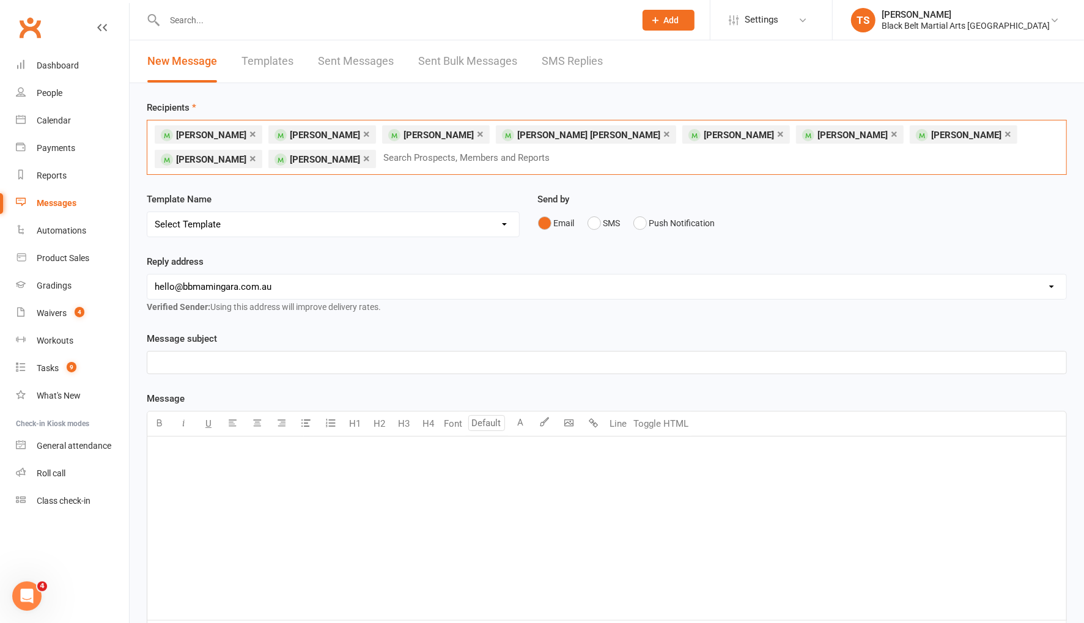
click at [382, 157] on input "text" at bounding box center [471, 158] width 179 height 16
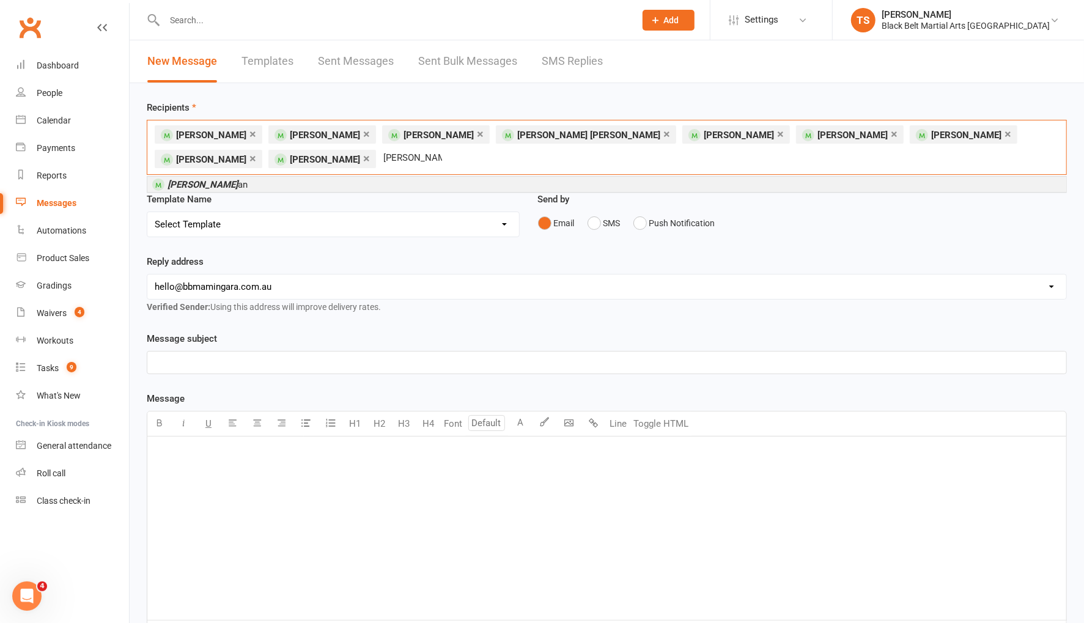
type input "william sillam"
click at [226, 187] on span "William Sillam an" at bounding box center [208, 184] width 80 height 11
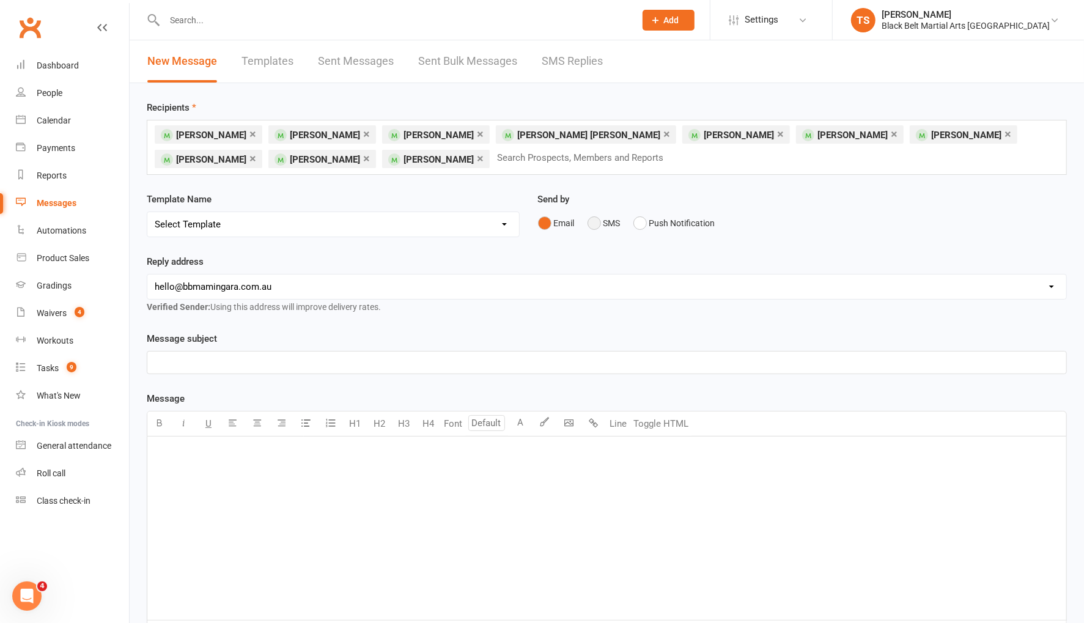
drag, startPoint x: 598, startPoint y: 222, endPoint x: 633, endPoint y: 252, distance: 46.0
click at [599, 222] on button "SMS" at bounding box center [604, 223] width 33 height 23
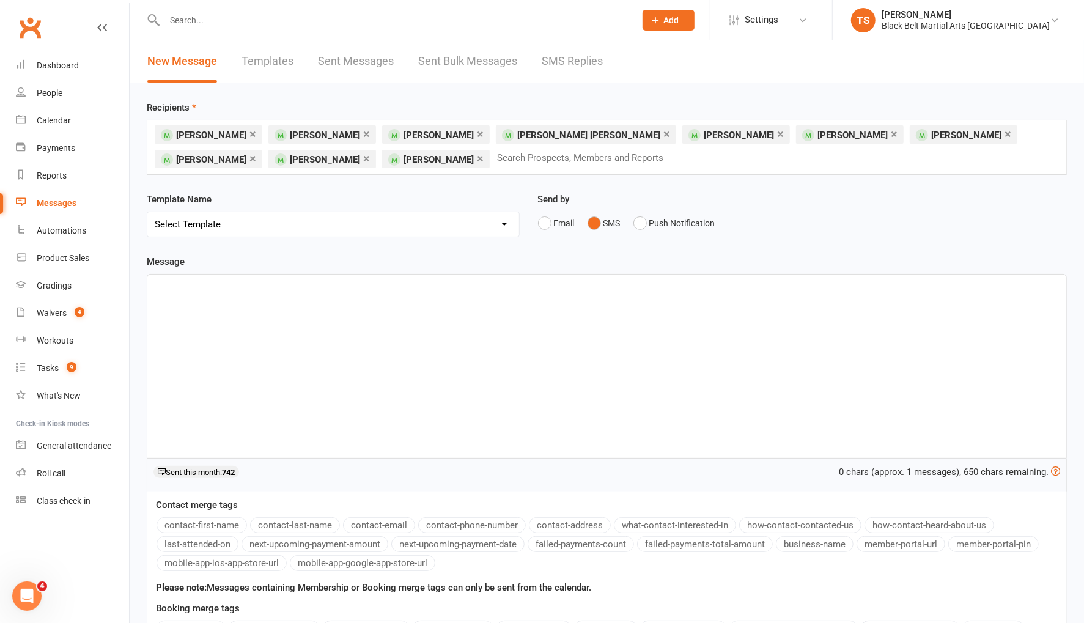
click at [436, 325] on div "﻿" at bounding box center [606, 366] width 919 height 183
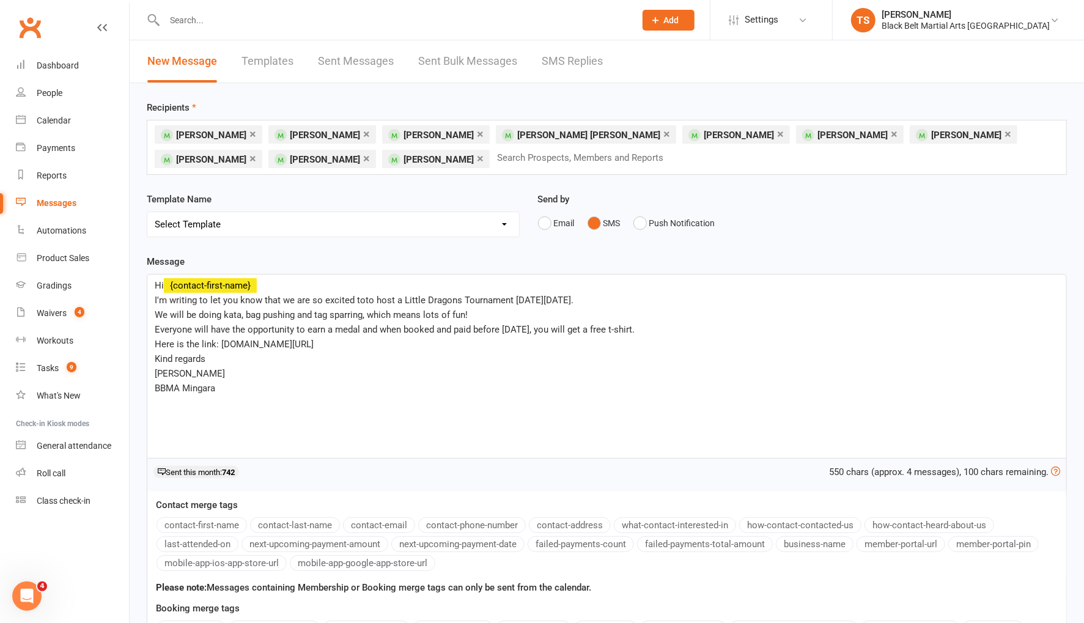
click at [363, 133] on link "×" at bounding box center [366, 134] width 7 height 20
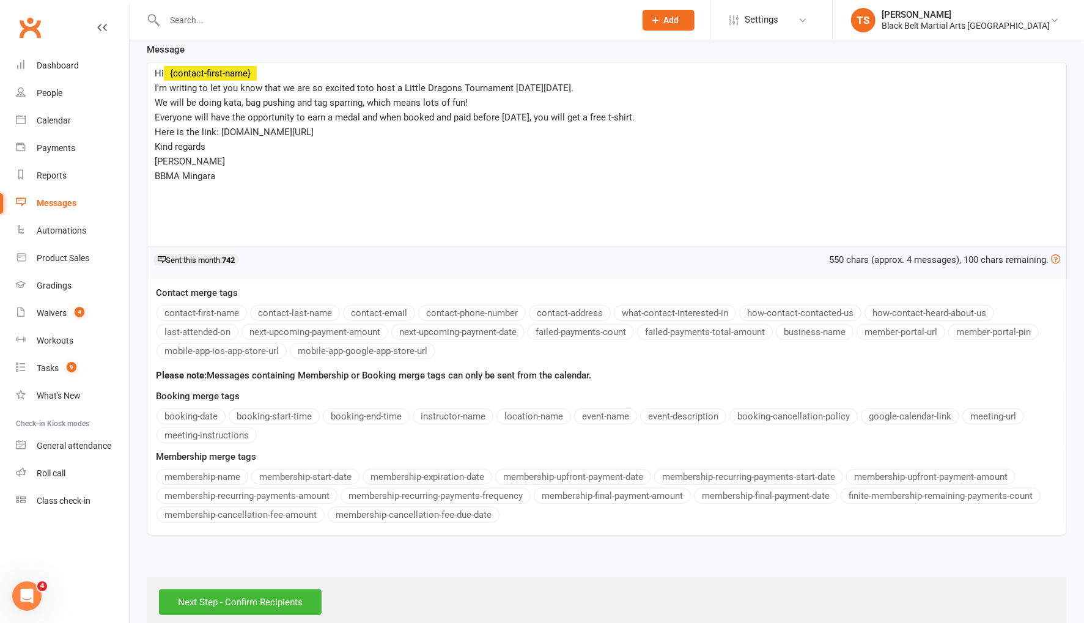
scroll to position [227, 0]
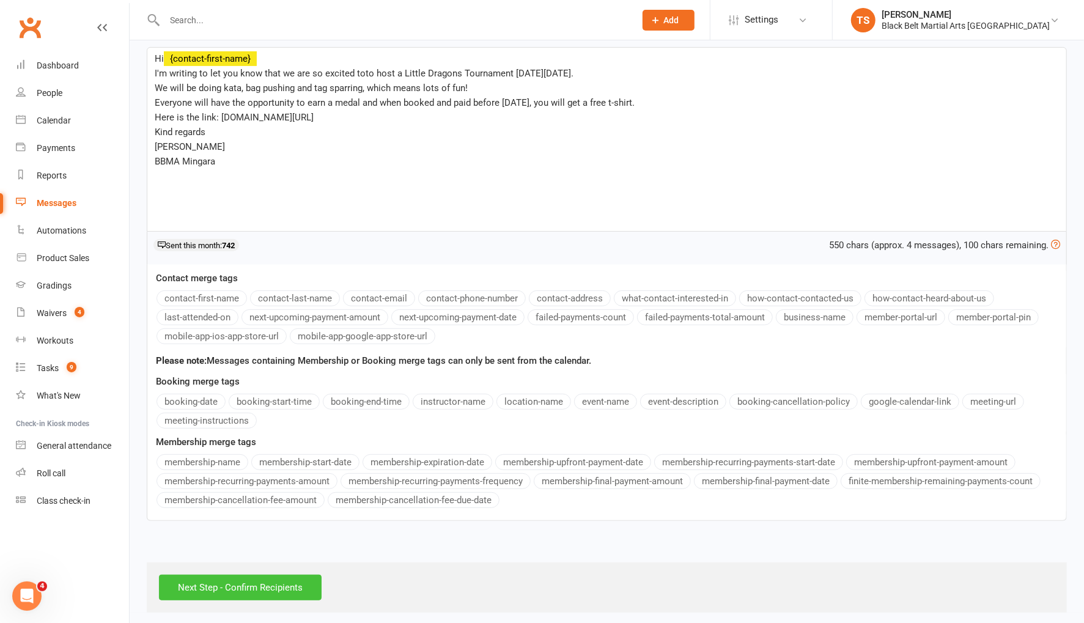
click at [259, 587] on input "Next Step - Confirm Recipients" at bounding box center [240, 588] width 163 height 26
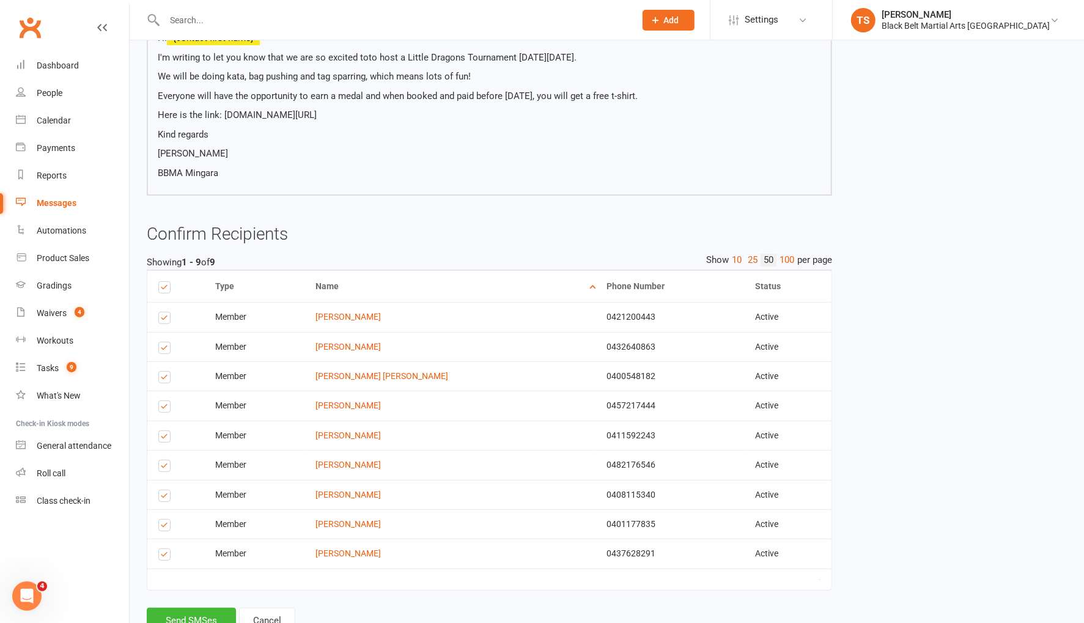
scroll to position [183, 0]
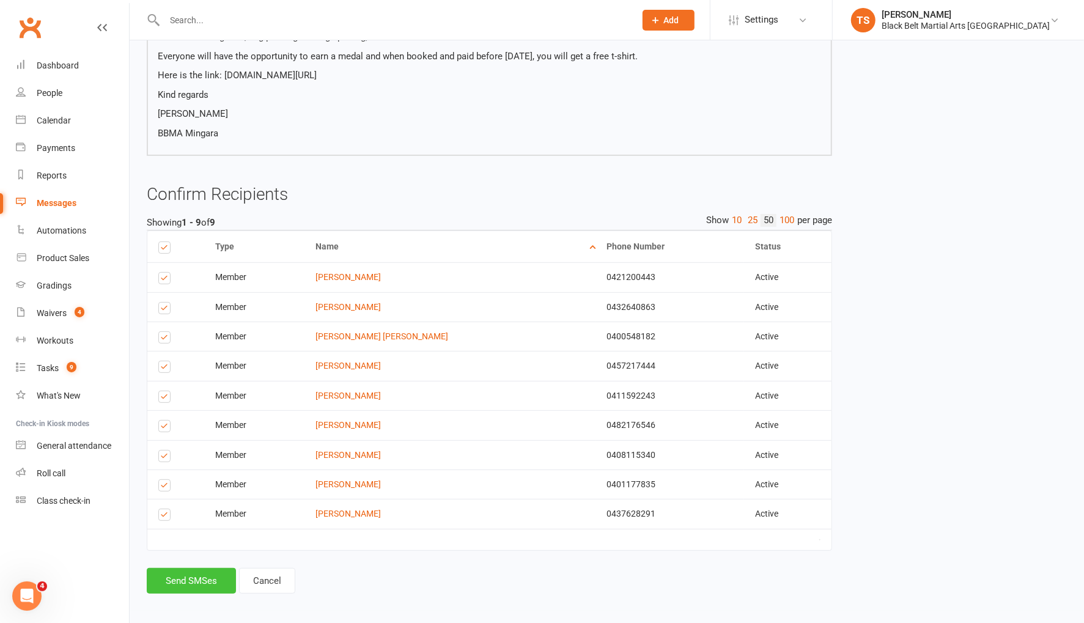
click at [198, 575] on button "Send SMSes" at bounding box center [191, 581] width 89 height 26
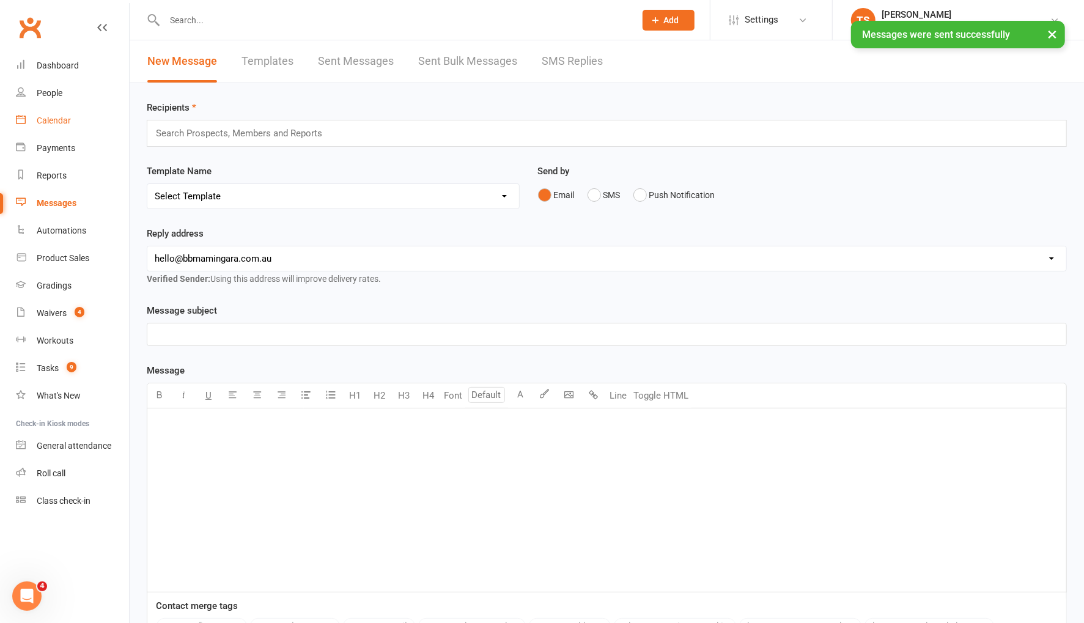
click at [54, 124] on div "Calendar" at bounding box center [54, 121] width 34 height 10
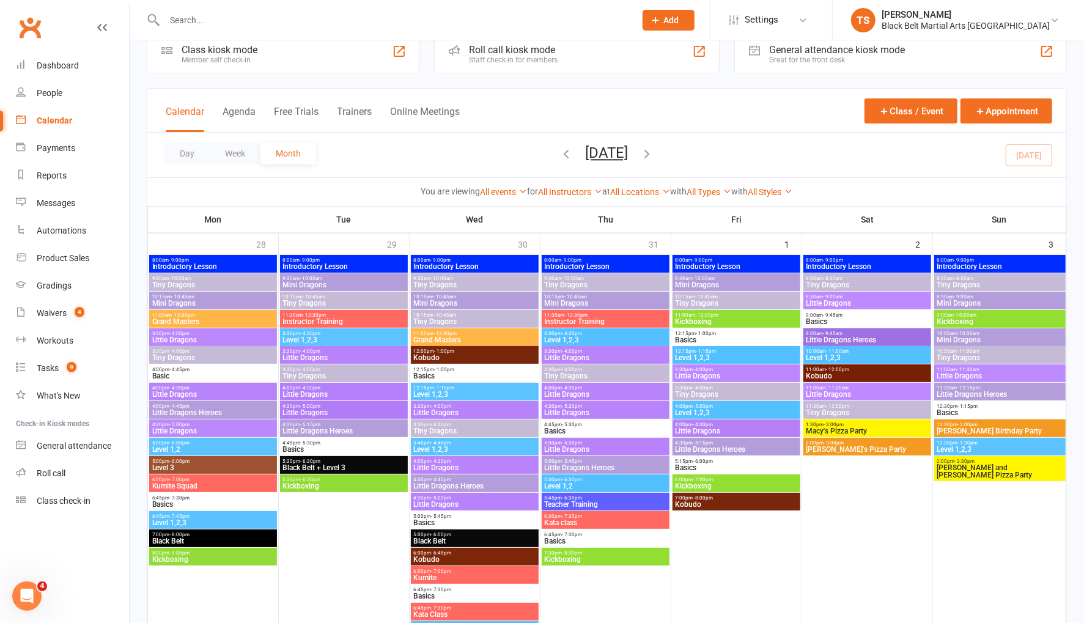
scroll to position [28, 0]
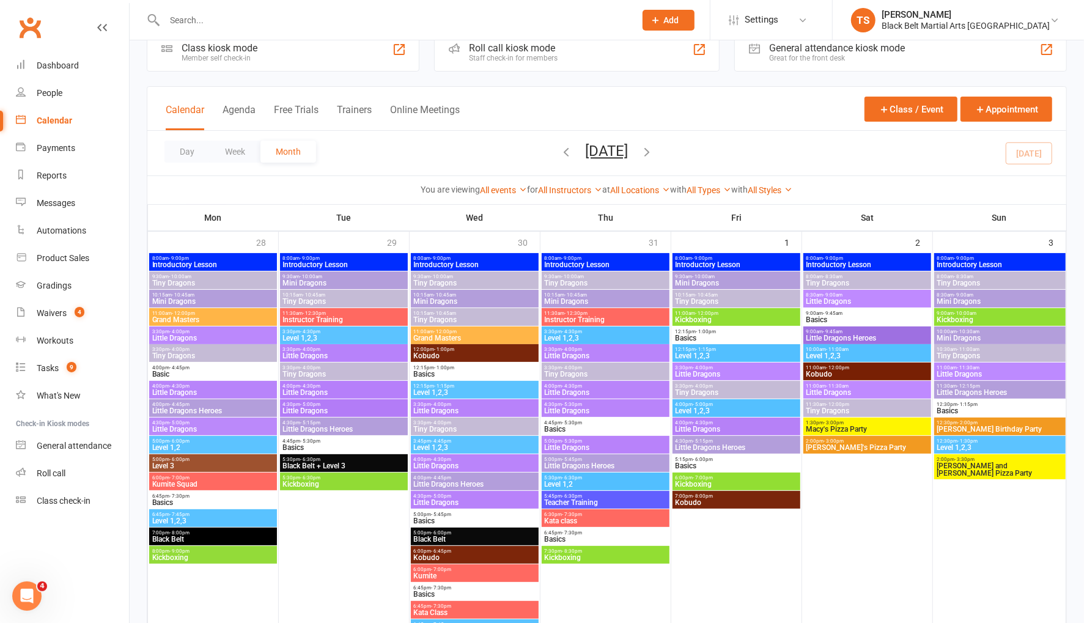
click at [837, 336] on span "Little Dragons Heroes" at bounding box center [867, 338] width 123 height 7
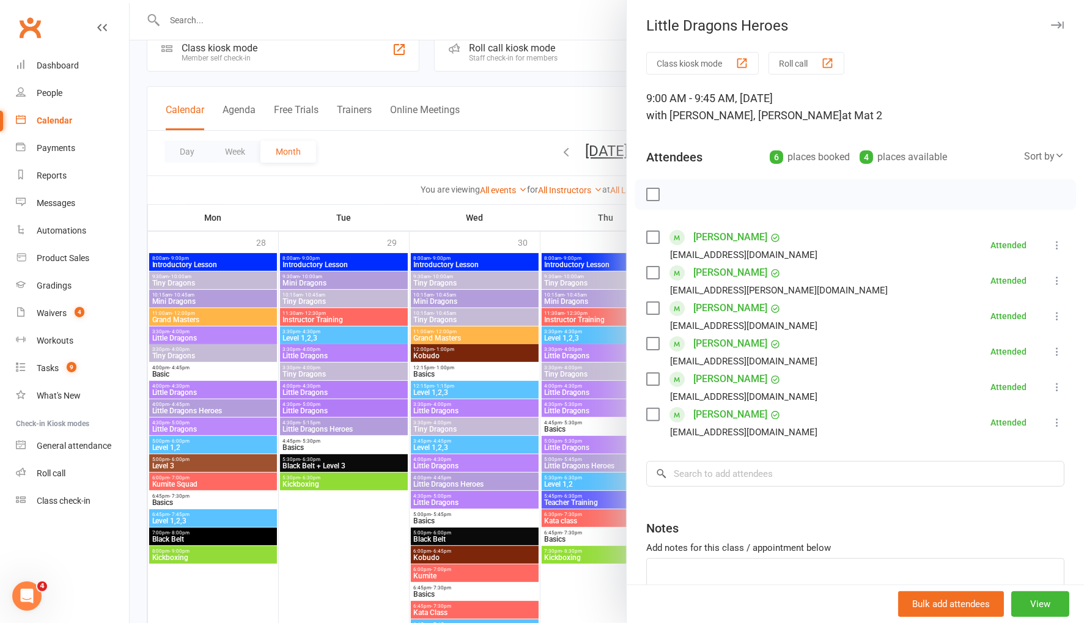
click at [486, 142] on div at bounding box center [607, 311] width 955 height 623
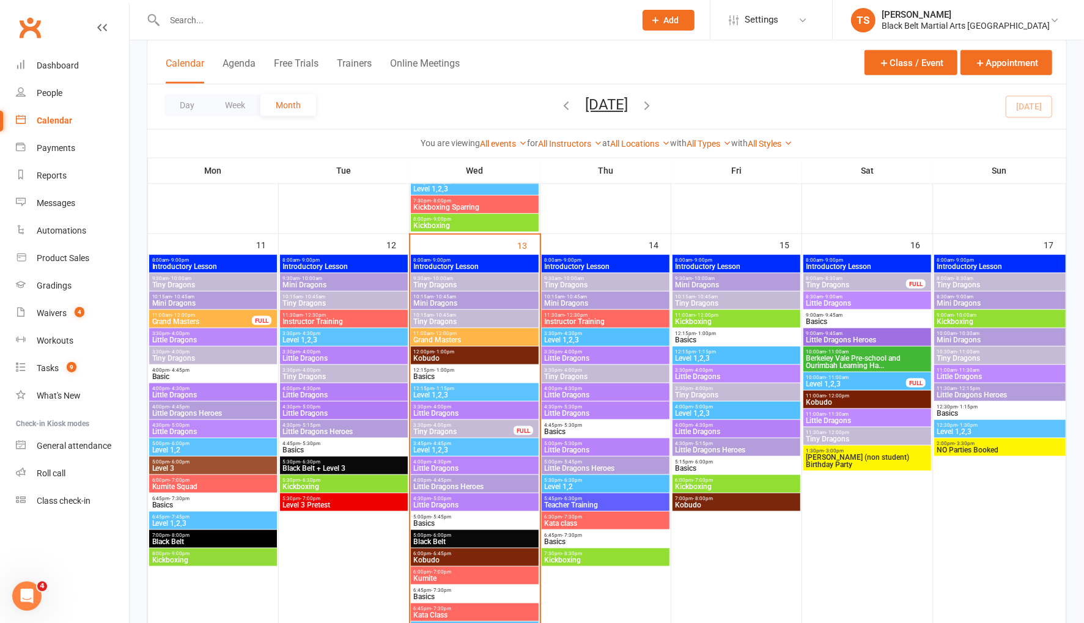
scroll to position [919, 0]
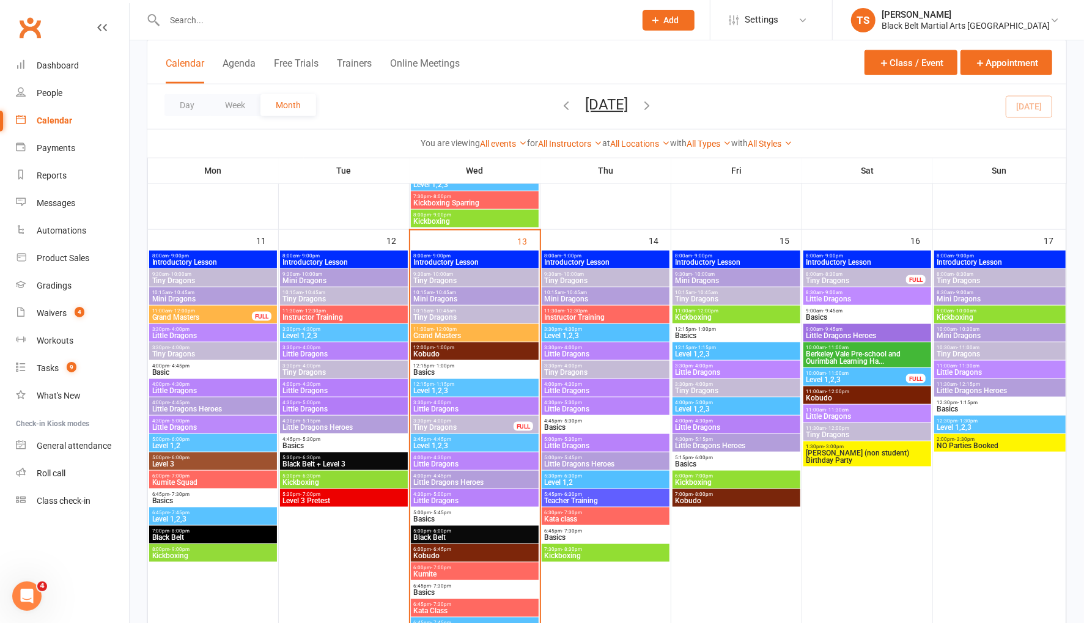
click at [832, 332] on span "Little Dragons Heroes" at bounding box center [867, 335] width 123 height 7
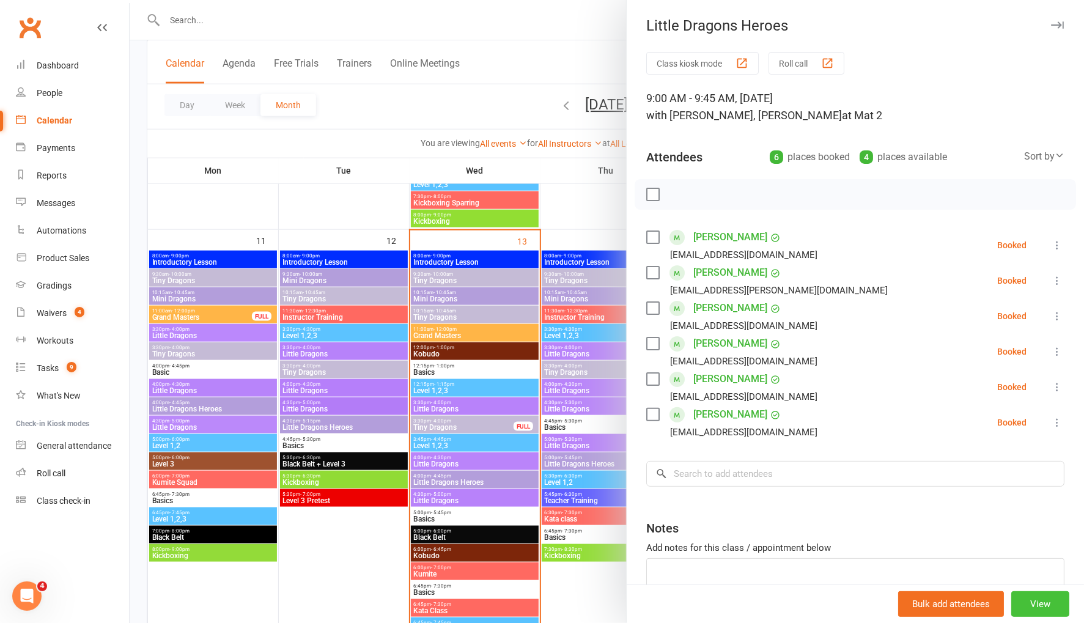
click at [1057, 603] on button "View" at bounding box center [1041, 604] width 58 height 26
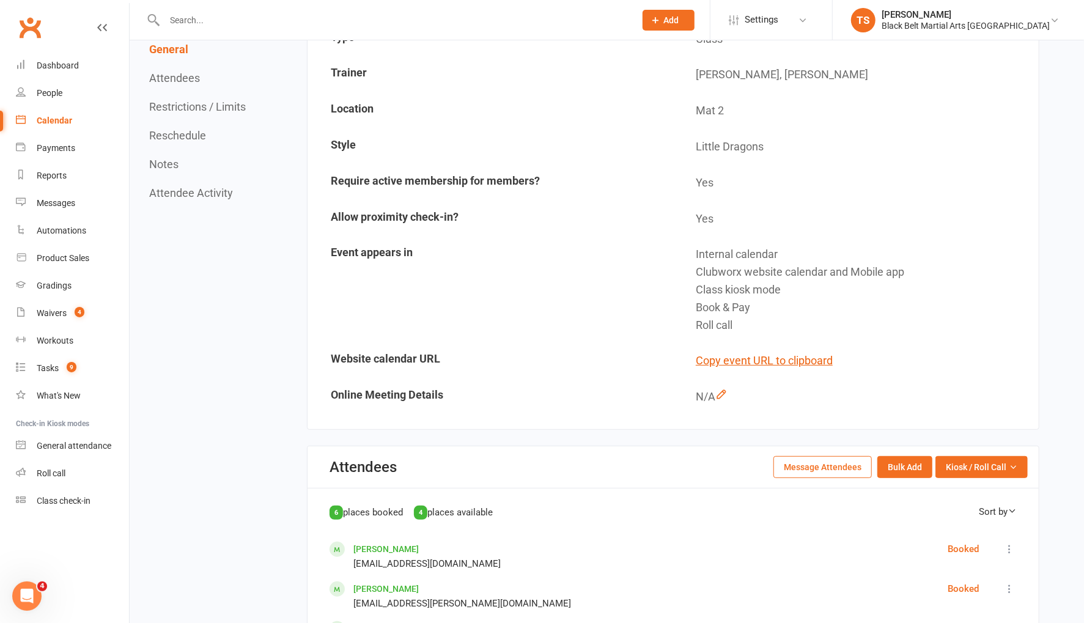
scroll to position [212, 0]
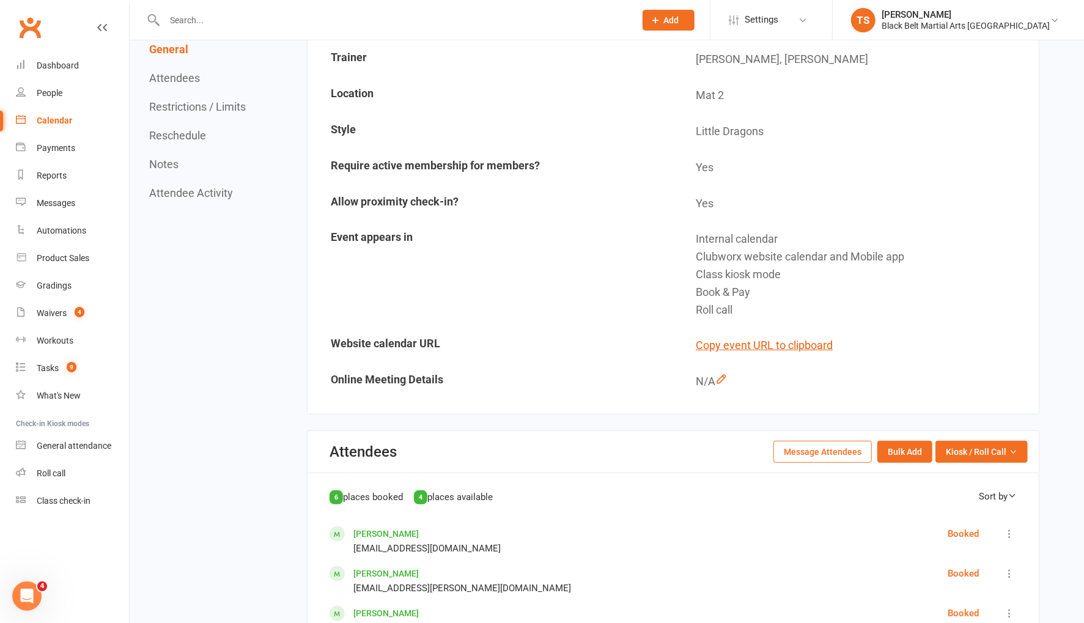
click at [832, 454] on button "Message Attendees" at bounding box center [823, 452] width 98 height 22
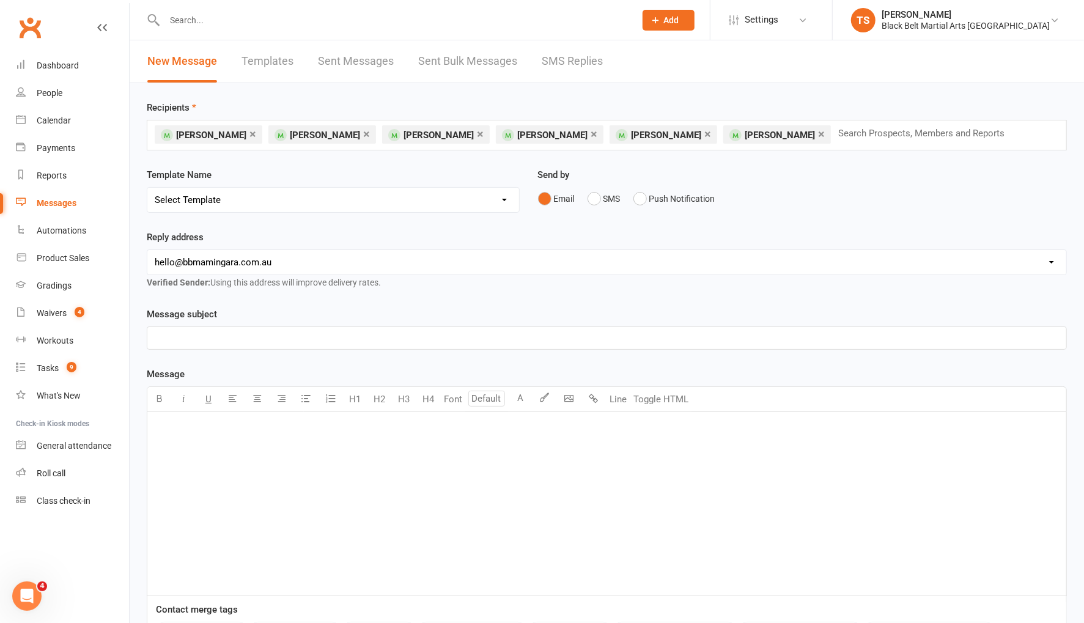
click at [818, 136] on link "×" at bounding box center [821, 134] width 7 height 20
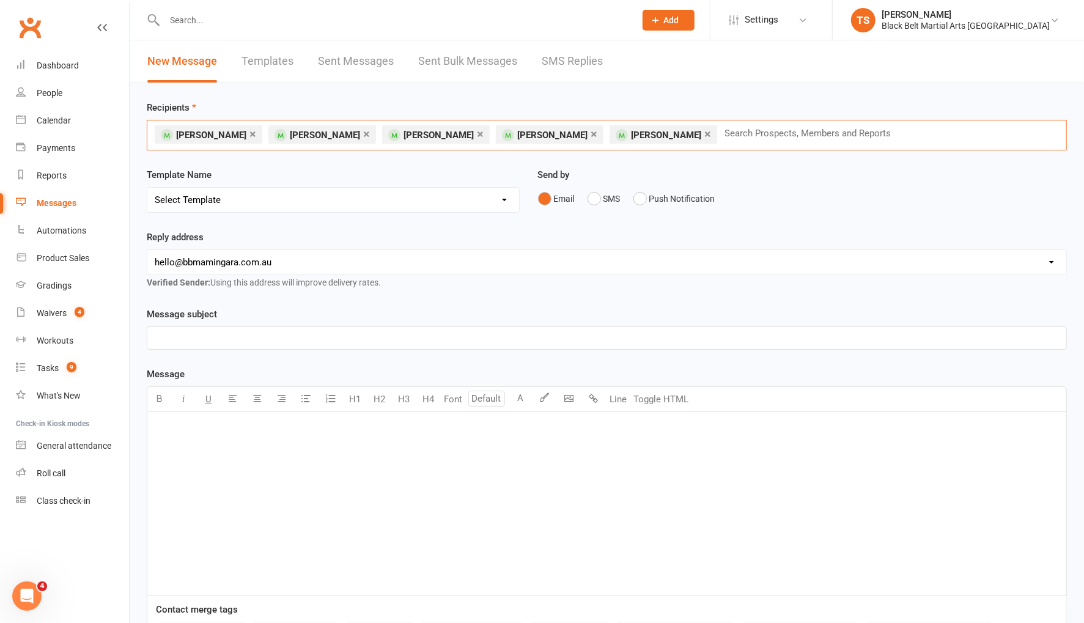
drag, startPoint x: 226, startPoint y: 133, endPoint x: 234, endPoint y: 136, distance: 8.5
click at [250, 133] on link "×" at bounding box center [253, 134] width 7 height 20
click at [598, 197] on button "SMS" at bounding box center [604, 198] width 33 height 23
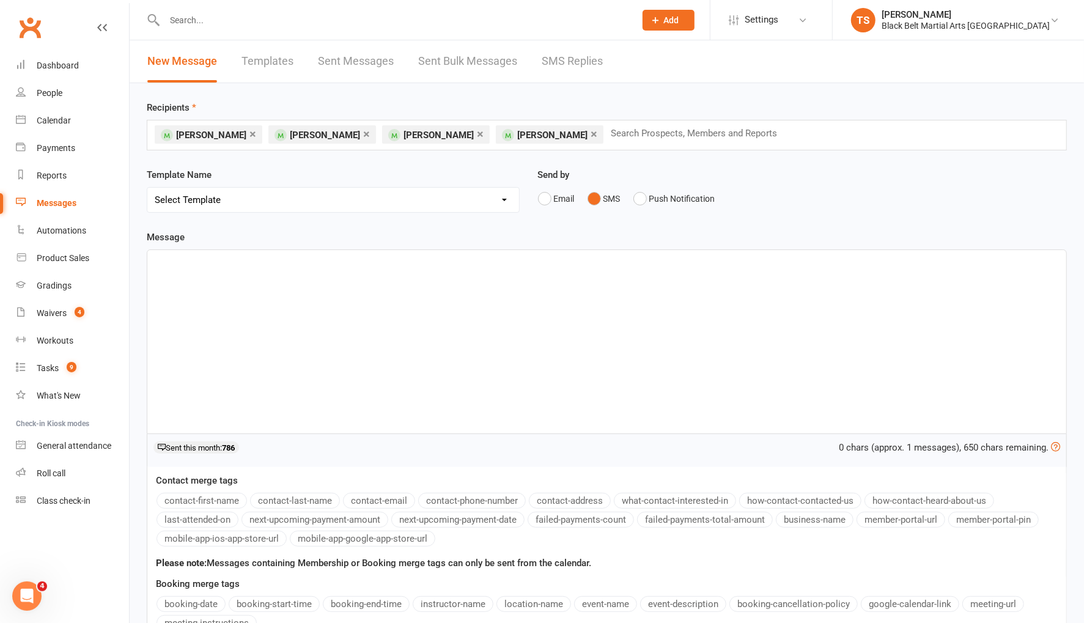
click at [544, 311] on div "﻿" at bounding box center [606, 341] width 919 height 183
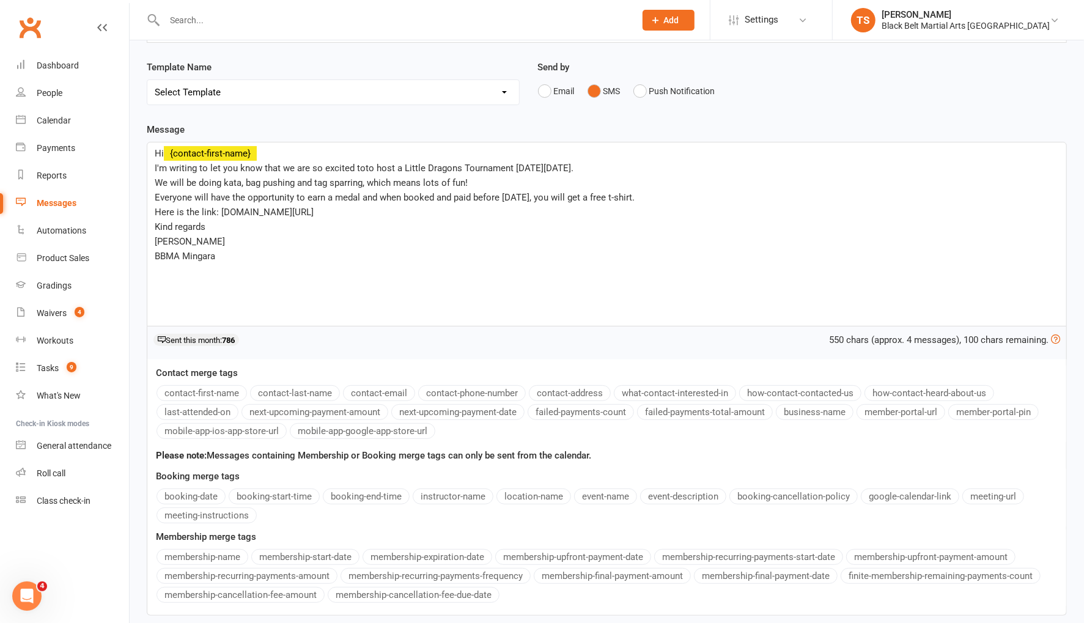
scroll to position [202, 0]
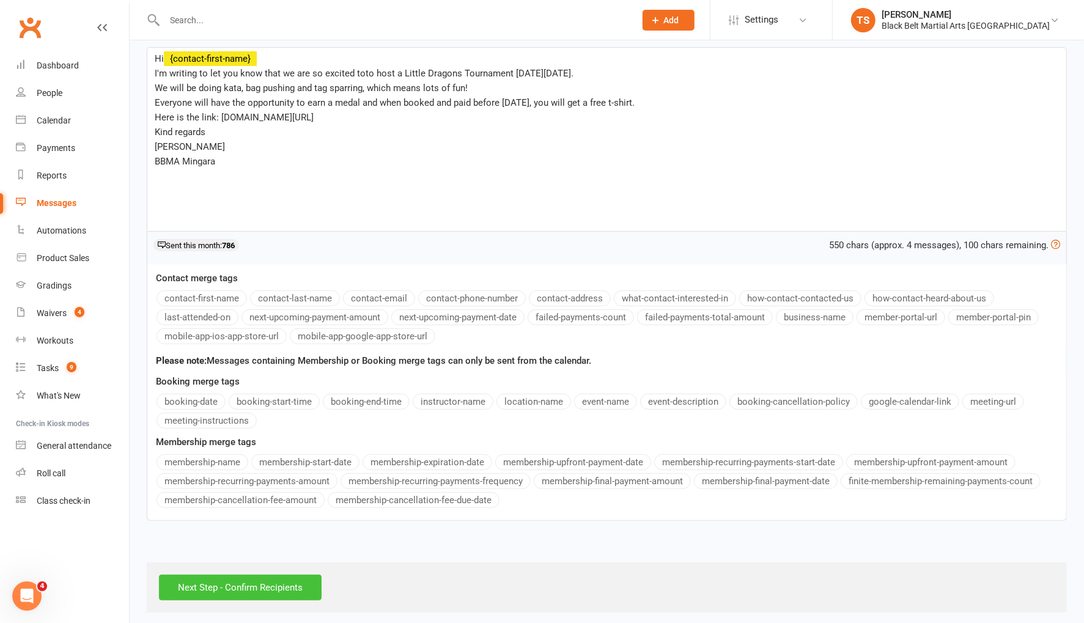
drag, startPoint x: 309, startPoint y: 574, endPoint x: 332, endPoint y: 549, distance: 34.2
click at [309, 575] on input "Next Step - Confirm Recipients" at bounding box center [240, 588] width 163 height 26
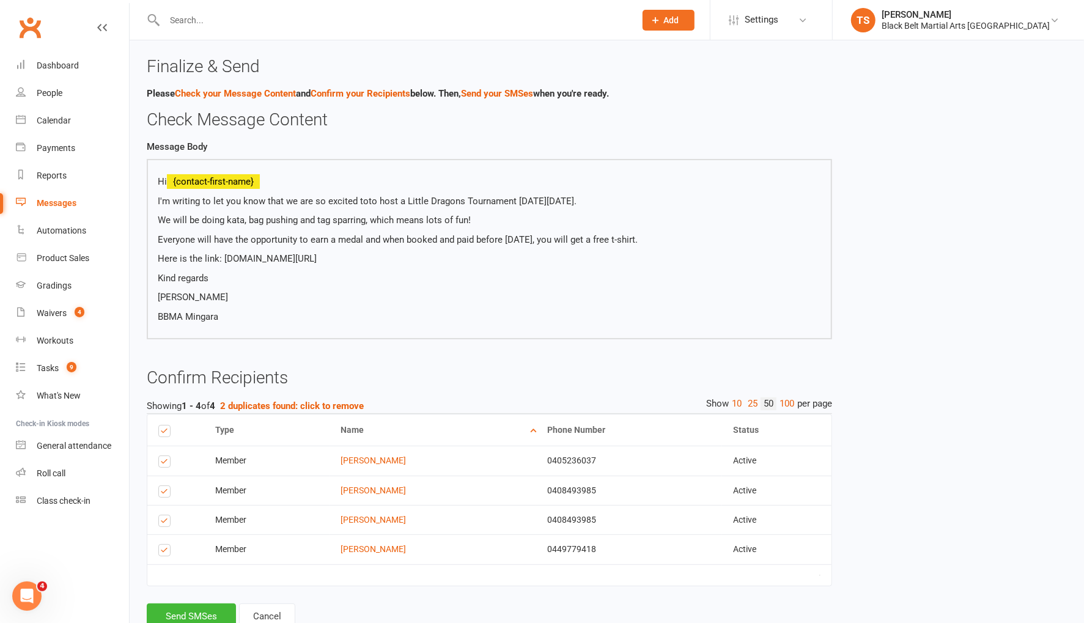
scroll to position [37, 0]
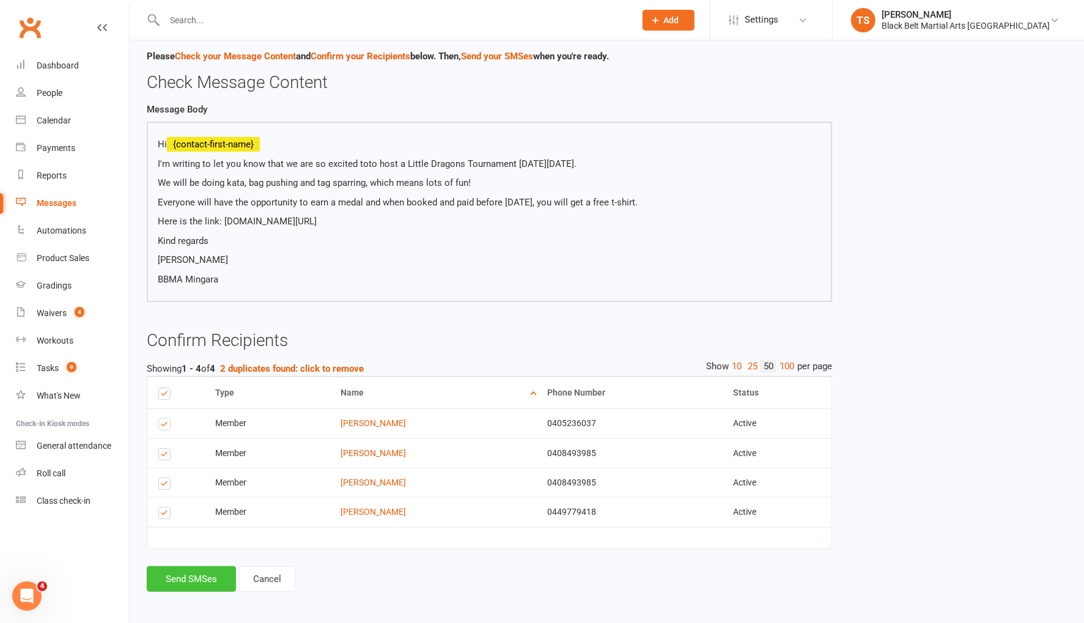
click at [191, 570] on button "Send SMSes" at bounding box center [191, 579] width 89 height 26
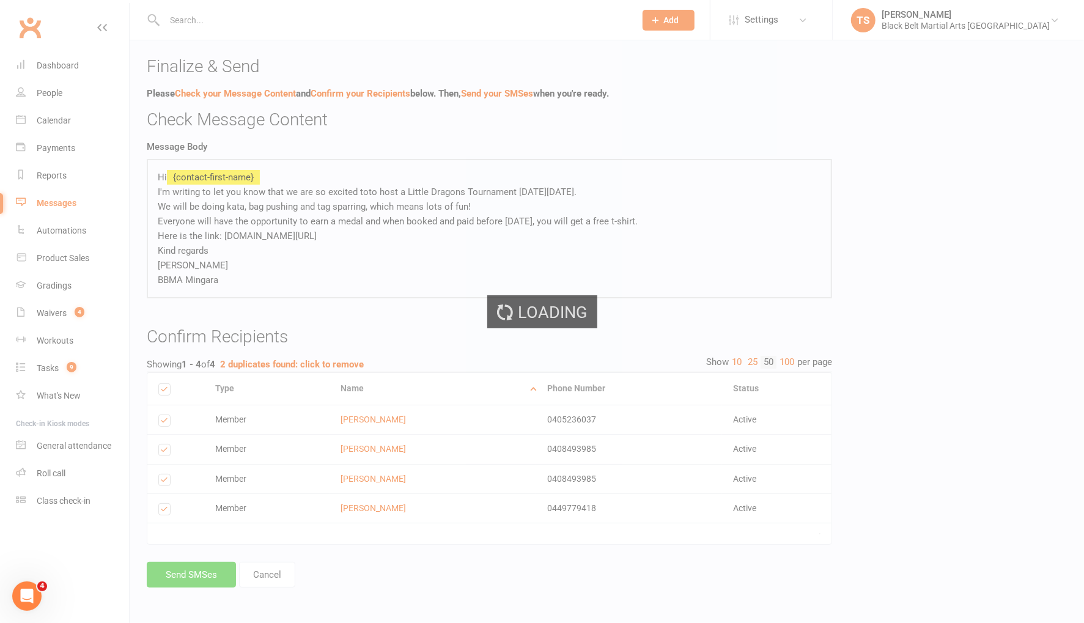
scroll to position [0, 0]
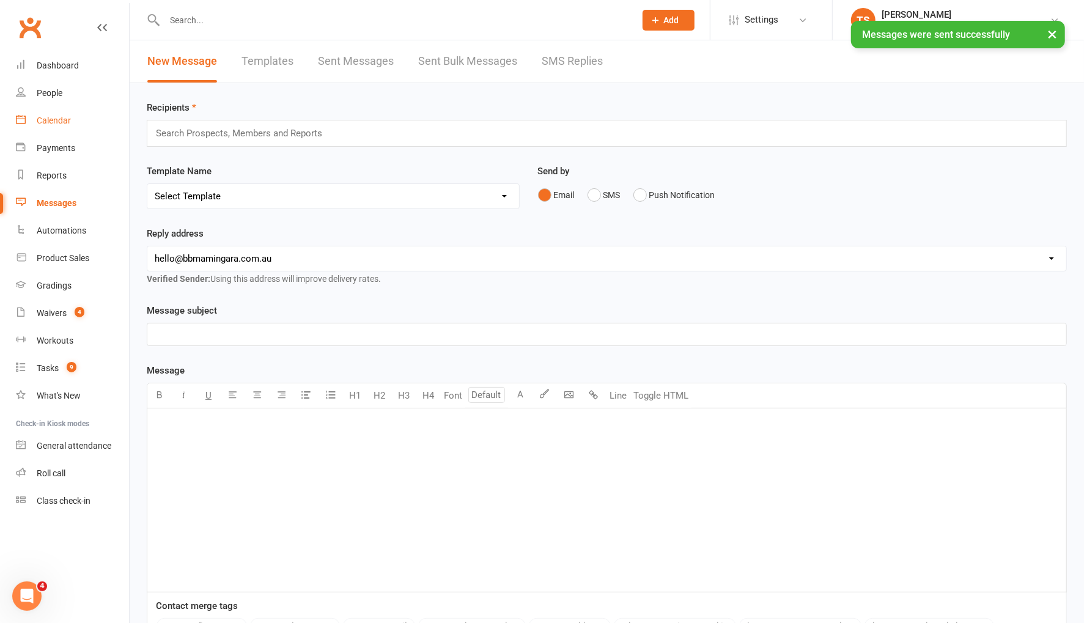
click at [58, 124] on div "Calendar" at bounding box center [54, 121] width 34 height 10
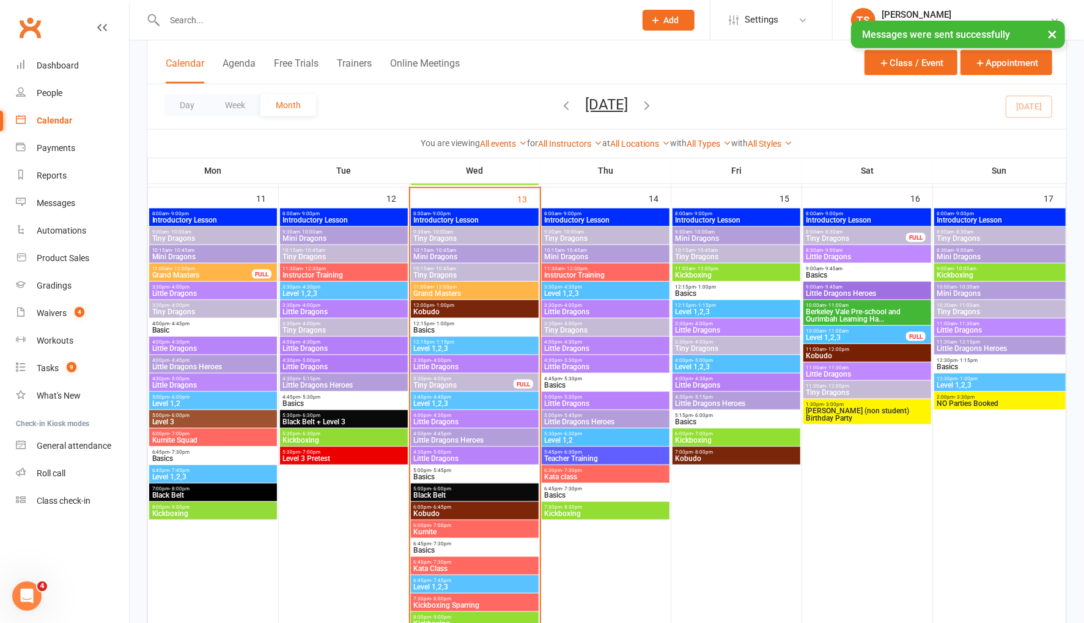
scroll to position [944, 0]
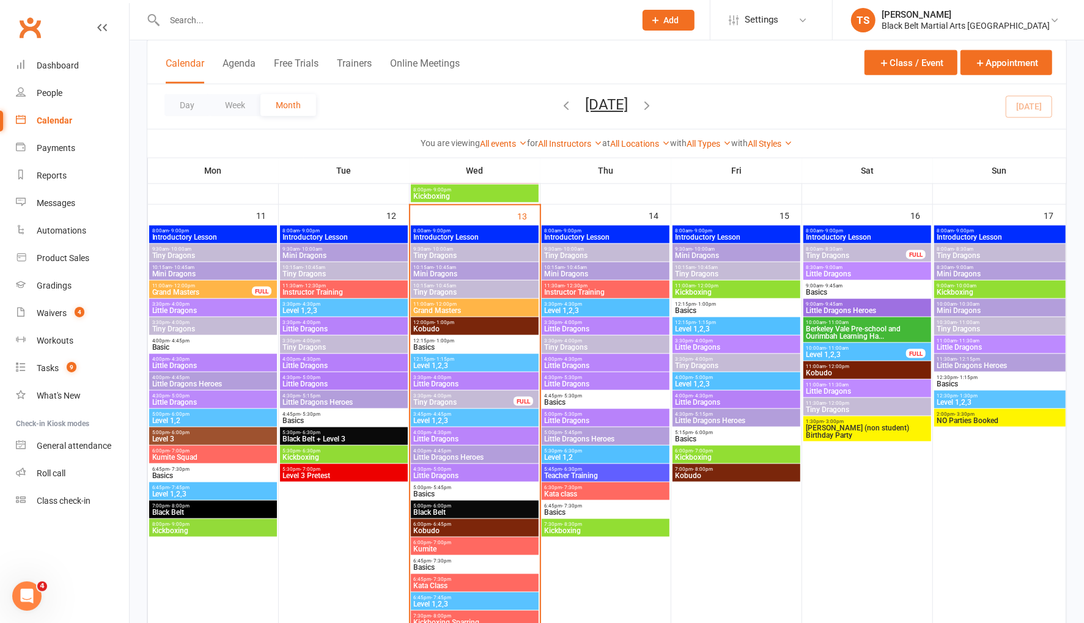
click at [854, 407] on span "Tiny Dragons" at bounding box center [867, 409] width 123 height 7
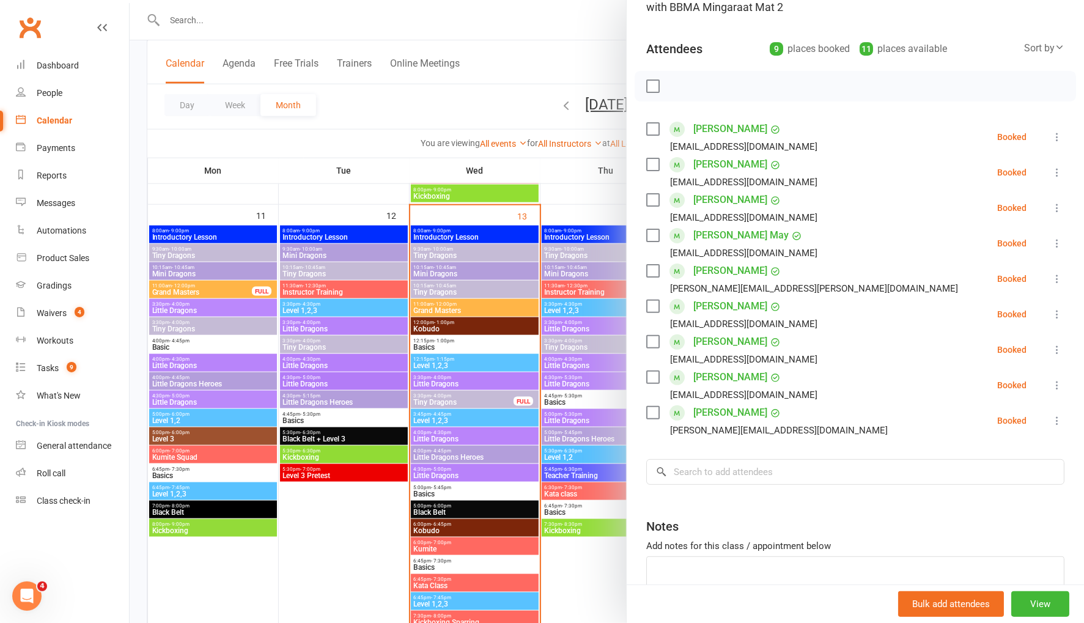
scroll to position [110, 0]
click at [1043, 609] on button "View" at bounding box center [1041, 604] width 58 height 26
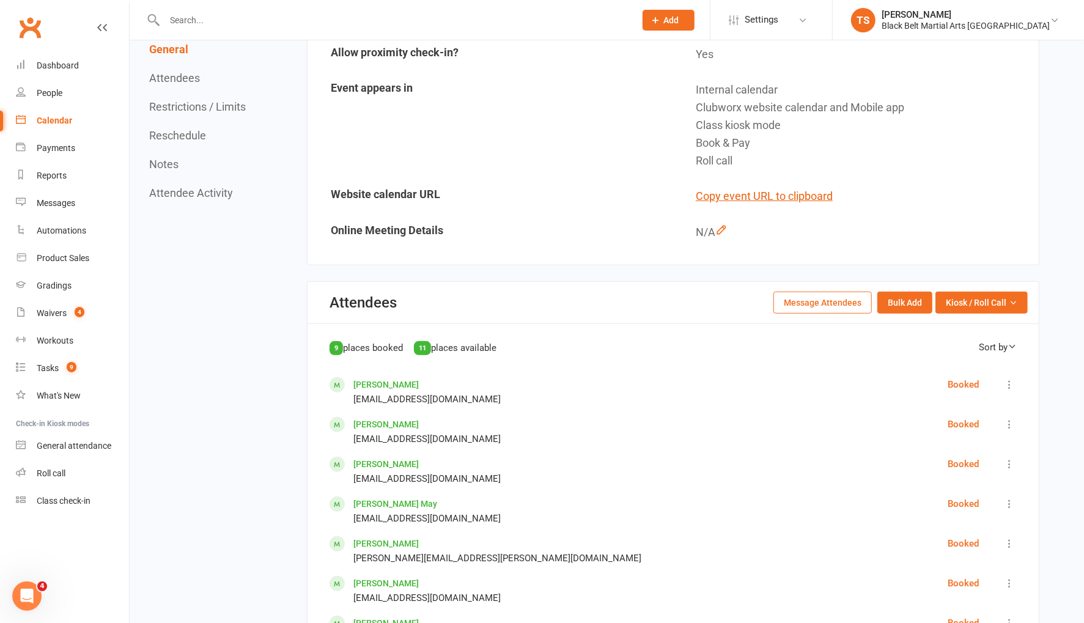
scroll to position [399, 0]
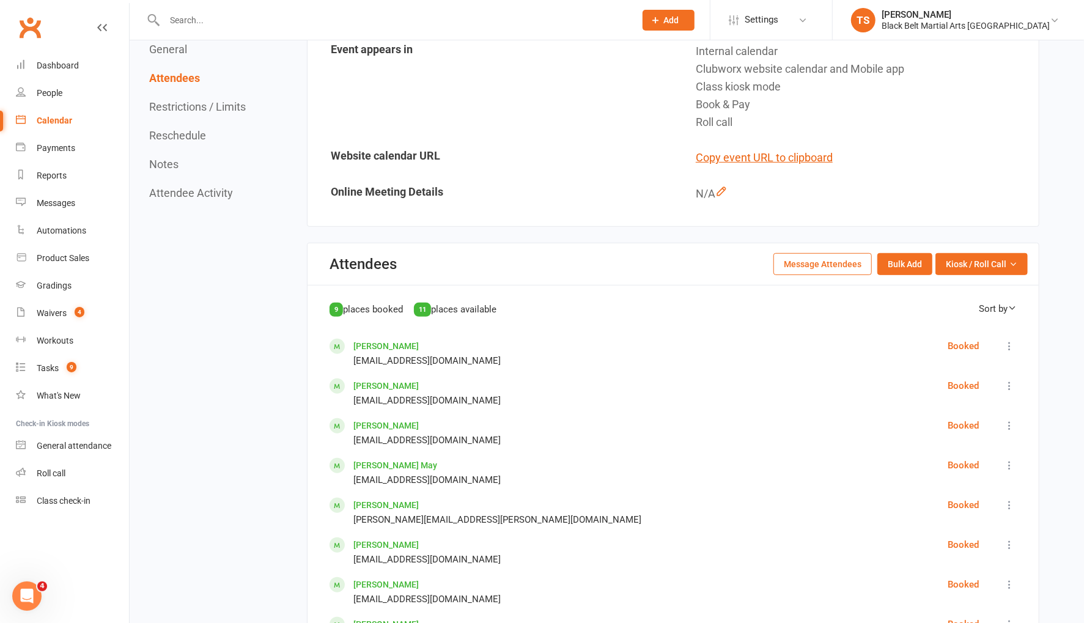
click at [816, 262] on button "Message Attendees" at bounding box center [823, 264] width 98 height 22
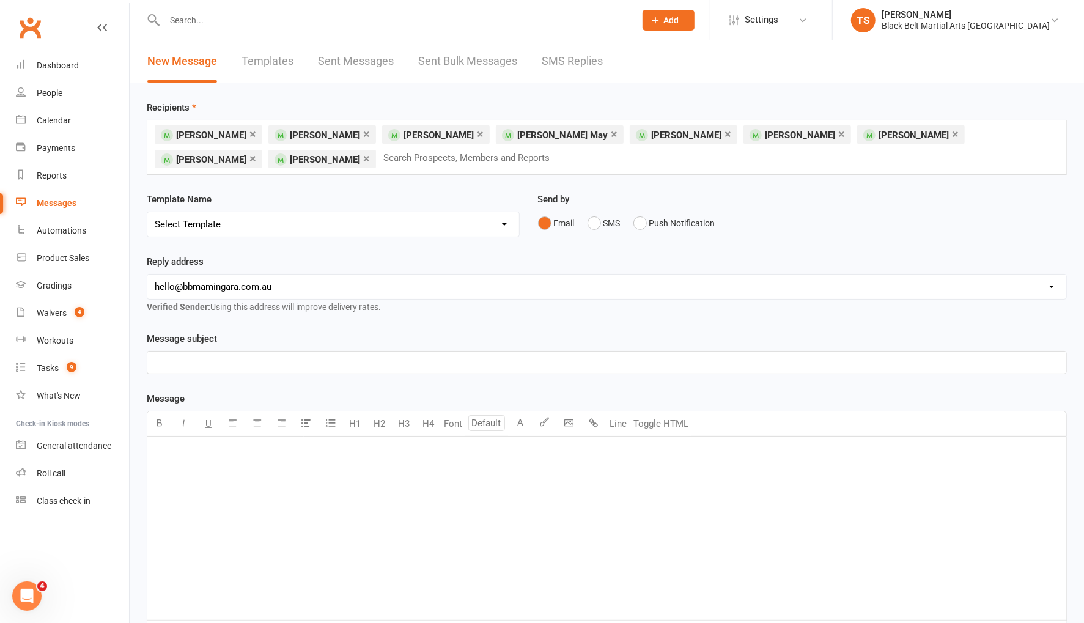
click at [256, 149] on link "×" at bounding box center [253, 159] width 7 height 20
drag, startPoint x: 598, startPoint y: 218, endPoint x: 583, endPoint y: 251, distance: 35.3
click at [598, 218] on button "SMS" at bounding box center [604, 223] width 33 height 23
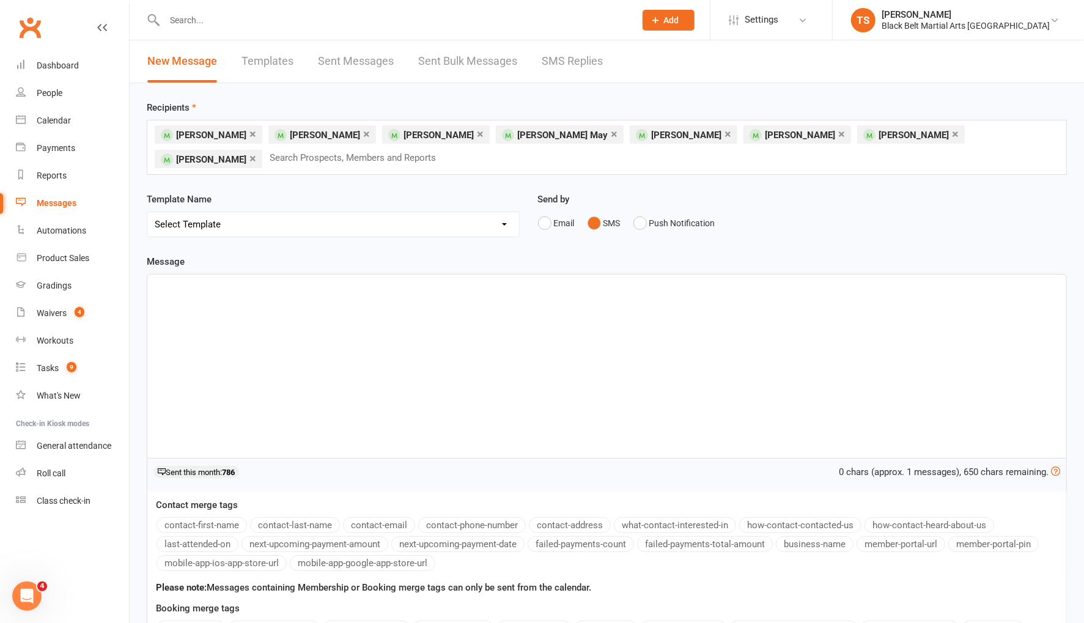
click at [471, 327] on div "﻿" at bounding box center [606, 366] width 919 height 183
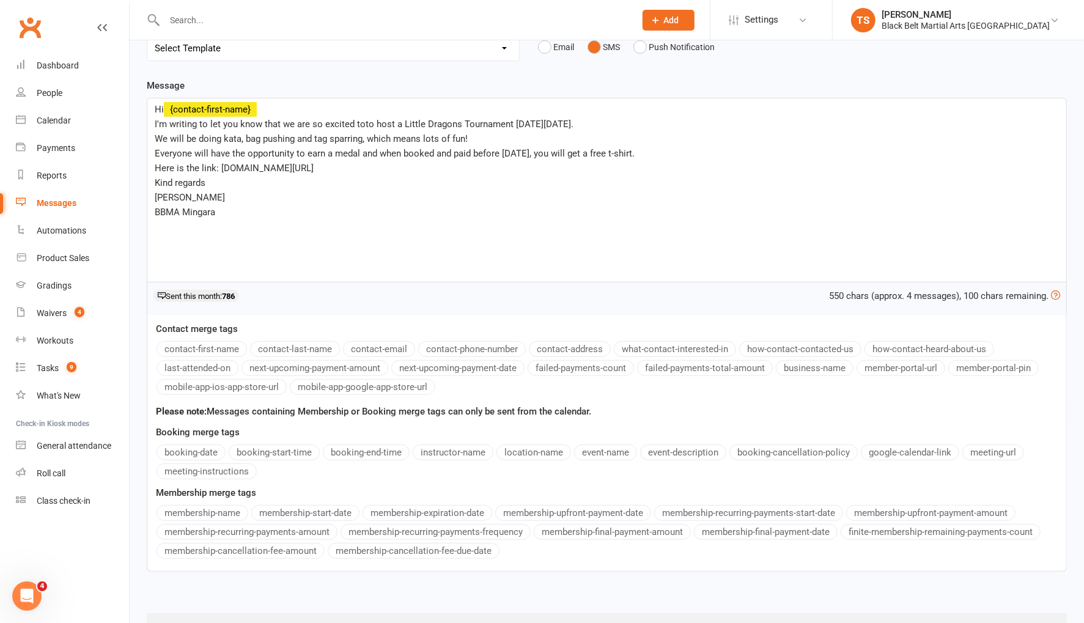
scroll to position [223, 0]
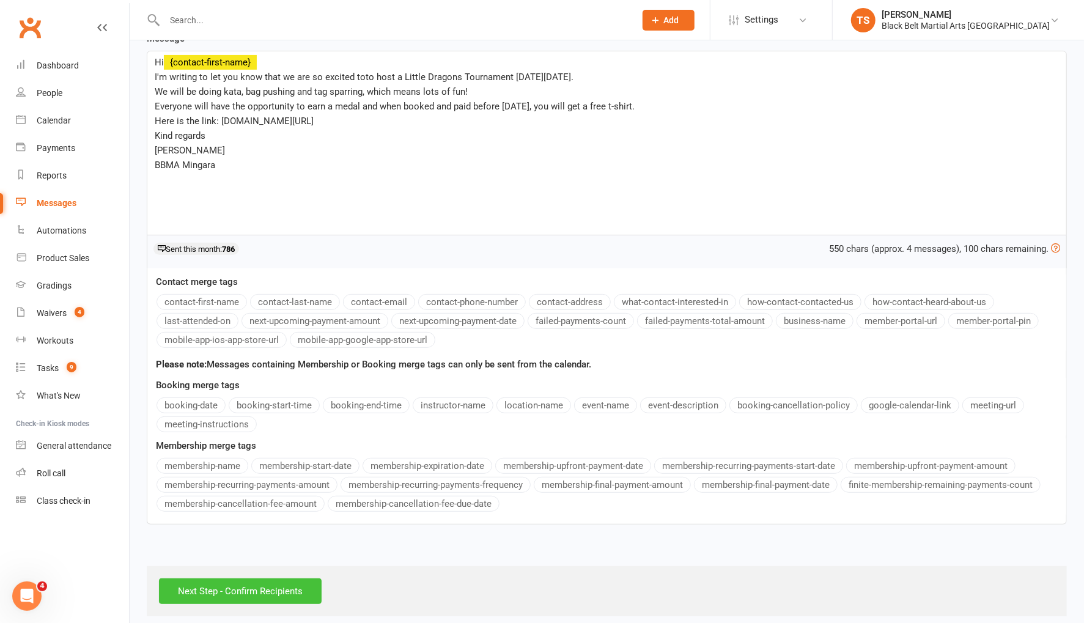
click at [272, 584] on input "Next Step - Confirm Recipients" at bounding box center [240, 592] width 163 height 26
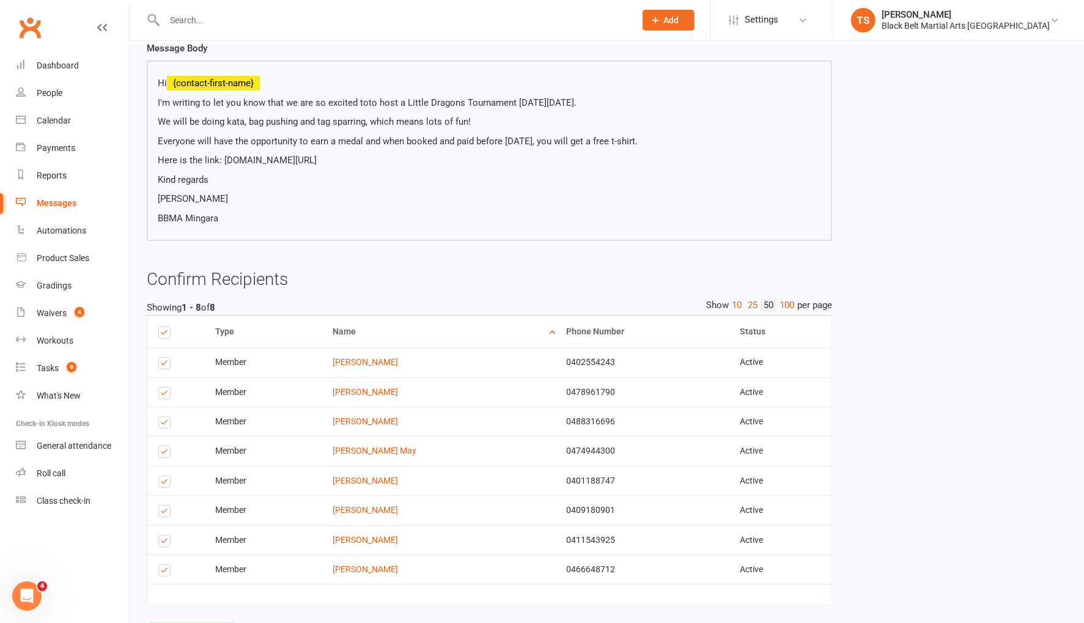
scroll to position [154, 0]
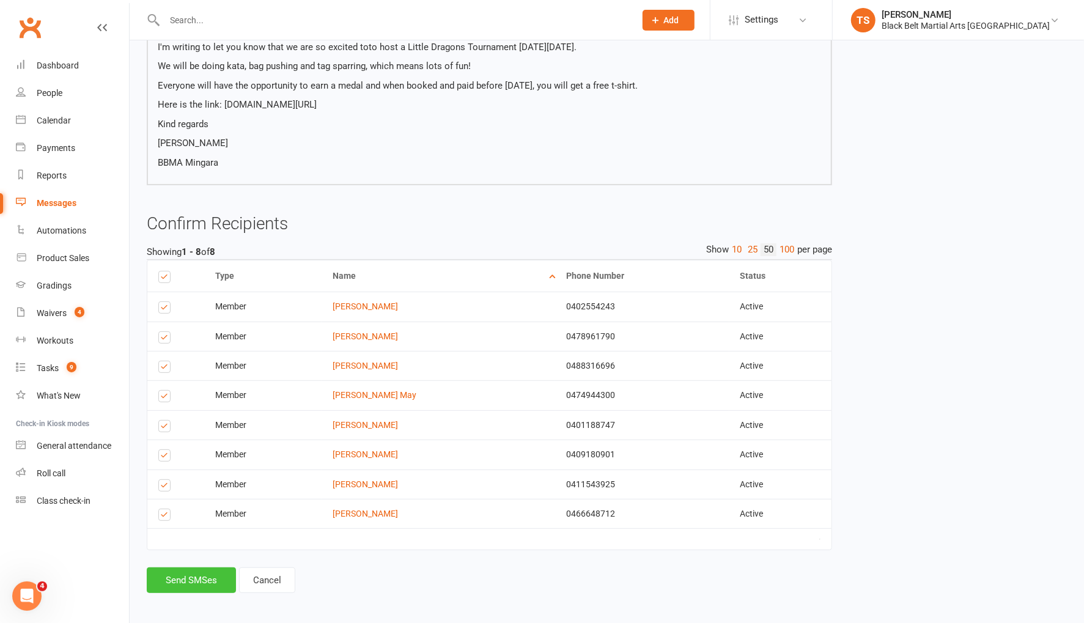
click at [181, 577] on button "Send SMSes" at bounding box center [191, 581] width 89 height 26
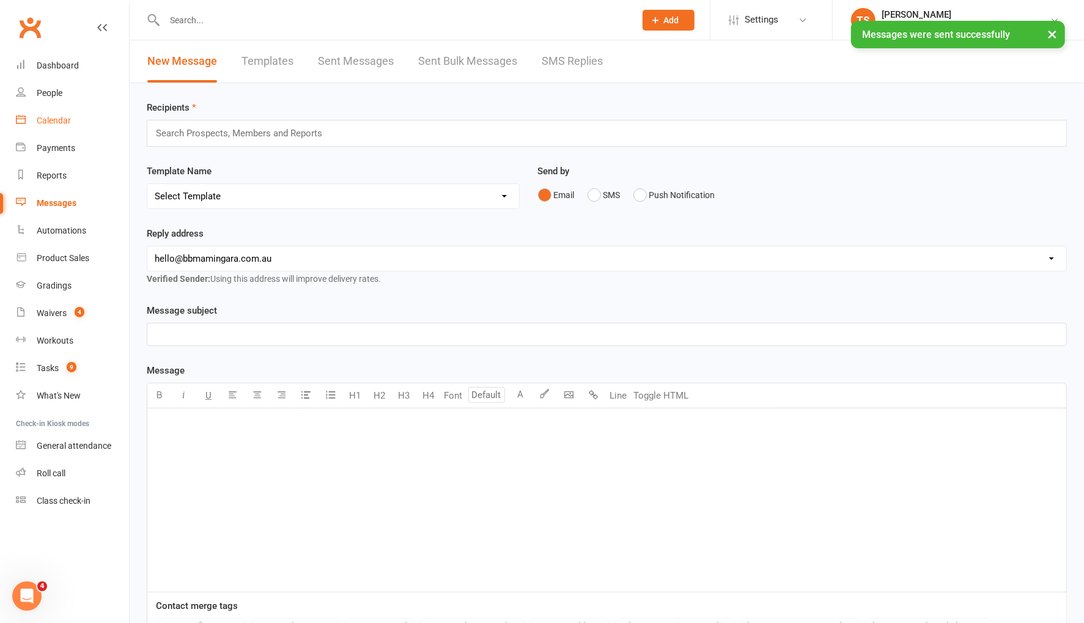
click at [54, 122] on div "Calendar" at bounding box center [54, 121] width 34 height 10
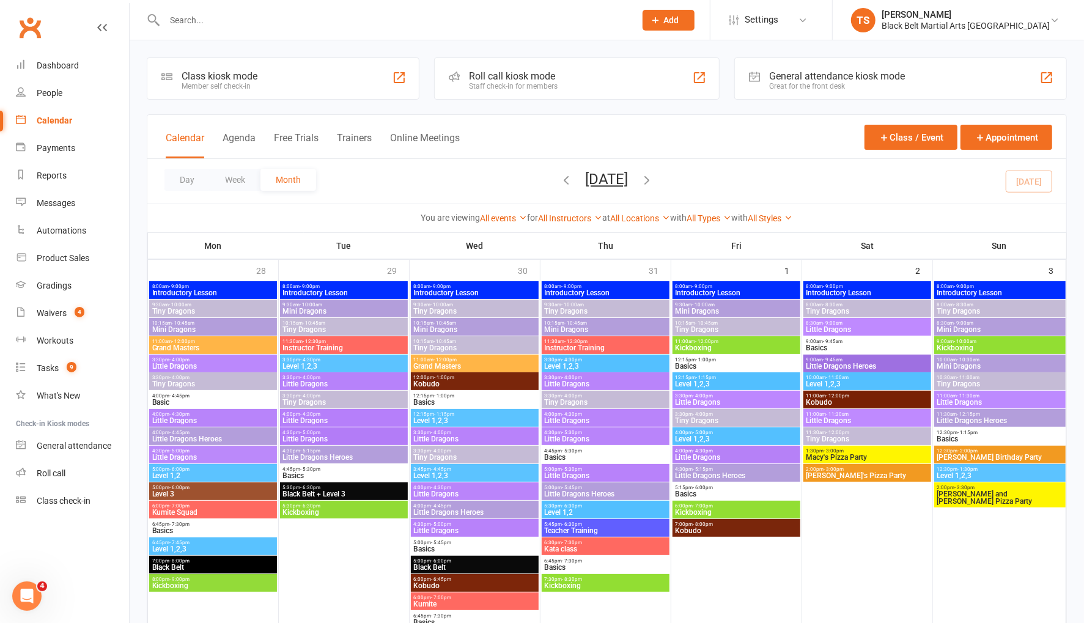
click at [956, 309] on span "Tiny Dragons" at bounding box center [1000, 311] width 127 height 7
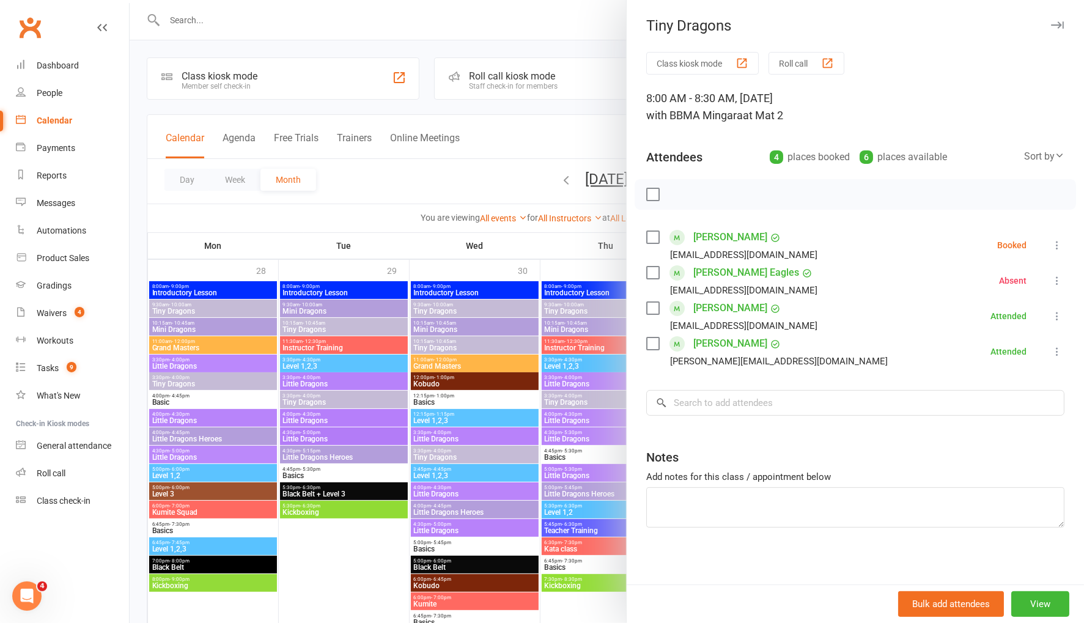
drag, startPoint x: 442, startPoint y: 169, endPoint x: 455, endPoint y: 176, distance: 14.8
click at [443, 169] on div at bounding box center [607, 311] width 955 height 623
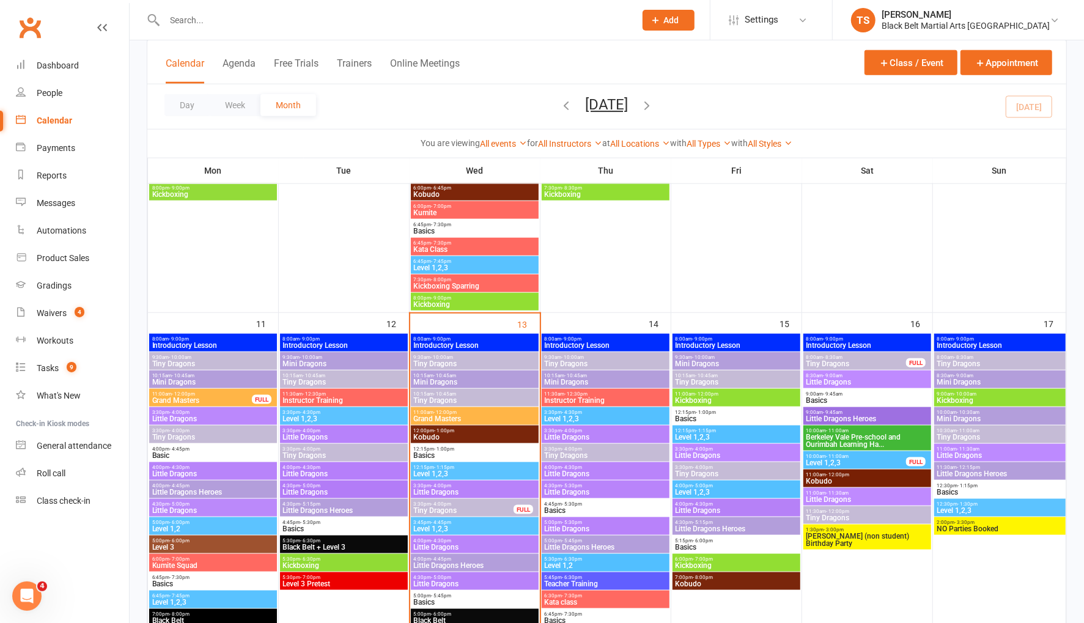
scroll to position [846, 0]
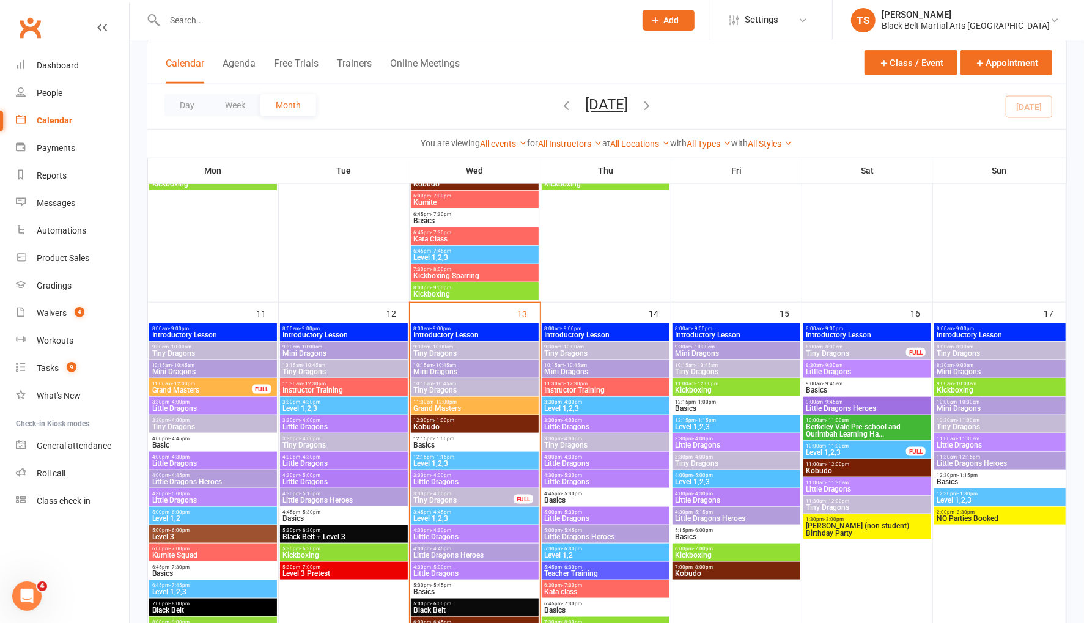
click at [965, 351] on span "Tiny Dragons" at bounding box center [1000, 353] width 127 height 7
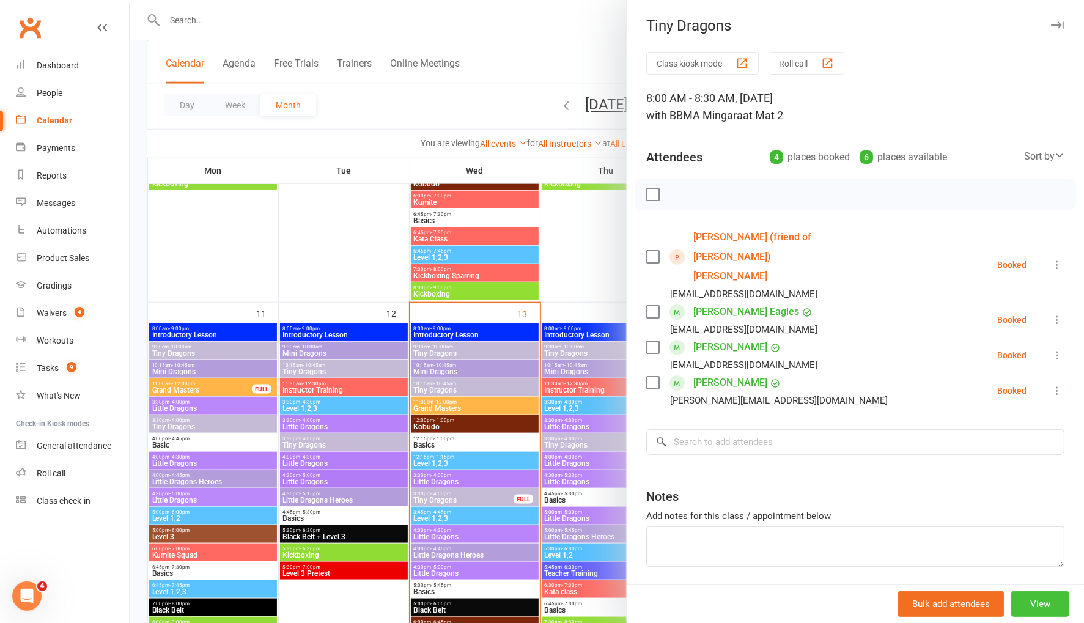
click at [1043, 601] on button "View" at bounding box center [1041, 604] width 58 height 26
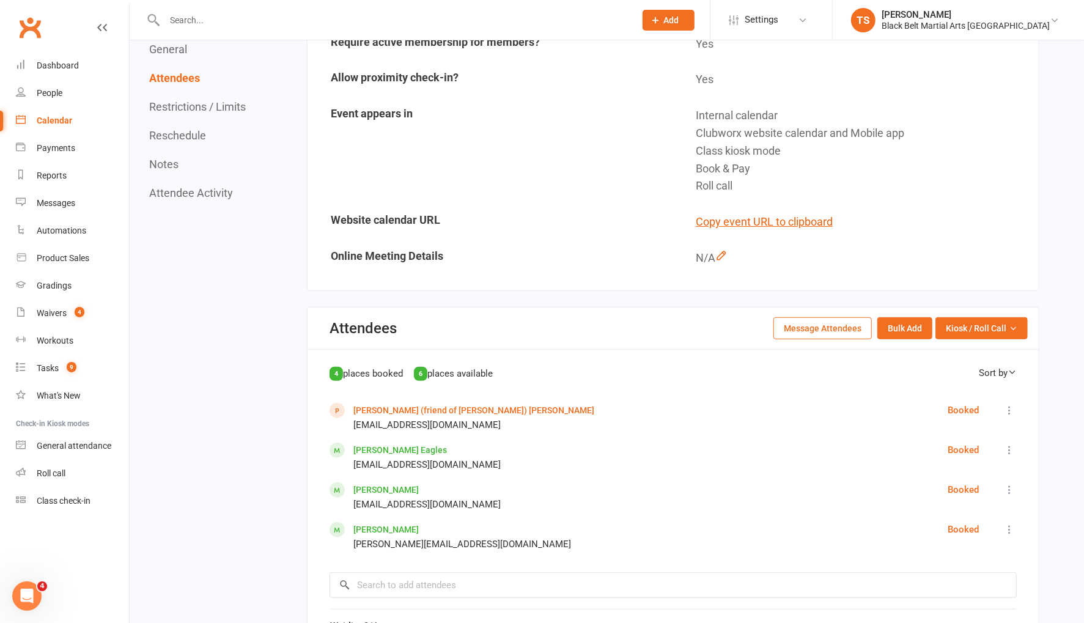
scroll to position [379, 0]
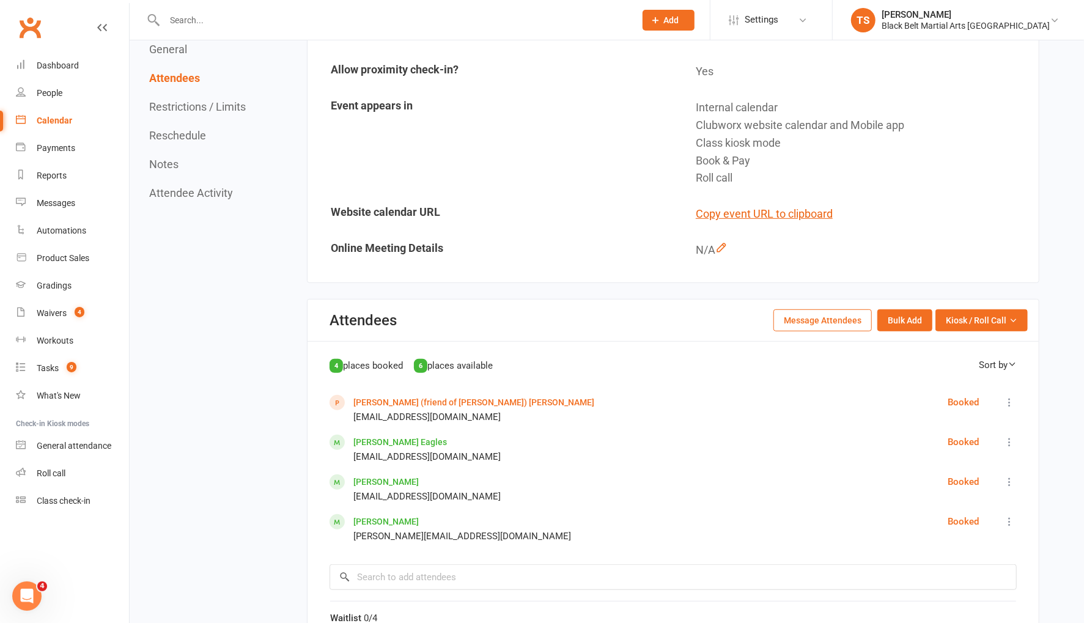
click at [839, 317] on button "Message Attendees" at bounding box center [823, 320] width 98 height 22
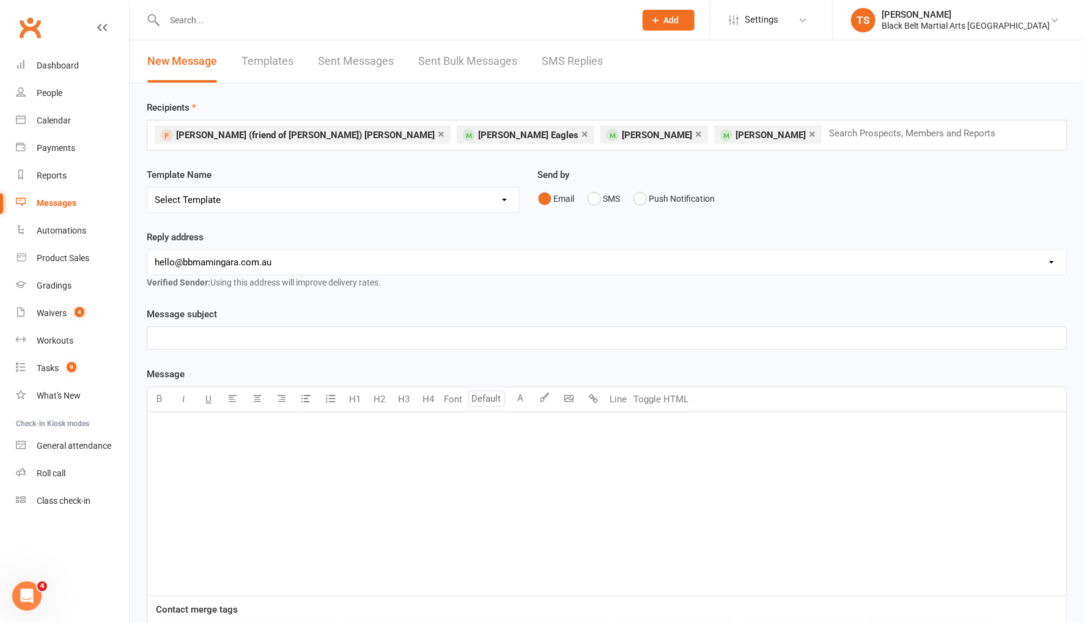
click at [438, 132] on link "×" at bounding box center [441, 134] width 7 height 20
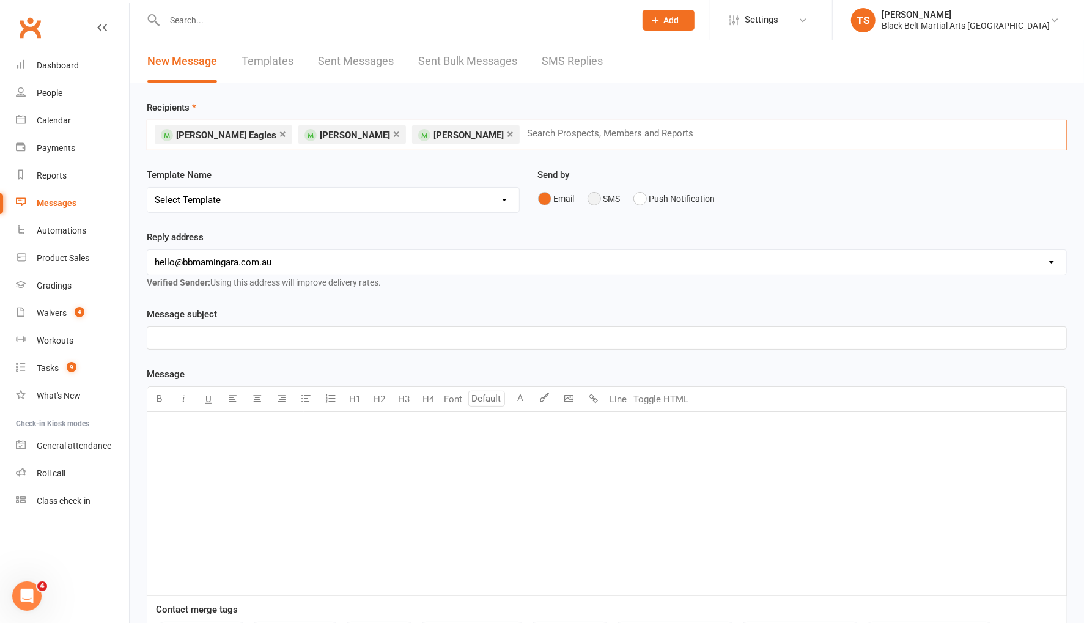
click at [595, 199] on button "SMS" at bounding box center [604, 198] width 33 height 23
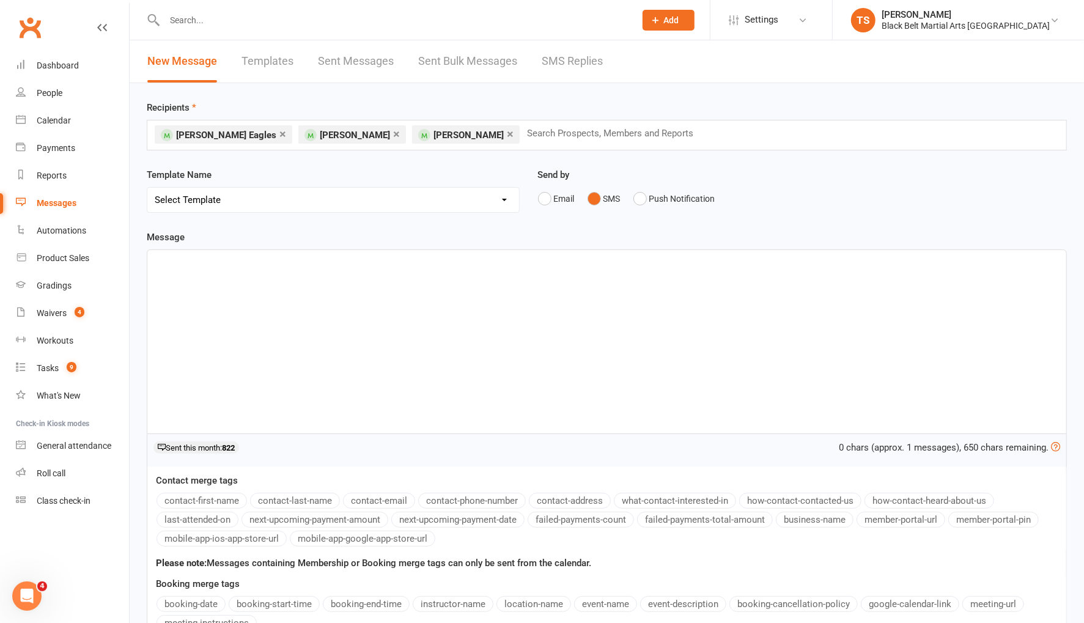
click at [325, 311] on div "﻿" at bounding box center [606, 341] width 919 height 183
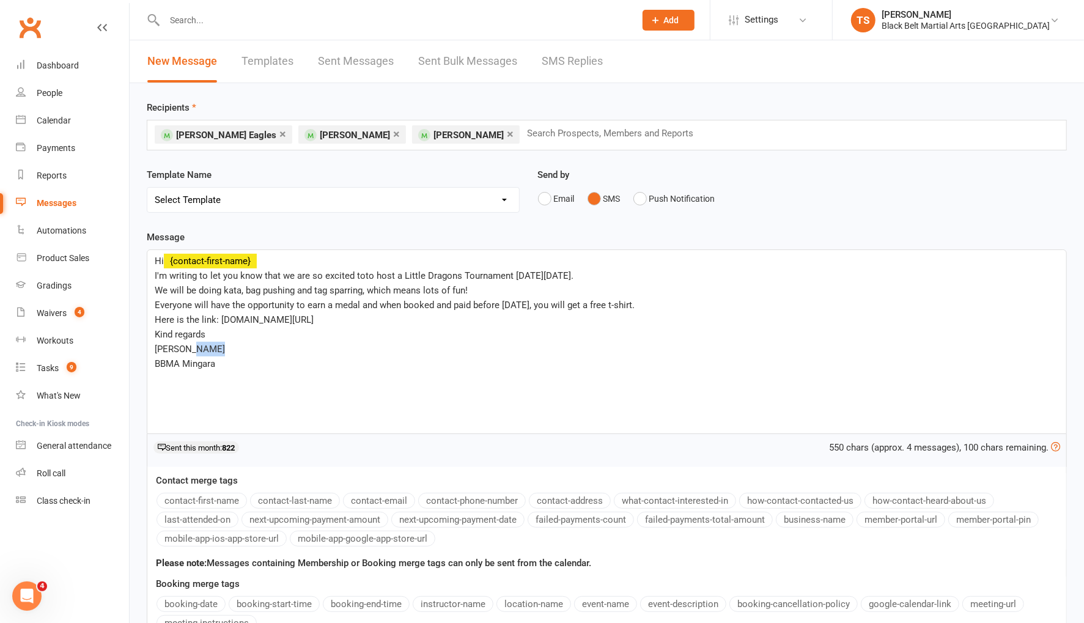
drag, startPoint x: 209, startPoint y: 348, endPoint x: 186, endPoint y: 350, distance: 23.3
click at [185, 350] on span "Tesshi Tanya" at bounding box center [190, 349] width 70 height 11
click at [229, 360] on p "BBMA Mingara" at bounding box center [607, 364] width 905 height 15
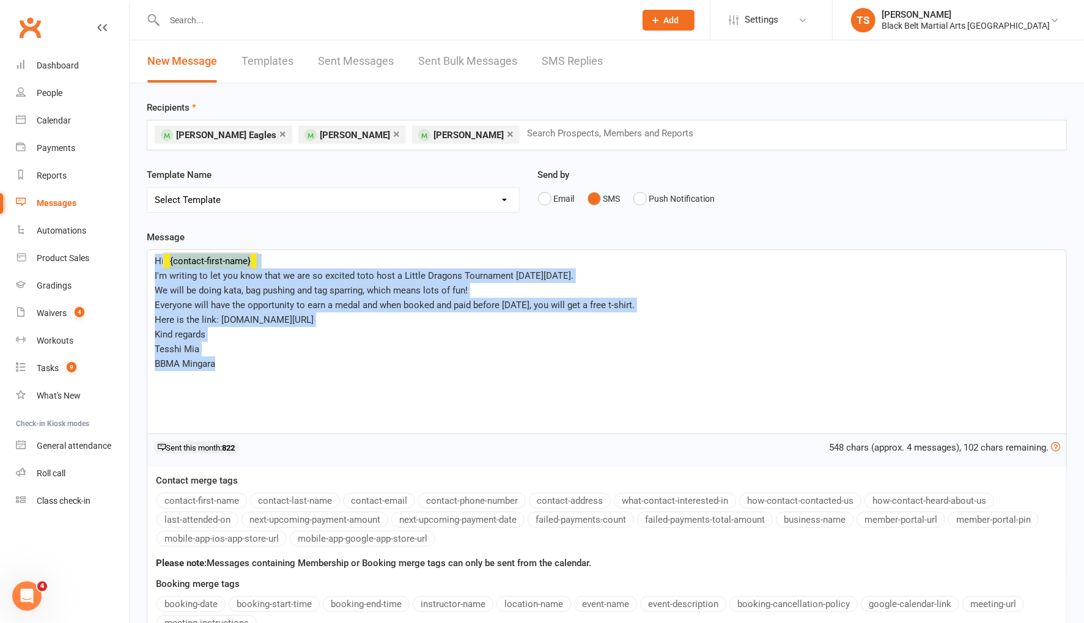
drag, startPoint x: 224, startPoint y: 361, endPoint x: 149, endPoint y: 258, distance: 127.0
click at [149, 258] on div "Hi ﻿ {contact-first-name} I'm writing to let you know that we are so excited to…" at bounding box center [606, 341] width 919 height 183
copy div "Hi ﻿ {contact-first-name} I'm writing to let you know that we are so excited to…"
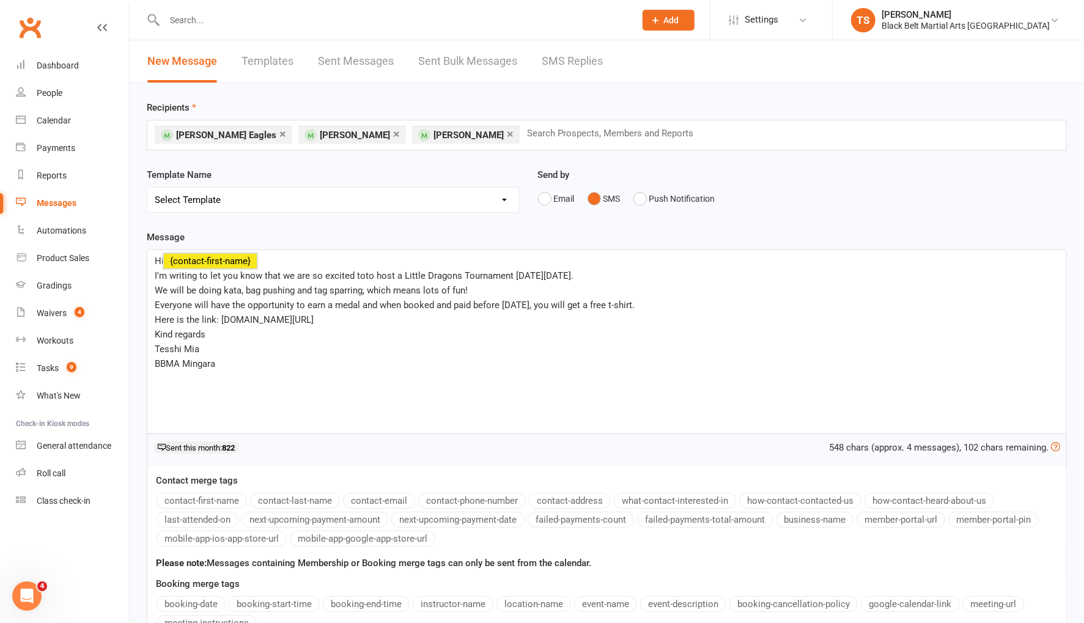
click at [139, 399] on div "Message Hi ﻿ {contact-first-name} I'm writing to let you know that we are so ex…" at bounding box center [607, 485] width 939 height 511
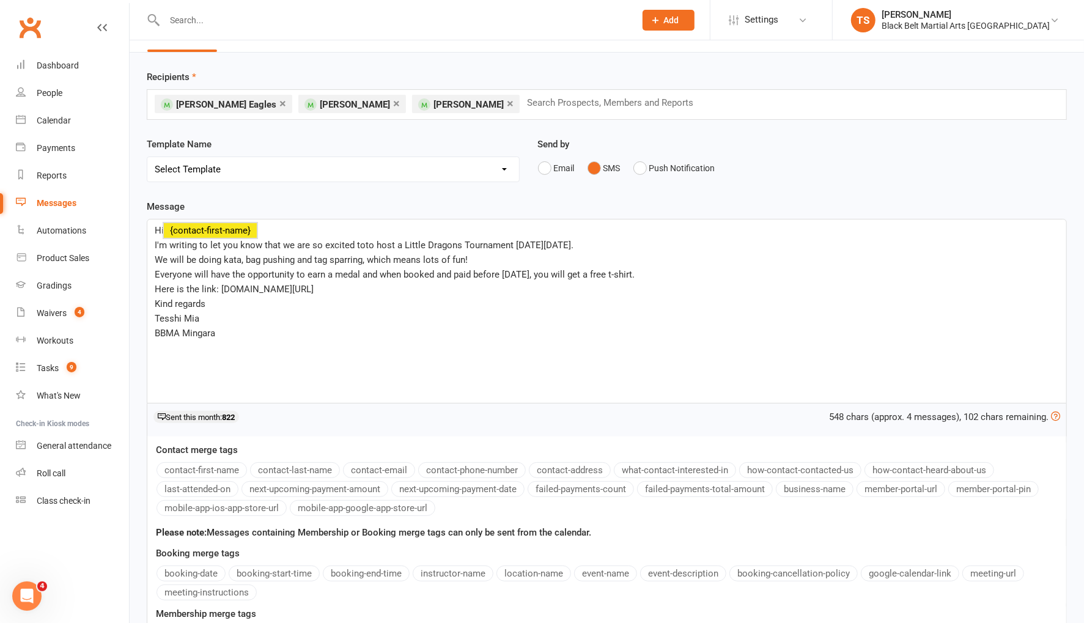
scroll to position [202, 0]
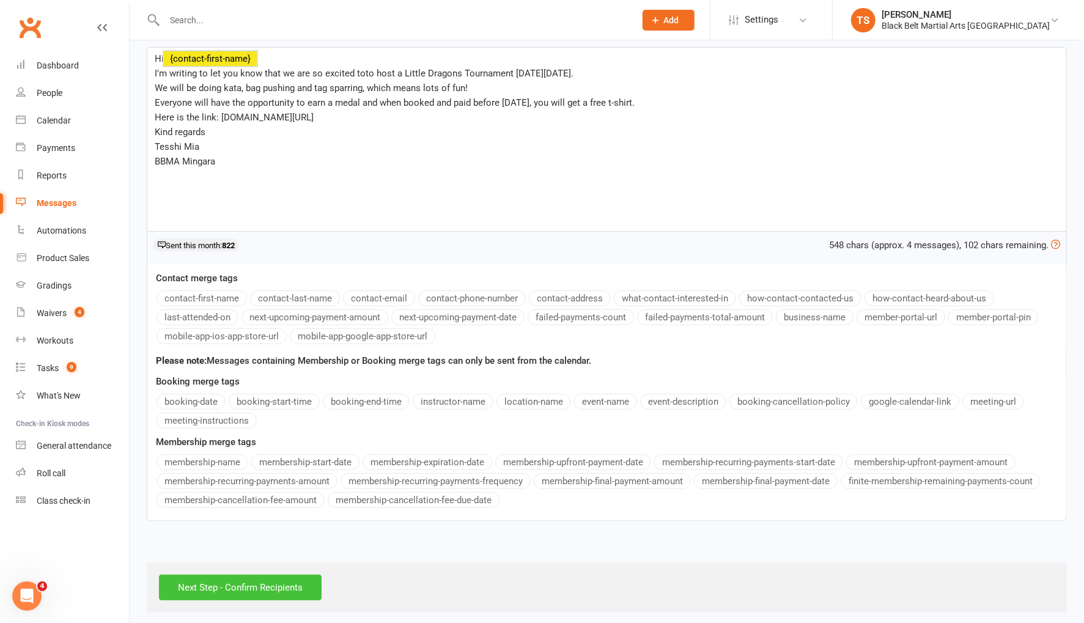
click at [316, 580] on input "Next Step - Confirm Recipients" at bounding box center [240, 588] width 163 height 26
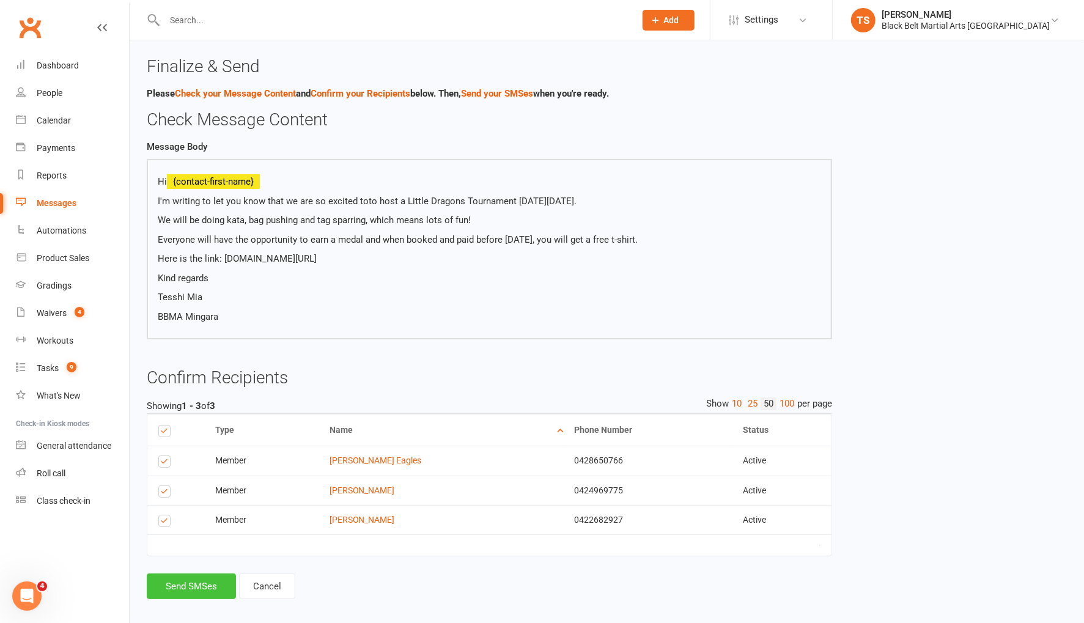
click at [208, 585] on button "Send SMSes" at bounding box center [191, 587] width 89 height 26
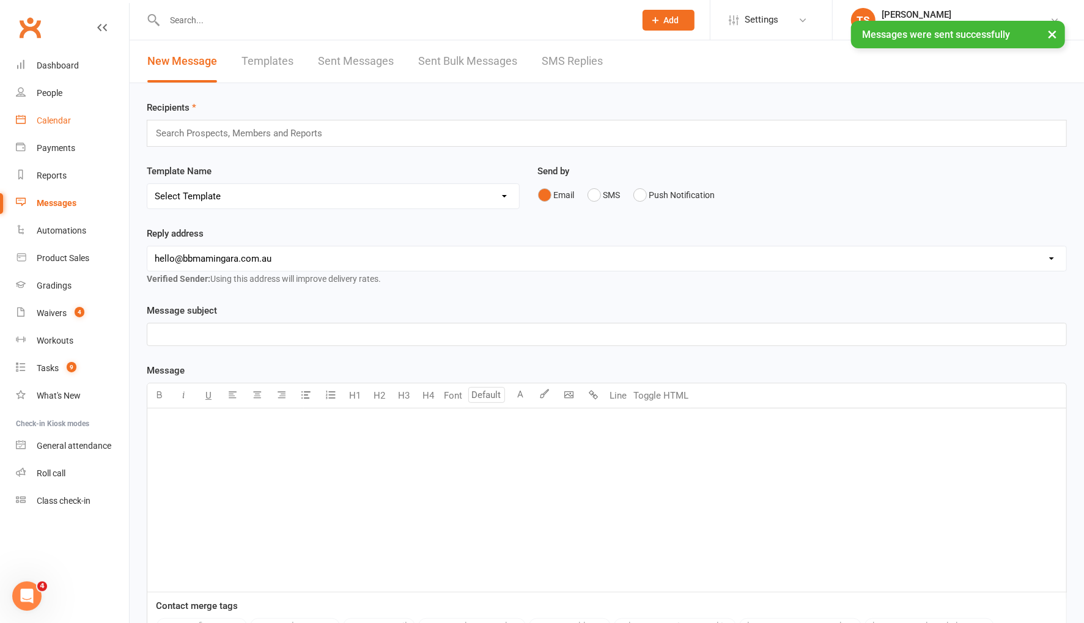
click at [62, 122] on div "Calendar" at bounding box center [54, 121] width 34 height 10
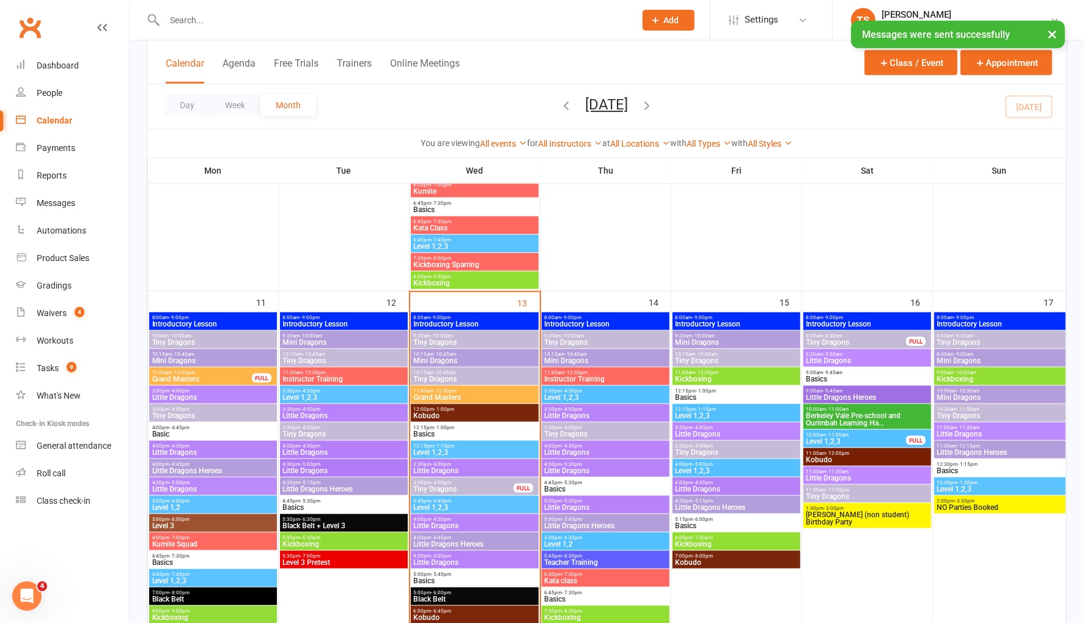
scroll to position [870, 0]
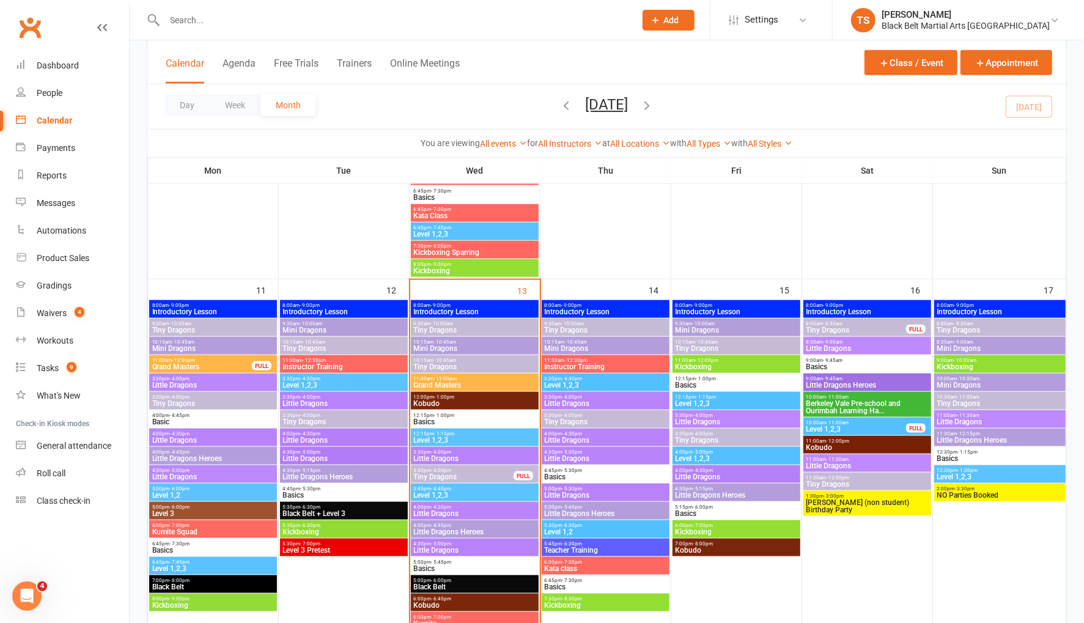
click at [960, 342] on span "- 9:00am" at bounding box center [965, 342] width 20 height 6
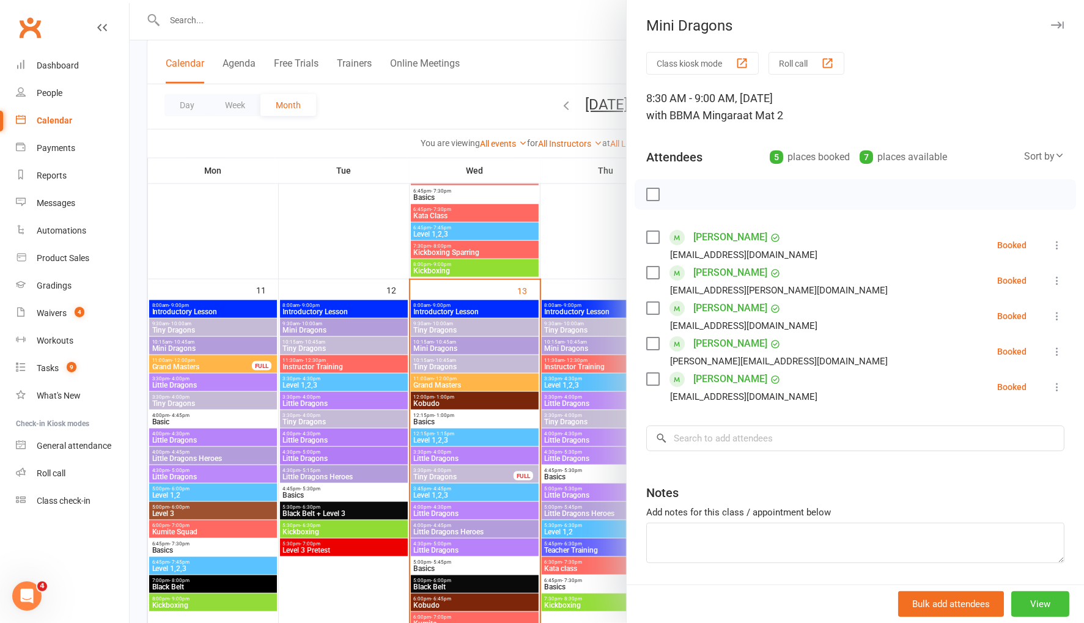
click at [1049, 603] on button "View" at bounding box center [1041, 604] width 58 height 26
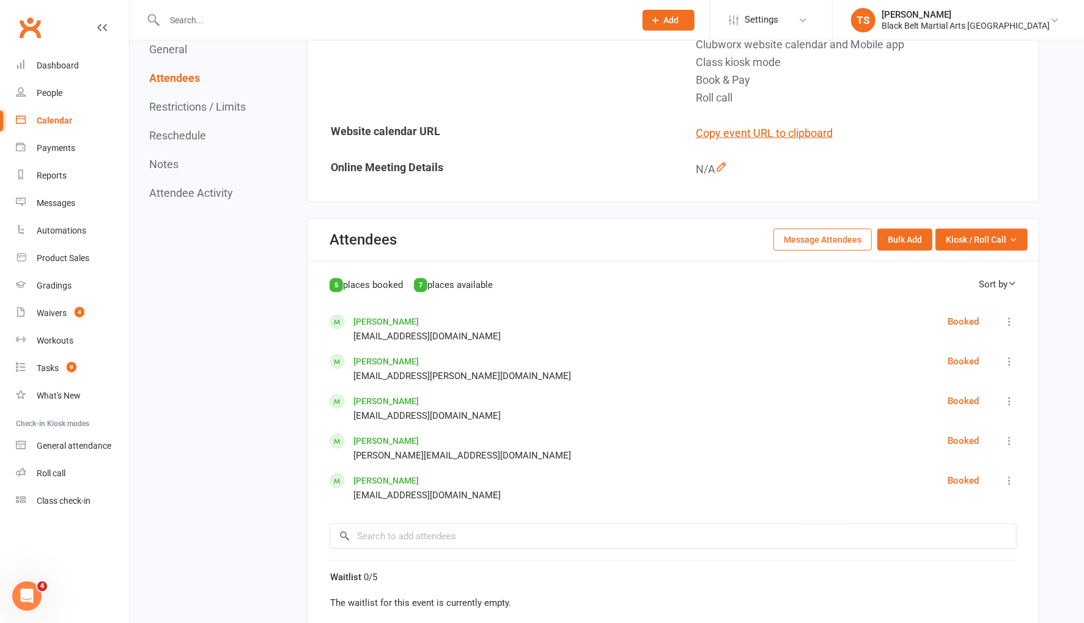
scroll to position [424, 0]
click at [799, 237] on button "Message Attendees" at bounding box center [823, 239] width 98 height 22
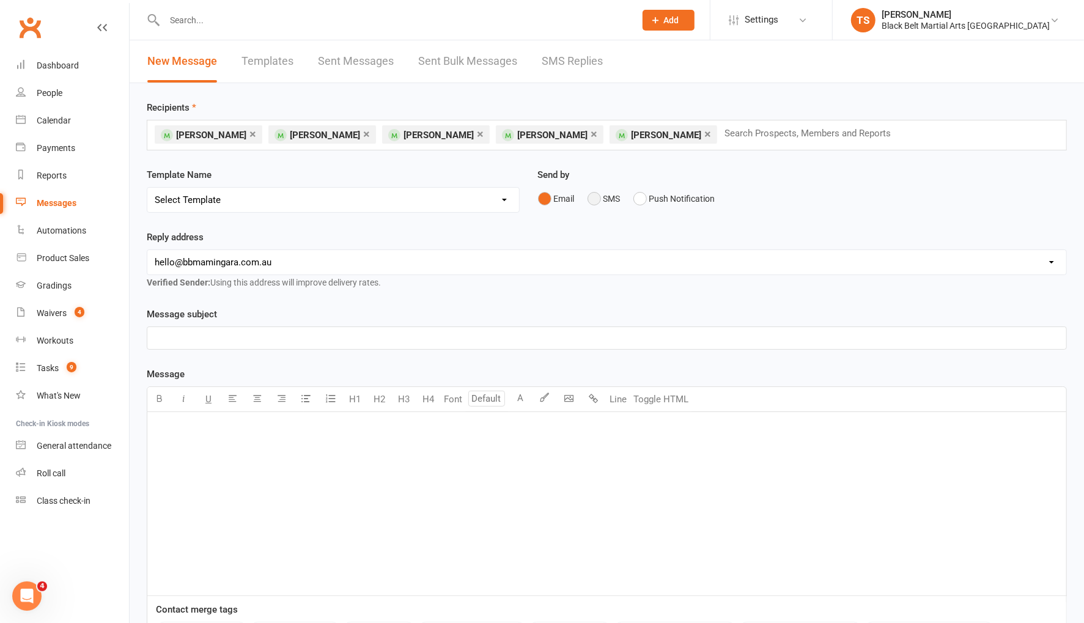
click at [601, 194] on button "SMS" at bounding box center [604, 198] width 33 height 23
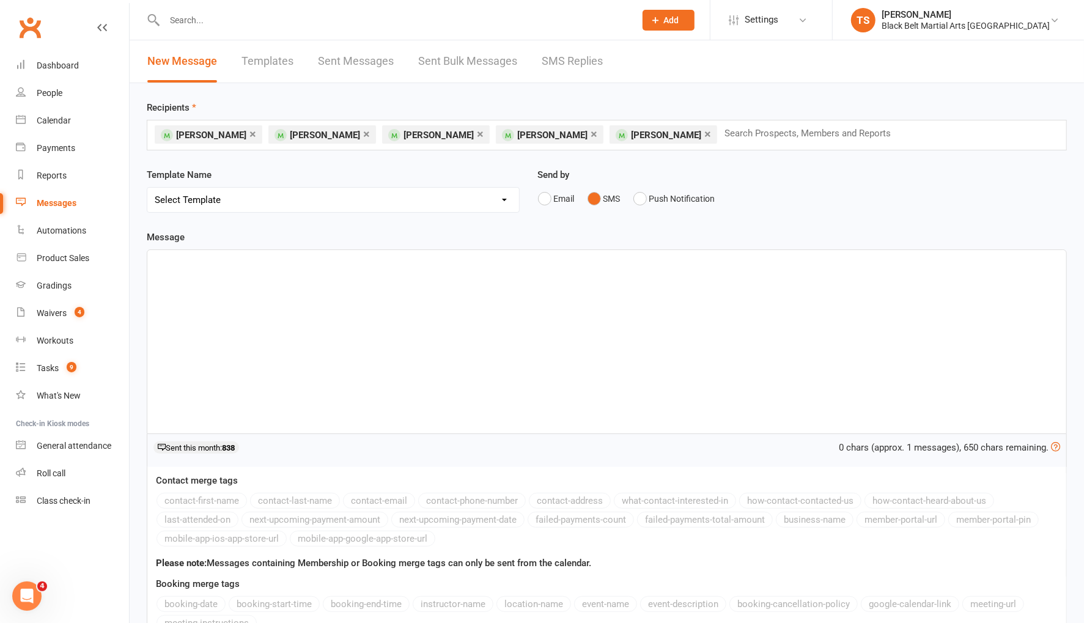
click at [591, 133] on link "×" at bounding box center [594, 134] width 7 height 20
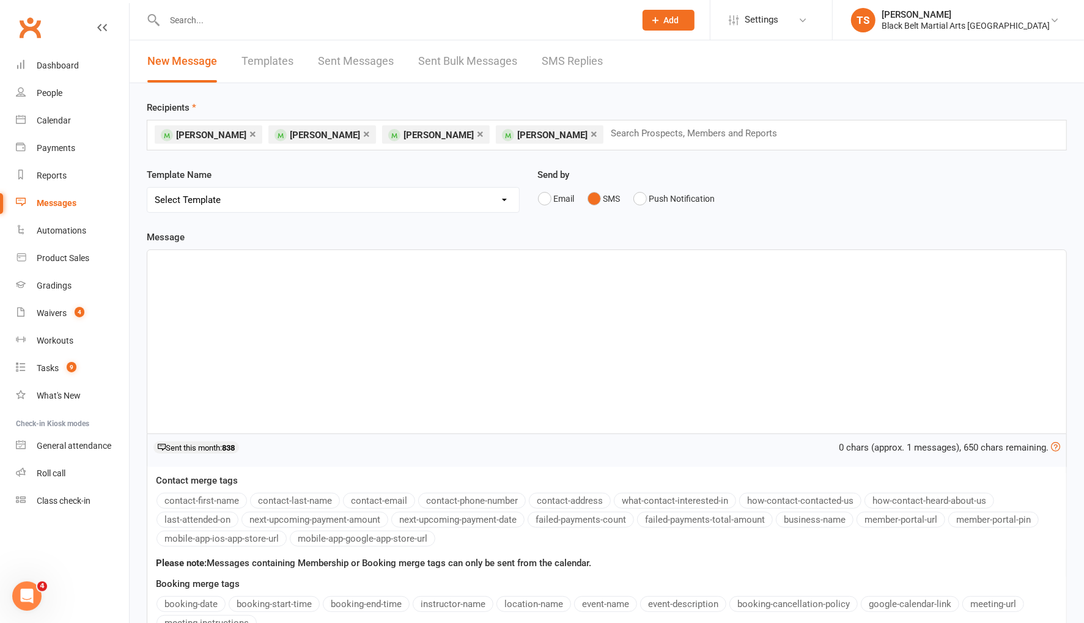
click at [228, 255] on p "﻿" at bounding box center [607, 261] width 905 height 15
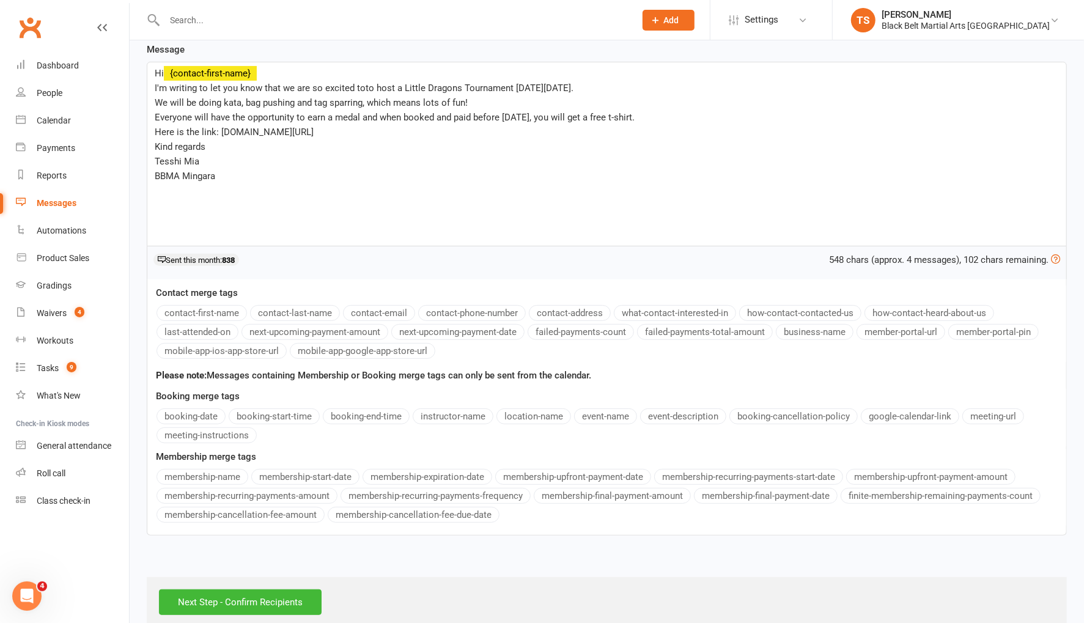
scroll to position [202, 0]
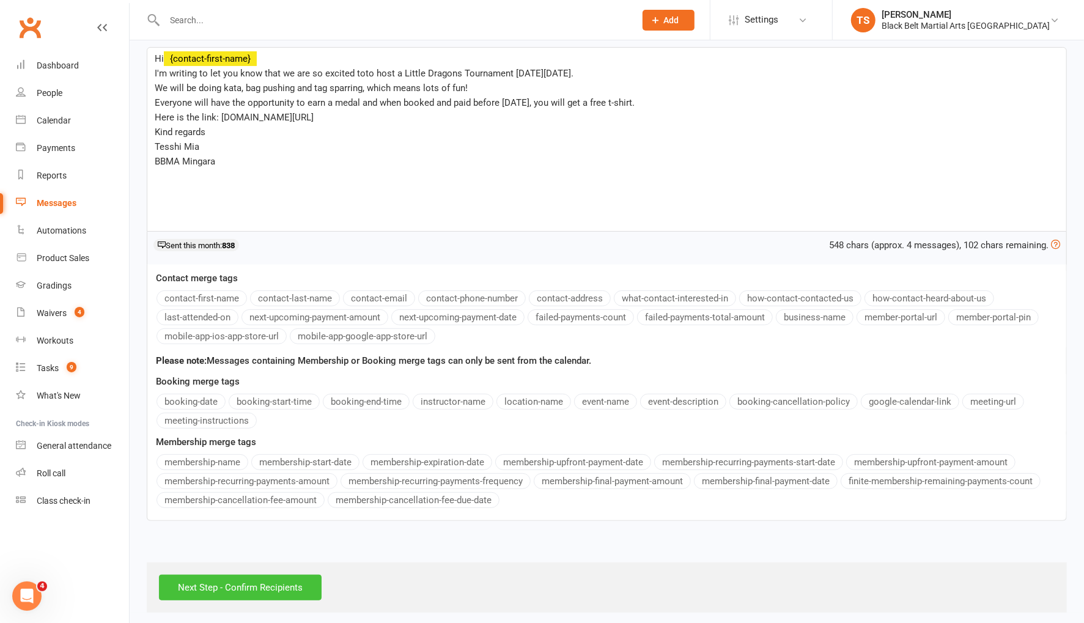
click at [246, 580] on input "Next Step - Confirm Recipients" at bounding box center [240, 588] width 163 height 26
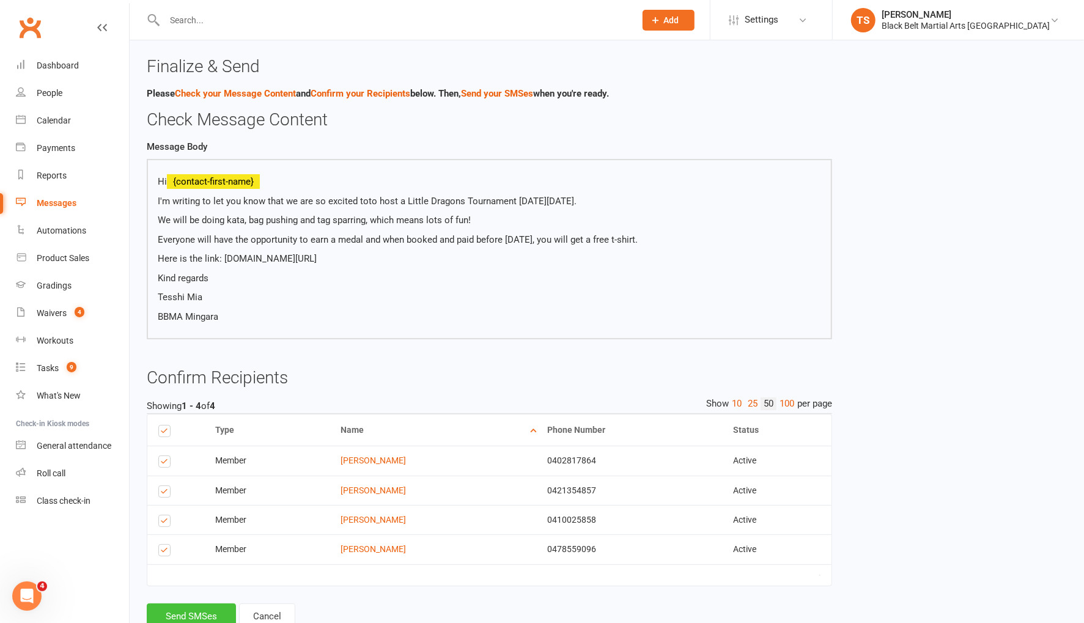
click at [185, 612] on button "Send SMSes" at bounding box center [191, 617] width 89 height 26
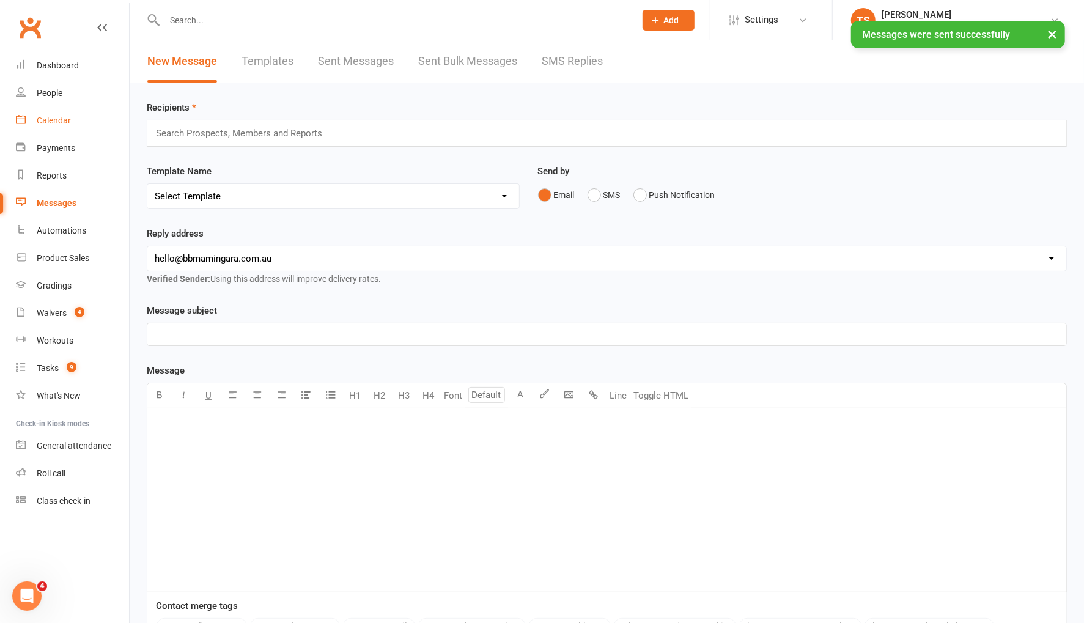
click at [55, 122] on div "Calendar" at bounding box center [54, 121] width 34 height 10
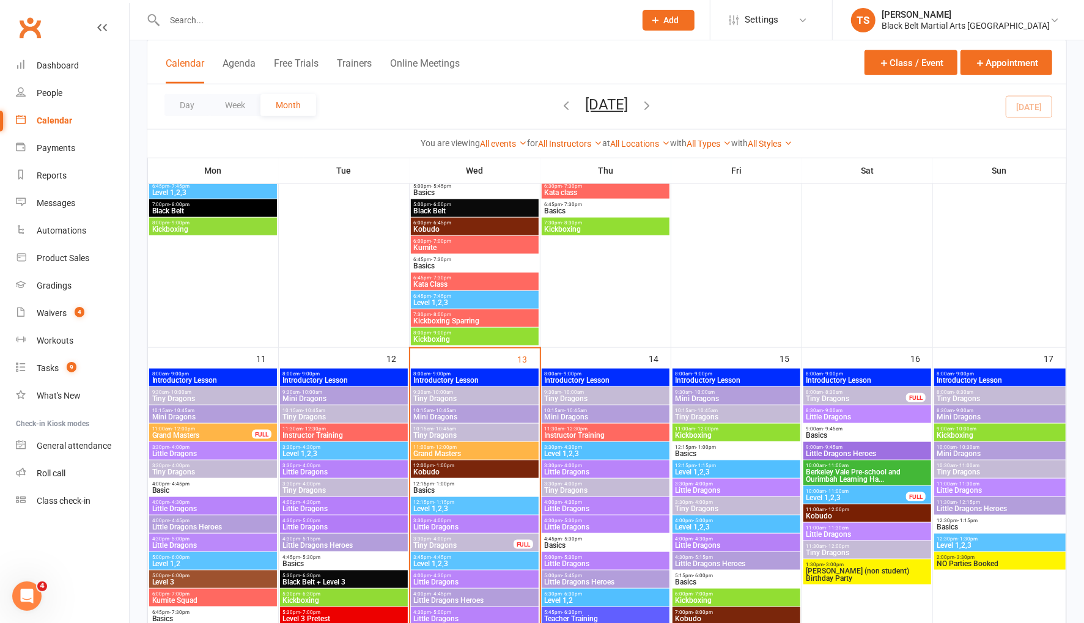
scroll to position [802, 0]
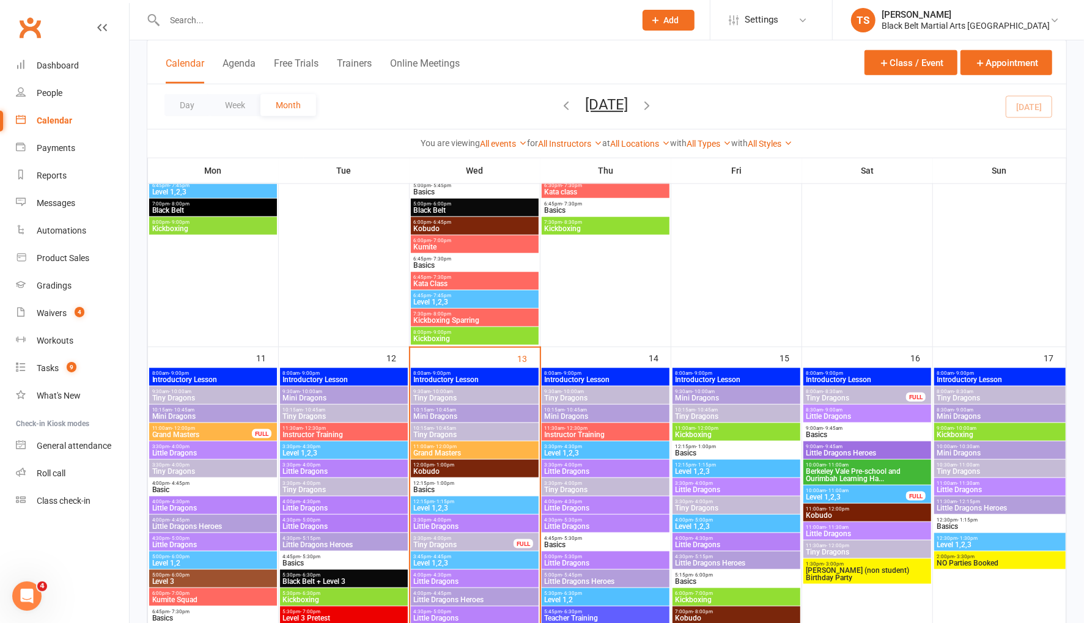
click at [965, 451] on span "Mini Dragons" at bounding box center [1000, 453] width 127 height 7
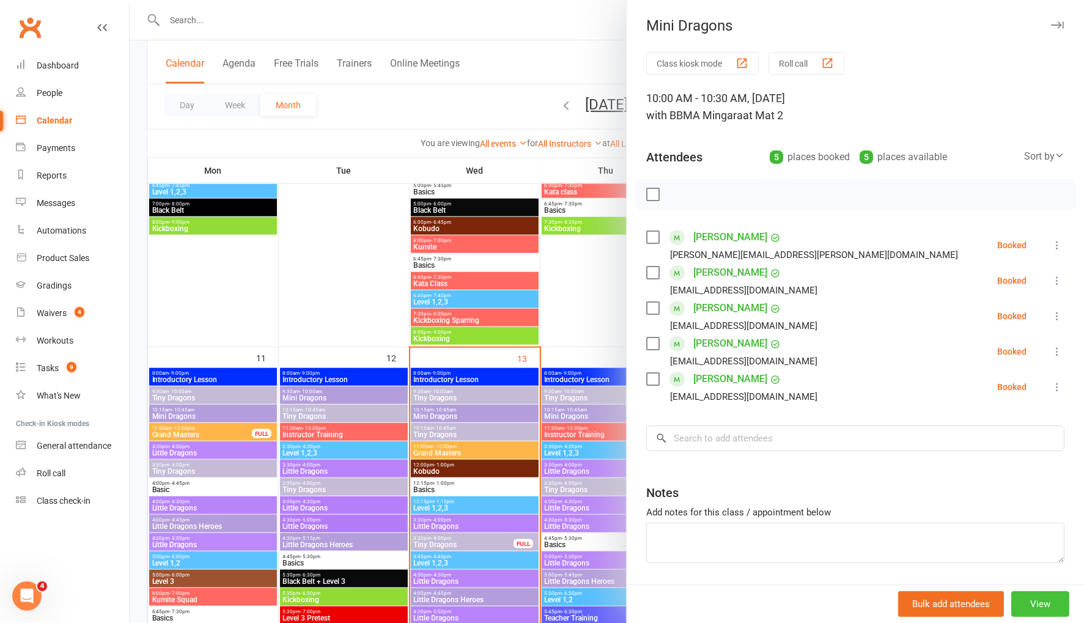
click at [1051, 610] on button "View" at bounding box center [1041, 604] width 58 height 26
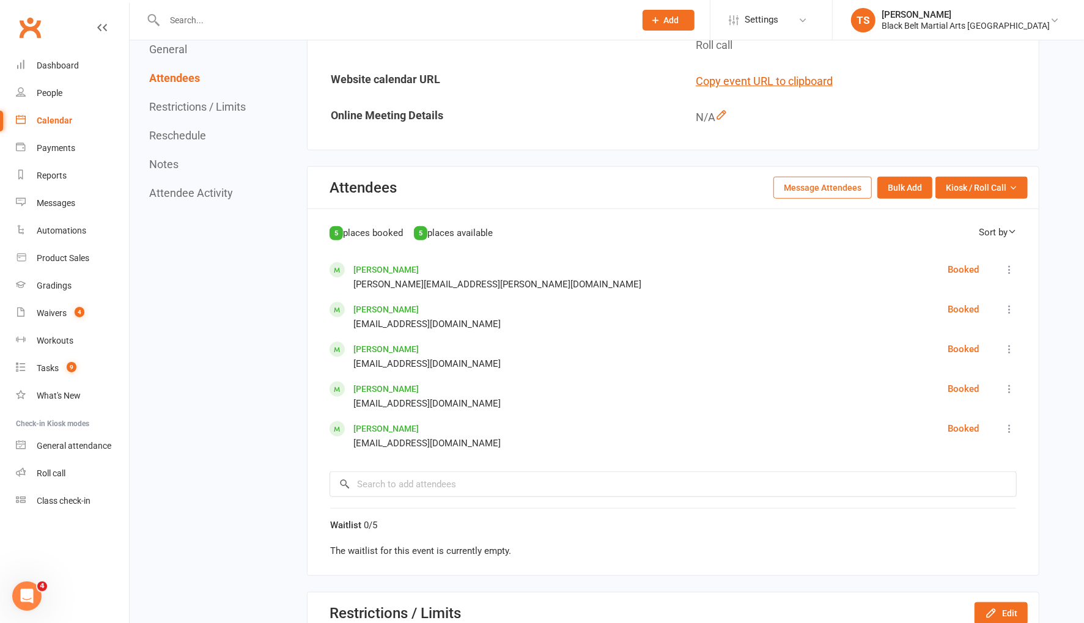
scroll to position [557, 0]
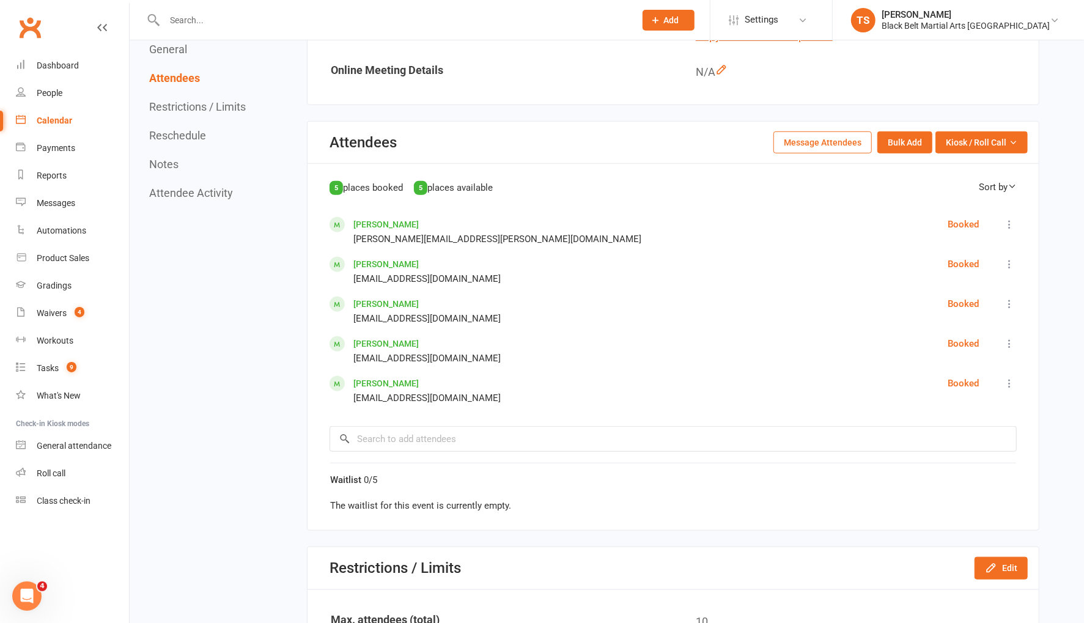
click at [829, 135] on button "Message Attendees" at bounding box center [823, 142] width 98 height 22
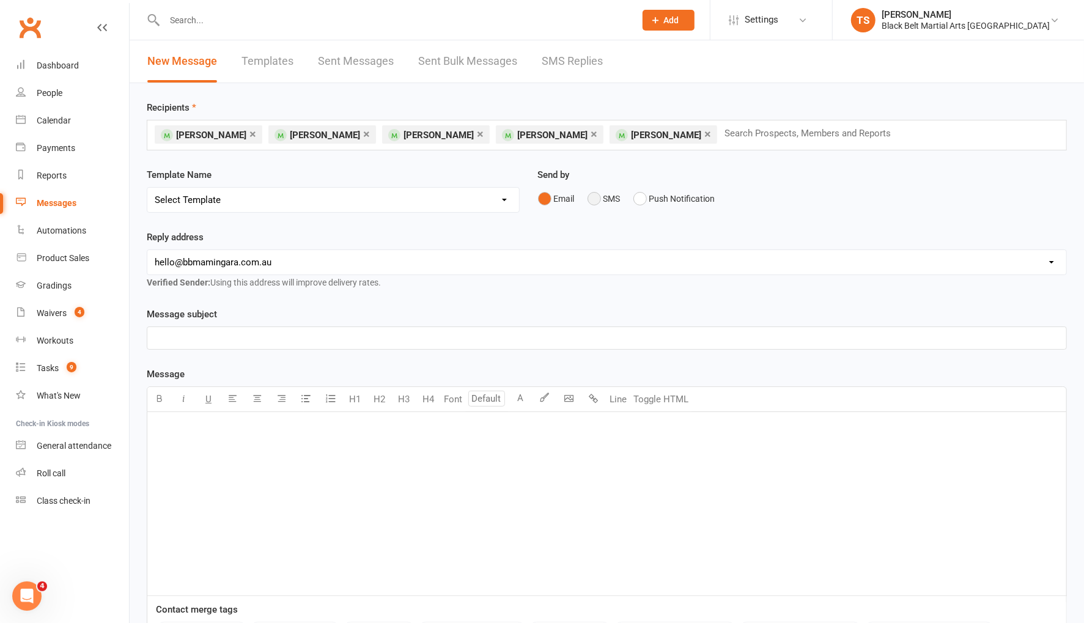
click at [596, 198] on button "SMS" at bounding box center [604, 198] width 33 height 23
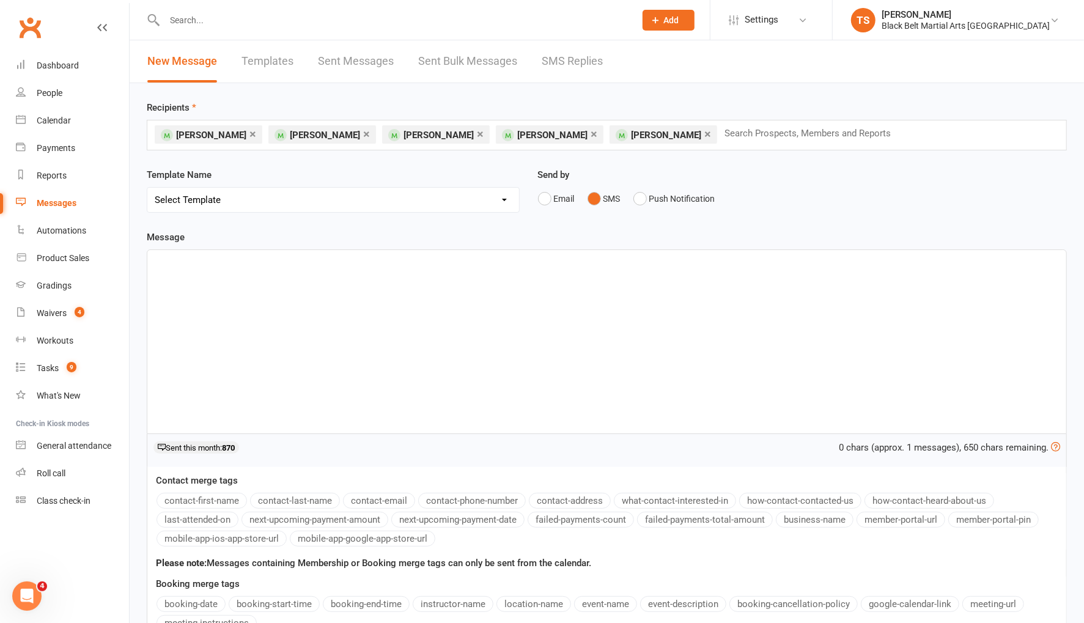
click at [204, 262] on p "﻿" at bounding box center [607, 261] width 905 height 15
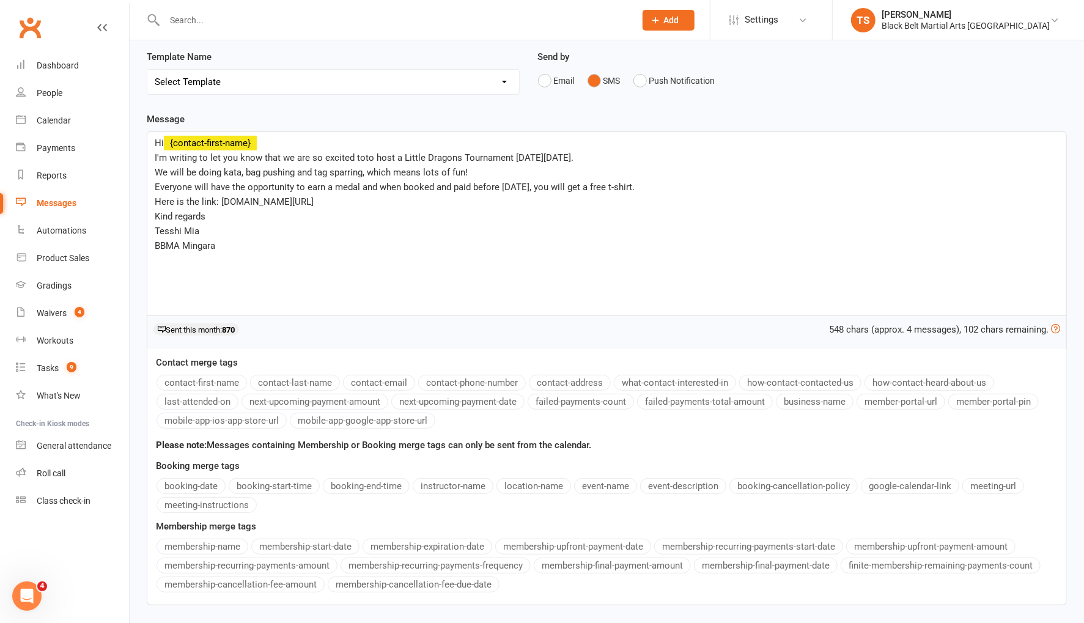
scroll to position [160, 0]
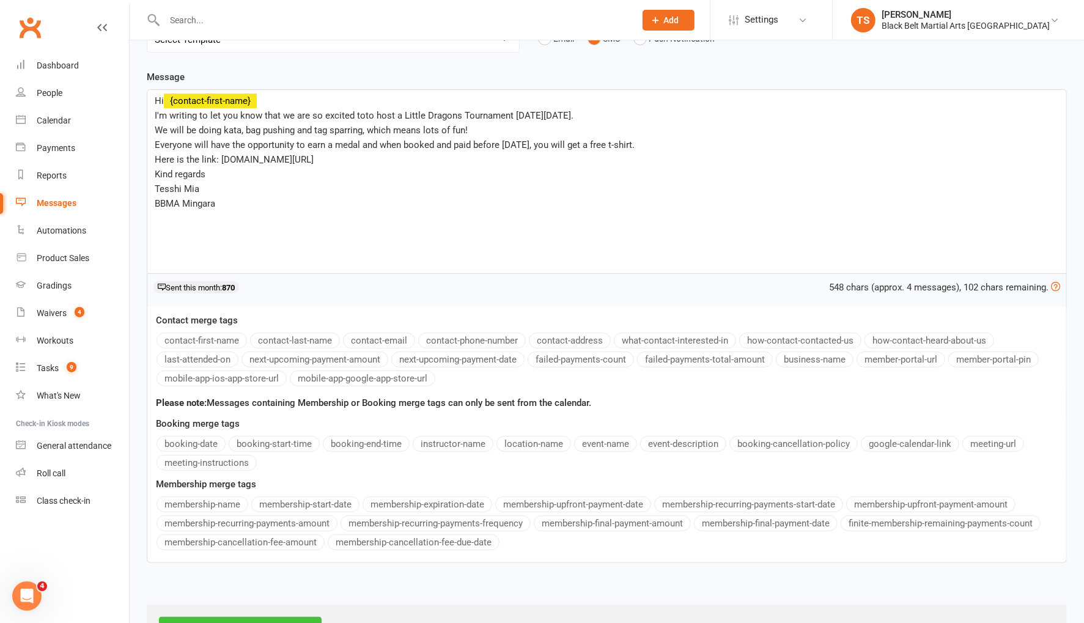
click at [296, 617] on input "Next Step - Confirm Recipients" at bounding box center [240, 630] width 163 height 26
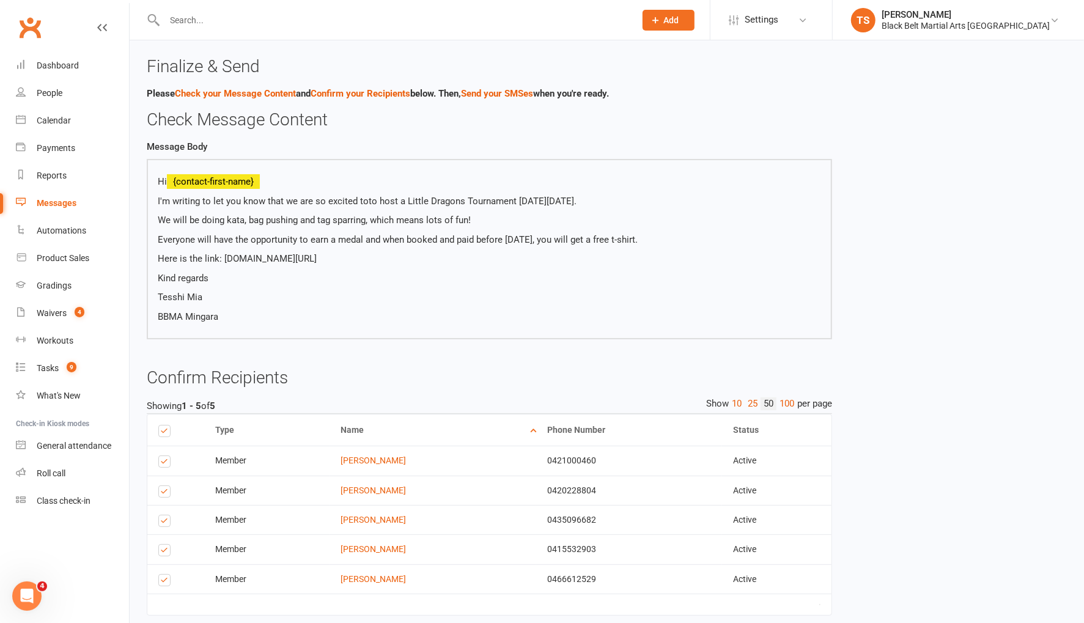
scroll to position [66, 0]
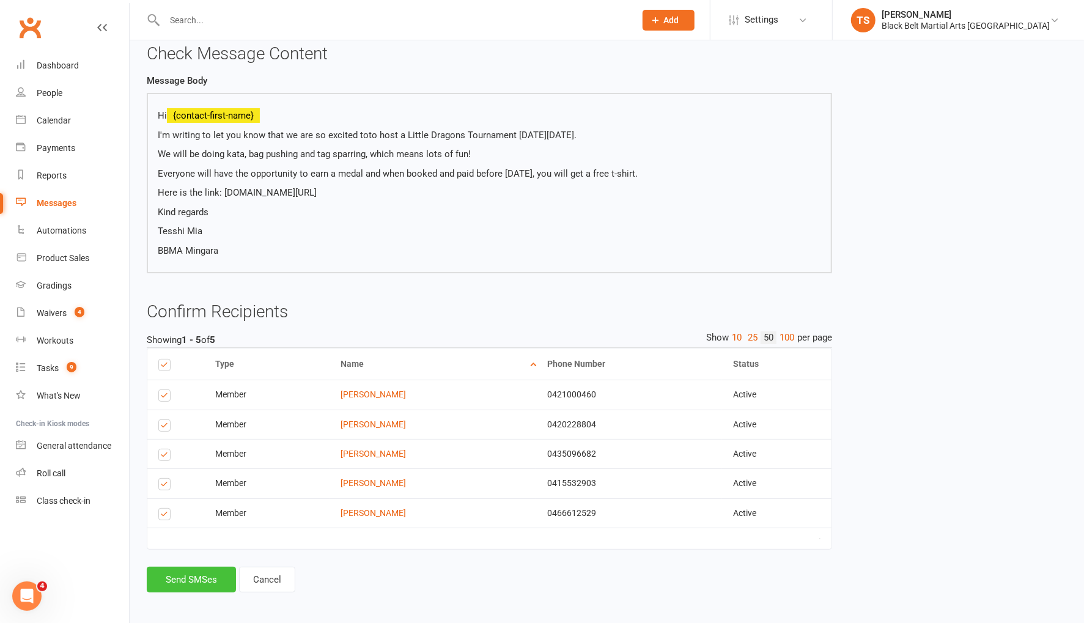
click at [203, 577] on button "Send SMSes" at bounding box center [191, 580] width 89 height 26
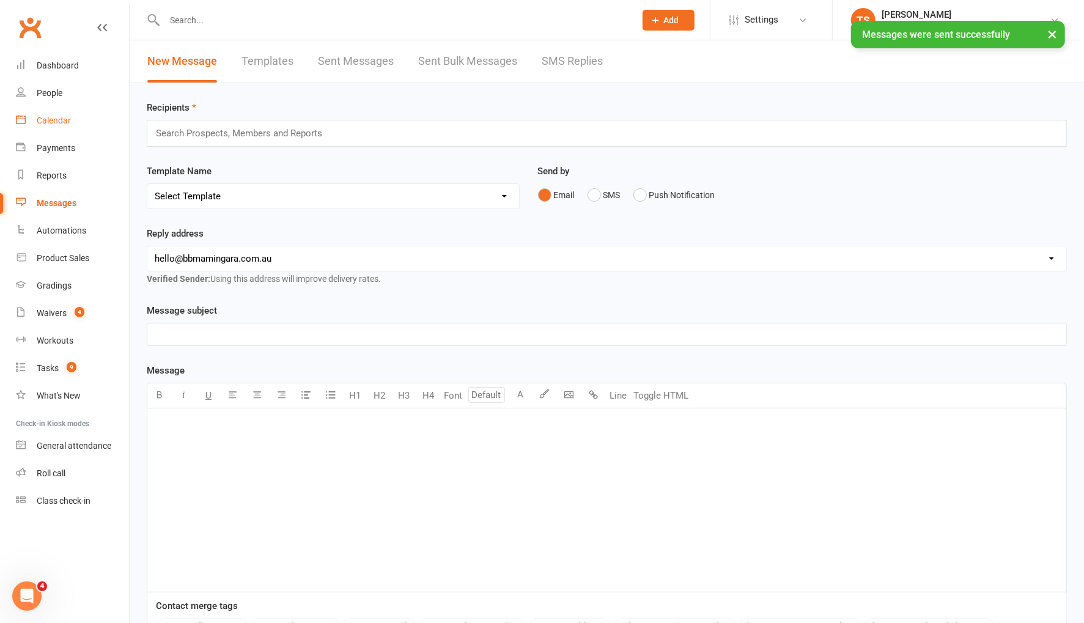
drag, startPoint x: 49, startPoint y: 124, endPoint x: 190, endPoint y: 151, distance: 143.9
click at [49, 124] on div "Calendar" at bounding box center [54, 121] width 34 height 10
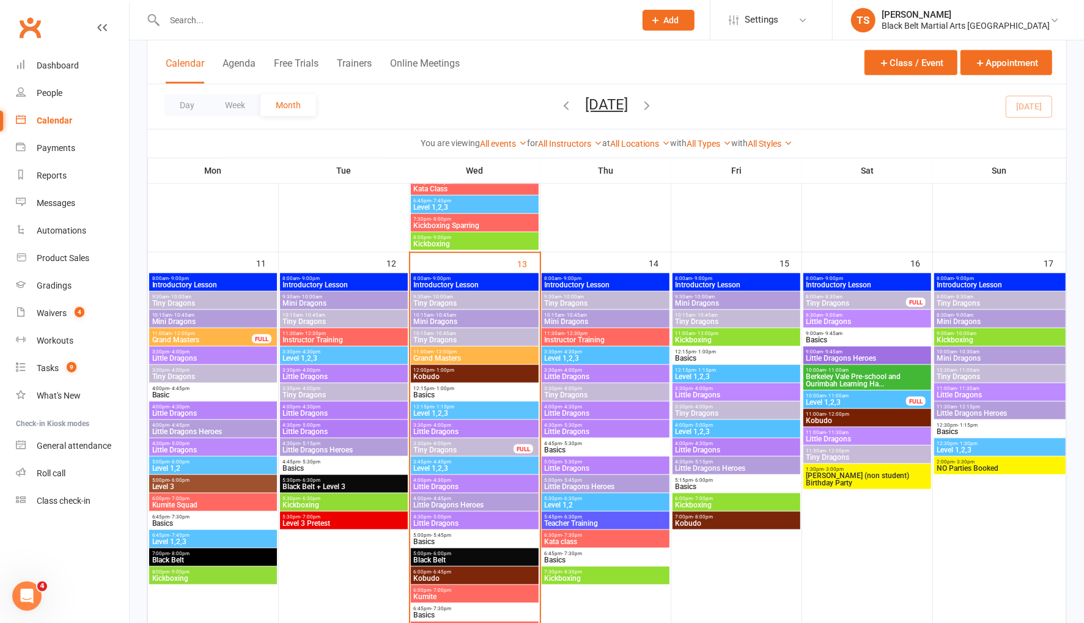
scroll to position [903, 0]
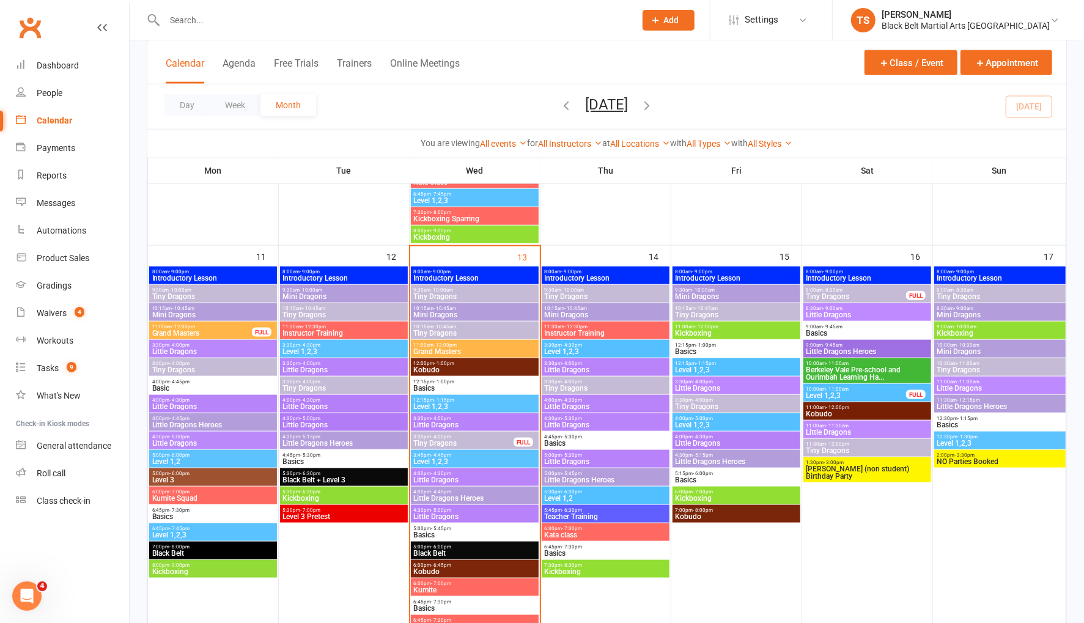
click at [957, 368] on span "Tiny Dragons" at bounding box center [1000, 369] width 127 height 7
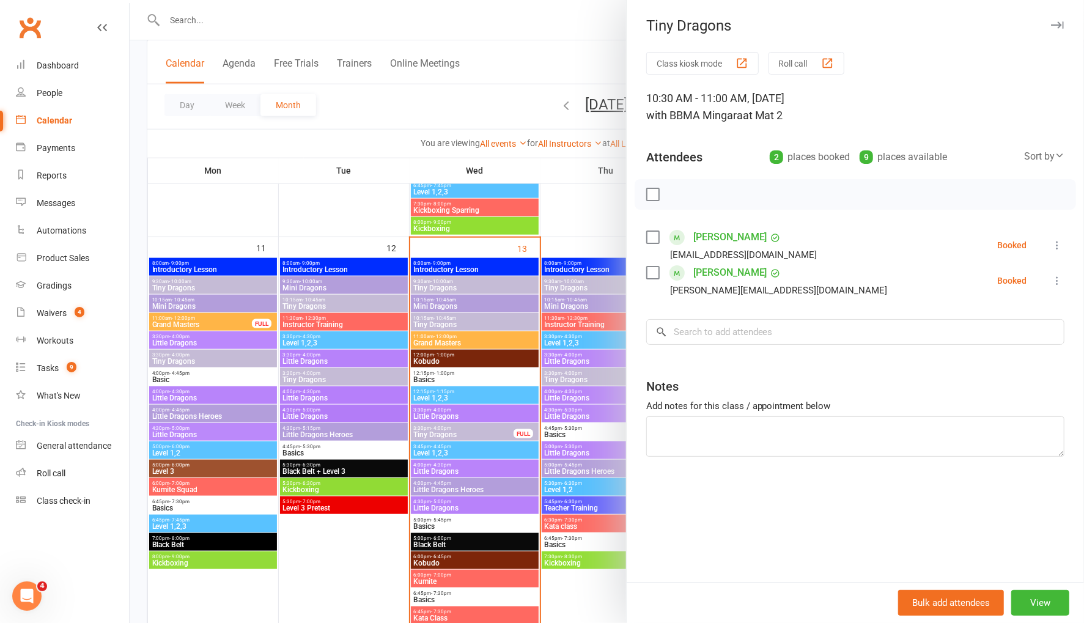
scroll to position [912, 0]
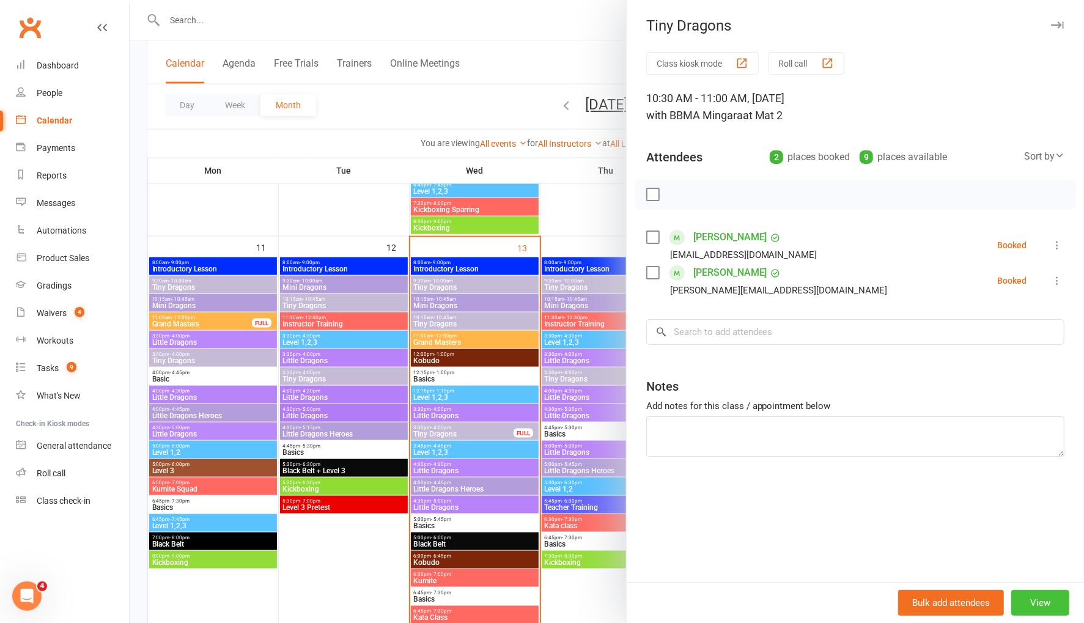
click at [1045, 604] on button "View" at bounding box center [1041, 603] width 58 height 26
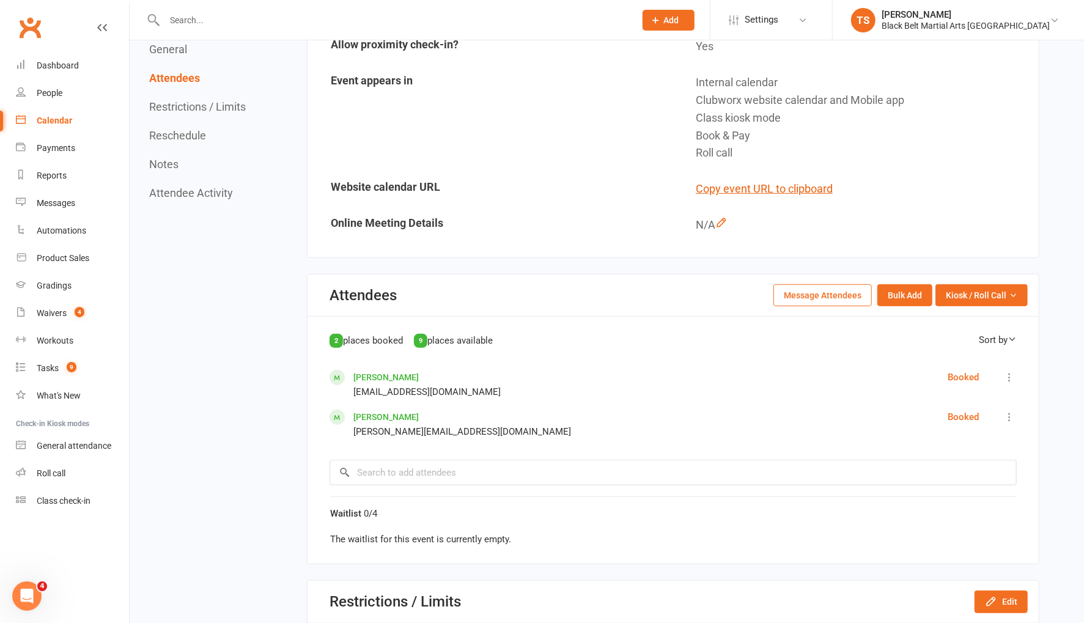
scroll to position [464, 0]
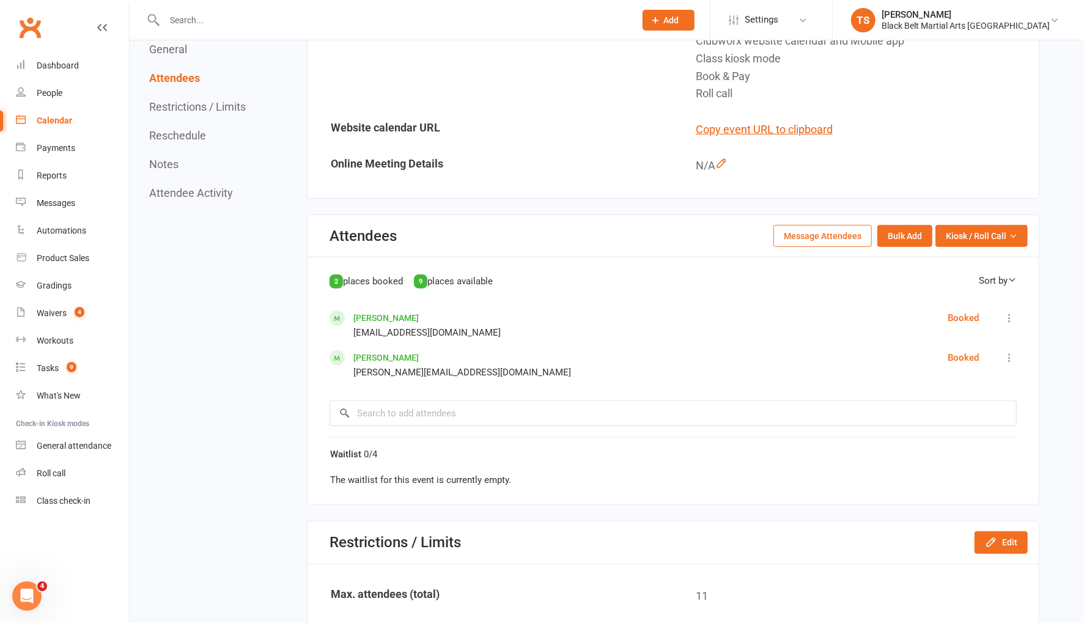
click at [824, 231] on button "Message Attendees" at bounding box center [823, 236] width 98 height 22
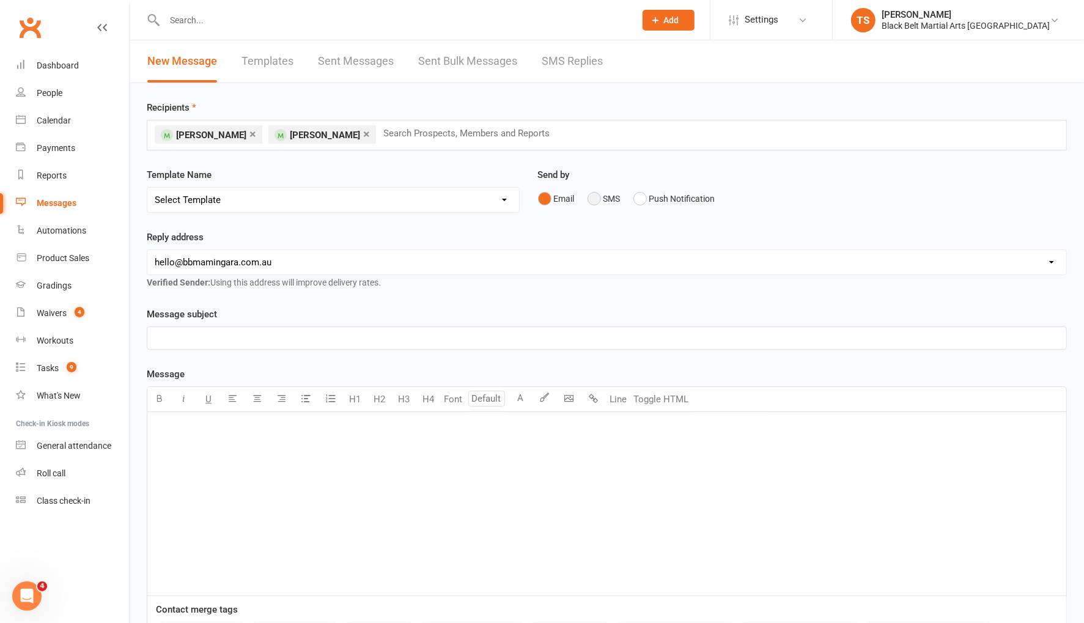
click at [591, 200] on button "SMS" at bounding box center [604, 198] width 33 height 23
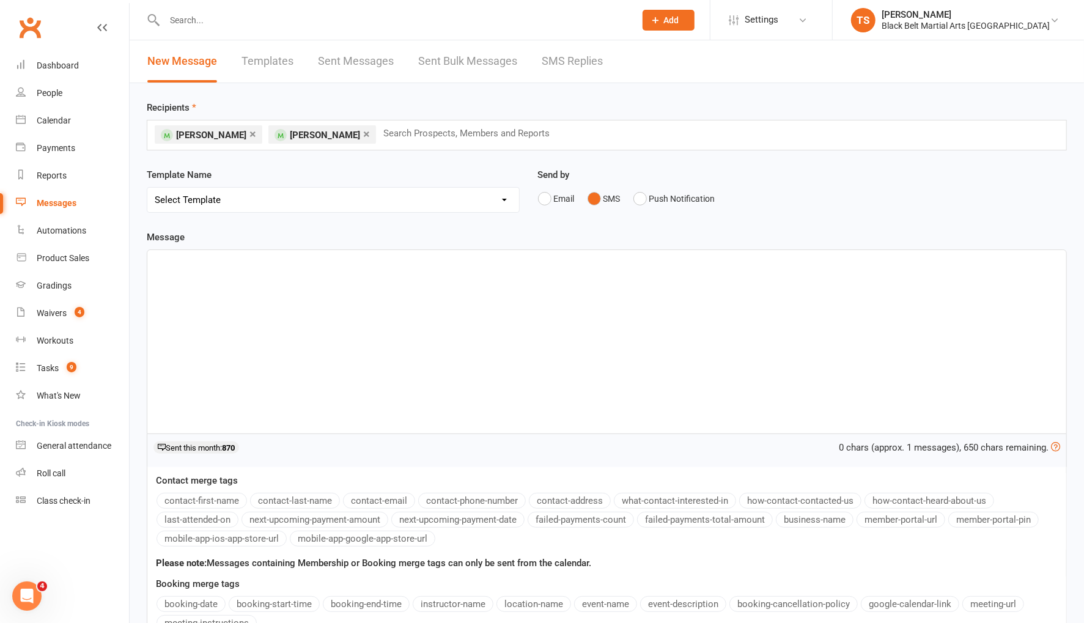
click at [335, 289] on div "﻿" at bounding box center [606, 341] width 919 height 183
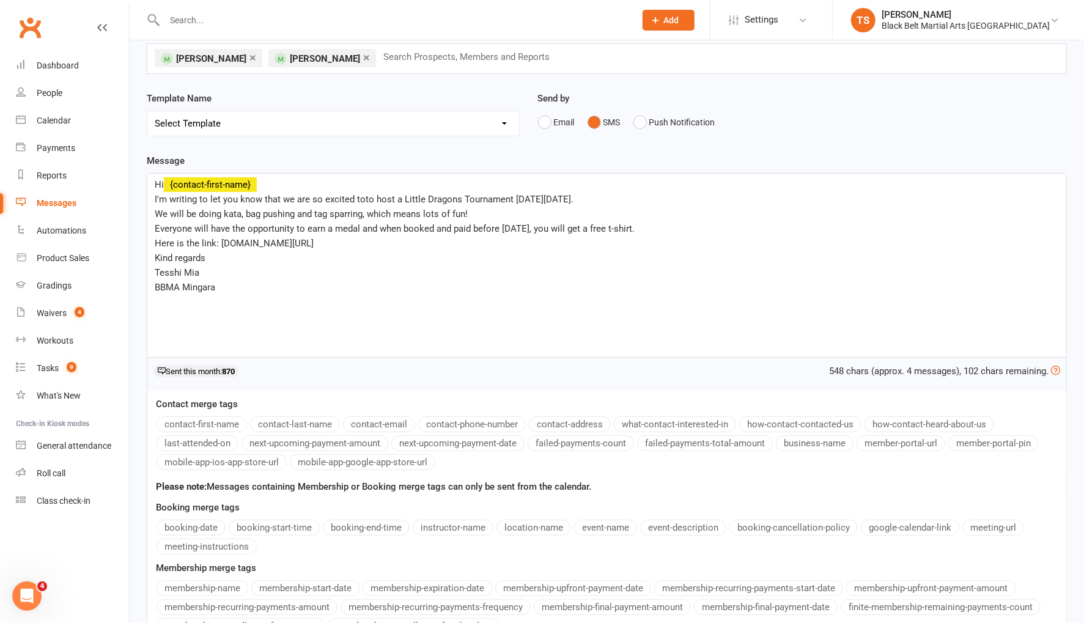
scroll to position [191, 0]
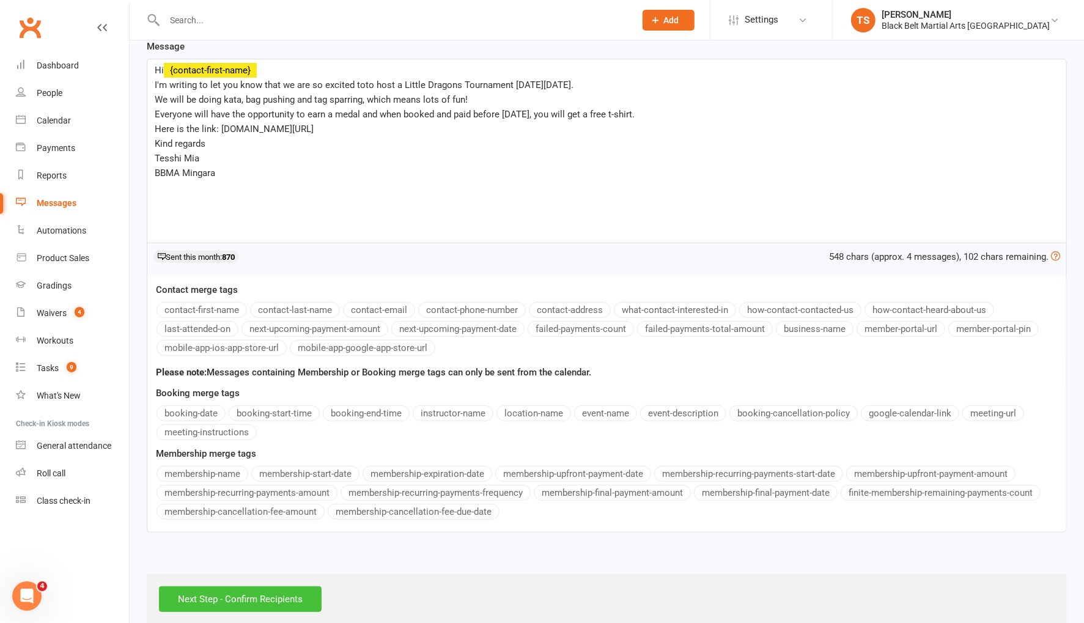
click at [292, 588] on input "Next Step - Confirm Recipients" at bounding box center [240, 599] width 163 height 26
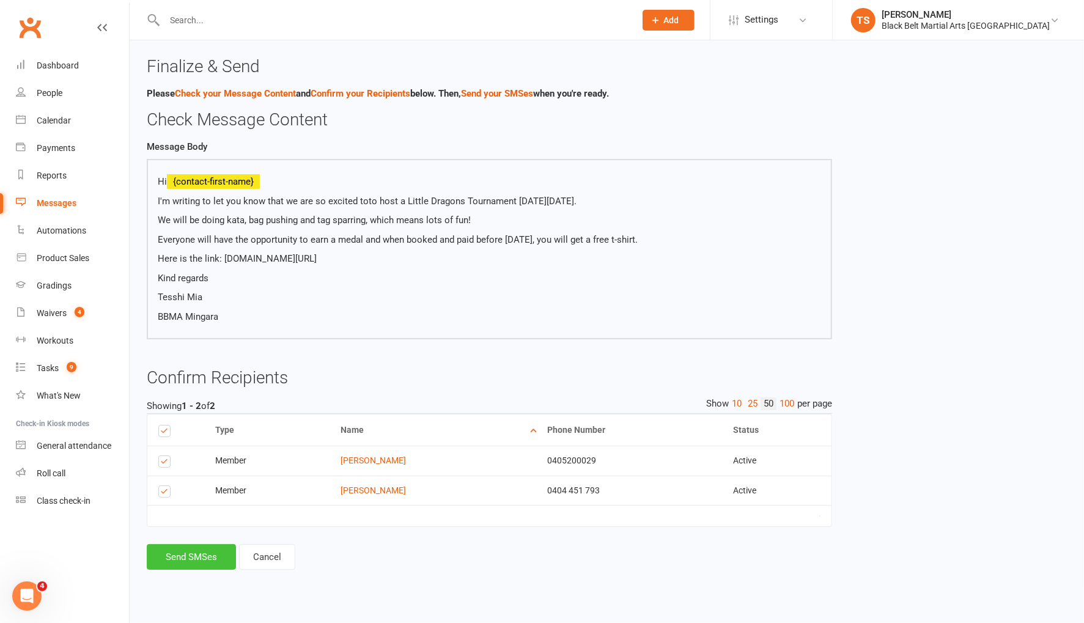
click at [178, 551] on button "Send SMSes" at bounding box center [191, 557] width 89 height 26
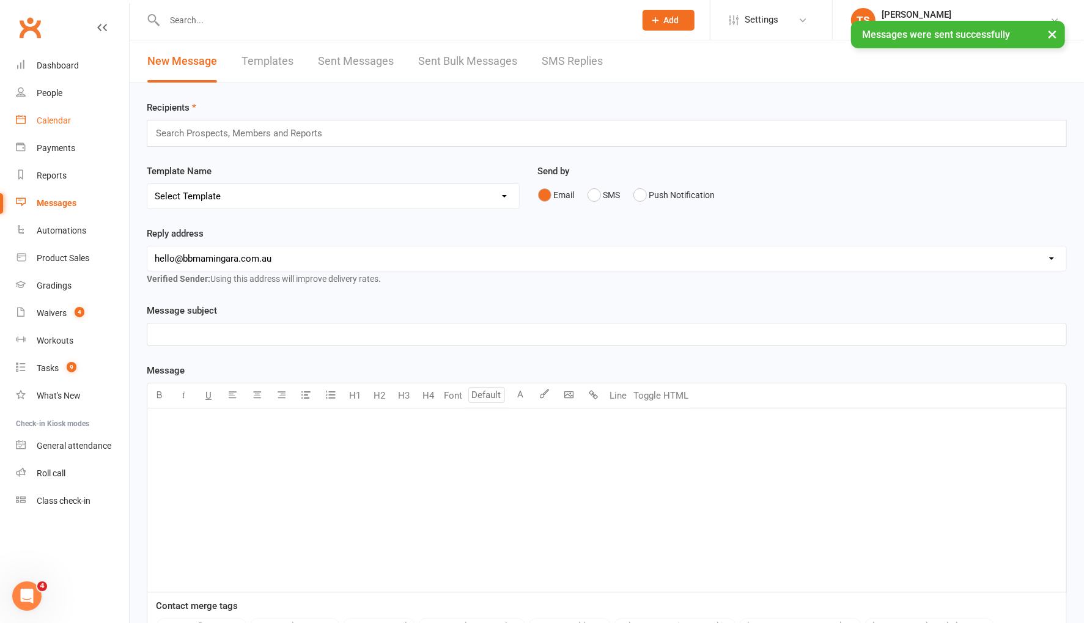
click at [62, 119] on div "Calendar" at bounding box center [54, 121] width 34 height 10
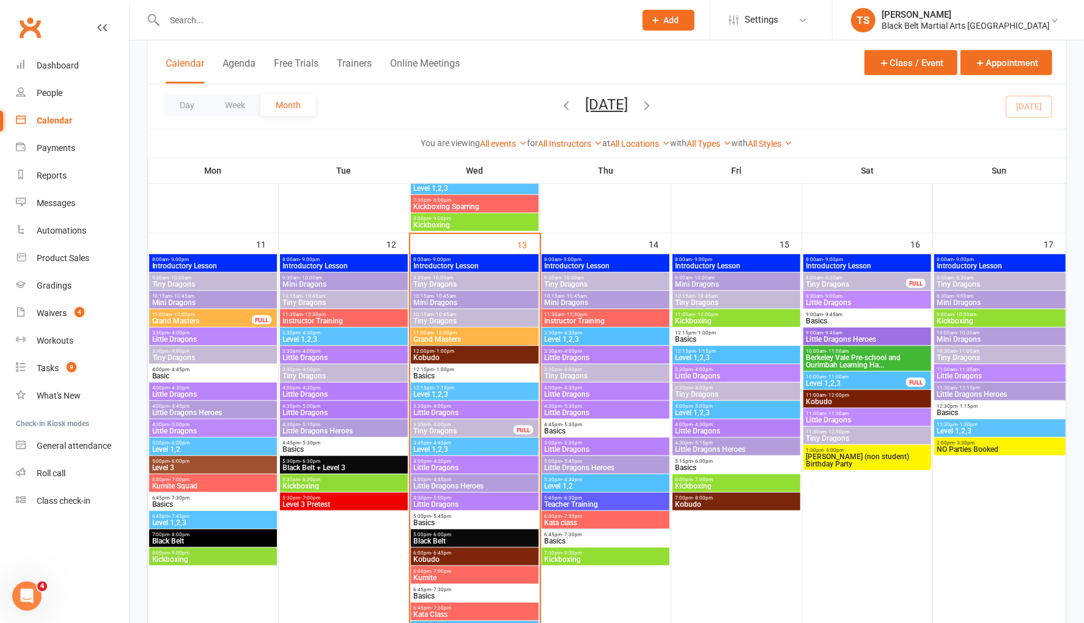
scroll to position [972, 0]
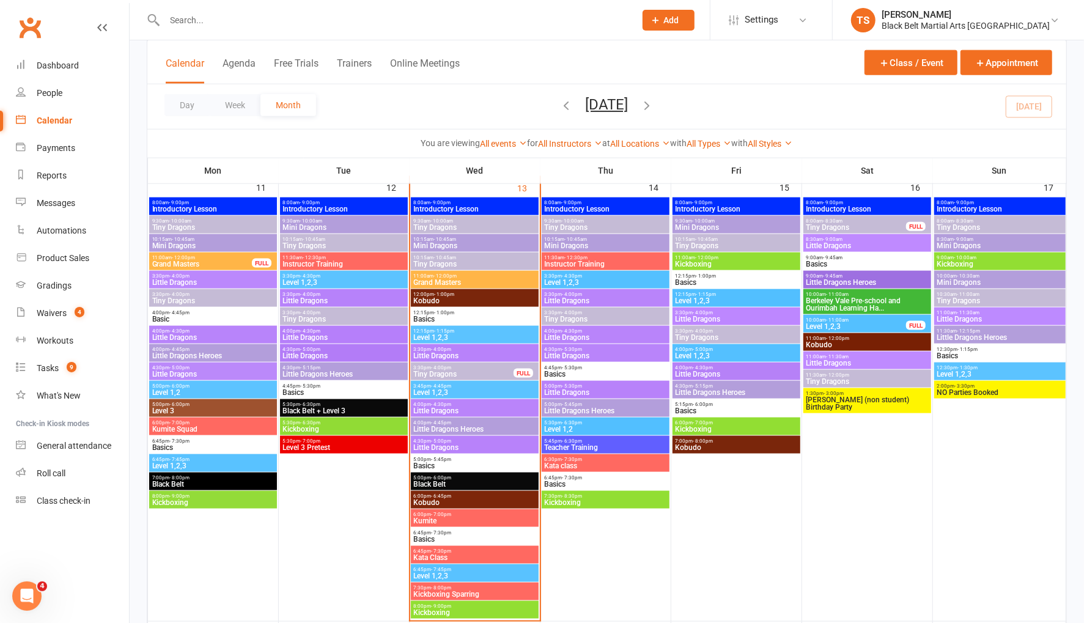
click at [951, 316] on span "Little Dragons" at bounding box center [1000, 319] width 127 height 7
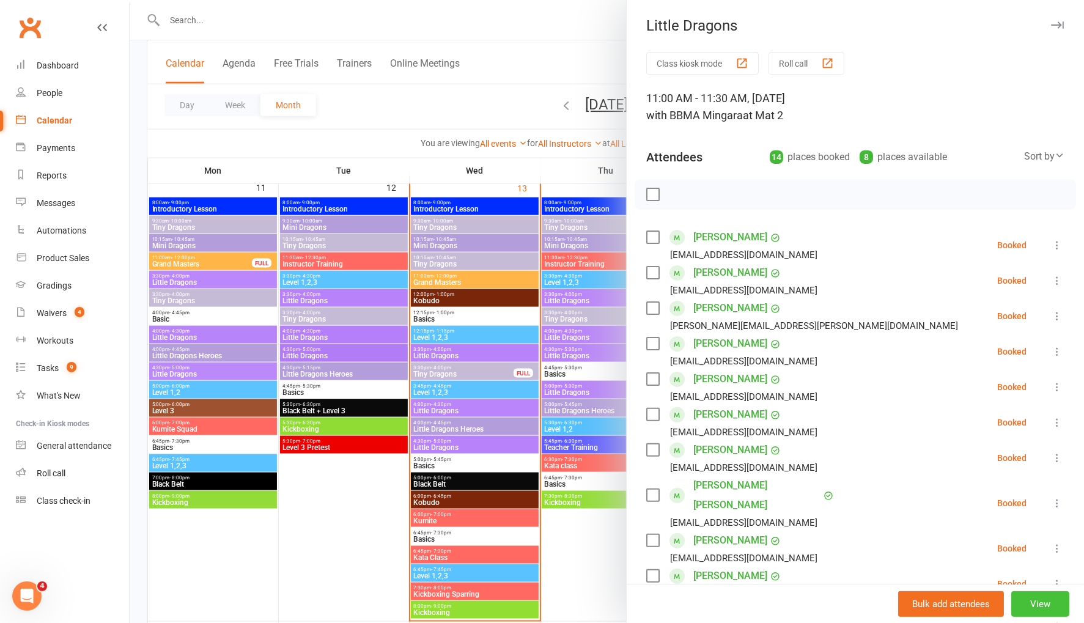
click at [1046, 606] on button "View" at bounding box center [1041, 604] width 58 height 26
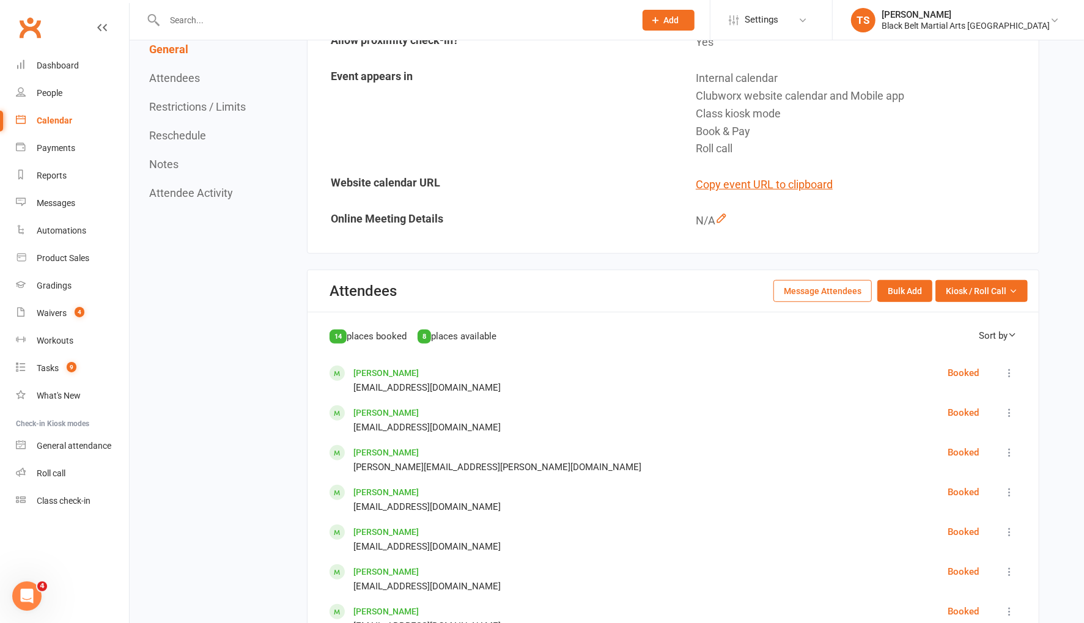
scroll to position [505, 0]
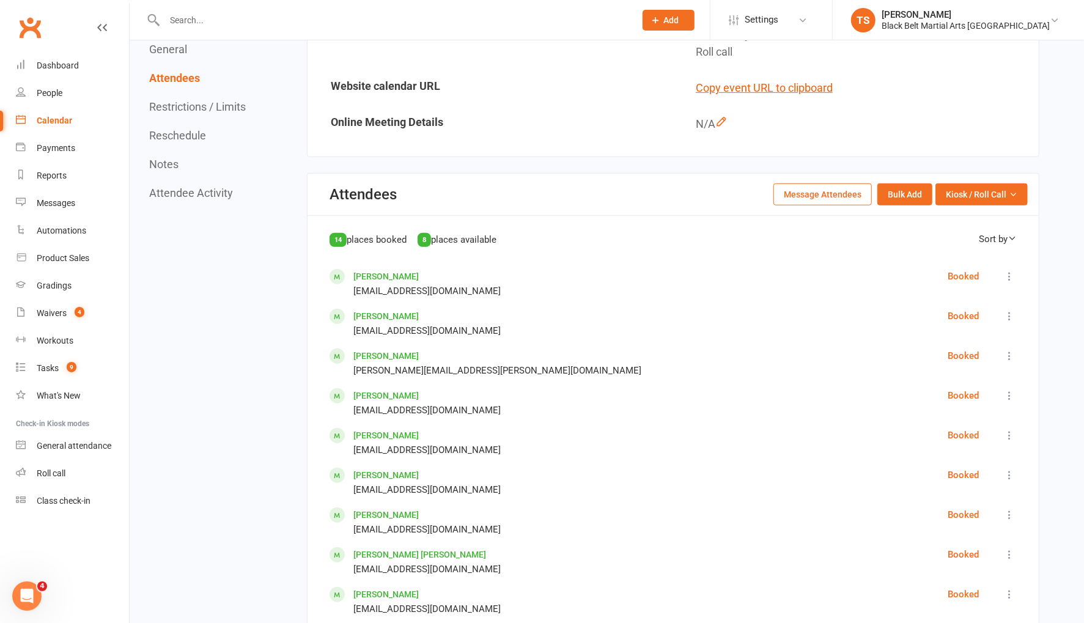
click at [818, 192] on button "Message Attendees" at bounding box center [823, 194] width 98 height 22
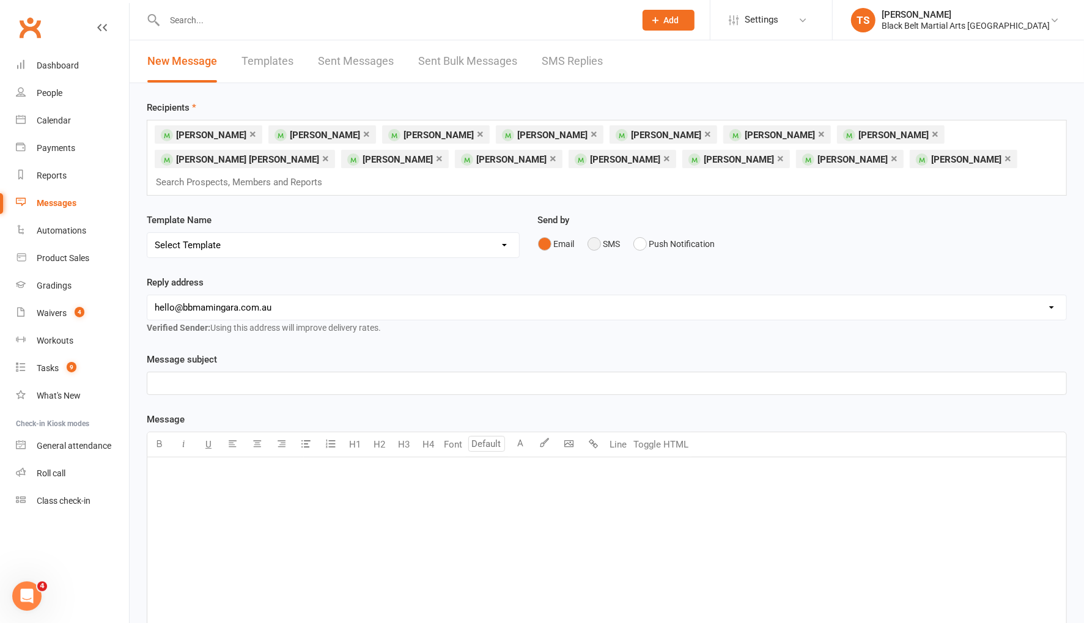
click at [597, 232] on button "SMS" at bounding box center [604, 243] width 33 height 23
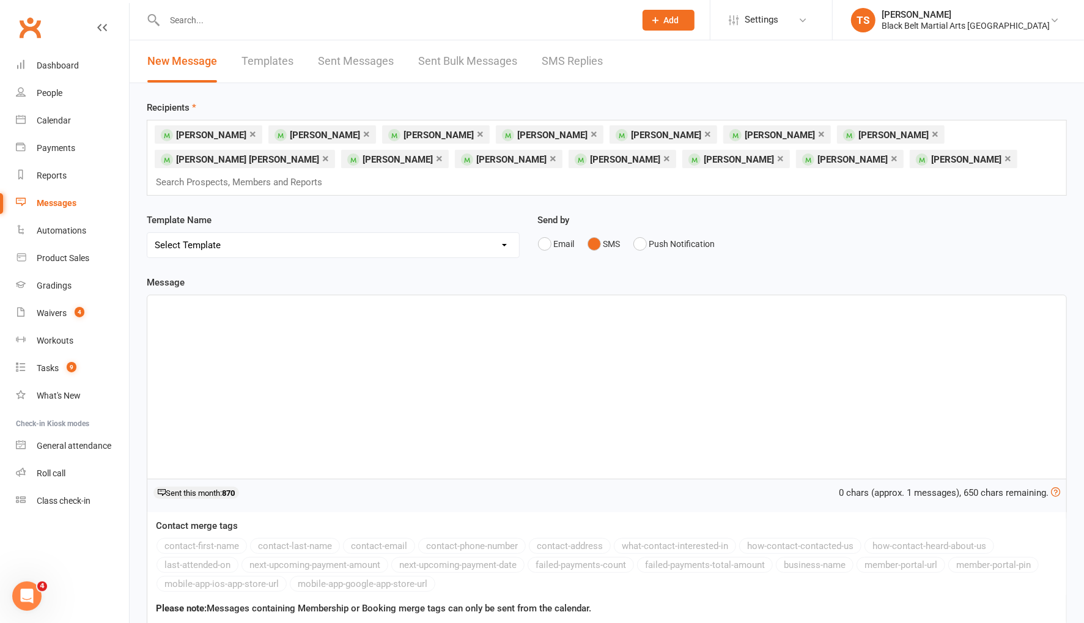
drag, startPoint x: 549, startPoint y: 133, endPoint x: 519, endPoint y: 197, distance: 70.1
click at [591, 133] on link "×" at bounding box center [594, 134] width 7 height 20
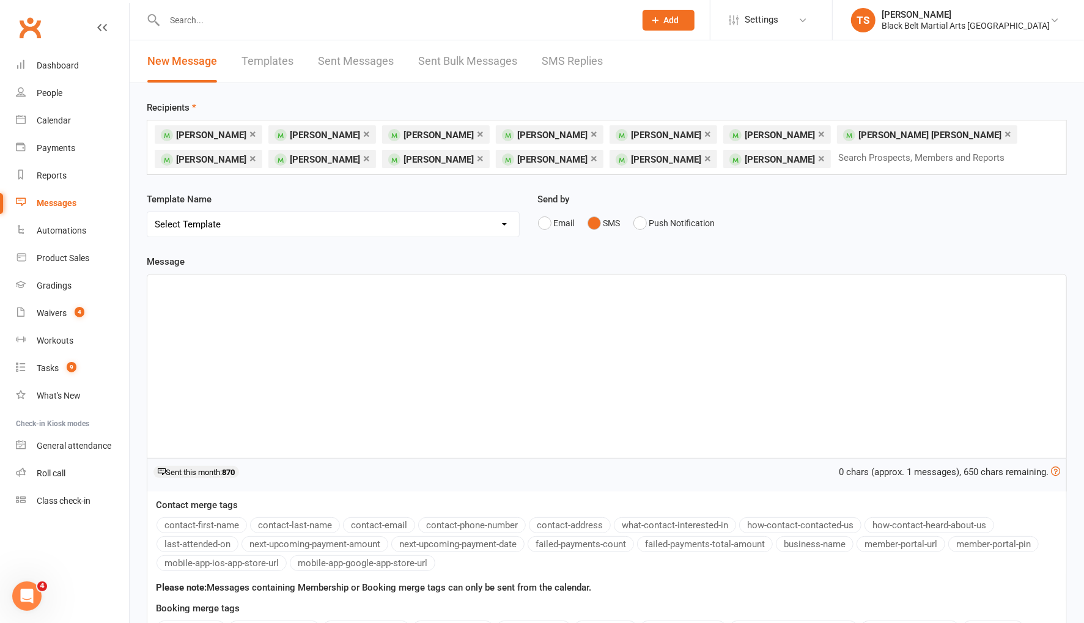
click at [254, 281] on p "﻿" at bounding box center [607, 285] width 905 height 15
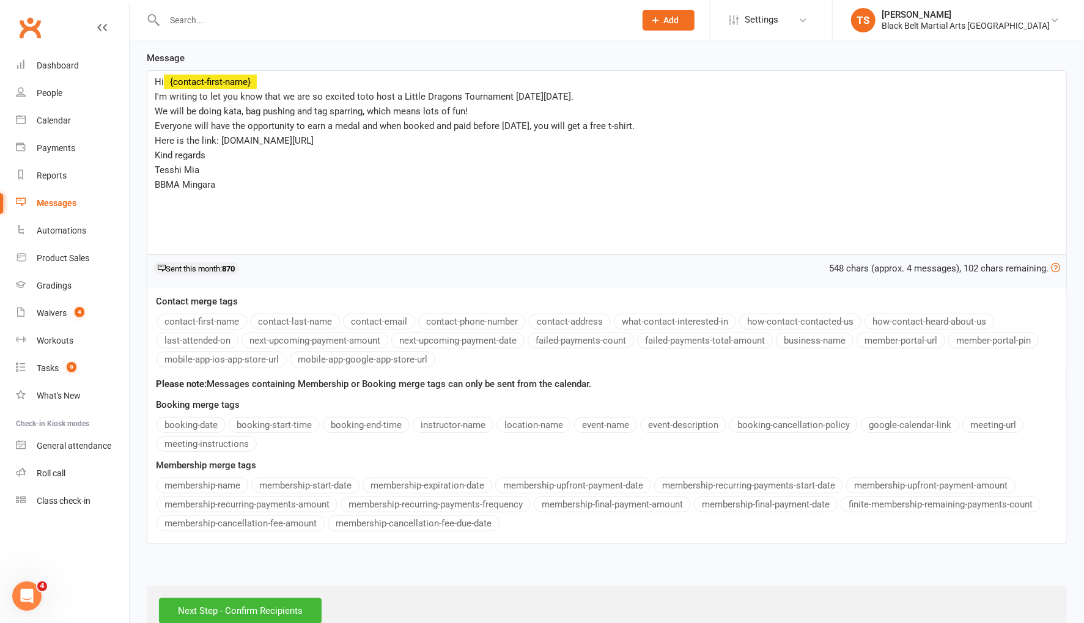
scroll to position [227, 0]
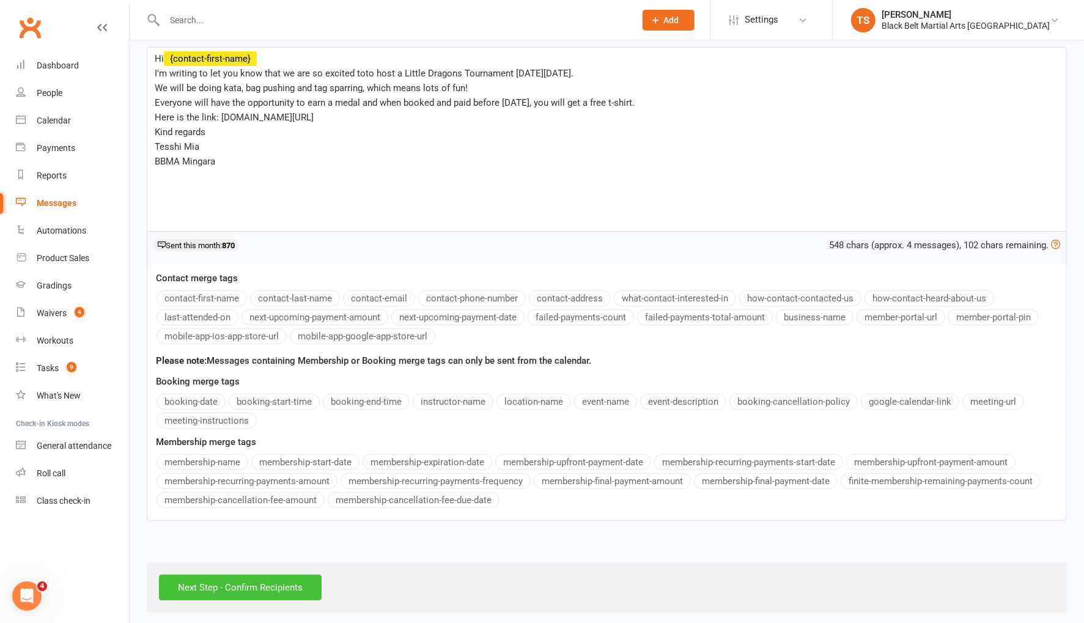
click at [281, 576] on input "Next Step - Confirm Recipients" at bounding box center [240, 588] width 163 height 26
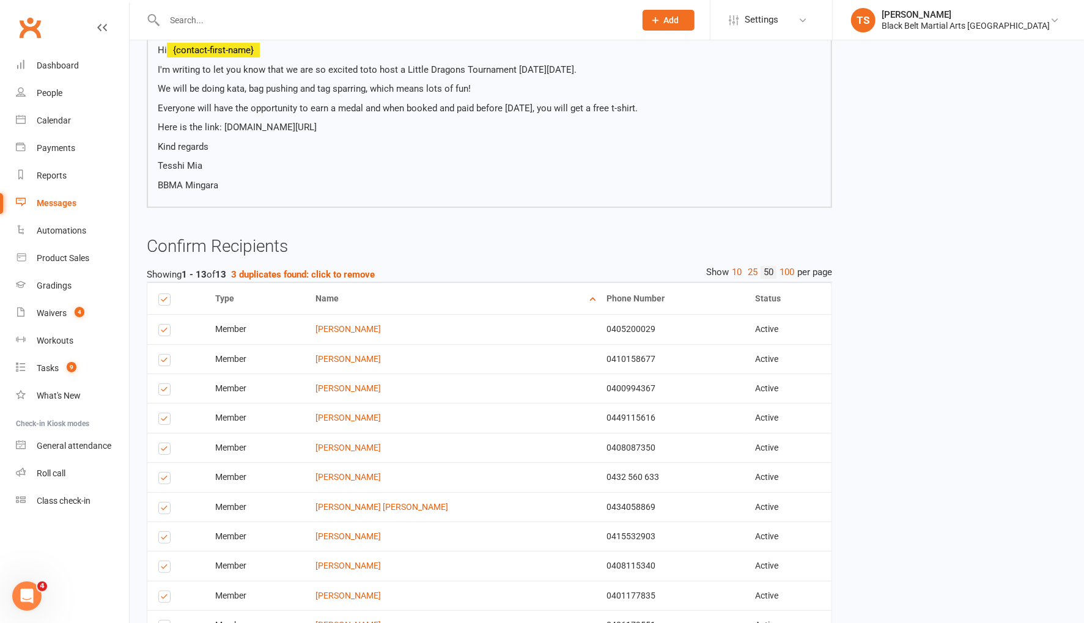
scroll to position [301, 0]
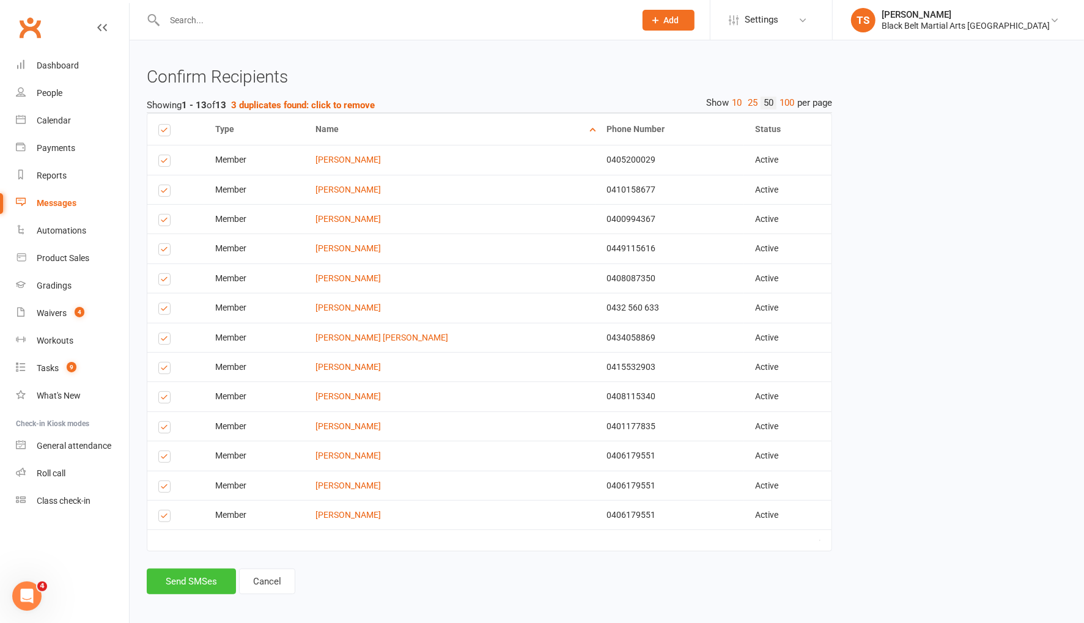
drag, startPoint x: 197, startPoint y: 574, endPoint x: 378, endPoint y: 565, distance: 181.3
click at [197, 574] on button "Send SMSes" at bounding box center [191, 582] width 89 height 26
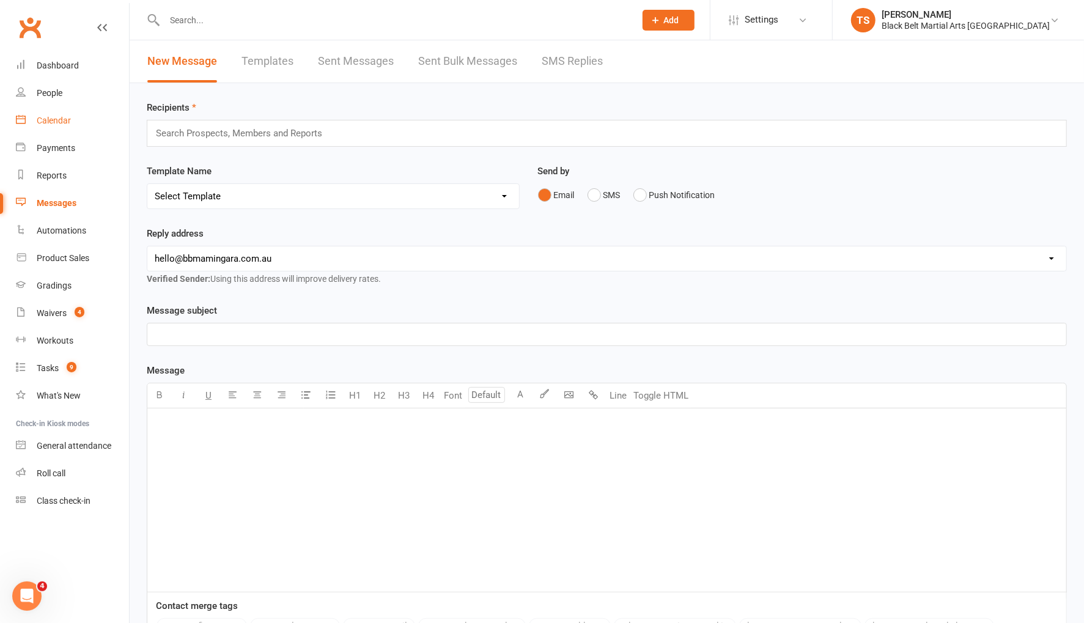
click at [53, 120] on div "Calendar" at bounding box center [54, 121] width 34 height 10
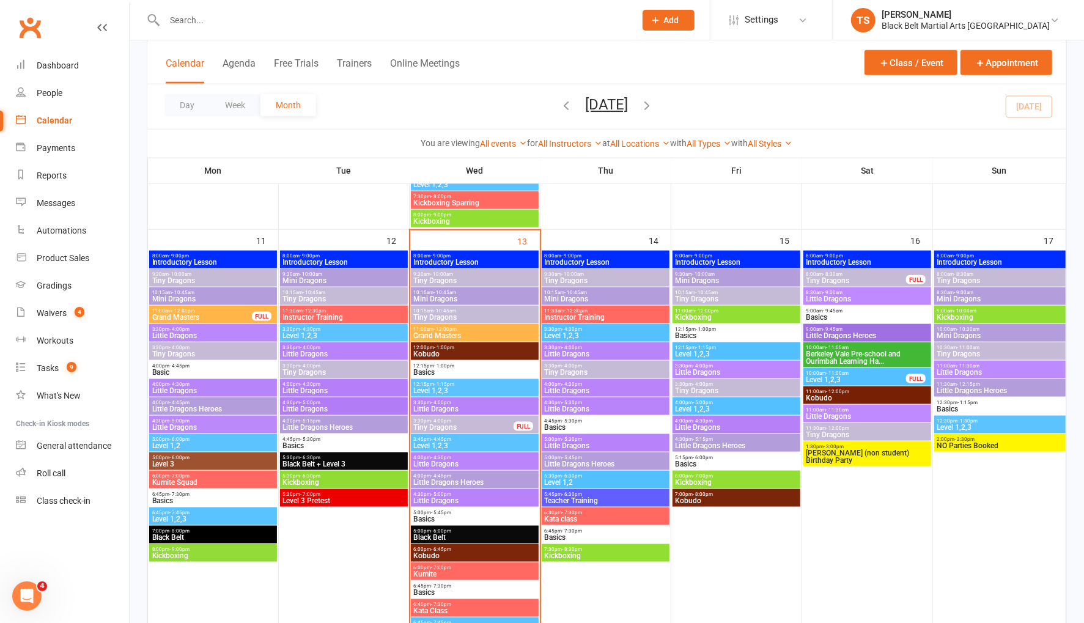
scroll to position [916, 0]
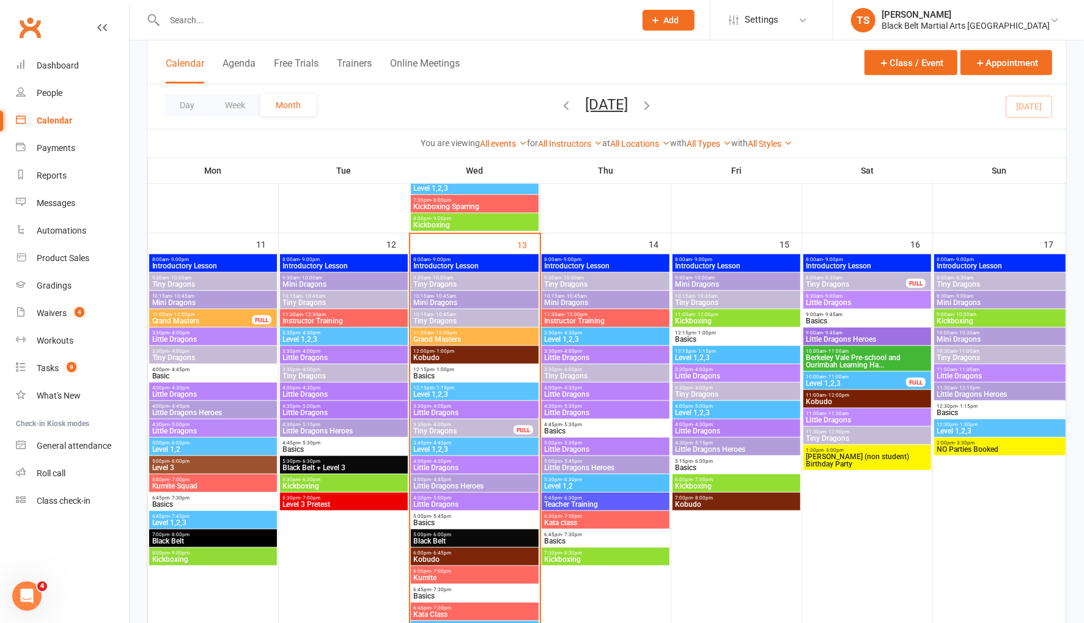
click at [961, 391] on span "Little Dragons Heroes" at bounding box center [1000, 394] width 127 height 7
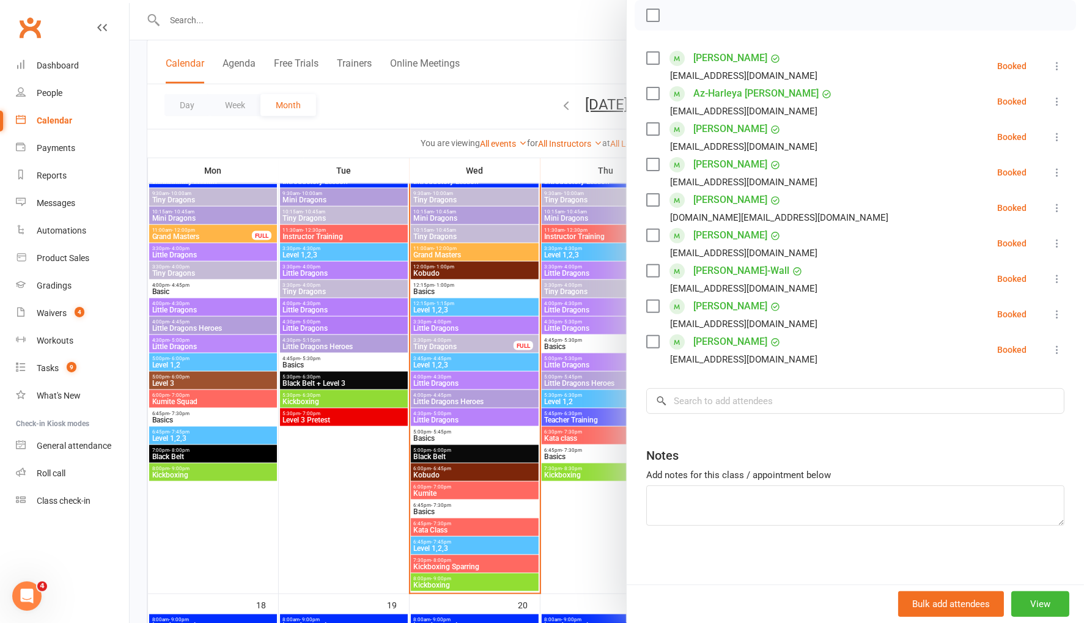
scroll to position [1101, 0]
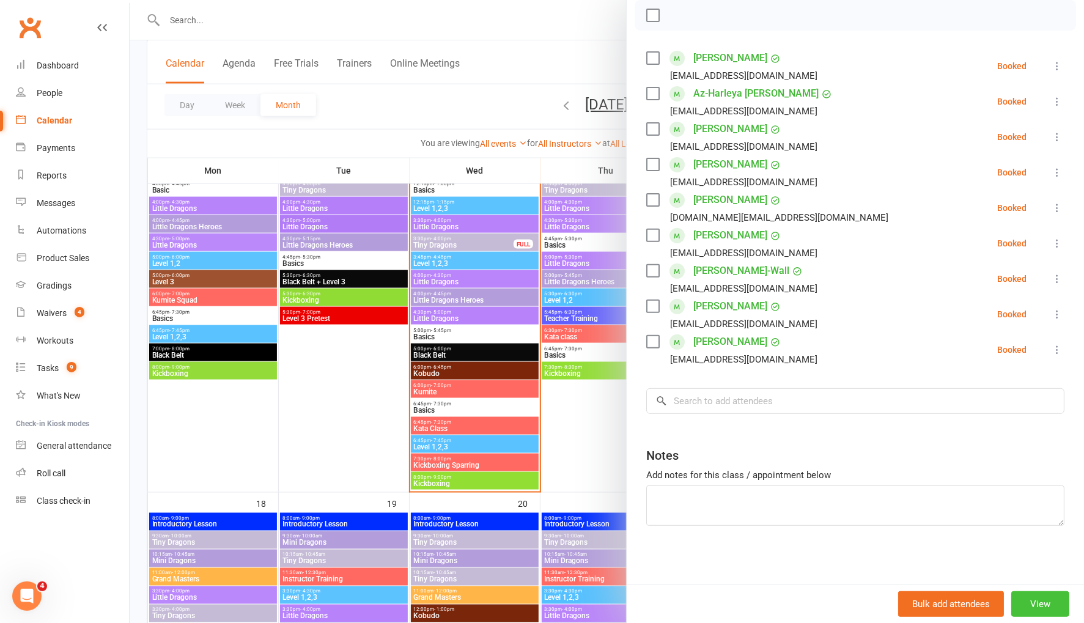
click at [1048, 600] on button "View" at bounding box center [1041, 604] width 58 height 26
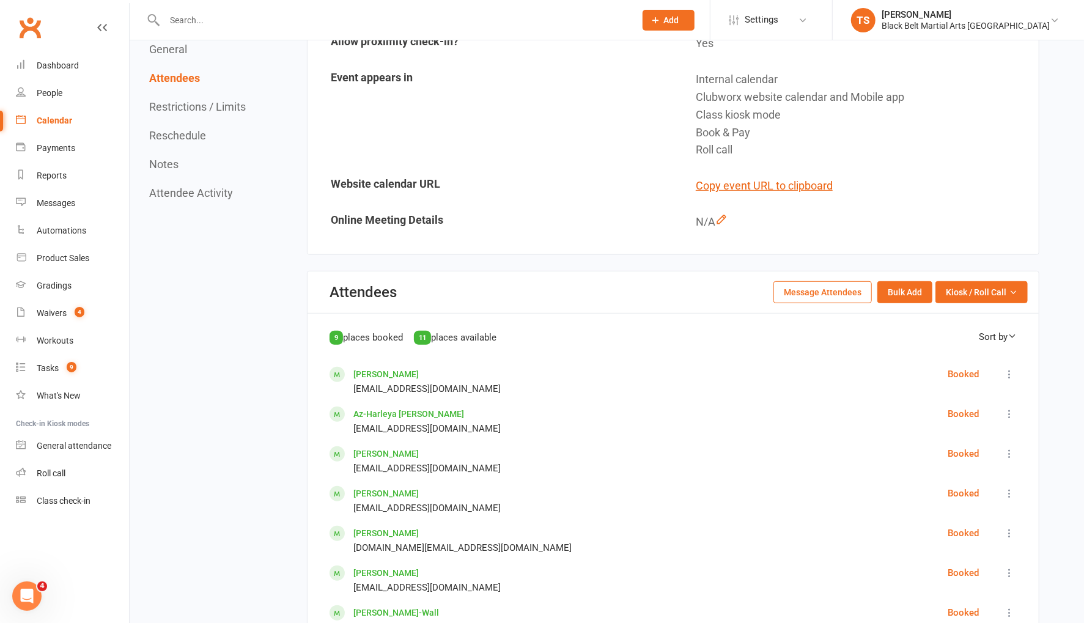
scroll to position [425, 0]
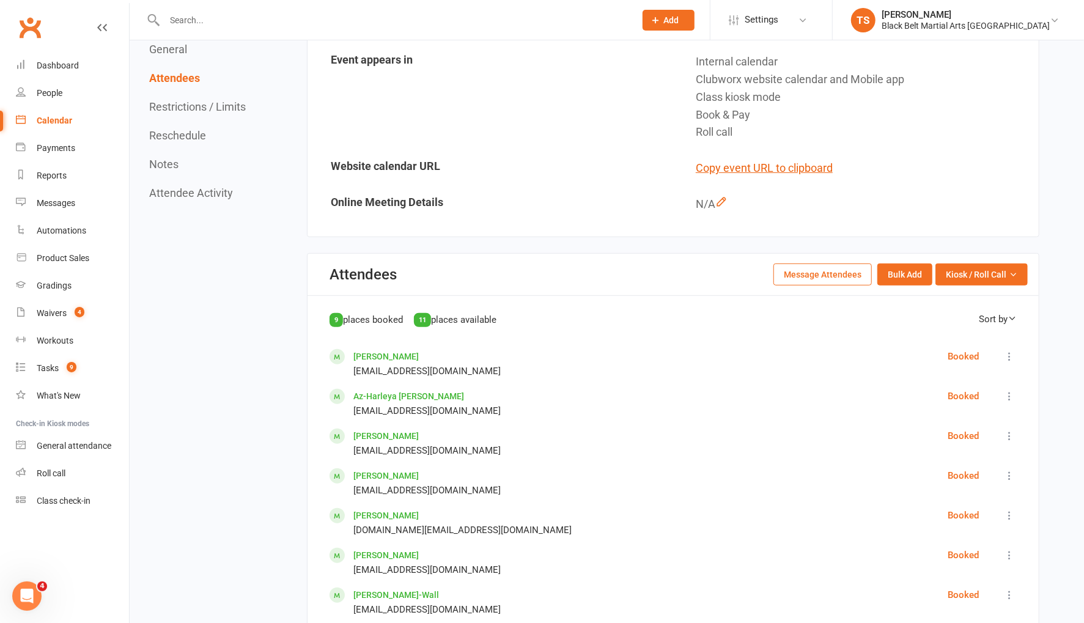
click at [799, 273] on button "Message Attendees" at bounding box center [823, 275] width 98 height 22
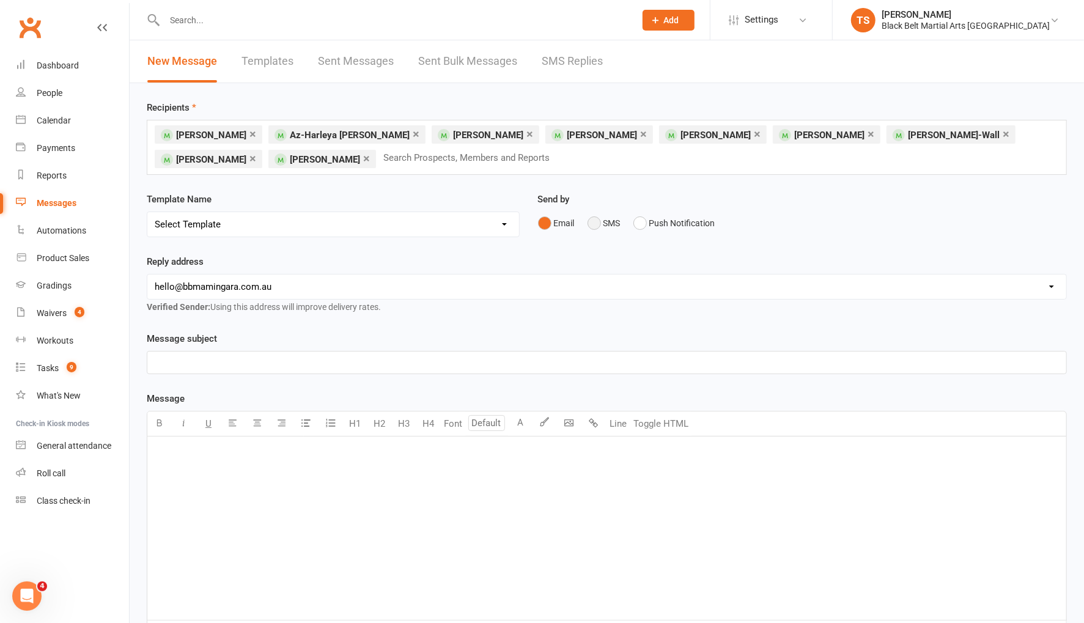
click at [597, 224] on button "SMS" at bounding box center [604, 223] width 33 height 23
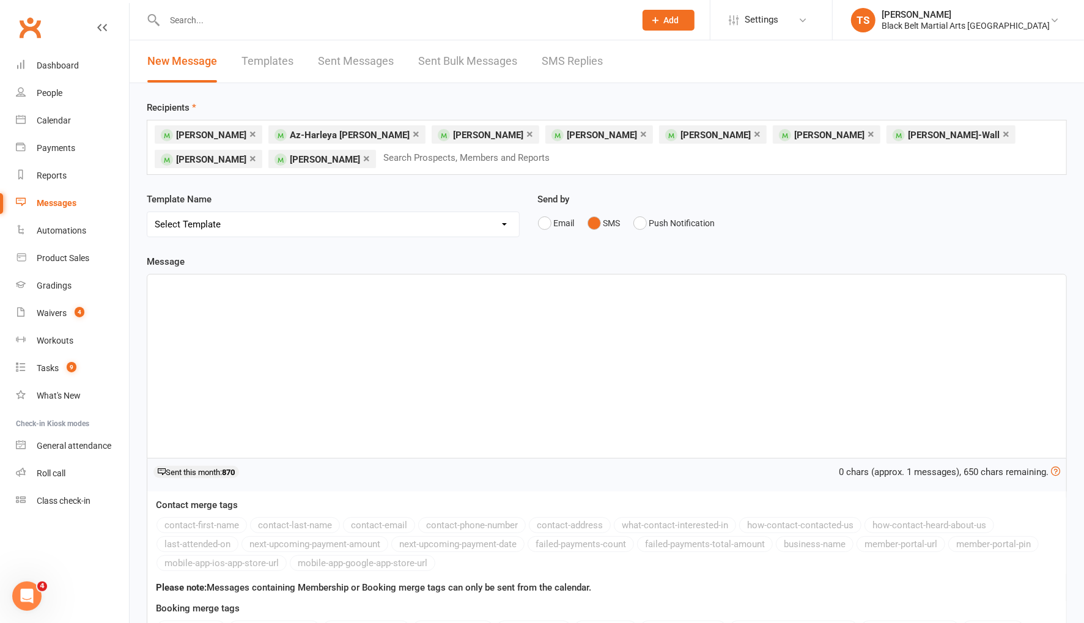
click at [426, 333] on div "﻿" at bounding box center [606, 366] width 919 height 183
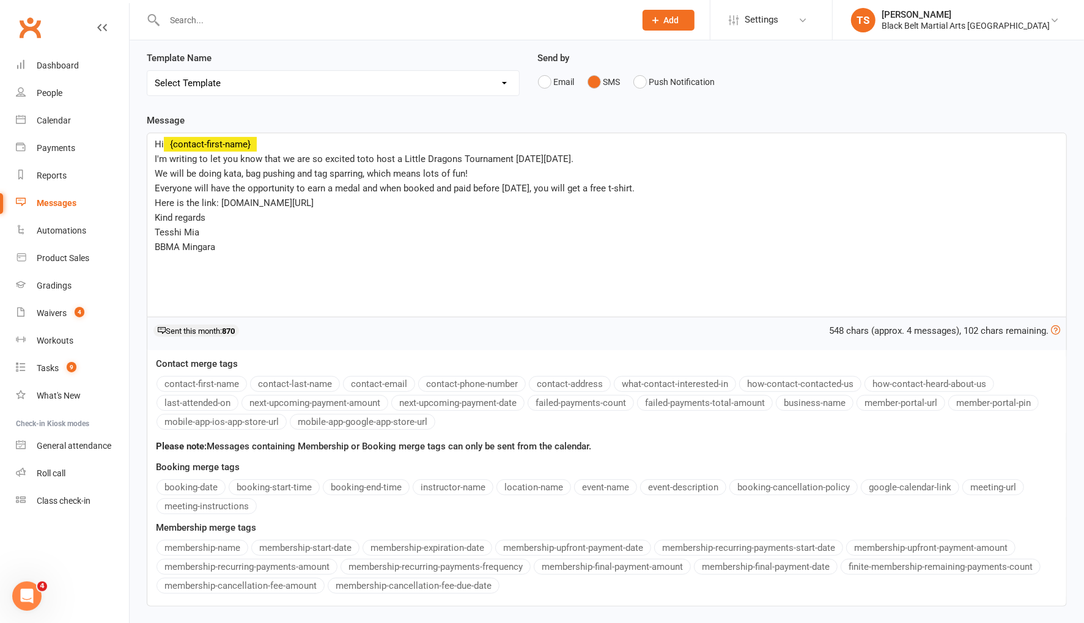
scroll to position [227, 0]
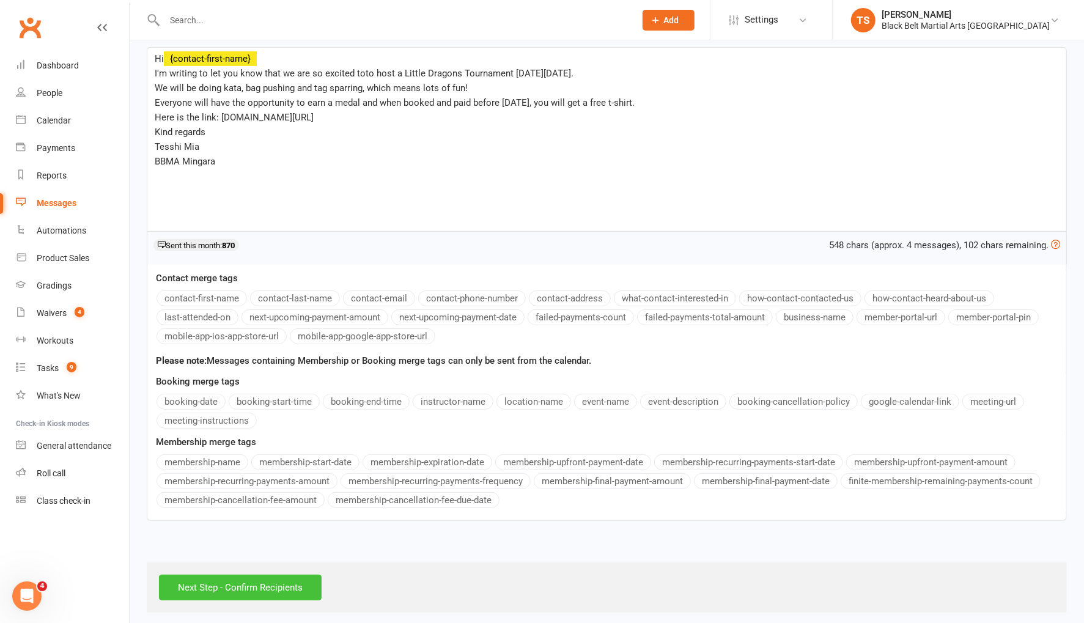
drag, startPoint x: 276, startPoint y: 579, endPoint x: 393, endPoint y: 522, distance: 130.5
click at [276, 578] on input "Next Step - Confirm Recipients" at bounding box center [240, 588] width 163 height 26
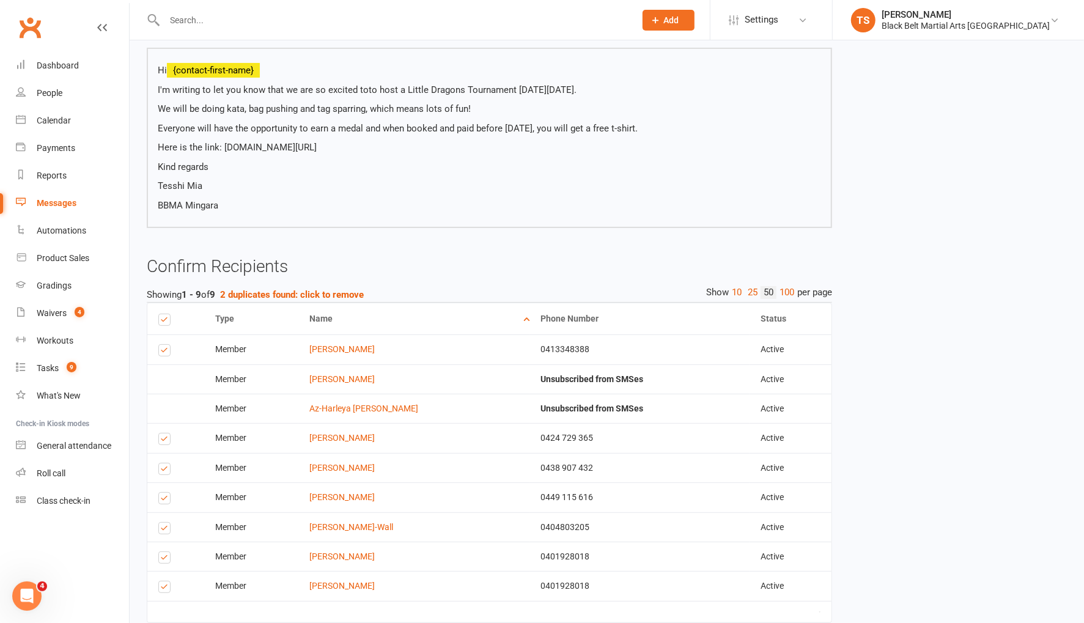
scroll to position [183, 0]
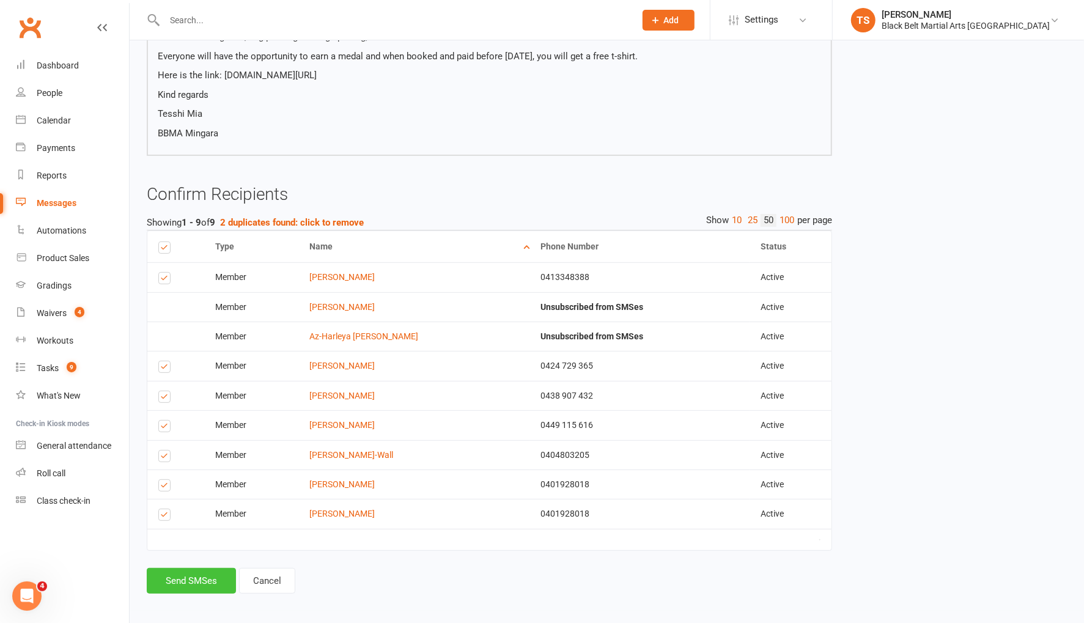
drag, startPoint x: 208, startPoint y: 574, endPoint x: 283, endPoint y: 558, distance: 76.3
click at [209, 574] on button "Send SMSes" at bounding box center [191, 581] width 89 height 26
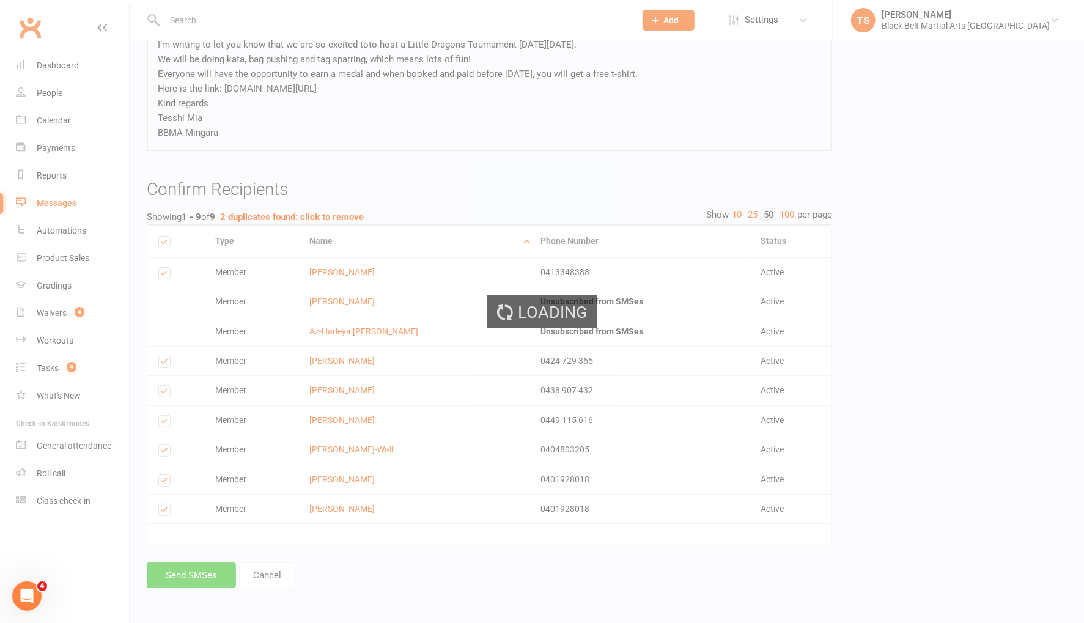
scroll to position [142, 0]
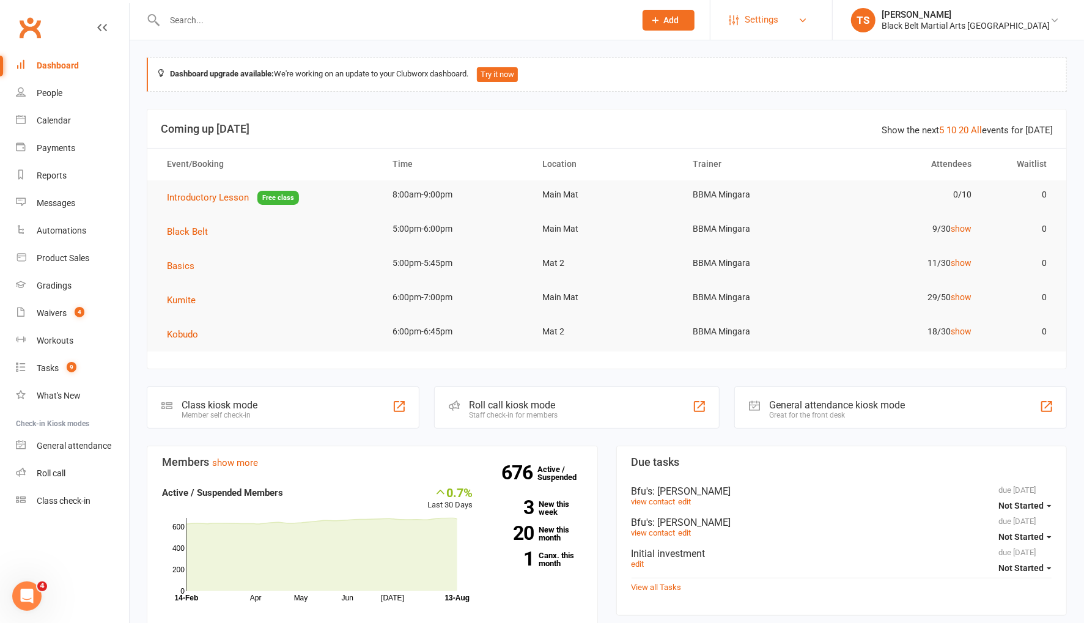
click at [779, 22] on span "Settings" at bounding box center [762, 20] width 34 height 28
click at [814, 49] on link "Membership Plans" at bounding box center [772, 54] width 122 height 28
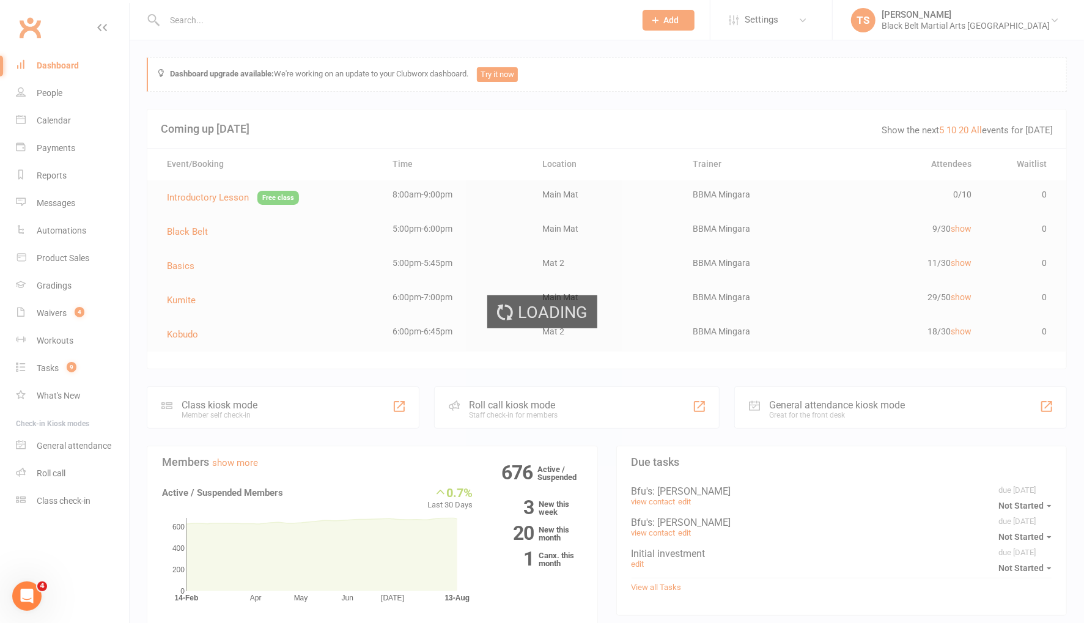
scroll to position [5, 0]
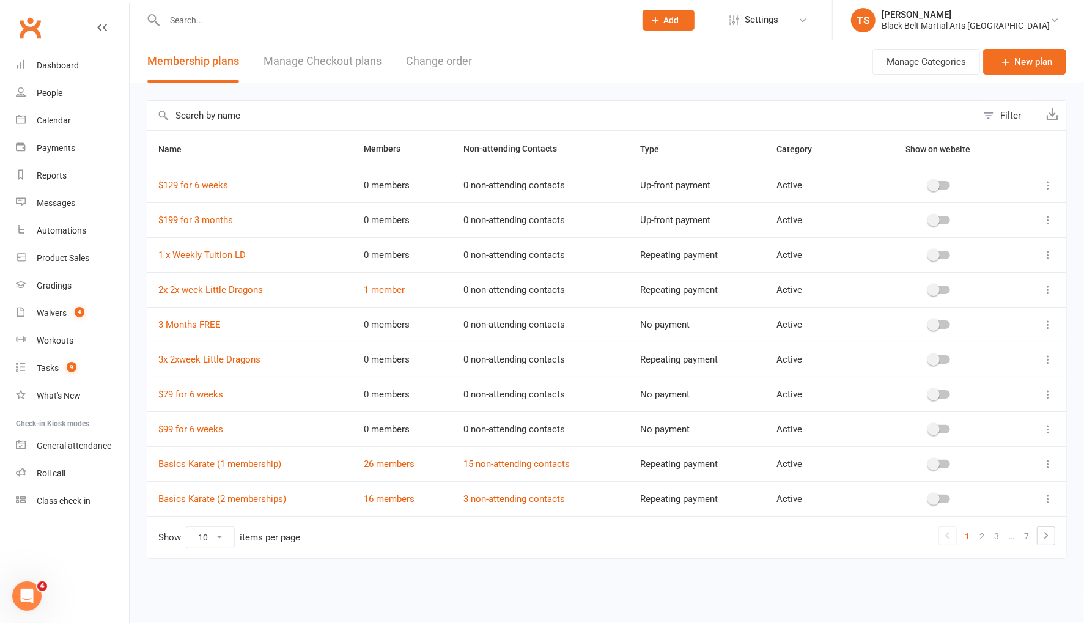
click at [330, 62] on link "Manage Checkout plans" at bounding box center [323, 61] width 118 height 42
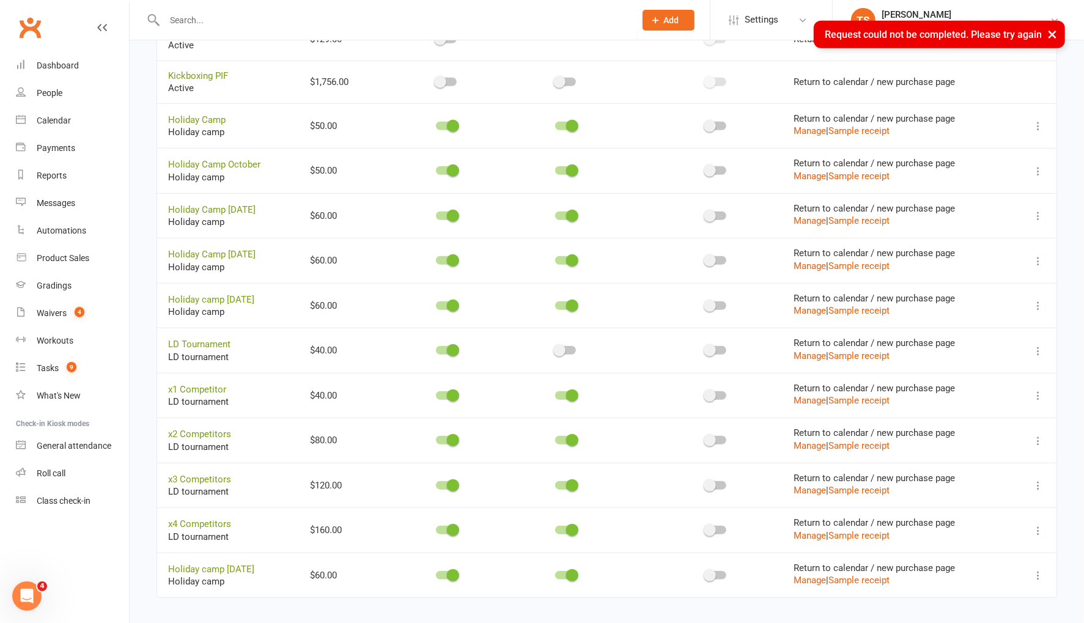
scroll to position [650, 0]
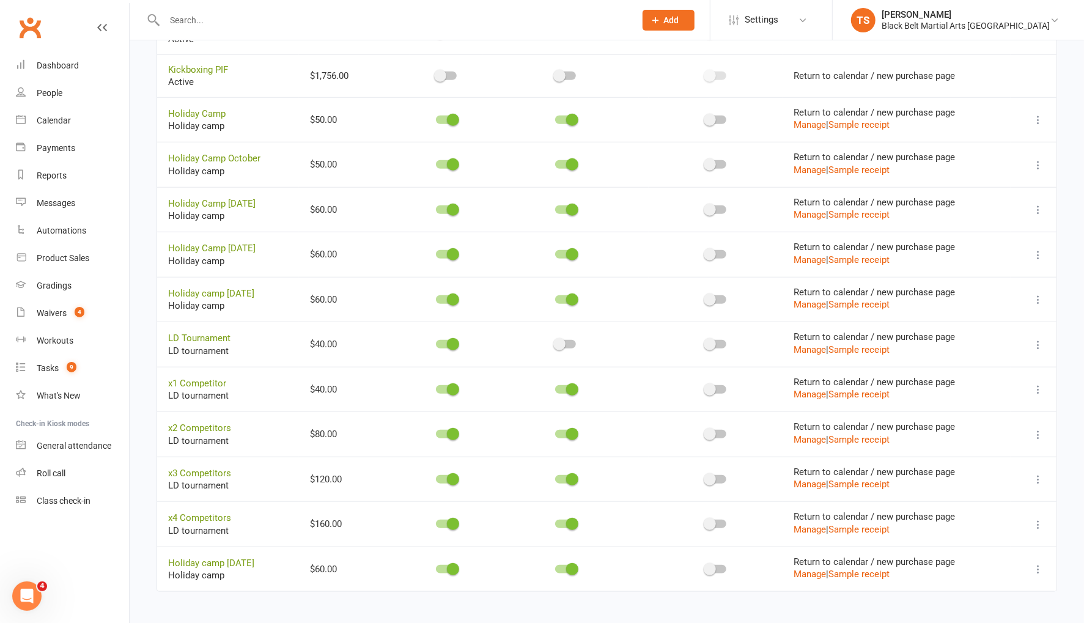
click at [1040, 384] on icon at bounding box center [1038, 389] width 12 height 12
click at [977, 412] on link "Copy direct link to clipboard" at bounding box center [978, 408] width 135 height 24
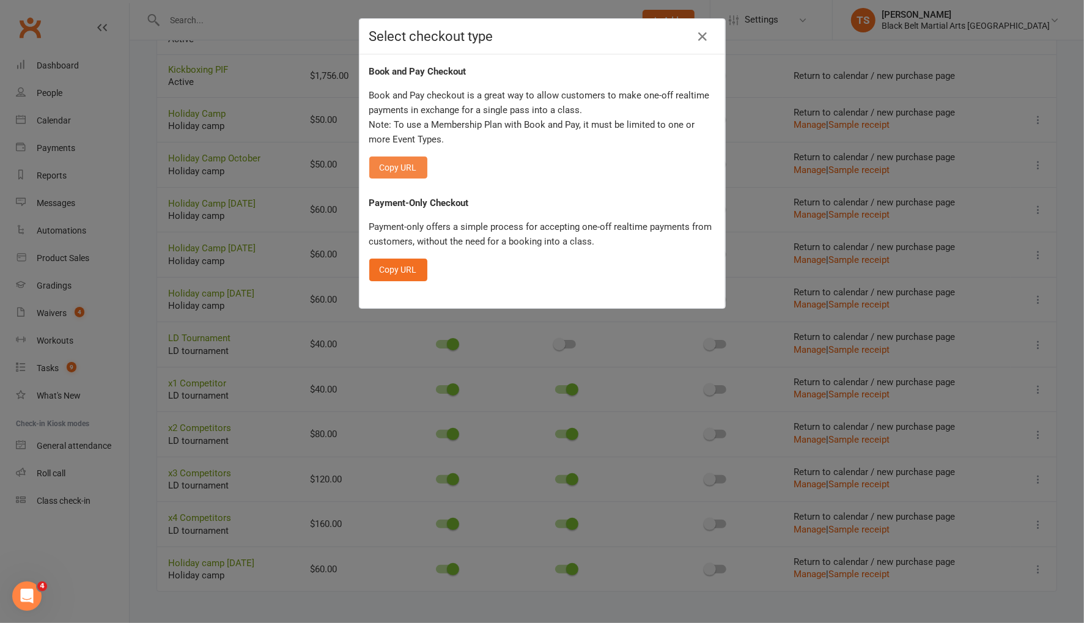
click at [404, 165] on button "Copy URL" at bounding box center [398, 168] width 58 height 22
click at [705, 35] on icon "button" at bounding box center [703, 36] width 15 height 15
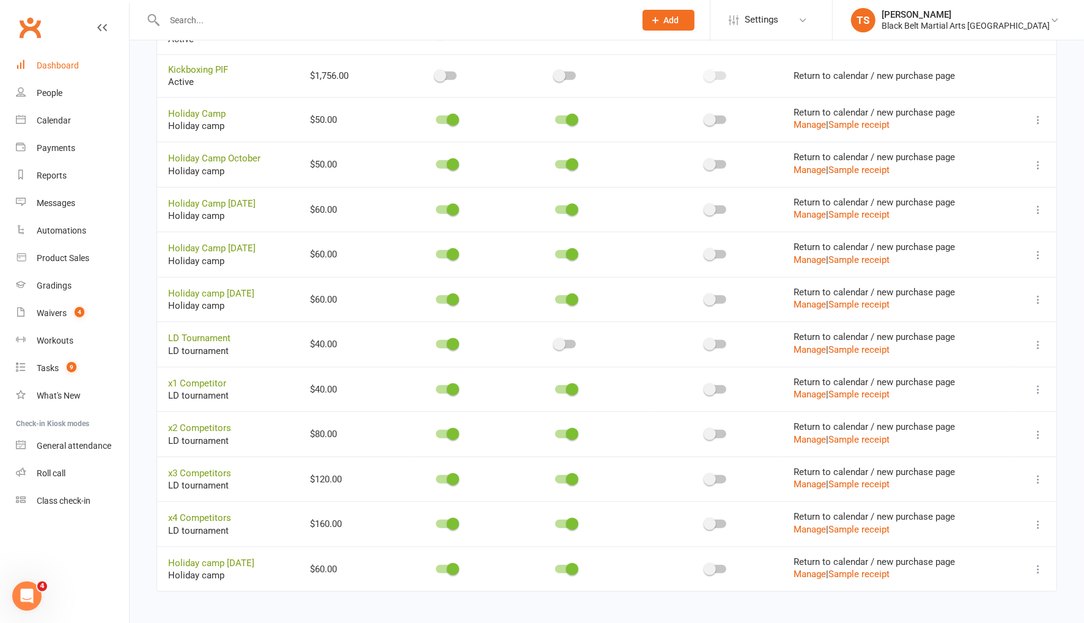
drag, startPoint x: 53, startPoint y: 67, endPoint x: 178, endPoint y: 96, distance: 128.8
click at [53, 67] on div "Dashboard" at bounding box center [58, 66] width 42 height 10
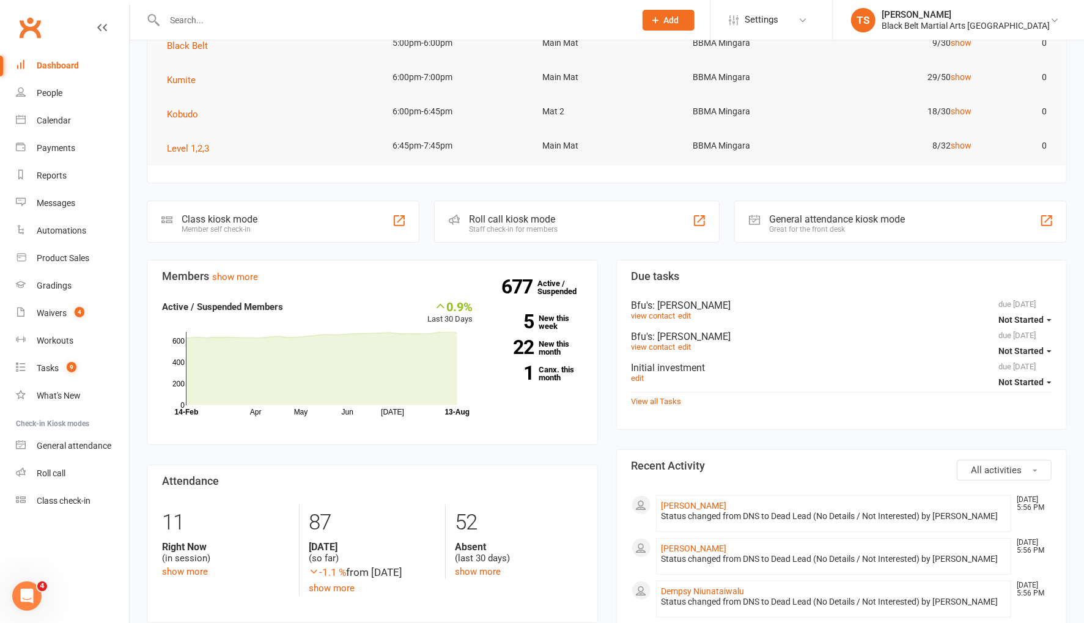
scroll to position [199, 0]
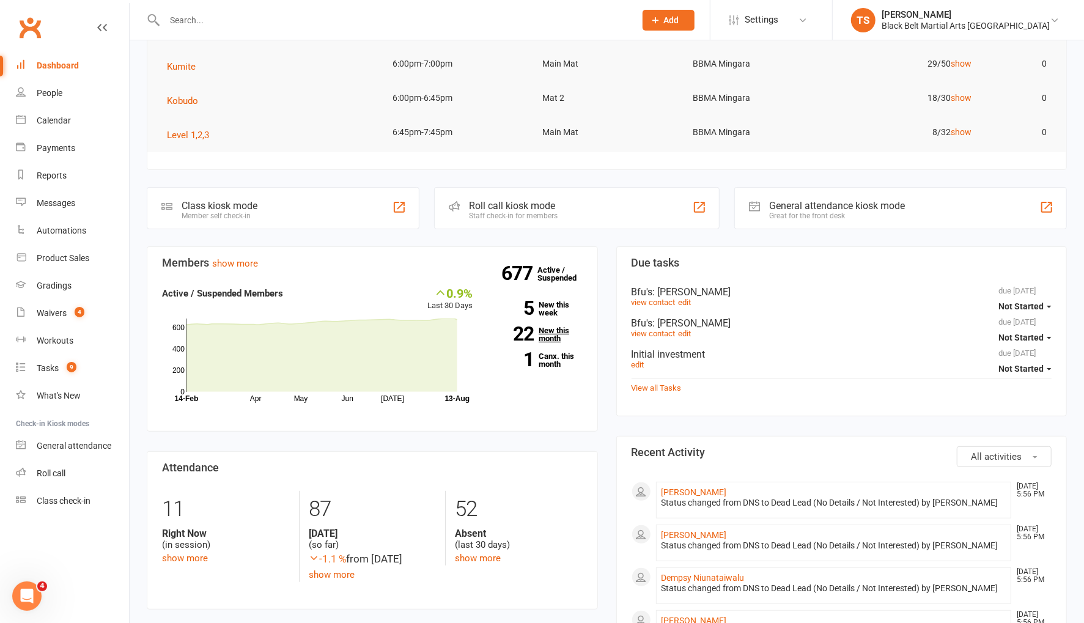
click at [557, 333] on link "22 New this month" at bounding box center [536, 335] width 91 height 16
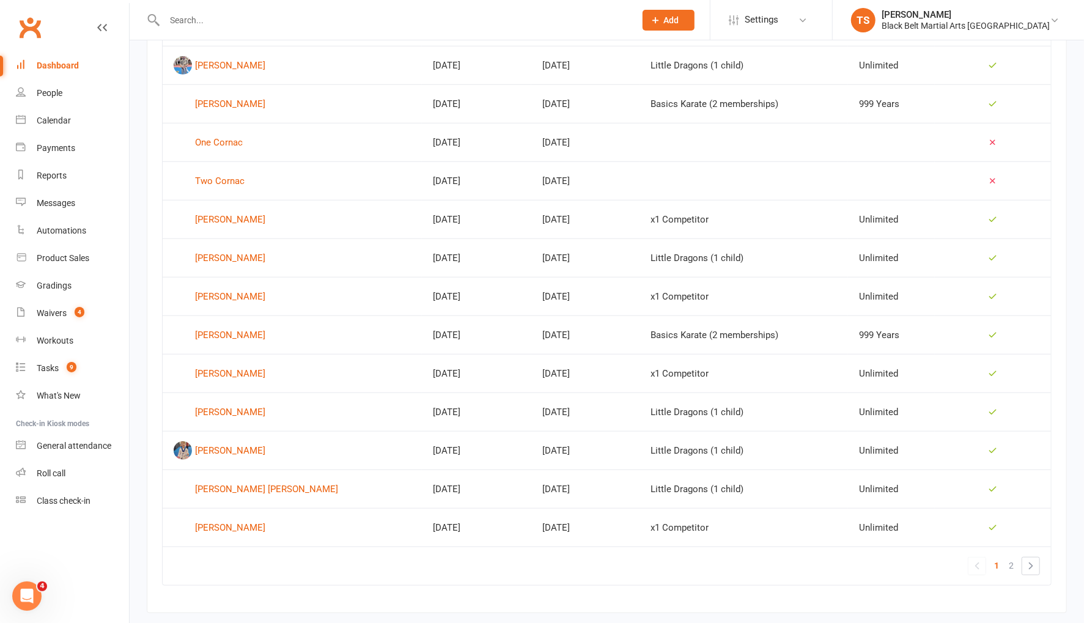
scroll to position [645, 0]
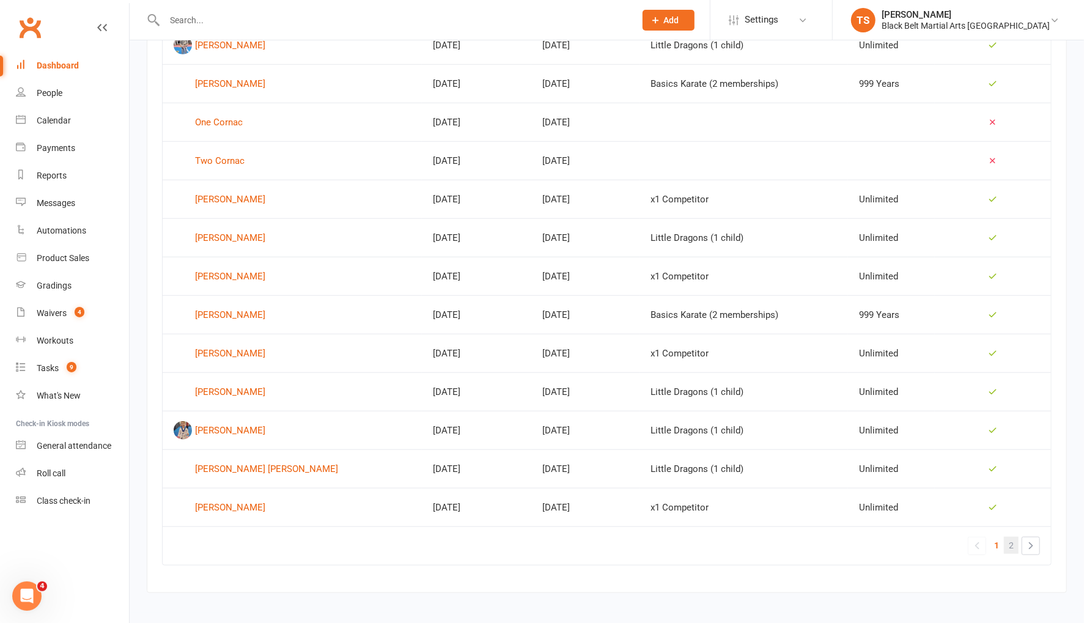
click at [1013, 542] on span "2" at bounding box center [1011, 545] width 5 height 17
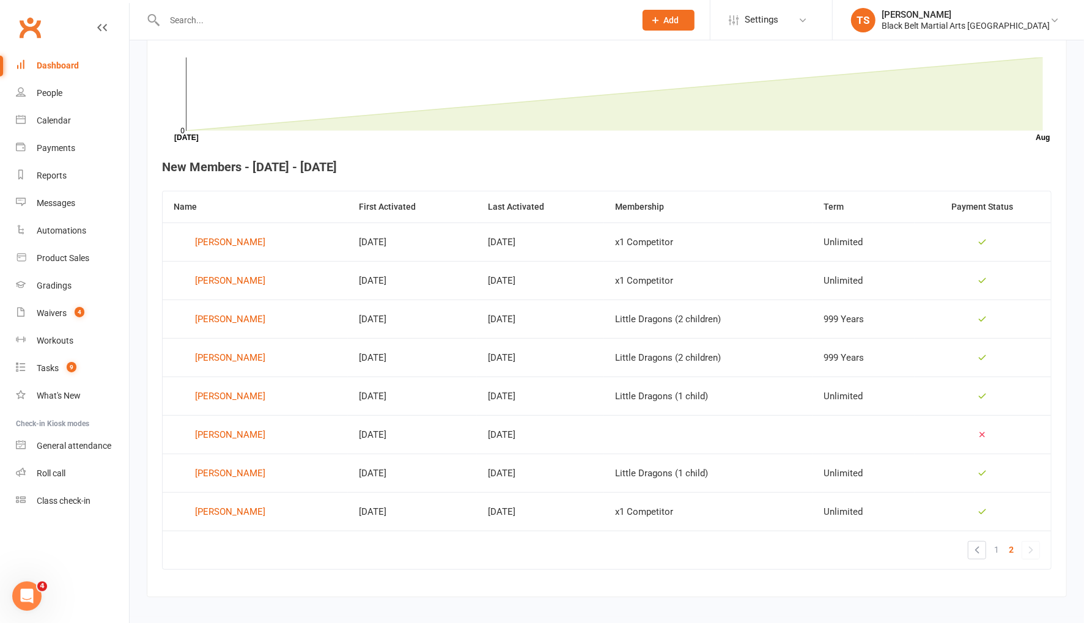
scroll to position [377, 0]
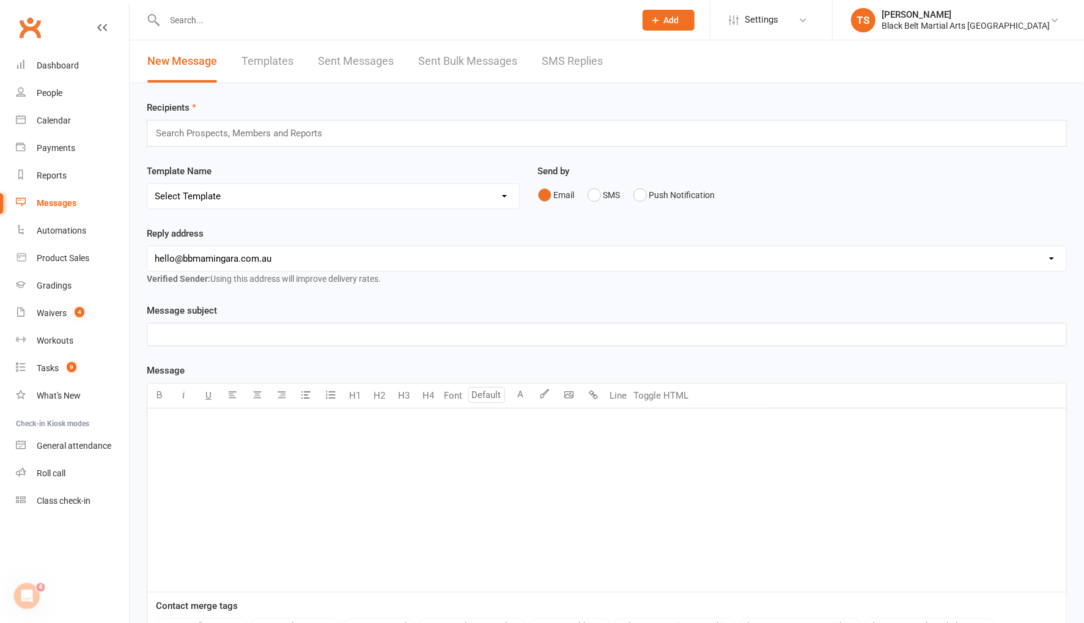
click at [65, 204] on div "Messages" at bounding box center [57, 203] width 40 height 10
click at [45, 202] on div "Messages" at bounding box center [57, 203] width 40 height 10
click at [63, 204] on div "Messages" at bounding box center [57, 203] width 40 height 10
click at [70, 204] on div "Messages" at bounding box center [57, 203] width 40 height 10
click at [54, 94] on div "People" at bounding box center [50, 93] width 26 height 10
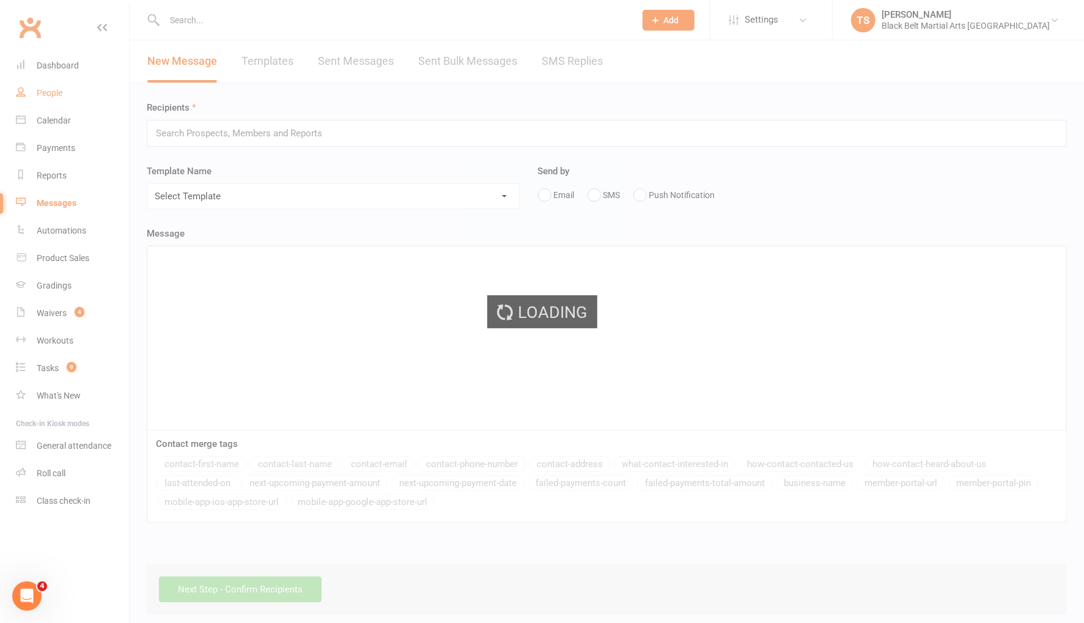
select select "100"
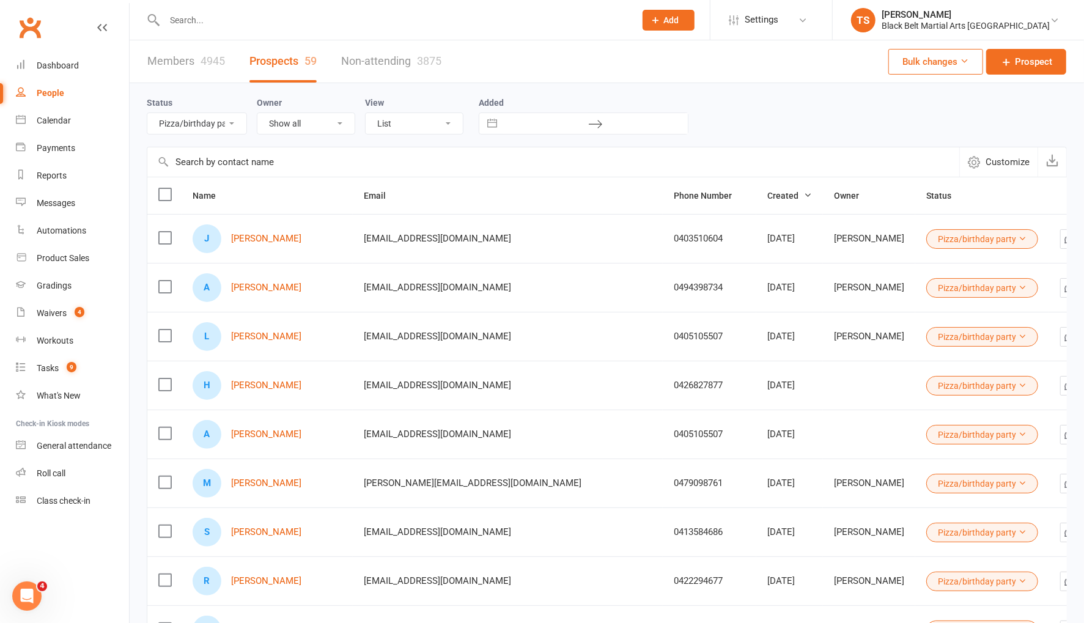
click at [223, 125] on select "All (No status set) (Invalid status) Enquiry (Booked) Enquiry (Not Booked) Pend…" at bounding box center [196, 123] width 99 height 21
select select "Pending (enrolment pack sent)"
click at [147, 113] on select "All (No status set) (Invalid status) Enquiry (Booked) Enquiry (Not Booked) Pend…" at bounding box center [196, 123] width 99 height 21
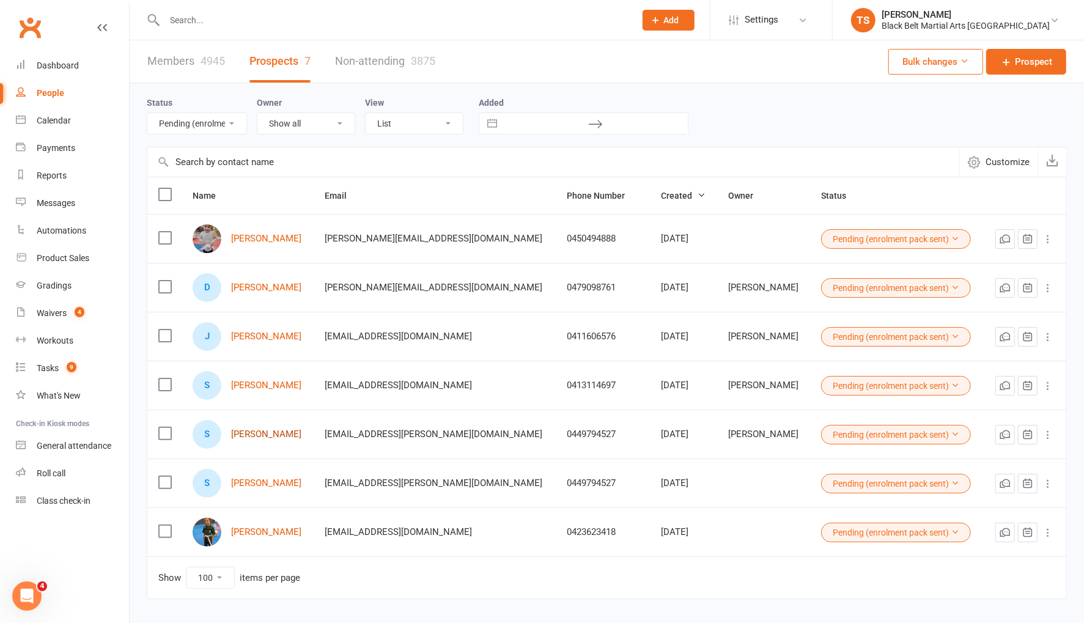
click at [268, 432] on link "[PERSON_NAME]" at bounding box center [266, 434] width 70 height 10
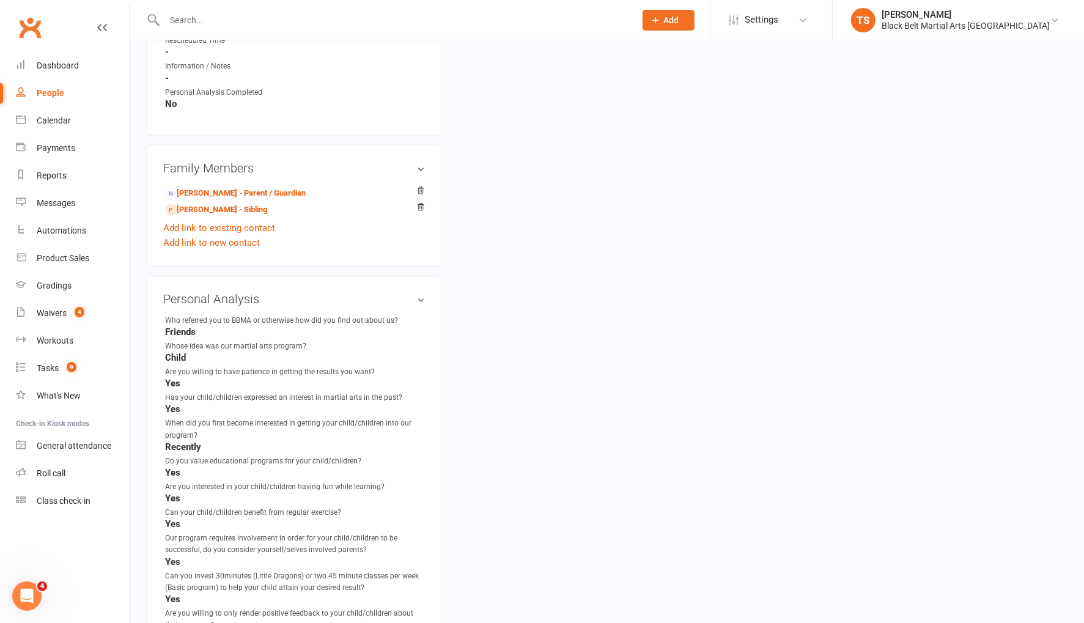
scroll to position [846, 0]
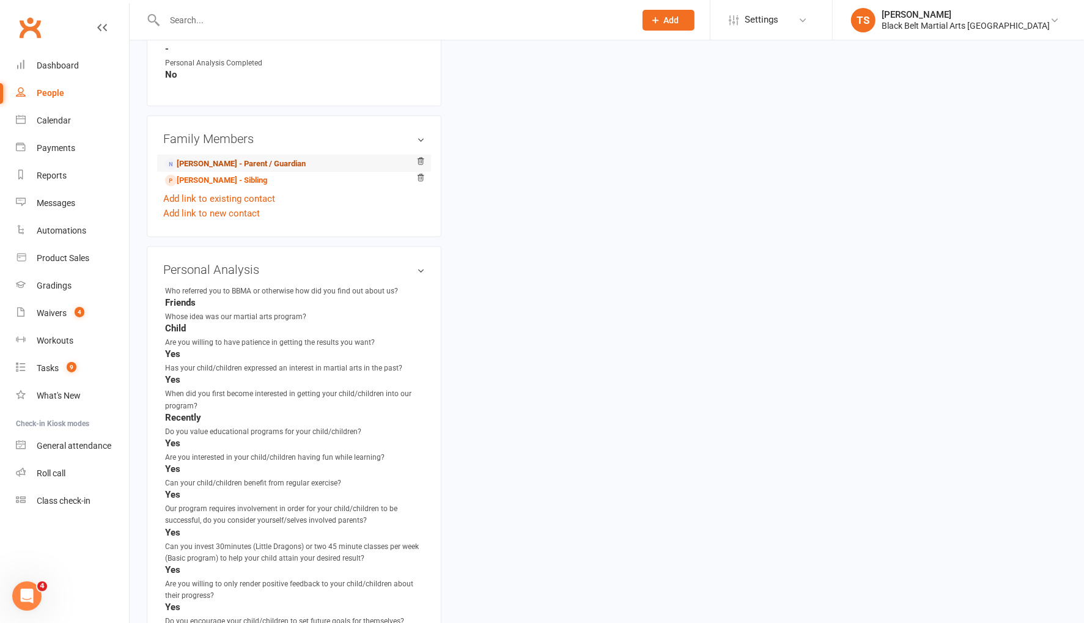
click at [212, 158] on link "[PERSON_NAME] - Parent / Guardian" at bounding box center [235, 164] width 141 height 13
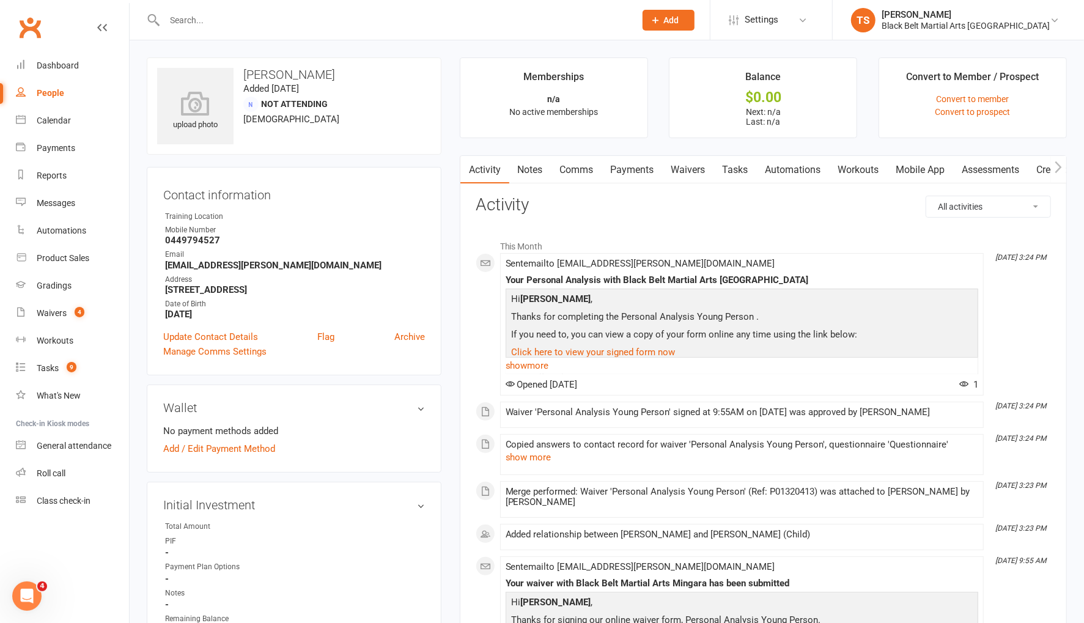
click at [581, 168] on link "Comms" at bounding box center [577, 170] width 51 height 28
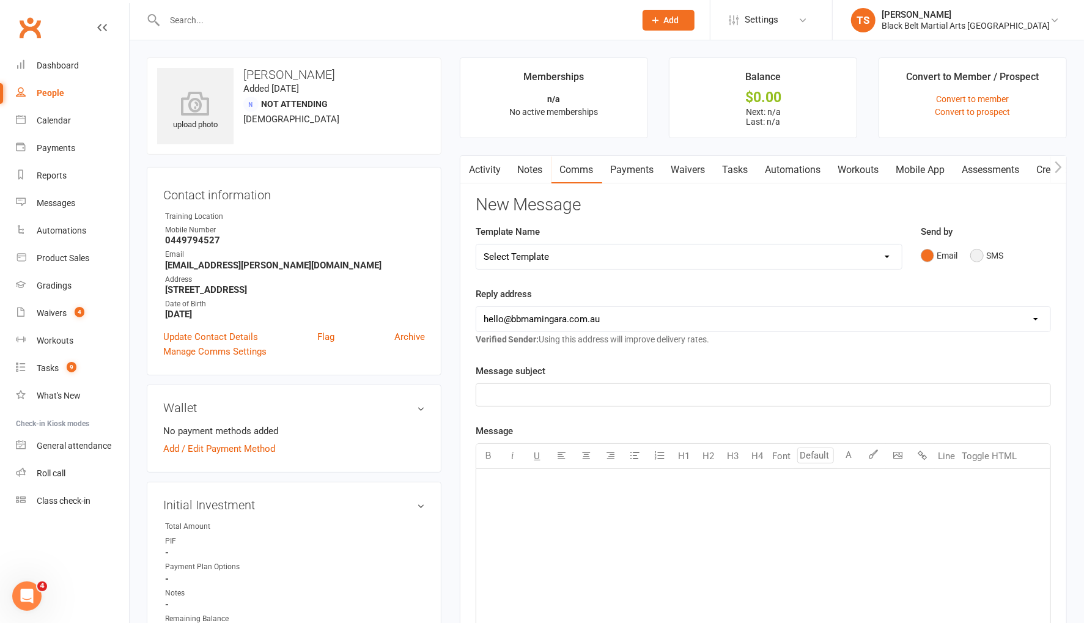
click at [974, 255] on button "SMS" at bounding box center [987, 255] width 33 height 23
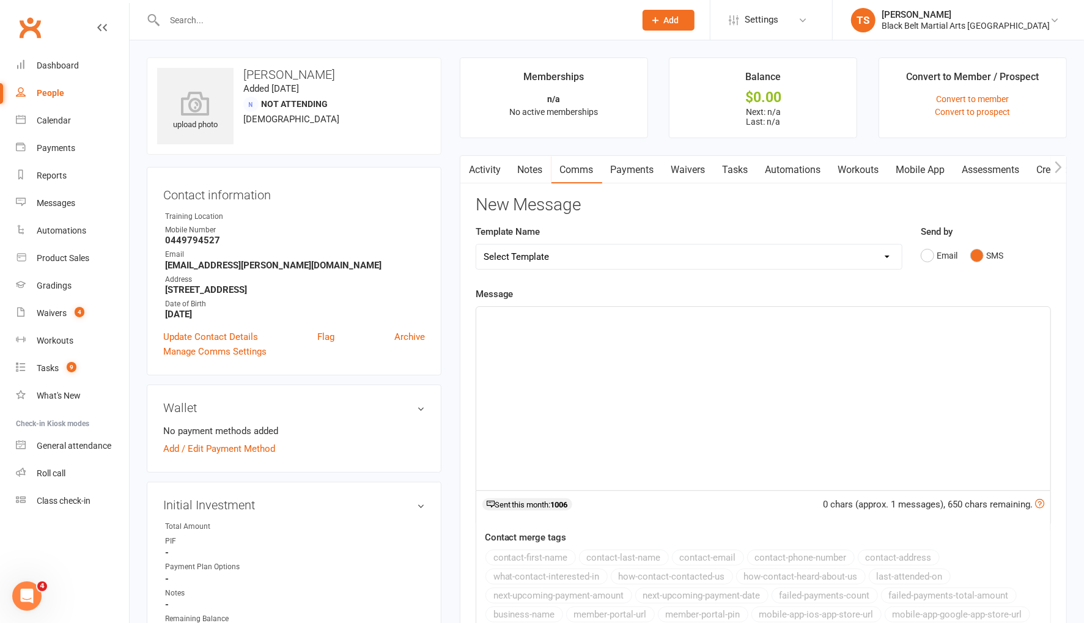
click at [706, 339] on div "﻿" at bounding box center [763, 398] width 574 height 183
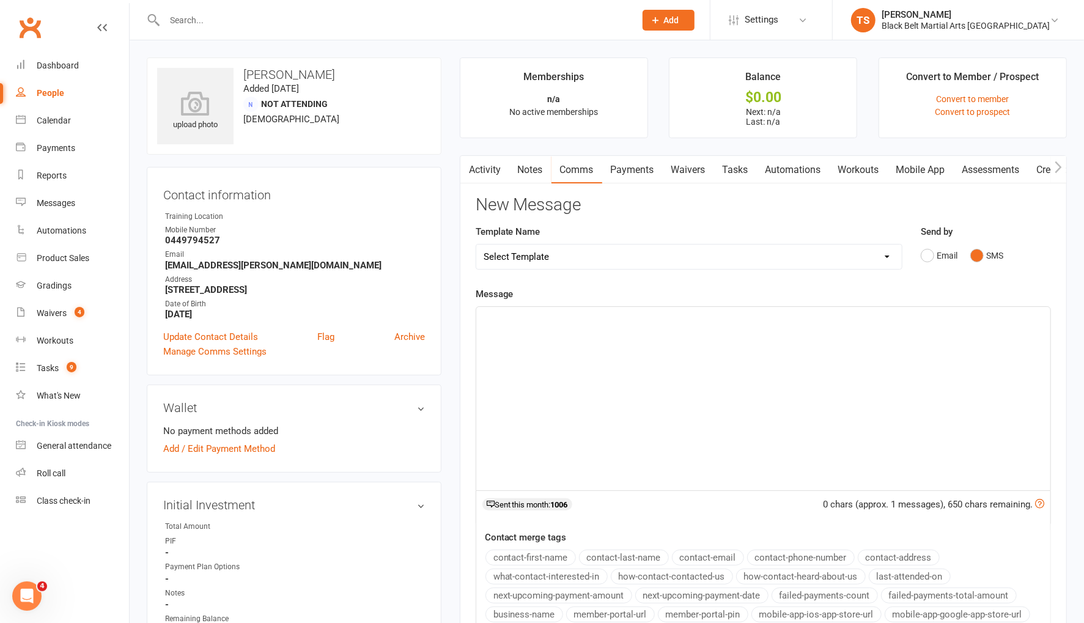
click at [514, 328] on div "﻿" at bounding box center [763, 398] width 574 height 183
click at [547, 557] on button "contact-first-name" at bounding box center [531, 558] width 91 height 16
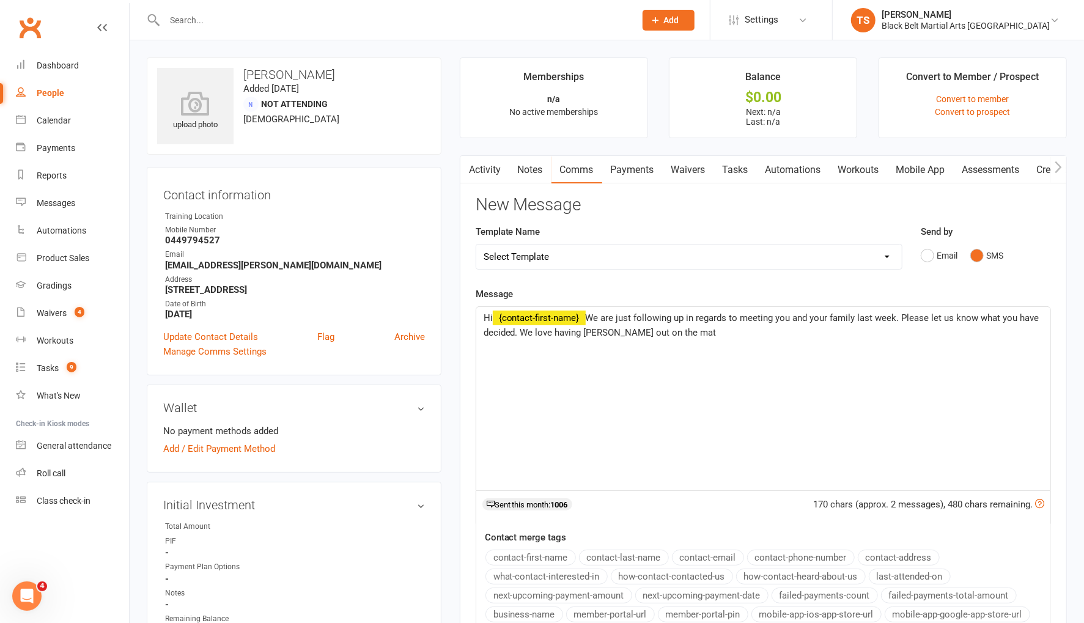
click at [553, 333] on span "We are just following up in regards to meeting you and your family last week. P…" at bounding box center [763, 326] width 558 height 26
click at [694, 333] on p "Hi ﻿ {contact-first-name} We are just following up in regards to meeting you an…" at bounding box center [764, 325] width 560 height 29
click at [916, 333] on span "We are just following up in regards to meeting you and your family last week. P…" at bounding box center [763, 333] width 558 height 40
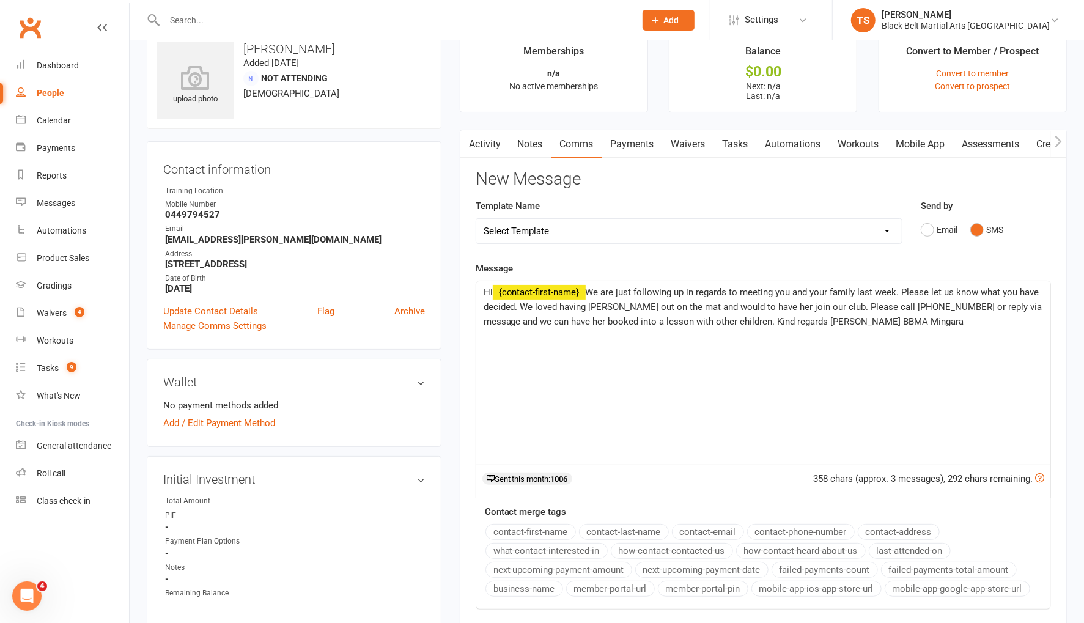
scroll to position [26, 0]
drag, startPoint x: 569, startPoint y: 320, endPoint x: 522, endPoint y: 324, distance: 46.6
click at [522, 324] on span "We are just following up in regards to meeting you and your family last week. P…" at bounding box center [764, 306] width 561 height 40
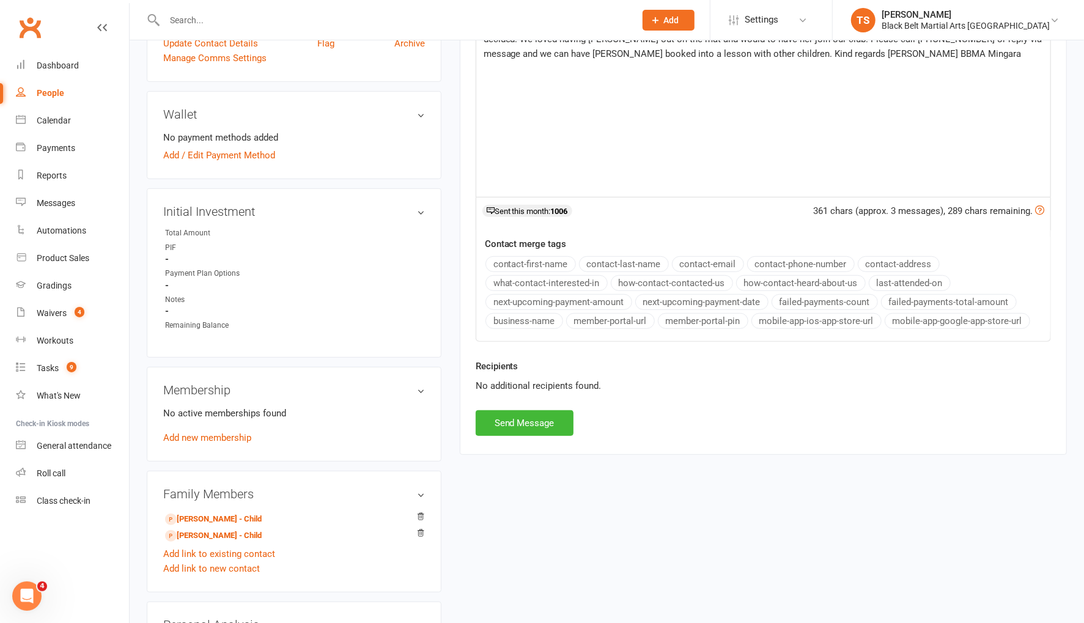
scroll to position [303, 0]
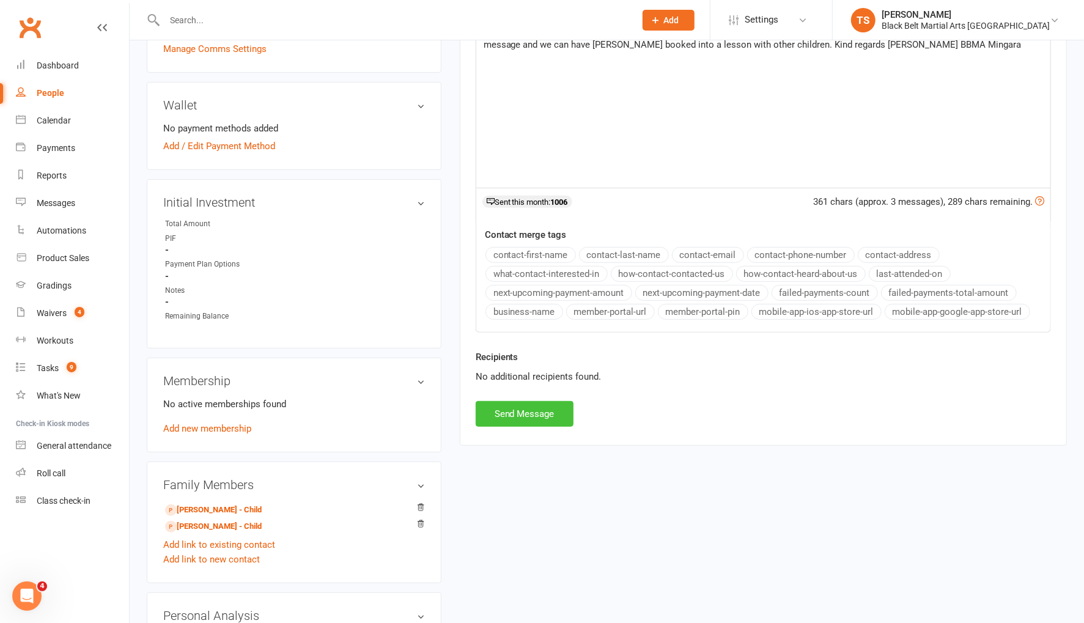
click at [560, 410] on button "Send Message" at bounding box center [525, 414] width 98 height 26
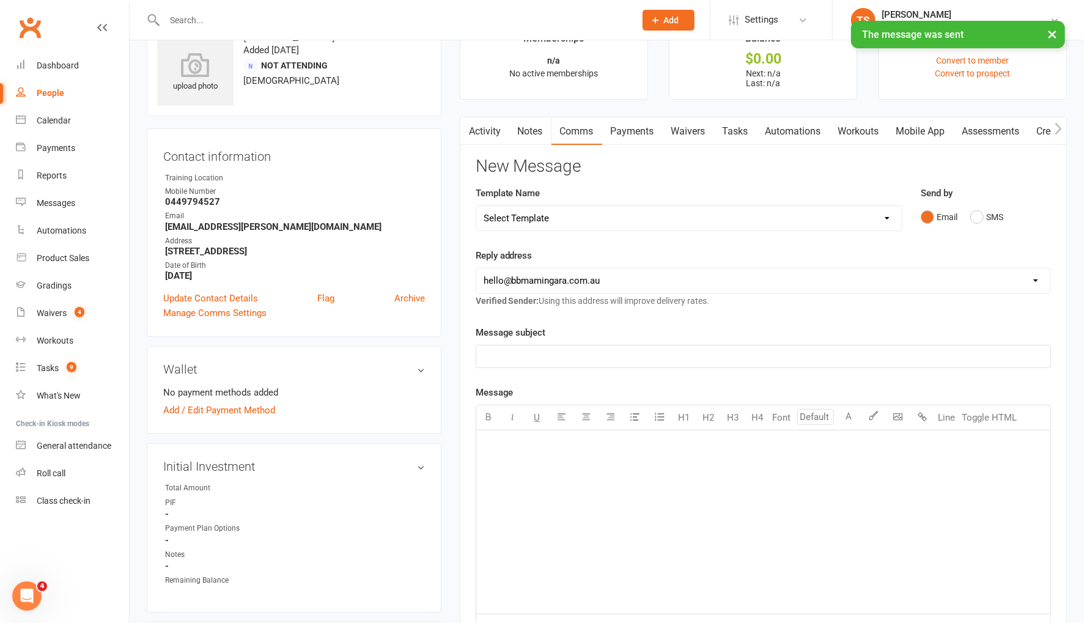
scroll to position [0, 0]
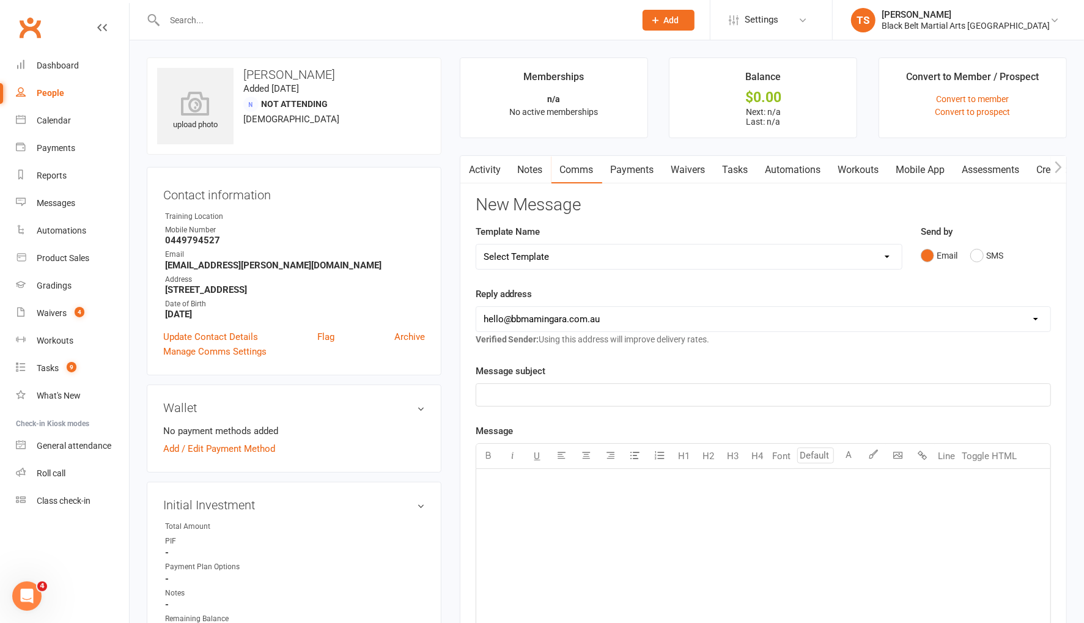
click at [52, 94] on div "People" at bounding box center [51, 93] width 28 height 10
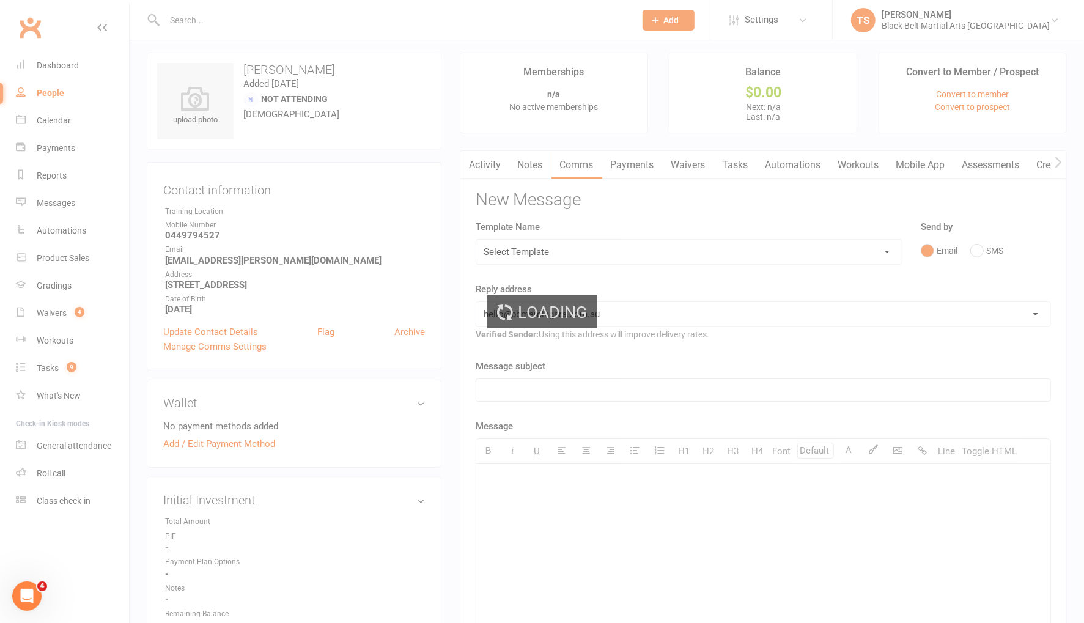
scroll to position [7, 0]
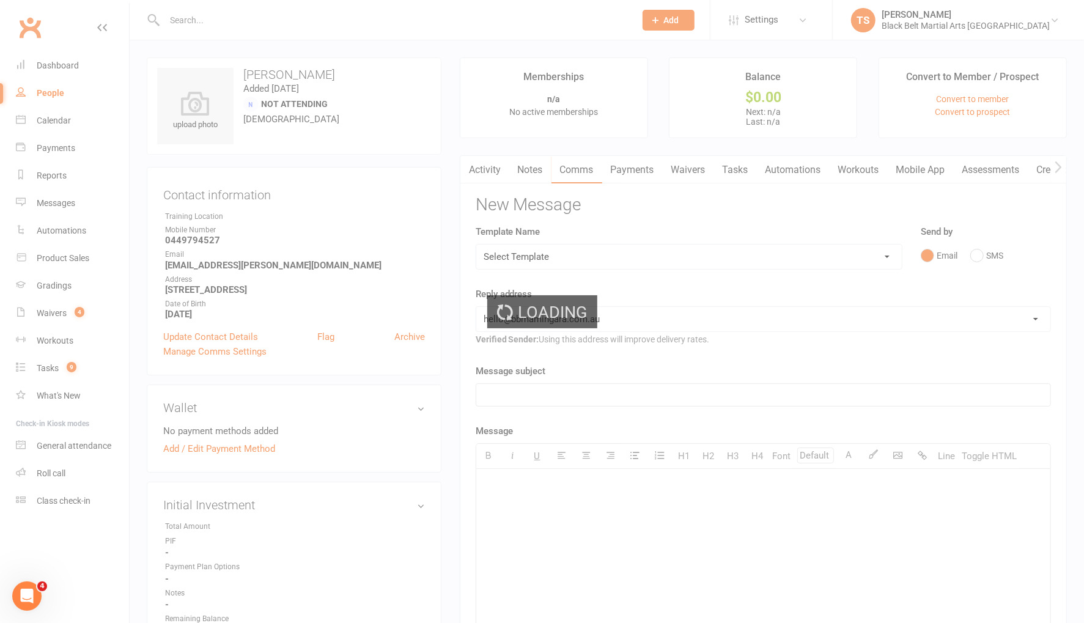
select select "100"
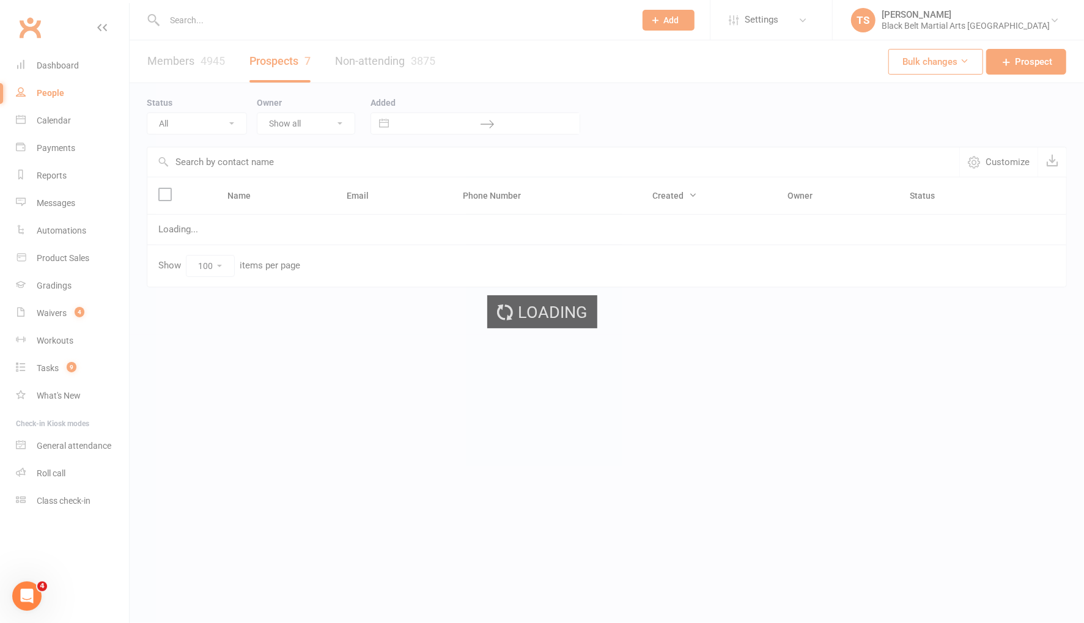
select select "Pending (enrolment pack sent)"
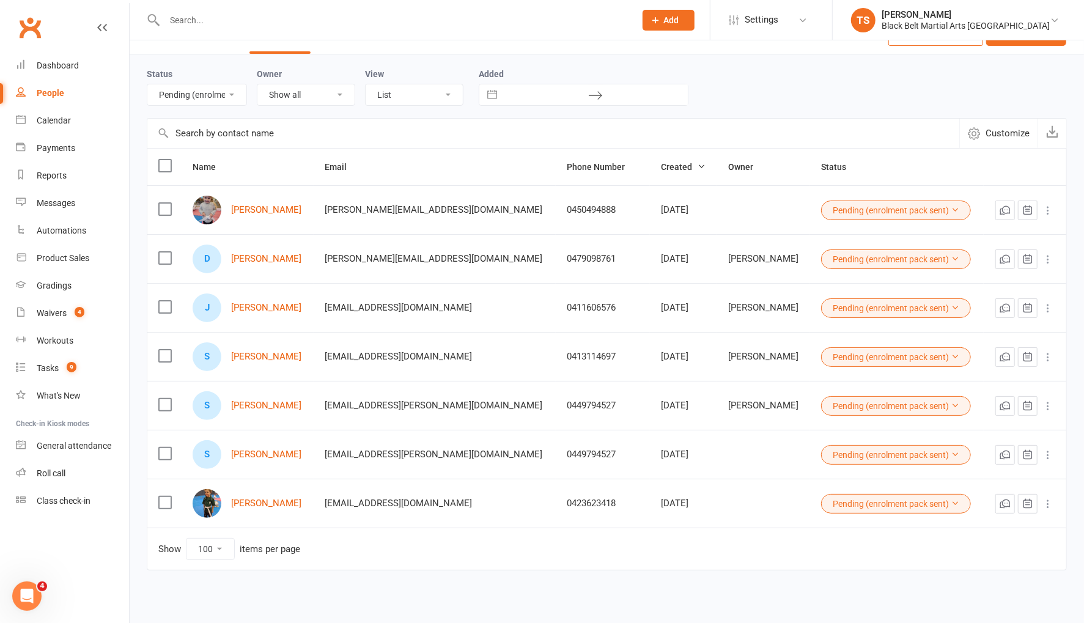
scroll to position [37, 0]
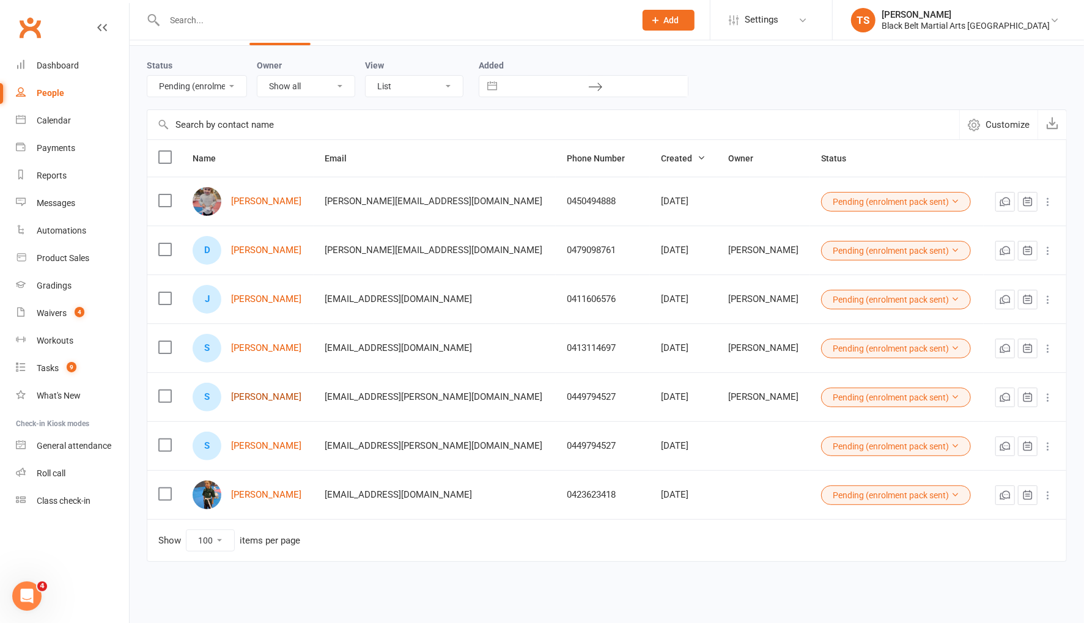
click at [275, 396] on link "[PERSON_NAME]" at bounding box center [266, 397] width 70 height 10
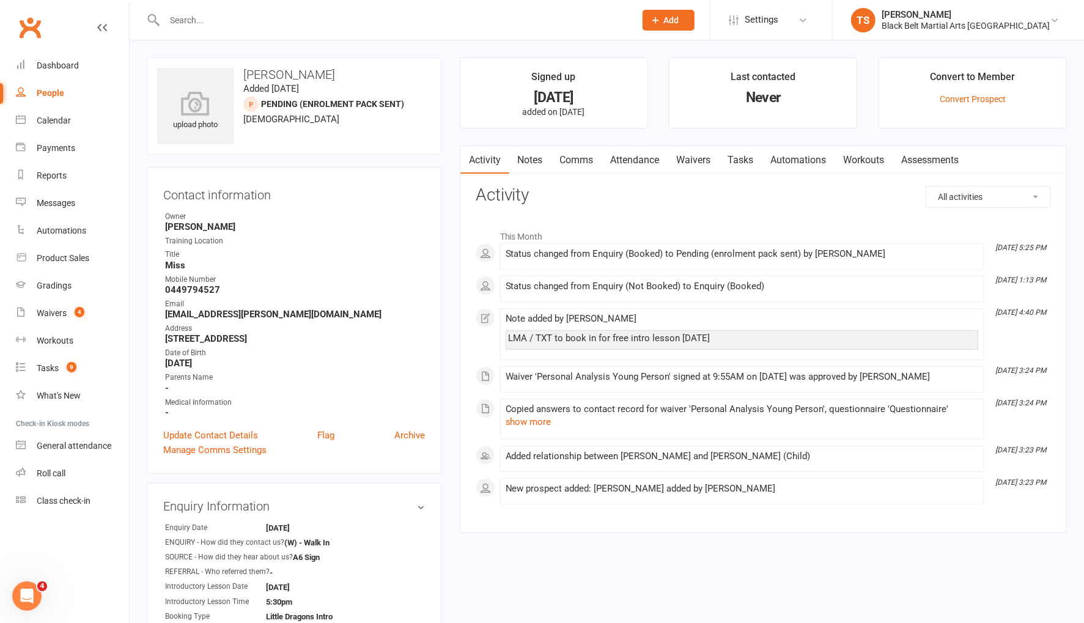
click at [562, 158] on link "Comms" at bounding box center [577, 160] width 51 height 28
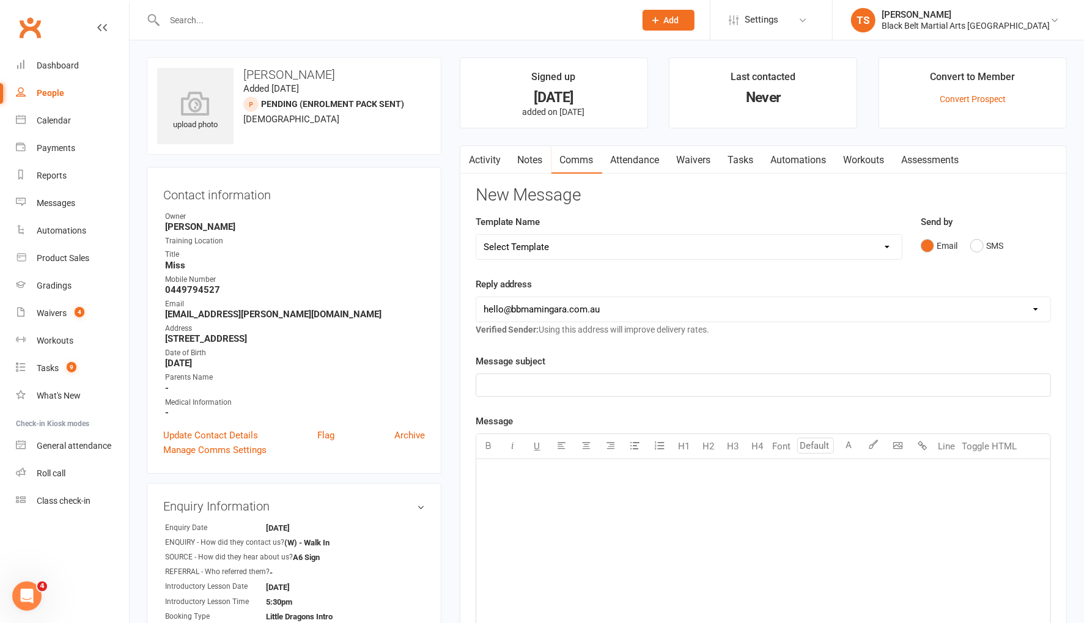
drag, startPoint x: 530, startPoint y: 158, endPoint x: 595, endPoint y: 183, distance: 69.3
click at [530, 158] on link "Notes" at bounding box center [530, 160] width 42 height 28
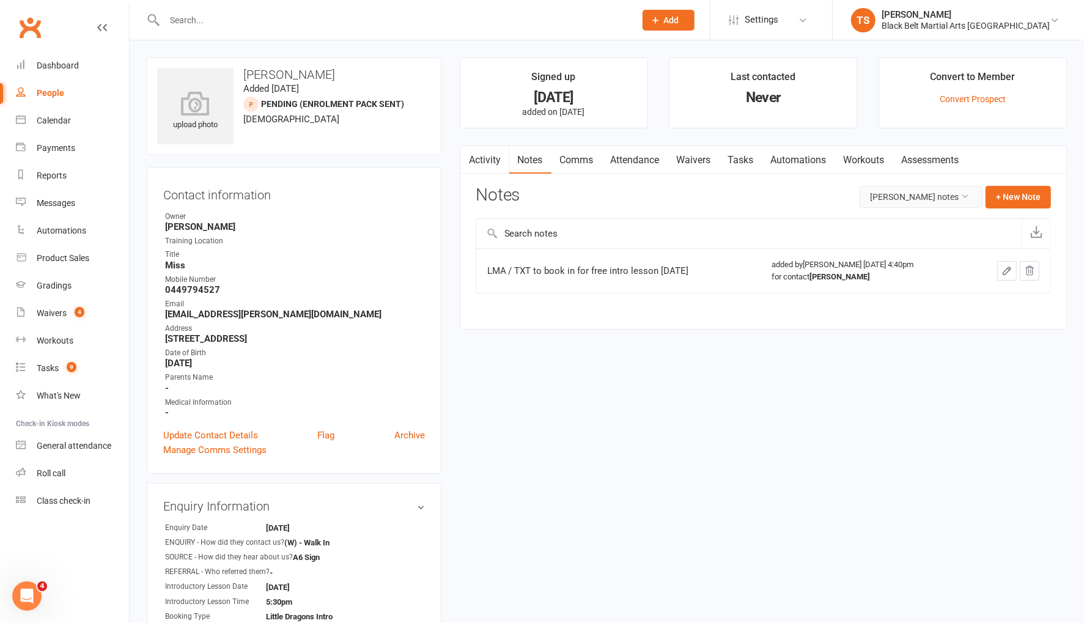
click at [881, 199] on button "[PERSON_NAME] notes" at bounding box center [921, 197] width 123 height 22
click at [887, 242] on link "All family notes" at bounding box center [922, 248] width 121 height 24
click at [1037, 194] on button "+ New Note" at bounding box center [1018, 197] width 65 height 22
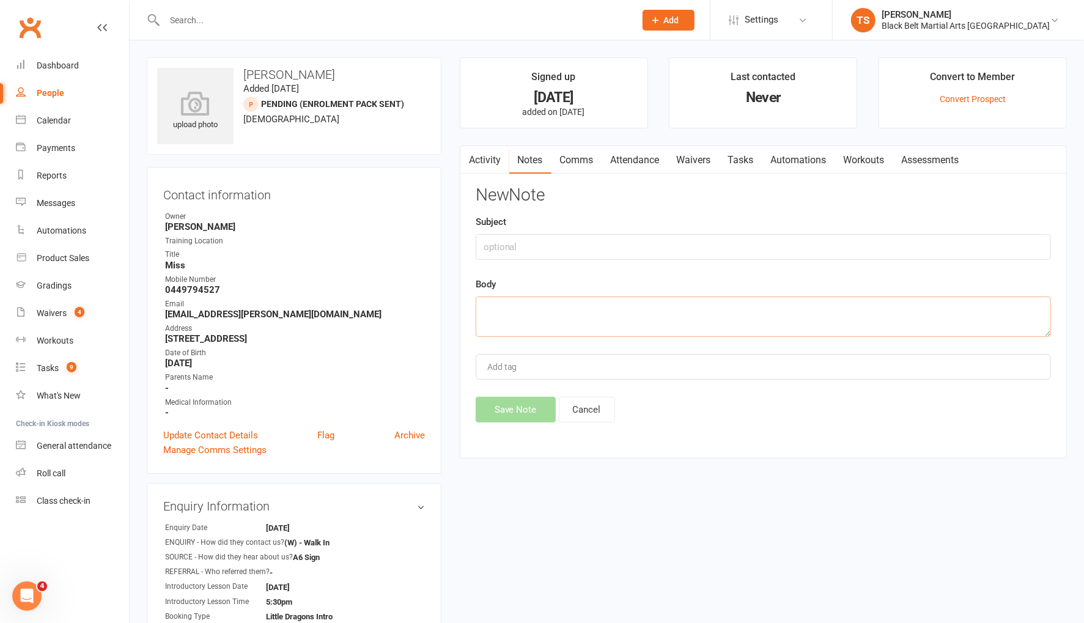
click at [635, 309] on textarea at bounding box center [763, 317] width 575 height 40
type textarea "LMA and TXT 13/8 regarding membership"
drag, startPoint x: 516, startPoint y: 407, endPoint x: 494, endPoint y: 404, distance: 22.2
click at [516, 407] on button "Save Note" at bounding box center [516, 410] width 80 height 26
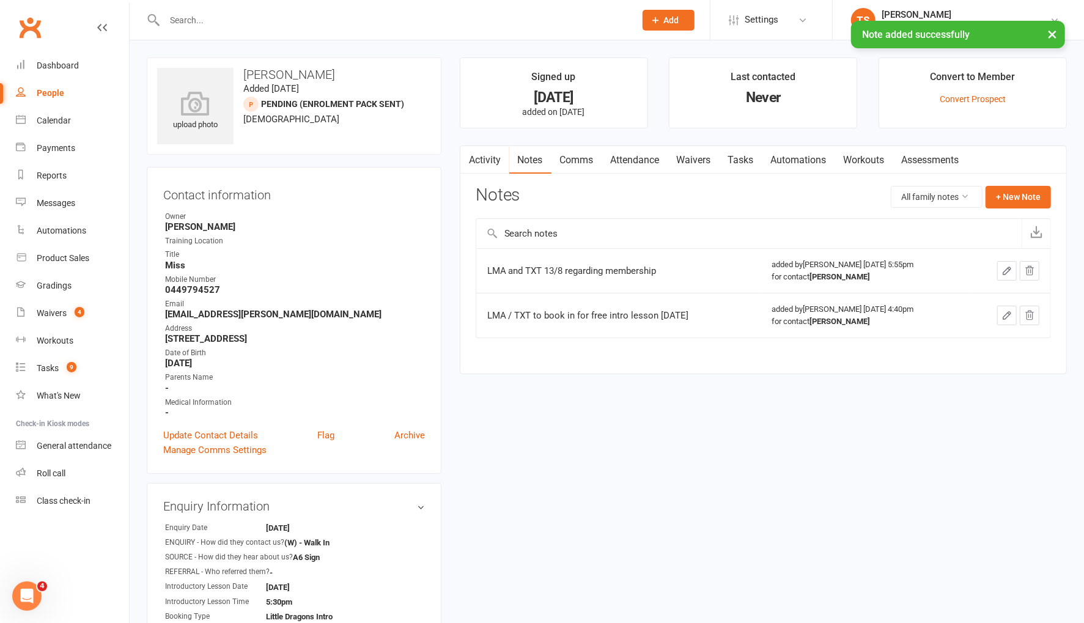
click at [51, 91] on div "People" at bounding box center [51, 93] width 28 height 10
select select "100"
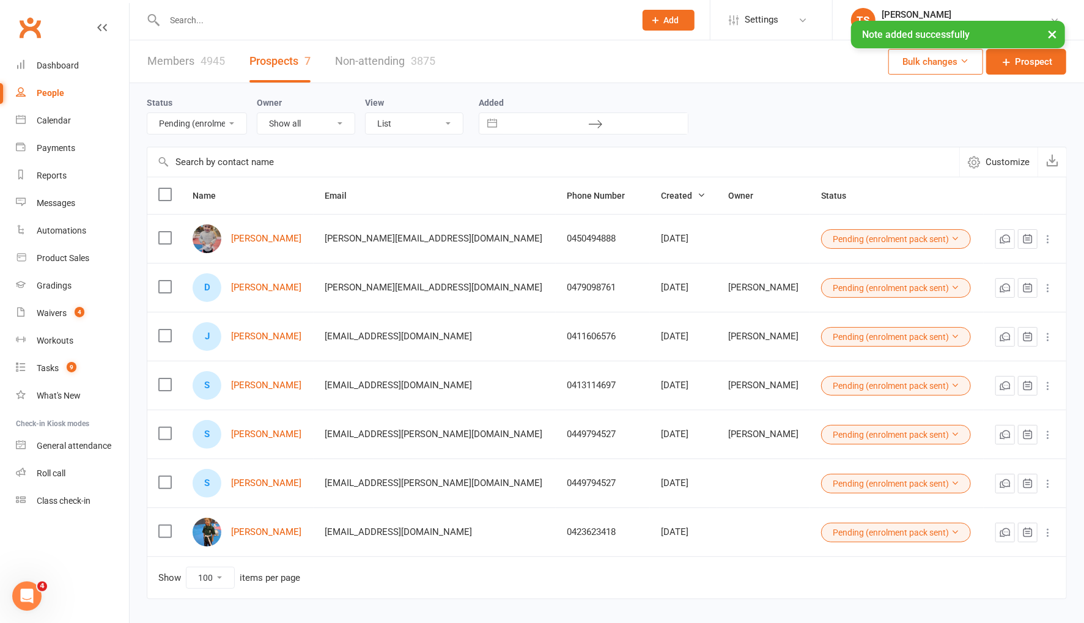
click at [234, 123] on select "All (No status set) (Invalid status) Enquiry (Booked) Enquiry (Not Booked) Pend…" at bounding box center [196, 123] width 99 height 21
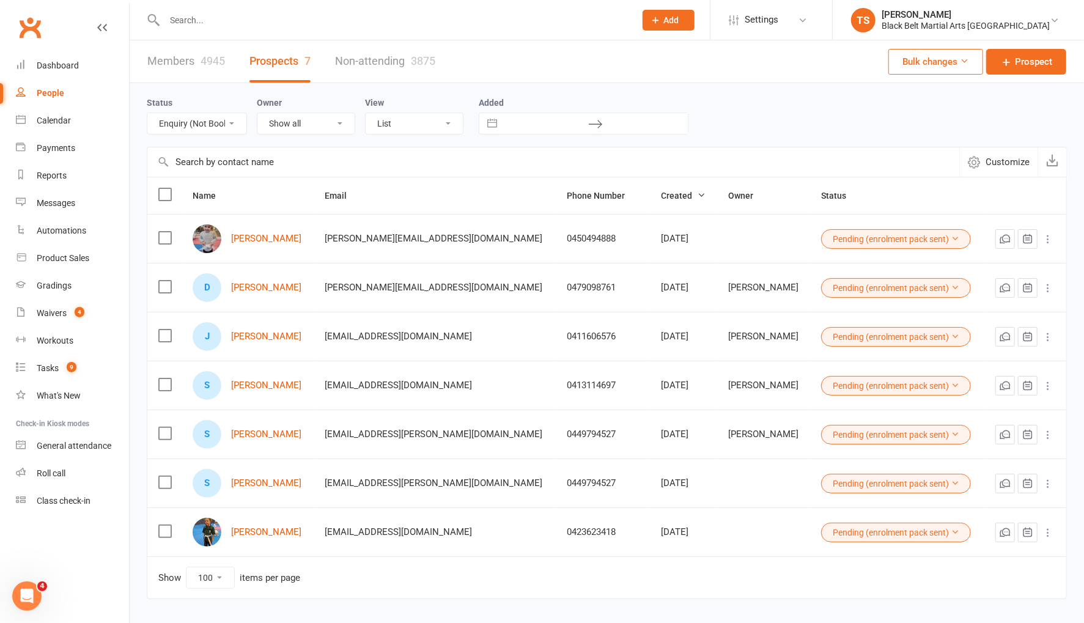
click at [147, 113] on select "All (No status set) (Invalid status) Enquiry (Booked) Enquiry (Not Booked) Pend…" at bounding box center [196, 123] width 99 height 21
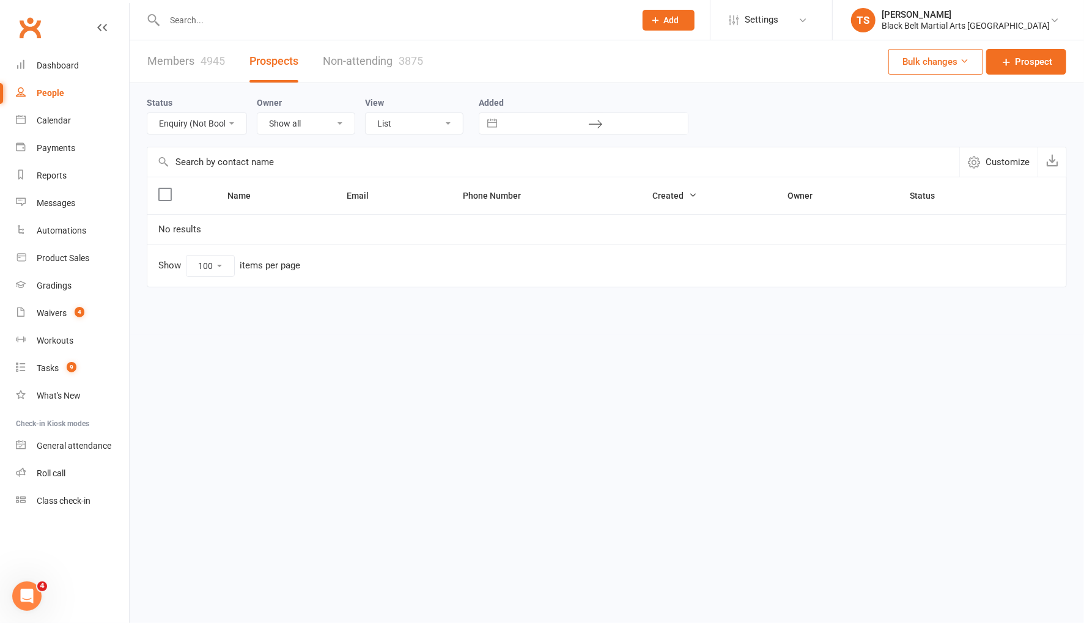
click at [229, 124] on select "All (No status set) (Invalid status) Enquiry (Booked) Enquiry (Not Booked) Pend…" at bounding box center [196, 123] width 99 height 21
select select "DNS"
click at [147, 113] on select "All (No status set) (Invalid status) Enquiry (Booked) Enquiry (Not Booked) Pend…" at bounding box center [196, 123] width 99 height 21
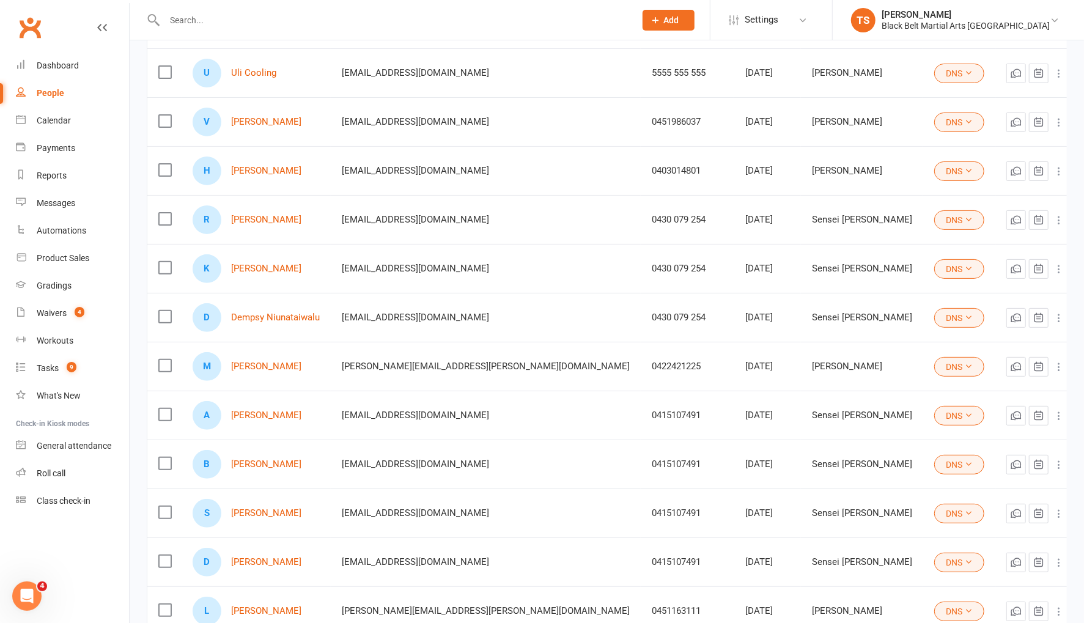
scroll to position [160, 0]
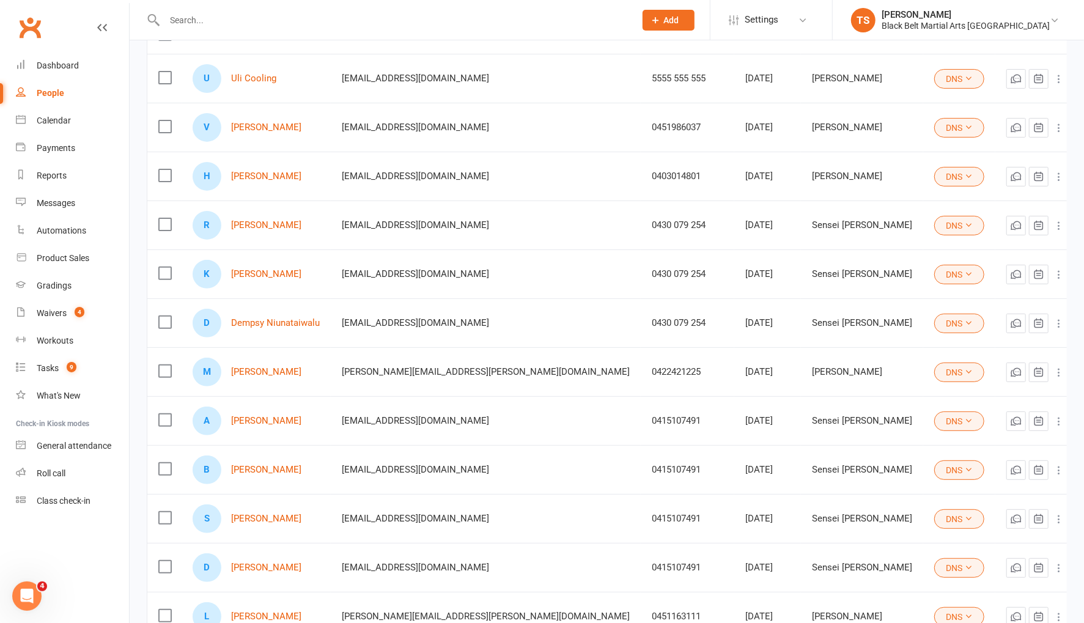
drag, startPoint x: 49, startPoint y: 95, endPoint x: 166, endPoint y: 157, distance: 132.1
click at [49, 95] on div "People" at bounding box center [51, 93] width 28 height 10
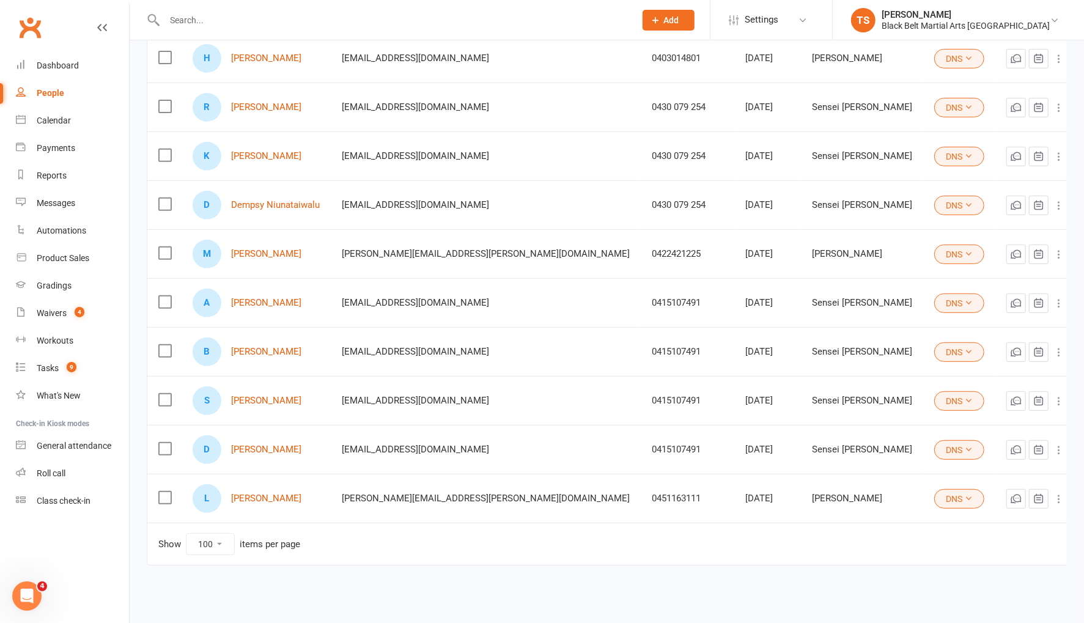
scroll to position [281, 0]
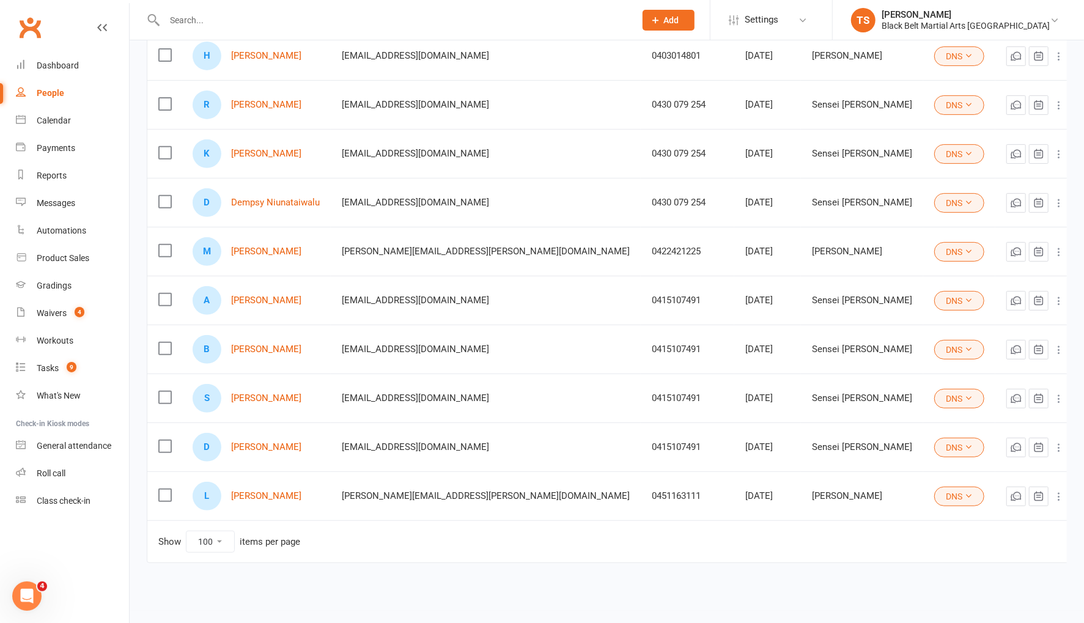
drag, startPoint x: 160, startPoint y: 295, endPoint x: 165, endPoint y: 304, distance: 10.4
click at [160, 295] on label at bounding box center [164, 300] width 12 height 12
click at [160, 294] on input "checkbox" at bounding box center [164, 294] width 12 height 0
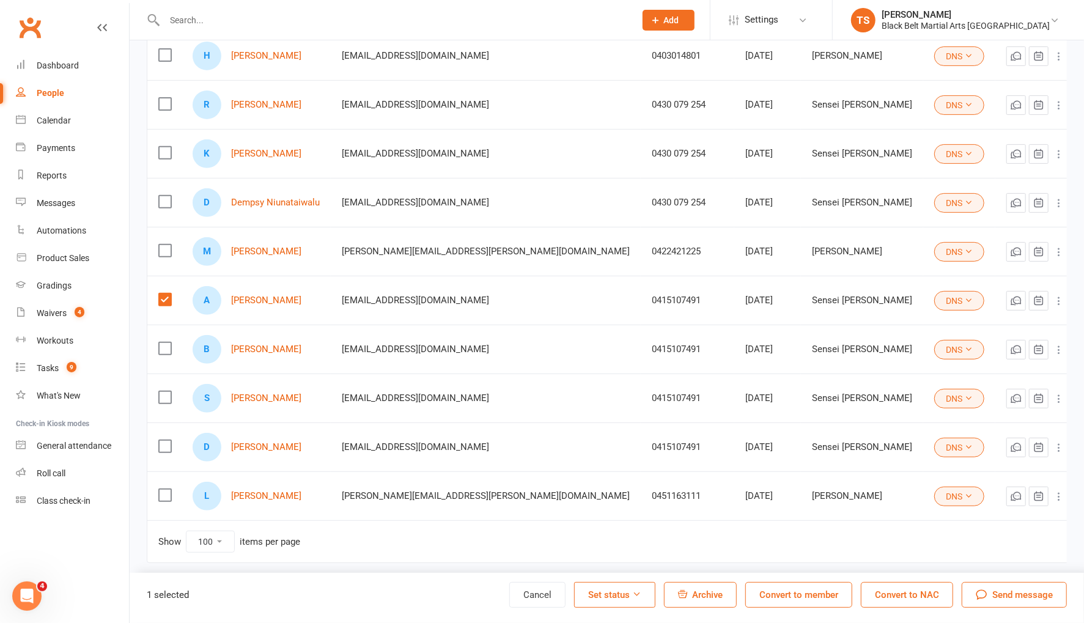
drag, startPoint x: 163, startPoint y: 341, endPoint x: 167, endPoint y: 356, distance: 15.1
click at [164, 342] on label at bounding box center [164, 348] width 12 height 12
click at [164, 342] on input "checkbox" at bounding box center [164, 342] width 12 height 0
drag, startPoint x: 165, startPoint y: 393, endPoint x: 168, endPoint y: 410, distance: 17.4
click at [165, 393] on label at bounding box center [164, 397] width 12 height 12
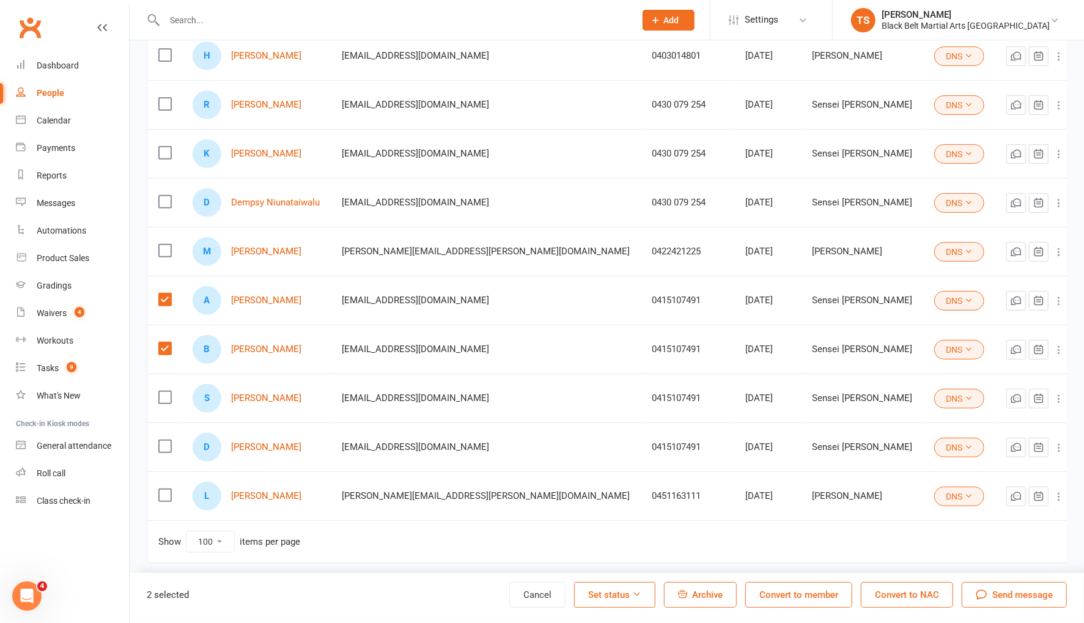
click at [165, 391] on input "checkbox" at bounding box center [164, 391] width 12 height 0
click at [166, 440] on label at bounding box center [164, 446] width 12 height 12
click at [166, 440] on input "checkbox" at bounding box center [164, 440] width 12 height 0
click at [605, 594] on button "Set status" at bounding box center [614, 595] width 81 height 26
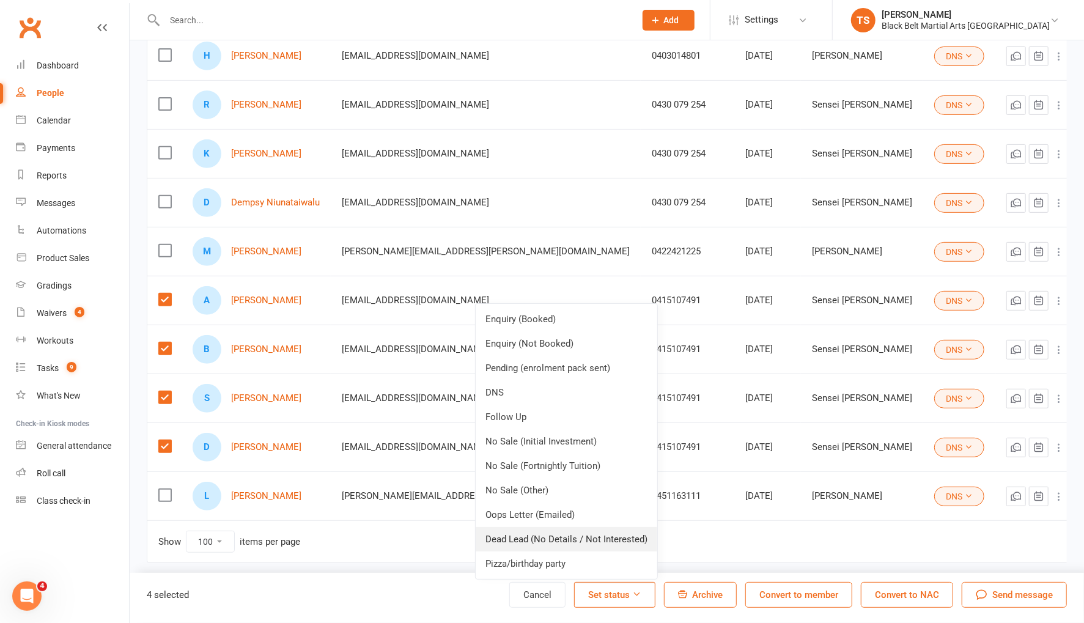
click at [577, 531] on link "Dead Lead (No Details / Not Interested)" at bounding box center [567, 539] width 182 height 24
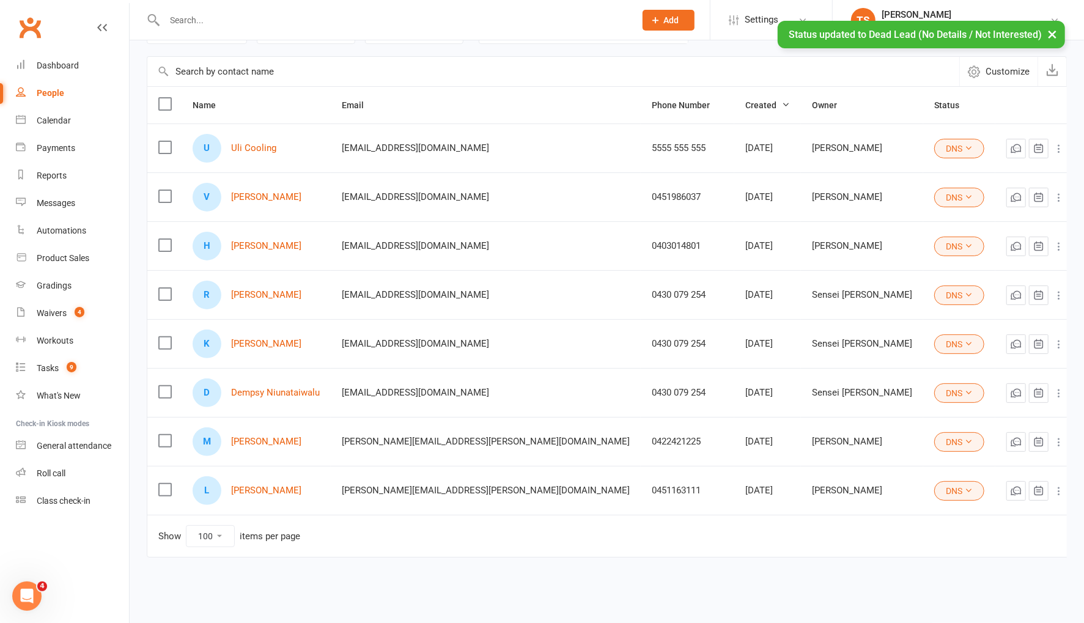
scroll to position [86, 0]
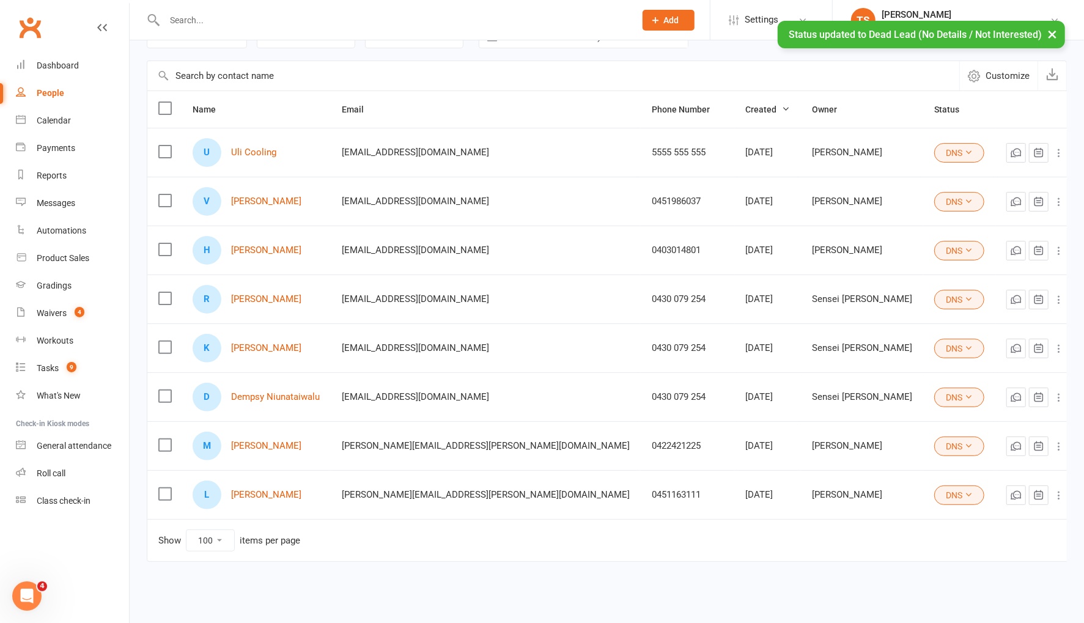
click at [166, 296] on label at bounding box center [164, 298] width 12 height 12
click at [166, 292] on input "checkbox" at bounding box center [164, 292] width 12 height 0
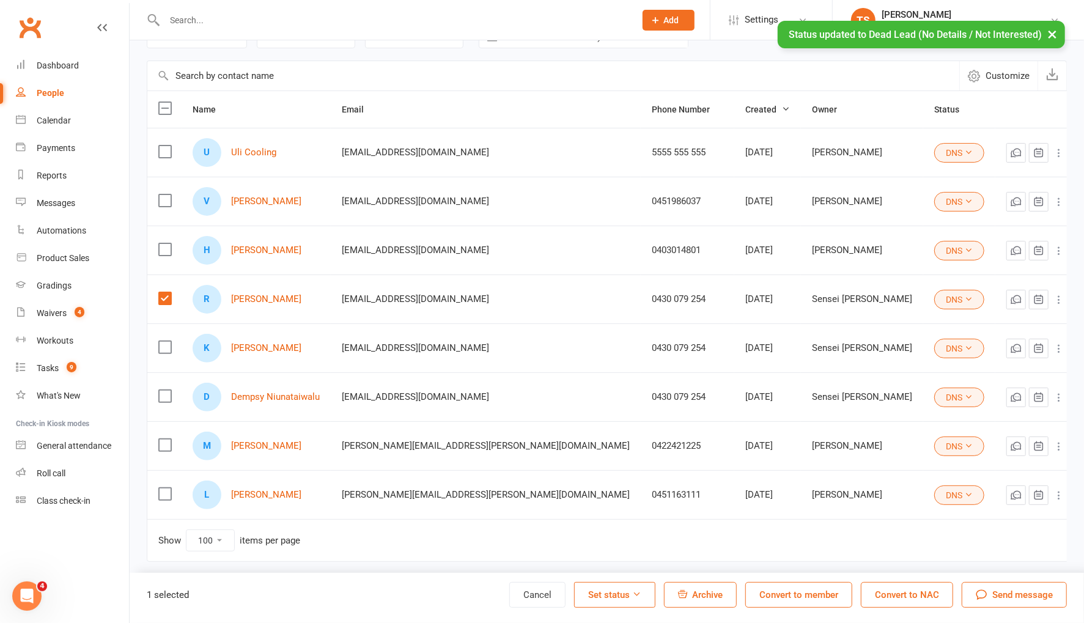
drag, startPoint x: 166, startPoint y: 340, endPoint x: 167, endPoint y: 368, distance: 27.5
click at [167, 342] on label at bounding box center [164, 347] width 12 height 12
click at [167, 341] on input "checkbox" at bounding box center [164, 341] width 12 height 0
drag, startPoint x: 165, startPoint y: 390, endPoint x: 353, endPoint y: 424, distance: 191.5
click at [165, 390] on label at bounding box center [164, 396] width 12 height 12
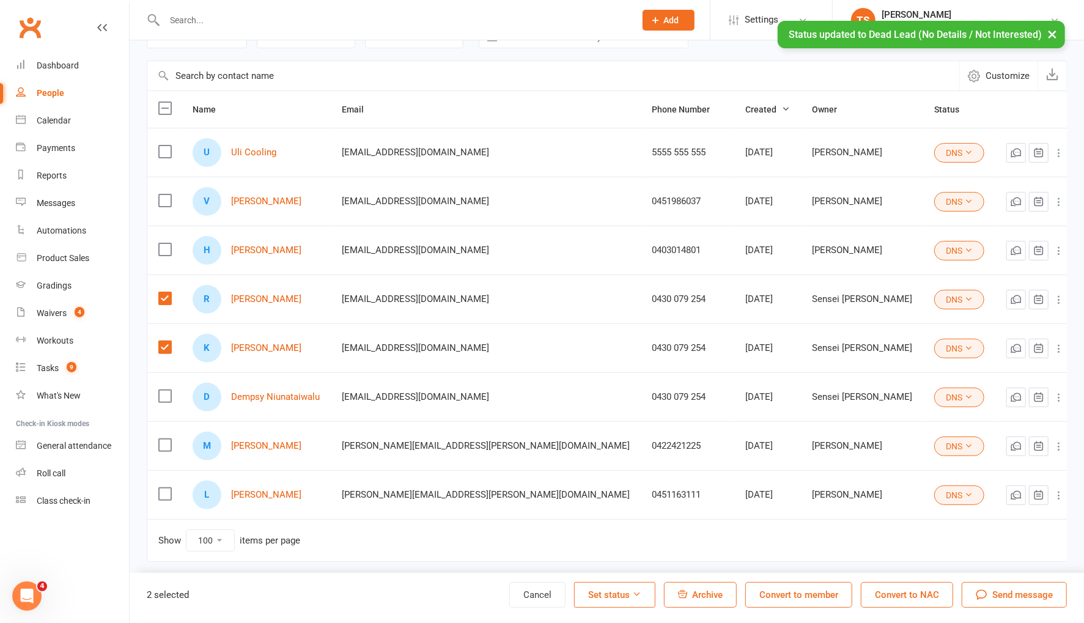
click at [165, 390] on input "checkbox" at bounding box center [164, 390] width 12 height 0
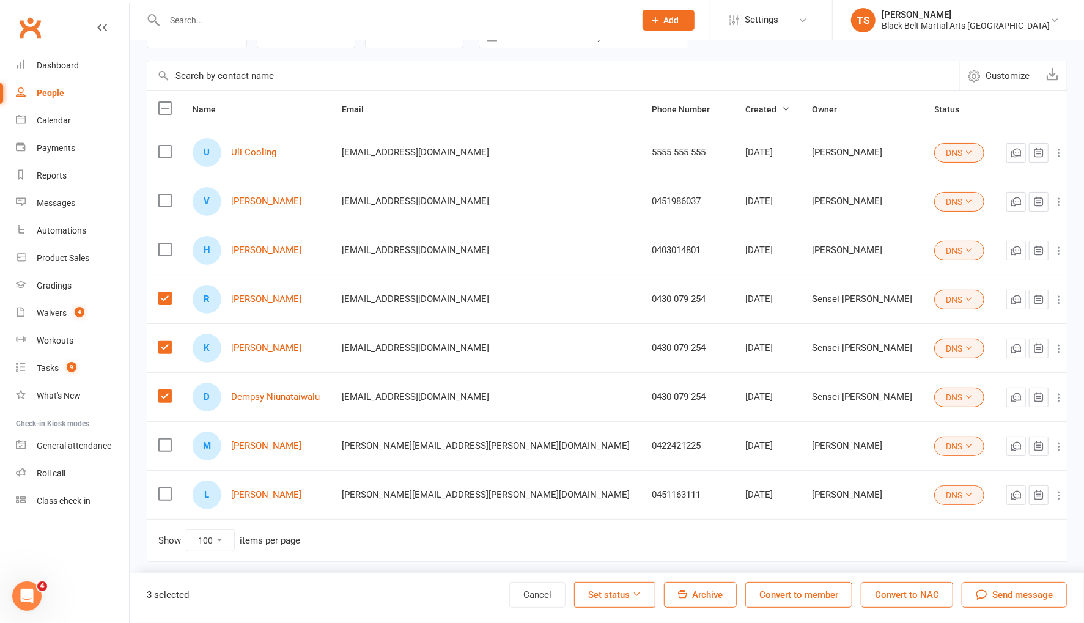
click at [632, 598] on button "Set status" at bounding box center [614, 595] width 81 height 26
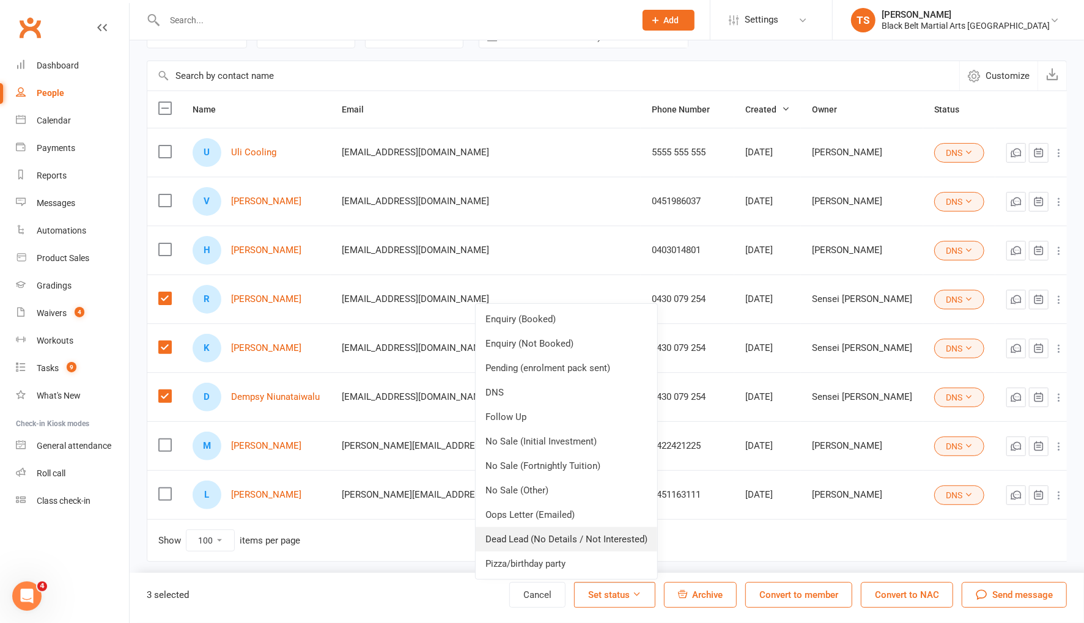
click at [593, 536] on link "Dead Lead (No Details / Not Interested)" at bounding box center [567, 539] width 182 height 24
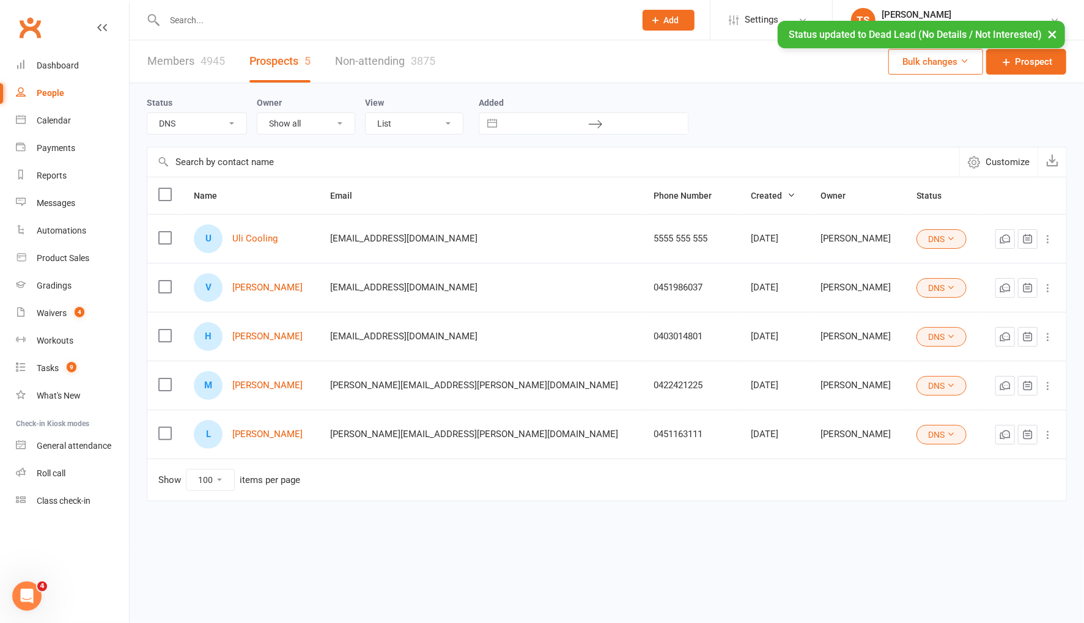
scroll to position [0, 0]
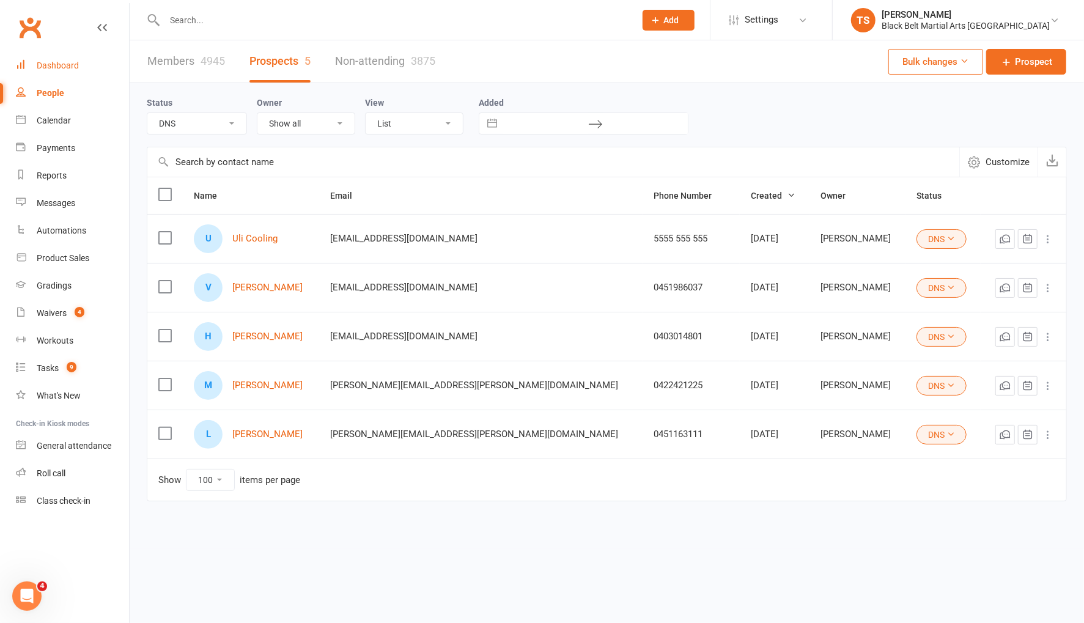
click at [57, 67] on div "Dashboard" at bounding box center [58, 66] width 42 height 10
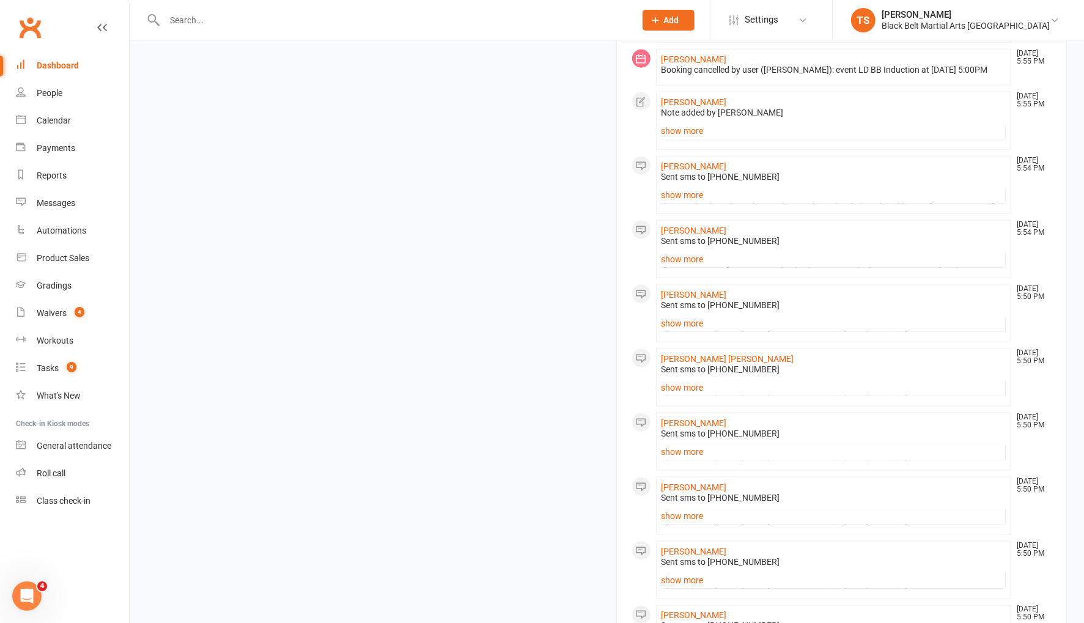
scroll to position [1226, 0]
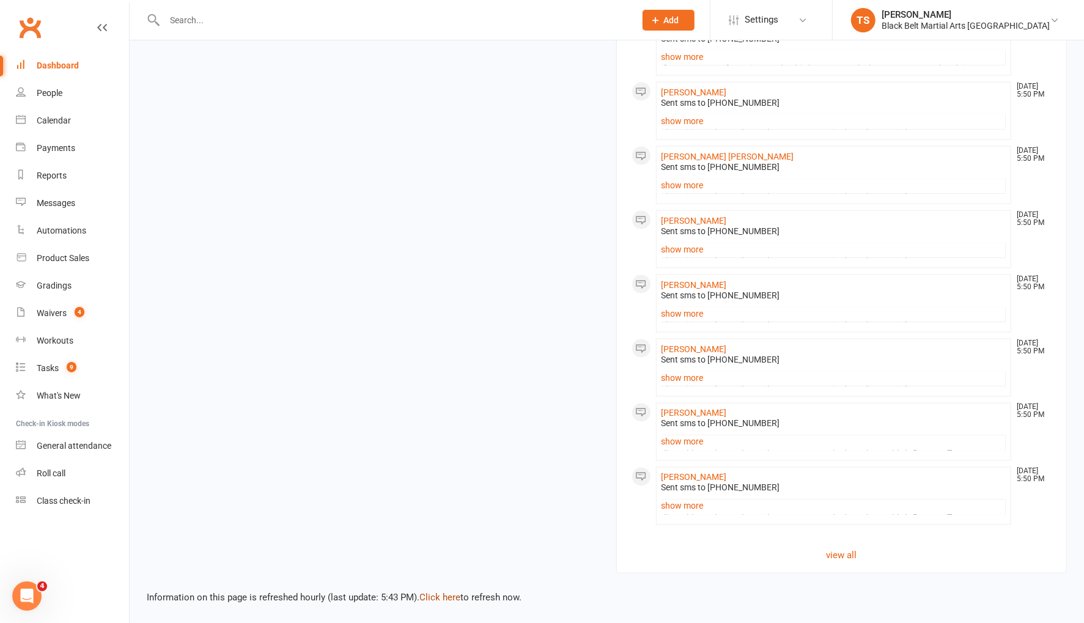
click at [442, 599] on link "Click here" at bounding box center [440, 598] width 41 height 11
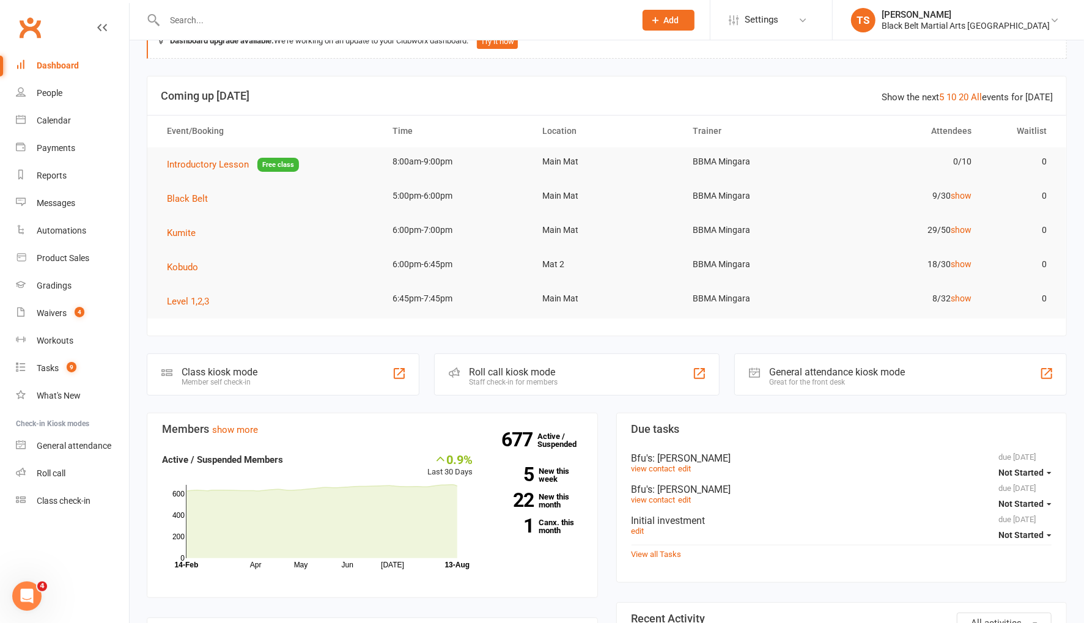
scroll to position [0, 0]
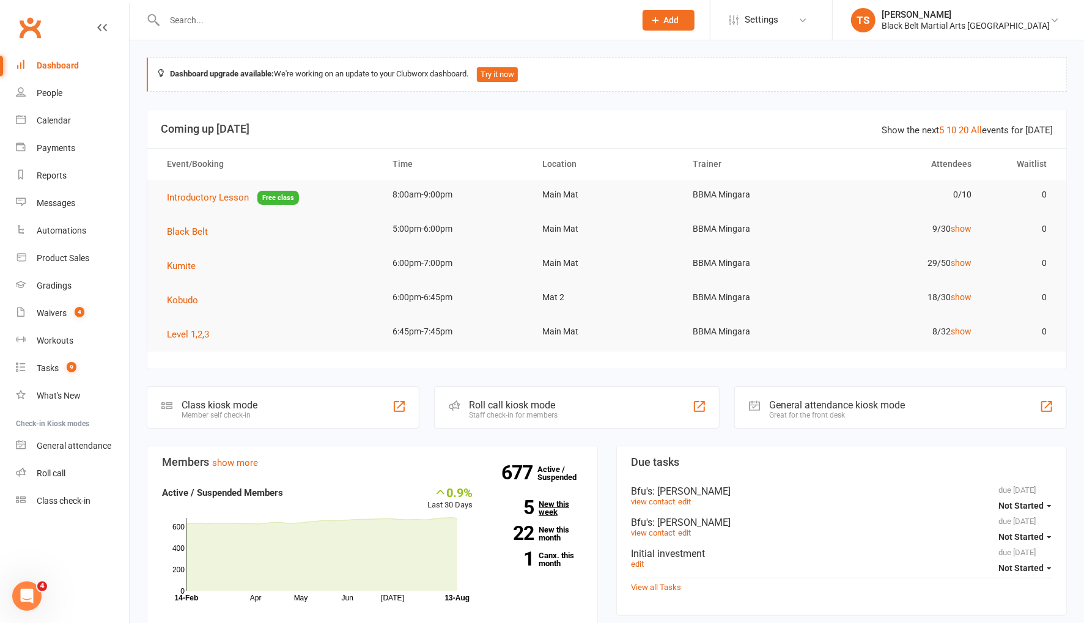
click at [551, 509] on link "5 New this week" at bounding box center [536, 508] width 91 height 16
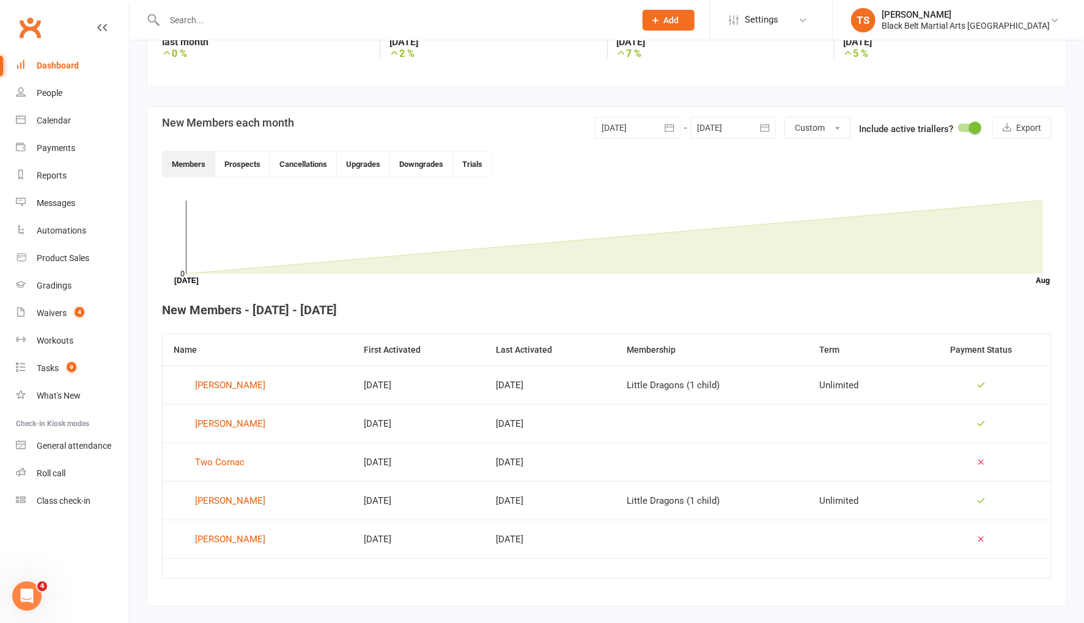
scroll to position [244, 0]
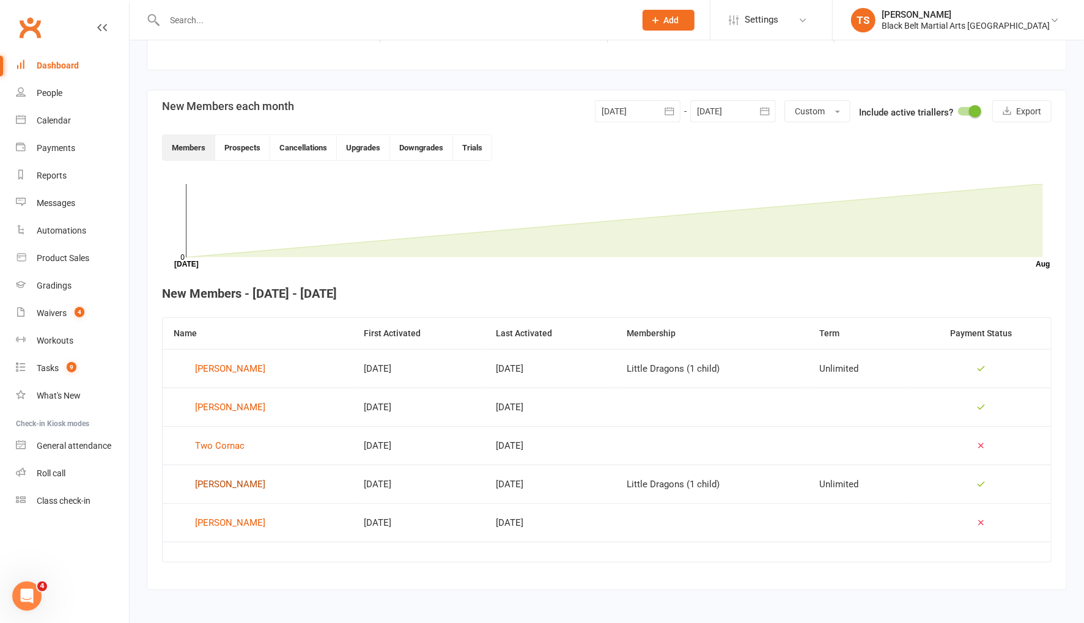
click at [226, 482] on div "[PERSON_NAME]" at bounding box center [230, 484] width 70 height 18
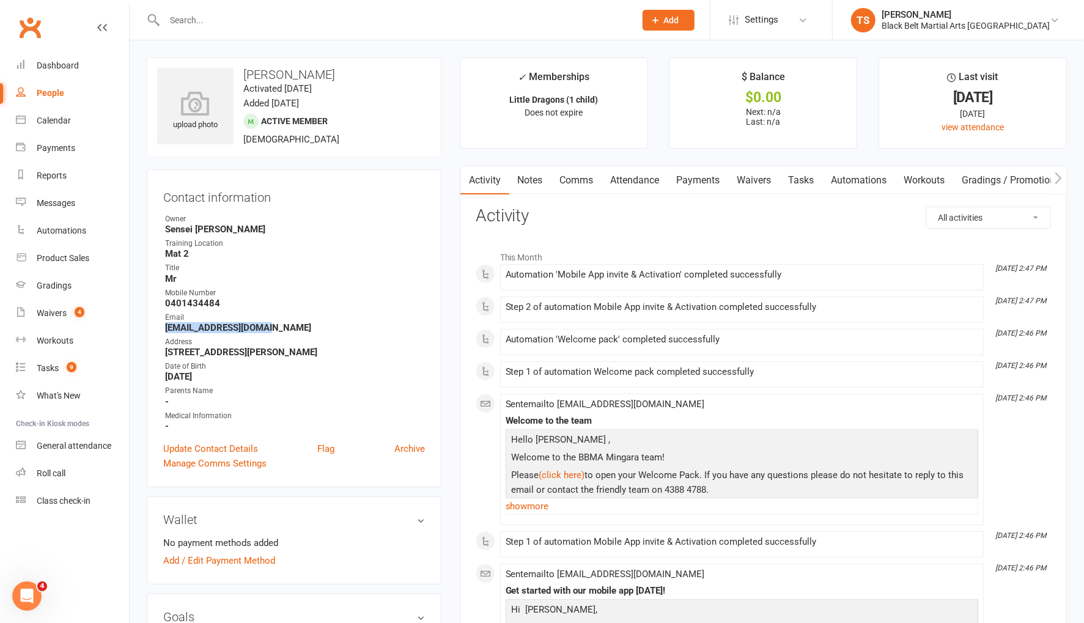
drag, startPoint x: 261, startPoint y: 327, endPoint x: 161, endPoint y: 325, distance: 99.1
click at [160, 327] on div "Contact information Owner Sensei [PERSON_NAME] Training Location Mat 2 Title Mr…" at bounding box center [294, 328] width 295 height 318
copy strong "[EMAIL_ADDRESS][DOMAIN_NAME]"
drag, startPoint x: 219, startPoint y: 302, endPoint x: 163, endPoint y: 306, distance: 55.8
click at [163, 306] on li "Mobile Number [PHONE_NUMBER]" at bounding box center [294, 297] width 262 height 21
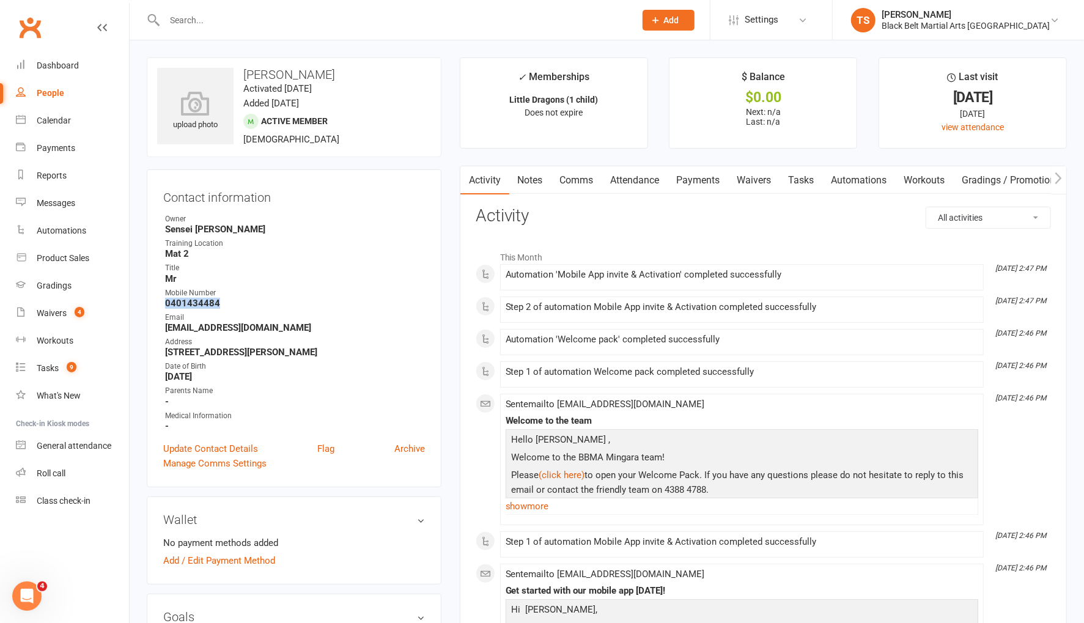
copy strong "0401434484"
drag, startPoint x: 64, startPoint y: 68, endPoint x: 89, endPoint y: 86, distance: 31.6
click at [64, 68] on div "Dashboard" at bounding box center [58, 66] width 42 height 10
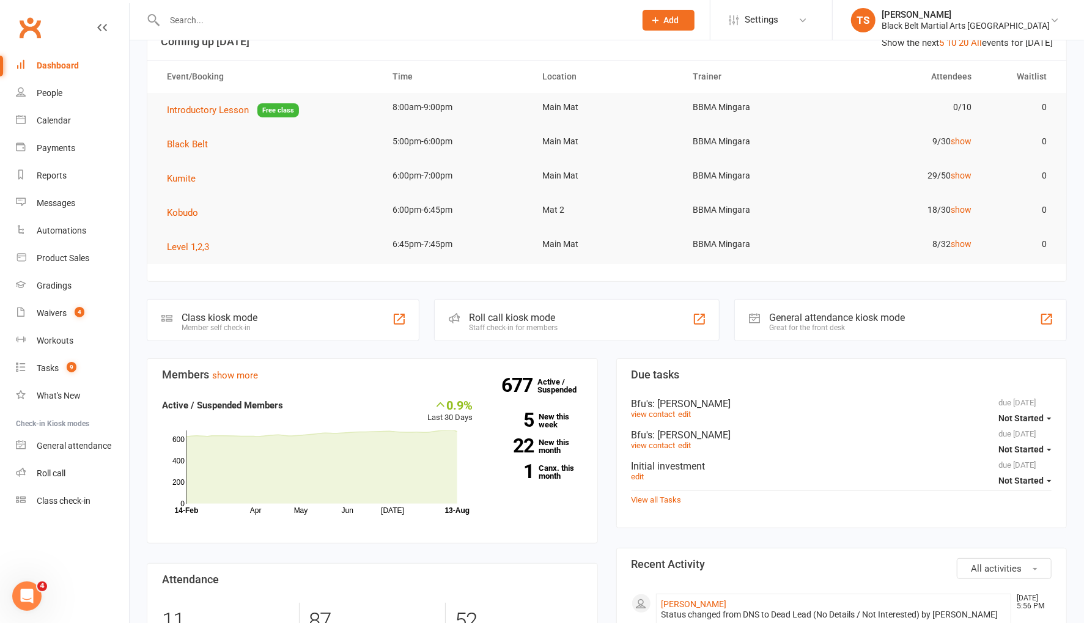
scroll to position [90, 0]
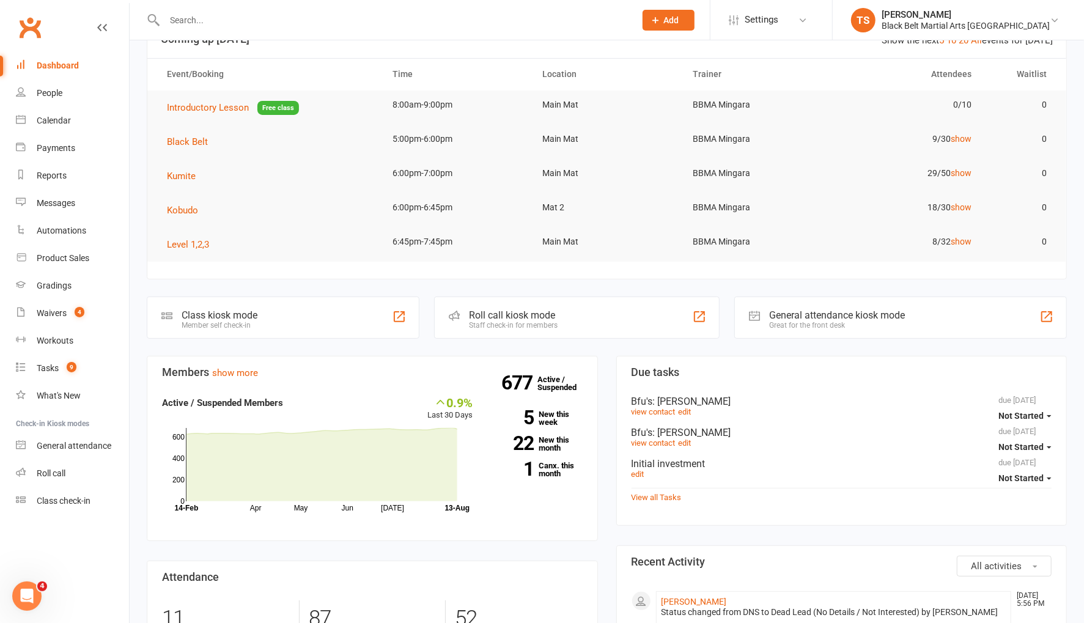
click at [191, 19] on input "text" at bounding box center [394, 20] width 466 height 17
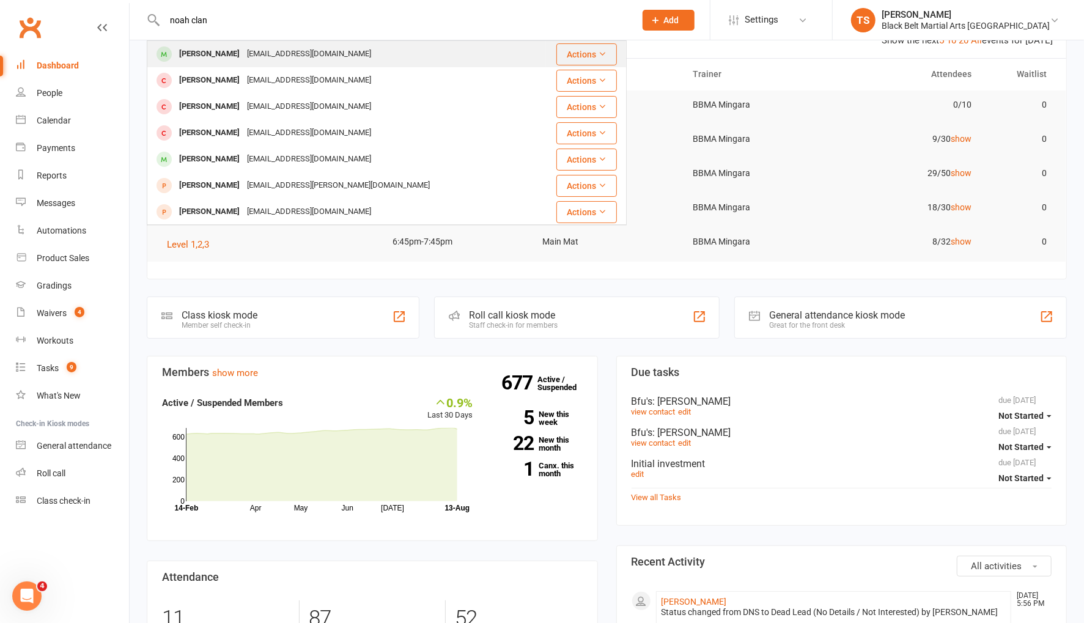
type input "noah clan"
click at [199, 54] on div "[PERSON_NAME]" at bounding box center [210, 54] width 68 height 18
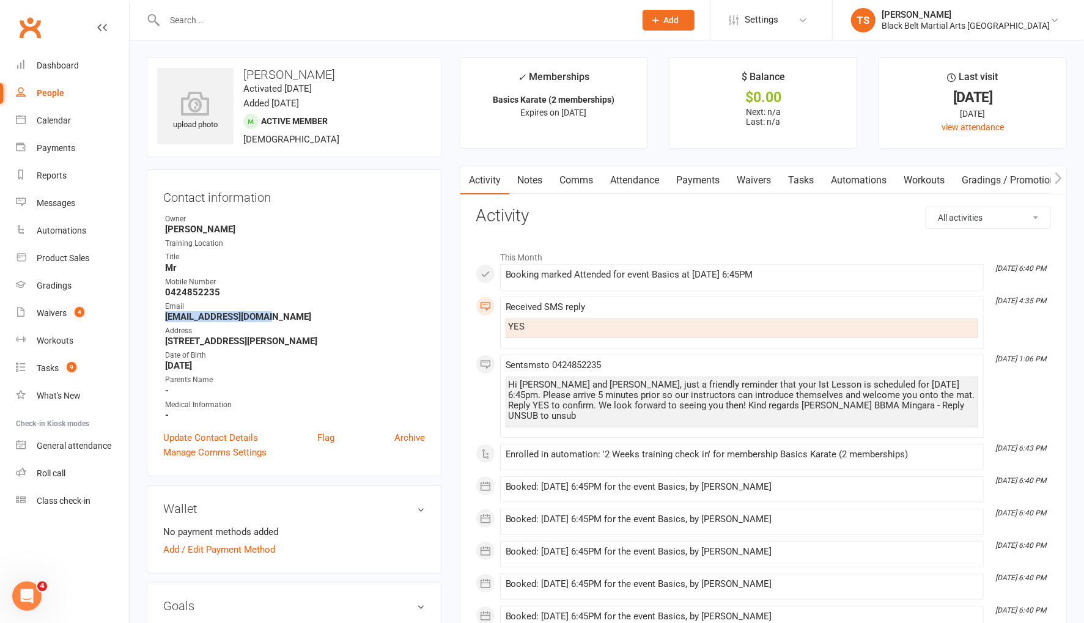
drag, startPoint x: 273, startPoint y: 314, endPoint x: 165, endPoint y: 317, distance: 108.9
click at [165, 317] on strong "[EMAIL_ADDRESS][DOMAIN_NAME]" at bounding box center [295, 316] width 260 height 11
copy strong "[EMAIL_ADDRESS][DOMAIN_NAME]"
click at [222, 290] on strong "0424852235" at bounding box center [295, 292] width 260 height 11
drag, startPoint x: 219, startPoint y: 290, endPoint x: 163, endPoint y: 295, distance: 55.9
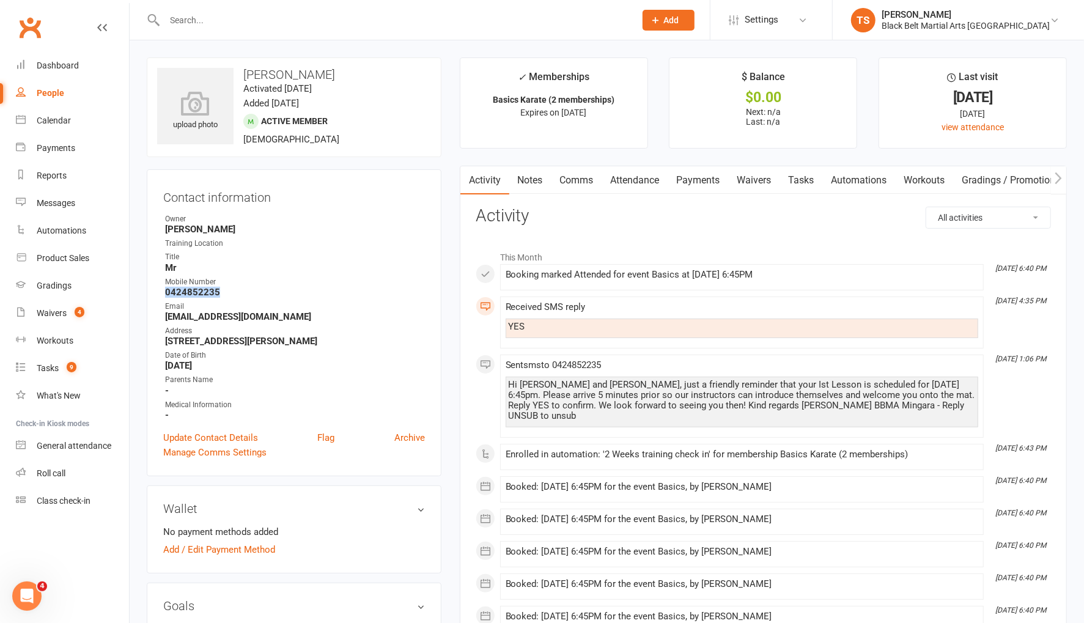
click at [163, 296] on li "Mobile Number [PHONE_NUMBER]" at bounding box center [294, 286] width 262 height 21
copy strong "0424852235"
click at [198, 21] on input "text" at bounding box center [394, 20] width 466 height 17
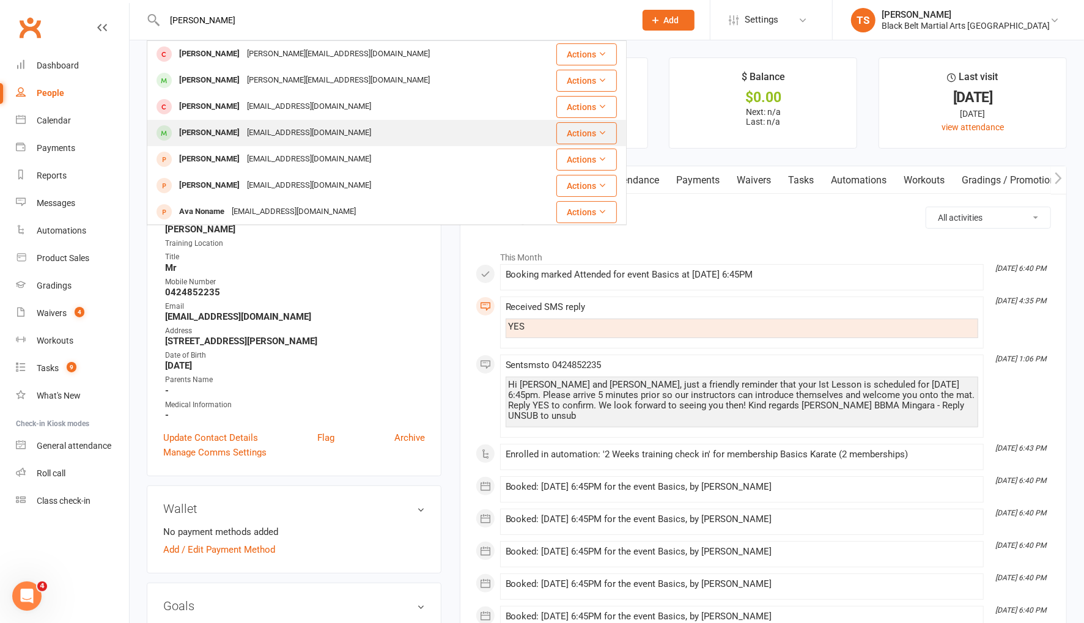
type input "[PERSON_NAME]"
click at [243, 136] on div "[EMAIL_ADDRESS][DOMAIN_NAME]" at bounding box center [308, 133] width 131 height 18
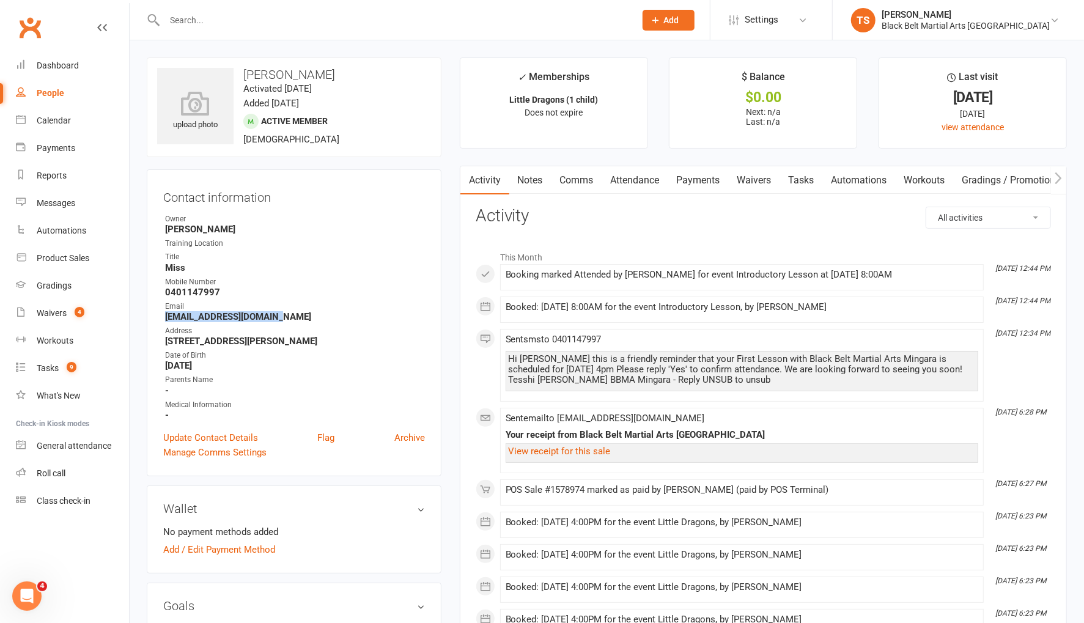
drag, startPoint x: 273, startPoint y: 317, endPoint x: 161, endPoint y: 318, distance: 111.9
click at [161, 318] on div "Contact information Owner [PERSON_NAME] Training Location Title Miss Mobile Num…" at bounding box center [294, 322] width 295 height 307
copy strong "[EMAIL_ADDRESS][DOMAIN_NAME]"
drag, startPoint x: 223, startPoint y: 286, endPoint x: 166, endPoint y: 295, distance: 58.2
click at [166, 295] on strong "0401147997" at bounding box center [295, 292] width 260 height 11
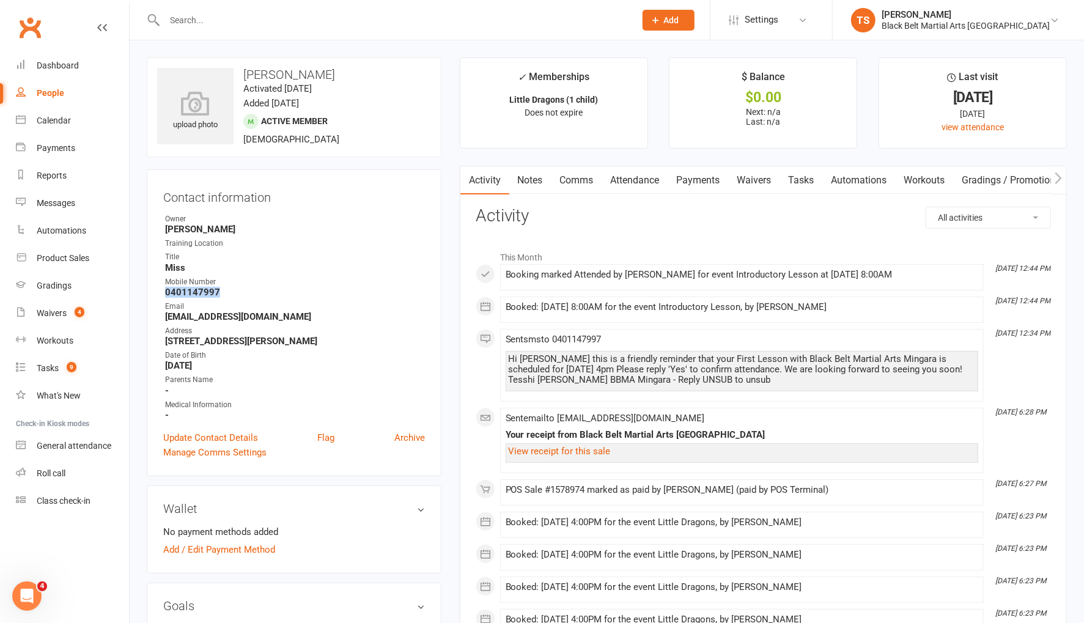
copy strong "0401147997"
click at [188, 16] on input "text" at bounding box center [394, 20] width 466 height 17
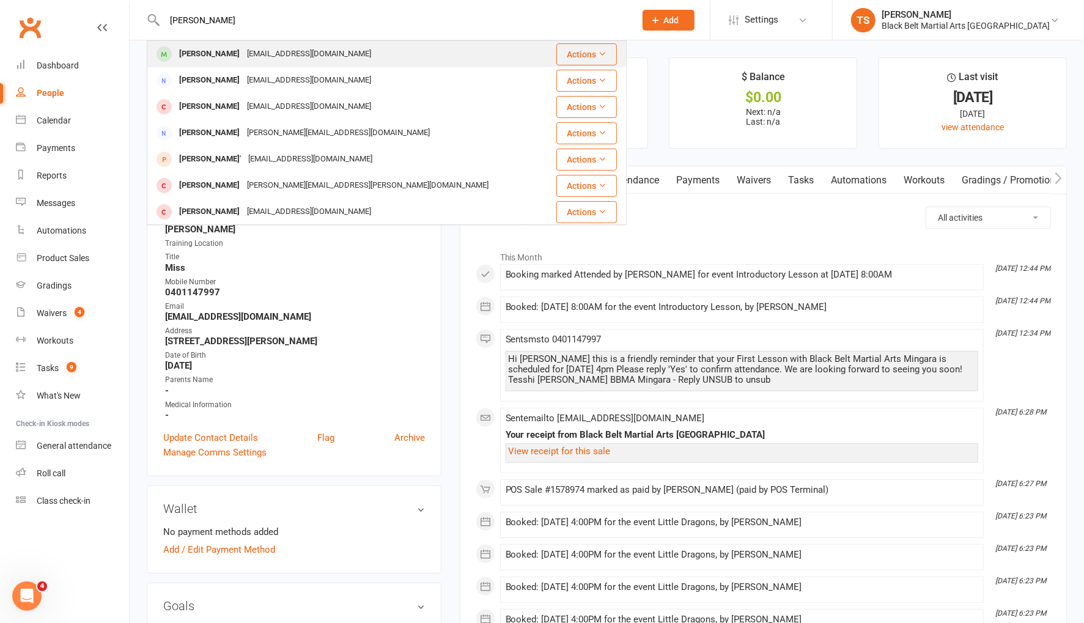
type input "[PERSON_NAME]"
click at [217, 55] on div "[PERSON_NAME]" at bounding box center [210, 54] width 68 height 18
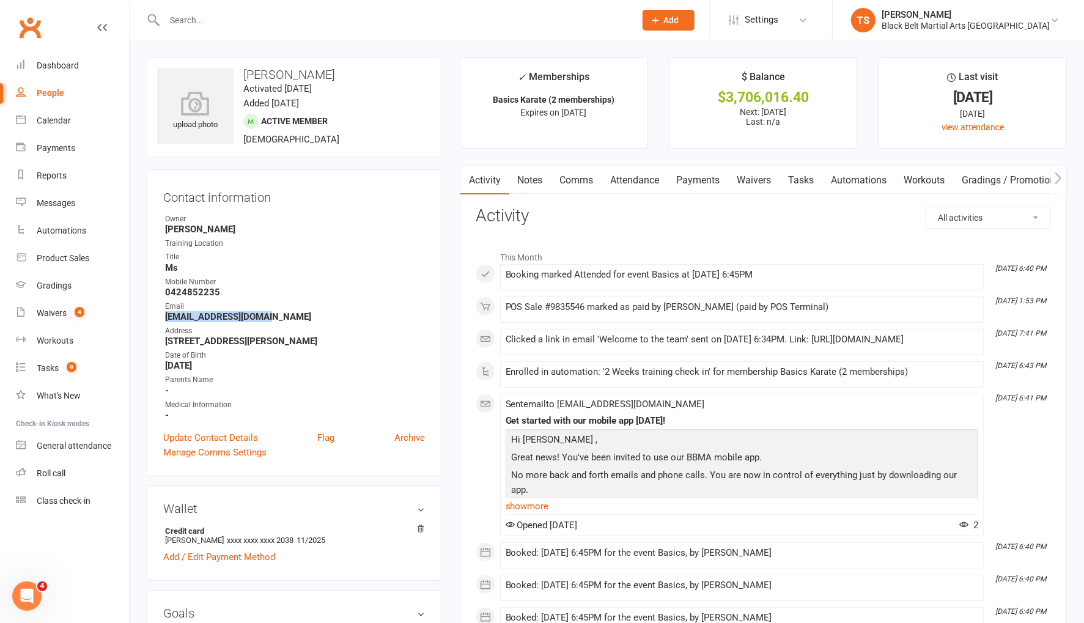
drag, startPoint x: 279, startPoint y: 316, endPoint x: 168, endPoint y: 319, distance: 111.3
click at [163, 320] on li "Email [EMAIL_ADDRESS][DOMAIN_NAME]" at bounding box center [294, 311] width 262 height 21
drag, startPoint x: 329, startPoint y: 294, endPoint x: 288, endPoint y: 319, distance: 47.7
click at [329, 294] on strong "0424852235" at bounding box center [295, 292] width 260 height 11
drag, startPoint x: 278, startPoint y: 317, endPoint x: 145, endPoint y: 314, distance: 132.7
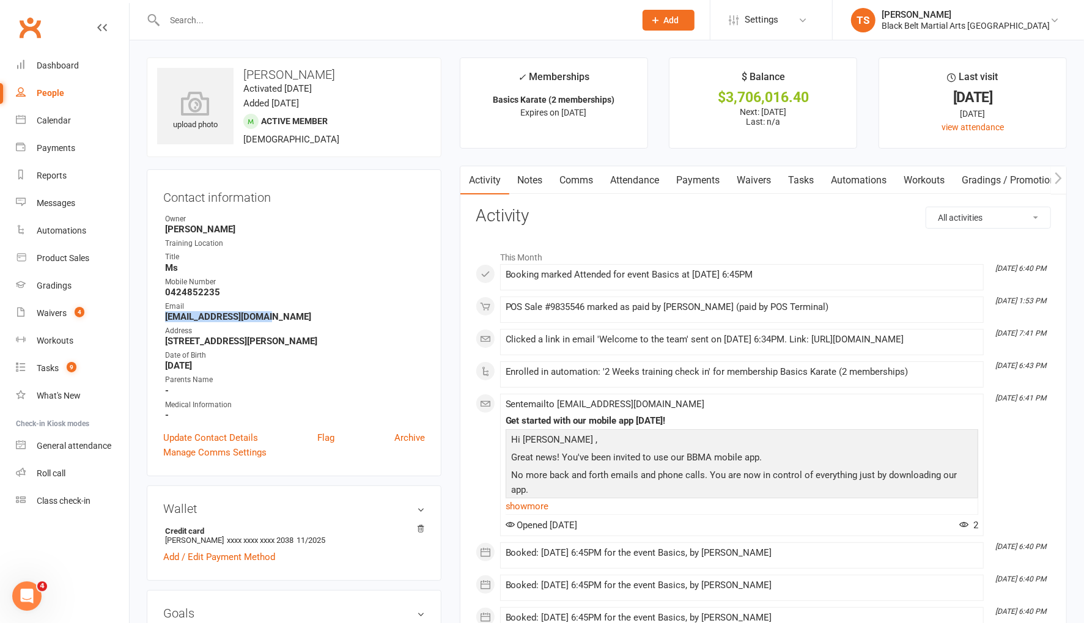
copy strong "[EMAIL_ADDRESS][DOMAIN_NAME]"
click at [190, 15] on input "text" at bounding box center [394, 20] width 466 height 17
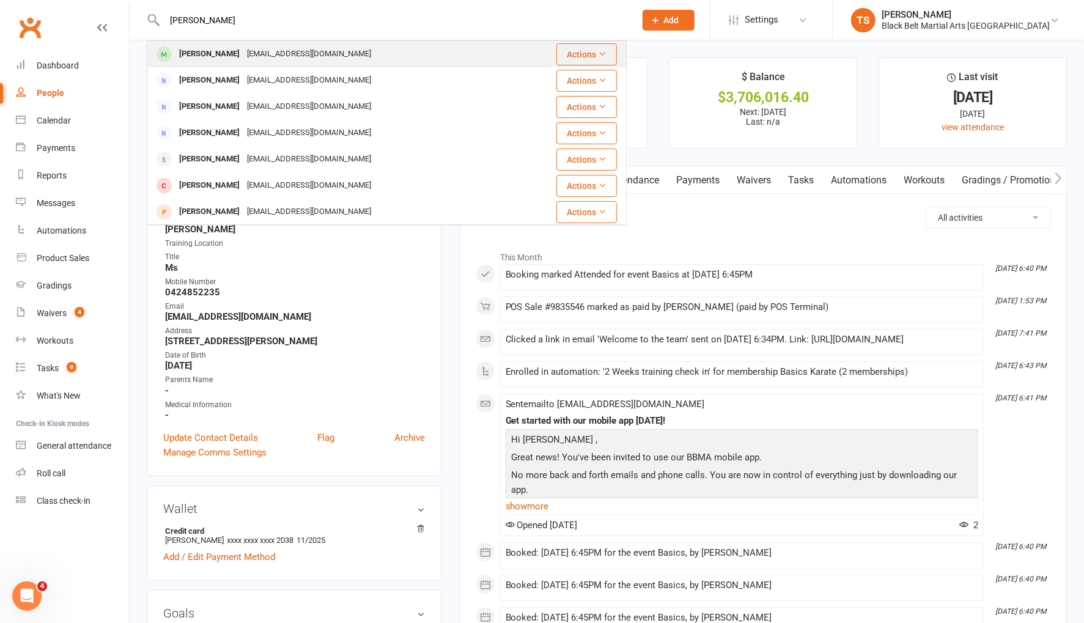
type input "[PERSON_NAME]"
click at [197, 54] on div "[PERSON_NAME]" at bounding box center [210, 54] width 68 height 18
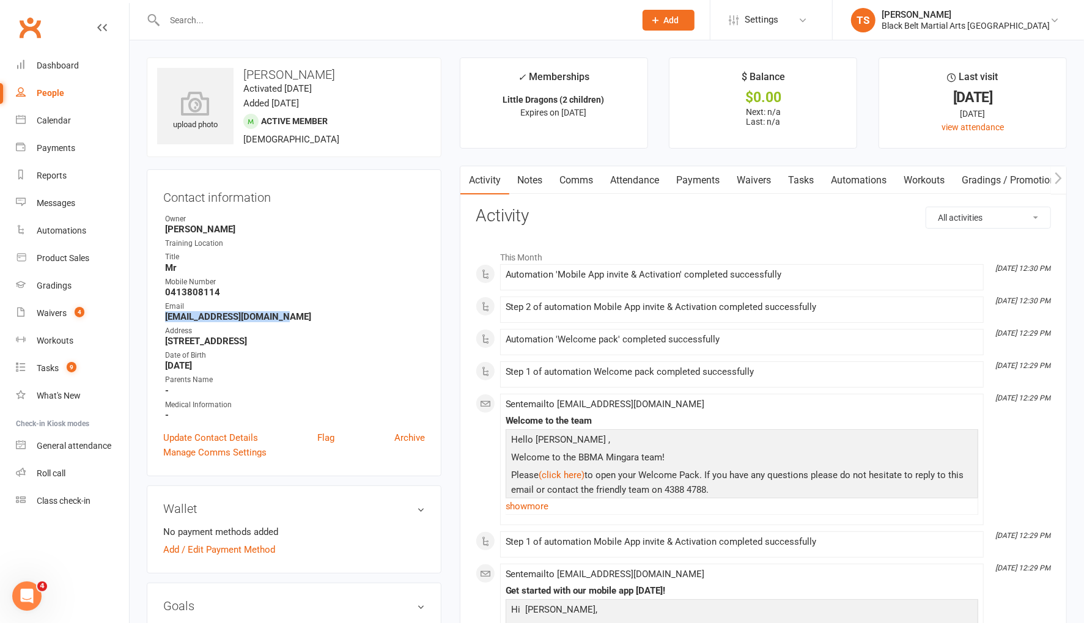
drag, startPoint x: 279, startPoint y: 314, endPoint x: 162, endPoint y: 316, distance: 117.4
click at [160, 316] on div "Contact information Owner [PERSON_NAME] Training Location Title Mr Mobile Numbe…" at bounding box center [294, 322] width 295 height 307
copy strong "[EMAIL_ADDRESS][DOMAIN_NAME]"
drag, startPoint x: 220, startPoint y: 290, endPoint x: 161, endPoint y: 294, distance: 59.4
click at [158, 294] on div "Contact information Owner [PERSON_NAME] Training Location Title Mr Mobile Numbe…" at bounding box center [294, 322] width 295 height 307
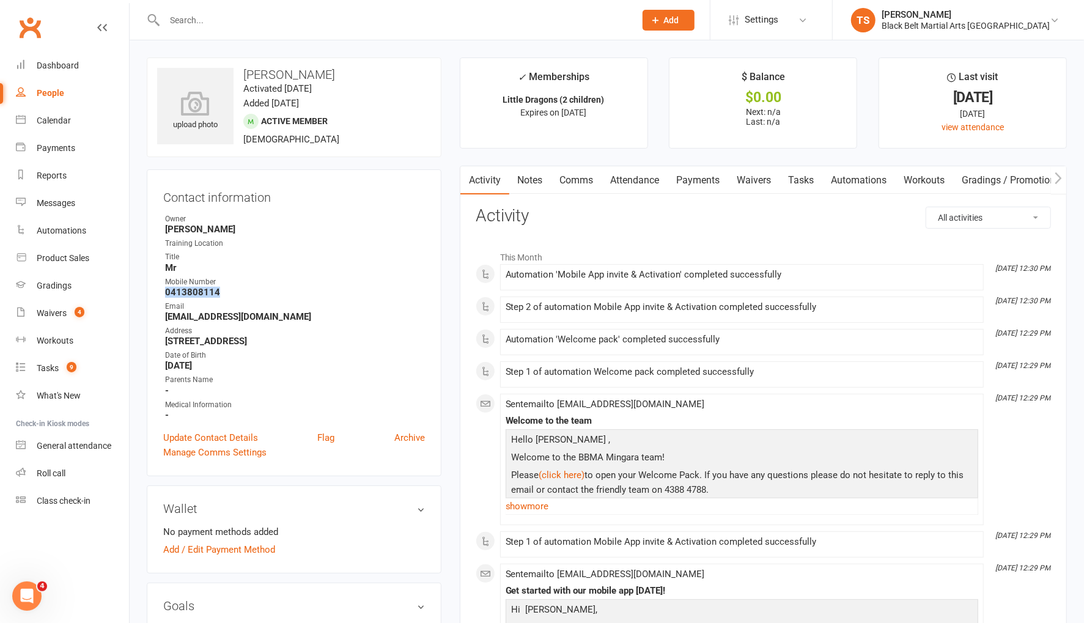
copy strong "0413808114"
click at [201, 18] on input "text" at bounding box center [394, 20] width 466 height 17
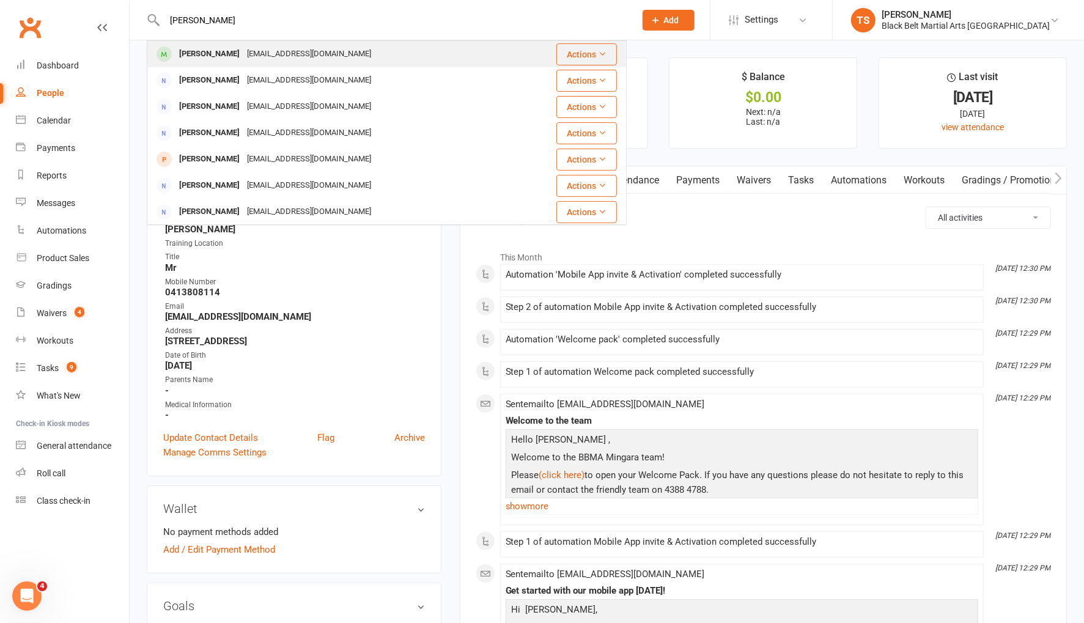
type input "[PERSON_NAME]"
click at [212, 57] on div "[PERSON_NAME]" at bounding box center [210, 54] width 68 height 18
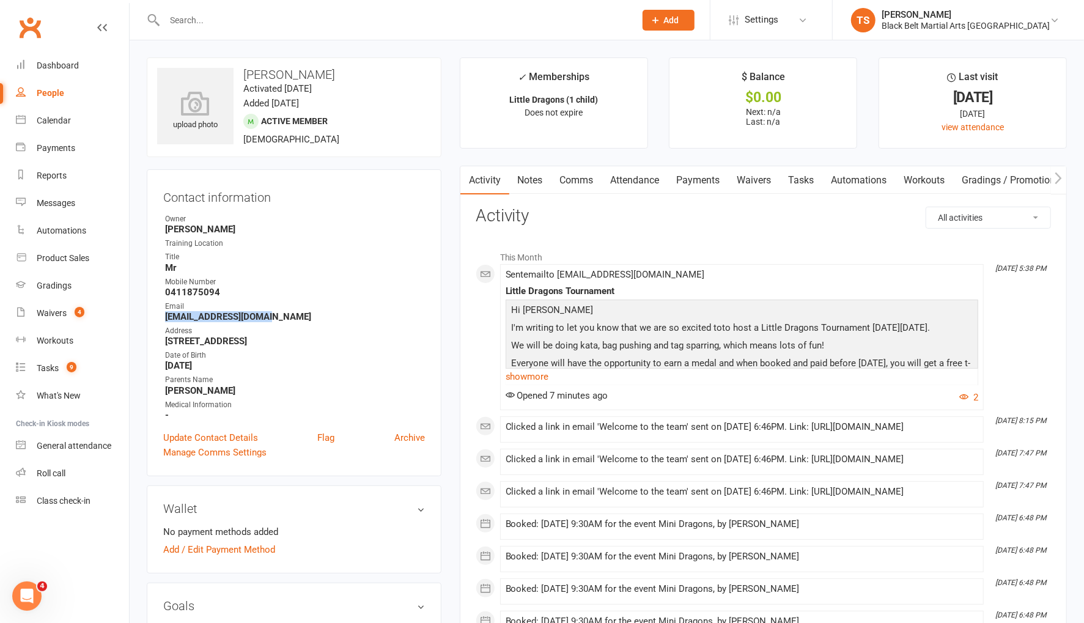
drag, startPoint x: 287, startPoint y: 314, endPoint x: 159, endPoint y: 314, distance: 127.8
click at [161, 314] on div "Contact information Owner [PERSON_NAME] Training Location Title Mr Mobile Numbe…" at bounding box center [294, 322] width 295 height 307
copy strong "[EMAIL_ADDRESS][DOMAIN_NAME]"
drag, startPoint x: 222, startPoint y: 292, endPoint x: 166, endPoint y: 292, distance: 55.7
click at [166, 293] on strong "0411875094" at bounding box center [295, 292] width 260 height 11
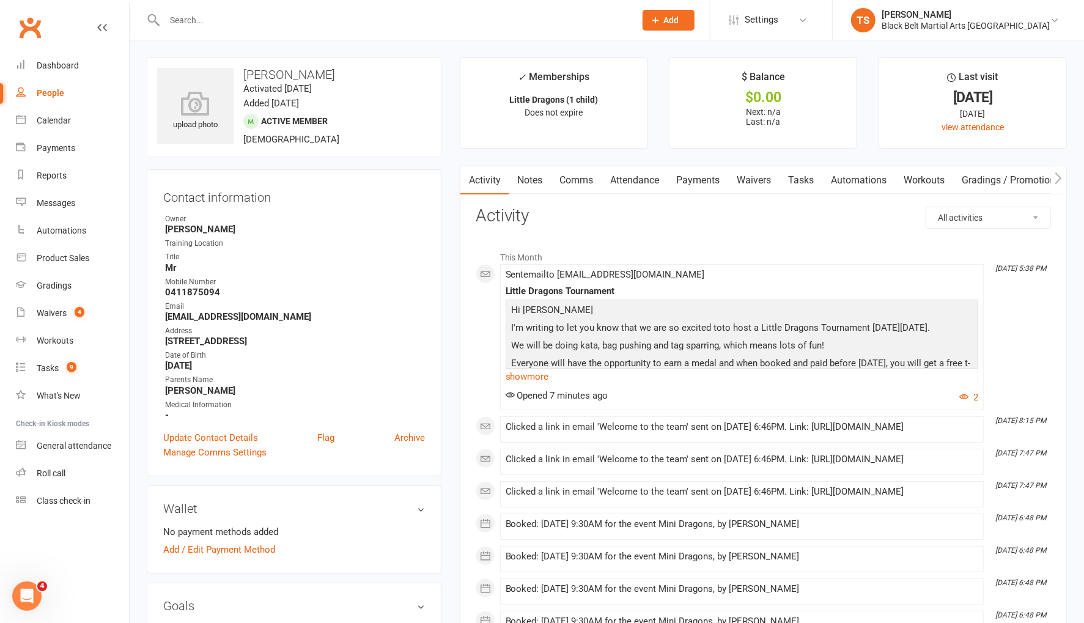
click at [219, 23] on input "text" at bounding box center [394, 20] width 466 height 17
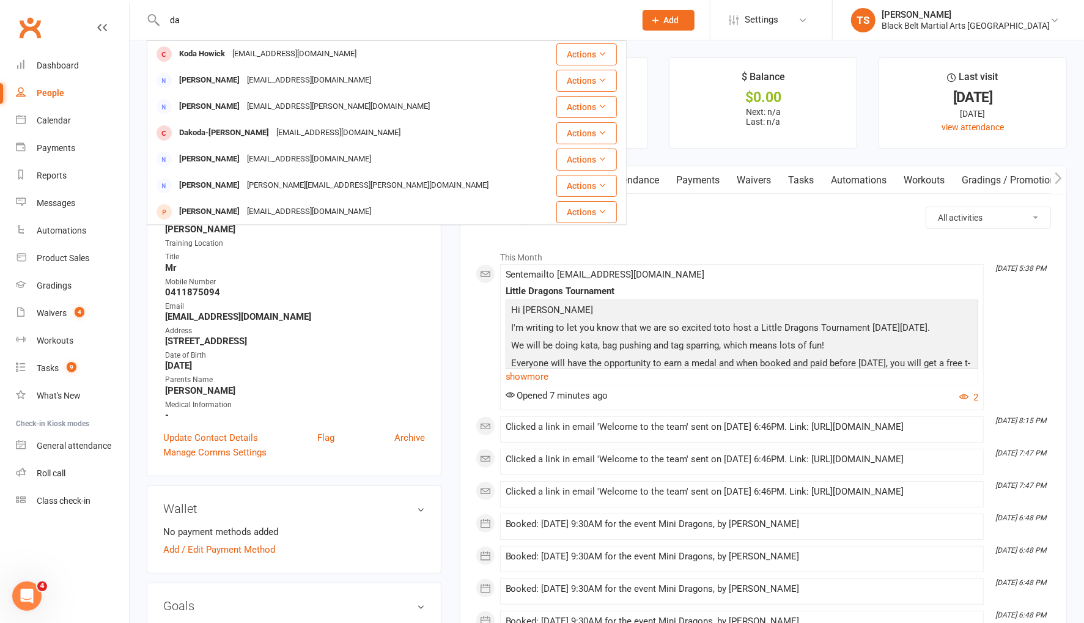
type input "d"
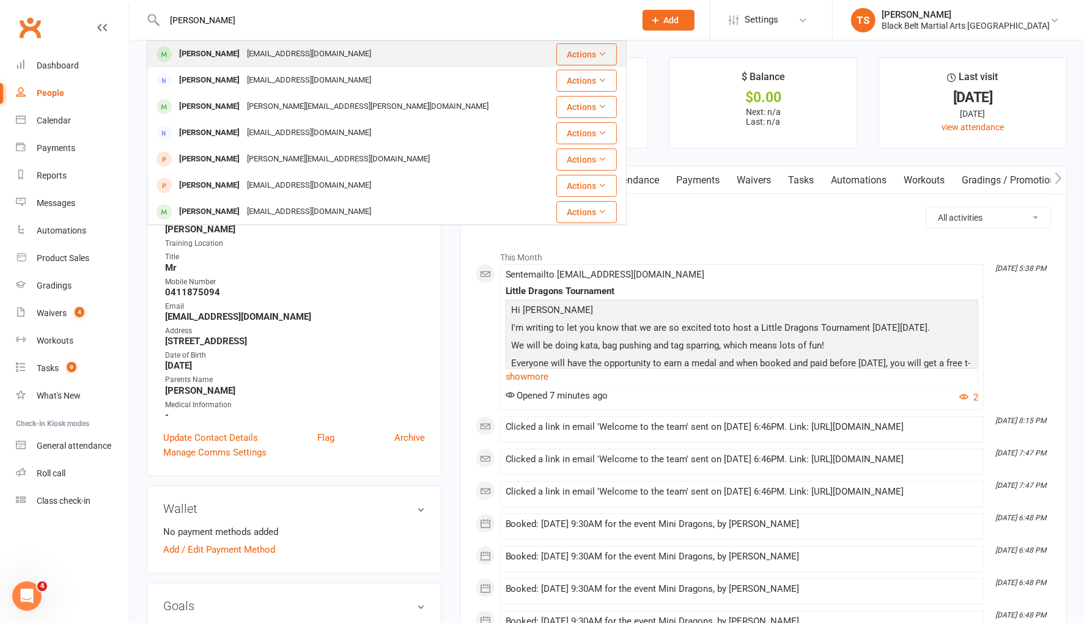
type input "[PERSON_NAME]"
click at [226, 58] on div "[PERSON_NAME]" at bounding box center [210, 54] width 68 height 18
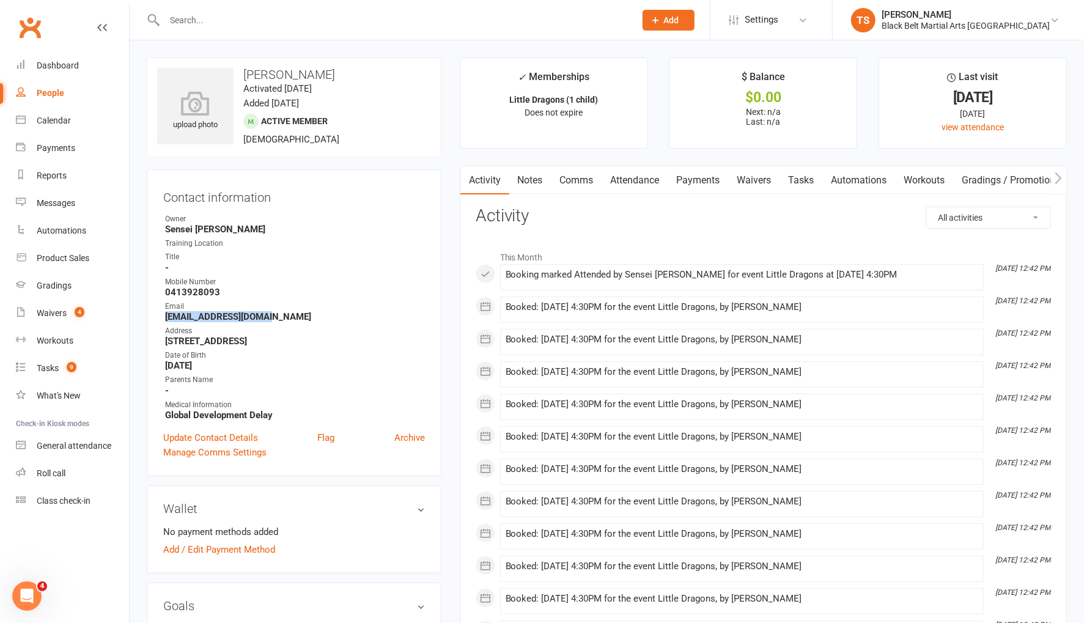
drag, startPoint x: 265, startPoint y: 317, endPoint x: 158, endPoint y: 320, distance: 107.7
click at [158, 320] on div "Contact information Owner Sensei [PERSON_NAME] Training Location Title - Mobile…" at bounding box center [294, 322] width 295 height 307
click at [198, 21] on input "text" at bounding box center [394, 20] width 466 height 17
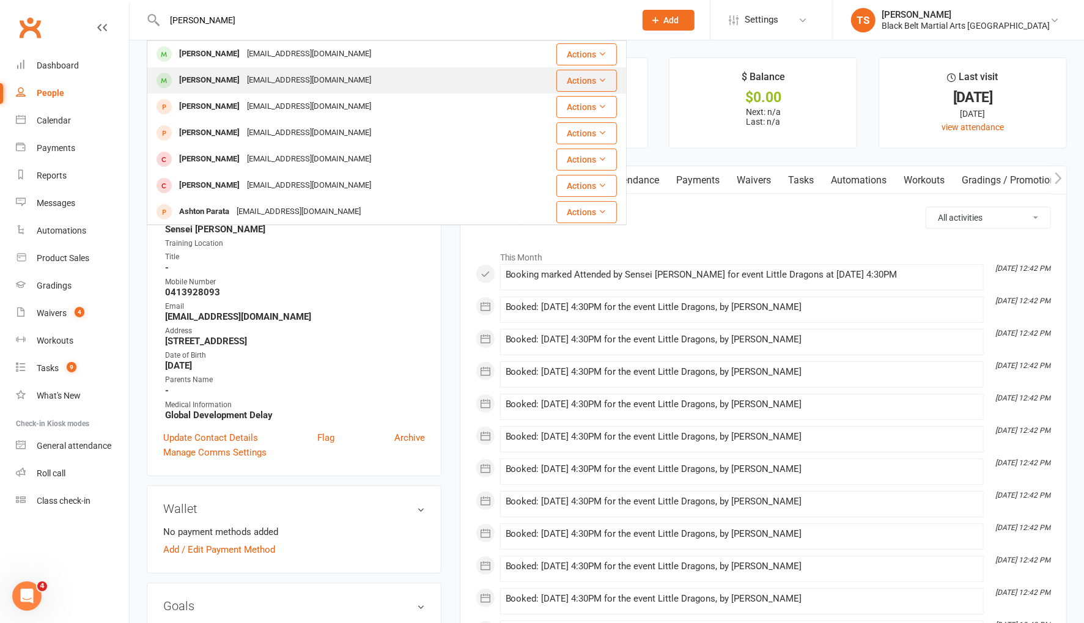
type input "[PERSON_NAME]"
click at [220, 84] on div "[PERSON_NAME]" at bounding box center [210, 81] width 68 height 18
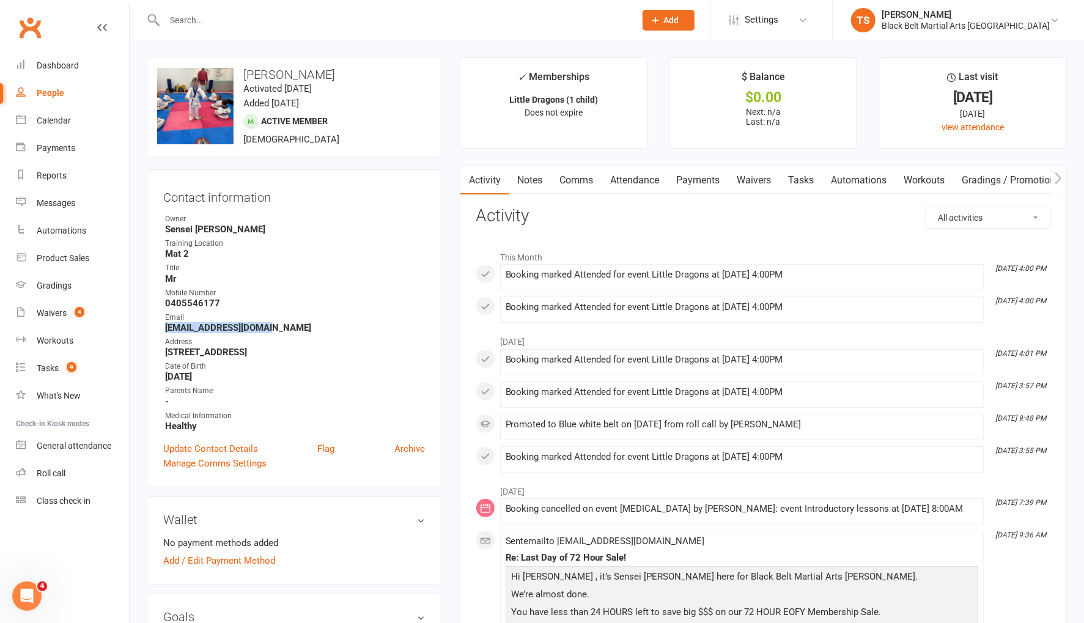
drag, startPoint x: 272, startPoint y: 325, endPoint x: 157, endPoint y: 326, distance: 115.0
click at [157, 326] on div "Contact information Owner Sensei [PERSON_NAME] Training Location Mat 2 Title Mr…" at bounding box center [294, 328] width 295 height 318
click at [63, 205] on div "Messages" at bounding box center [56, 203] width 39 height 10
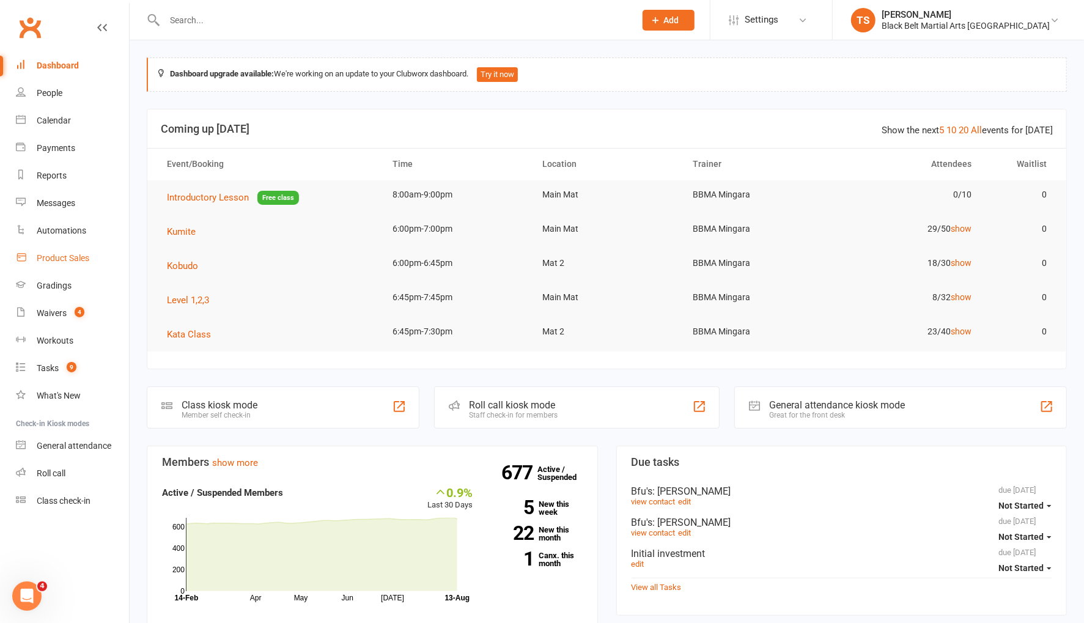
click at [80, 266] on link "Product Sales" at bounding box center [72, 259] width 113 height 28
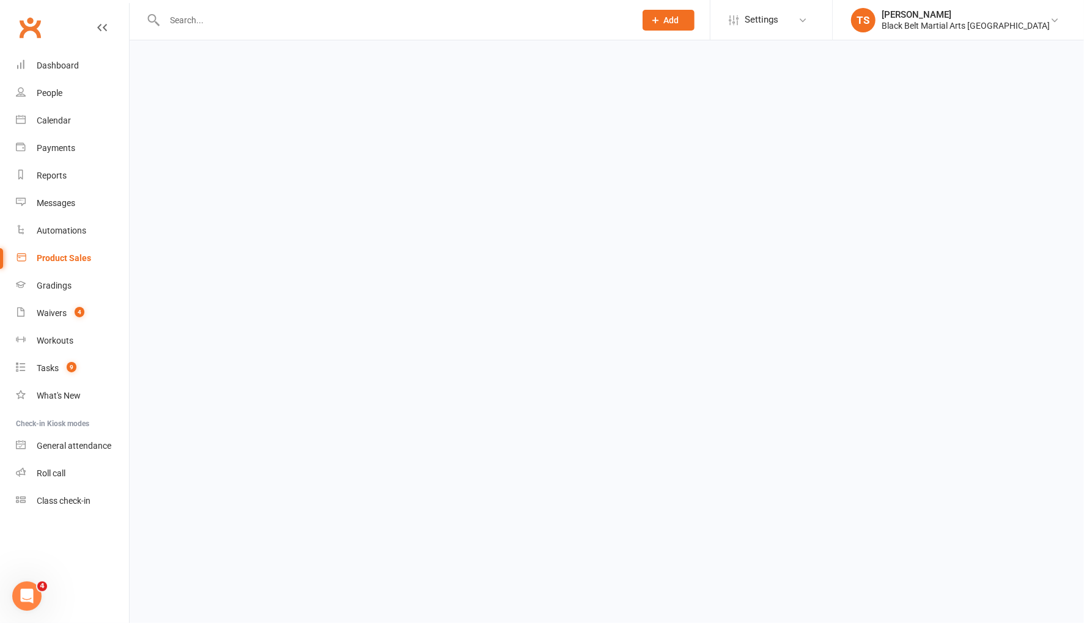
select select "50"
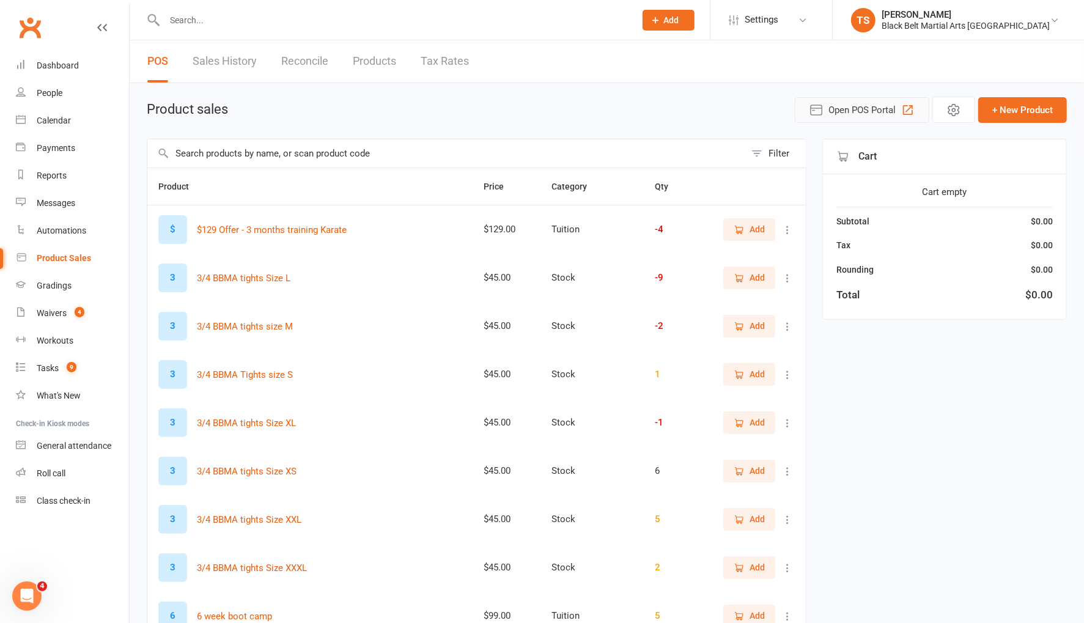
click at [869, 106] on span "Open POS Portal" at bounding box center [862, 110] width 67 height 15
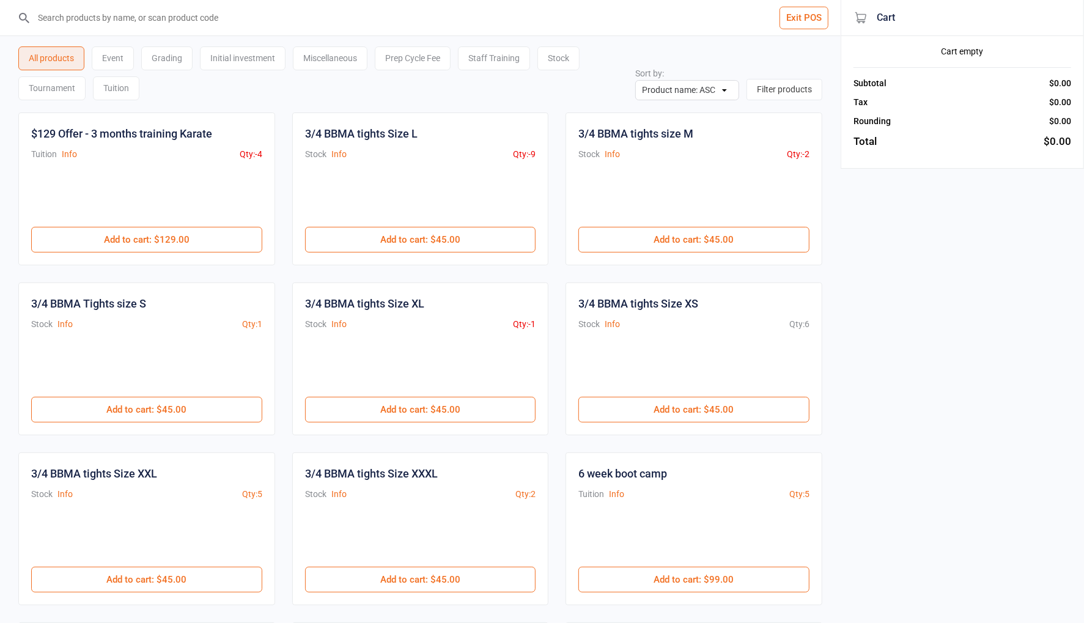
click at [116, 21] on input "search" at bounding box center [428, 17] width 792 height 35
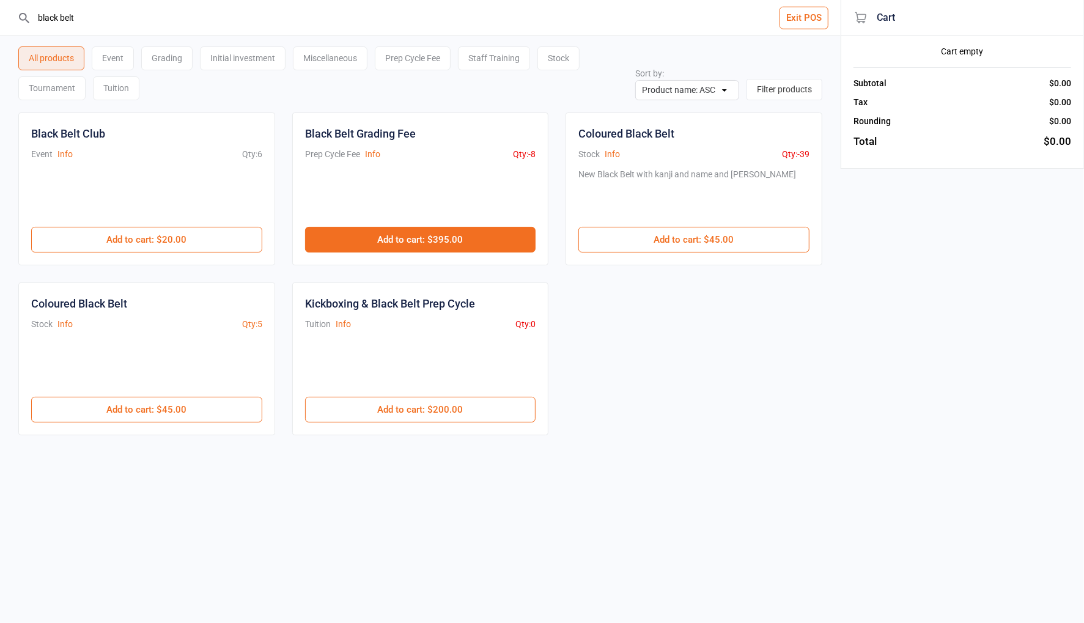
type input "black belt"
click at [377, 240] on button "Add to cart : $395.00" at bounding box center [420, 240] width 231 height 26
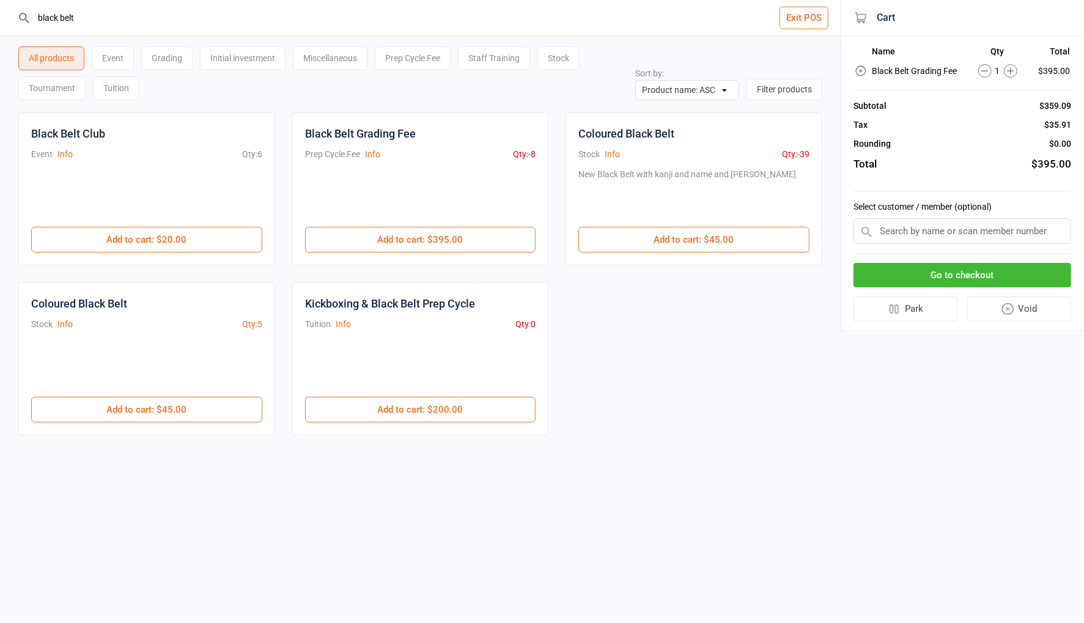
click at [984, 232] on input "text" at bounding box center [963, 231] width 218 height 26
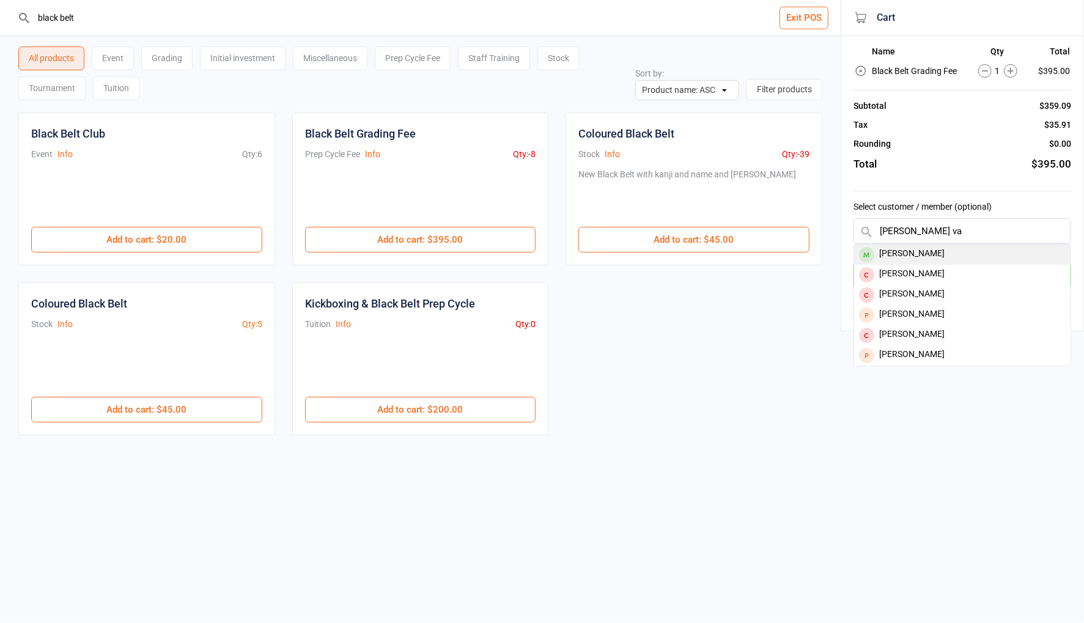
type input "[PERSON_NAME] va"
click at [942, 252] on div "[PERSON_NAME]" at bounding box center [962, 255] width 216 height 20
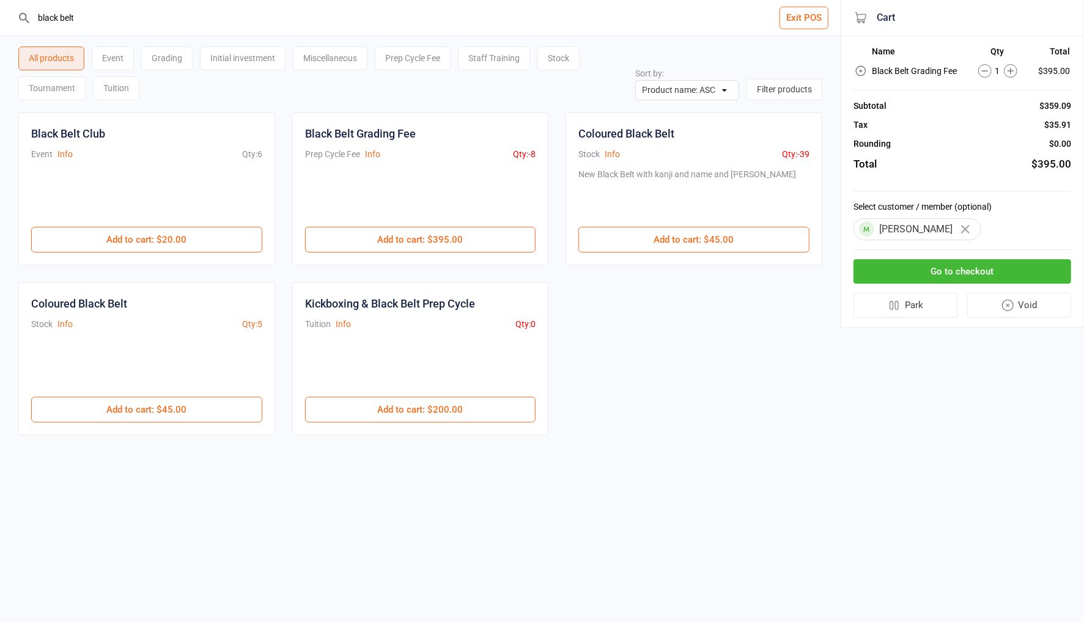
click at [953, 276] on button "Go to checkout" at bounding box center [963, 271] width 218 height 25
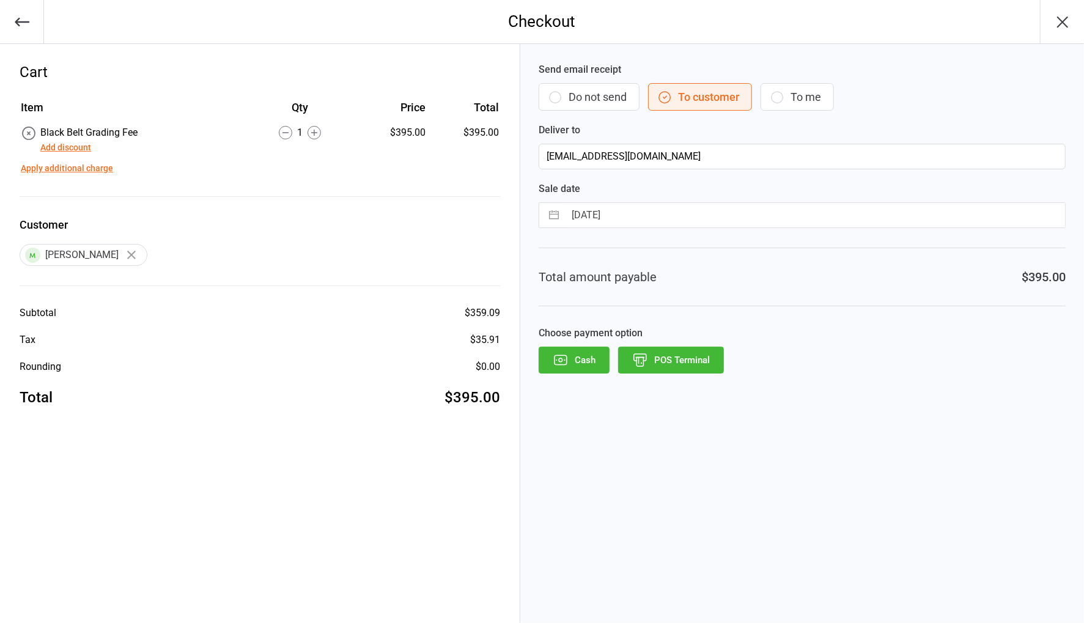
drag, startPoint x: 591, startPoint y: 92, endPoint x: 612, endPoint y: 113, distance: 29.4
click at [591, 93] on button "Do not send" at bounding box center [589, 97] width 101 height 28
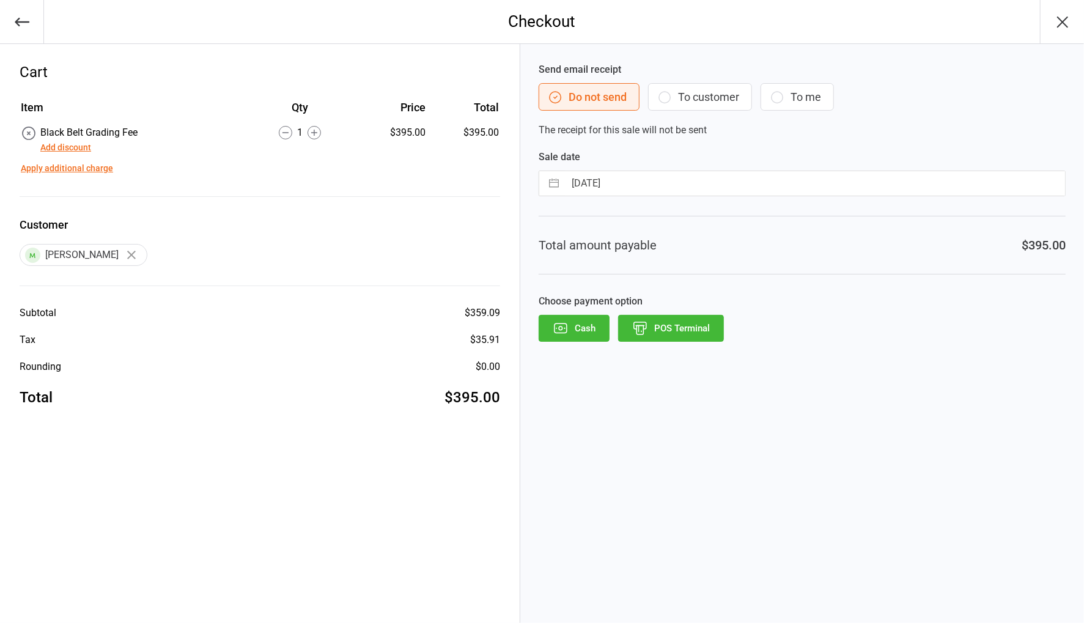
click at [687, 323] on button "POS Terminal" at bounding box center [671, 328] width 106 height 27
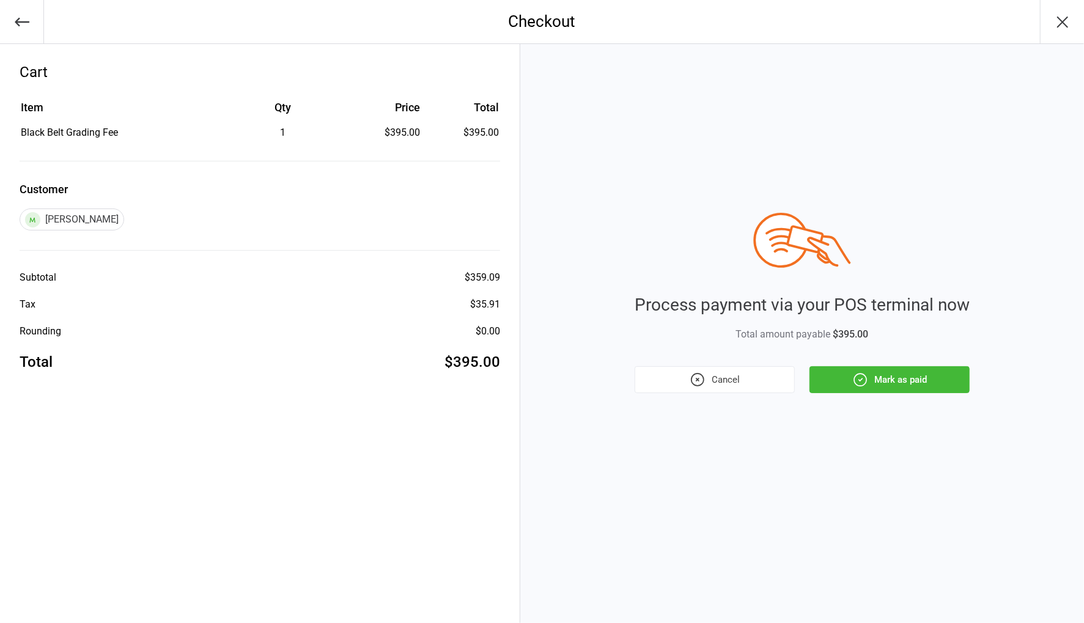
click at [913, 379] on button "Mark as paid" at bounding box center [890, 379] width 160 height 27
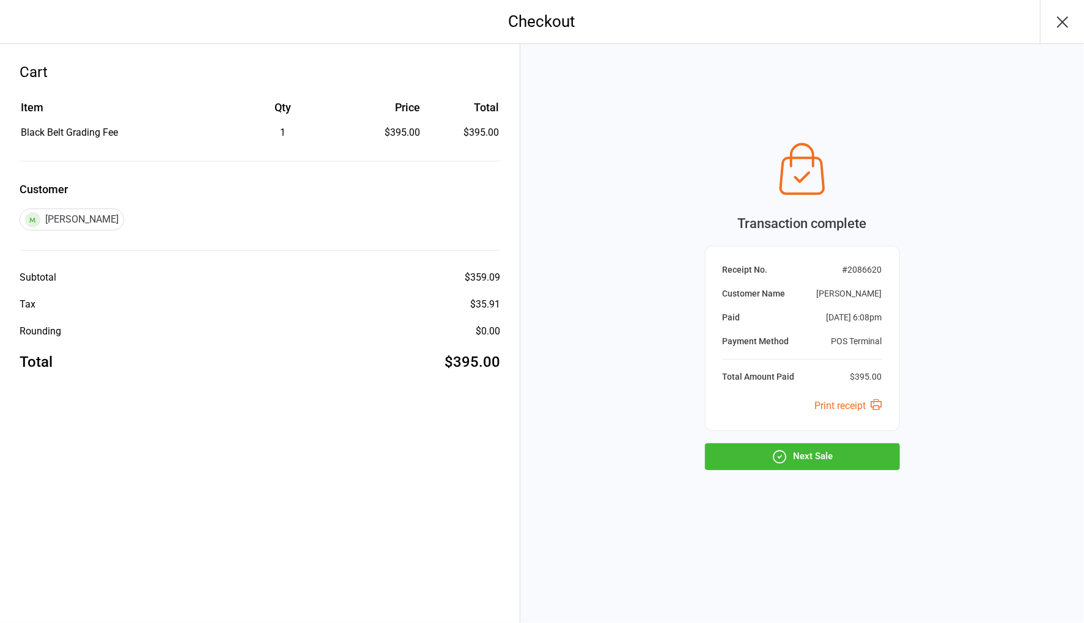
click at [869, 456] on button "Next Sale" at bounding box center [802, 456] width 195 height 27
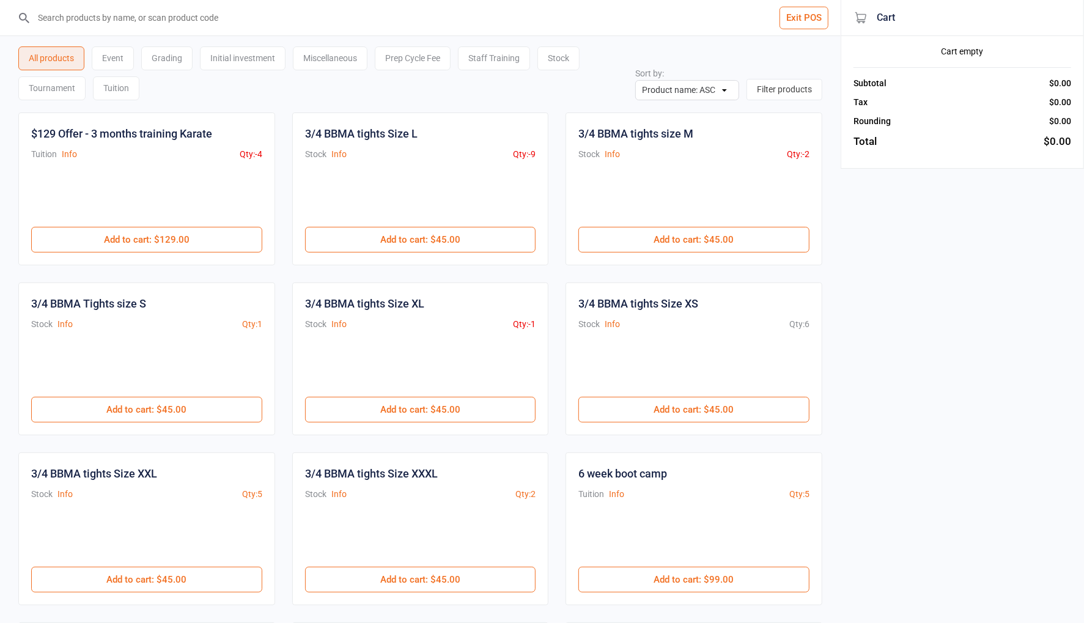
click at [120, 24] on input "search" at bounding box center [428, 17] width 792 height 35
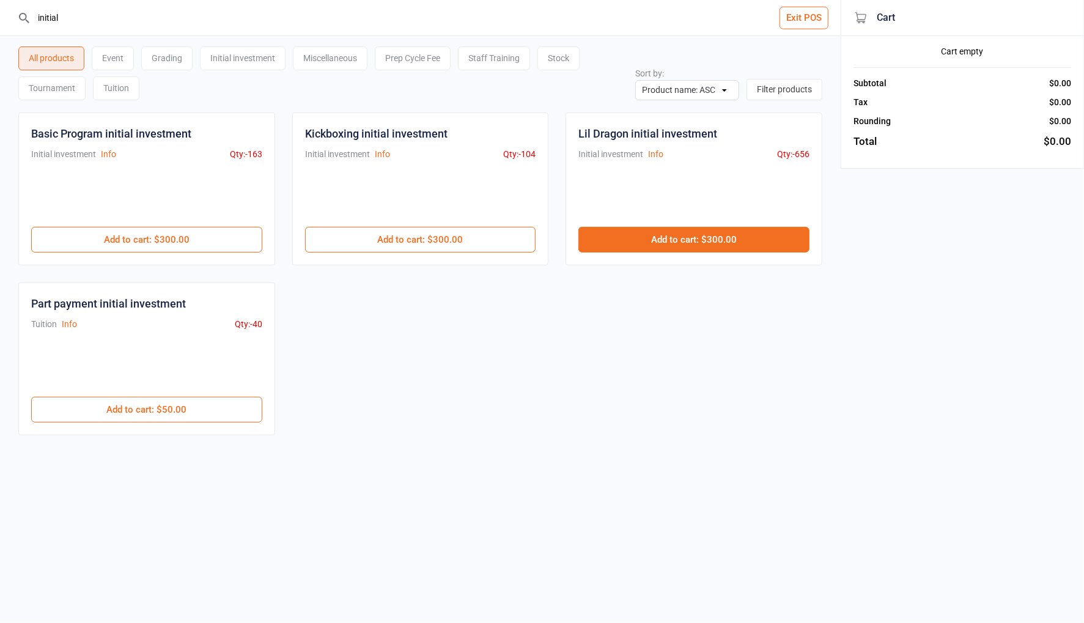
type input "initial"
click at [642, 243] on button "Add to cart : $300.00" at bounding box center [694, 240] width 231 height 26
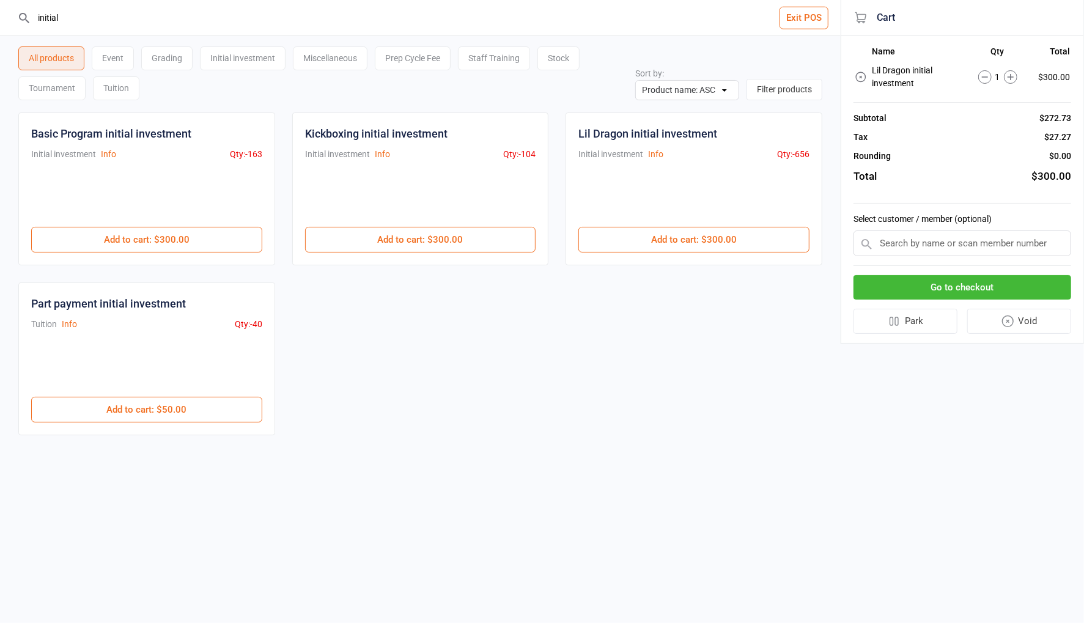
click at [960, 245] on input "text" at bounding box center [963, 244] width 218 height 26
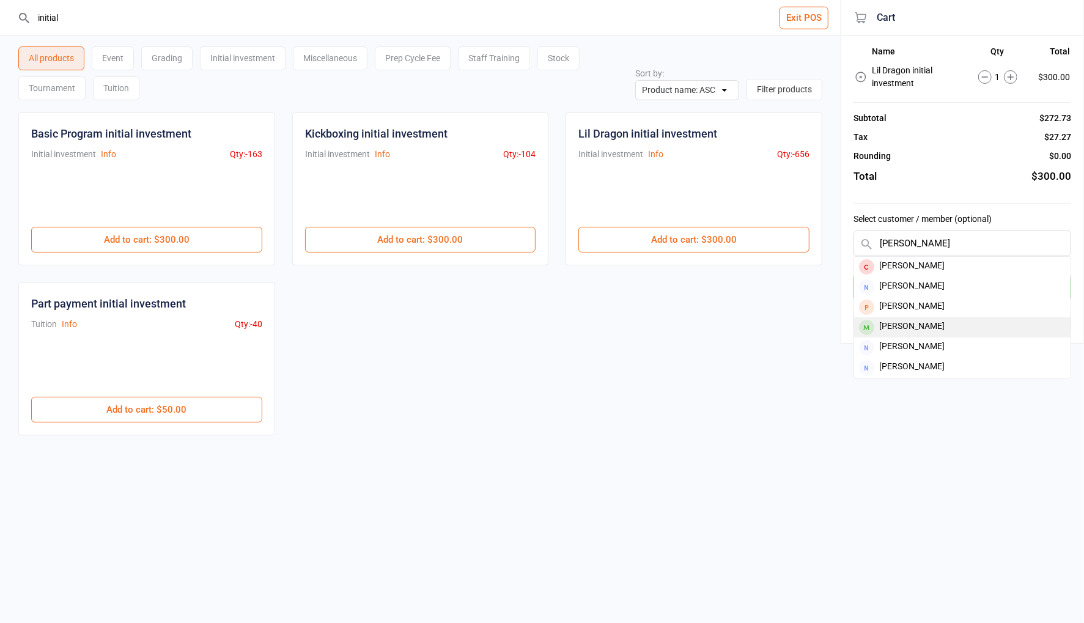
type input "[PERSON_NAME]"
click at [962, 329] on div "[PERSON_NAME]" at bounding box center [962, 327] width 216 height 20
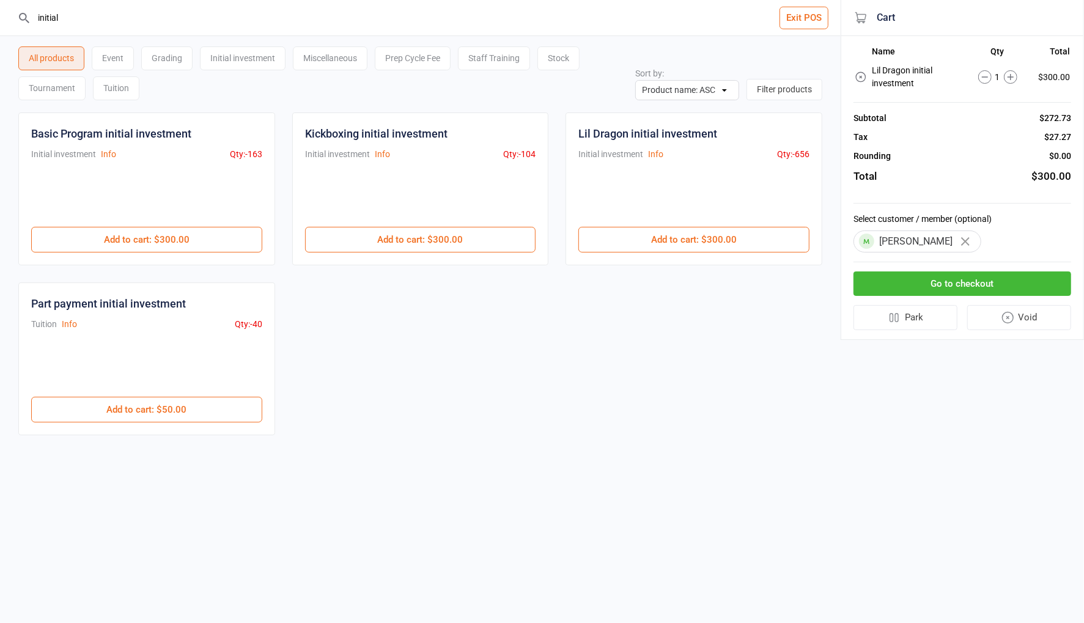
click at [966, 282] on button "Go to checkout" at bounding box center [963, 284] width 218 height 25
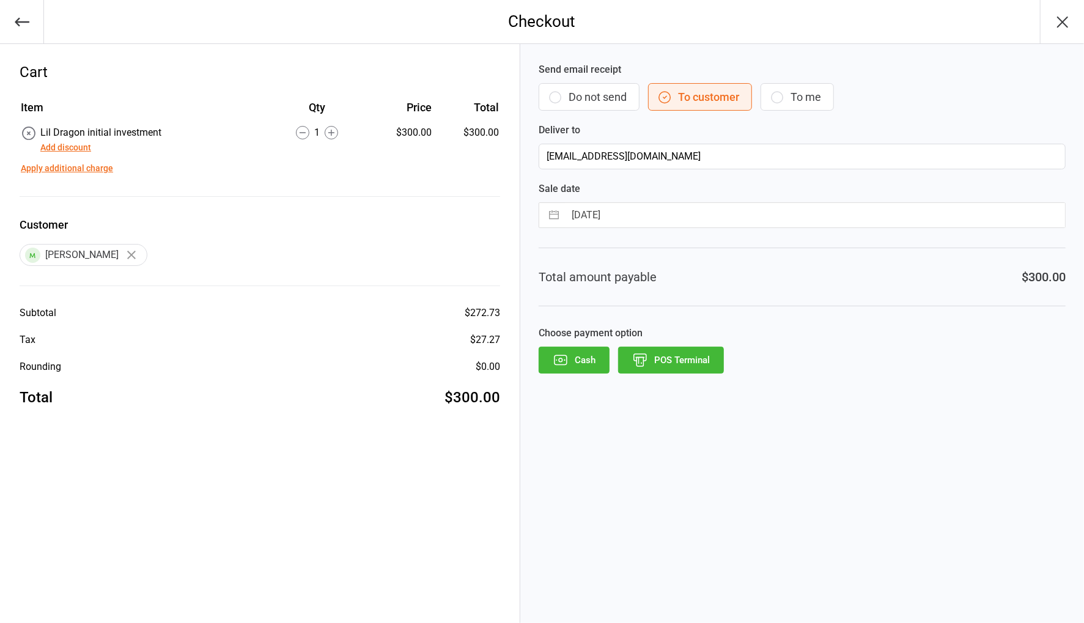
drag, startPoint x: 56, startPoint y: 142, endPoint x: 67, endPoint y: 145, distance: 10.8
click at [56, 142] on button "Add discount" at bounding box center [65, 147] width 51 height 13
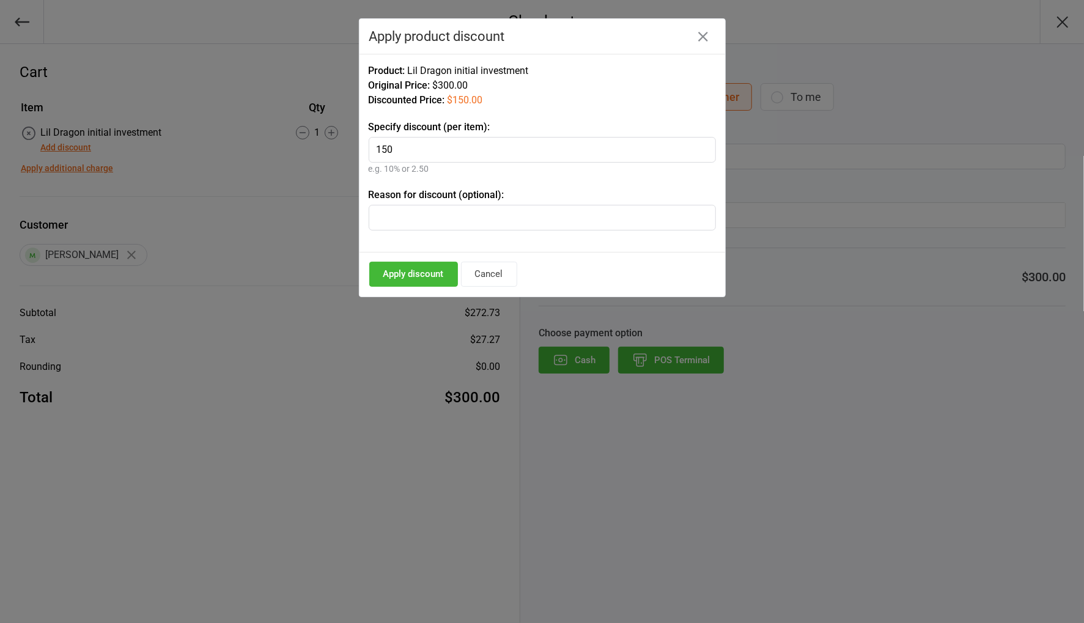
type input "150"
click at [405, 274] on button "Apply discount" at bounding box center [413, 274] width 89 height 25
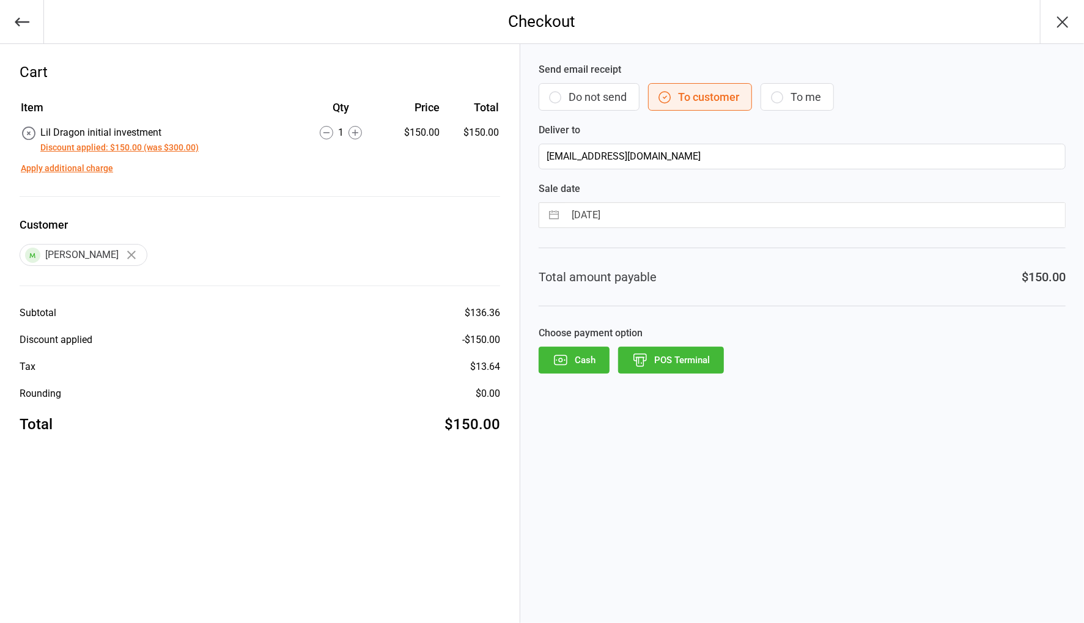
drag, startPoint x: 622, startPoint y: 92, endPoint x: 700, endPoint y: 249, distance: 175.0
click at [622, 93] on button "Do not send" at bounding box center [589, 97] width 101 height 28
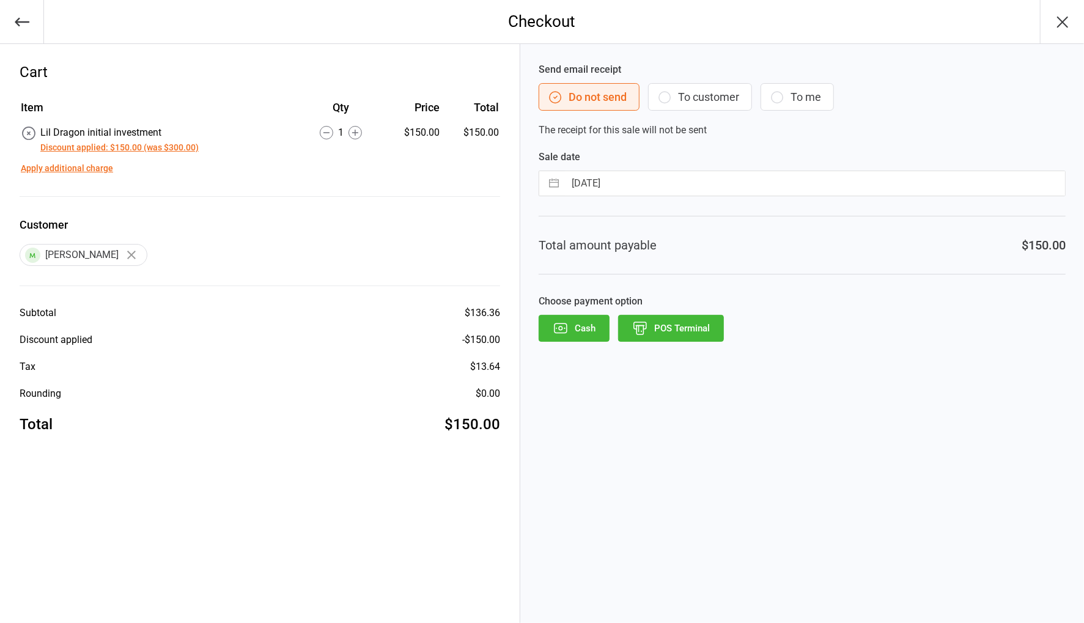
click at [691, 330] on button "POS Terminal" at bounding box center [671, 328] width 106 height 27
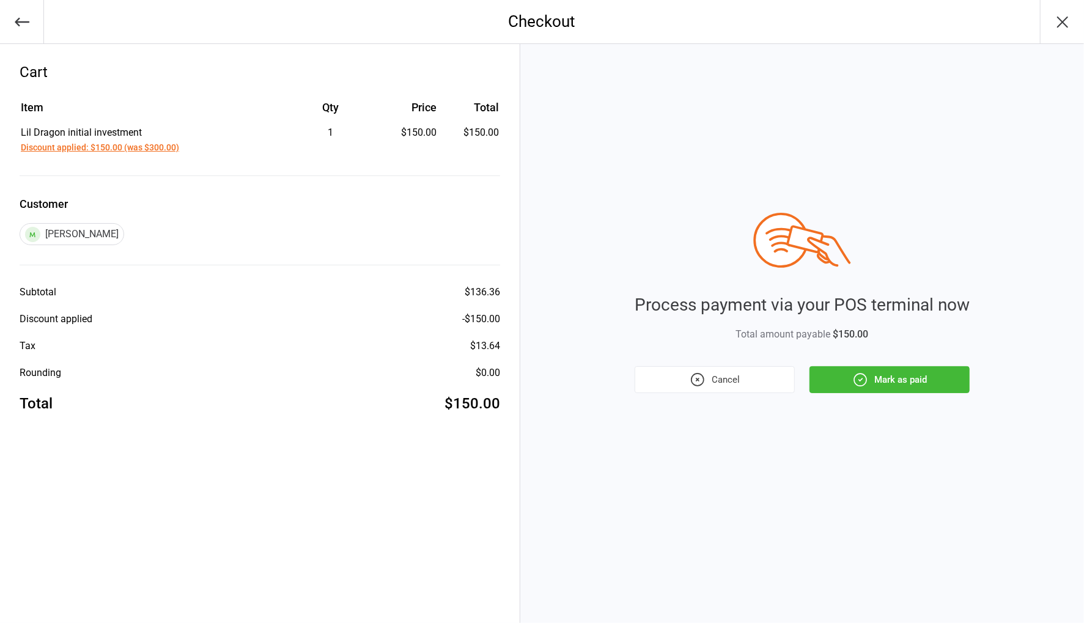
click at [24, 18] on icon "button" at bounding box center [21, 21] width 17 height 17
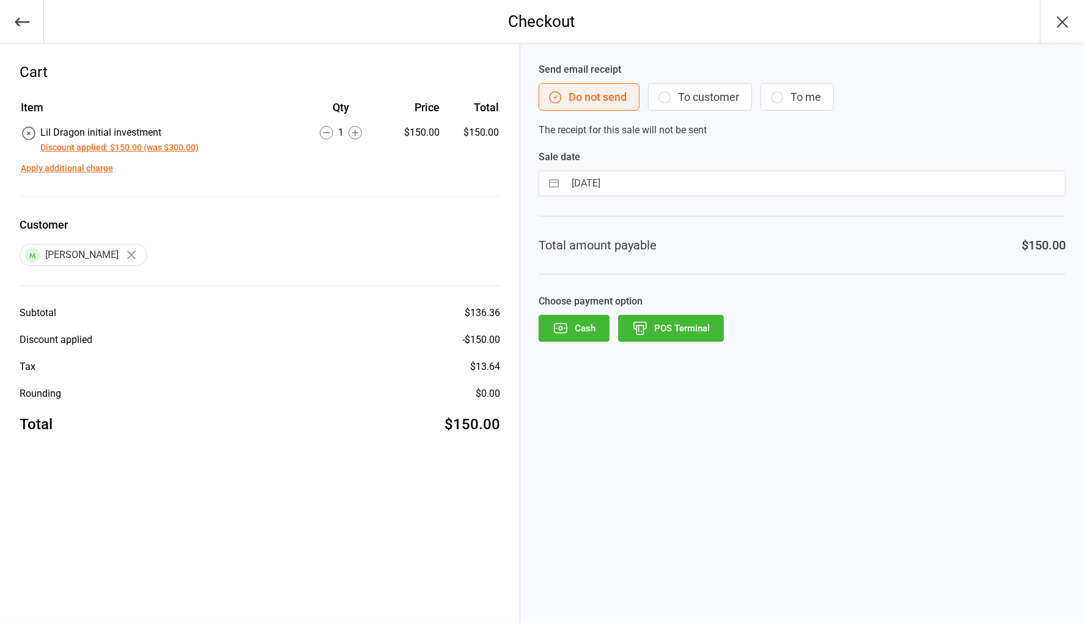
click at [103, 149] on button "Discount applied: $150.00 (was $300.00)" at bounding box center [119, 147] width 158 height 13
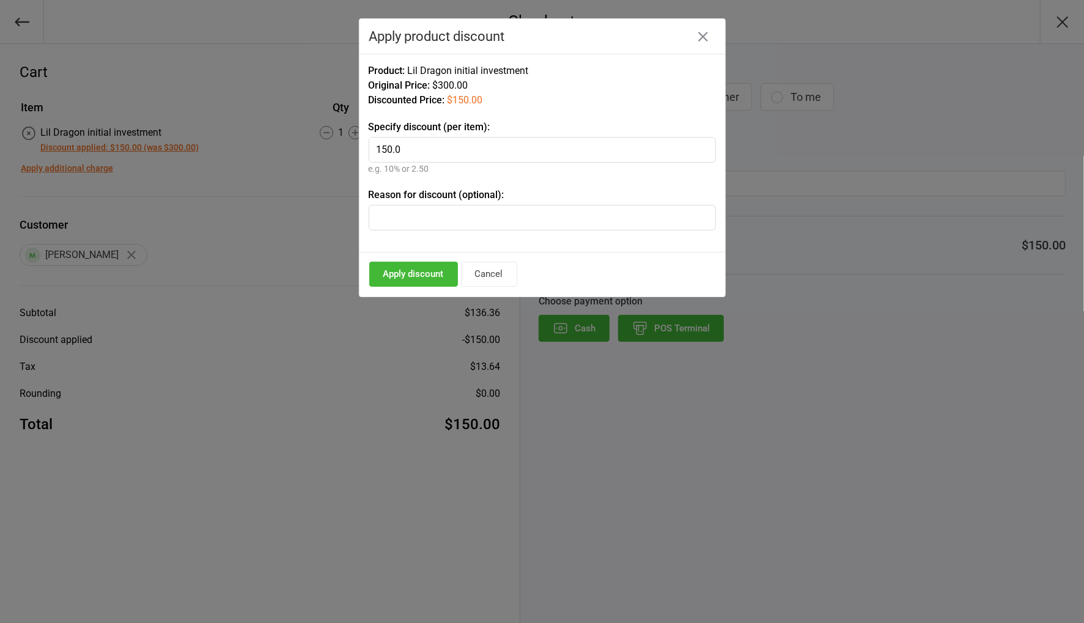
drag, startPoint x: 411, startPoint y: 150, endPoint x: 339, endPoint y: 145, distance: 71.8
click at [338, 146] on div "Checkout Cart Item Qty Price Total Lil Dragon initial investment Discount appli…" at bounding box center [542, 311] width 1084 height 623
type input "101"
click at [405, 270] on button "Apply discount" at bounding box center [413, 274] width 89 height 25
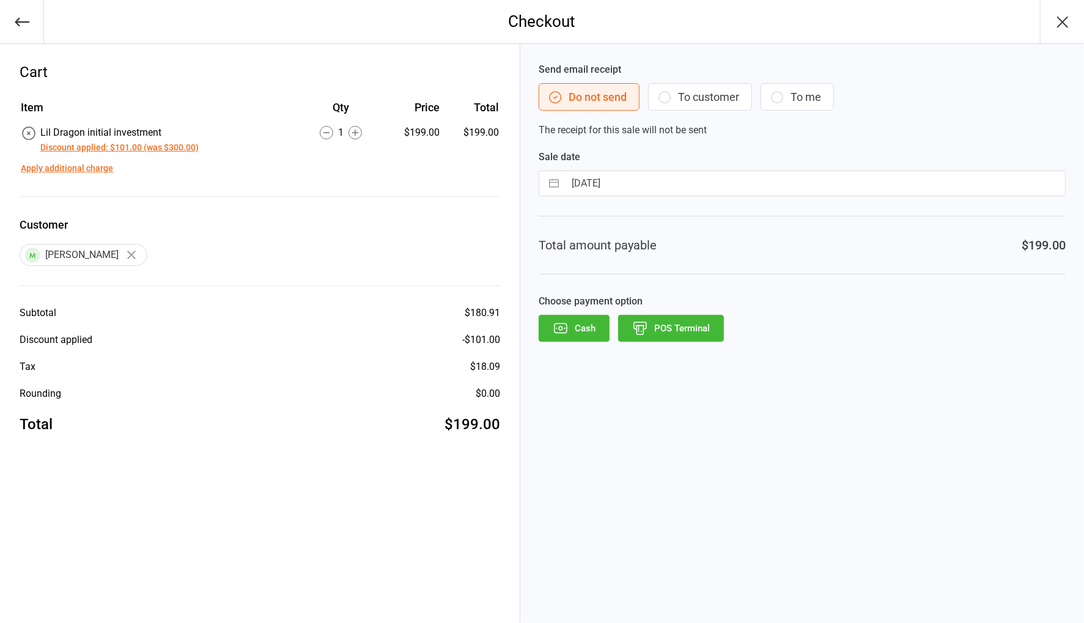
drag, startPoint x: 692, startPoint y: 324, endPoint x: 700, endPoint y: 324, distance: 8.0
click at [693, 324] on button "POS Terminal" at bounding box center [671, 328] width 106 height 27
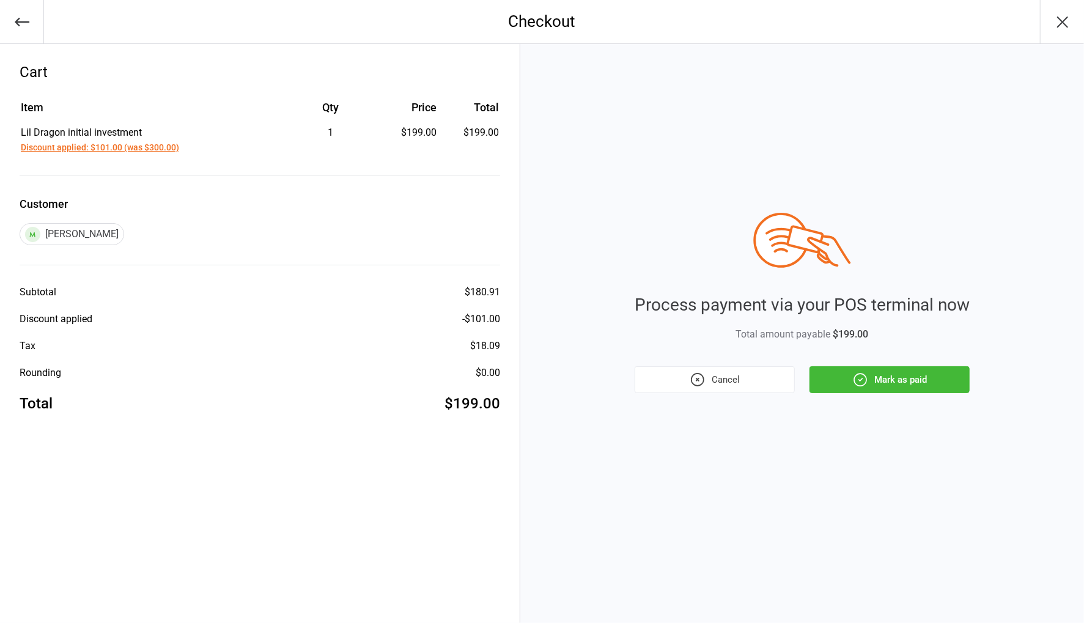
click at [886, 381] on button "Mark as paid" at bounding box center [890, 379] width 160 height 27
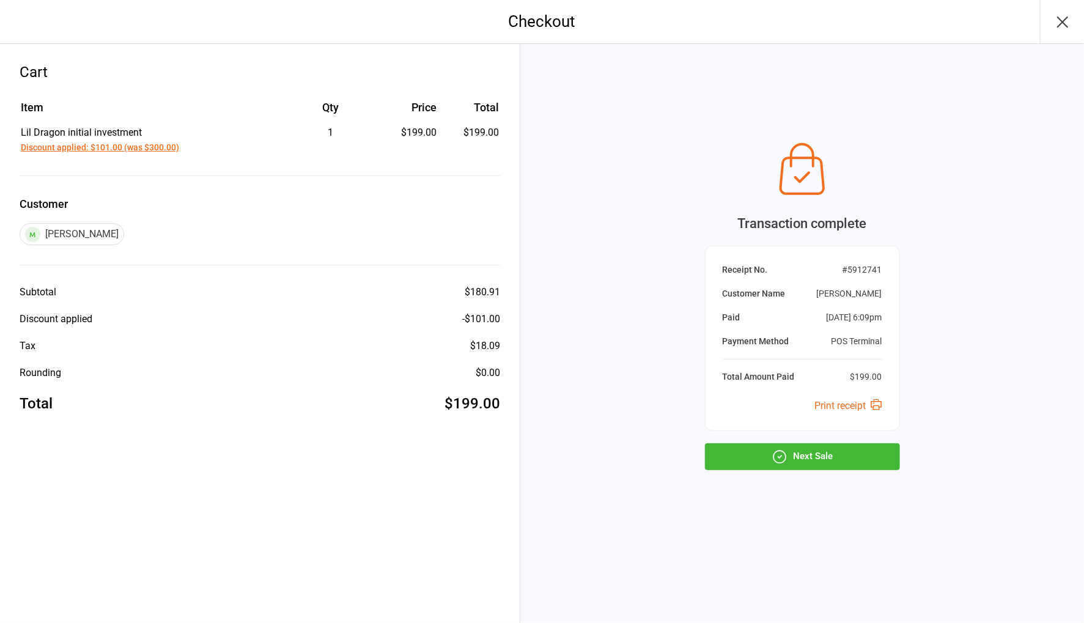
click at [848, 455] on button "Next Sale" at bounding box center [802, 456] width 195 height 27
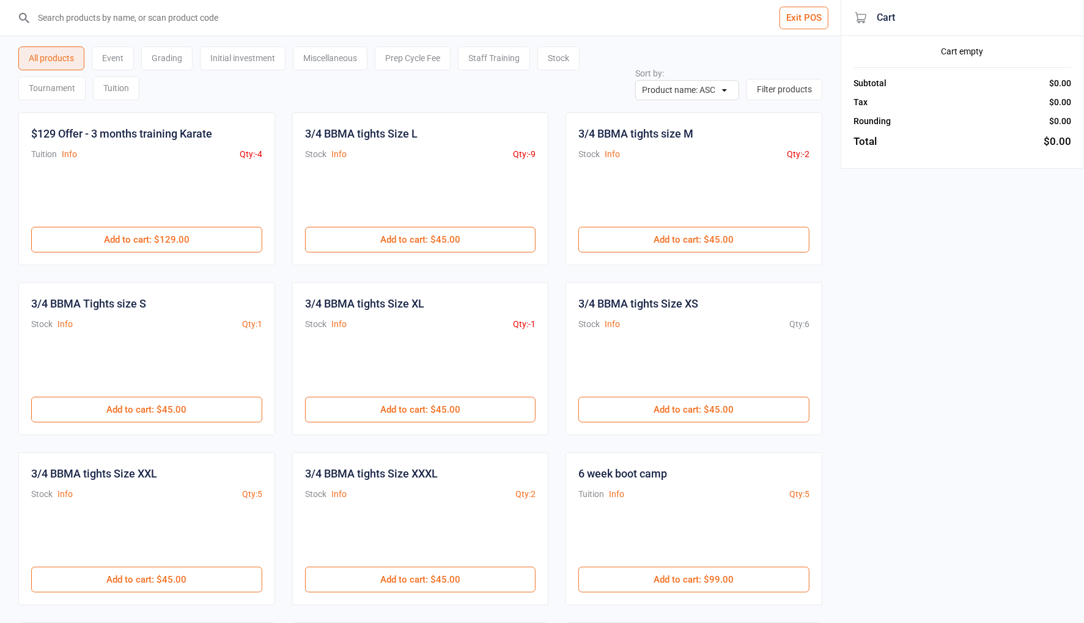
click at [162, 24] on input "search" at bounding box center [428, 17] width 792 height 35
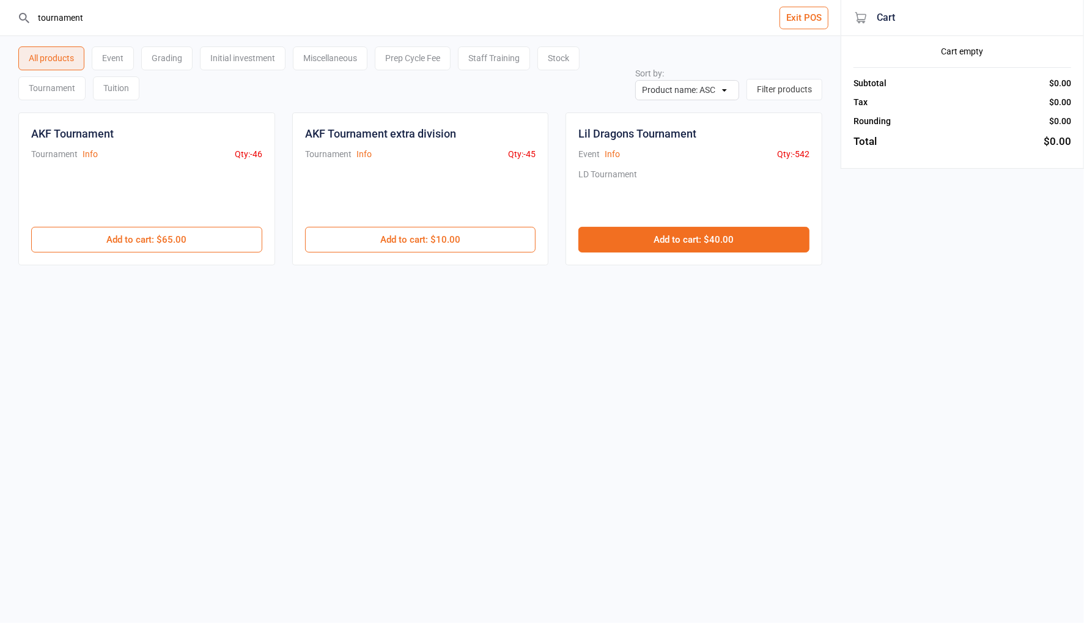
type input "tournament"
click at [698, 237] on button "Add to cart : $40.00" at bounding box center [694, 240] width 231 height 26
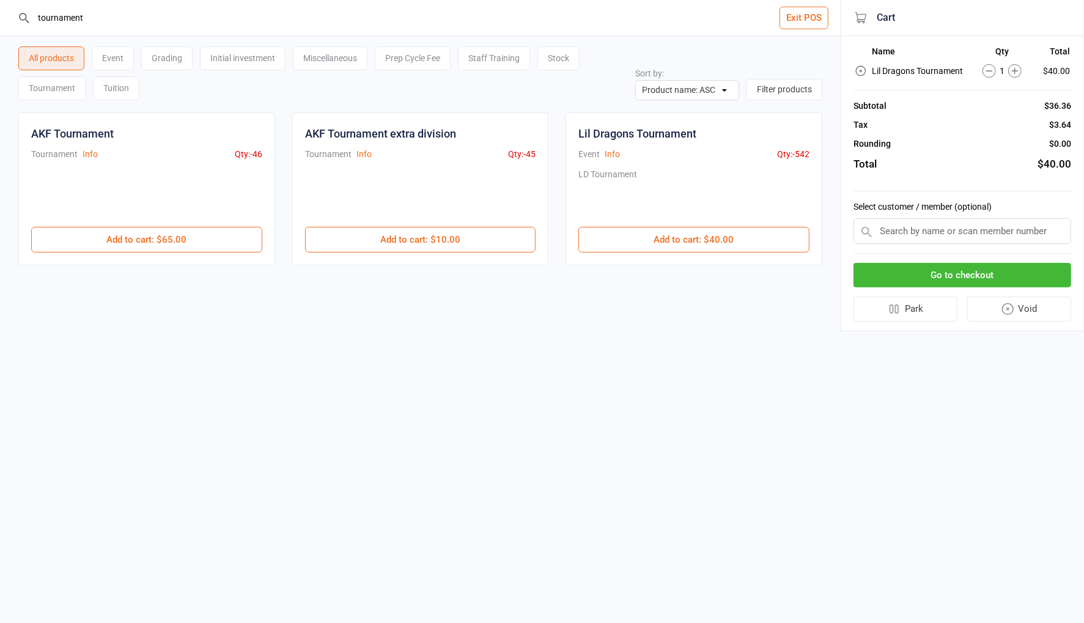
click at [907, 231] on input "text" at bounding box center [963, 231] width 218 height 26
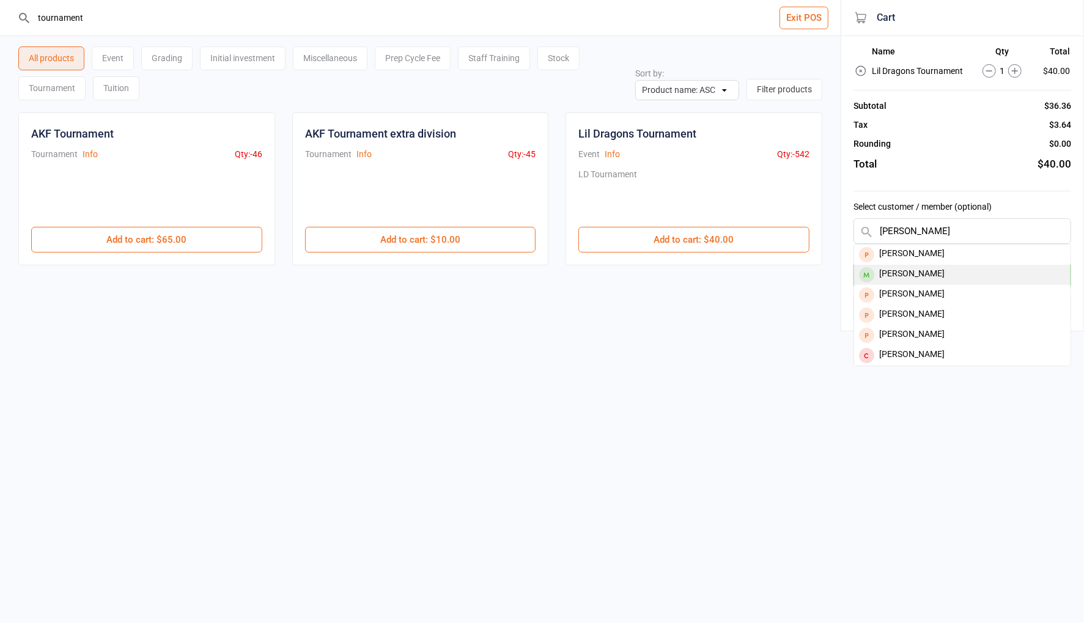
type input "[PERSON_NAME]"
click at [930, 275] on div "[PERSON_NAME]" at bounding box center [962, 275] width 216 height 20
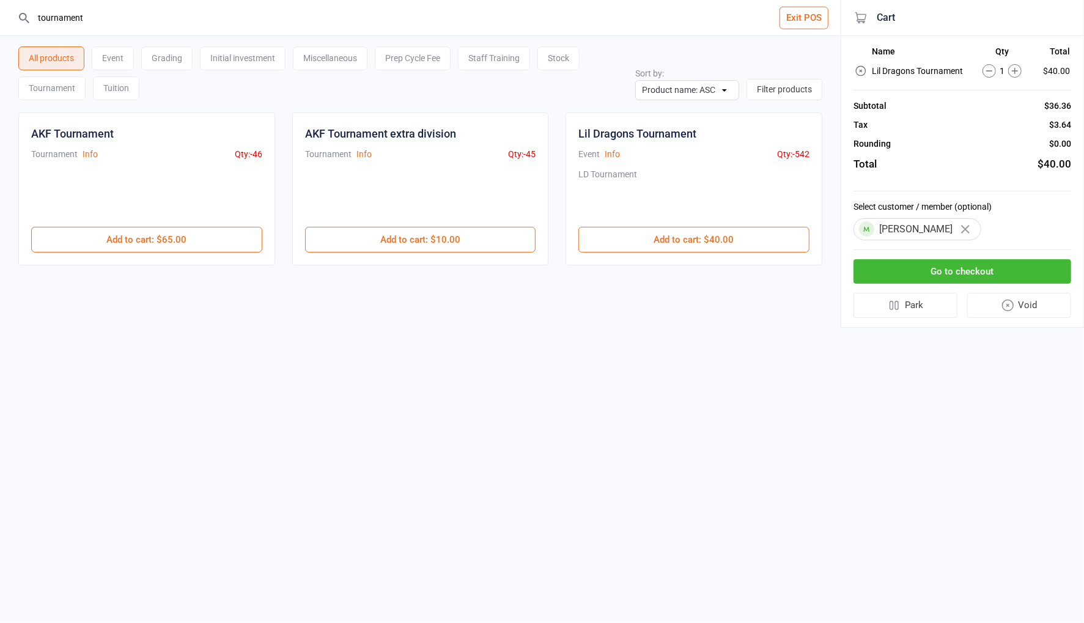
click at [951, 270] on button "Go to checkout" at bounding box center [963, 271] width 218 height 25
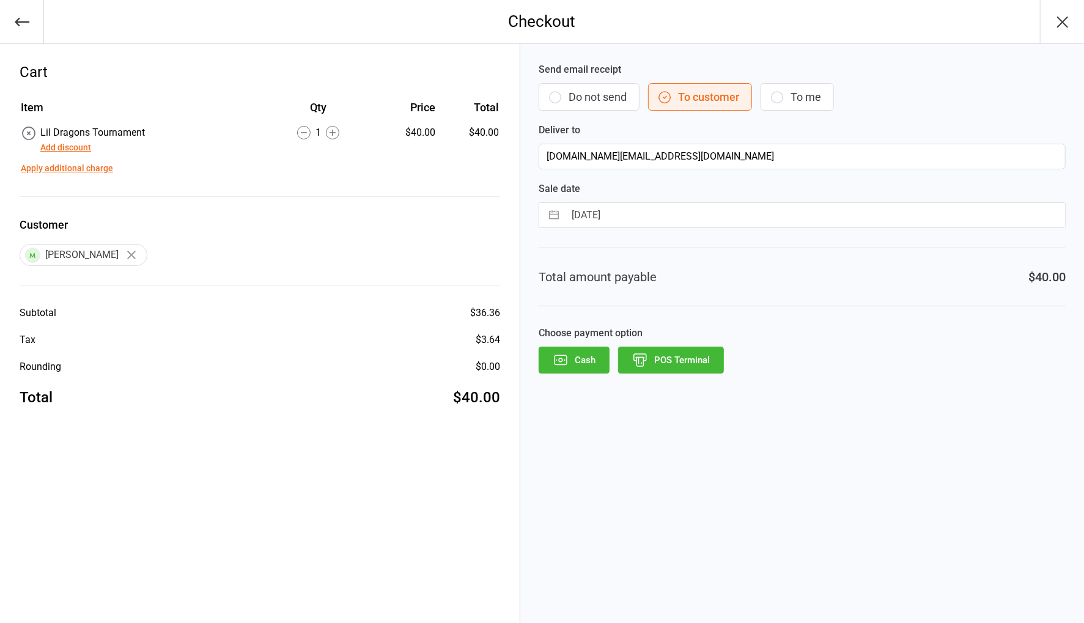
drag, startPoint x: 334, startPoint y: 133, endPoint x: 568, endPoint y: 144, distance: 234.5
click at [335, 133] on icon at bounding box center [332, 132] width 13 height 13
click at [580, 99] on button "Do not send" at bounding box center [589, 97] width 101 height 28
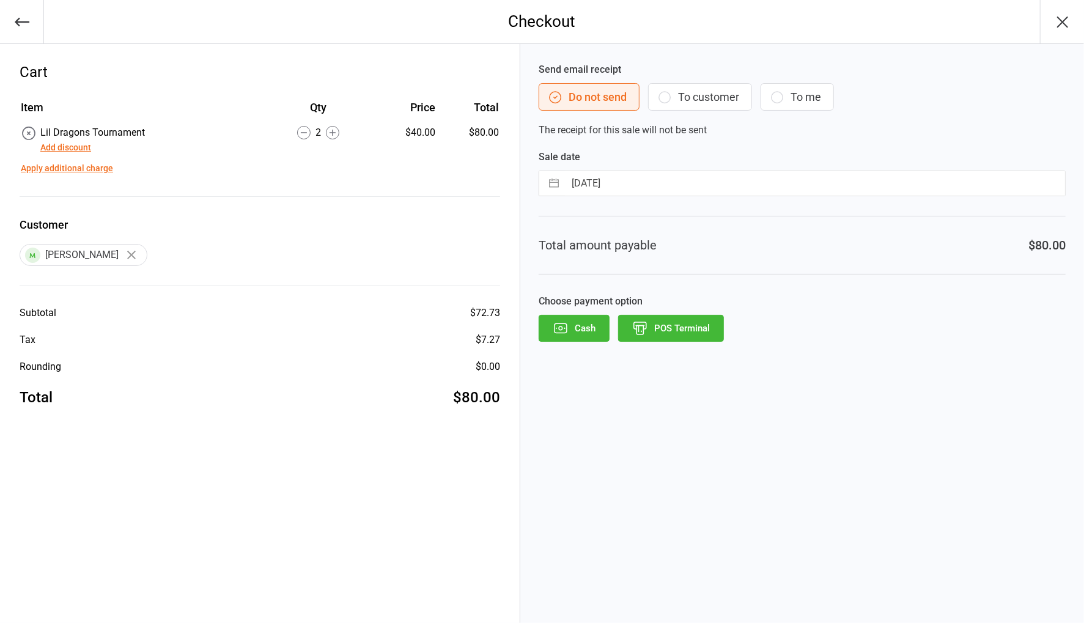
click at [698, 321] on button "POS Terminal" at bounding box center [671, 328] width 106 height 27
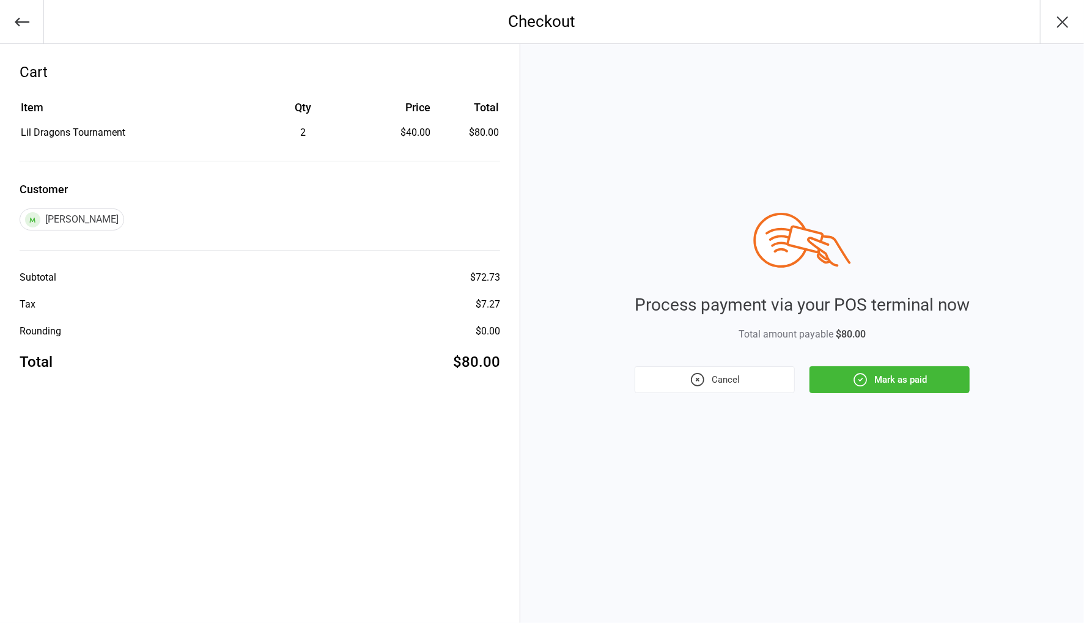
click at [906, 381] on button "Mark as paid" at bounding box center [890, 379] width 160 height 27
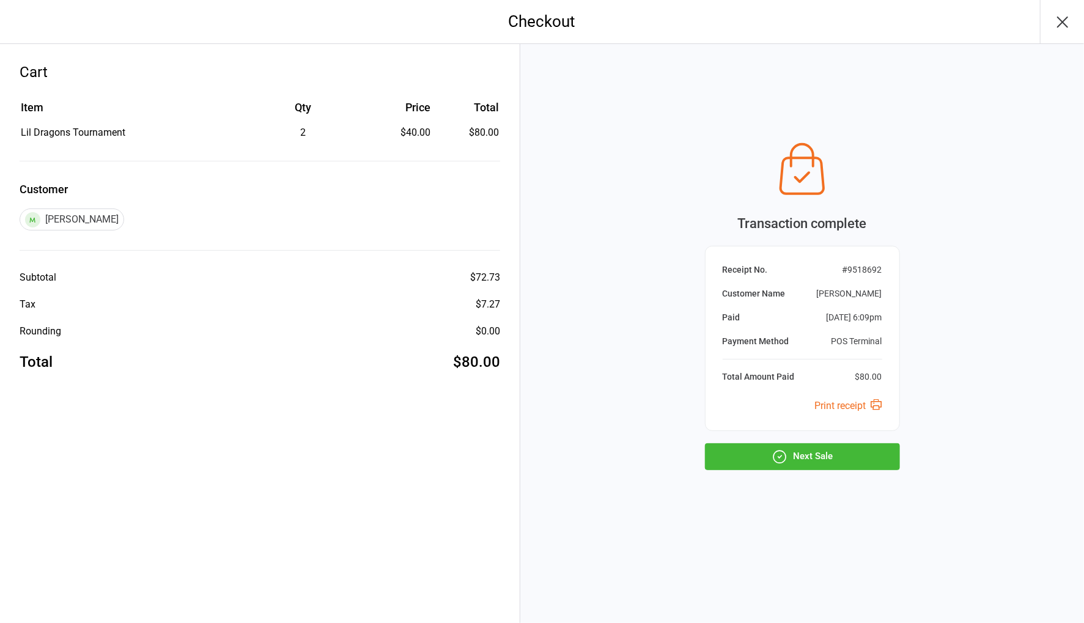
click at [874, 456] on button "Next Sale" at bounding box center [802, 456] width 195 height 27
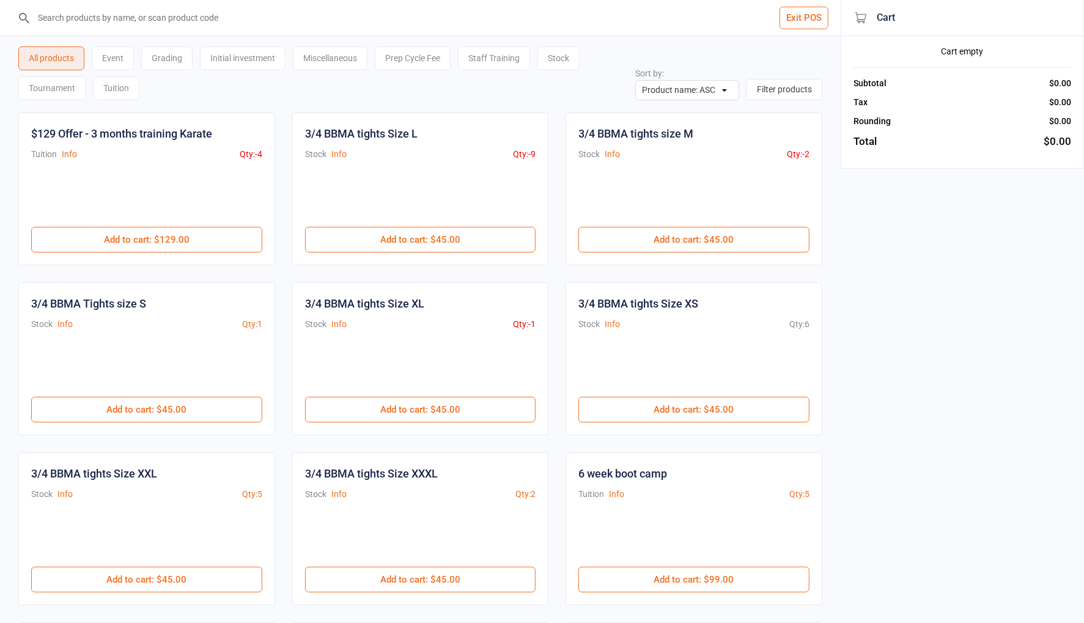
click at [184, 24] on input "search" at bounding box center [428, 17] width 792 height 35
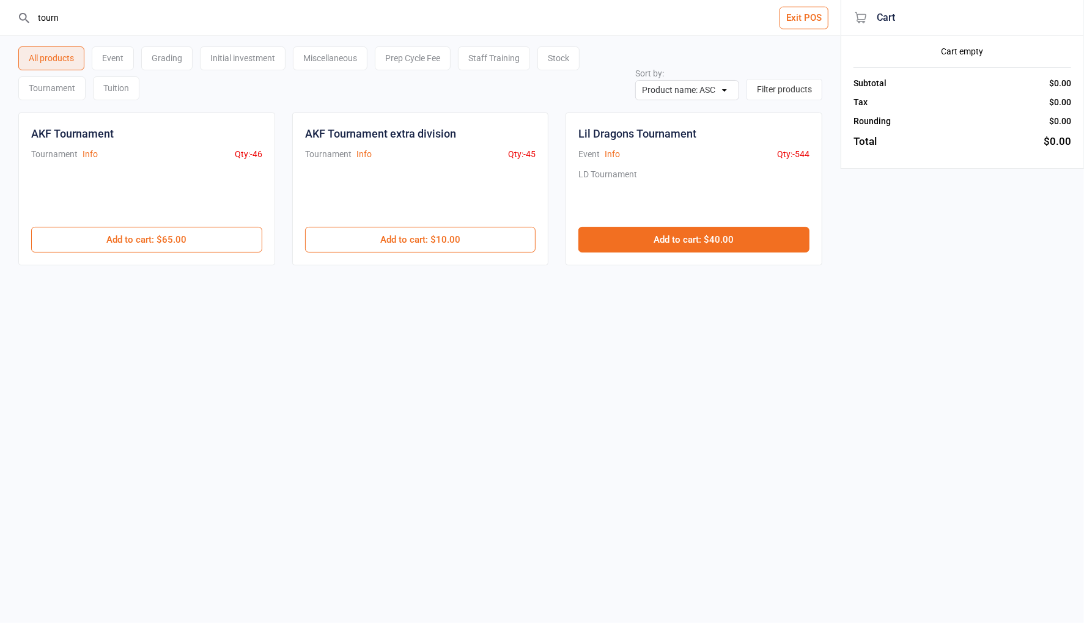
type input "tourn"
click at [647, 232] on button "Add to cart : $40.00" at bounding box center [694, 240] width 231 height 26
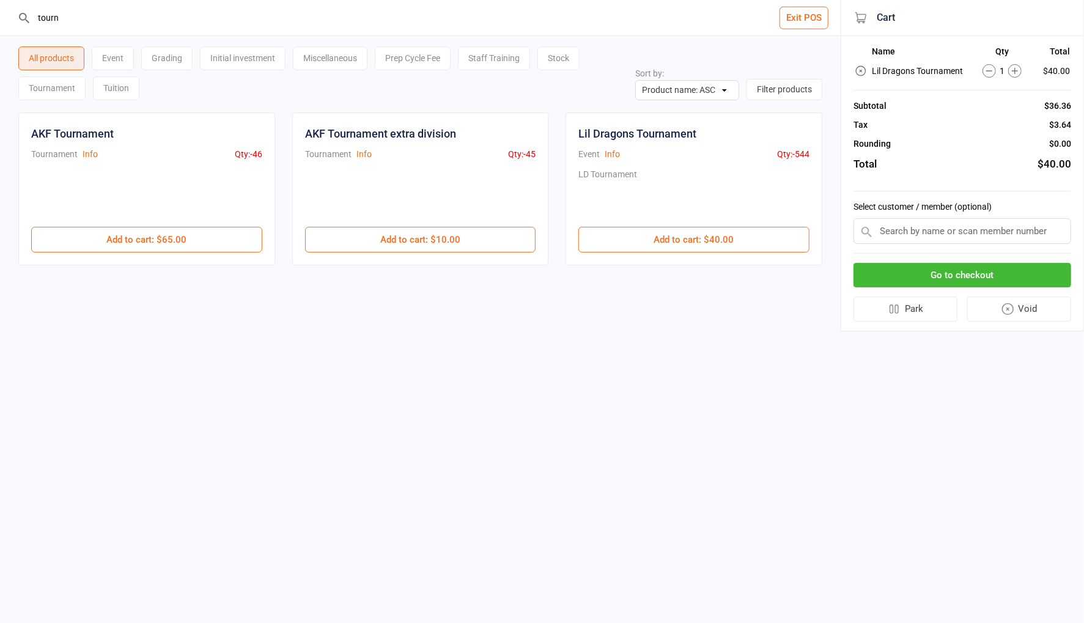
click at [966, 235] on input "text" at bounding box center [963, 231] width 218 height 26
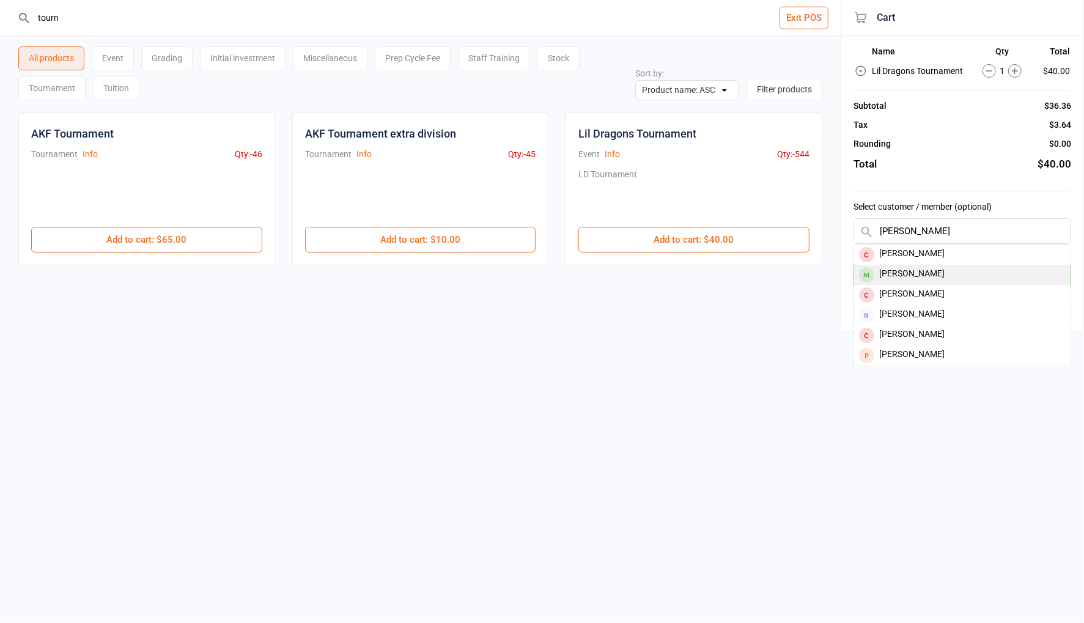
type input "[PERSON_NAME]"
click at [927, 270] on div "[PERSON_NAME]" at bounding box center [962, 275] width 216 height 20
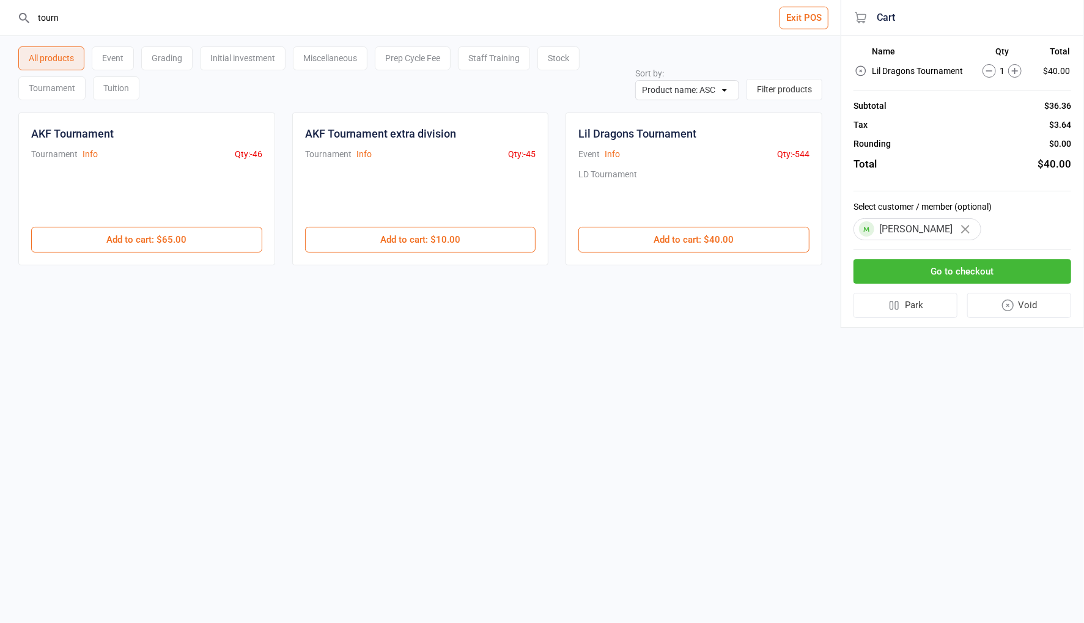
drag, startPoint x: 1017, startPoint y: 70, endPoint x: 1022, endPoint y: 86, distance: 16.6
click at [1016, 70] on icon at bounding box center [1015, 71] width 6 height 6
click at [986, 269] on button "Go to checkout" at bounding box center [963, 271] width 218 height 25
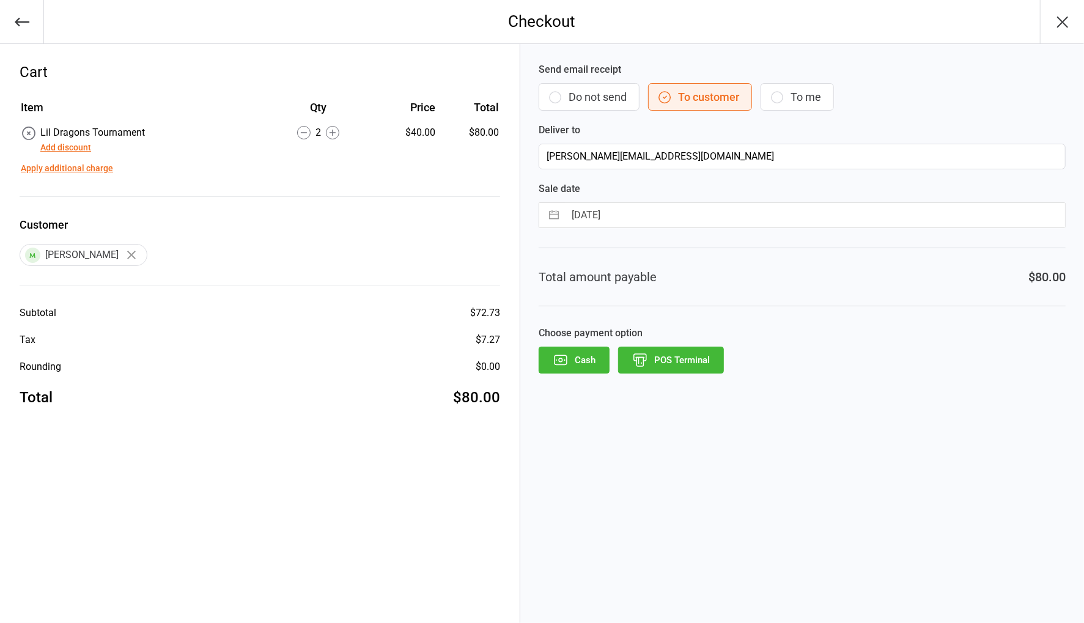
drag, startPoint x: 578, startPoint y: 98, endPoint x: 659, endPoint y: 250, distance: 172.4
click at [579, 98] on button "Do not send" at bounding box center [589, 97] width 101 height 28
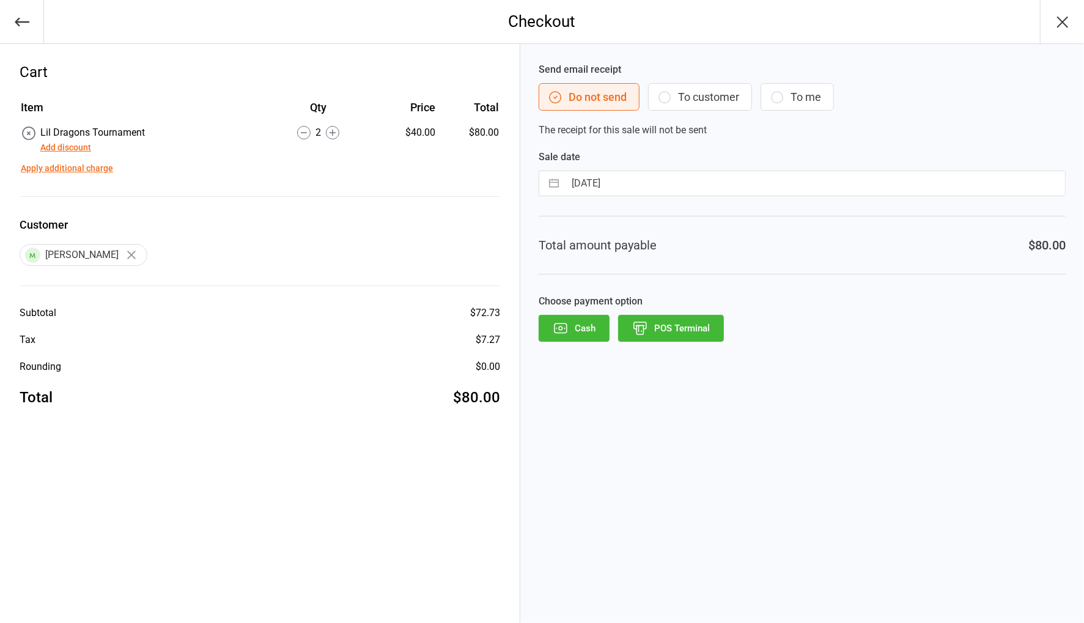
click at [664, 327] on button "POS Terminal" at bounding box center [671, 328] width 106 height 27
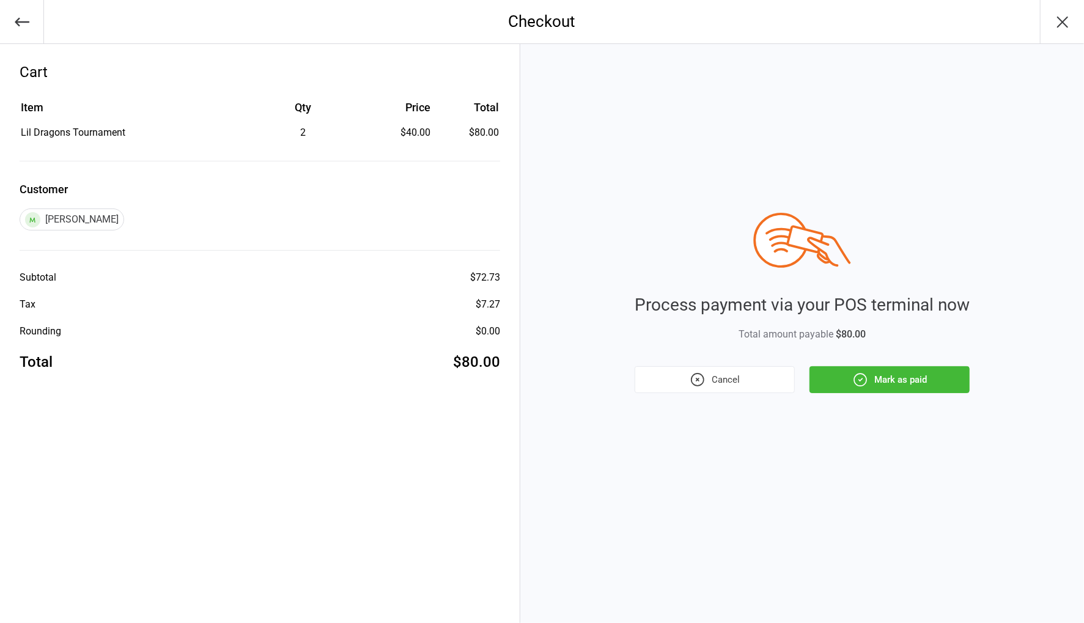
click at [839, 380] on button "Mark as paid" at bounding box center [890, 379] width 160 height 27
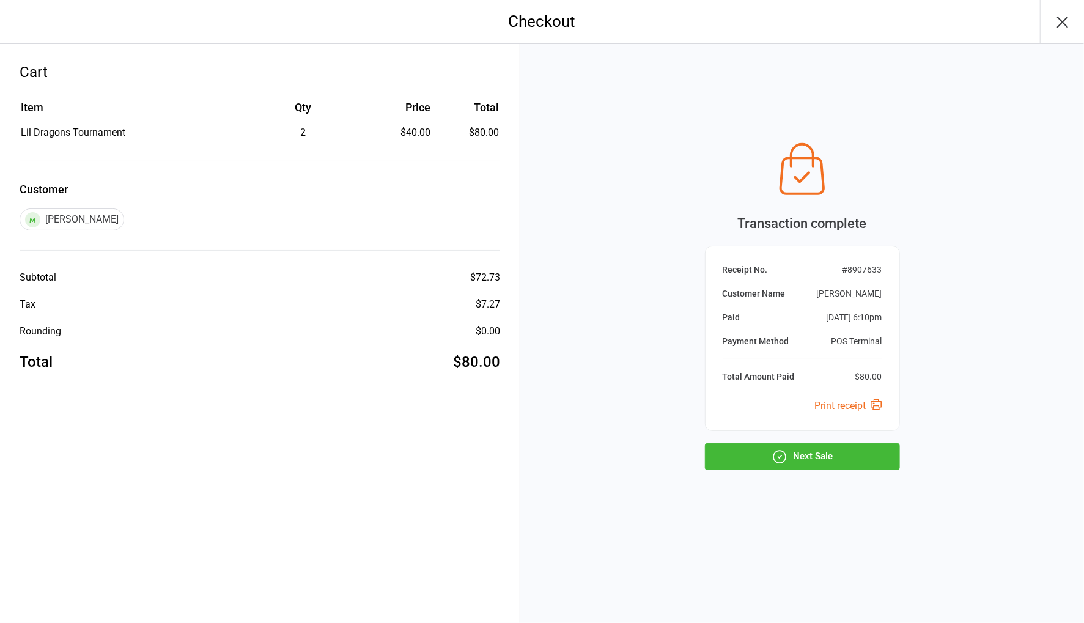
click at [851, 451] on button "Next Sale" at bounding box center [802, 456] width 195 height 27
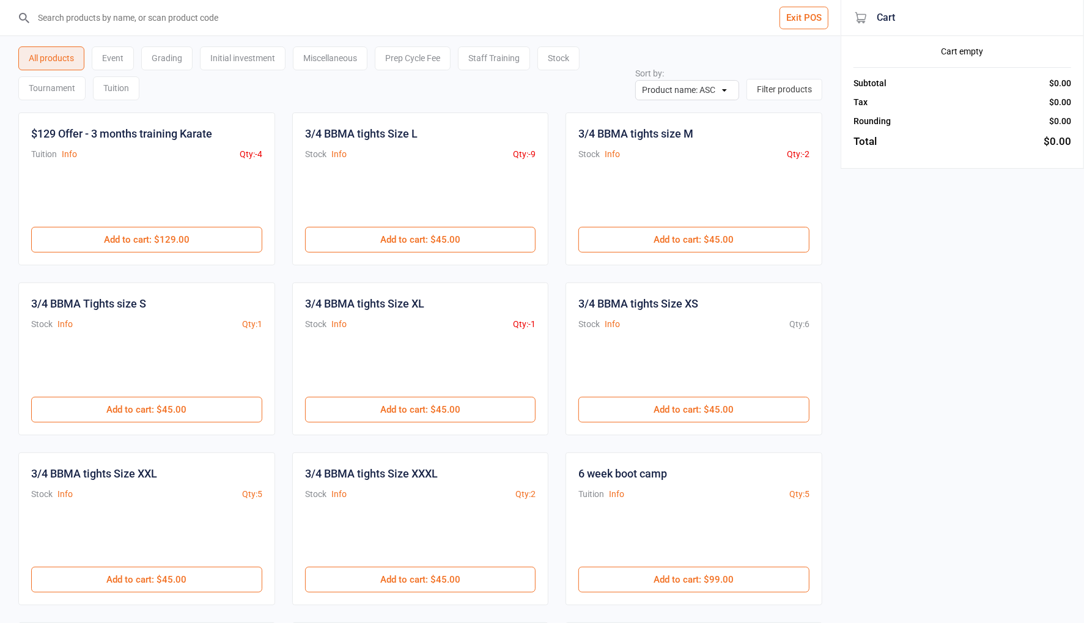
click at [105, 21] on input "search" at bounding box center [428, 17] width 792 height 35
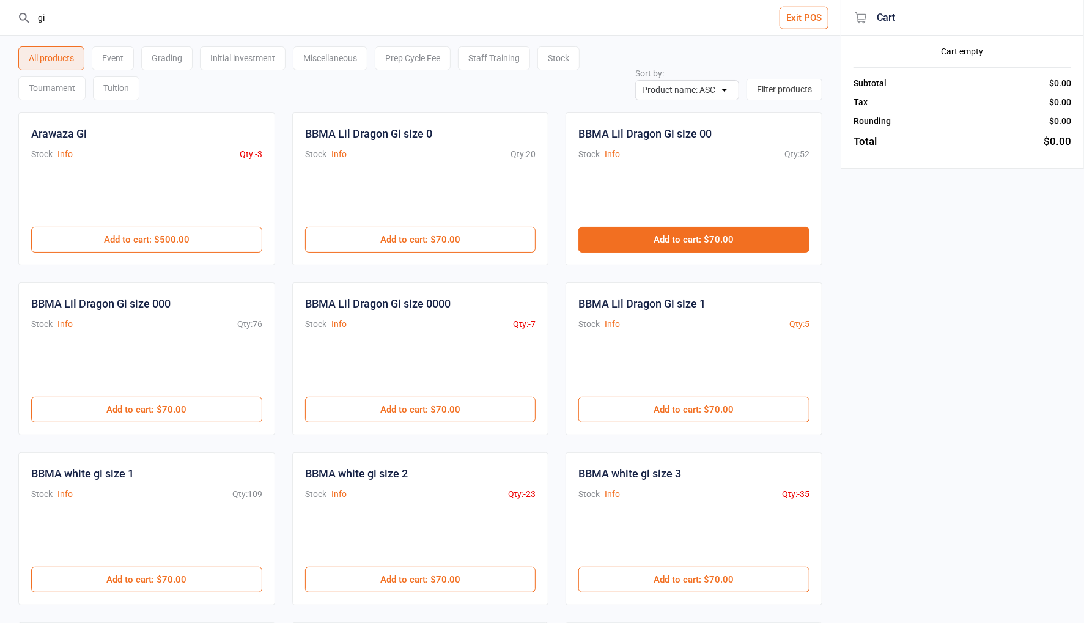
type input "gi"
click at [692, 231] on button "Add to cart : $70.00" at bounding box center [694, 240] width 231 height 26
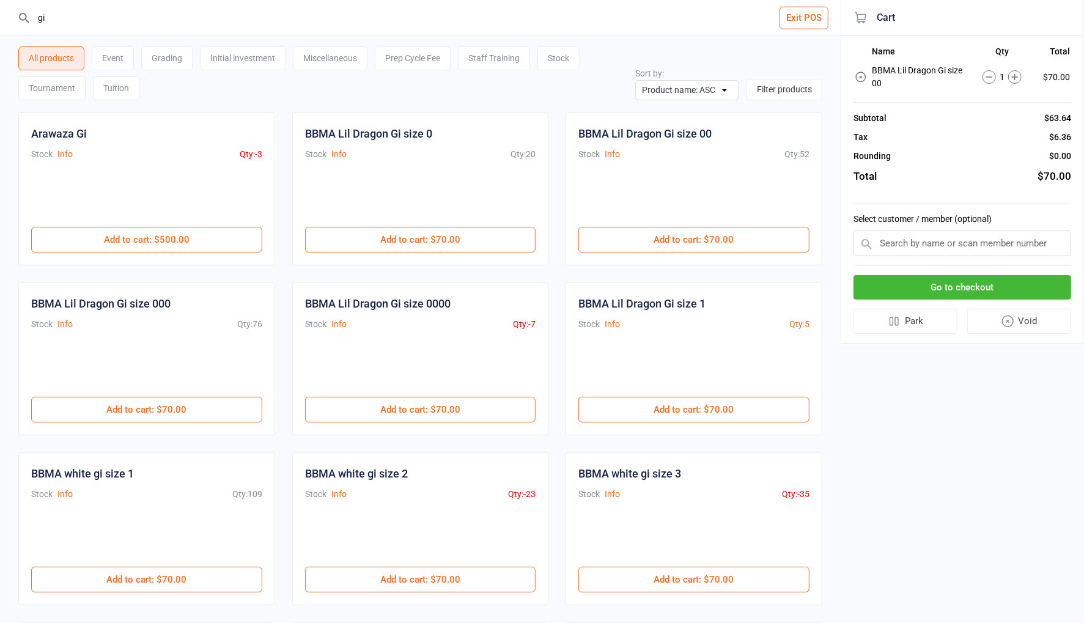
click at [936, 234] on input "text" at bounding box center [963, 244] width 218 height 26
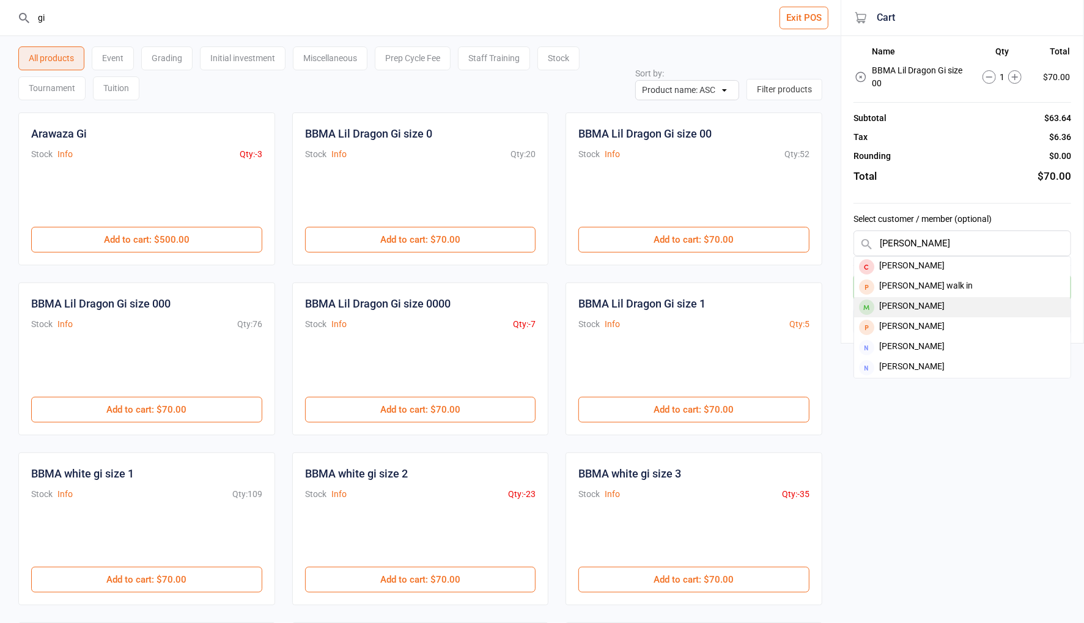
type input "[PERSON_NAME]"
click at [923, 305] on div "[PERSON_NAME]" at bounding box center [962, 307] width 216 height 20
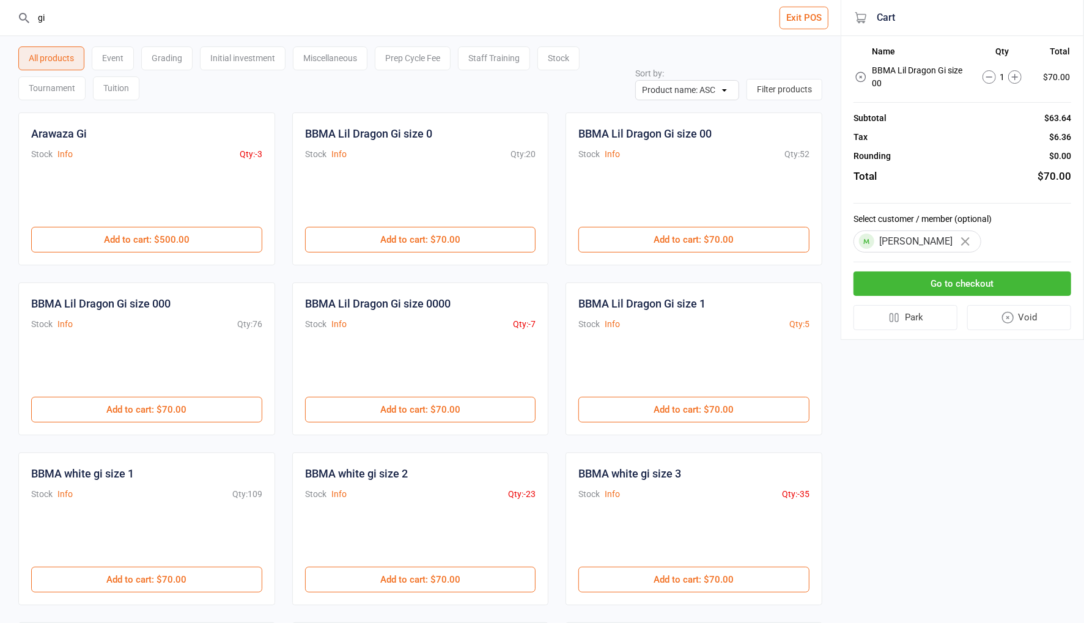
click at [949, 285] on button "Go to checkout" at bounding box center [963, 284] width 218 height 25
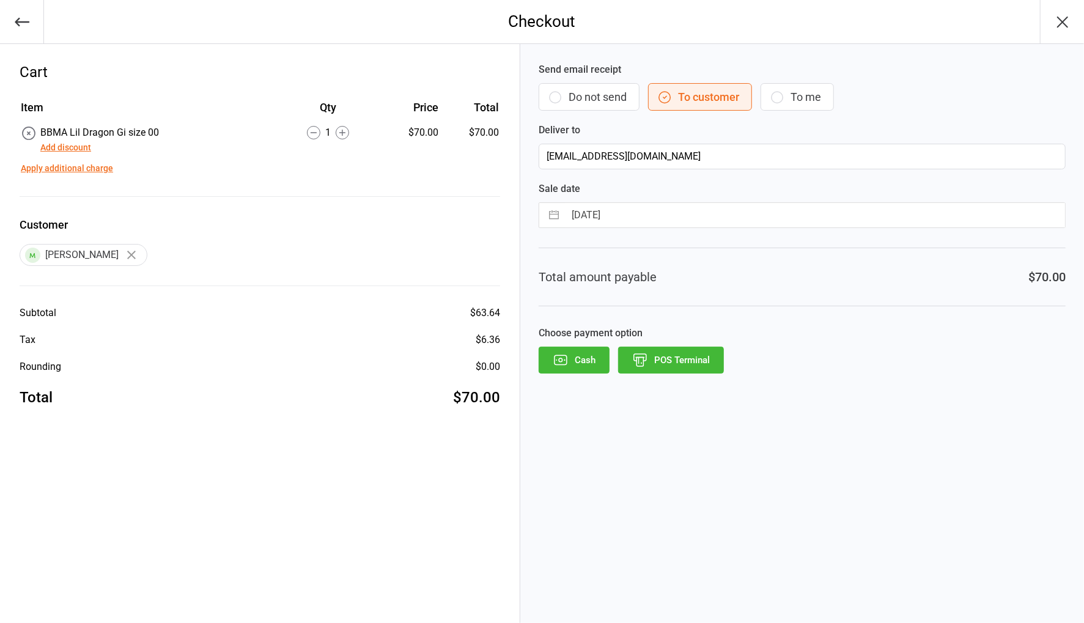
drag, startPoint x: 582, startPoint y: 103, endPoint x: 687, endPoint y: 289, distance: 213.6
click at [583, 103] on button "Do not send" at bounding box center [589, 97] width 101 height 28
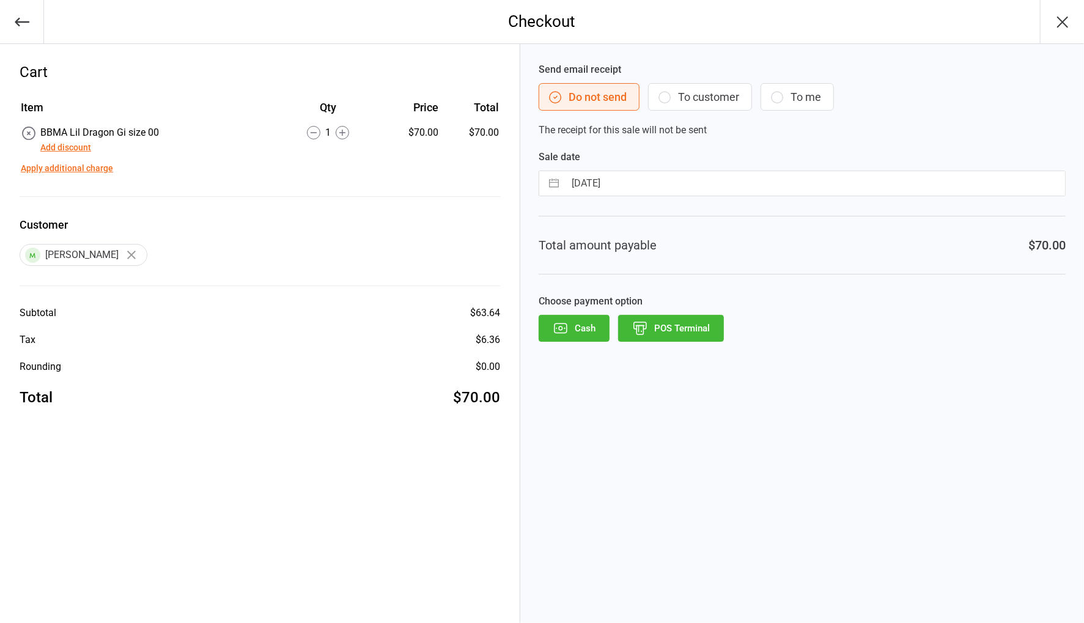
click at [701, 338] on button "POS Terminal" at bounding box center [671, 328] width 106 height 27
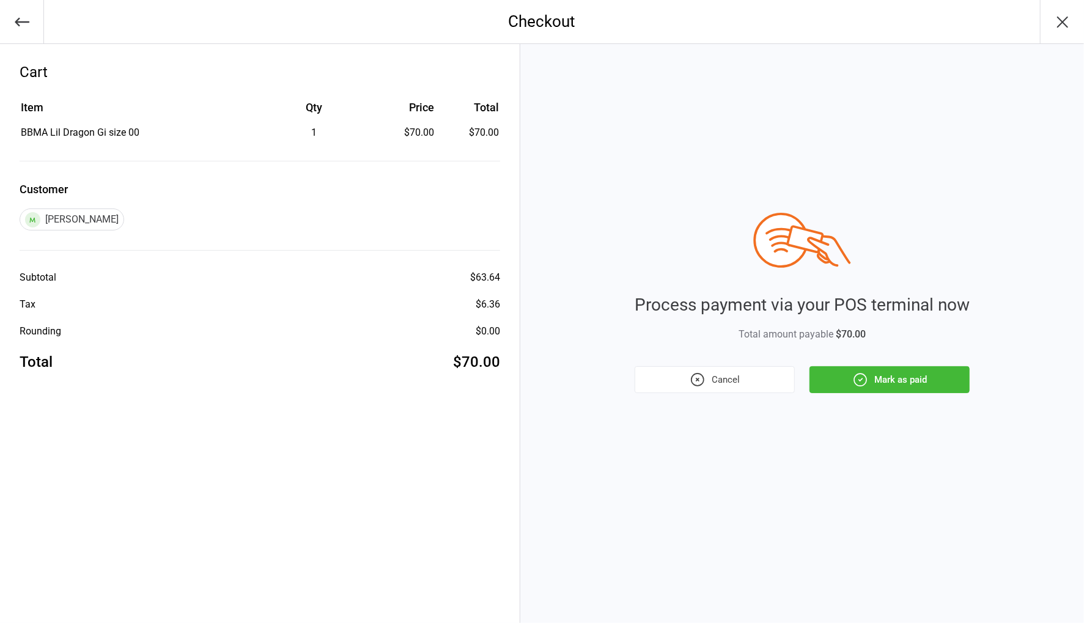
click at [862, 385] on icon "button" at bounding box center [860, 380] width 12 height 12
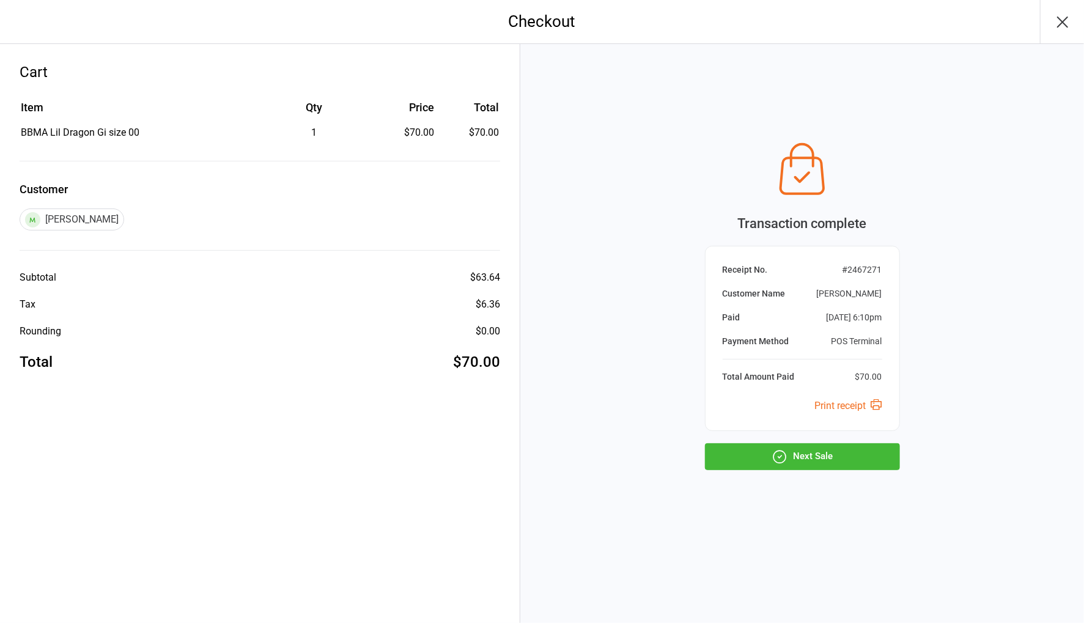
drag, startPoint x: 834, startPoint y: 458, endPoint x: 803, endPoint y: 445, distance: 34.0
click at [825, 455] on button "Next Sale" at bounding box center [802, 456] width 195 height 27
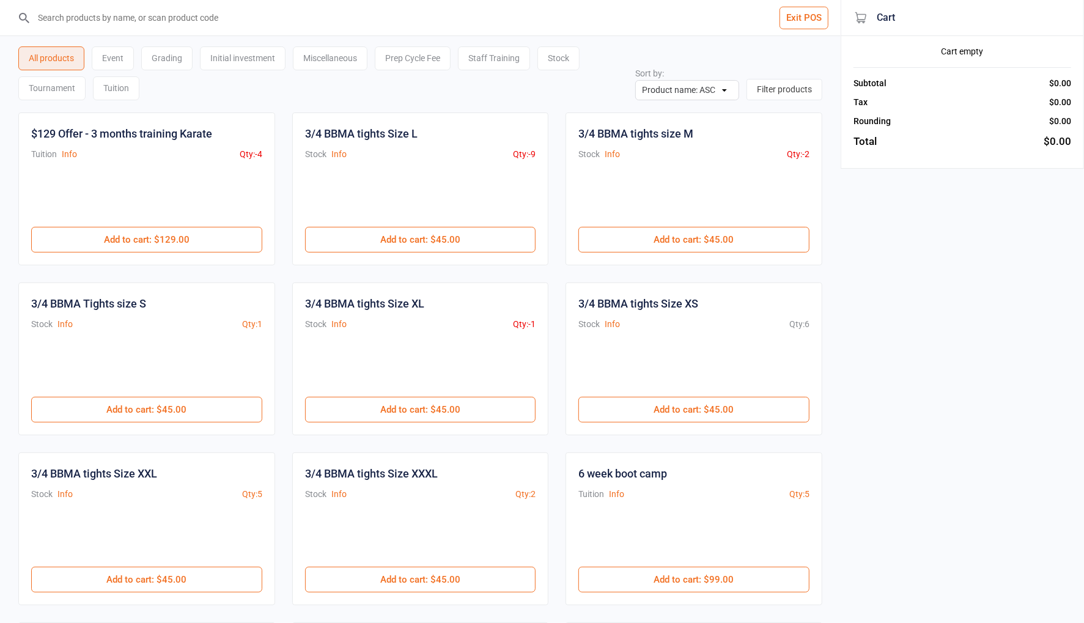
click at [184, 14] on input "search" at bounding box center [428, 17] width 792 height 35
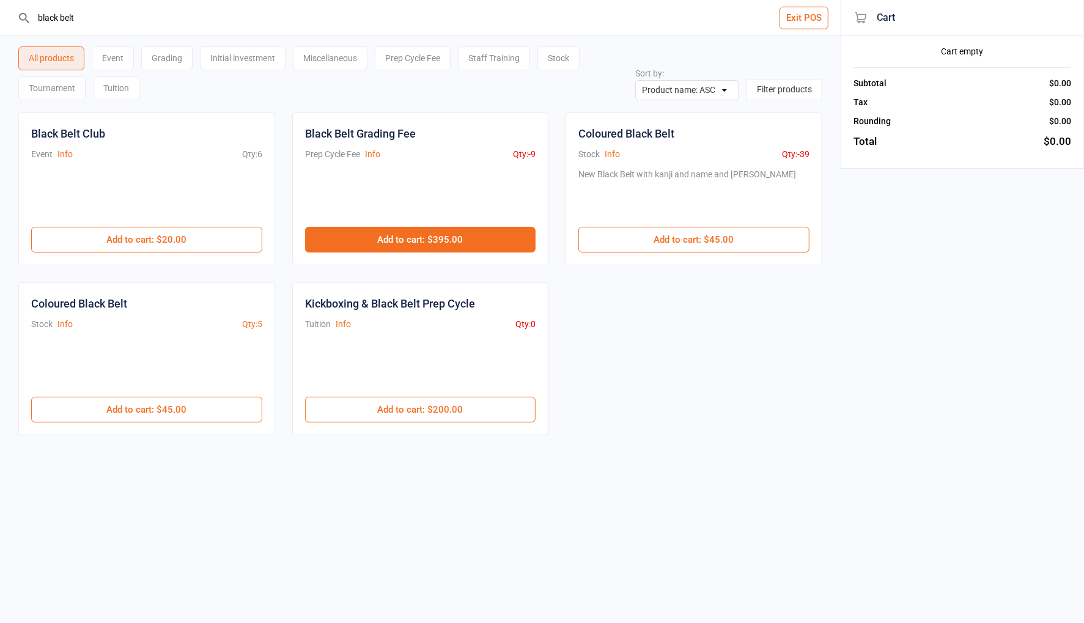
type input "black belt"
click at [470, 245] on button "Add to cart : $395.00" at bounding box center [420, 240] width 231 height 26
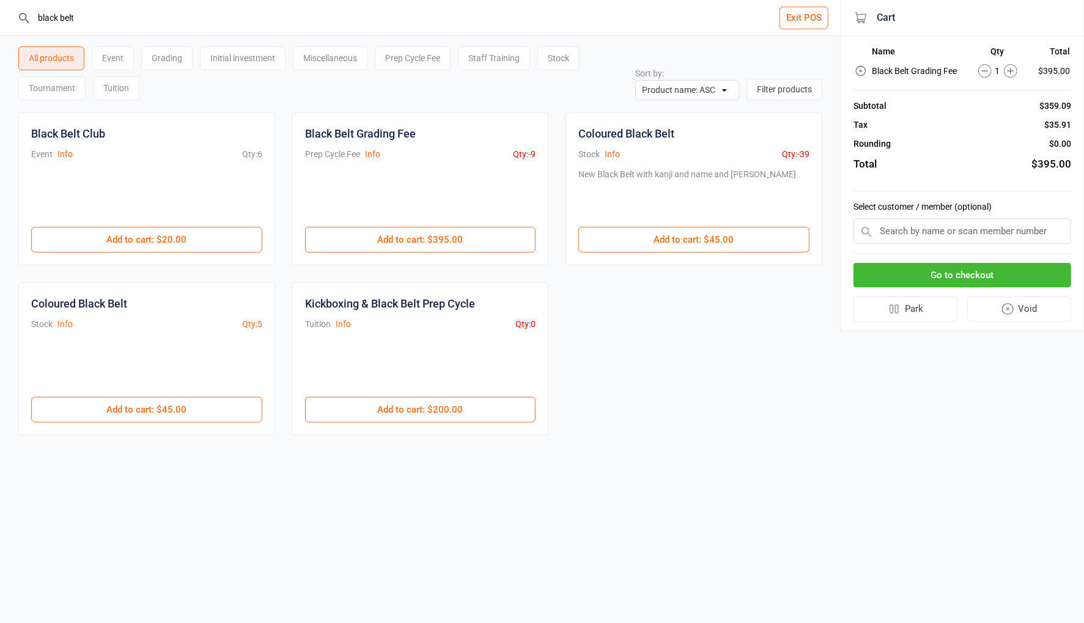
click at [923, 235] on input "text" at bounding box center [963, 231] width 218 height 26
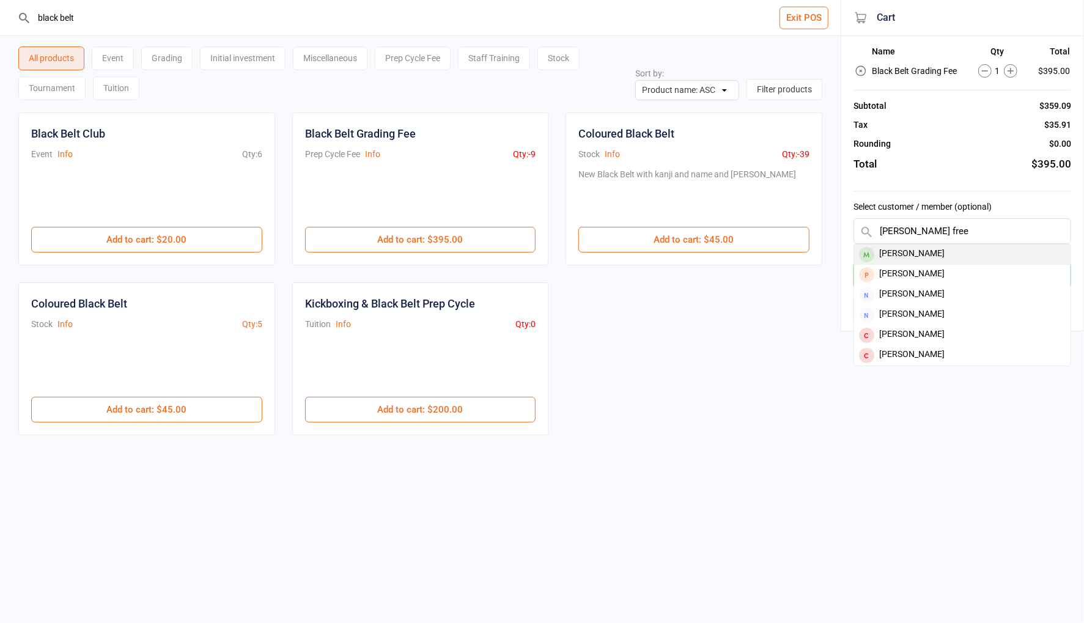
type input "[PERSON_NAME] free"
click at [927, 256] on div "[PERSON_NAME]" at bounding box center [962, 255] width 216 height 20
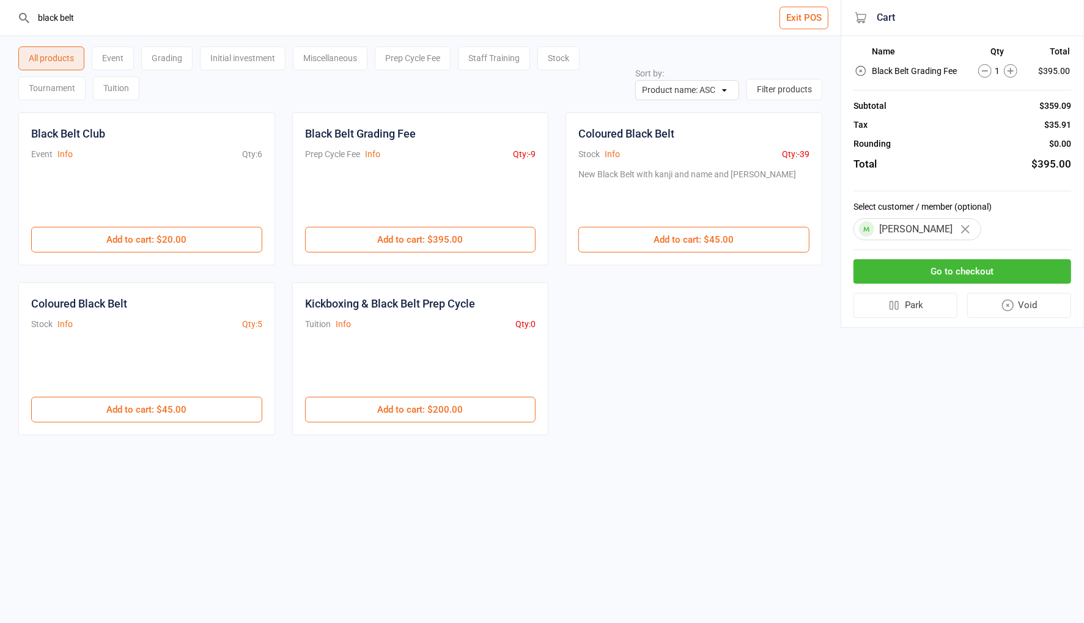
click at [983, 269] on button "Go to checkout" at bounding box center [963, 271] width 218 height 25
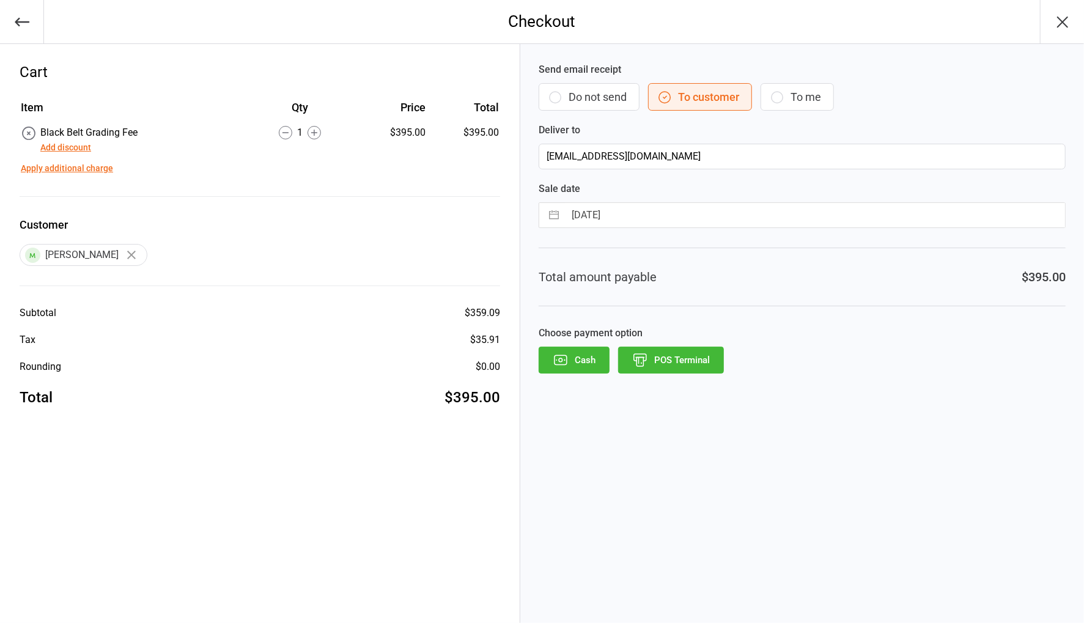
click at [595, 104] on button "Do not send" at bounding box center [589, 97] width 101 height 28
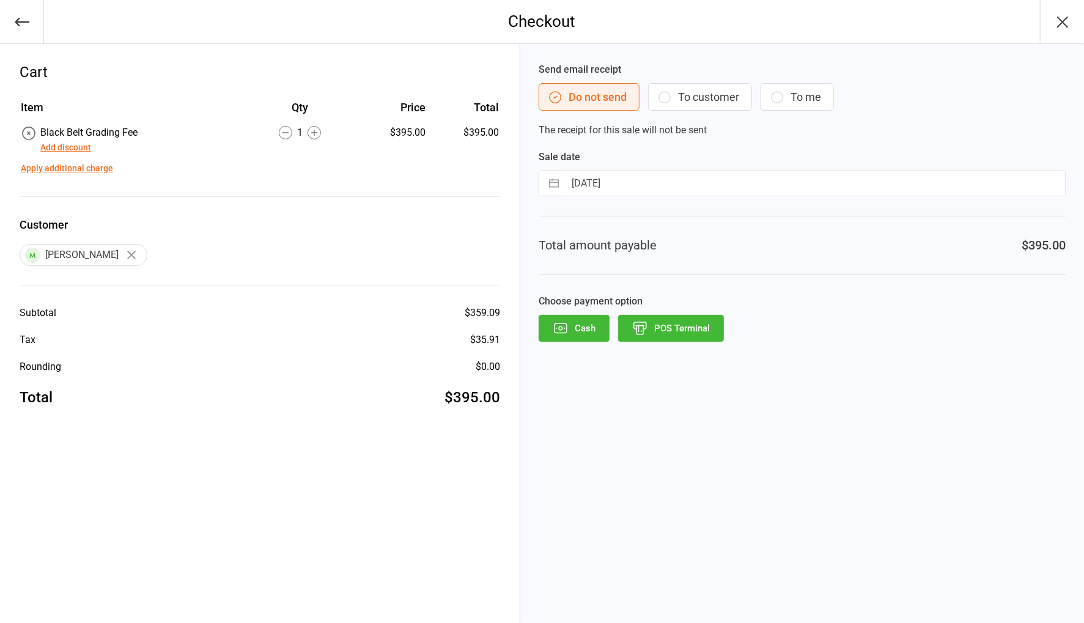
click at [675, 325] on button "POS Terminal" at bounding box center [671, 328] width 106 height 27
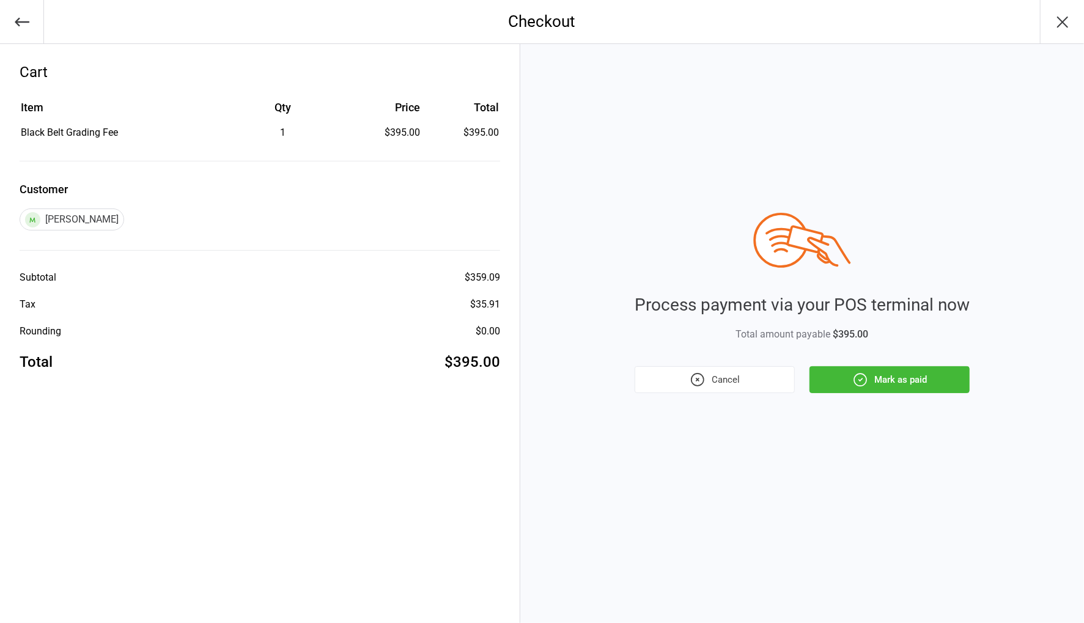
click at [923, 380] on button "Mark as paid" at bounding box center [890, 379] width 160 height 27
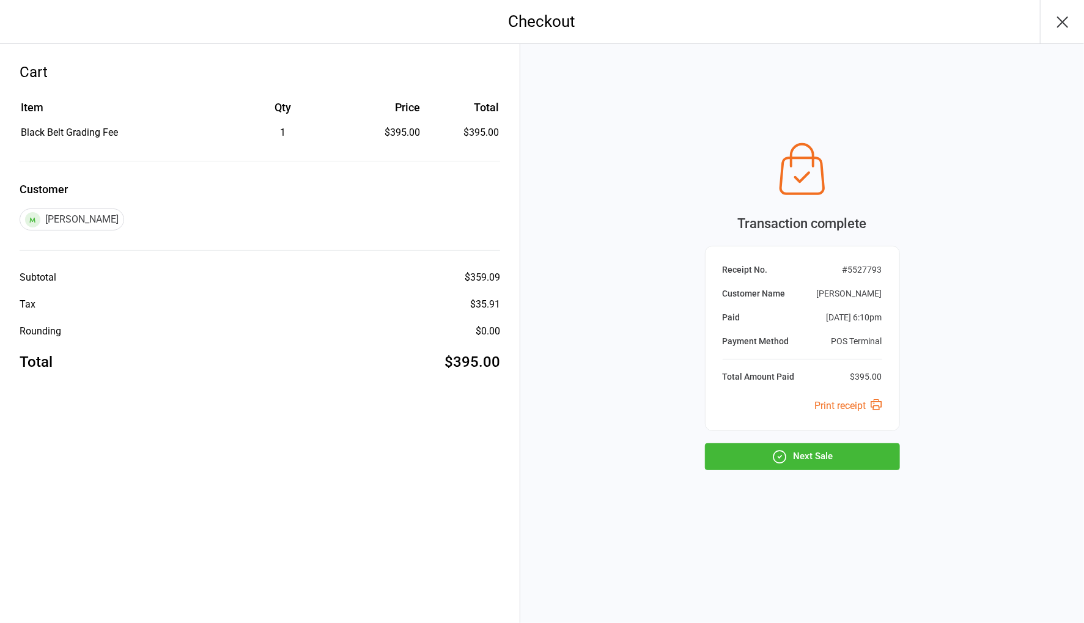
click at [880, 452] on button "Next Sale" at bounding box center [802, 456] width 195 height 27
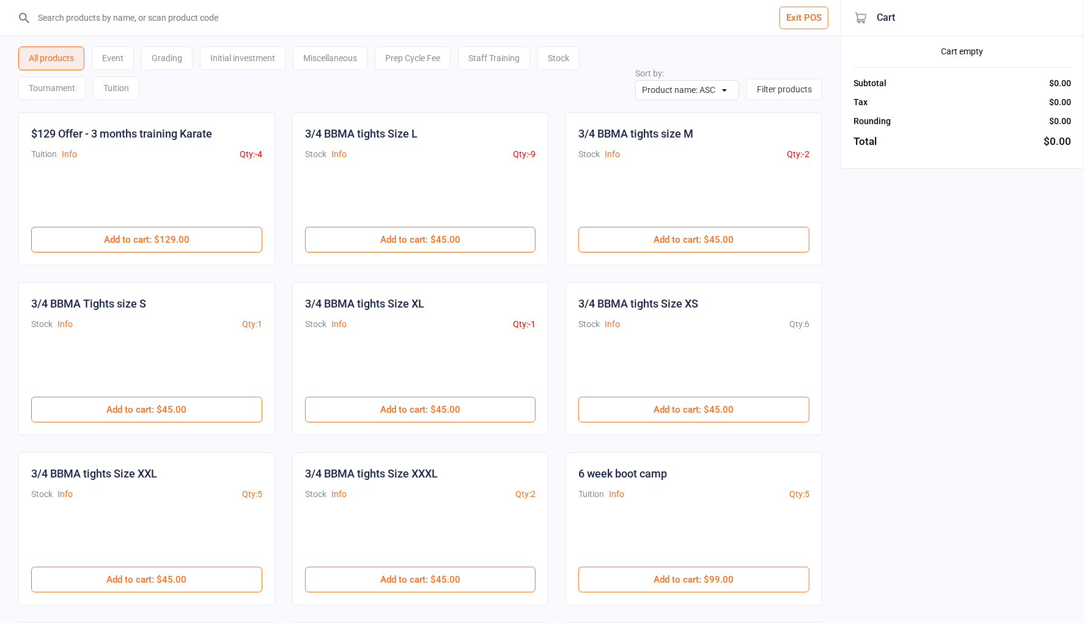
click at [219, 17] on input "search" at bounding box center [428, 17] width 792 height 35
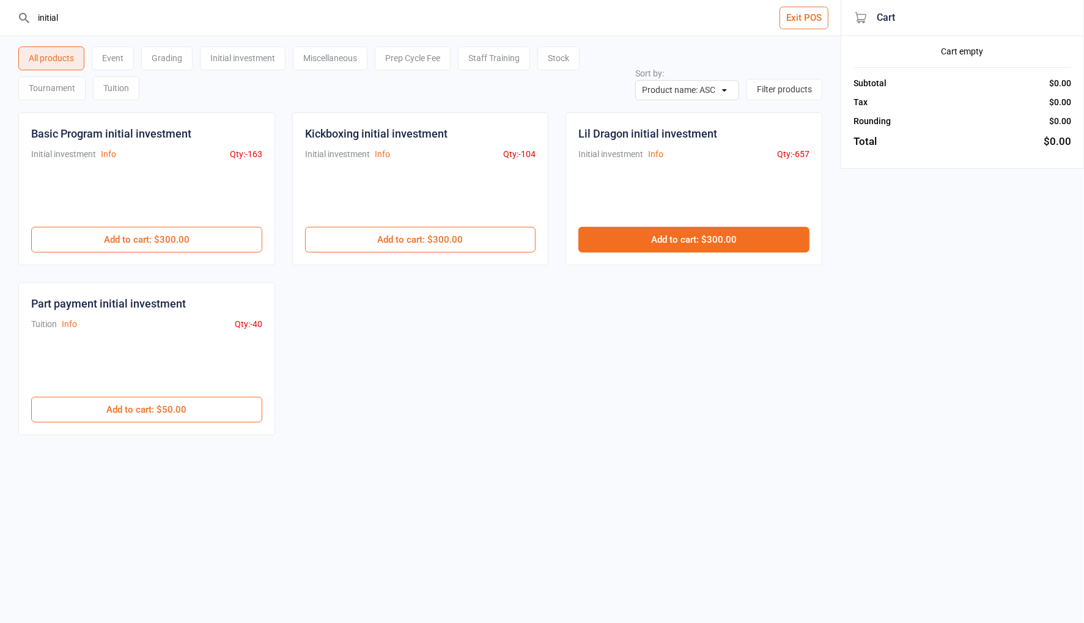
type input "initial"
drag, startPoint x: 732, startPoint y: 245, endPoint x: 807, endPoint y: 240, distance: 74.8
click at [732, 245] on button "Add to cart : $300.00" at bounding box center [694, 240] width 231 height 26
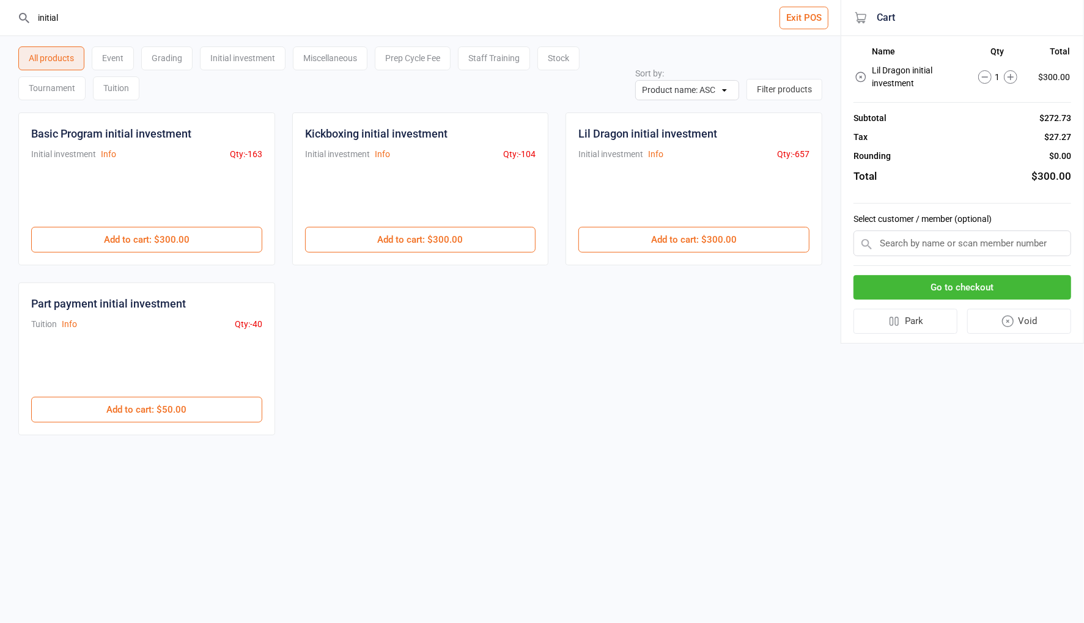
click at [942, 249] on input "text" at bounding box center [963, 244] width 218 height 26
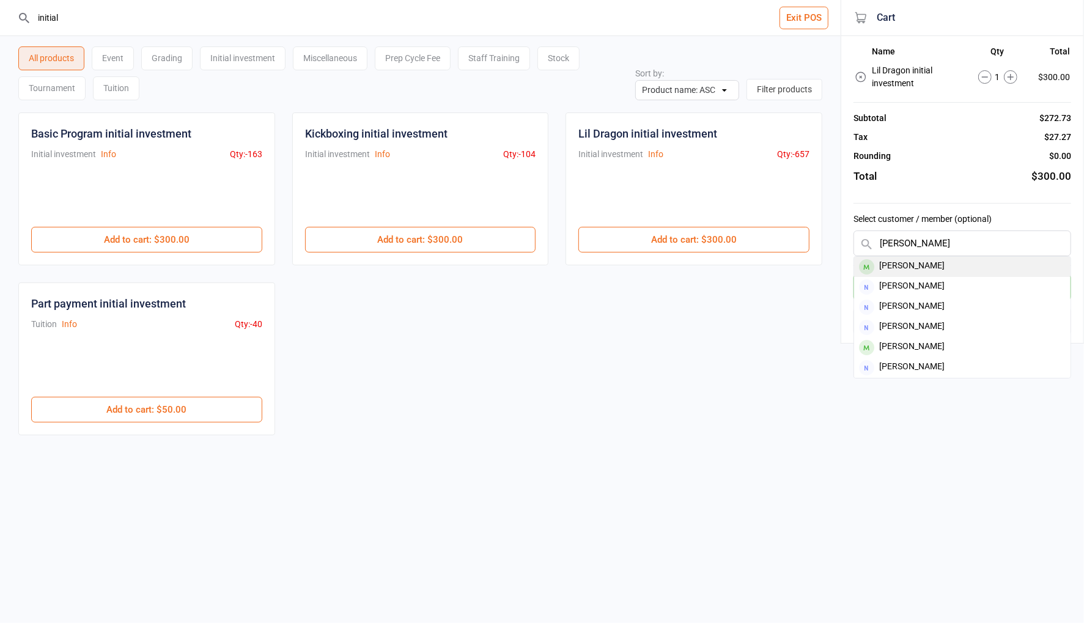
type input "[PERSON_NAME]"
click at [920, 263] on div "[PERSON_NAME]" at bounding box center [962, 267] width 216 height 20
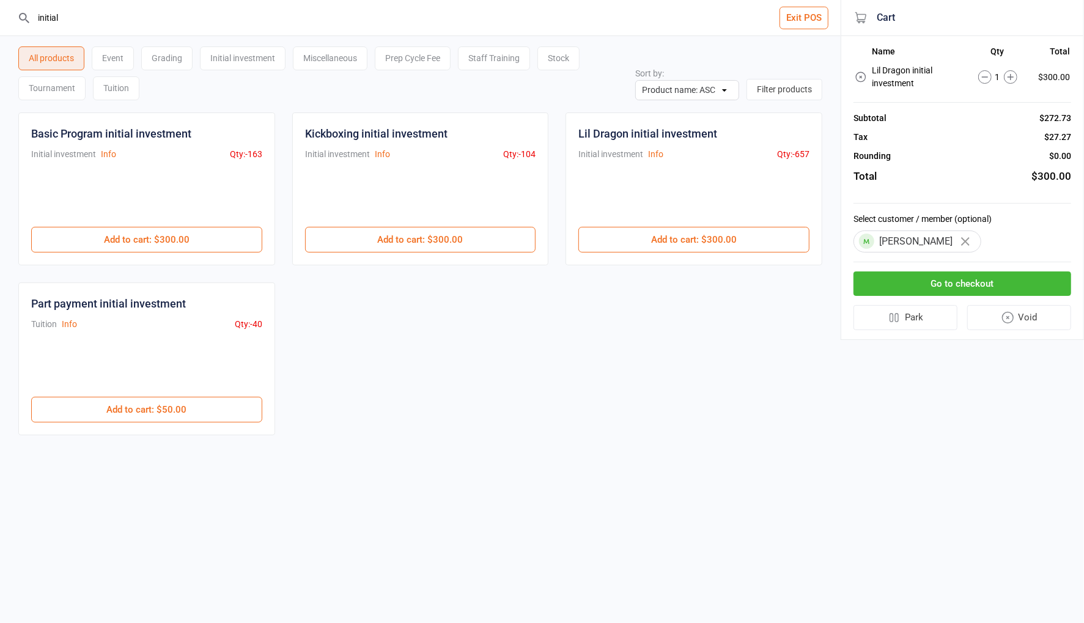
click at [992, 284] on button "Go to checkout" at bounding box center [963, 284] width 218 height 25
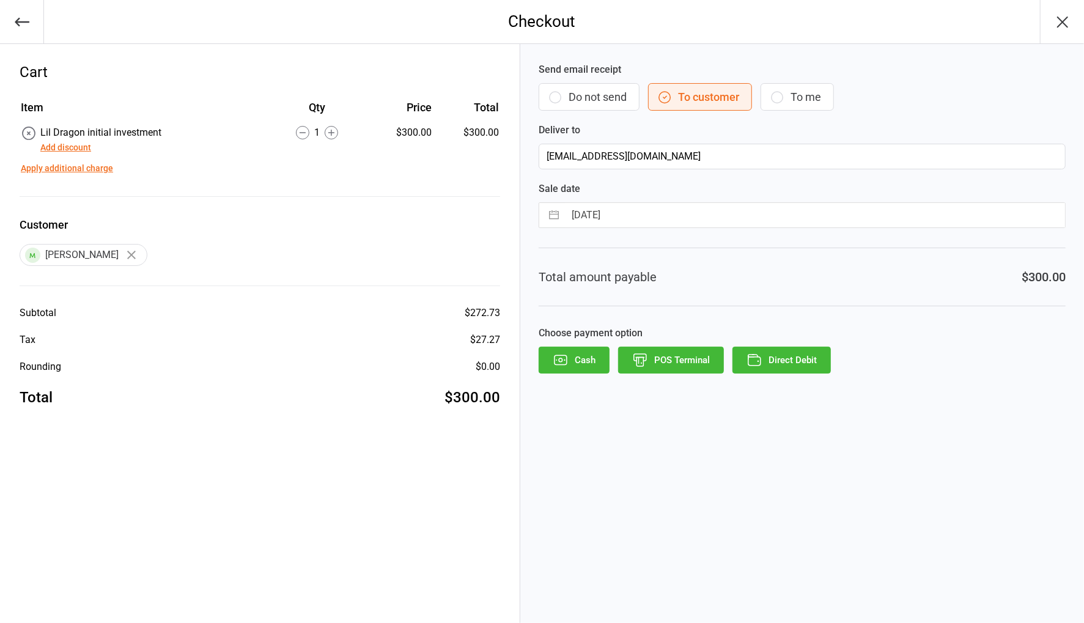
drag, startPoint x: 86, startPoint y: 148, endPoint x: 101, endPoint y: 146, distance: 15.5
click at [86, 148] on button "Add discount" at bounding box center [65, 147] width 51 height 13
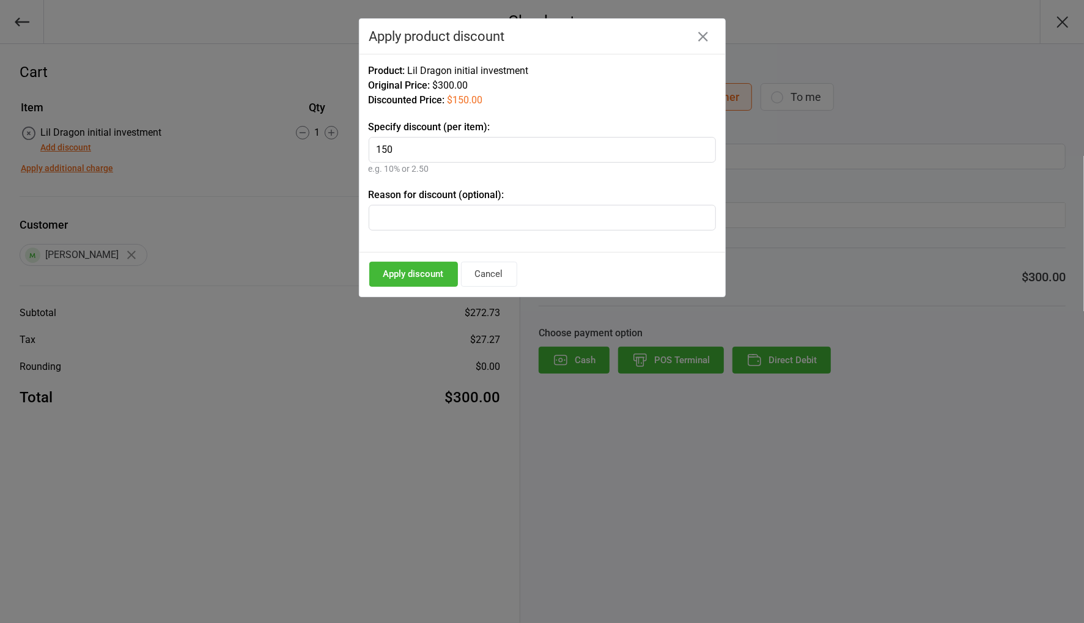
type input "150"
click at [416, 263] on button "Apply discount" at bounding box center [413, 274] width 89 height 25
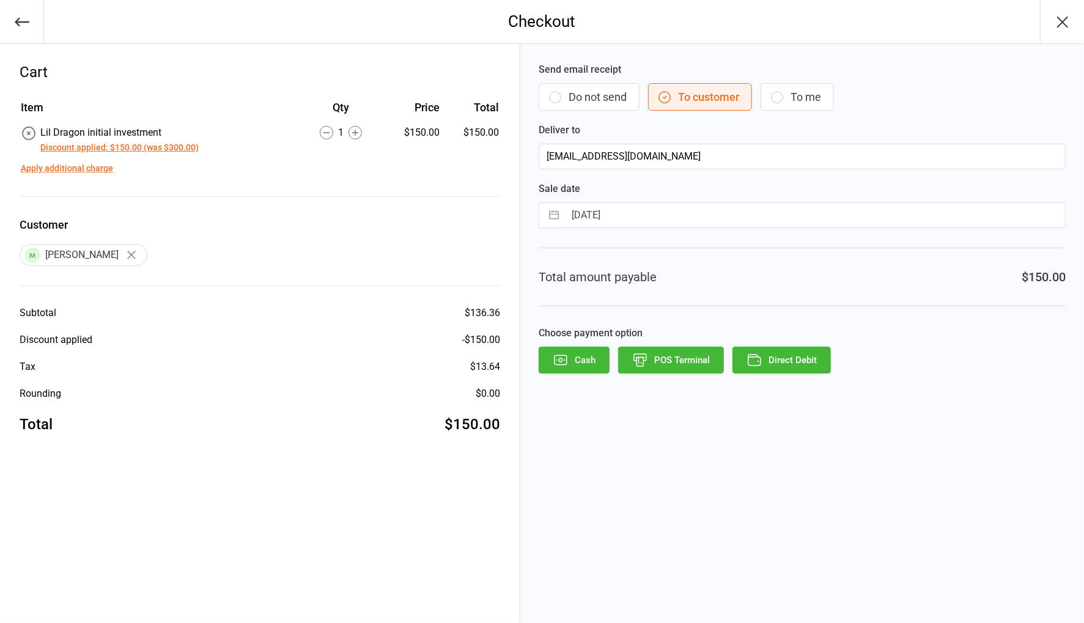
drag, startPoint x: 590, startPoint y: 96, endPoint x: 720, endPoint y: 201, distance: 167.0
click at [590, 96] on button "Do not send" at bounding box center [589, 97] width 101 height 28
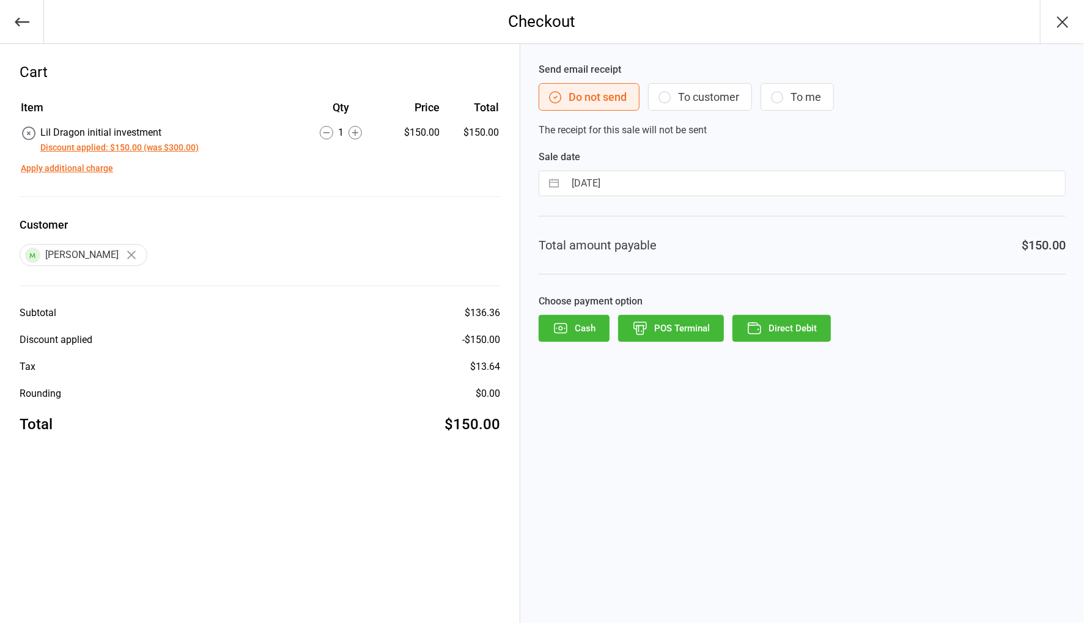
click at [694, 330] on button "POS Terminal" at bounding box center [671, 328] width 106 height 27
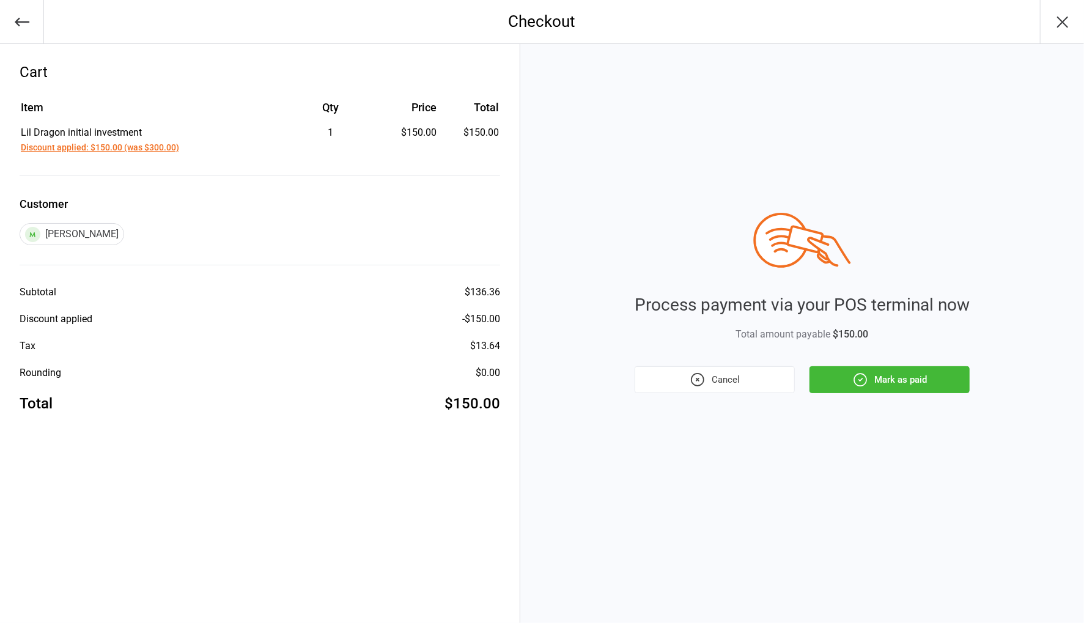
click at [892, 387] on button "Mark as paid" at bounding box center [890, 379] width 160 height 27
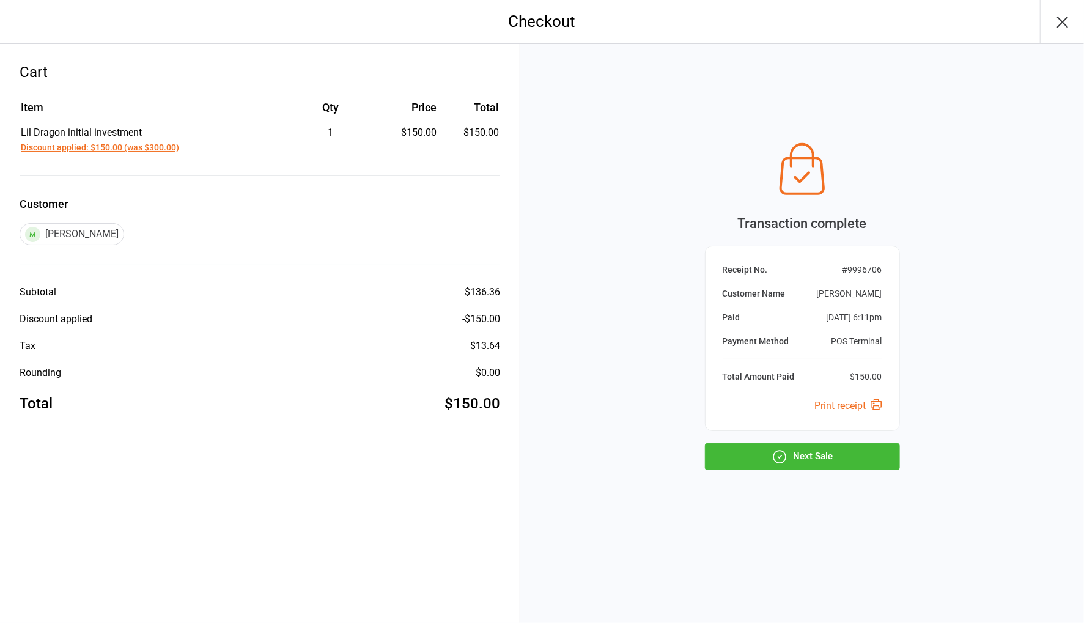
drag, startPoint x: 876, startPoint y: 462, endPoint x: 835, endPoint y: 423, distance: 56.2
click at [876, 461] on button "Next Sale" at bounding box center [802, 456] width 195 height 27
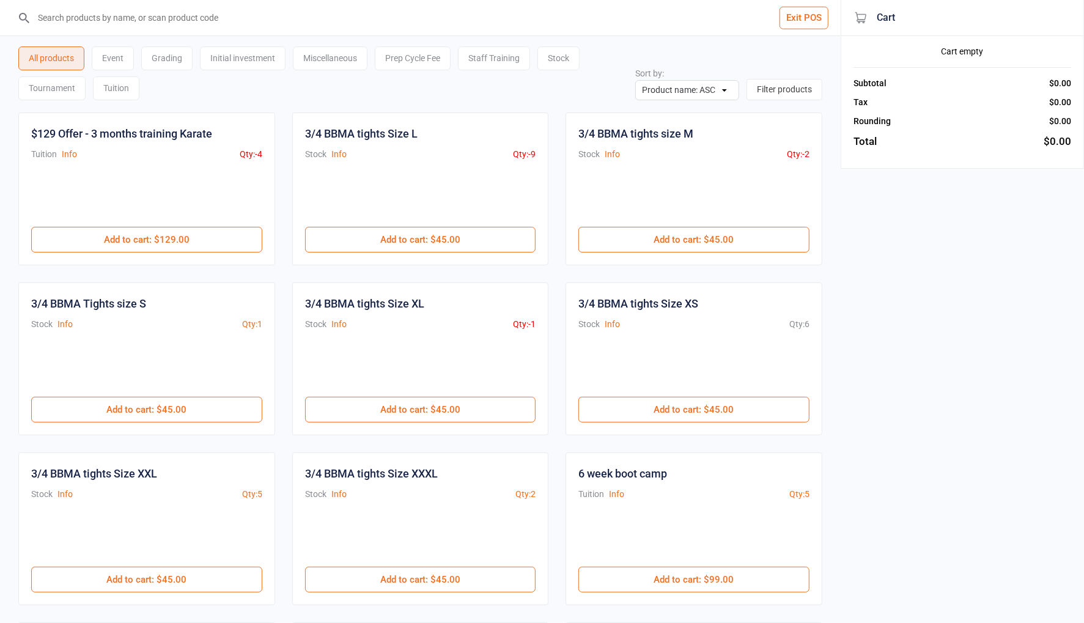
click at [201, 14] on input "search" at bounding box center [428, 17] width 792 height 35
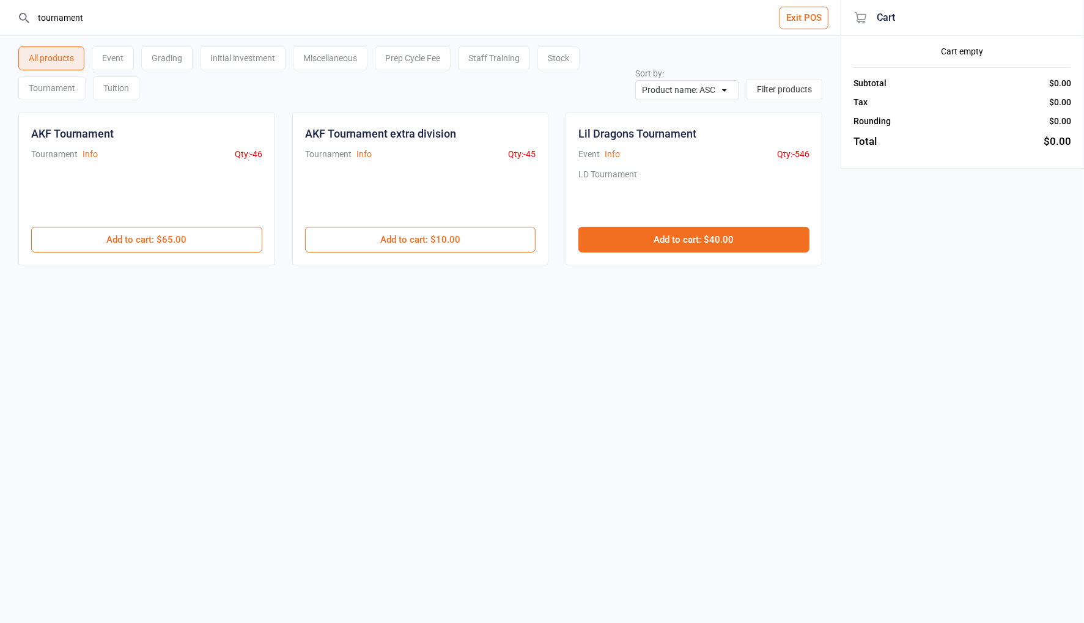
type input "tournament"
click at [714, 243] on button "Add to cart : $40.00" at bounding box center [694, 240] width 231 height 26
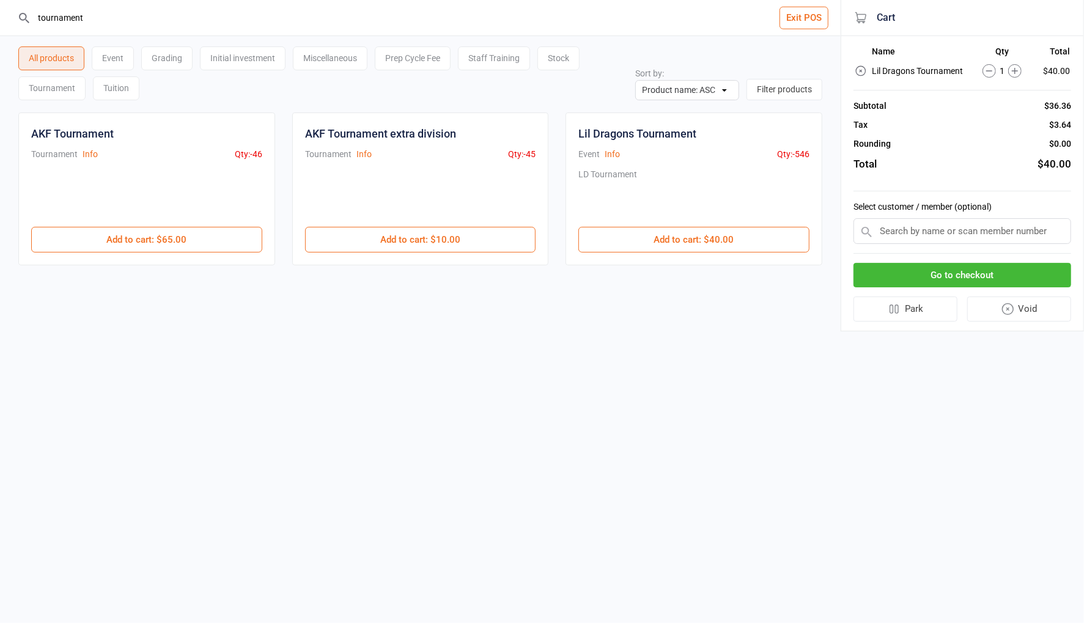
click at [986, 228] on input "text" at bounding box center [963, 231] width 218 height 26
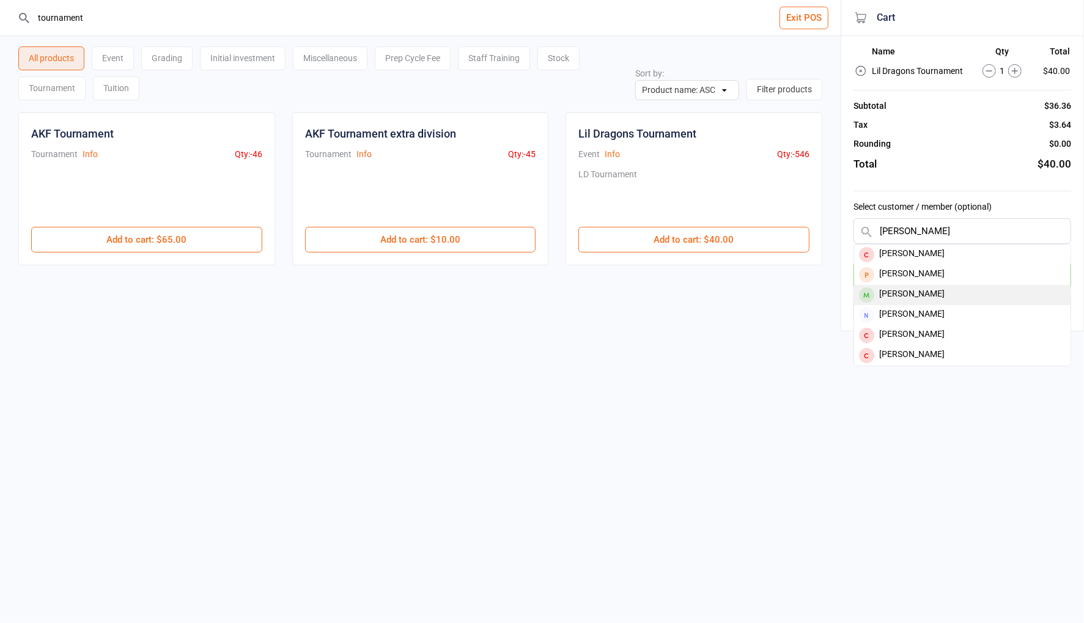
type input "[PERSON_NAME]"
click at [972, 298] on div "[PERSON_NAME]" at bounding box center [962, 295] width 216 height 20
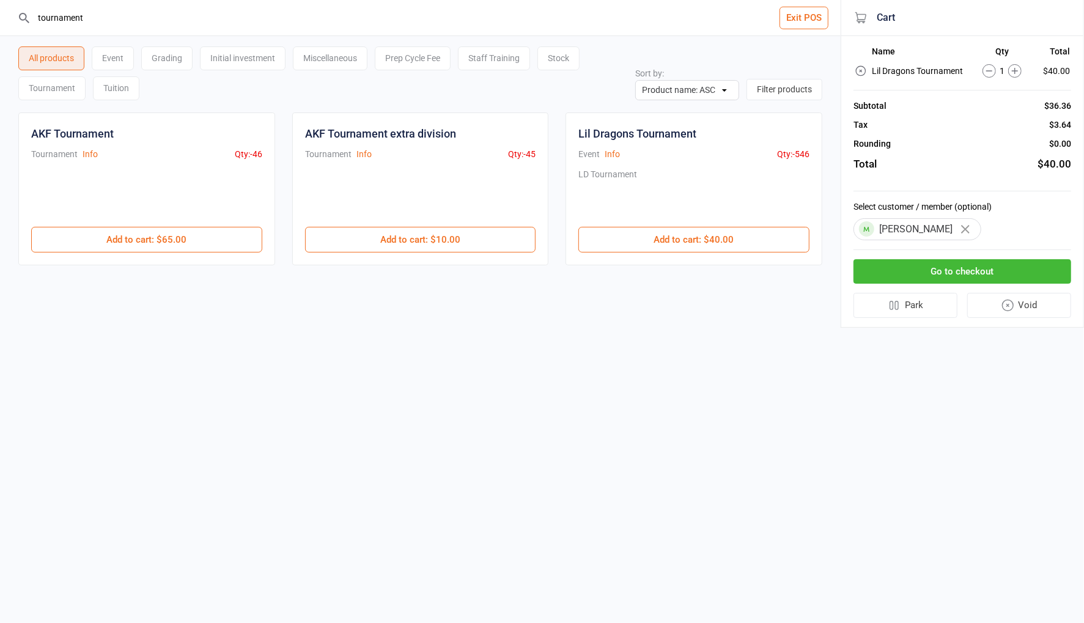
click at [975, 273] on button "Go to checkout" at bounding box center [963, 271] width 218 height 25
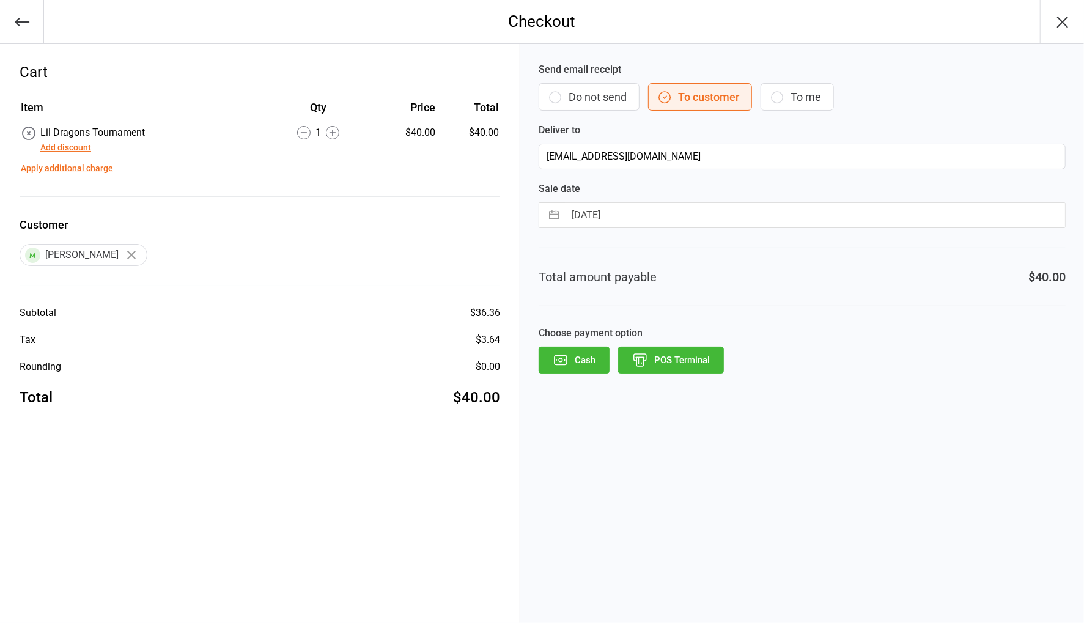
drag, startPoint x: 576, startPoint y: 103, endPoint x: 582, endPoint y: 108, distance: 7.8
click at [576, 103] on button "Do not send" at bounding box center [589, 97] width 101 height 28
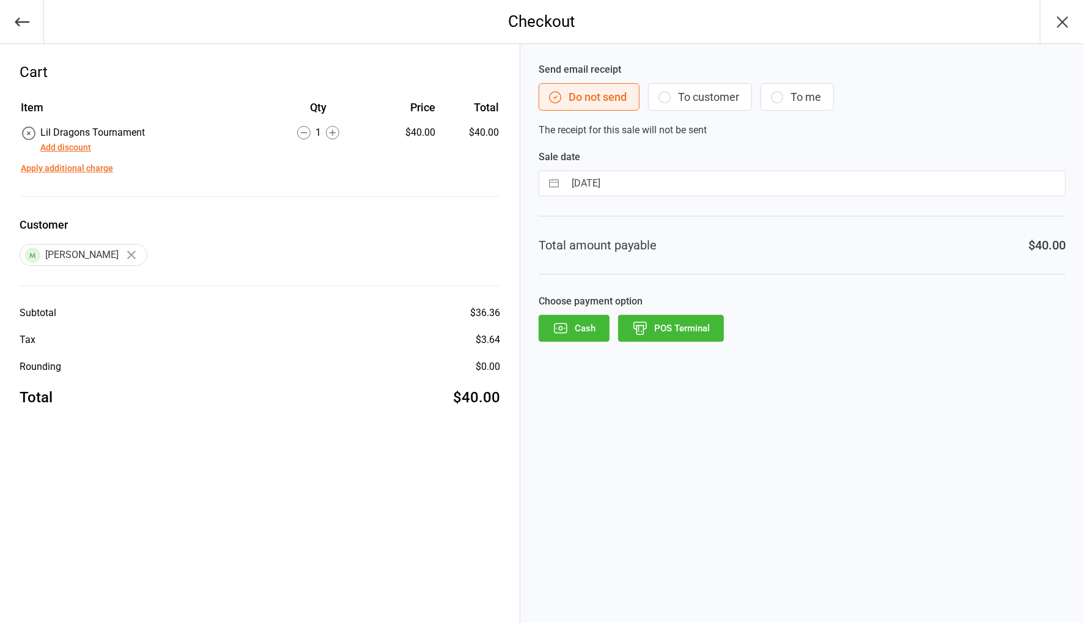
click at [672, 335] on button "POS Terminal" at bounding box center [671, 328] width 106 height 27
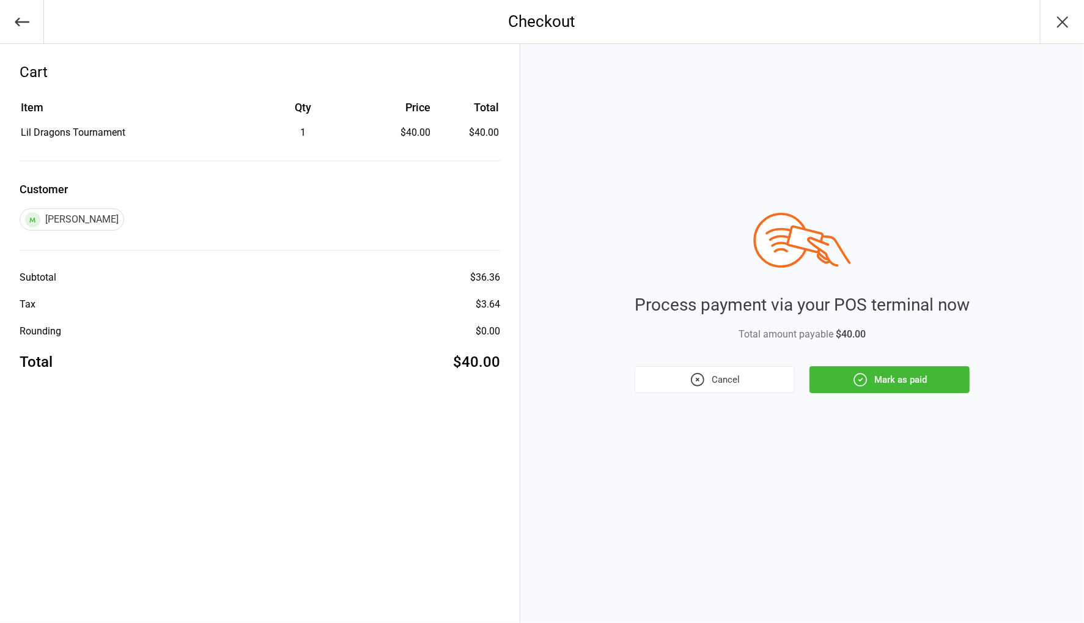
click at [21, 25] on icon "button" at bounding box center [21, 21] width 17 height 17
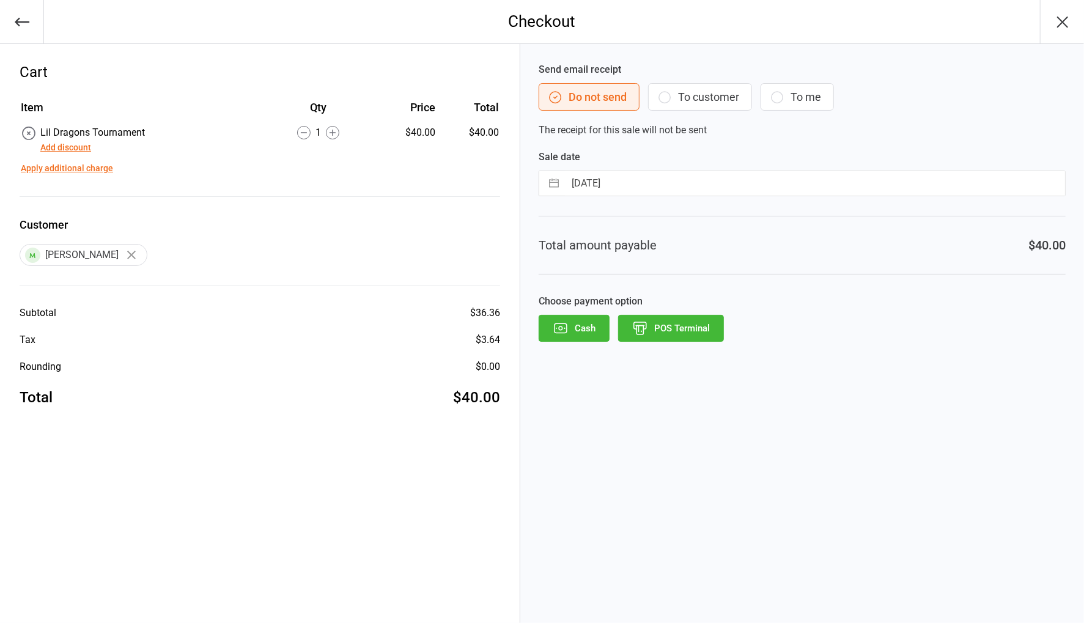
drag, startPoint x: 585, startPoint y: 325, endPoint x: 955, endPoint y: 374, distance: 373.3
click at [585, 325] on button "Cash" at bounding box center [574, 328] width 71 height 27
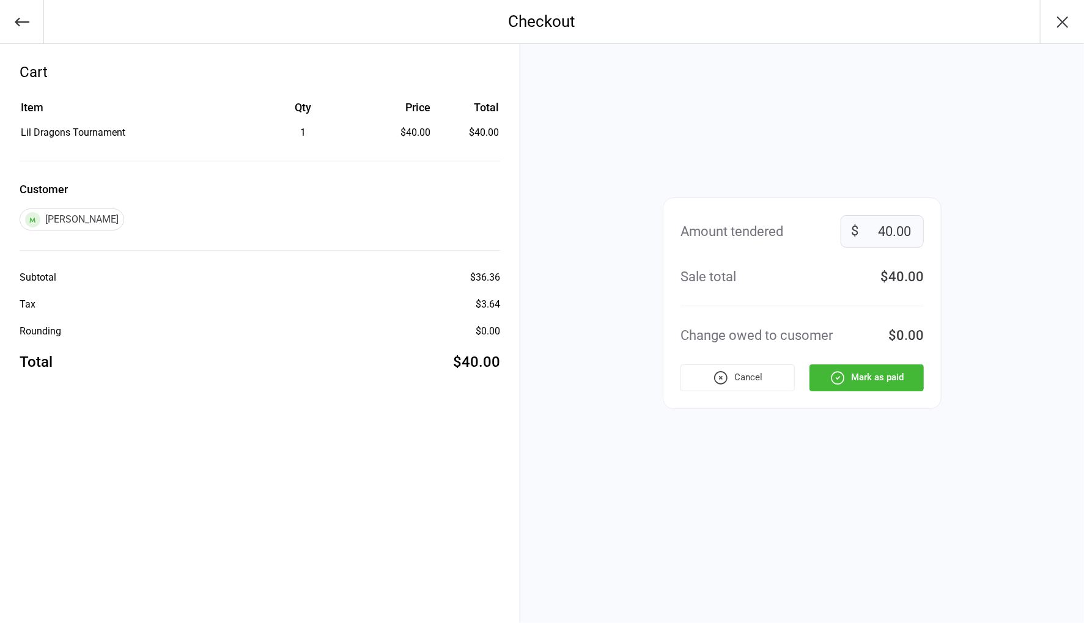
click at [875, 382] on button "Mark as paid" at bounding box center [867, 377] width 114 height 27
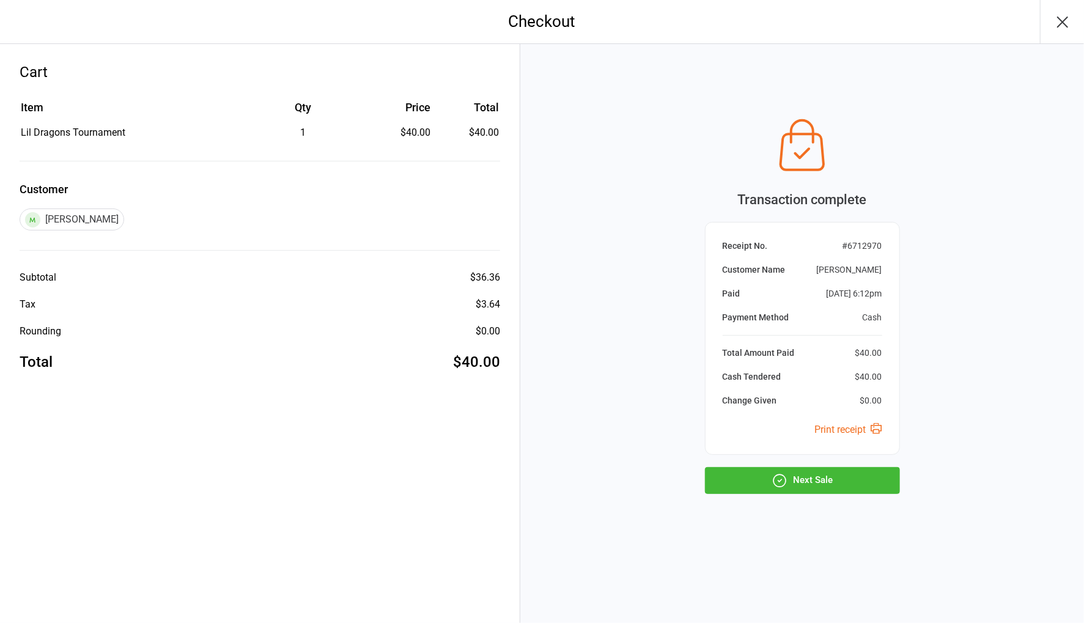
click at [843, 475] on button "Next Sale" at bounding box center [802, 480] width 195 height 27
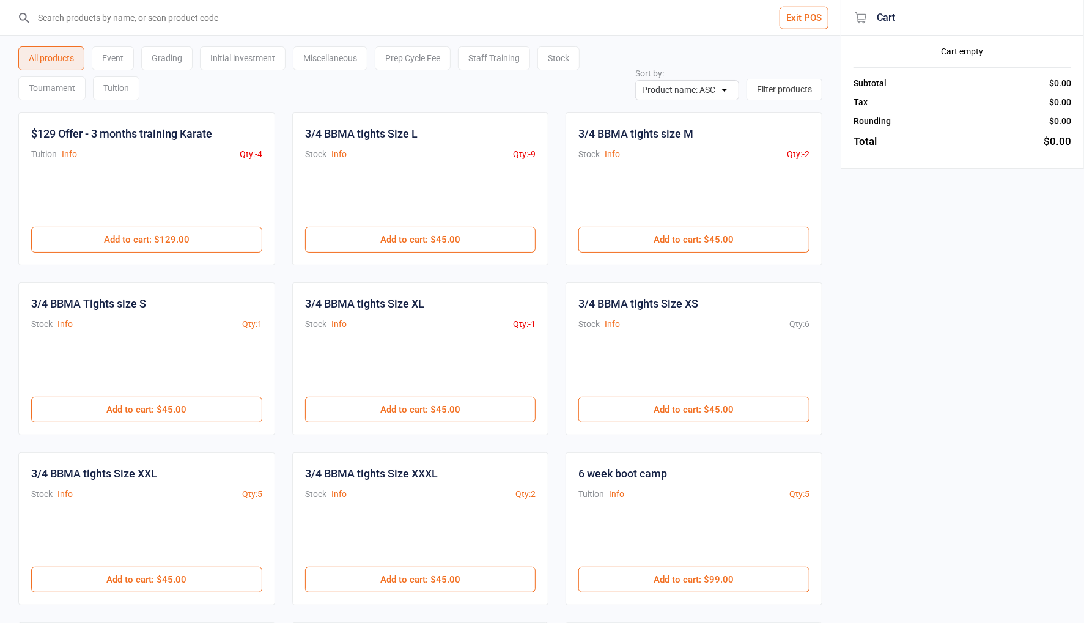
click at [224, 13] on input "search" at bounding box center [428, 17] width 792 height 35
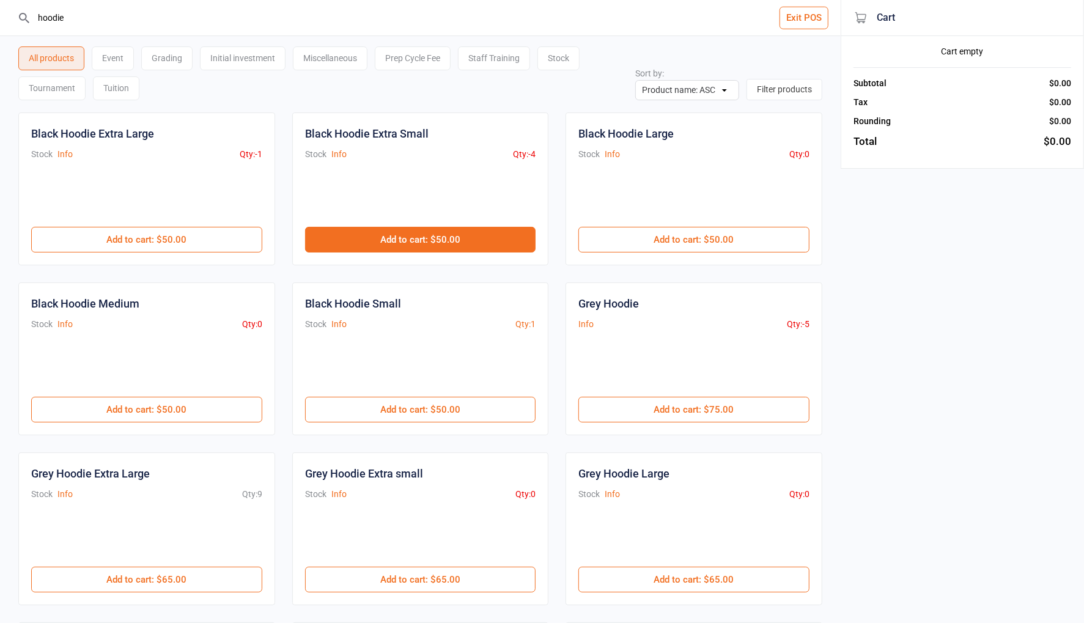
type input "hoodie"
click at [452, 235] on button "Add to cart : $50.00" at bounding box center [420, 240] width 231 height 26
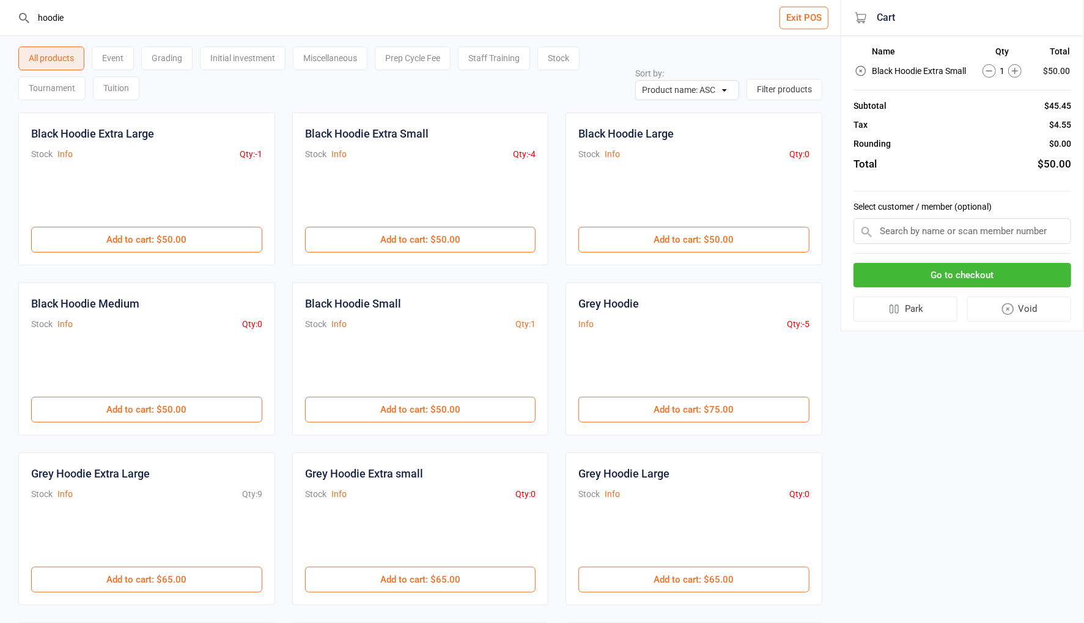
click at [1015, 69] on icon at bounding box center [1014, 70] width 13 height 13
click at [942, 231] on input "text" at bounding box center [963, 231] width 218 height 26
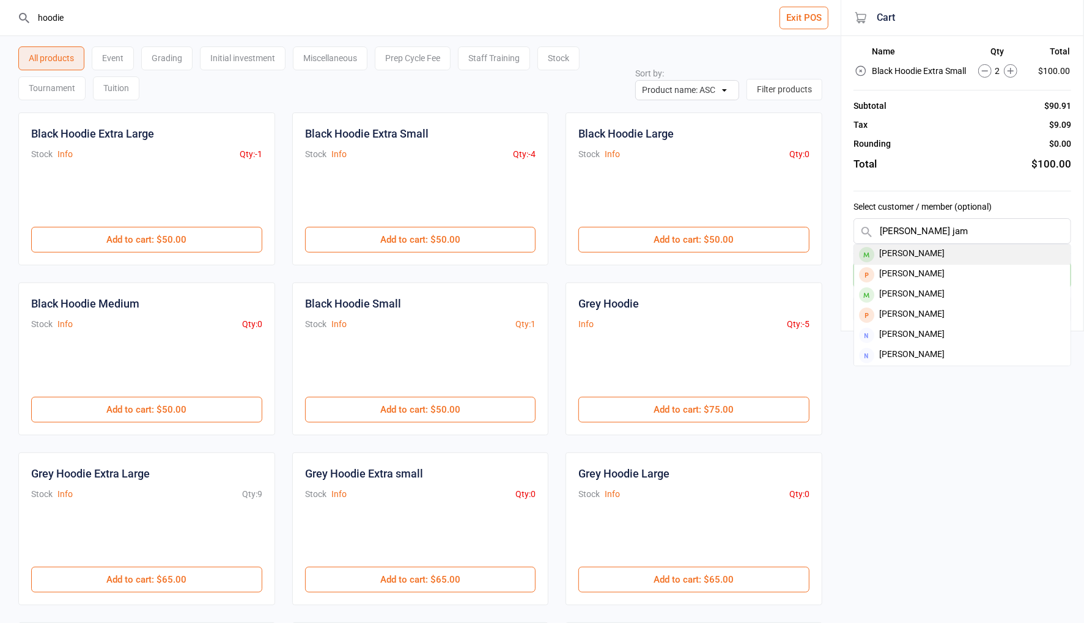
type input "[PERSON_NAME] jam"
click at [930, 252] on div "[PERSON_NAME]" at bounding box center [962, 255] width 216 height 20
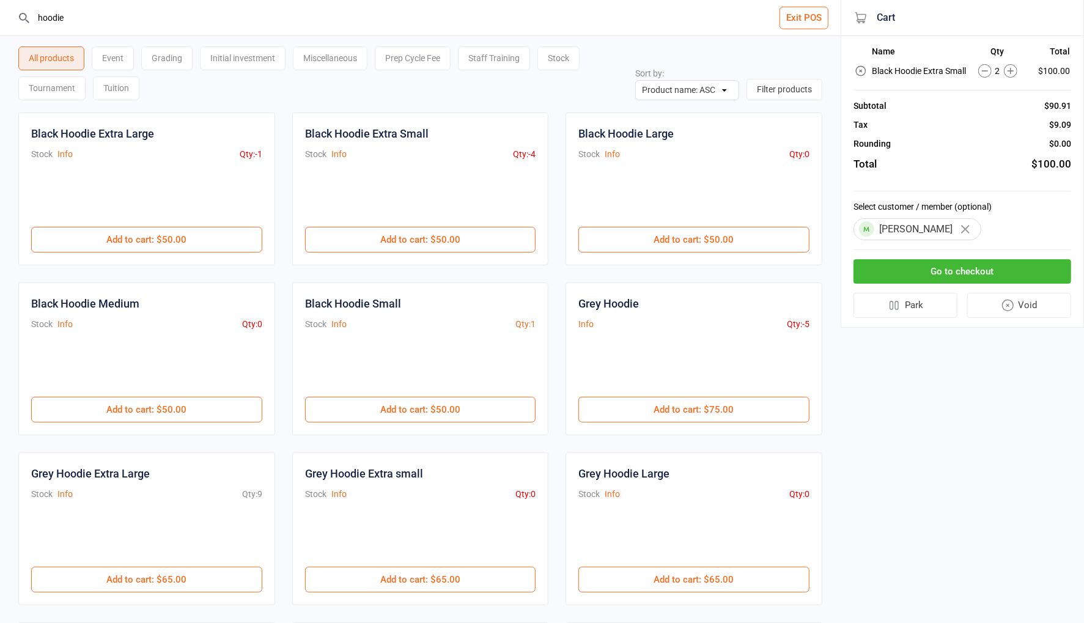
click at [864, 72] on icon at bounding box center [861, 71] width 12 height 12
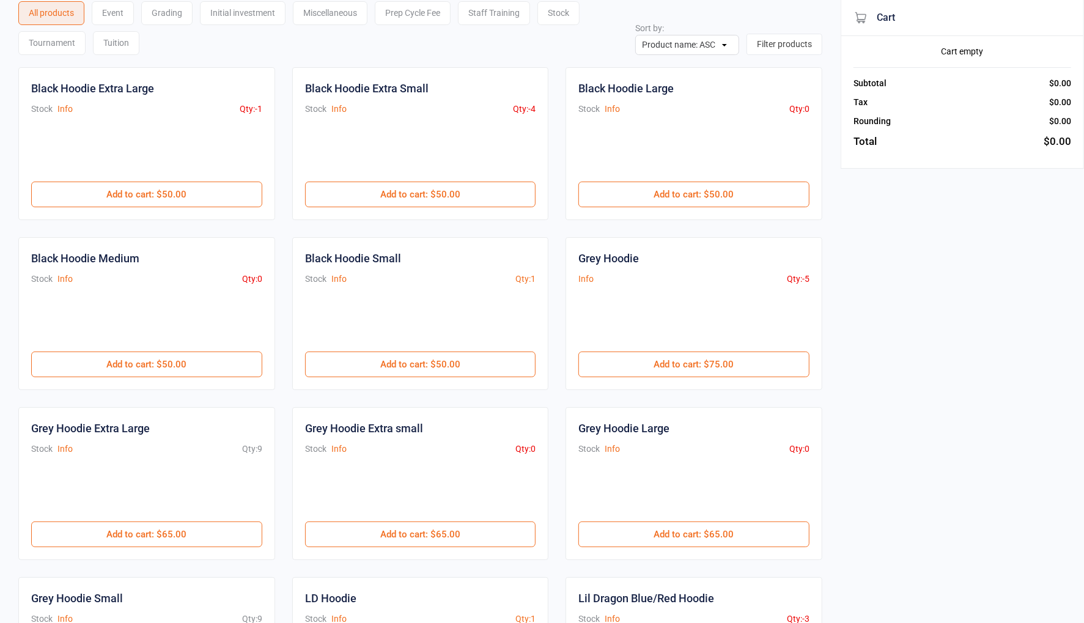
scroll to position [68, 0]
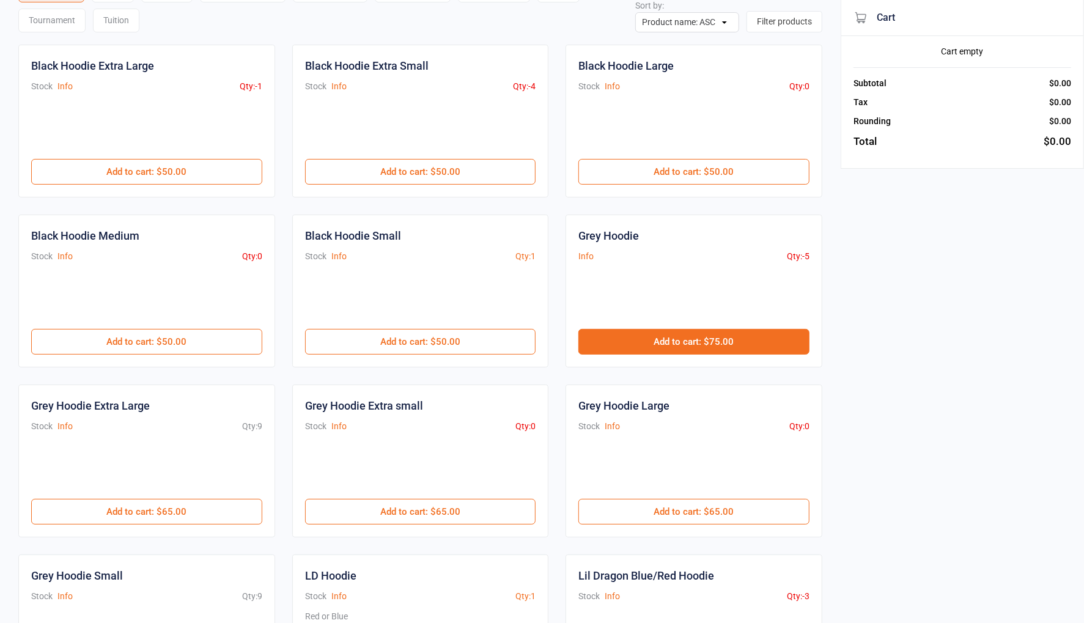
click at [719, 336] on button "Add to cart : $75.00" at bounding box center [694, 342] width 231 height 26
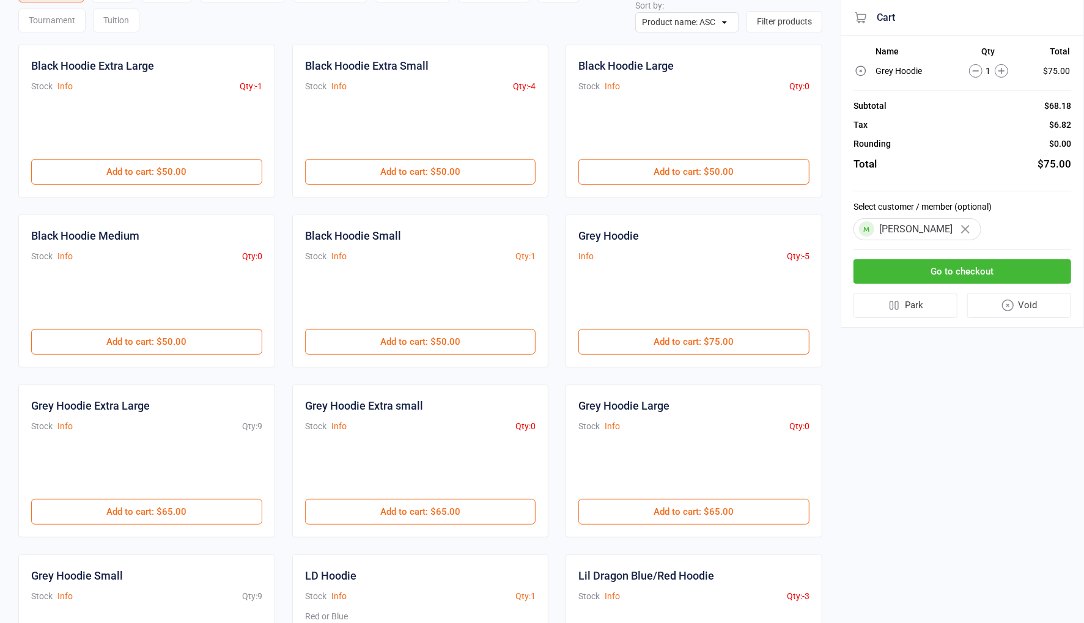
click at [996, 70] on icon at bounding box center [1001, 70] width 13 height 13
click at [963, 264] on button "Go to checkout" at bounding box center [963, 271] width 218 height 25
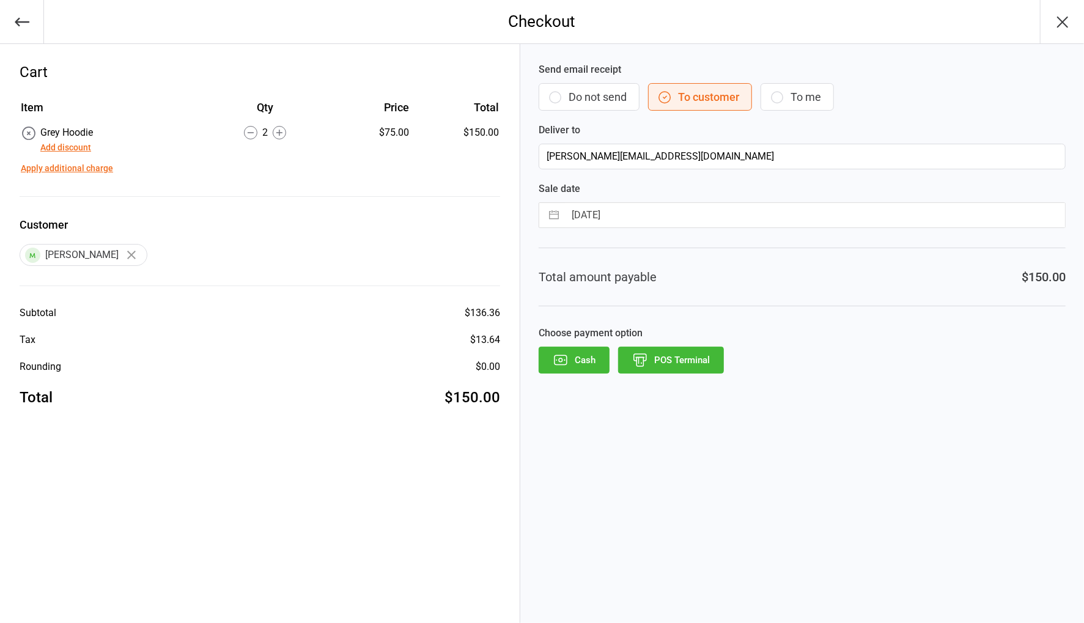
drag, startPoint x: 559, startPoint y: 99, endPoint x: 579, endPoint y: 126, distance: 33.3
click at [560, 100] on icon "button" at bounding box center [555, 97] width 15 height 15
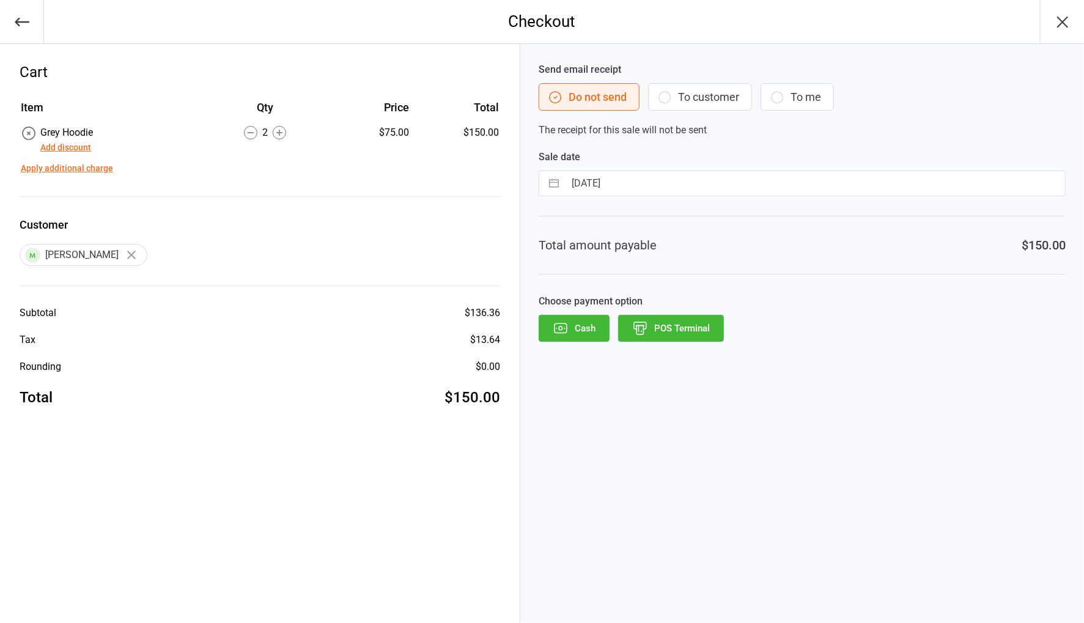
click at [664, 319] on button "POS Terminal" at bounding box center [671, 328] width 106 height 27
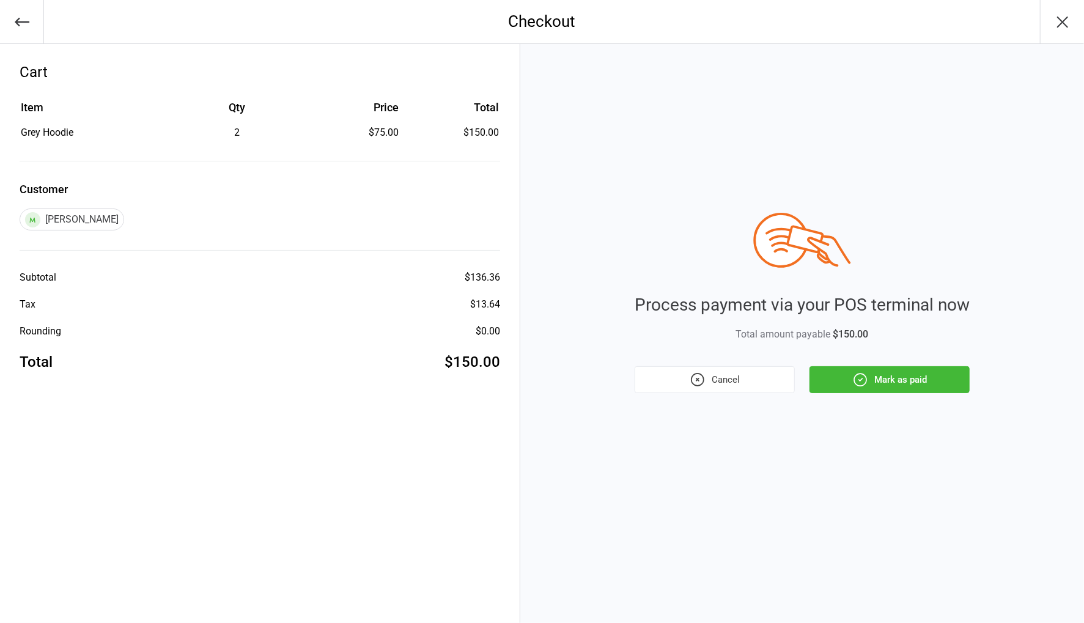
click at [936, 379] on button "Mark as paid" at bounding box center [890, 379] width 160 height 27
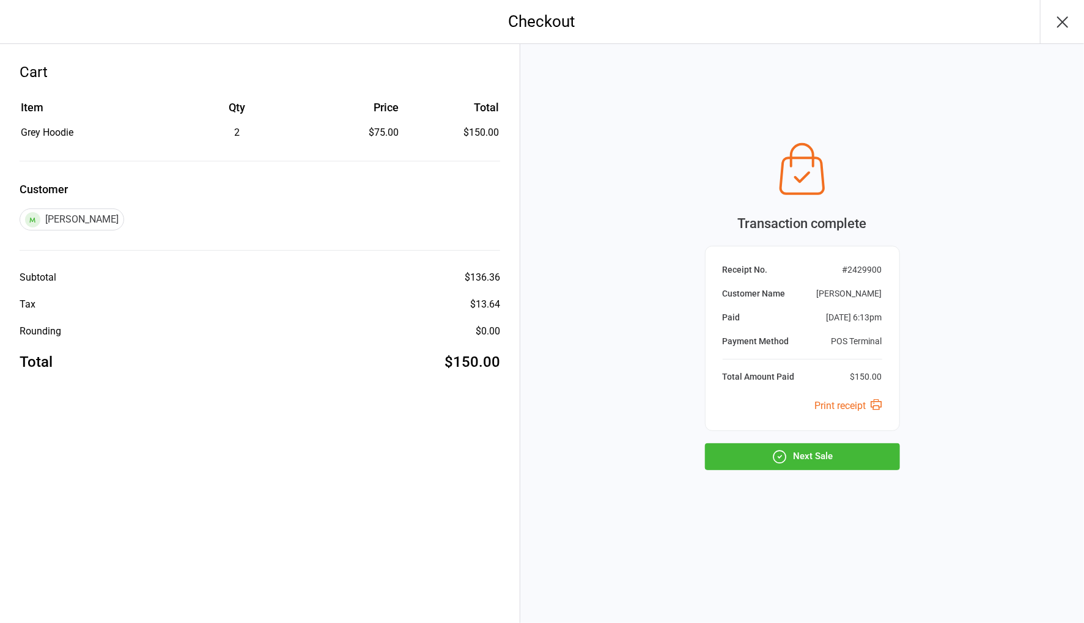
click at [829, 465] on button "Next Sale" at bounding box center [802, 456] width 195 height 27
